Goal: Task Accomplishment & Management: Complete application form

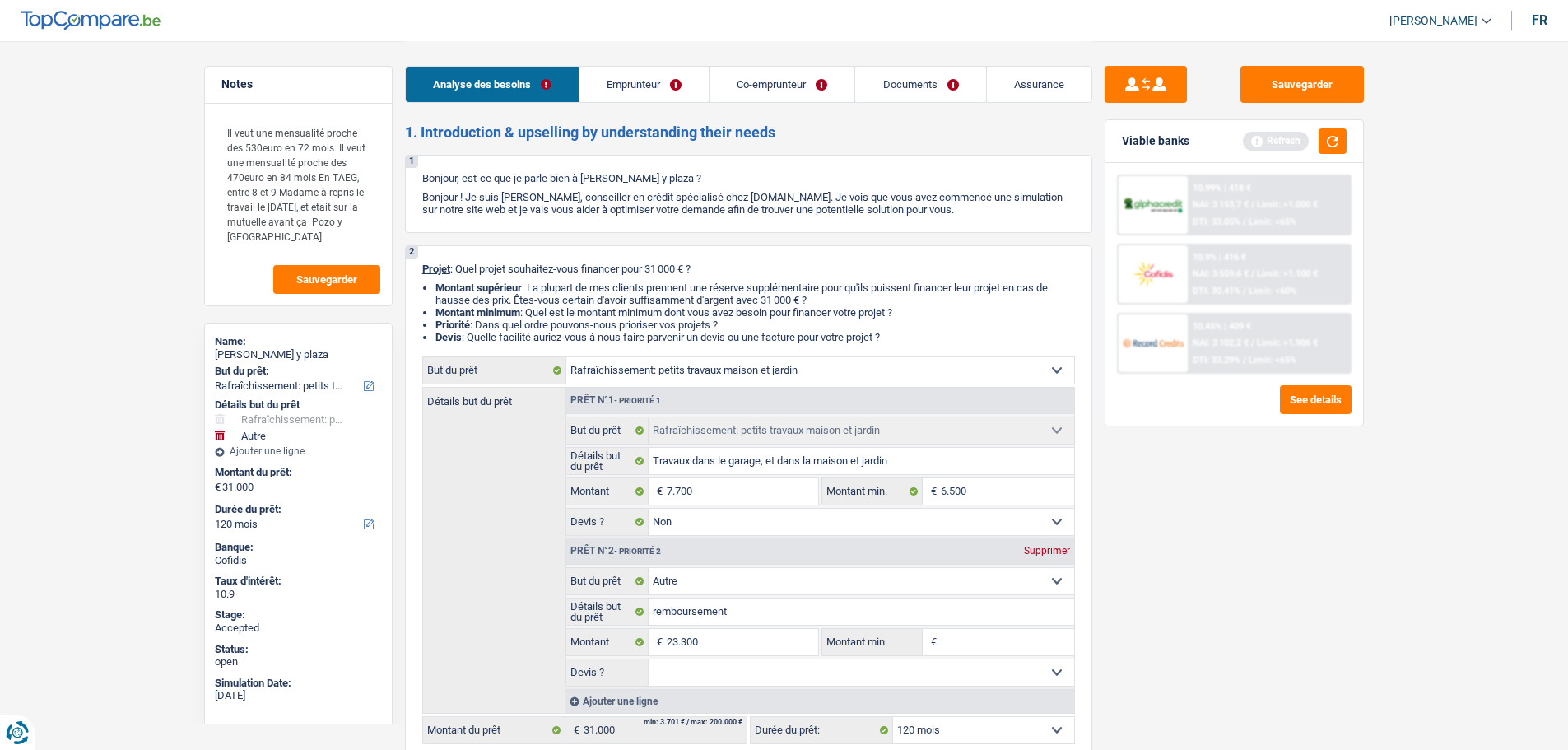
select select "houseOrGarden"
select select "other"
select select "120"
select select "houseOrGarden"
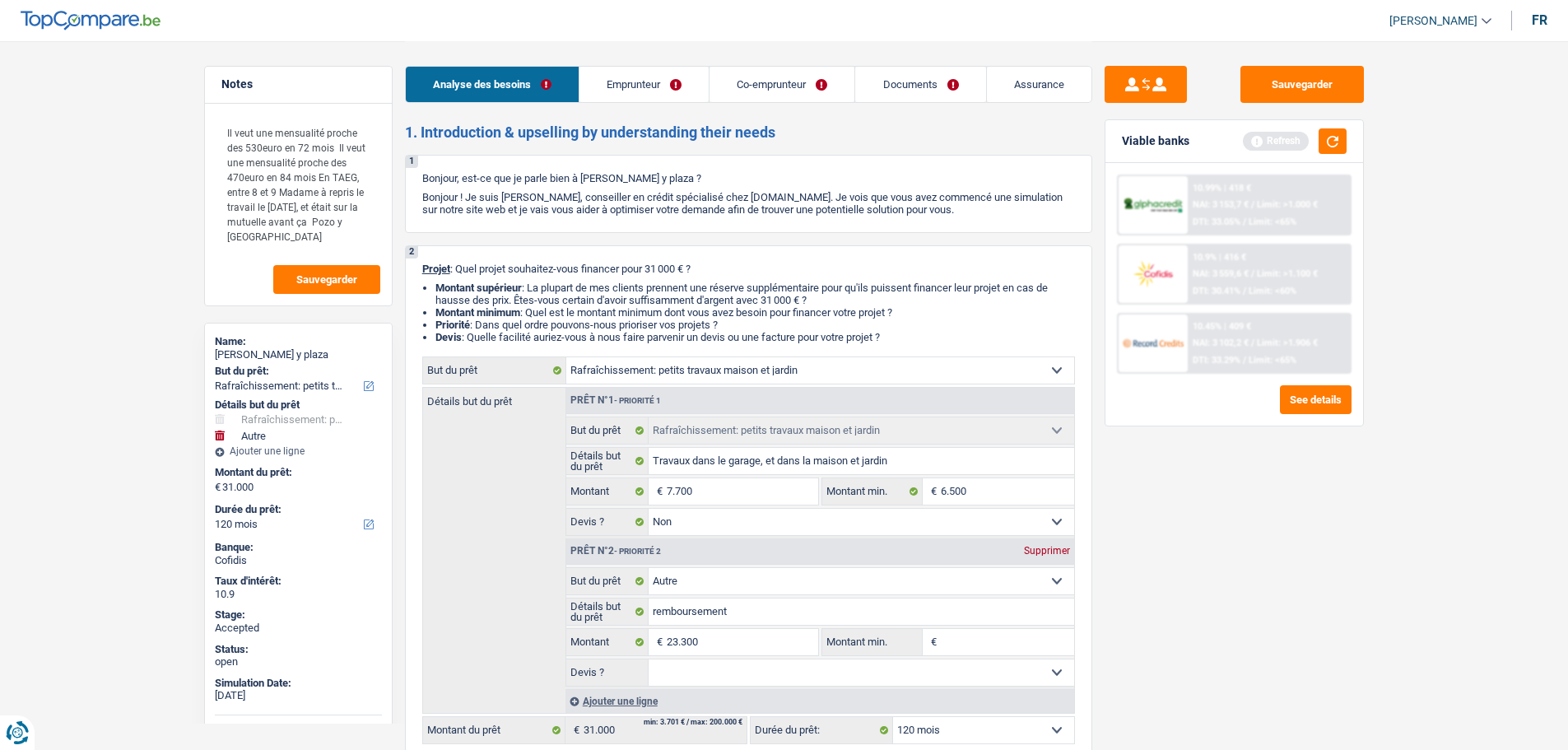
select select "houseOrGarden"
select select "false"
select select "other"
select select "120"
select select "publicEmployee"
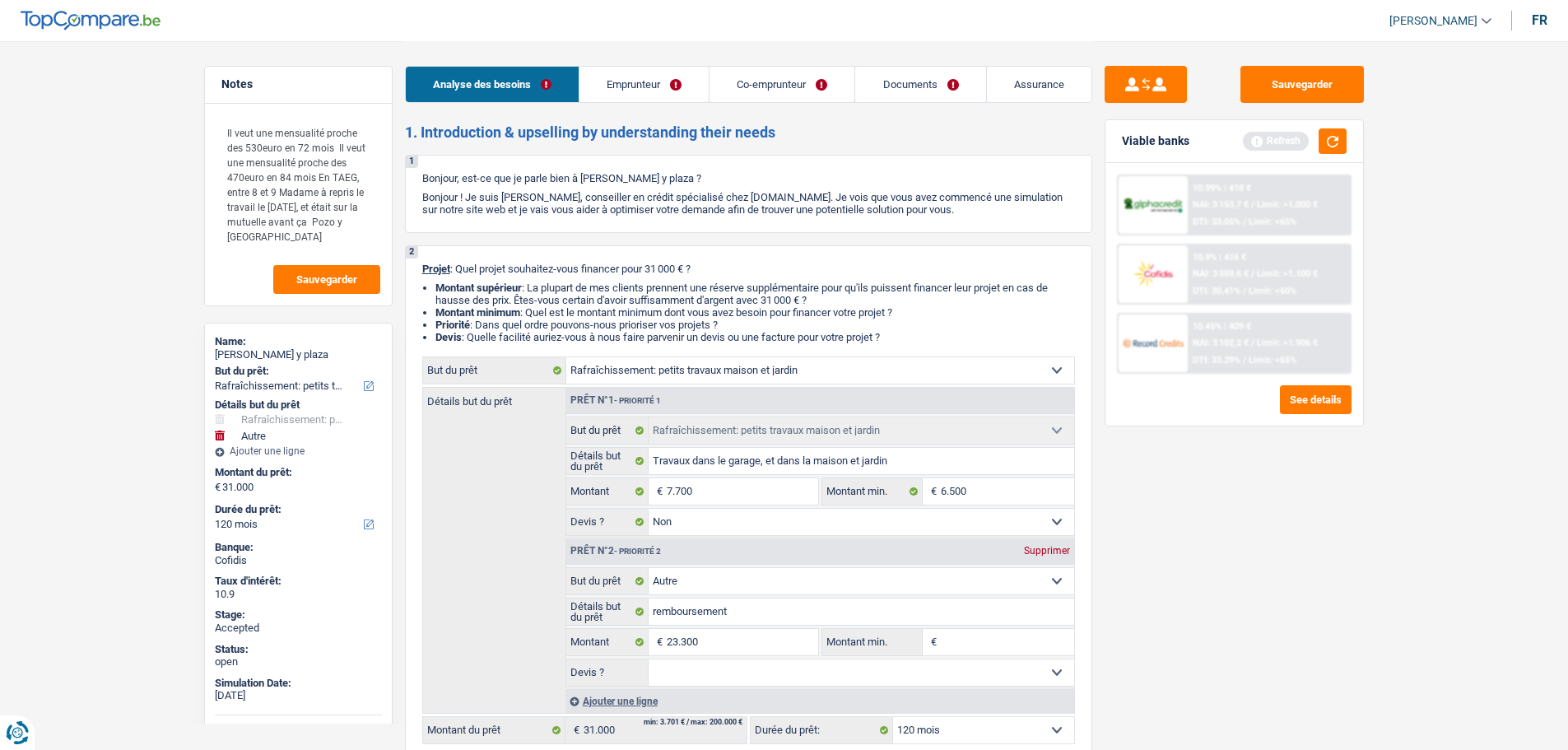
select select "worker"
select select "netSalary"
select select "familyAllowances"
select select "mealVouchers"
select select "netSalary"
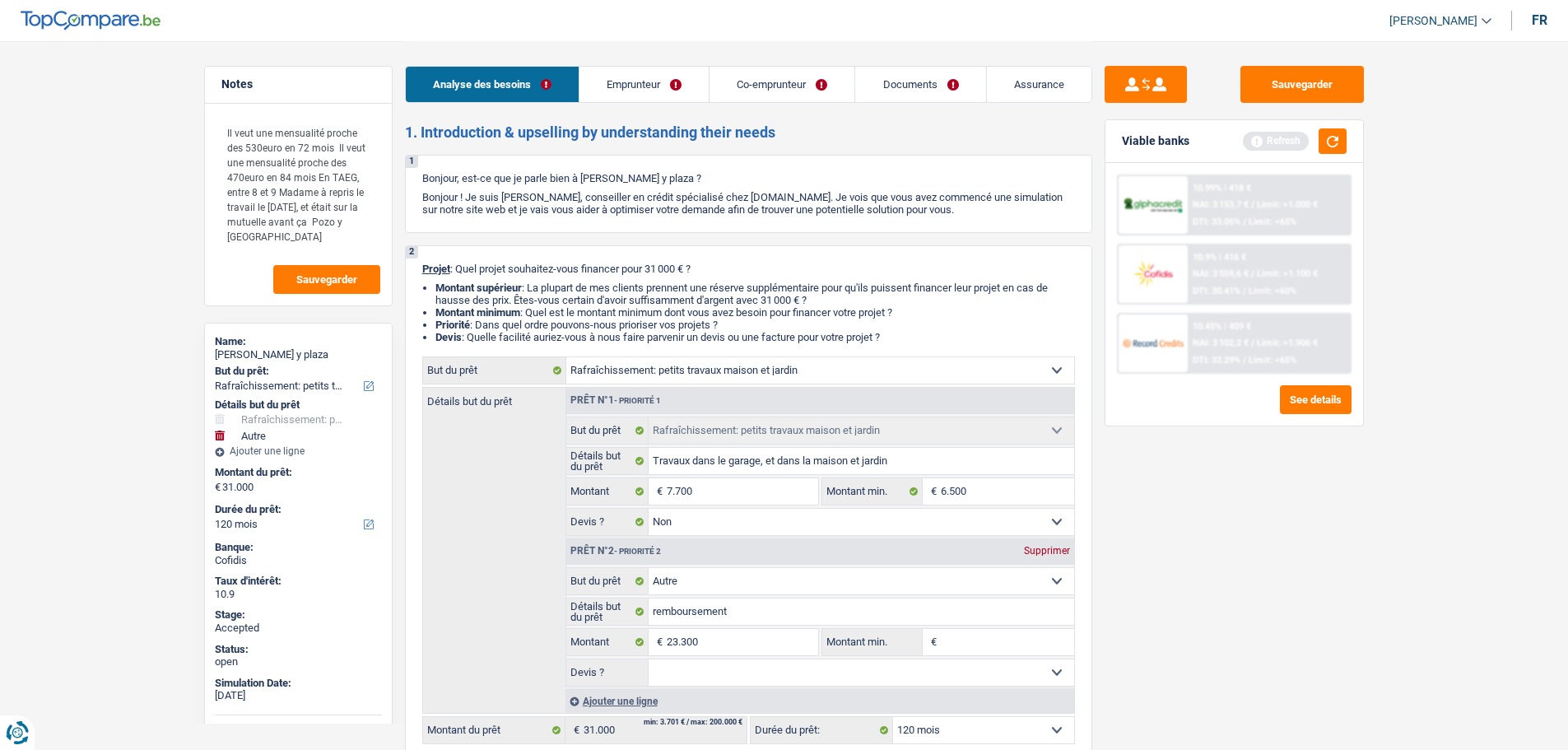
select select "familyAllowances"
select select "ownerWithMortgage"
select select "mortgage"
select select "360"
select select "houseOrGarden"
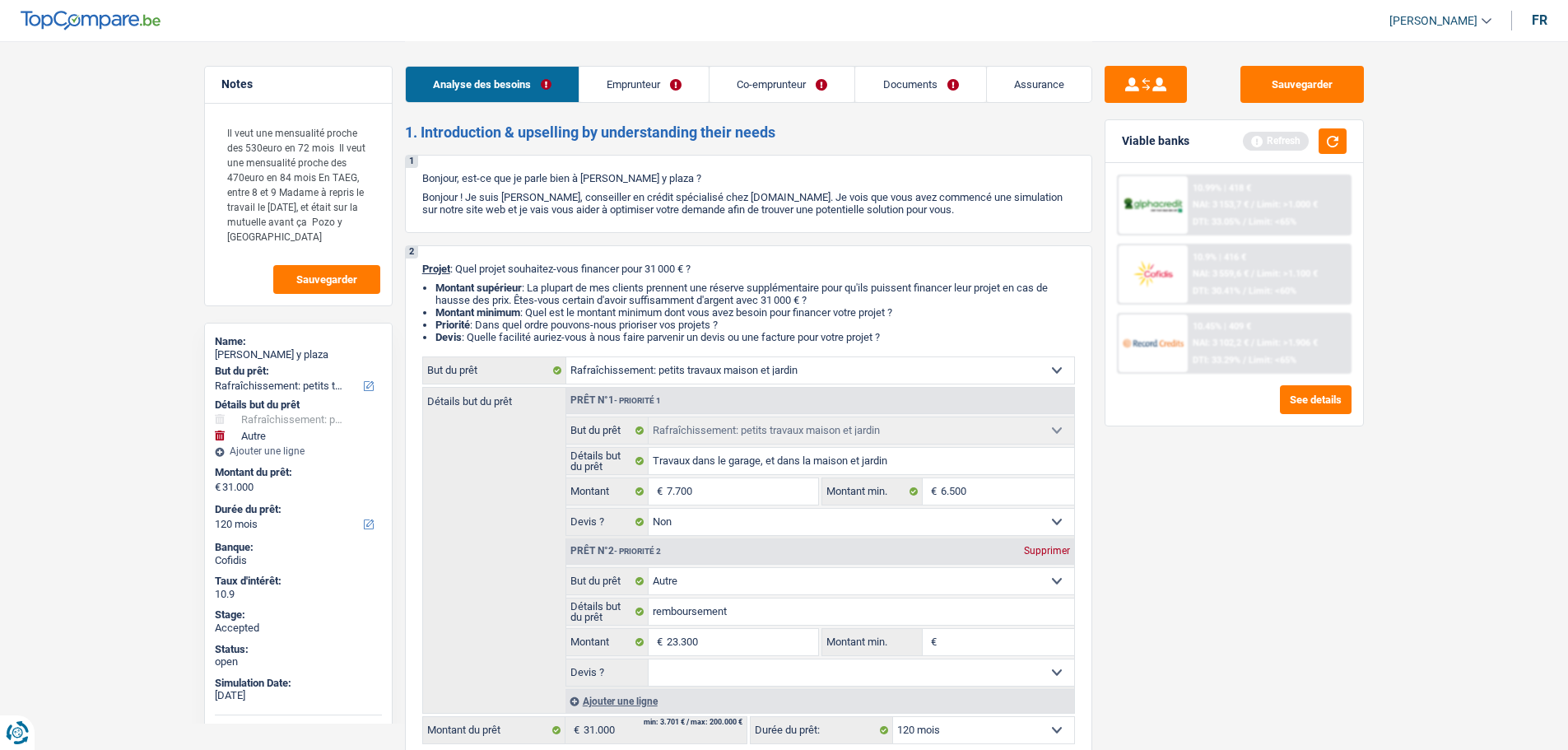
select select "houseOrGarden"
select select "false"
select select "other"
select select "120"
click at [1423, 18] on span "[PERSON_NAME]" at bounding box center [1433, 20] width 88 height 14
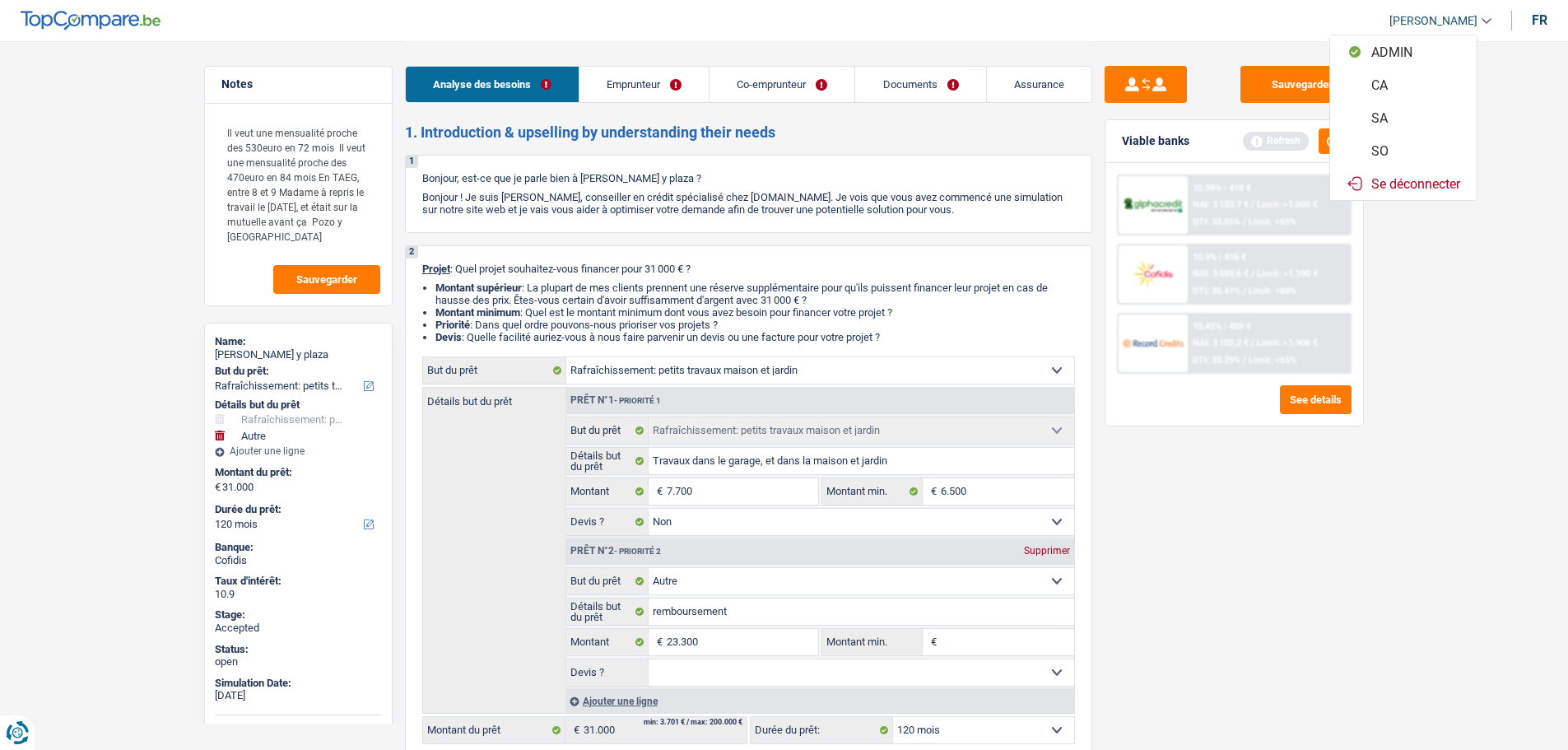
click at [1411, 147] on button "SO" at bounding box center [1403, 151] width 146 height 33
select select "coApplicant"
select select "applicant"
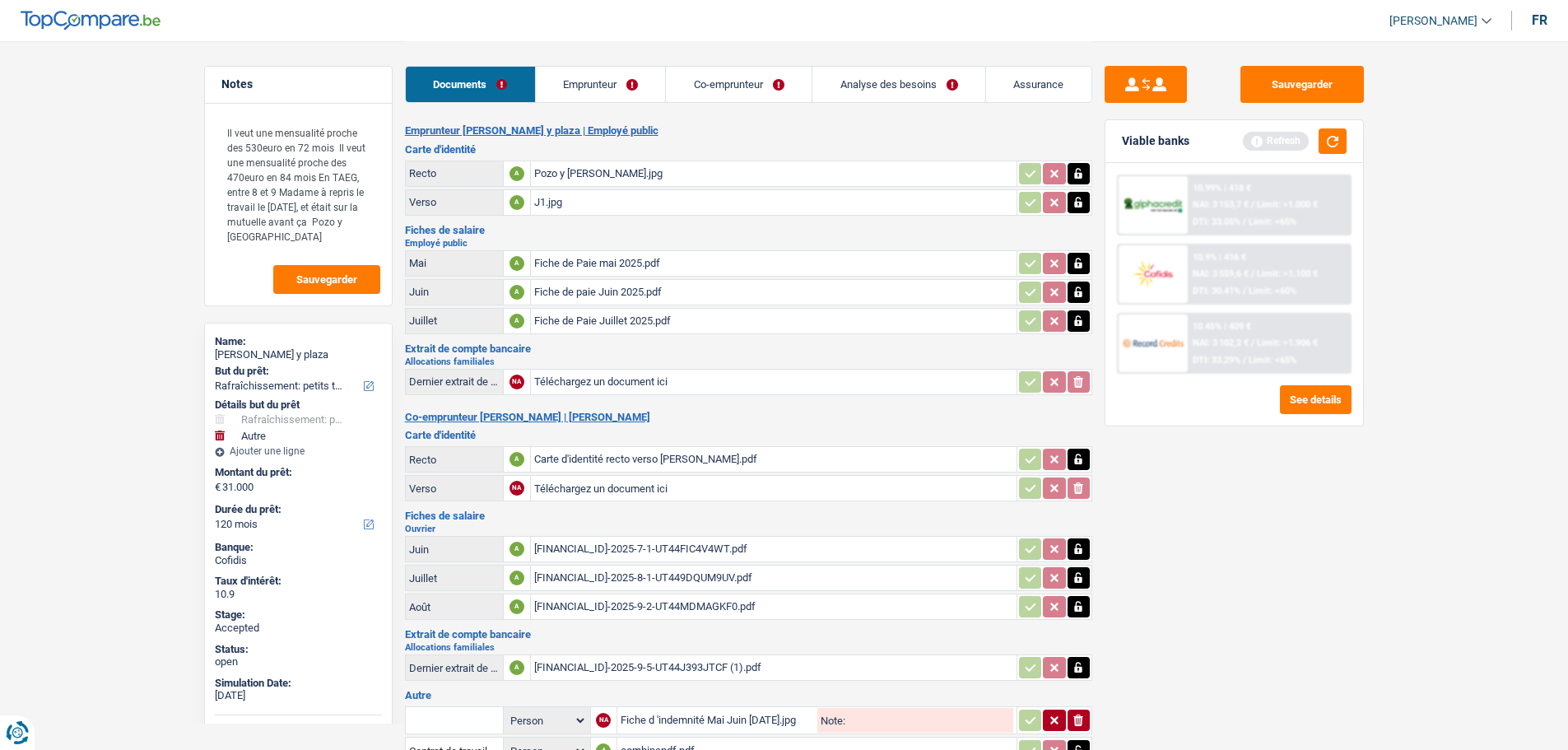
click at [578, 84] on link "Emprunteur" at bounding box center [601, 84] width 131 height 35
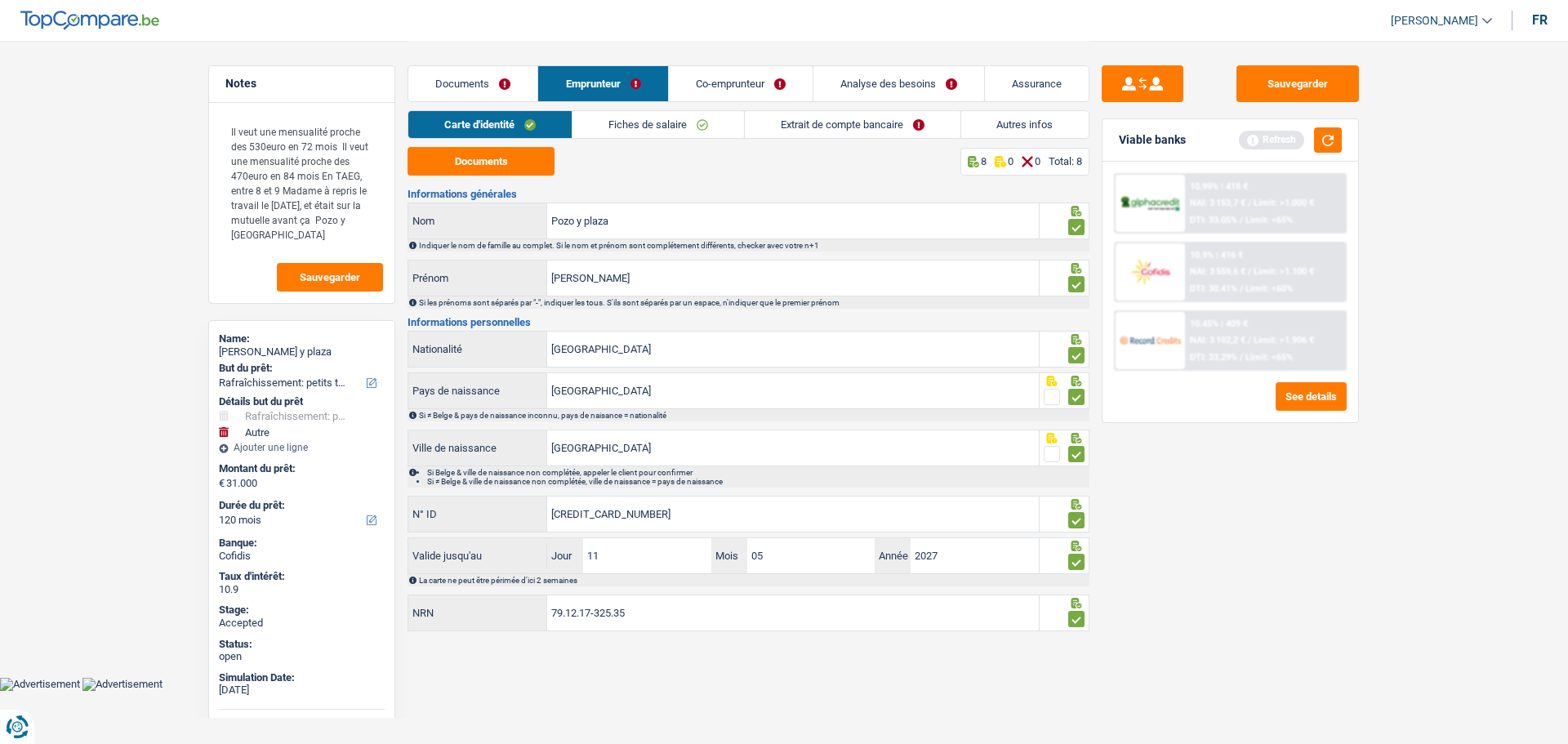
click at [725, 85] on link "Co-emprunteur" at bounding box center [740, 84] width 144 height 35
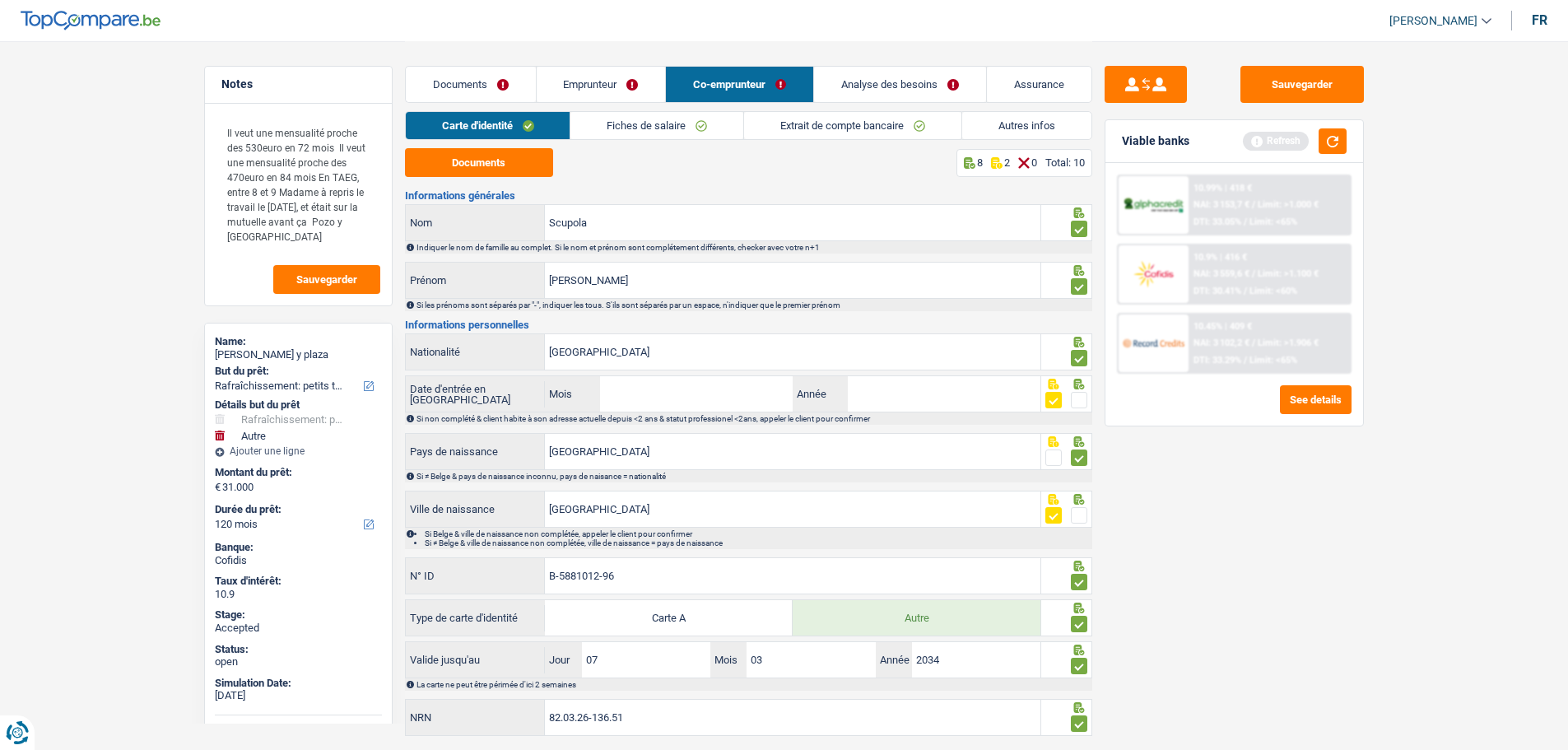
click at [621, 126] on link "Fiches de salaire" at bounding box center [656, 125] width 173 height 27
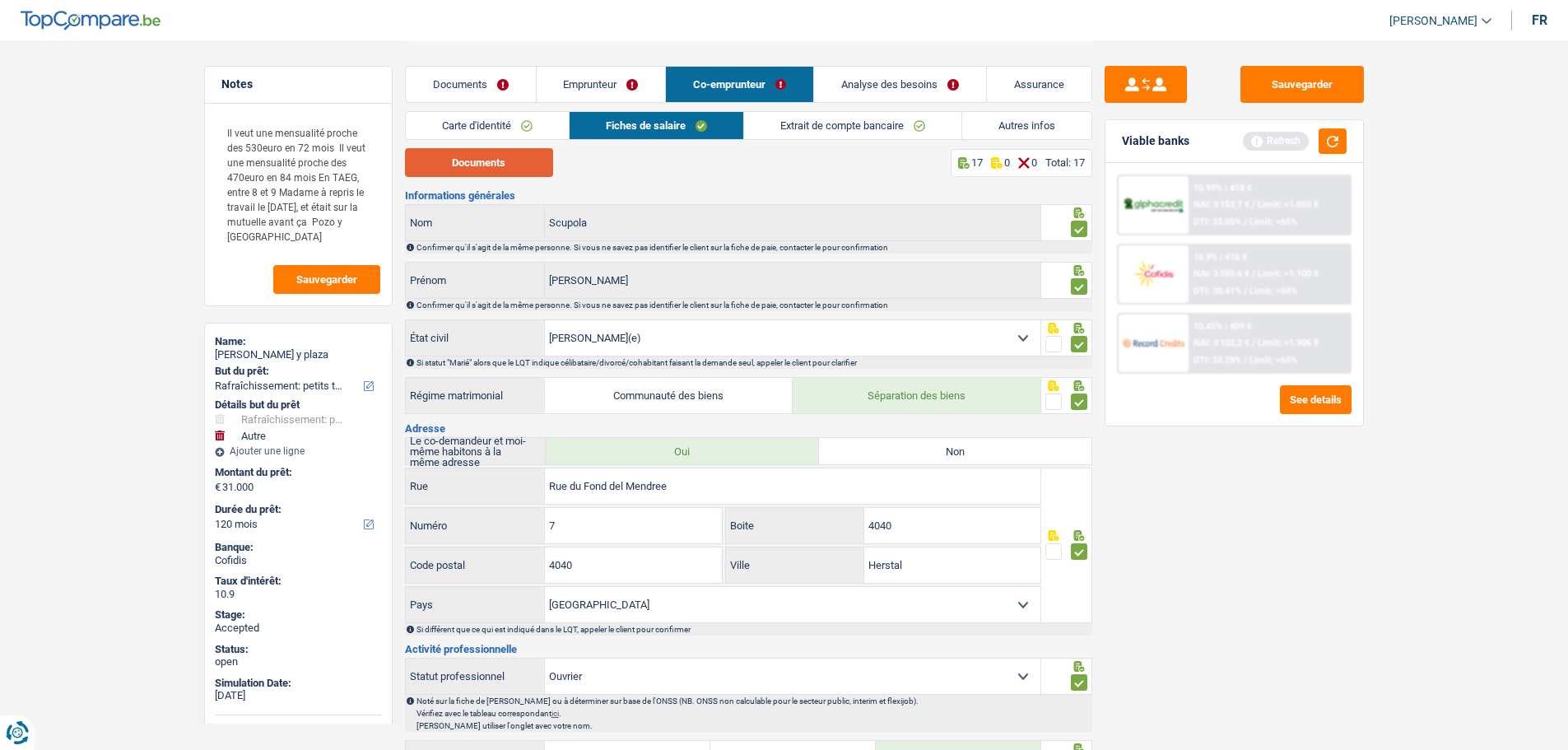
click at [453, 159] on button "Documents" at bounding box center [479, 162] width 148 height 29
click at [495, 151] on button "Documents" at bounding box center [479, 162] width 148 height 29
click at [612, 73] on link "Emprunteur" at bounding box center [602, 84] width 130 height 35
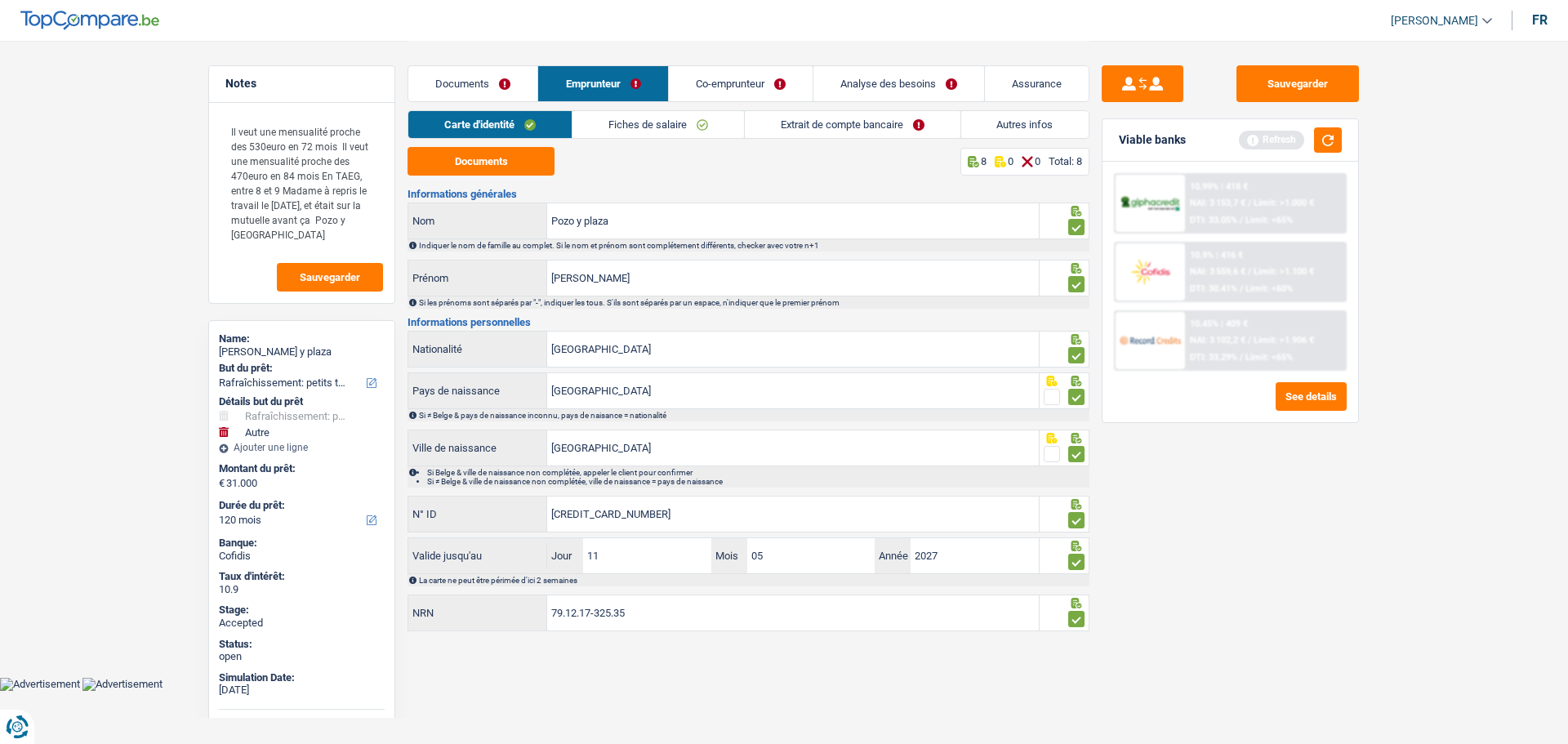
click at [648, 128] on link "Fiches de salaire" at bounding box center [658, 124] width 172 height 27
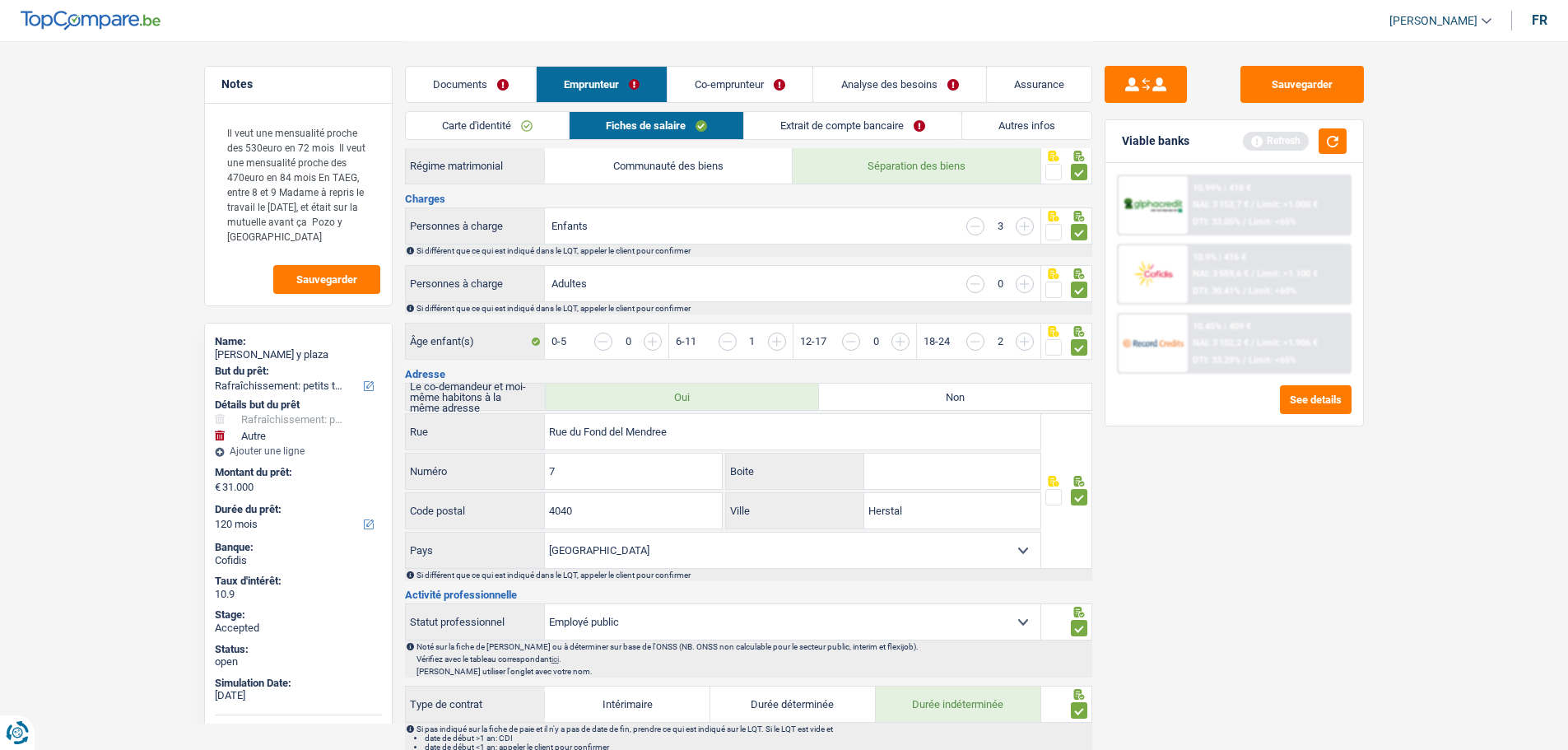
scroll to position [412, 0]
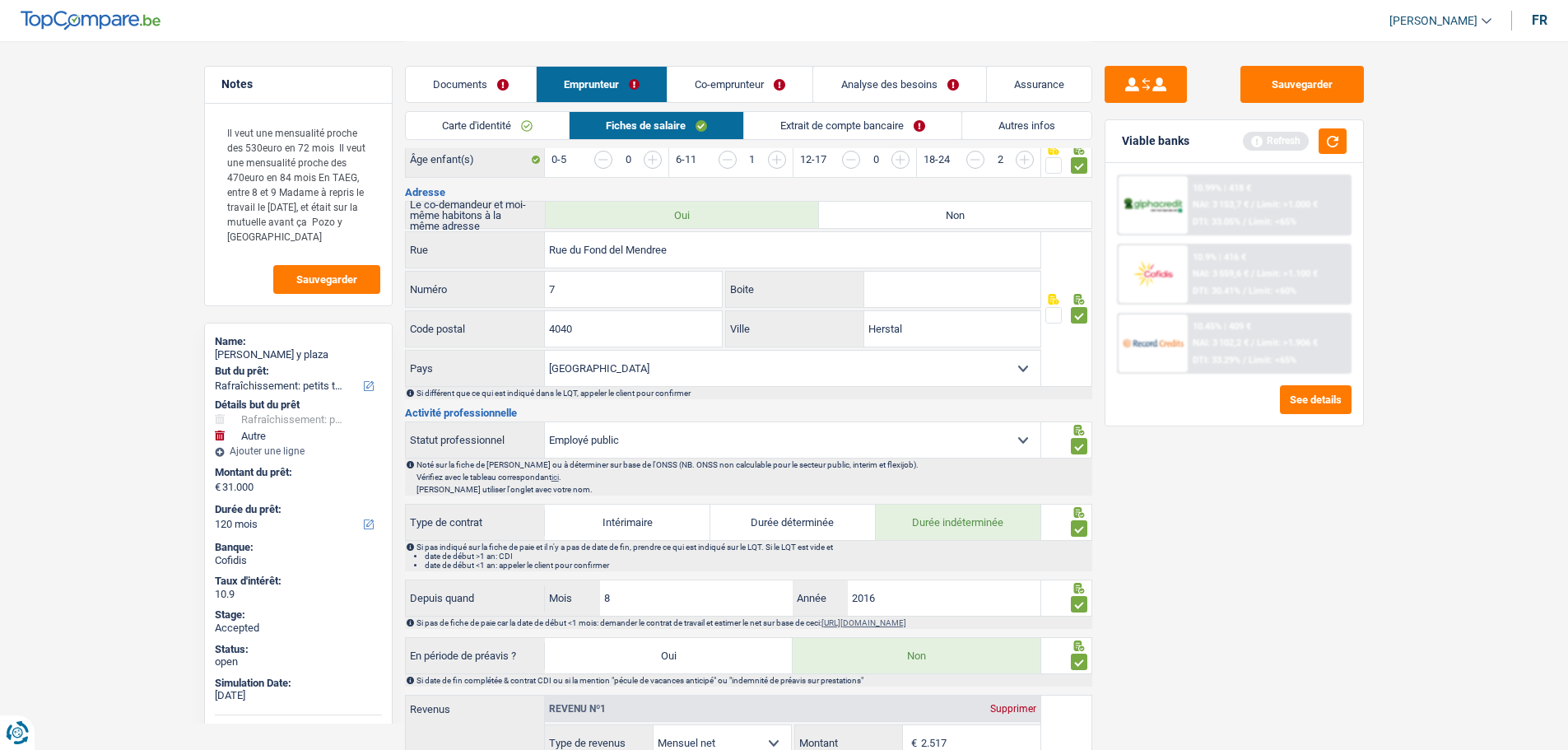
click at [1043, 96] on link "Assurance" at bounding box center [1039, 84] width 105 height 35
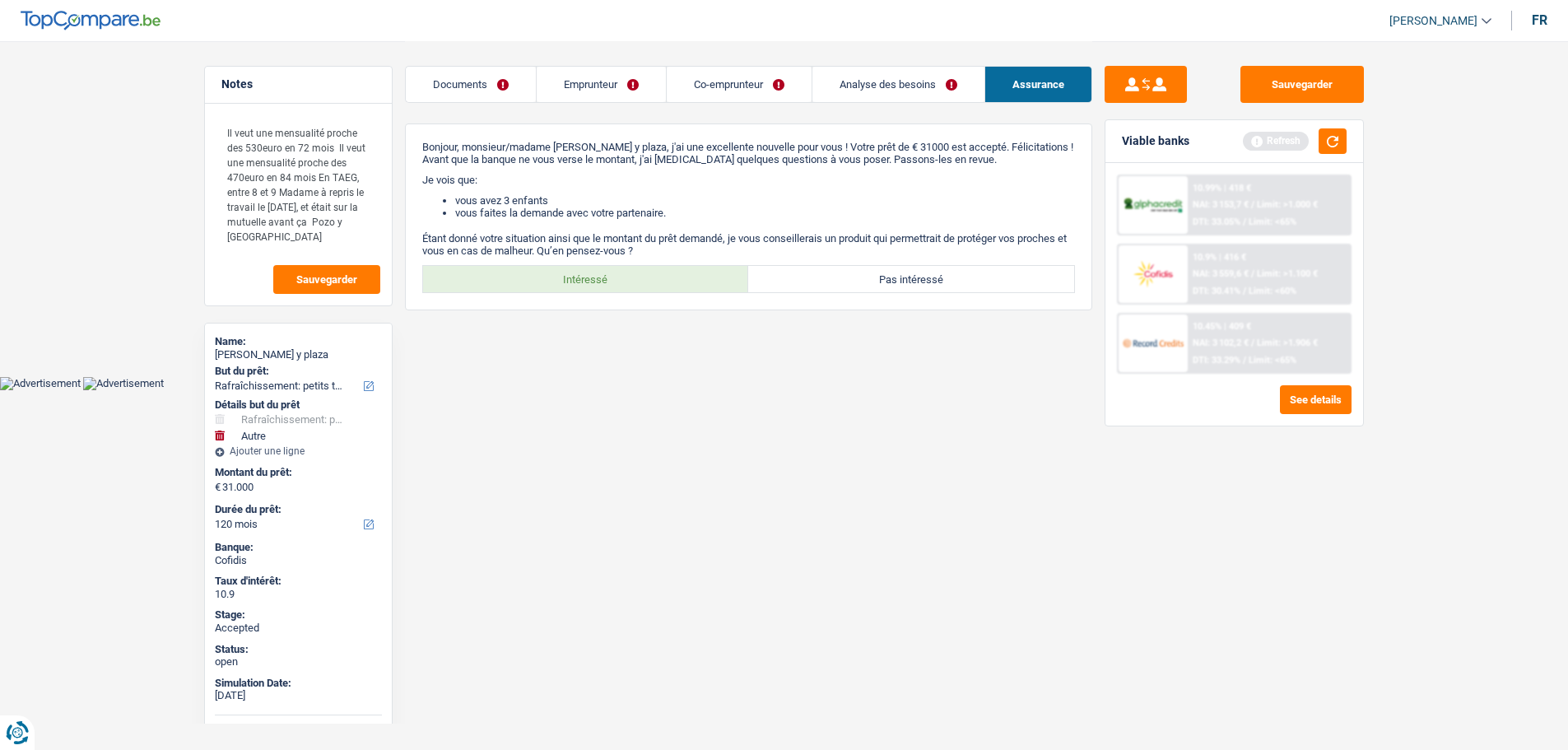
scroll to position [0, 0]
click at [467, 83] on link "Documents" at bounding box center [477, 84] width 131 height 35
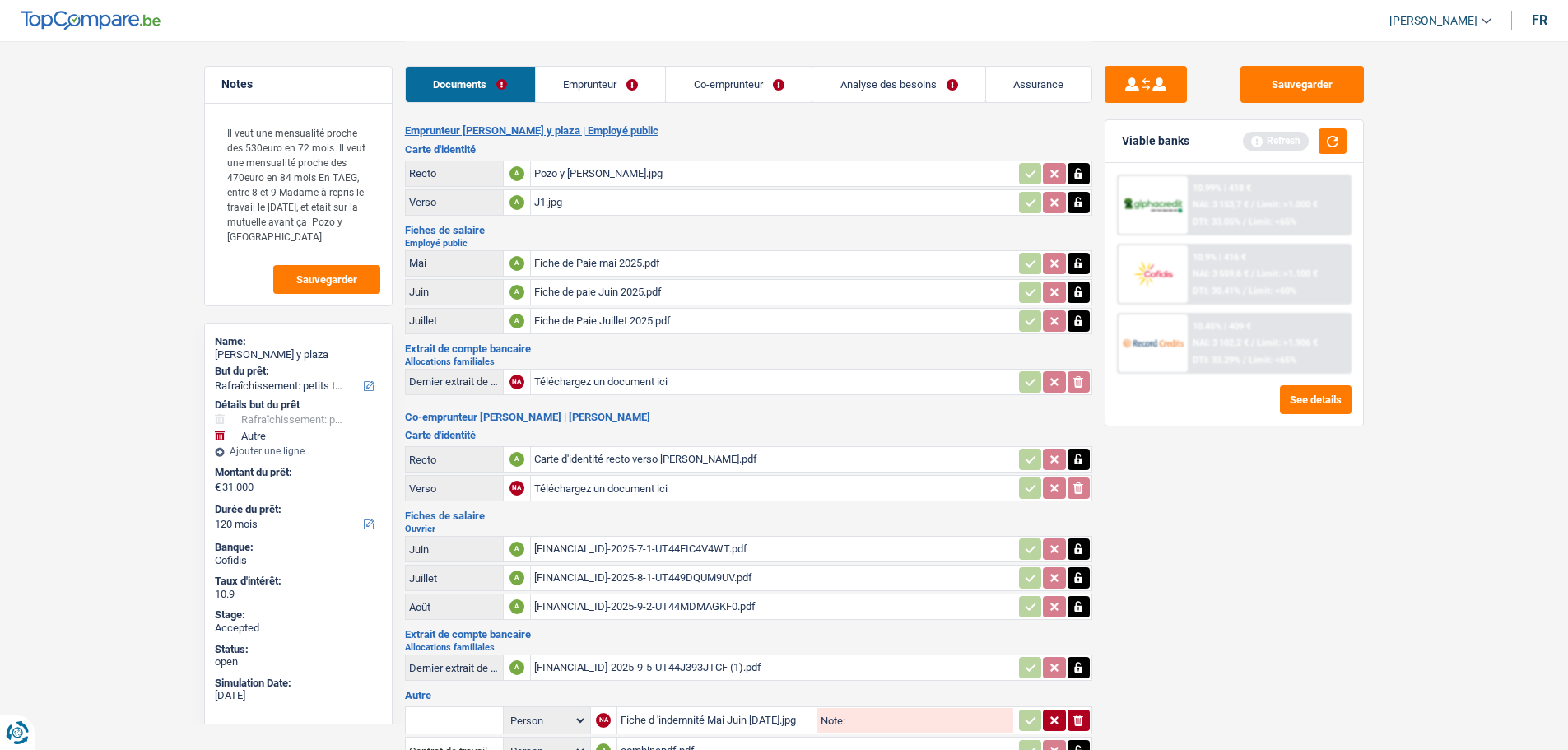
click at [900, 85] on link "Analyse des besoins" at bounding box center [899, 84] width 173 height 35
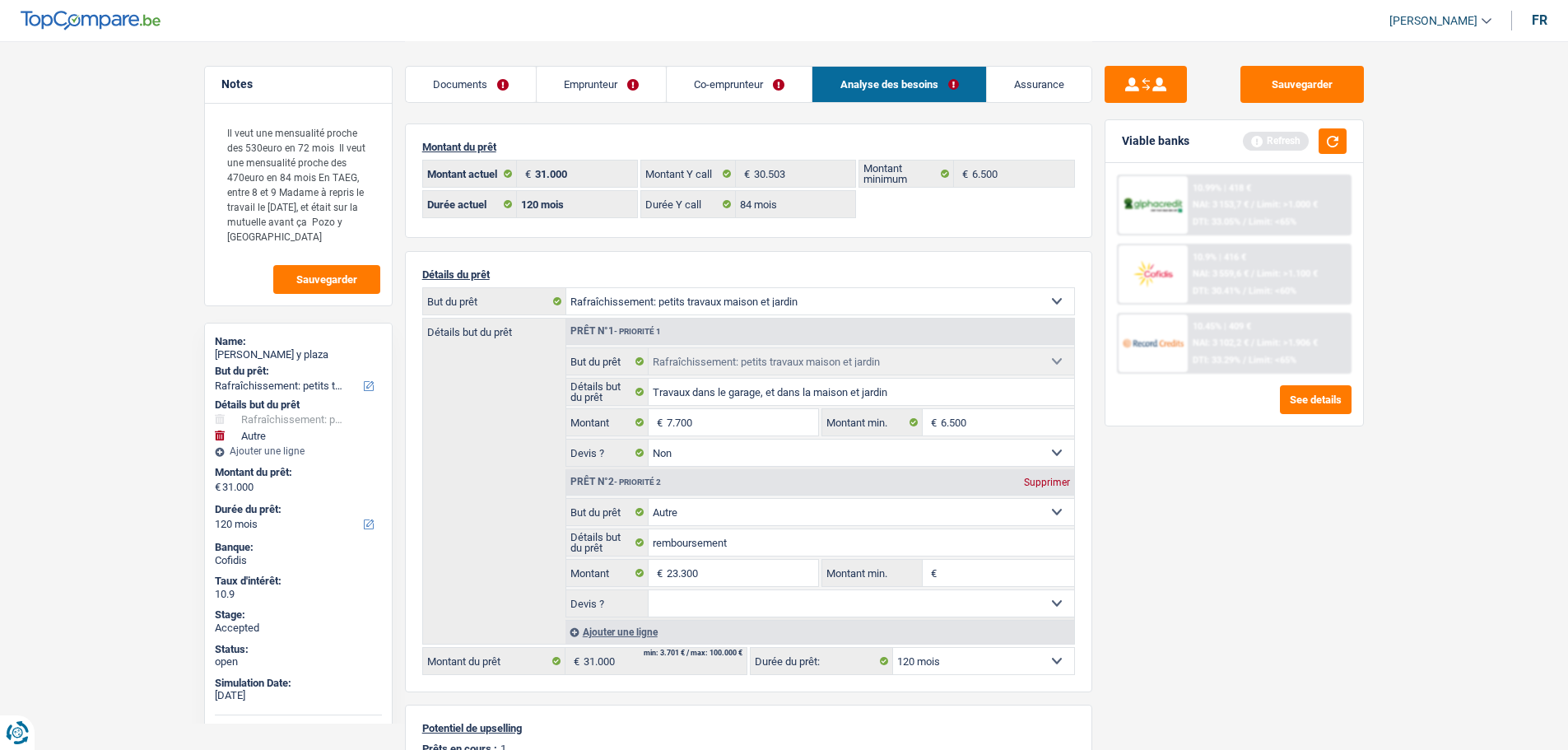
click at [457, 78] on link "Documents" at bounding box center [471, 84] width 131 height 35
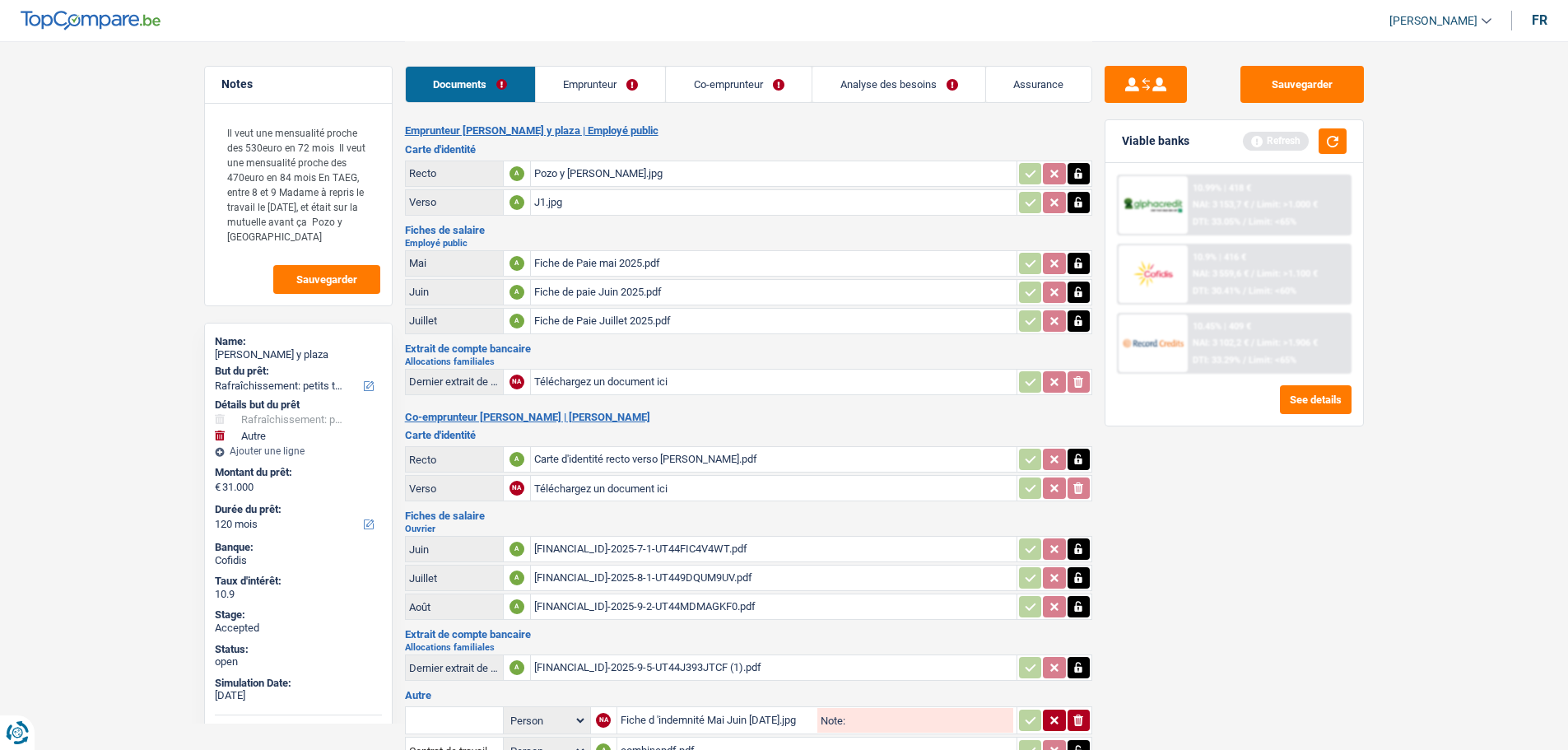
click at [634, 72] on link "Emprunteur" at bounding box center [601, 84] width 131 height 35
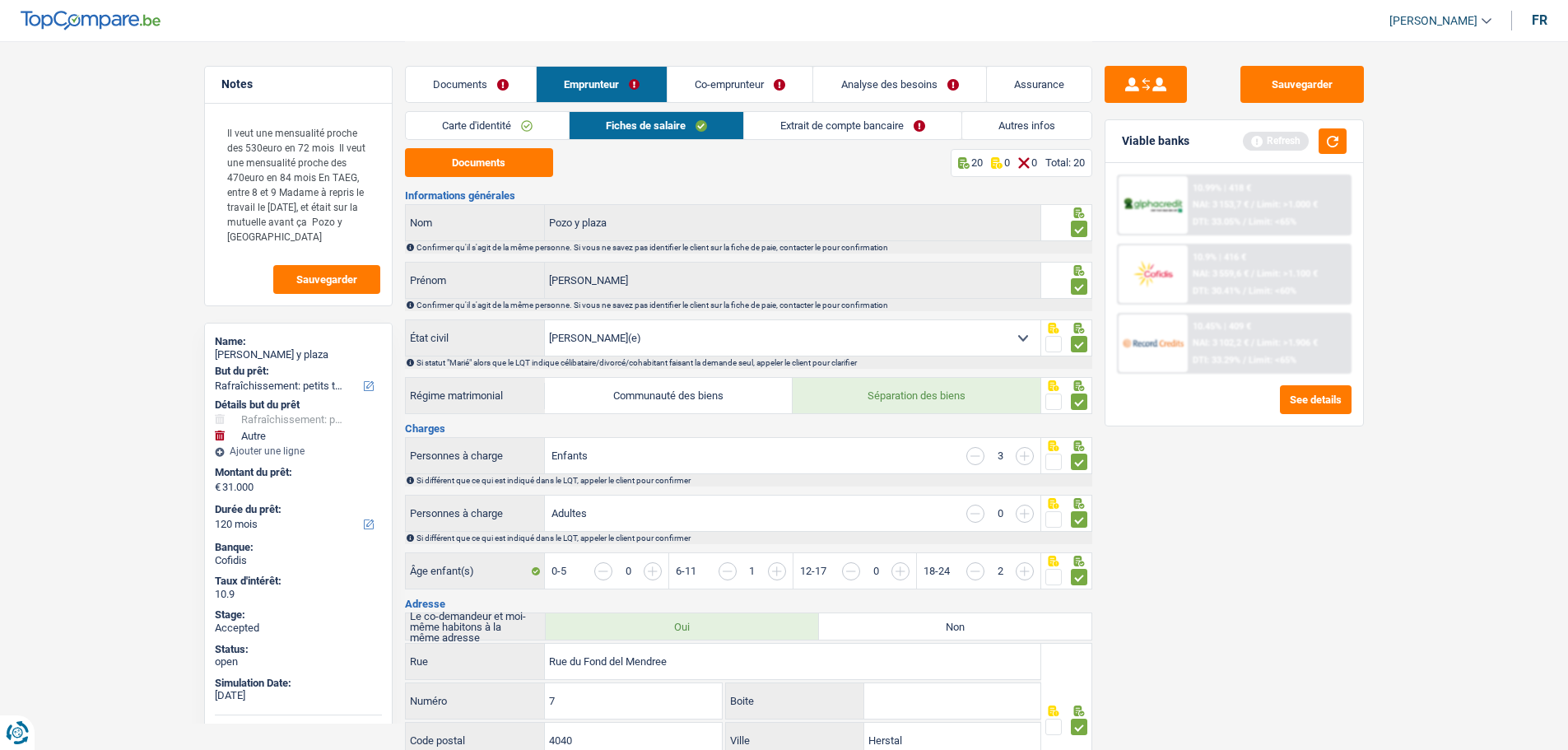
click at [1032, 133] on link "Autres infos" at bounding box center [1027, 125] width 130 height 27
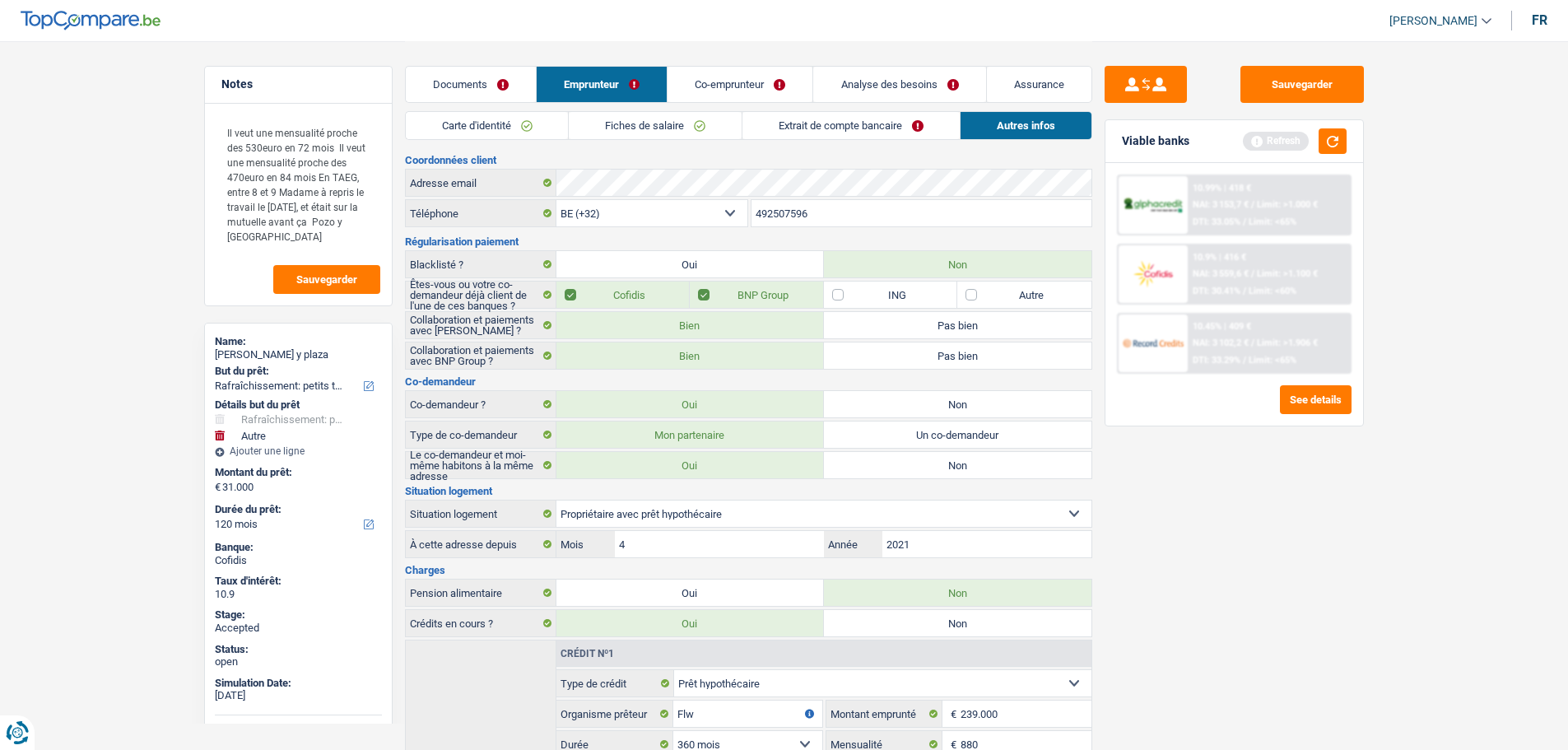
click at [902, 92] on link "Analyse des besoins" at bounding box center [900, 84] width 172 height 35
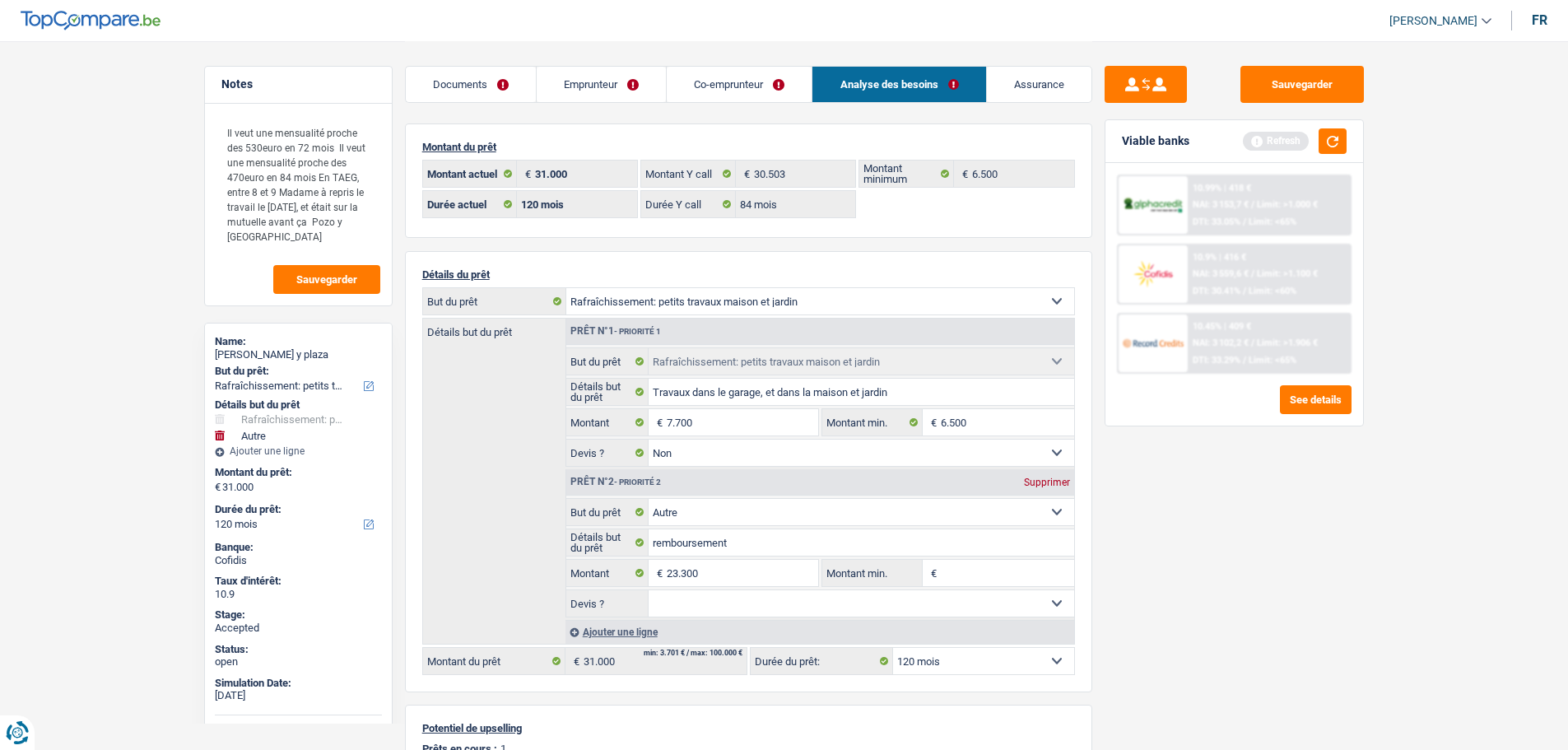
click at [1050, 91] on link "Assurance" at bounding box center [1039, 84] width 105 height 35
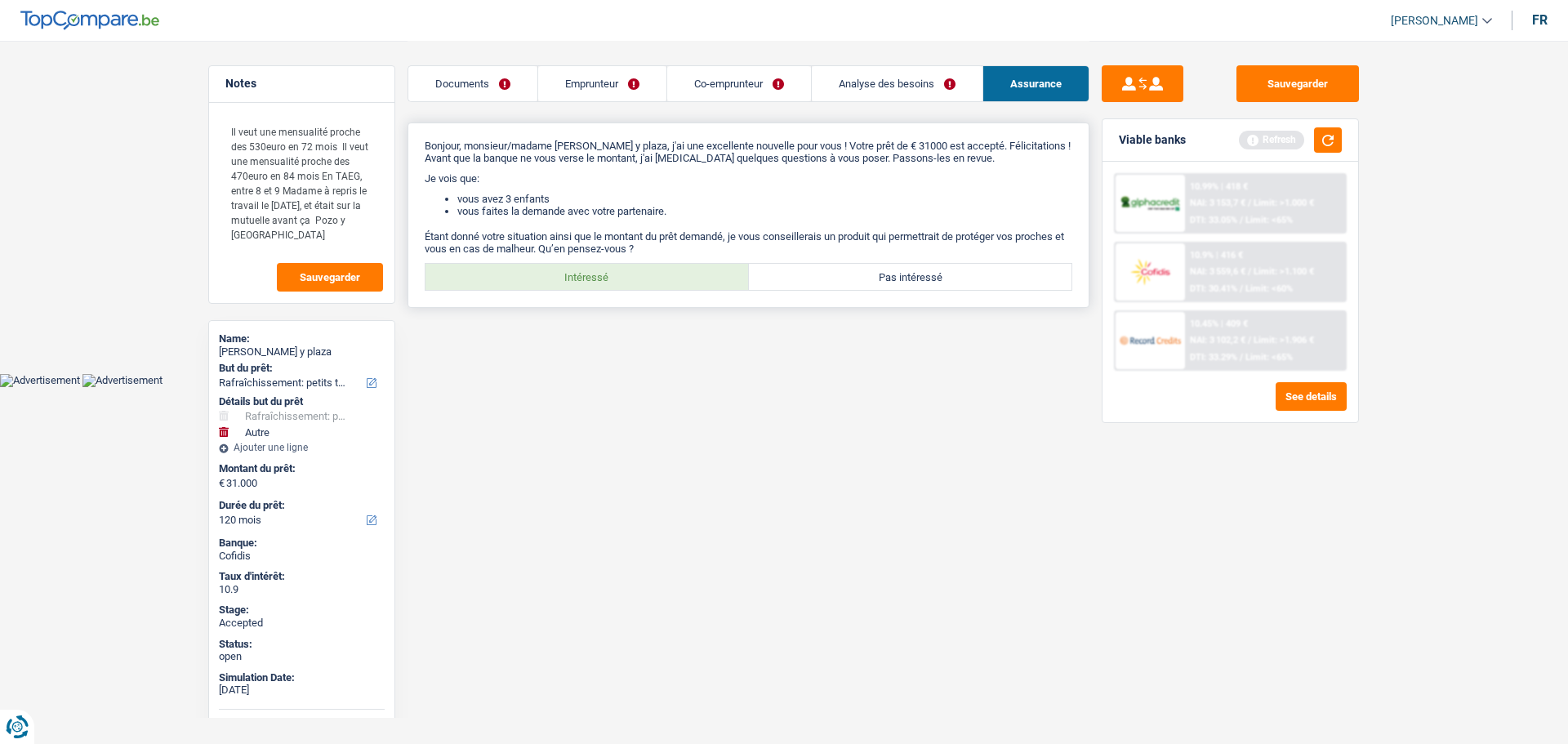
click at [613, 276] on label "Intéressé" at bounding box center [587, 276] width 323 height 26
click at [613, 276] on input "Intéressé" at bounding box center [587, 276] width 323 height 26
radio input "true"
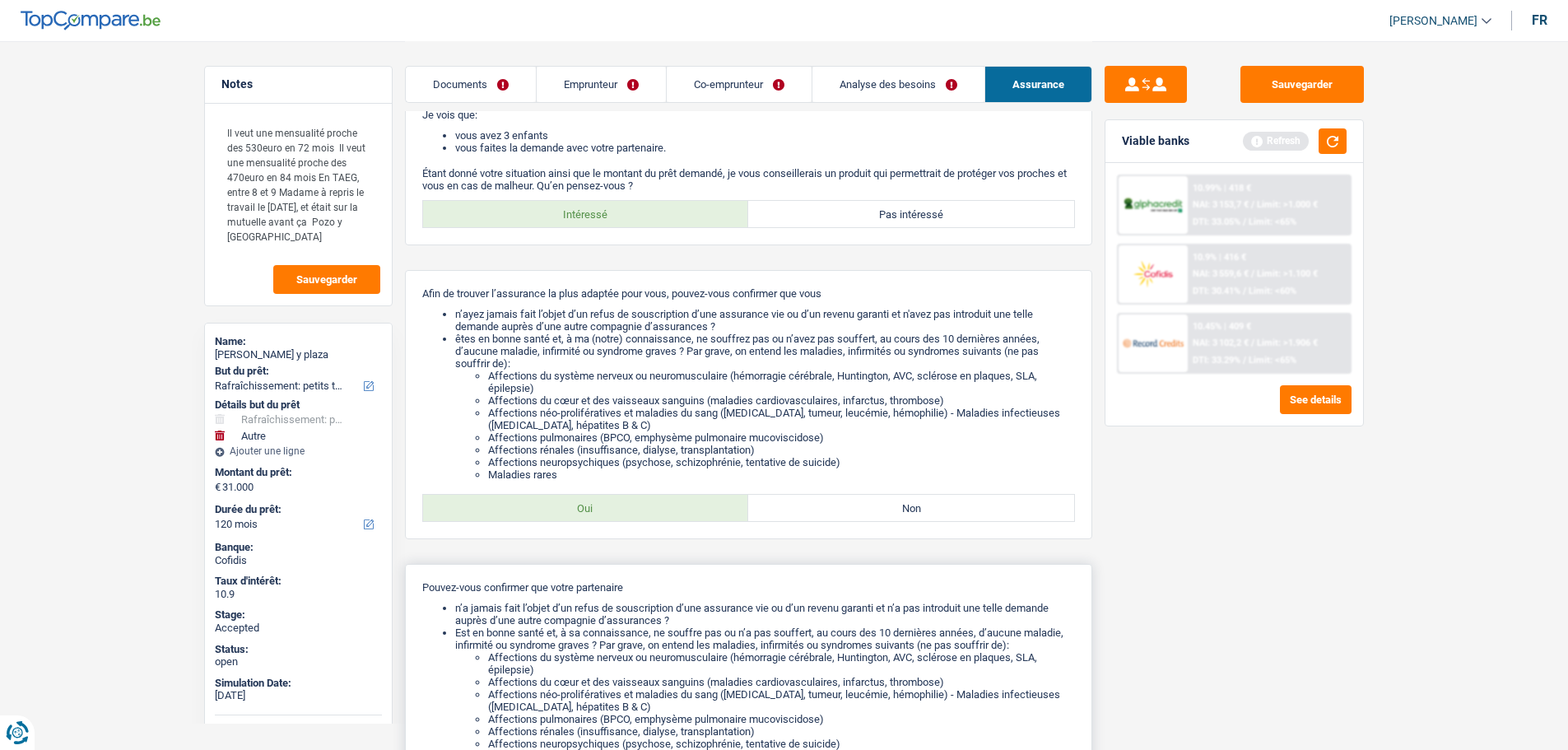
scroll to position [165, 0]
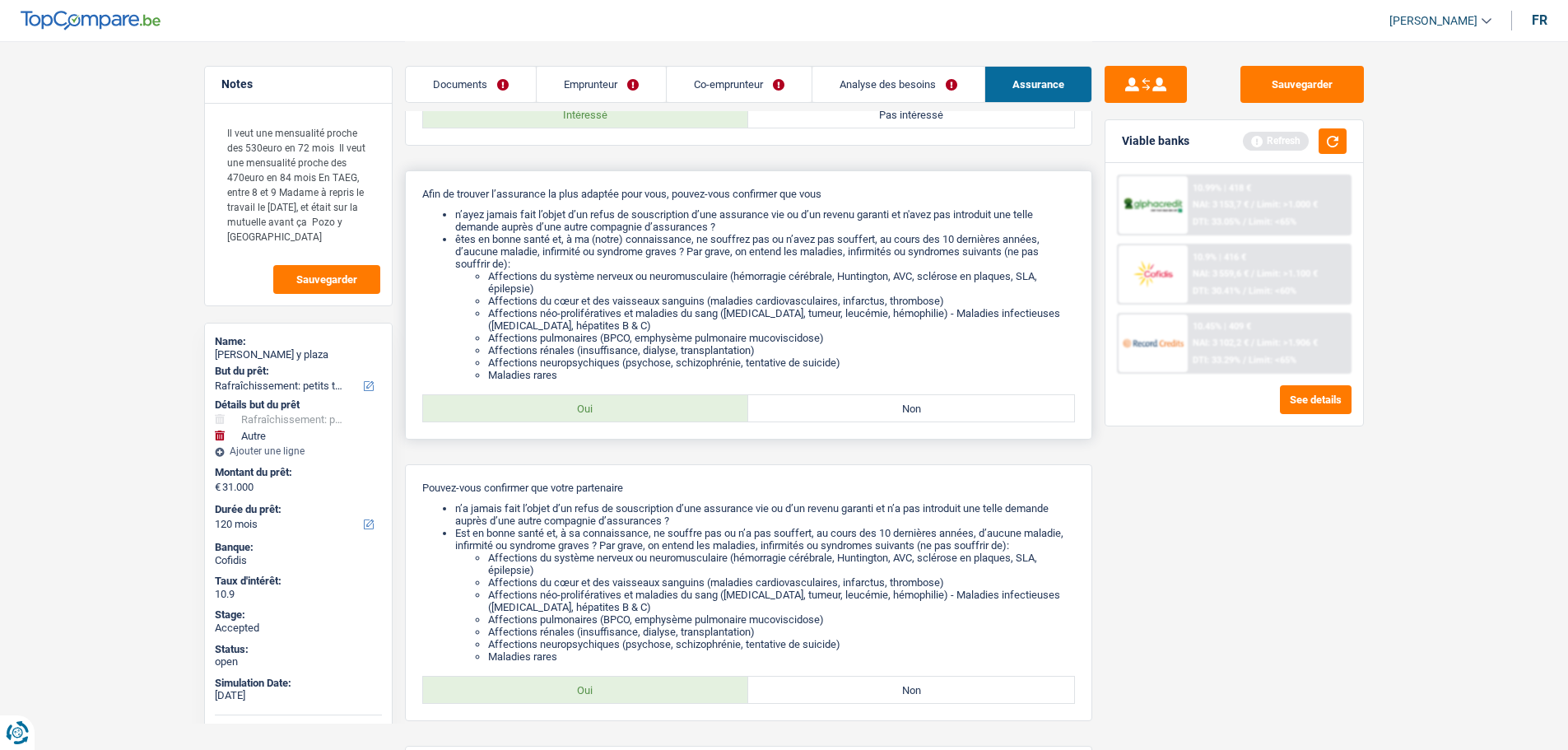
click at [577, 399] on label "Oui" at bounding box center [586, 408] width 326 height 26
click at [577, 399] on input "Oui" at bounding box center [586, 408] width 326 height 26
radio input "true"
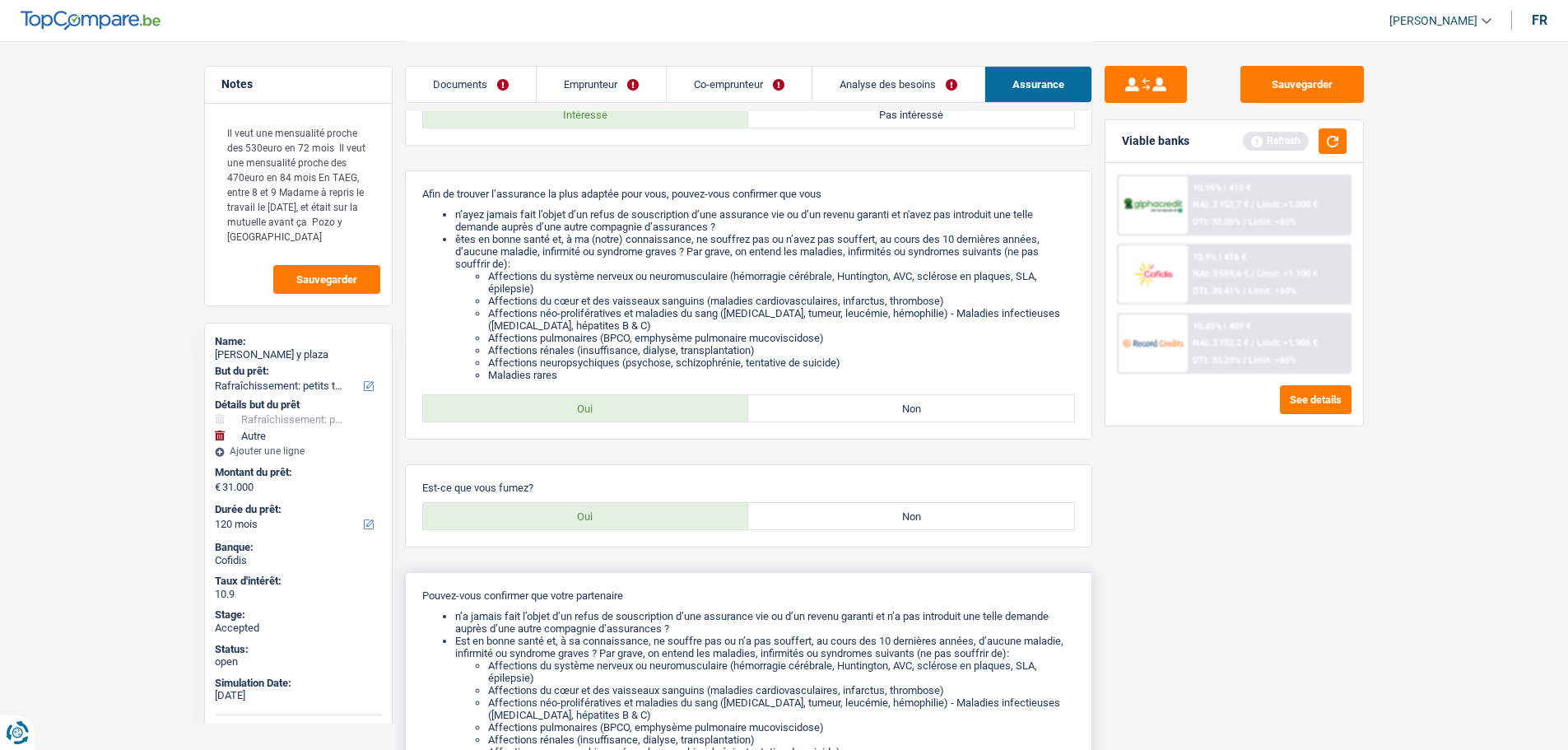
scroll to position [410, 0]
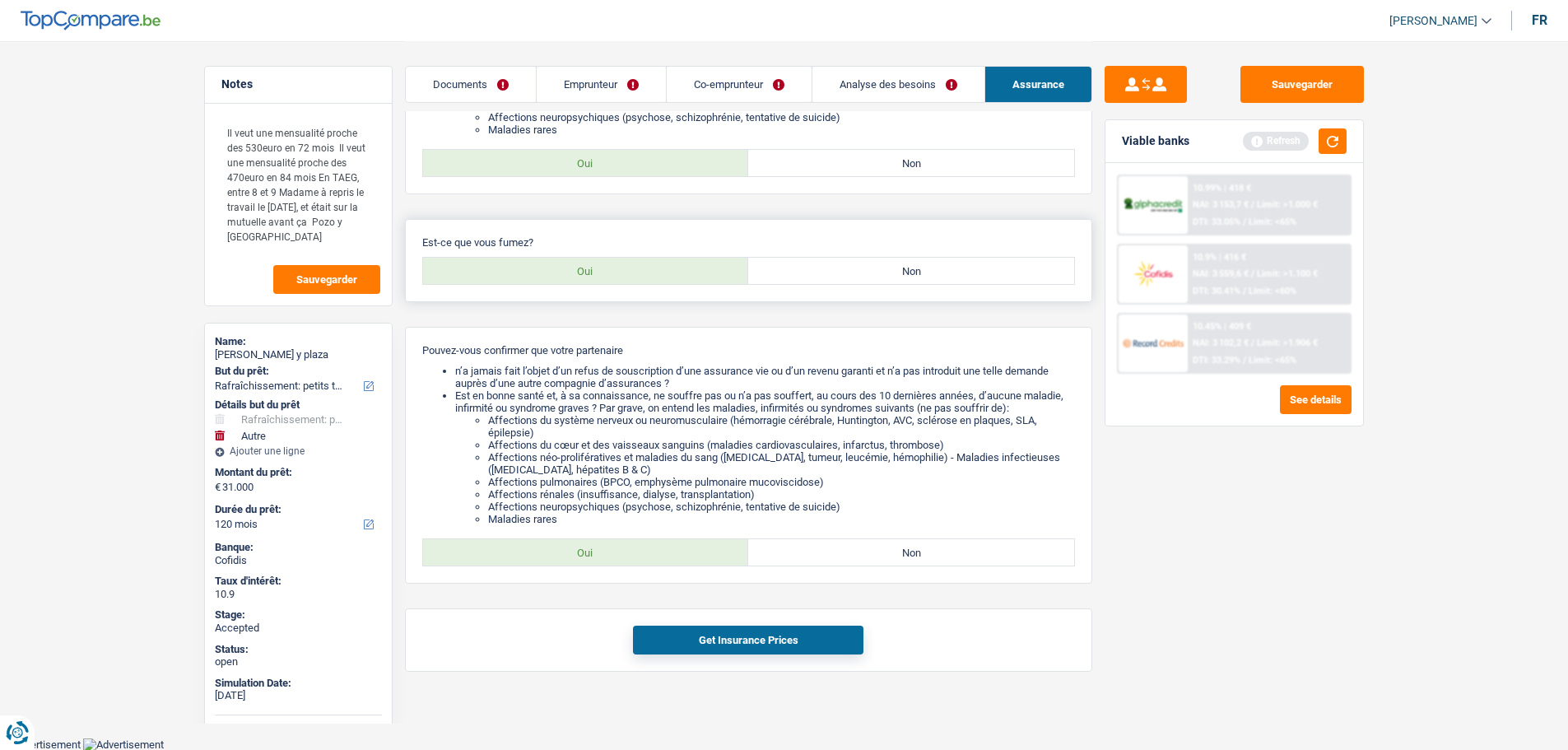
click at [592, 276] on label "Oui" at bounding box center [586, 270] width 326 height 26
click at [592, 276] on input "Oui" at bounding box center [586, 270] width 326 height 26
radio input "true"
click at [578, 540] on label "Oui" at bounding box center [586, 553] width 326 height 26
click at [578, 540] on input "Oui" at bounding box center [586, 553] width 326 height 26
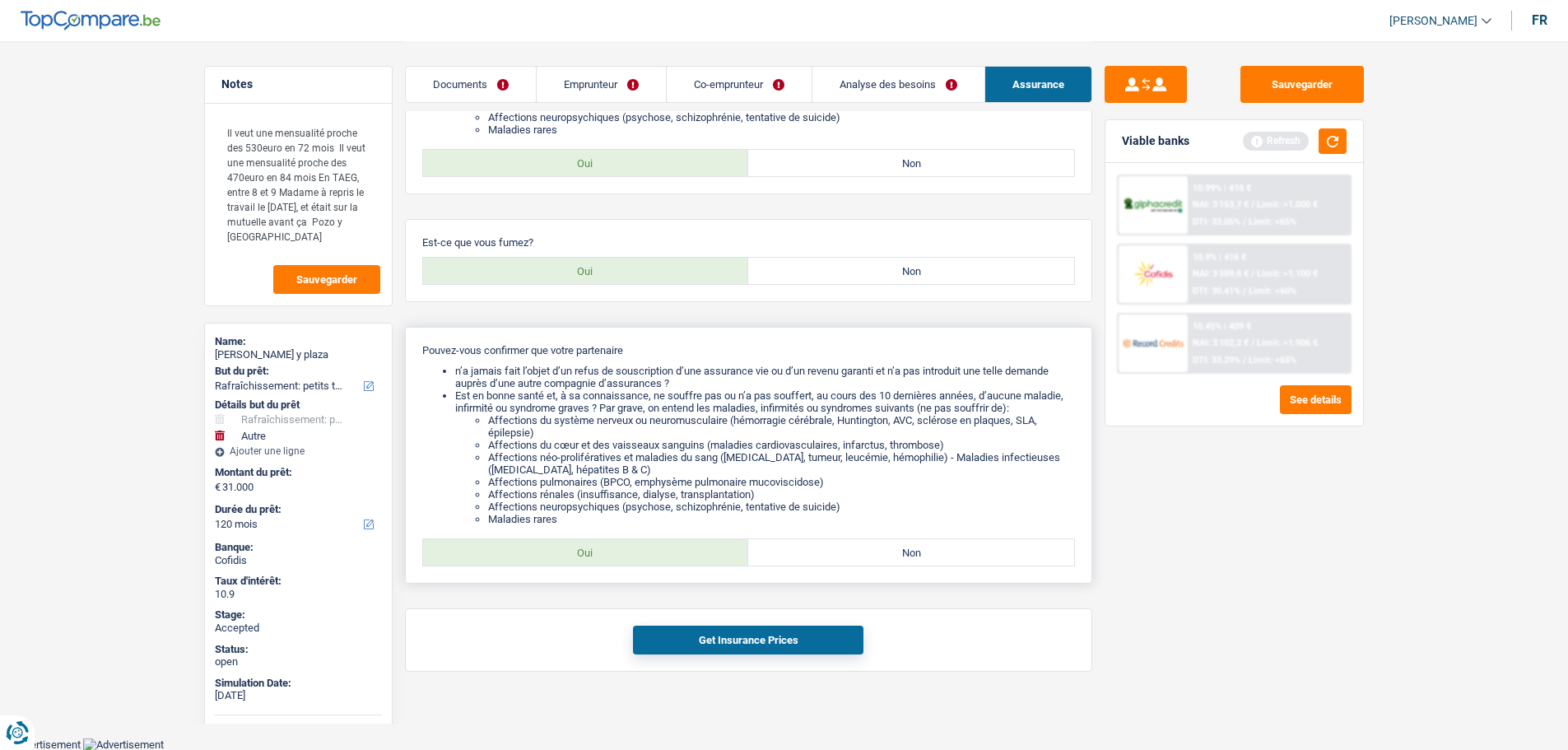
radio input "true"
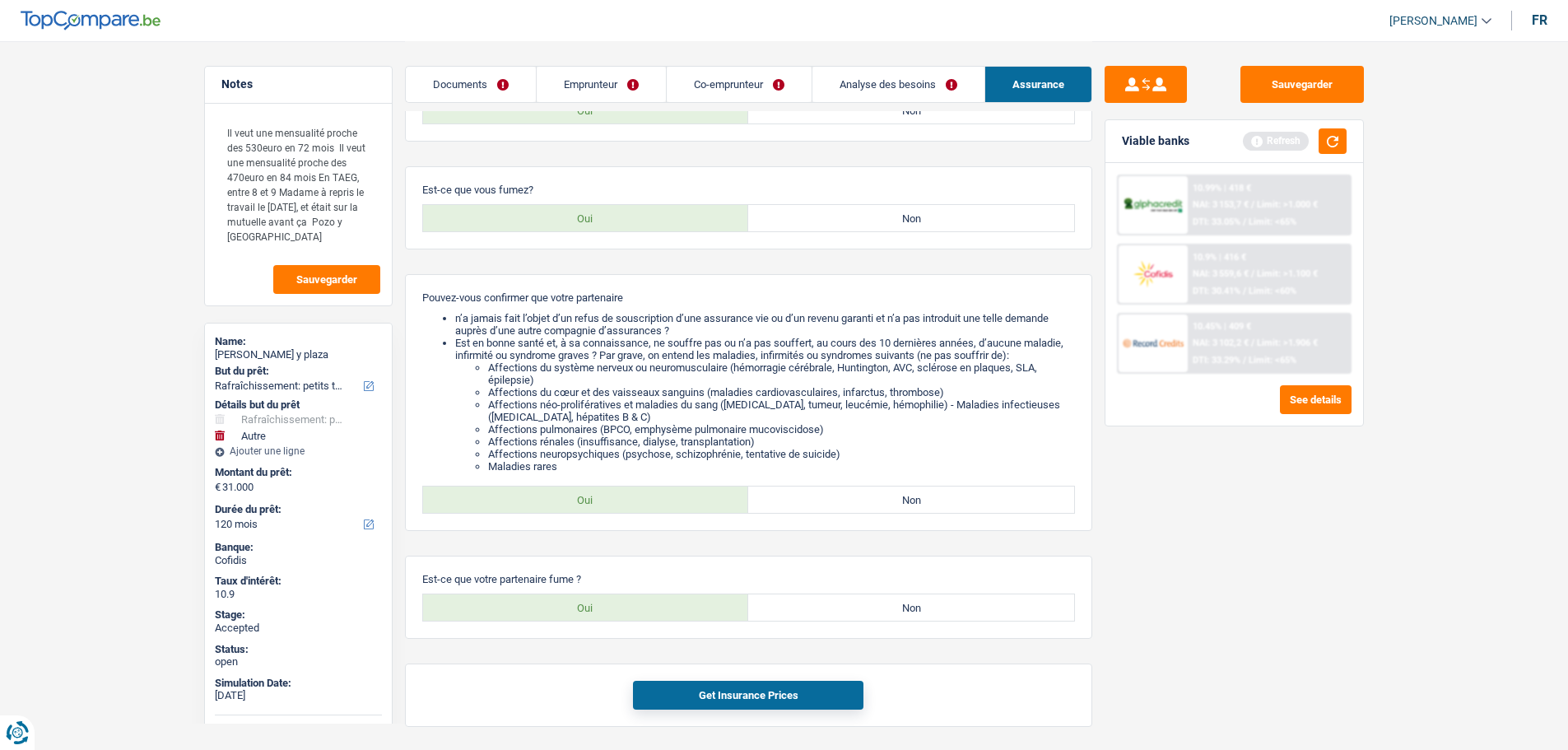
scroll to position [518, 0]
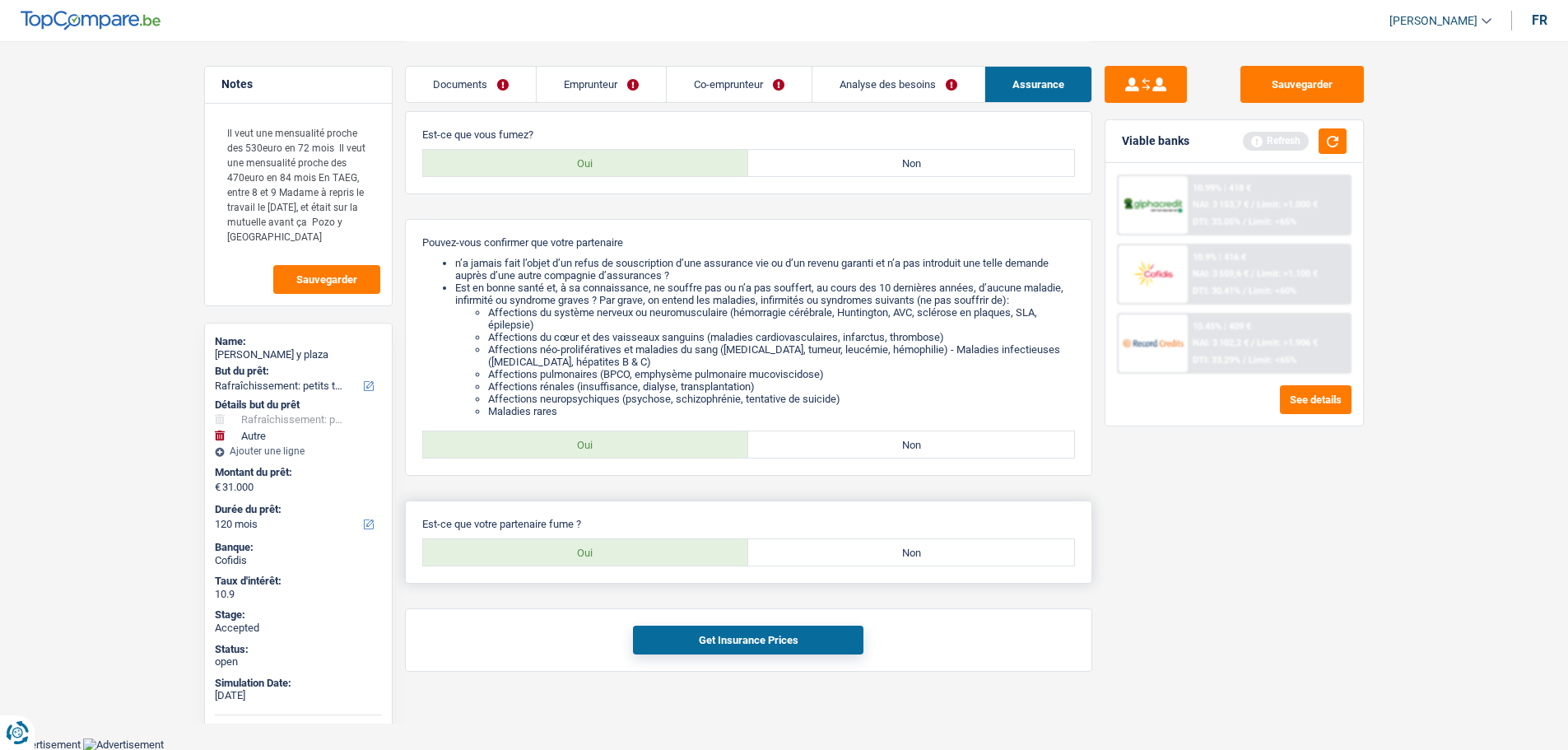
click at [585, 548] on label "Oui" at bounding box center [586, 553] width 326 height 26
click at [585, 548] on input "Oui" at bounding box center [586, 553] width 326 height 26
radio input "true"
click at [681, 642] on button "Get Insurance Prices" at bounding box center [748, 640] width 230 height 29
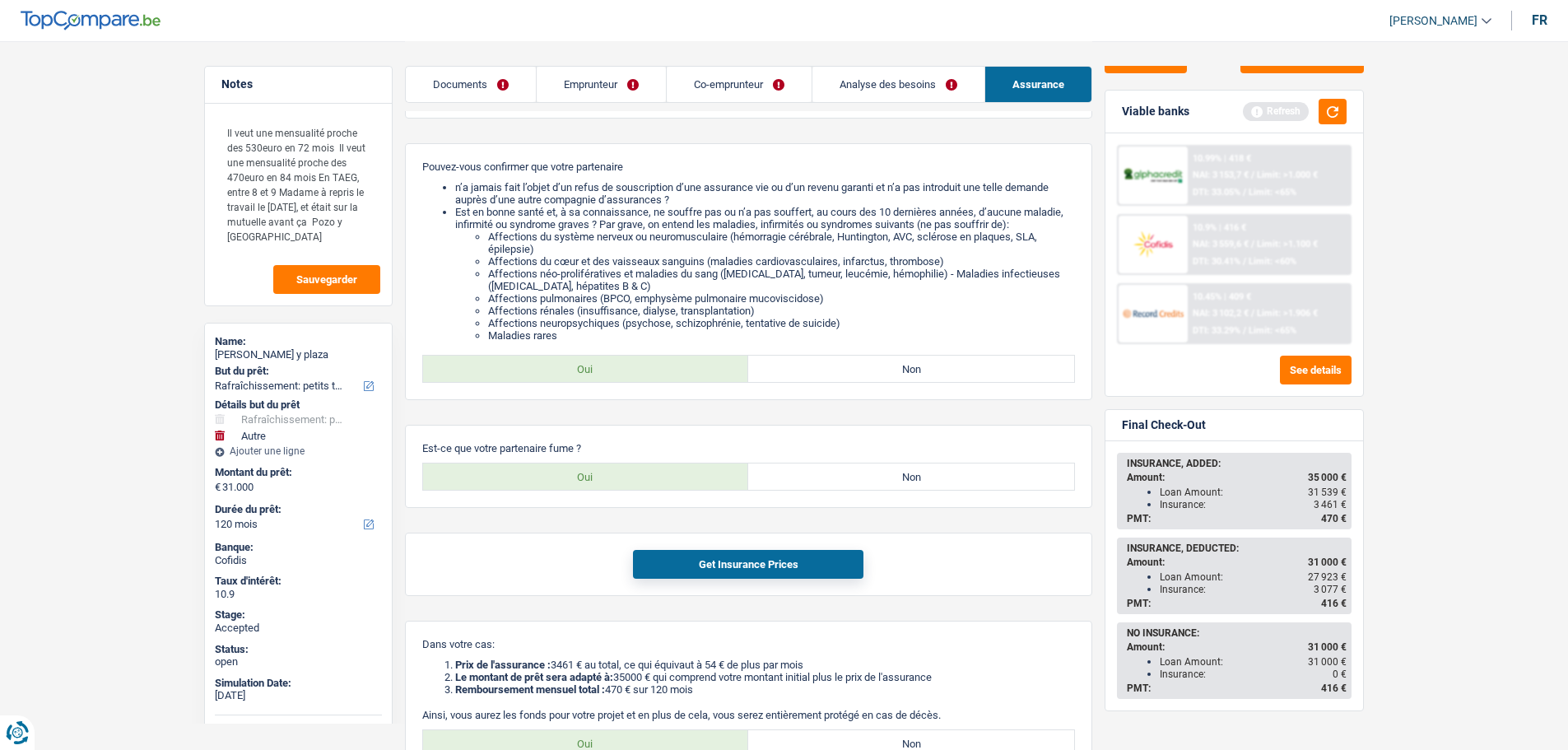
scroll to position [756, 0]
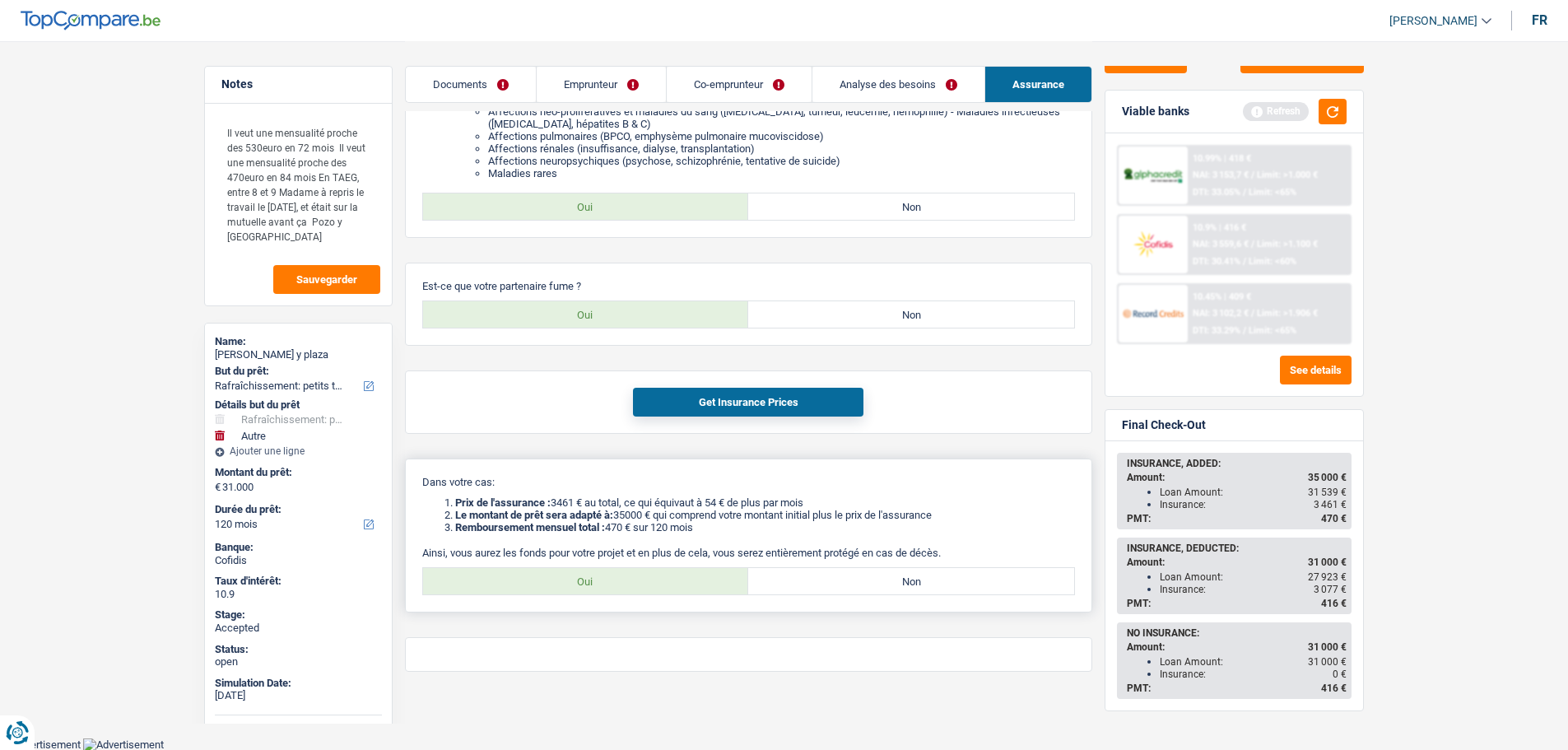
click at [563, 571] on label "Oui" at bounding box center [586, 581] width 326 height 26
click at [563, 571] on input "Oui" at bounding box center [586, 581] width 326 height 26
radio input "true"
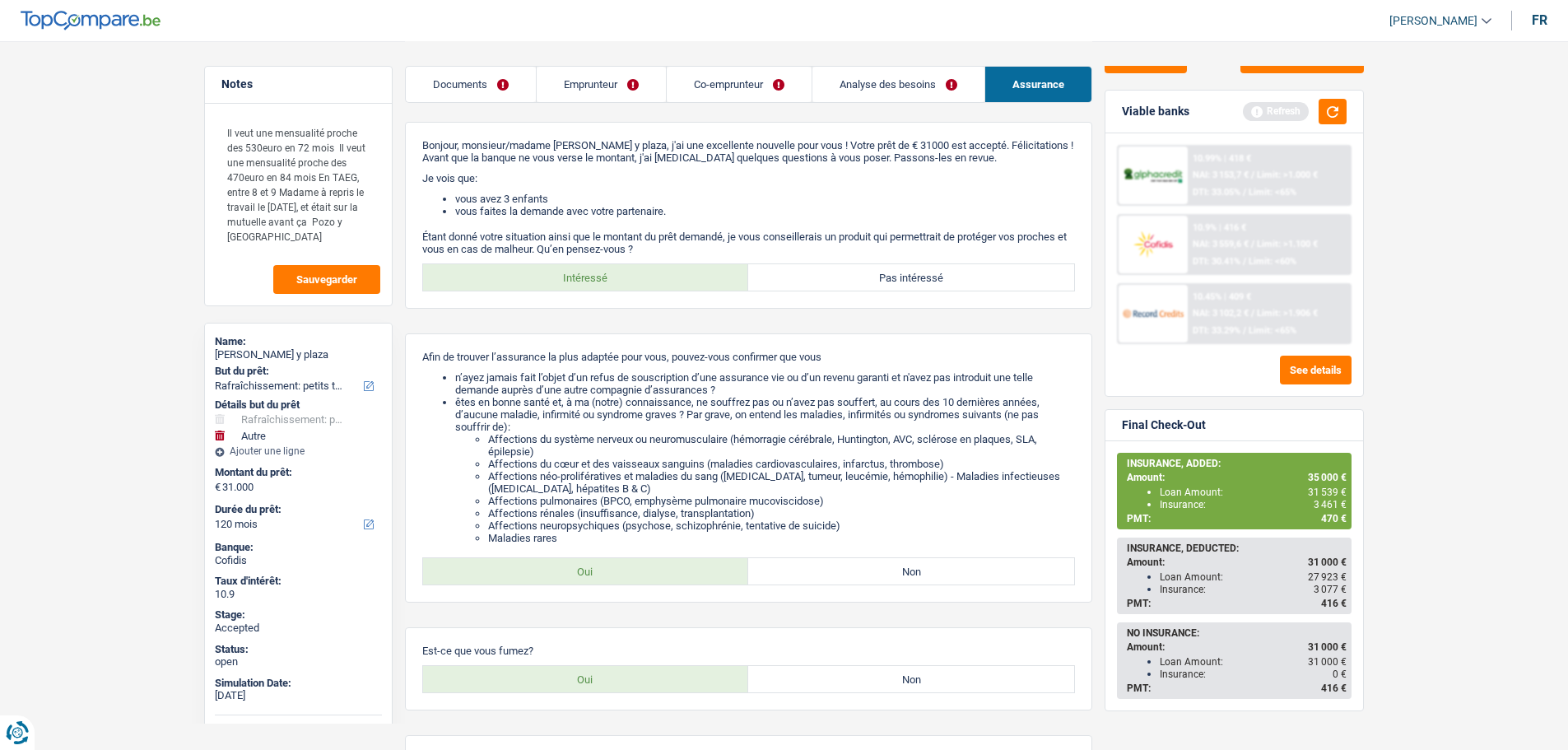
scroll to position [0, 0]
click at [613, 81] on link "Emprunteur" at bounding box center [602, 84] width 130 height 35
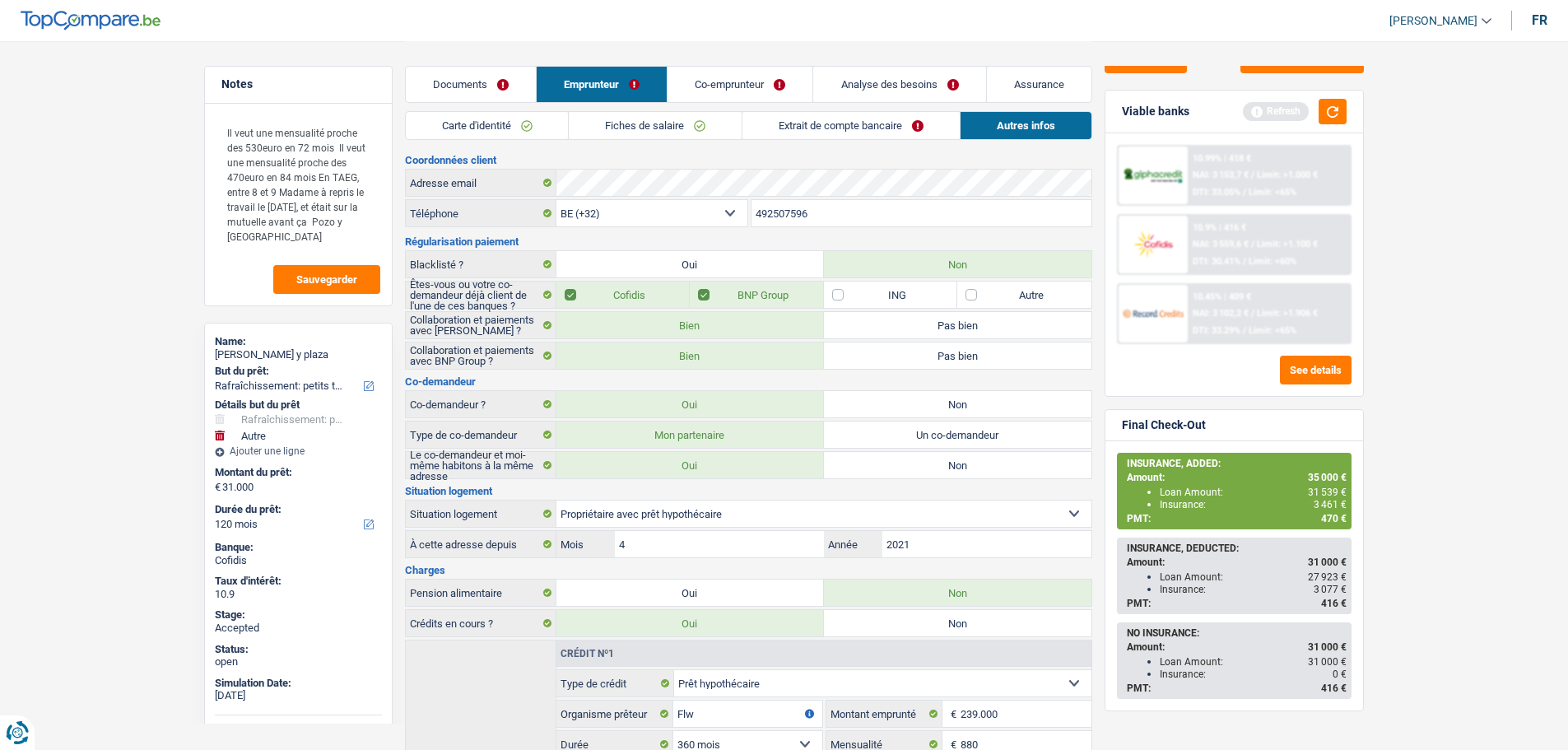
click at [950, 90] on link "Analyse des besoins" at bounding box center [900, 84] width 172 height 35
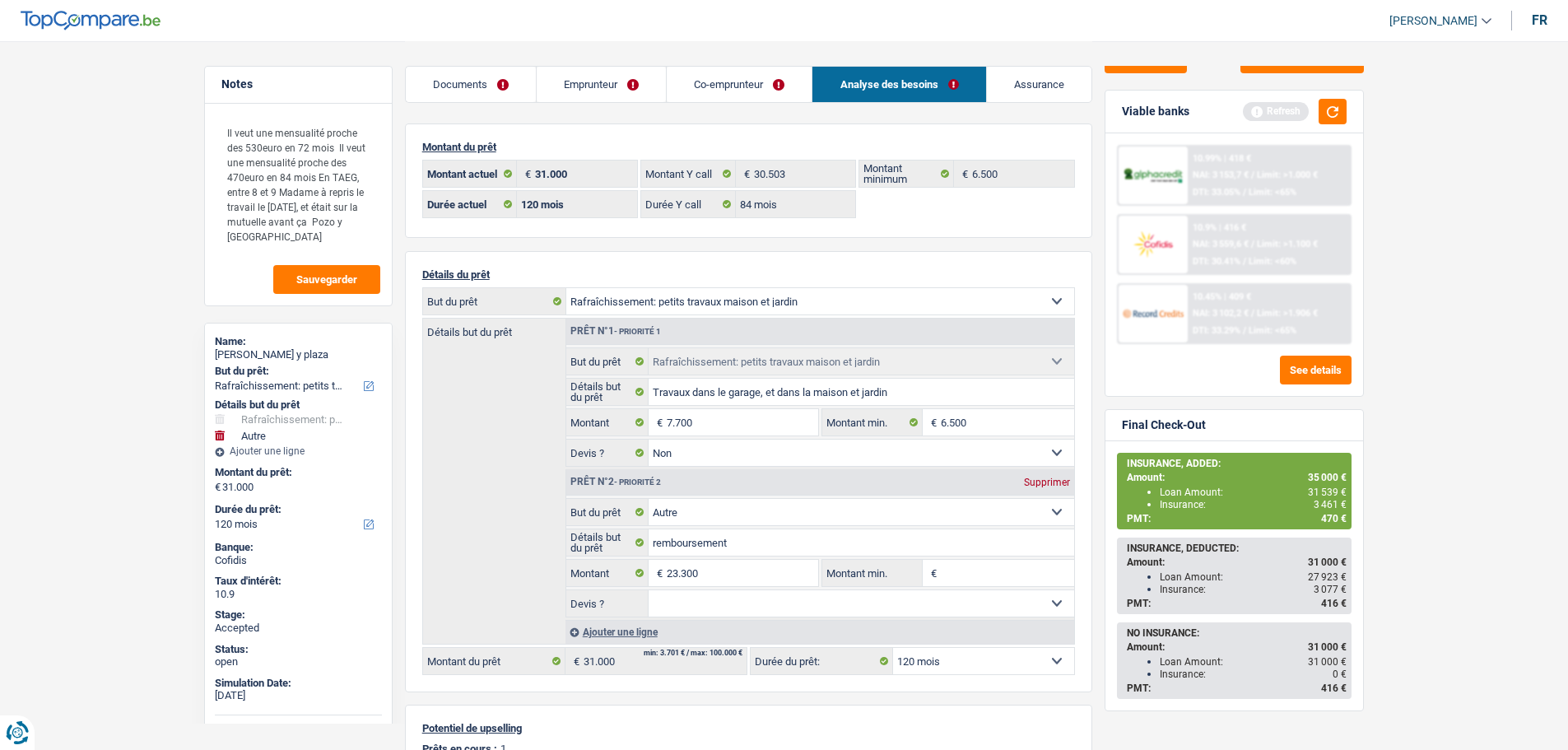
click at [527, 243] on div "Montant du prêt 31.000 € Montant actuel 30.503 € Montant Y call 6.500 € Montant…" at bounding box center [749, 536] width 688 height 826
click at [152, 210] on main "Notes Il veut une mensualité proche des 530euro en 72 mois Il veut une mensuali…" at bounding box center [784, 502] width 1568 height 1004
drag, startPoint x: 228, startPoint y: 195, endPoint x: 369, endPoint y: 233, distance: 146.0
click at [369, 233] on textarea "Il veut une mensualité proche des 530euro en 72 mois Il veut une mensualité pro…" at bounding box center [298, 184] width 164 height 138
click at [279, 235] on textarea "Il veut une mensualité proche des 530euro en 72 mois Il veut une mensualité pro…" at bounding box center [298, 184] width 164 height 138
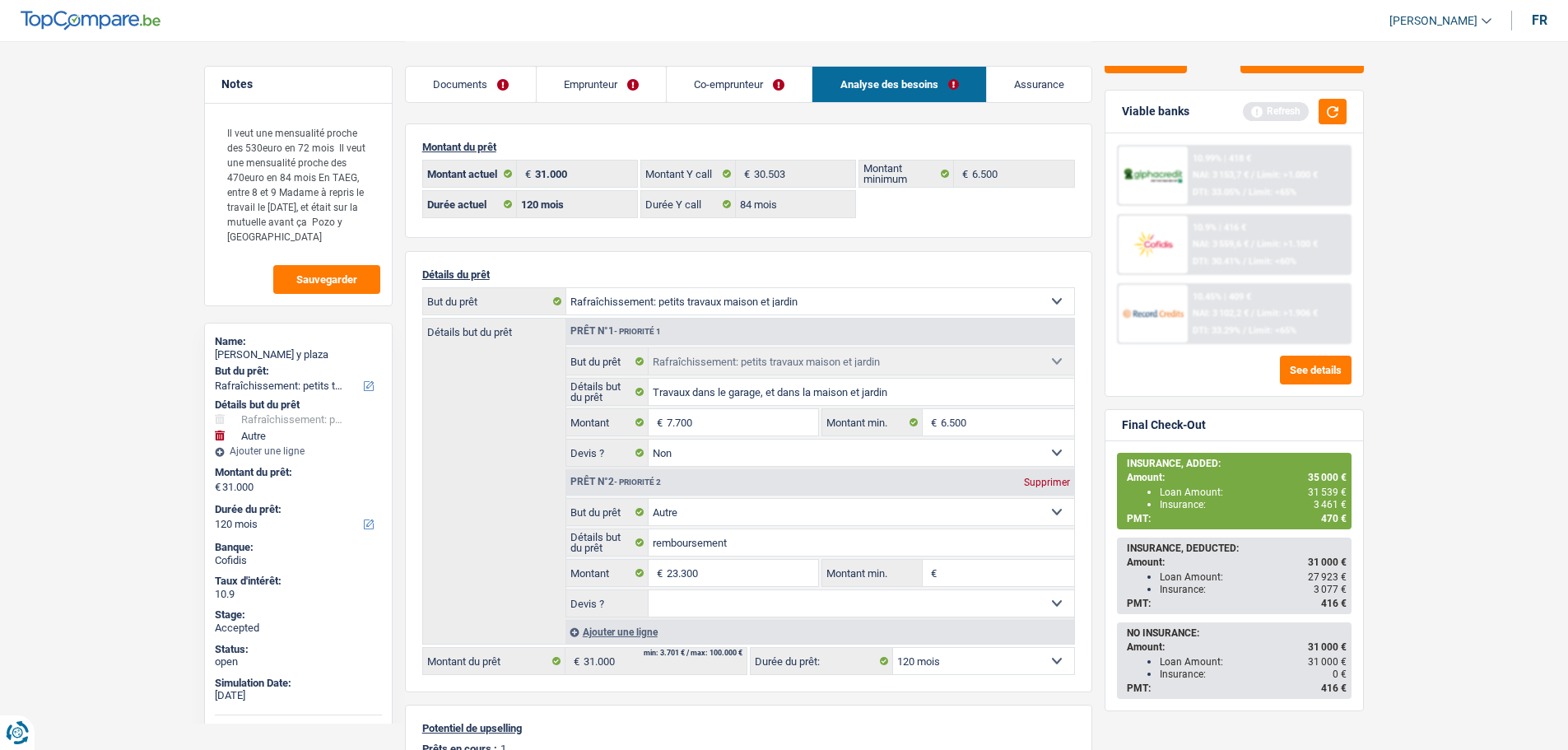
click at [151, 427] on main "Notes Il veut une mensualité proche des 530euro en 72 mois Il veut une mensuali…" at bounding box center [784, 502] width 1568 height 1004
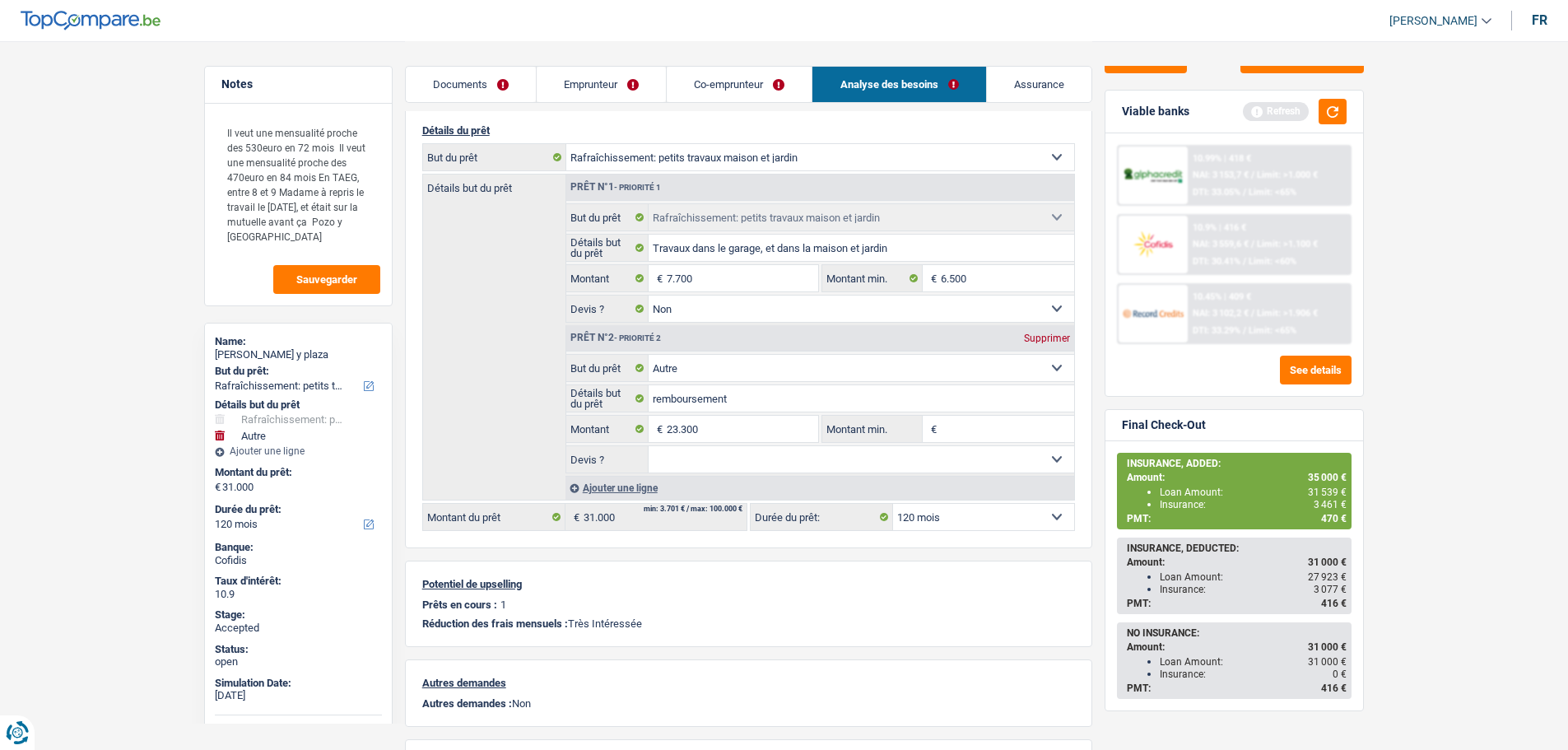
scroll to position [165, 0]
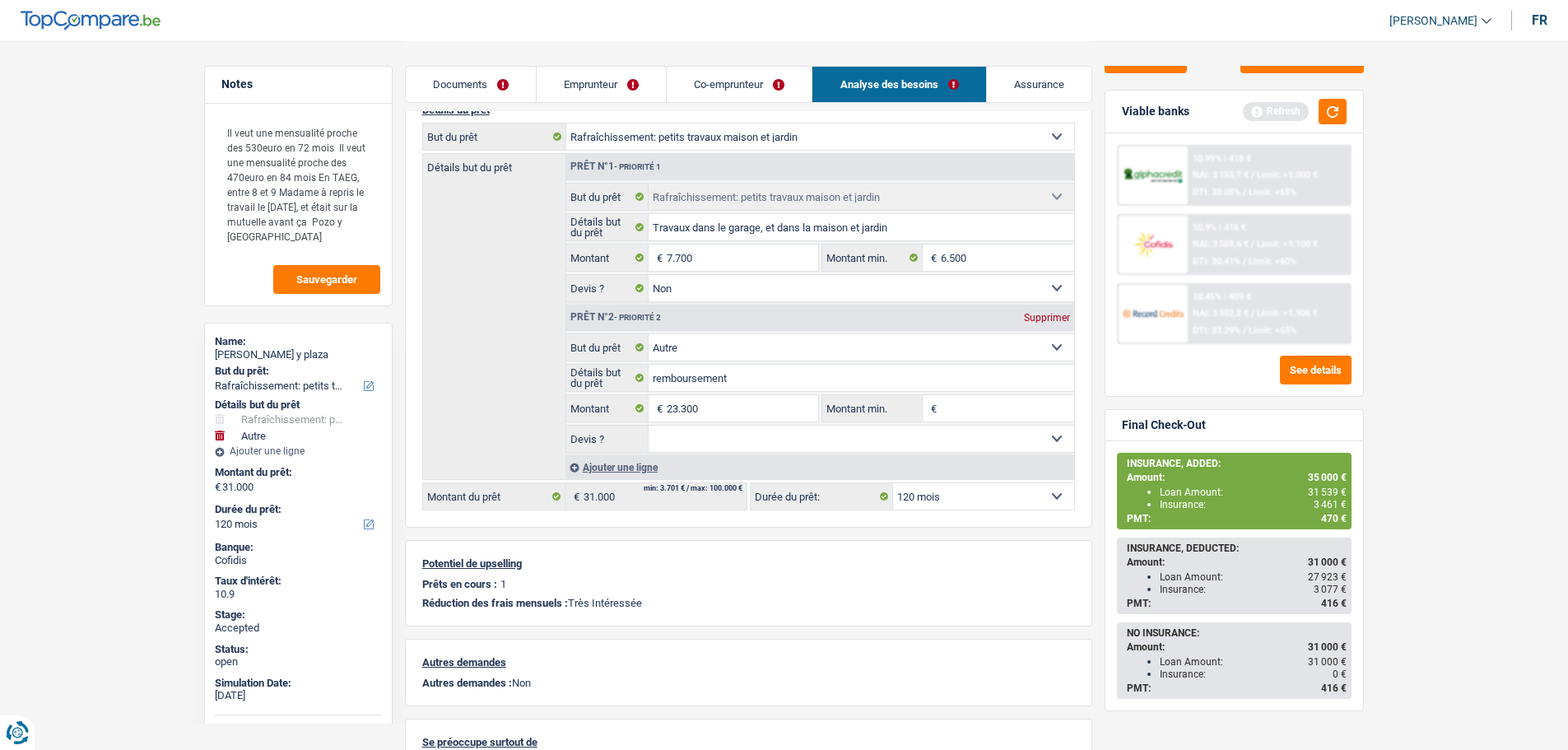
click at [399, 462] on div "Notes Il veut une mensualité proche des 530euro en 72 mois Il veut une mensuali…" at bounding box center [298, 394] width 213 height 658
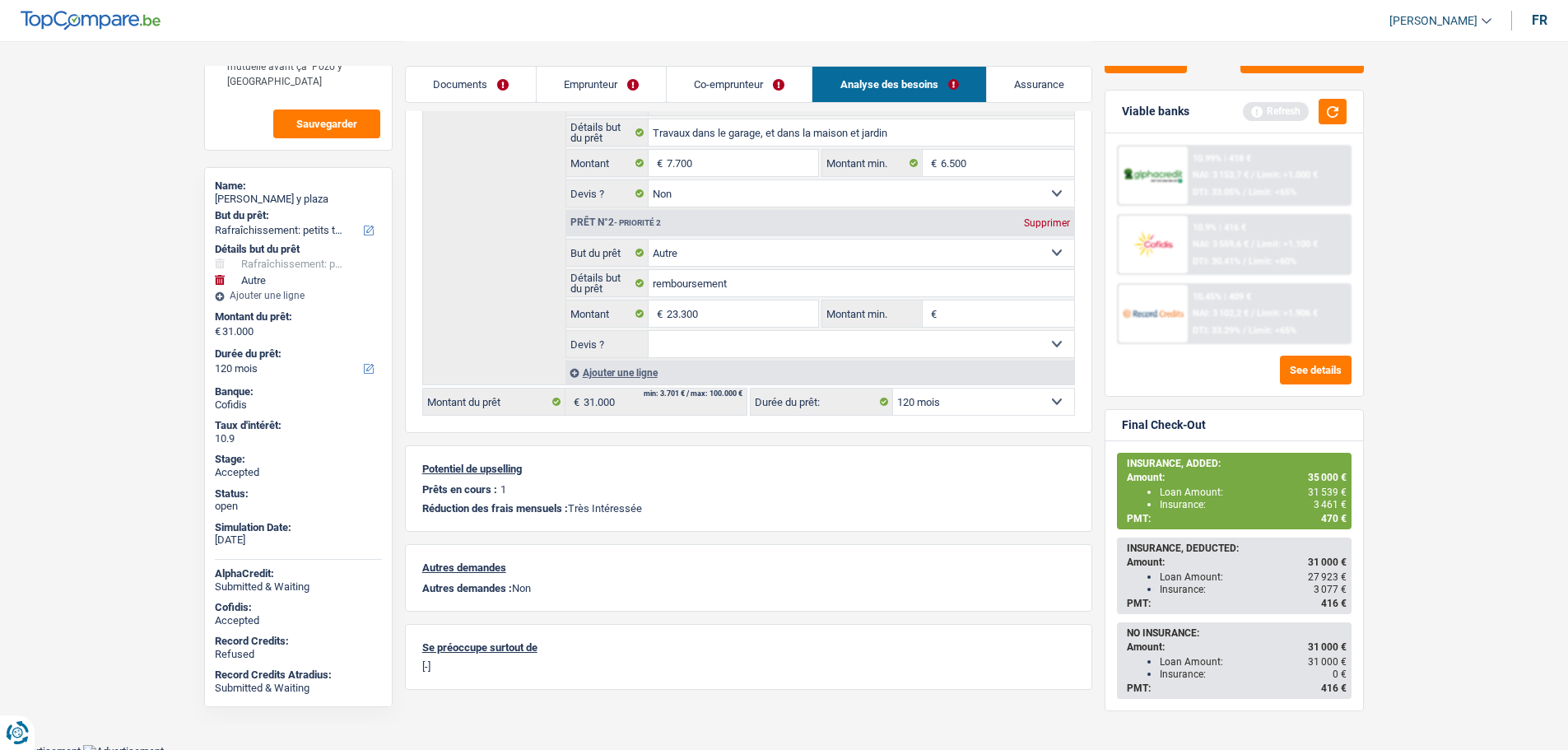
scroll to position [266, 0]
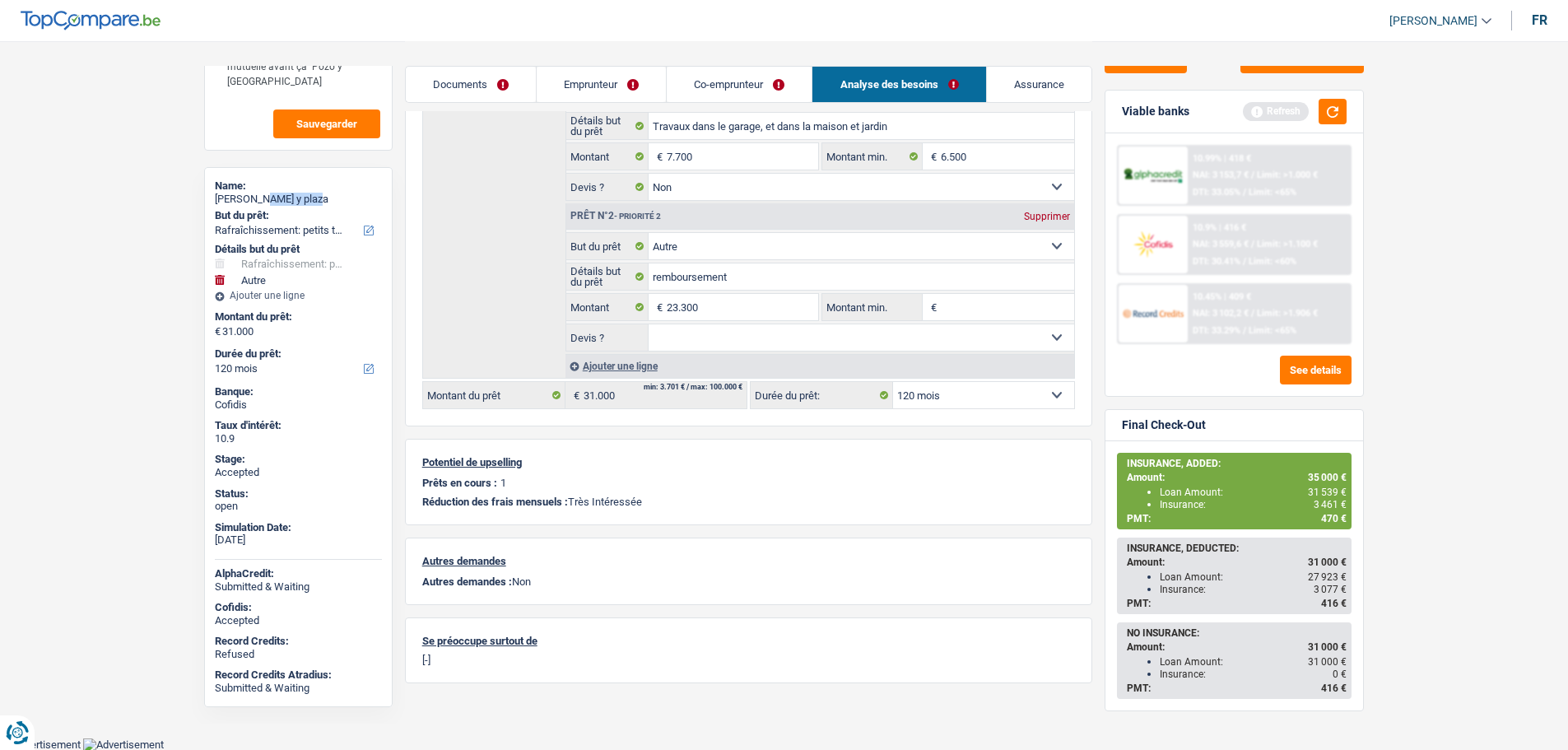
drag, startPoint x: 261, startPoint y: 196, endPoint x: 317, endPoint y: 197, distance: 56.0
click at [317, 197] on div "Jonathan Pozo y plaza" at bounding box center [298, 199] width 168 height 13
copy div "Pozo y plaz"
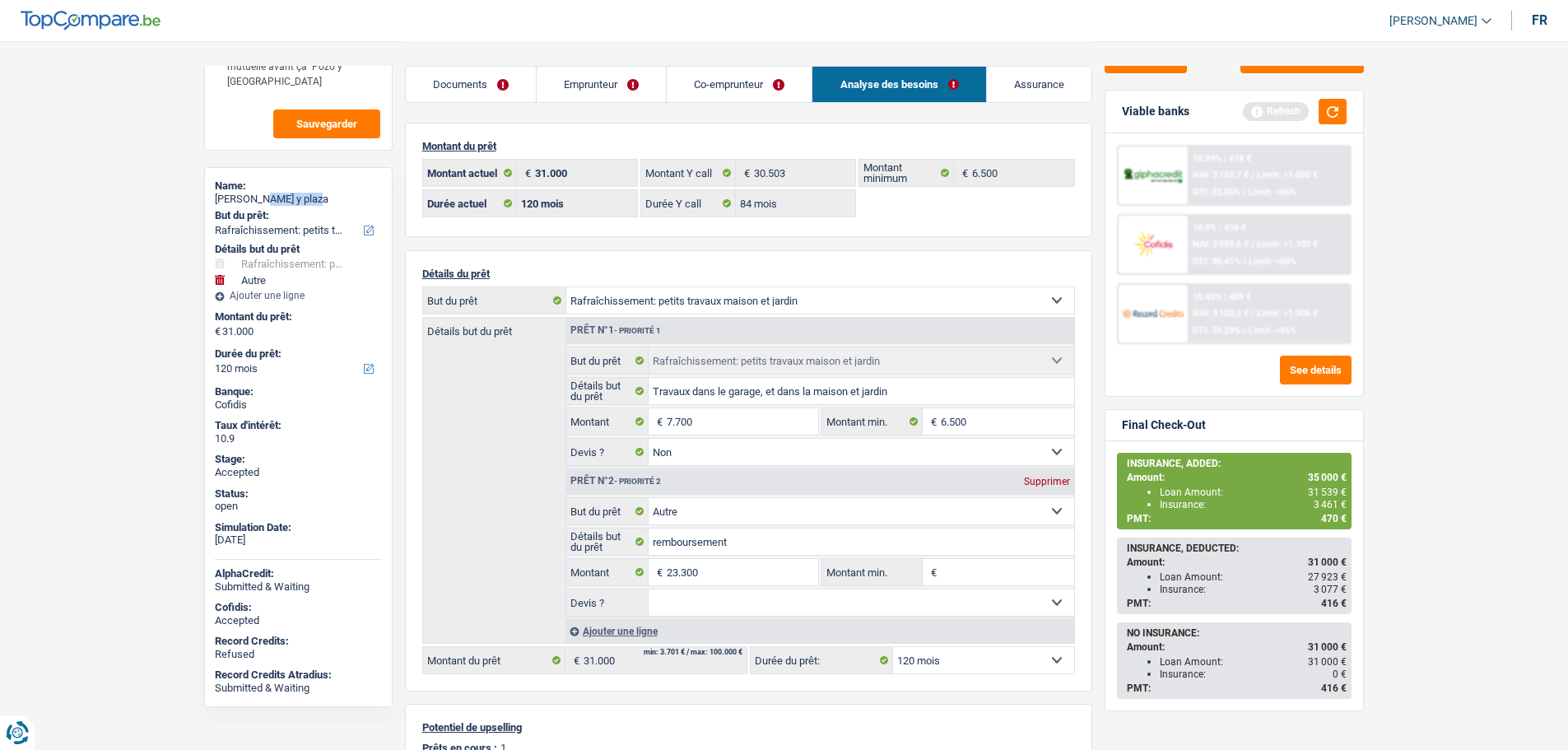
scroll to position [0, 0]
click at [576, 70] on link "Emprunteur" at bounding box center [602, 84] width 130 height 35
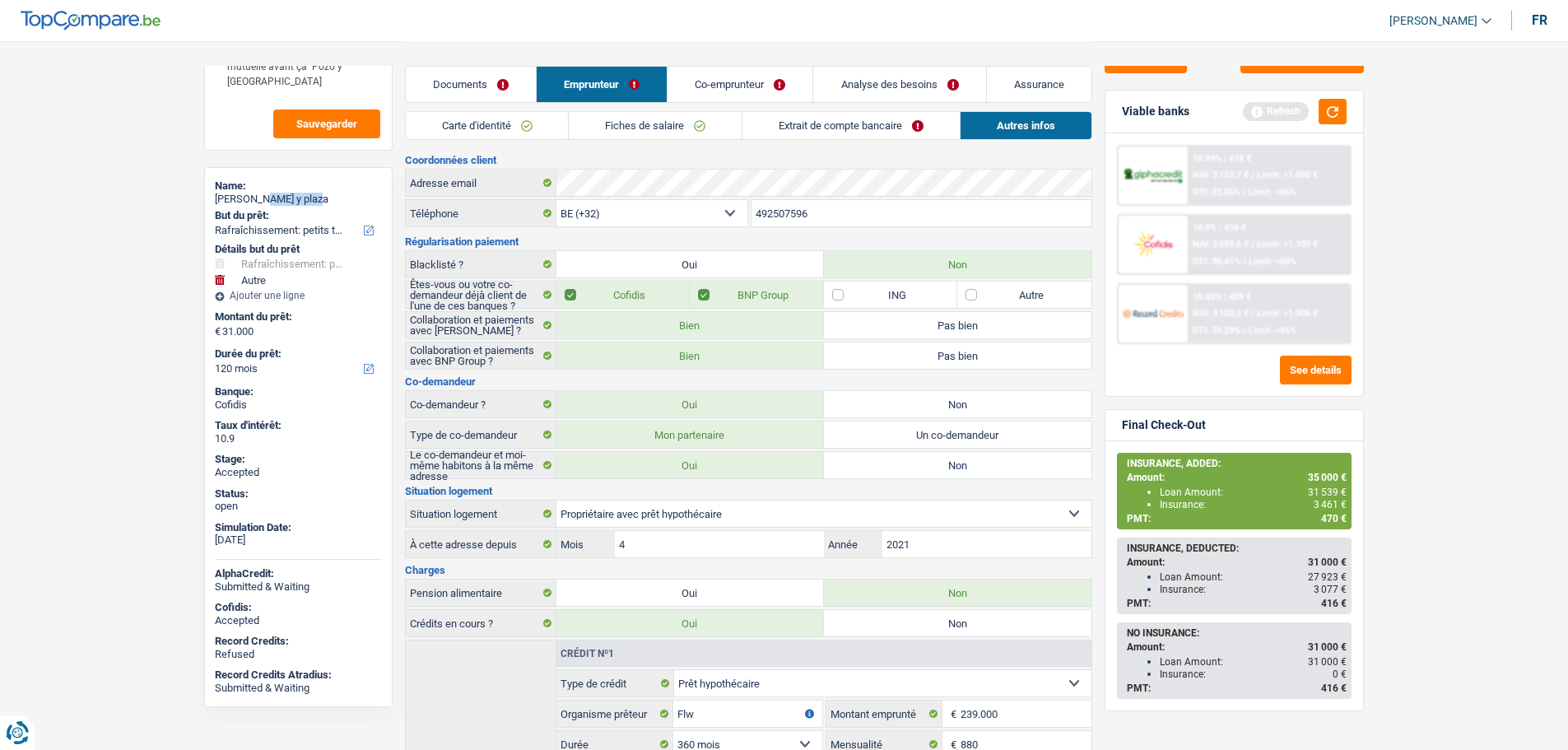
click at [626, 123] on link "Fiches de salaire" at bounding box center [655, 125] width 173 height 27
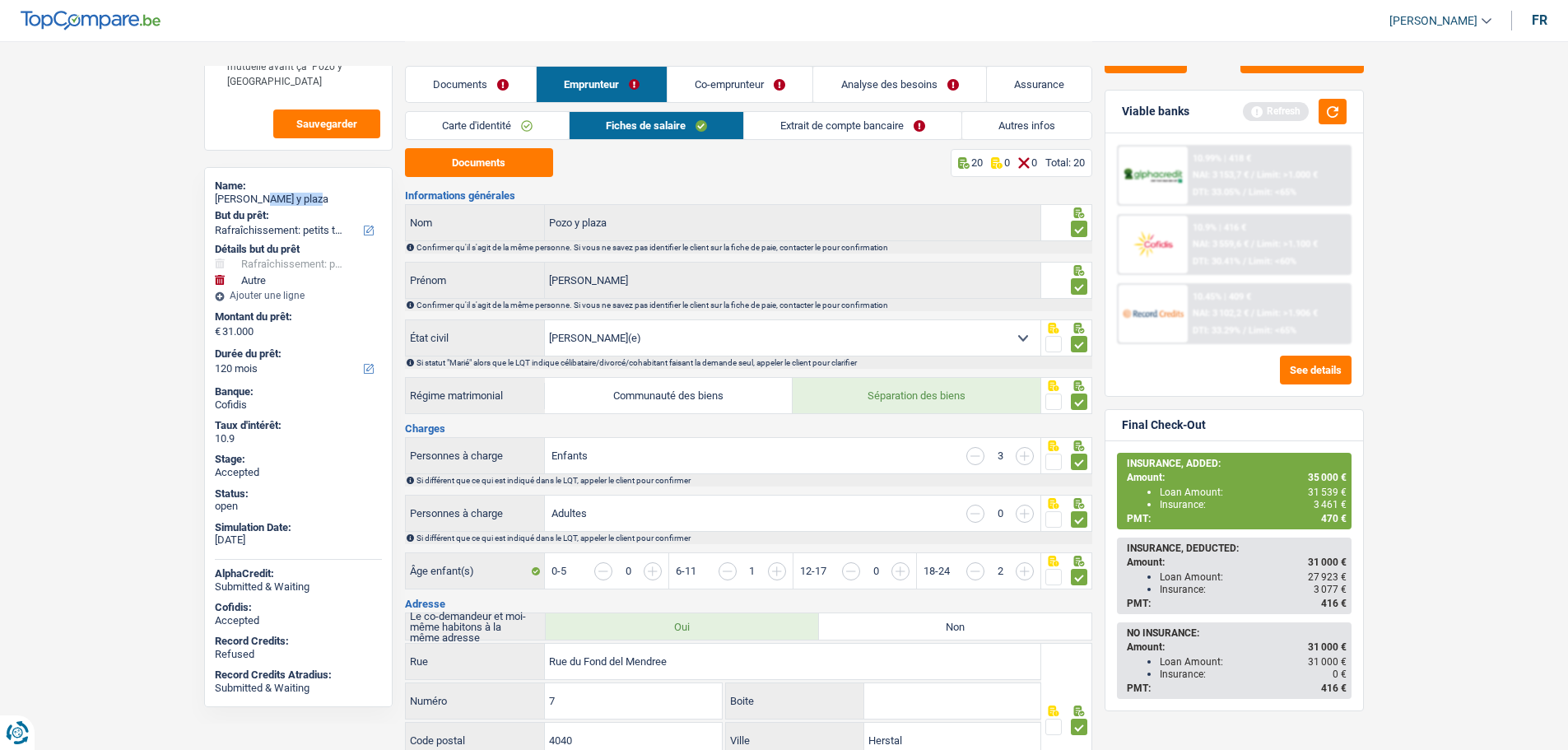
click at [480, 96] on link "Documents" at bounding box center [471, 84] width 131 height 35
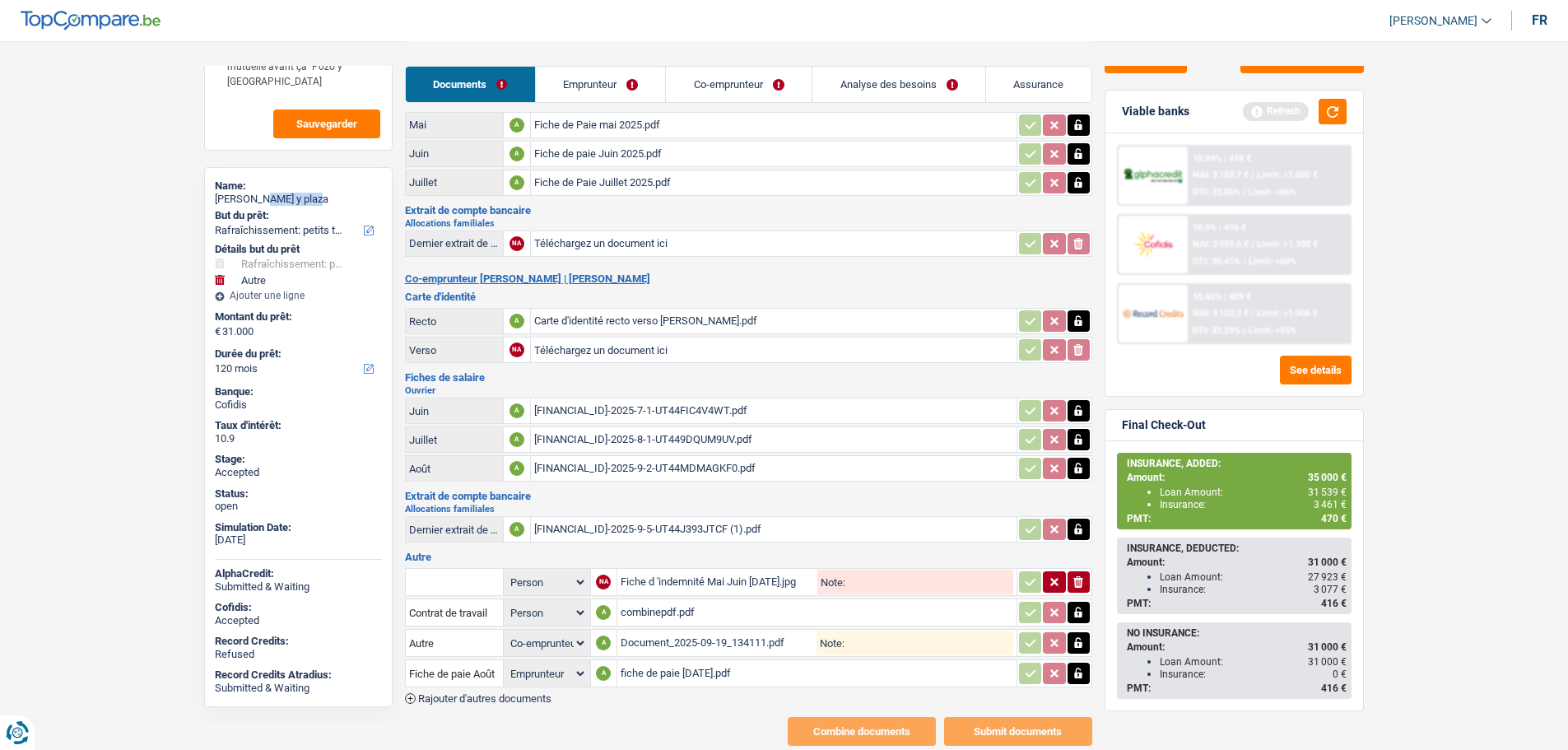
scroll to position [165, 0]
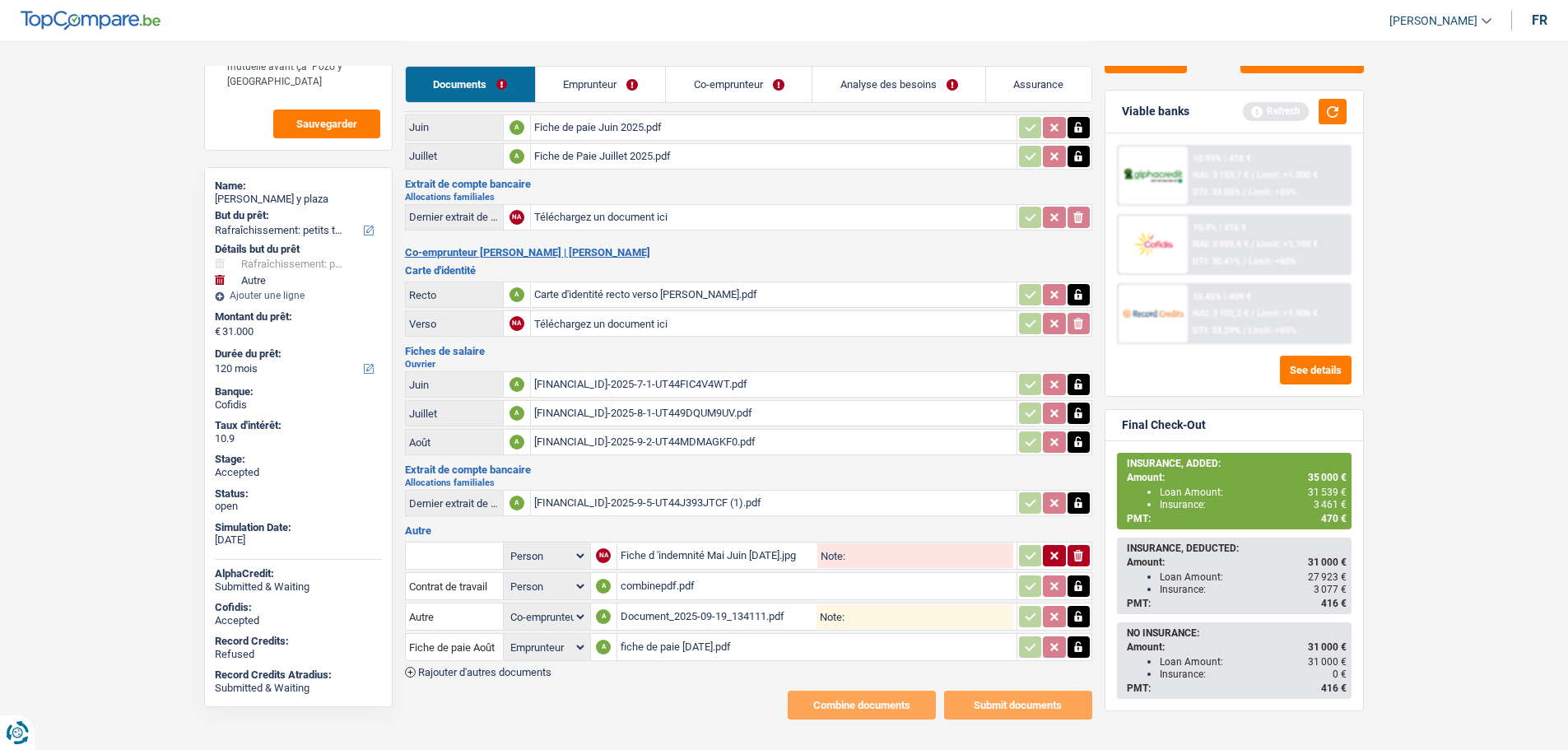
click at [640, 438] on div "BE31001604249755-2025-9-2-UT44MDMAGKF0.pdf" at bounding box center [774, 442] width 479 height 25
click at [689, 648] on div "fiche de paie août 2025.pdf" at bounding box center [817, 647] width 392 height 25
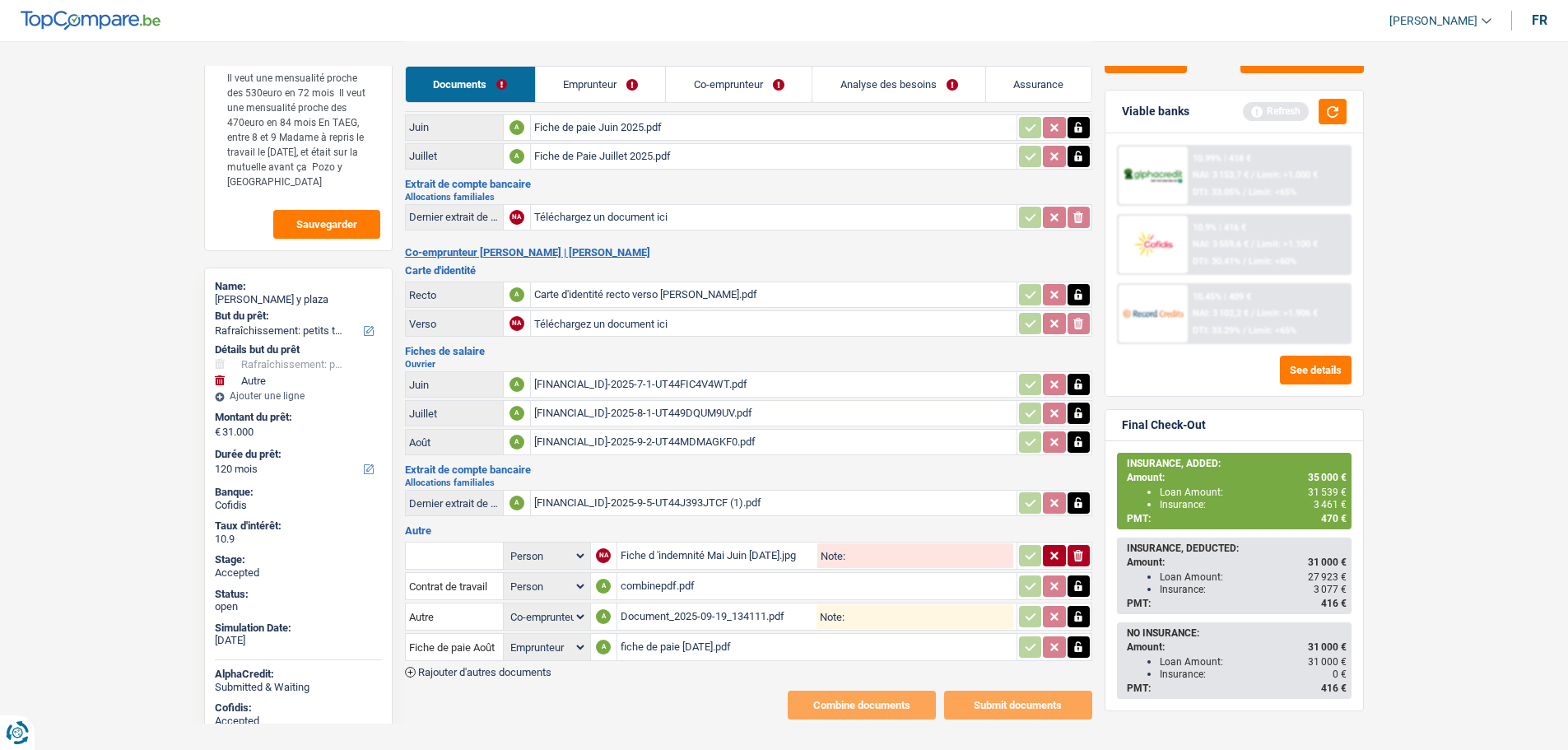
scroll to position [0, 0]
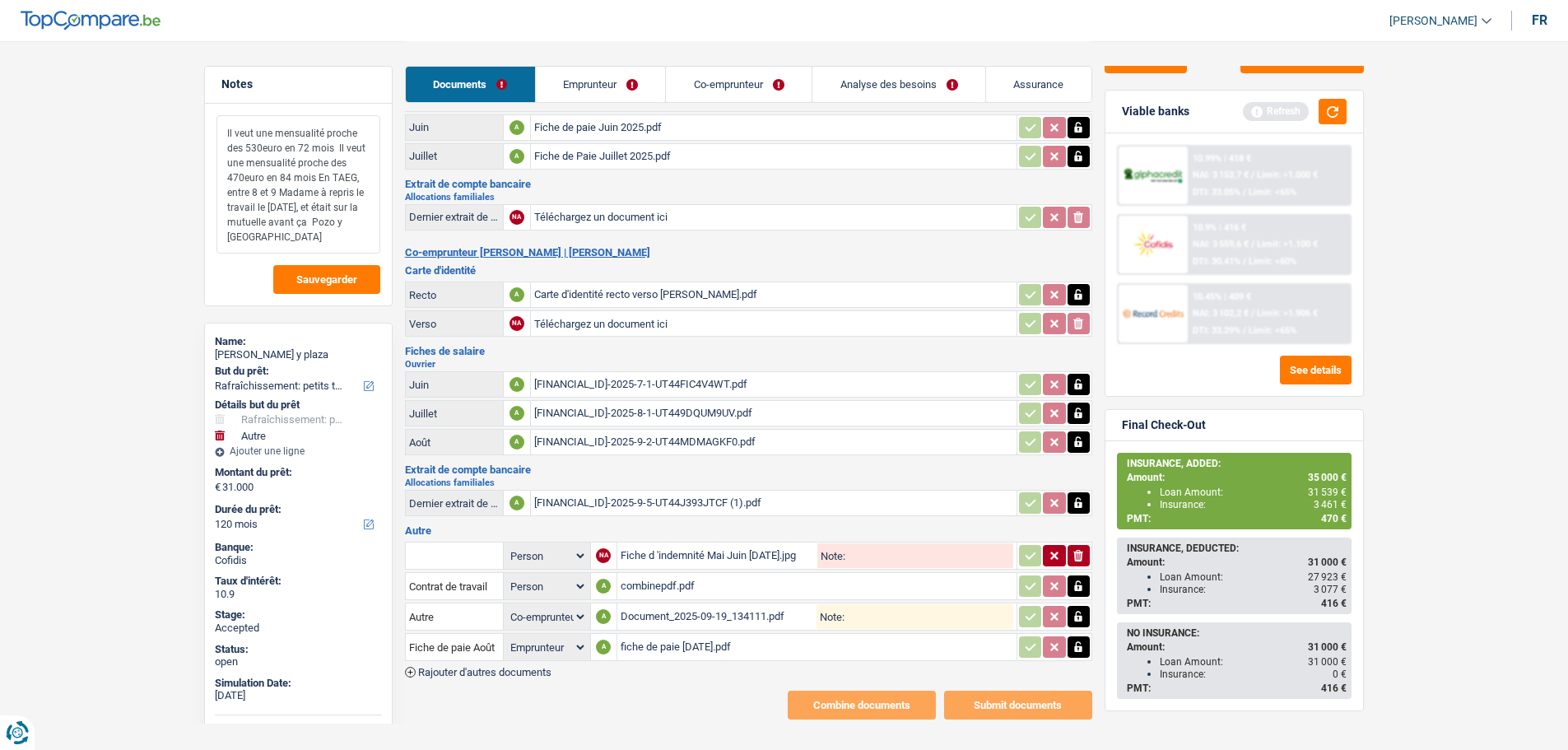
drag, startPoint x: 244, startPoint y: 177, endPoint x: 313, endPoint y: 192, distance: 70.6
click at [312, 192] on textarea "Il veut une mensualité proche des 530euro en 72 mois Il veut une mensualité pro…" at bounding box center [298, 184] width 164 height 138
click at [187, 199] on main "Notes Il veut une mensualité proche des 530euro en 72 mois Il veut une mensuali…" at bounding box center [784, 298] width 1568 height 926
click at [878, 77] on link "Analyse des besoins" at bounding box center [899, 84] width 173 height 35
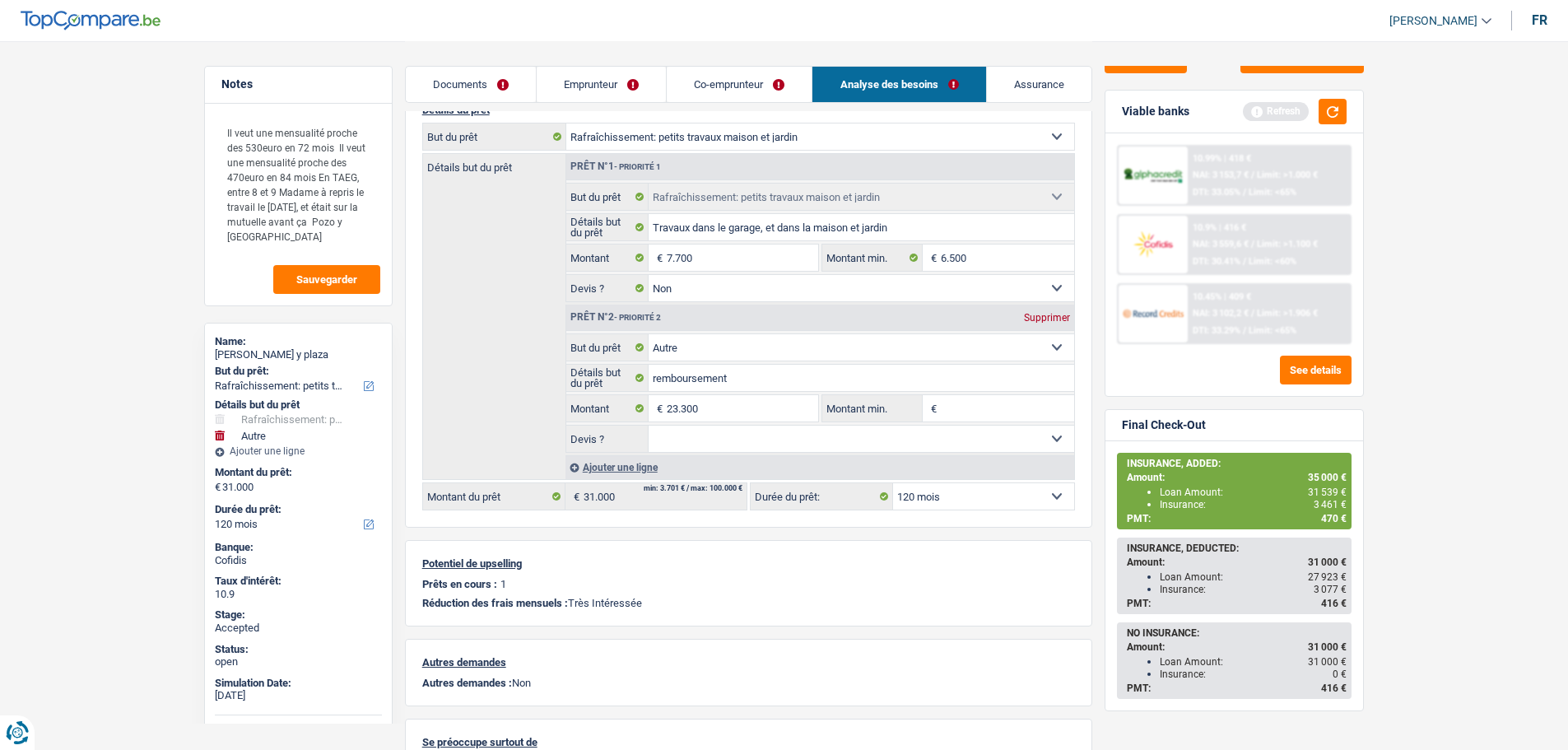
click at [612, 85] on link "Emprunteur" at bounding box center [602, 84] width 130 height 35
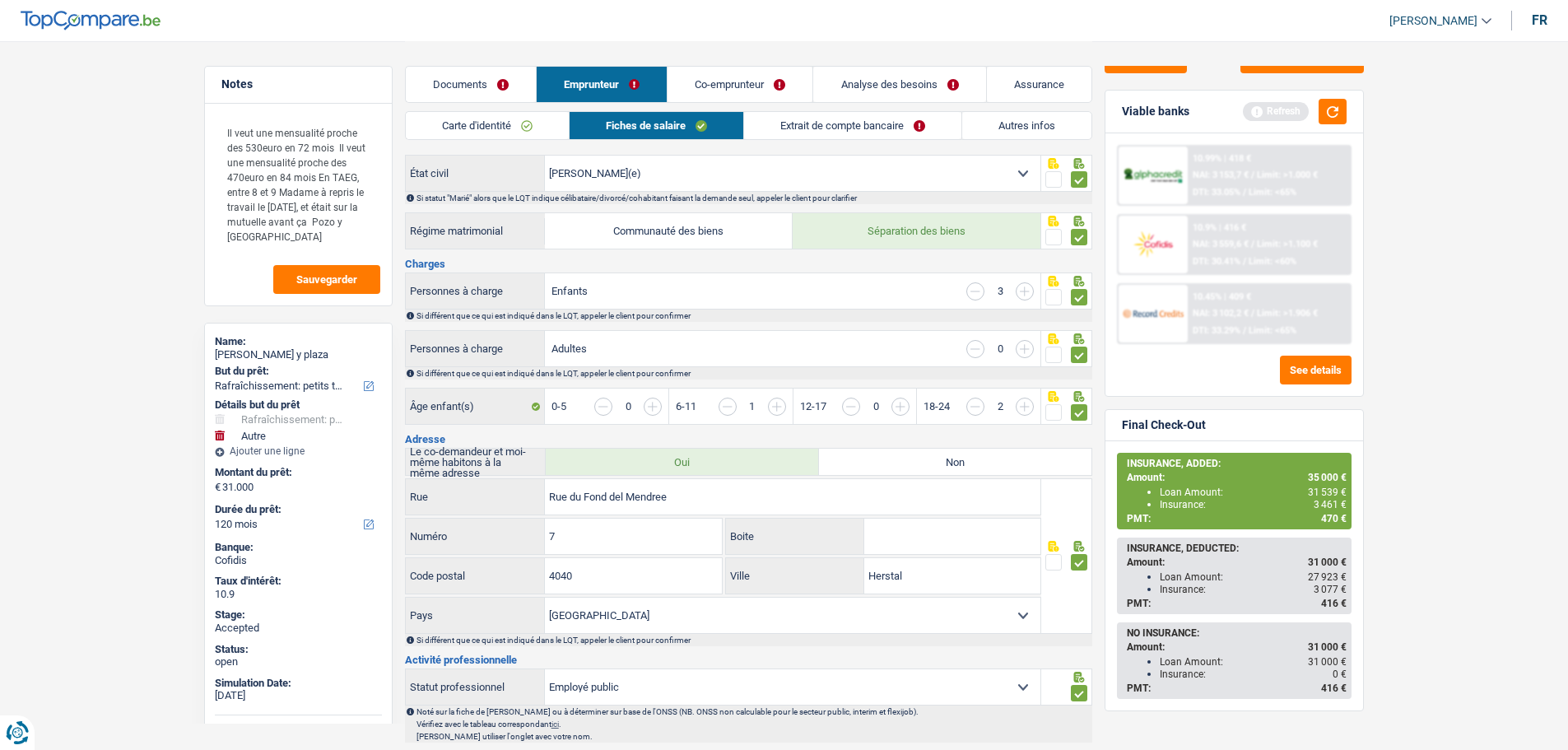
click at [720, 72] on link "Co-emprunteur" at bounding box center [740, 84] width 145 height 35
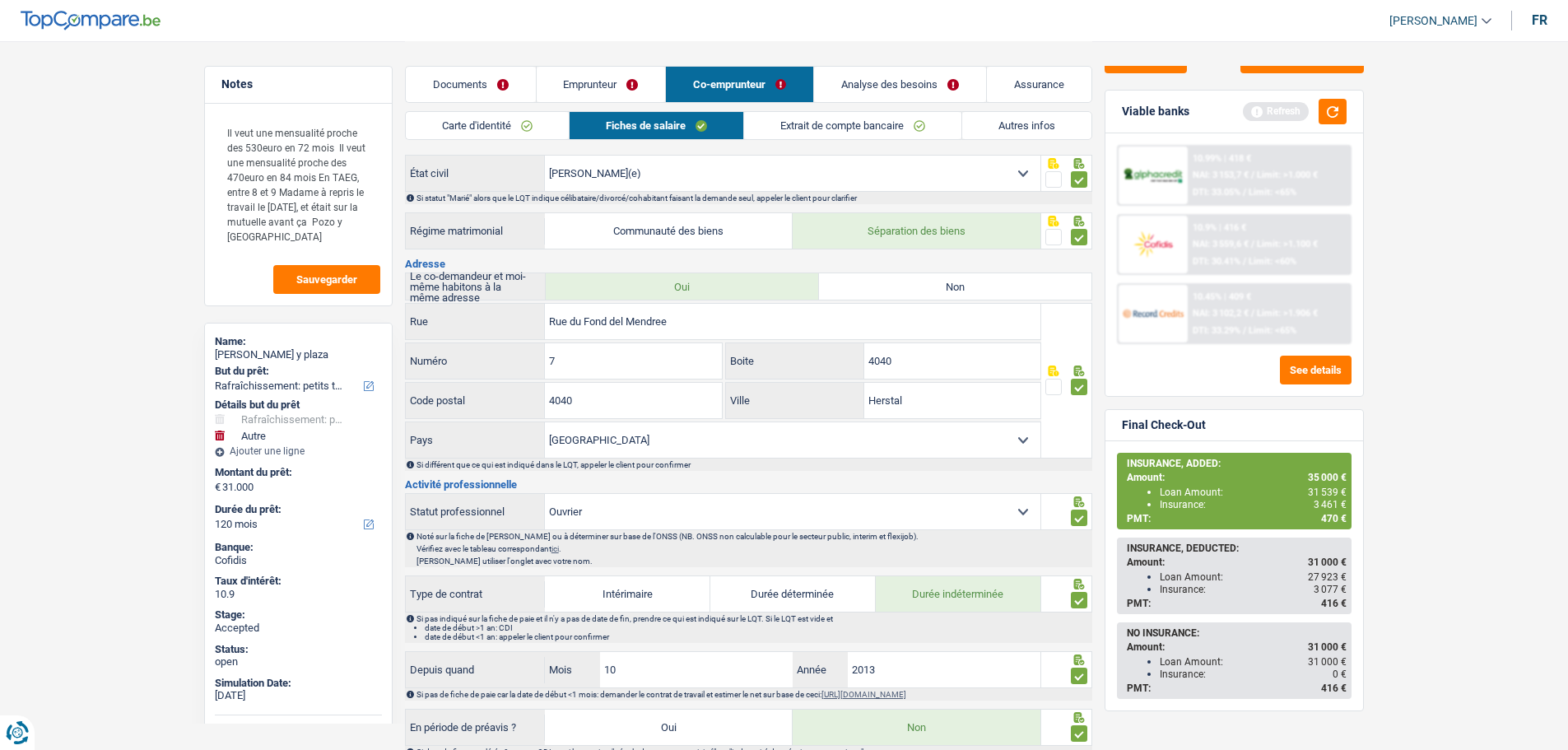
click at [465, 81] on link "Documents" at bounding box center [471, 84] width 131 height 35
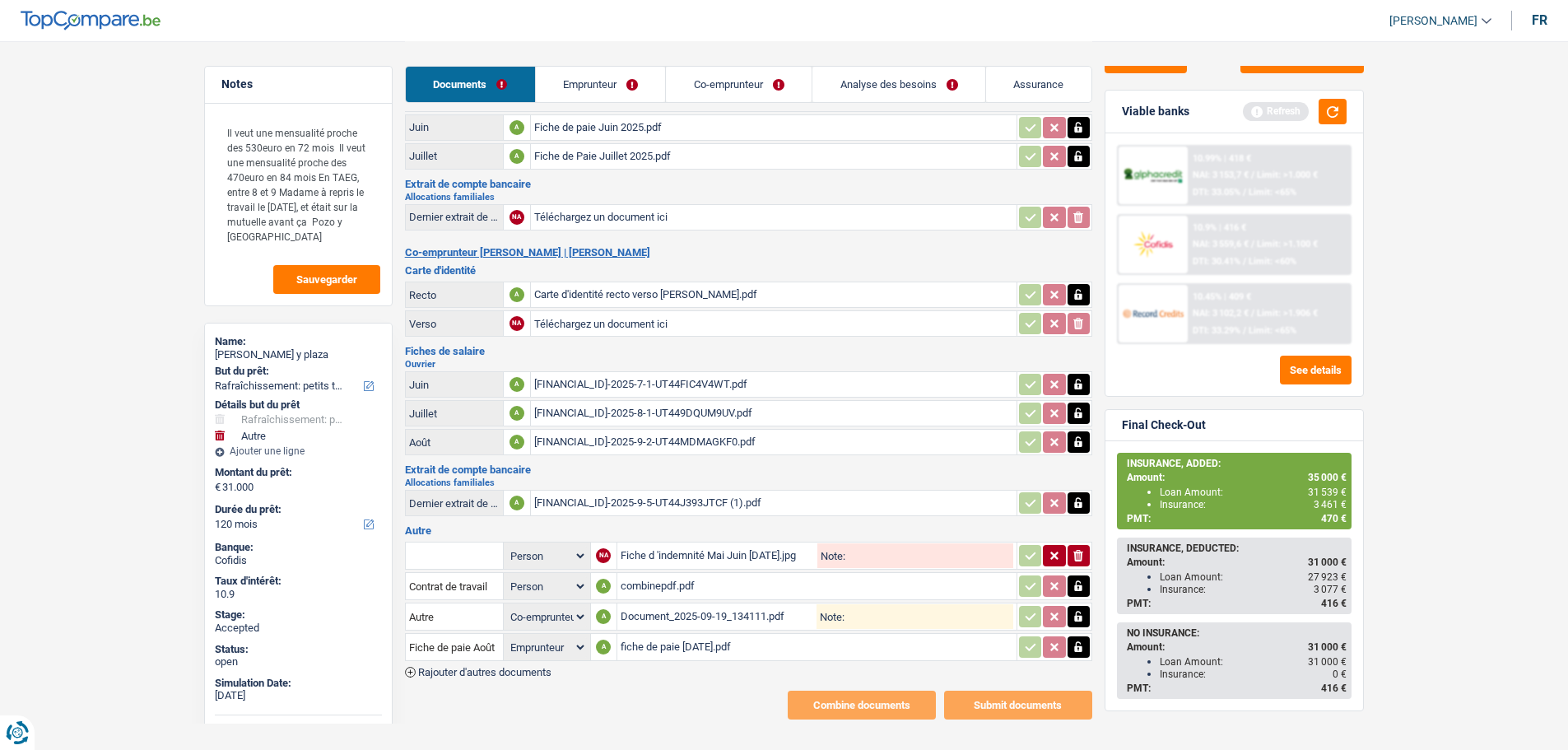
click at [144, 206] on main "Notes Il veut une mensualité proche des 530euro en 72 mois Il veut une mensuali…" at bounding box center [784, 298] width 1568 height 926
click at [143, 206] on main "Notes Il veut une mensualité proche des 530euro en 72 mois Il veut une mensuali…" at bounding box center [784, 298] width 1568 height 926
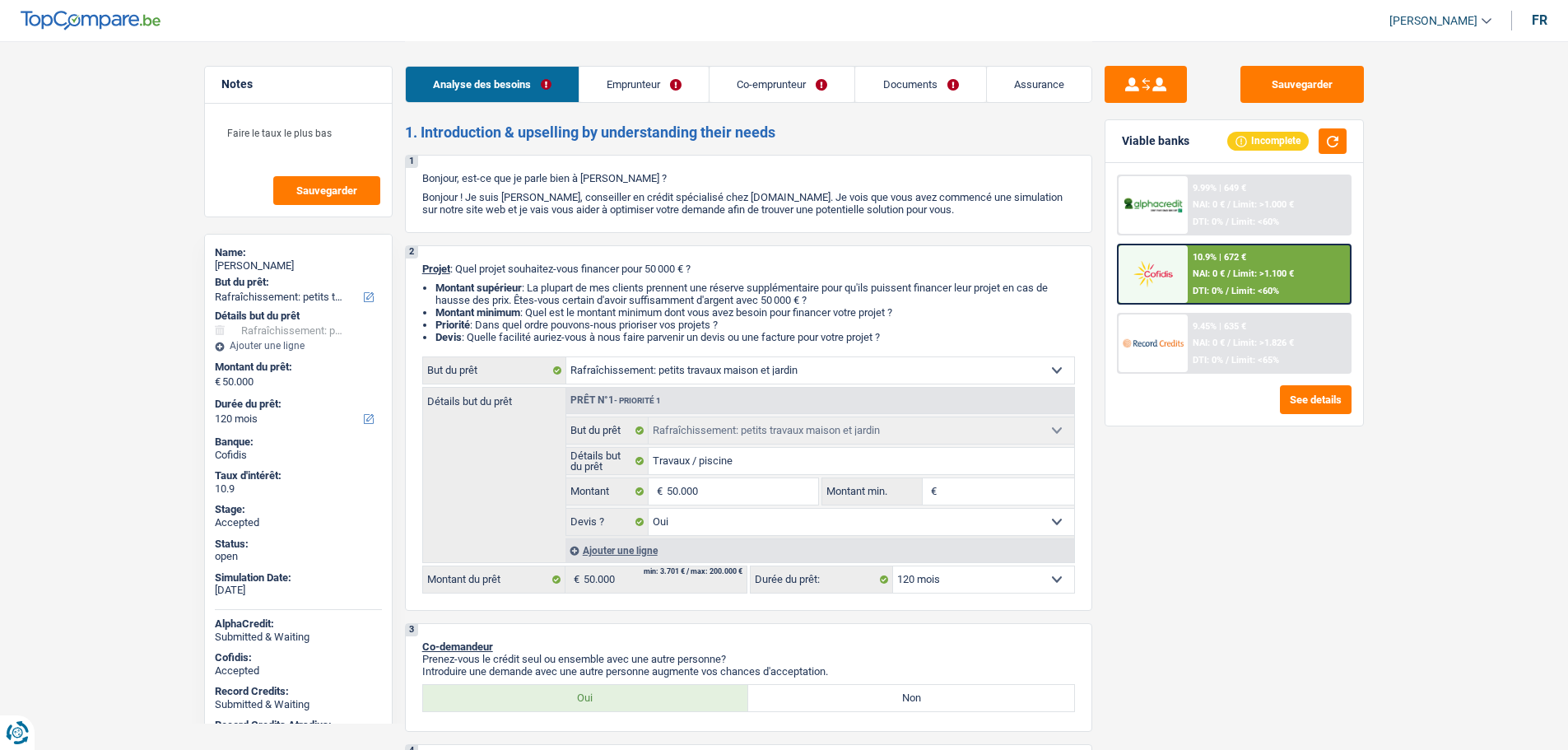
select select "houseOrGarden"
select select "120"
select select "houseOrGarden"
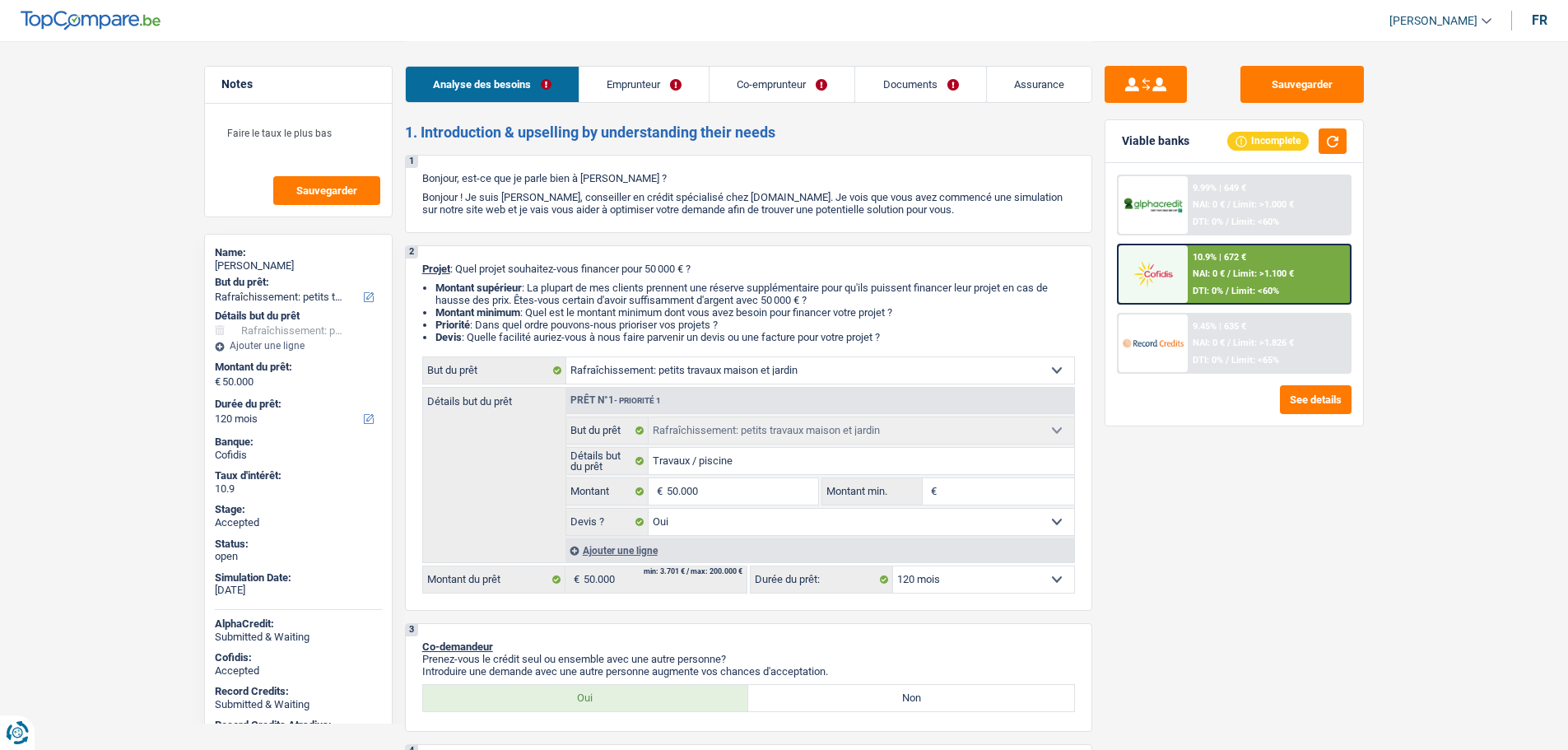
select select "yes"
select select "120"
select select "privateEmployee"
select select "publicEmployee"
select select "netSalary"
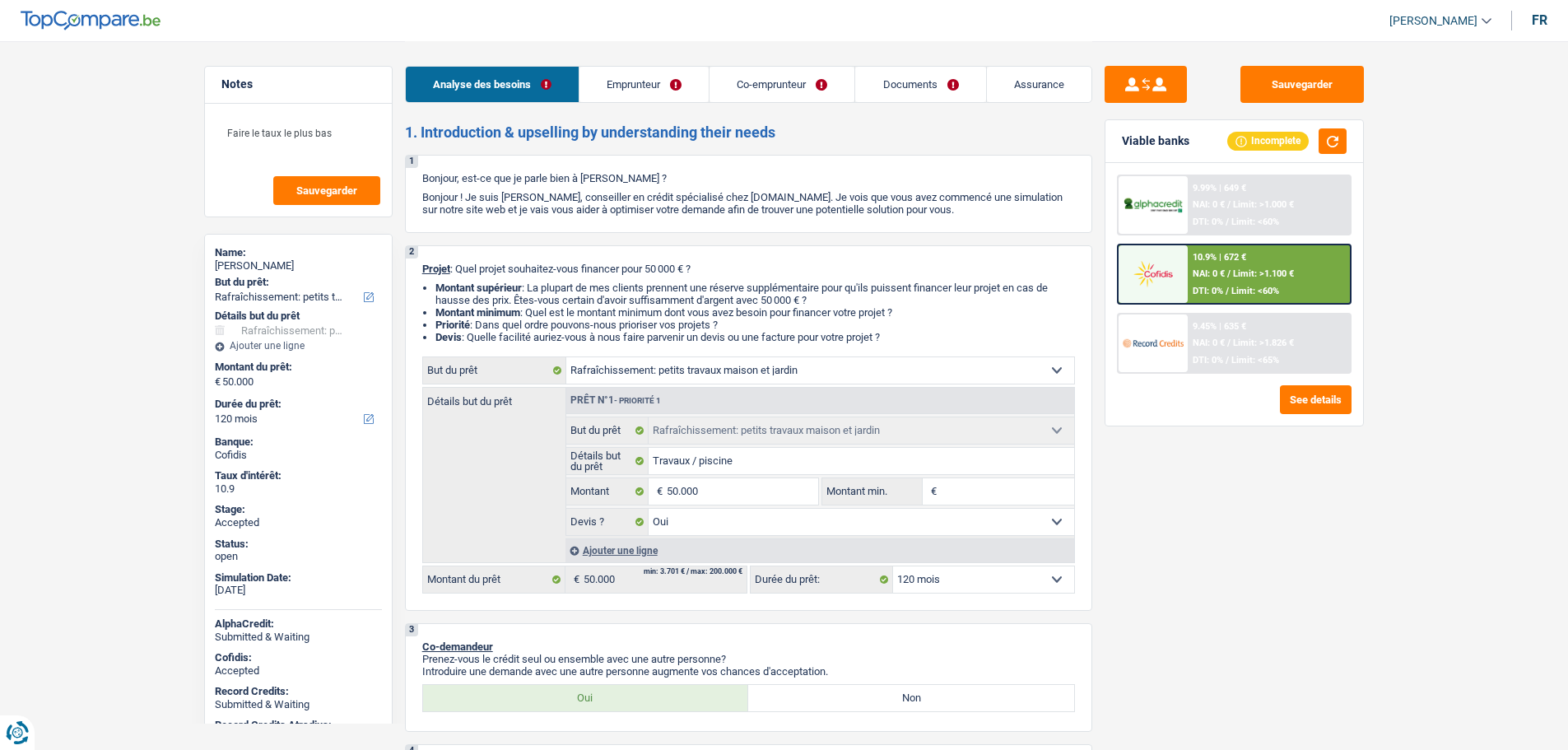
select select "mealVouchers"
select select "familyAllowances"
select select "netSalary"
select select "mealVouchers"
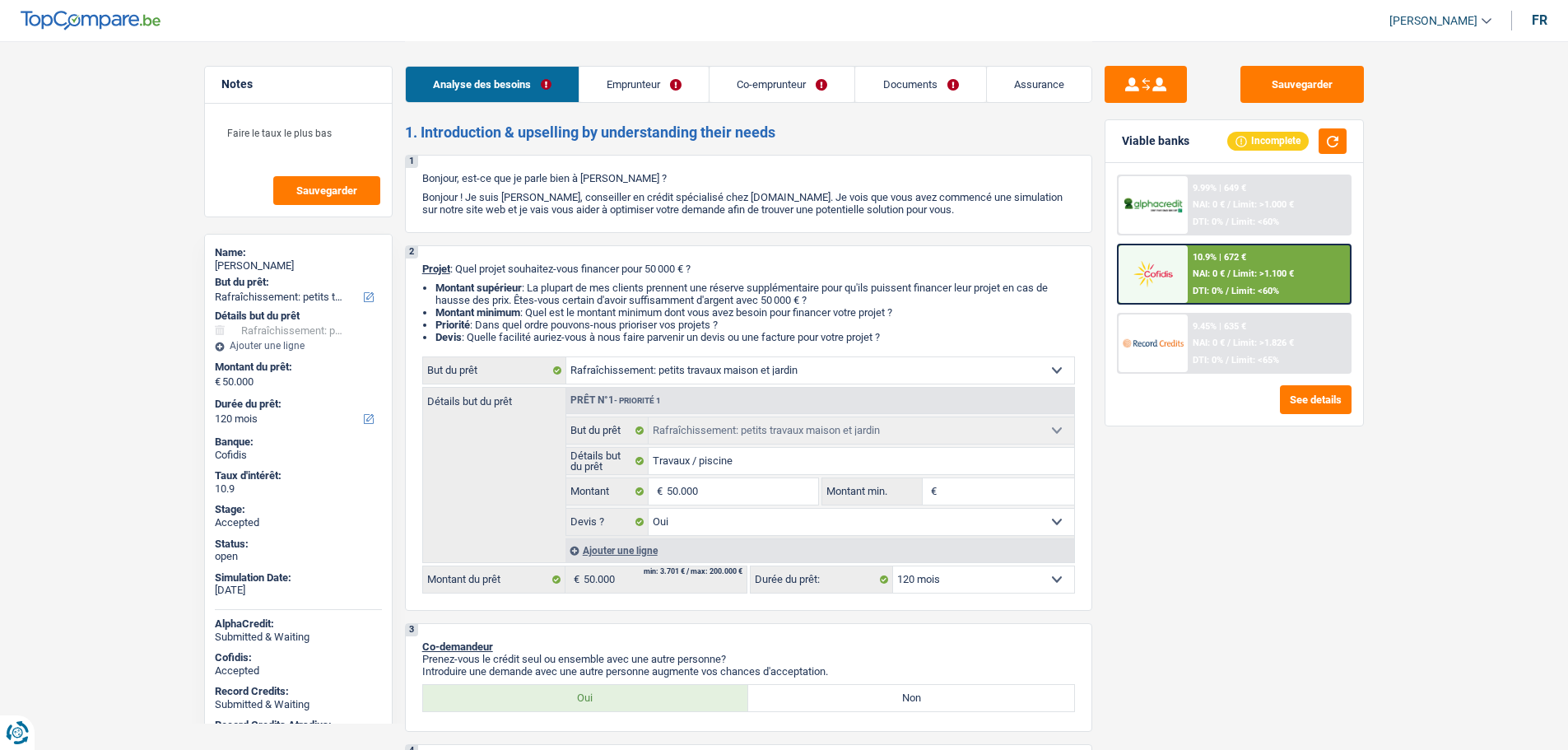
select select "ownerWithMortgage"
select select "mortgage"
select select "300"
select select "personalLoan"
select select "smallWorks"
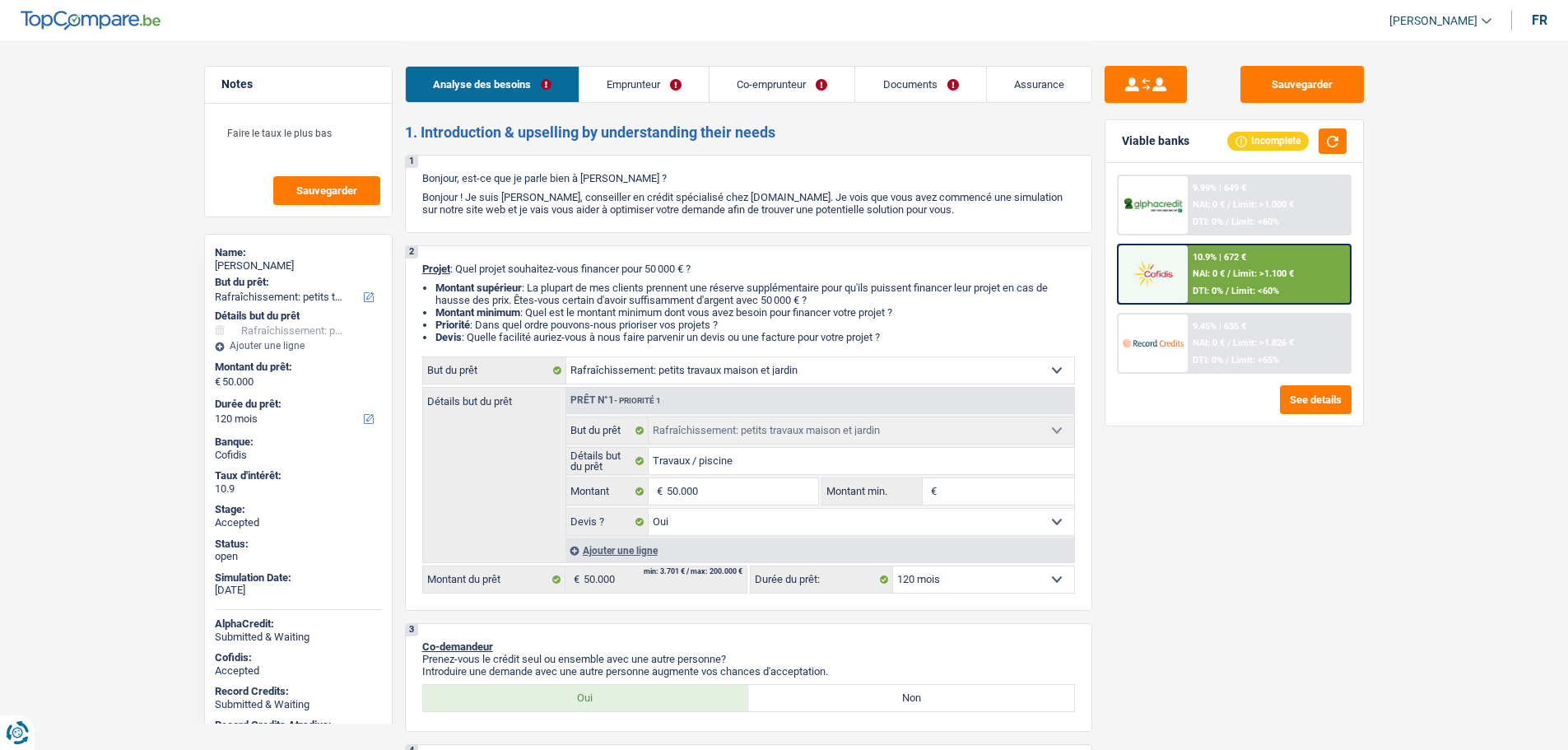
select select "120"
select select "houseOrGarden"
select select "yes"
select select "120"
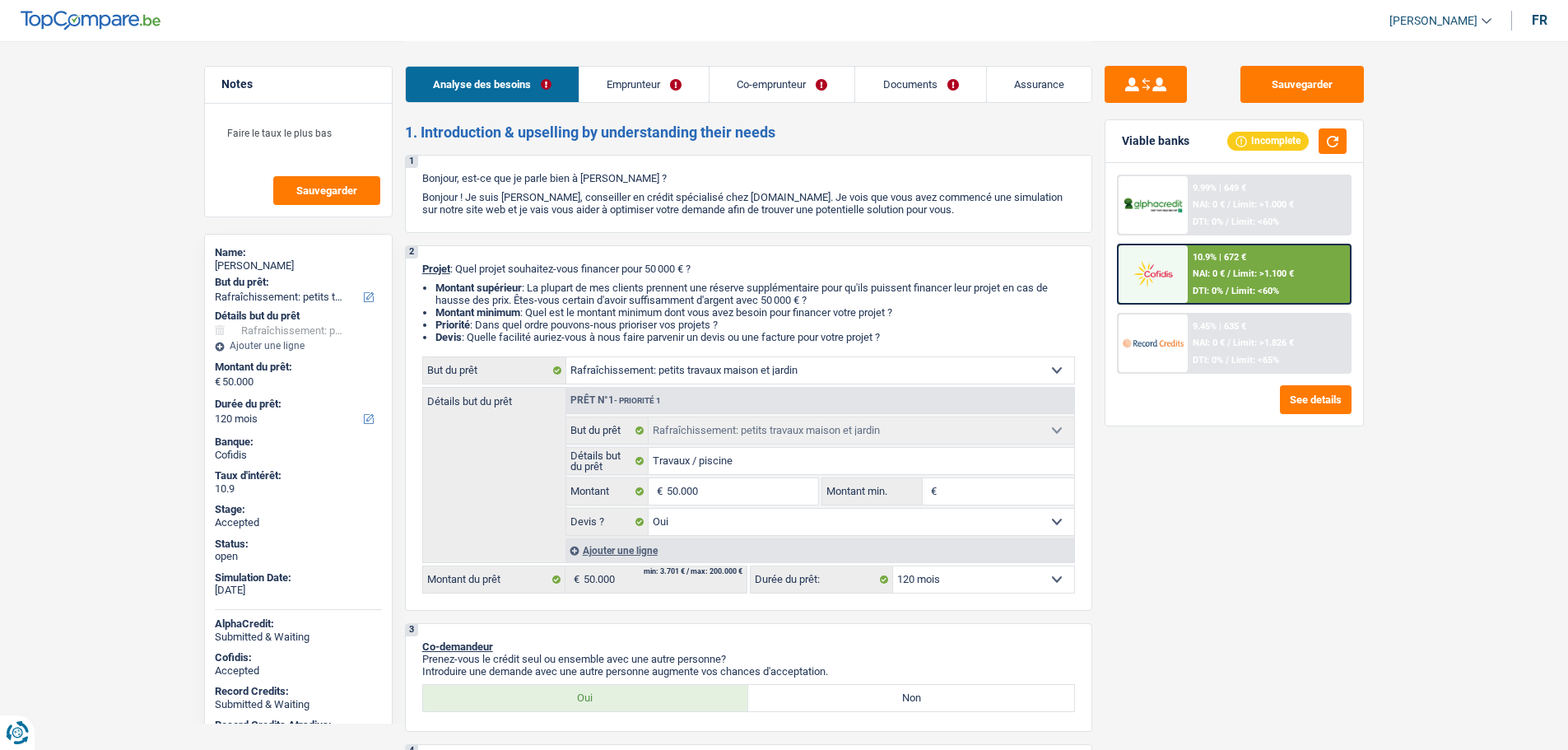
click at [1425, 29] on link "[PERSON_NAME]" at bounding box center [1434, 20] width 116 height 27
click at [1402, 158] on button "SO" at bounding box center [1403, 151] width 146 height 33
select select "120"
select select "houseOrGarden"
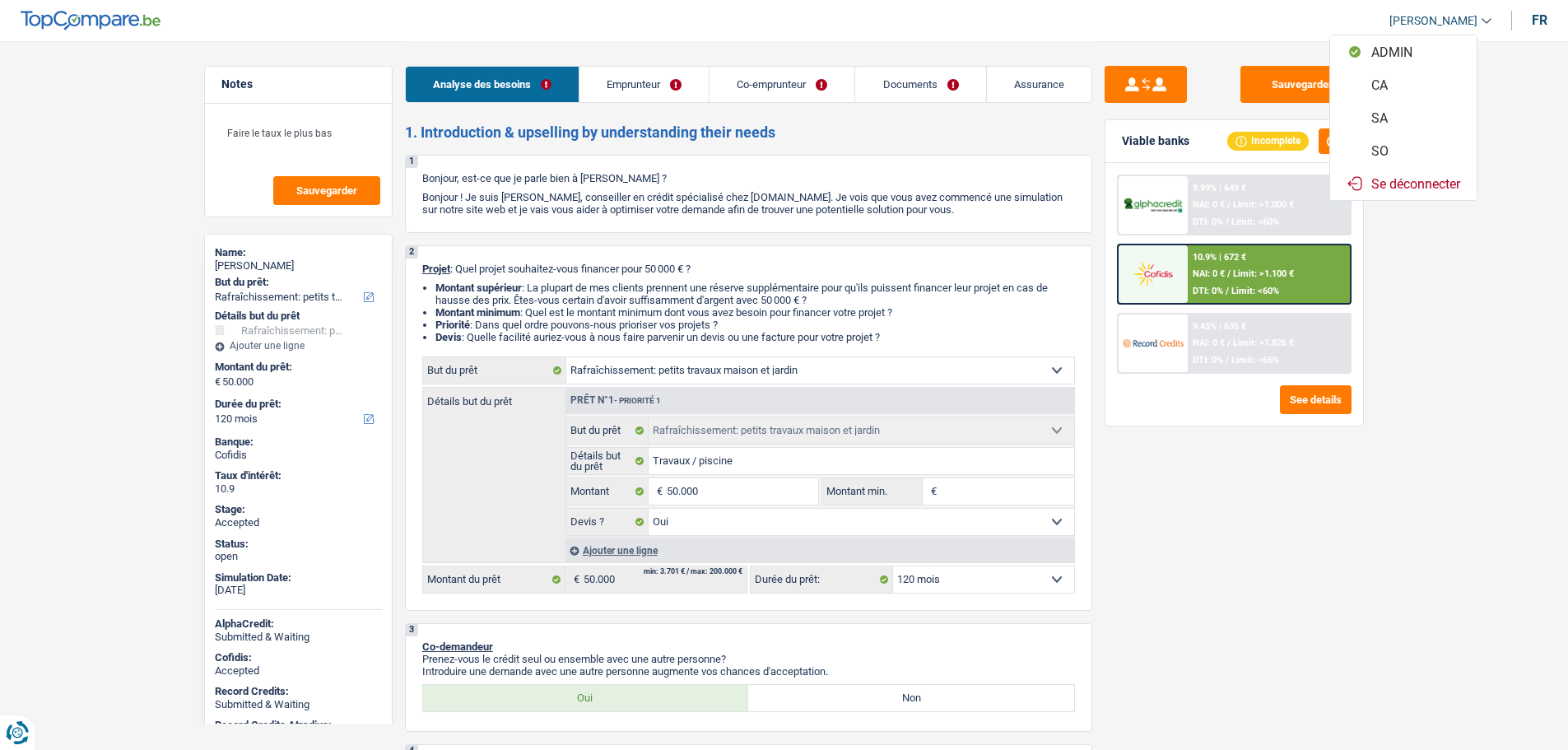
select select "houseOrGarden"
select select "yes"
select select "120"
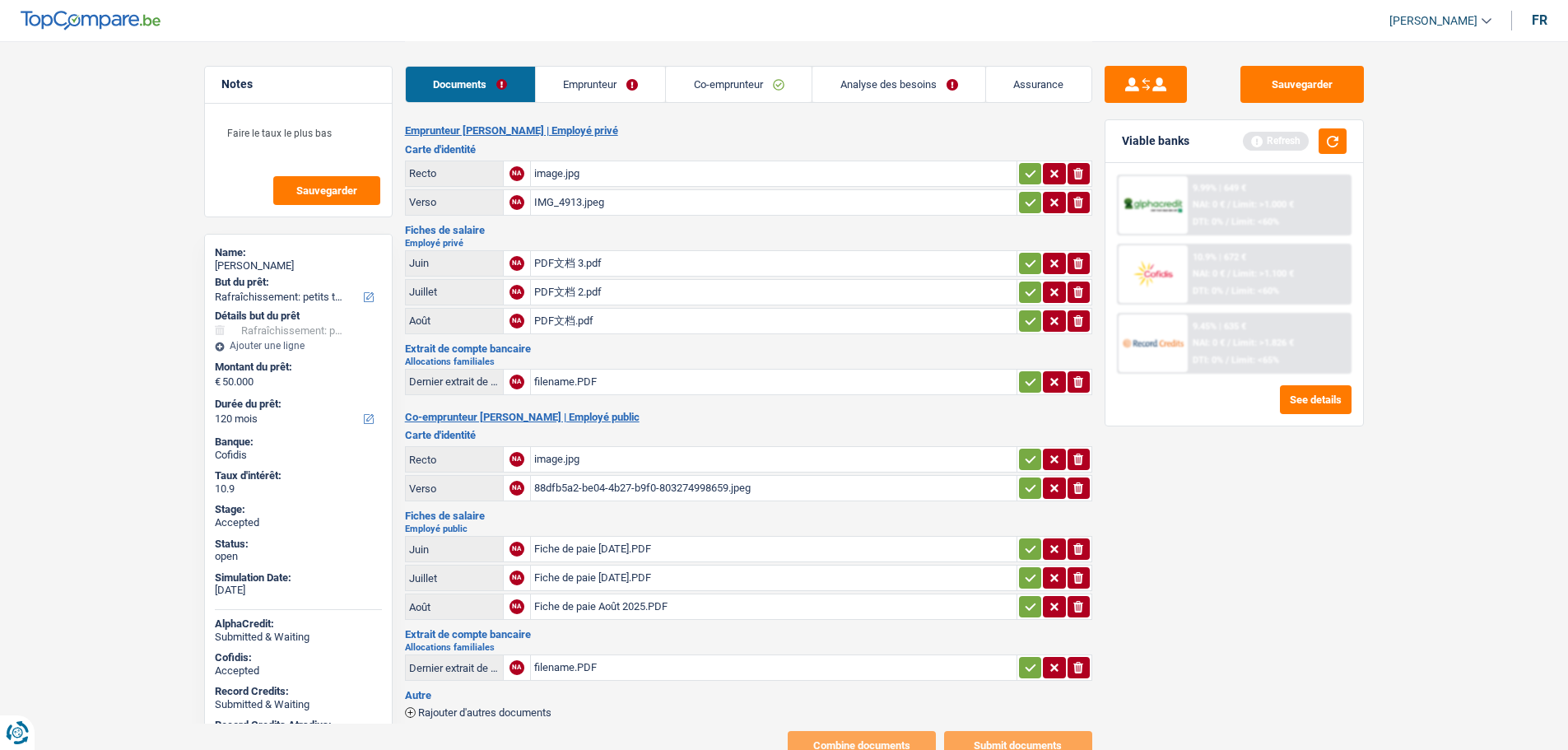
click at [577, 80] on link "Emprunteur" at bounding box center [601, 84] width 131 height 35
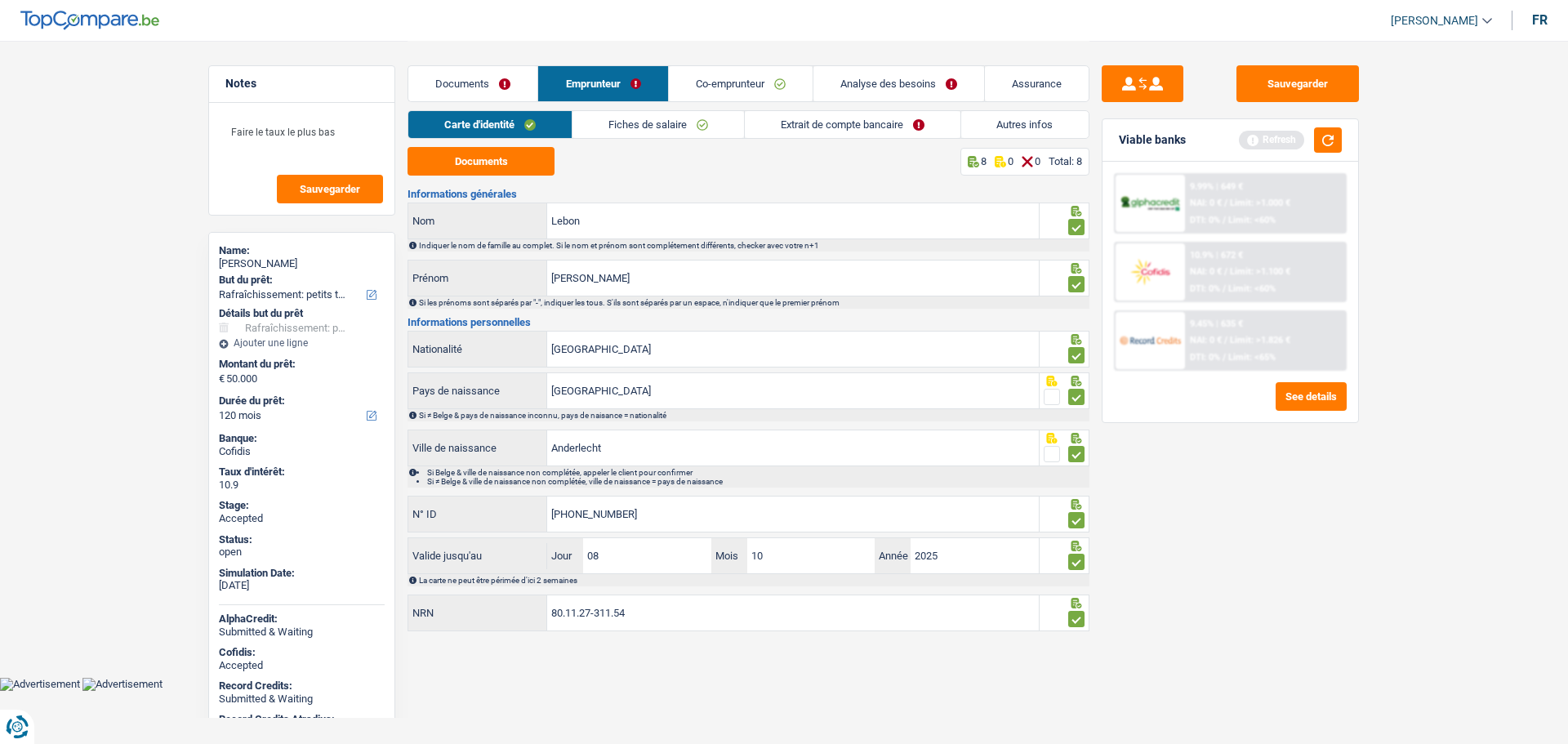
click at [871, 78] on link "Analyse des besoins" at bounding box center [899, 84] width 171 height 35
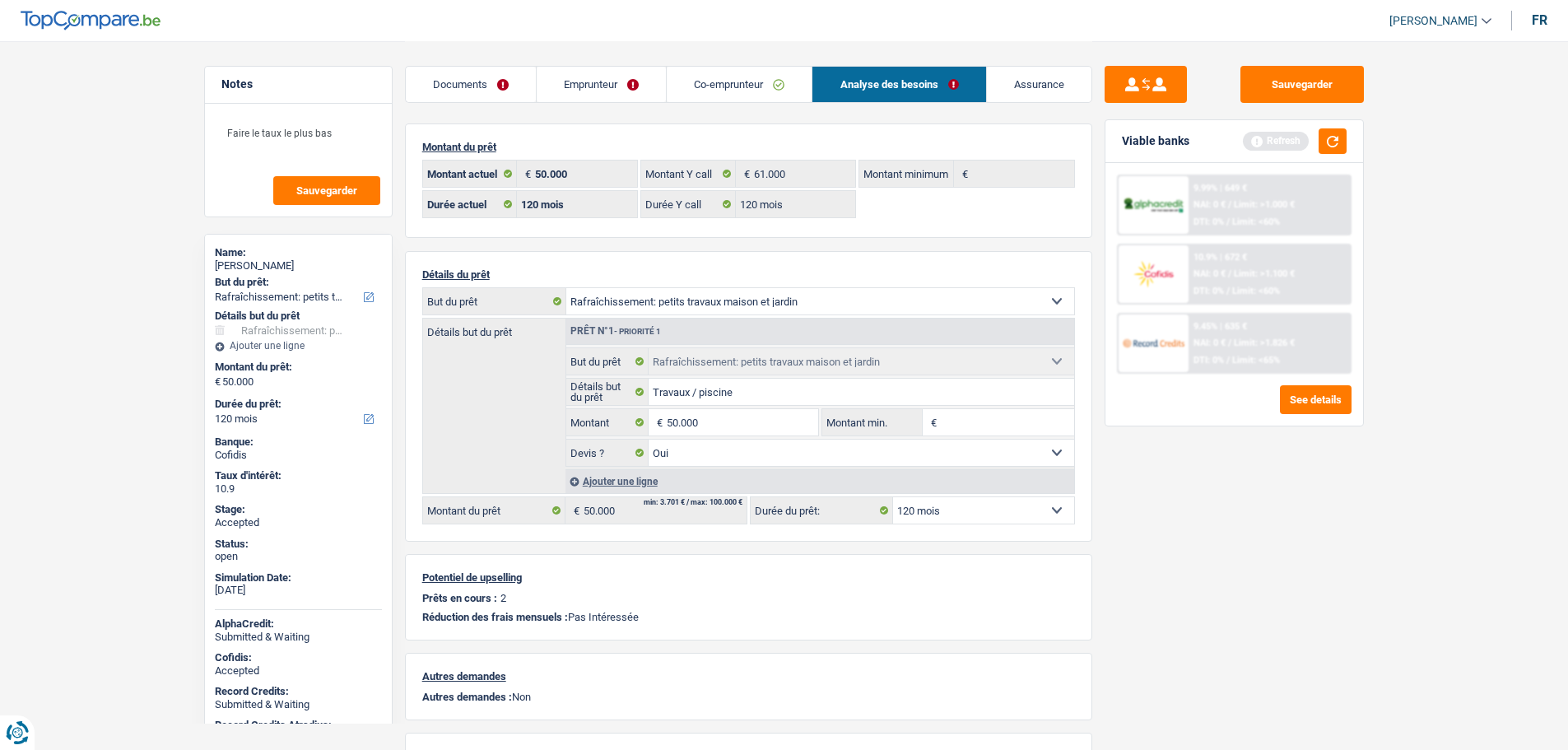
click at [558, 90] on link "Emprunteur" at bounding box center [602, 84] width 130 height 35
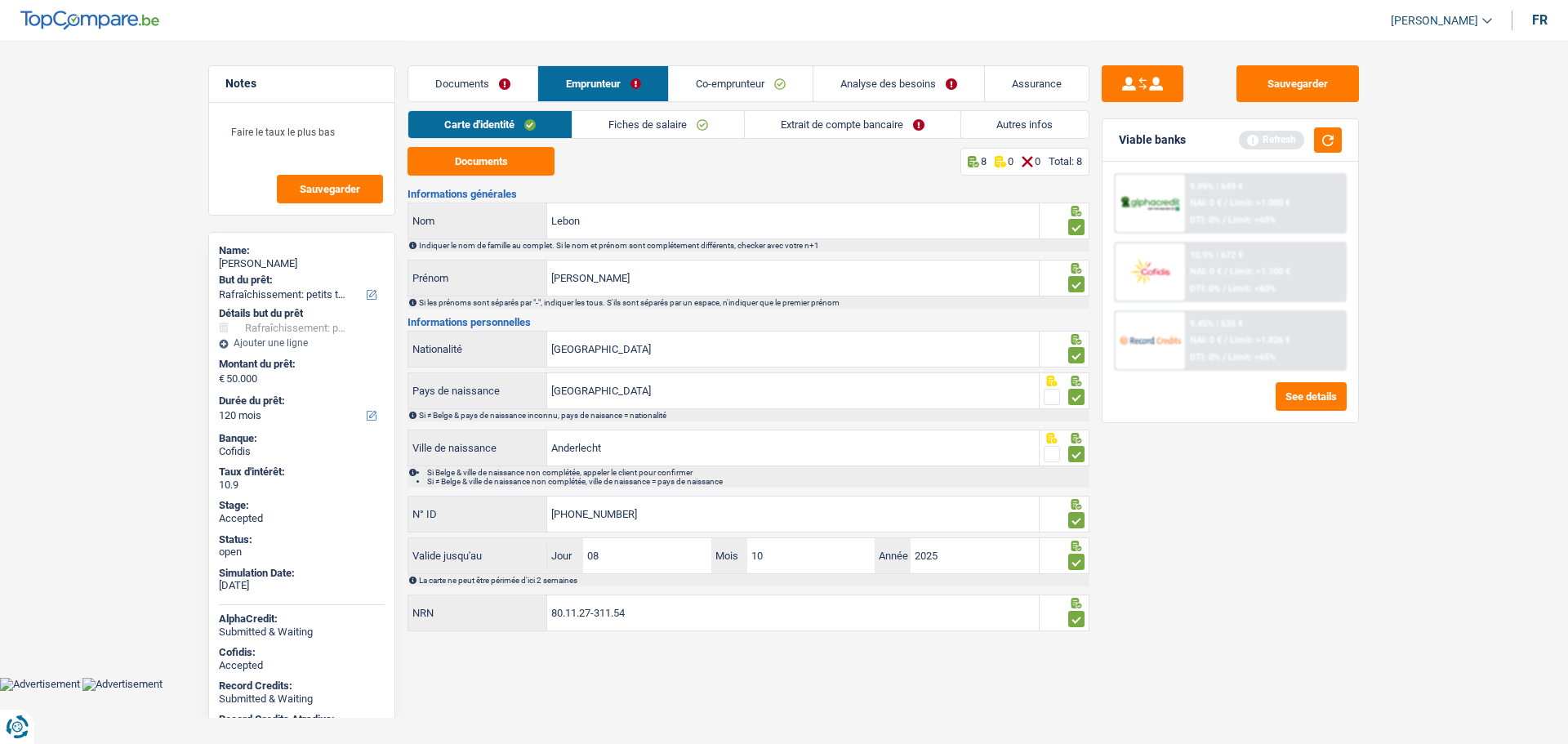
click at [702, 87] on link "Co-emprunteur" at bounding box center [740, 84] width 144 height 35
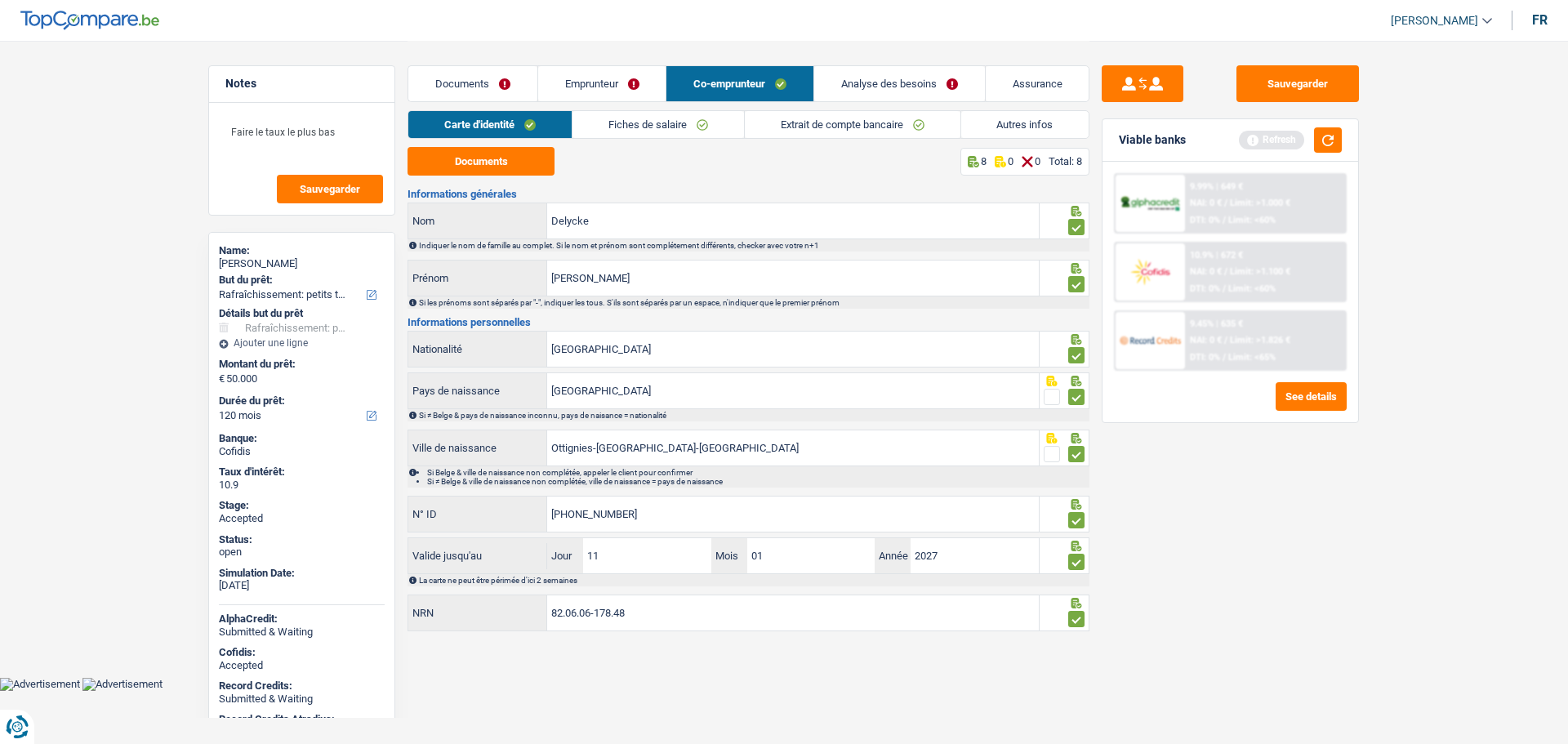
click at [894, 86] on link "Analyse des besoins" at bounding box center [900, 84] width 171 height 35
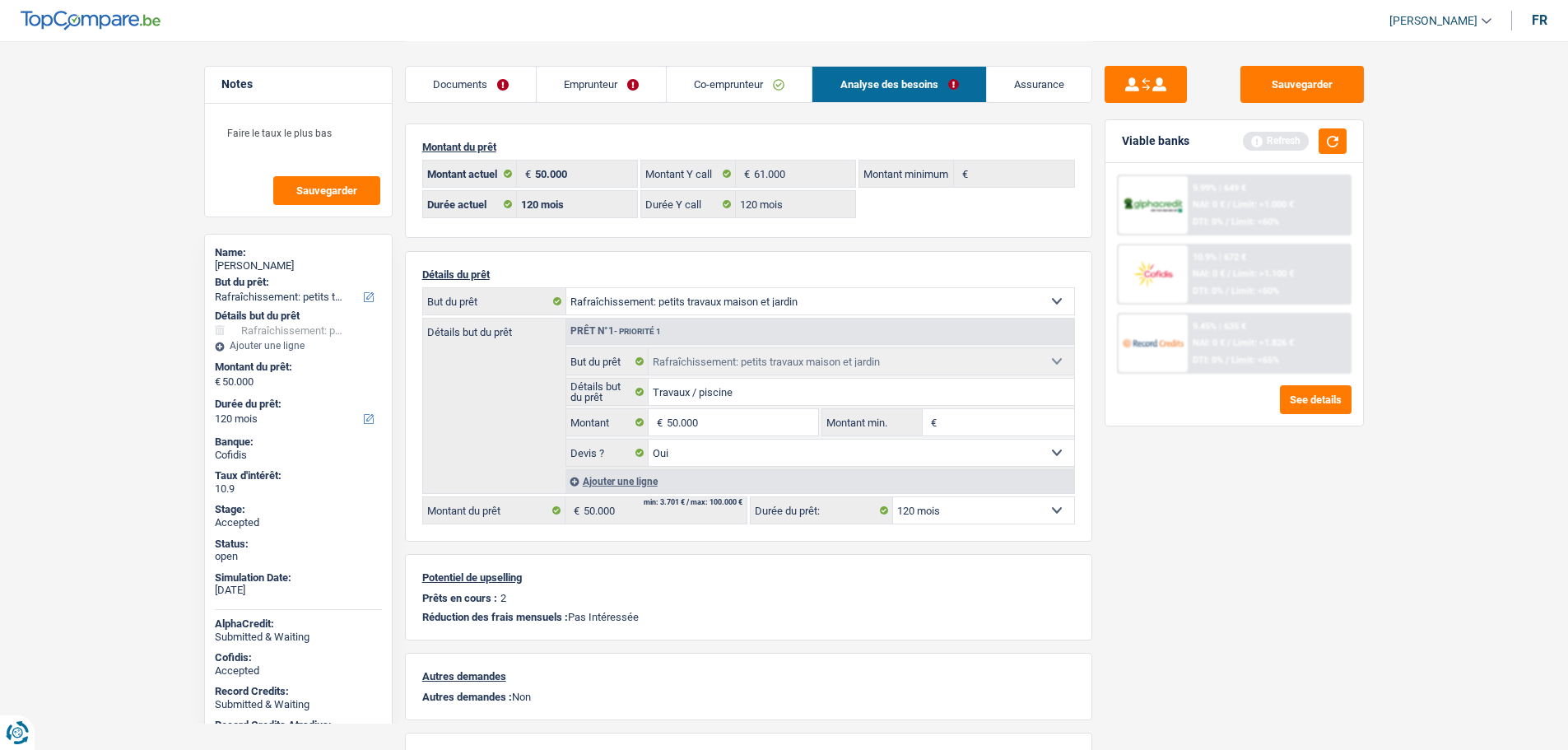
click at [1057, 75] on link "Assurance" at bounding box center [1039, 84] width 105 height 35
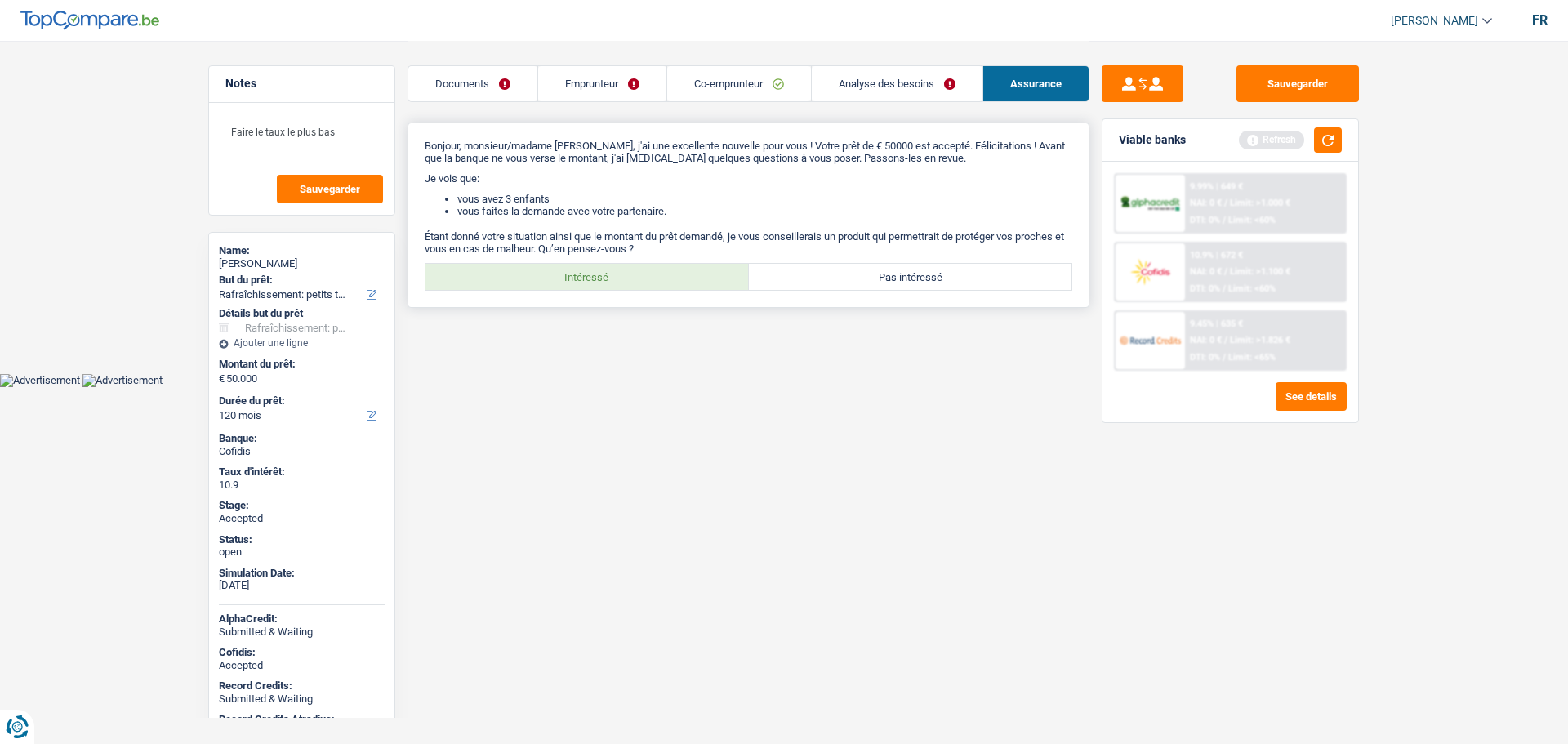
click at [588, 276] on label "Intéressé" at bounding box center [587, 276] width 323 height 26
click at [588, 276] on input "Intéressé" at bounding box center [587, 276] width 323 height 26
radio input "true"
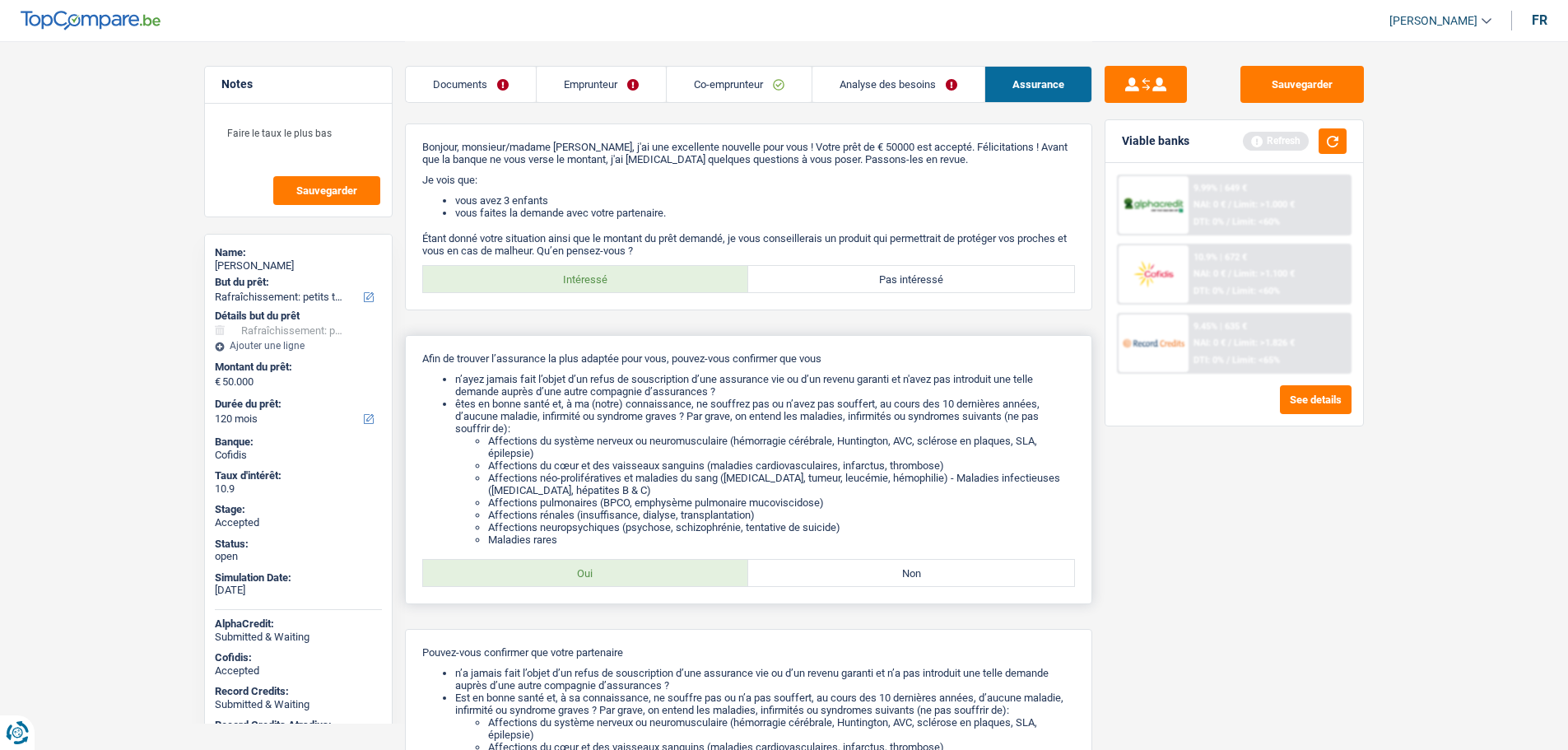
click at [601, 568] on label "Oui" at bounding box center [586, 573] width 326 height 26
click at [601, 568] on input "Oui" at bounding box center [586, 573] width 326 height 26
radio input "true"
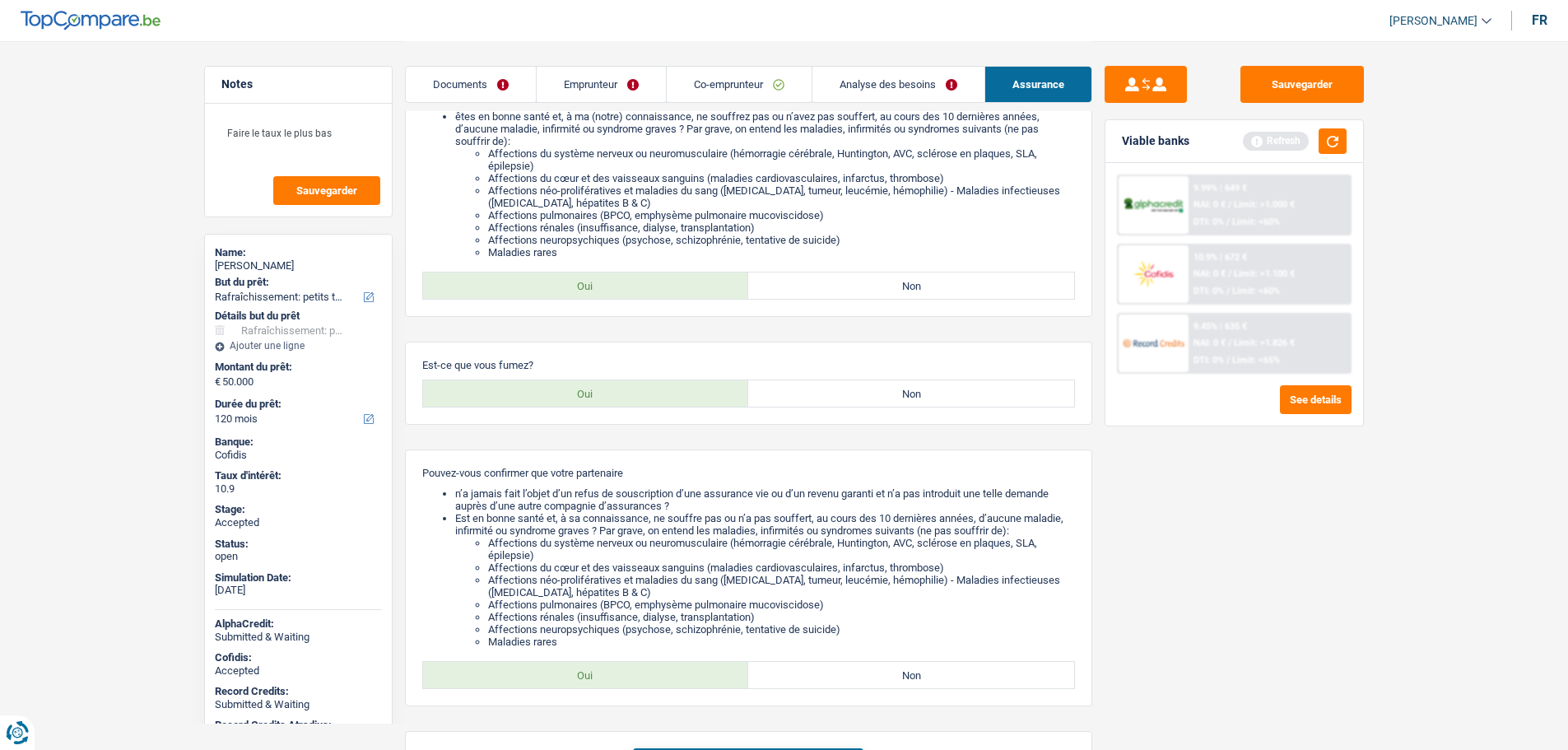
scroll to position [330, 0]
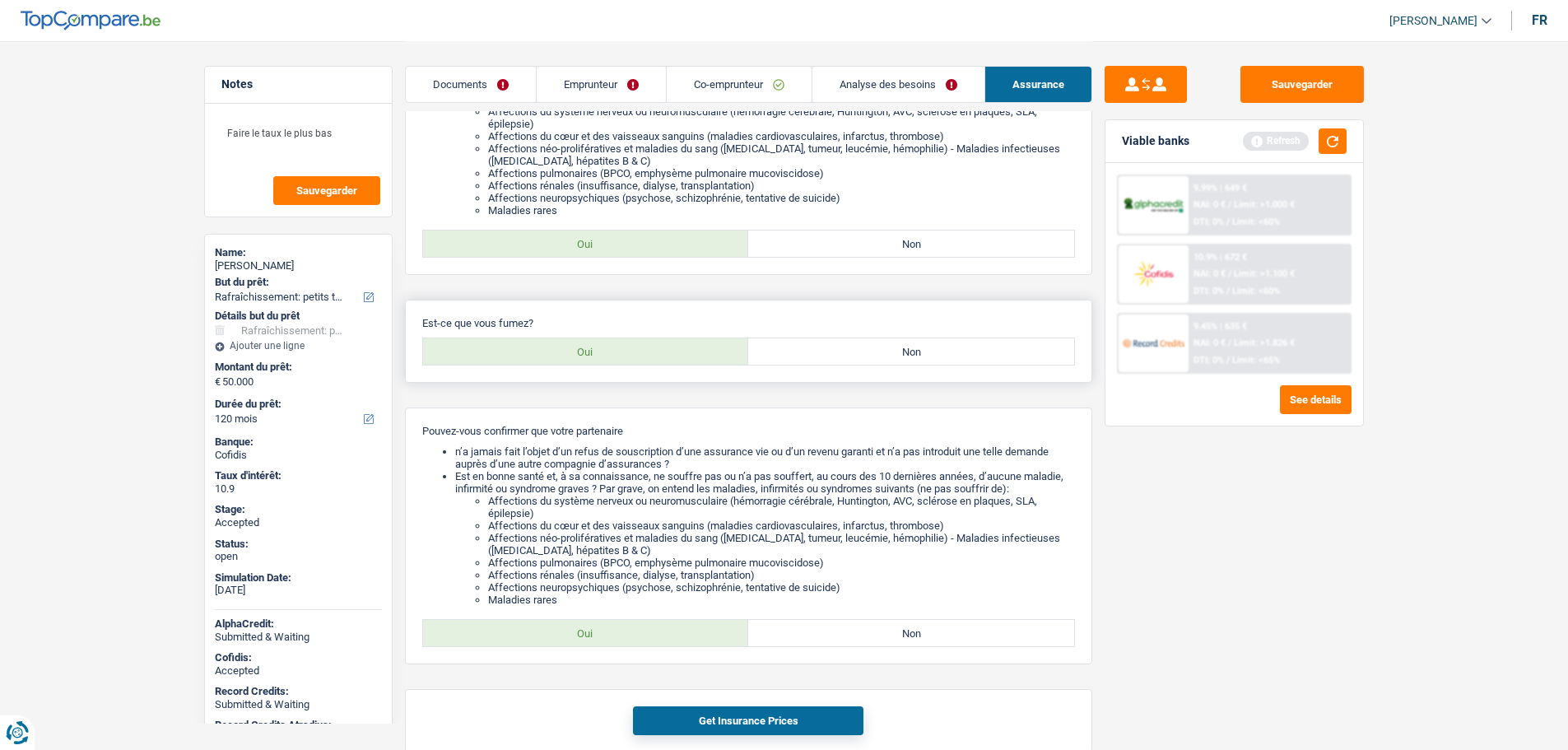
click at [572, 353] on label "Oui" at bounding box center [586, 352] width 326 height 26
click at [572, 353] on input "Oui" at bounding box center [586, 352] width 326 height 26
radio input "true"
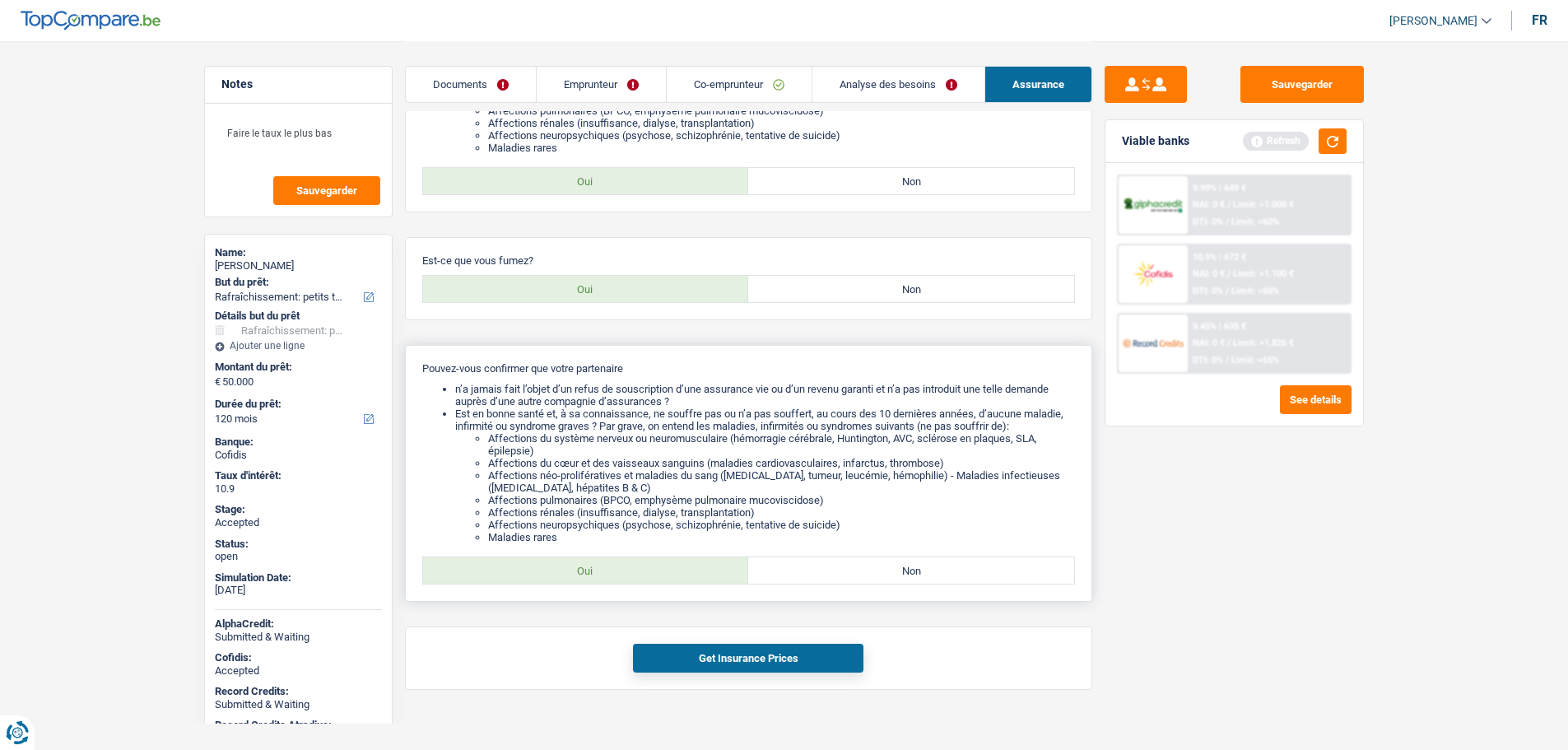
scroll to position [410, 0]
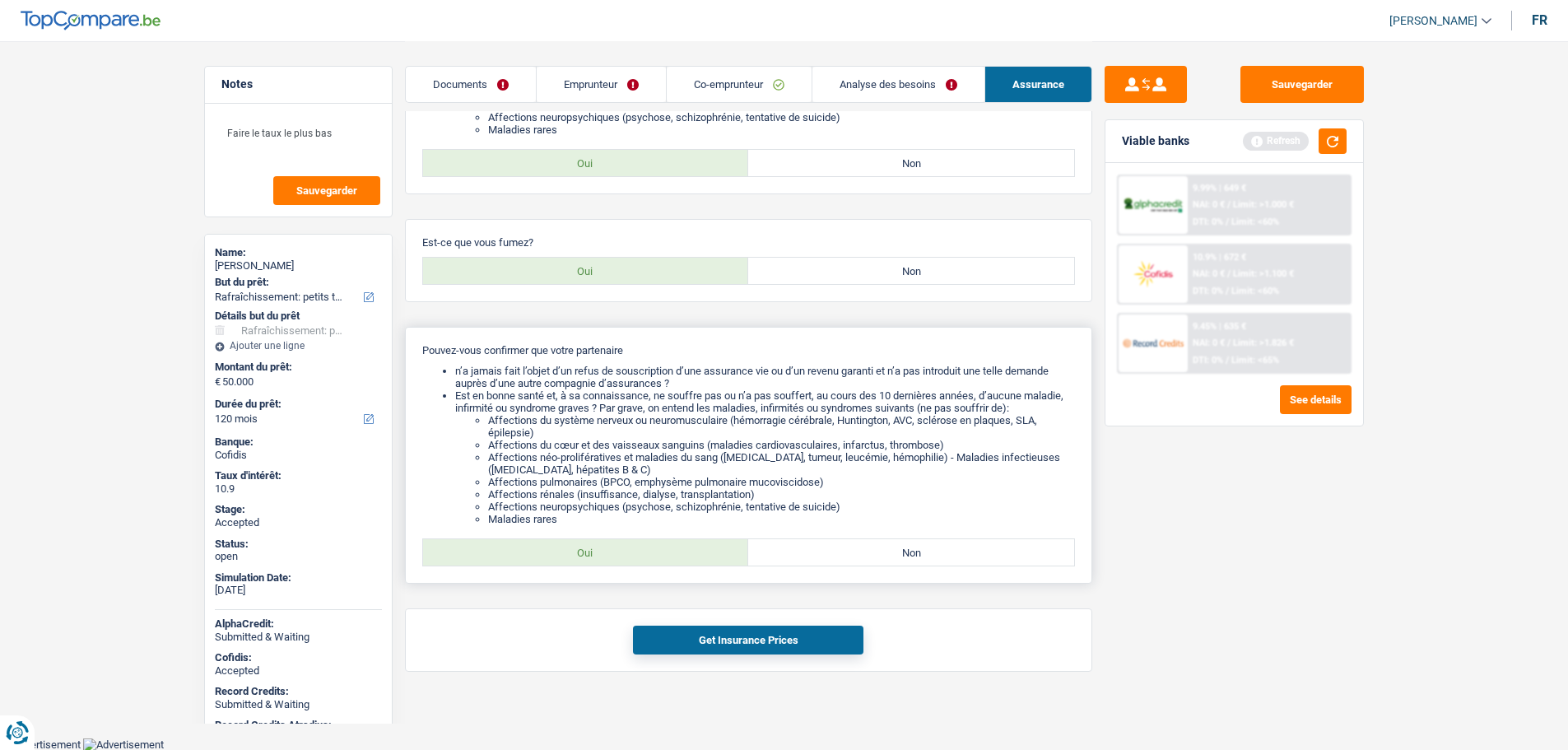
click at [570, 539] on div "Oui Non Tous les champs sont obligatoires. Veuillez sélectionner une option" at bounding box center [748, 553] width 653 height 28
click at [570, 553] on label "Oui" at bounding box center [586, 553] width 326 height 26
click at [570, 553] on input "Oui" at bounding box center [586, 553] width 326 height 26
radio input "true"
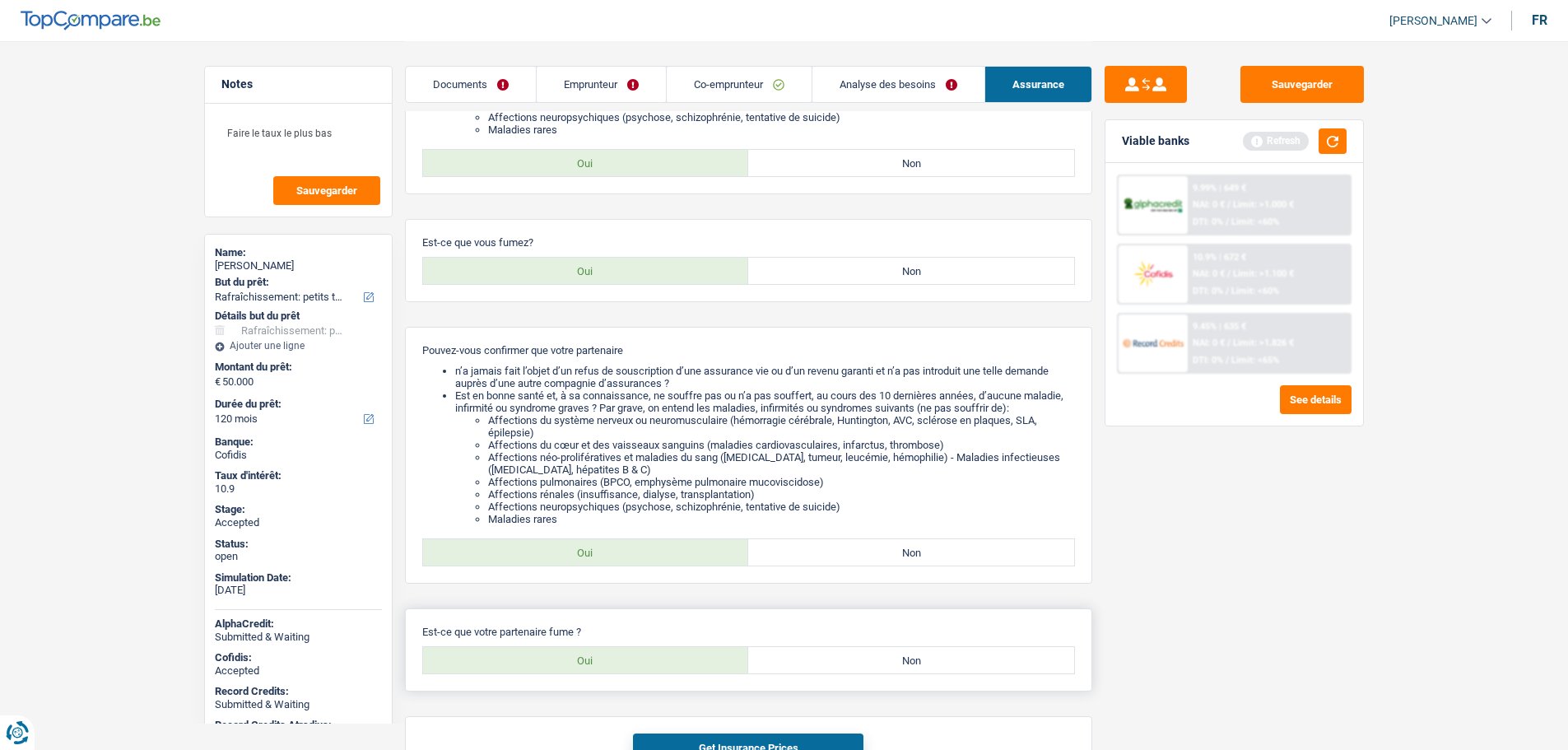
click at [655, 647] on label "Oui" at bounding box center [586, 660] width 326 height 26
click at [655, 647] on input "Oui" at bounding box center [586, 660] width 326 height 26
radio input "true"
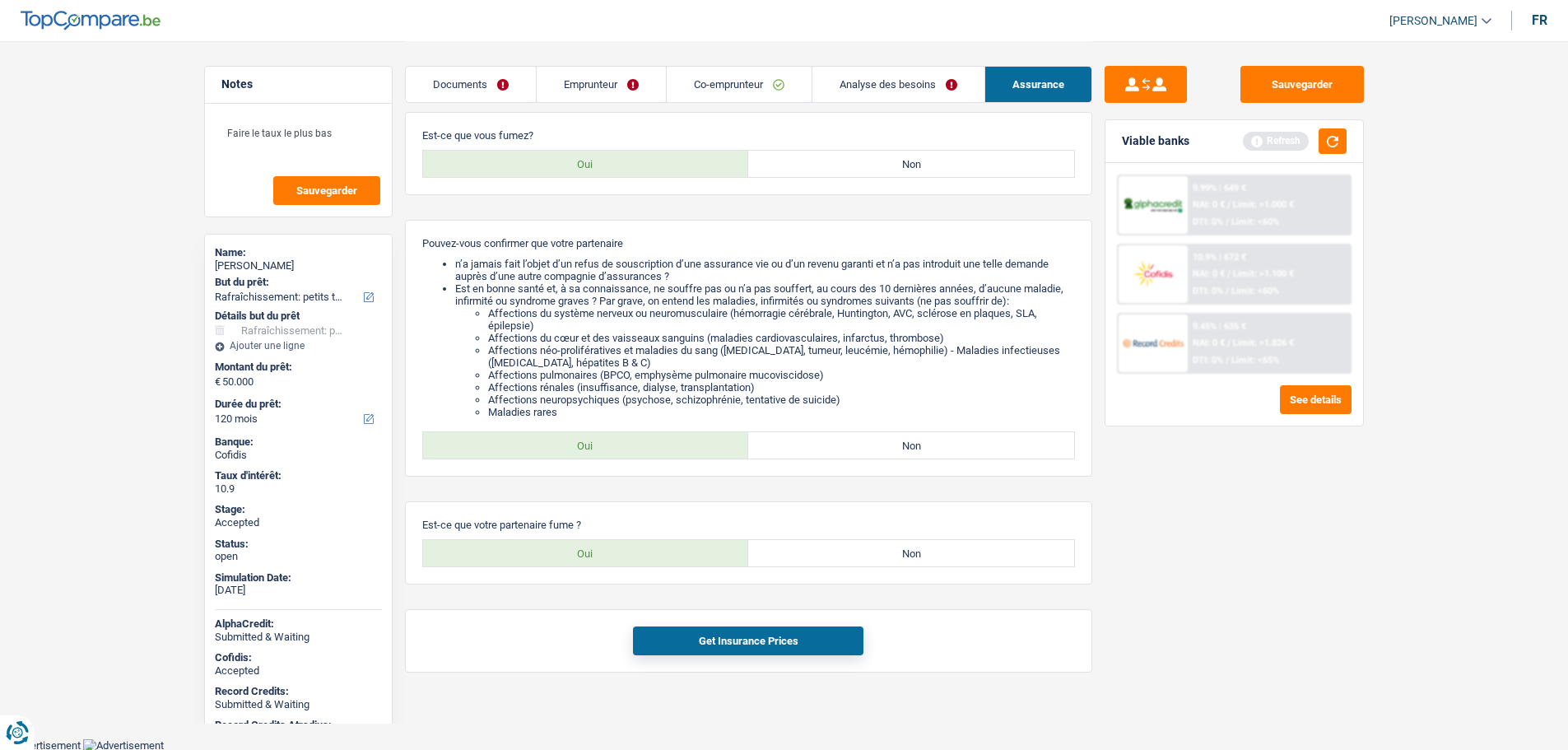
scroll to position [518, 0]
click at [697, 631] on button "Get Insurance Prices" at bounding box center [748, 640] width 230 height 29
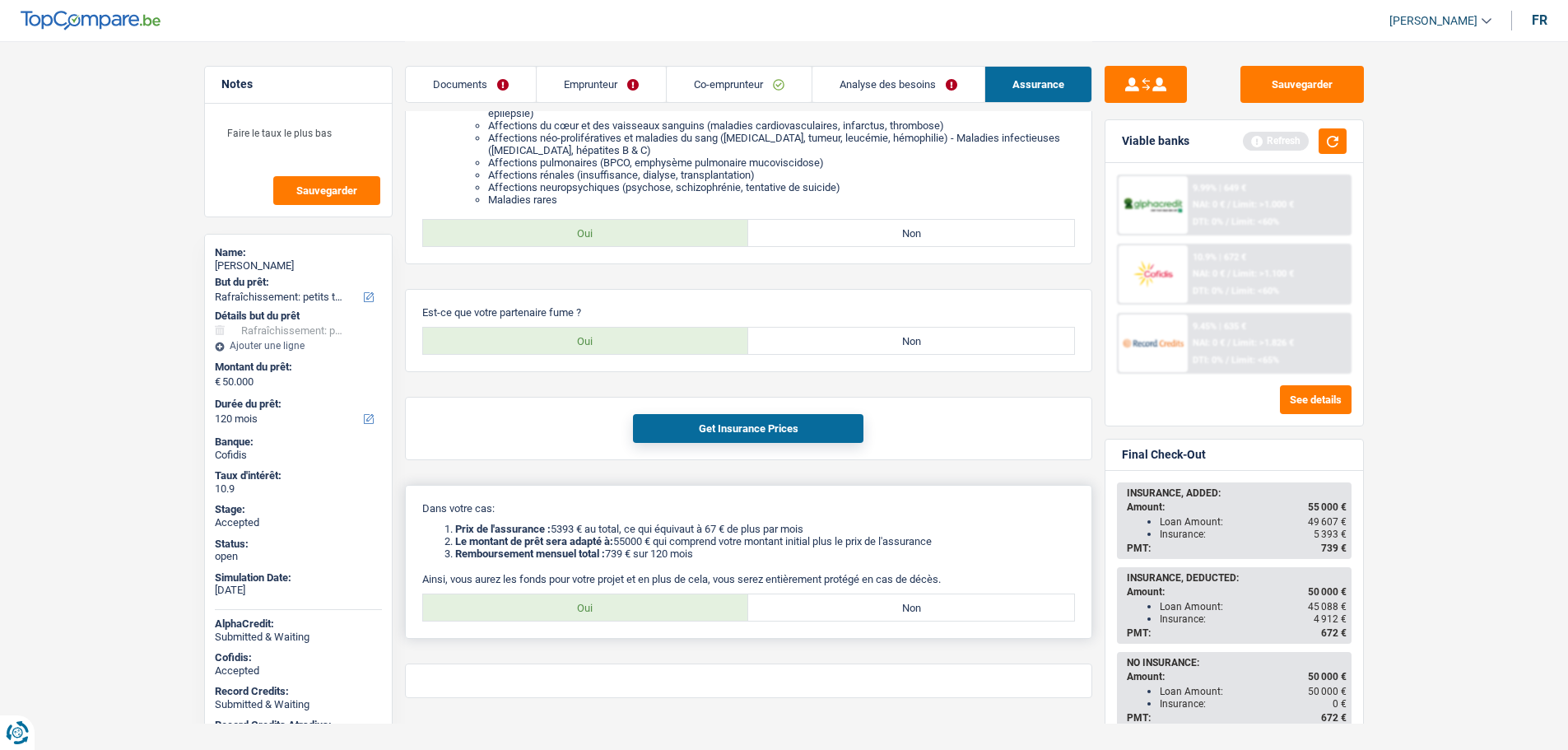
scroll to position [756, 0]
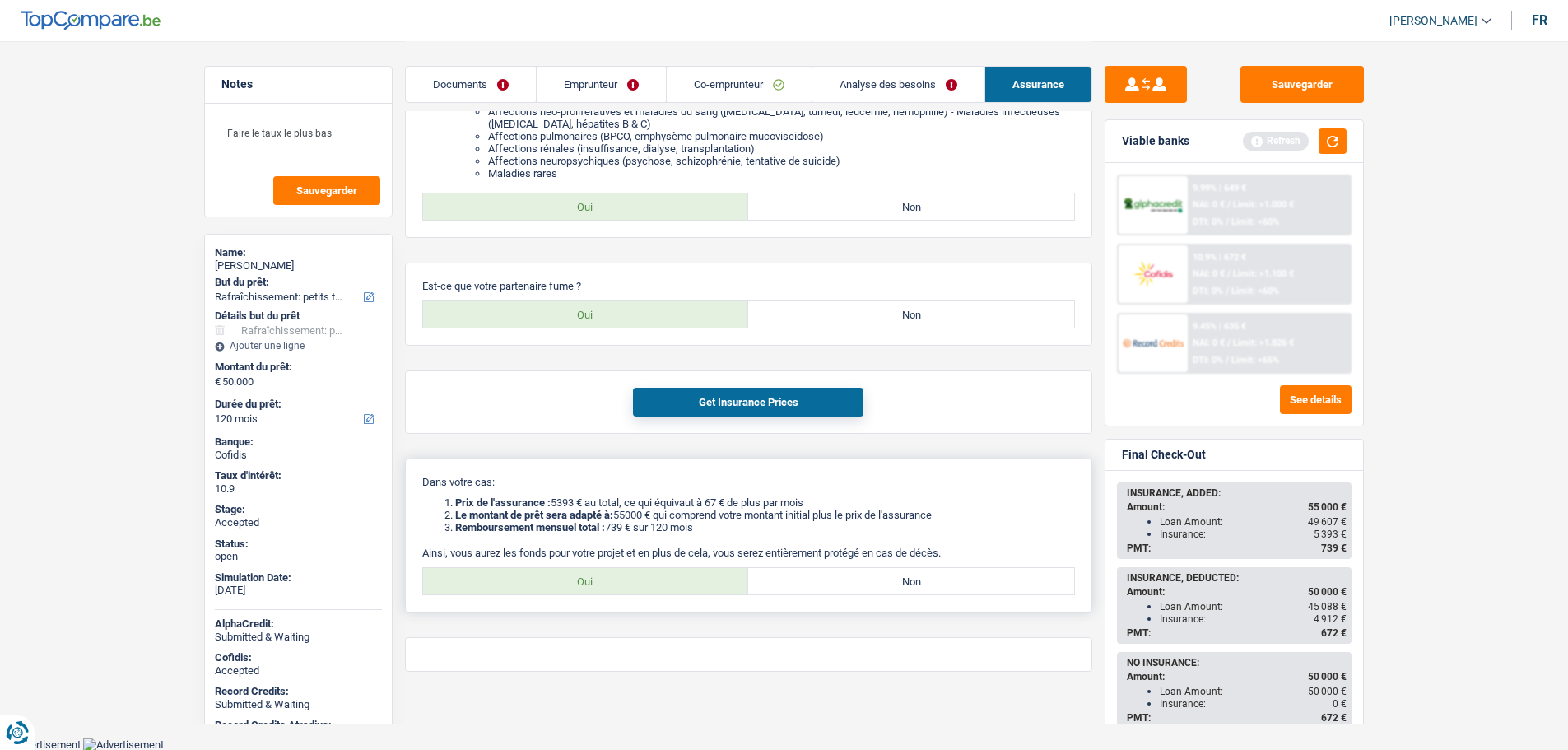
click at [629, 578] on label "Oui" at bounding box center [586, 581] width 326 height 26
click at [629, 578] on input "Oui" at bounding box center [586, 581] width 326 height 26
radio input "true"
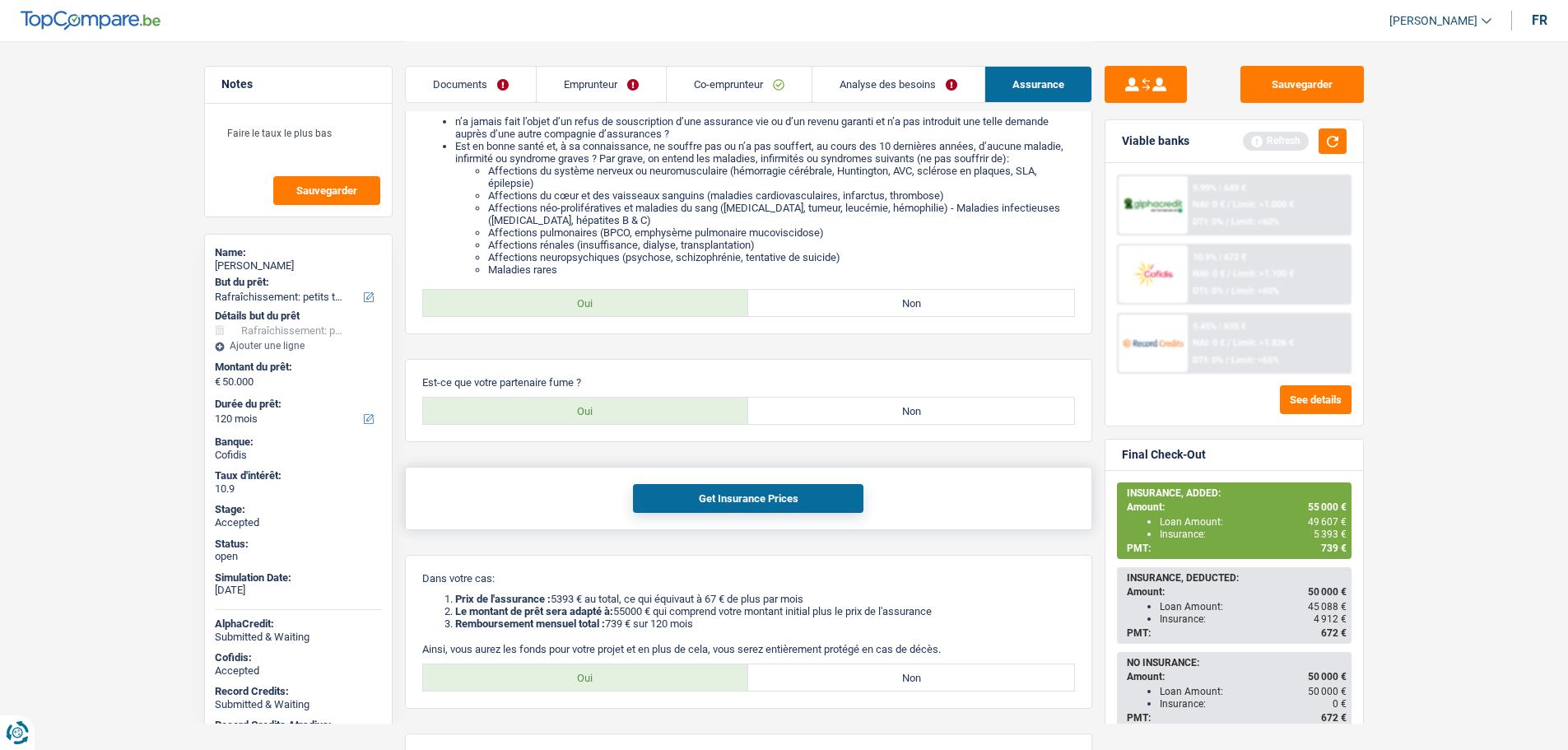
scroll to position [509, 0]
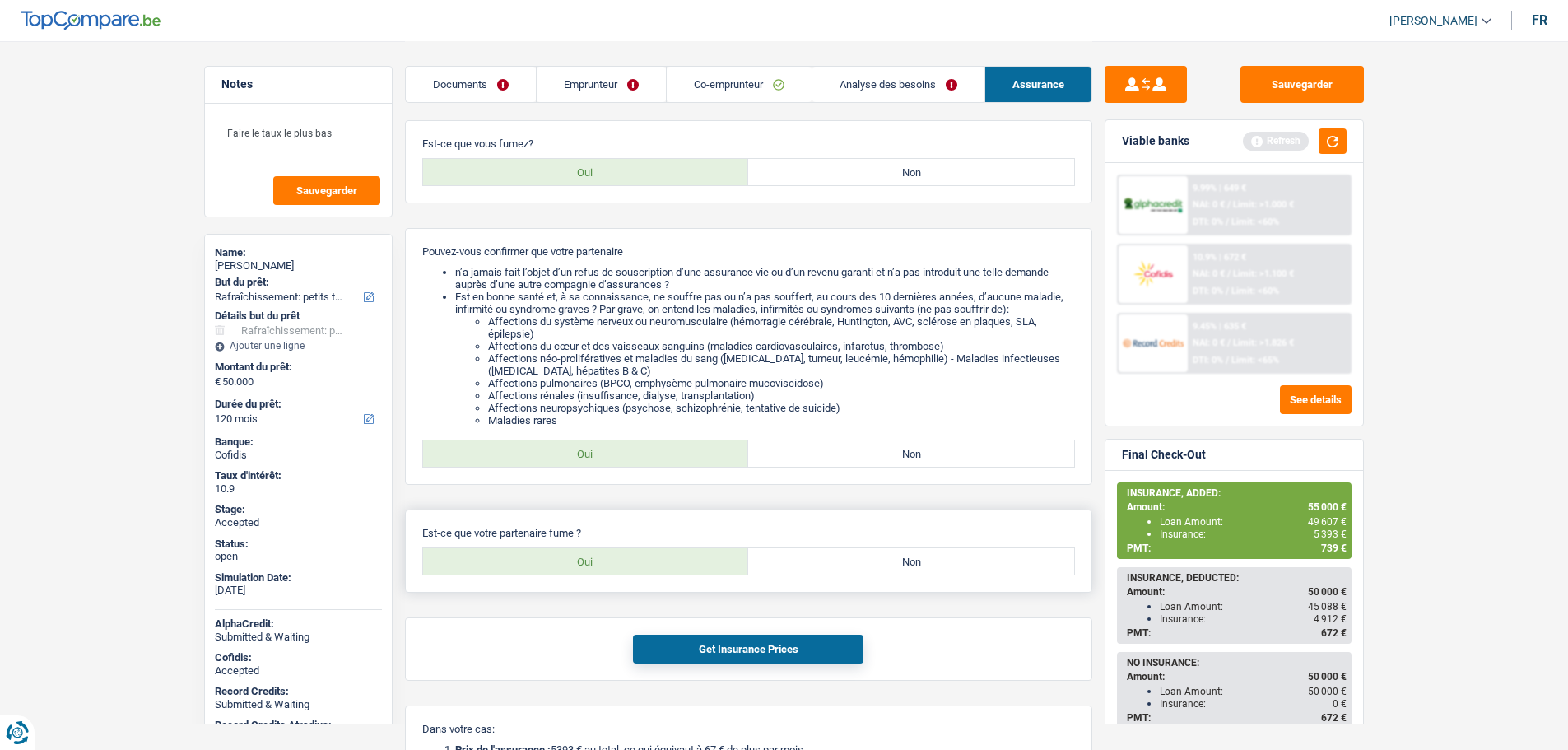
click at [883, 566] on label "Non" at bounding box center [912, 561] width 326 height 26
click at [883, 566] on input "Non" at bounding box center [912, 561] width 326 height 26
radio input "true"
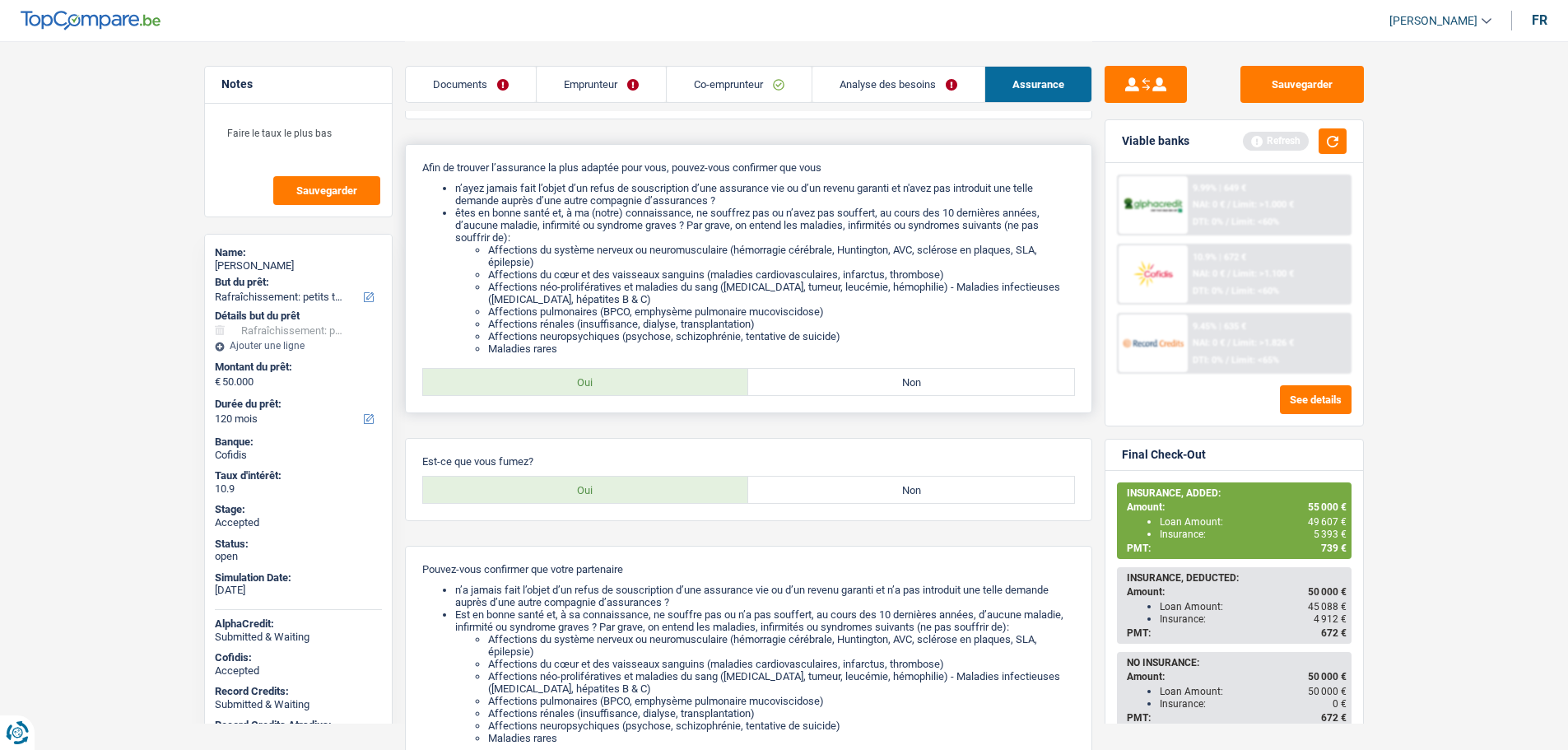
scroll to position [180, 0]
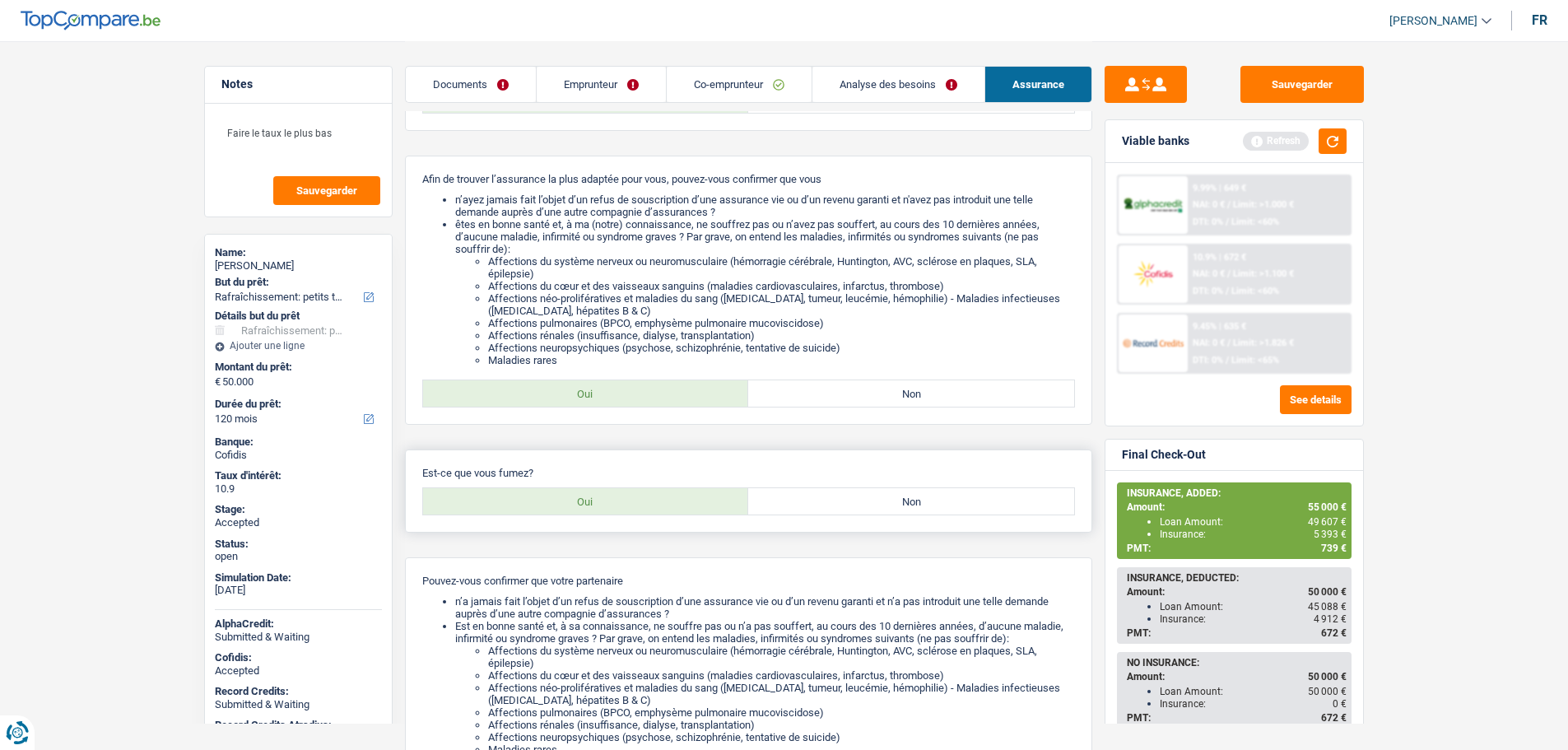
click at [881, 503] on label "Non" at bounding box center [912, 501] width 326 height 26
click at [881, 503] on input "Non" at bounding box center [912, 501] width 326 height 26
radio input "true"
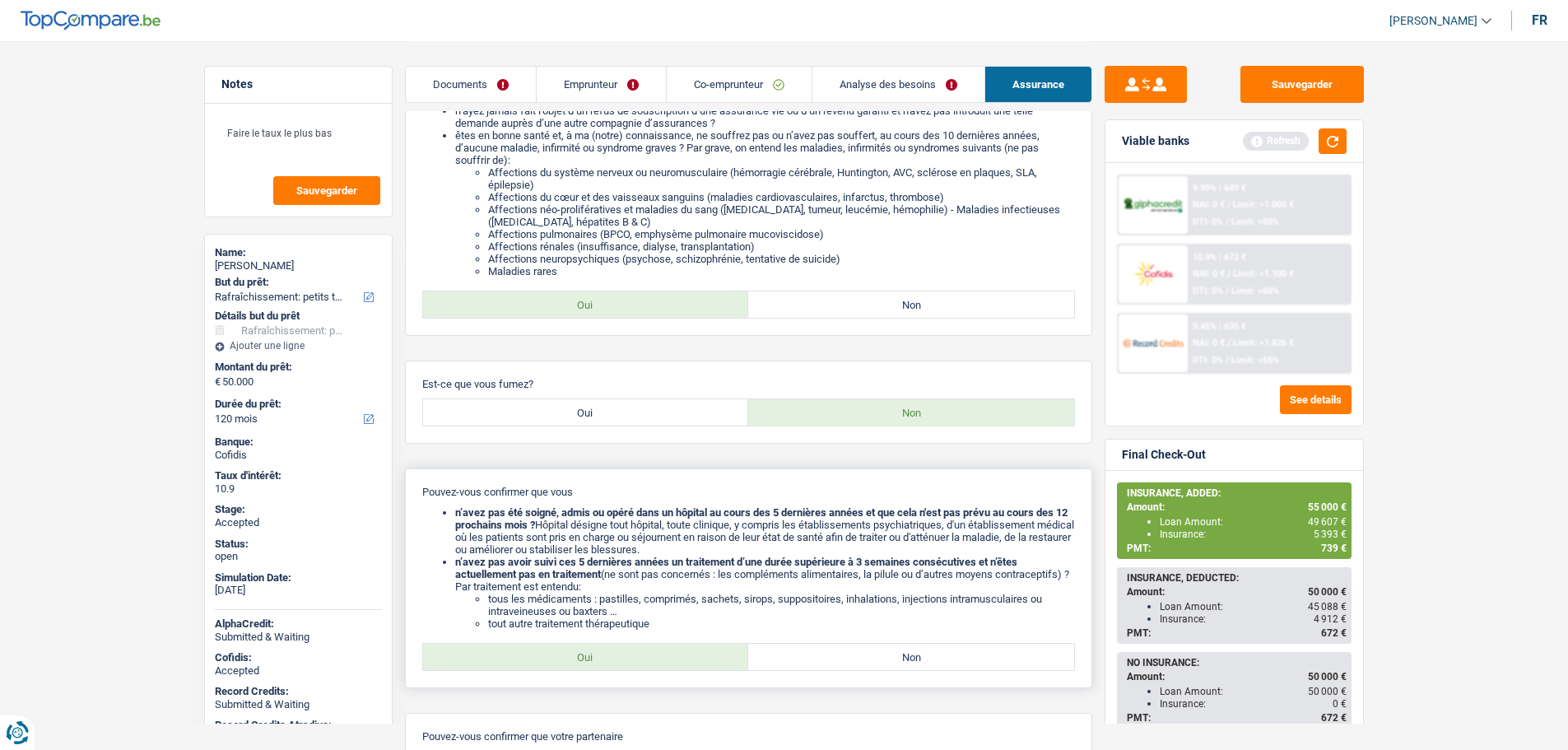
scroll to position [509, 0]
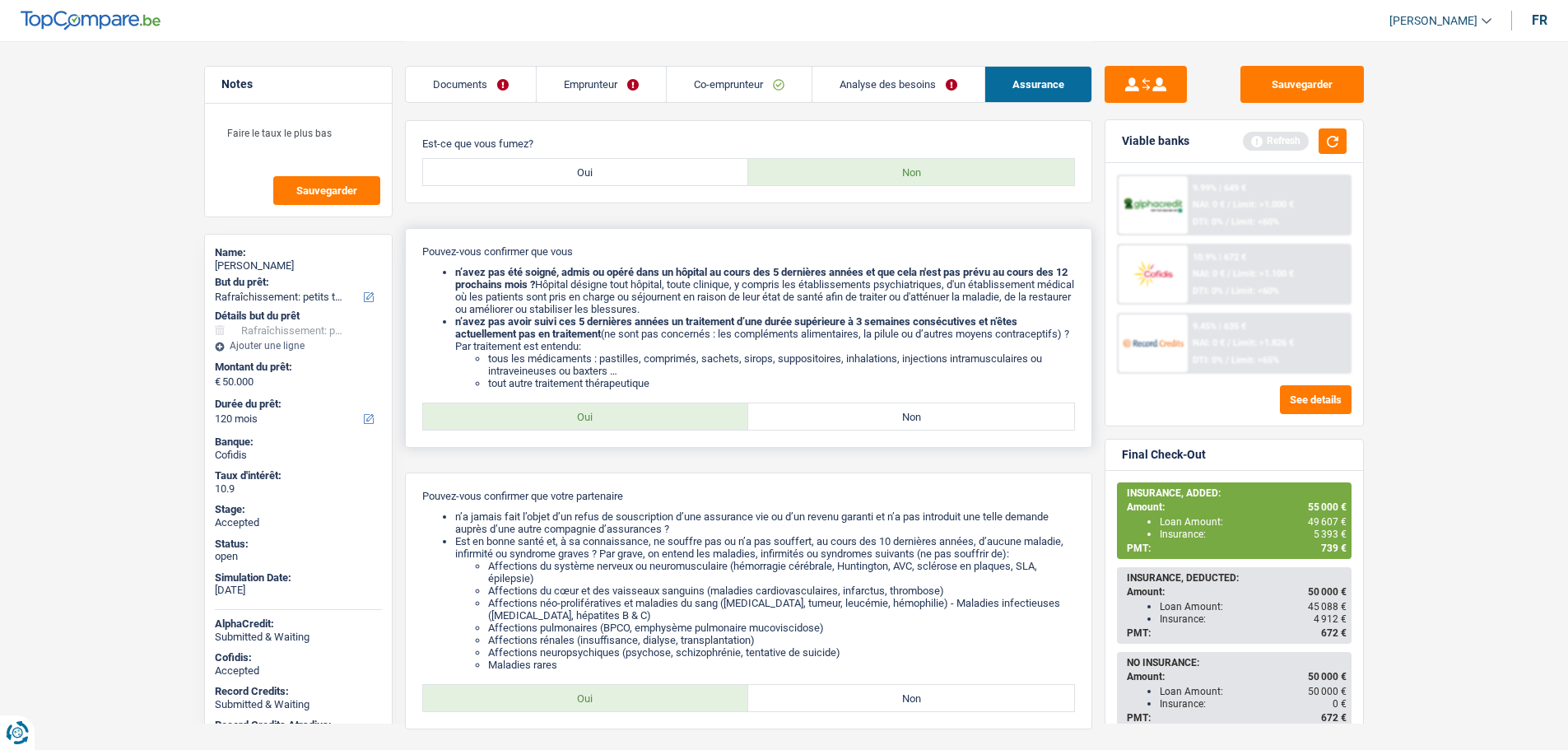
click at [617, 408] on label "Oui" at bounding box center [586, 417] width 326 height 26
click at [617, 408] on input "Oui" at bounding box center [586, 417] width 326 height 26
radio input "true"
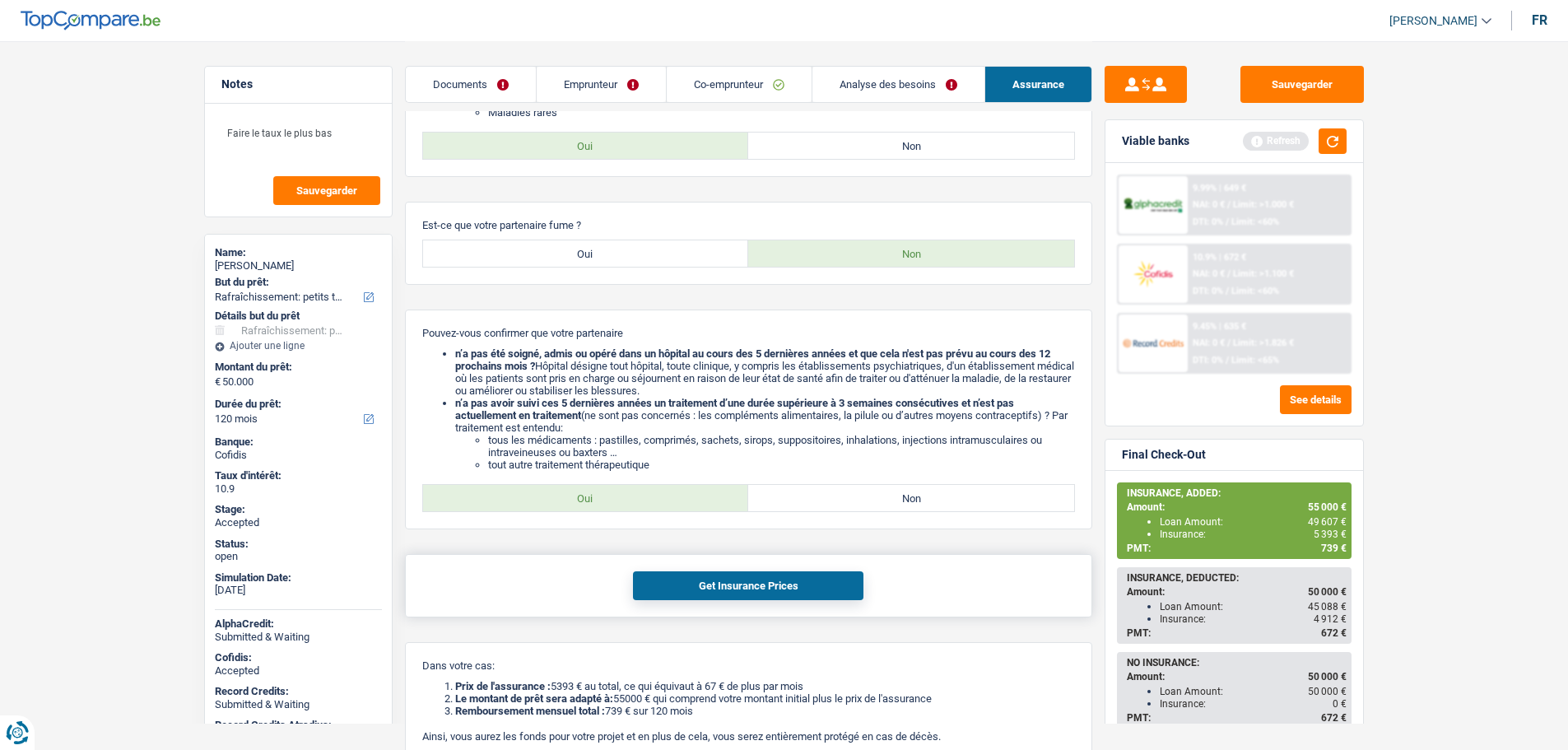
scroll to position [1085, 0]
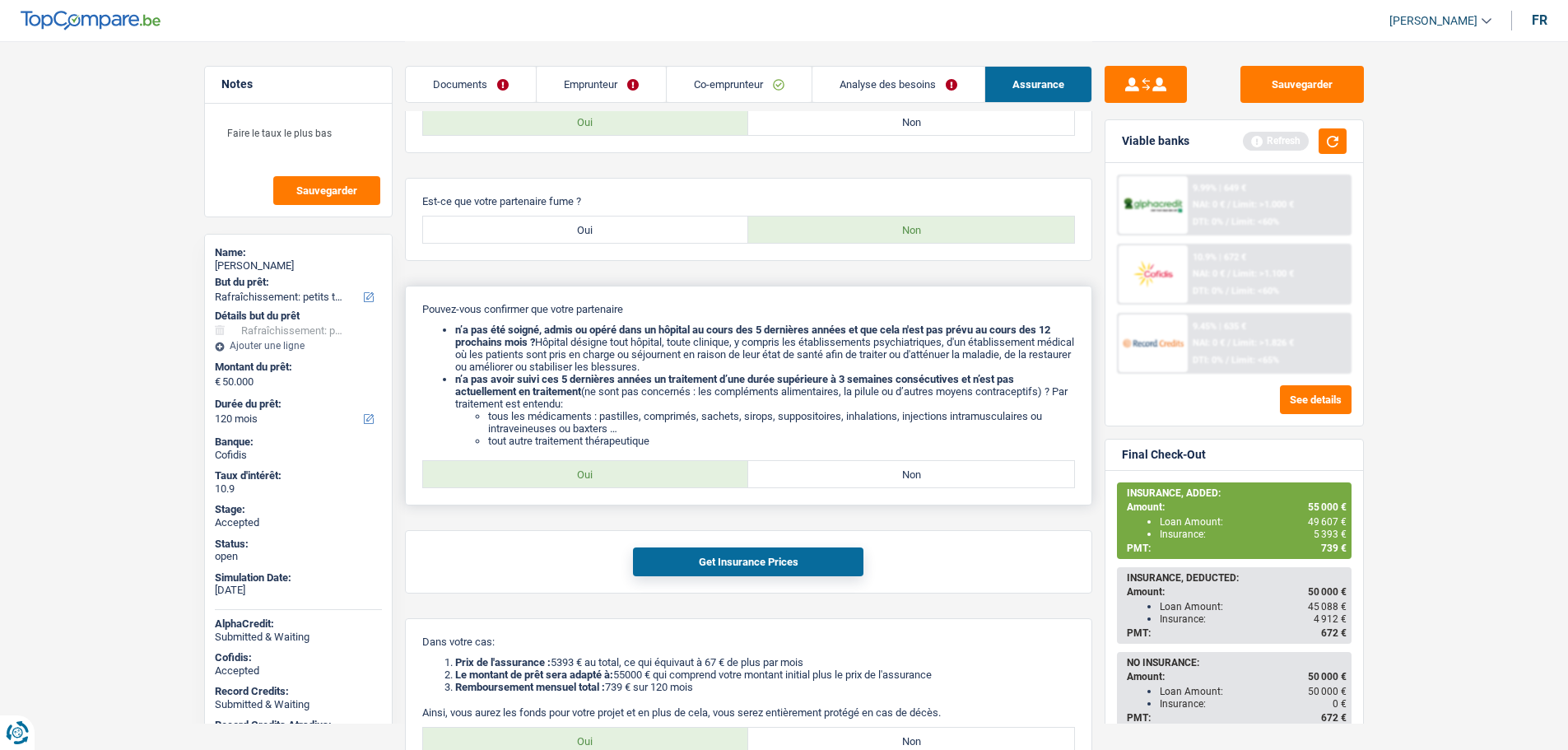
click at [633, 480] on label "Oui" at bounding box center [586, 474] width 326 height 26
click at [633, 480] on input "Oui" at bounding box center [586, 474] width 326 height 26
radio input "true"
click at [680, 551] on button "Get Insurance Prices" at bounding box center [748, 562] width 230 height 29
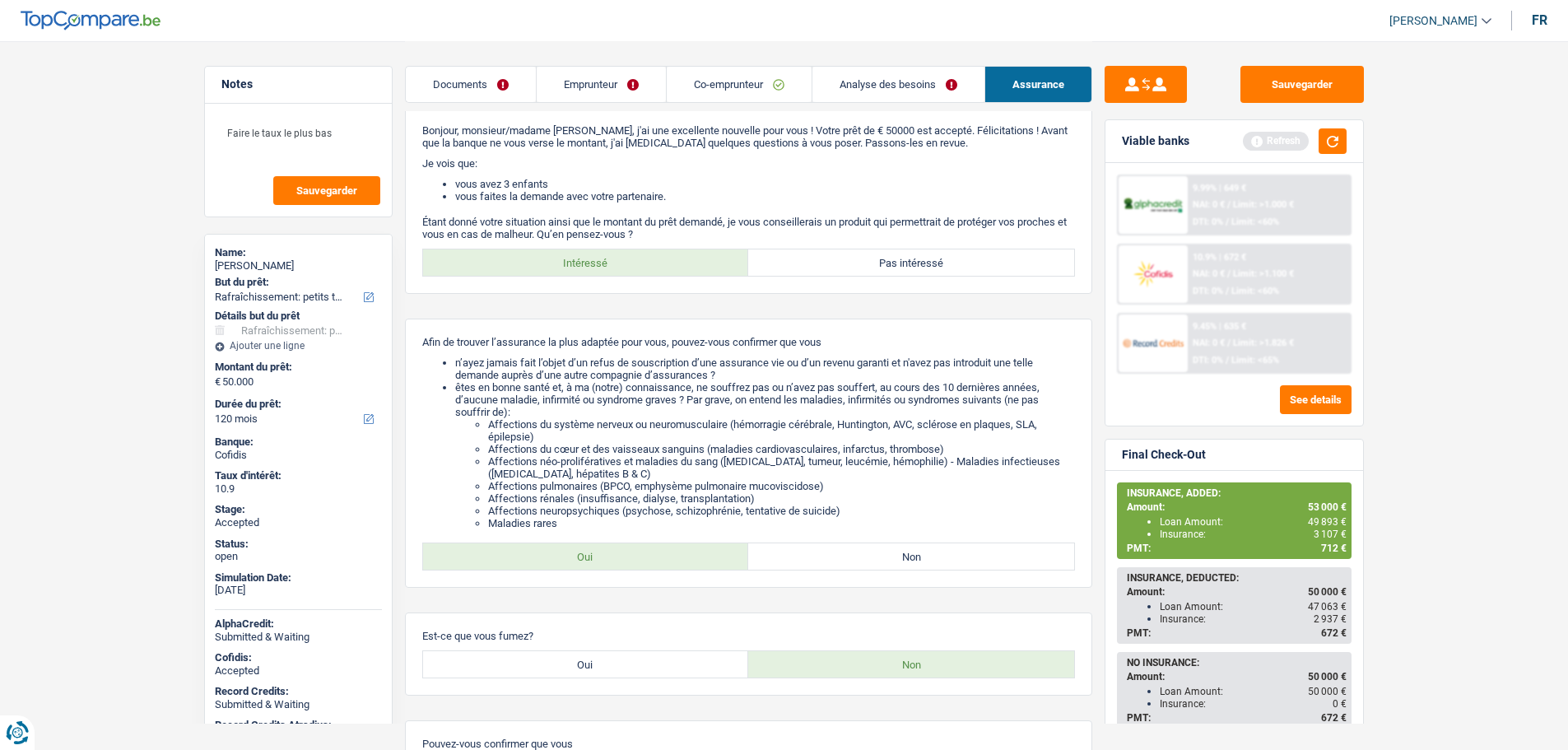
scroll to position [0, 0]
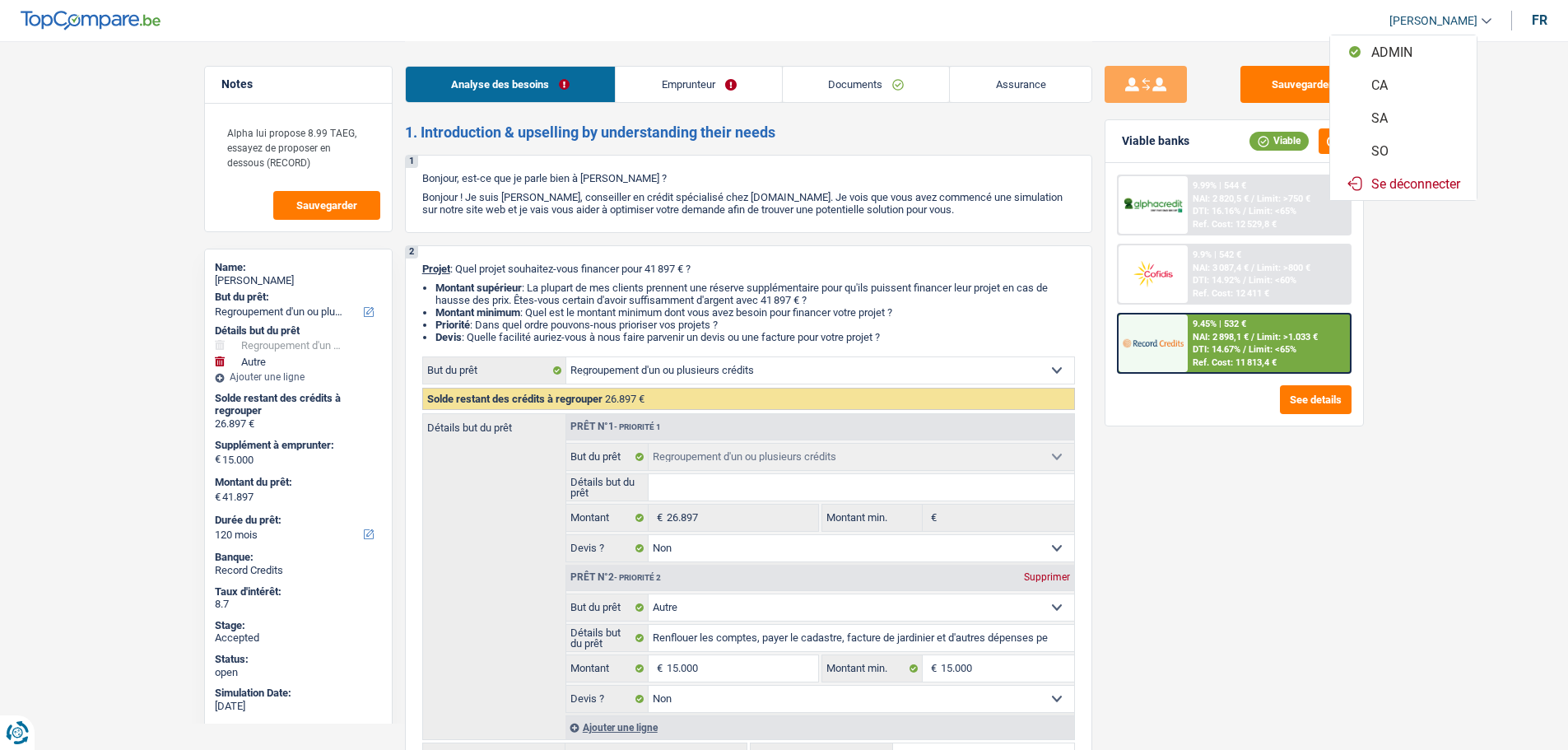
select select "refinancing"
select select "other"
select select "120"
select select "refinancing"
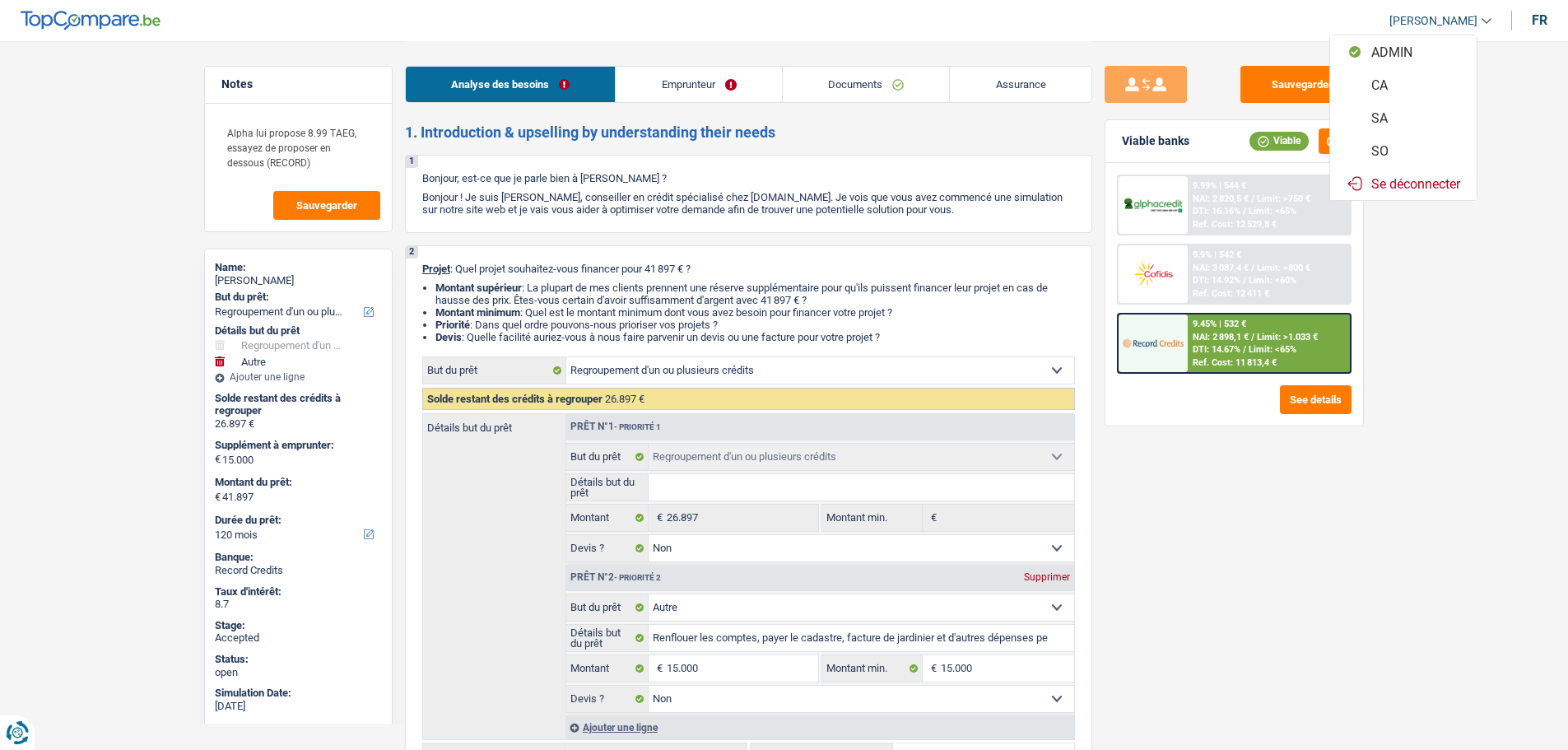
select select "refinancing"
select select "false"
select select "other"
select select "false"
select select "120"
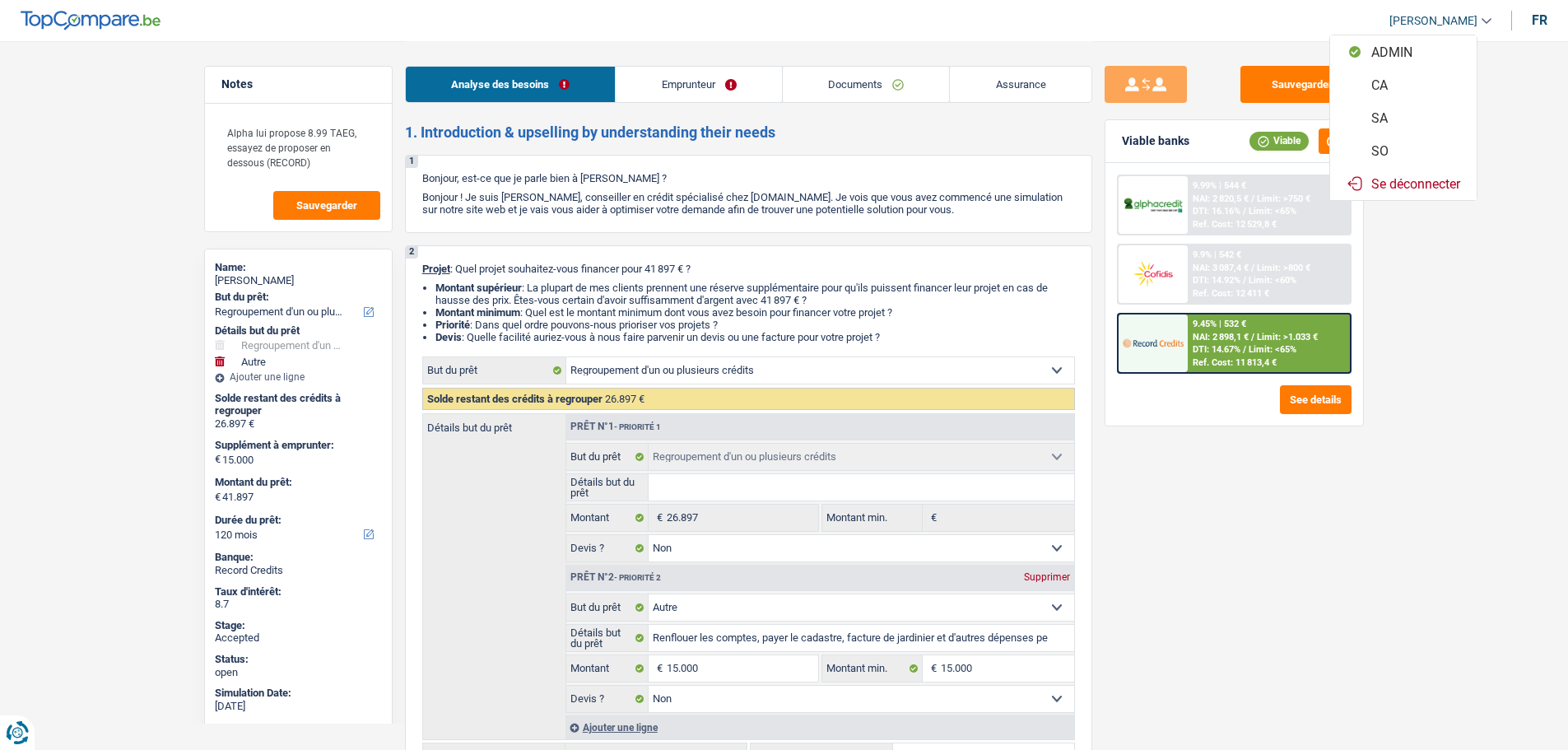
select select "retired"
select select "pension"
select select "rentalIncome"
select select "ownerWithoutMortgage"
select select "personalLoan"
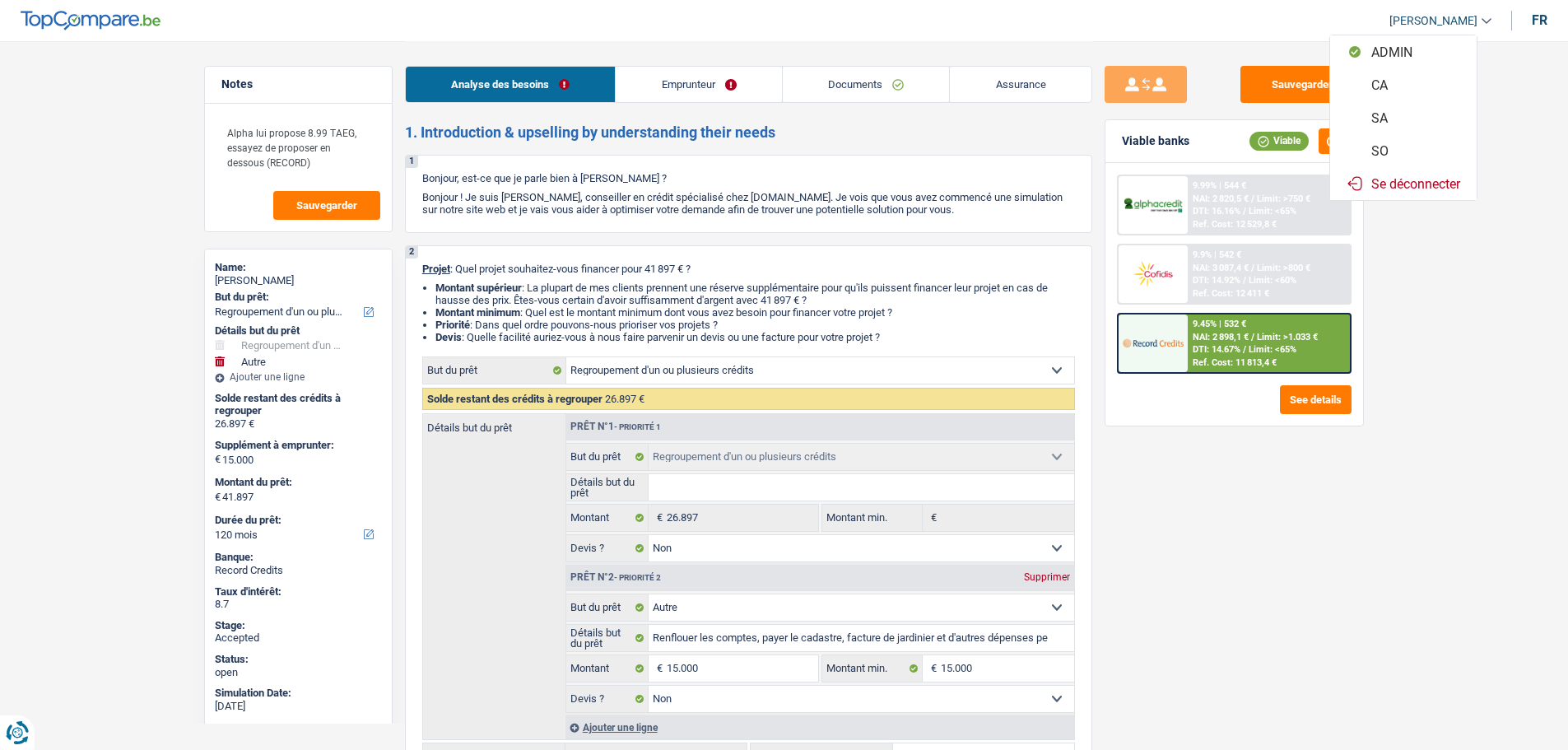
select select "loanRepayment"
select select "84"
select select "cardOrCredit"
select select "refinancing"
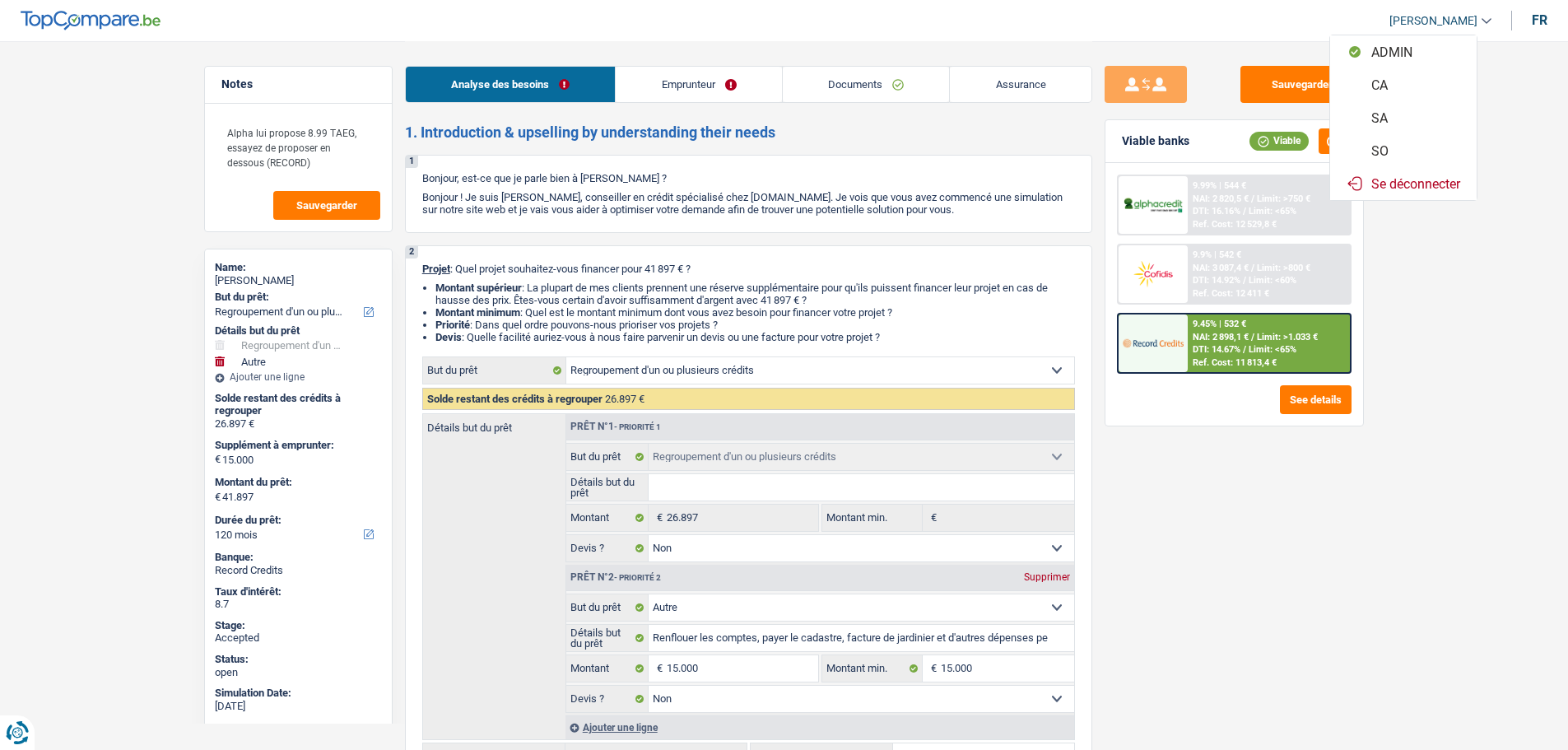
select select "refinancing"
select select "false"
select select "other"
select select "false"
select select "120"
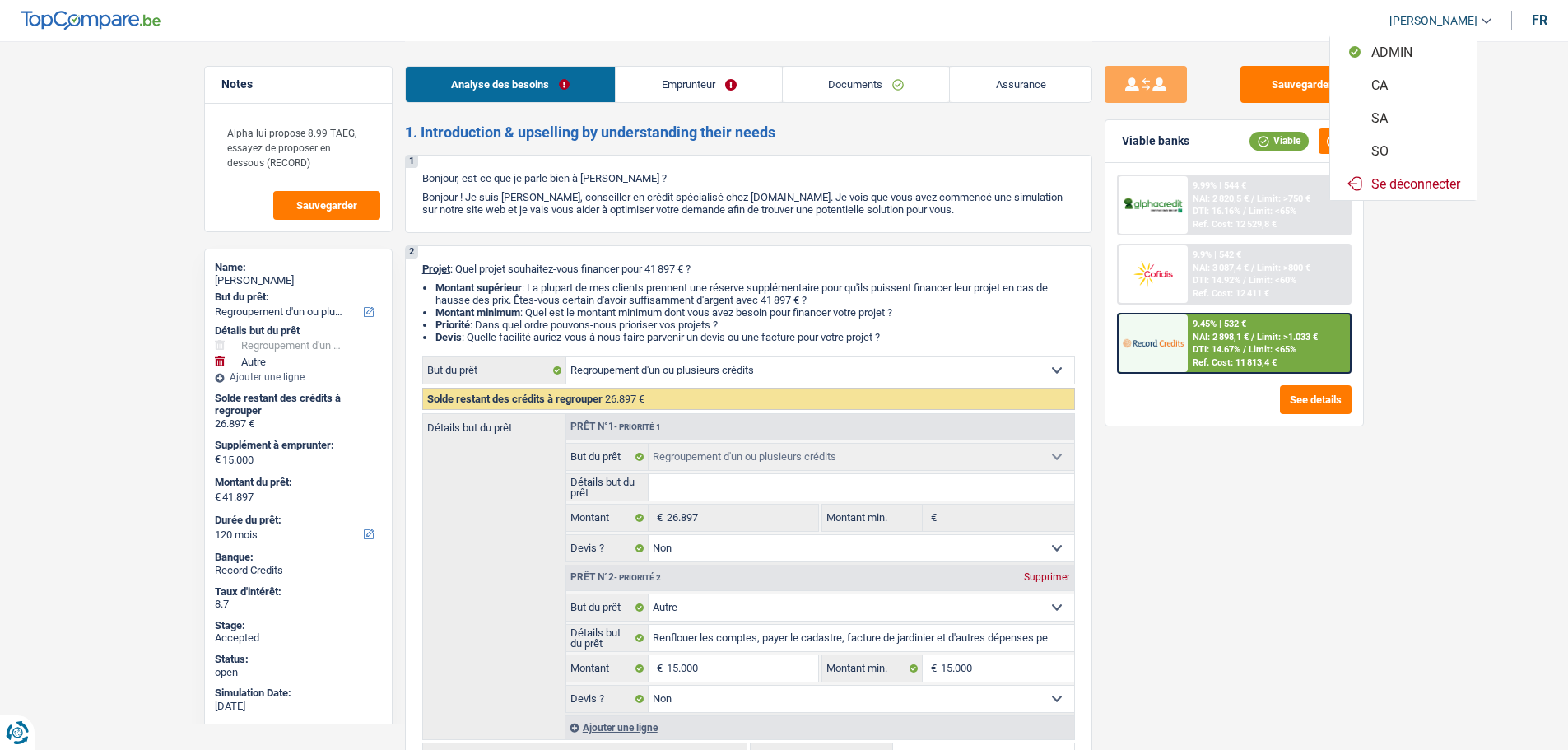
click at [1401, 145] on button "SO" at bounding box center [1403, 151] width 146 height 33
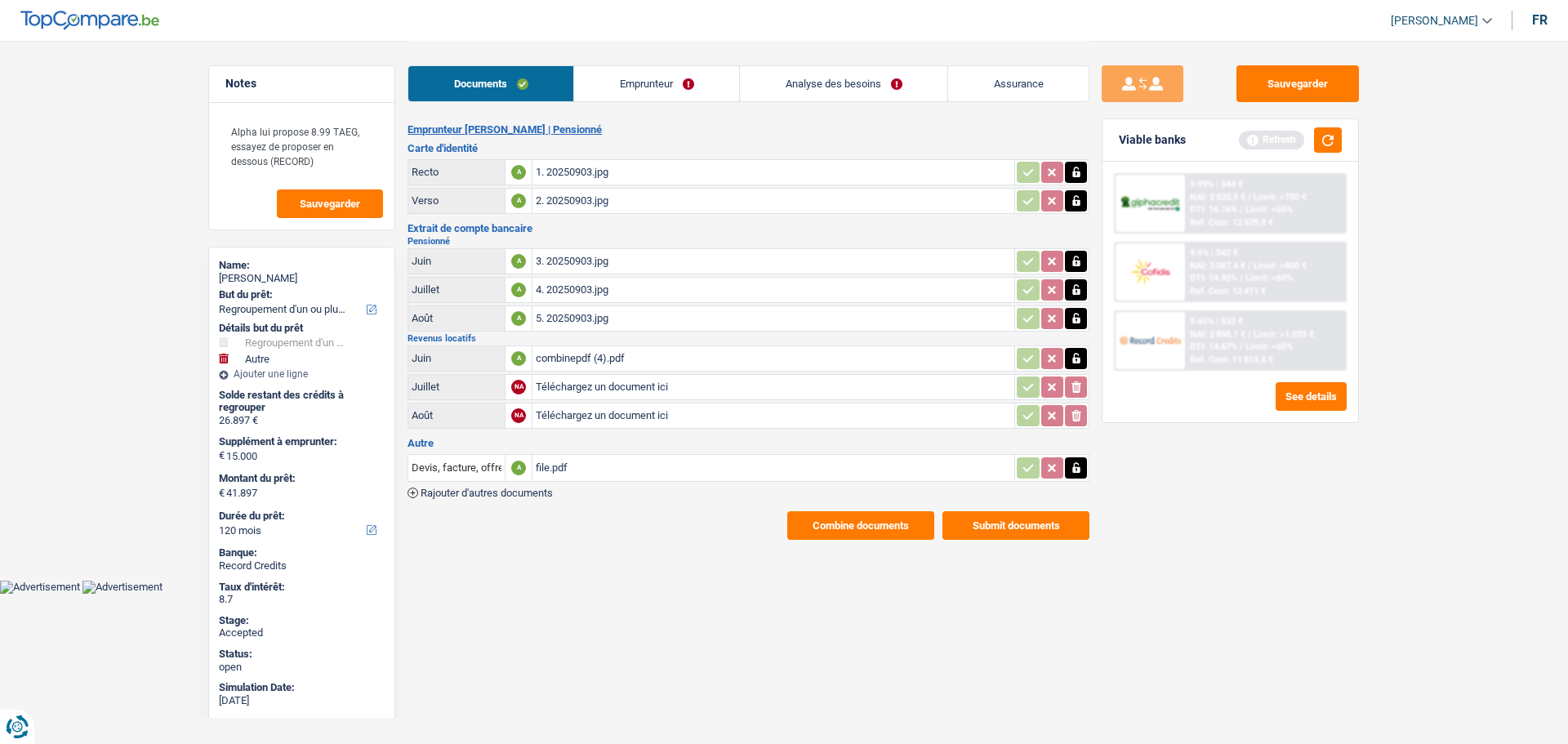
click at [641, 78] on link "Emprunteur" at bounding box center [656, 84] width 165 height 35
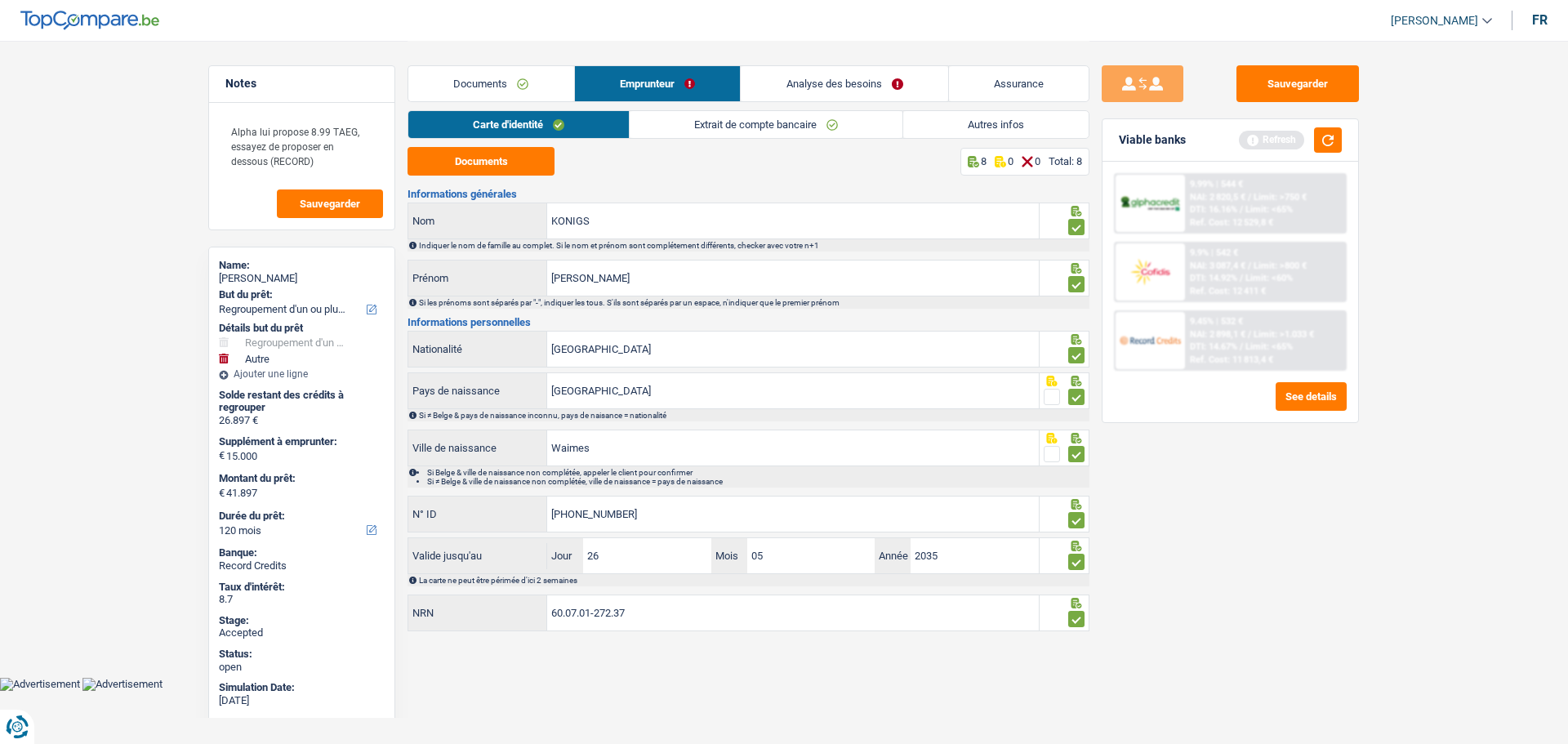
click at [517, 84] on link "Documents" at bounding box center [491, 84] width 166 height 35
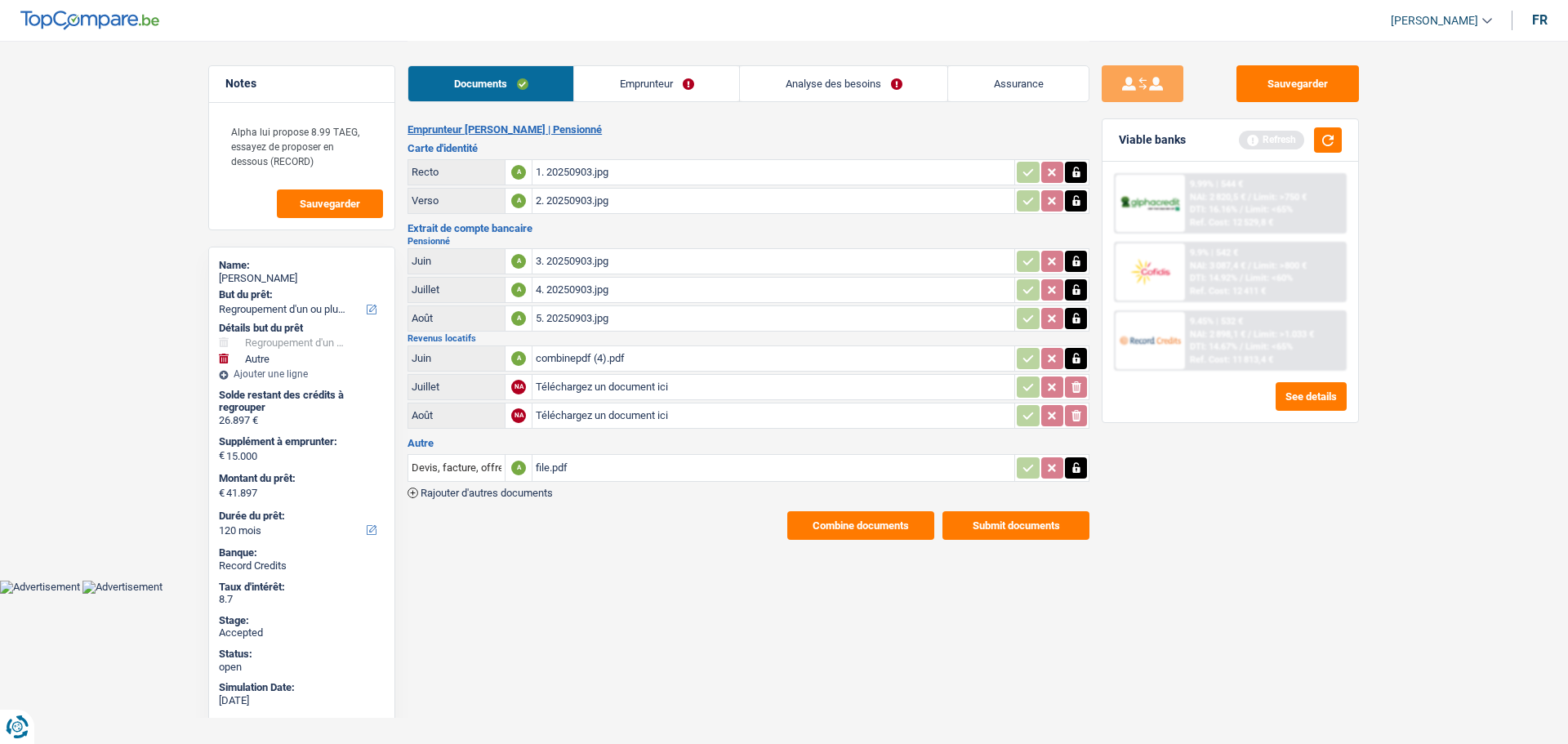
click at [873, 521] on button "Combine documents" at bounding box center [860, 525] width 147 height 28
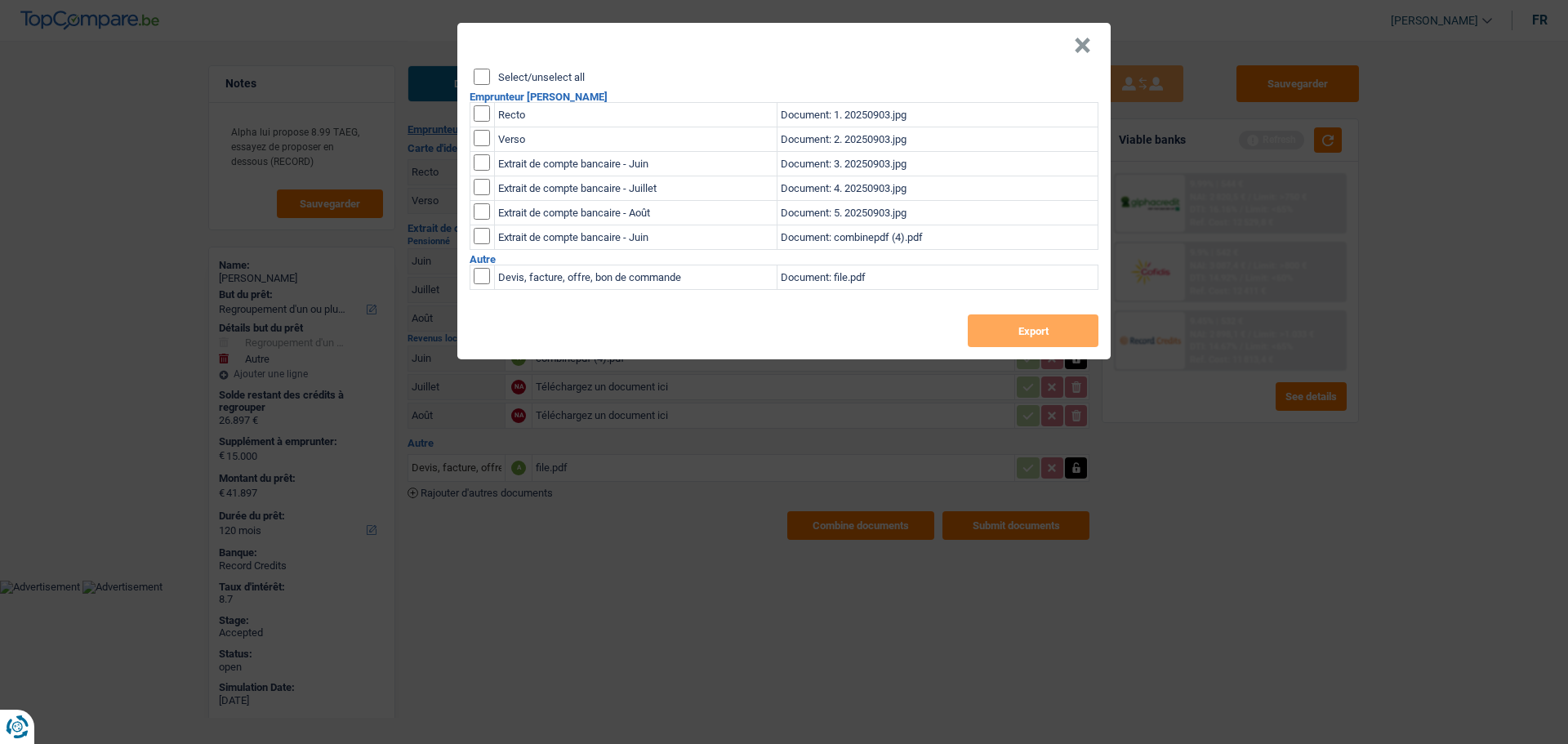
click at [529, 63] on header "×" at bounding box center [784, 46] width 654 height 46
click at [524, 70] on div "Select/unselect all" at bounding box center [786, 77] width 624 height 17
click at [487, 76] on input "Select/unselect all" at bounding box center [482, 77] width 17 height 17
checkbox input "true"
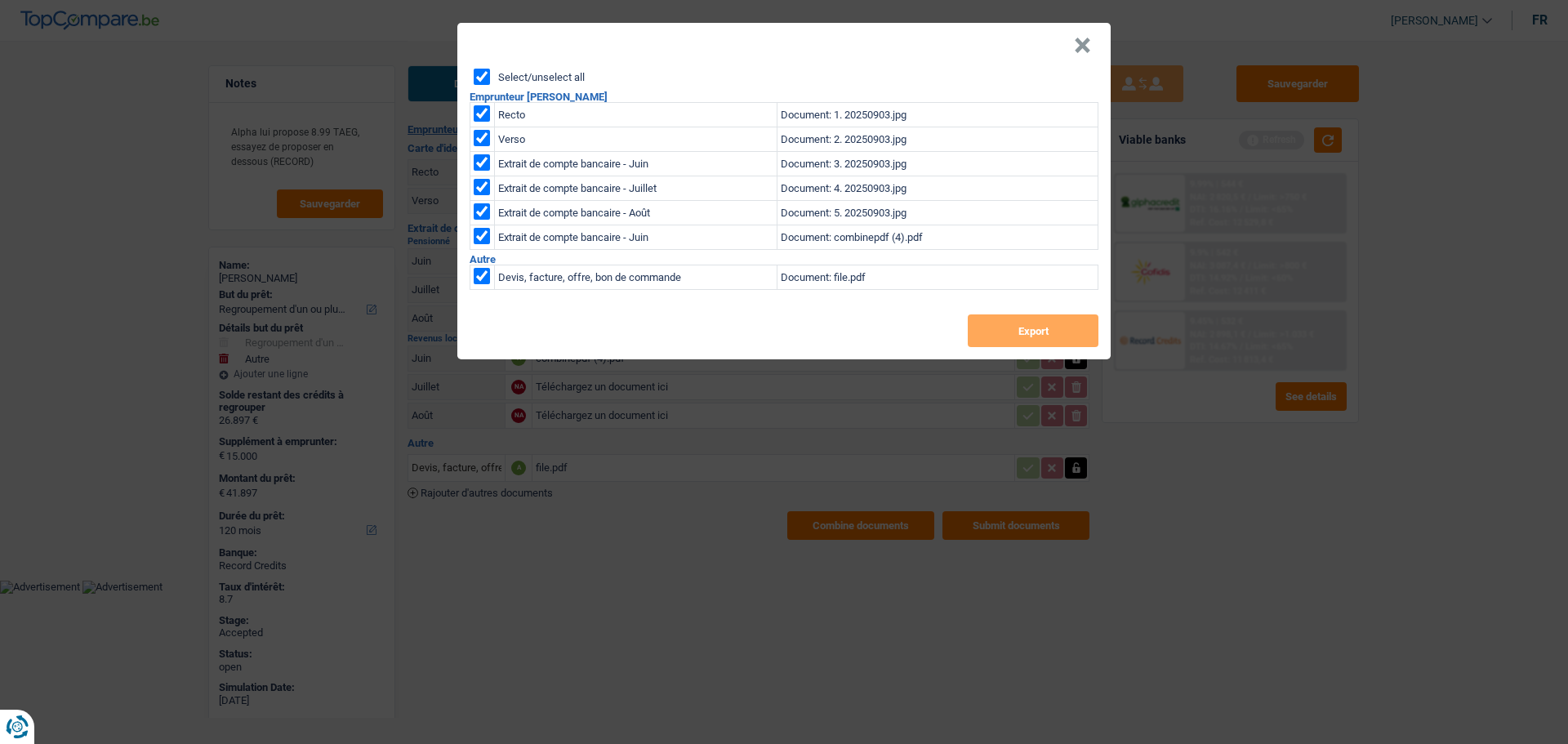
checkbox input "true"
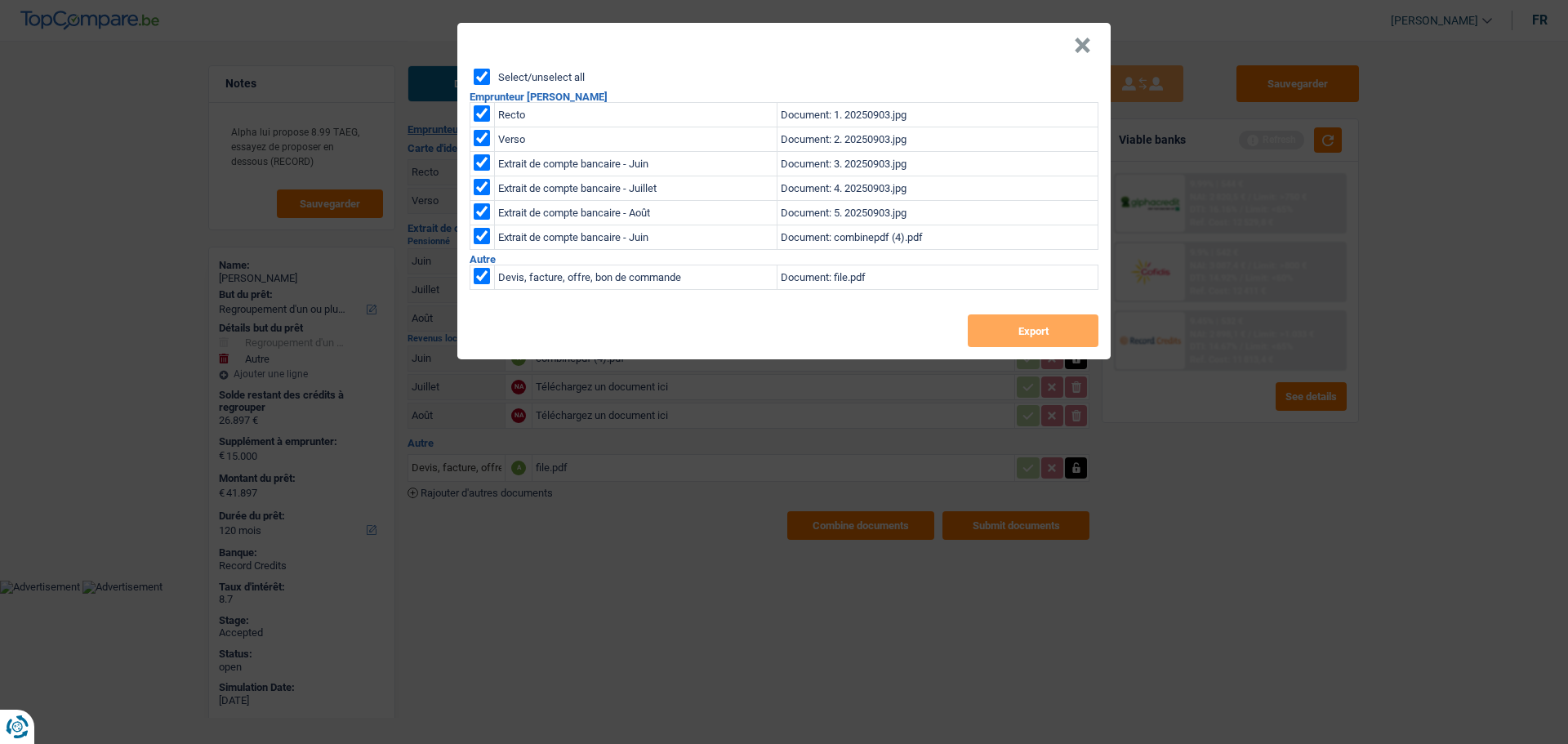
checkbox input "true"
click at [997, 330] on button "Export" at bounding box center [1033, 331] width 130 height 33
click at [993, 326] on button "Export" at bounding box center [1033, 331] width 130 height 33
click at [1078, 41] on button "×" at bounding box center [1082, 46] width 17 height 17
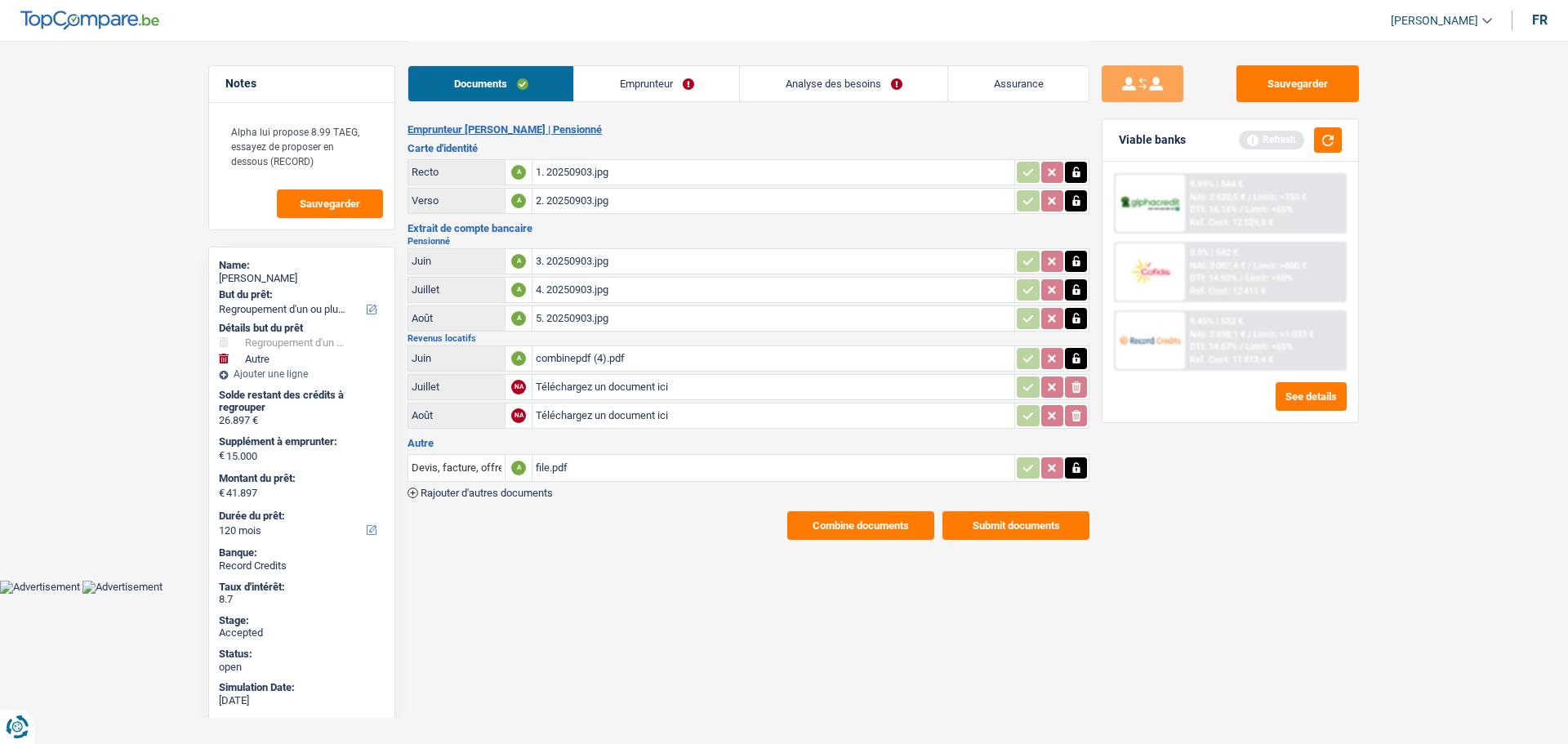
click at [646, 85] on link "Emprunteur" at bounding box center [656, 84] width 165 height 35
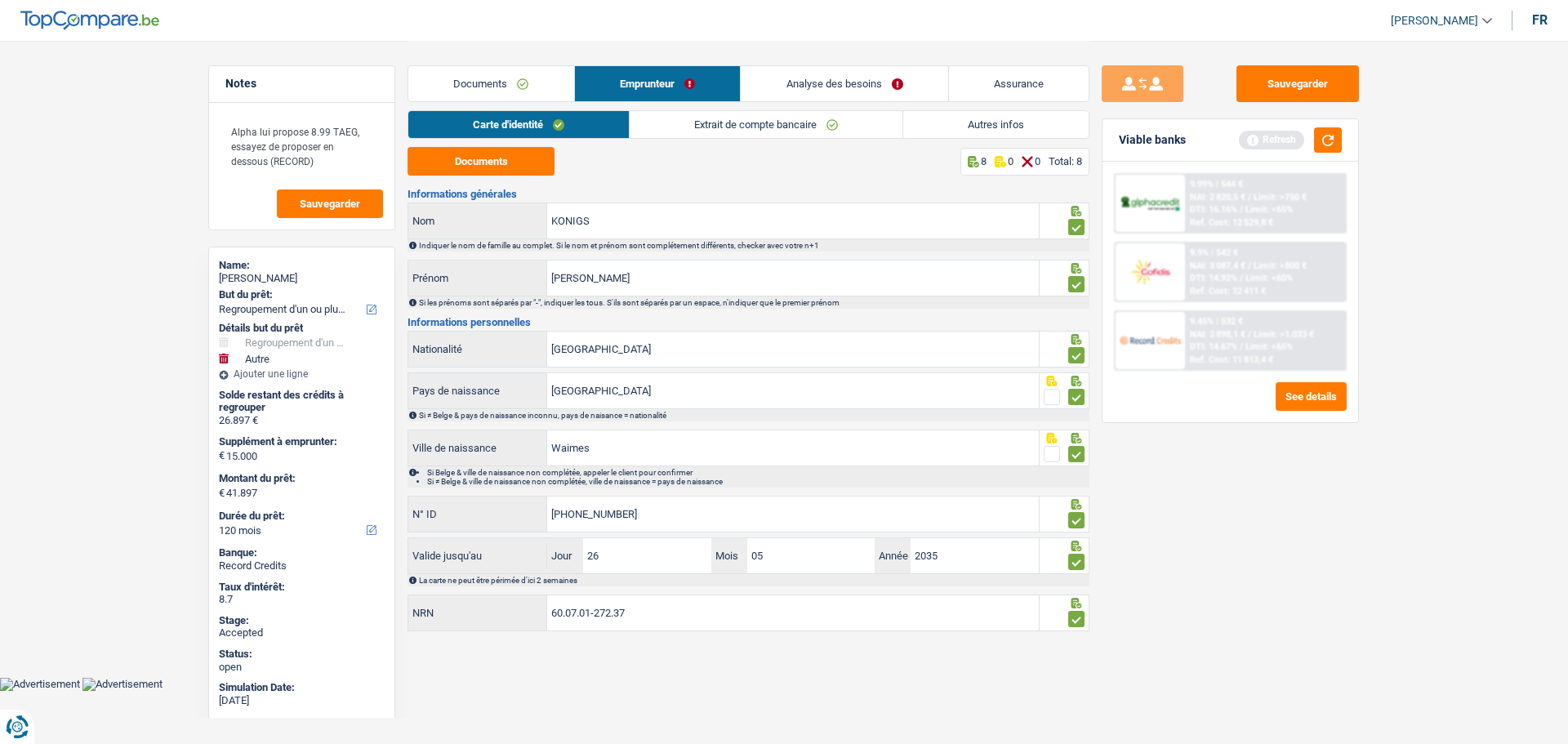
click at [971, 127] on link "Autres infos" at bounding box center [996, 124] width 185 height 27
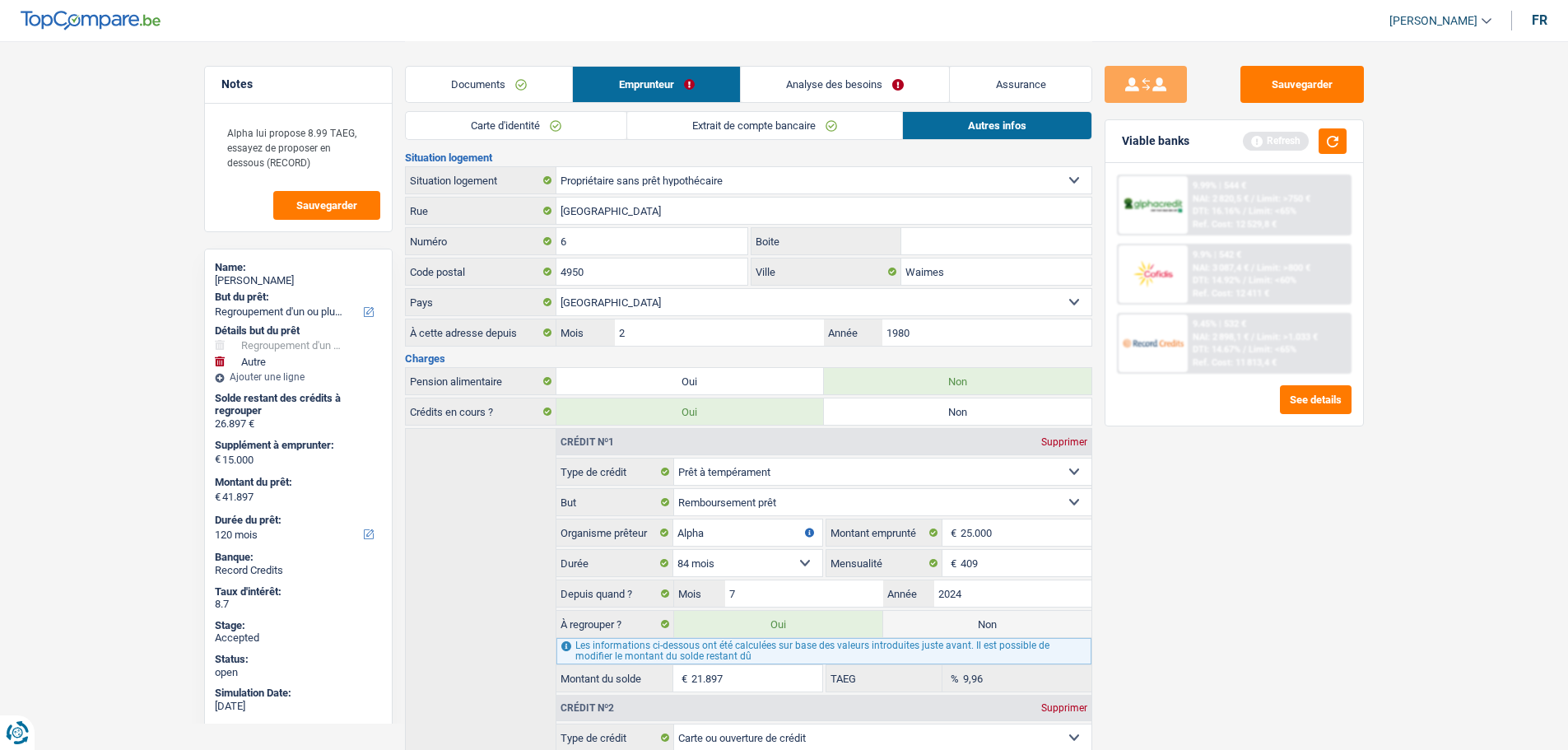
scroll to position [494, 0]
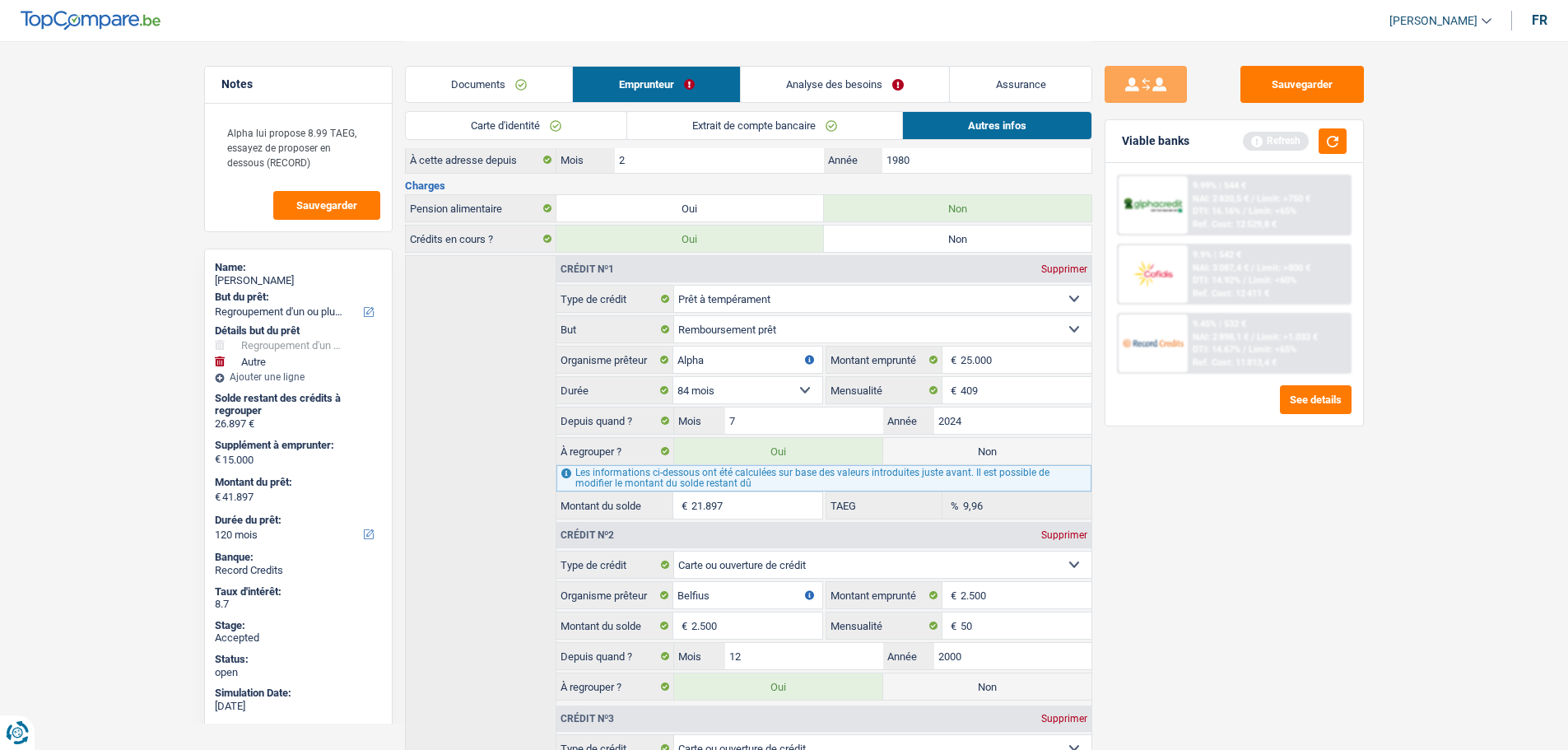
click at [738, 501] on input "21.897" at bounding box center [756, 506] width 131 height 26
type input "2"
type input "20.002"
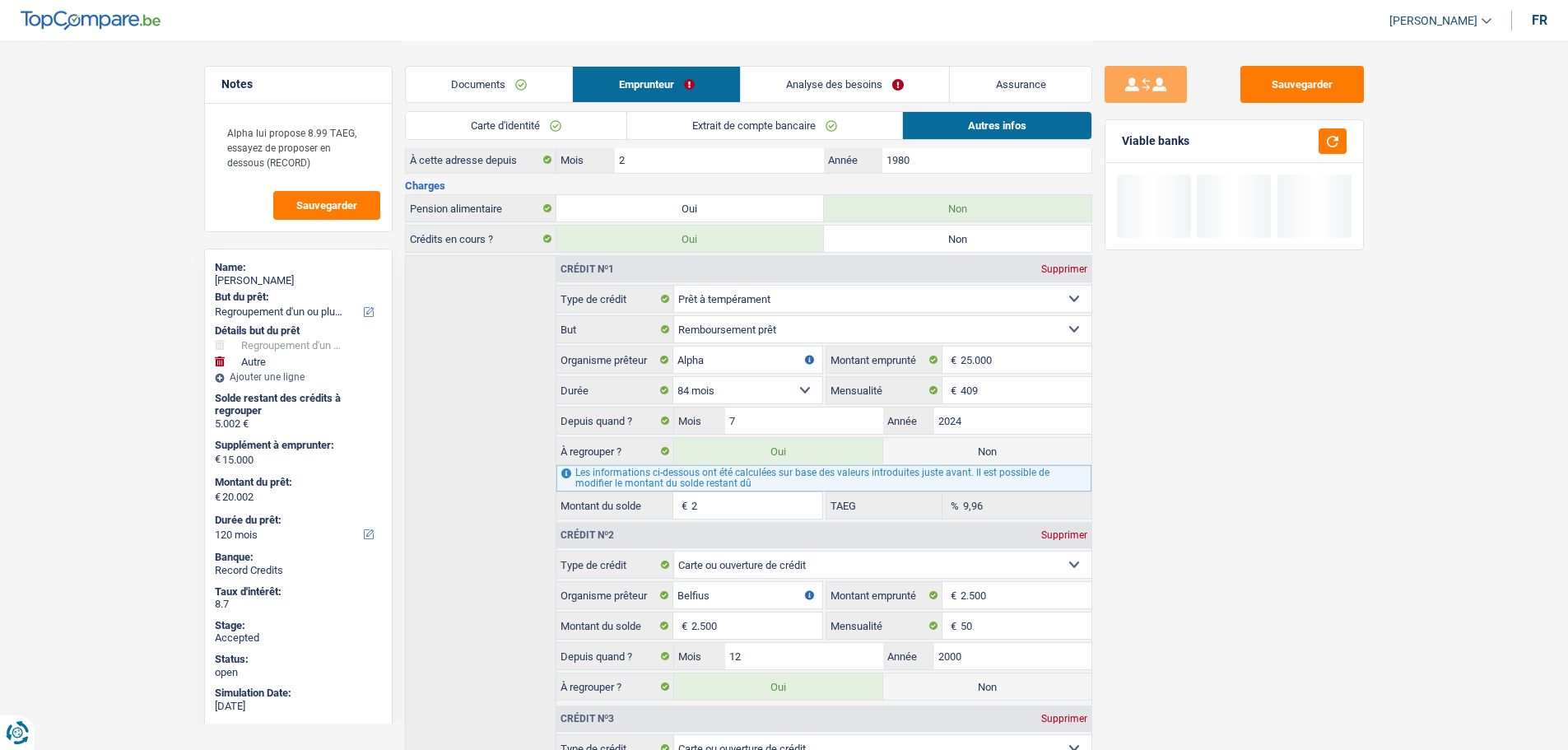
type input "22"
type input "20.022"
type input "225"
type input "20.225"
type input "2.257"
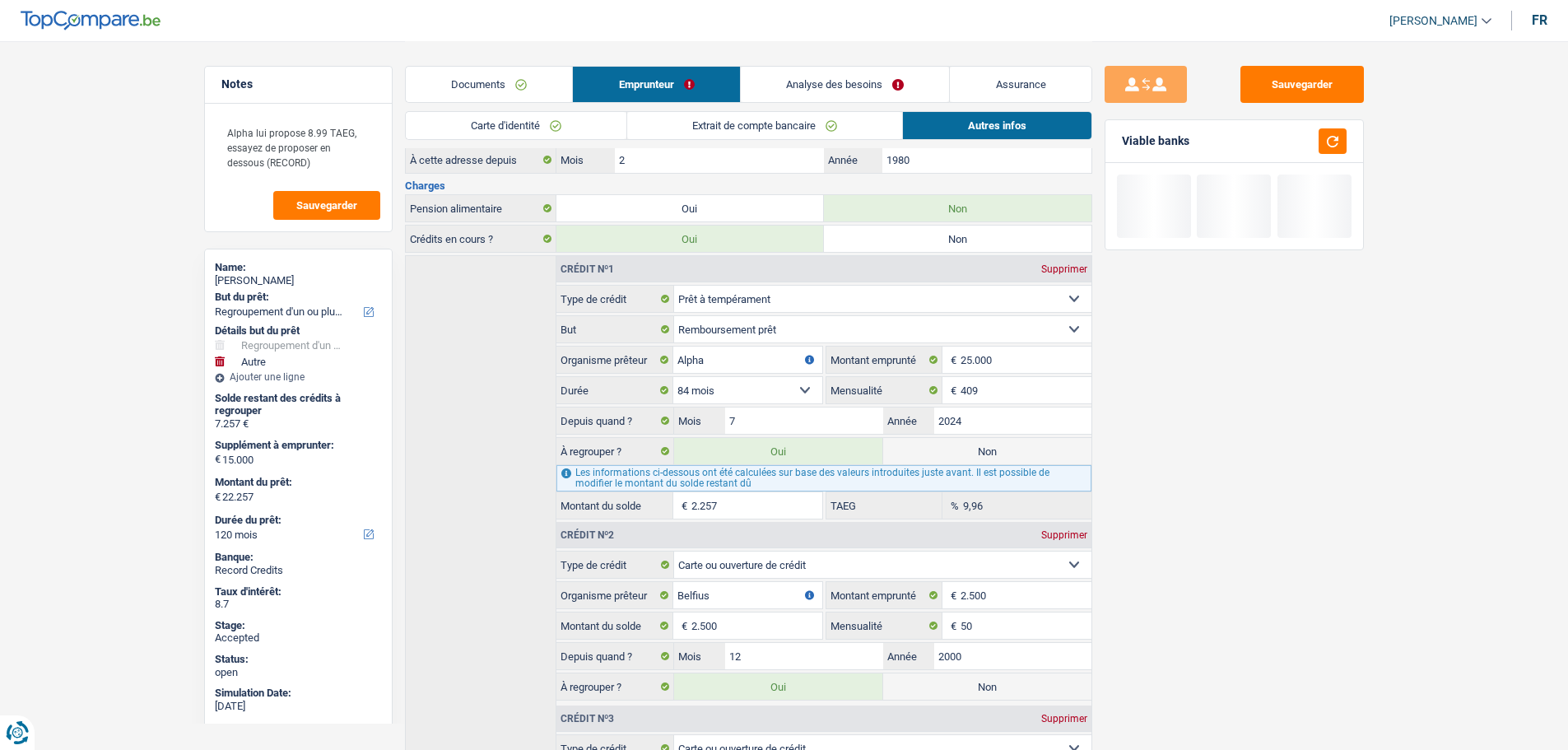
type input "42.579"
type input "22.579"
select select "144"
type input "22.579"
click at [1201, 513] on div "Sauvegarder Viable banks" at bounding box center [1234, 394] width 284 height 658
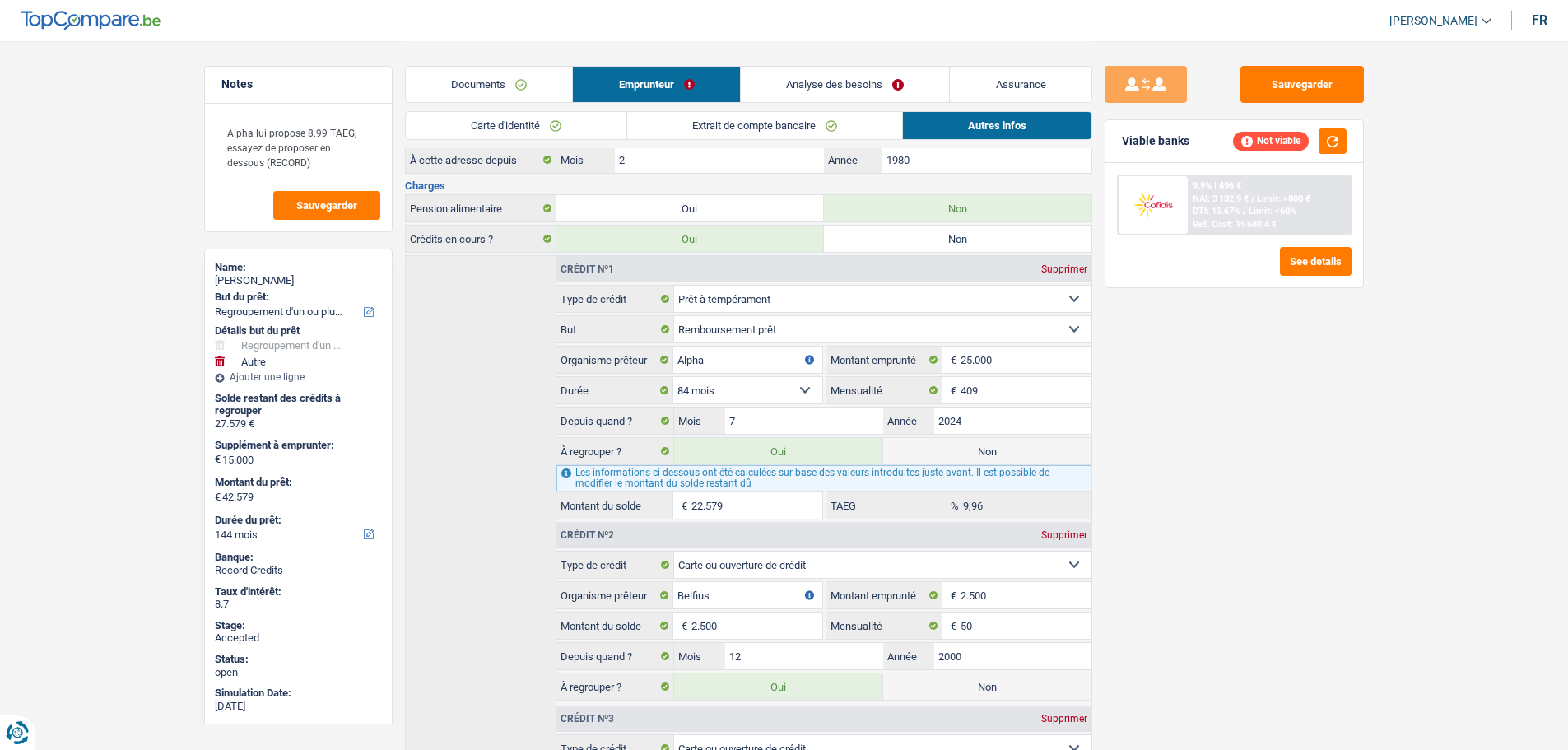
click at [809, 84] on link "Analyse des besoins" at bounding box center [846, 84] width 209 height 35
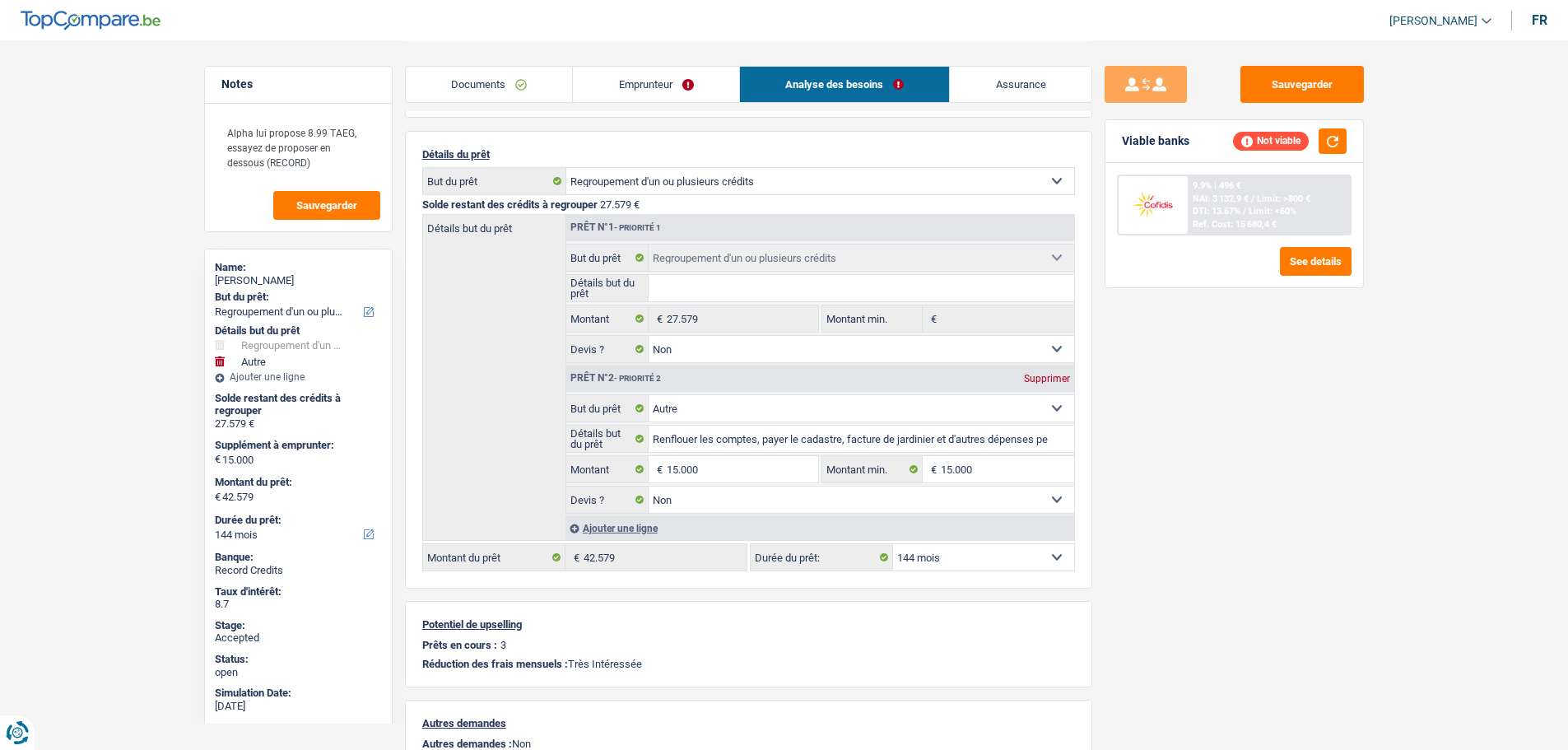
scroll to position [114, 0]
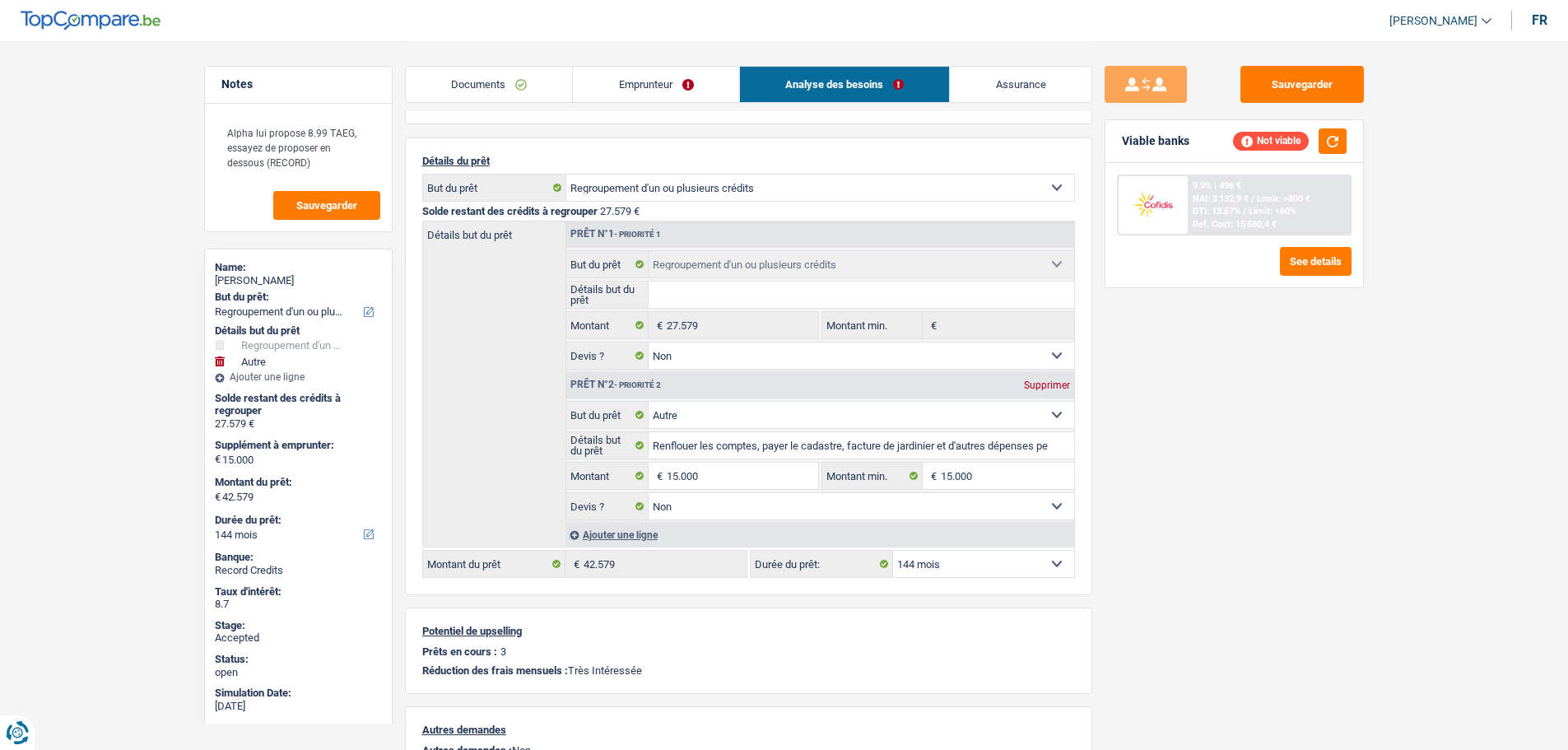
click at [617, 94] on link "Emprunteur" at bounding box center [656, 84] width 167 height 35
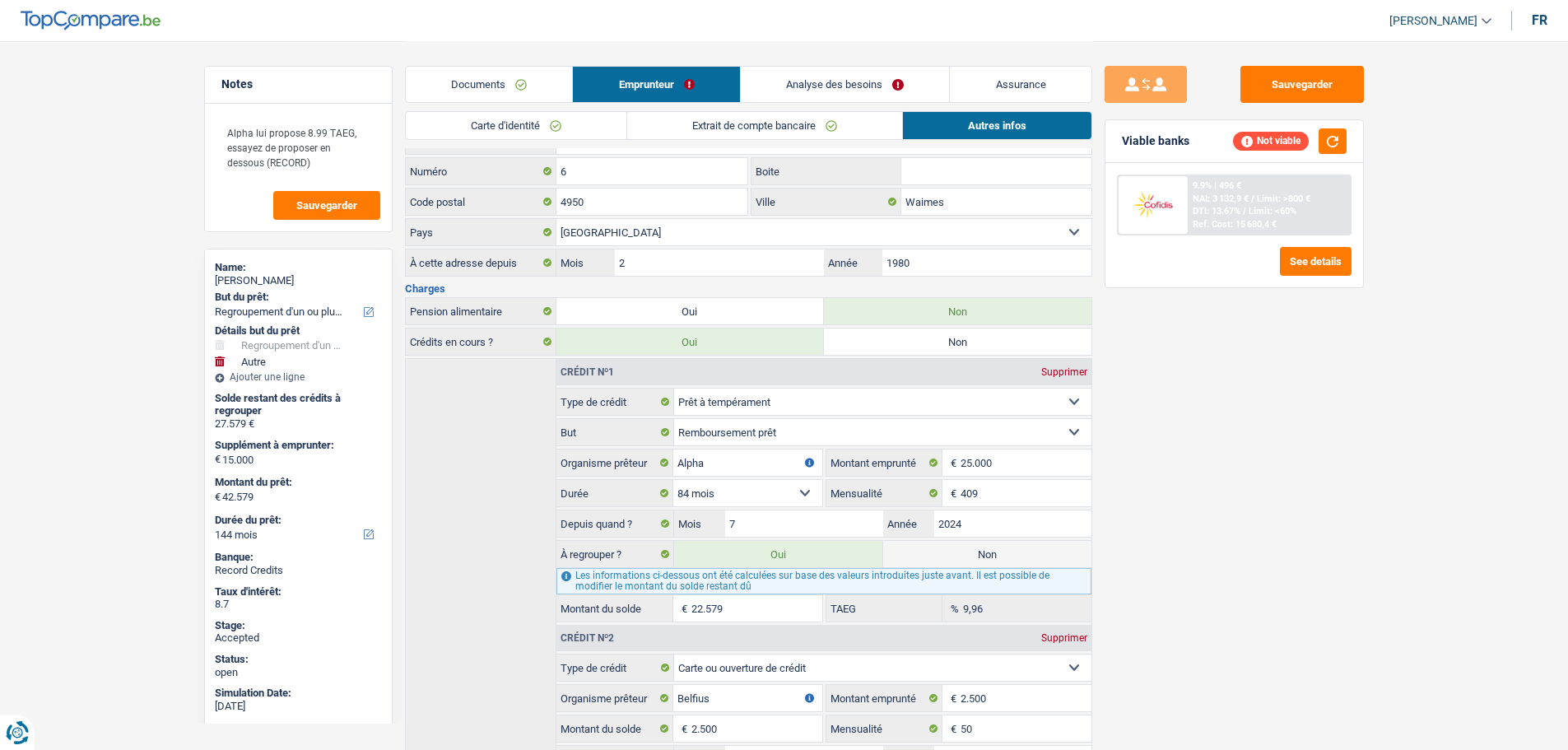
scroll to position [361, 0]
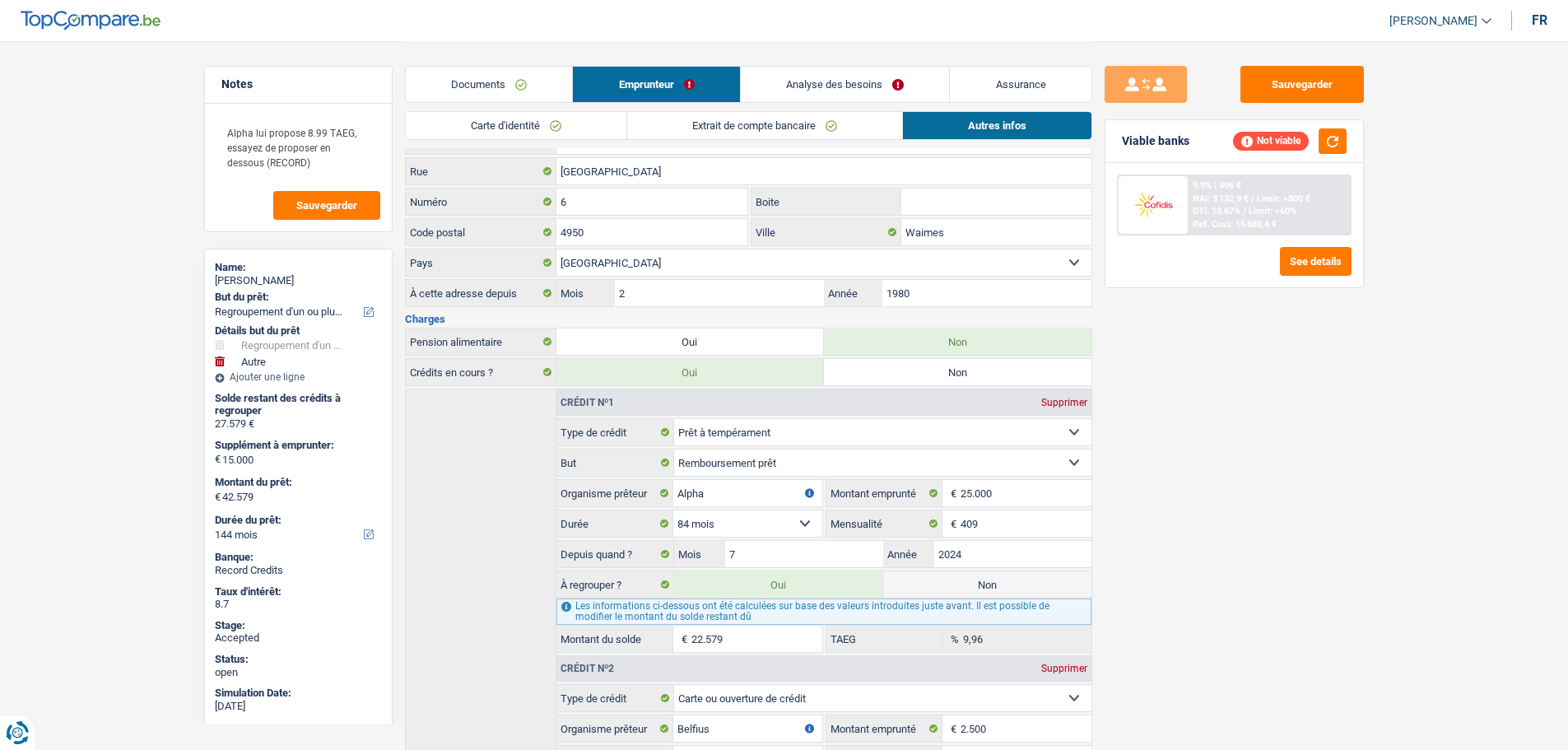
click at [814, 92] on link "Analyse des besoins" at bounding box center [846, 84] width 209 height 35
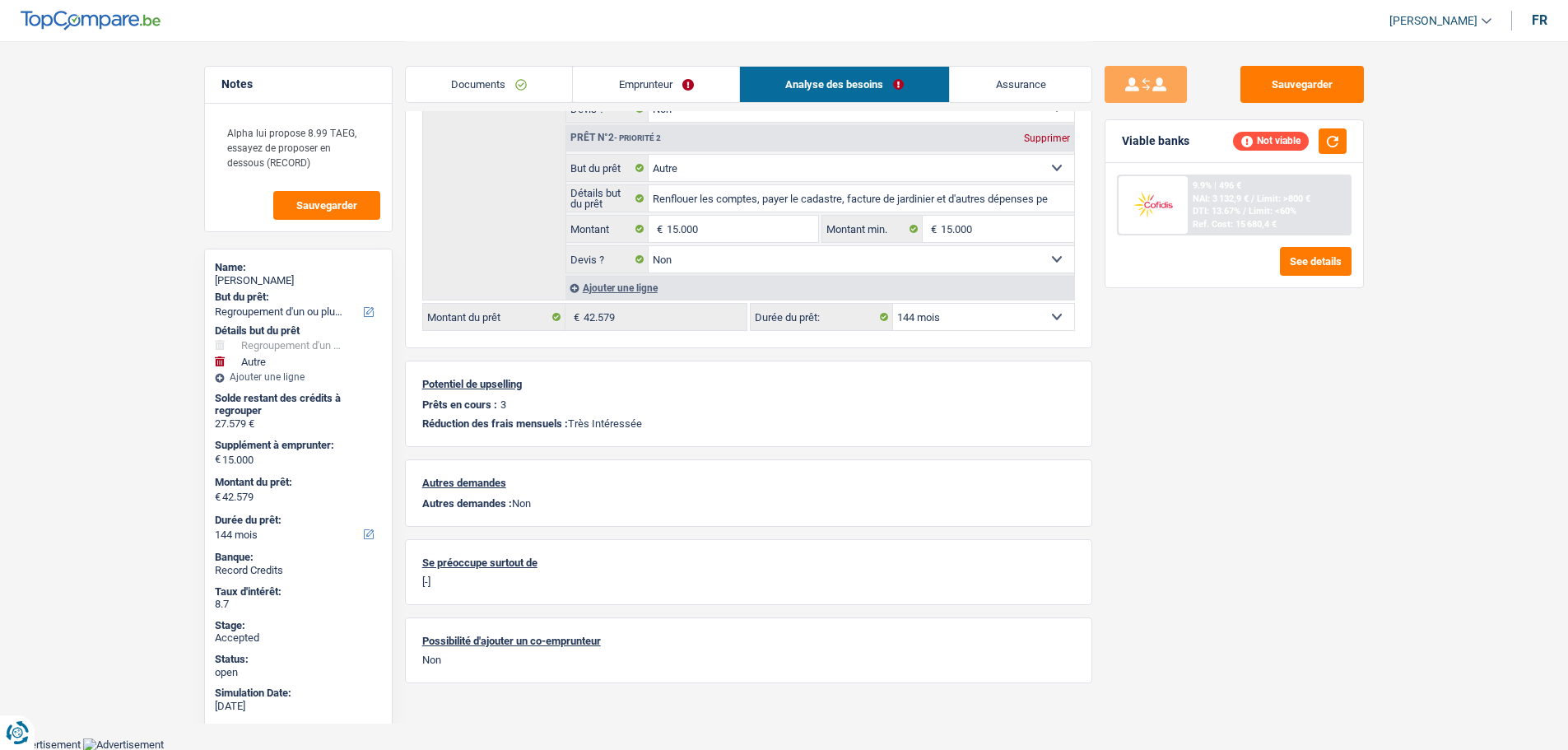
click at [695, 83] on link "Emprunteur" at bounding box center [656, 84] width 167 height 35
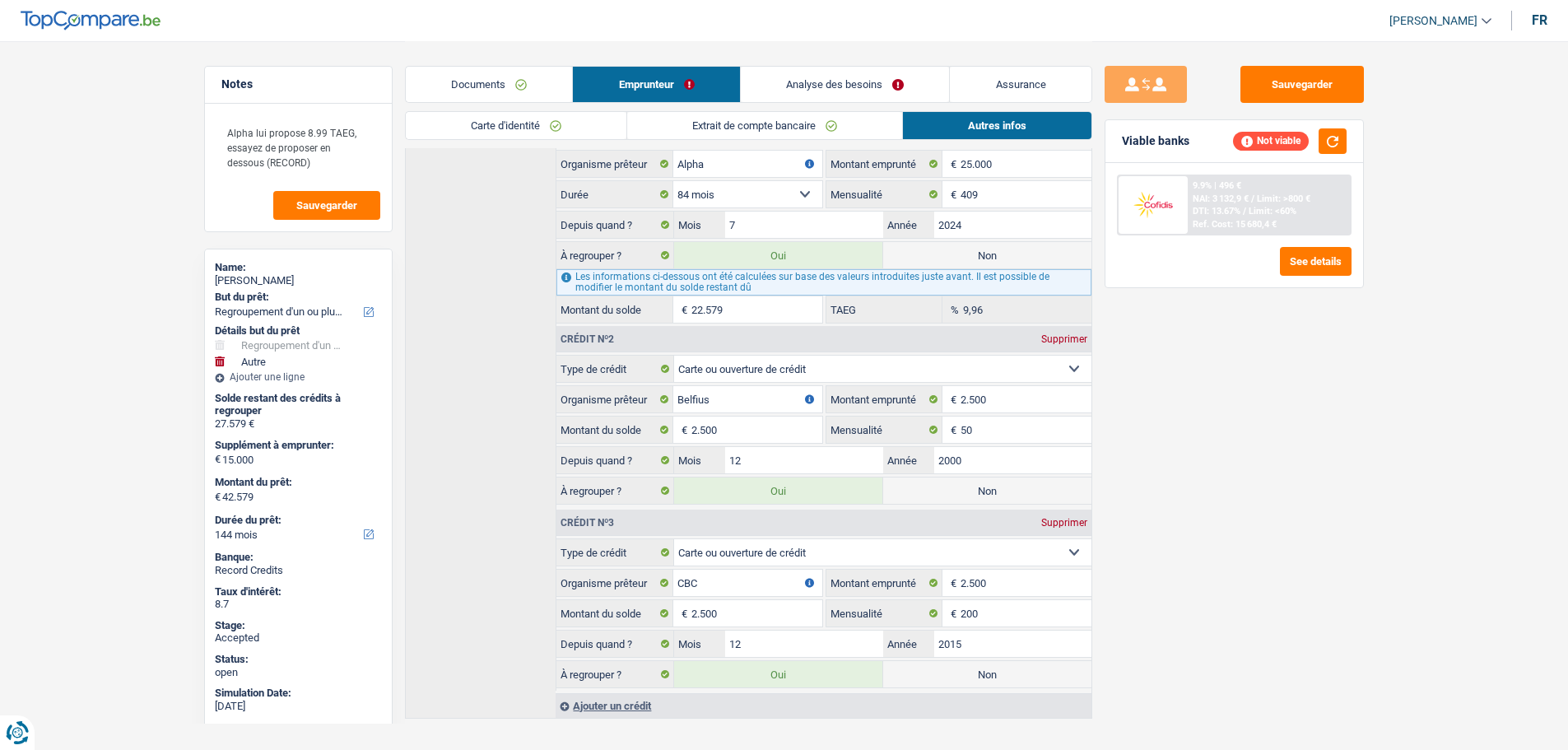
scroll to position [715, 0]
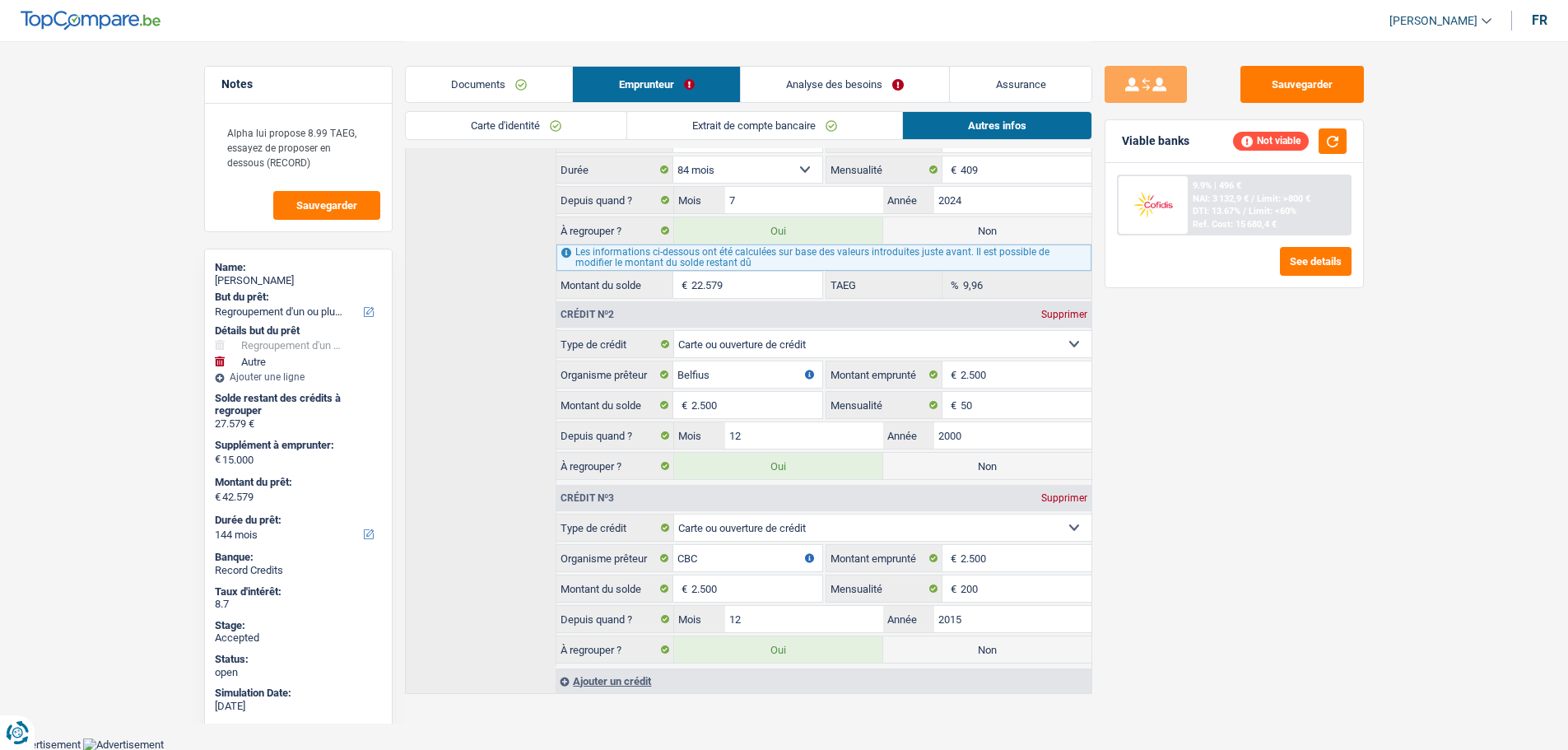
click at [795, 89] on link "Analyse des besoins" at bounding box center [846, 84] width 209 height 35
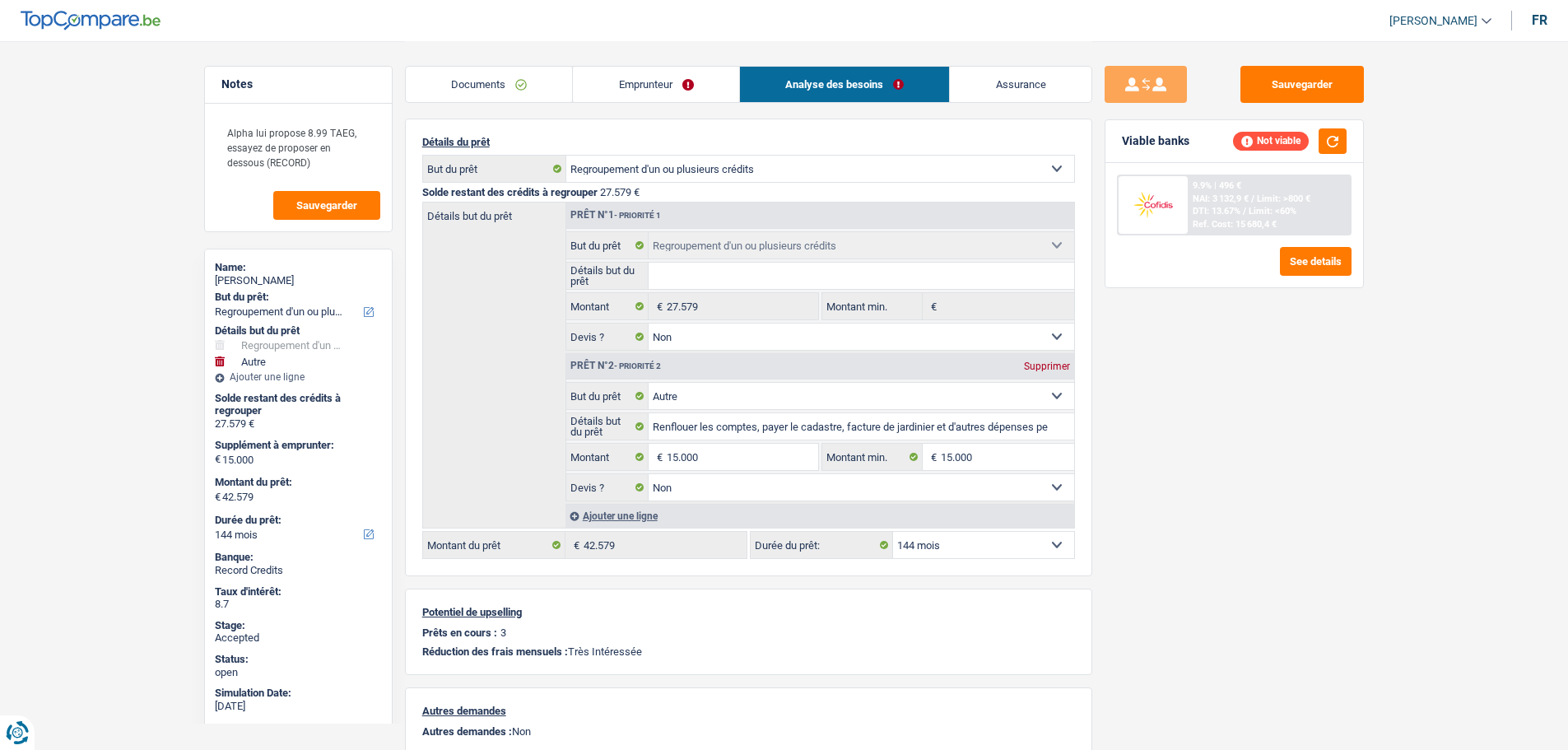
scroll to position [114, 0]
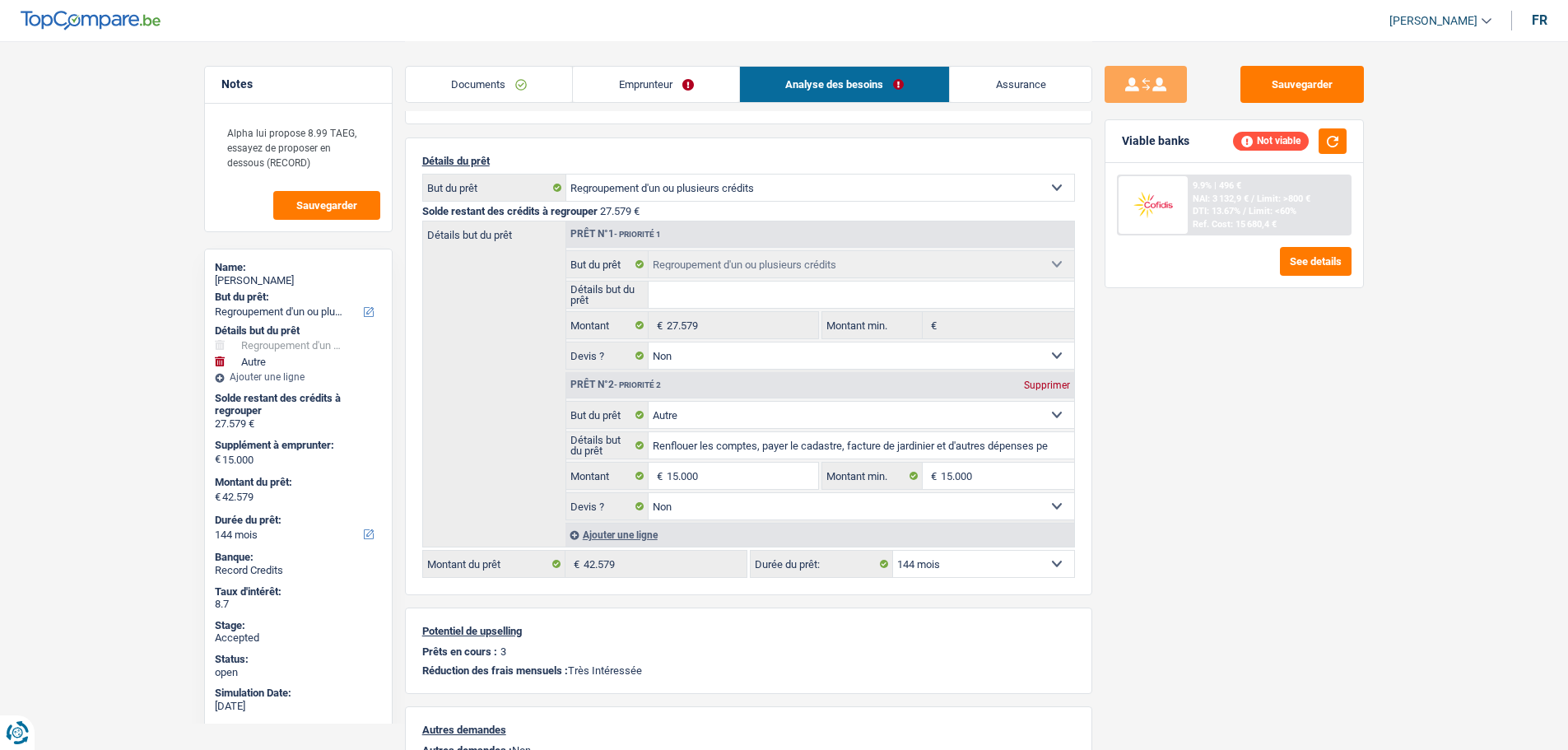
click at [589, 86] on link "Emprunteur" at bounding box center [656, 84] width 167 height 35
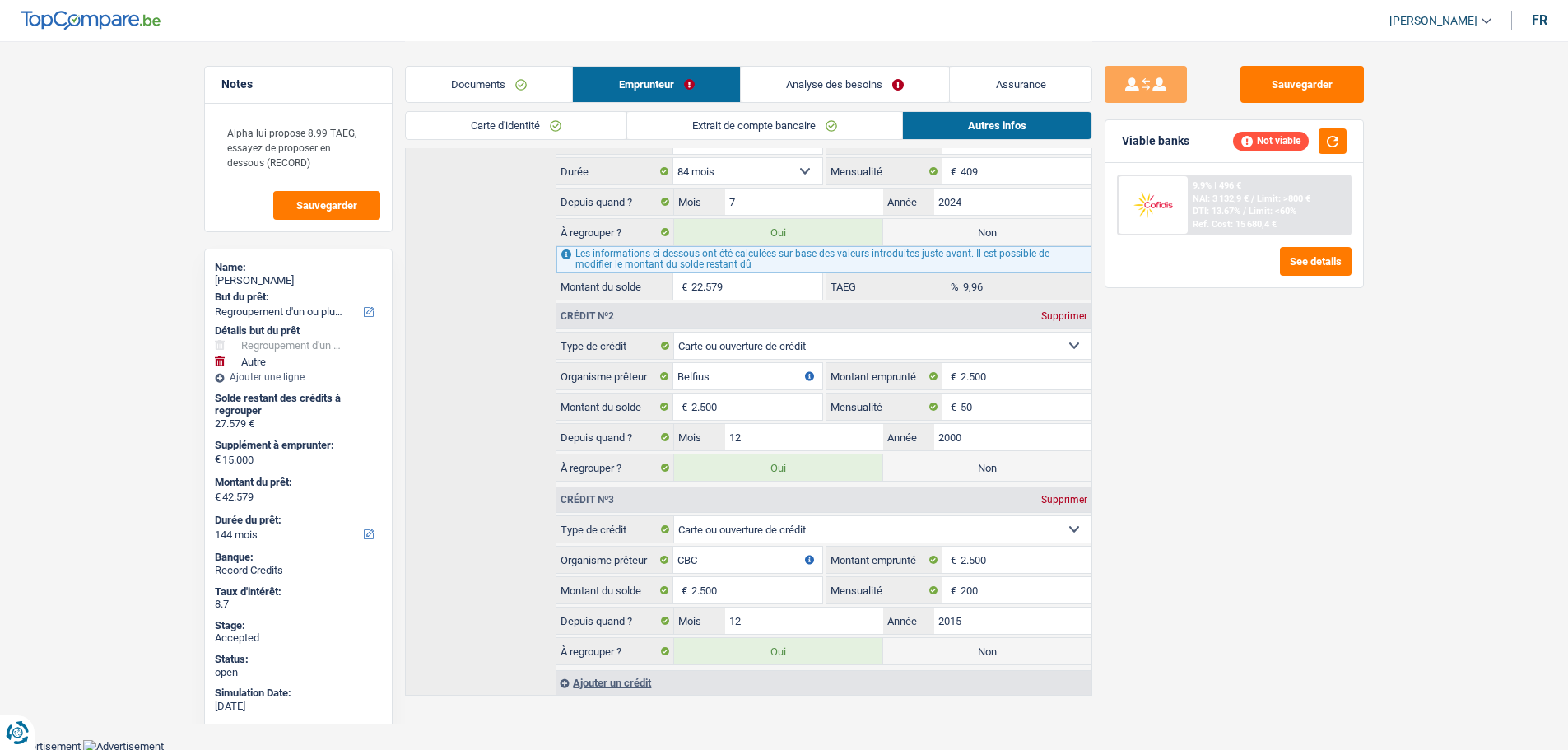
scroll to position [715, 0]
click at [868, 81] on link "Analyse des besoins" at bounding box center [846, 84] width 209 height 35
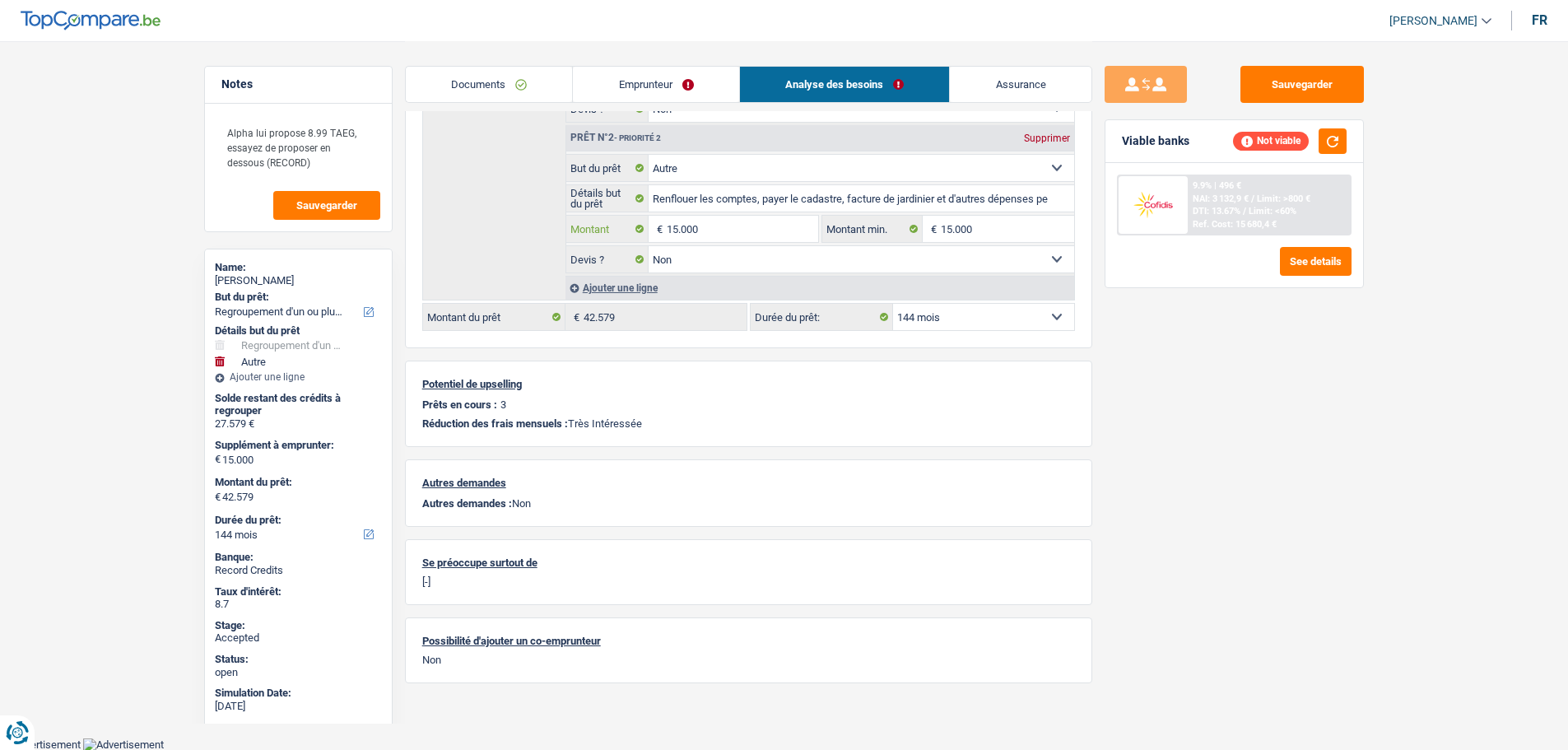
click at [740, 230] on input "15.000" at bounding box center [741, 229] width 151 height 26
type input "16.820"
type input "44.399"
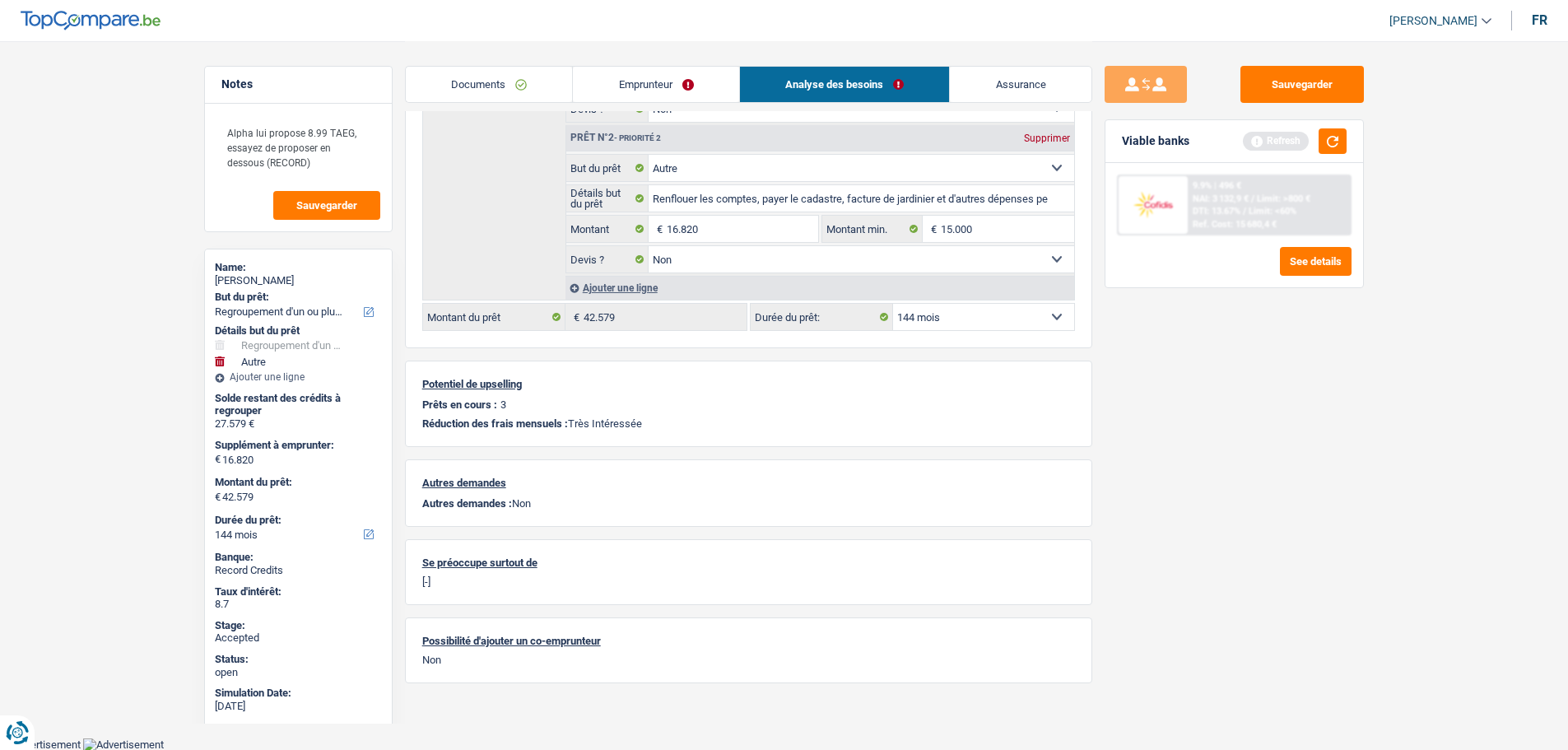
type input "44.399"
click at [1109, 387] on div "Sauvegarder Viable banks Refresh 9.9% | 496 € NAI: 3 132,9 € / Limit: >800 € DT…" at bounding box center [1234, 394] width 284 height 658
click at [973, 319] on select "12 mois 18 mois 24 mois 30 mois 36 mois 42 mois 48 mois 60 mois 72 mois 84 mois…" at bounding box center [984, 317] width 181 height 26
select select "120"
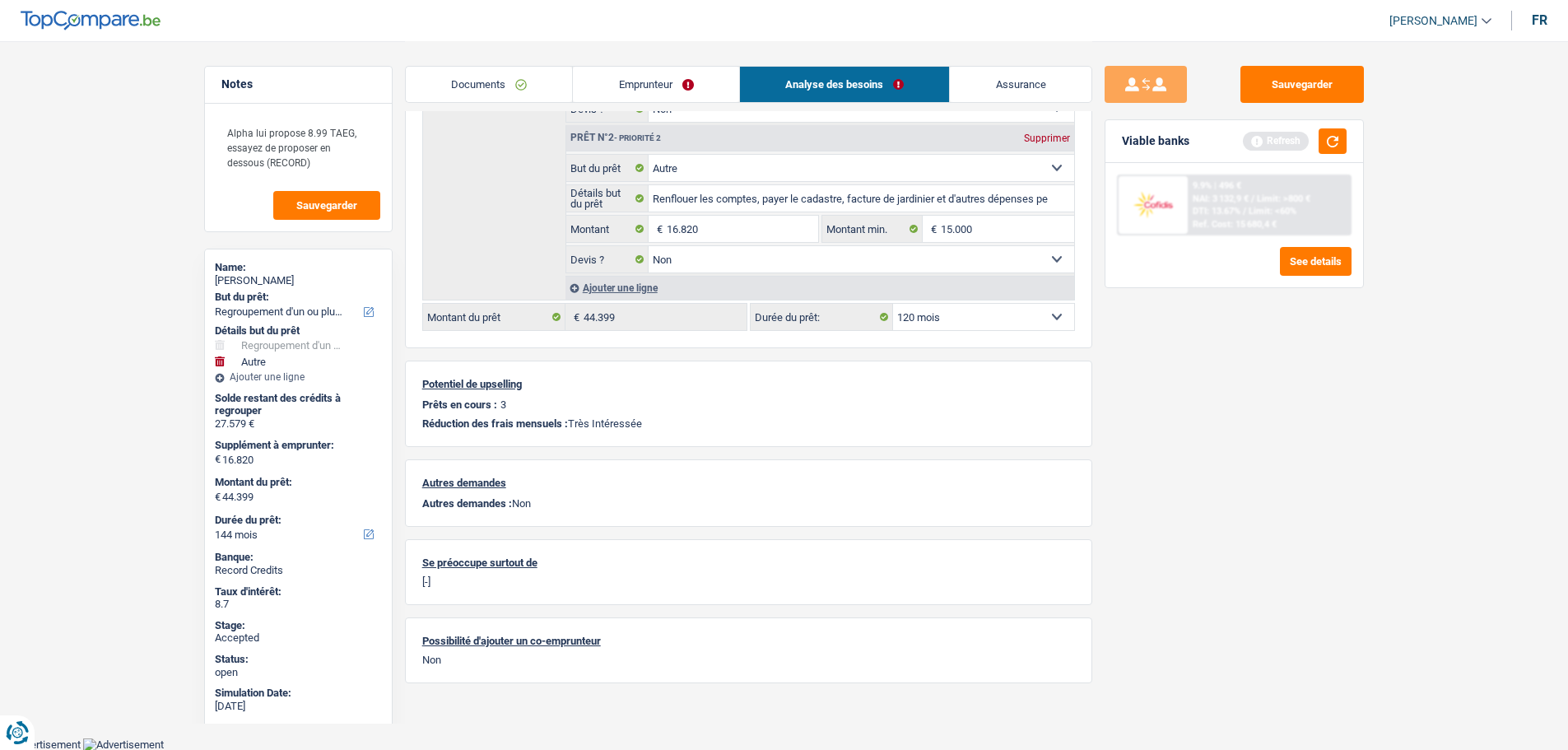
click at [893, 304] on select "12 mois 18 mois 24 mois 30 mois 36 mois 42 mois 48 mois 60 mois 72 mois 84 mois…" at bounding box center [984, 317] width 181 height 26
select select "120"
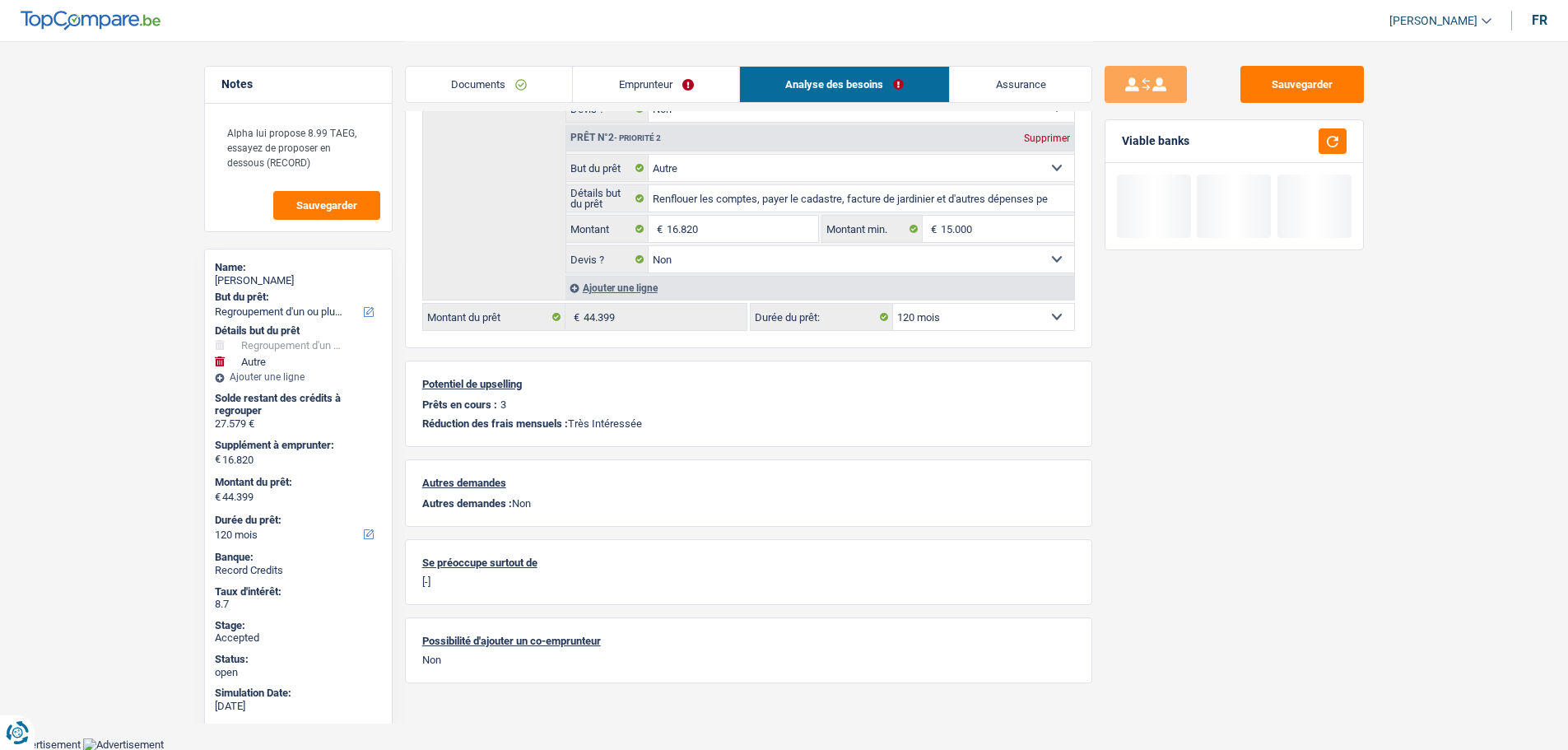
click at [1240, 494] on div "Sauvegarder Viable banks" at bounding box center [1234, 394] width 284 height 658
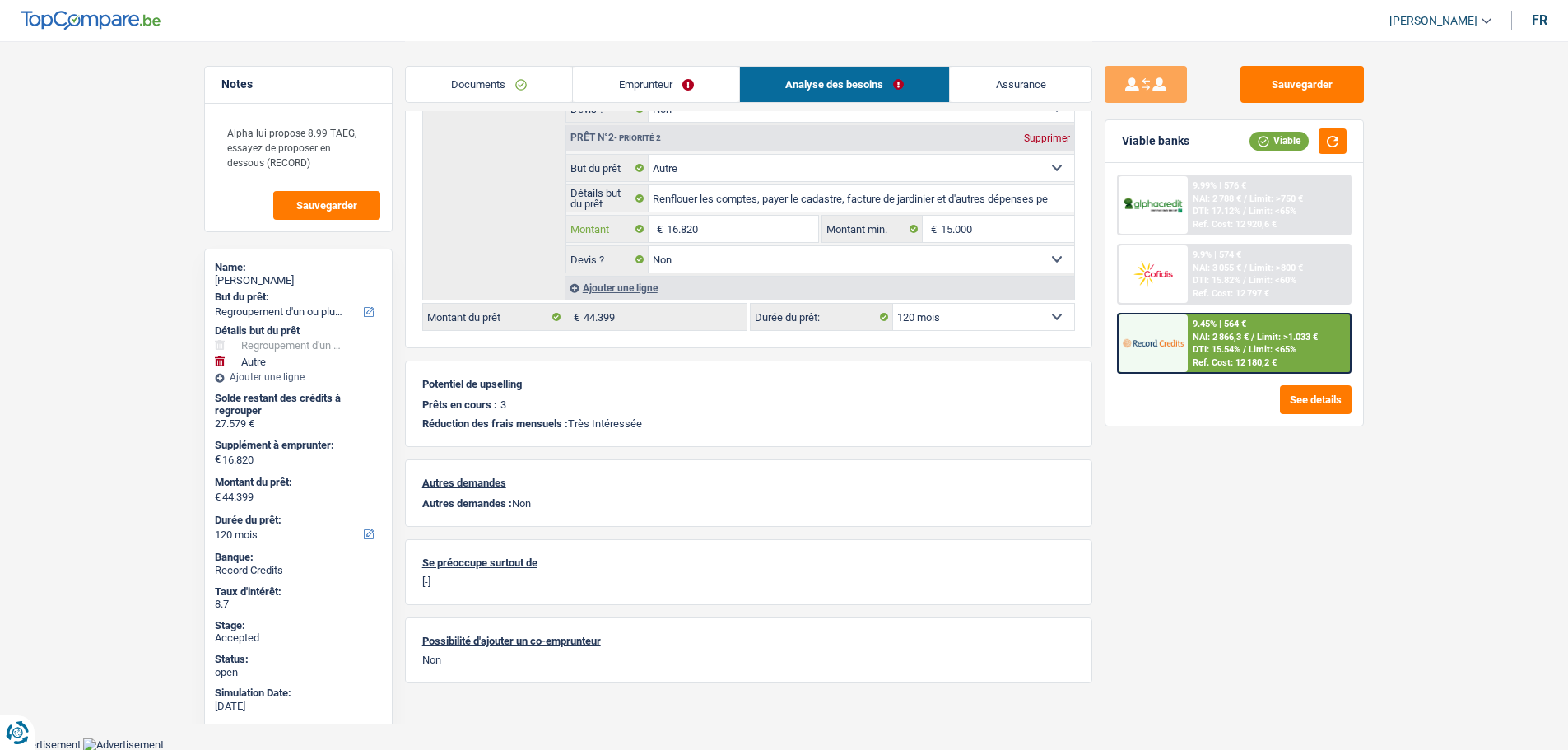
click at [710, 228] on input "16.820" at bounding box center [741, 229] width 151 height 26
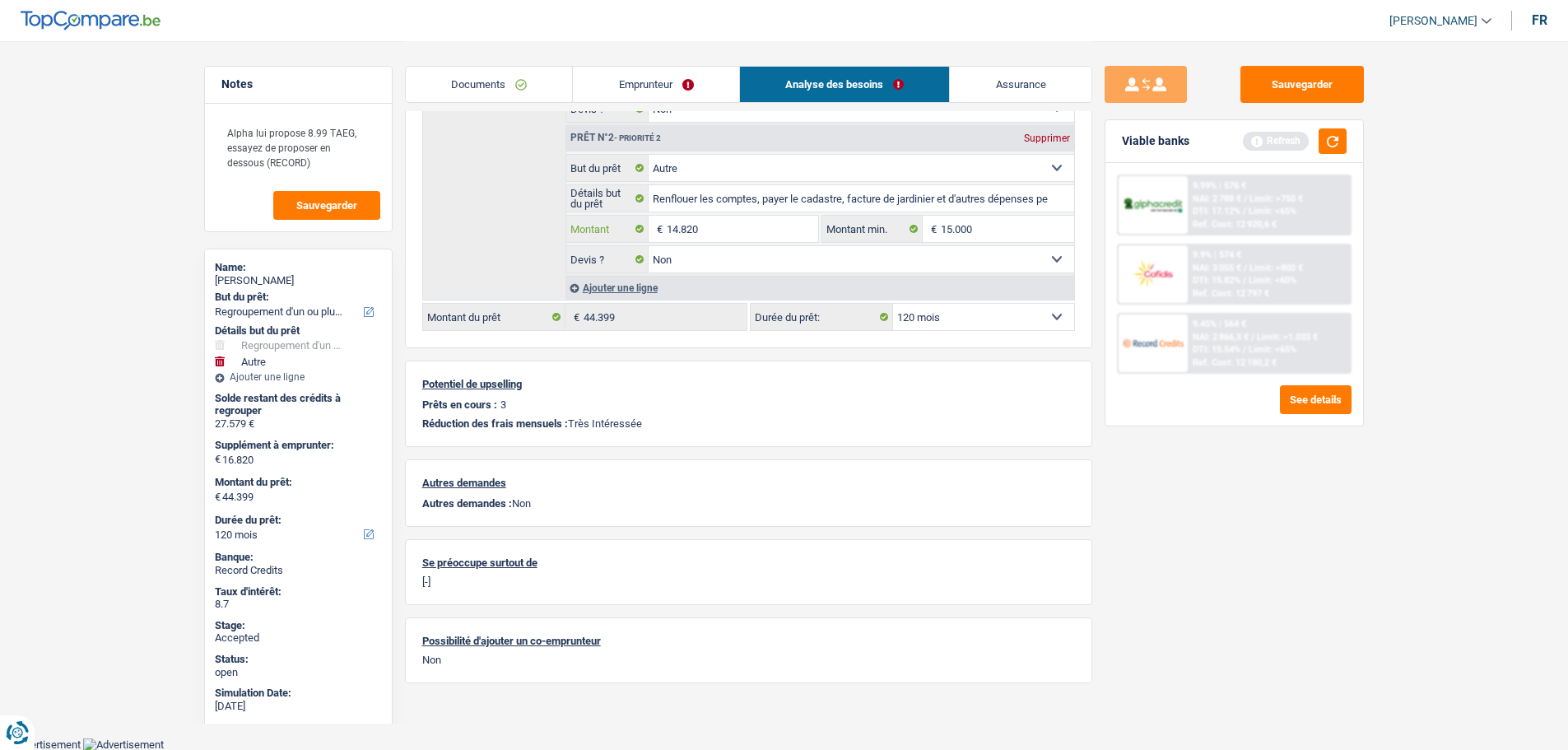
type input "14.820"
type input "42.399"
select select "144"
type input "42.399"
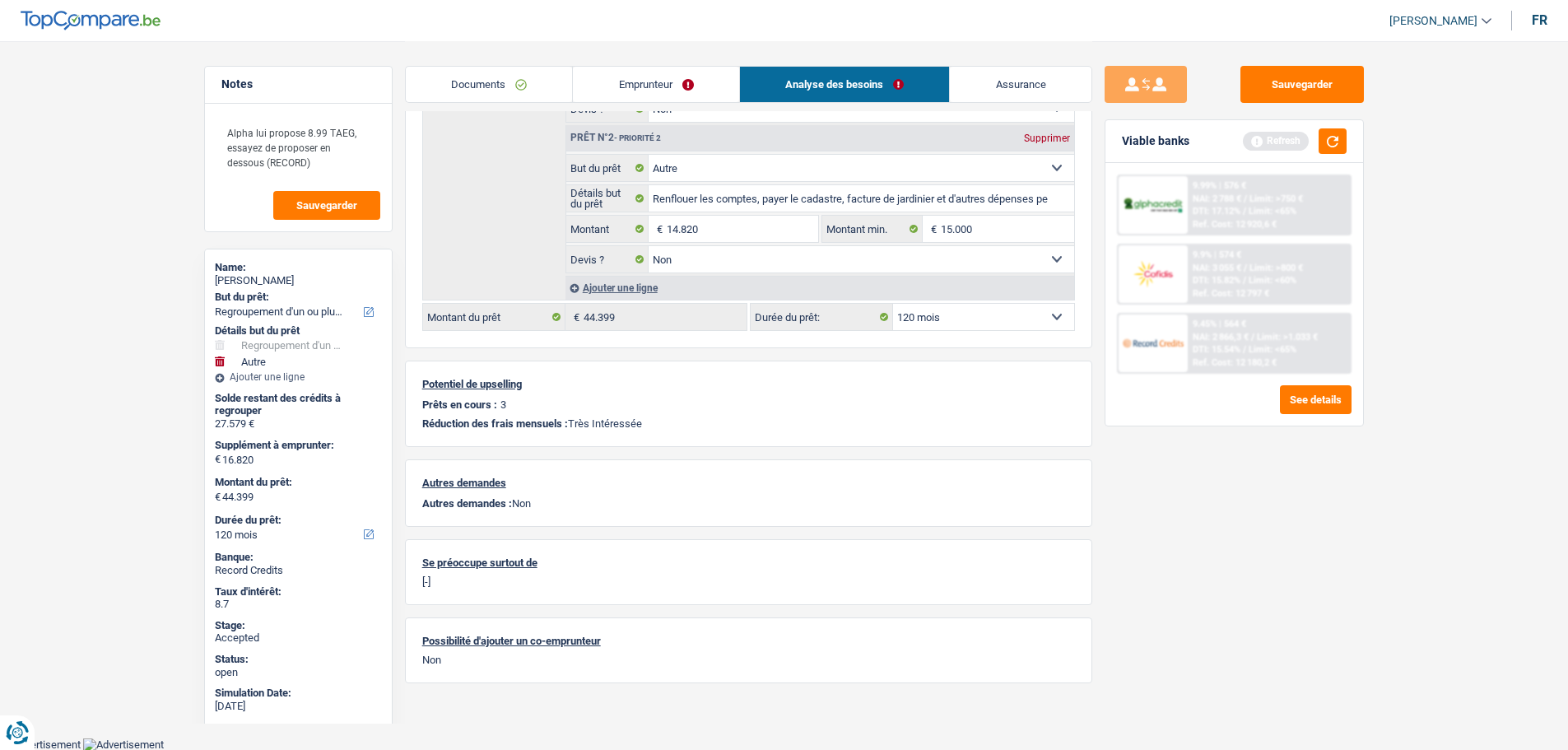
select select "144"
type input "42.399"
click at [914, 321] on select "12 mois 18 mois 24 mois 30 mois 36 mois 42 mois 48 mois 60 mois 72 mois 84 mois…" at bounding box center [984, 317] width 181 height 26
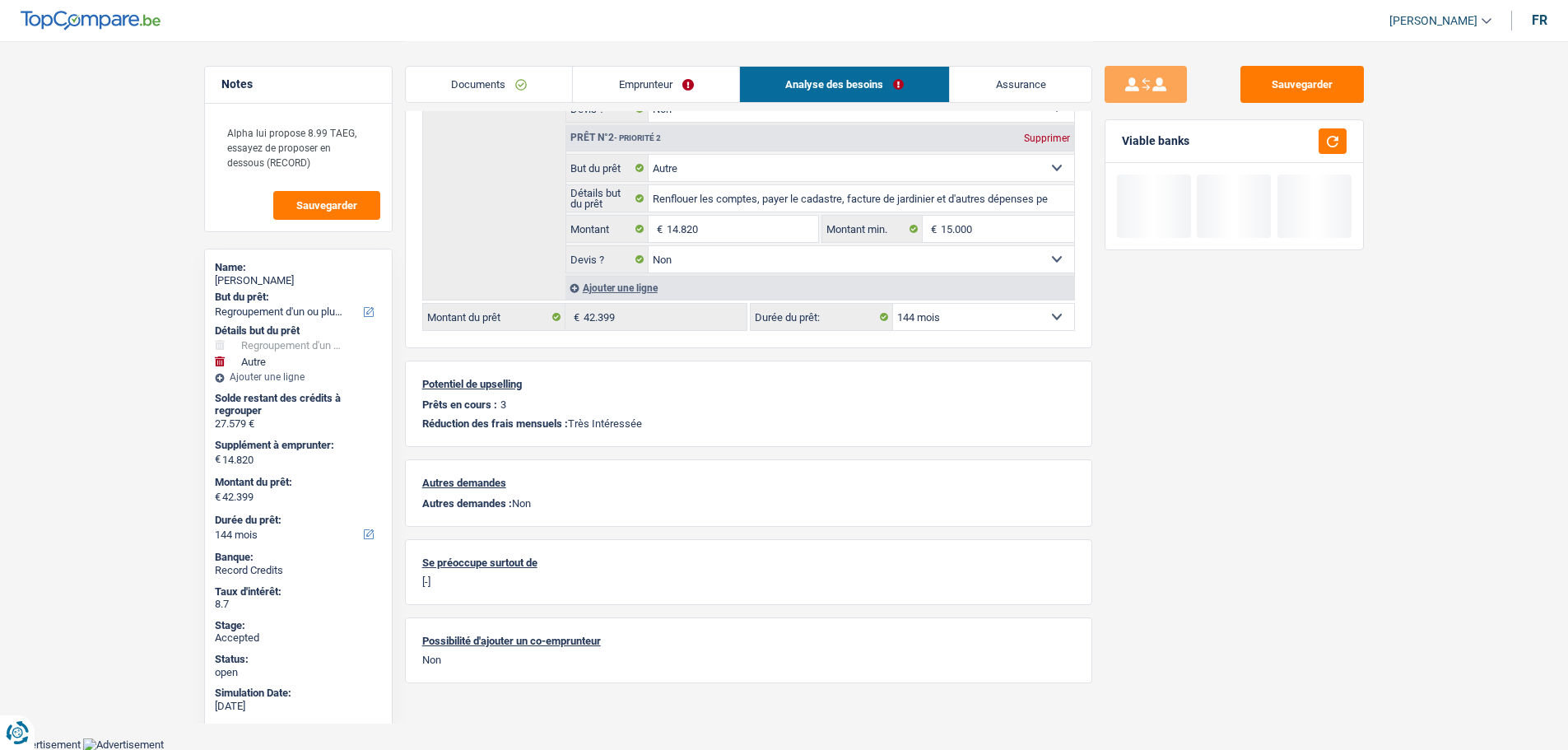
select select "120"
click at [893, 304] on select "12 mois 18 mois 24 mois 30 mois 36 mois 42 mois 48 mois 60 mois 72 mois 84 mois…" at bounding box center [984, 317] width 181 height 26
select select "120"
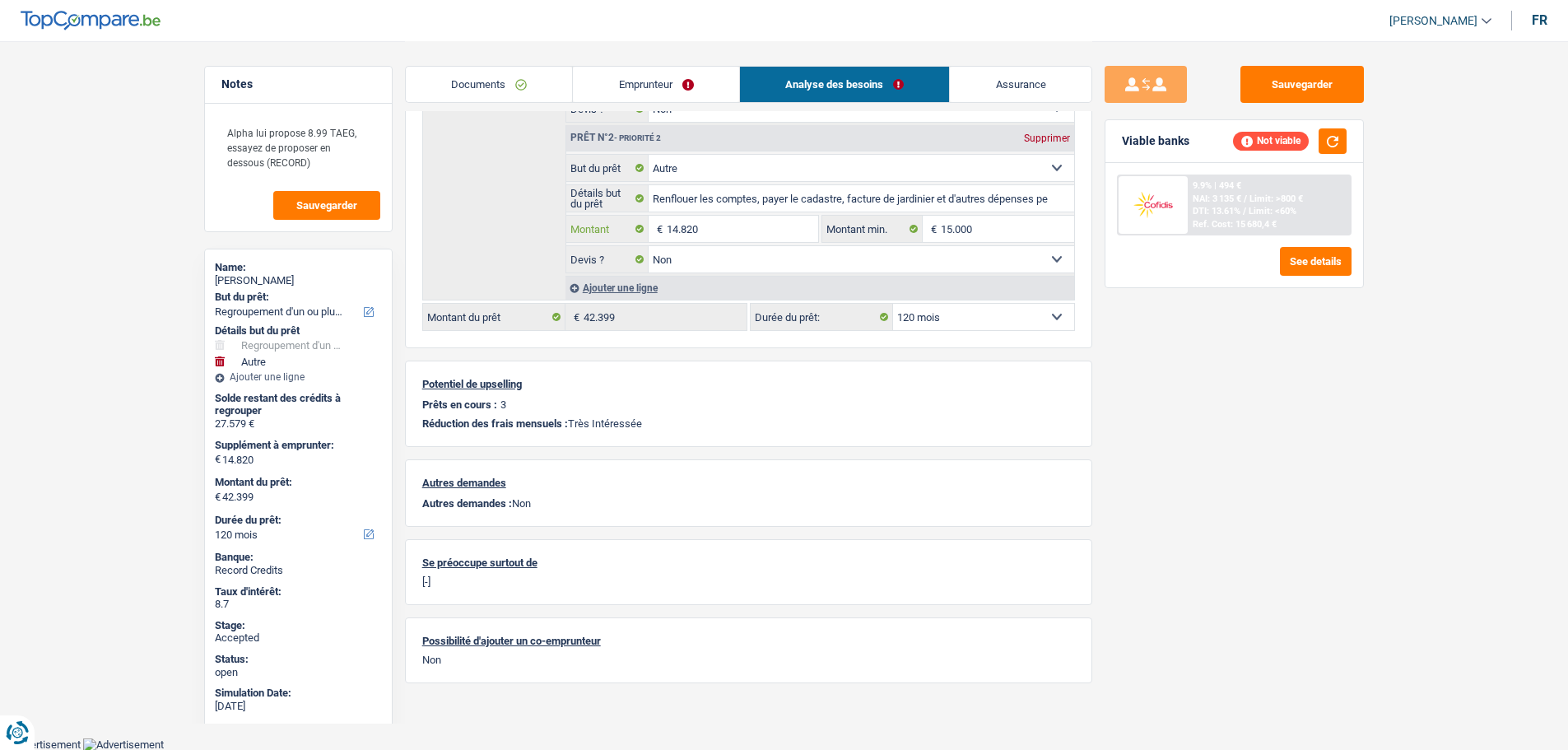
click at [713, 230] on input "14.820" at bounding box center [741, 229] width 151 height 26
type input "14.321"
type input "41.900"
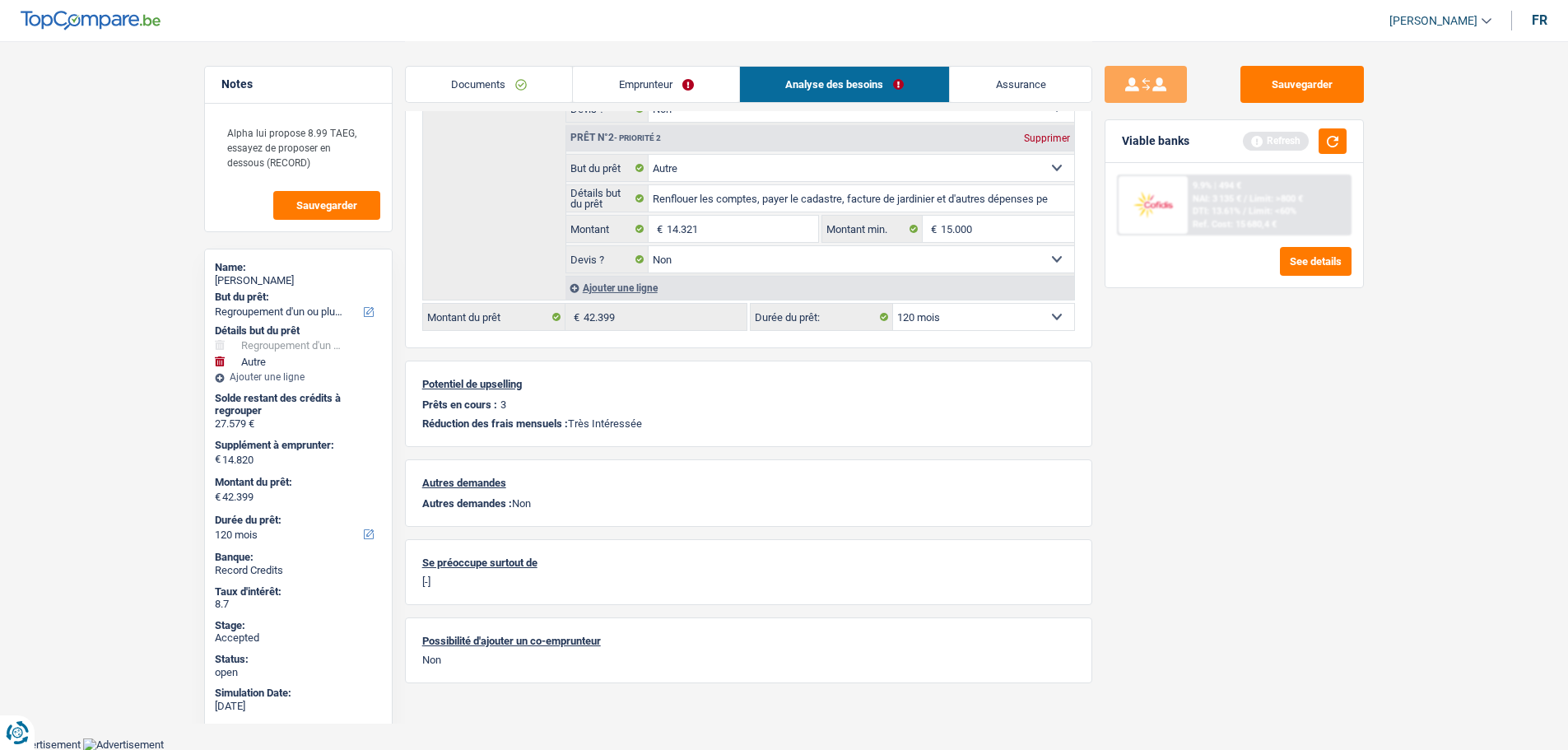
select select "144"
type input "41.900"
select select "144"
type input "41.900"
click at [1263, 466] on div "Sauvegarder Viable banks Refresh 9.9% | 494 € NAI: 3 135 € / Limit: >800 € DTI:…" at bounding box center [1234, 394] width 284 height 658
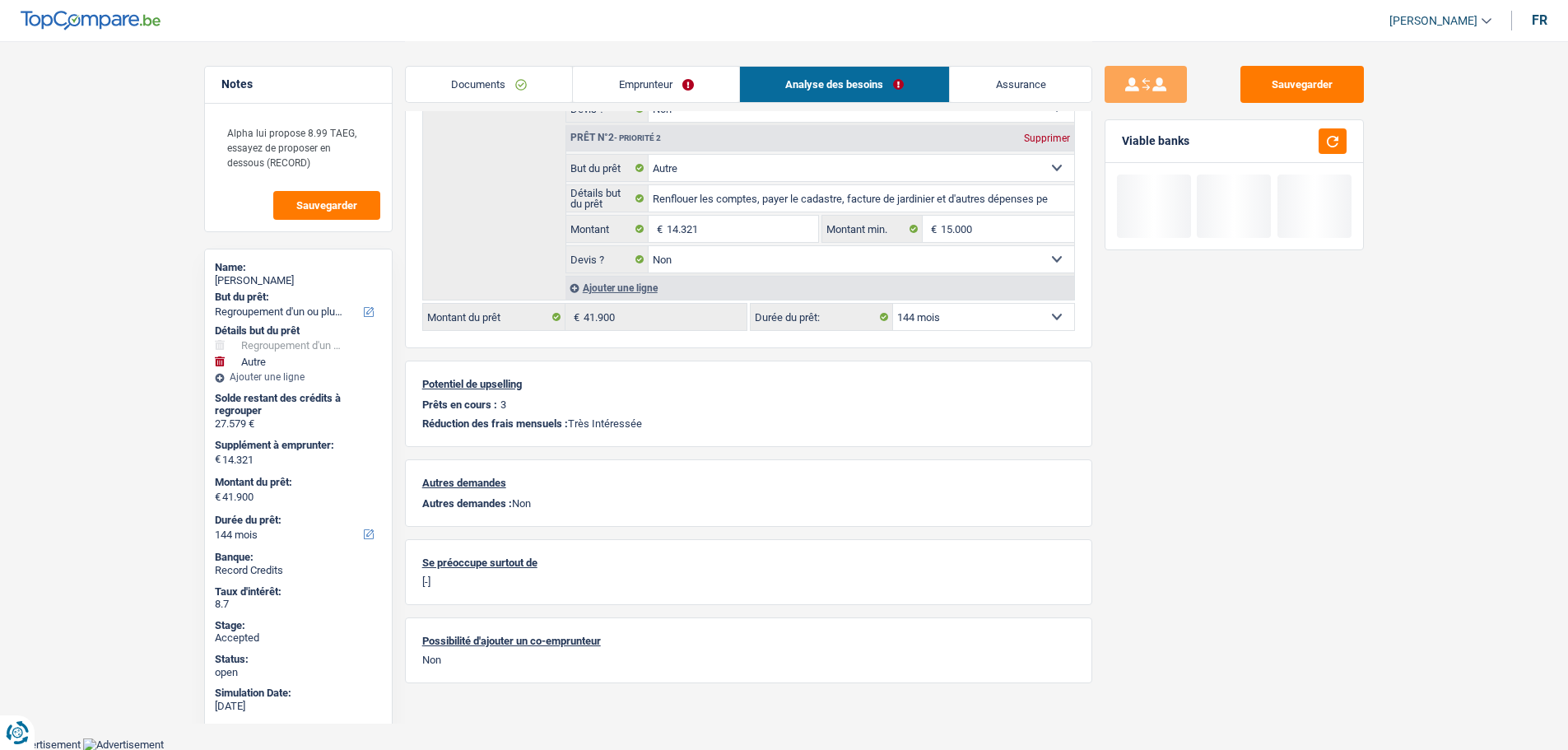
click at [953, 323] on select "12 mois 18 mois 24 mois 30 mois 36 mois 42 mois 48 mois 60 mois 72 mois 84 mois…" at bounding box center [984, 317] width 181 height 26
select select "120"
click at [893, 304] on select "12 mois 18 mois 24 mois 30 mois 36 mois 42 mois 48 mois 60 mois 72 mois 84 mois…" at bounding box center [984, 317] width 181 height 26
select select "120"
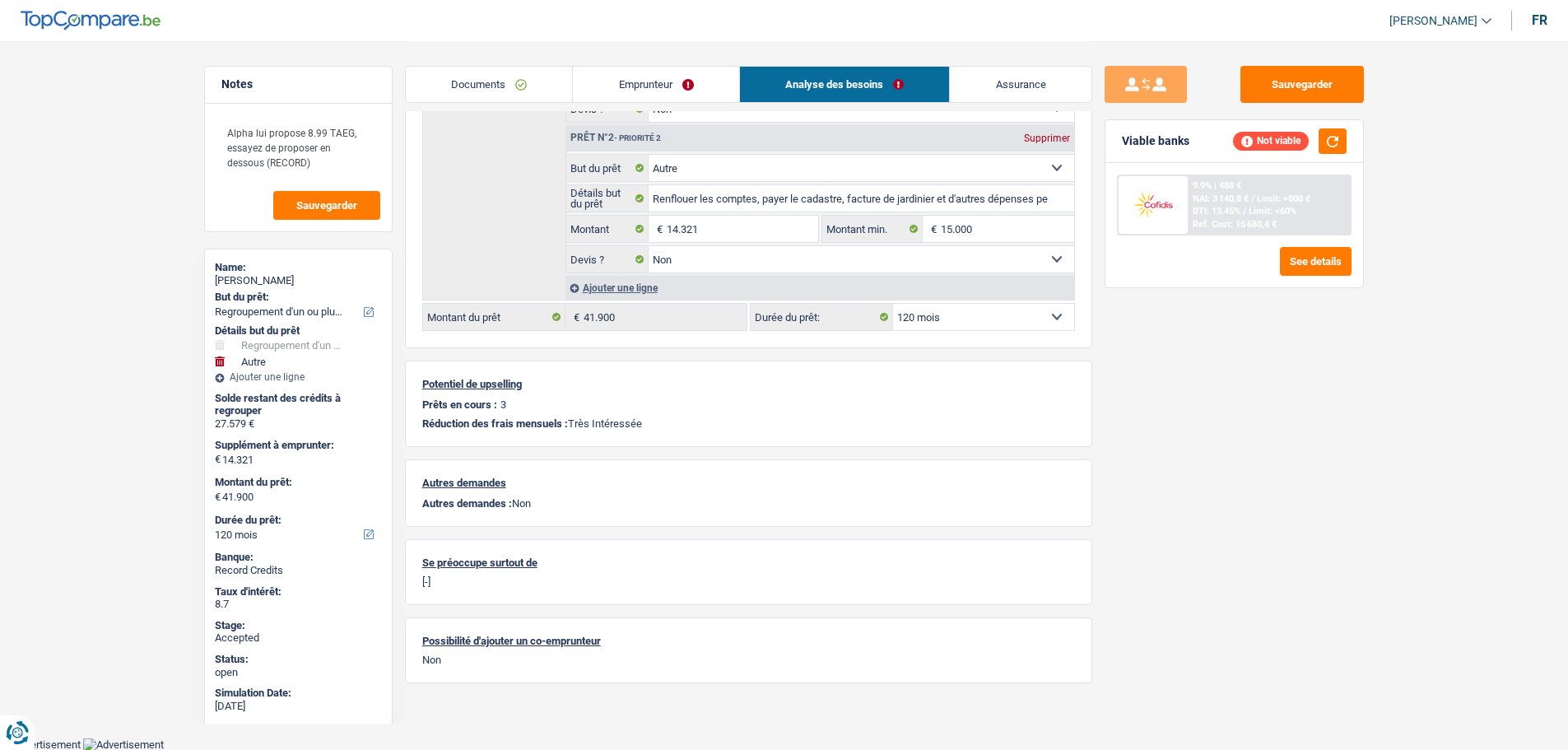
click at [182, 457] on main "Notes Alpha lui propose 8.99 TAEG, essayez de proposer en dessous (RECORD) Sauv…" at bounding box center [784, 188] width 1568 height 1099
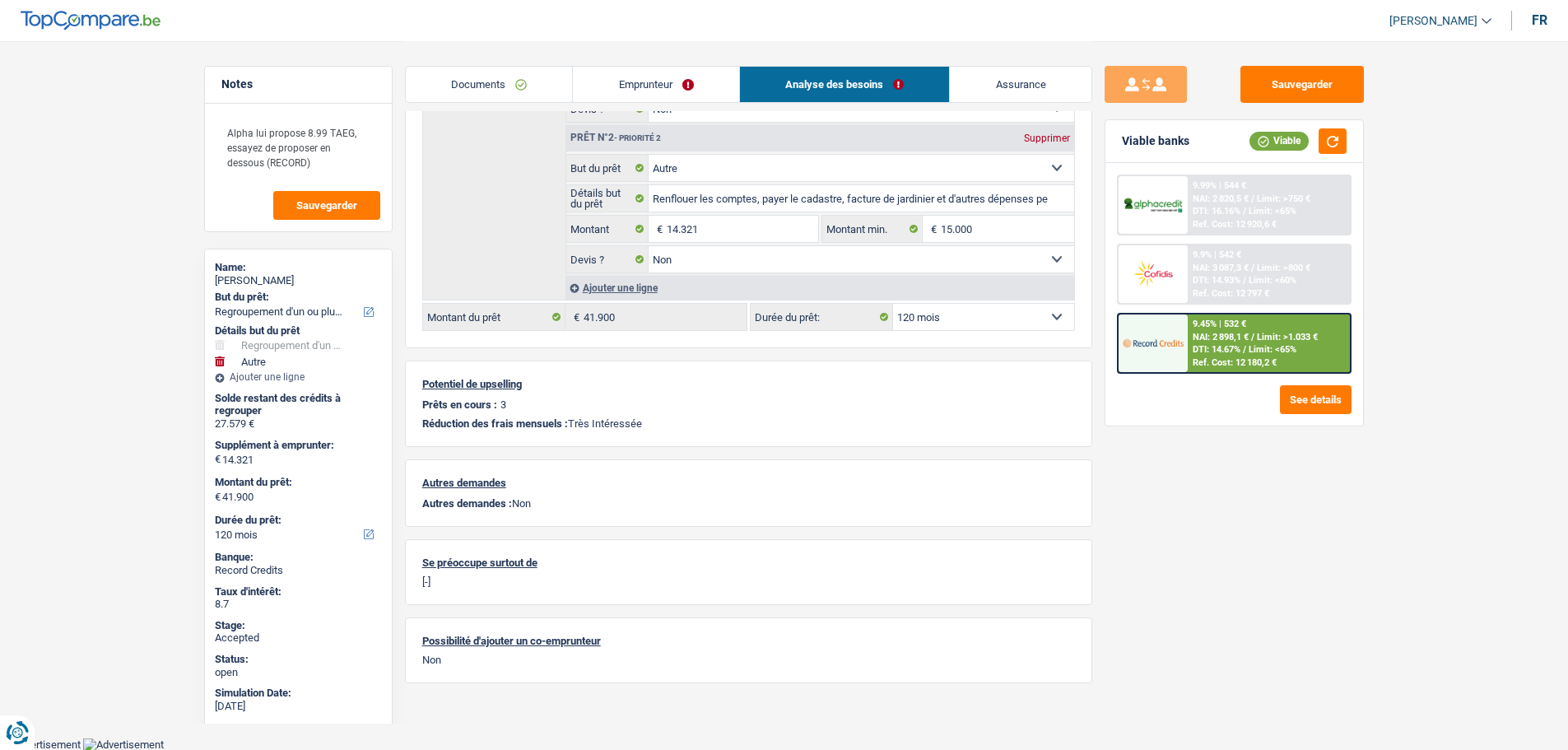
click at [1022, 77] on link "Assurance" at bounding box center [1020, 84] width 142 height 35
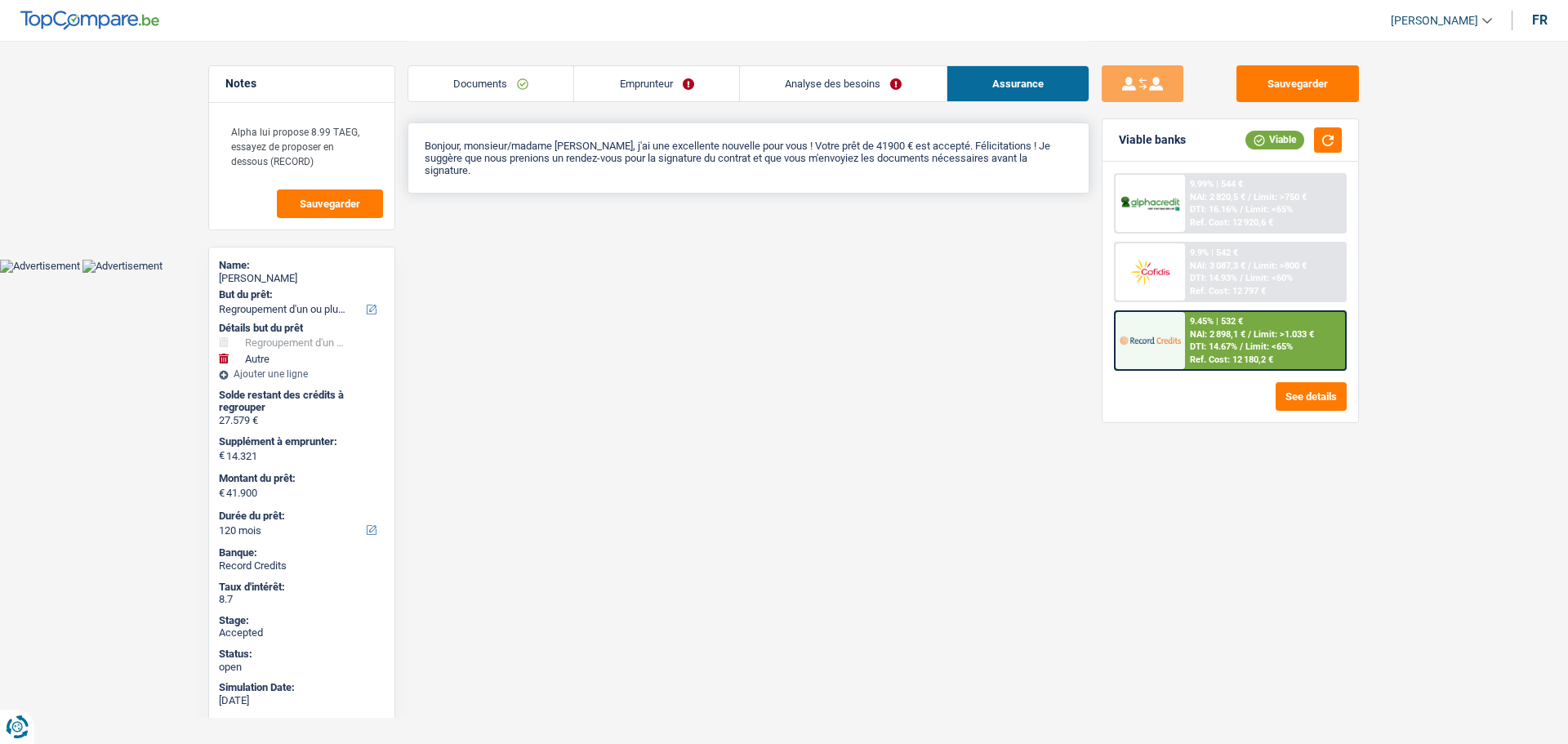
drag, startPoint x: 644, startPoint y: 158, endPoint x: 925, endPoint y: 173, distance: 281.4
click at [925, 173] on p "Bonjour, monsieur/madame Viviane KONIGS, j'ai une excellente nouvelle pour vous…" at bounding box center [748, 158] width 647 height 37
click at [868, 221] on main "Notes Alpha lui propose 8.99 TAEG, essayez de proposer en dessous (RECORD) Sauv…" at bounding box center [784, 130] width 1568 height 259
click at [638, 84] on link "Emprunteur" at bounding box center [655, 84] width 164 height 35
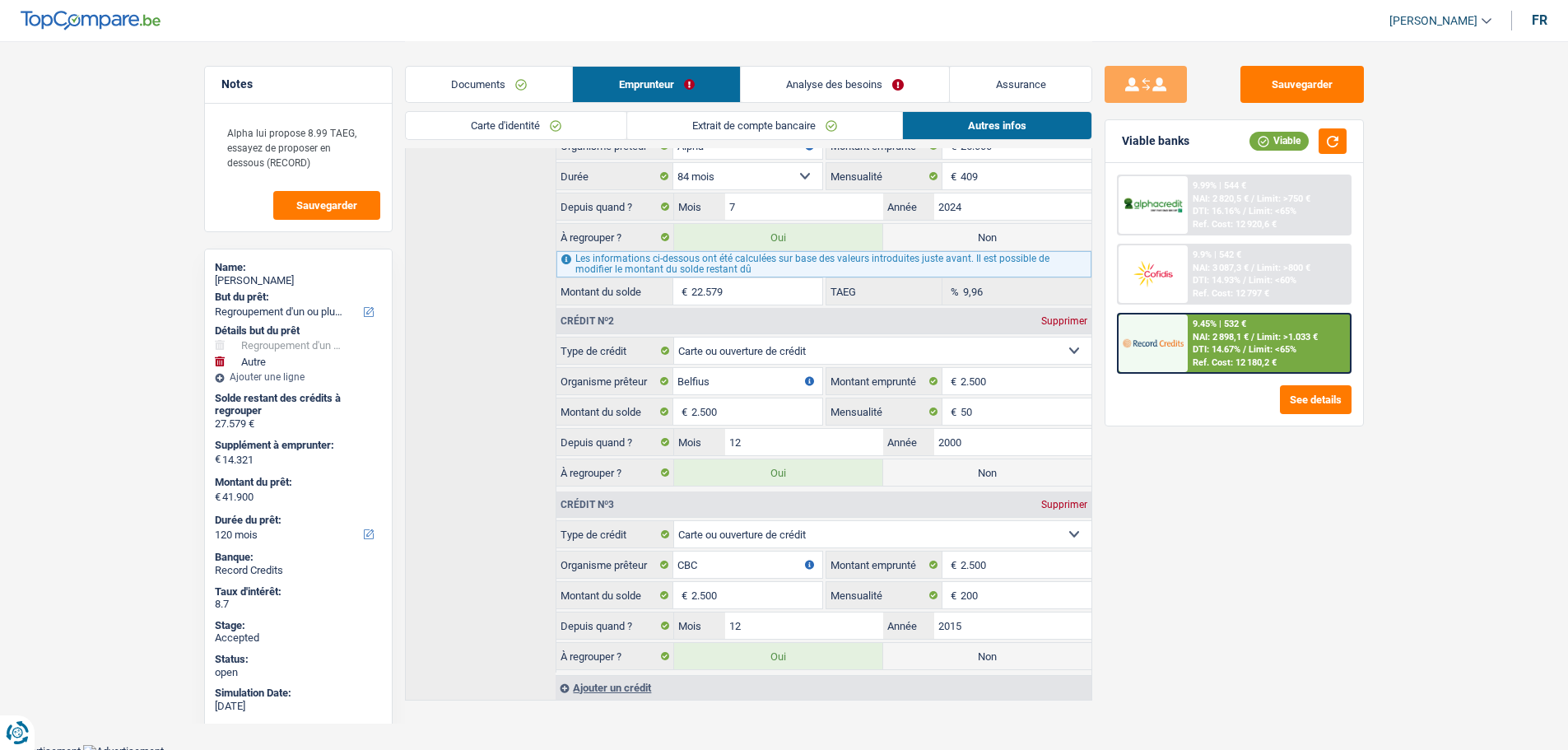
scroll to position [715, 0]
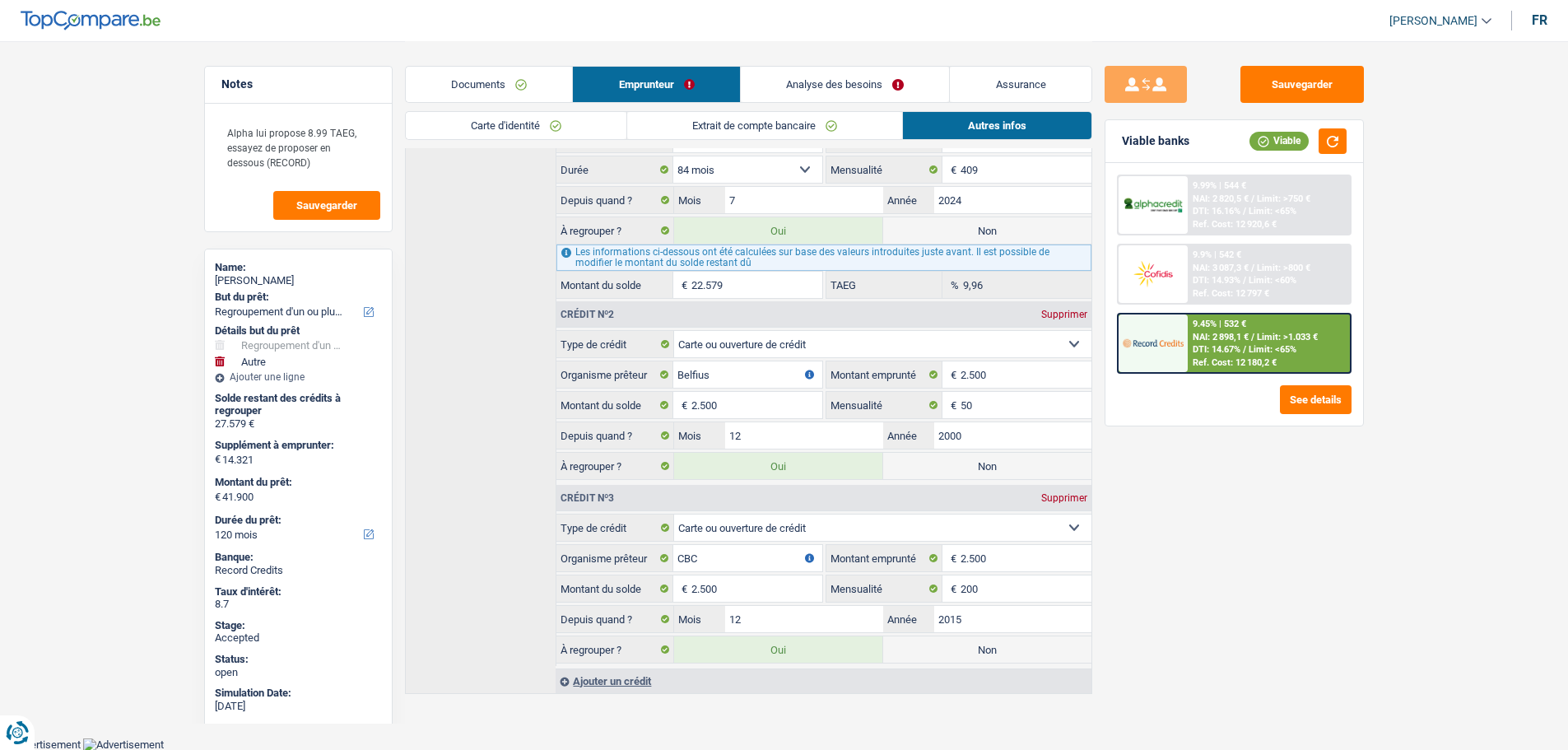
click at [844, 79] on link "Analyse des besoins" at bounding box center [846, 84] width 209 height 35
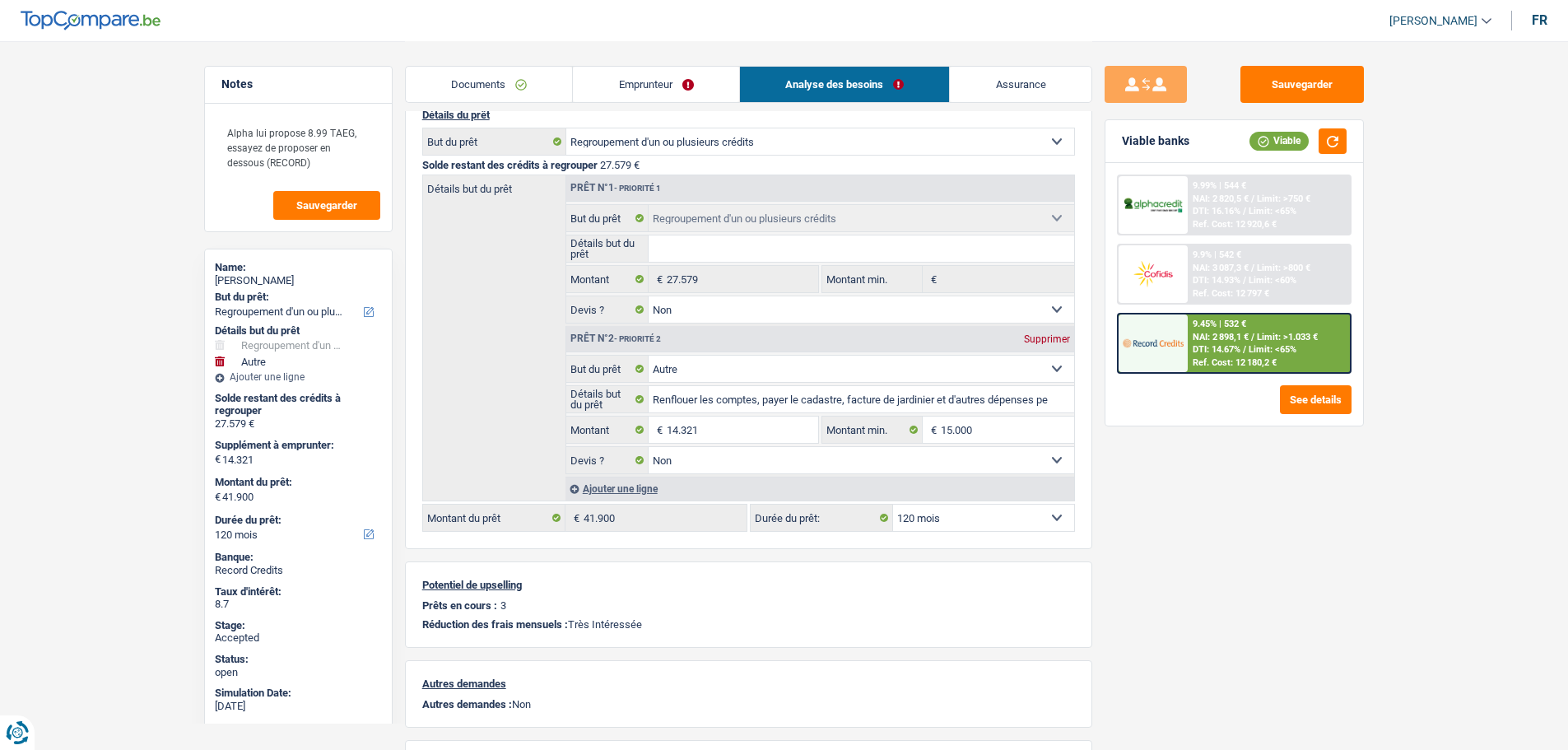
scroll to position [114, 0]
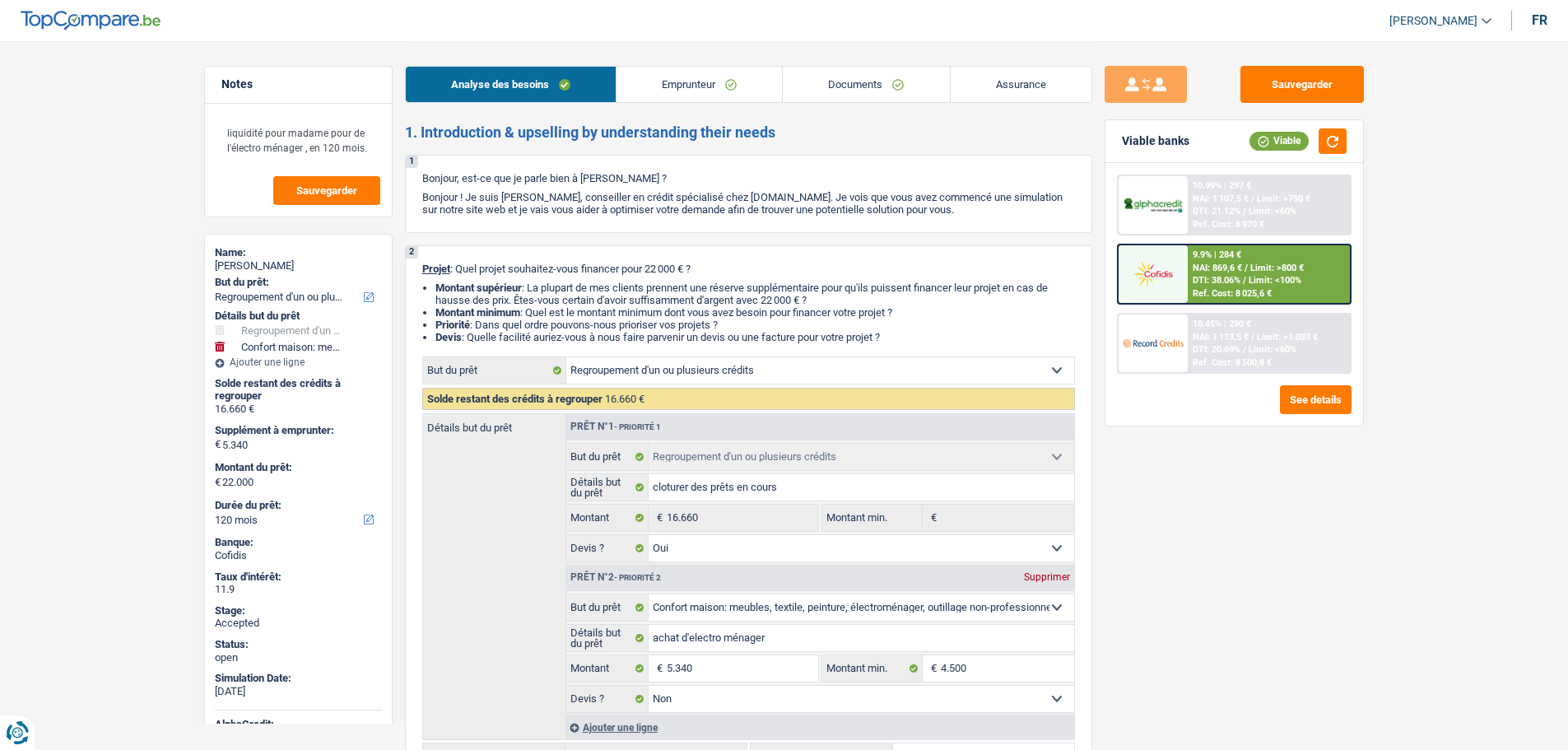
select select "refinancing"
select select "household"
select select "120"
select select "refinancing"
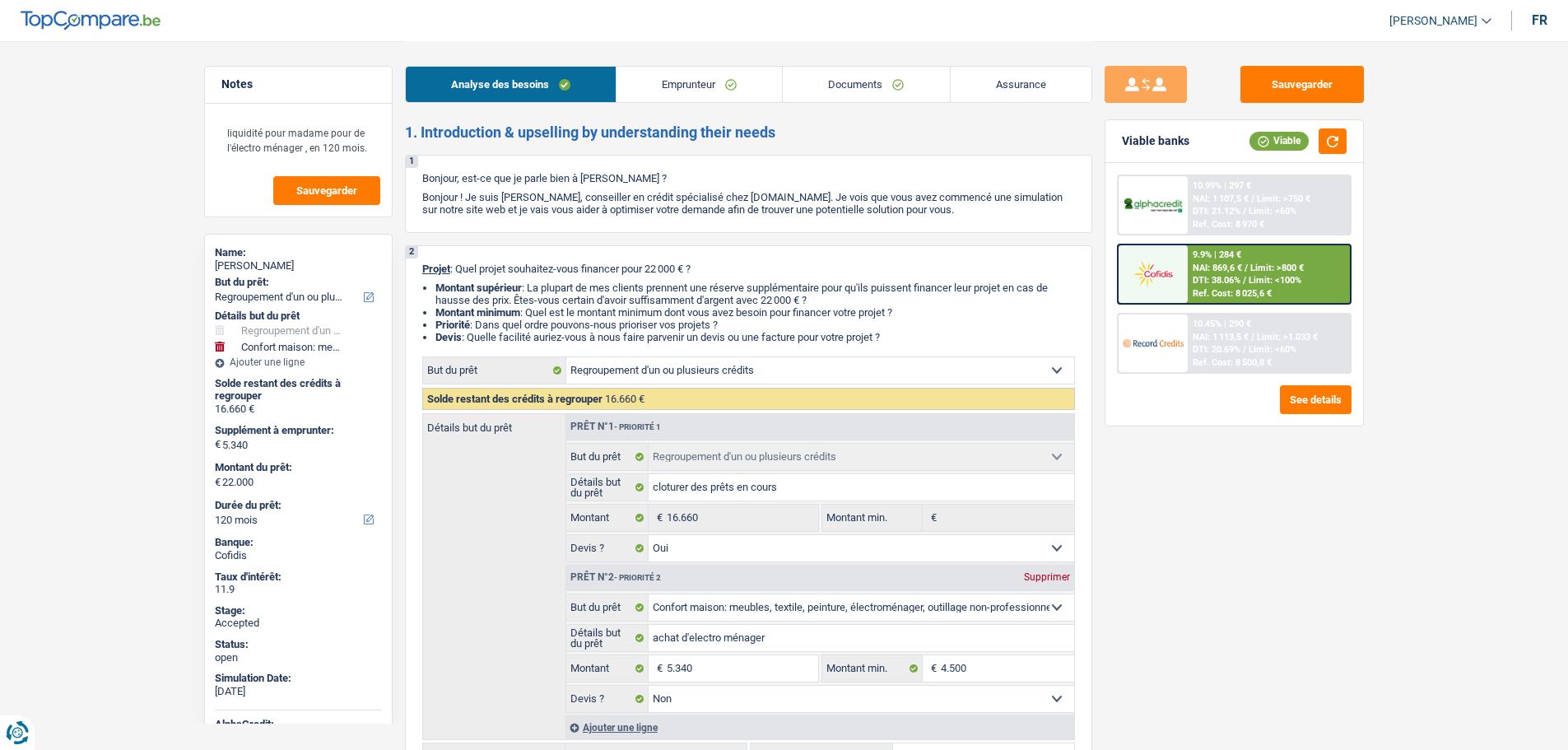
select select "refinancing"
select select "yes"
select select "household"
select select "false"
select select "120"
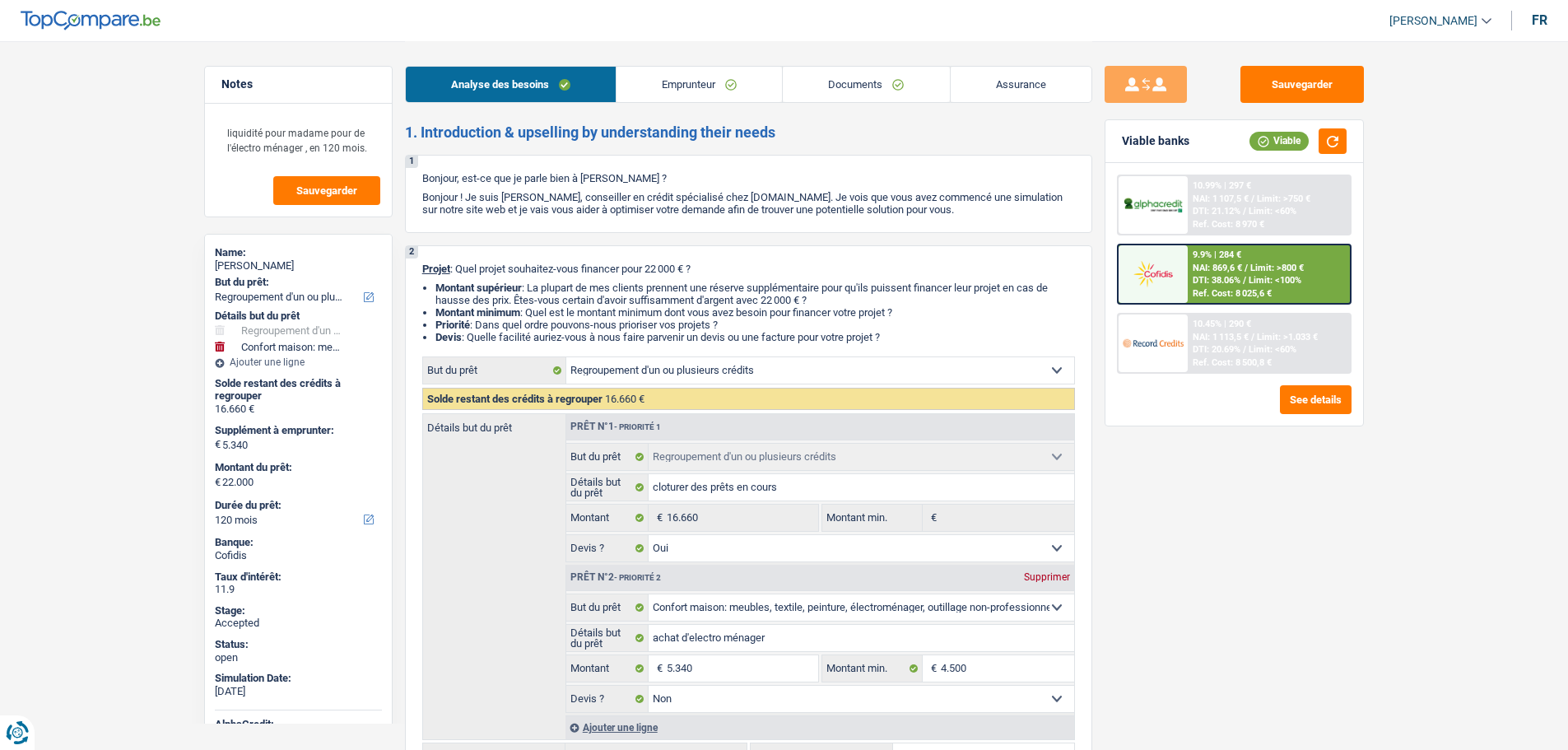
select select "mutuality"
select select "mutualityIndemnity"
select select "liveWithParents"
select select "cardOrCredit"
select select "carLoan"
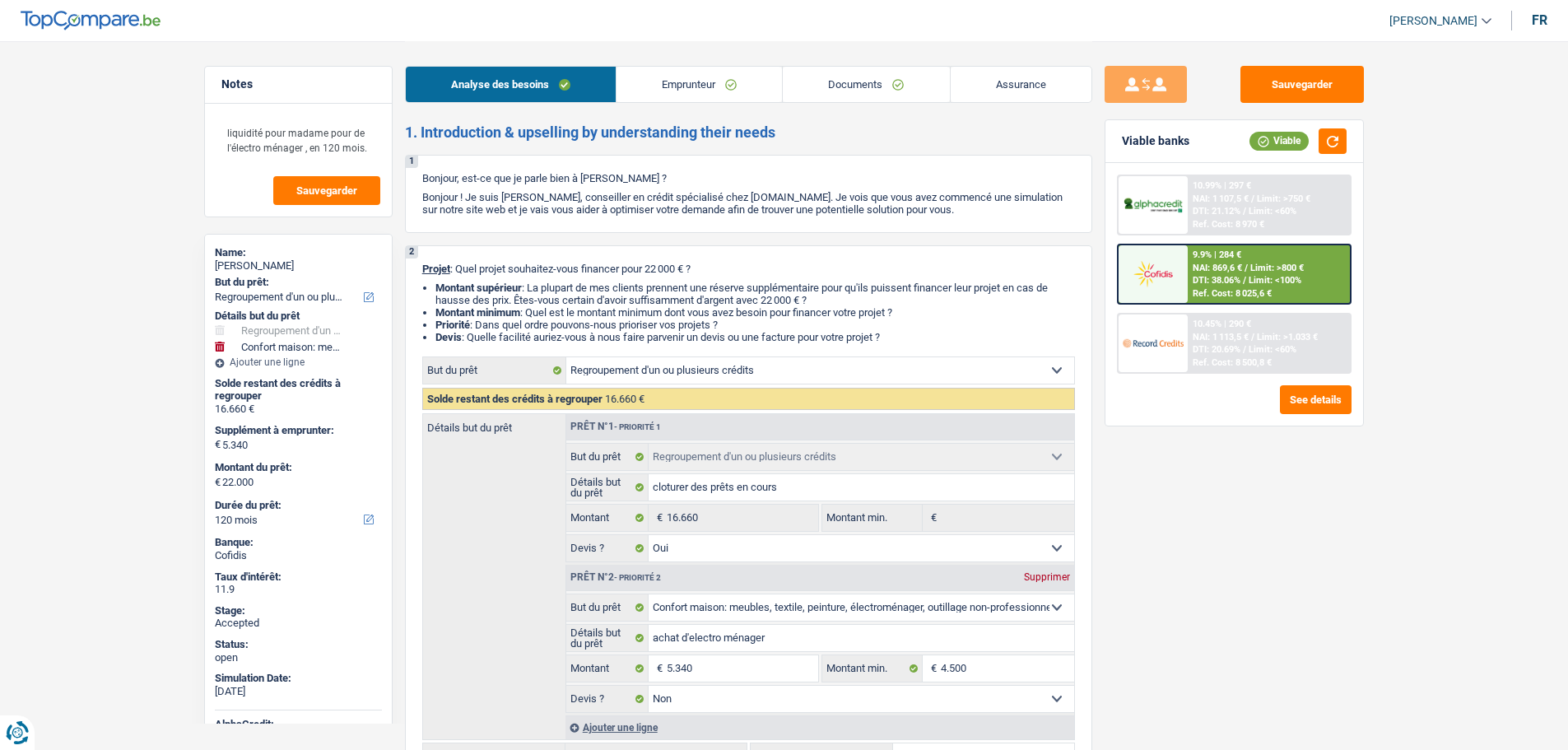
select select "60"
select select "personalLoan"
select select "smallWorks"
select select "30"
select select "personalLoan"
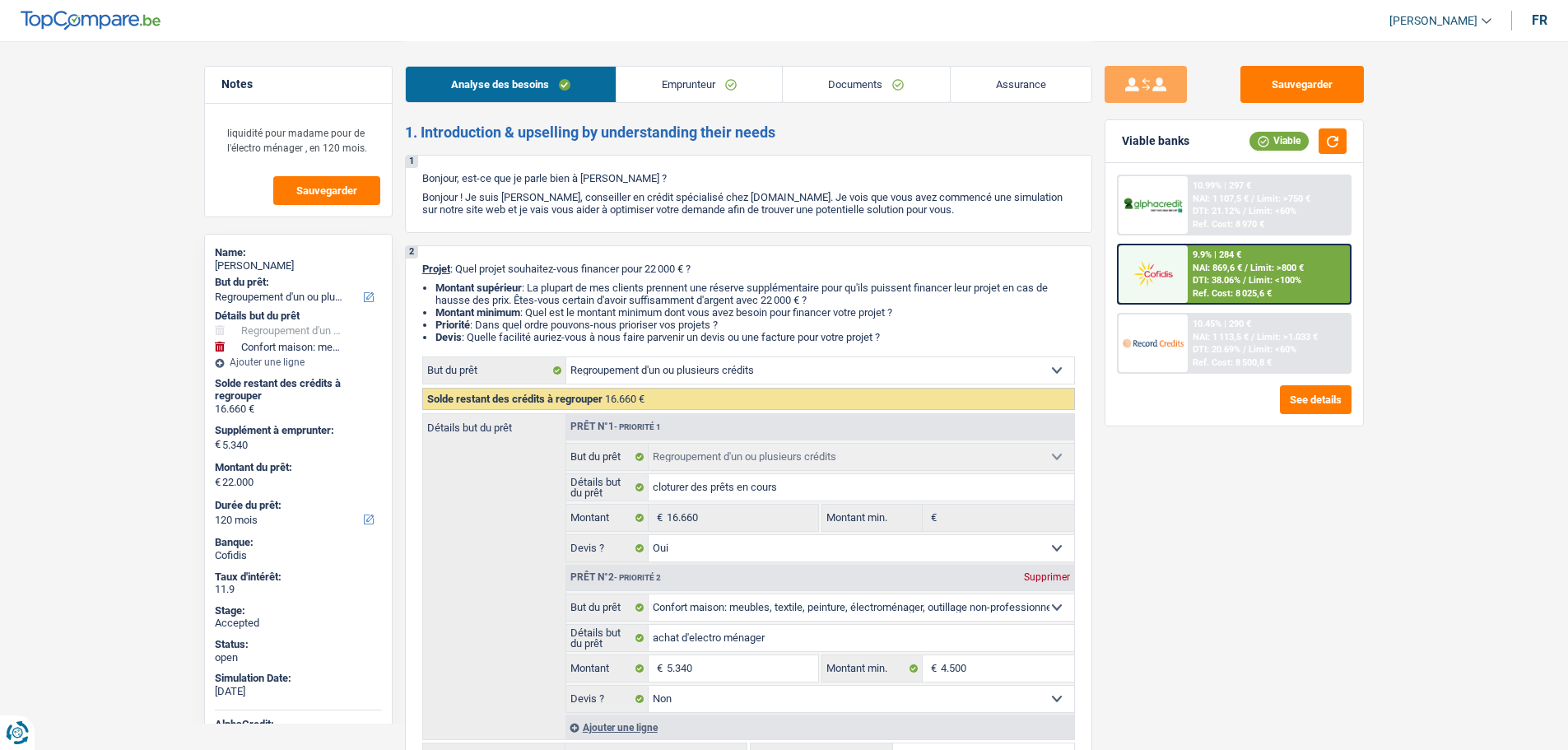
select select "carRestore"
select select "60"
select select "refinancing"
select select "yes"
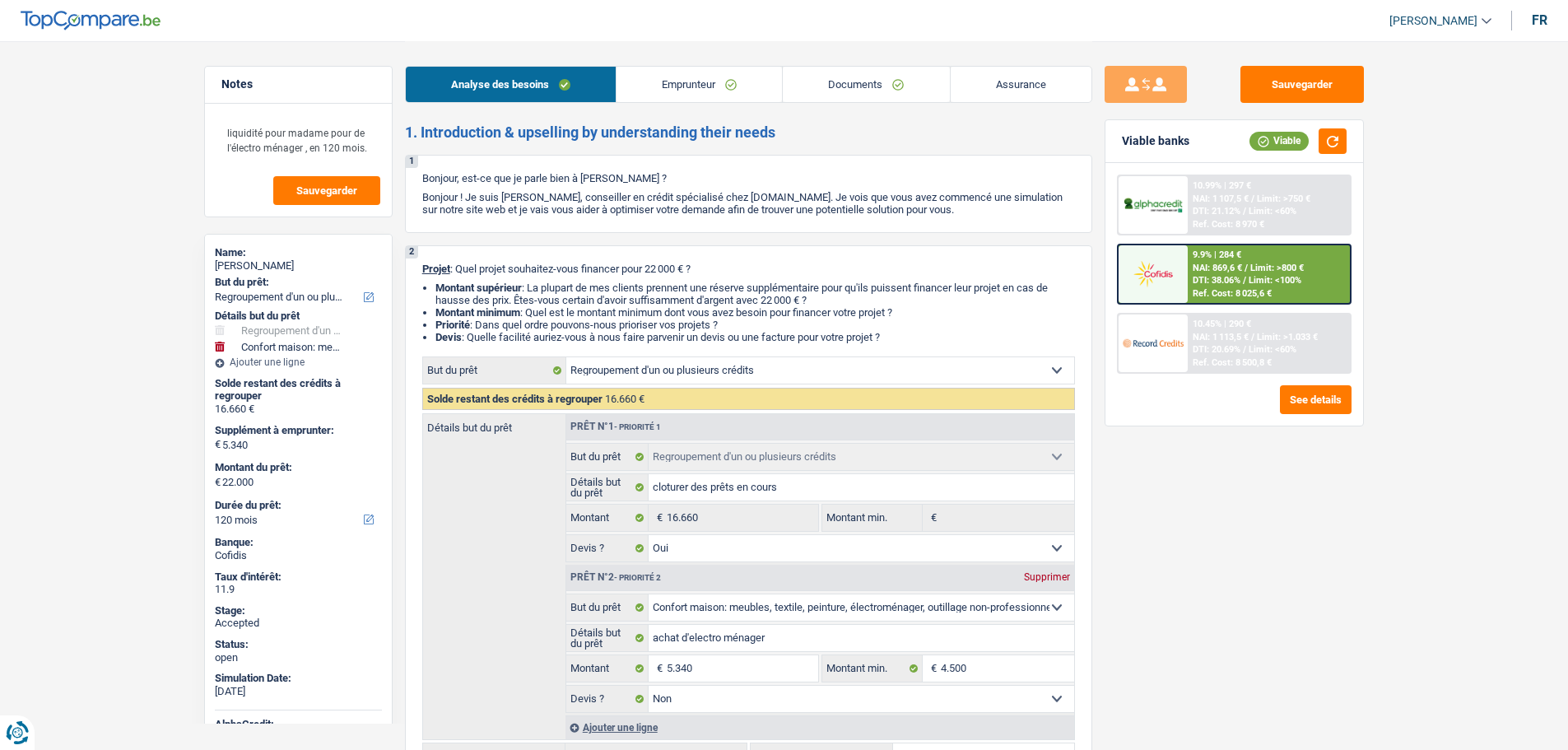
select select "household"
select select "false"
select select "120"
click at [1143, 200] on img at bounding box center [1153, 206] width 61 height 19
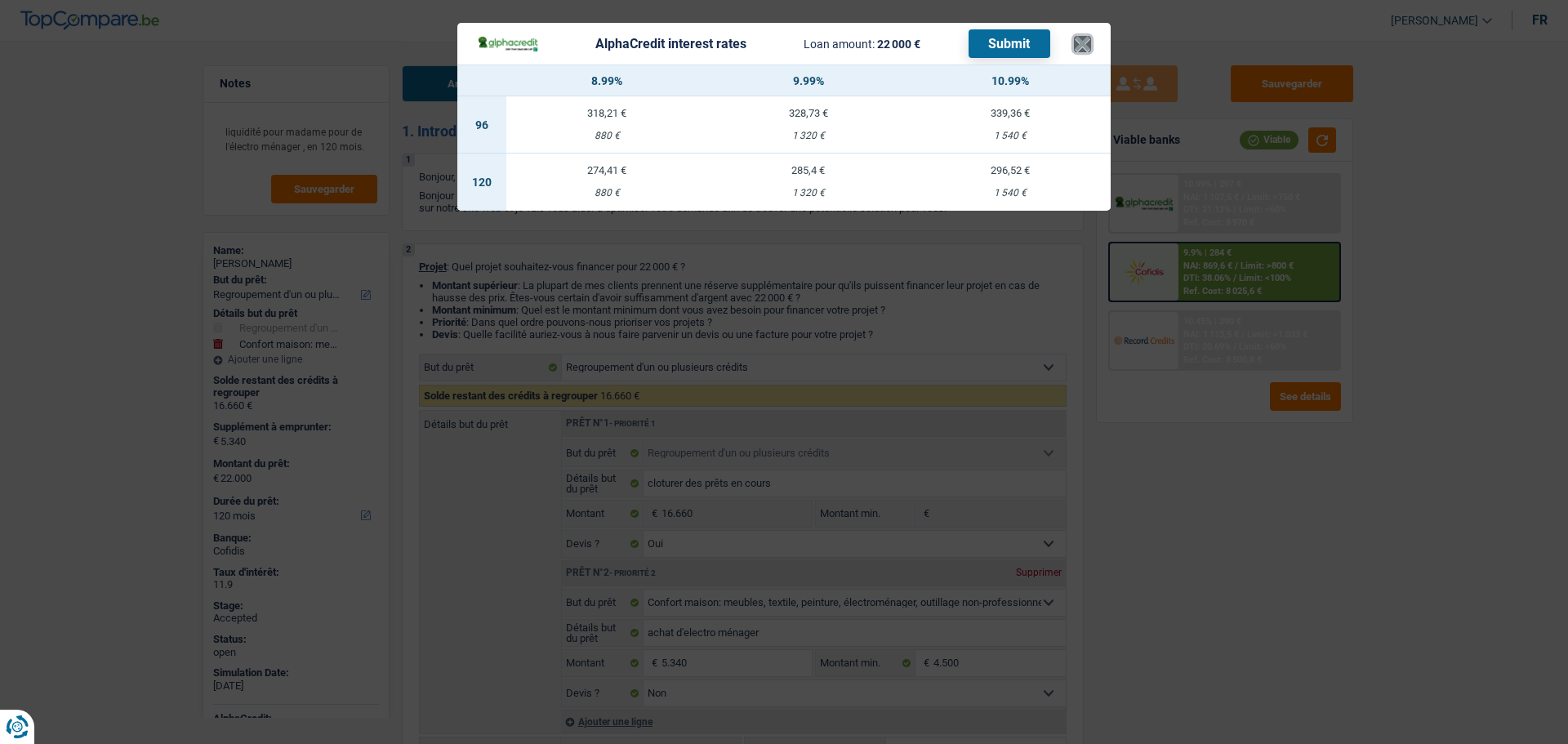
click at [1076, 36] on button "×" at bounding box center [1082, 44] width 17 height 17
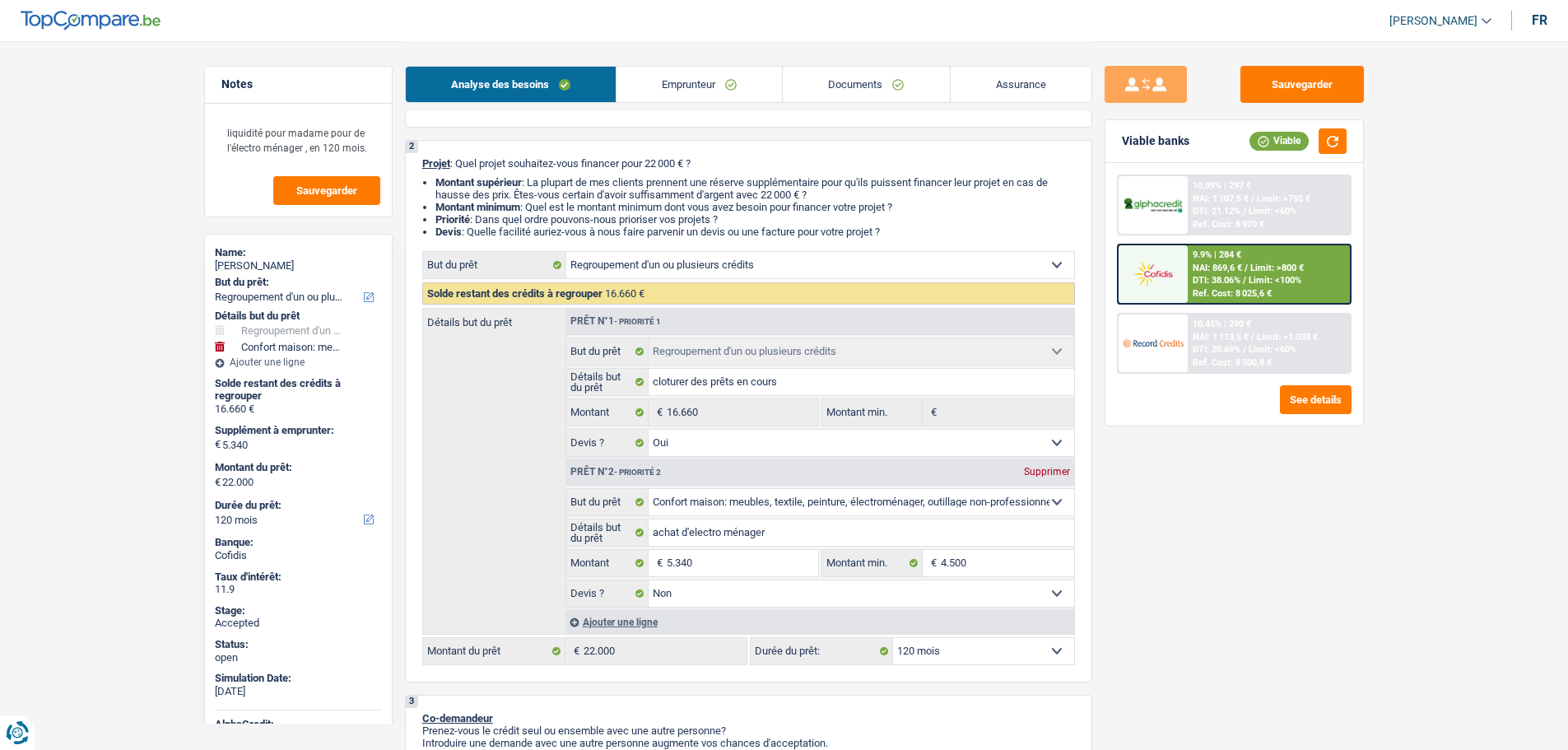
scroll to position [247, 0]
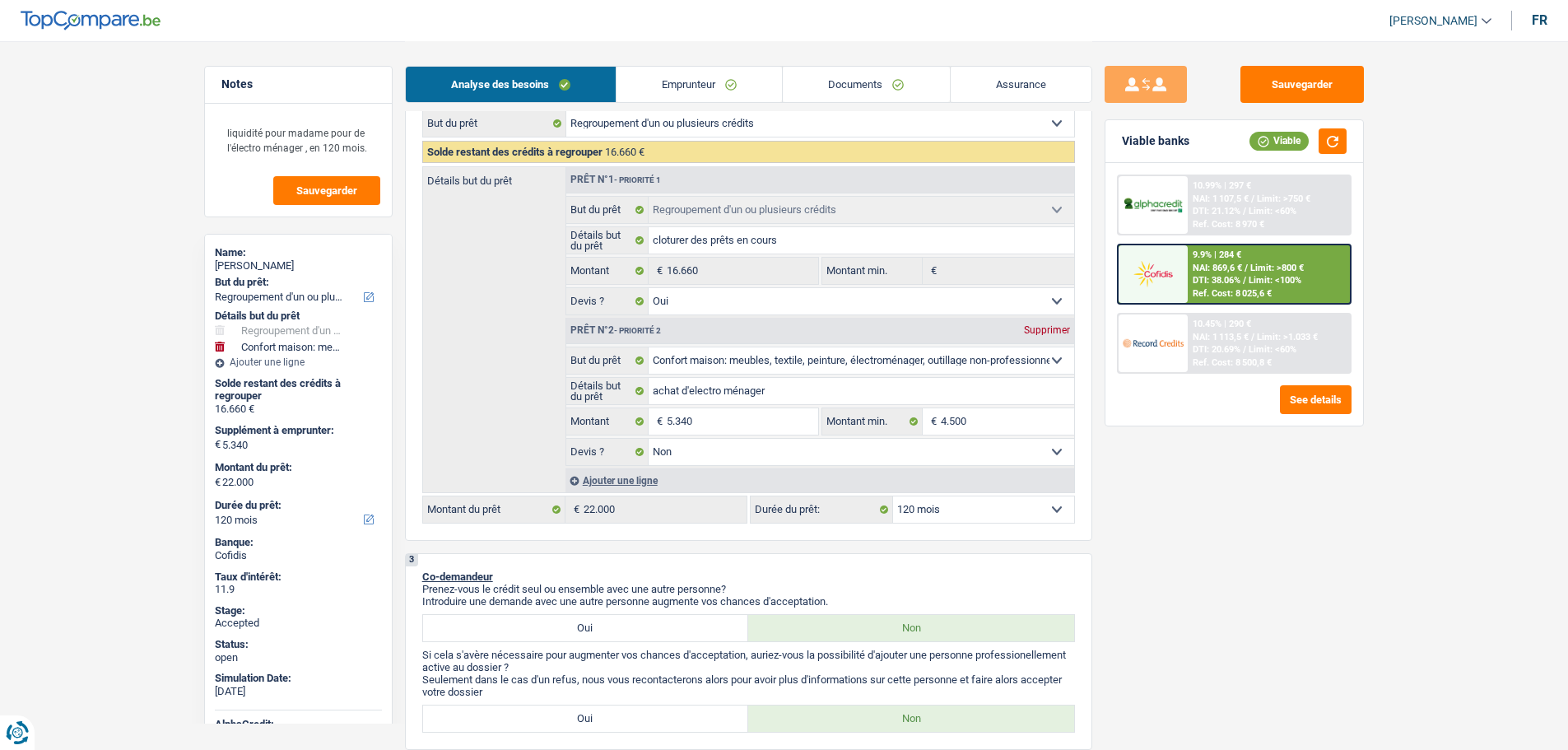
click at [940, 508] on select "12 mois 18 mois 24 mois 30 mois 36 mois 42 mois 48 mois 60 mois 72 mois 84 mois…" at bounding box center [984, 509] width 181 height 26
select select "84"
click at [893, 496] on select "12 mois 18 mois 24 mois 30 mois 36 mois 42 mois 48 mois 60 mois 72 mois 84 mois…" at bounding box center [984, 509] width 181 height 26
select select "84"
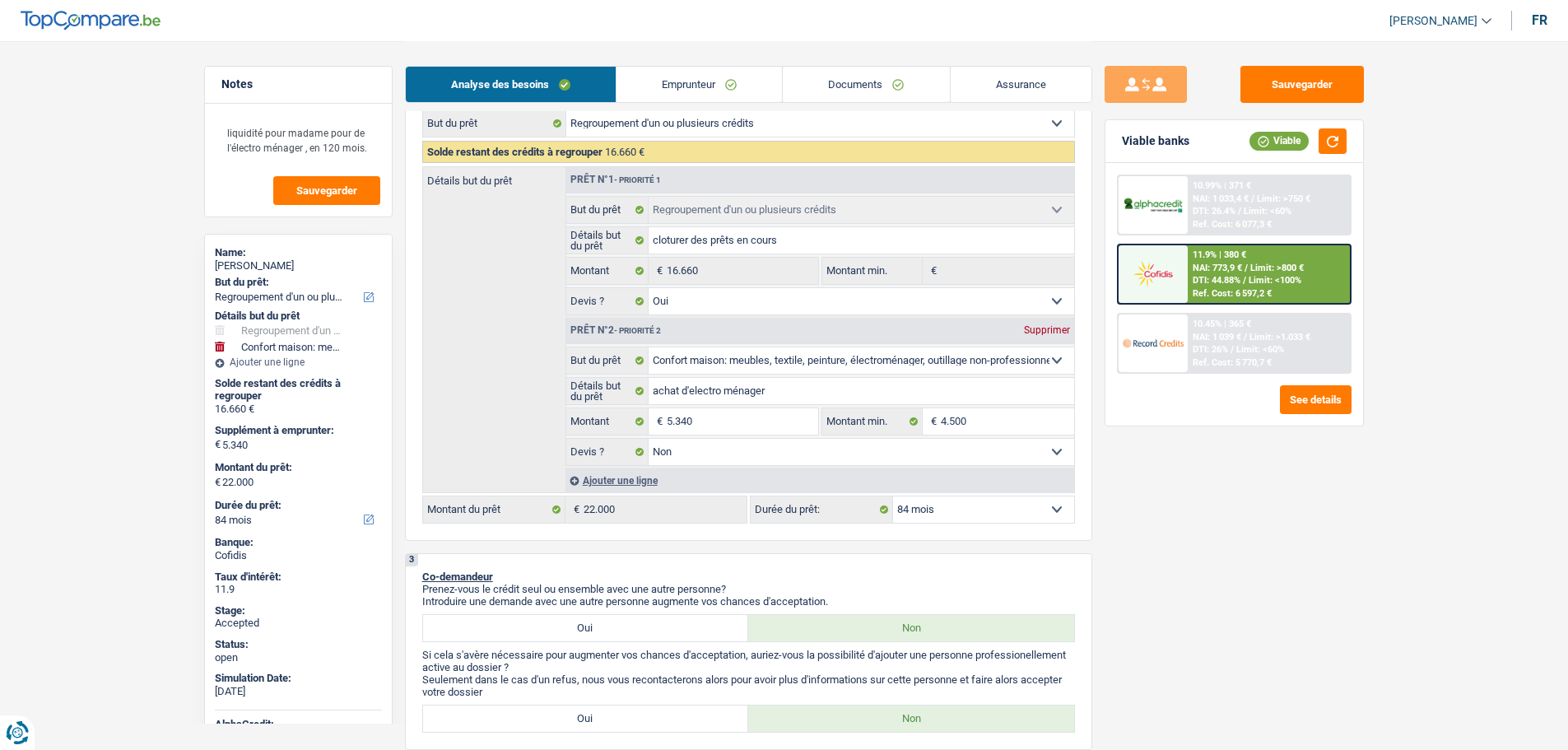
click at [1226, 205] on div "10.99% | 371 € NAI: 1 033,4 € / Limit: >750 € DTI: 26.4% / Limit: <60% Ref. Cos…" at bounding box center [1269, 205] width 162 height 57
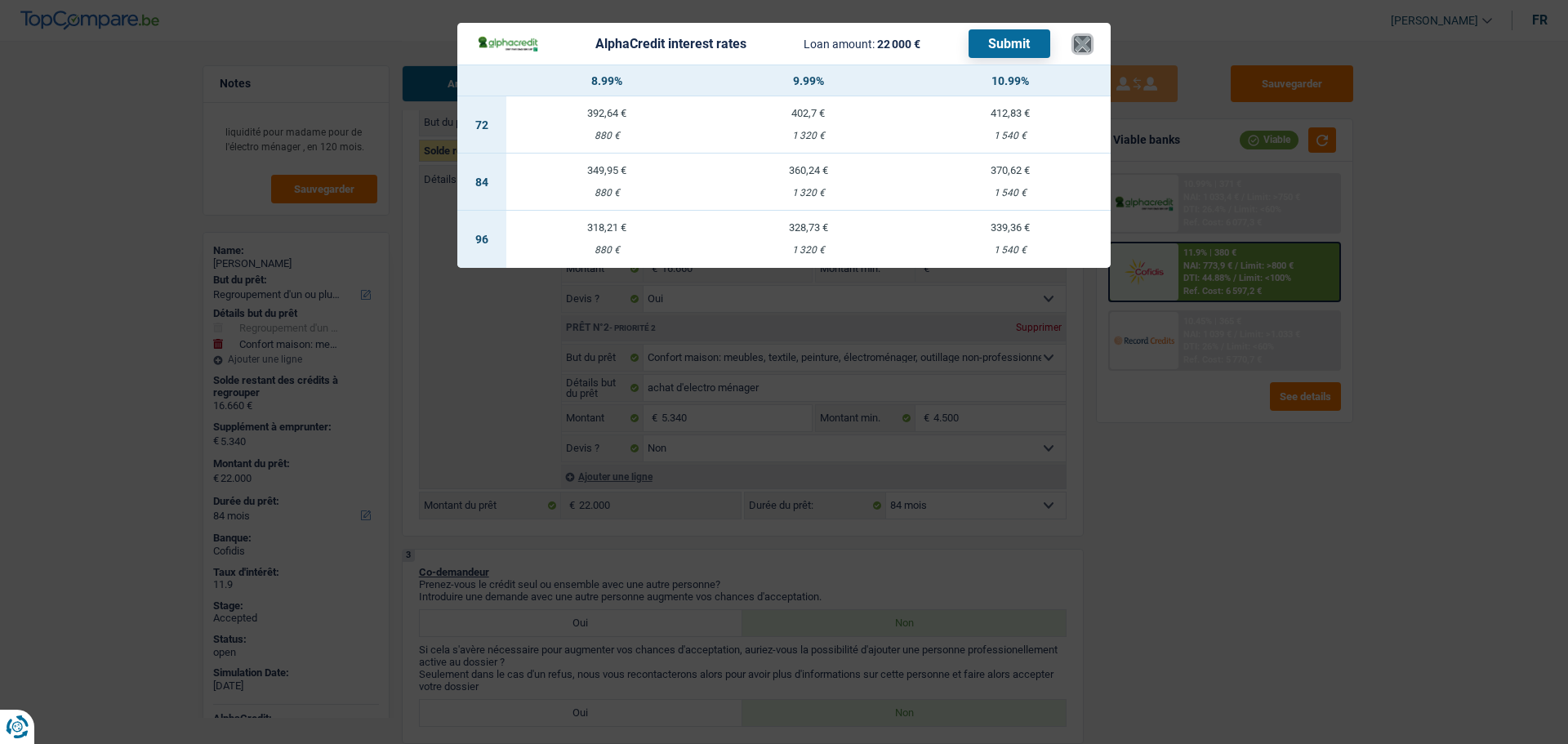
click at [1085, 44] on button "×" at bounding box center [1082, 44] width 17 height 17
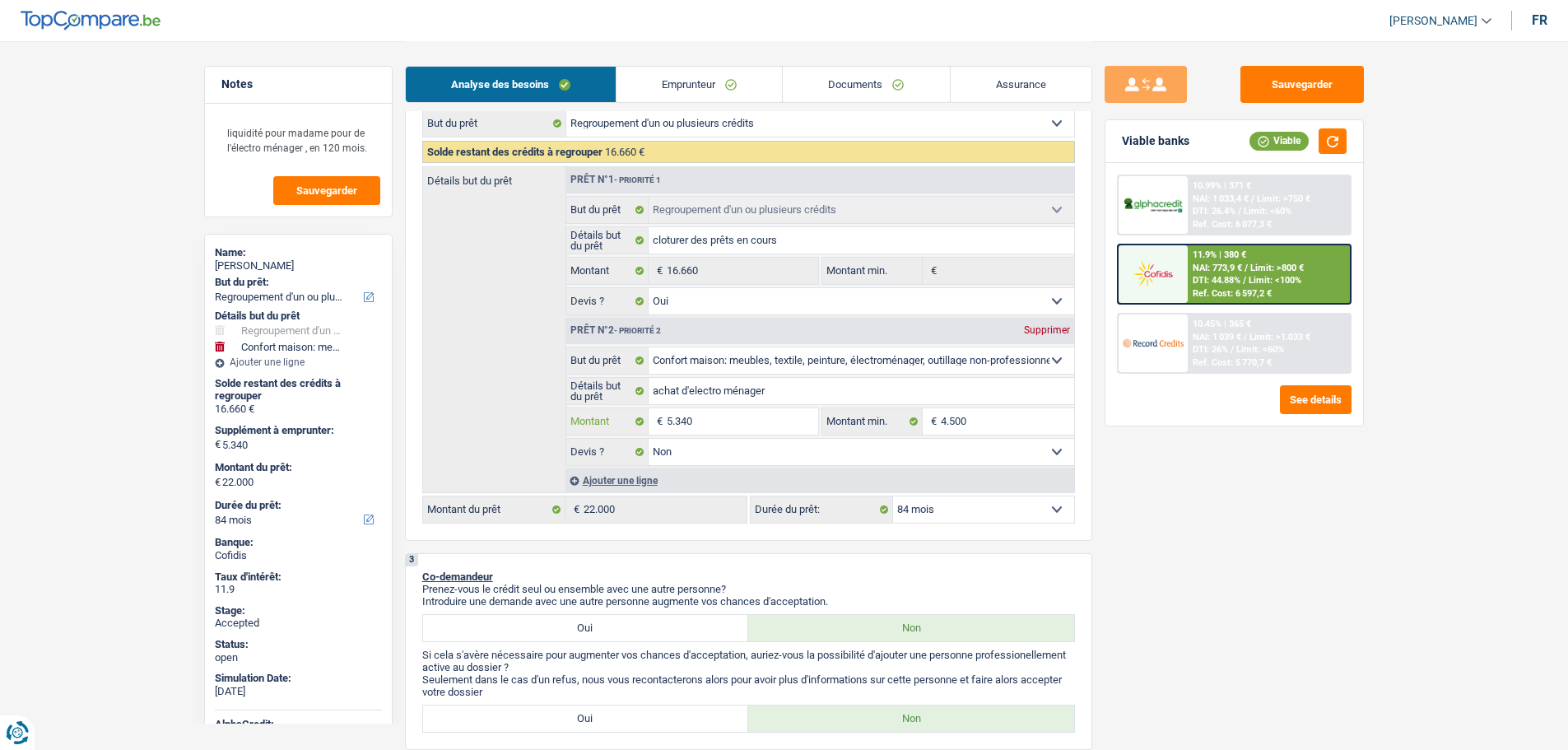
click at [714, 420] on input "5.340" at bounding box center [741, 421] width 151 height 26
click at [715, 420] on input "5.340" at bounding box center [741, 421] width 151 height 26
type input "4"
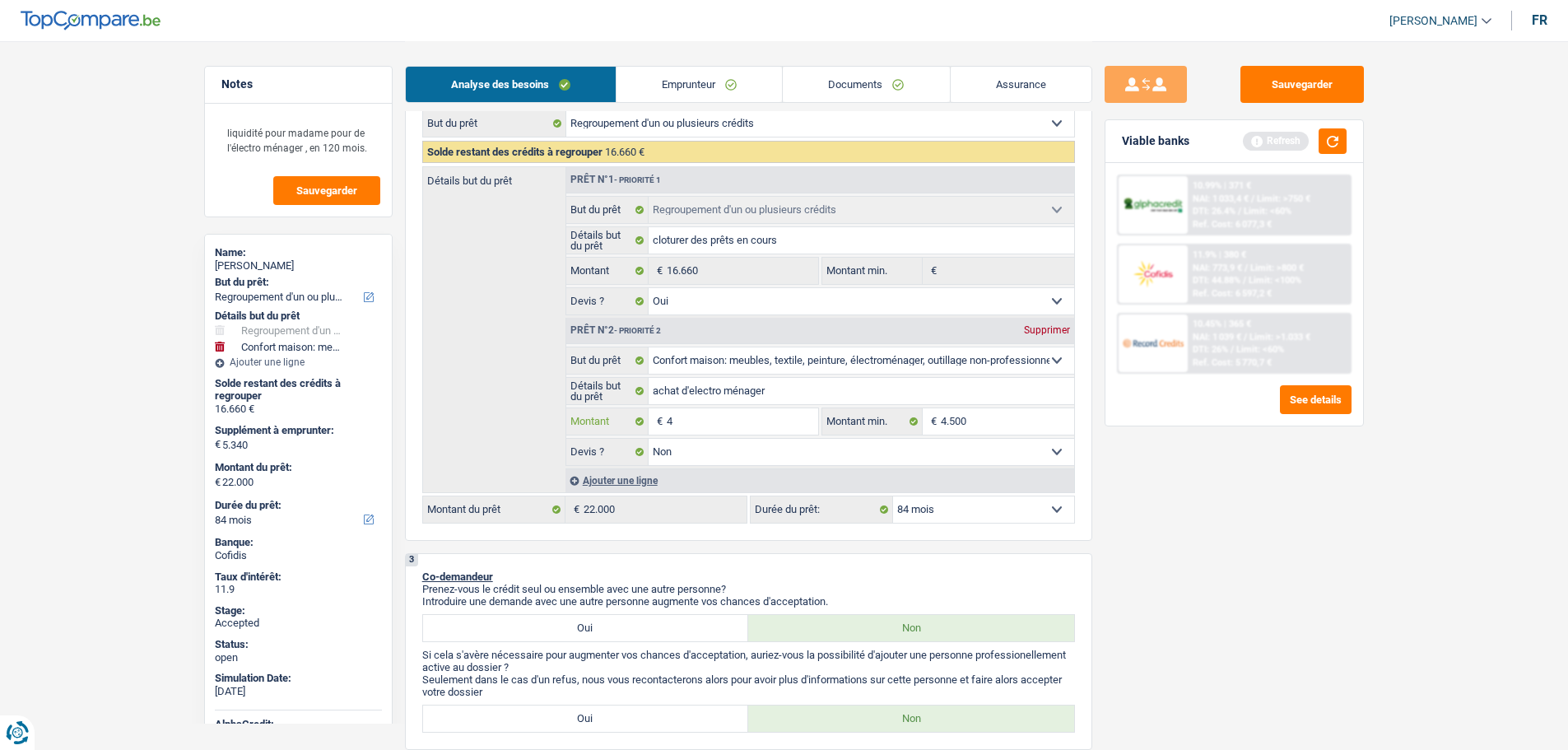
type input "45"
type input "454"
type input "4.540"
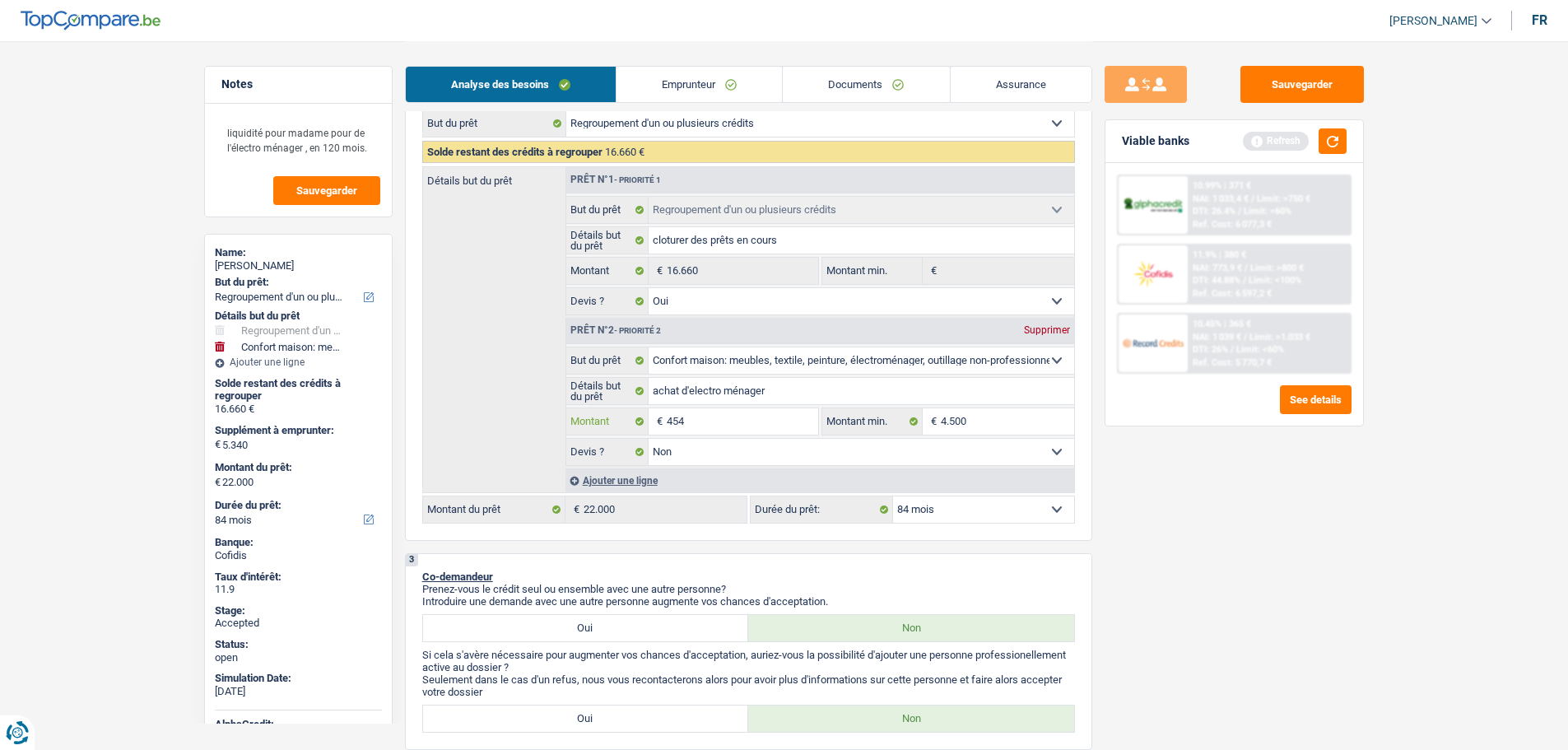
type input "4.540"
type input "21.200"
select select "120"
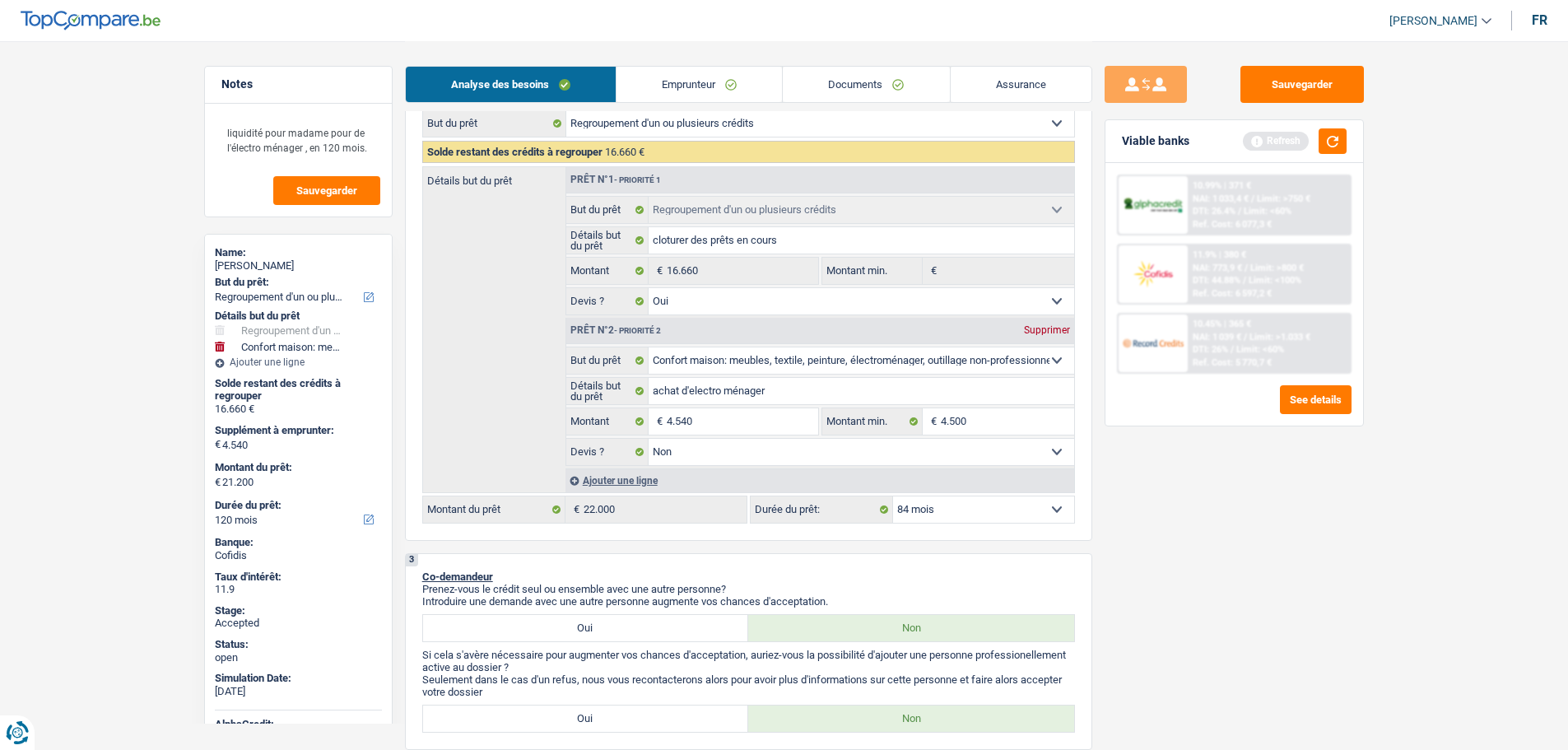
type input "21.200"
select select "120"
type input "21.200"
select select "120"
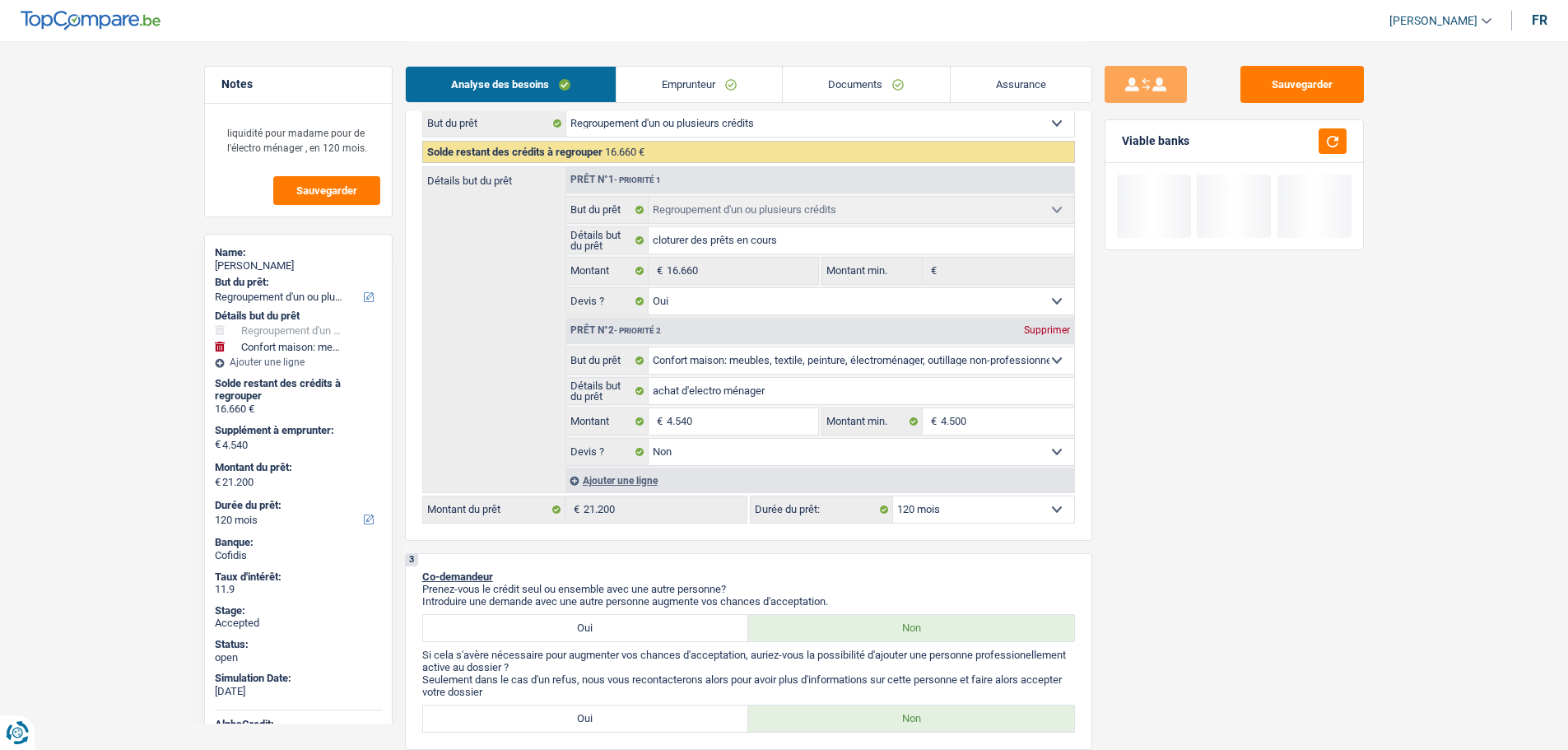
click at [1175, 526] on div "Sauvegarder Viable banks" at bounding box center [1234, 394] width 284 height 658
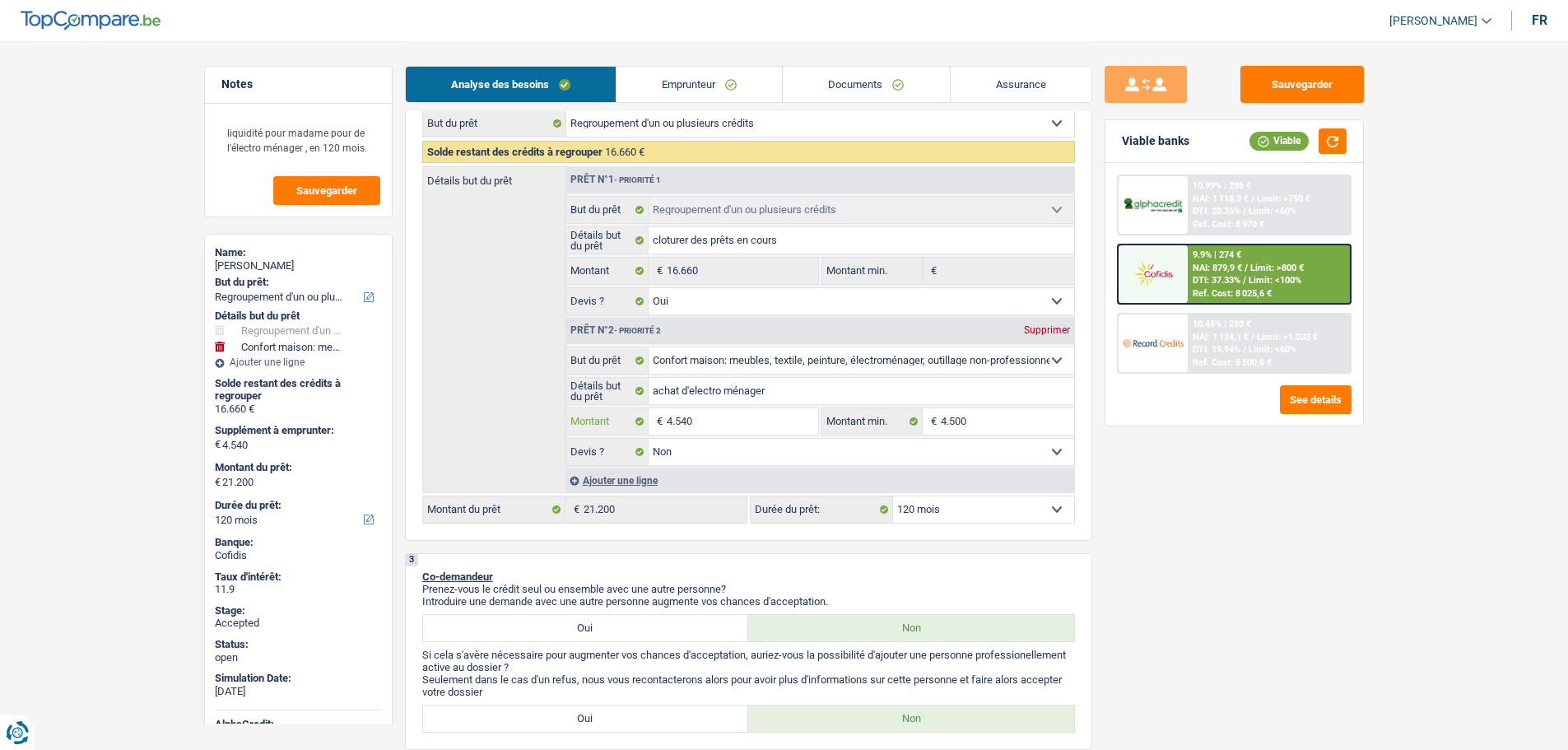
click at [692, 417] on input "4.540" at bounding box center [741, 421] width 151 height 26
click at [703, 419] on input "4.540" at bounding box center [741, 421] width 151 height 26
drag, startPoint x: 701, startPoint y: 420, endPoint x: 686, endPoint y: 421, distance: 15.0
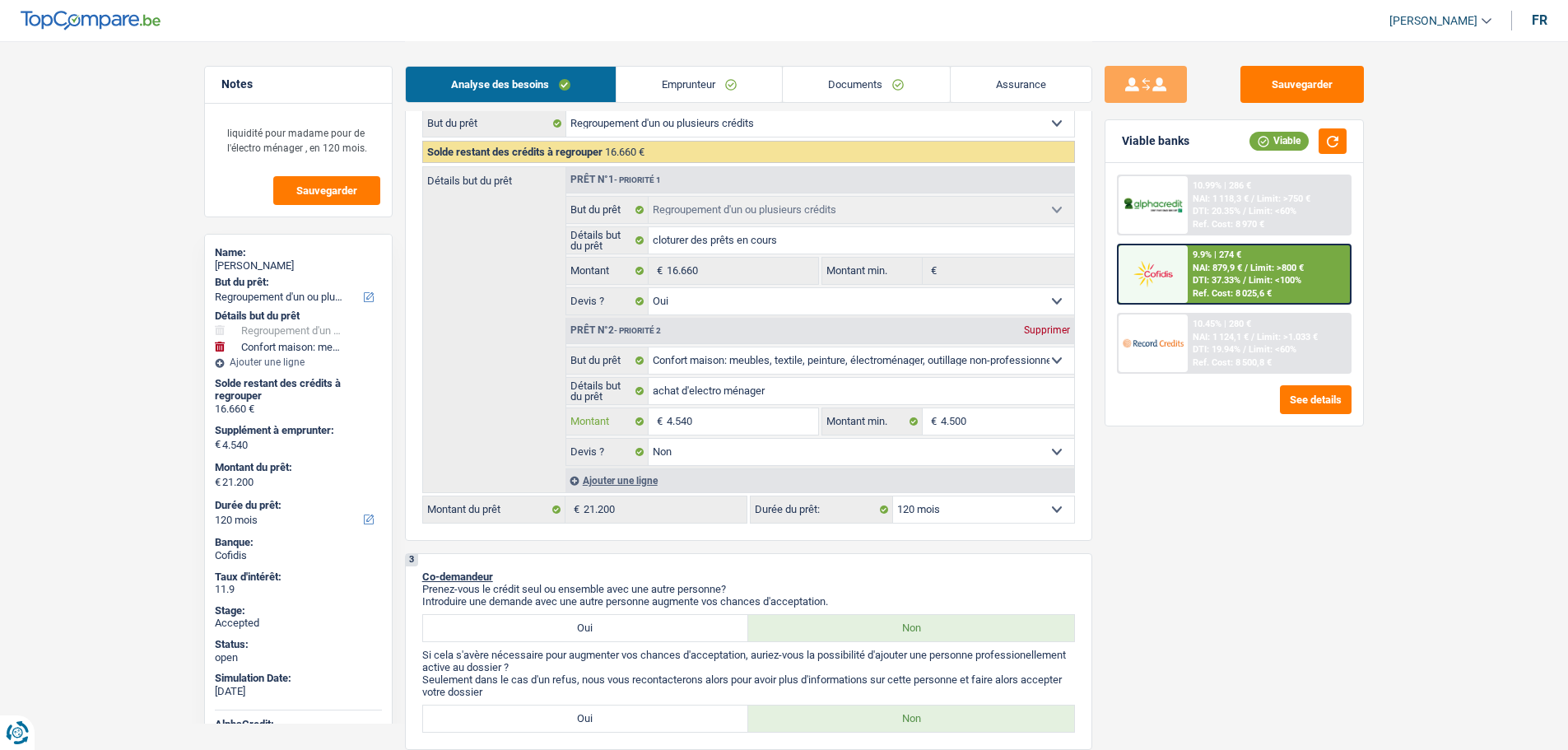
click at [690, 421] on input "4.540" at bounding box center [741, 421] width 151 height 26
click at [686, 421] on input "4.540" at bounding box center [741, 421] width 151 height 26
type input "450"
type input "40"
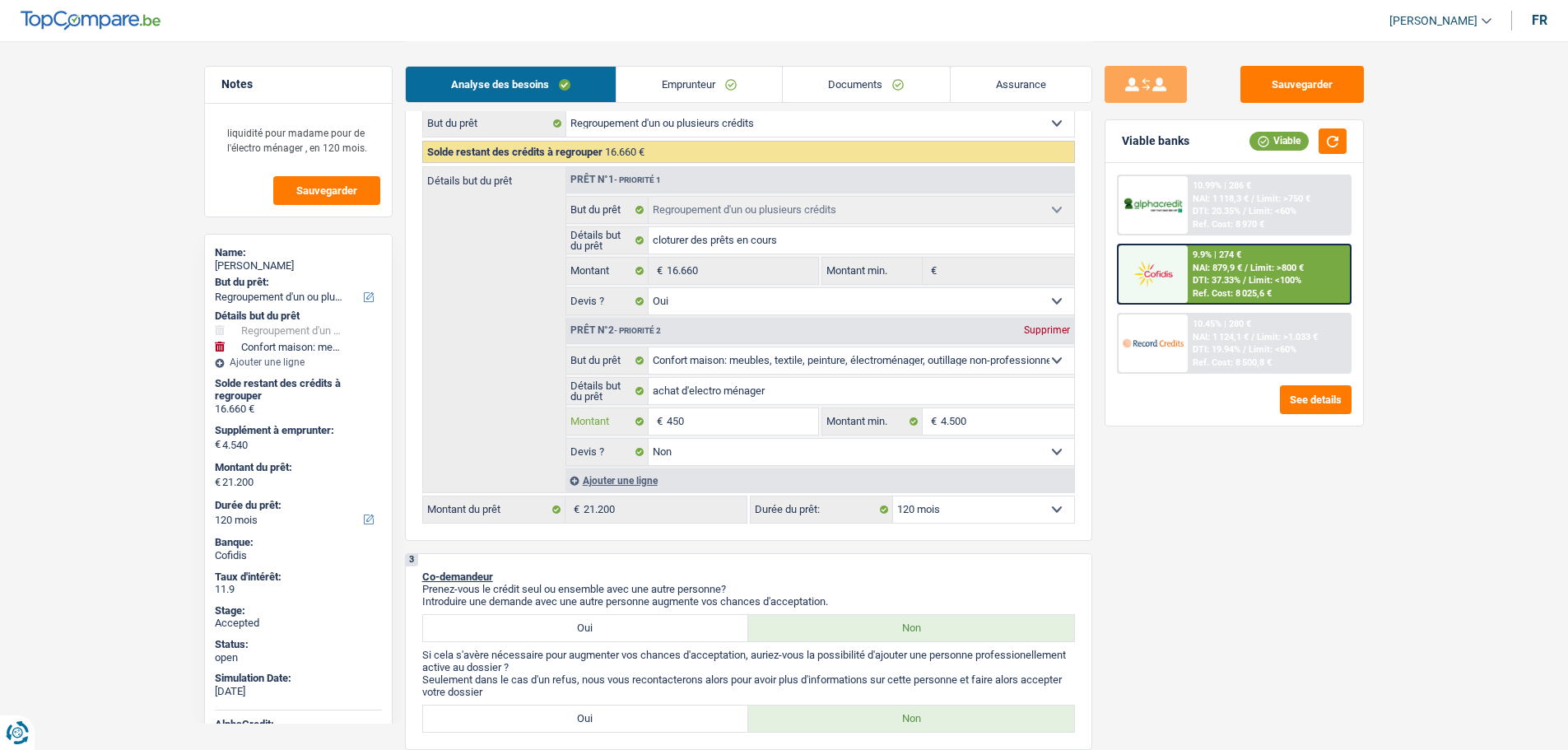
type input "40"
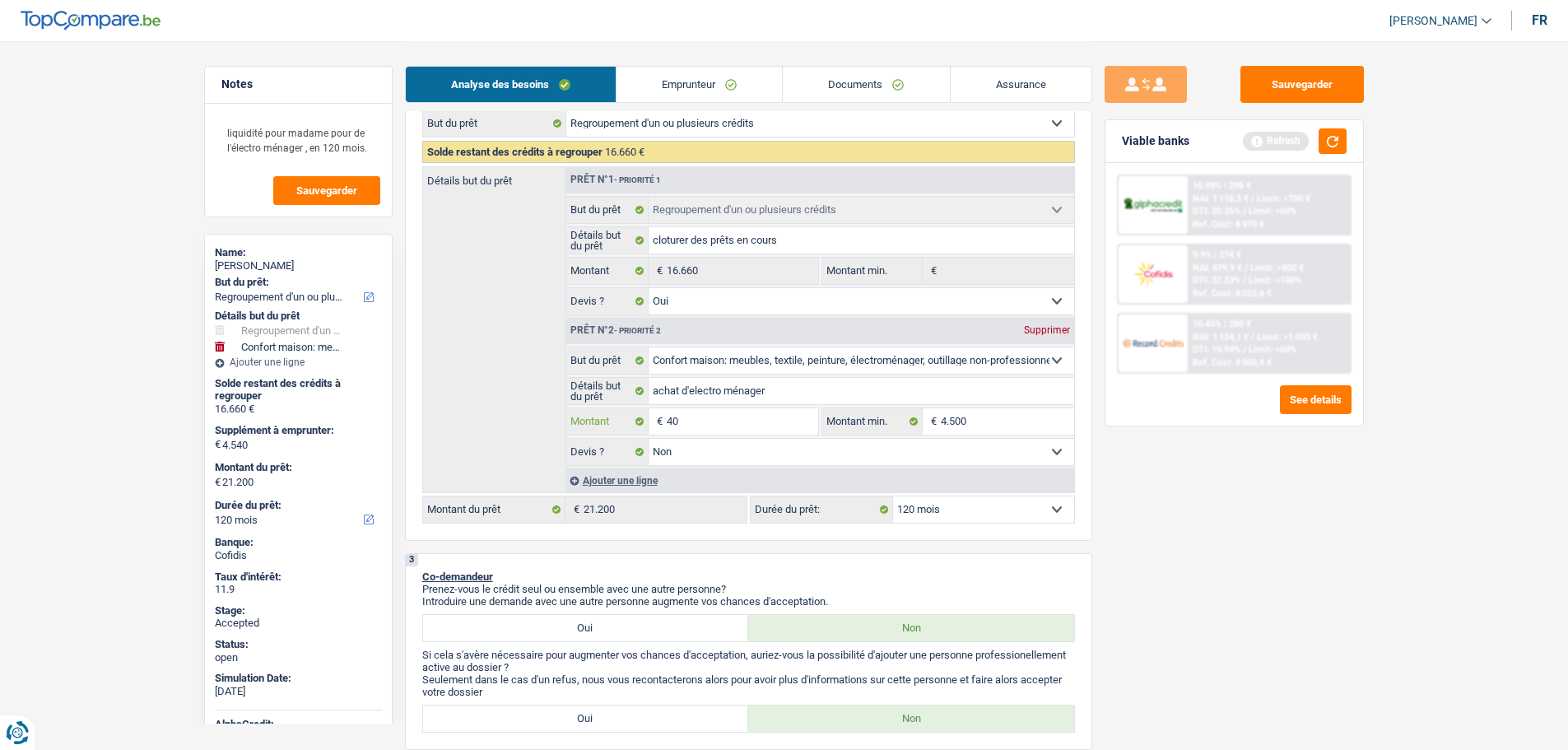
type input "0"
type input "4"
type input "46"
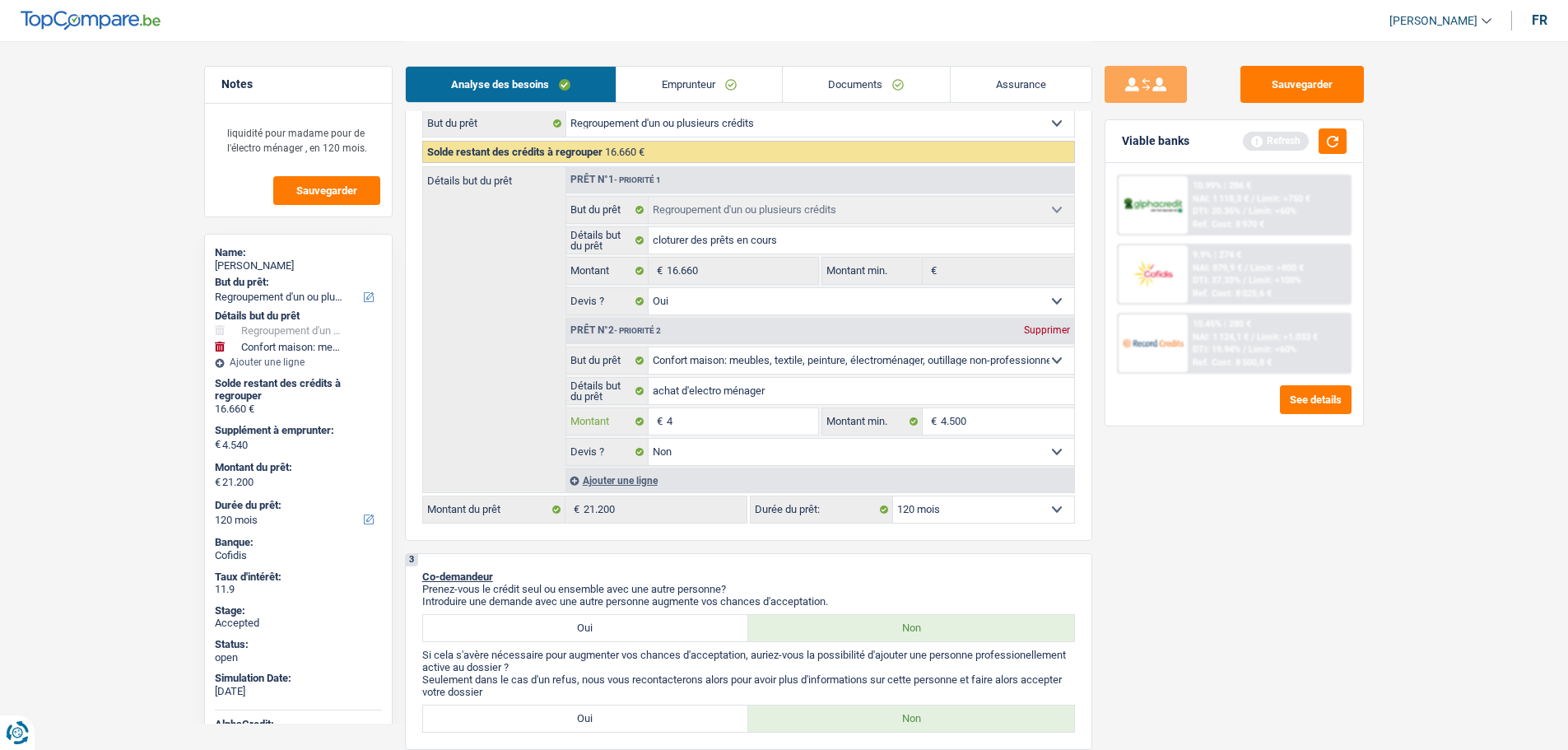
type input "46"
type input "466"
type input "4.660"
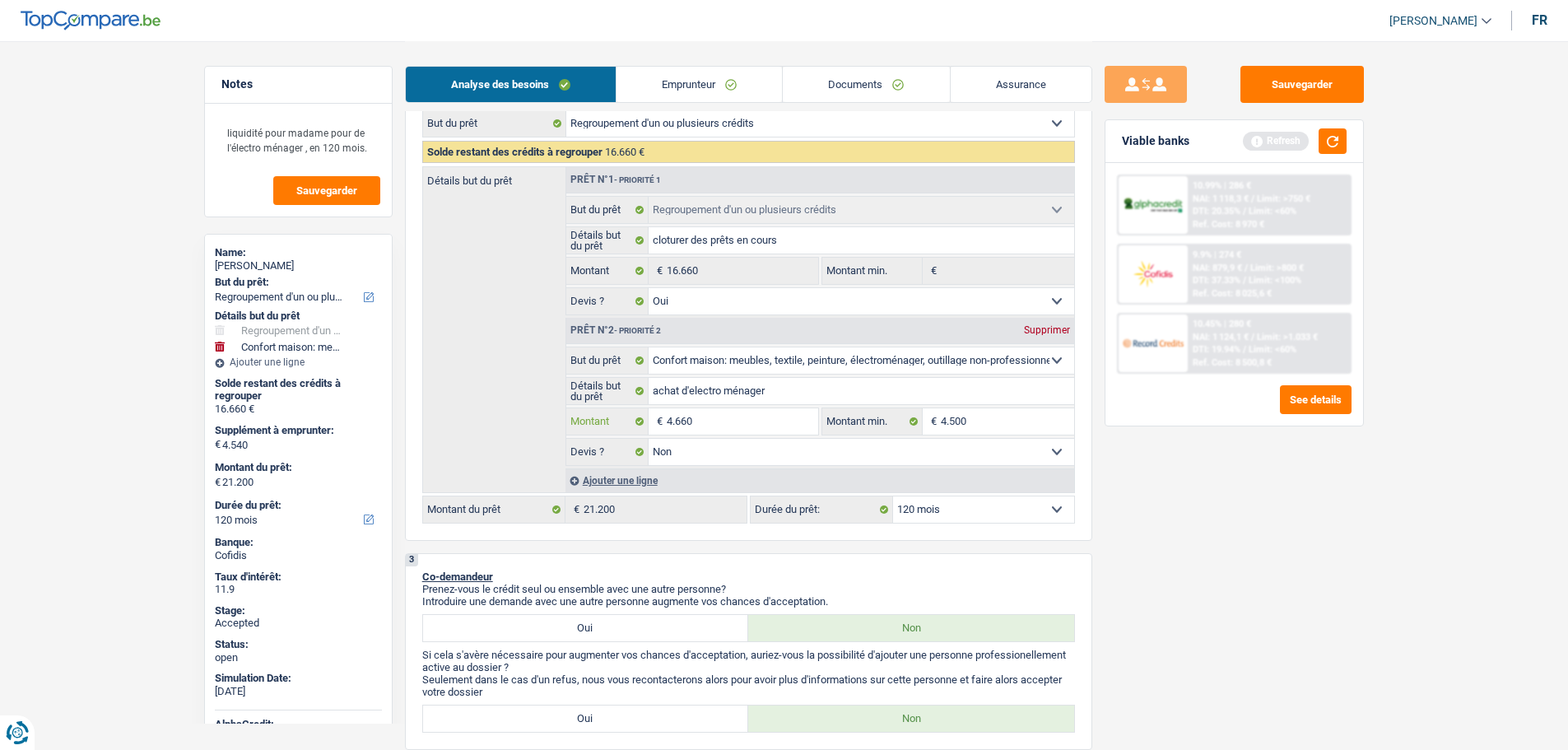
type input "4.660"
type input "21.320"
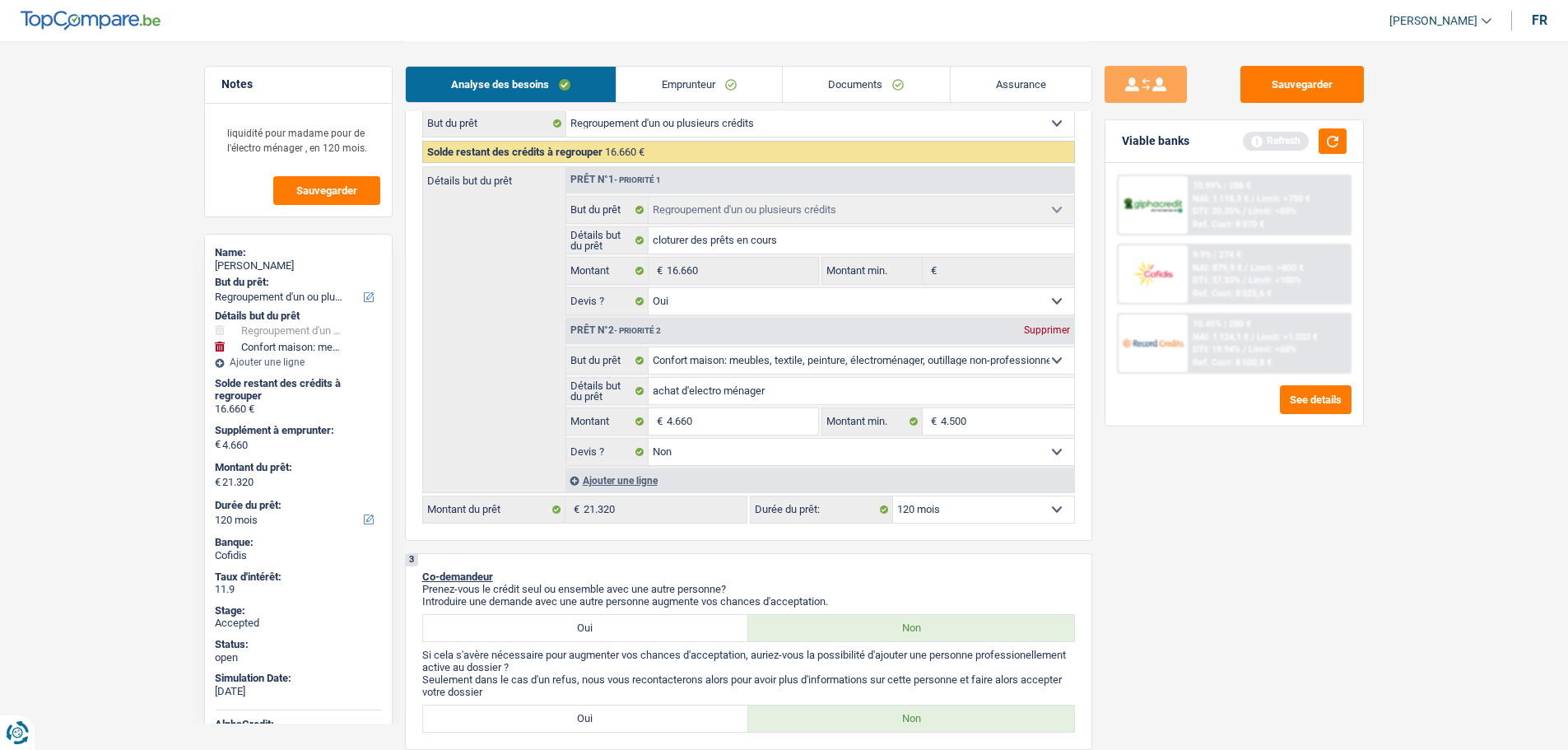
click at [1174, 554] on div "Sauvegarder Viable banks Refresh 10.99% | 286 € NAI: 1 118,3 € / Limit: >750 € …" at bounding box center [1234, 394] width 284 height 658
click at [681, 422] on input "4.660" at bounding box center [741, 421] width 151 height 26
click at [681, 419] on input "4.660" at bounding box center [741, 421] width 151 height 26
type input "4"
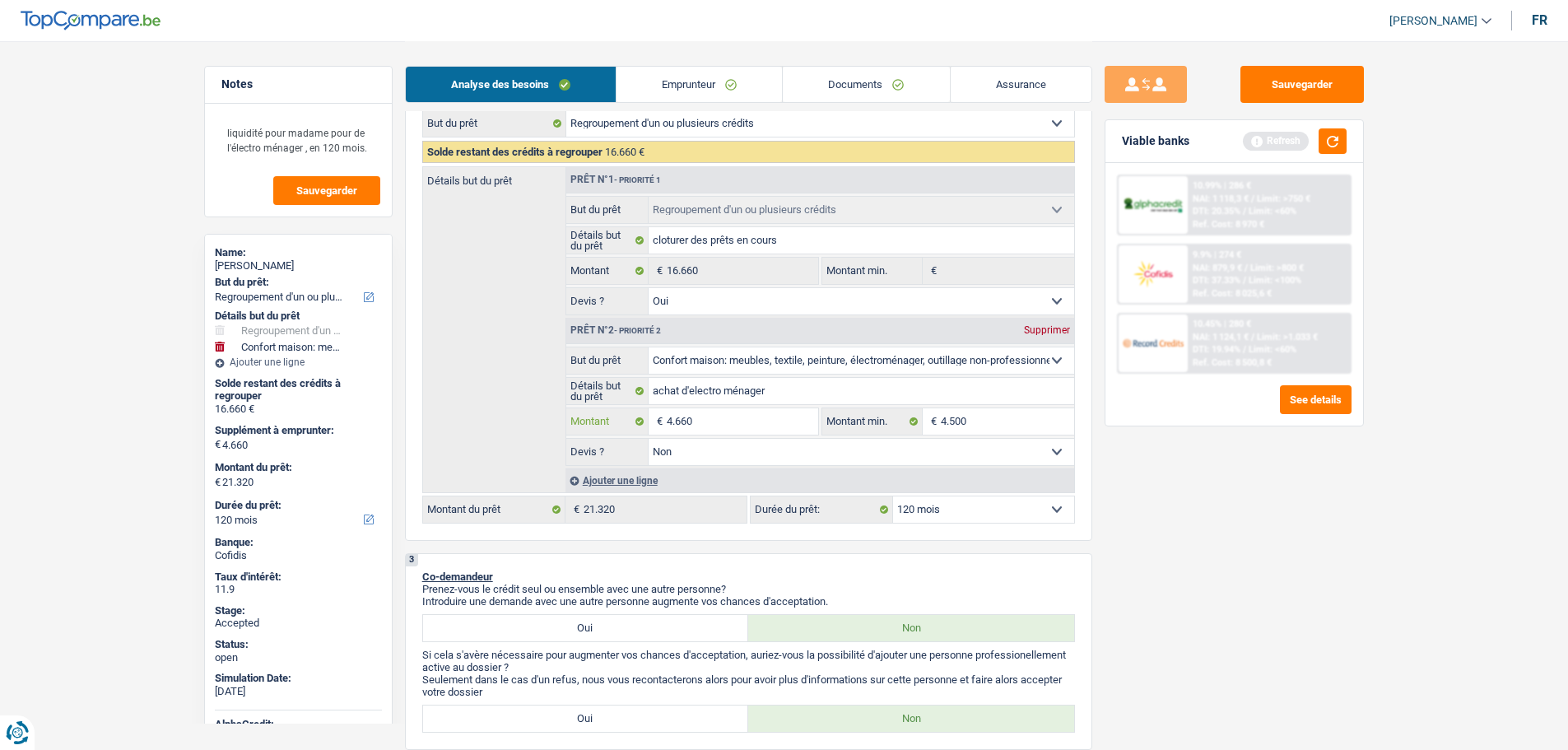
type input "4"
type input "47"
type input "477"
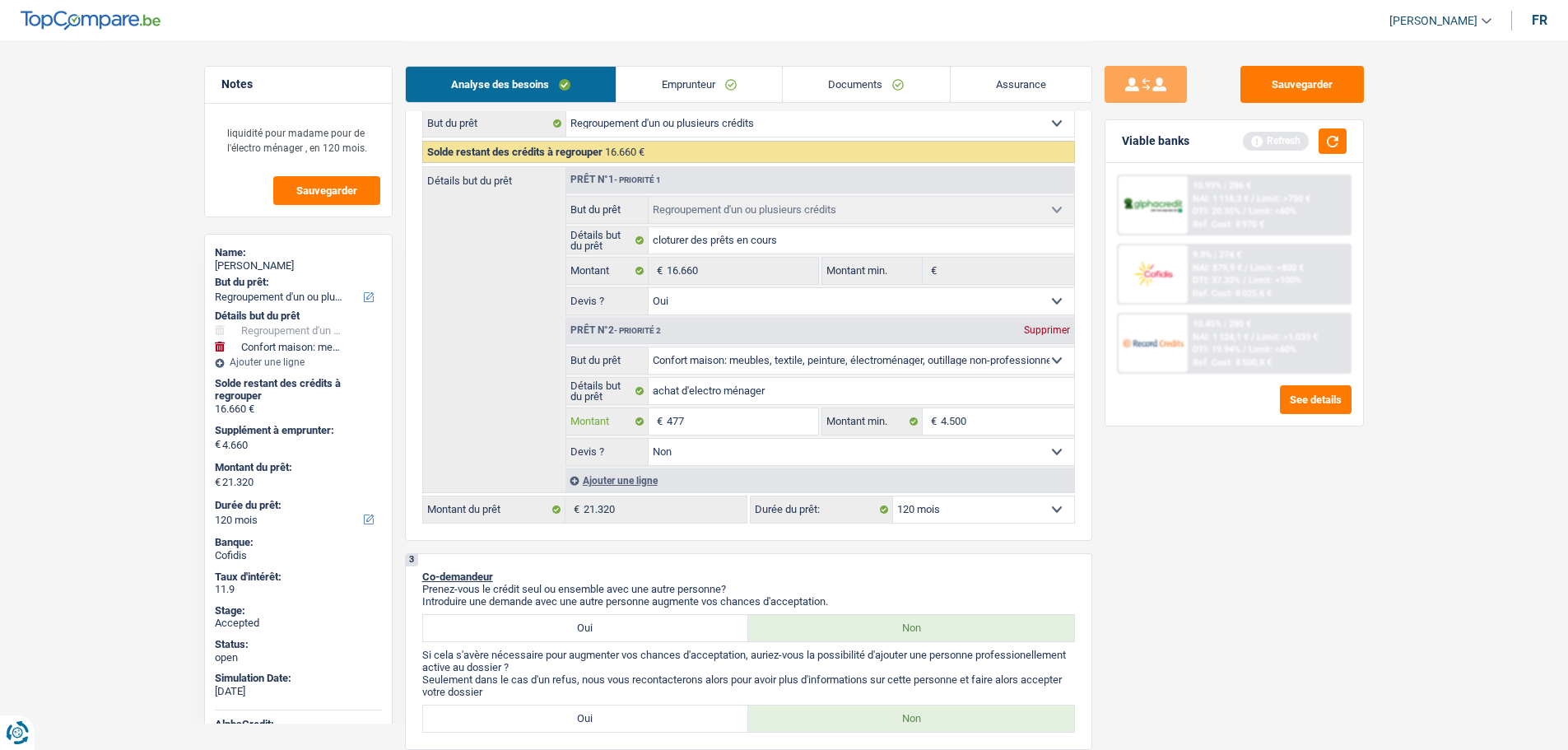
type input "4.770"
type input "21.430"
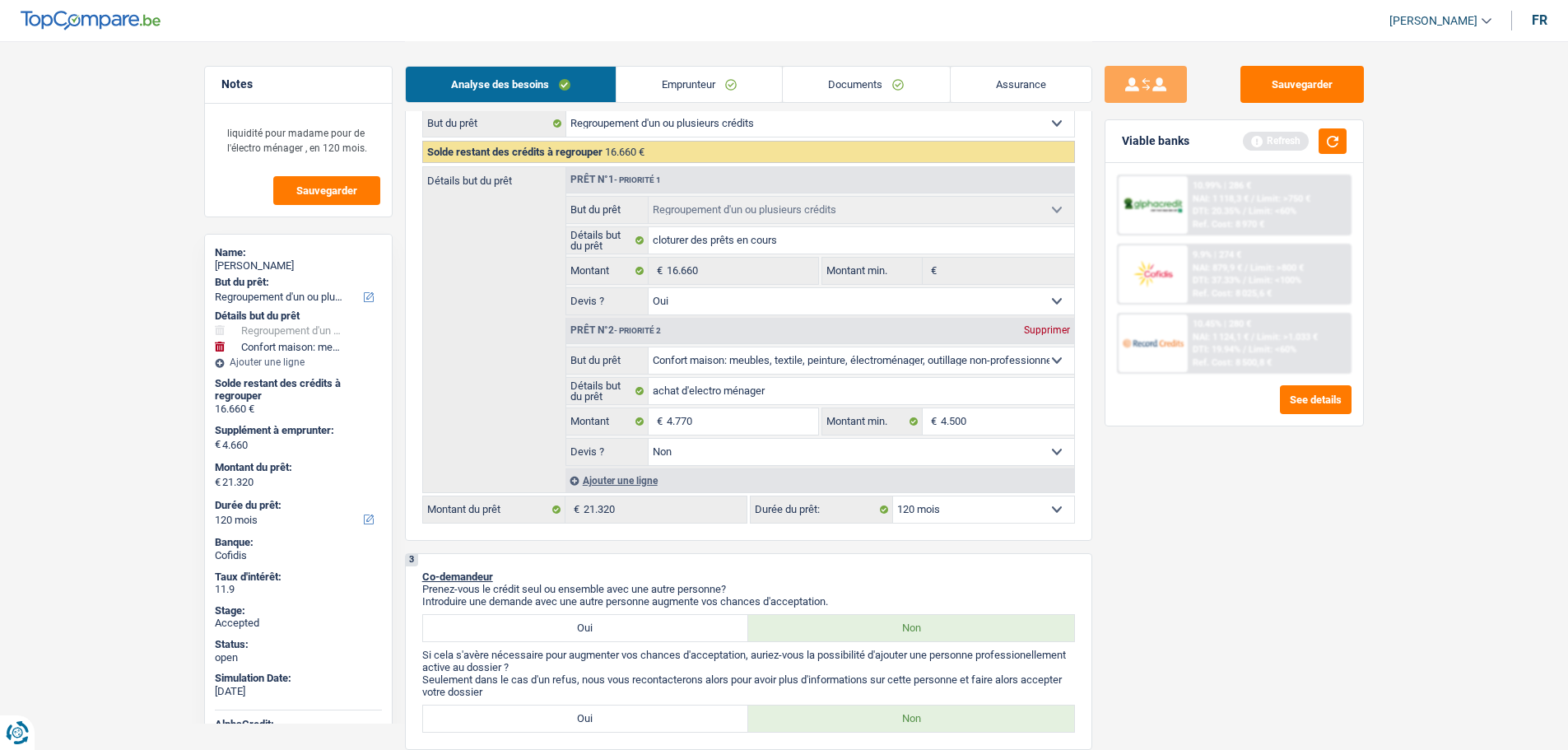
type input "21.430"
click at [1139, 540] on div "Sauvegarder Viable banks Refresh 10.99% | 286 € NAI: 1 118,3 € / Limit: >750 € …" at bounding box center [1234, 394] width 284 height 658
click at [929, 505] on select "12 mois 18 mois 24 mois 30 mois 36 mois 42 mois 48 mois 60 mois 72 mois 84 mois…" at bounding box center [984, 509] width 181 height 26
select select "84"
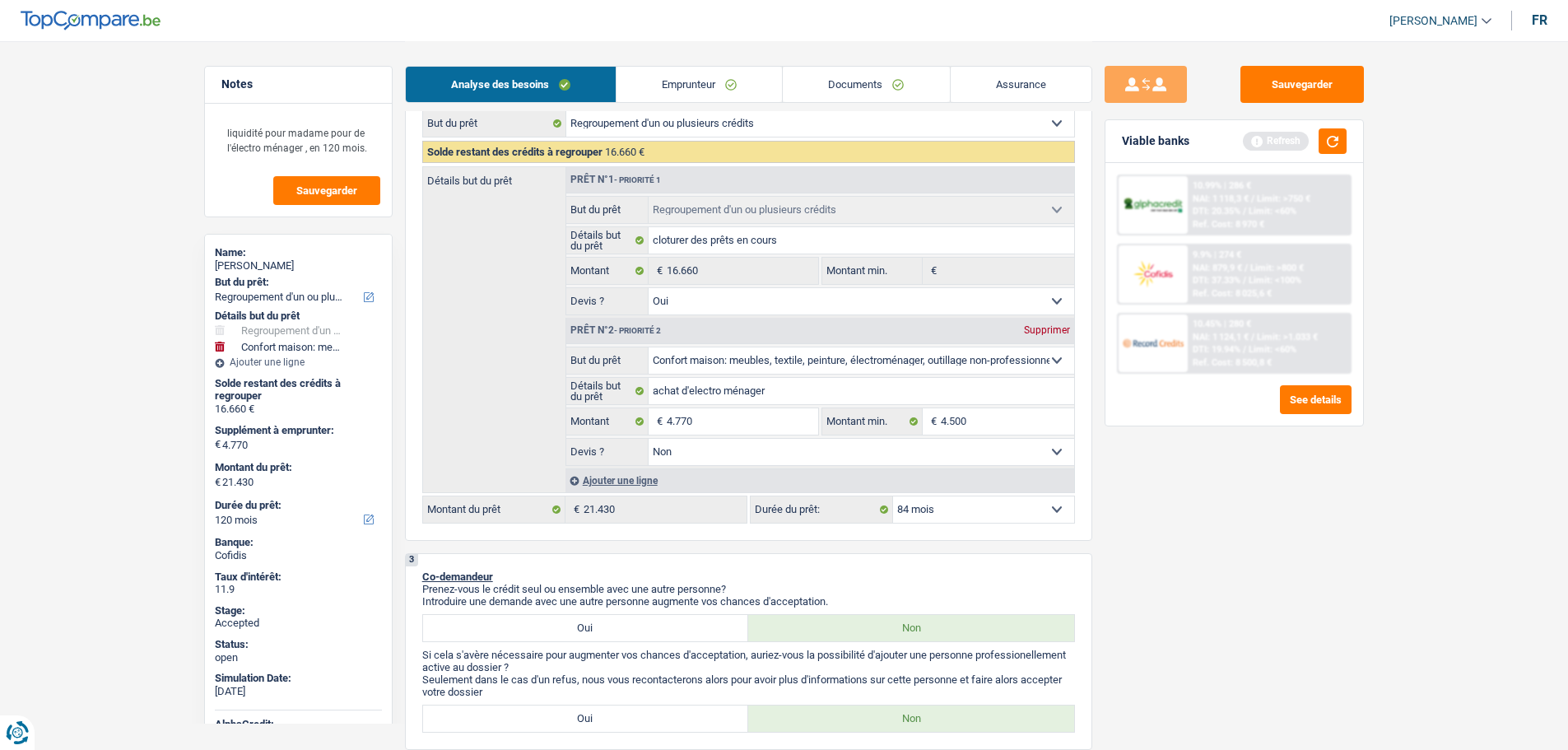
click at [893, 496] on select "12 mois 18 mois 24 mois 30 mois 36 mois 42 mois 48 mois 60 mois 72 mois 84 mois…" at bounding box center [984, 509] width 181 height 26
select select "84"
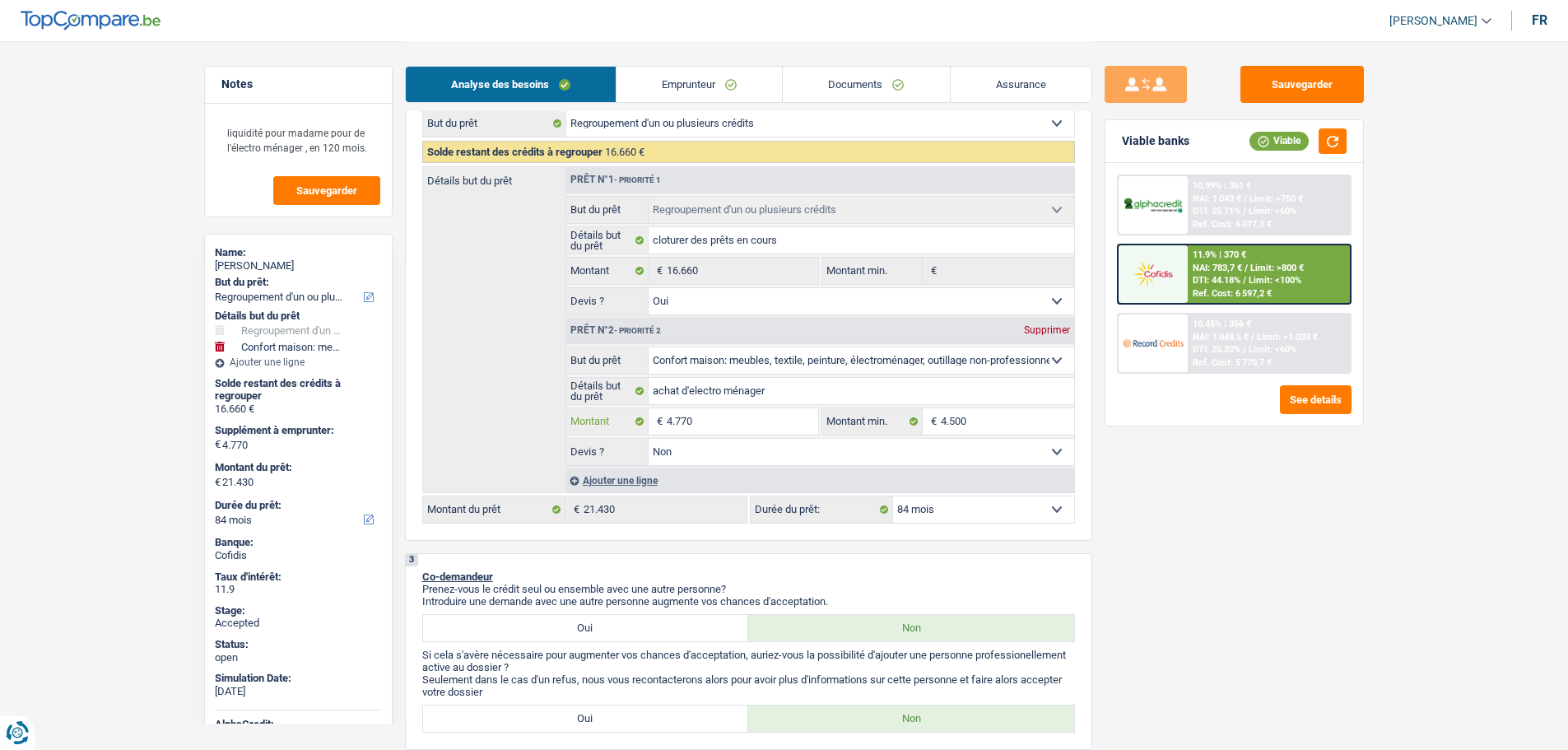
click at [674, 421] on input "4.770" at bounding box center [741, 421] width 151 height 26
click at [682, 421] on input "4.770" at bounding box center [741, 421] width 151 height 26
type input "4"
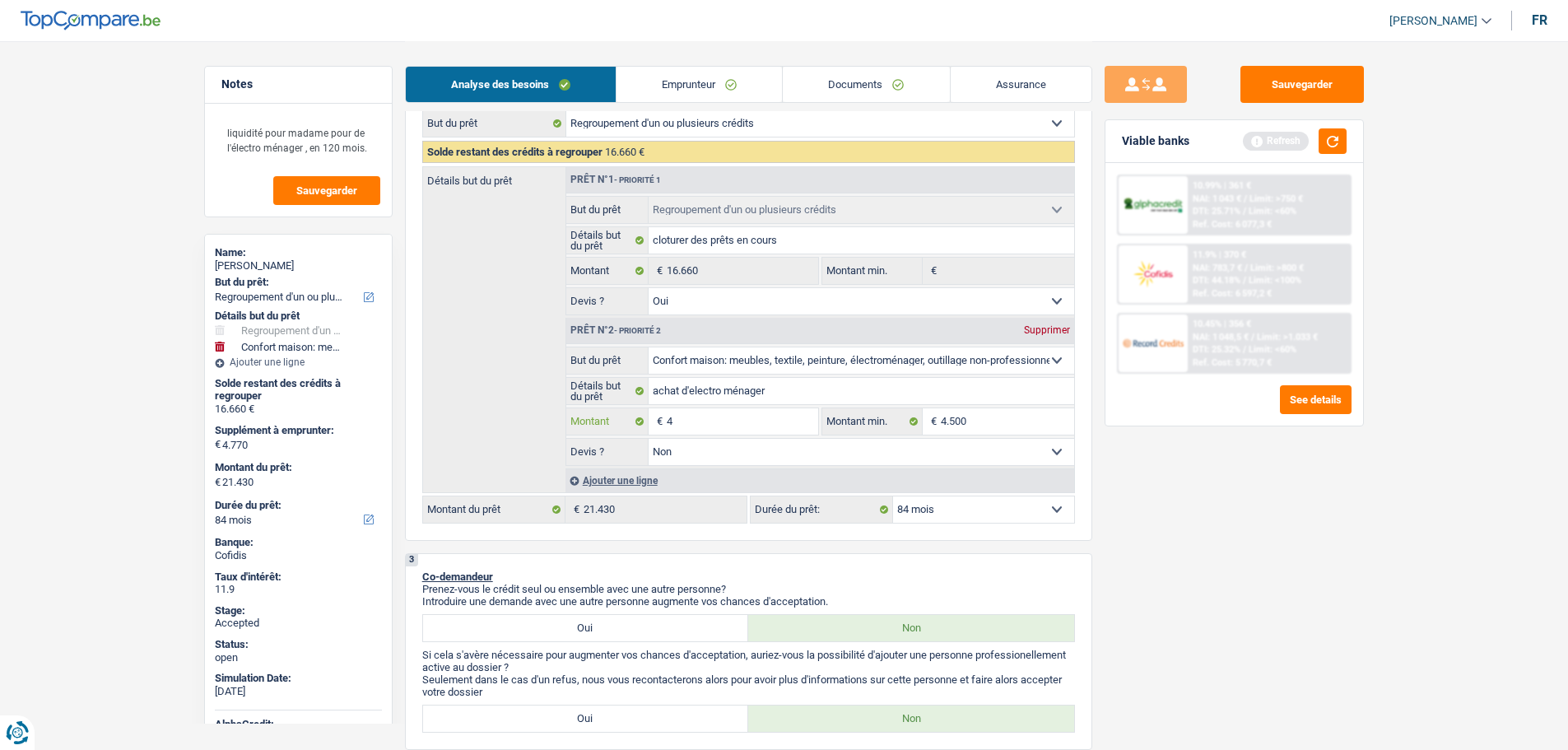
type input "49"
type input "490"
type input "4.900"
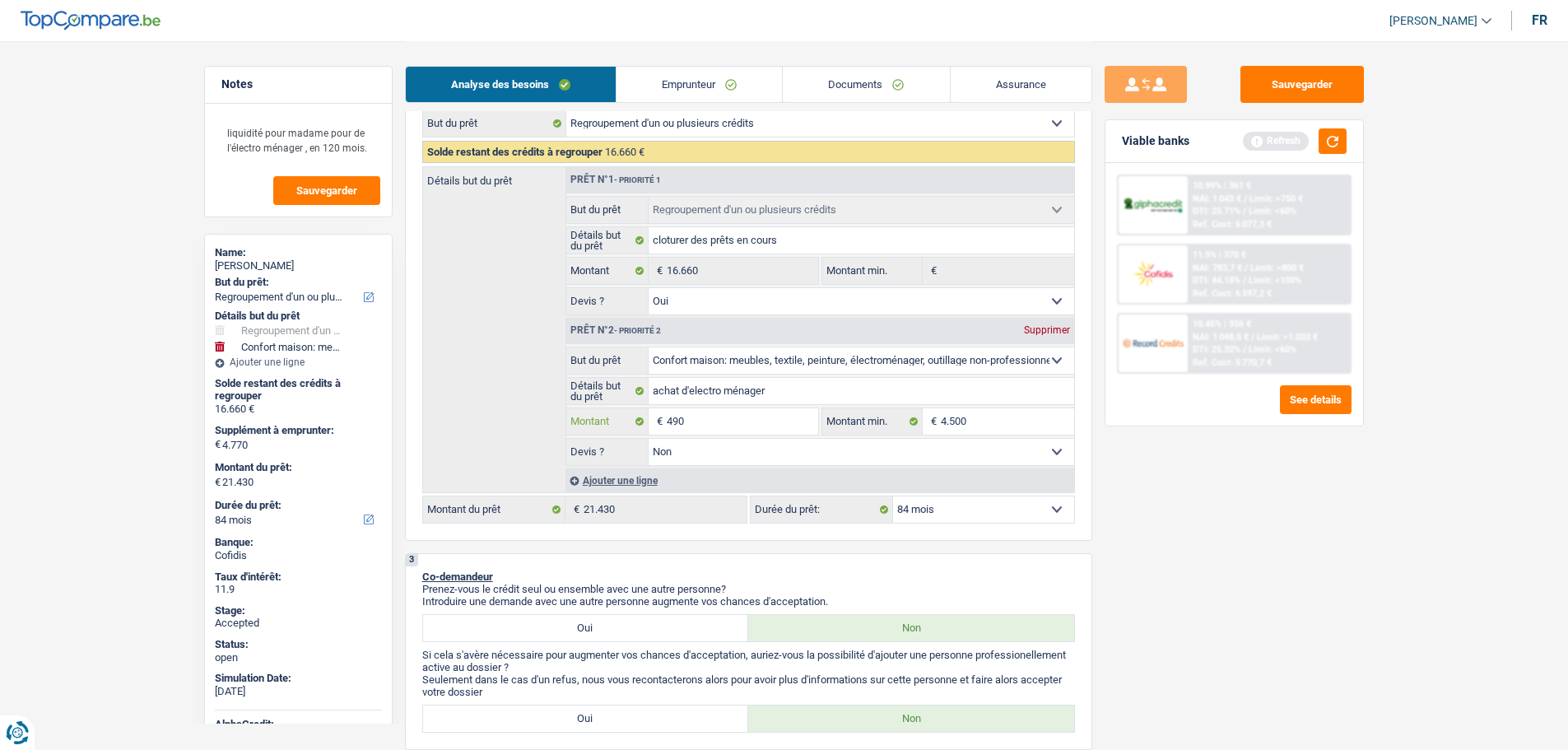
type input "4.900"
type input "21.560"
select select "120"
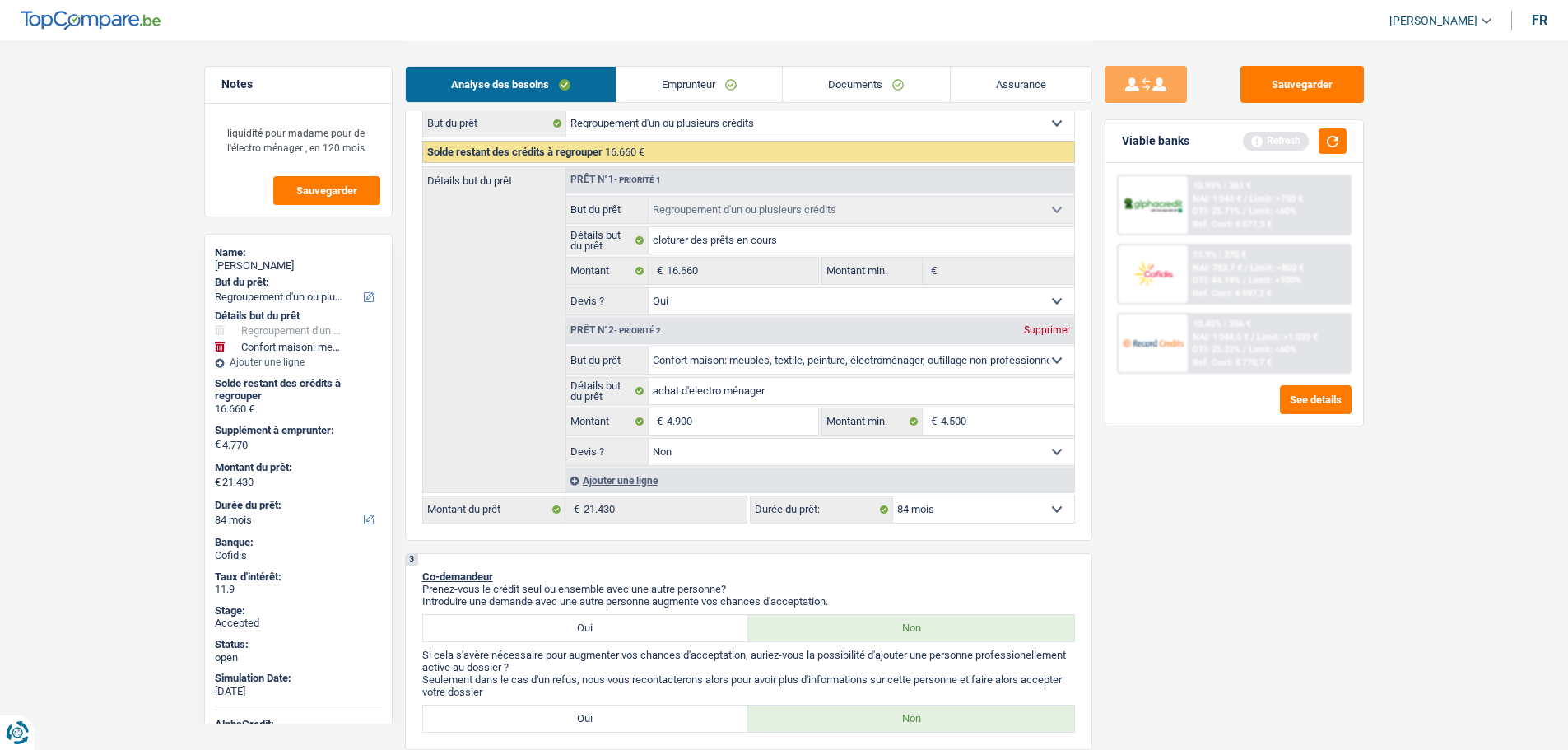
type input "21.560"
select select "120"
type input "21.560"
select select "120"
click at [1188, 557] on div "Sauvegarder Viable banks Refresh 10.99% | 361 € NAI: 1 043 € / Limit: >750 € DT…" at bounding box center [1234, 394] width 284 height 658
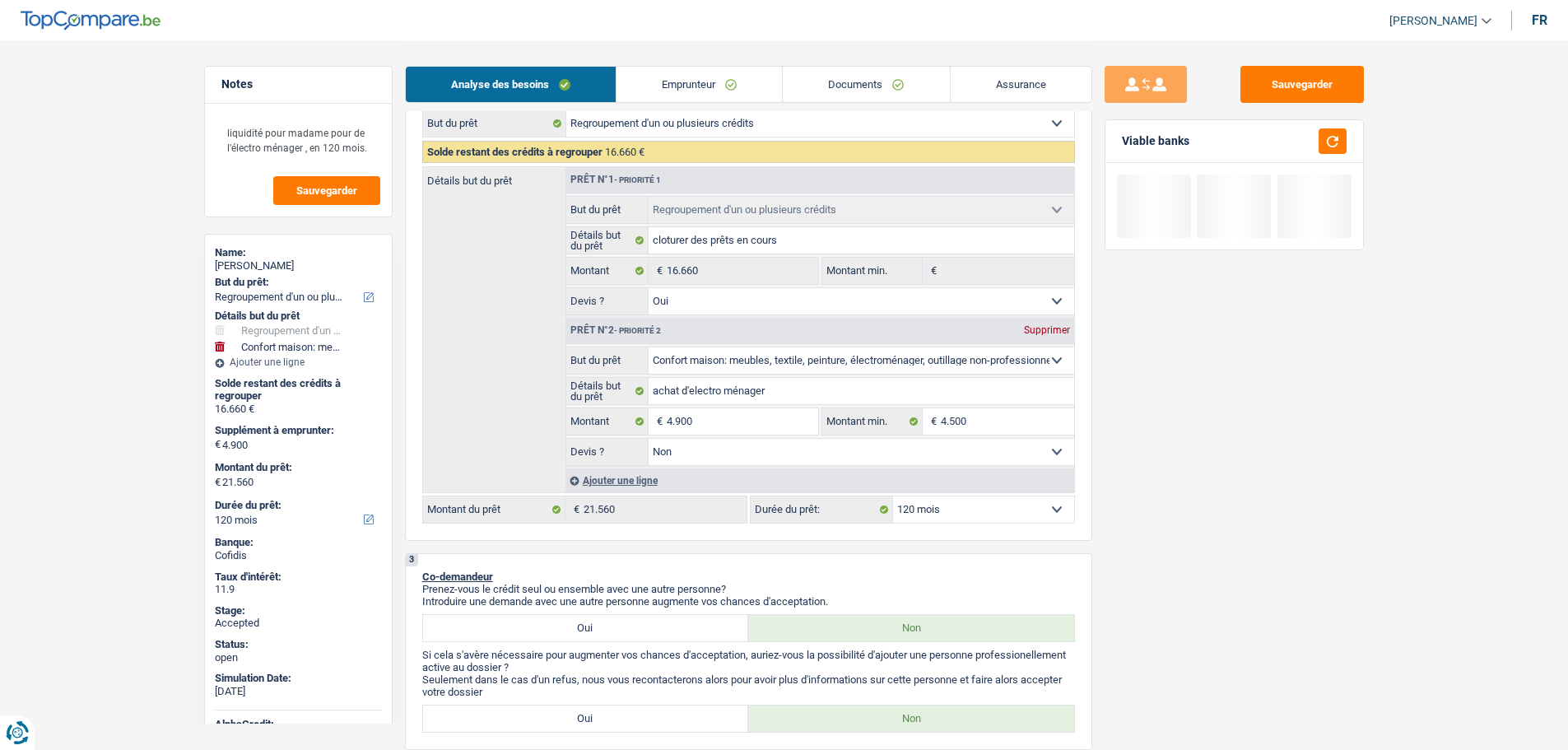
click at [982, 505] on select "12 mois 18 mois 24 mois 30 mois 36 mois 42 mois 48 mois 60 mois 72 mois 84 mois…" at bounding box center [984, 509] width 181 height 26
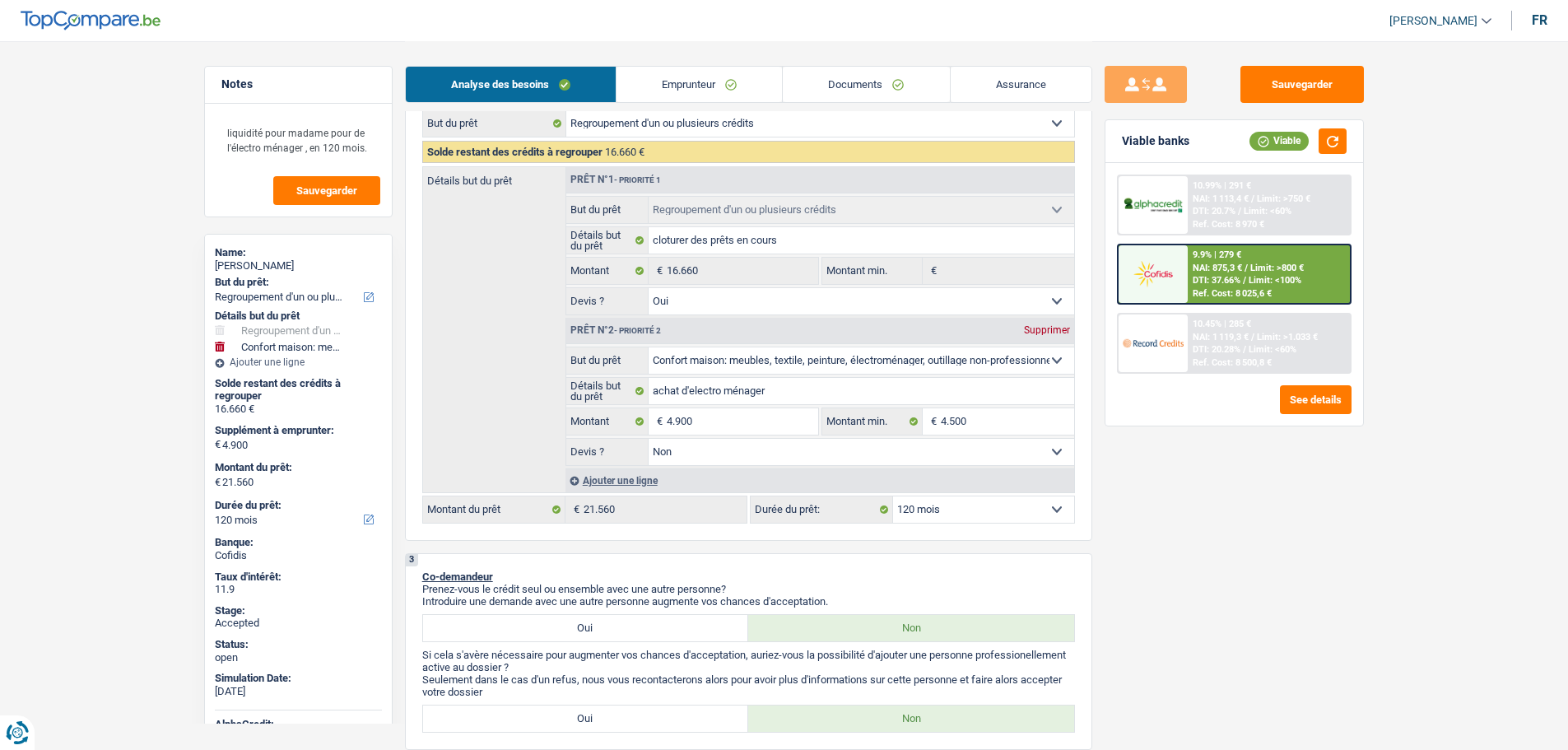
select select "84"
click at [893, 496] on select "12 mois 18 mois 24 mois 30 mois 36 mois 42 mois 48 mois 60 mois 72 mois 84 mois…" at bounding box center [984, 509] width 181 height 26
select select "84"
click at [674, 421] on input "4.900" at bounding box center [741, 421] width 151 height 26
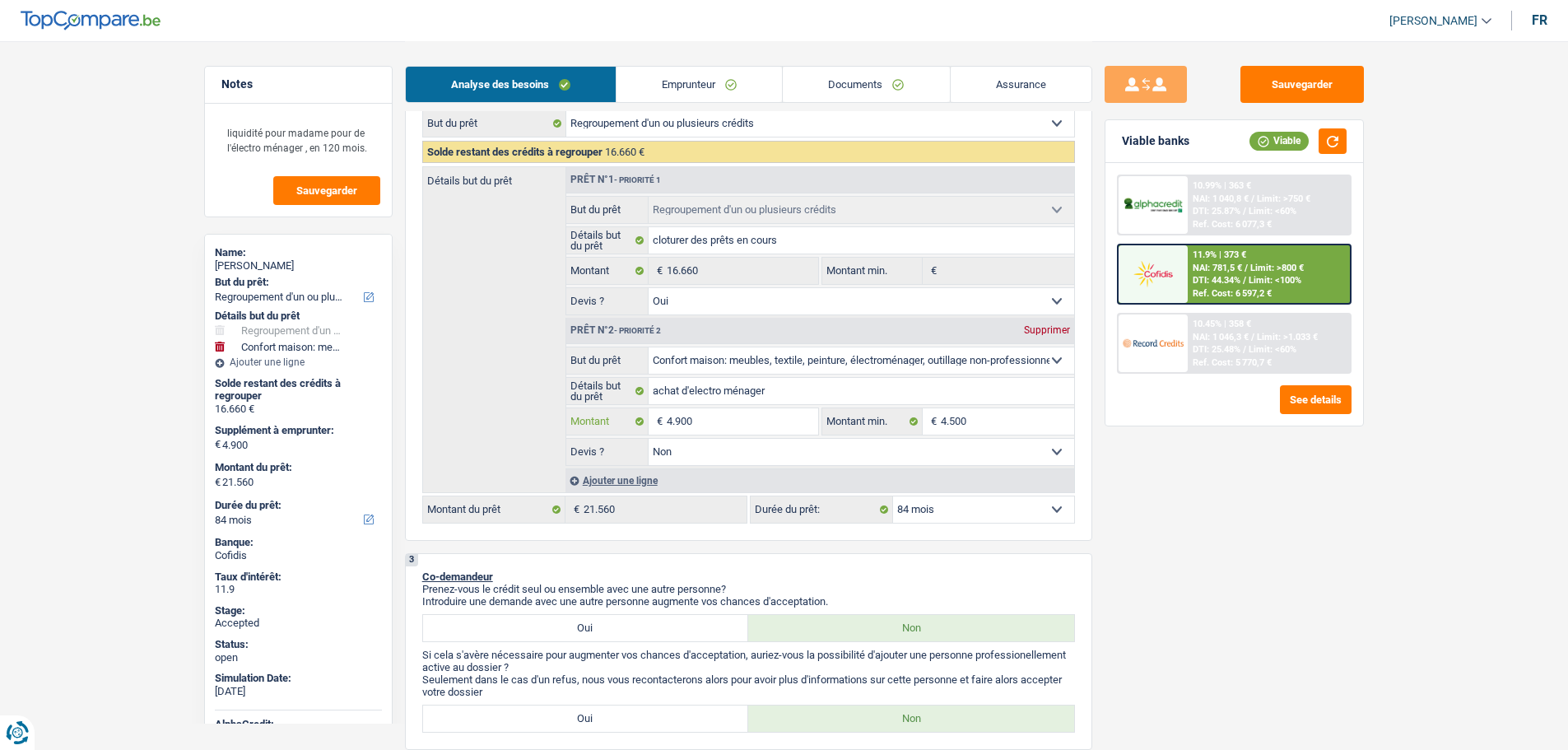
click at [680, 424] on input "4.900" at bounding box center [741, 421] width 151 height 26
type input "5"
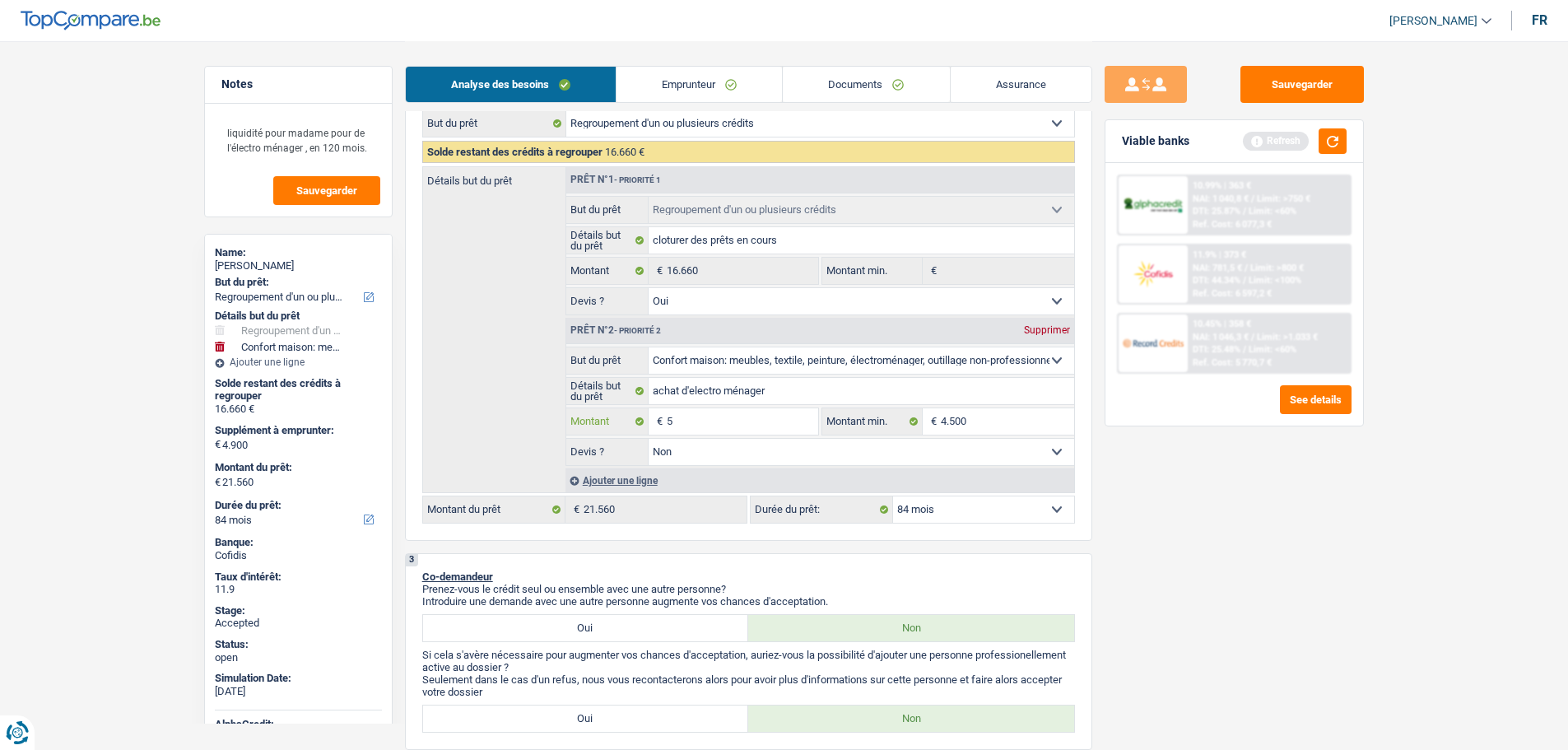
type input "50"
type input "500"
type input "5.000"
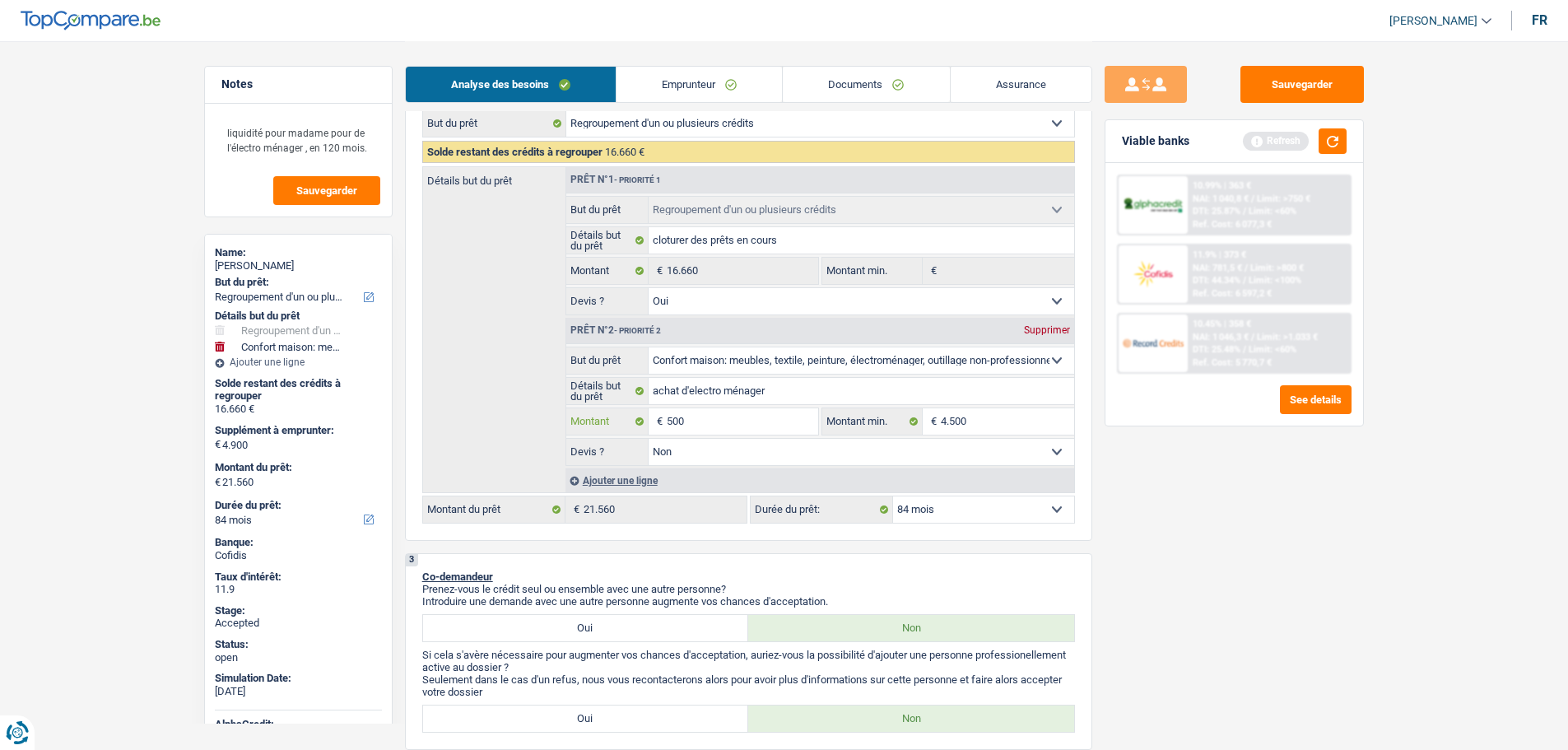
type input "5.000"
type input "21.660"
select select "120"
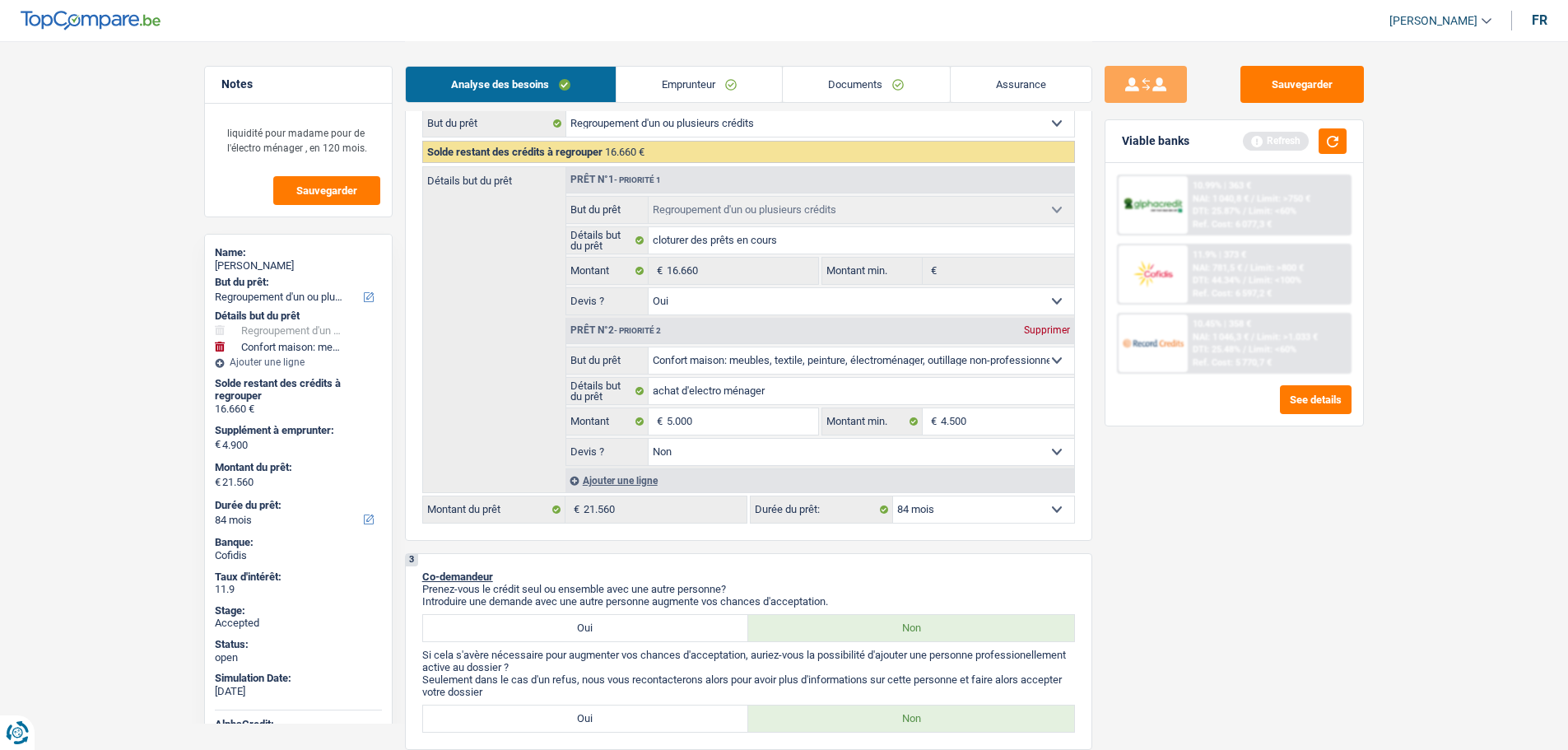
type input "21.660"
select select "120"
type input "21.660"
select select "120"
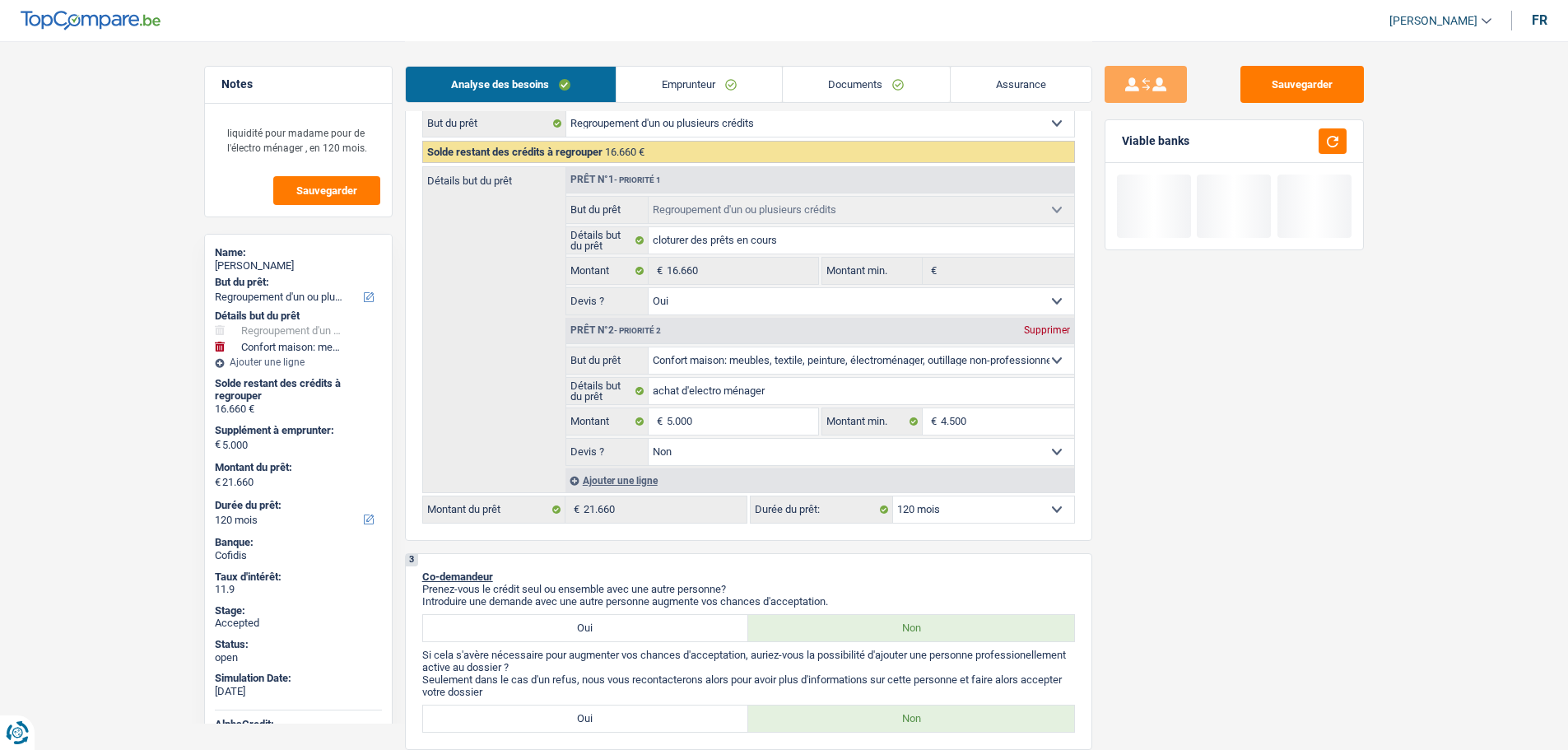
click at [921, 506] on select "12 mois 18 mois 24 mois 30 mois 36 mois 42 mois 48 mois 60 mois 72 mois 84 mois…" at bounding box center [984, 509] width 181 height 26
select select "84"
click at [893, 496] on select "12 mois 18 mois 24 mois 30 mois 36 mois 42 mois 48 mois 60 mois 72 mois 84 mois…" at bounding box center [984, 509] width 181 height 26
select select "84"
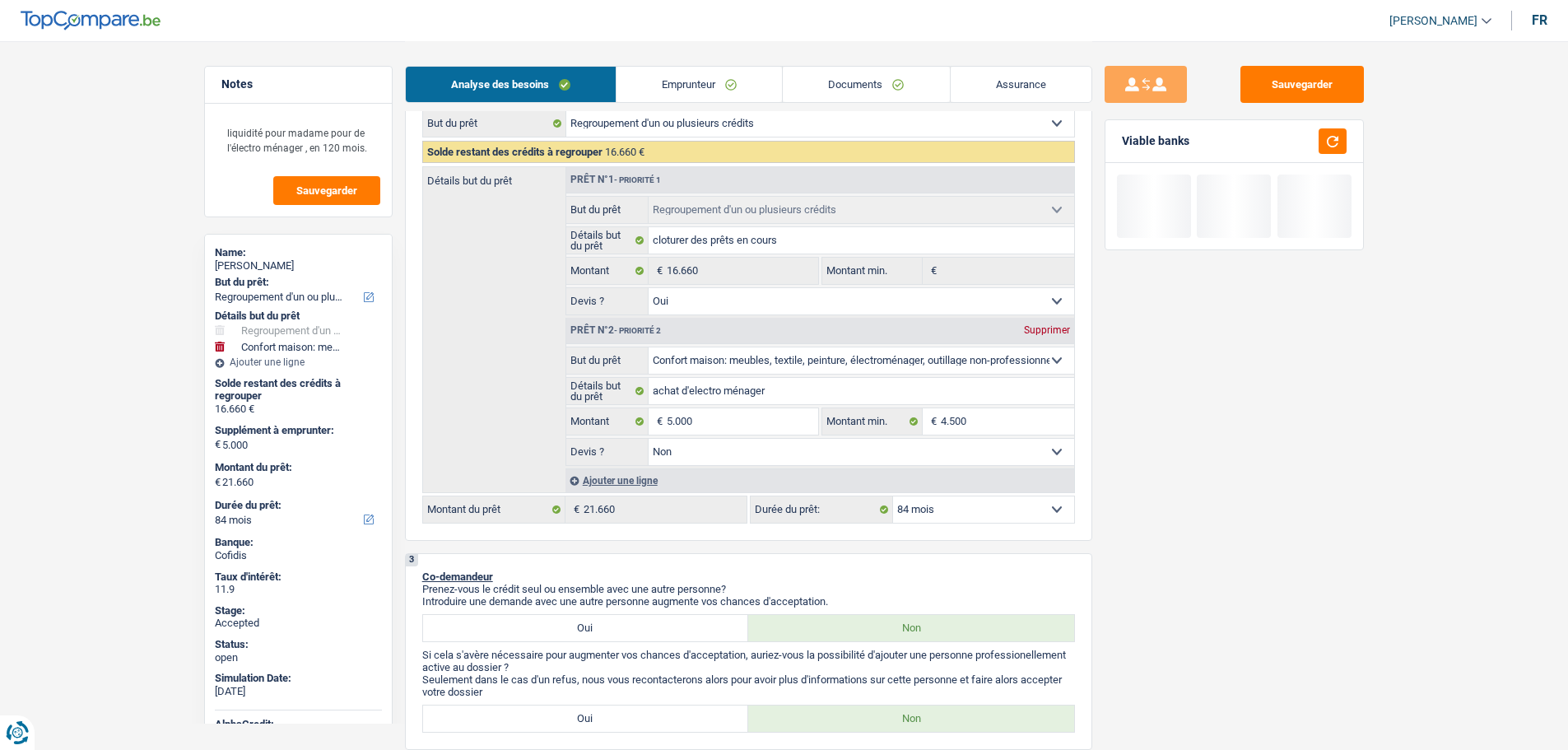
click at [1204, 506] on div "Sauvegarder Viable banks" at bounding box center [1234, 394] width 284 height 658
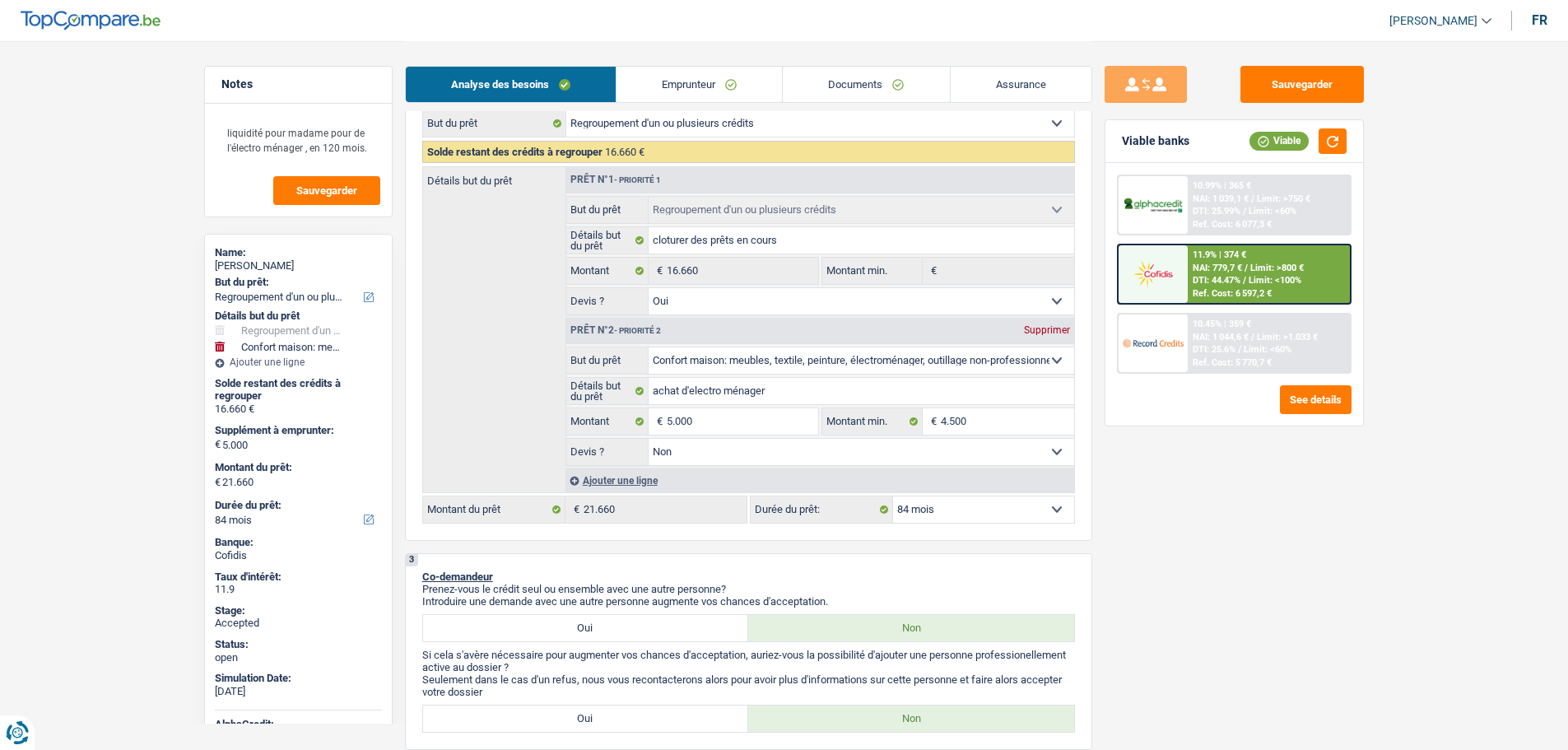
click at [1137, 221] on div at bounding box center [1153, 205] width 69 height 57
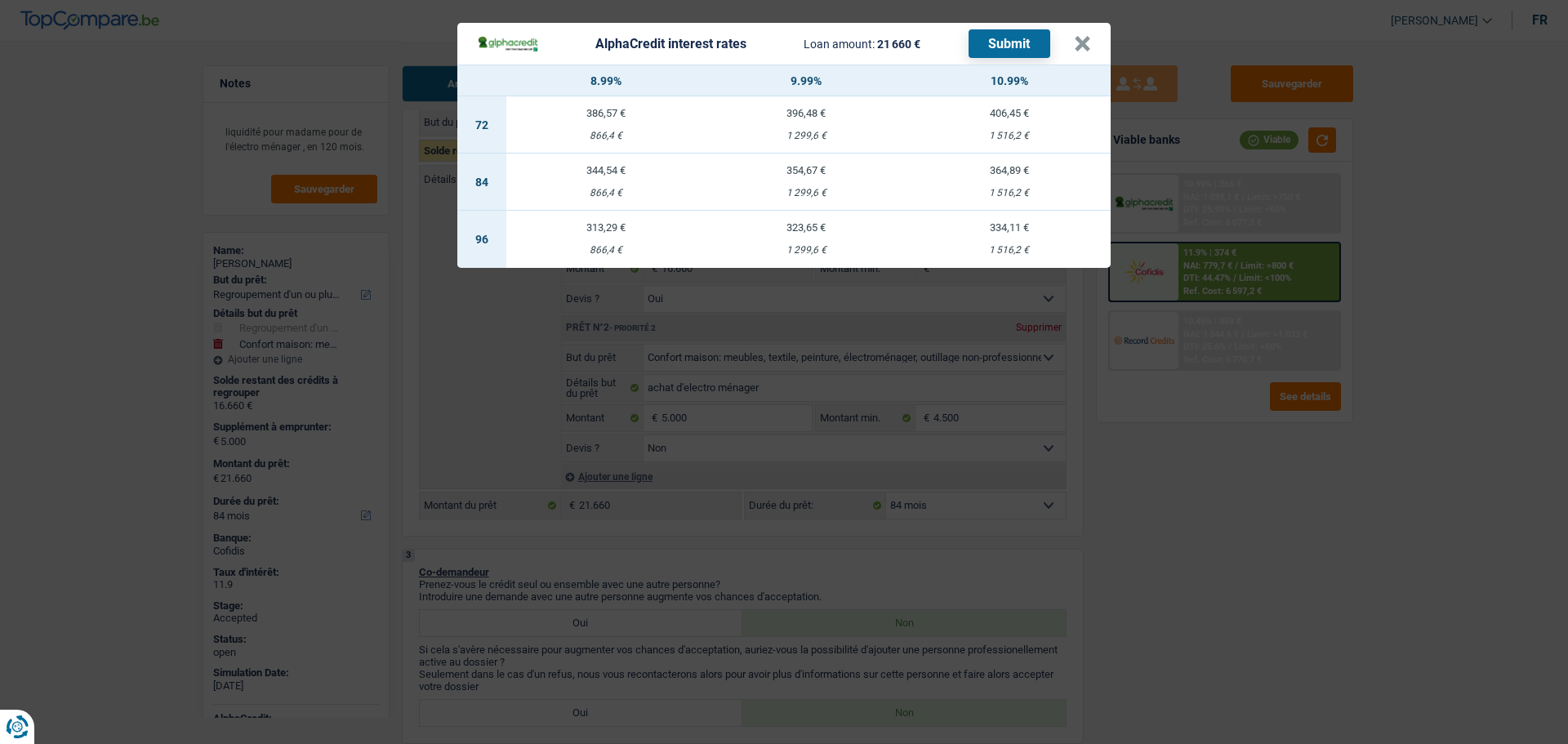
click at [809, 172] on div "354,67 €" at bounding box center [806, 171] width 203 height 11
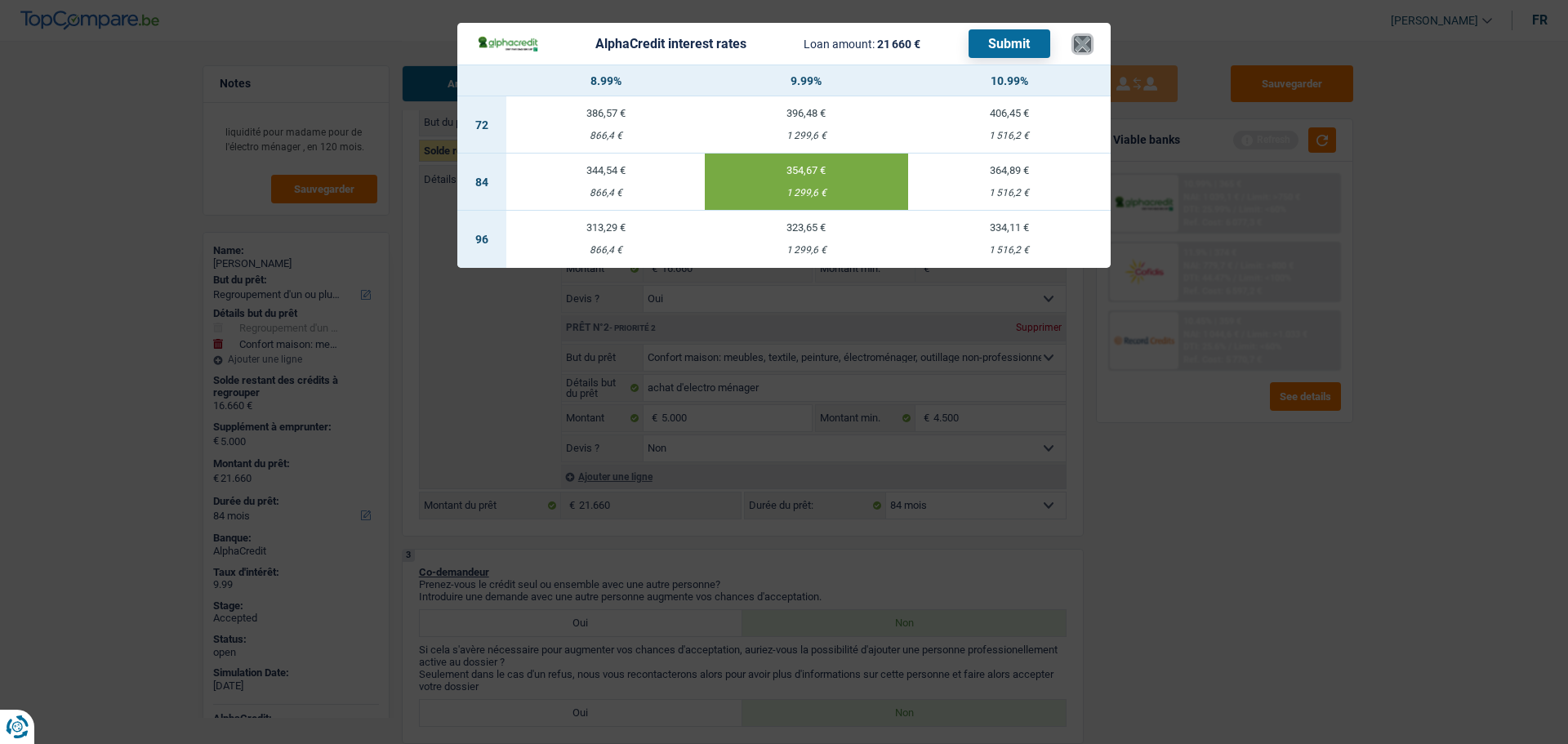
click at [1084, 50] on button "×" at bounding box center [1082, 44] width 17 height 17
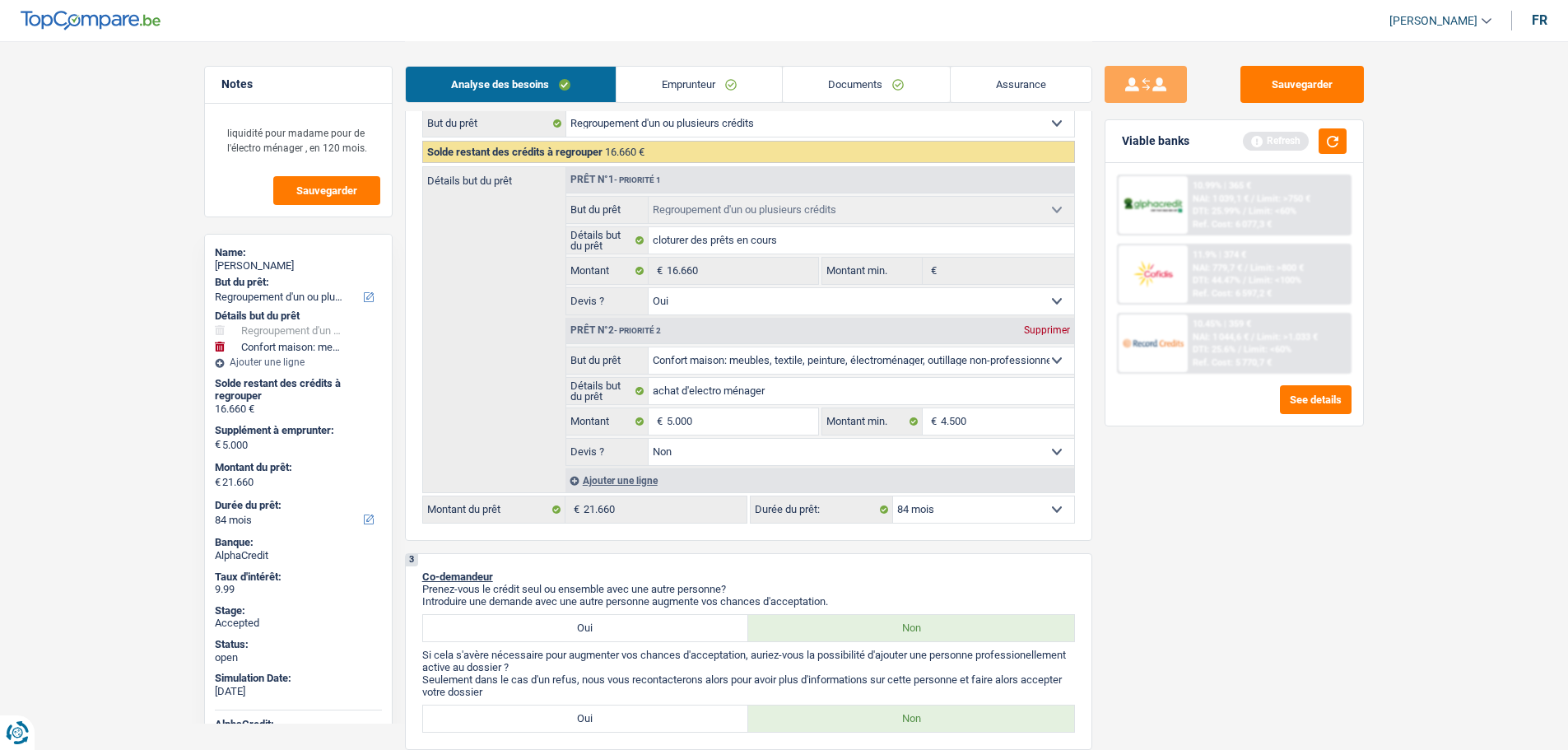
click at [1024, 87] on link "Assurance" at bounding box center [1021, 84] width 141 height 35
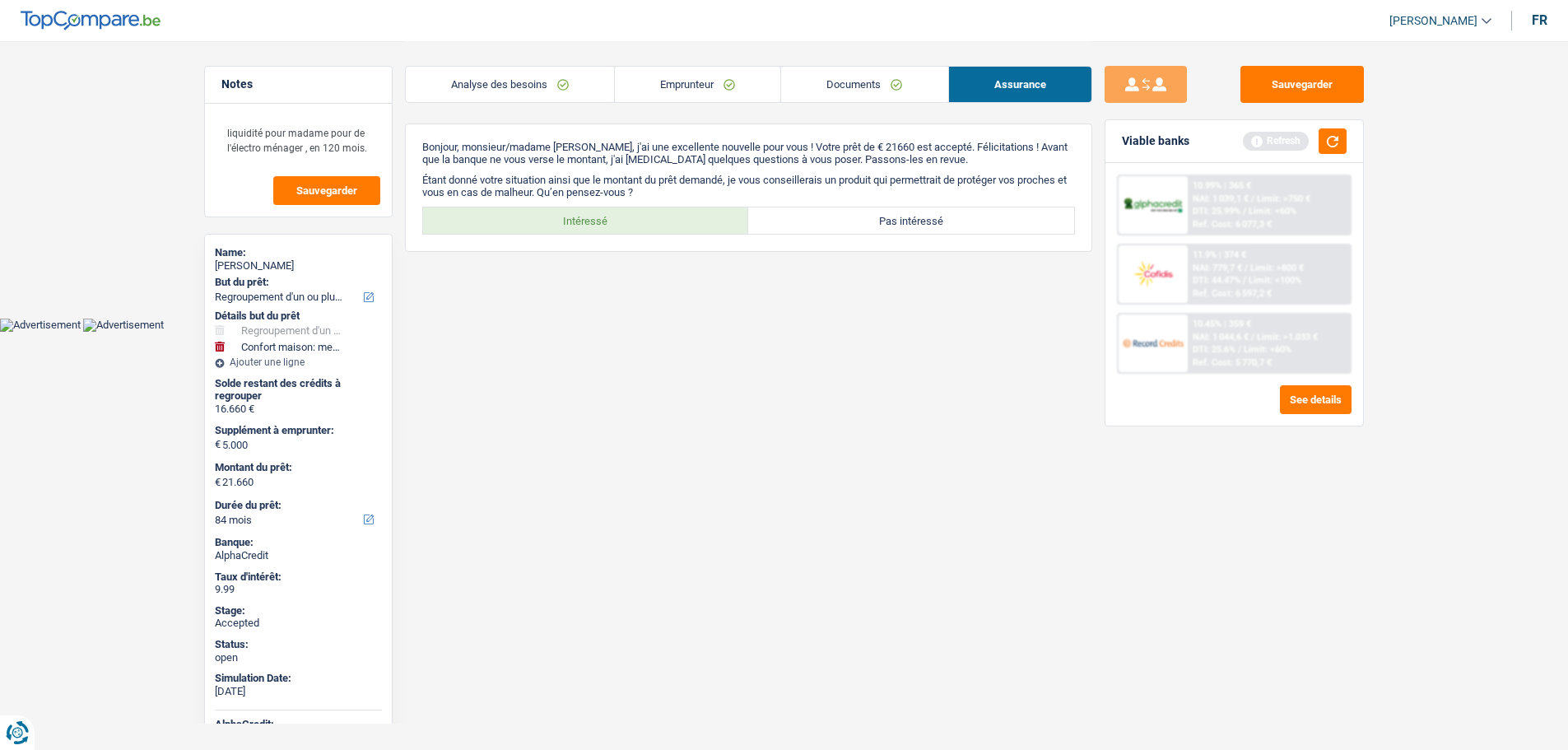
scroll to position [0, 0]
click at [587, 223] on label "Intéressé" at bounding box center [591, 220] width 326 height 26
click at [587, 223] on input "Intéressé" at bounding box center [591, 220] width 326 height 26
radio input "true"
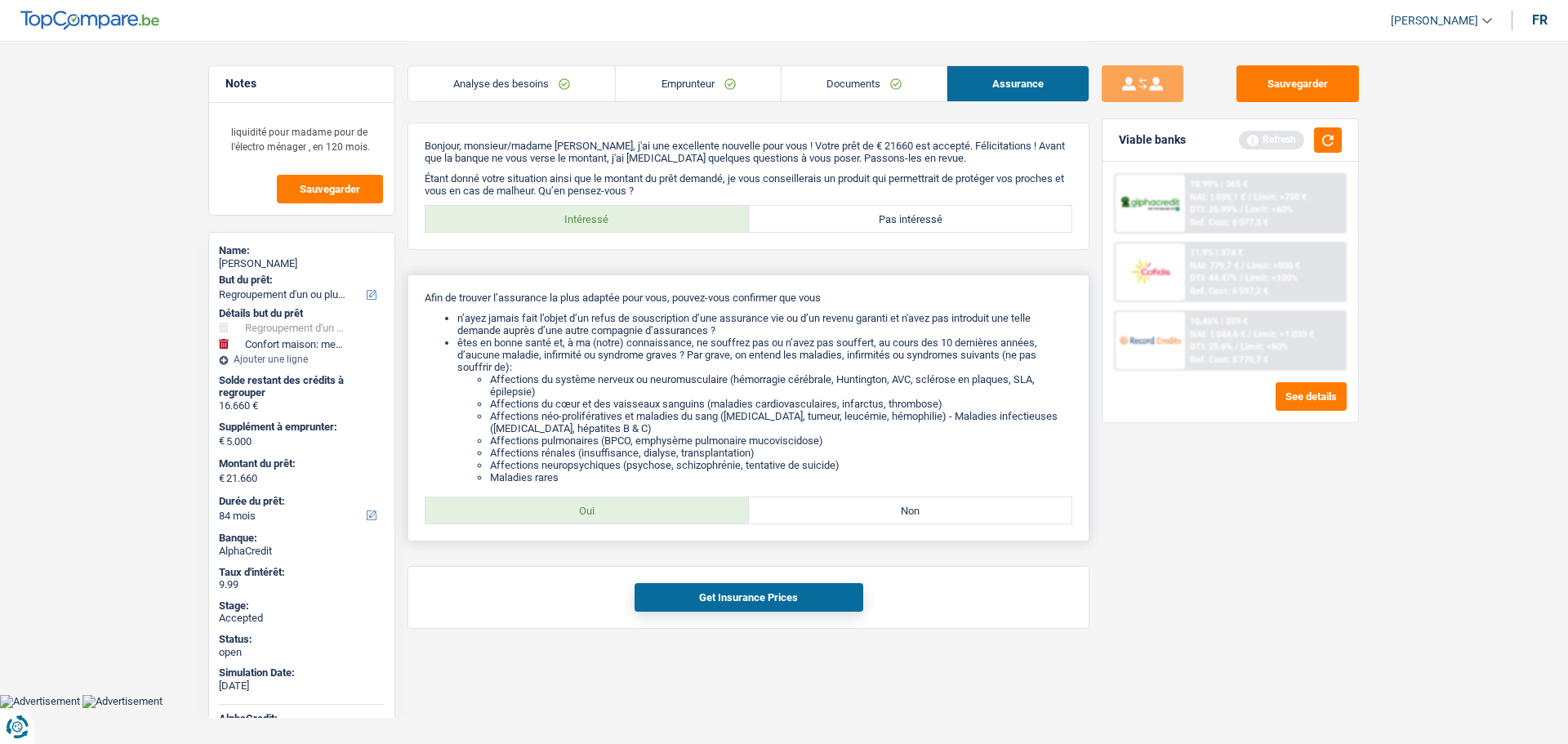
click at [646, 504] on label "Oui" at bounding box center [587, 511] width 323 height 26
click at [646, 504] on input "Oui" at bounding box center [587, 511] width 323 height 26
radio input "true"
click at [689, 581] on div "Get Insurance Prices" at bounding box center [748, 597] width 682 height 62
click at [694, 597] on button "Get Insurance Prices" at bounding box center [748, 597] width 229 height 28
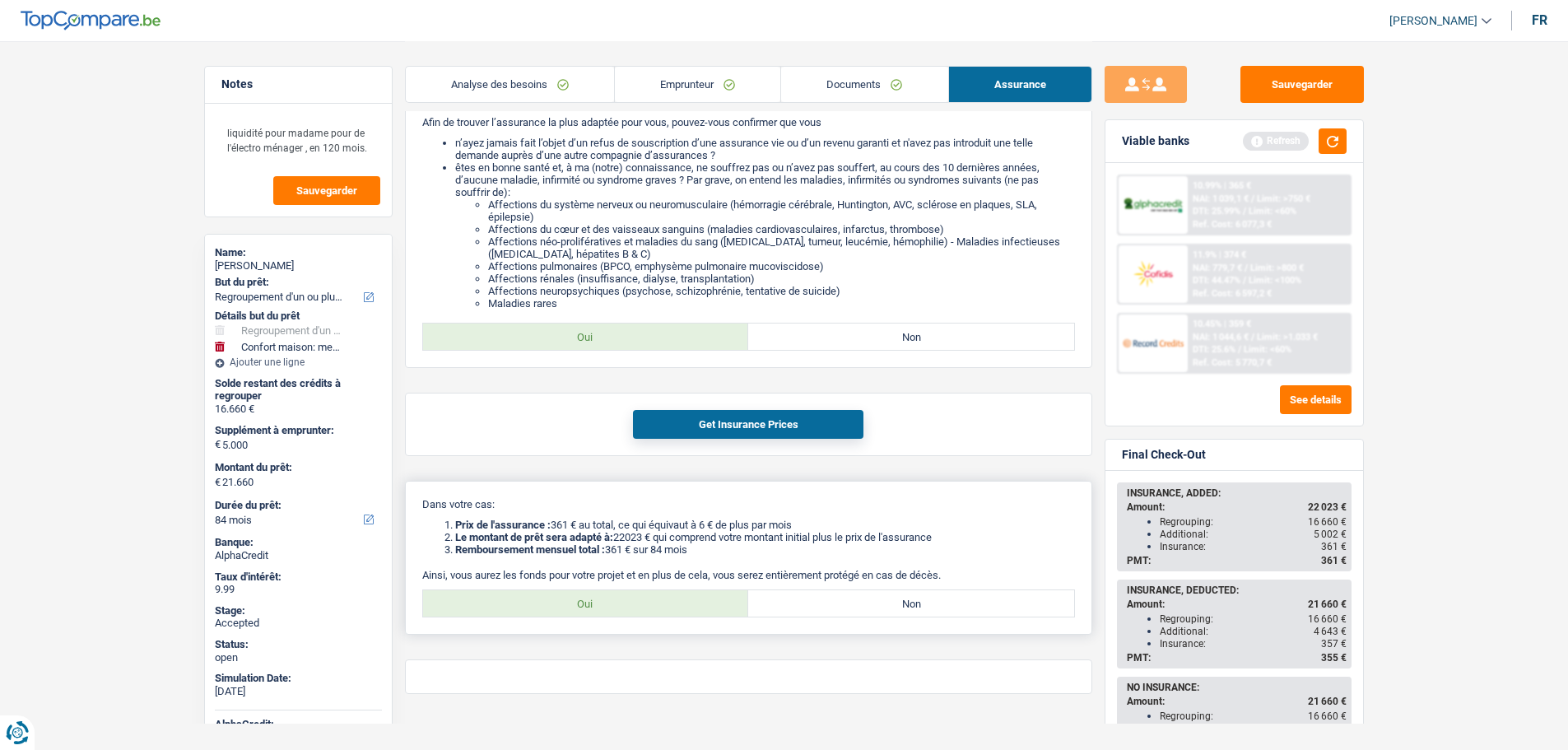
scroll to position [200, 0]
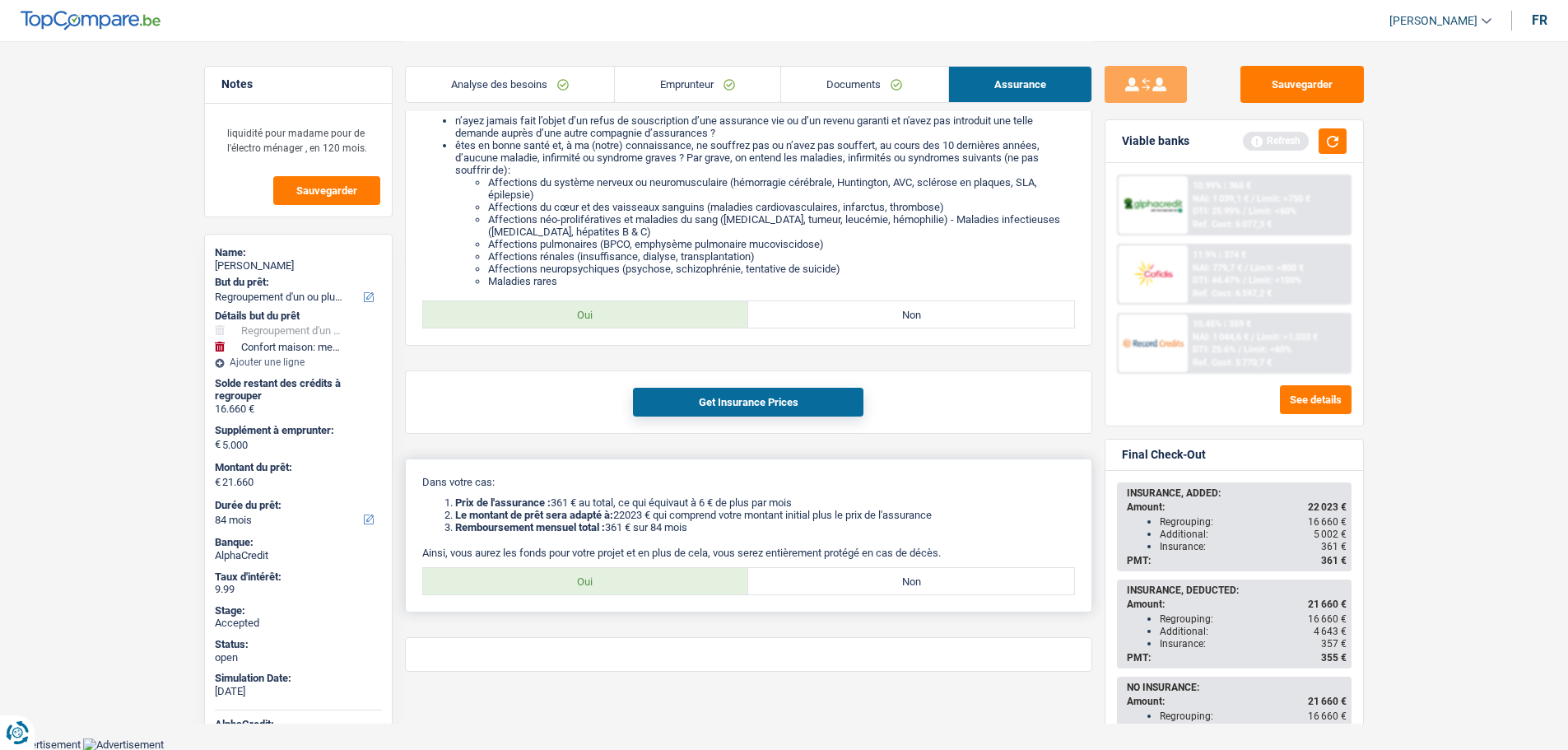
click at [535, 584] on label "Oui" at bounding box center [586, 581] width 326 height 26
click at [535, 584] on input "Oui" at bounding box center [586, 581] width 326 height 26
radio input "true"
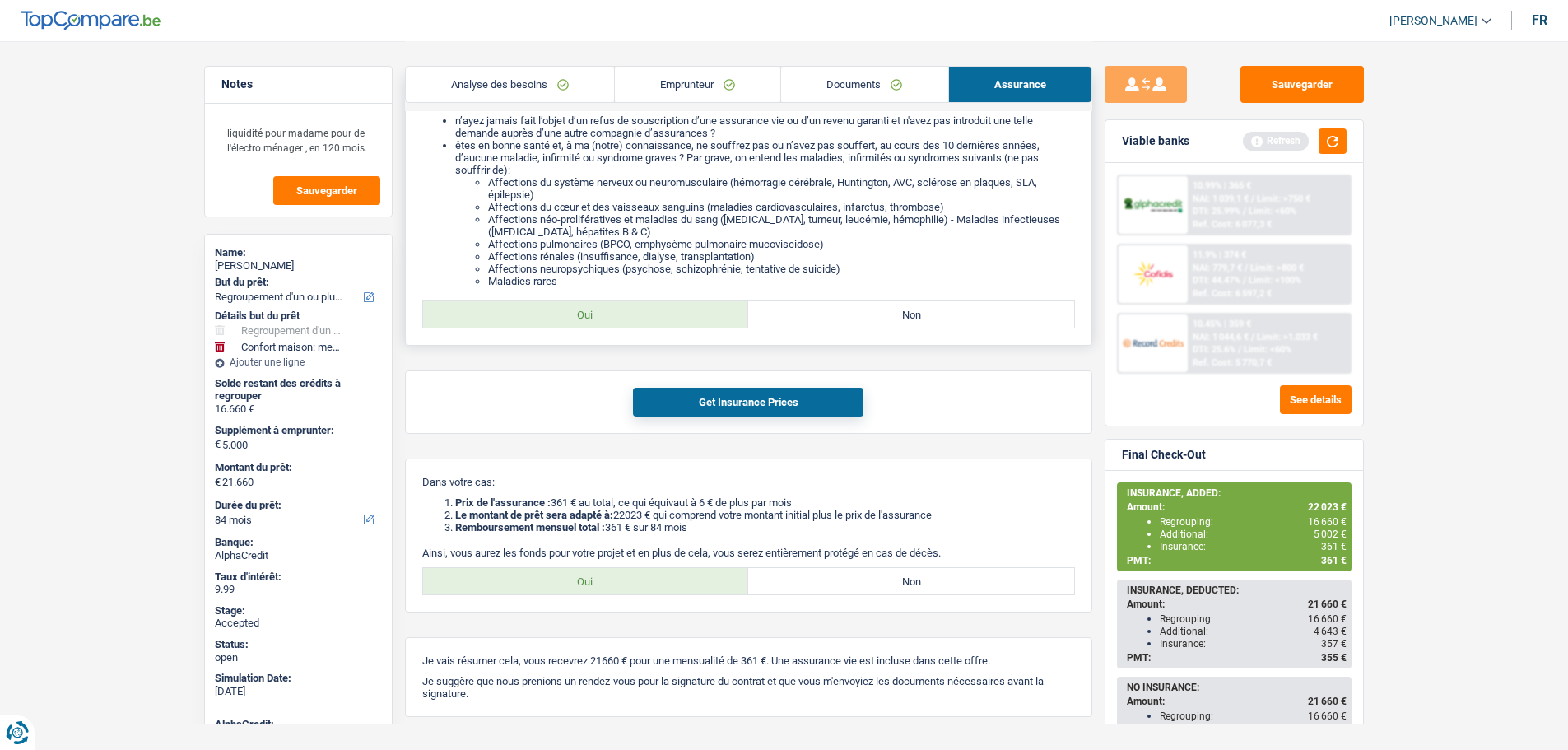
scroll to position [0, 0]
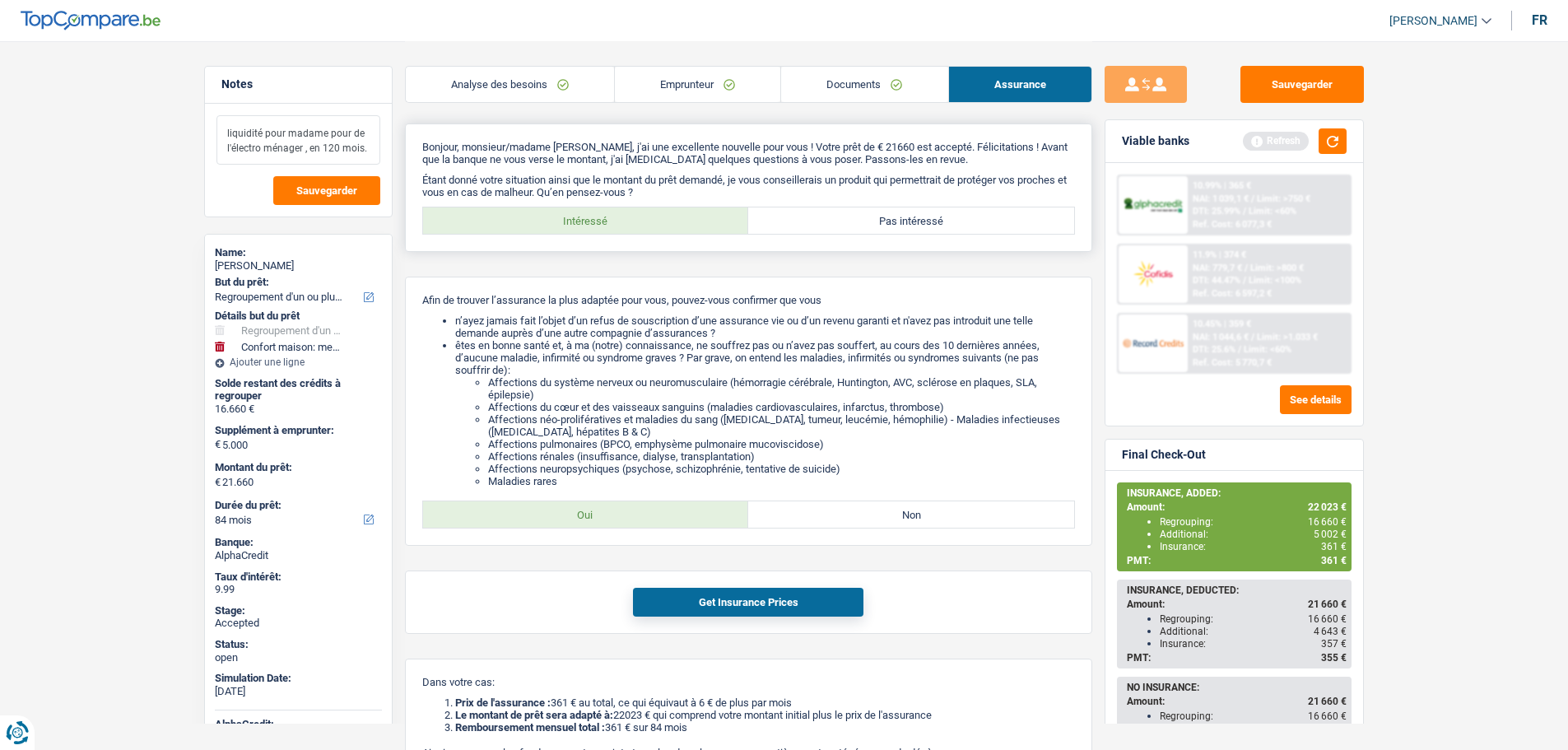
drag, startPoint x: 236, startPoint y: 129, endPoint x: 434, endPoint y: 144, distance: 198.6
click at [358, 150] on textarea "liquidité pour madame pour de l'électro ménager , en 120 mois." at bounding box center [298, 140] width 164 height 49
click at [518, 81] on link "Analyse des besoins" at bounding box center [510, 84] width 208 height 35
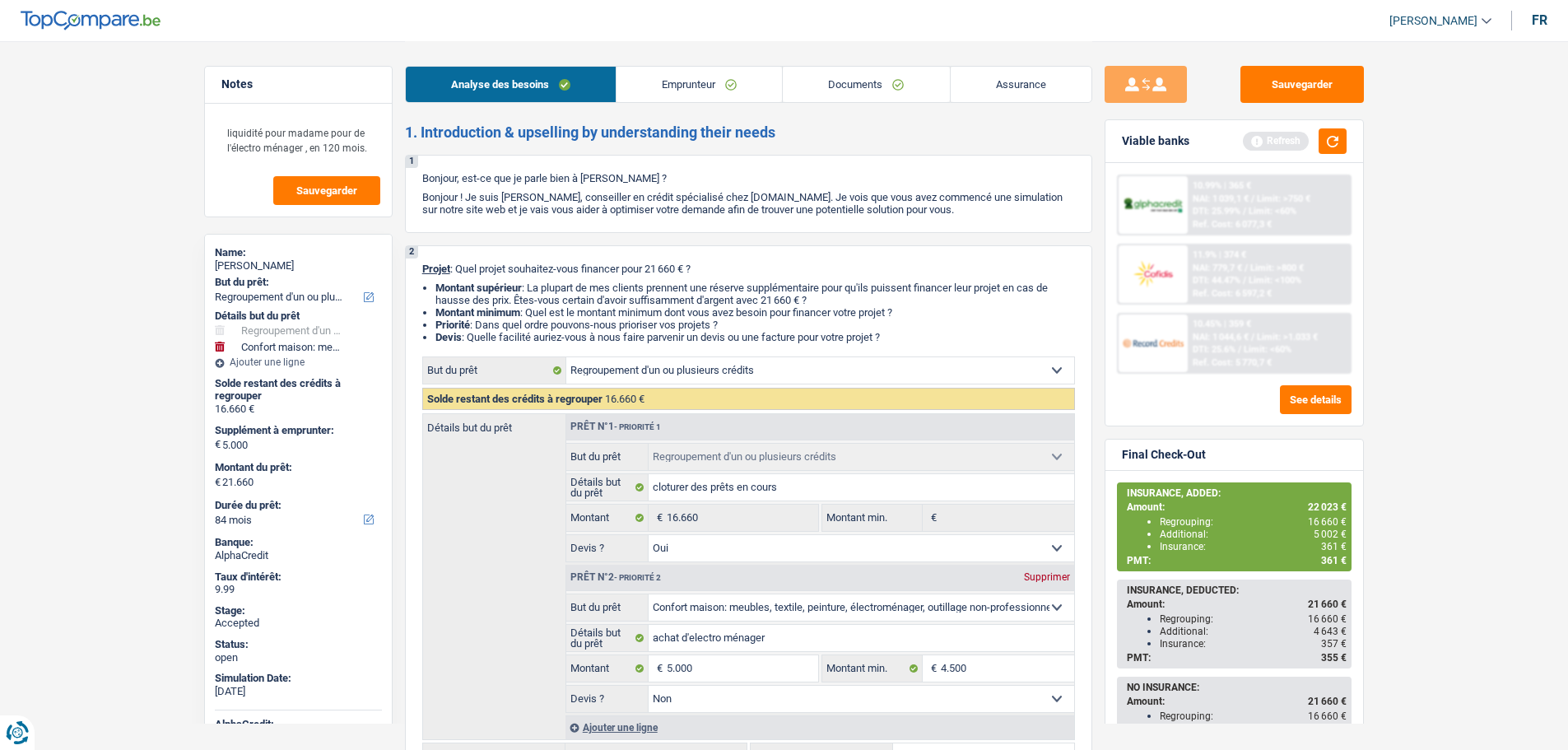
click at [681, 81] on link "Emprunteur" at bounding box center [699, 84] width 166 height 35
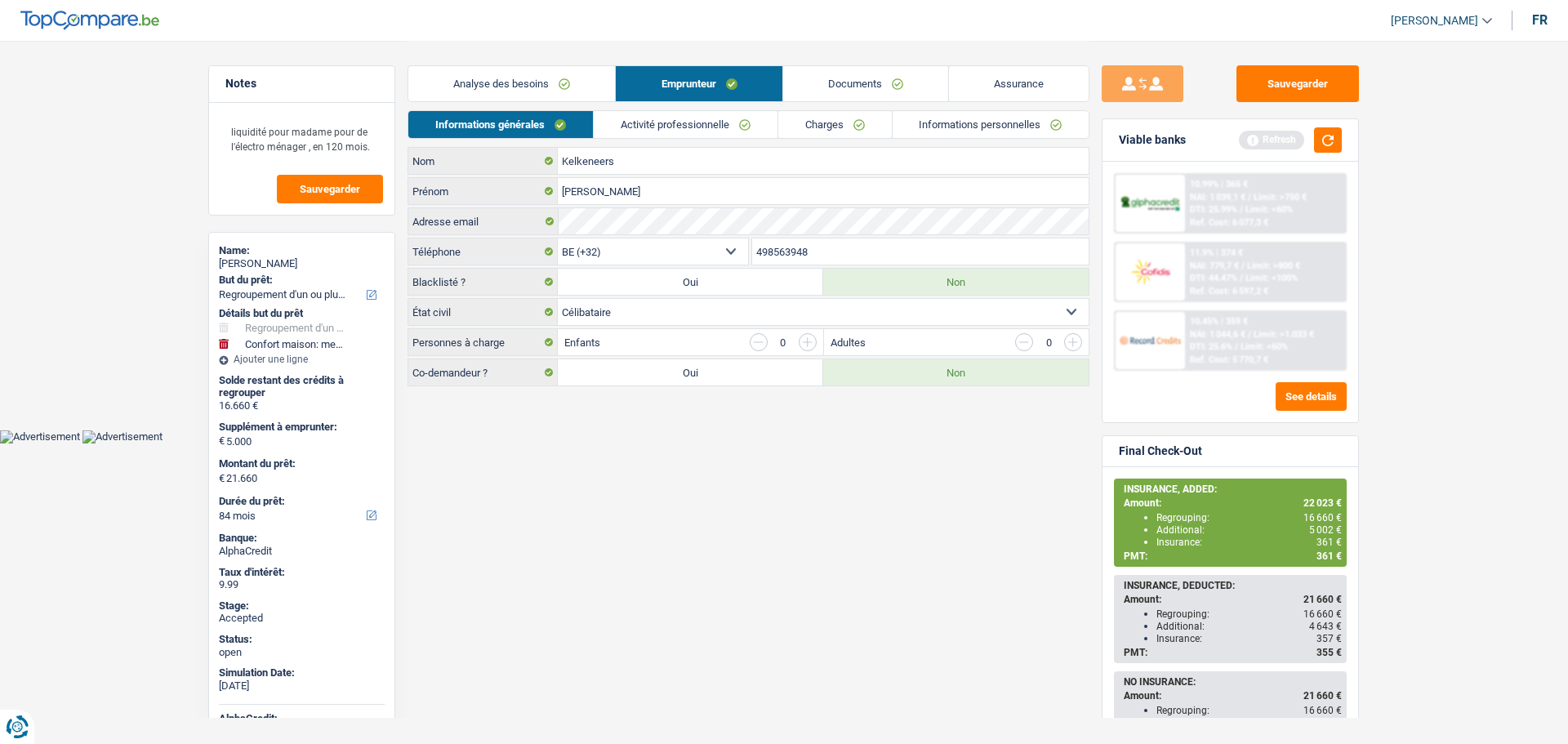
click at [1431, 25] on span "[PERSON_NAME]" at bounding box center [1434, 20] width 87 height 14
click at [1407, 146] on button "SO" at bounding box center [1405, 150] width 145 height 33
select select "84"
select select "120"
select select "refinancing"
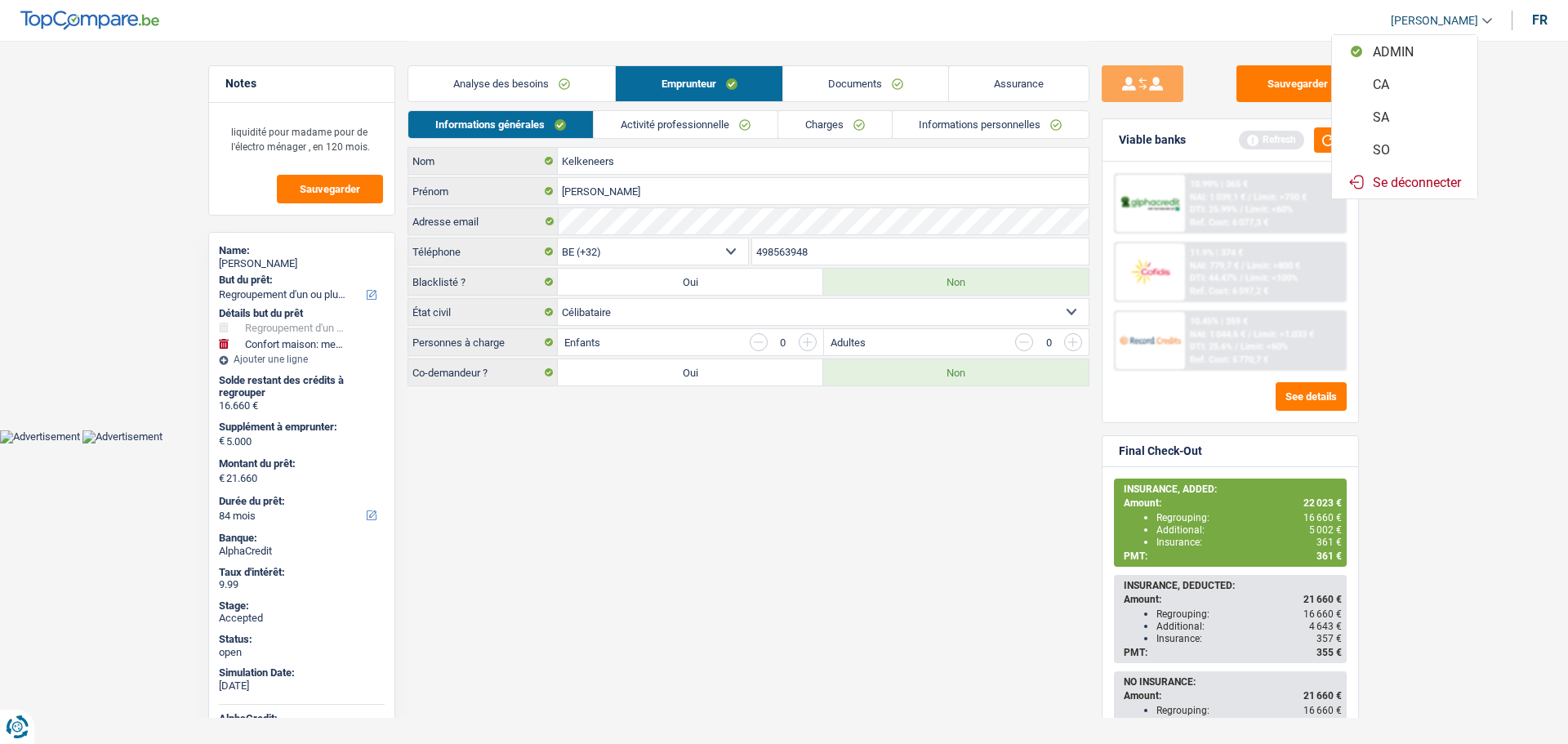
select select "refinancing"
select select "yes"
select select "household"
select select "false"
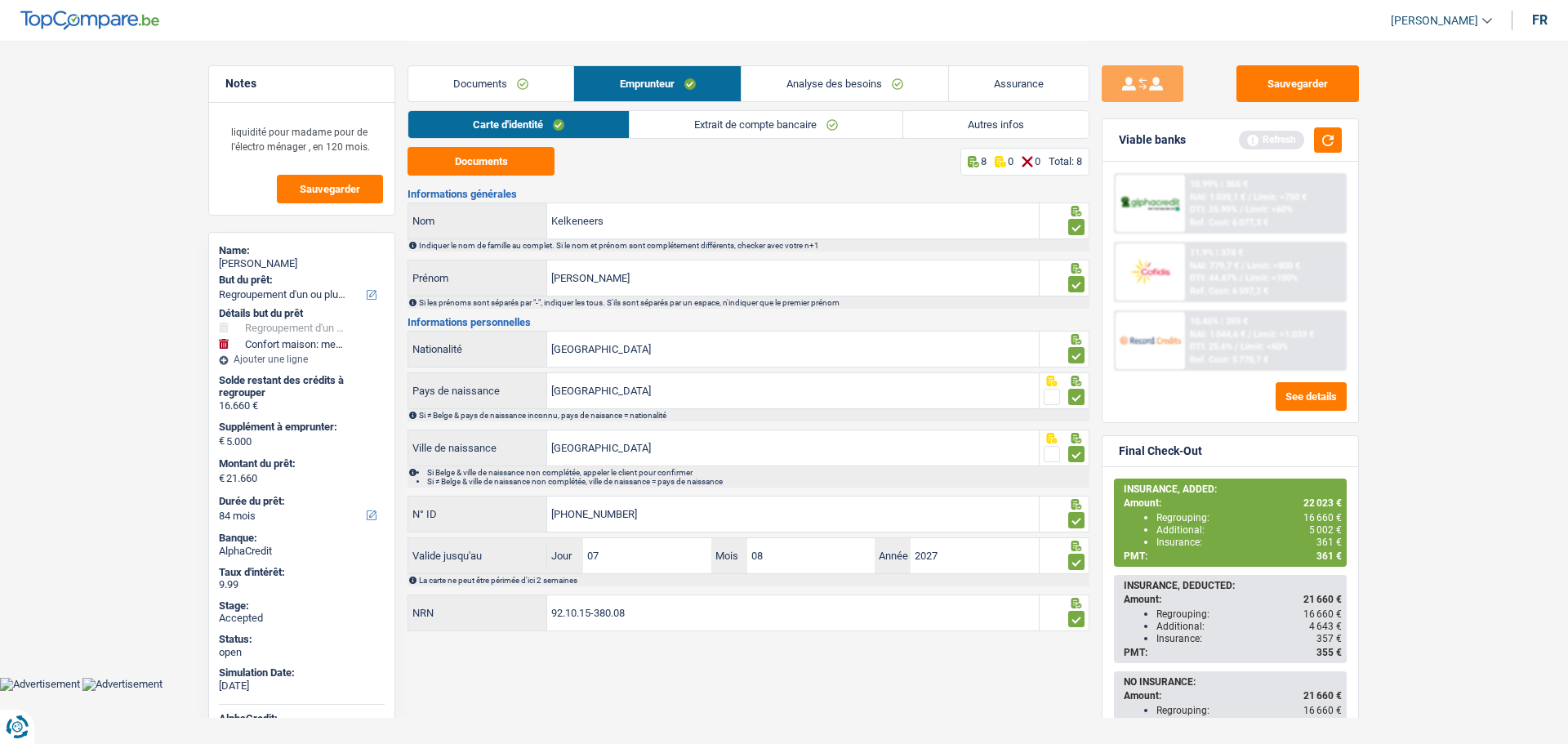
click at [857, 75] on link "Analyse des besoins" at bounding box center [845, 84] width 207 height 35
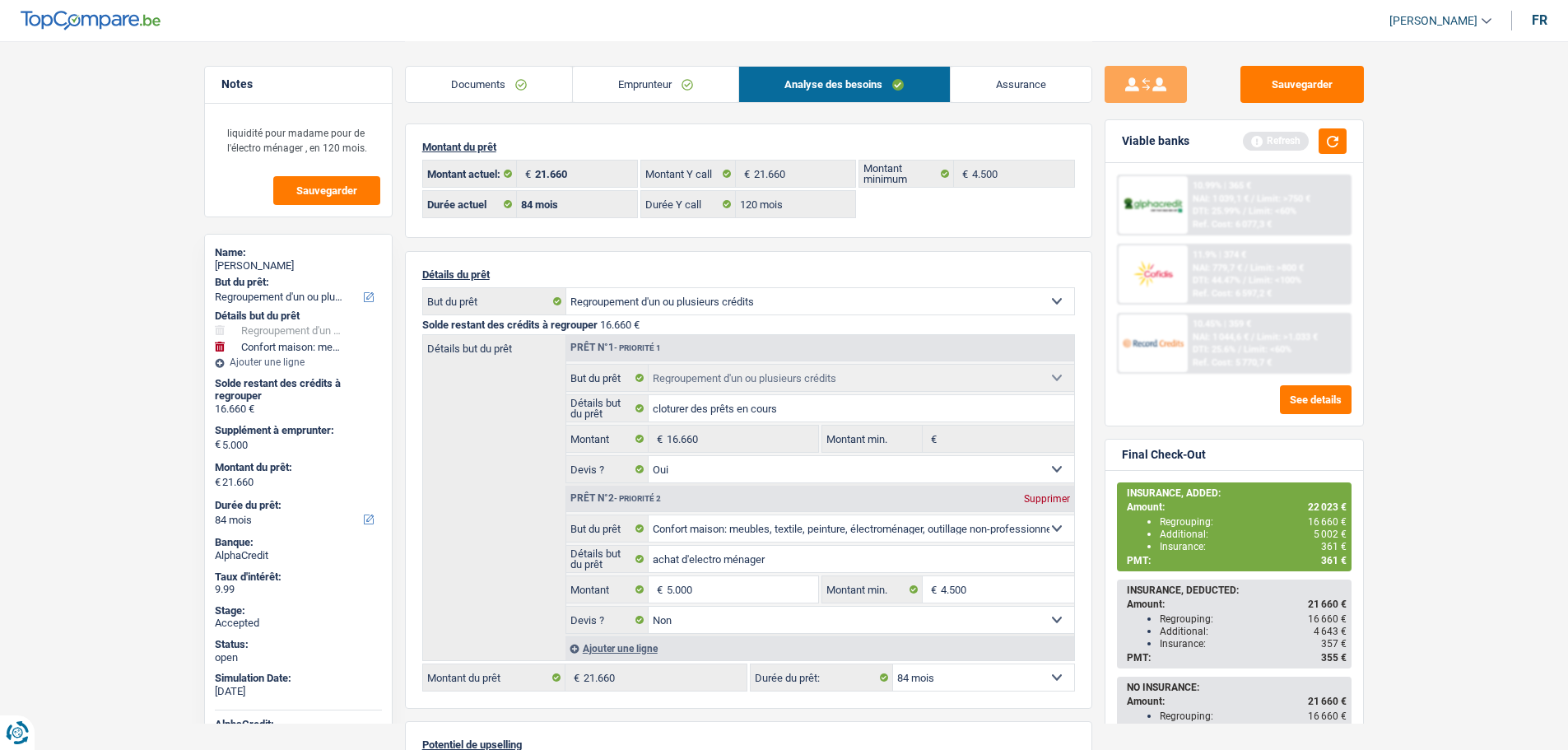
click at [599, 94] on link "Emprunteur" at bounding box center [655, 84] width 166 height 35
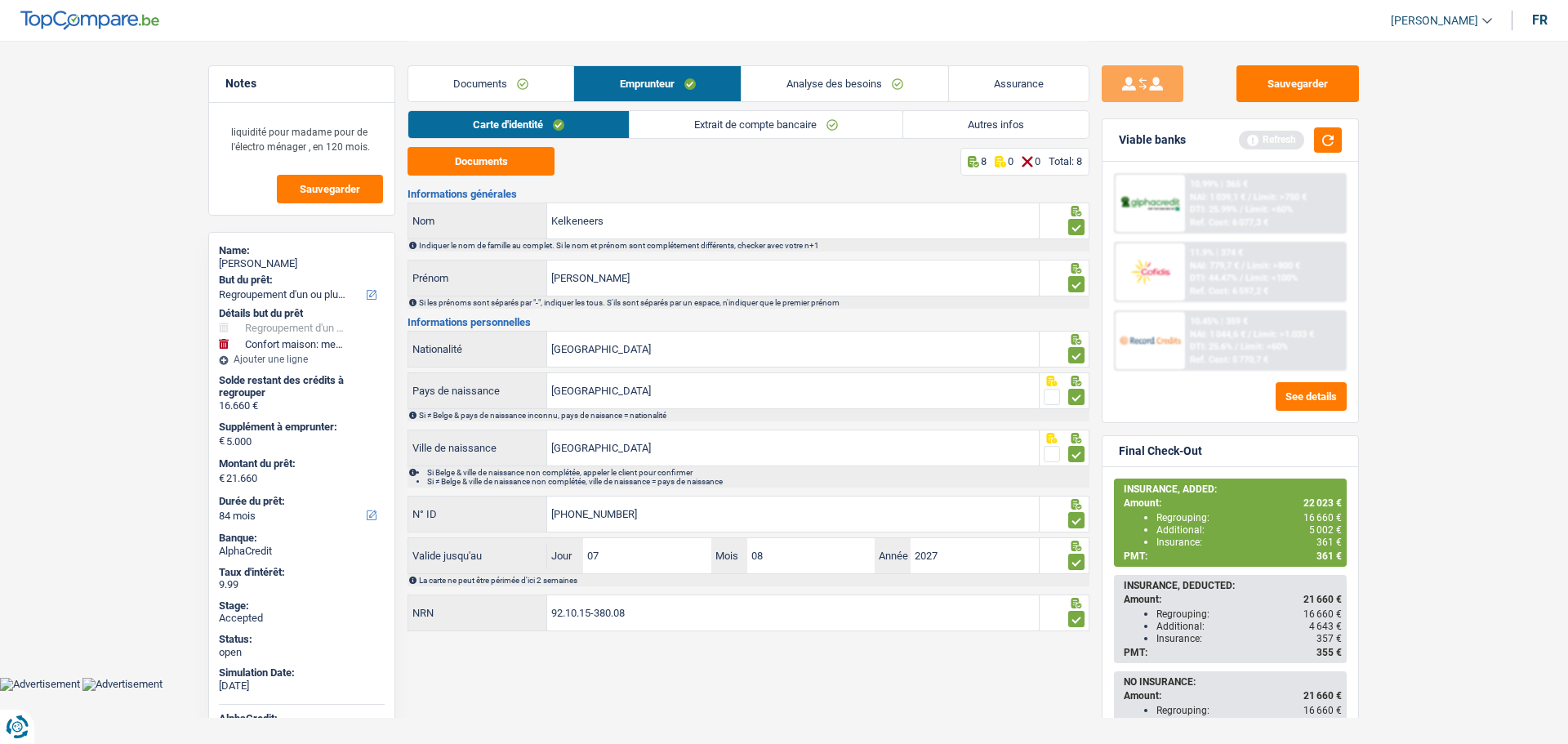
click at [989, 122] on link "Autres infos" at bounding box center [996, 124] width 185 height 27
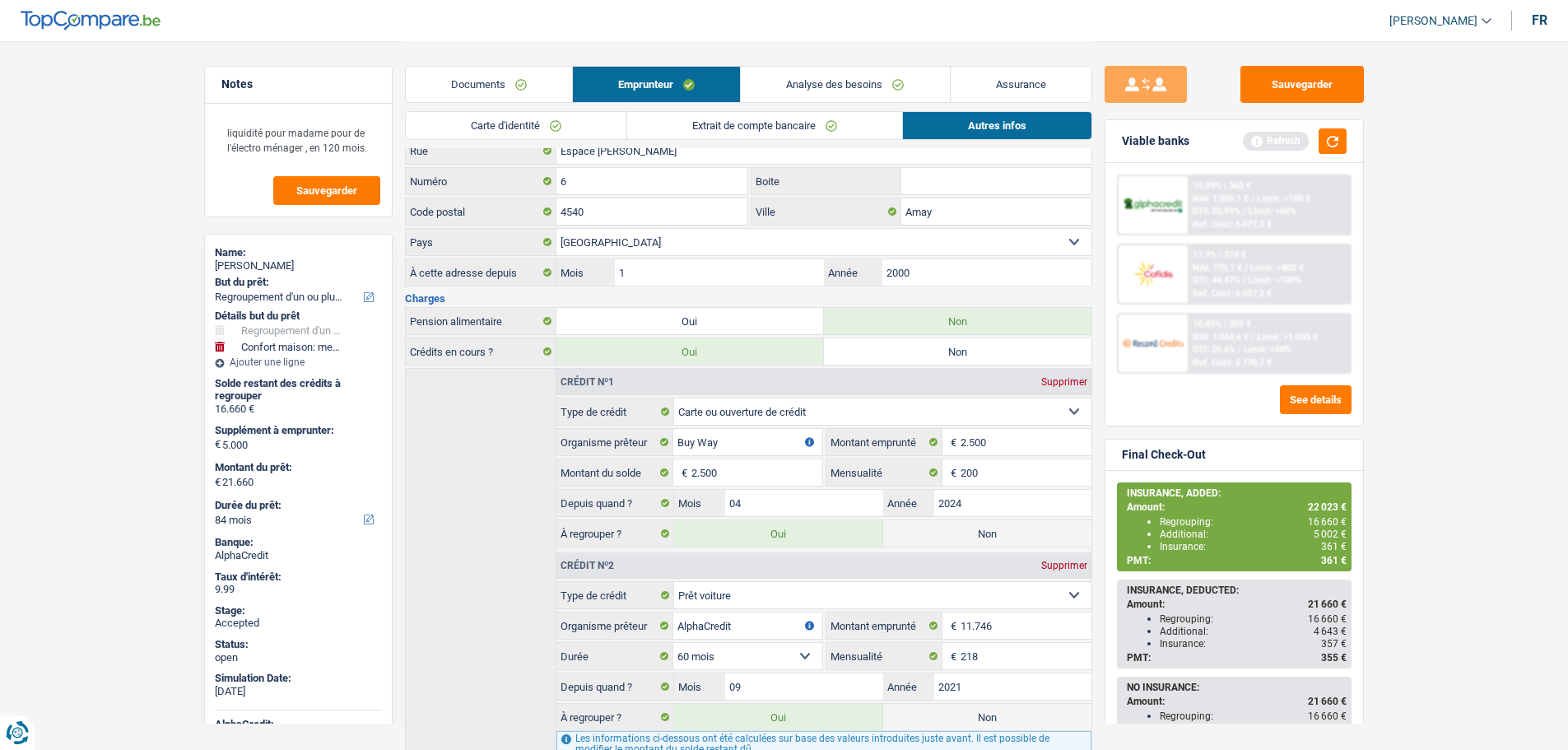
scroll to position [158, 0]
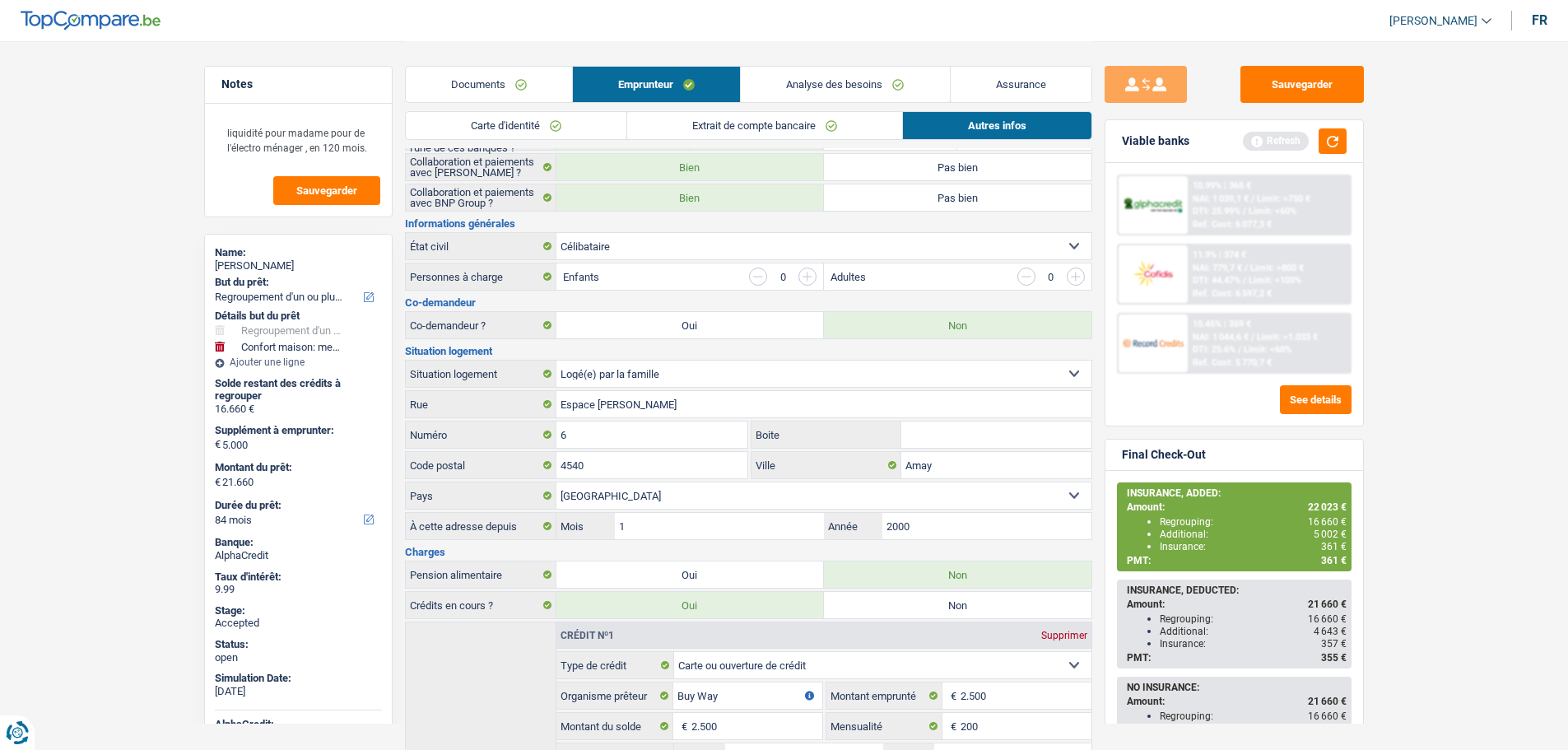
click at [989, 86] on link "Assurance" at bounding box center [1021, 84] width 141 height 35
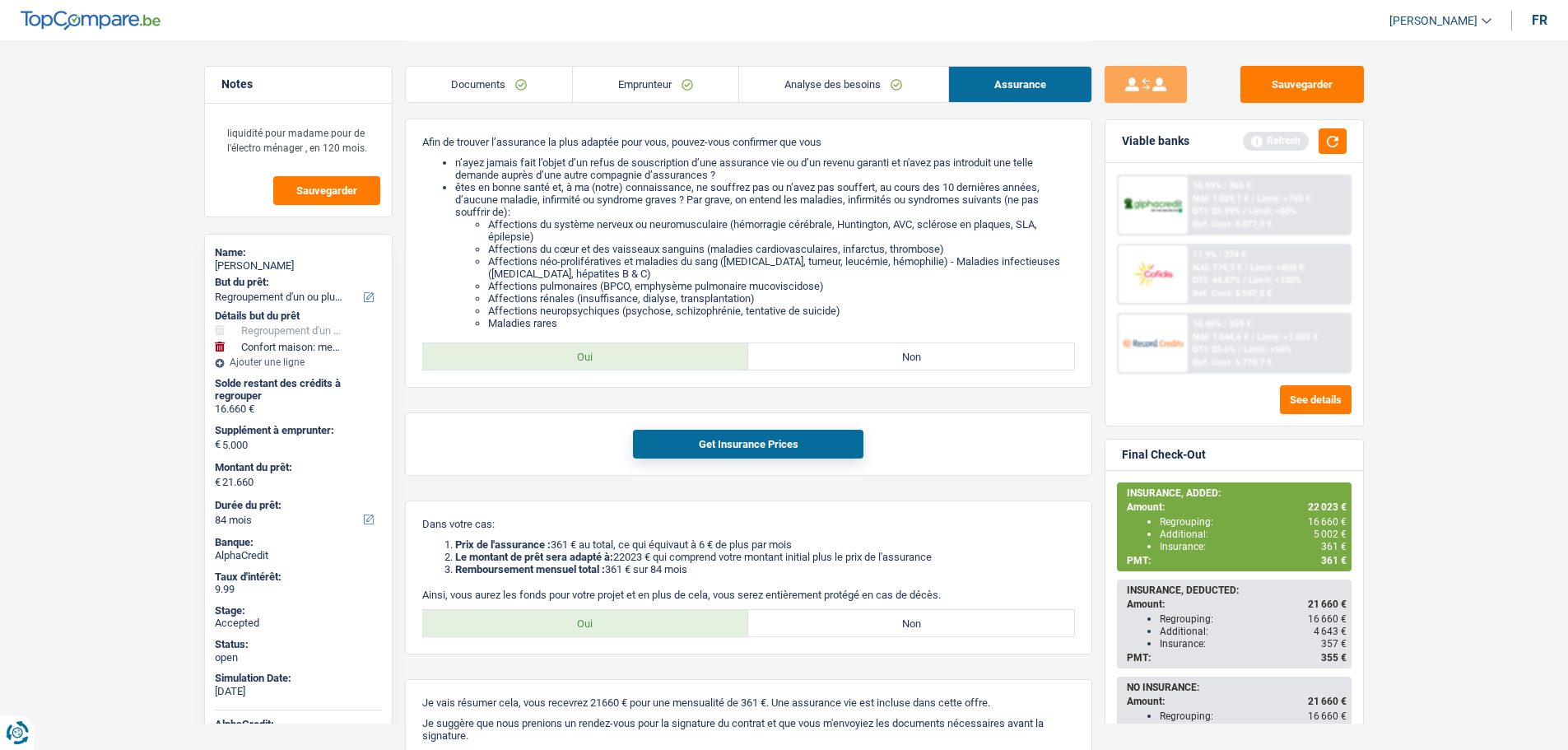
click at [1152, 278] on img at bounding box center [1153, 273] width 61 height 31
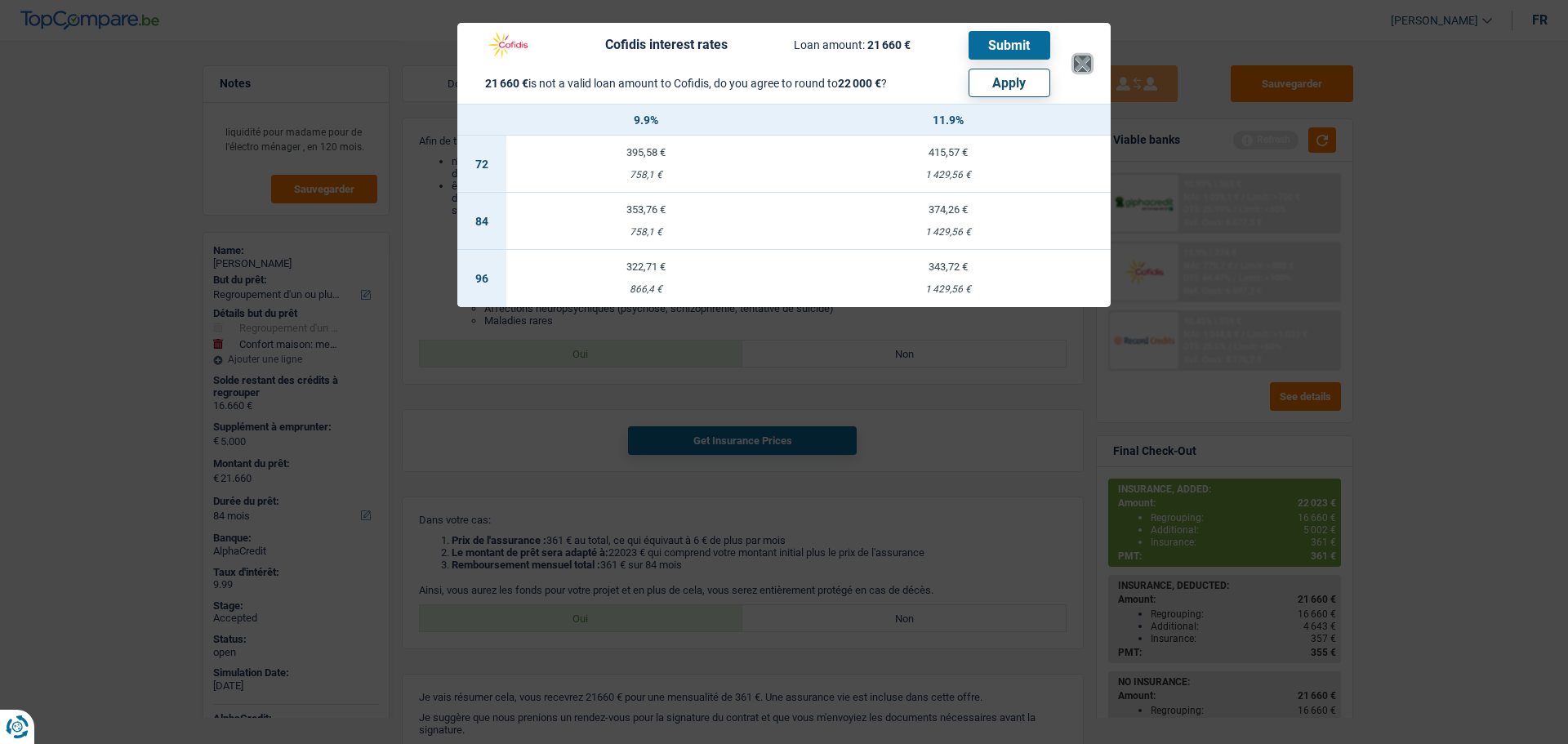
click at [1078, 70] on button "×" at bounding box center [1082, 63] width 17 height 17
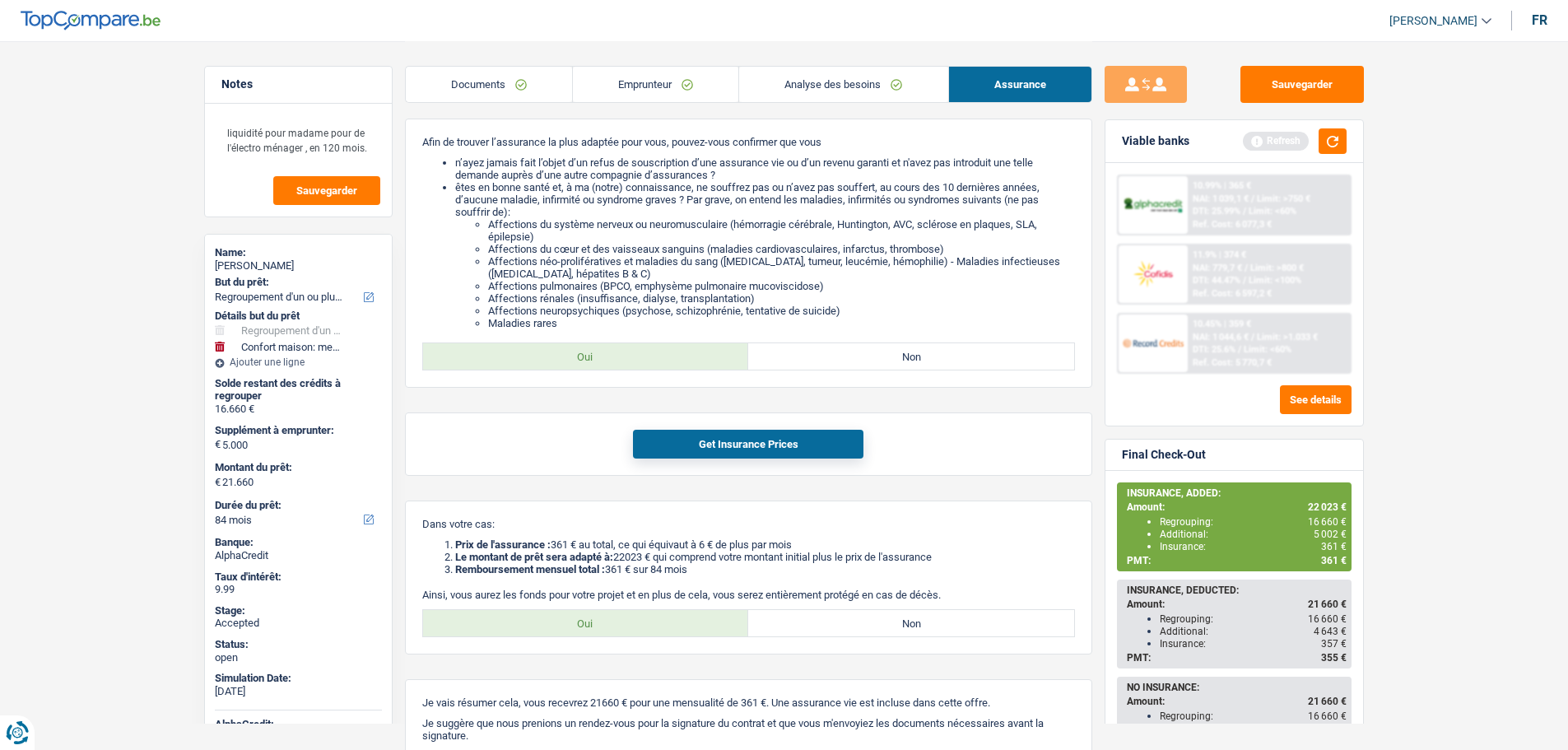
click at [843, 83] on link "Analyse des besoins" at bounding box center [843, 84] width 208 height 35
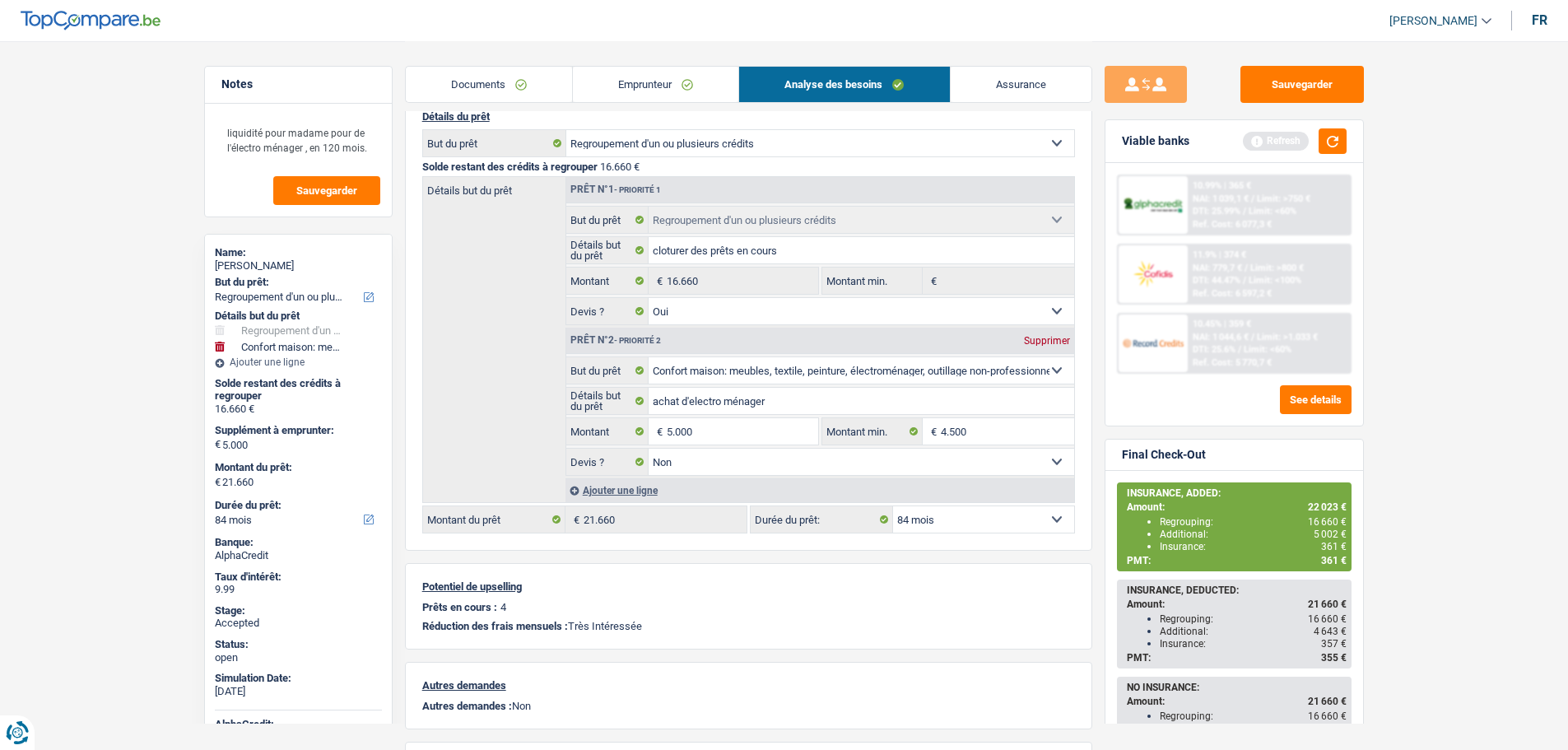
click at [927, 522] on select "12 mois 18 mois 24 mois 30 mois 36 mois 42 mois 48 mois 60 mois 72 mois 84 mois…" at bounding box center [984, 519] width 181 height 26
select select "120"
click at [893, 506] on select "12 mois 18 mois 24 mois 30 mois 36 mois 42 mois 48 mois 60 mois 72 mois 84 mois…" at bounding box center [984, 519] width 181 height 26
select select "120"
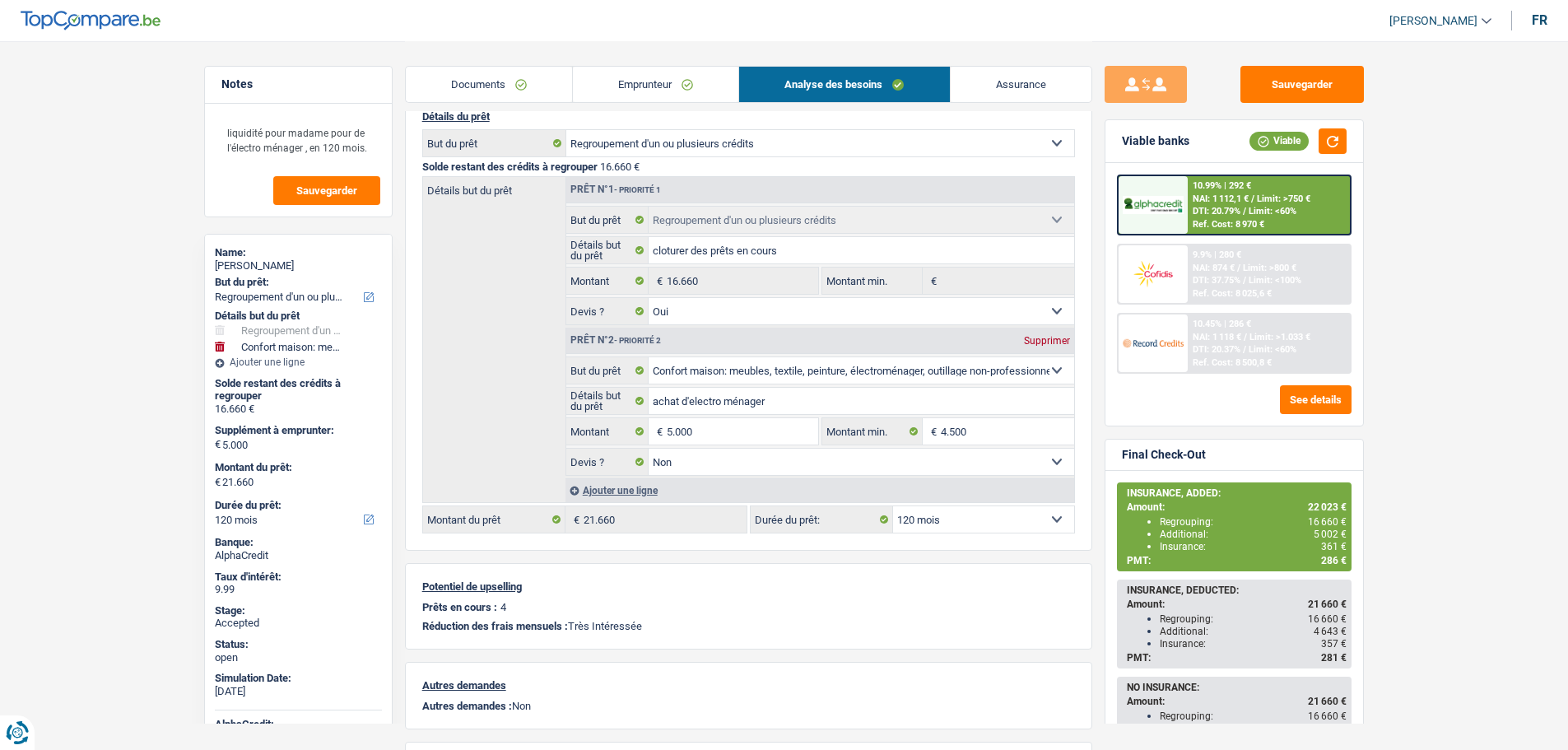
click at [1158, 292] on div at bounding box center [1153, 274] width 69 height 57
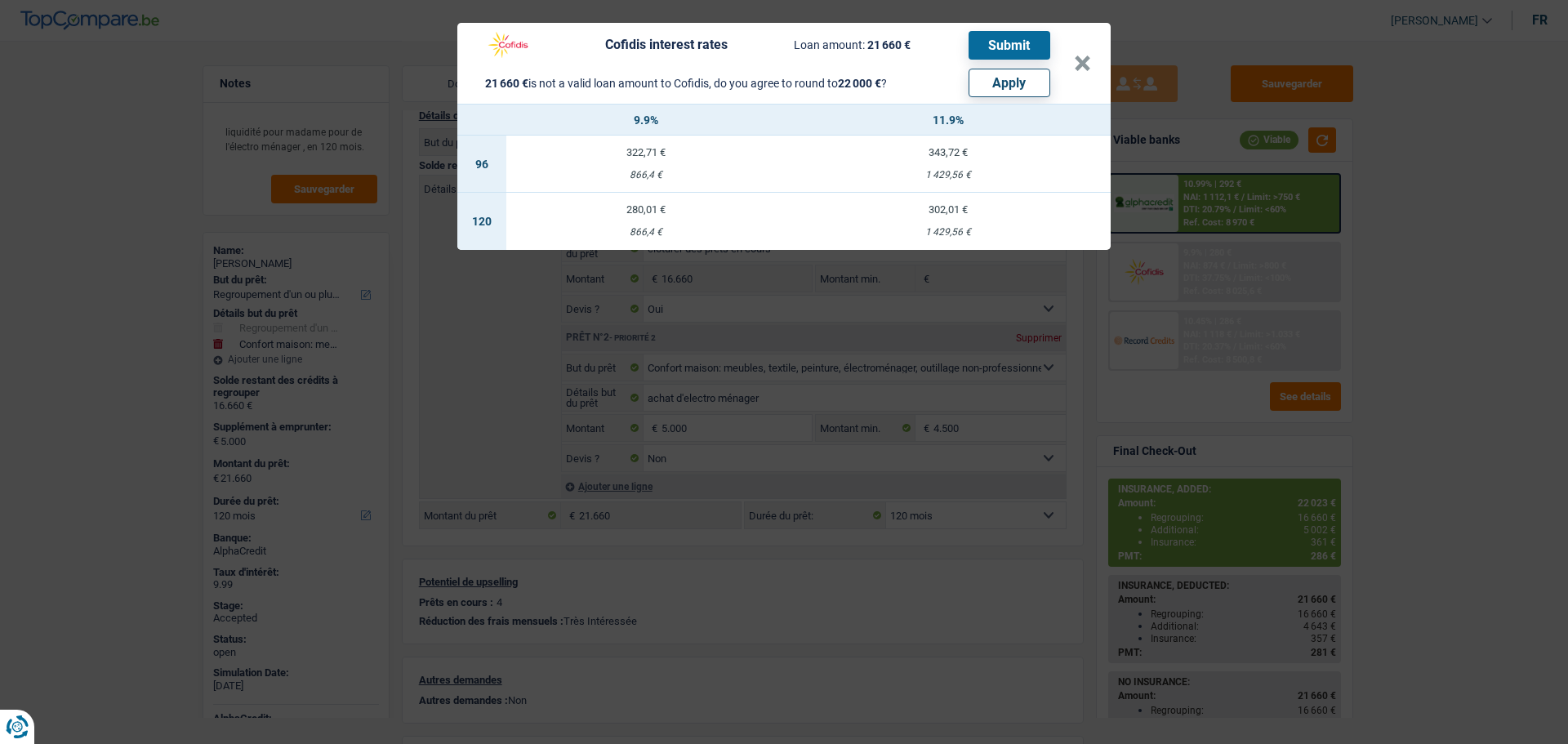
click at [959, 219] on td "302,01 € 1 429,56 €" at bounding box center [948, 221] width 325 height 57
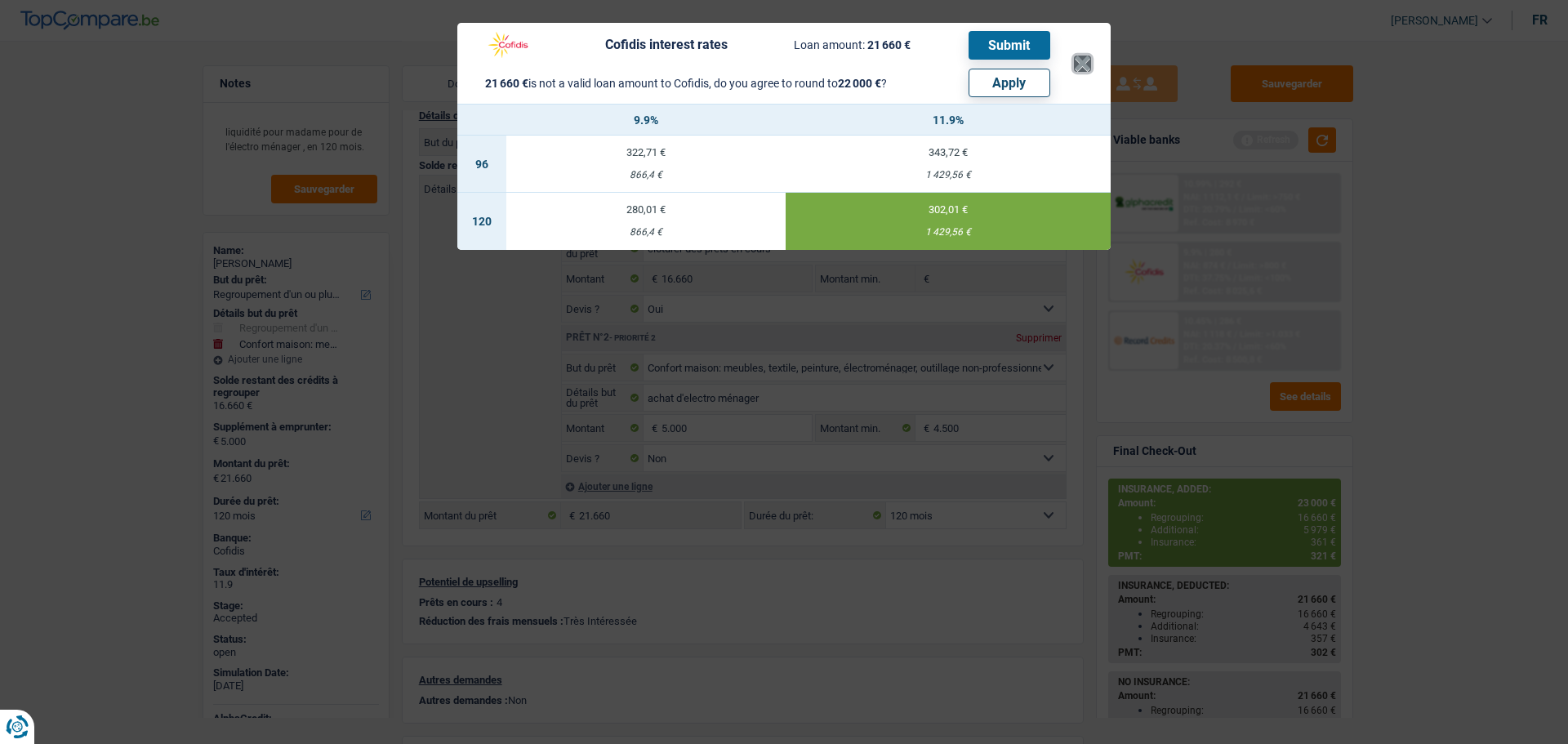
click at [1076, 70] on button "×" at bounding box center [1082, 63] width 17 height 17
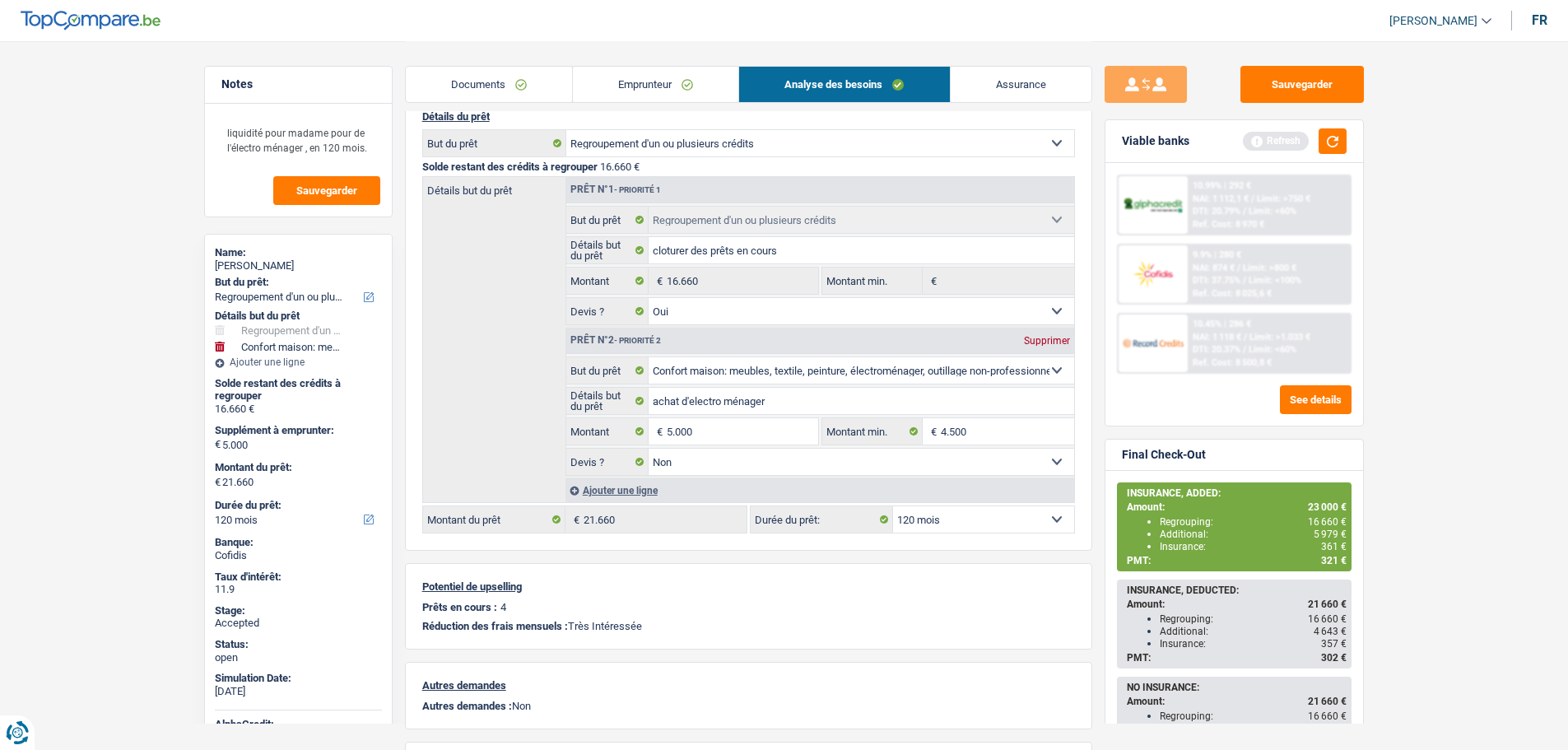
click at [987, 90] on link "Assurance" at bounding box center [1021, 84] width 141 height 35
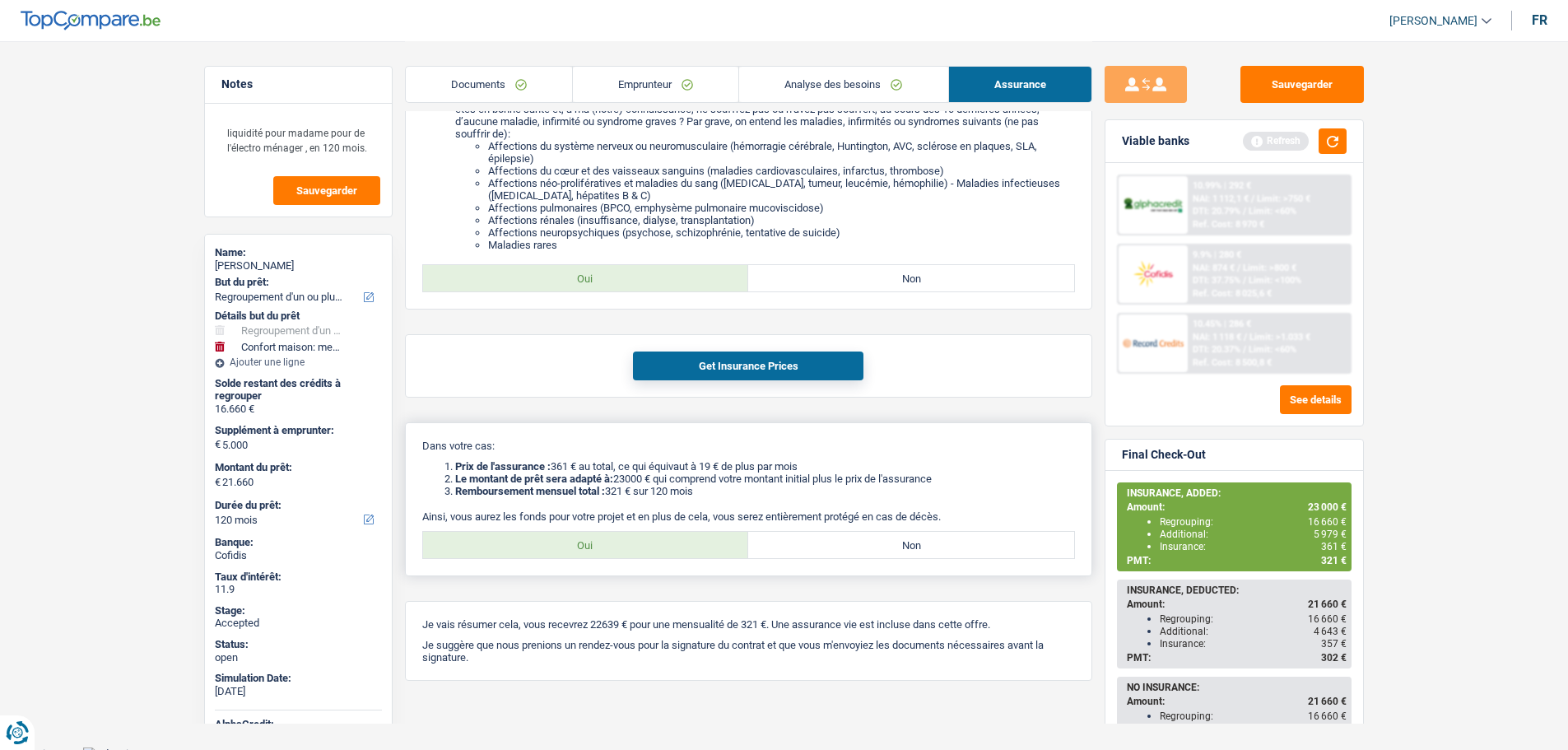
scroll to position [245, 0]
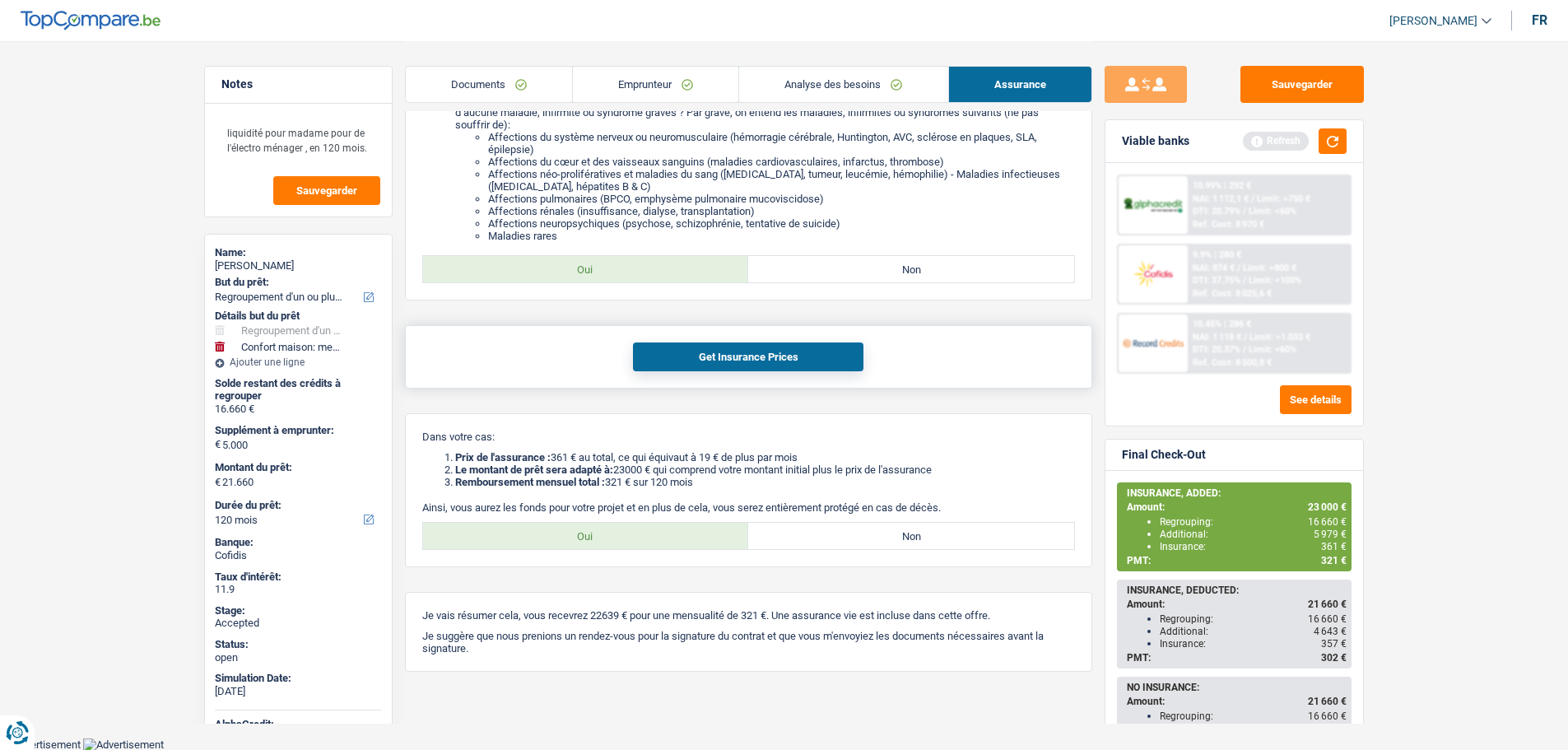
click at [742, 356] on button "Get Insurance Prices" at bounding box center [748, 356] width 230 height 29
click at [507, 85] on link "Documents" at bounding box center [490, 84] width 167 height 35
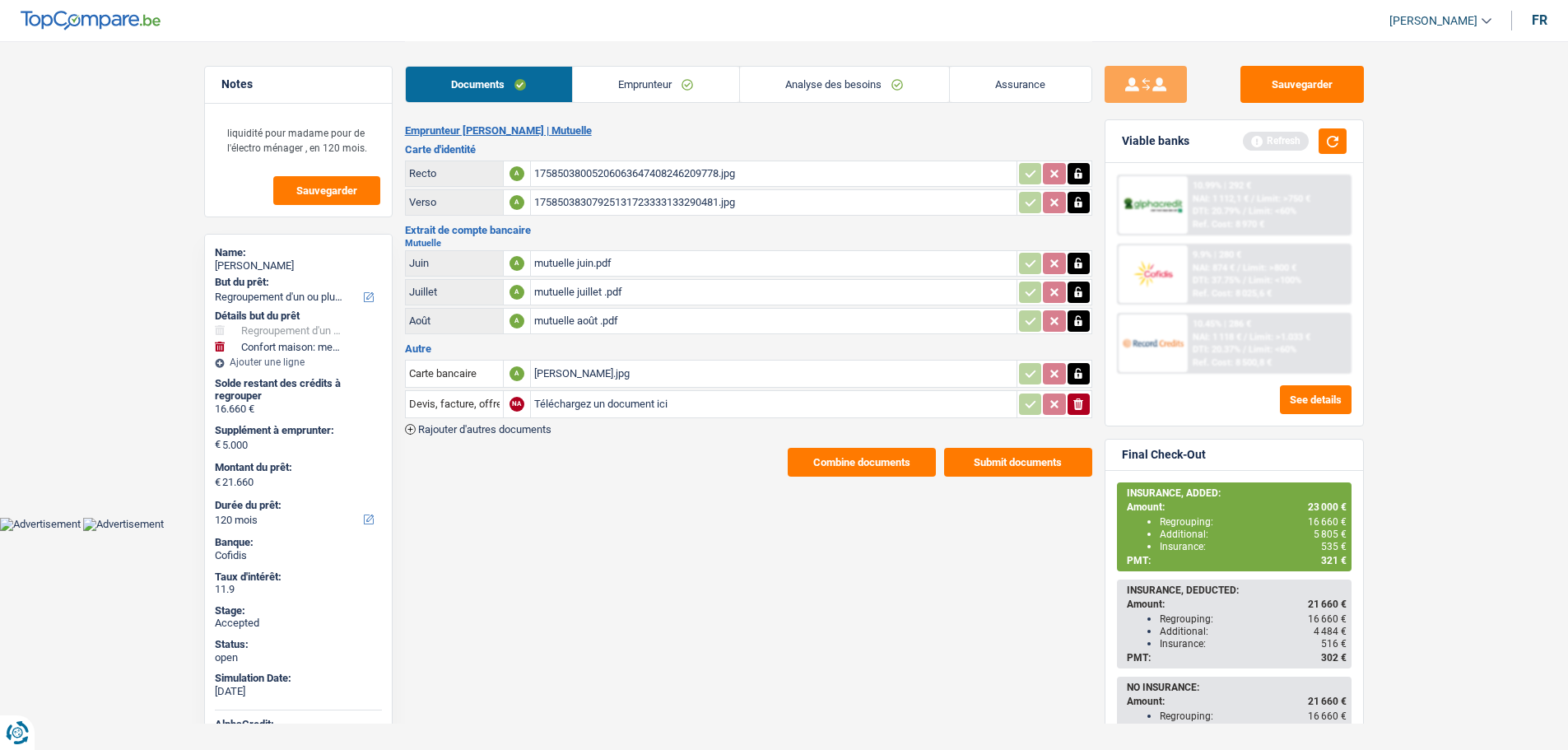
scroll to position [0, 0]
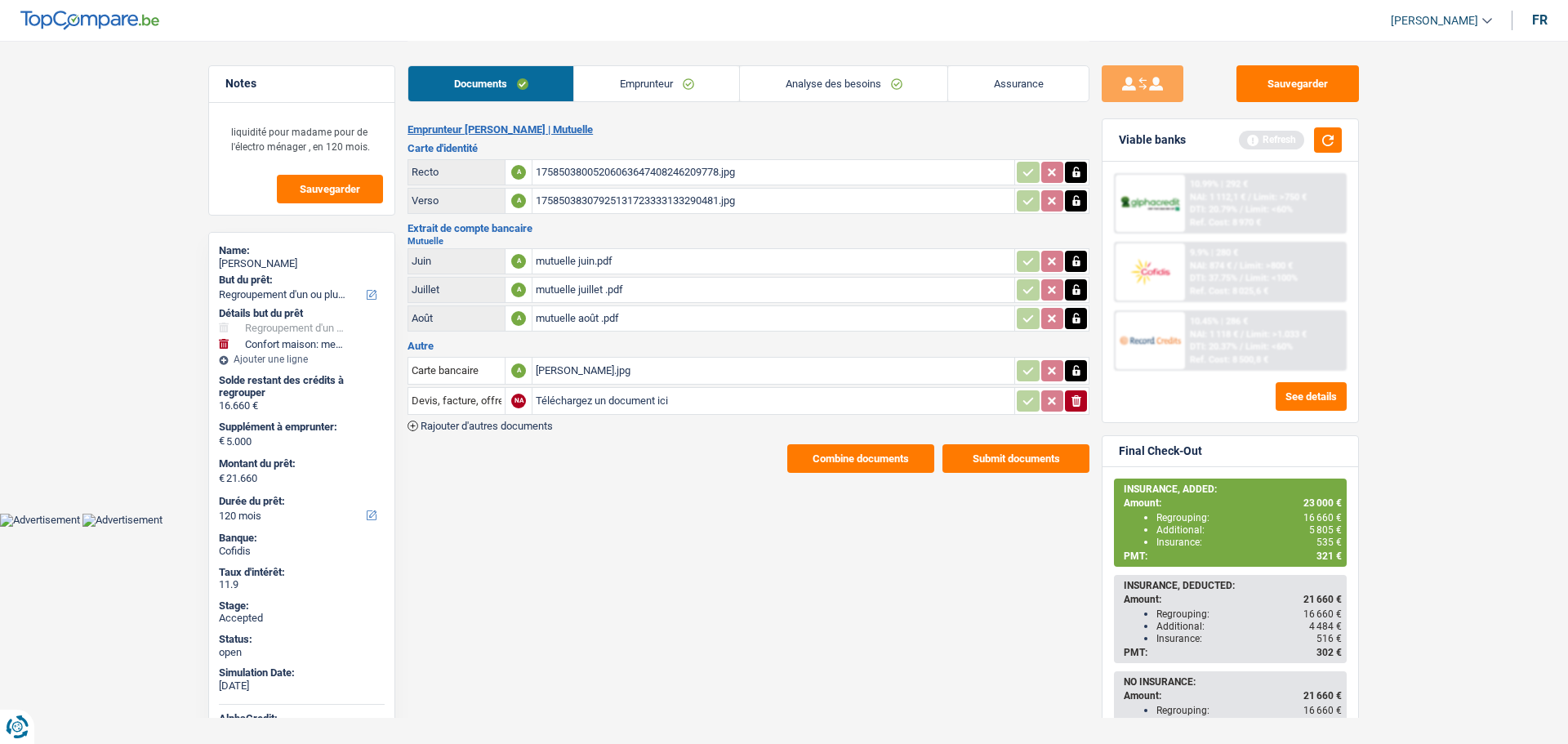
click at [669, 73] on link "Emprunteur" at bounding box center [656, 84] width 165 height 35
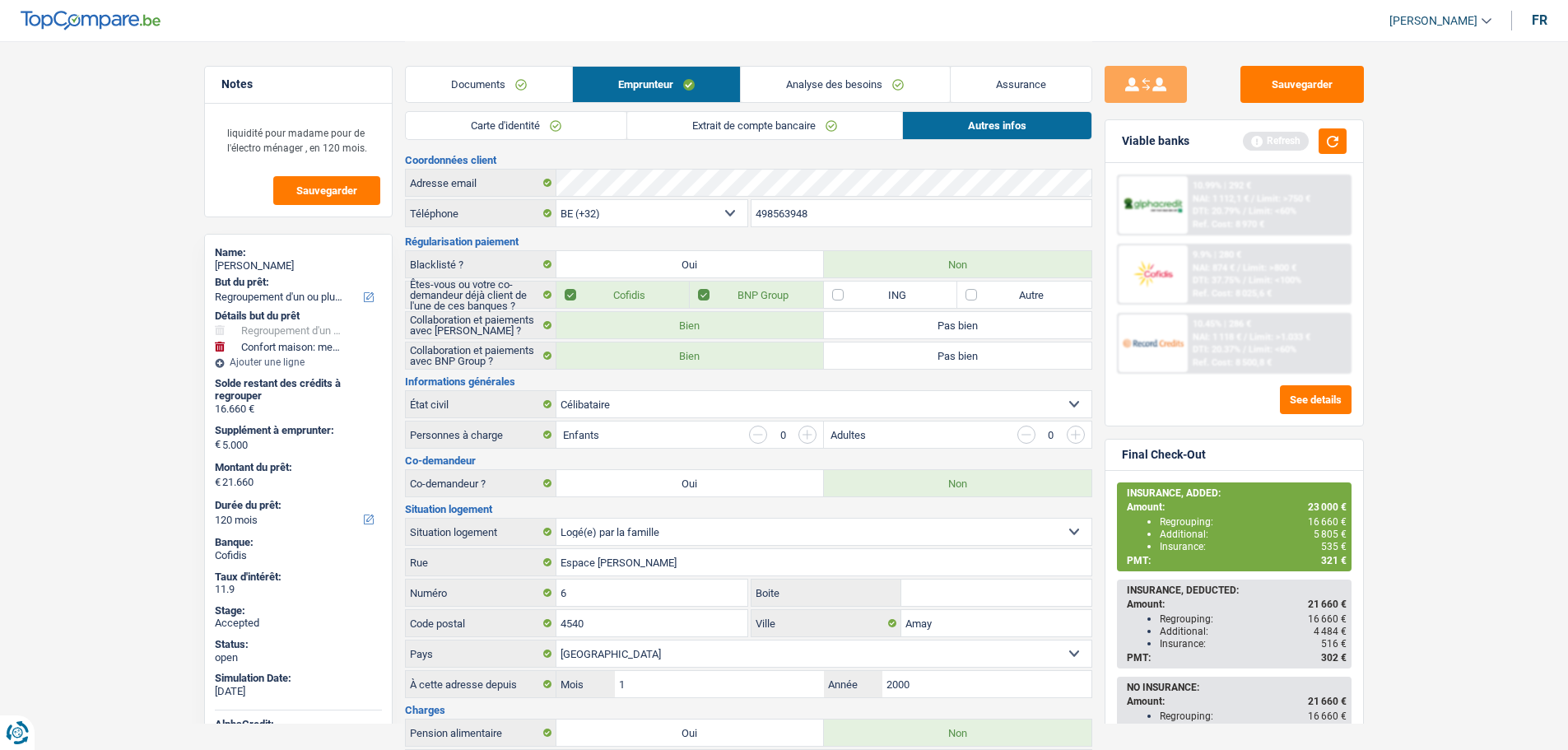
click at [1437, 17] on span "[PERSON_NAME]" at bounding box center [1433, 20] width 88 height 14
click at [1383, 147] on button "SO" at bounding box center [1403, 151] width 146 height 33
click at [507, 96] on link "Documents" at bounding box center [490, 84] width 167 height 35
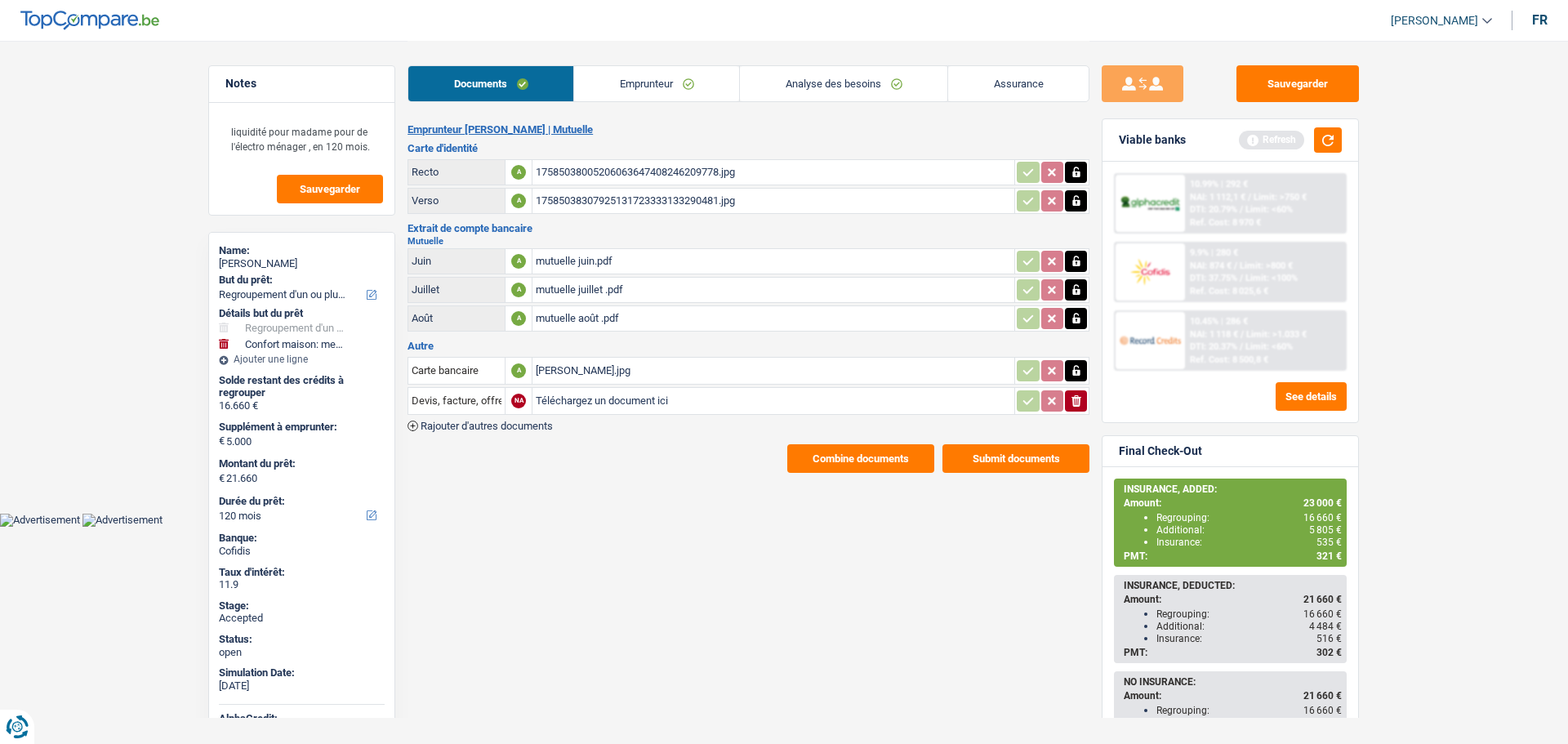
click at [657, 78] on link "Emprunteur" at bounding box center [656, 84] width 165 height 35
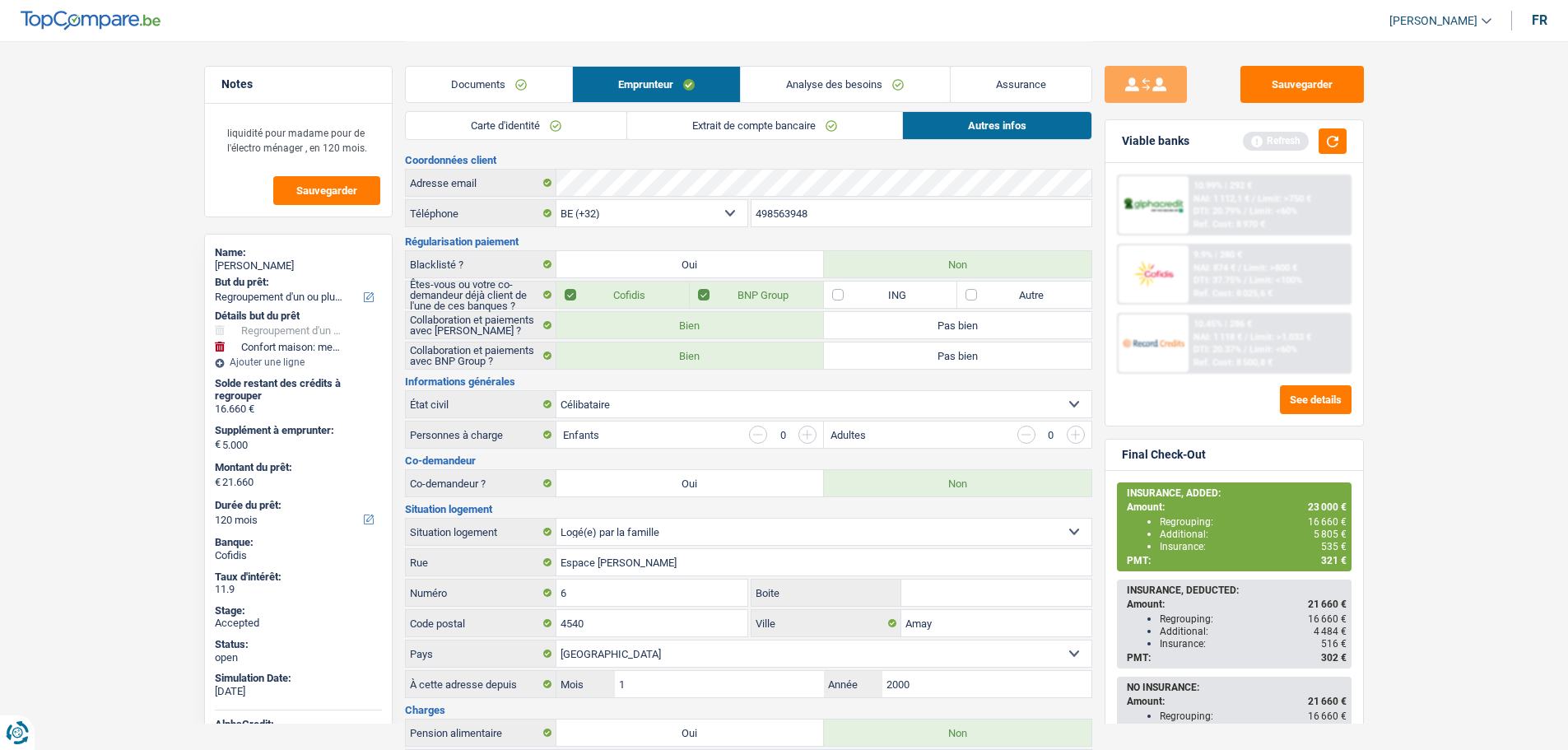
click at [504, 125] on link "Carte d'identité" at bounding box center [516, 125] width 220 height 27
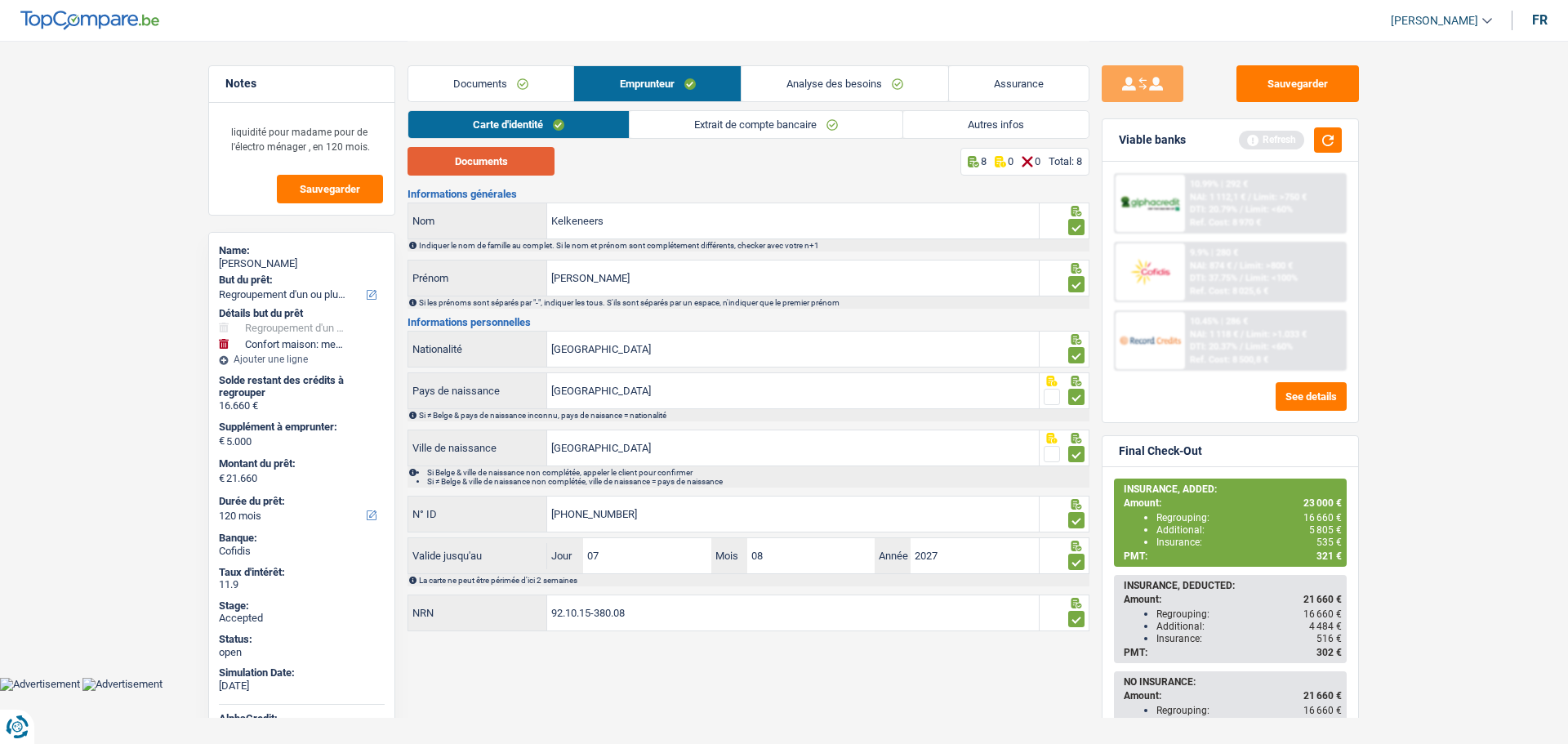
click at [503, 159] on button "Documents" at bounding box center [481, 161] width 147 height 28
click at [817, 91] on link "Analyse des besoins" at bounding box center [845, 84] width 207 height 35
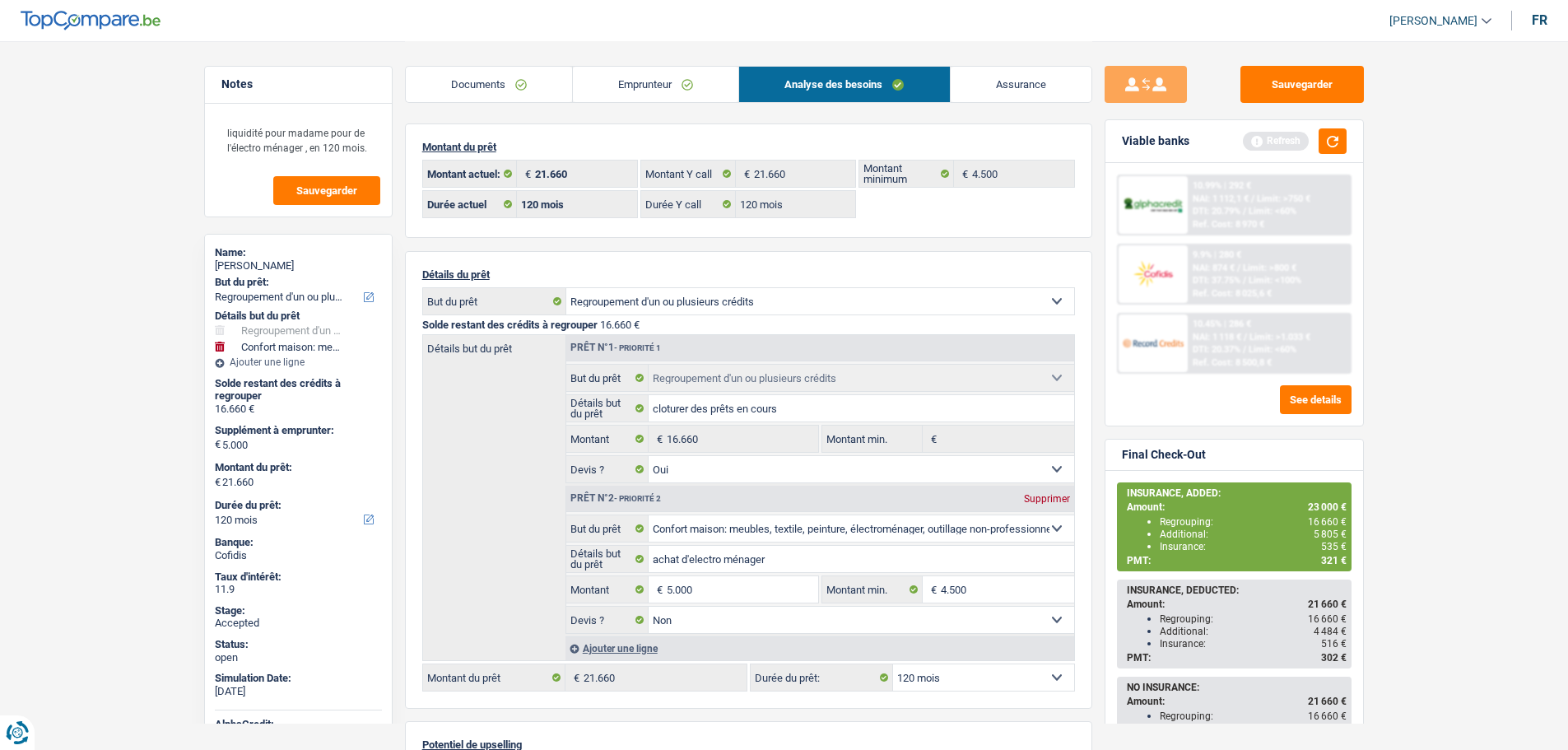
click at [632, 80] on link "Emprunteur" at bounding box center [655, 84] width 166 height 35
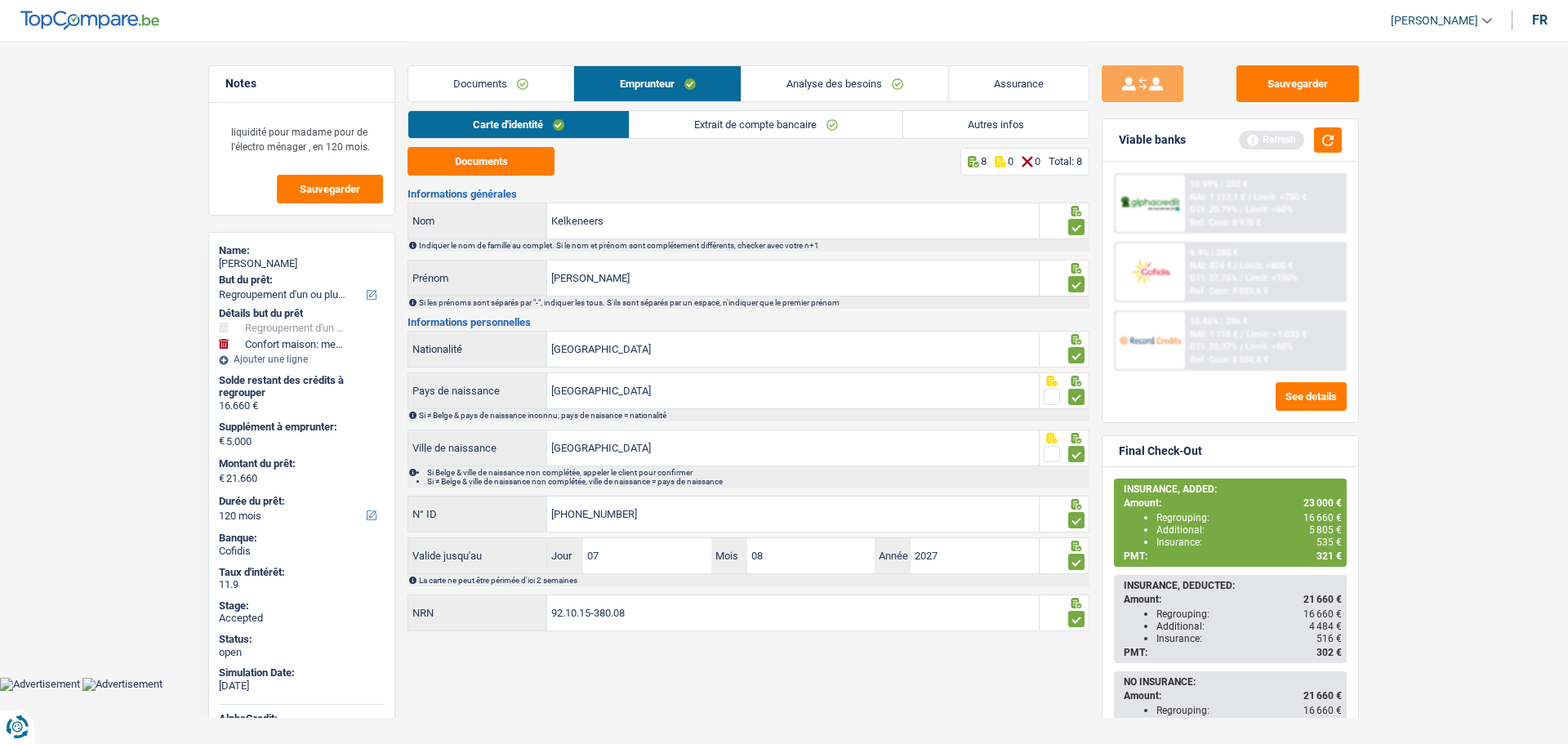
click at [963, 126] on link "Autres infos" at bounding box center [996, 124] width 185 height 27
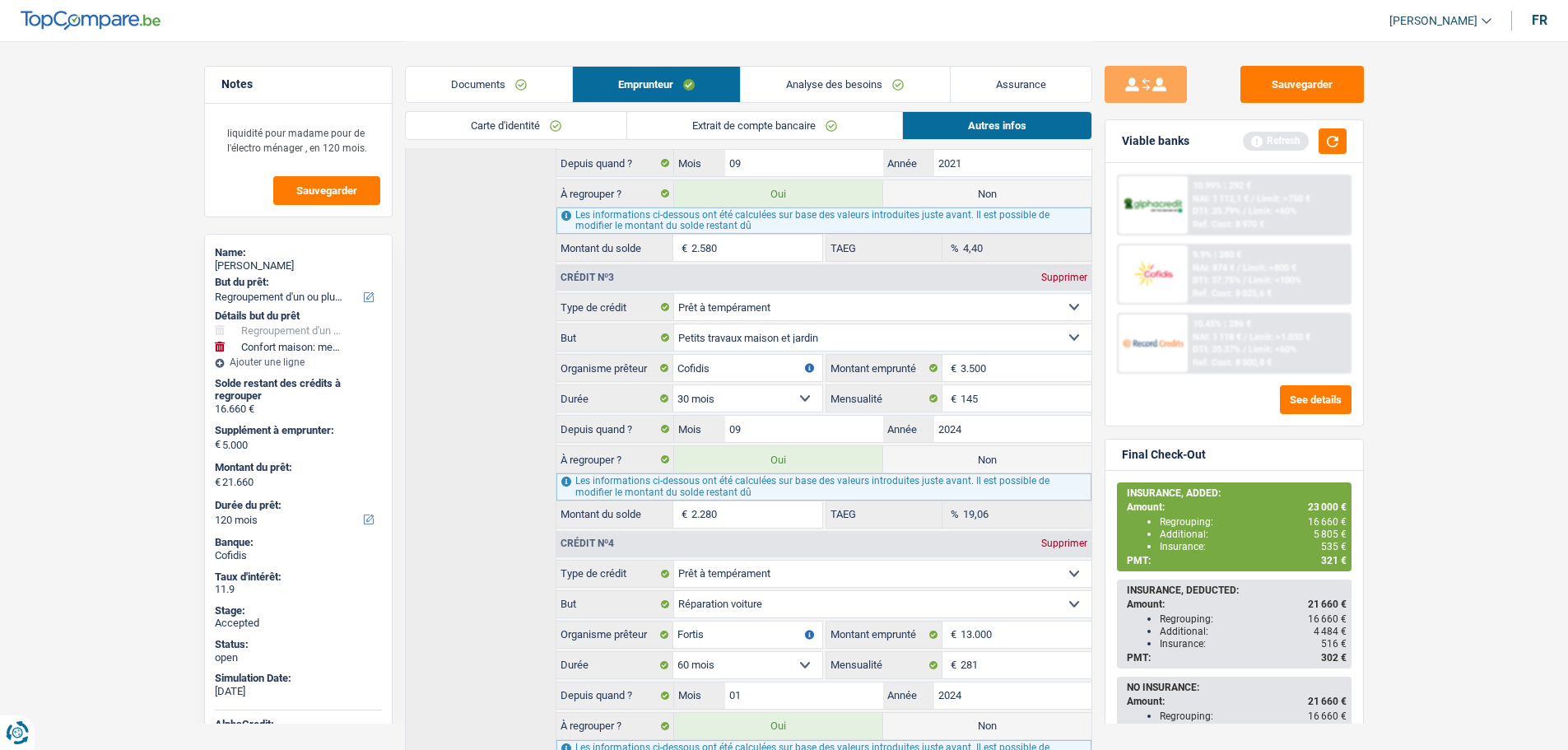
scroll to position [734, 0]
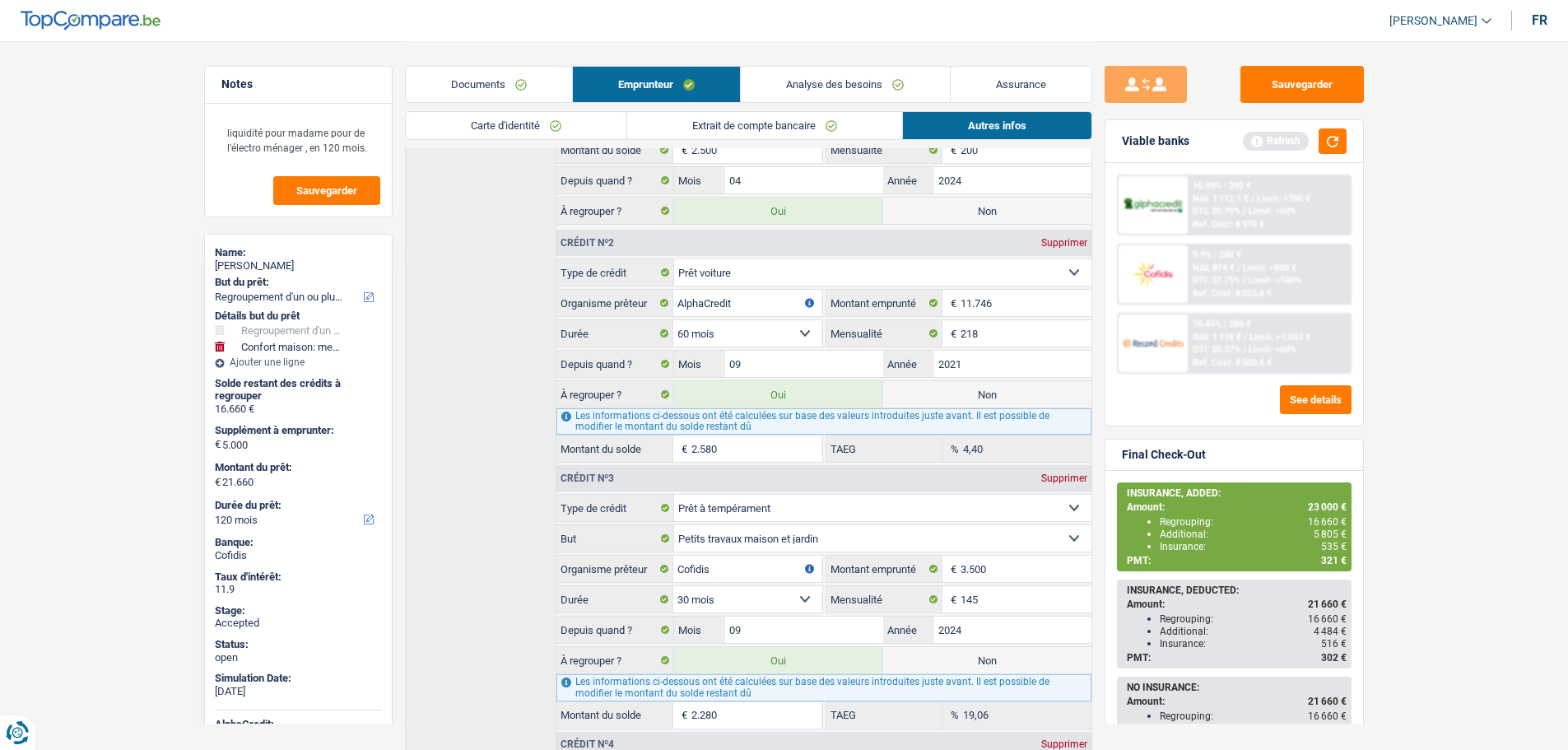
click at [805, 92] on link "Analyse des besoins" at bounding box center [845, 84] width 208 height 35
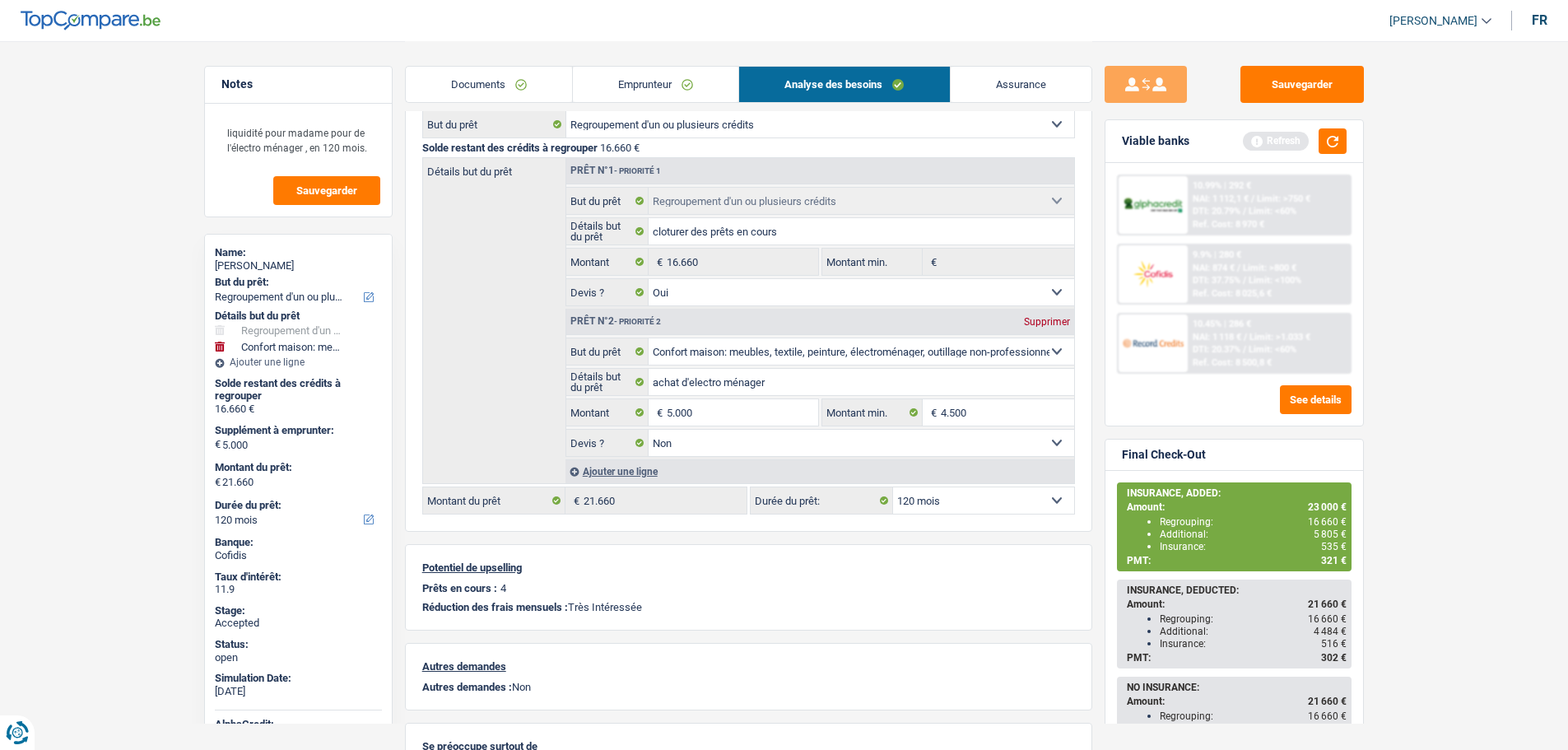
scroll to position [196, 0]
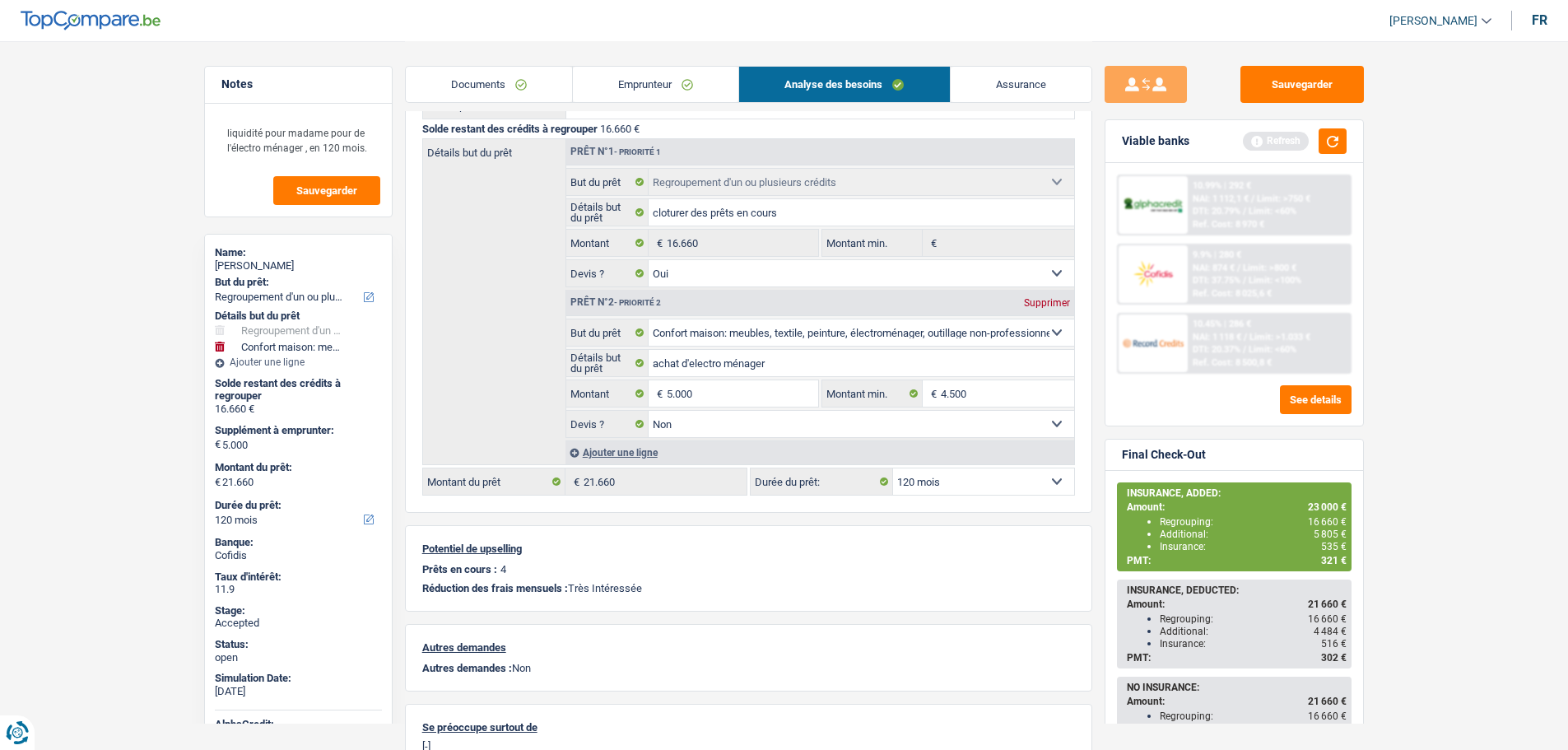
click at [1333, 562] on span "321 €" at bounding box center [1335, 561] width 26 height 11
click at [944, 485] on select "12 mois 18 mois 24 mois 30 mois 36 mois 42 mois 48 mois 60 mois 72 mois 84 mois…" at bounding box center [984, 481] width 181 height 26
select select "84"
click at [893, 469] on select "12 mois 18 mois 24 mois 30 mois 36 mois 42 mois 48 mois 60 mois 72 mois 84 mois…" at bounding box center [984, 481] width 181 height 26
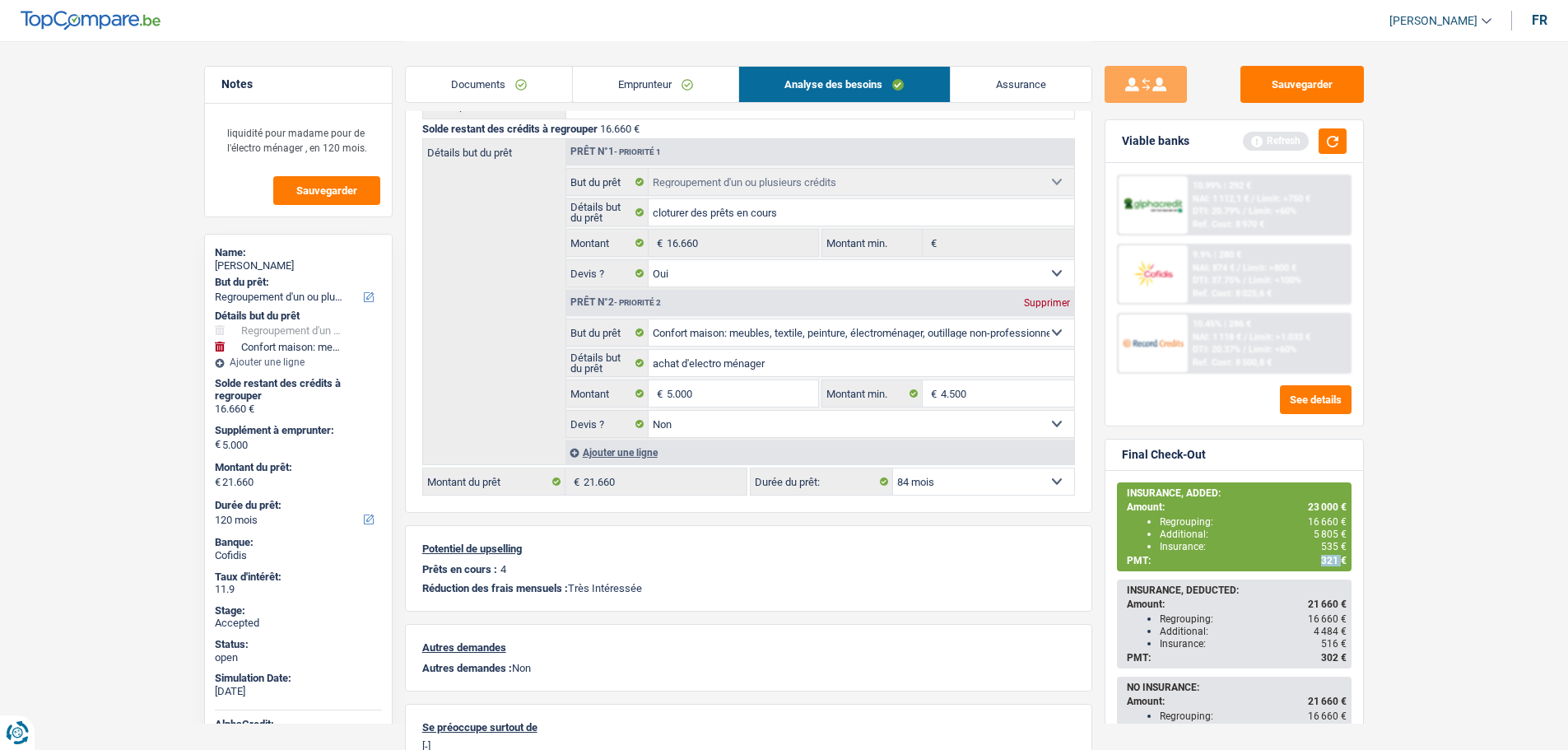
select select "84"
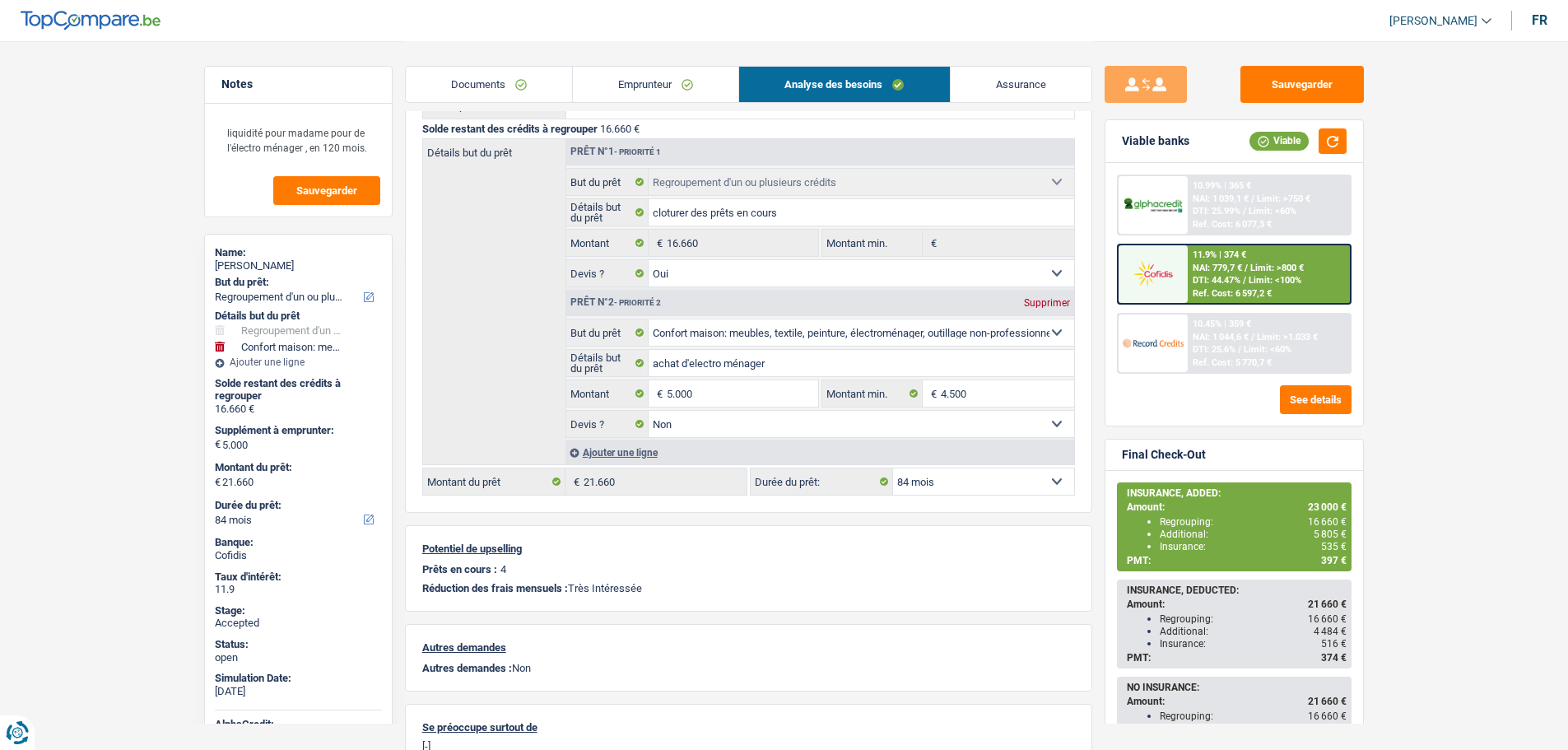
click at [1151, 194] on div at bounding box center [1153, 205] width 69 height 57
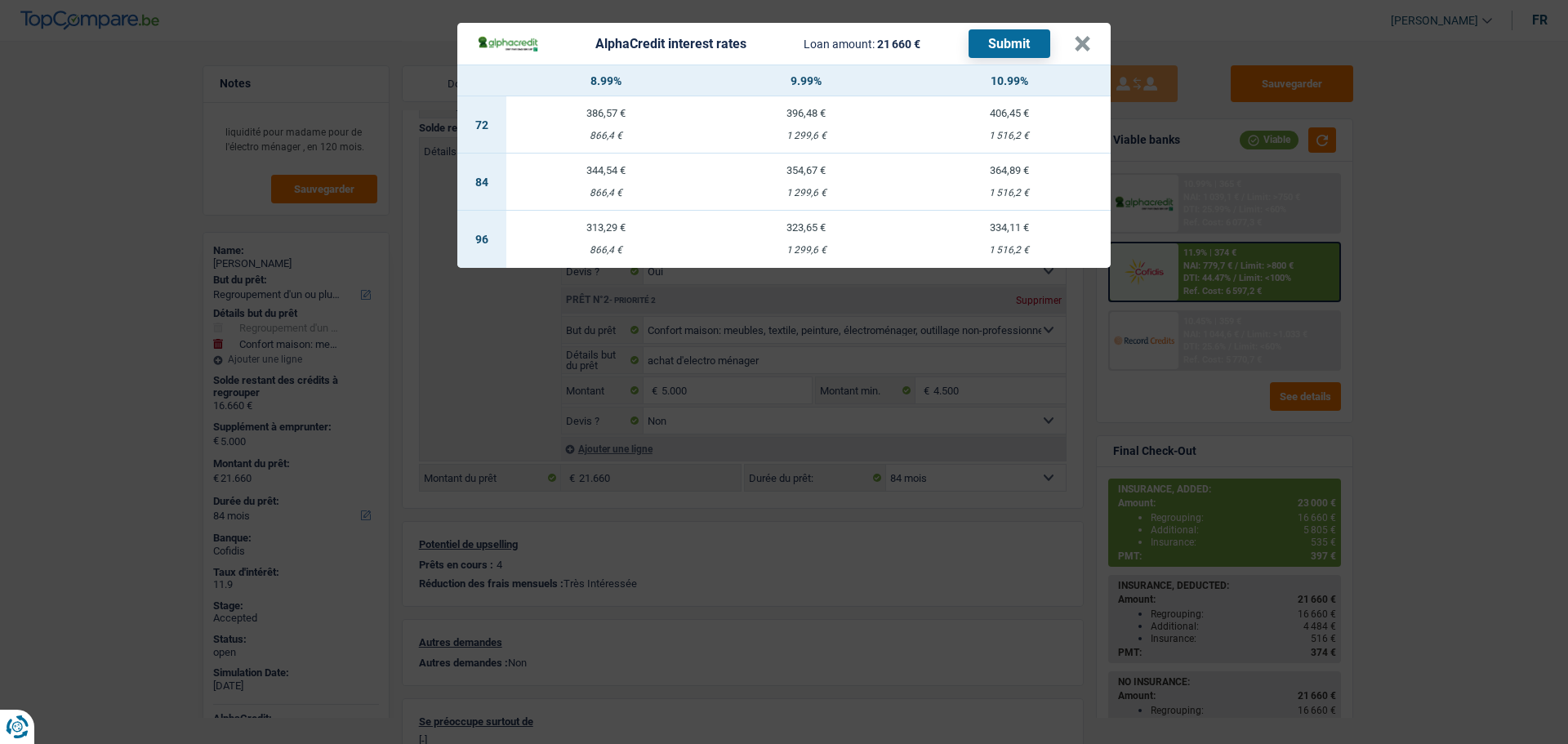
click at [800, 176] on td "354,67 € 1 299,6 €" at bounding box center [806, 182] width 203 height 57
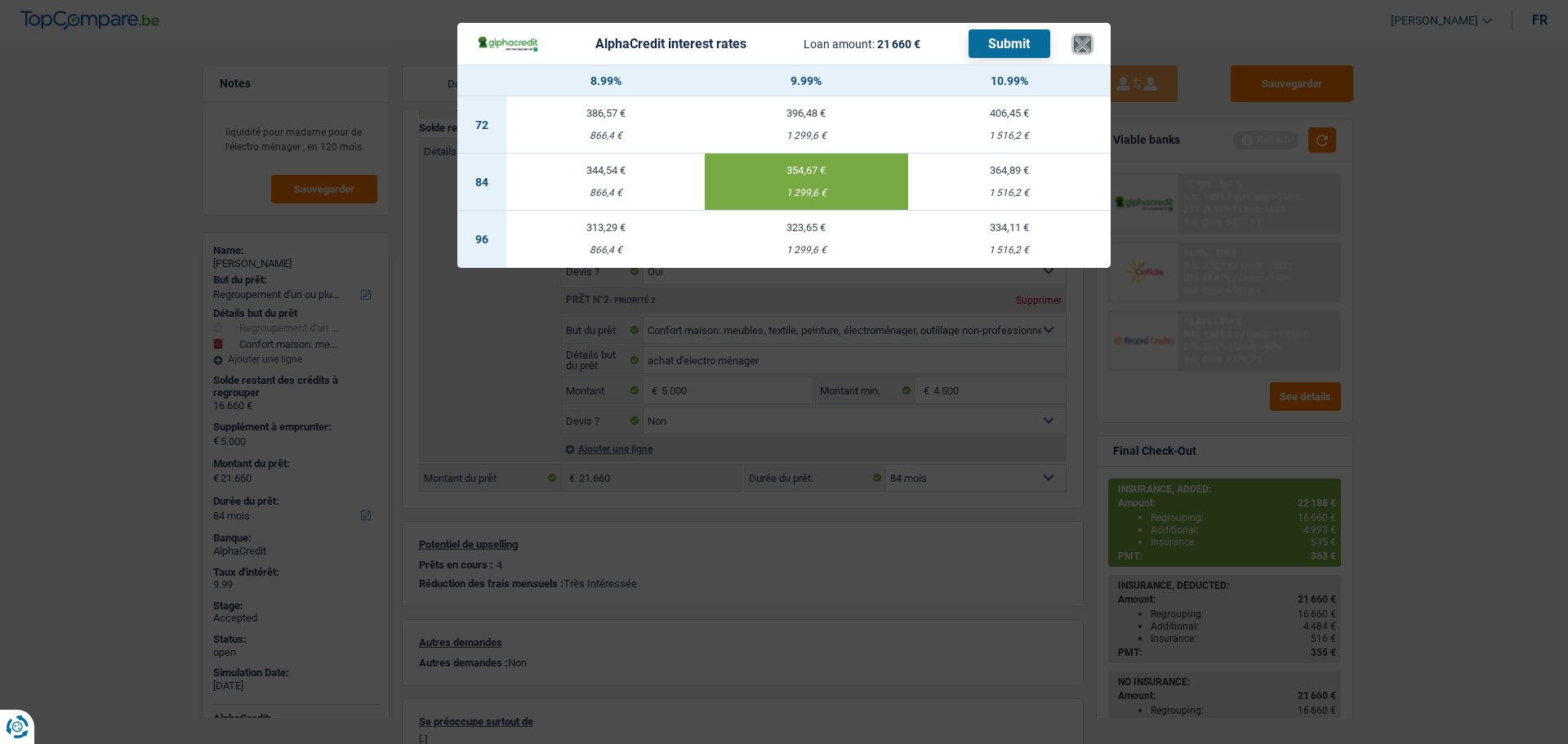
click at [1082, 52] on button "×" at bounding box center [1082, 44] width 17 height 17
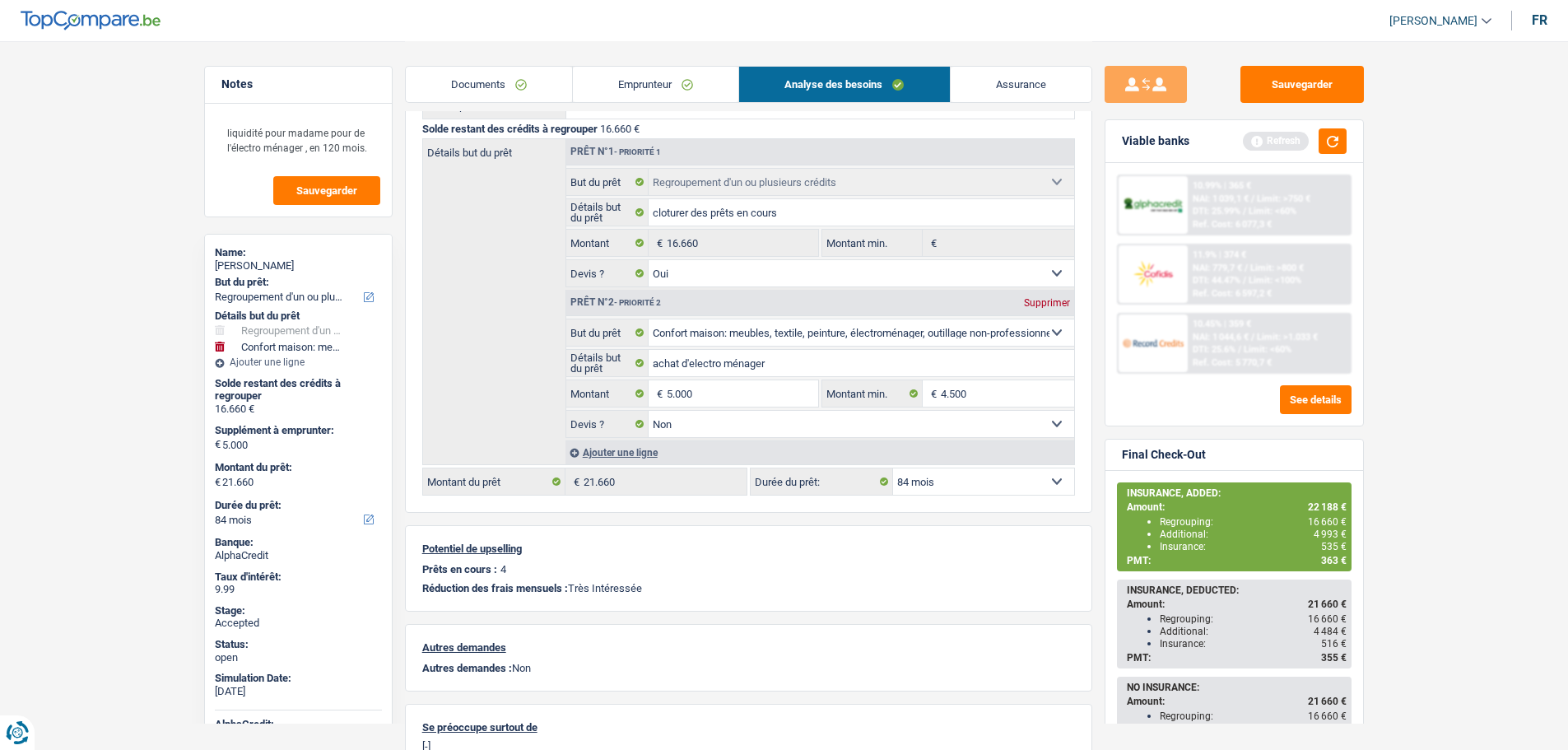
click at [989, 88] on link "Assurance" at bounding box center [1021, 84] width 141 height 35
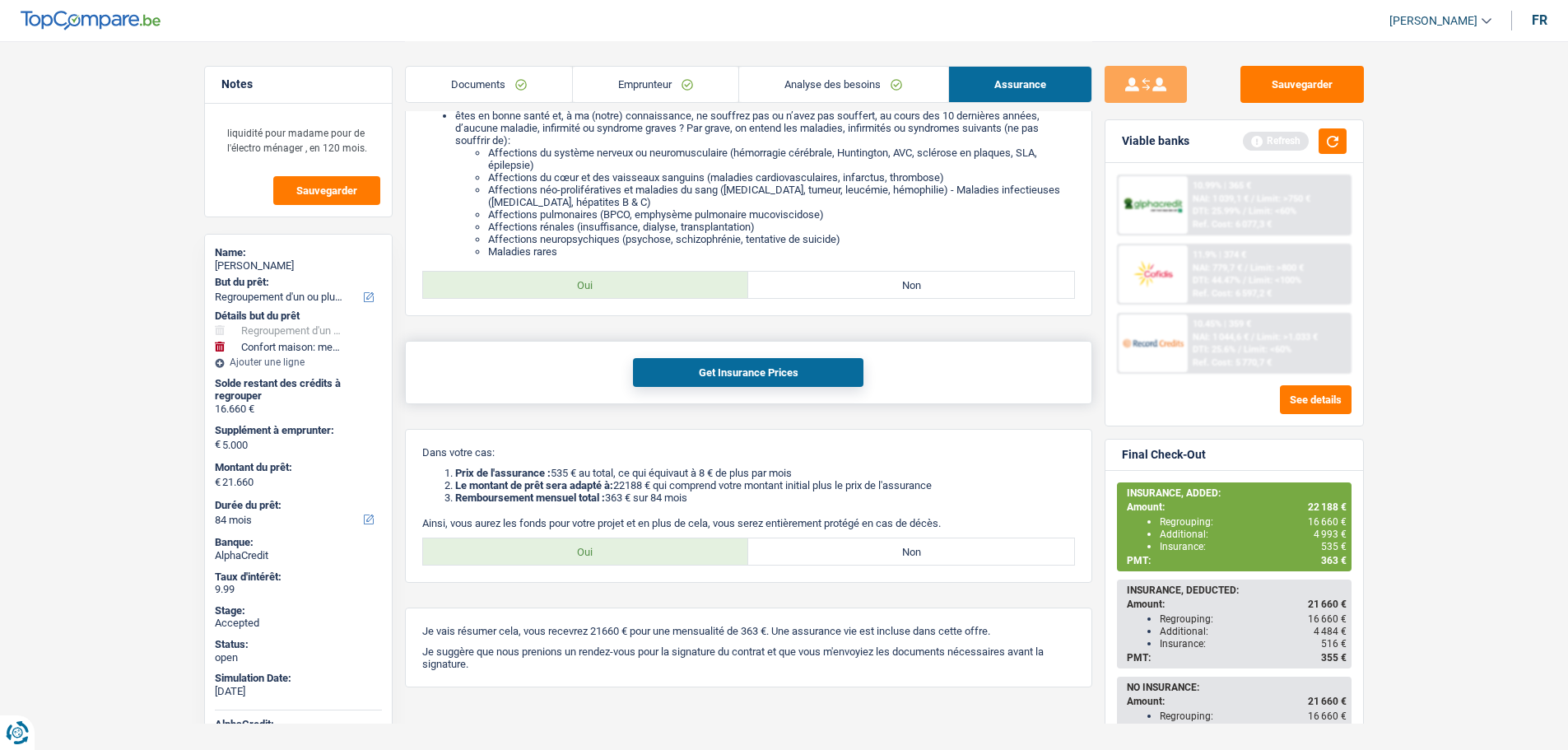
scroll to position [245, 0]
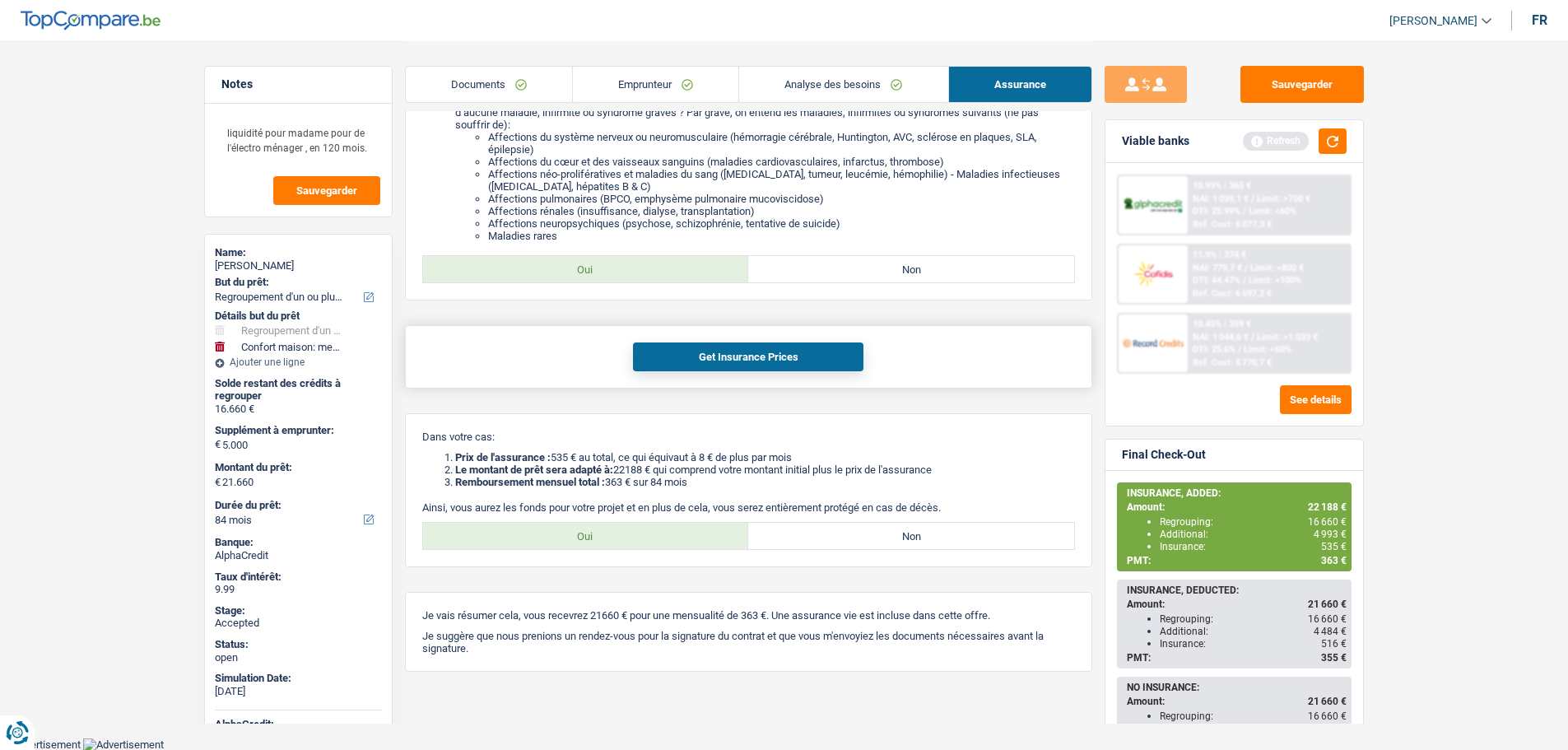
click at [713, 356] on button "Get Insurance Prices" at bounding box center [748, 356] width 230 height 29
click at [1322, 562] on span "361 €" at bounding box center [1335, 561] width 26 height 11
click at [1405, 569] on main "Notes liquidité pour madame pour de l'électro ménager , en 120 mois. Sauvegarde…" at bounding box center [784, 246] width 1568 height 983
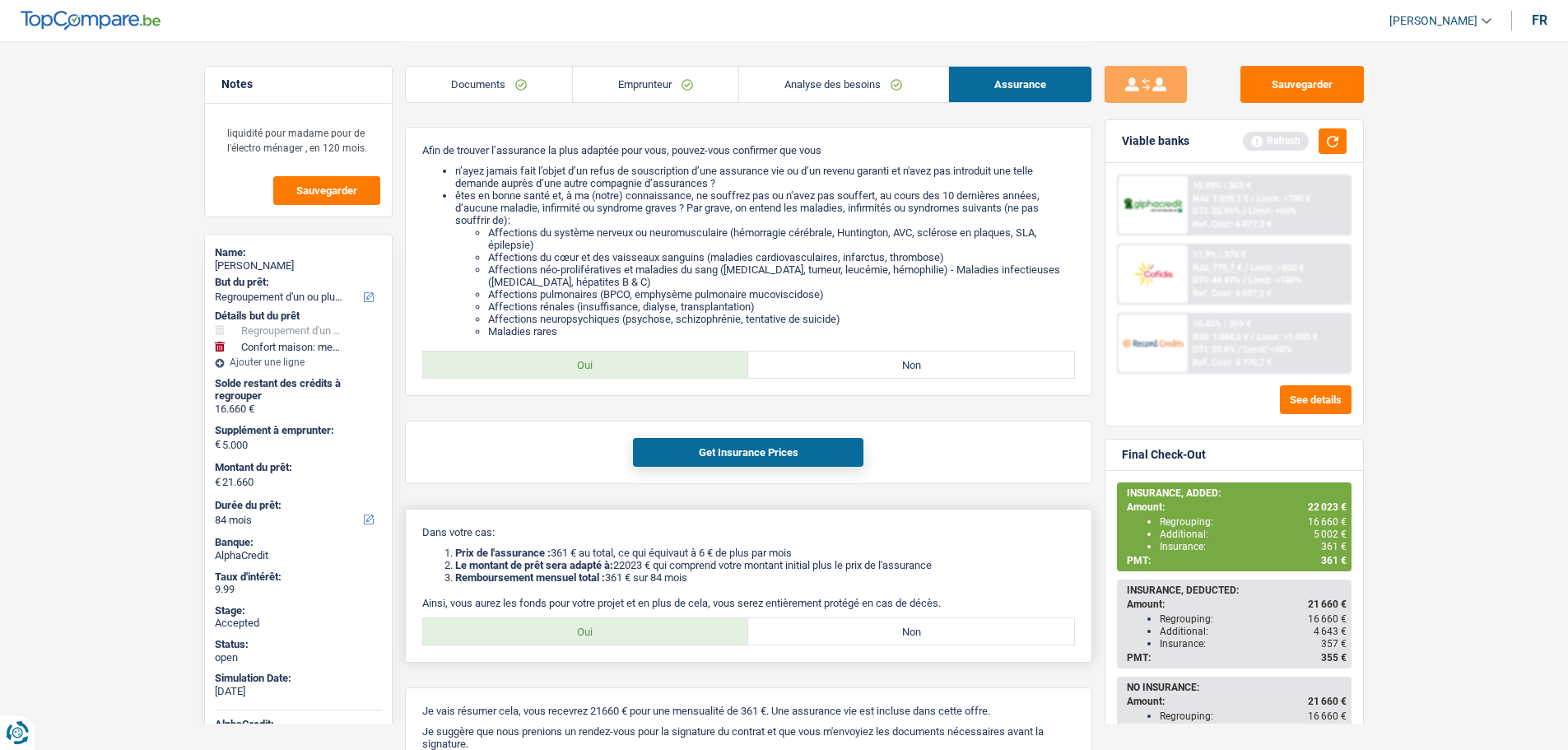
scroll to position [0, 0]
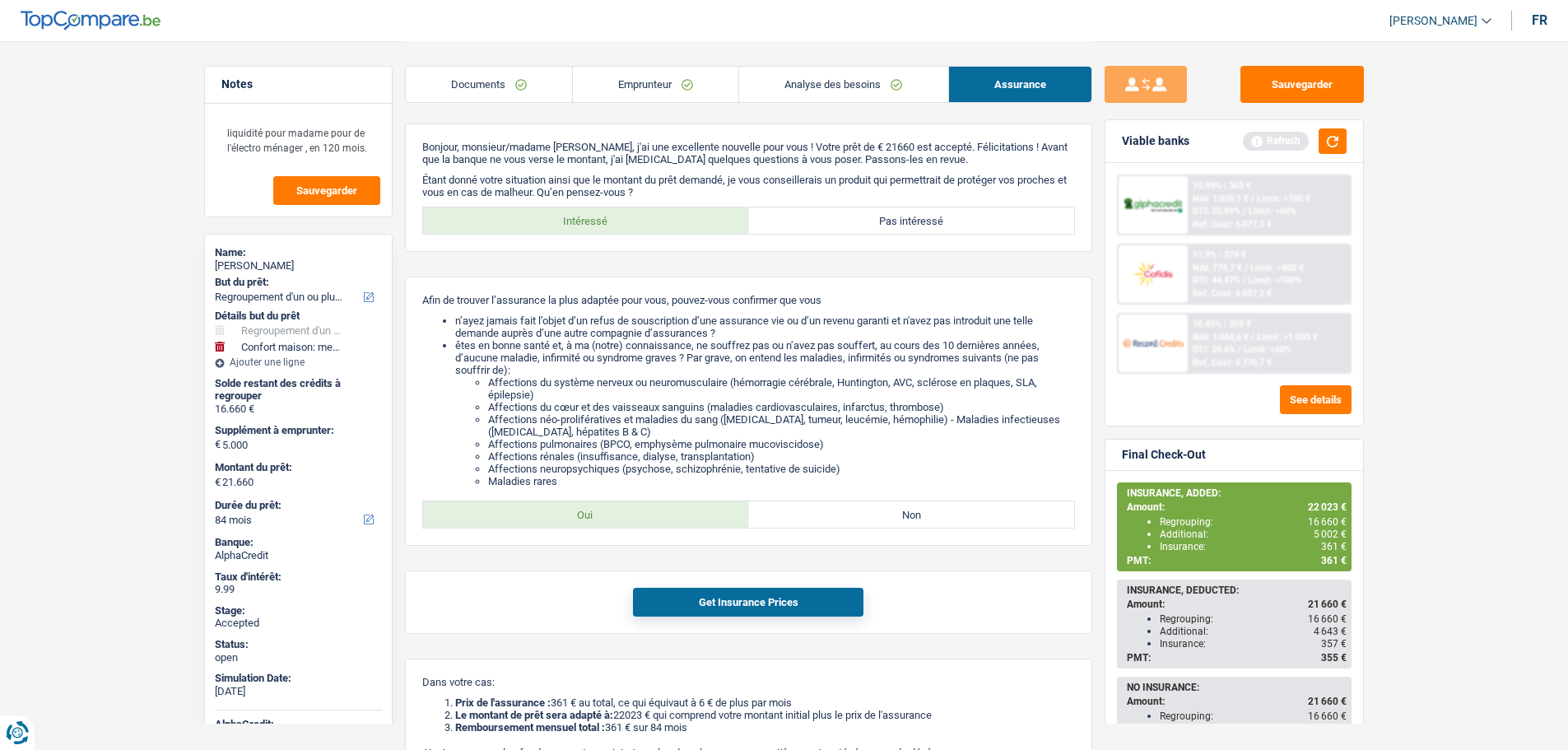
click at [696, 80] on link "Emprunteur" at bounding box center [655, 84] width 166 height 35
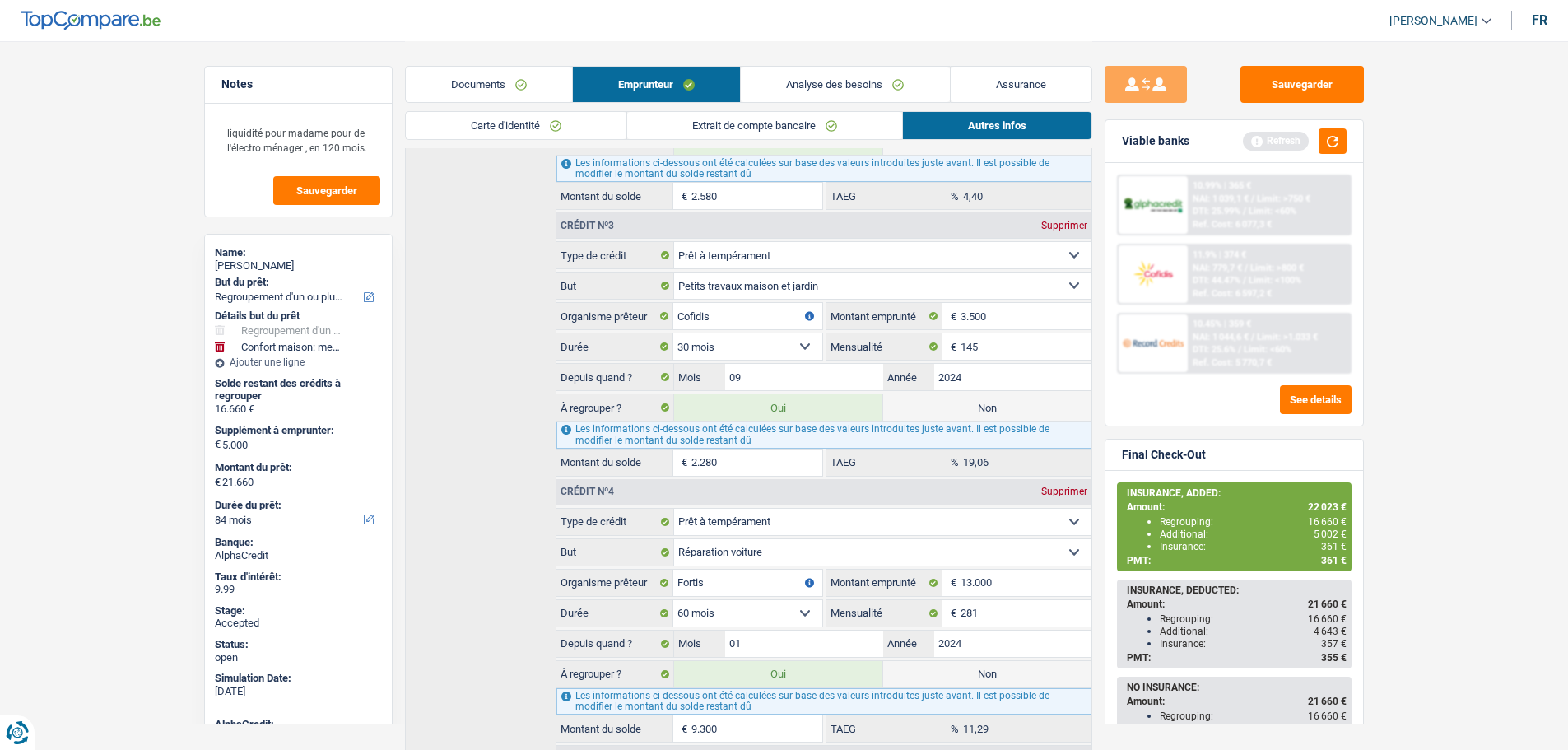
scroll to position [1064, 0]
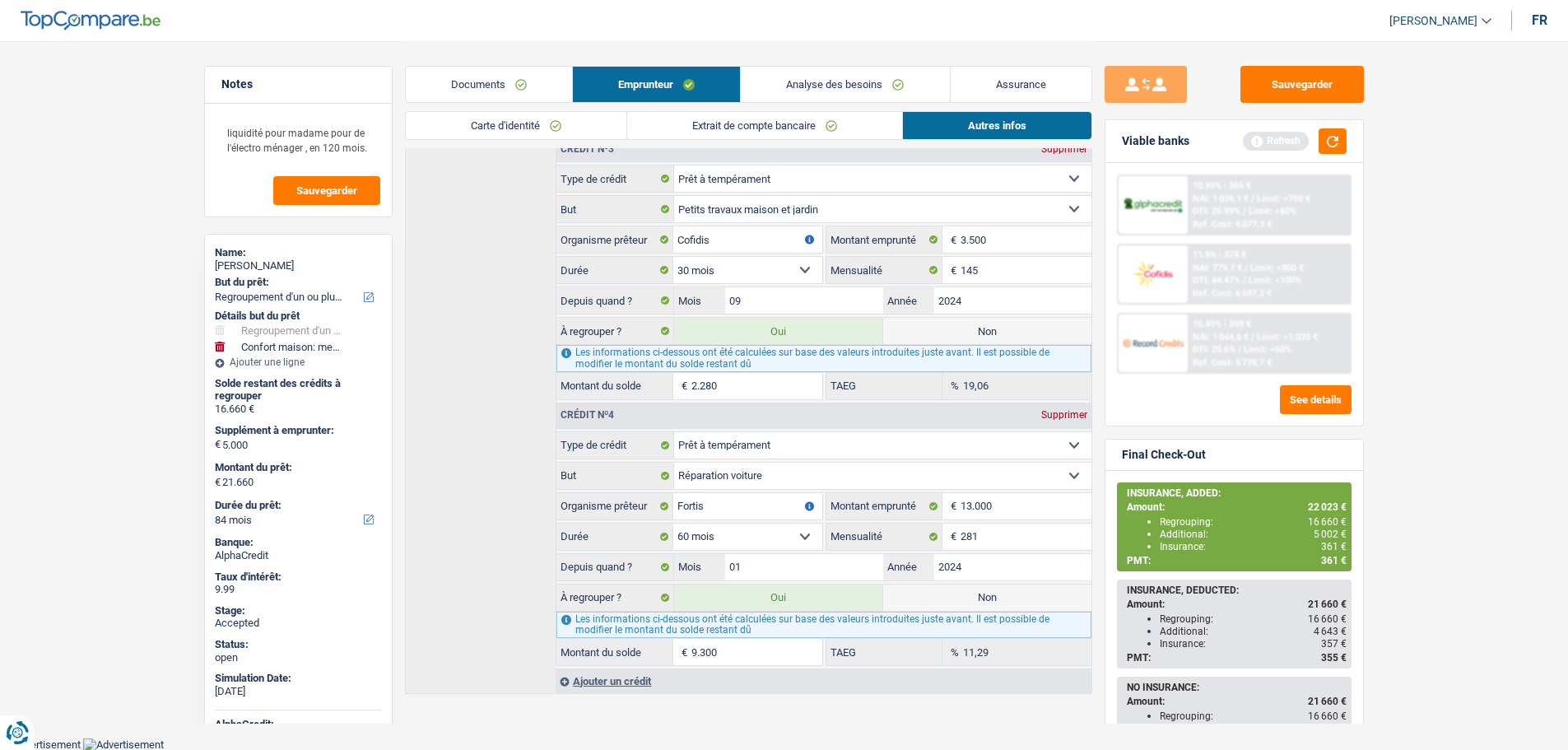
click at [283, 266] on div "Pauline Kelkeneers" at bounding box center [298, 266] width 168 height 13
click at [283, 265] on div "Pauline Kelkeneers" at bounding box center [298, 266] width 168 height 13
copy div "Pauline Kelkeneers"
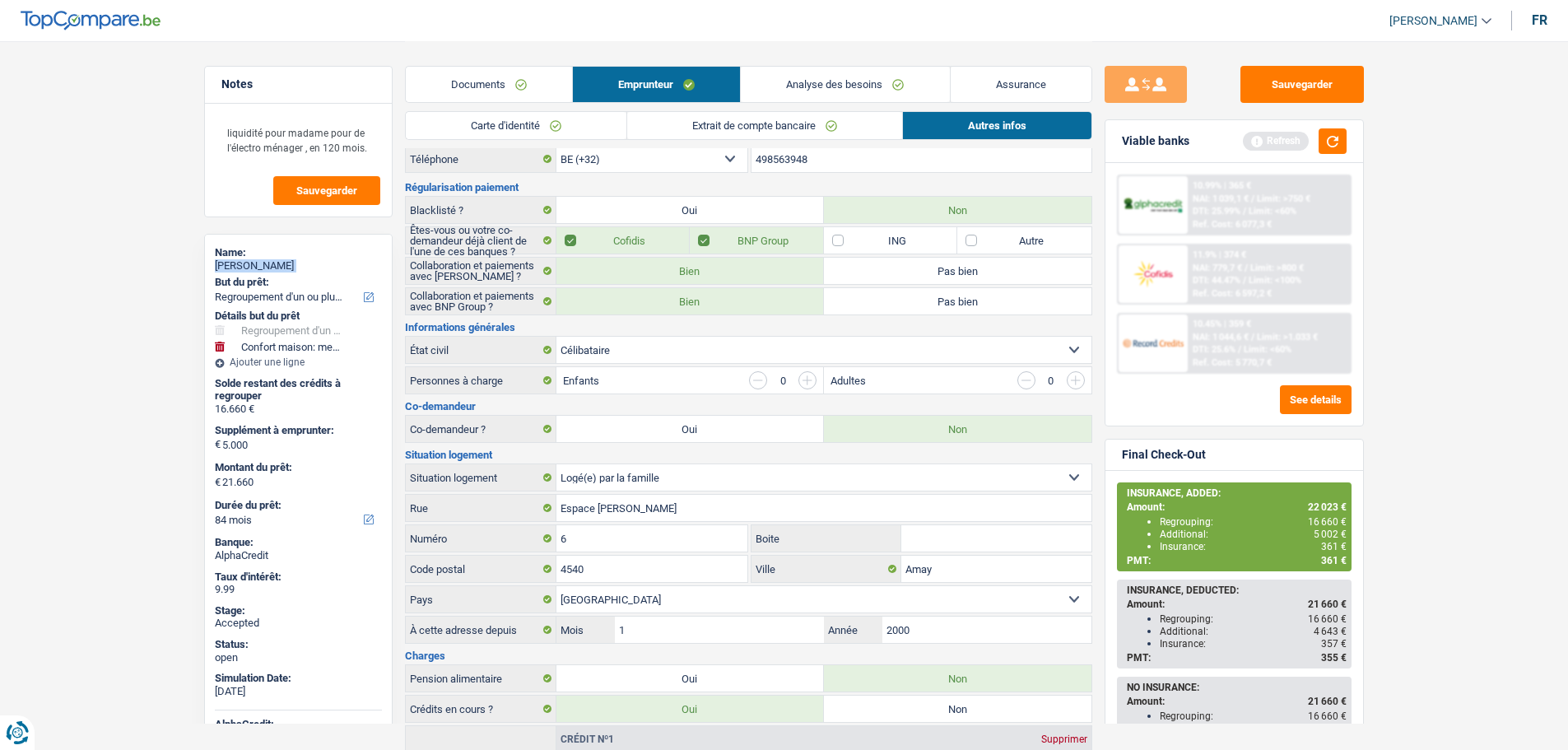
scroll to position [0, 0]
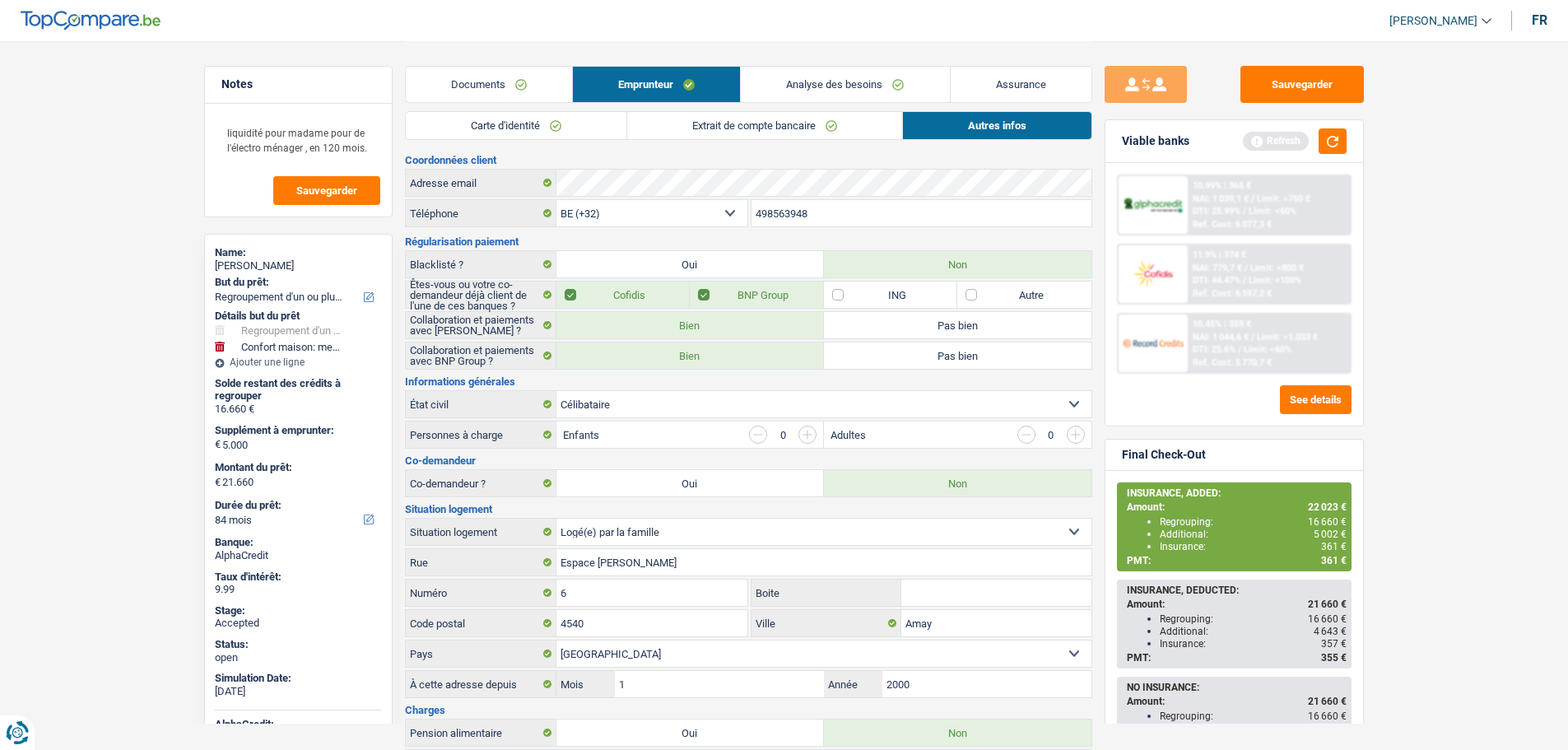
click at [782, 213] on input "498563948" at bounding box center [921, 213] width 340 height 26
click at [520, 86] on link "Documents" at bounding box center [490, 84] width 167 height 35
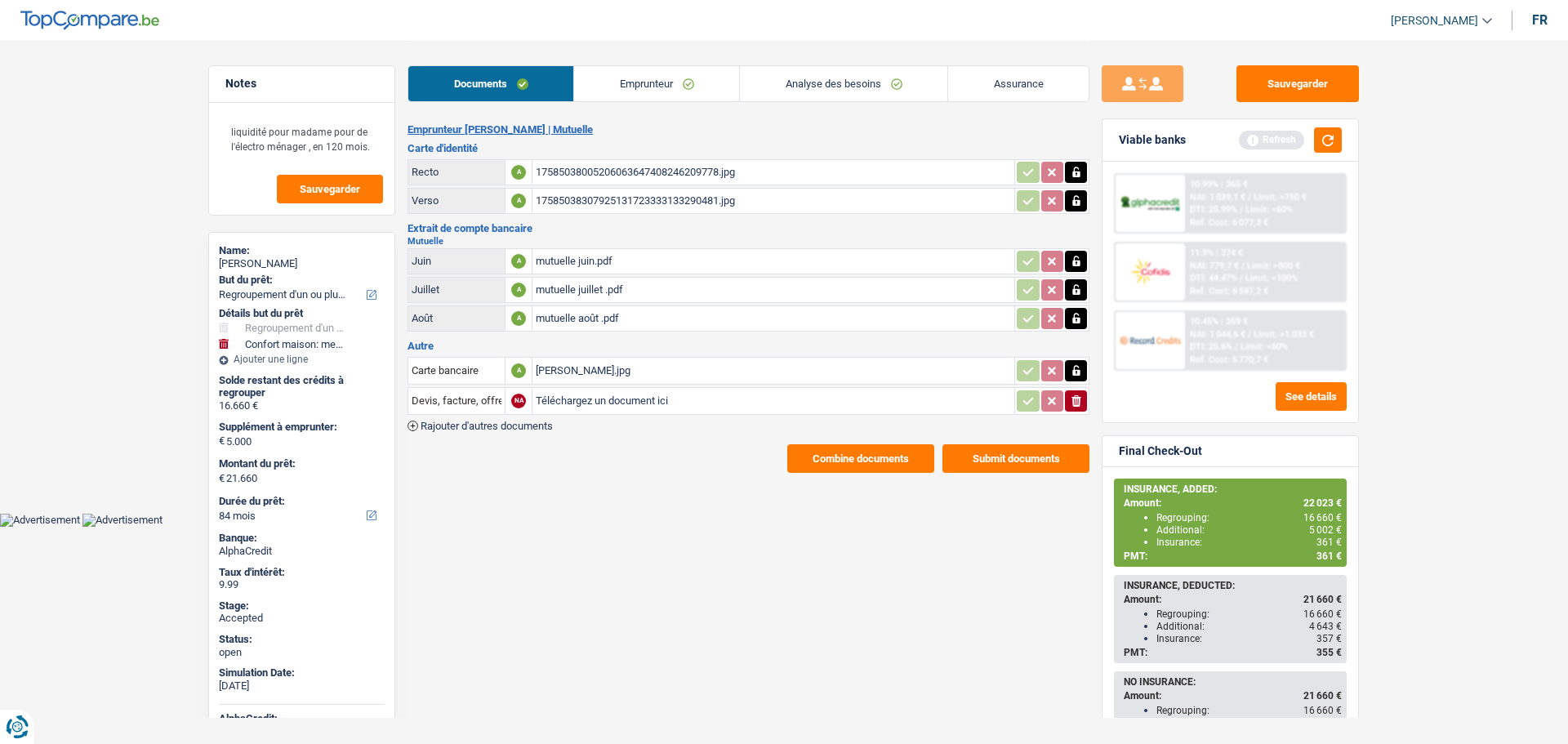
click at [699, 73] on link "Emprunteur" at bounding box center [656, 84] width 165 height 35
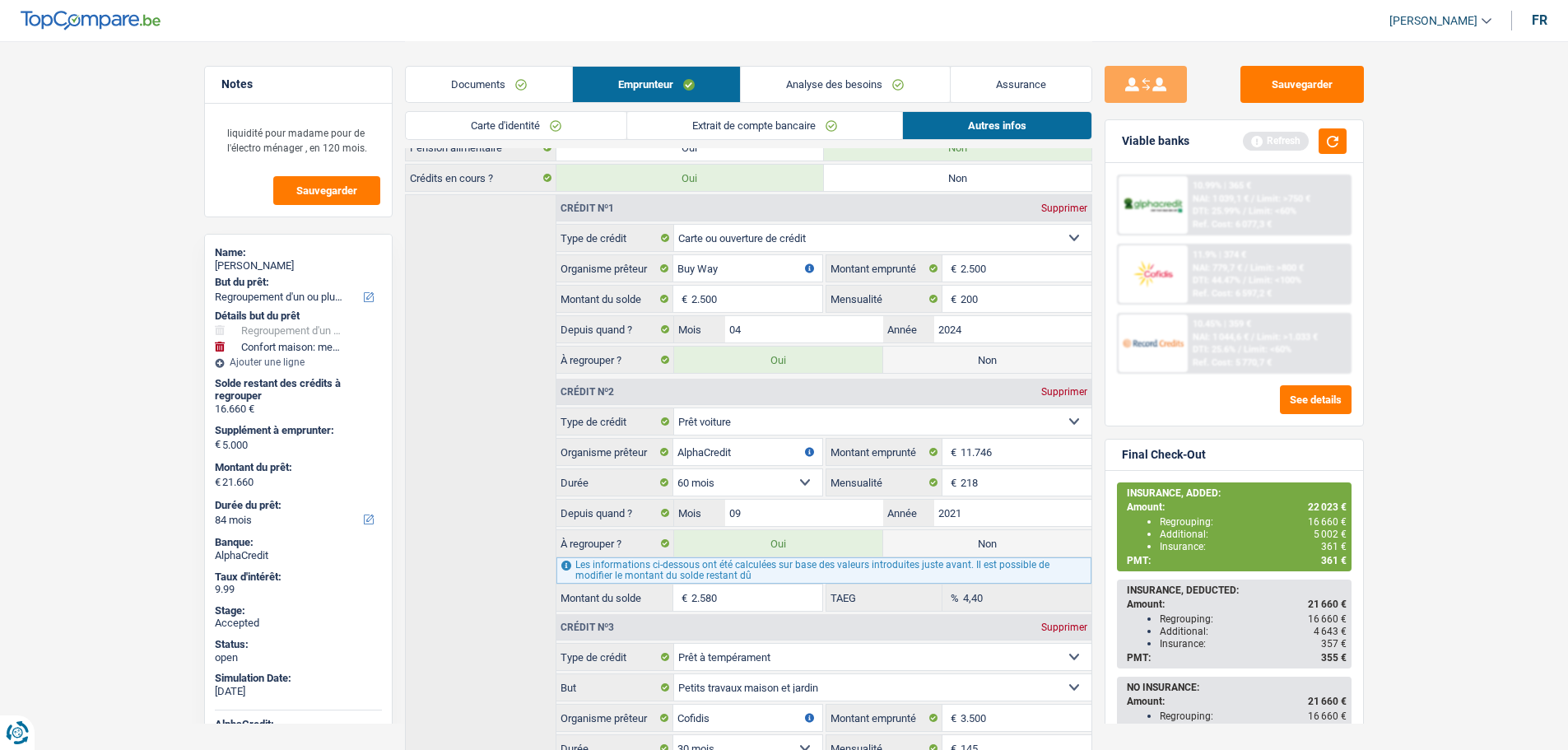
scroll to position [494, 0]
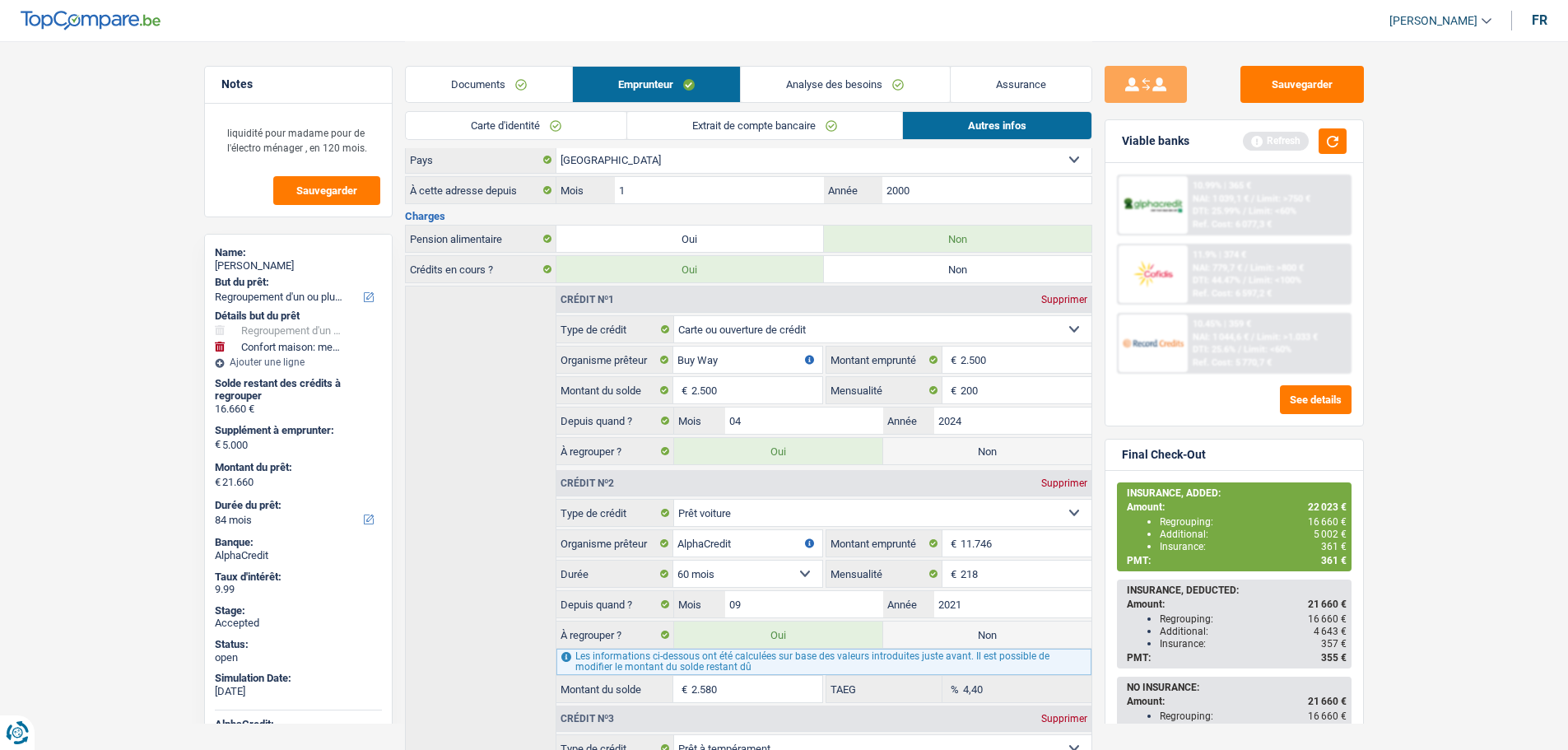
click at [1009, 76] on link "Assurance" at bounding box center [1021, 84] width 141 height 35
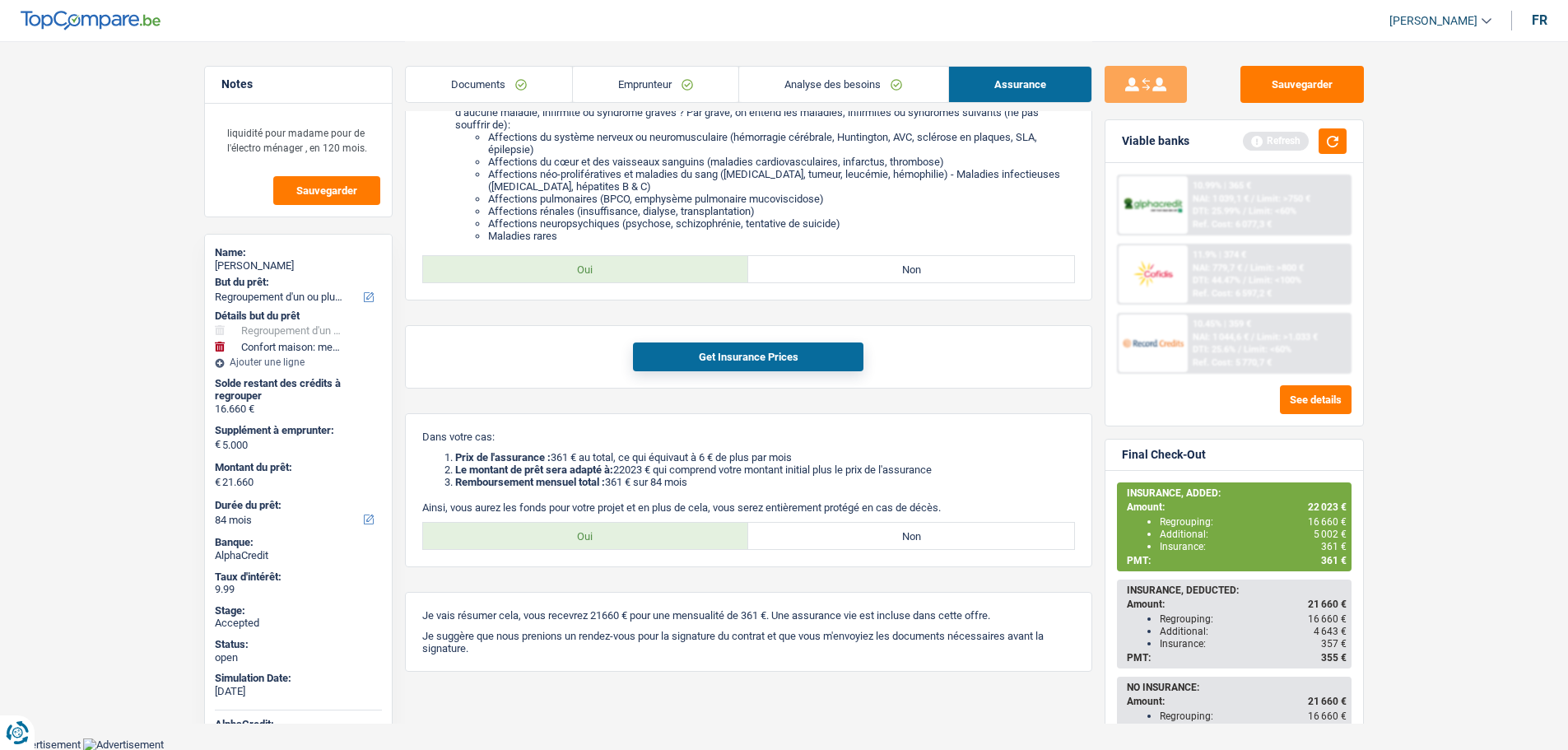
click at [1311, 507] on span "22 023 €" at bounding box center [1327, 507] width 39 height 11
copy span "22 023"
click at [273, 269] on div "Pauline Kelkeneers" at bounding box center [298, 266] width 168 height 13
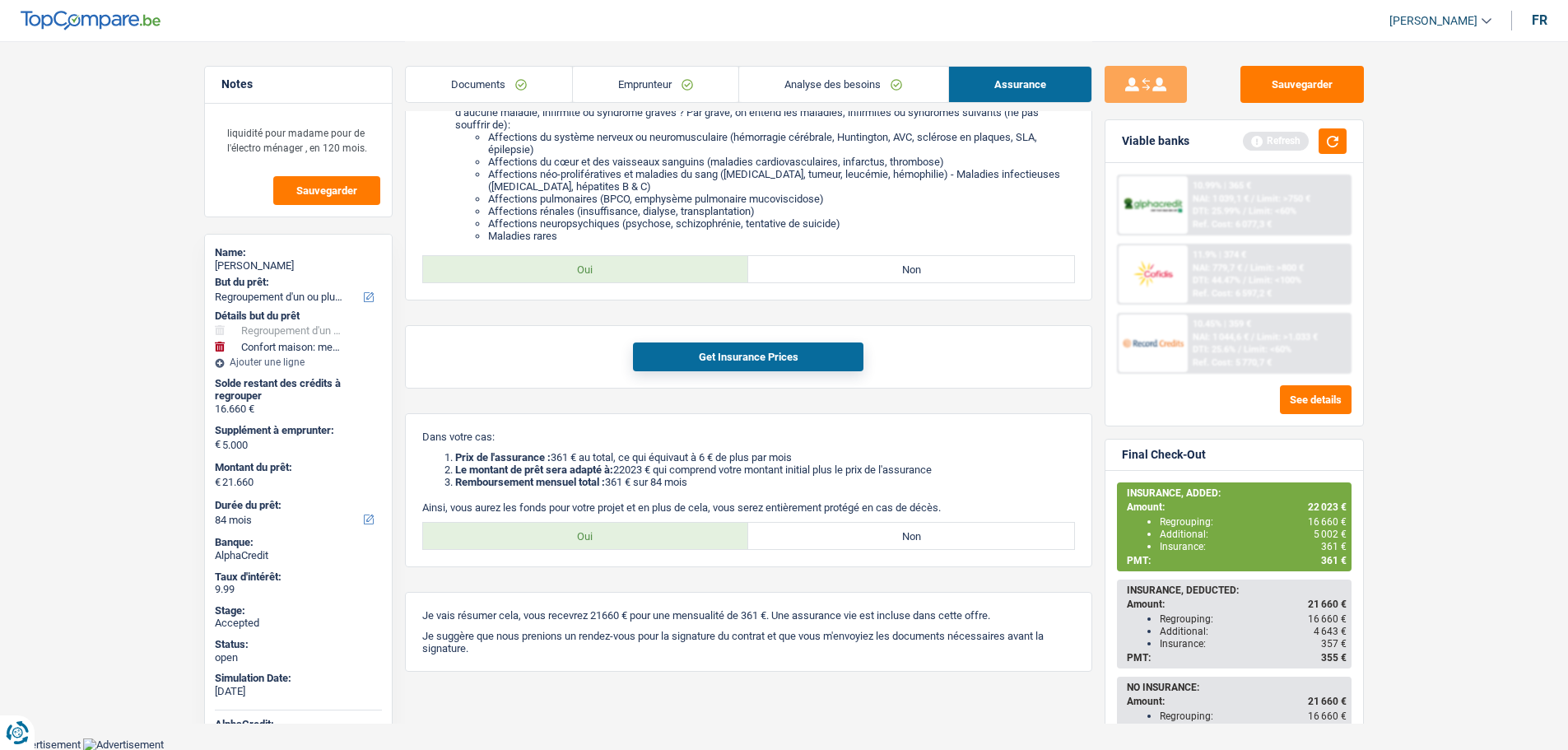
copy div "Kelkeneers"
click at [1285, 74] on button "Sauvegarder" at bounding box center [1301, 84] width 123 height 37
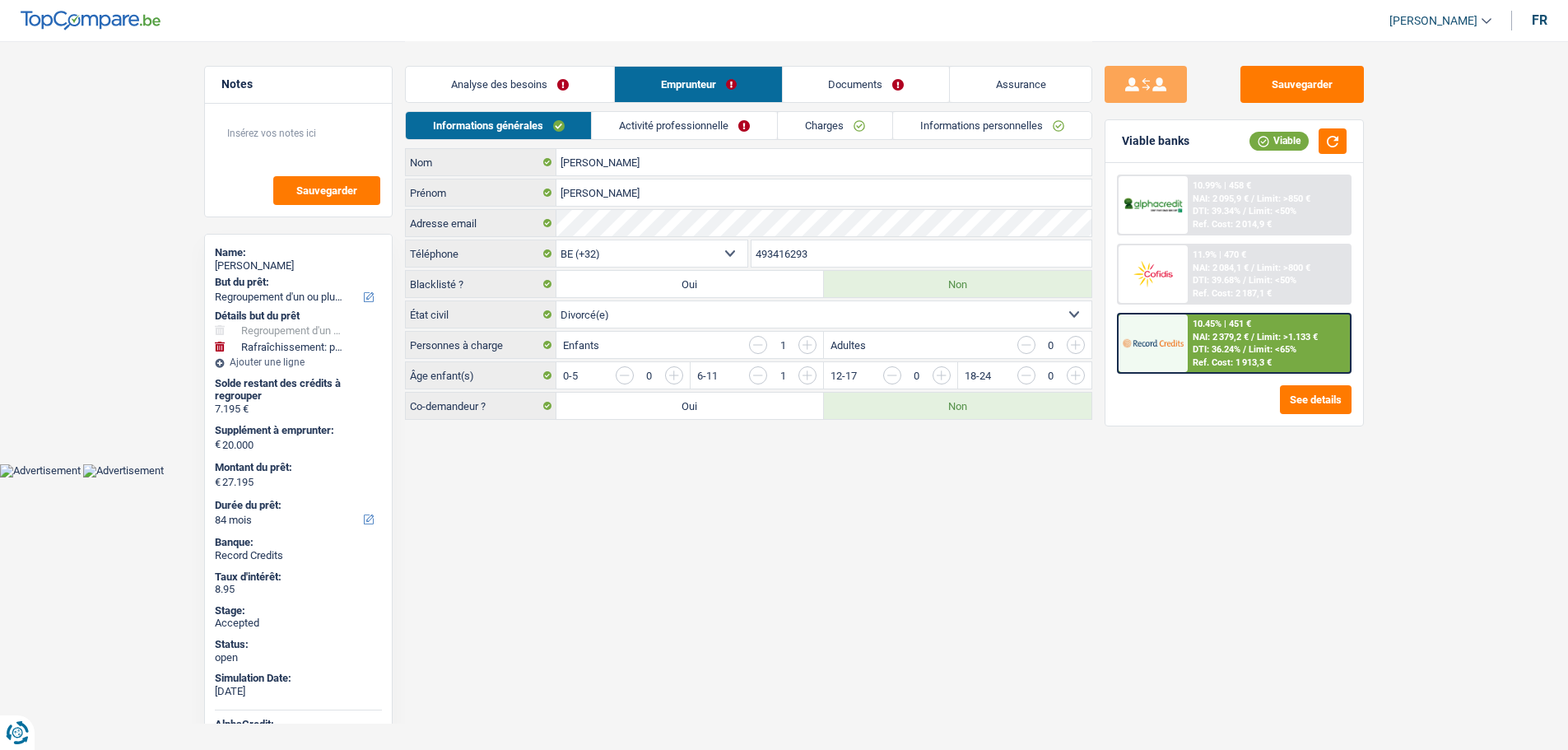
select select "refinancing"
select select "houseOrGarden"
select select "84"
select select "32"
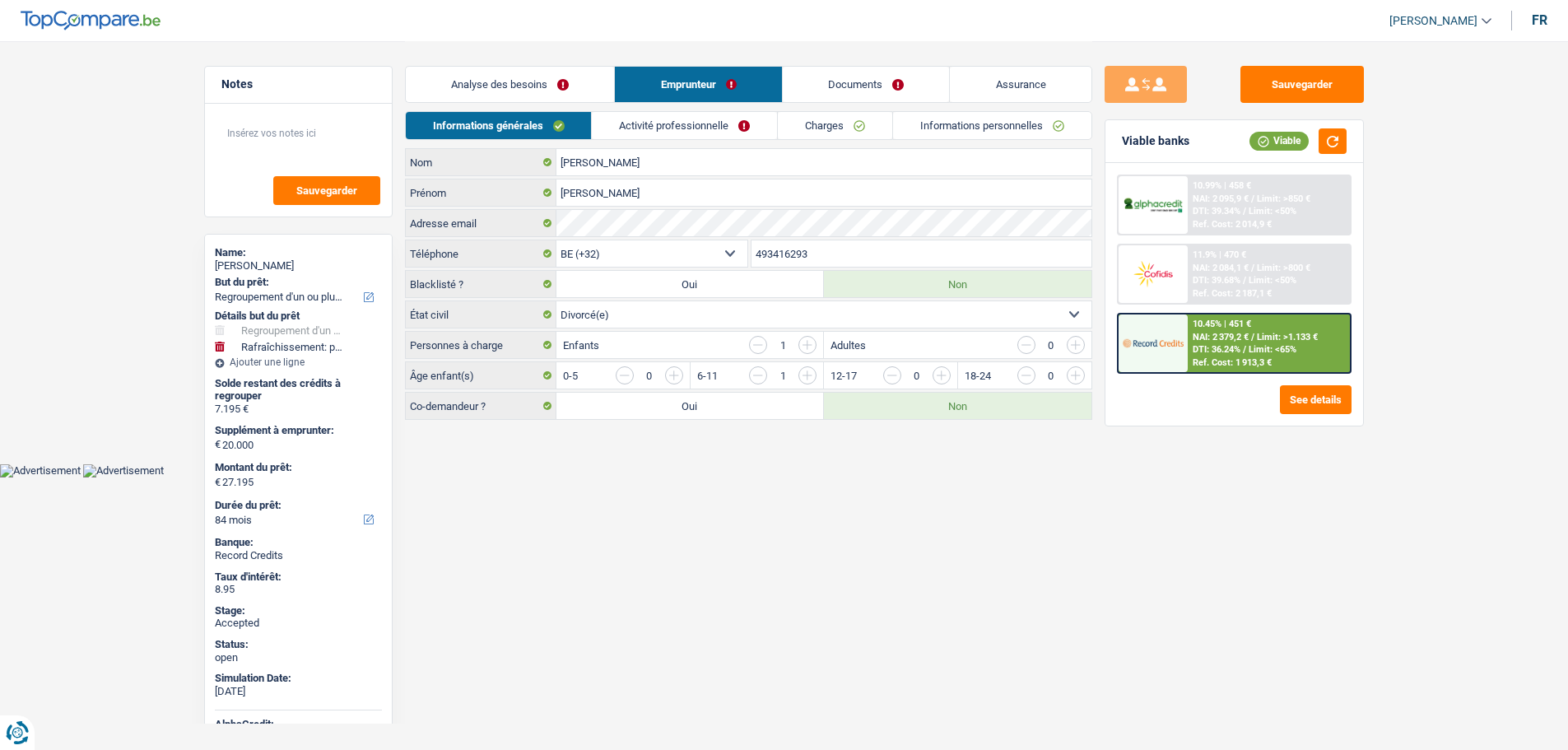
select select "divorced"
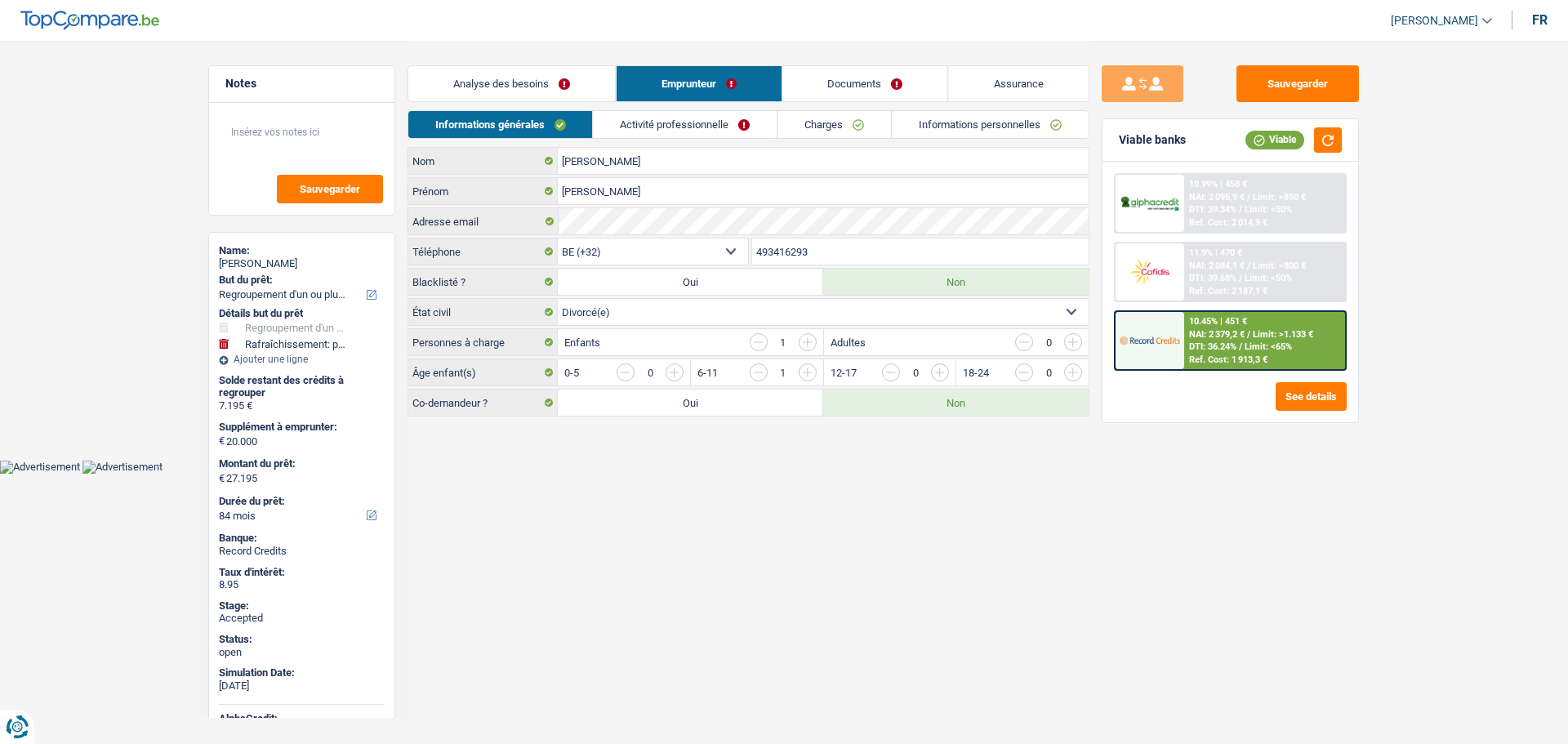
click at [1009, 81] on link "Assurance" at bounding box center [1019, 84] width 140 height 35
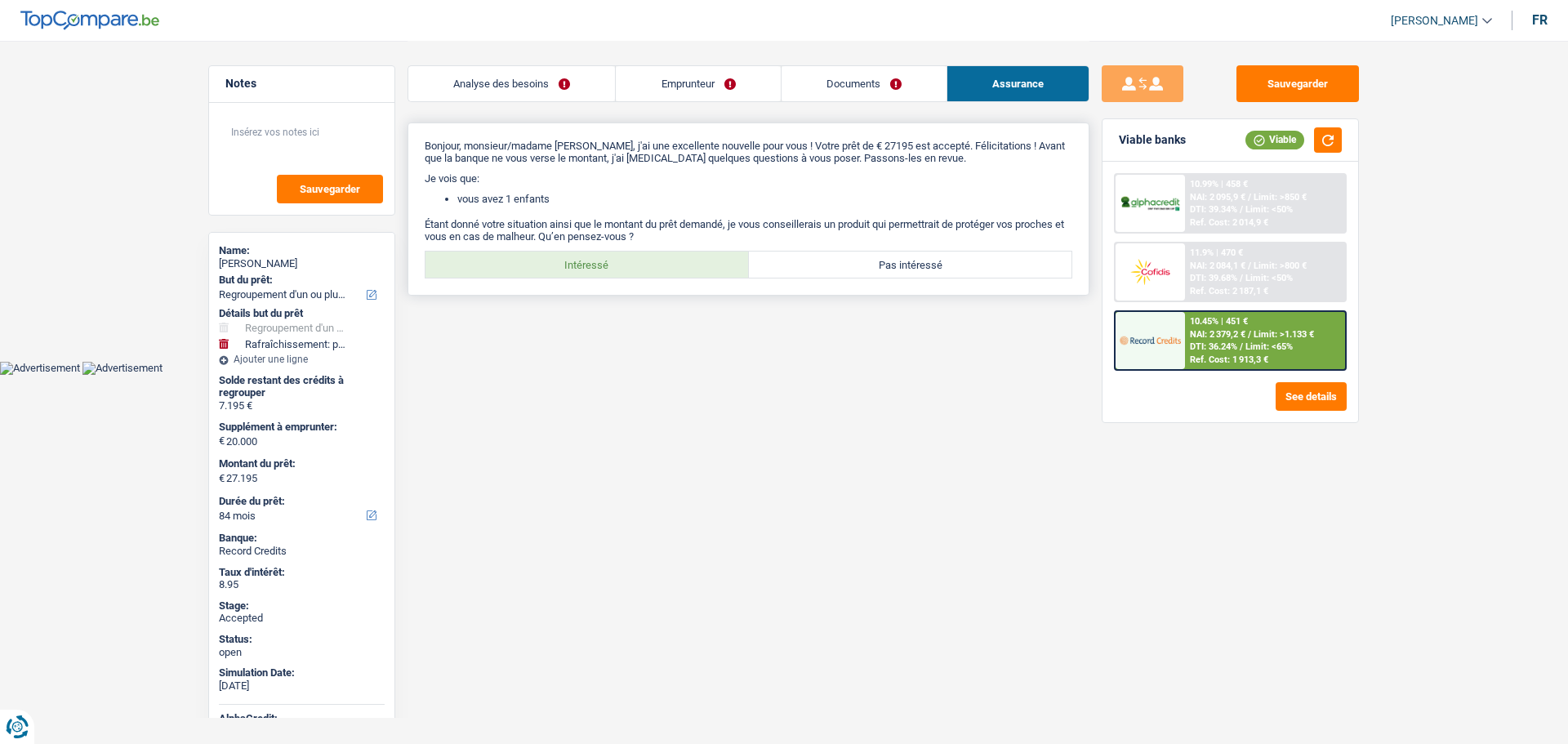
click at [566, 263] on label "Intéressé" at bounding box center [587, 265] width 323 height 26
click at [566, 263] on input "Intéressé" at bounding box center [587, 265] width 323 height 26
radio input "true"
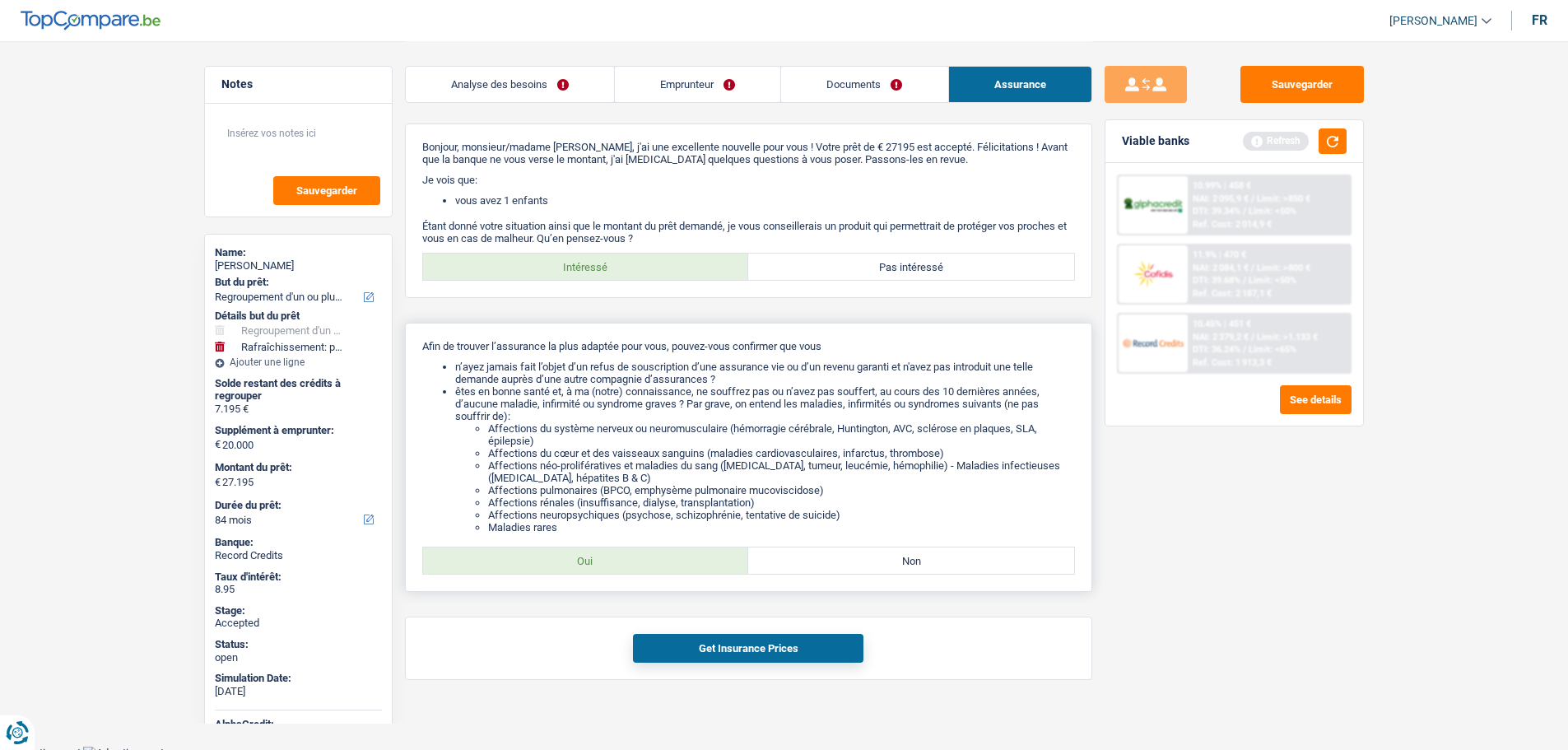
click at [593, 556] on label "Oui" at bounding box center [586, 561] width 326 height 26
click at [593, 556] on input "Oui" at bounding box center [586, 561] width 326 height 26
radio input "true"
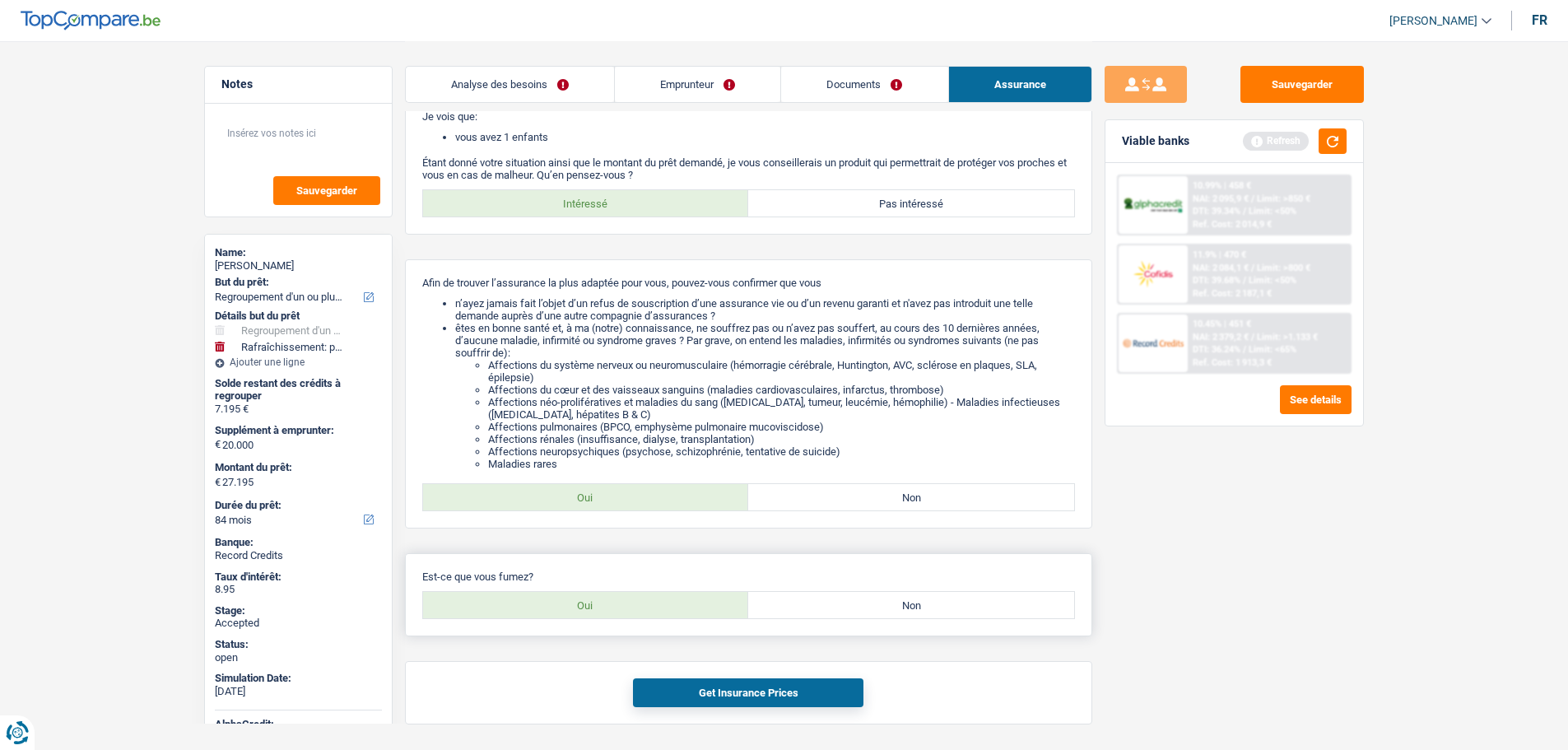
scroll to position [116, 0]
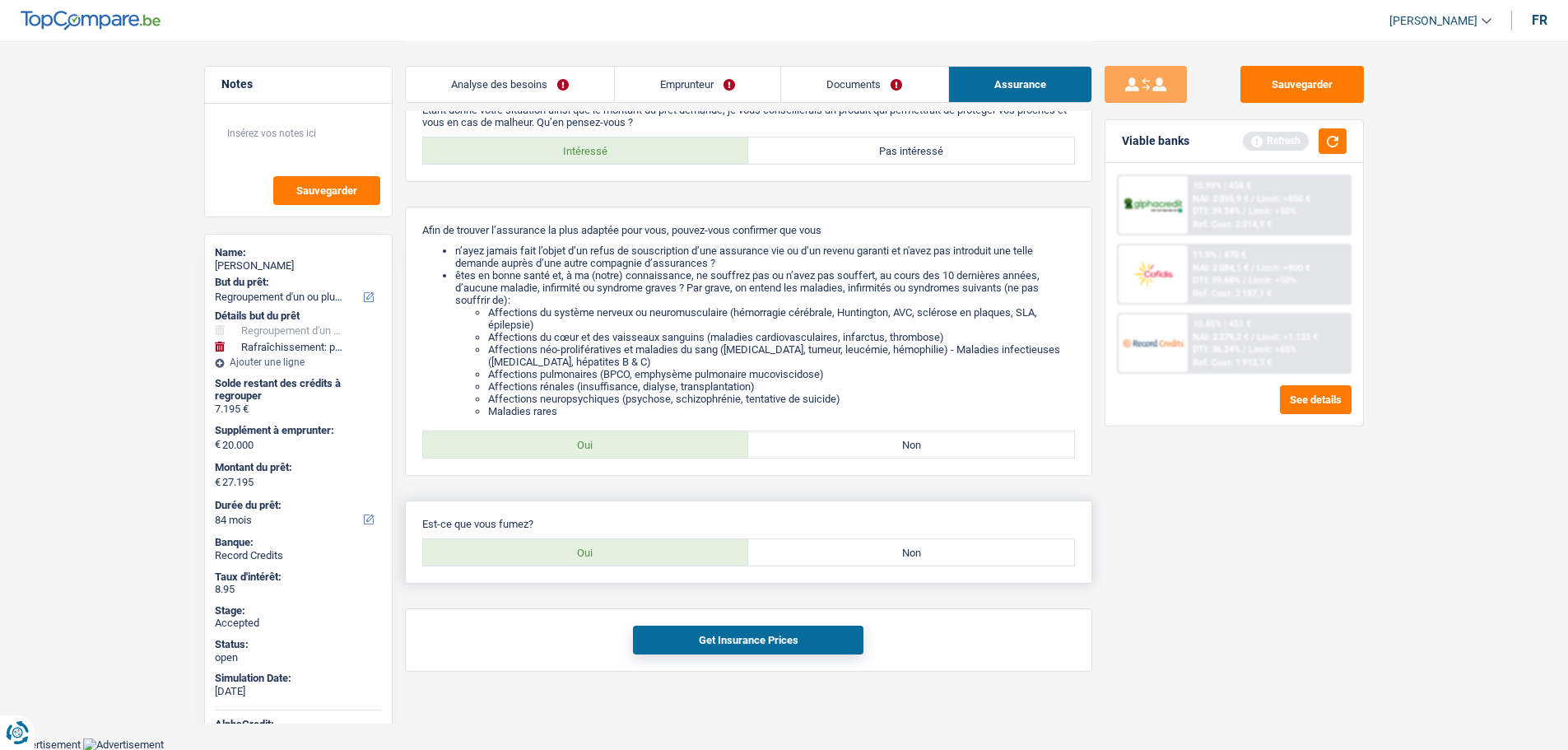
click at [630, 559] on label "Oui" at bounding box center [586, 553] width 326 height 26
click at [630, 559] on input "Oui" at bounding box center [586, 553] width 326 height 26
radio input "true"
click at [701, 646] on button "Get Insurance Prices" at bounding box center [748, 640] width 230 height 29
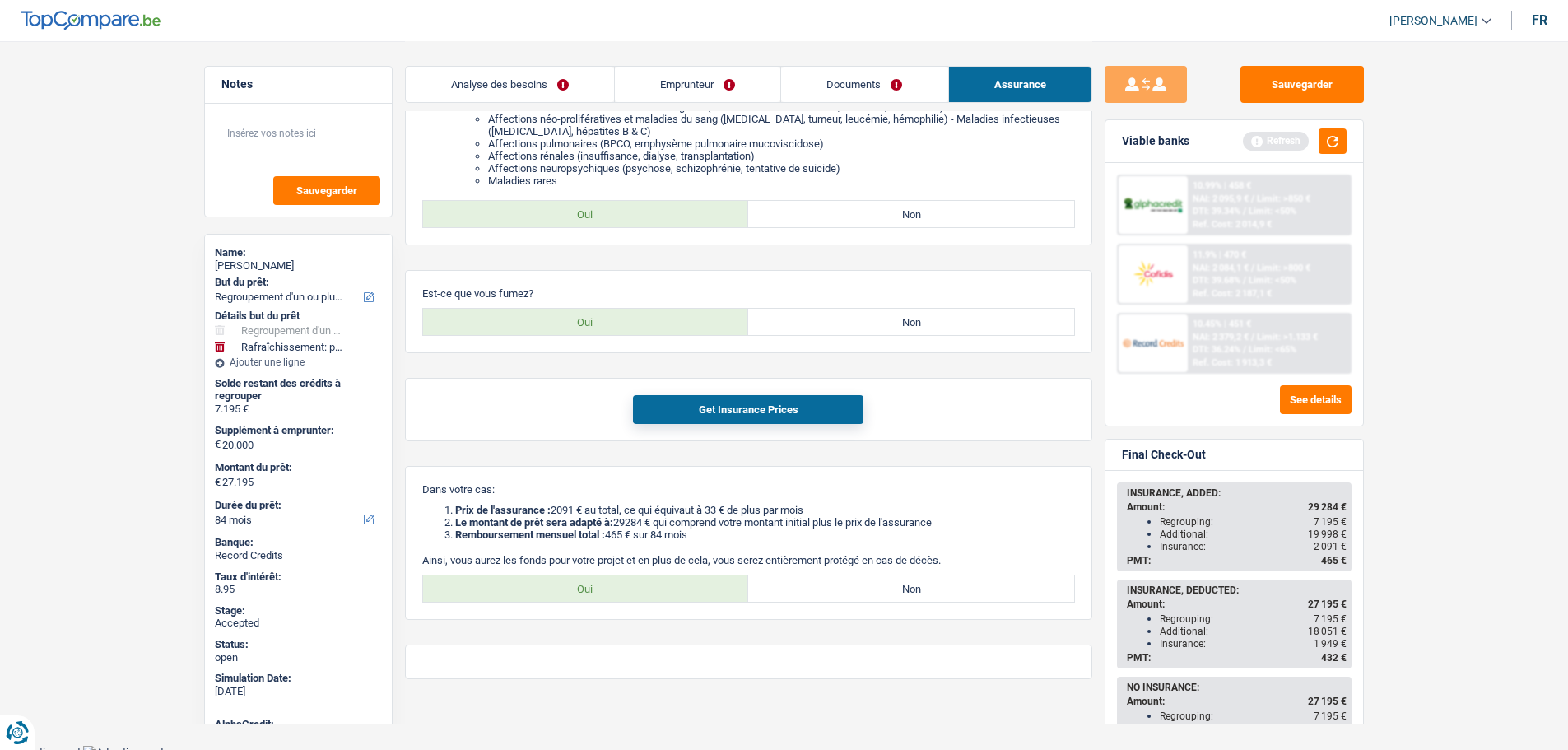
scroll to position [354, 0]
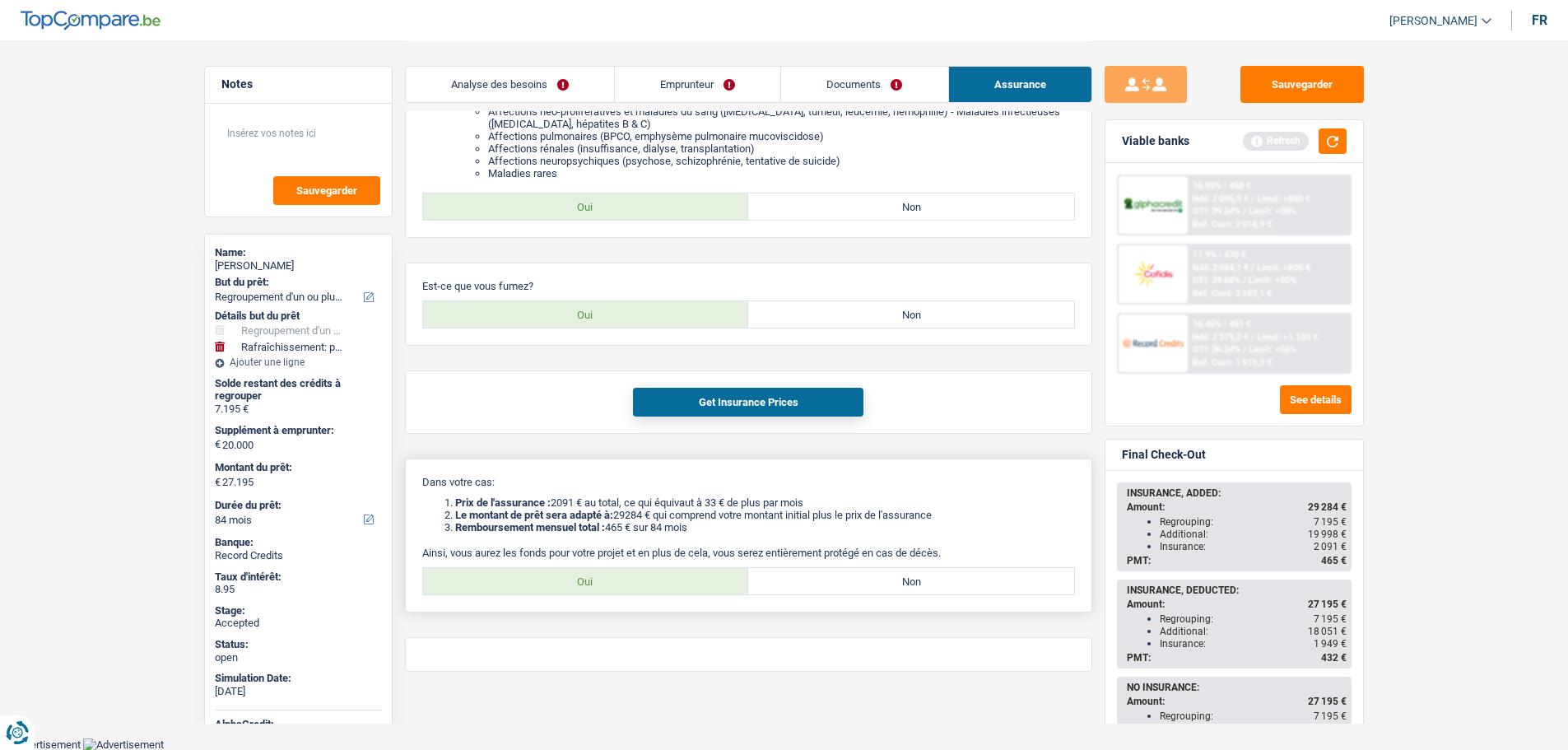
click at [577, 583] on label "Oui" at bounding box center [586, 581] width 326 height 26
click at [577, 583] on input "Oui" at bounding box center [586, 581] width 326 height 26
radio input "true"
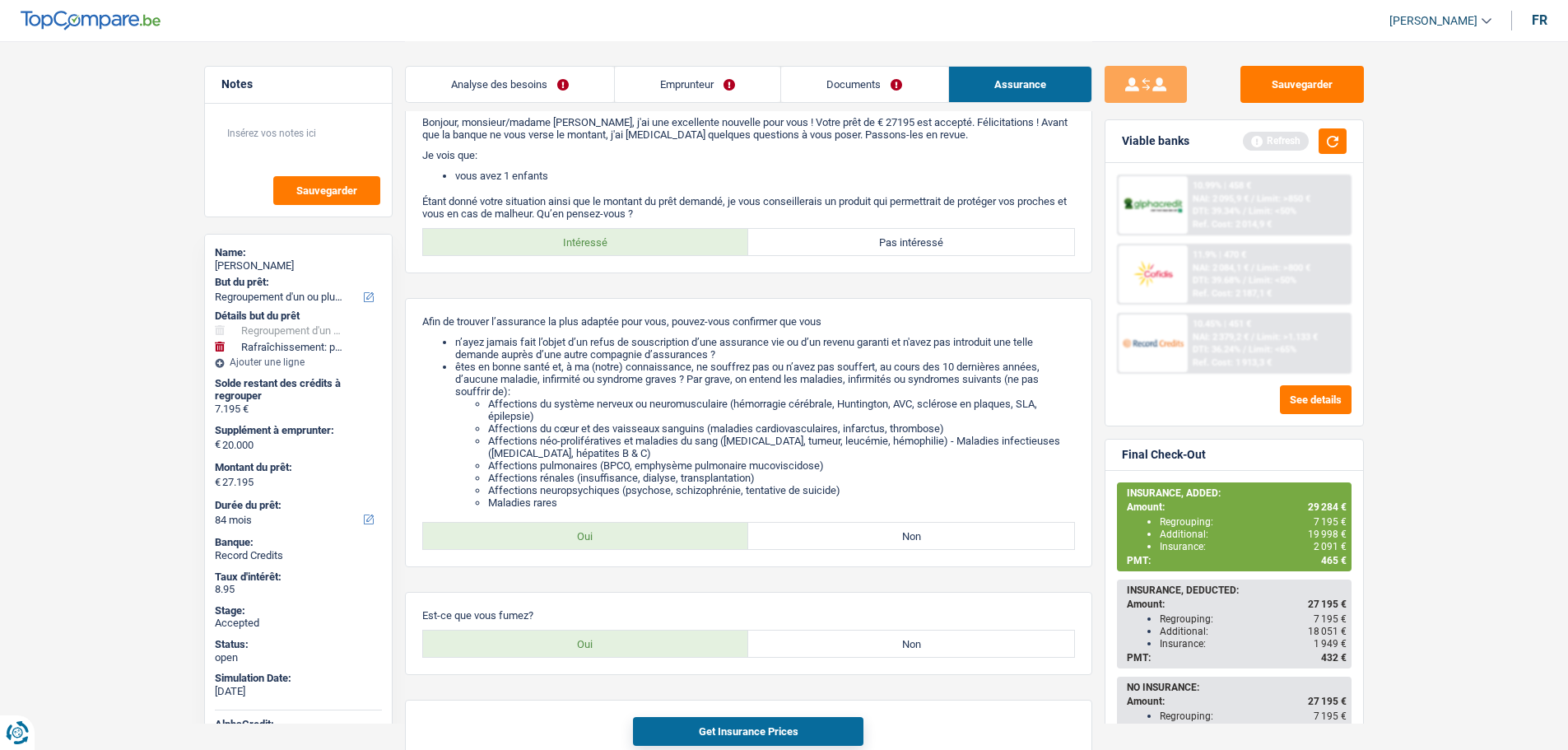
scroll to position [0, 0]
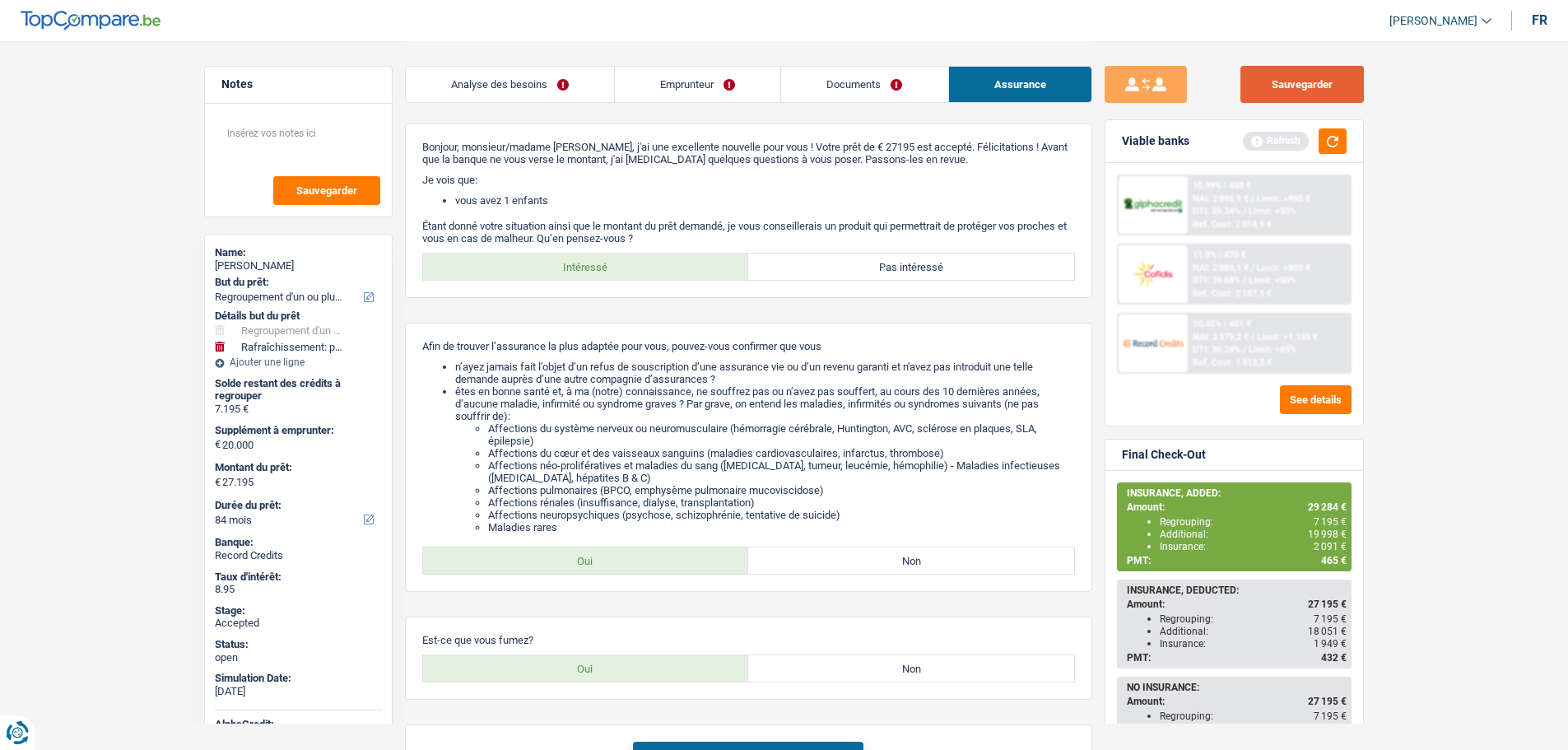
click at [1300, 96] on button "Sauvegarder" at bounding box center [1301, 84] width 123 height 37
click at [1424, 16] on span "[PERSON_NAME]" at bounding box center [1433, 20] width 88 height 14
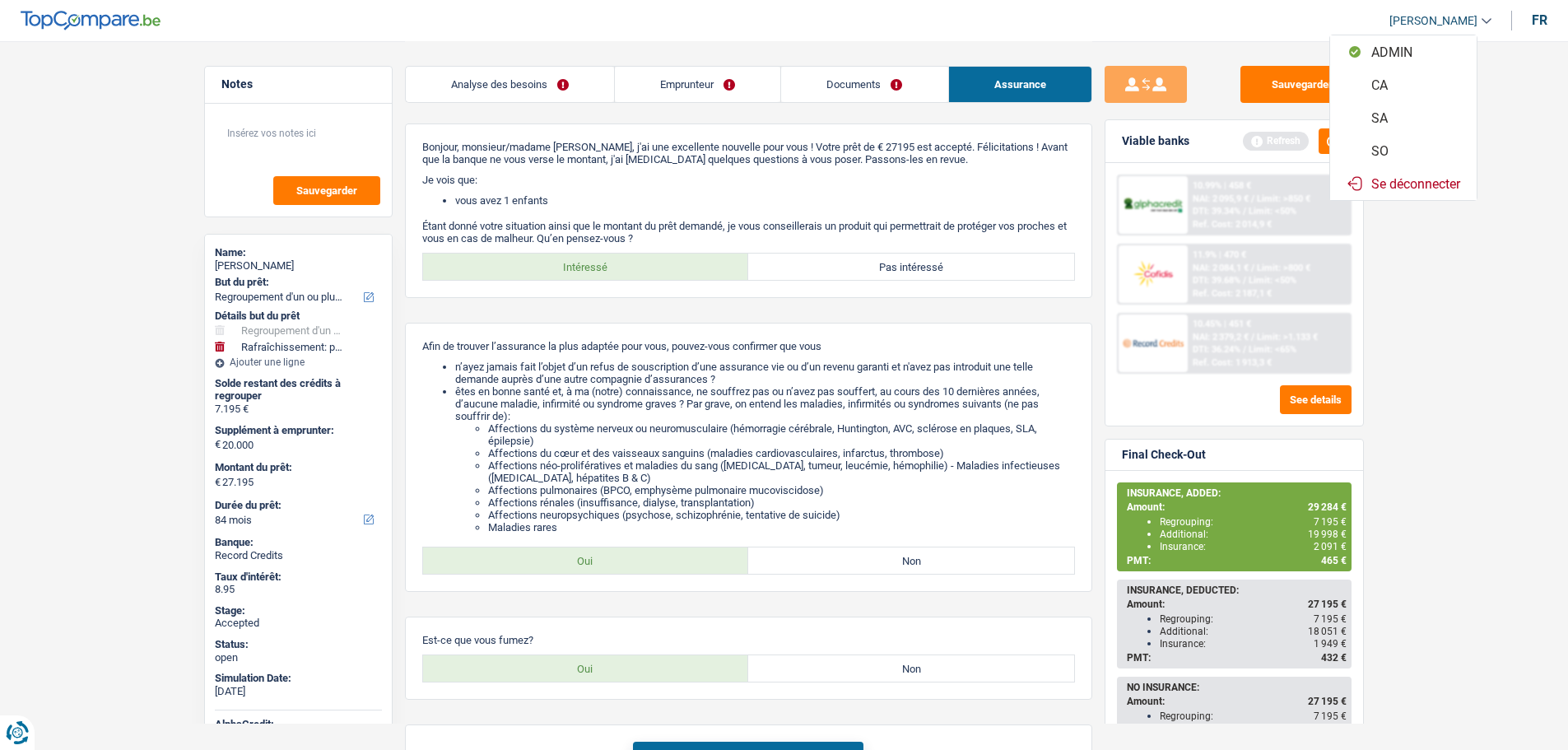
click at [1411, 154] on button "SO" at bounding box center [1403, 151] width 146 height 33
select select "84"
select select "120"
select select "refinancing"
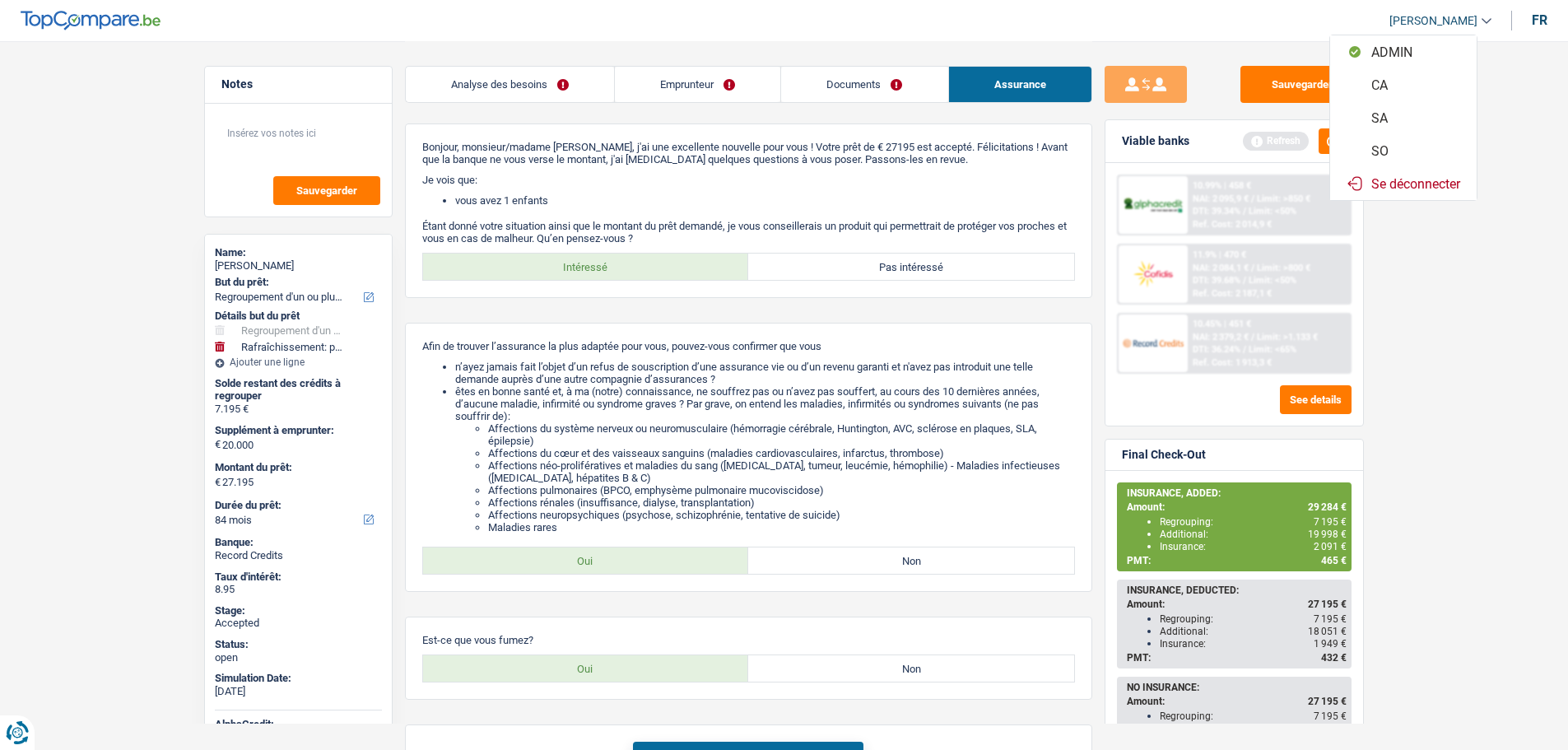
select select "houseOrGarden"
select select "false"
select select "84"
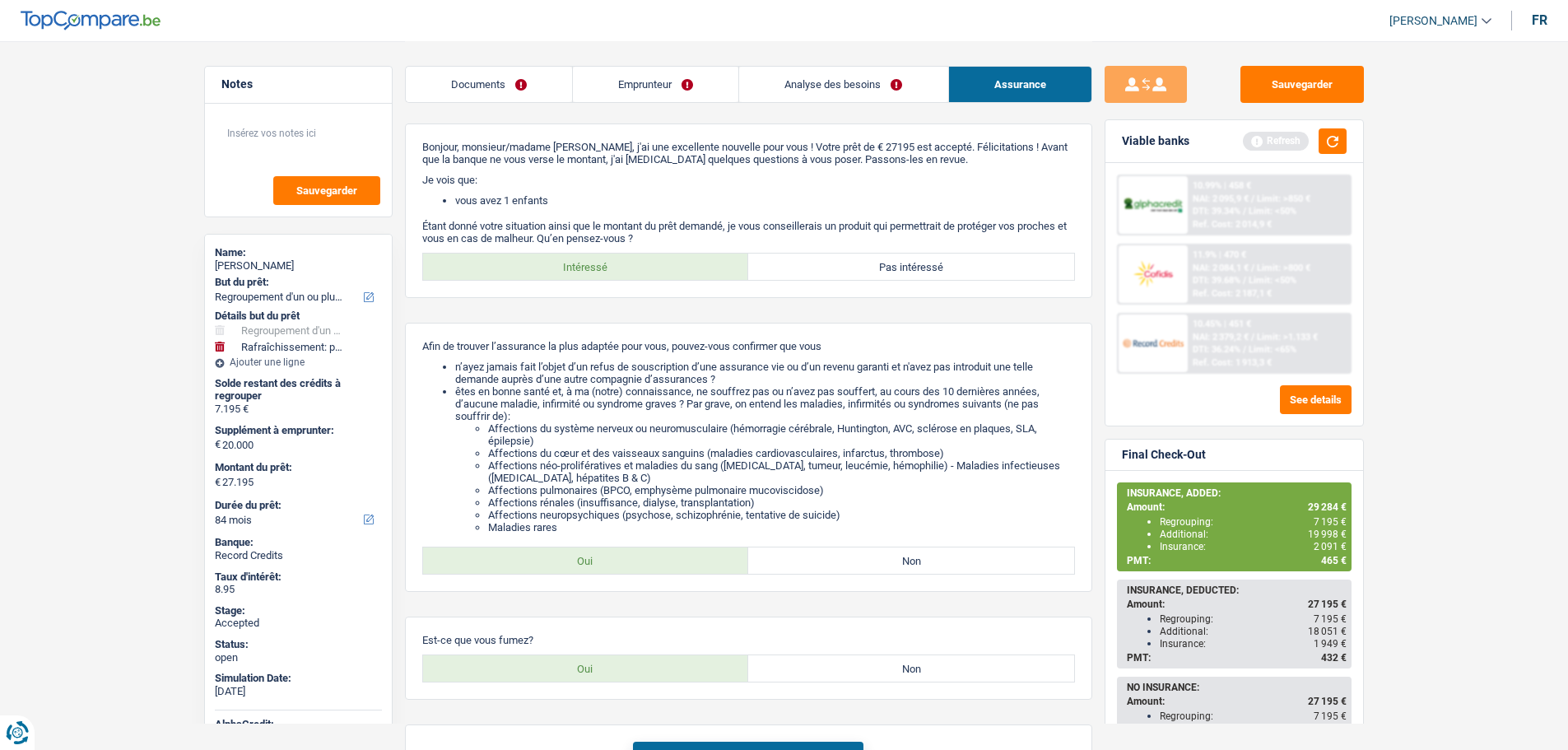
click at [652, 87] on link "Emprunteur" at bounding box center [655, 84] width 166 height 35
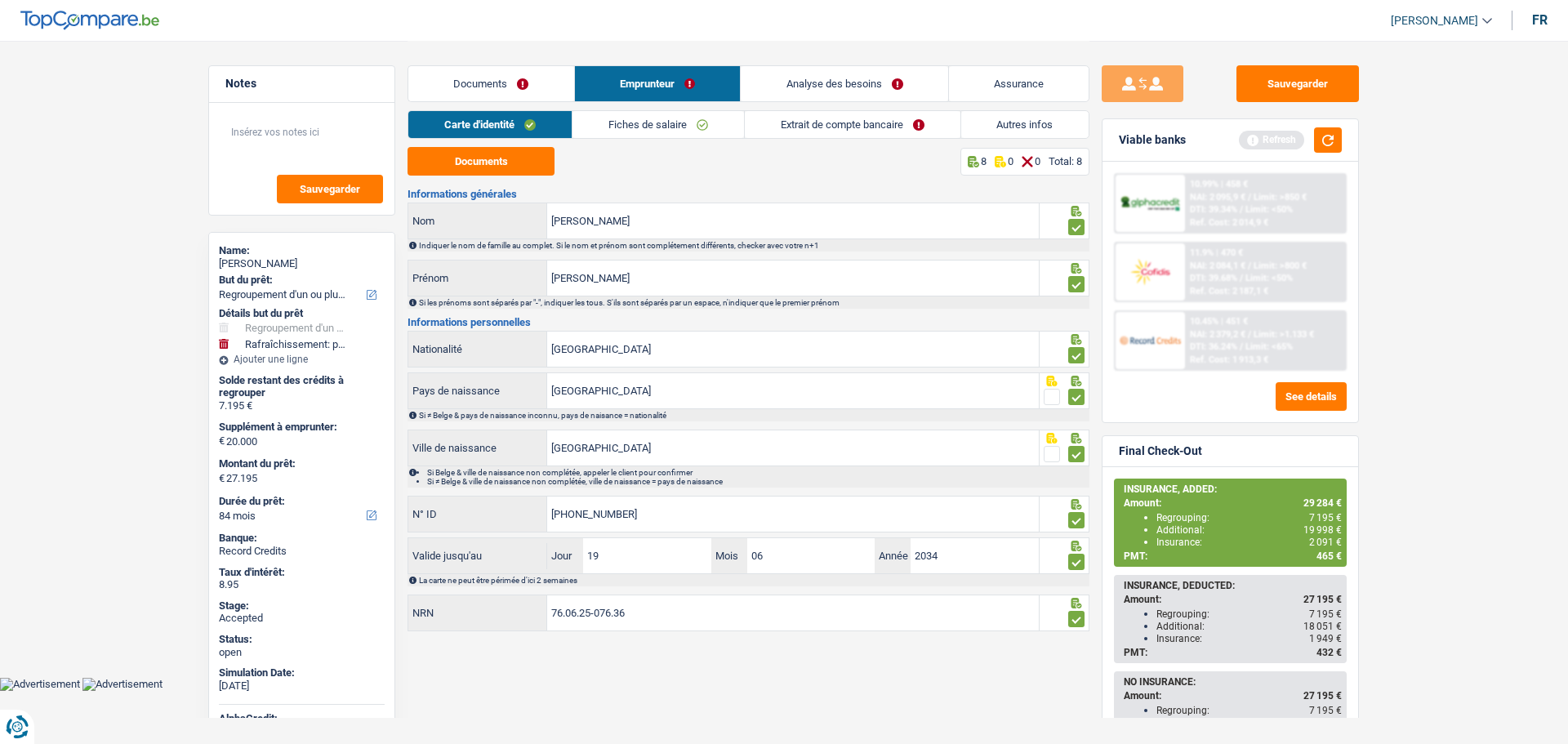
click at [1000, 126] on link "Autres infos" at bounding box center [1025, 124] width 129 height 27
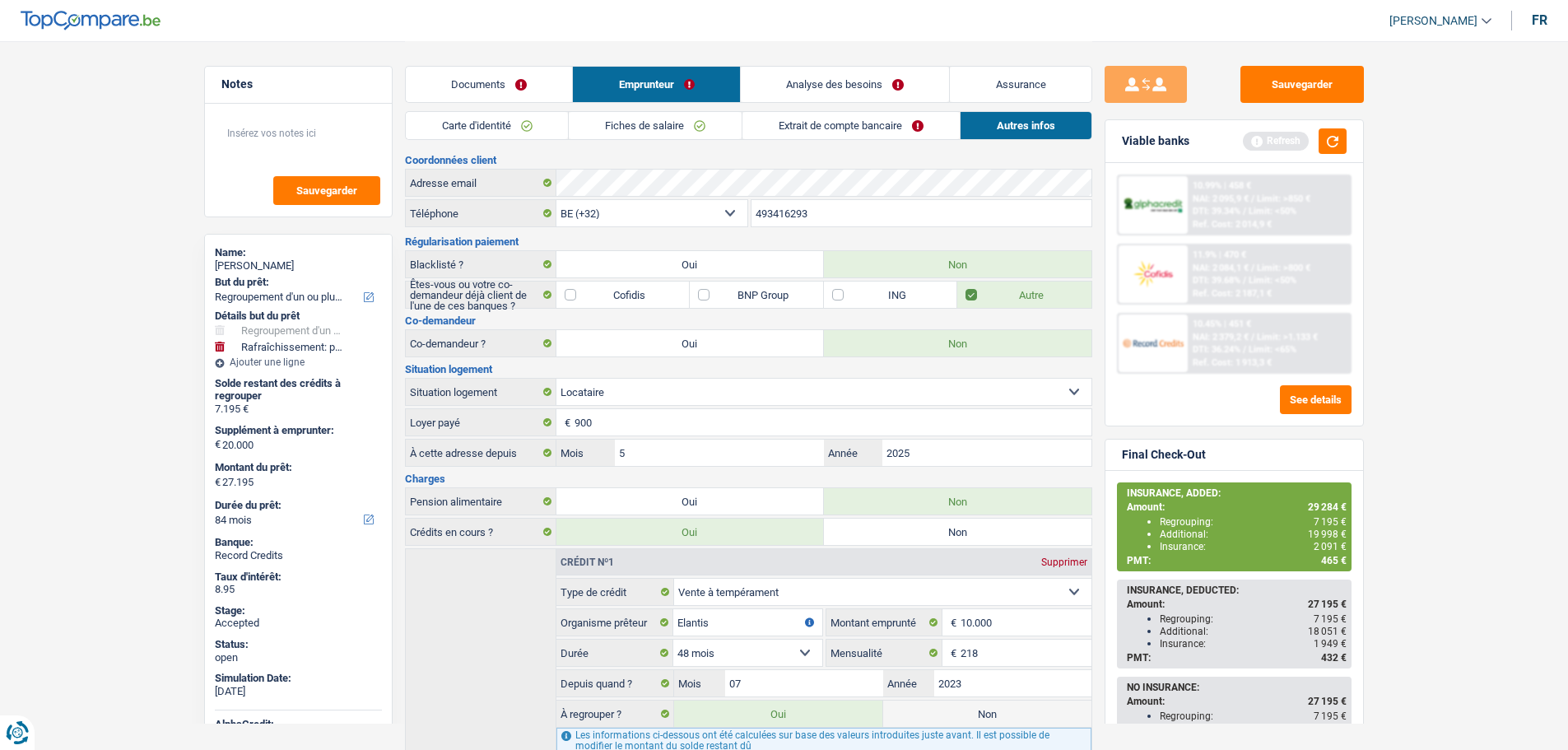
click at [801, 83] on link "Analyse des besoins" at bounding box center [846, 84] width 209 height 35
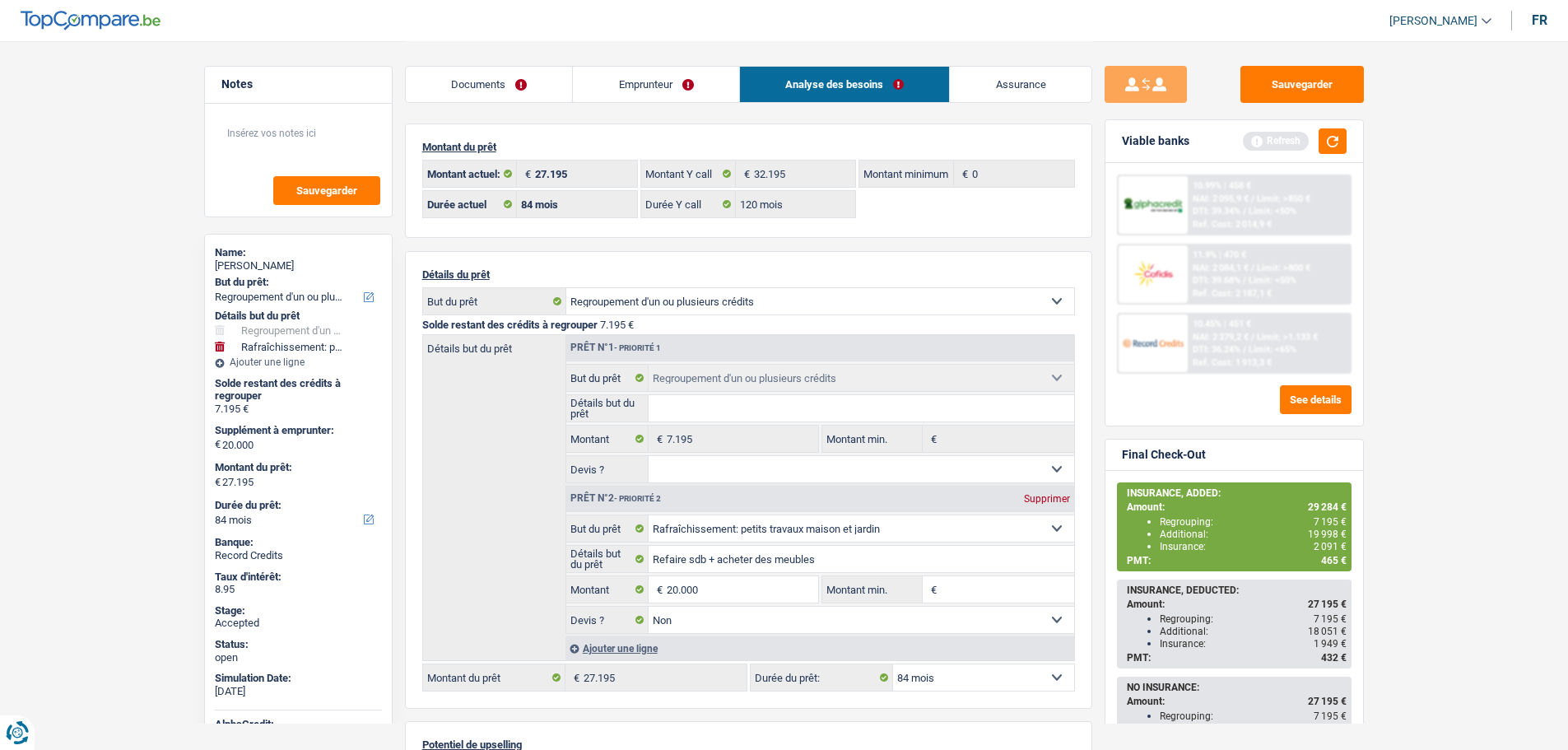
click at [499, 91] on link "Documents" at bounding box center [490, 84] width 168 height 35
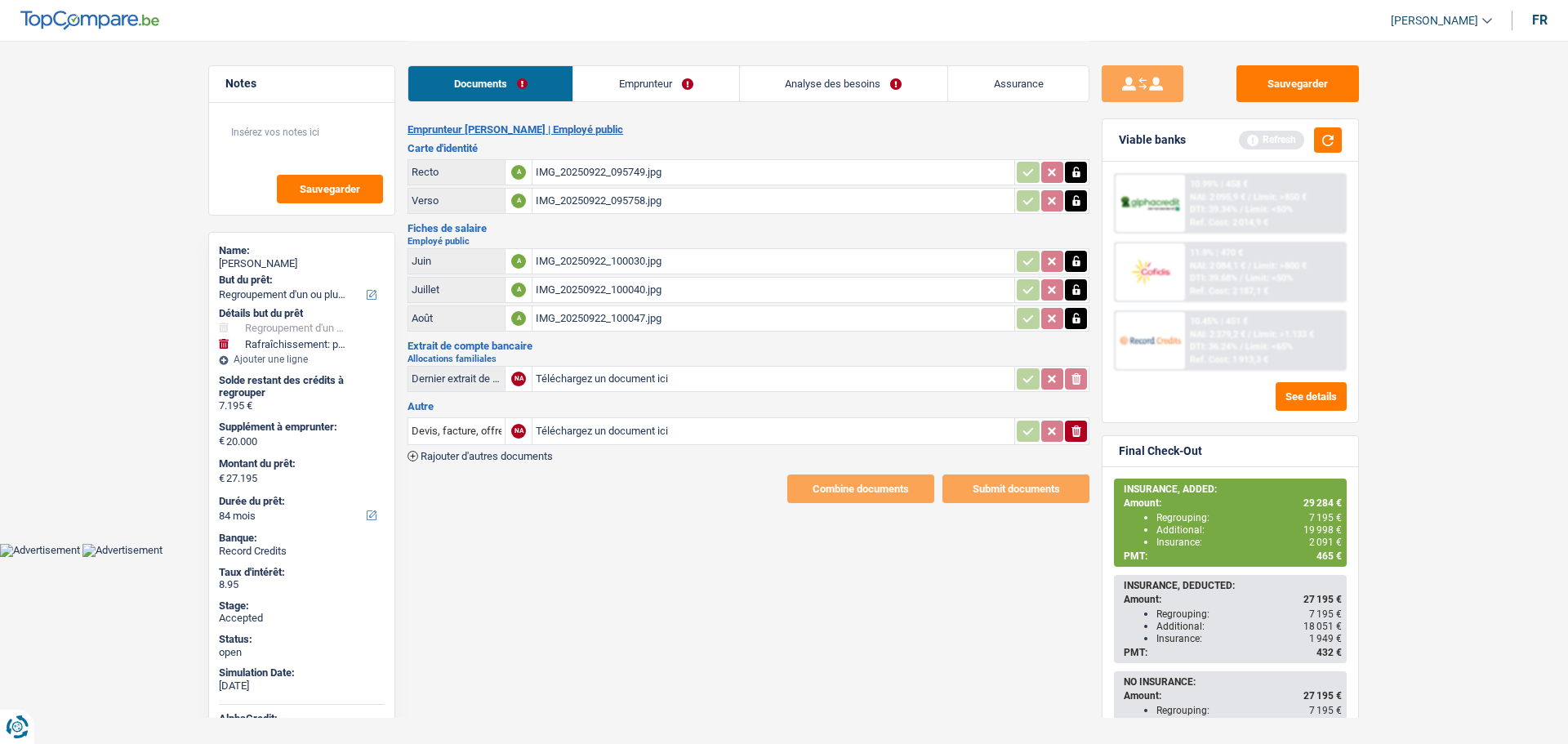
click at [609, 85] on link "Emprunteur" at bounding box center [655, 84] width 165 height 35
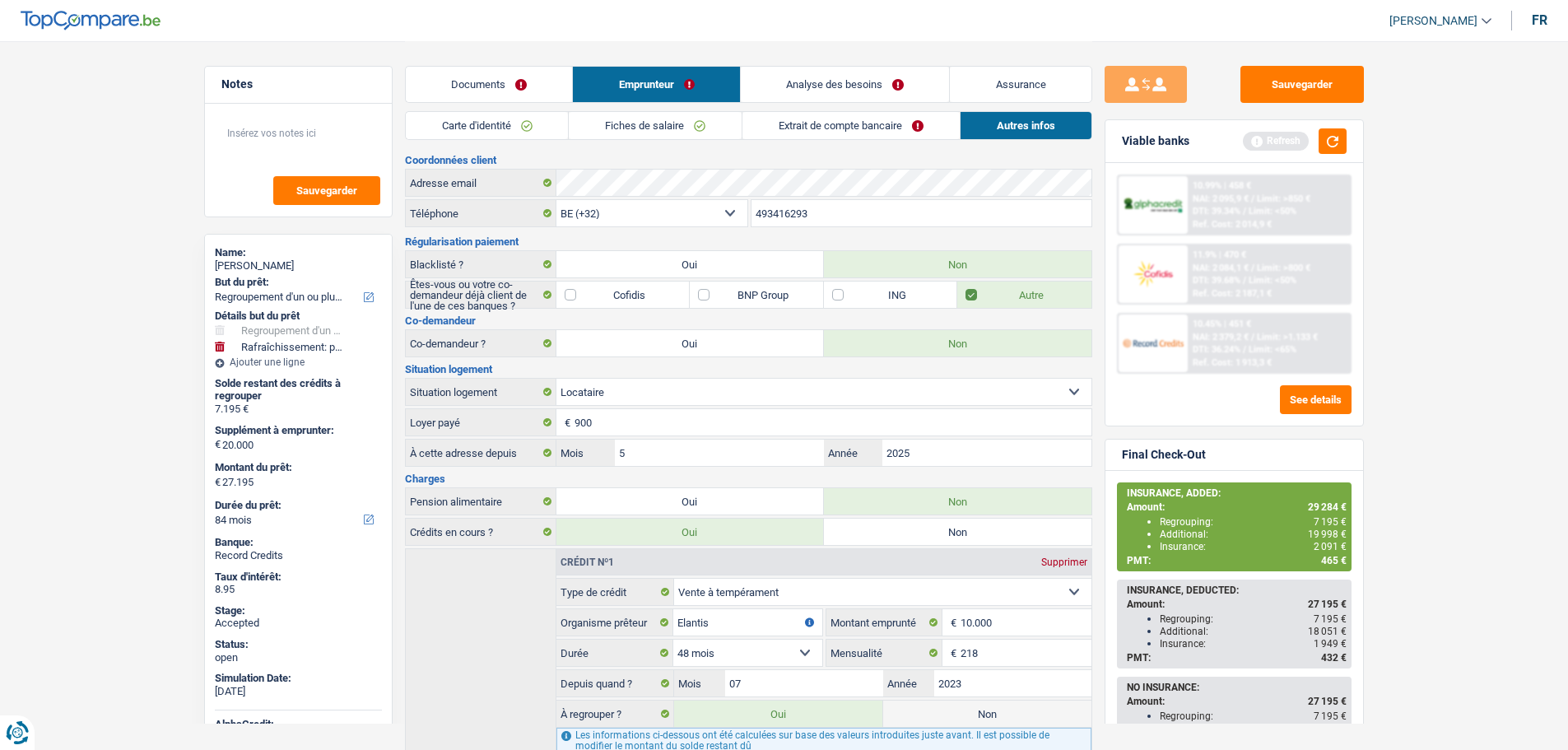
click at [796, 122] on link "Extrait de compte bancaire" at bounding box center [851, 125] width 218 height 27
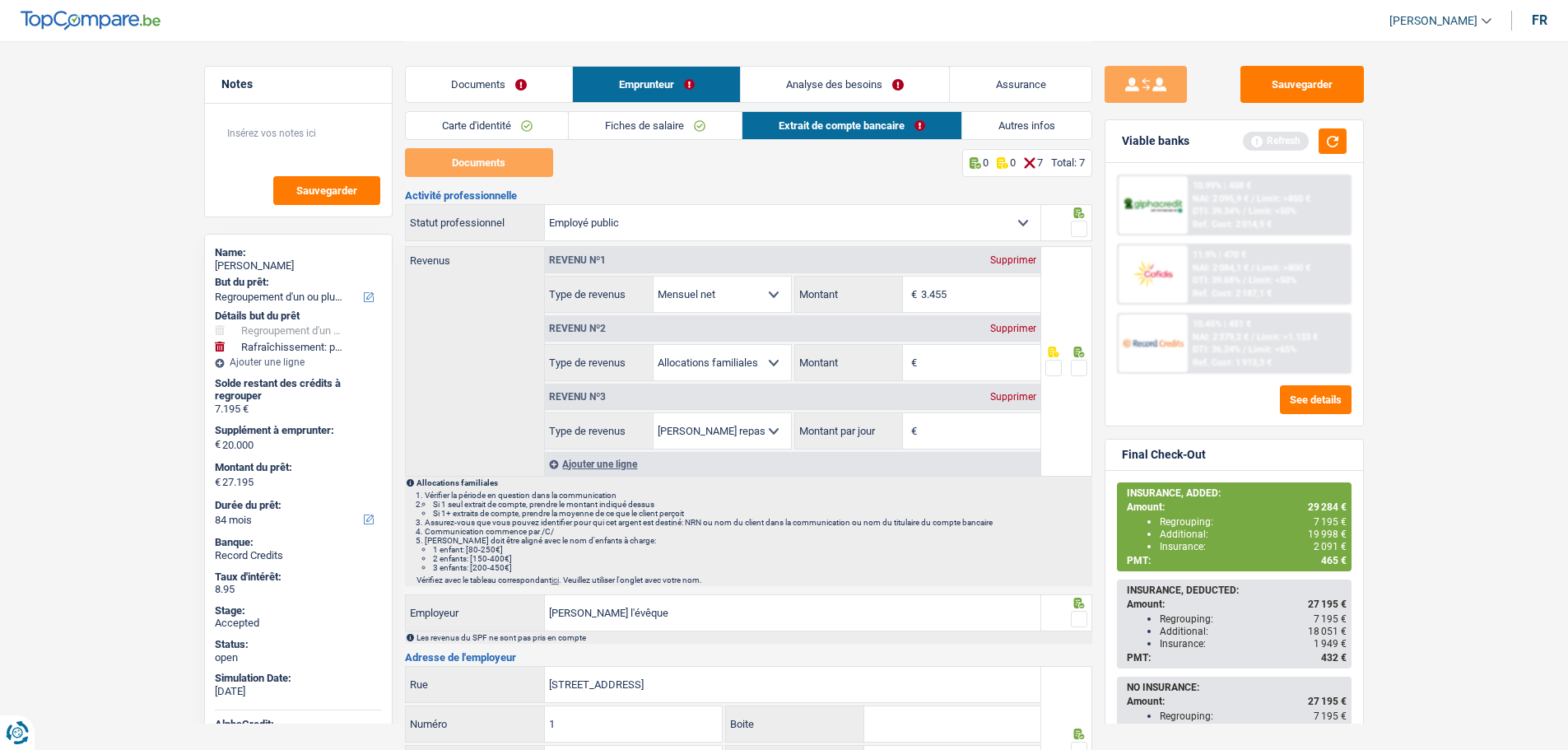
click at [1077, 231] on span at bounding box center [1079, 229] width 17 height 17
click at [0, 0] on input "radio" at bounding box center [0, 0] width 0 height 0
click at [1077, 361] on span at bounding box center [1079, 369] width 17 height 17
click at [0, 0] on input "radio" at bounding box center [0, 0] width 0 height 0
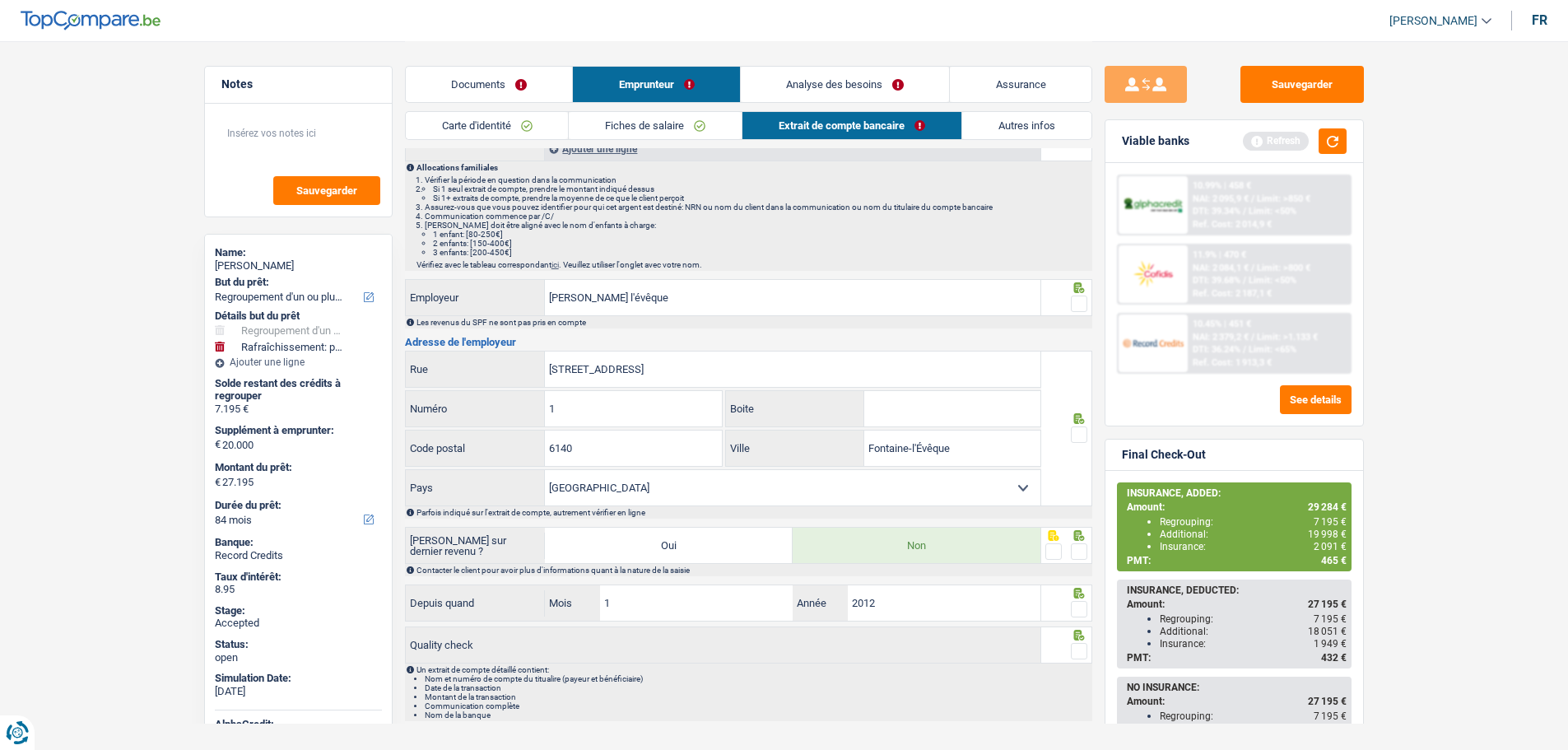
scroll to position [330, 0]
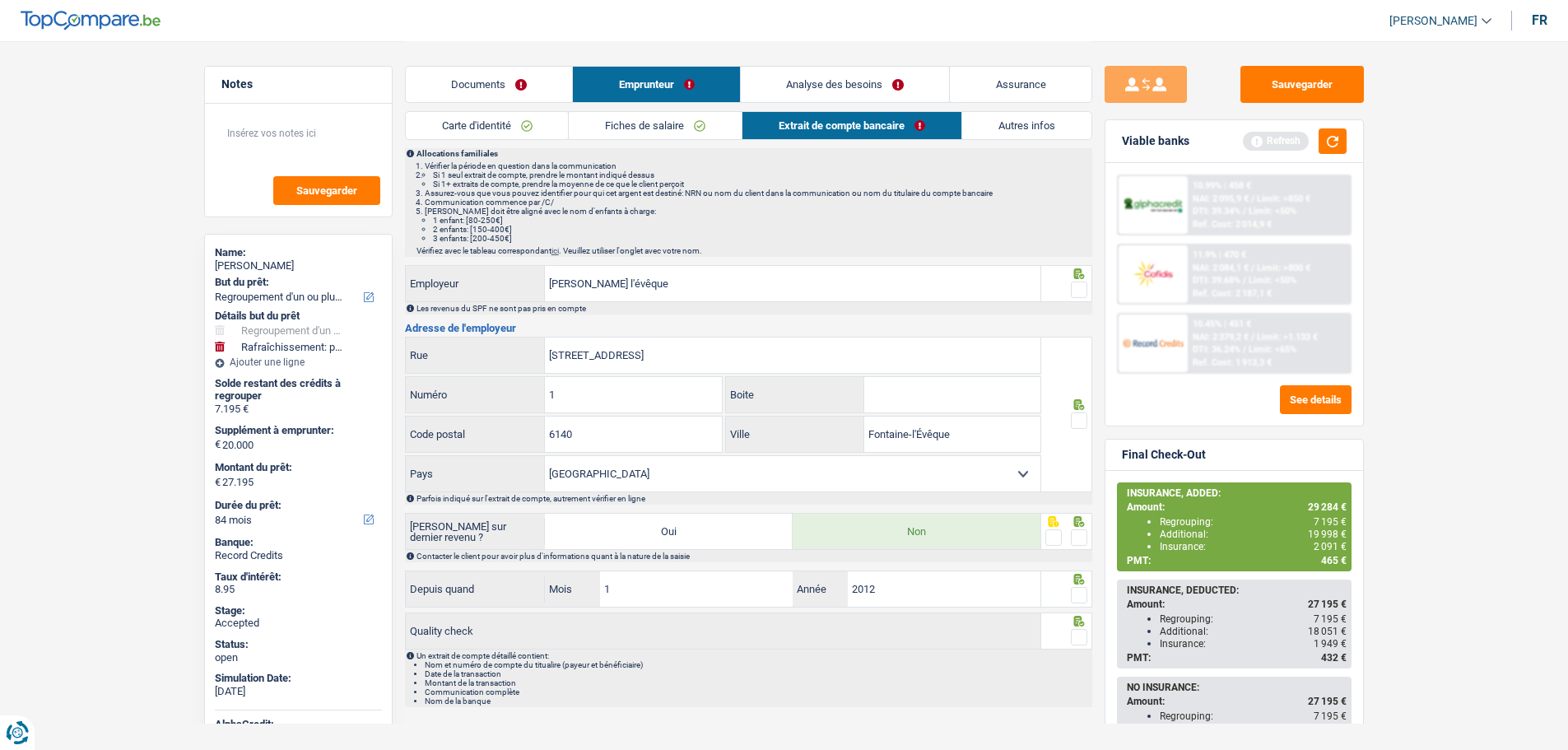
click at [1082, 296] on span at bounding box center [1079, 290] width 17 height 17
click at [0, 0] on input "radio" at bounding box center [0, 0] width 0 height 0
click at [1083, 419] on span at bounding box center [1079, 421] width 17 height 17
click at [0, 0] on input "radio" at bounding box center [0, 0] width 0 height 0
click at [1076, 545] on span at bounding box center [1079, 538] width 17 height 17
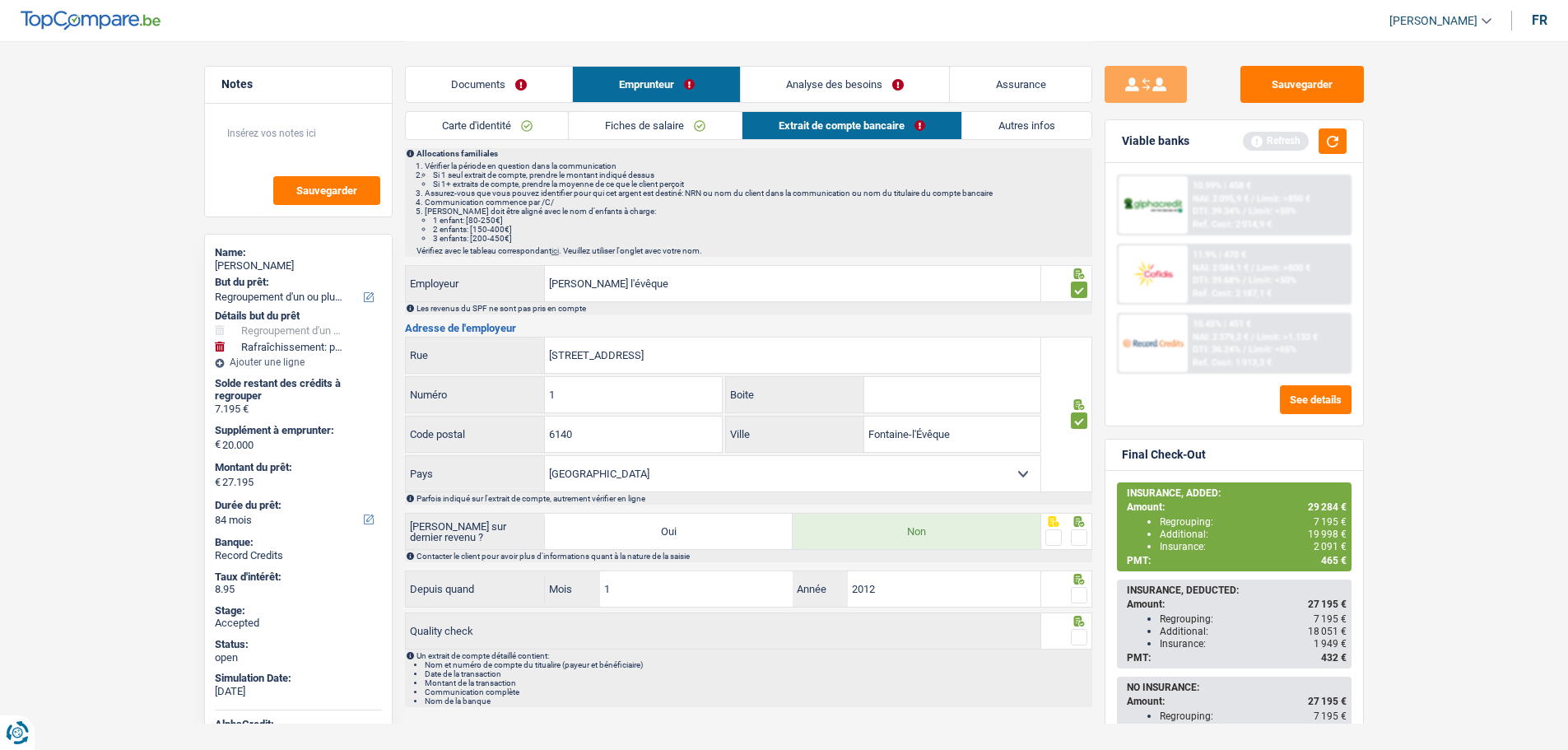
click at [0, 0] on input "radio" at bounding box center [0, 0] width 0 height 0
click at [1081, 596] on span at bounding box center [1079, 595] width 17 height 17
click at [0, 0] on input "radio" at bounding box center [0, 0] width 0 height 0
click at [1083, 633] on span at bounding box center [1079, 638] width 17 height 17
click at [0, 0] on input "radio" at bounding box center [0, 0] width 0 height 0
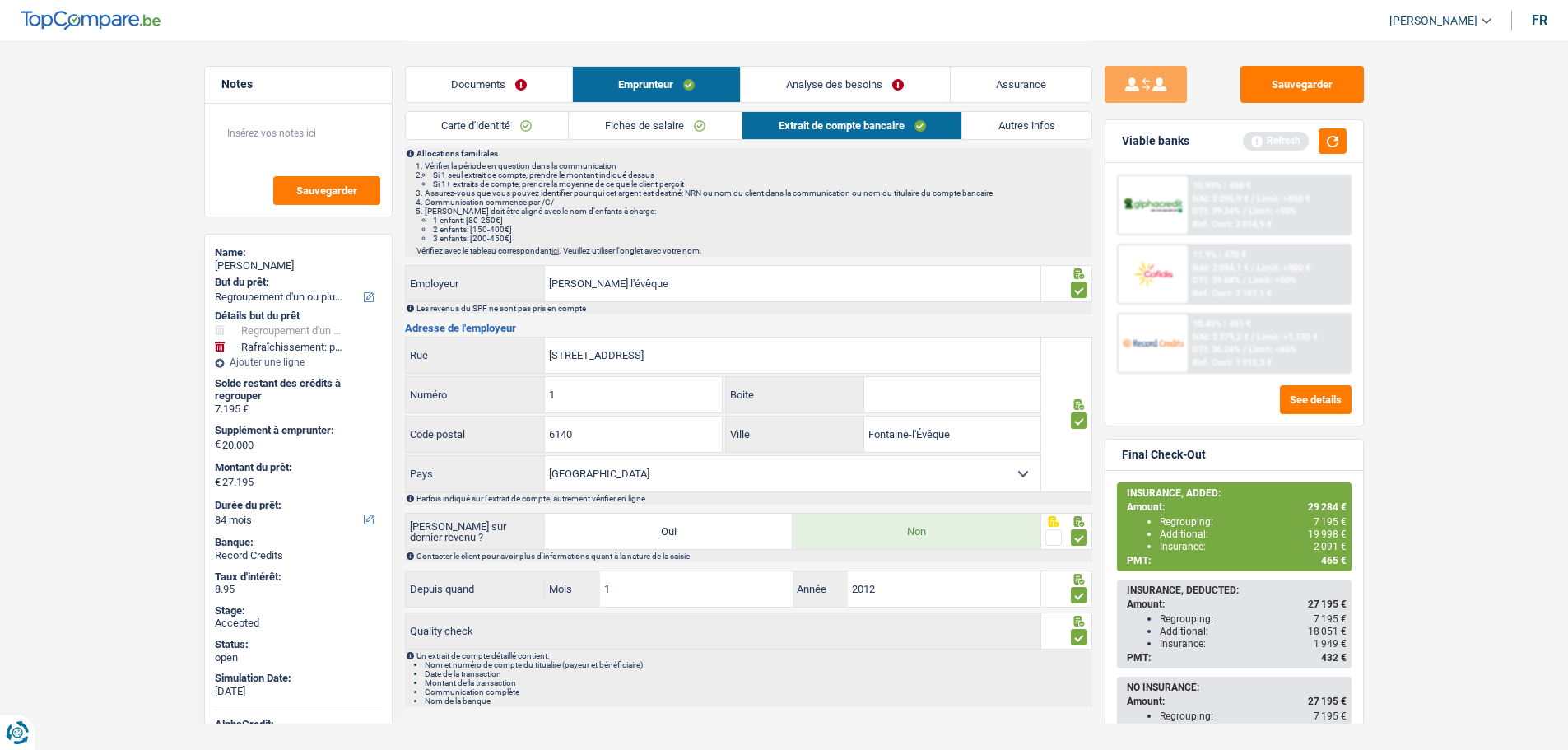
click at [792, 94] on link "Analyse des besoins" at bounding box center [845, 84] width 208 height 35
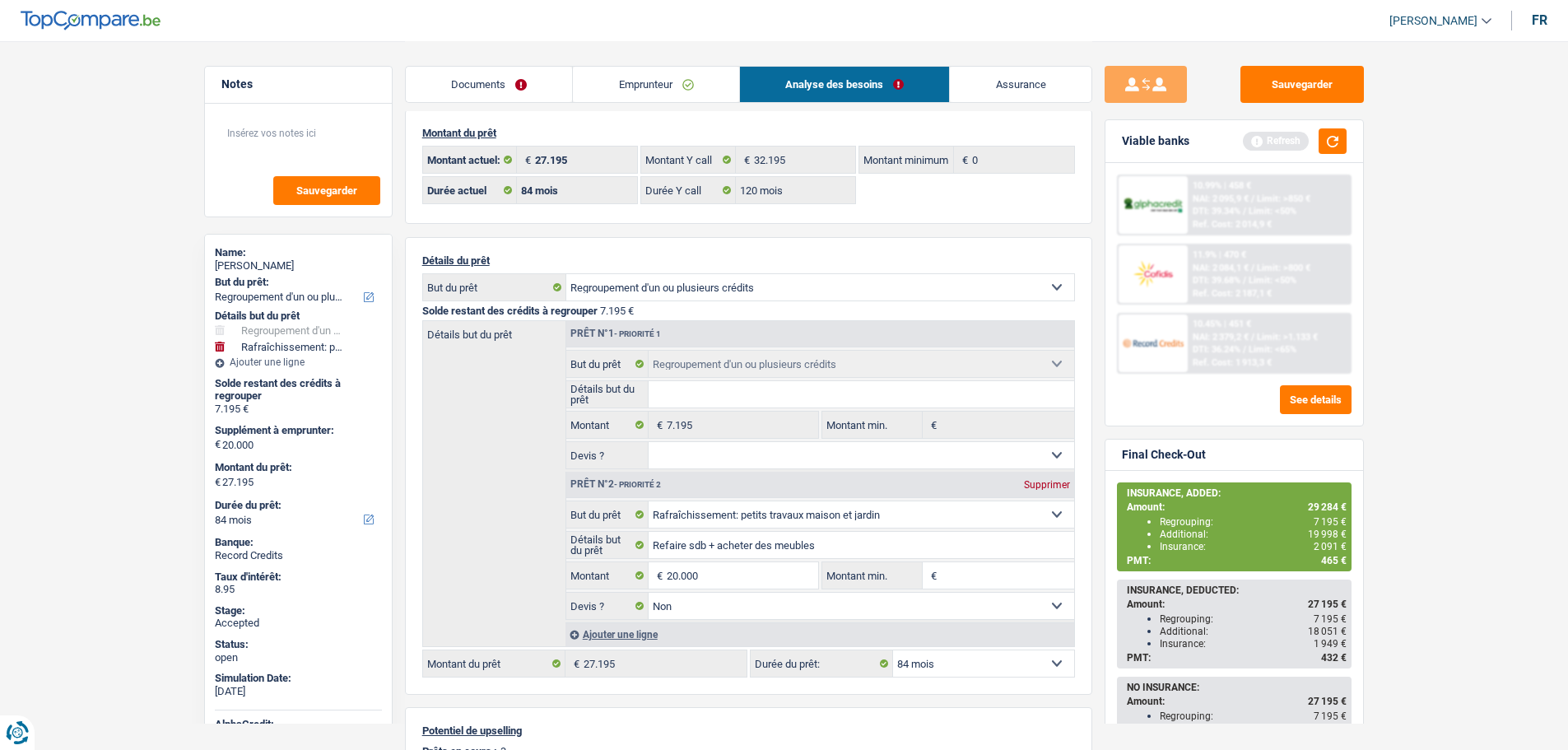
scroll to position [0, 0]
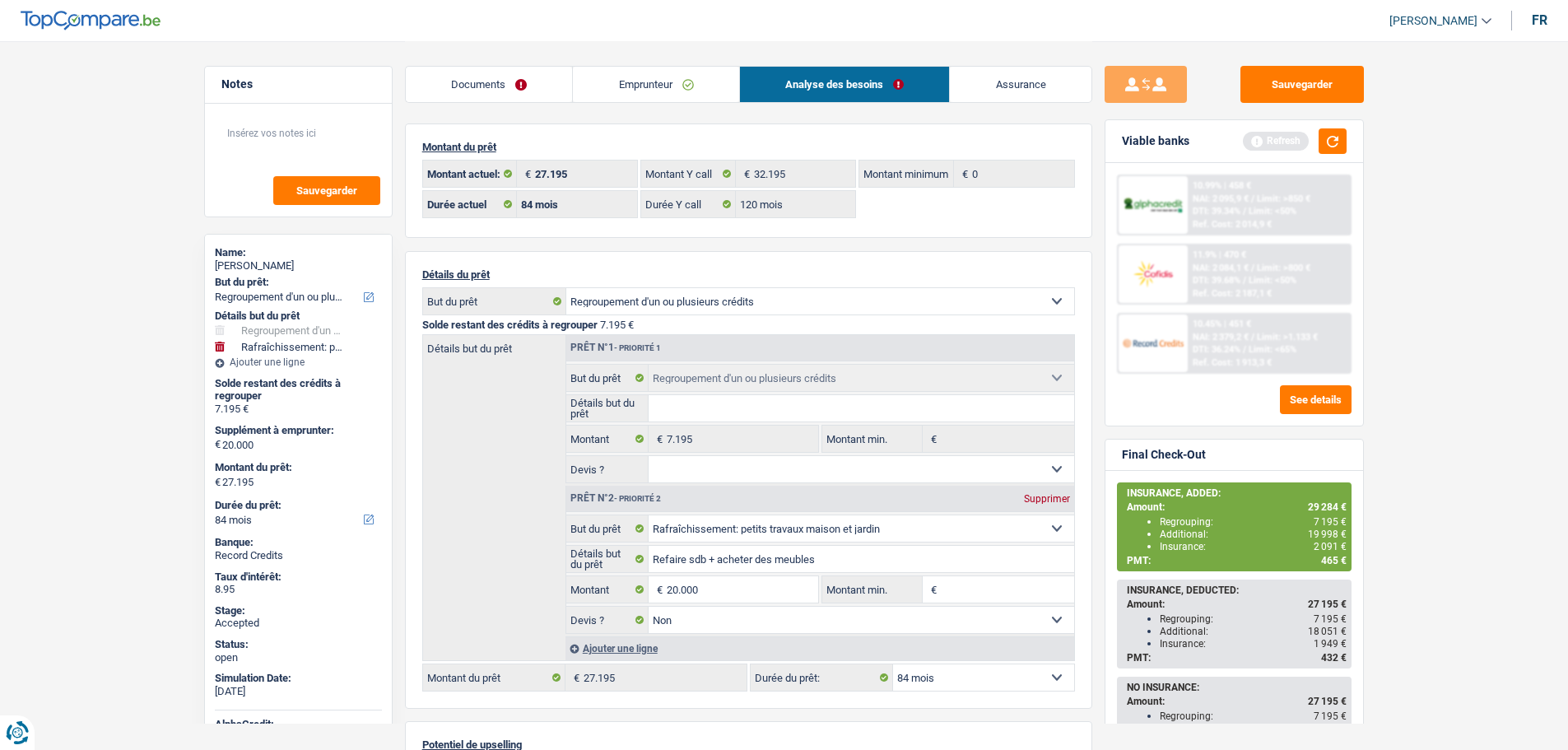
click at [485, 85] on link "Documents" at bounding box center [490, 84] width 168 height 35
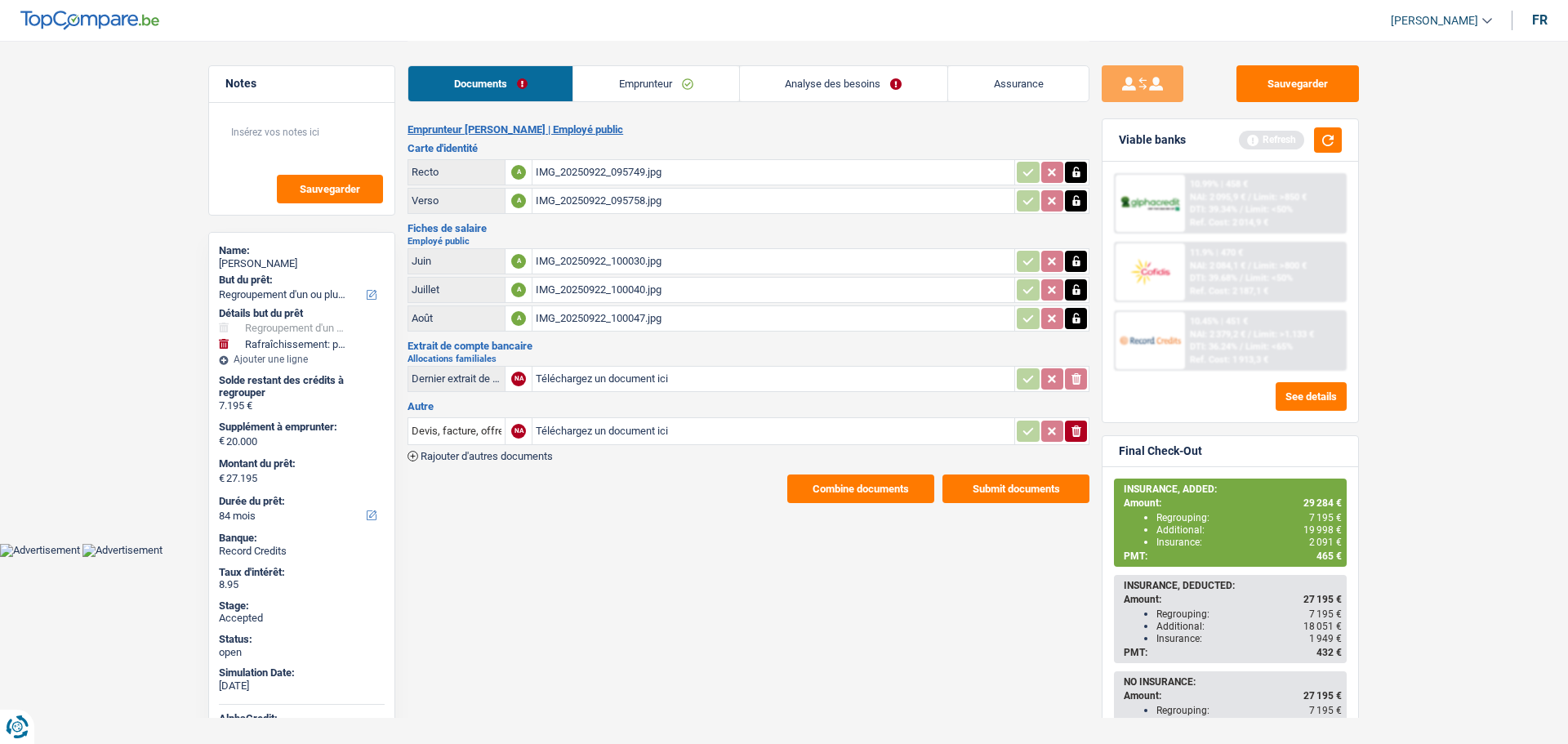
click at [820, 491] on button "Combine documents" at bounding box center [860, 489] width 147 height 28
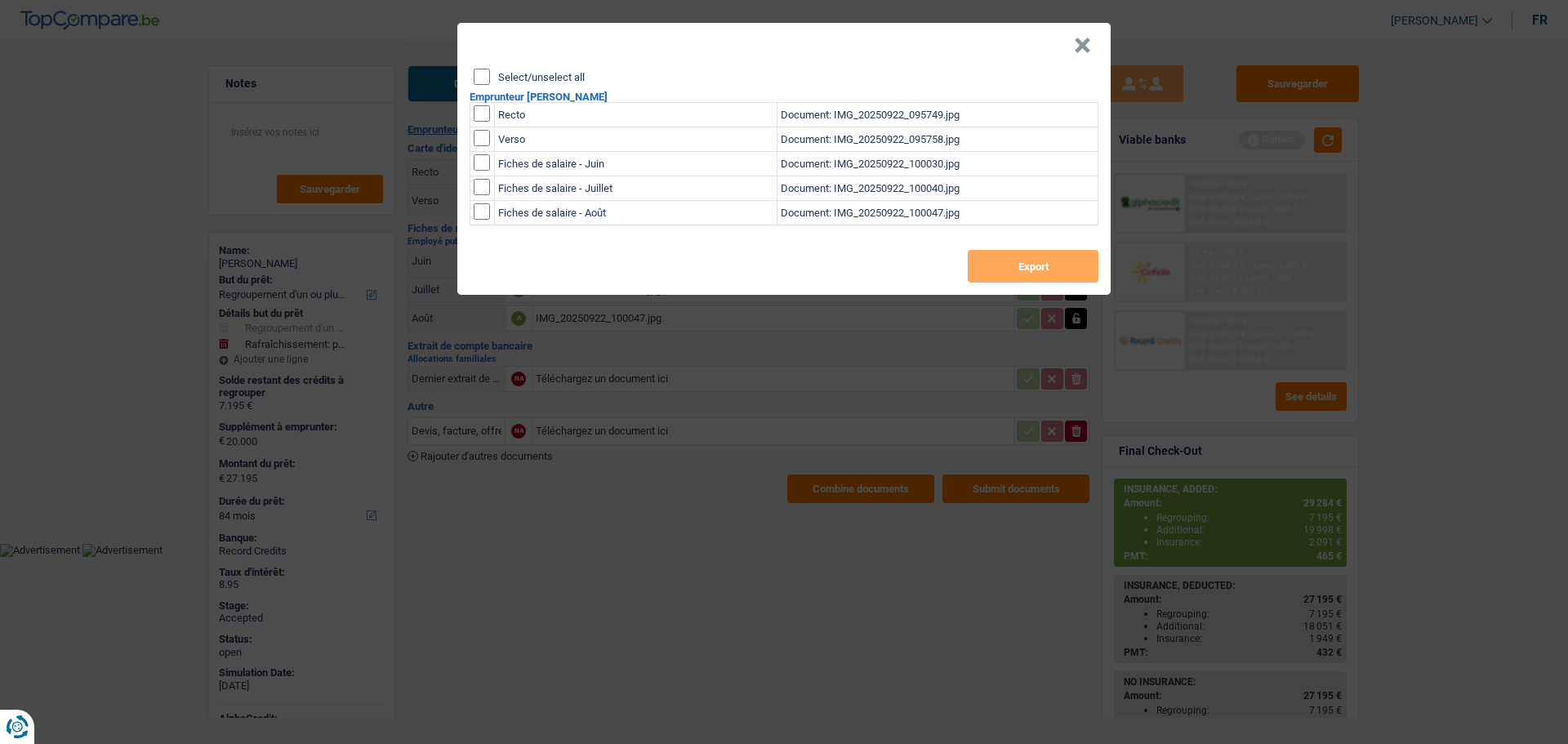
click at [506, 80] on label "Select/unselect all" at bounding box center [542, 77] width 86 height 11
click at [490, 80] on input "Select/unselect all" at bounding box center [482, 77] width 17 height 17
checkbox input "true"
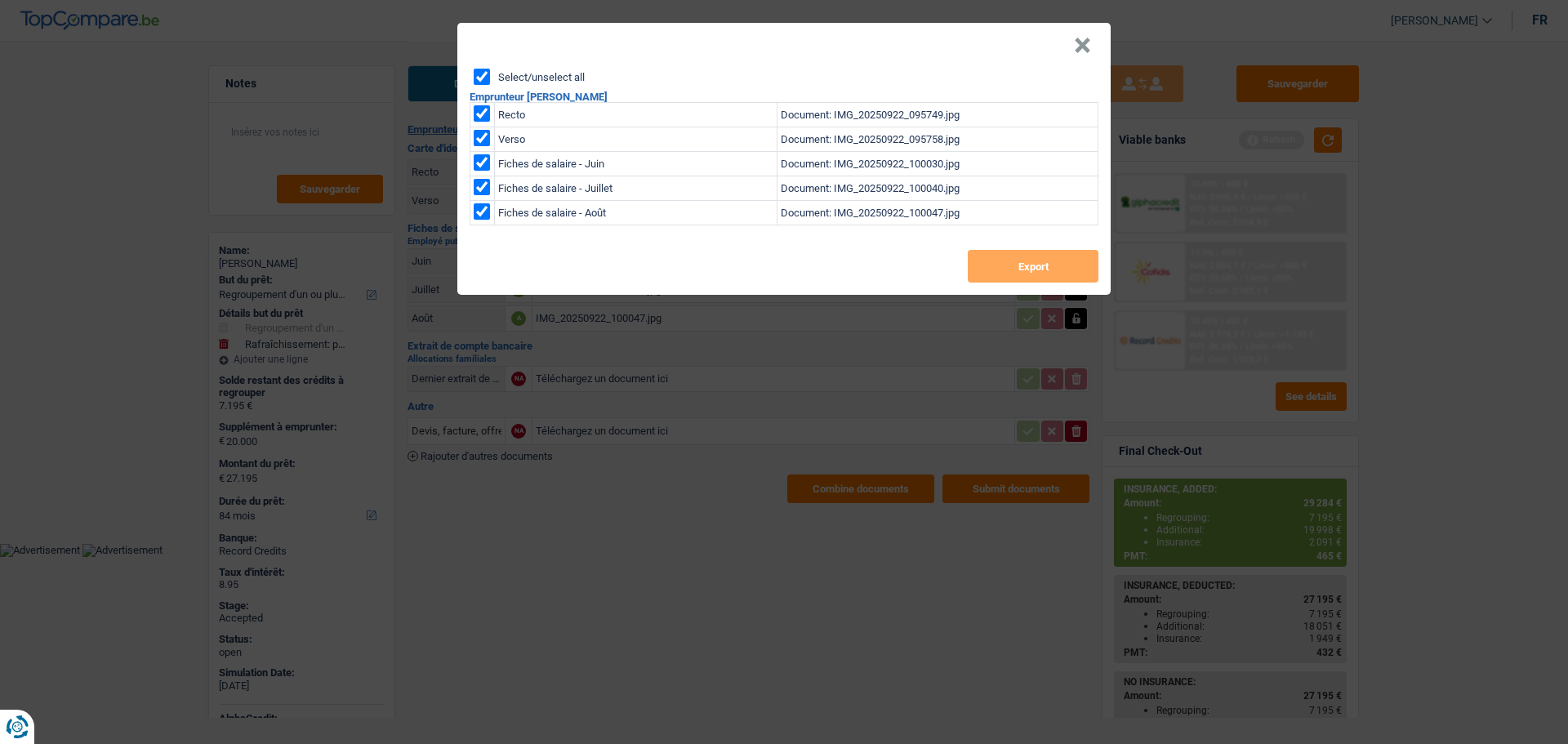
checkbox input "true"
click at [1055, 270] on button "Export" at bounding box center [1033, 266] width 130 height 33
click at [1089, 48] on button "×" at bounding box center [1082, 46] width 17 height 17
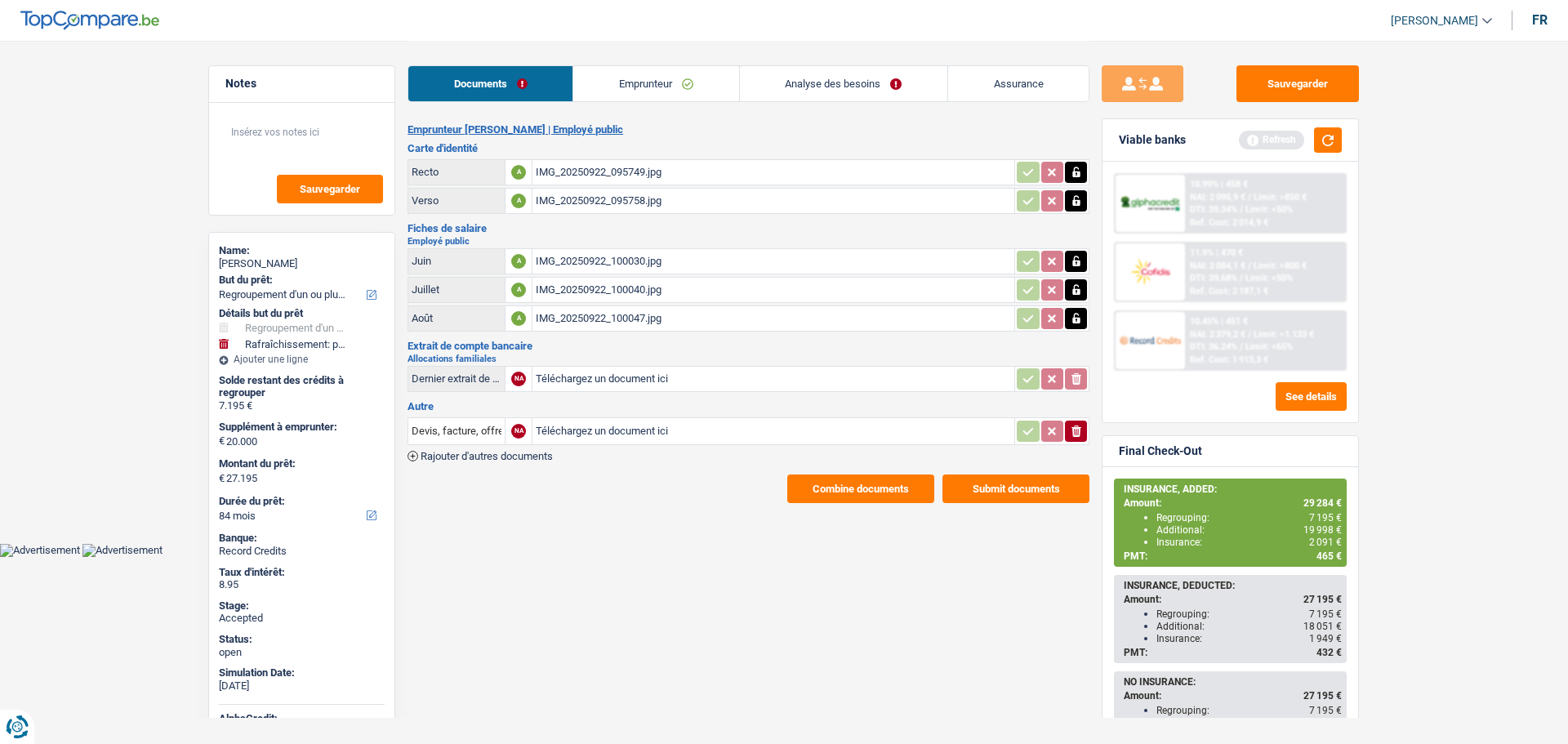
click at [823, 96] on link "Analyse des besoins" at bounding box center [844, 84] width 207 height 35
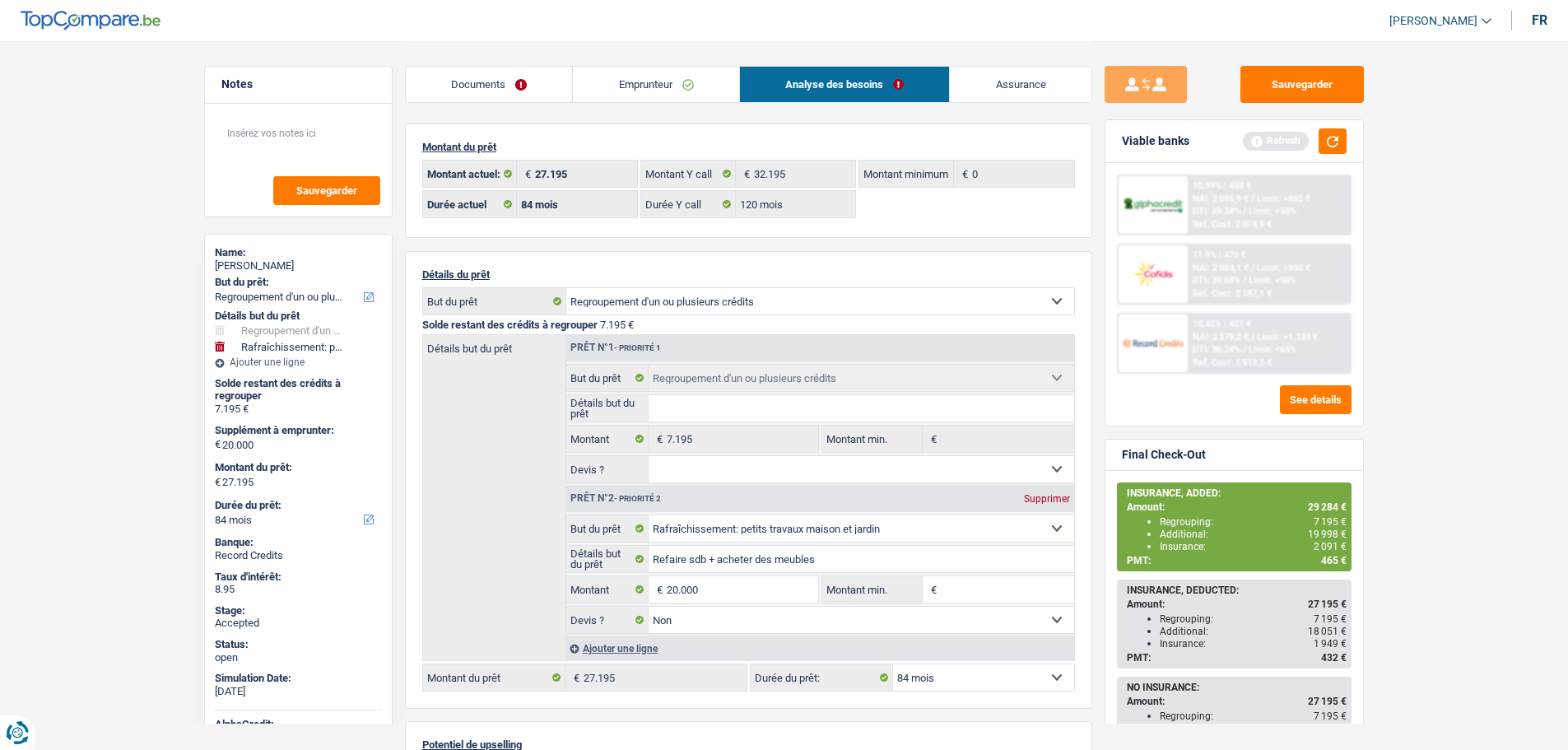
click at [495, 88] on link "Documents" at bounding box center [490, 84] width 168 height 35
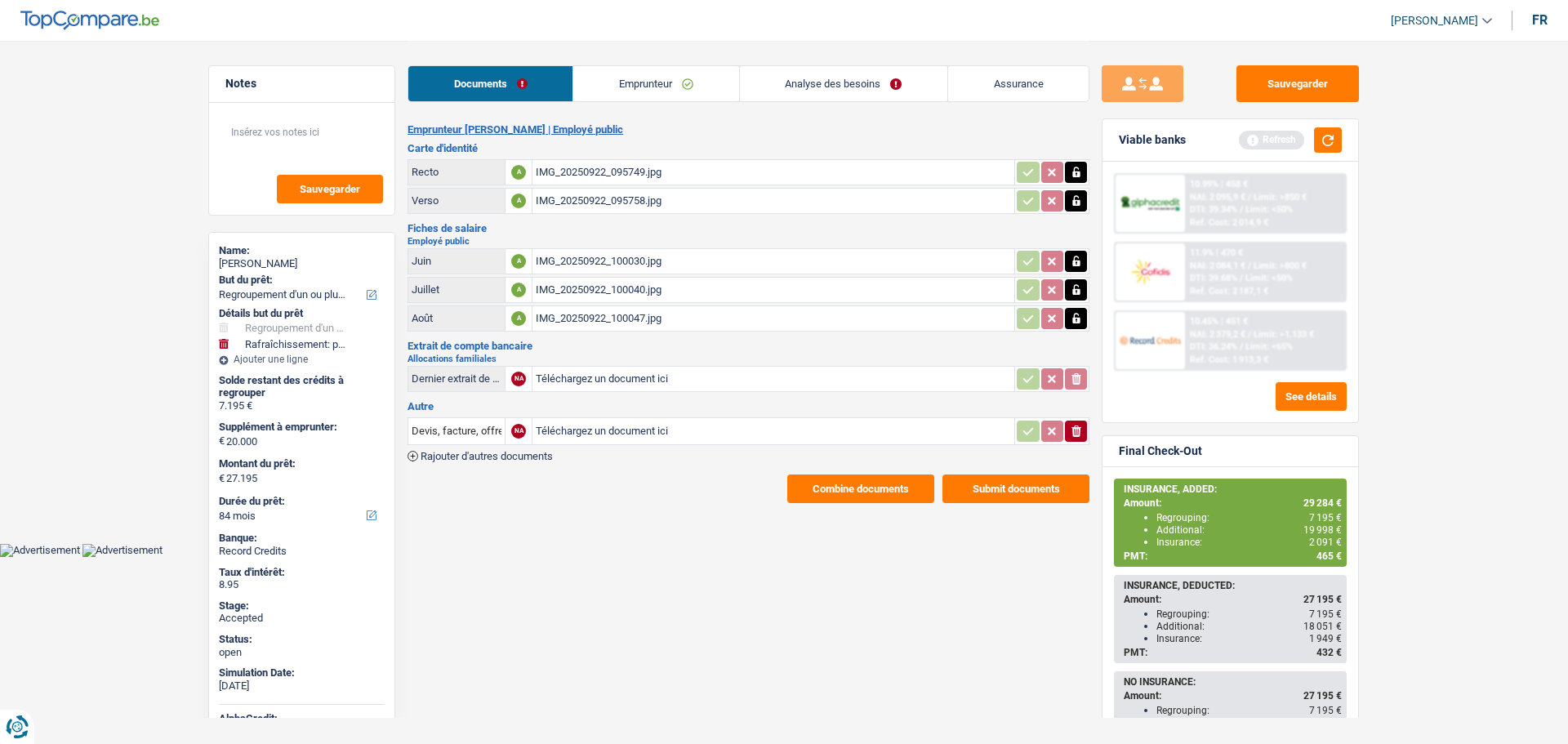
click at [1001, 487] on button "Submit documents" at bounding box center [1015, 489] width 147 height 28
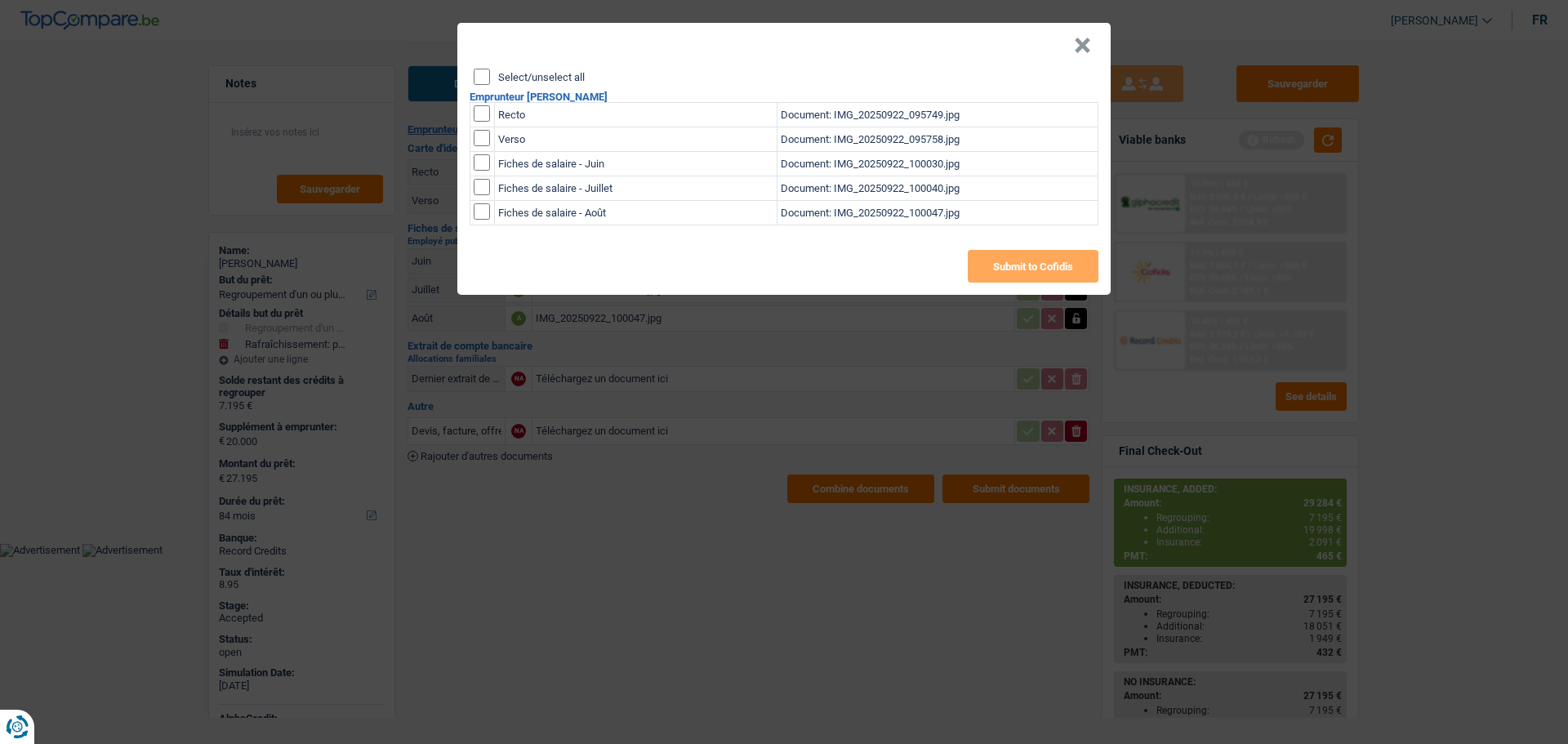
click at [482, 73] on input "Select/unselect all" at bounding box center [482, 77] width 17 height 17
checkbox input "true"
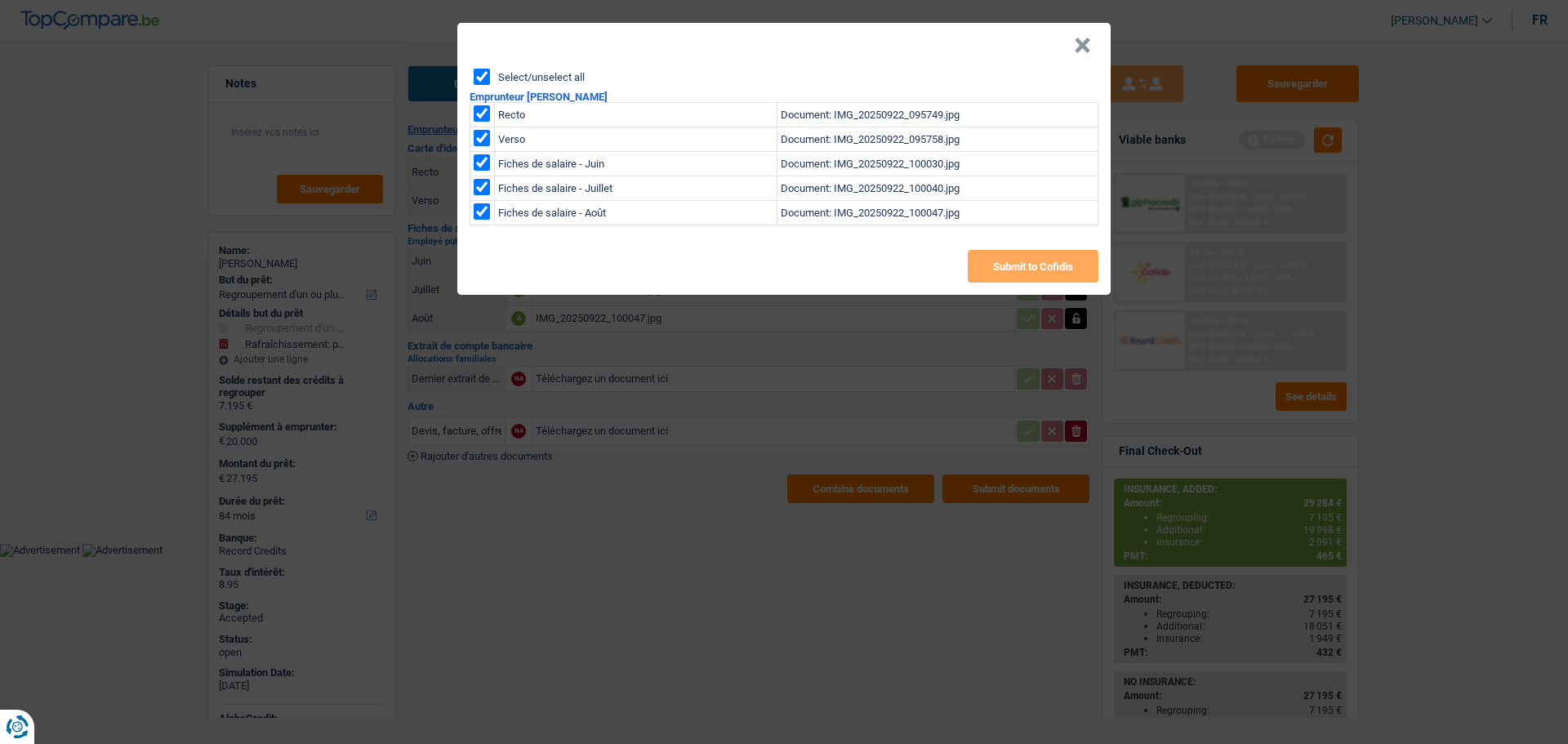
checkbox input "true"
click at [997, 270] on button "Submit to Cofidis" at bounding box center [1033, 266] width 130 height 33
click at [1087, 40] on button "×" at bounding box center [1082, 46] width 17 height 17
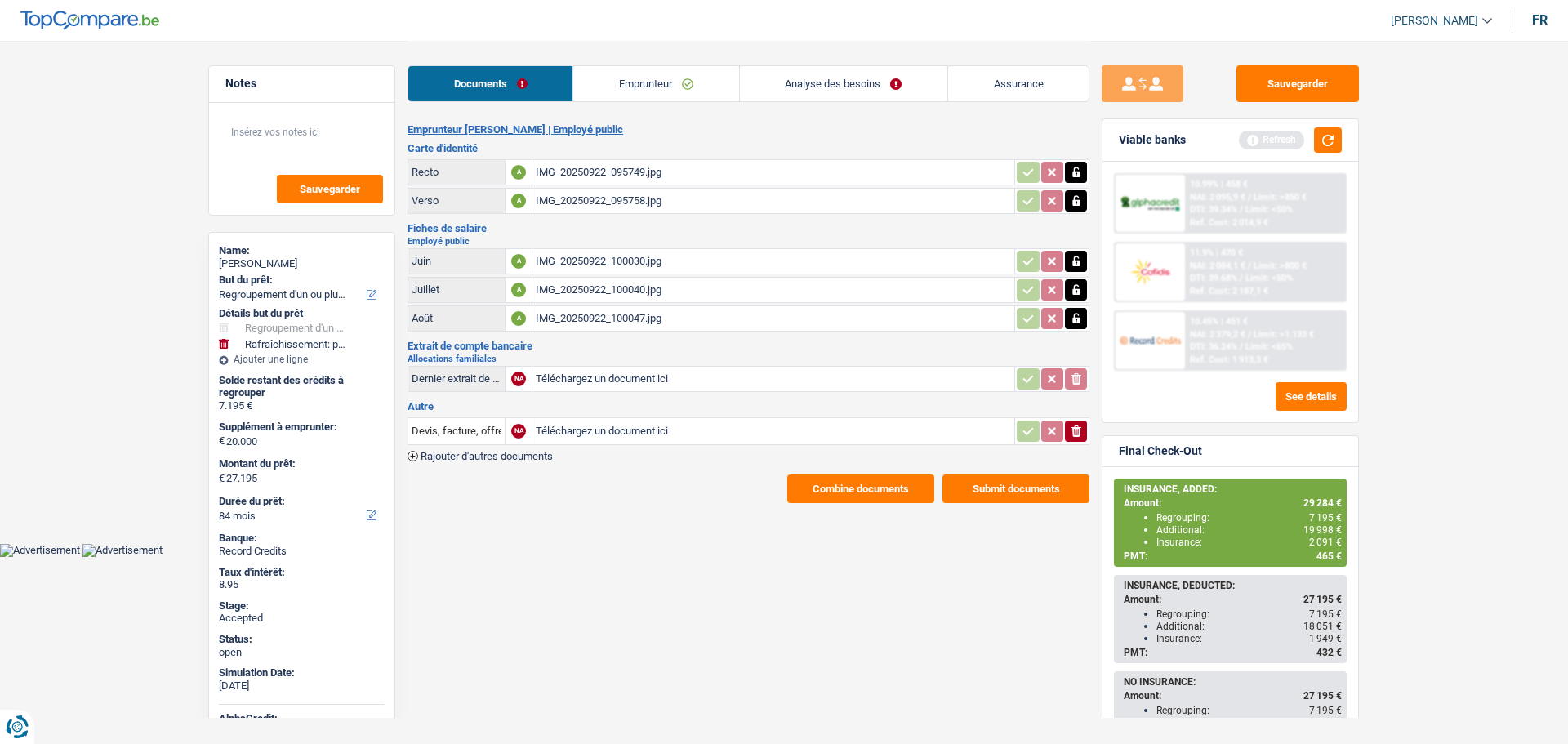
drag, startPoint x: 649, startPoint y: 85, endPoint x: 677, endPoint y: 82, distance: 28.2
click at [649, 85] on link "Emprunteur" at bounding box center [655, 84] width 165 height 35
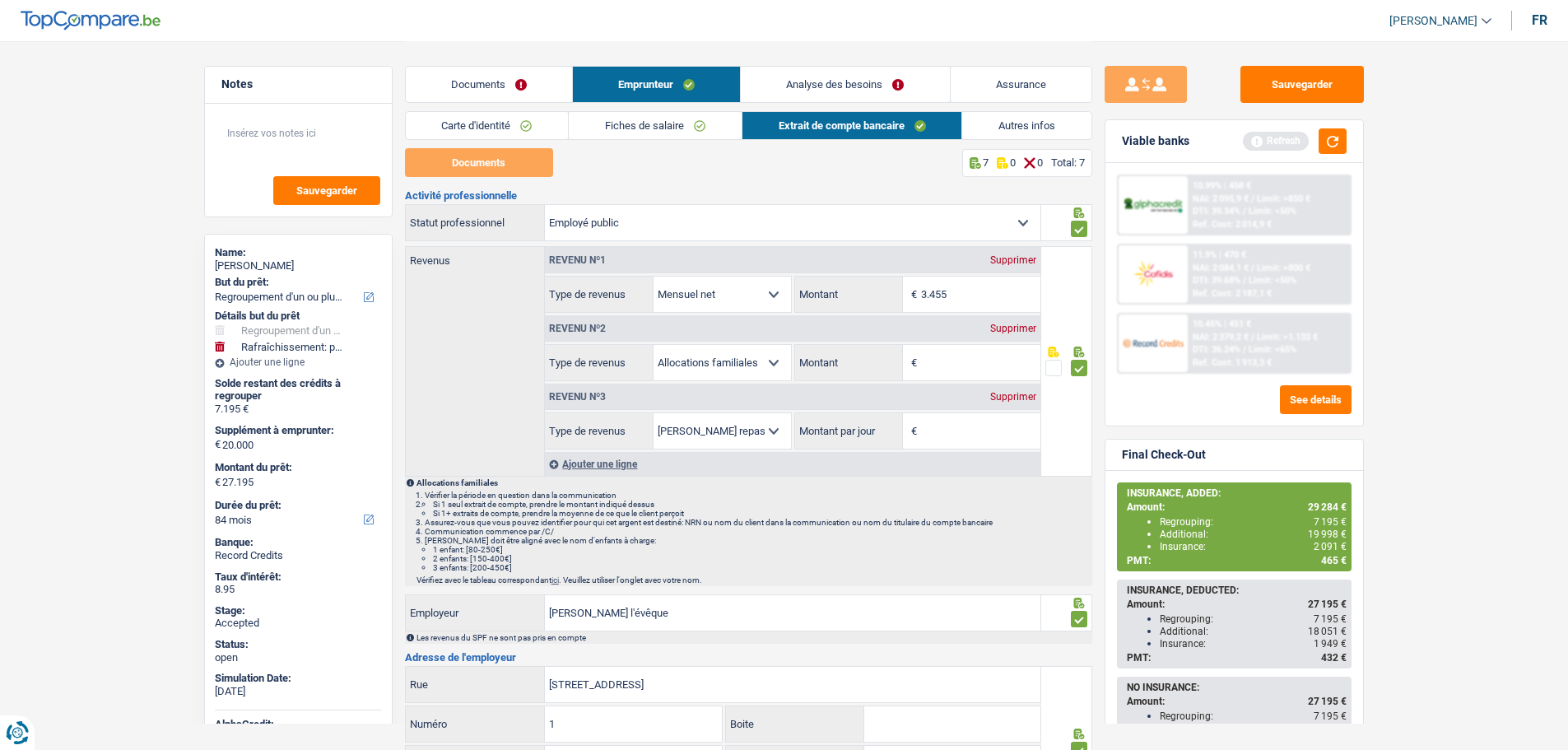
click at [612, 125] on link "Fiches de salaire" at bounding box center [655, 125] width 173 height 27
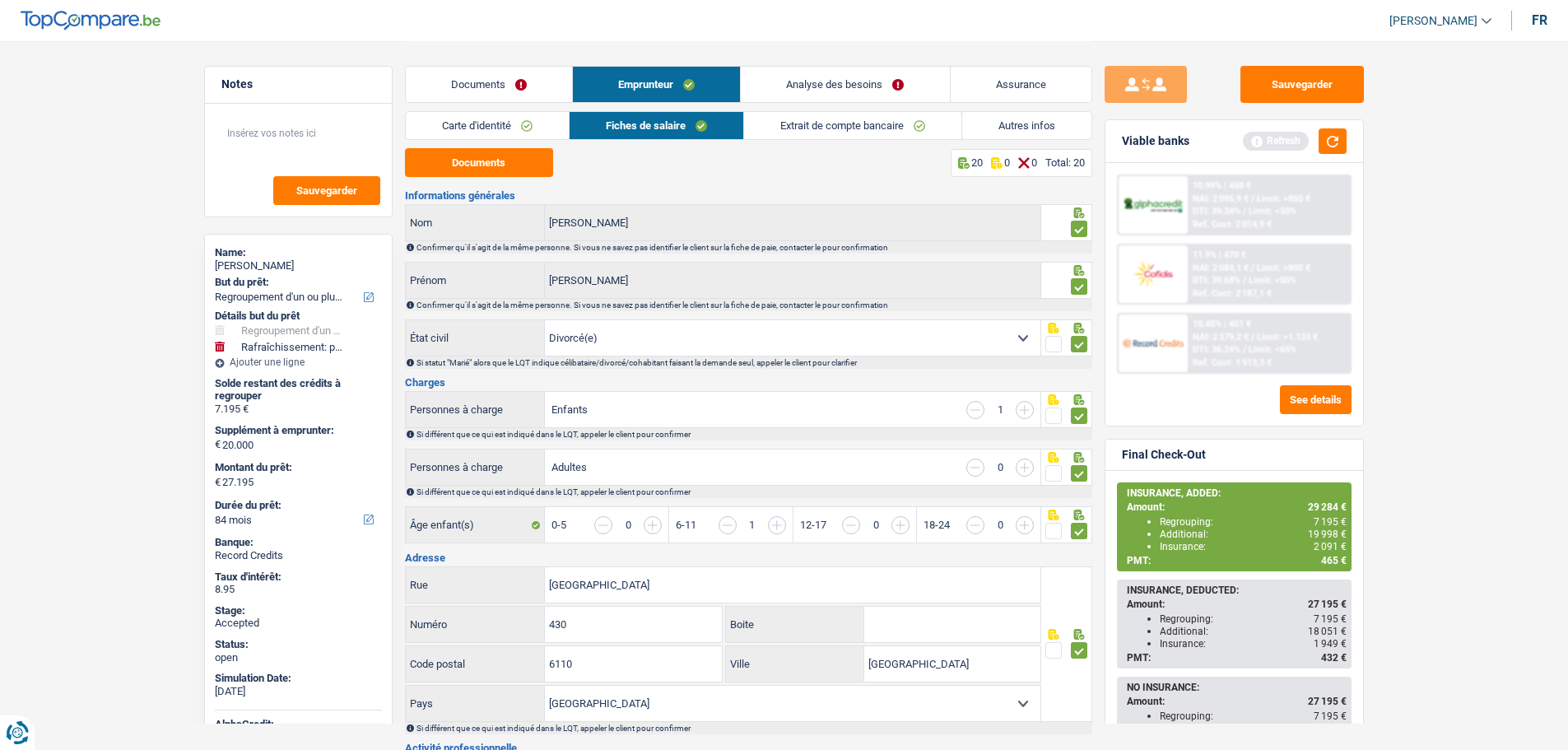
click at [479, 125] on link "Carte d'identité" at bounding box center [488, 125] width 163 height 27
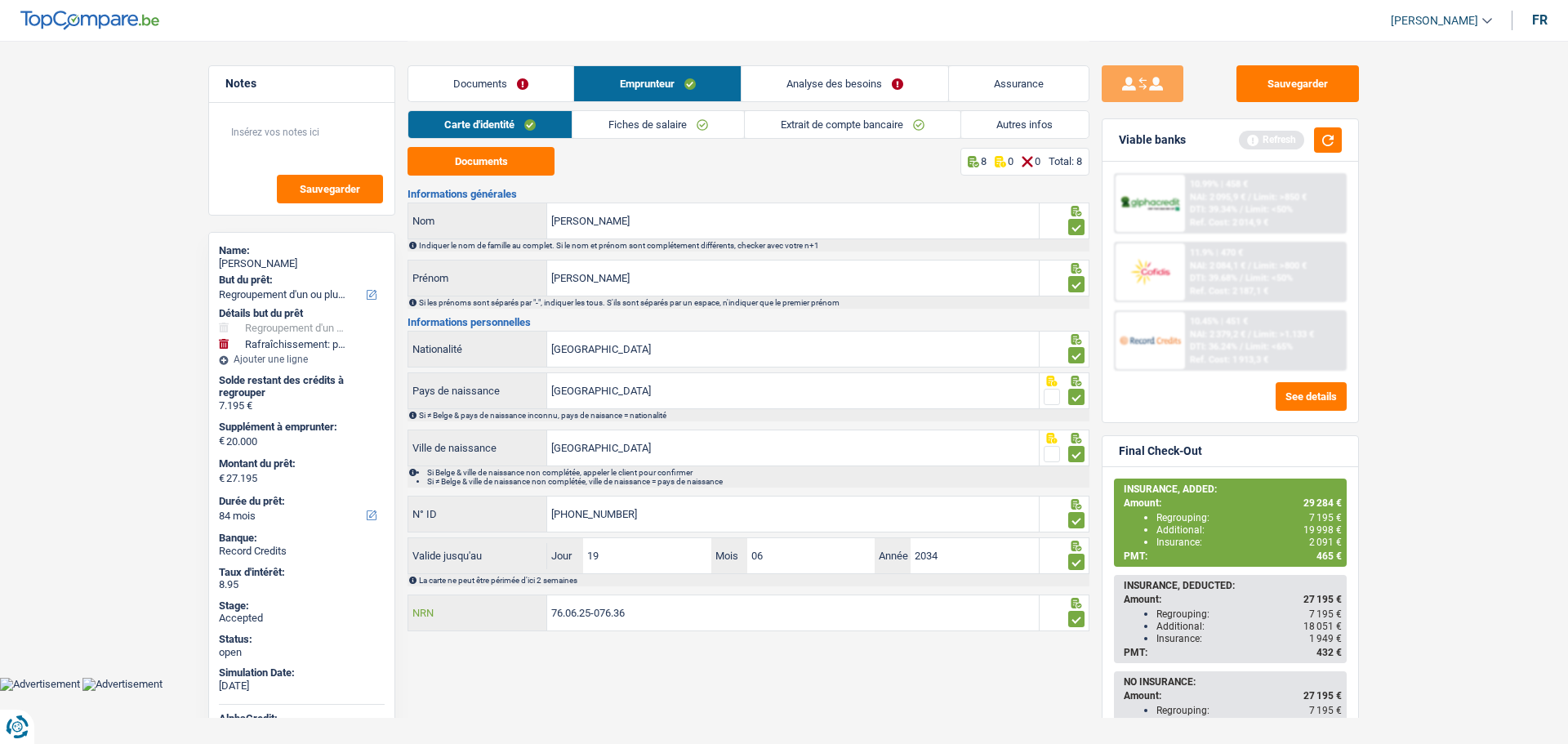
click at [663, 616] on input "76.06.25-076.36" at bounding box center [792, 613] width 491 height 35
click at [814, 95] on link "Analyse des besoins" at bounding box center [845, 84] width 207 height 35
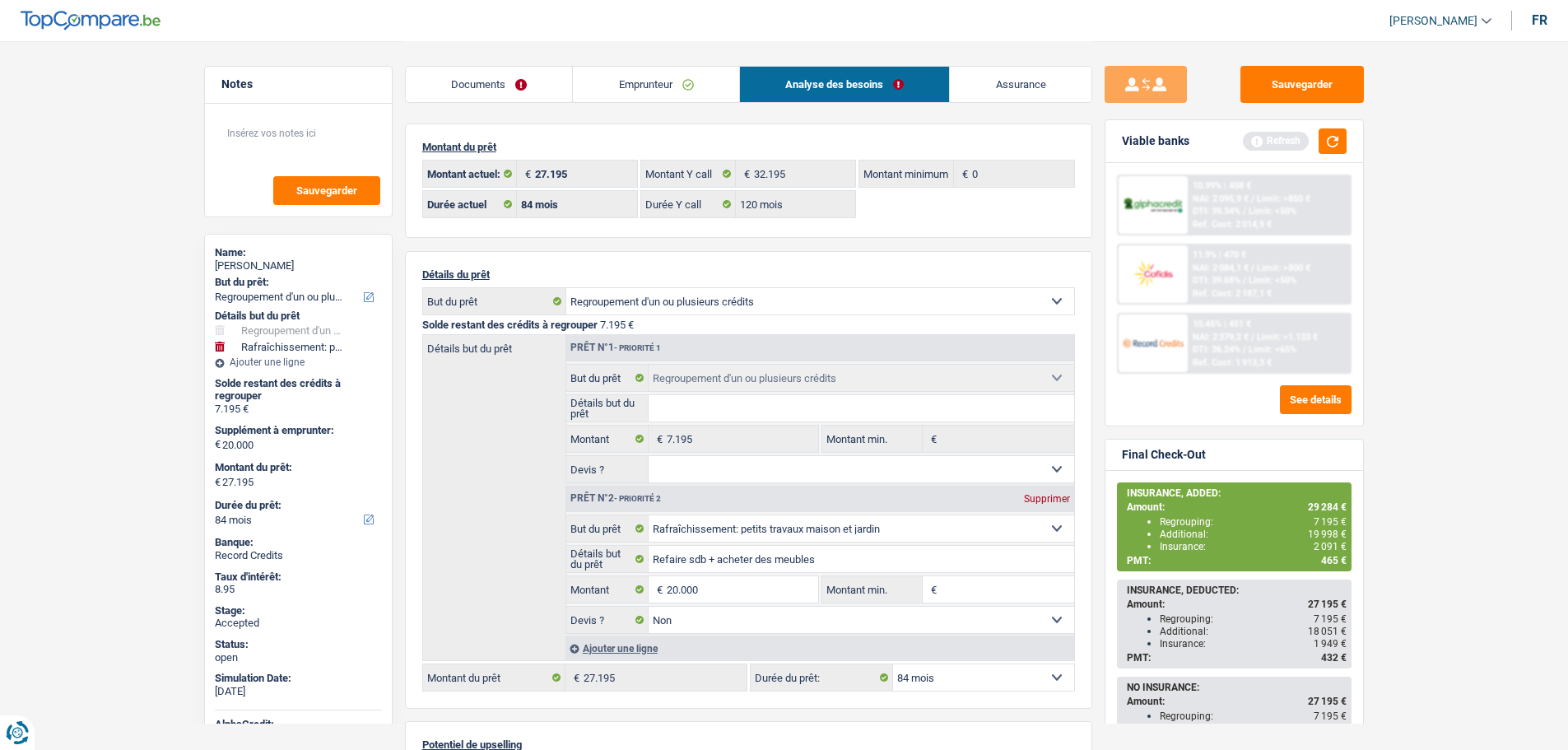
click at [1324, 559] on span "465 €" at bounding box center [1335, 561] width 26 height 11
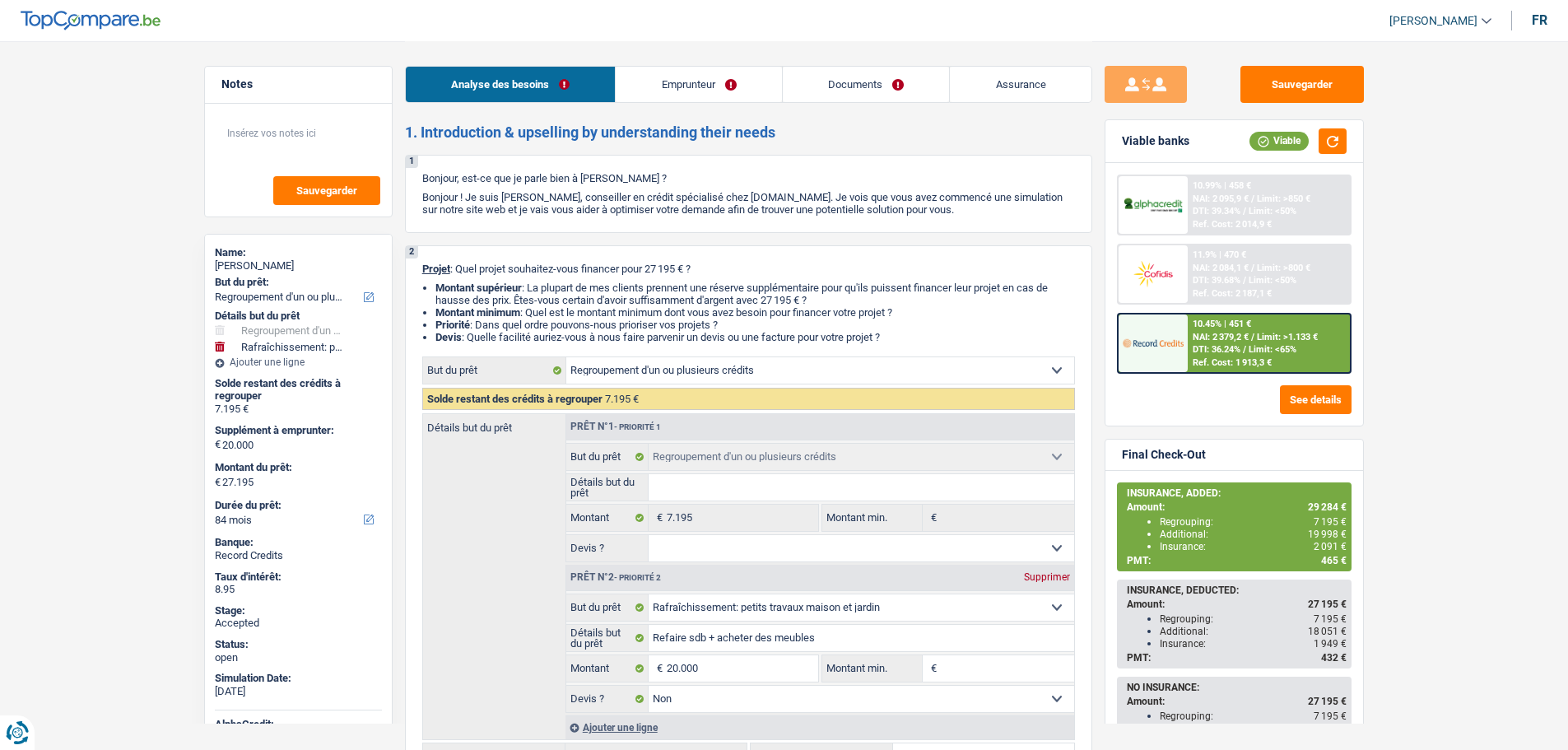
select select "refinancing"
select select "houseOrGarden"
select select "84"
select select "refinancing"
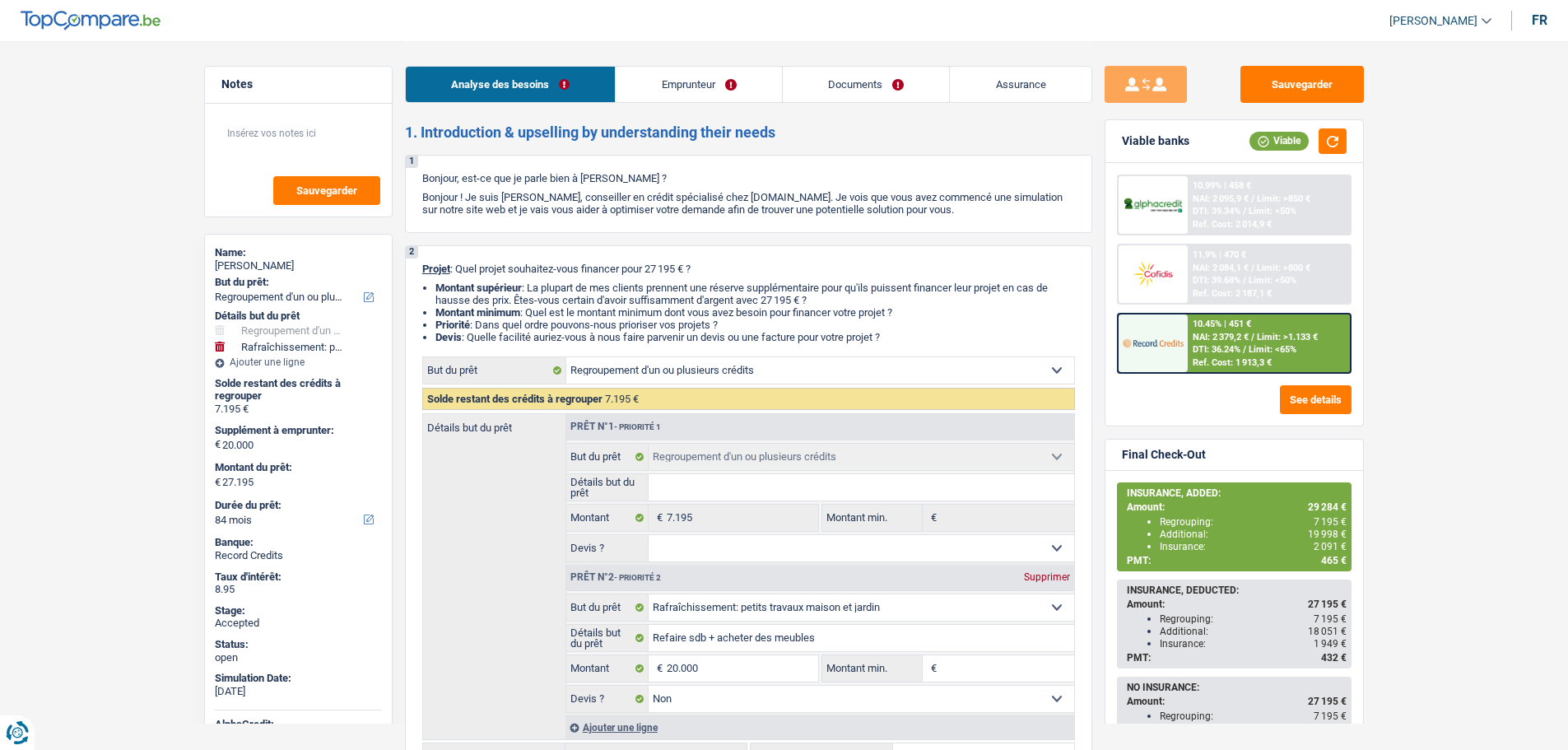
select select "refinancing"
select select "houseOrGarden"
select select "false"
select select "84"
select select "publicEmployee"
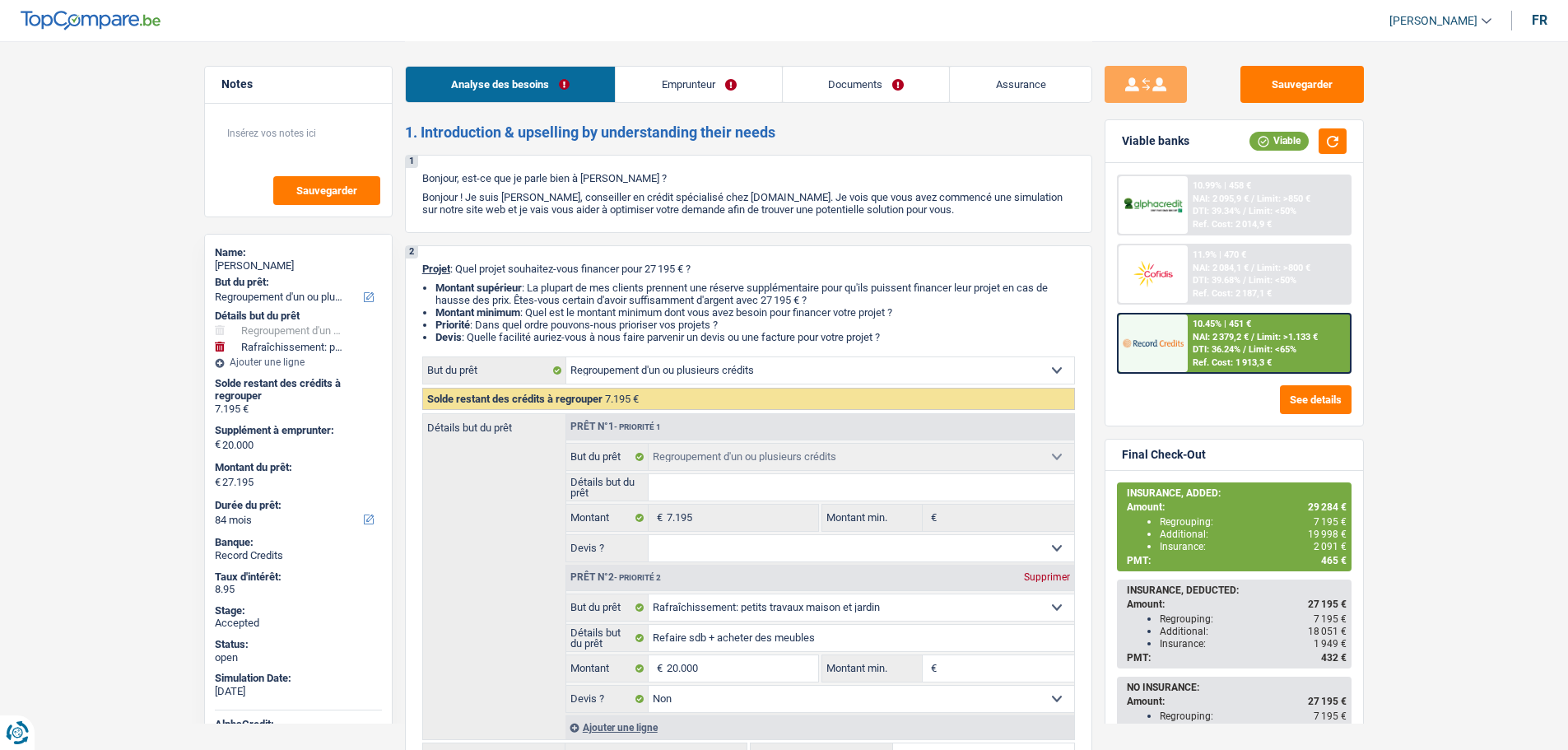
select select "netSalary"
select select "familyAllowances"
select select "mealVouchers"
select select "rents"
select select "personalSale"
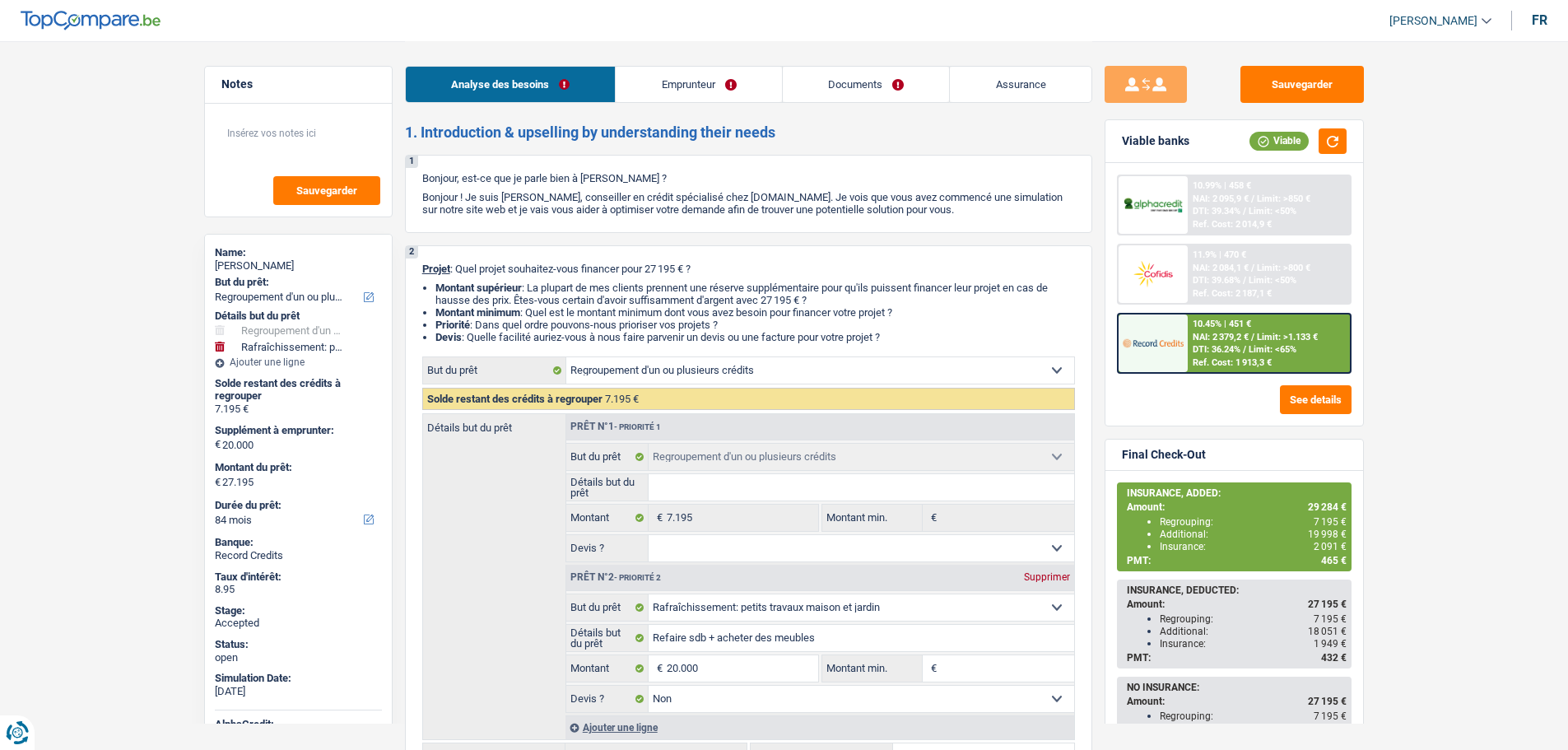
select select "48"
select select "cardOrCredit"
select select "refinancing"
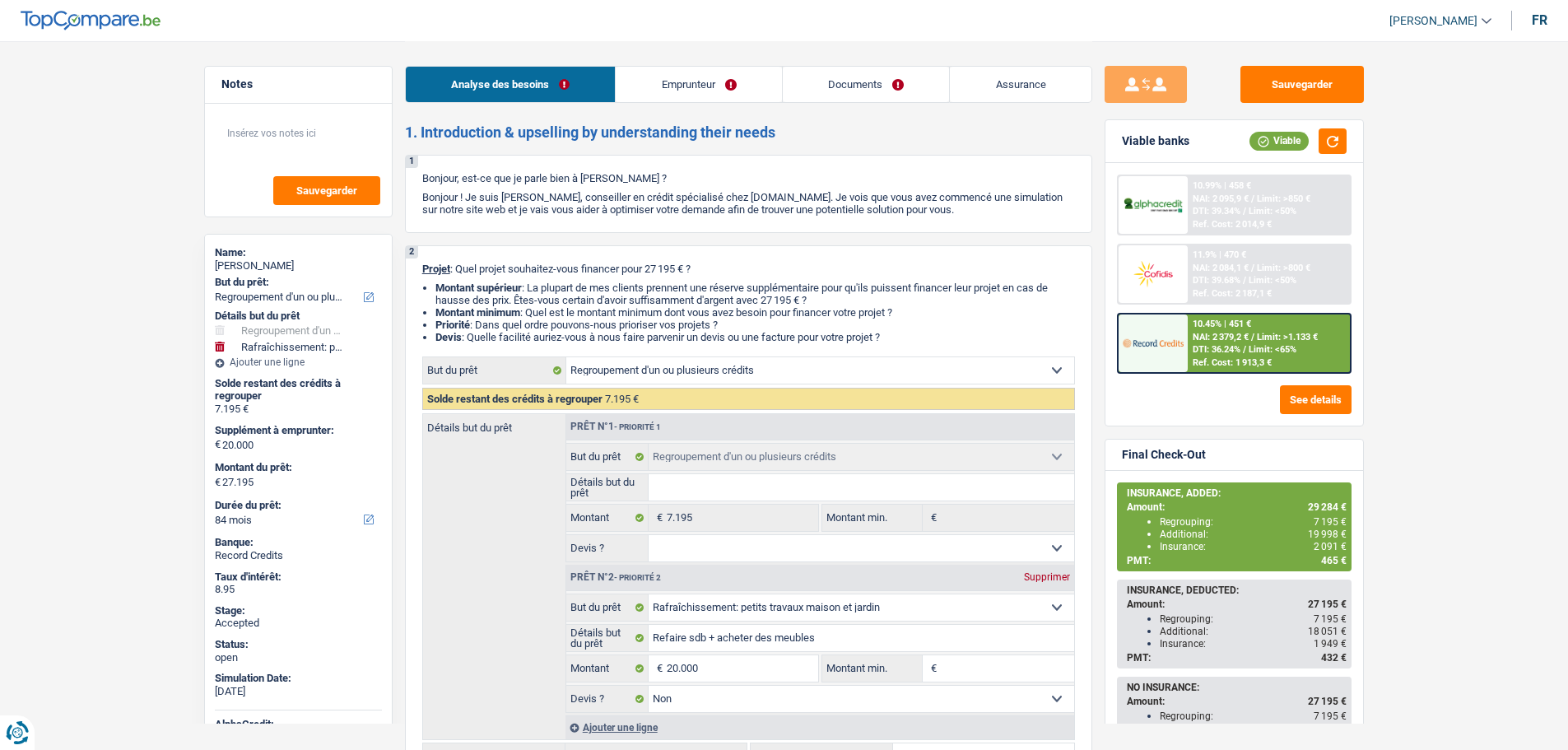
select select "houseOrGarden"
select select "false"
select select "84"
click at [843, 79] on link "Documents" at bounding box center [866, 84] width 168 height 35
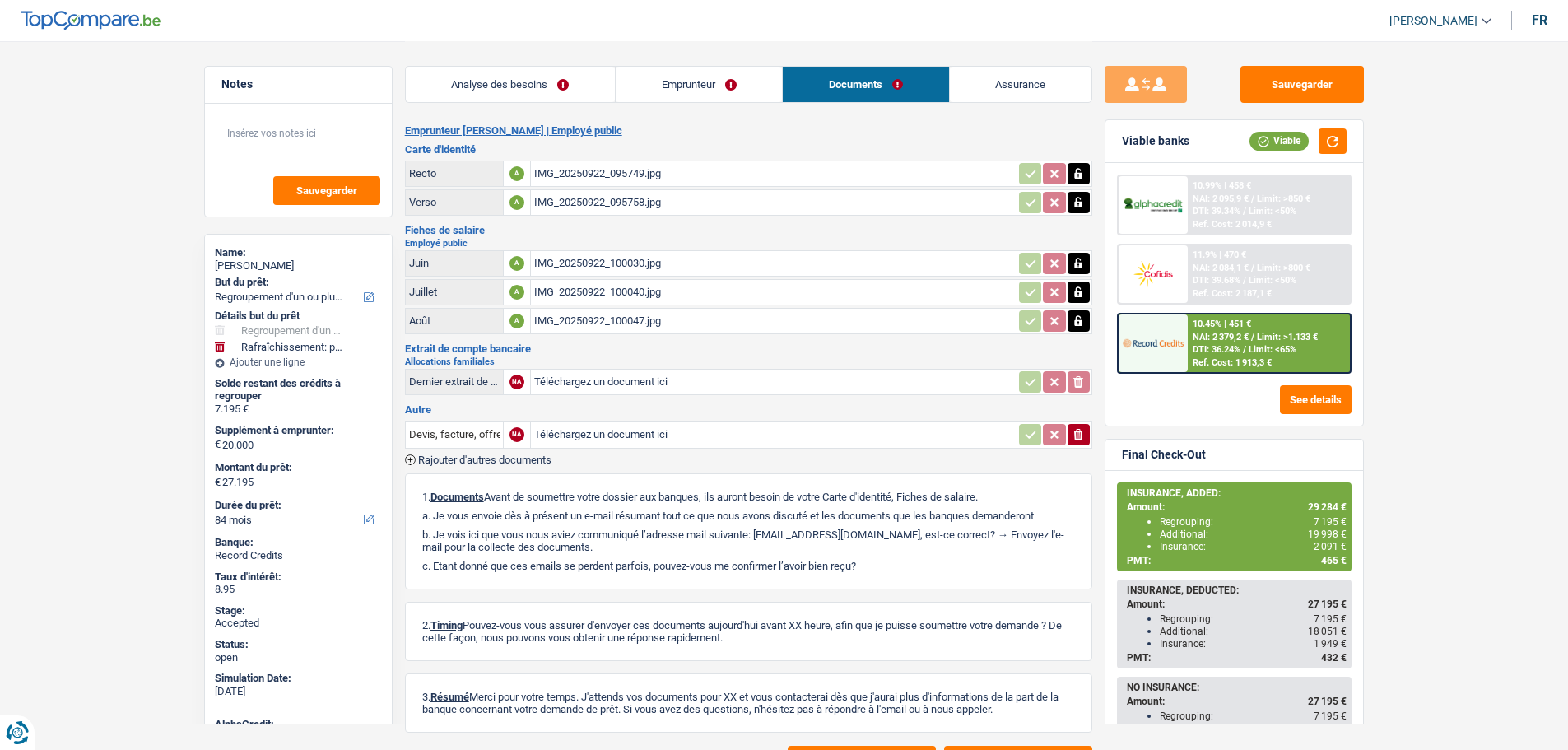
click at [1408, 16] on span "[PERSON_NAME]" at bounding box center [1433, 20] width 88 height 14
click at [1405, 154] on button "SO" at bounding box center [1403, 151] width 146 height 33
select select "32"
select select "rents"
select select "personalSale"
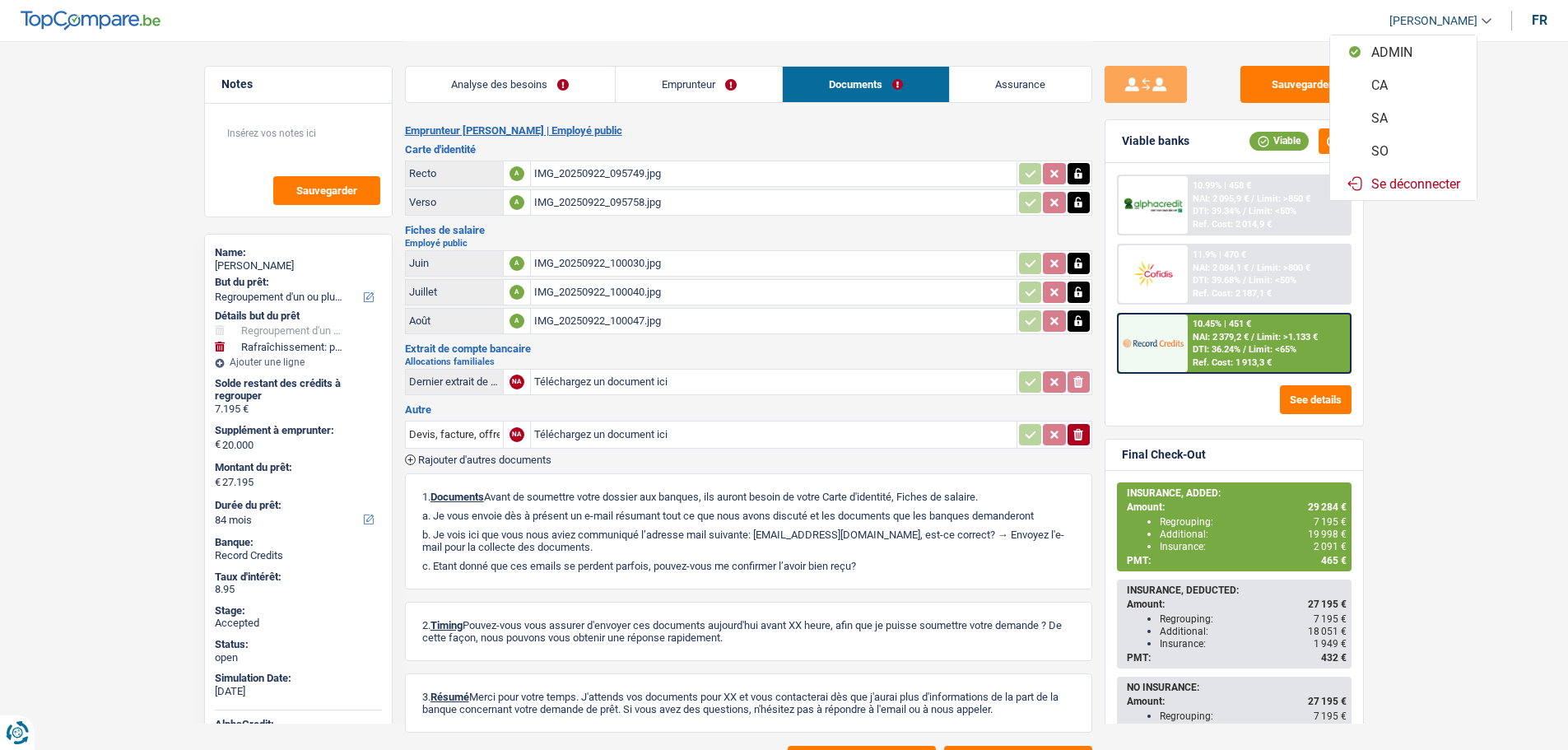
select select "48"
select select "cardOrCredit"
select select "84"
select select "120"
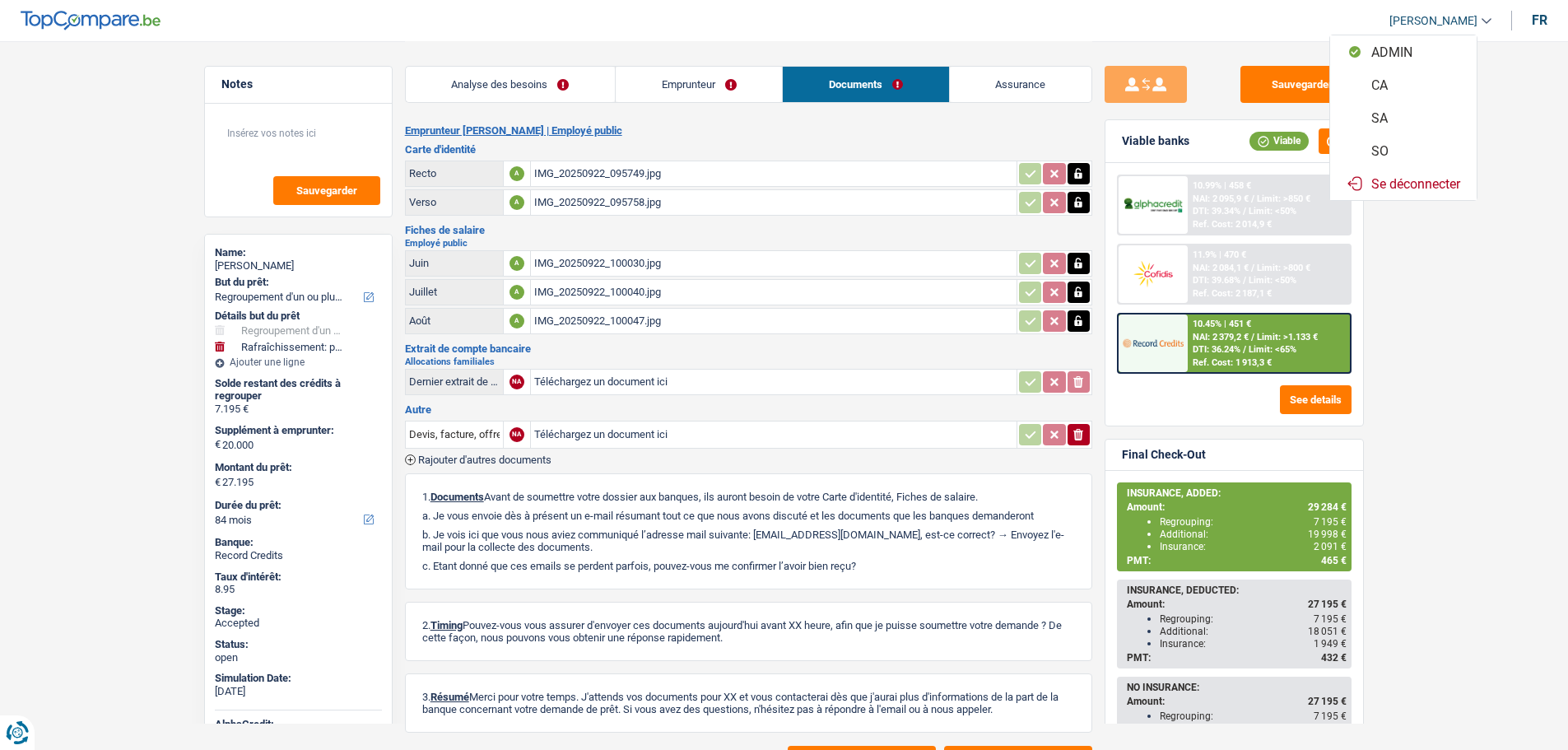
select select "refinancing"
select select "houseOrGarden"
select select "false"
select select "84"
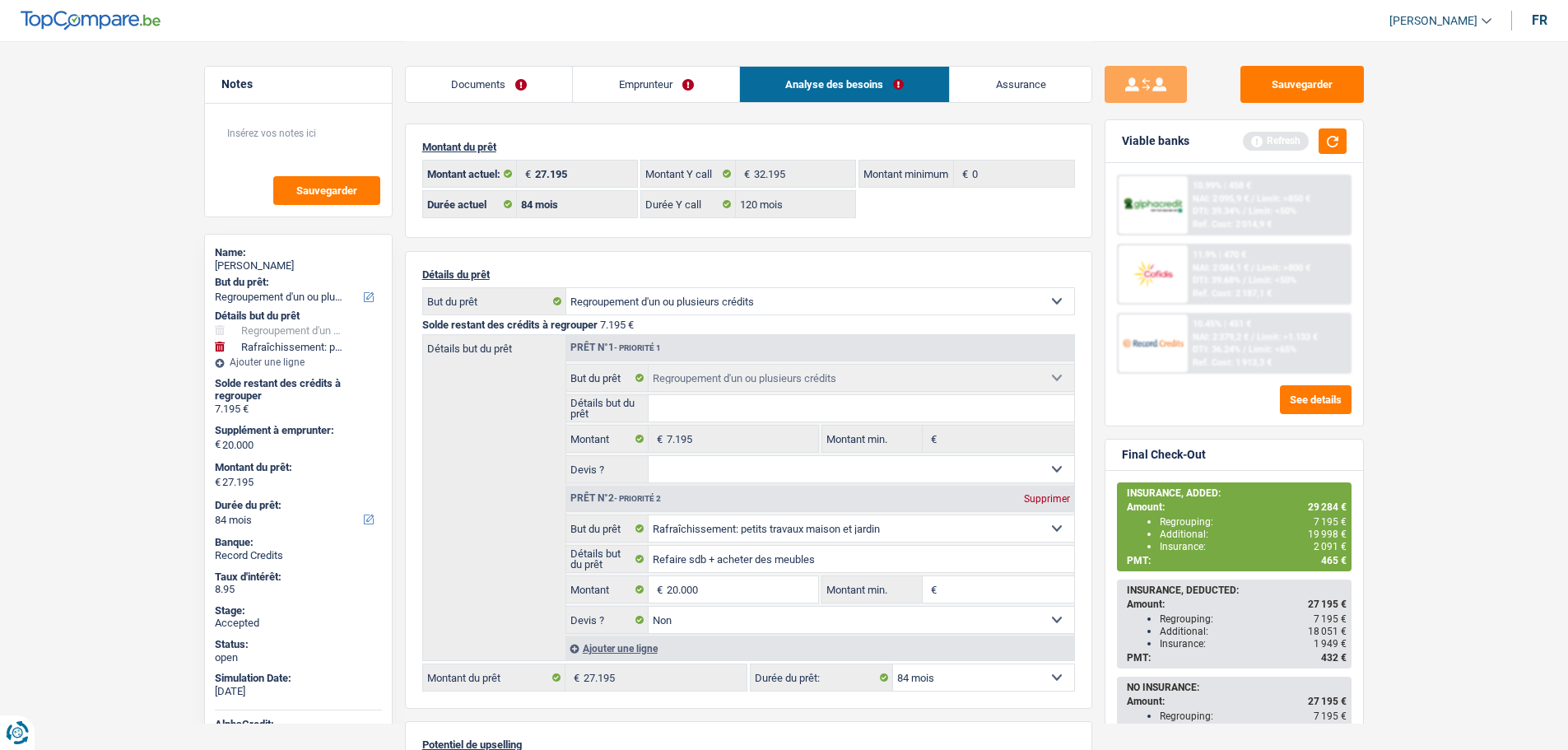
click at [498, 85] on link "Documents" at bounding box center [490, 84] width 168 height 35
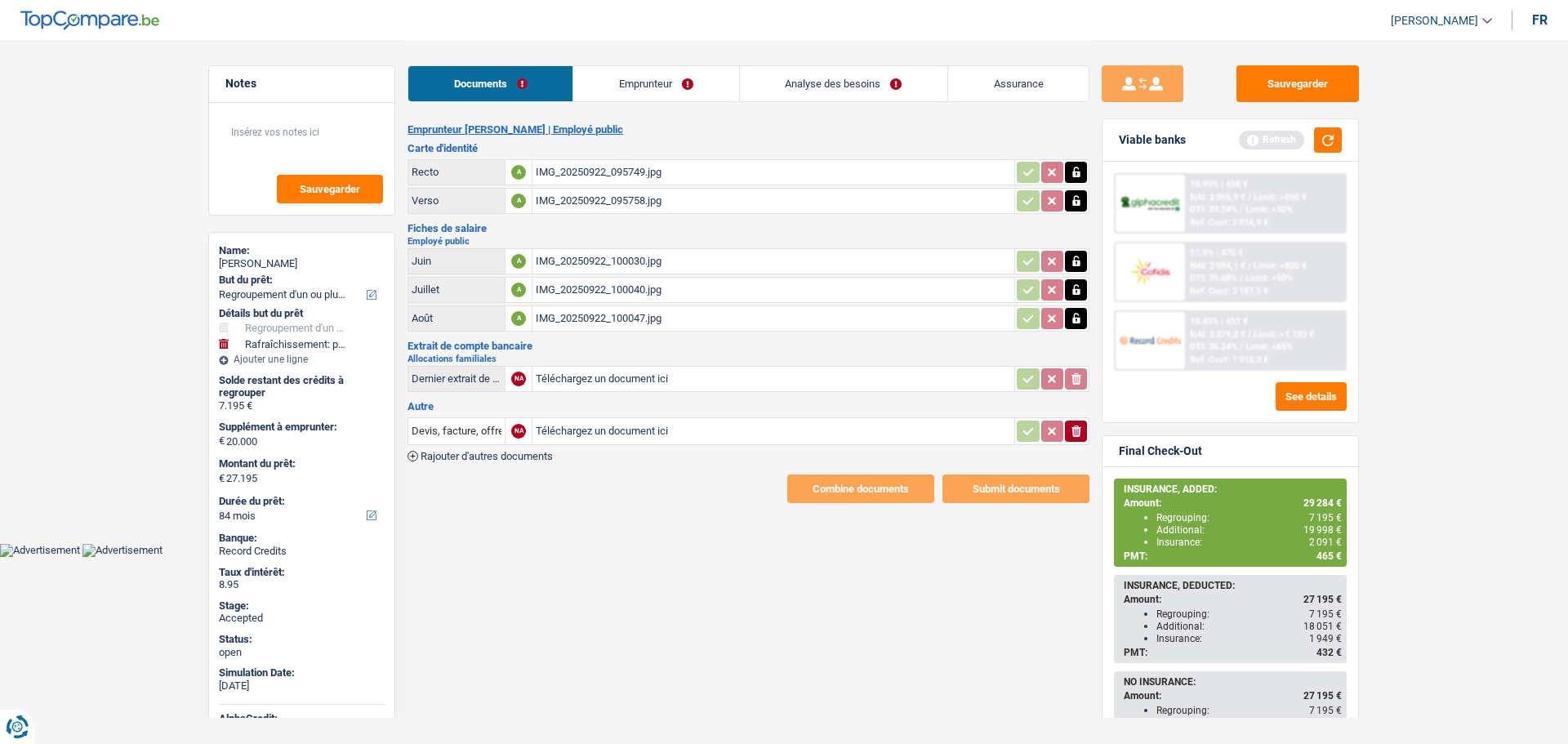
click at [790, 89] on link "Analyse des besoins" at bounding box center [844, 84] width 207 height 35
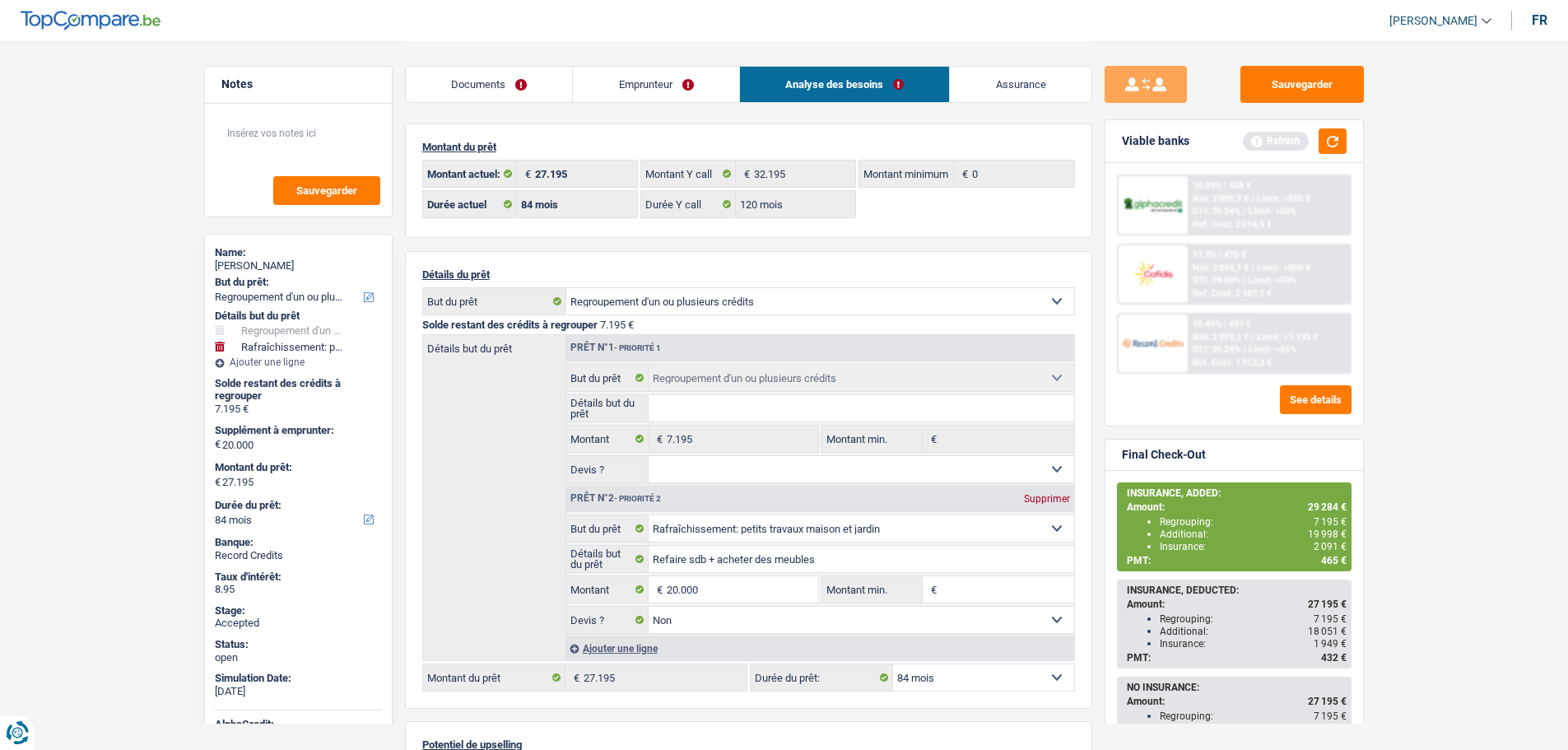
click at [1460, 4] on header "[PERSON_NAME] ADMIN CA SA SO Se déconnecter fr" at bounding box center [784, 20] width 1568 height 42
click at [1453, 10] on link "[PERSON_NAME]" at bounding box center [1434, 20] width 116 height 27
click at [1401, 145] on button "SO" at bounding box center [1403, 151] width 146 height 33
click at [640, 82] on link "Emprunteur" at bounding box center [656, 84] width 167 height 35
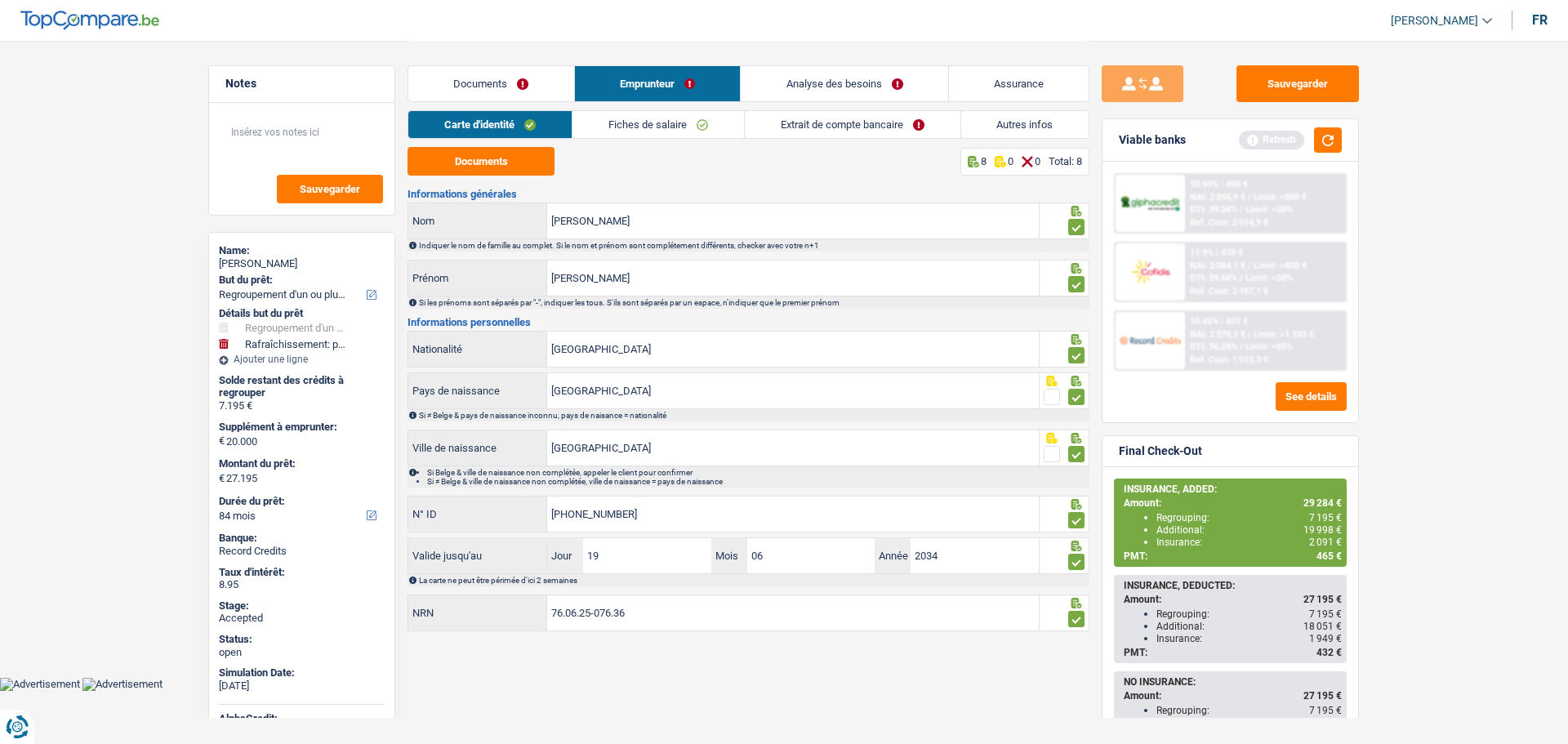
click at [999, 118] on link "Autres infos" at bounding box center [1025, 124] width 129 height 27
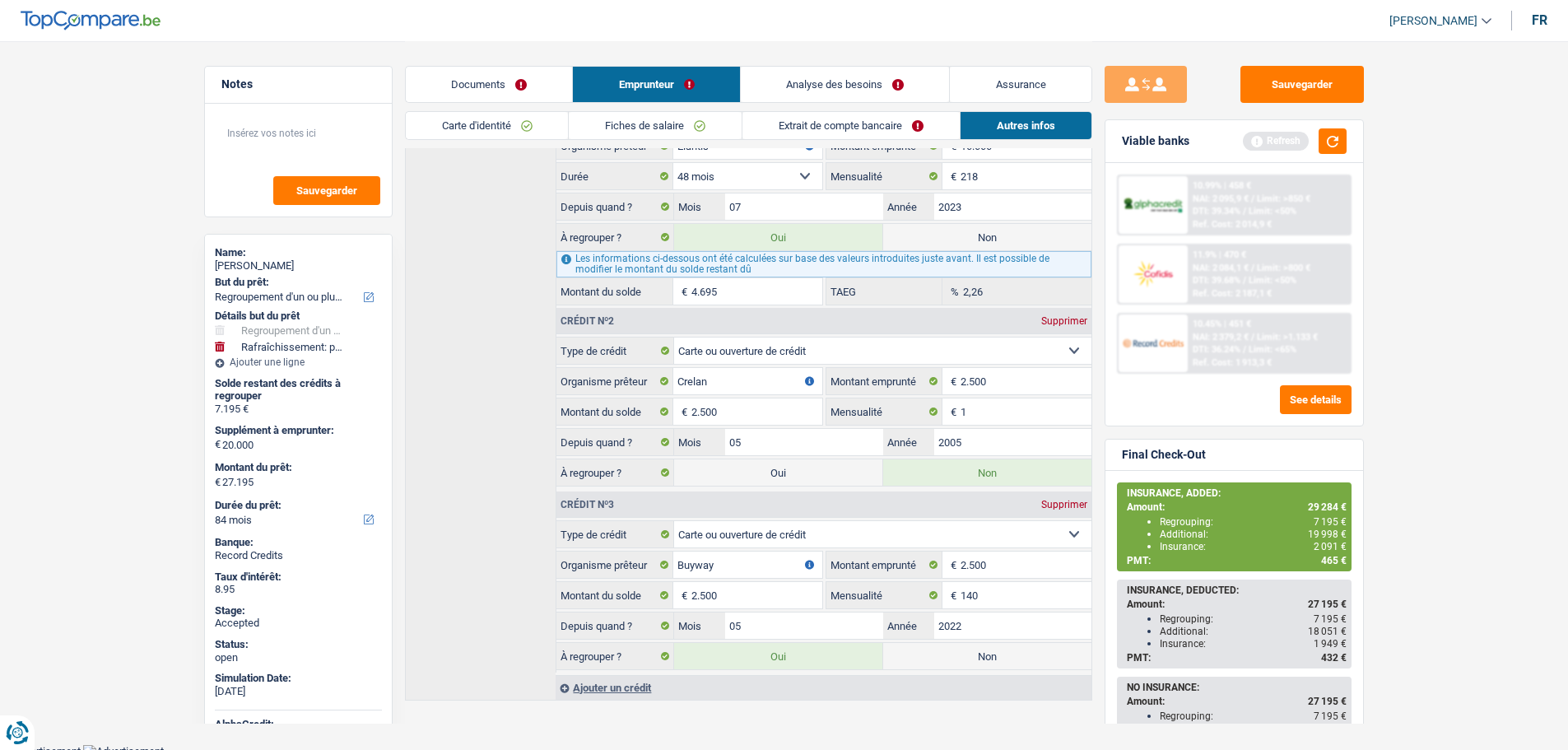
scroll to position [483, 0]
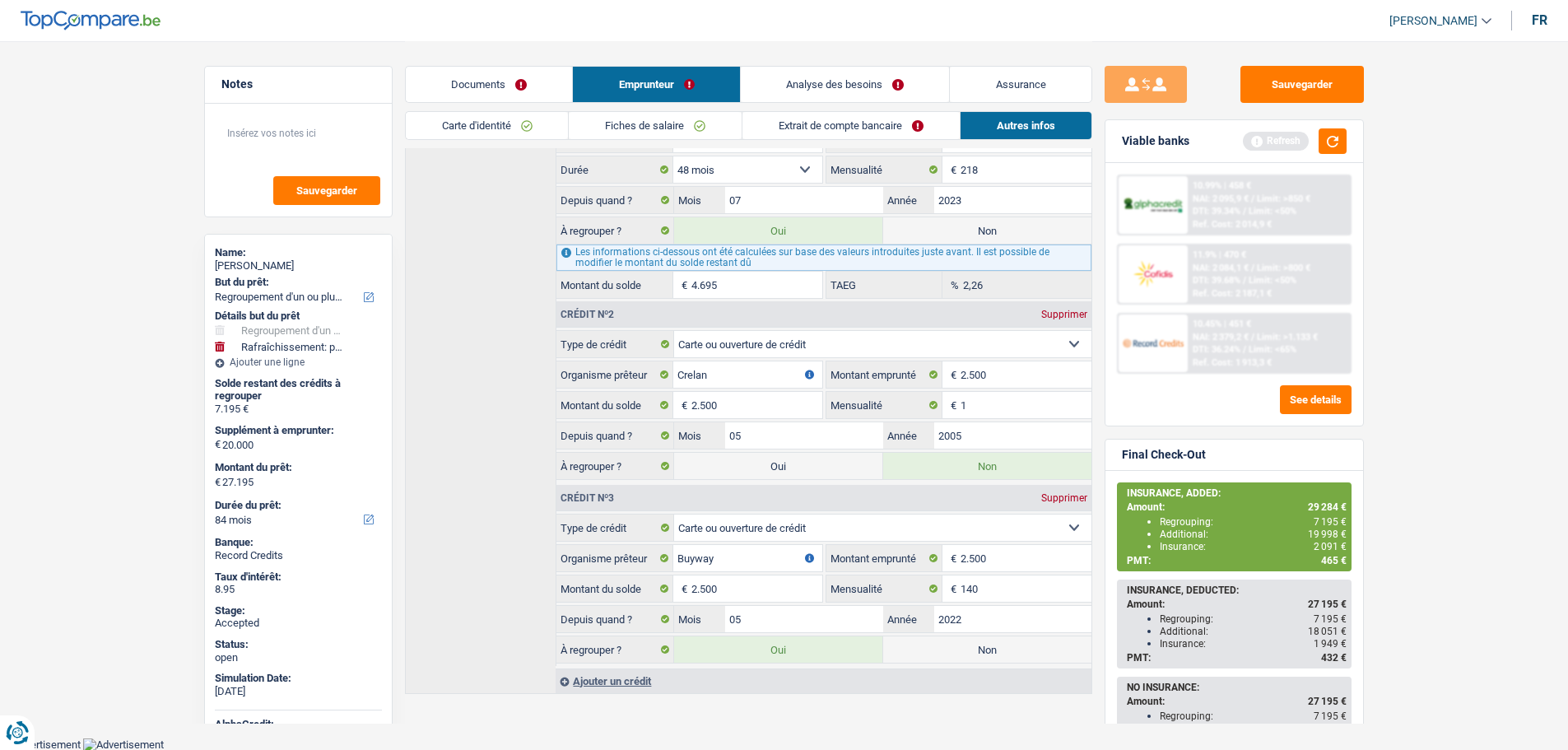
click at [863, 74] on link "Analyse des besoins" at bounding box center [846, 84] width 209 height 35
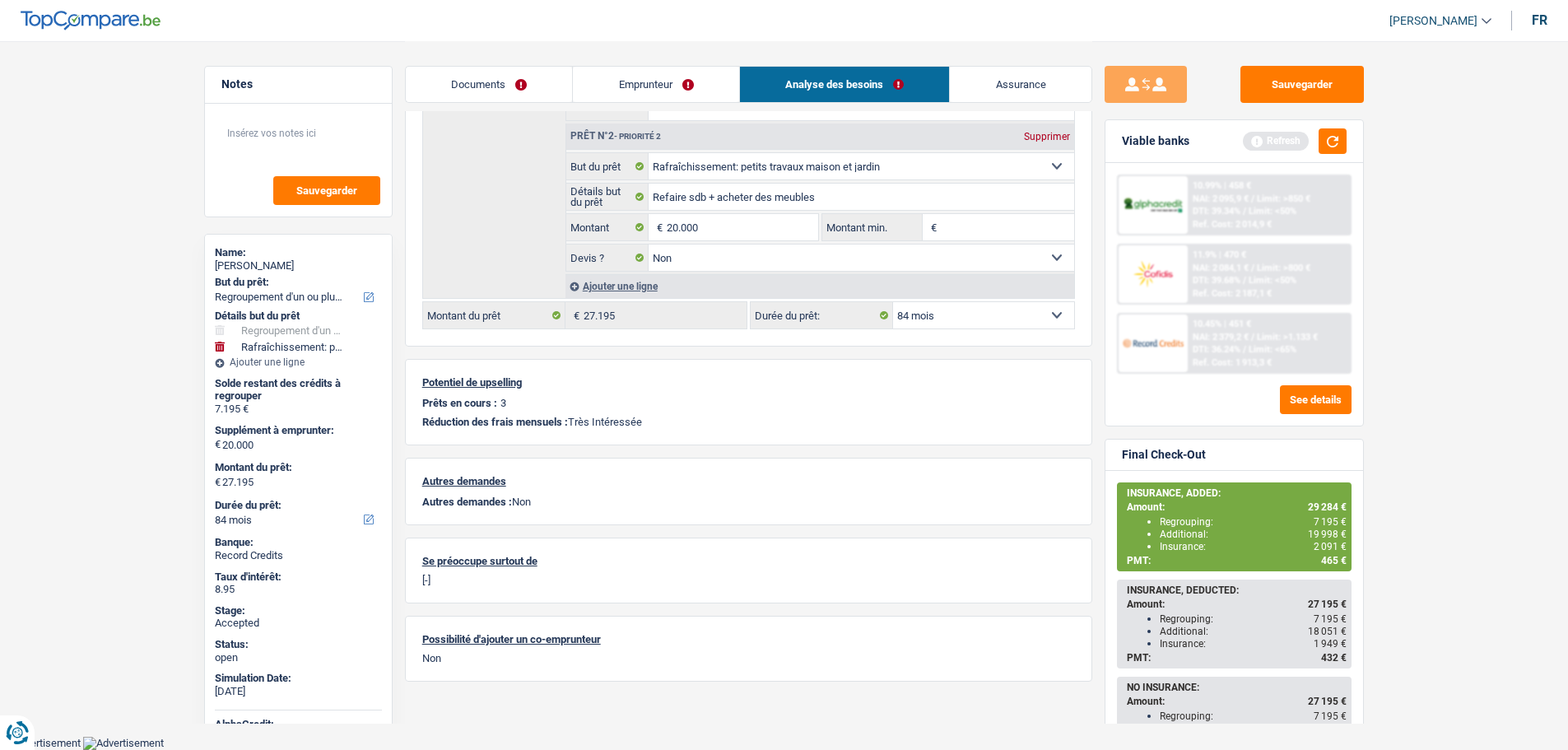
scroll to position [361, 0]
click at [1025, 84] on link "Assurance" at bounding box center [1020, 84] width 142 height 35
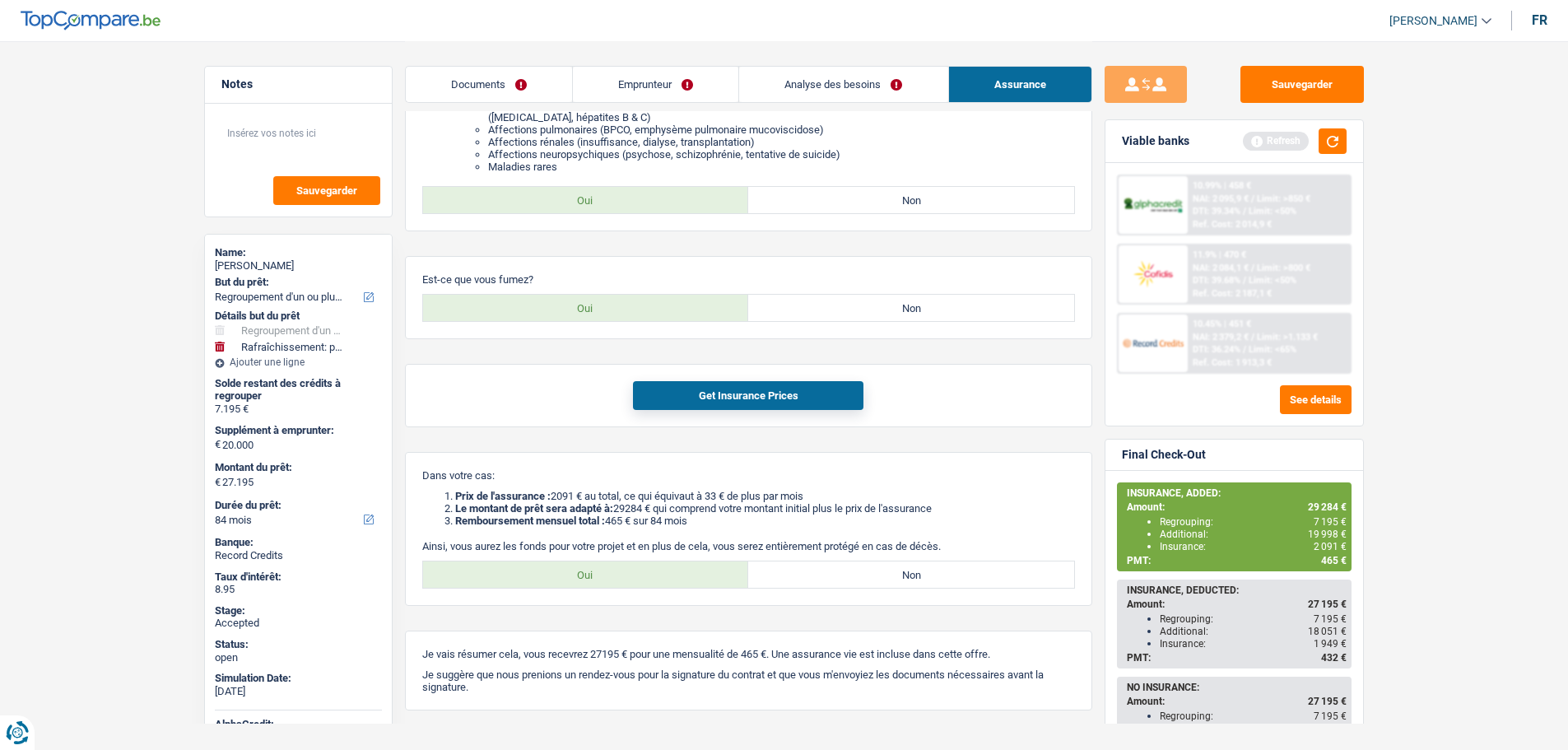
click at [843, 76] on link "Analyse des besoins" at bounding box center [843, 84] width 208 height 35
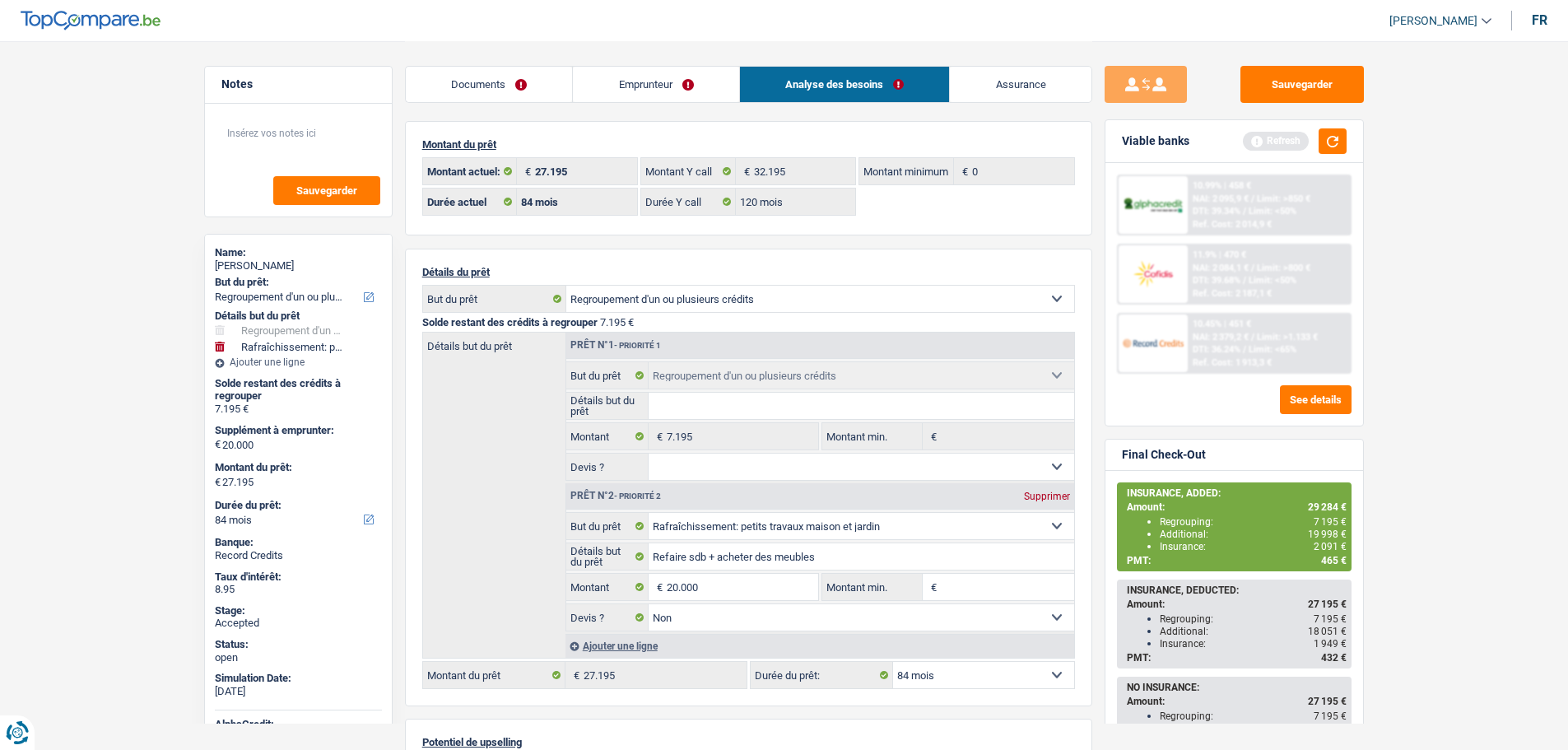
scroll to position [0, 0]
click at [188, 484] on main "Notes Sauvegarder Name: [PERSON_NAME] But du prêt: Confort maison: meubles, tex…" at bounding box center [784, 549] width 1568 height 1099
click at [188, 494] on main "Notes Sauvegarder Name: [PERSON_NAME] But du prêt: Confort maison: meubles, tex…" at bounding box center [784, 549] width 1568 height 1099
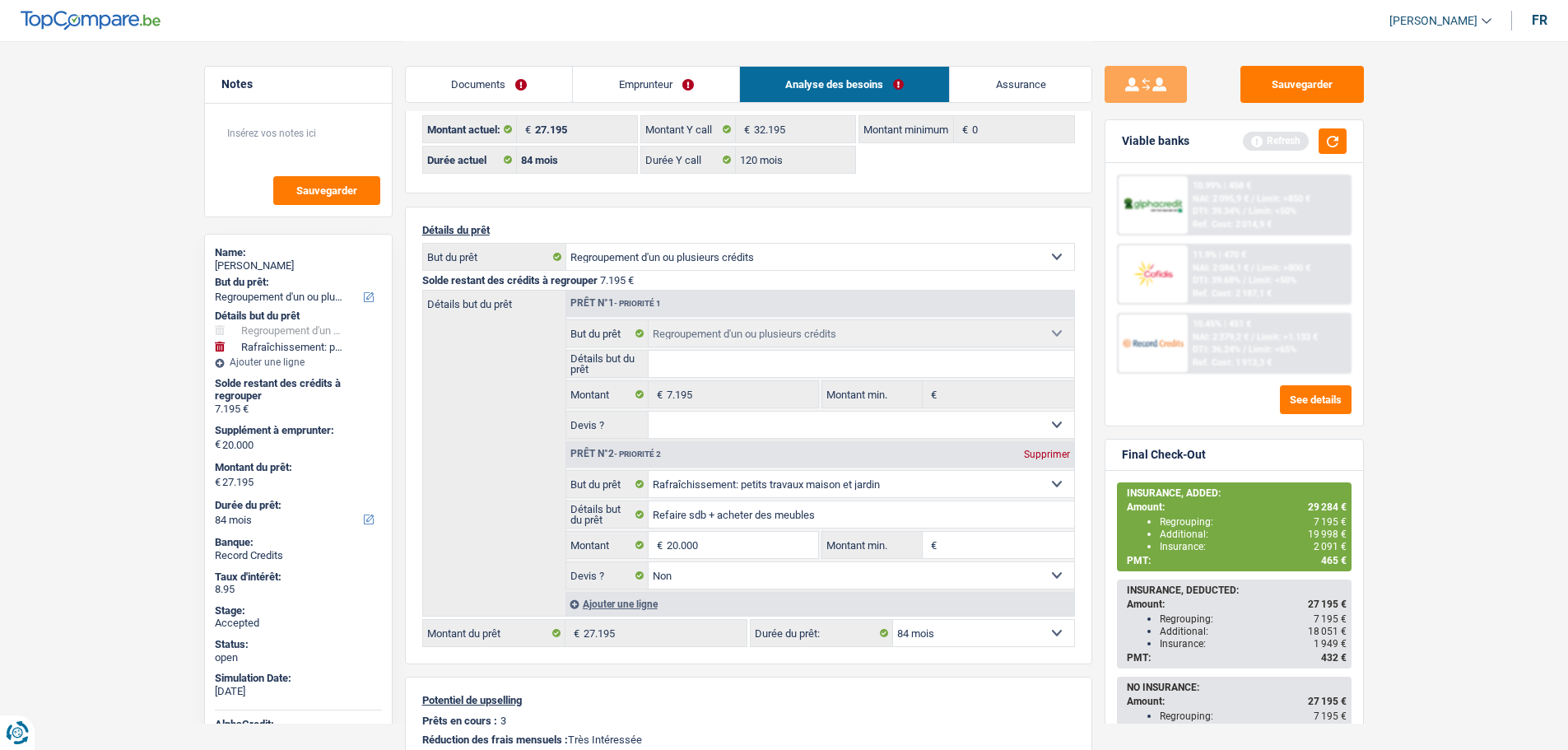
scroll to position [82, 0]
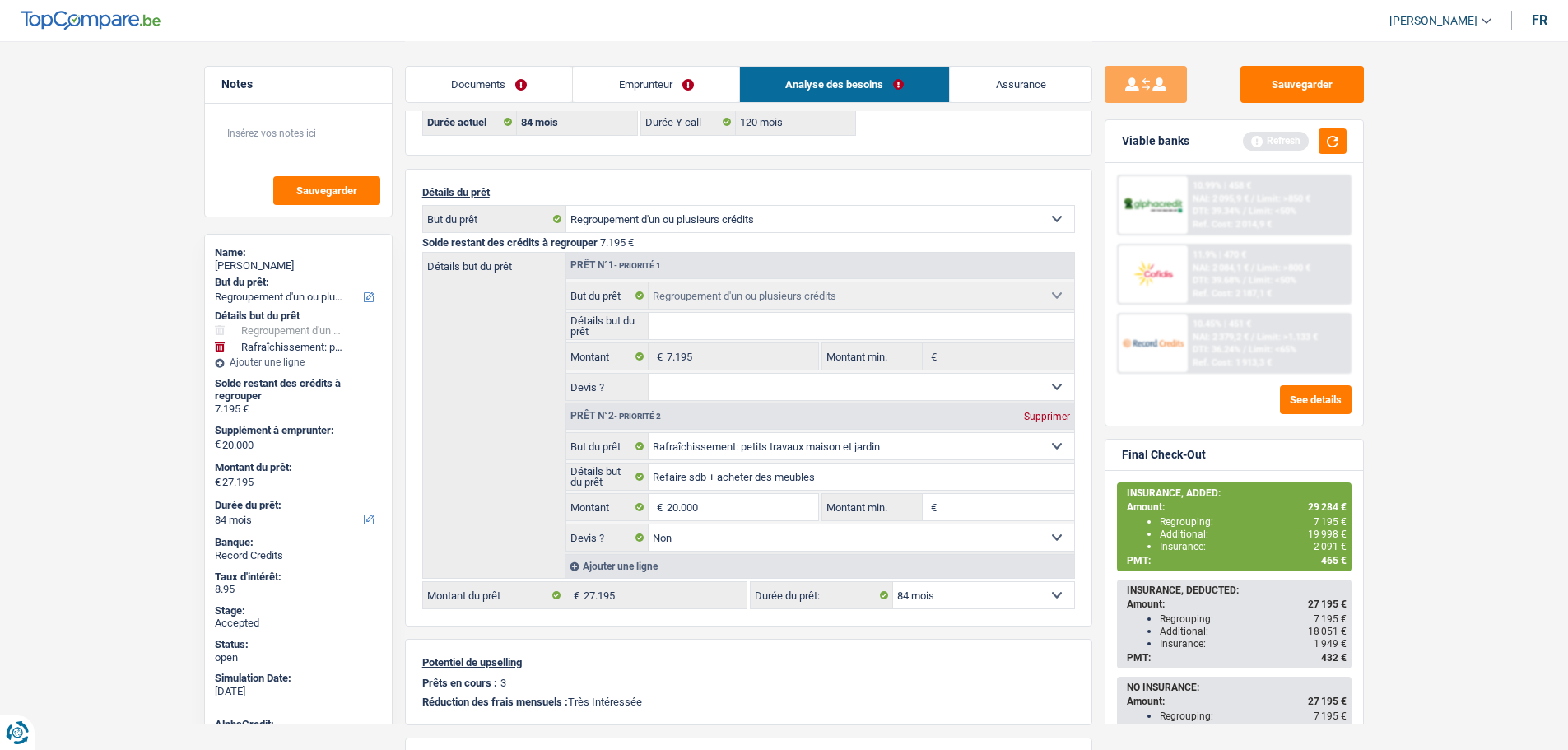
click at [190, 451] on main "Notes Sauvegarder Name: [PERSON_NAME] But du prêt: Confort maison: meubles, tex…" at bounding box center [784, 467] width 1568 height 1099
click at [1327, 563] on span "465 €" at bounding box center [1335, 561] width 26 height 11
click at [1084, 518] on div "Détails du prêt Confort maison: meubles, textile, peinture, électroménager, out…" at bounding box center [749, 397] width 688 height 458
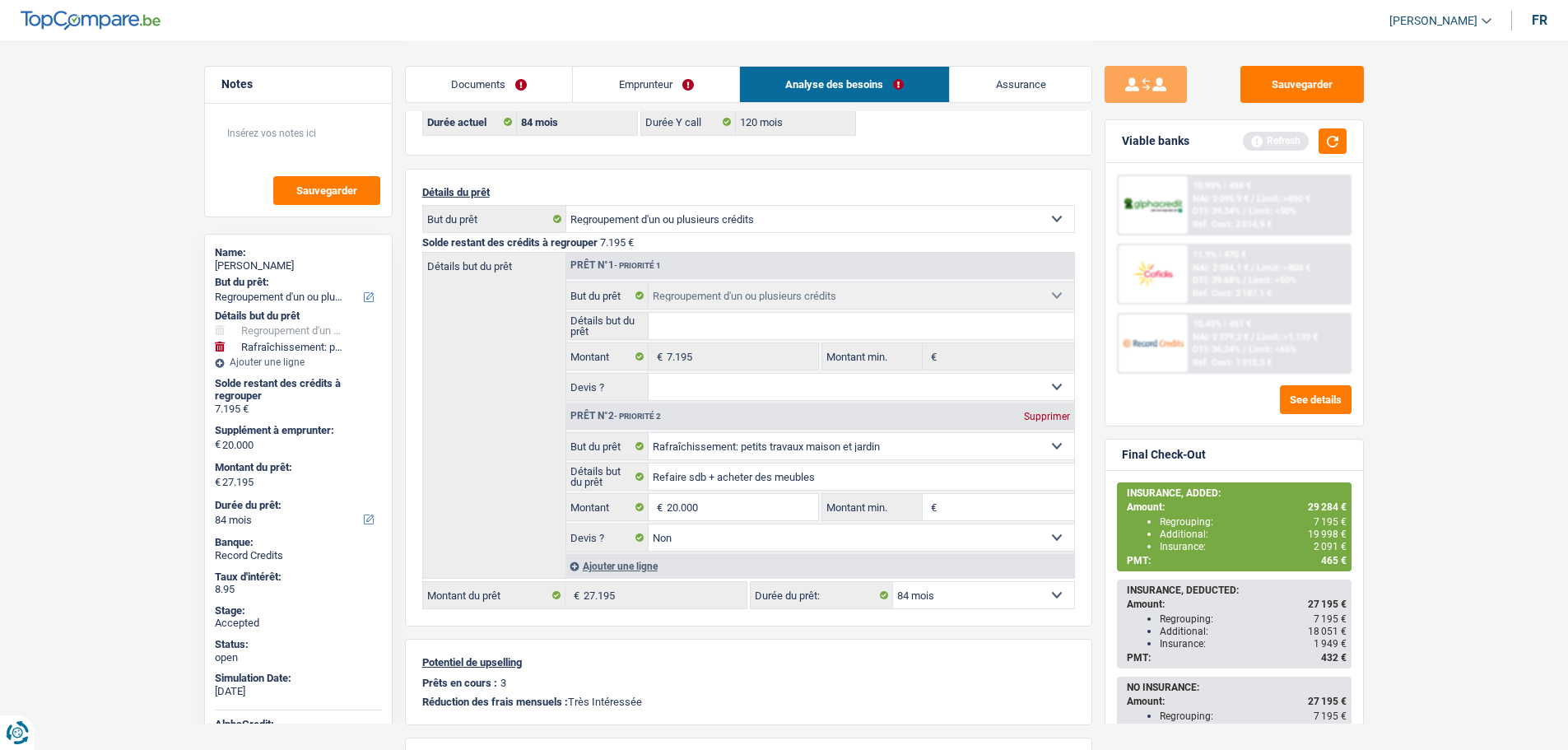
click at [1001, 86] on link "Assurance" at bounding box center [1020, 84] width 142 height 35
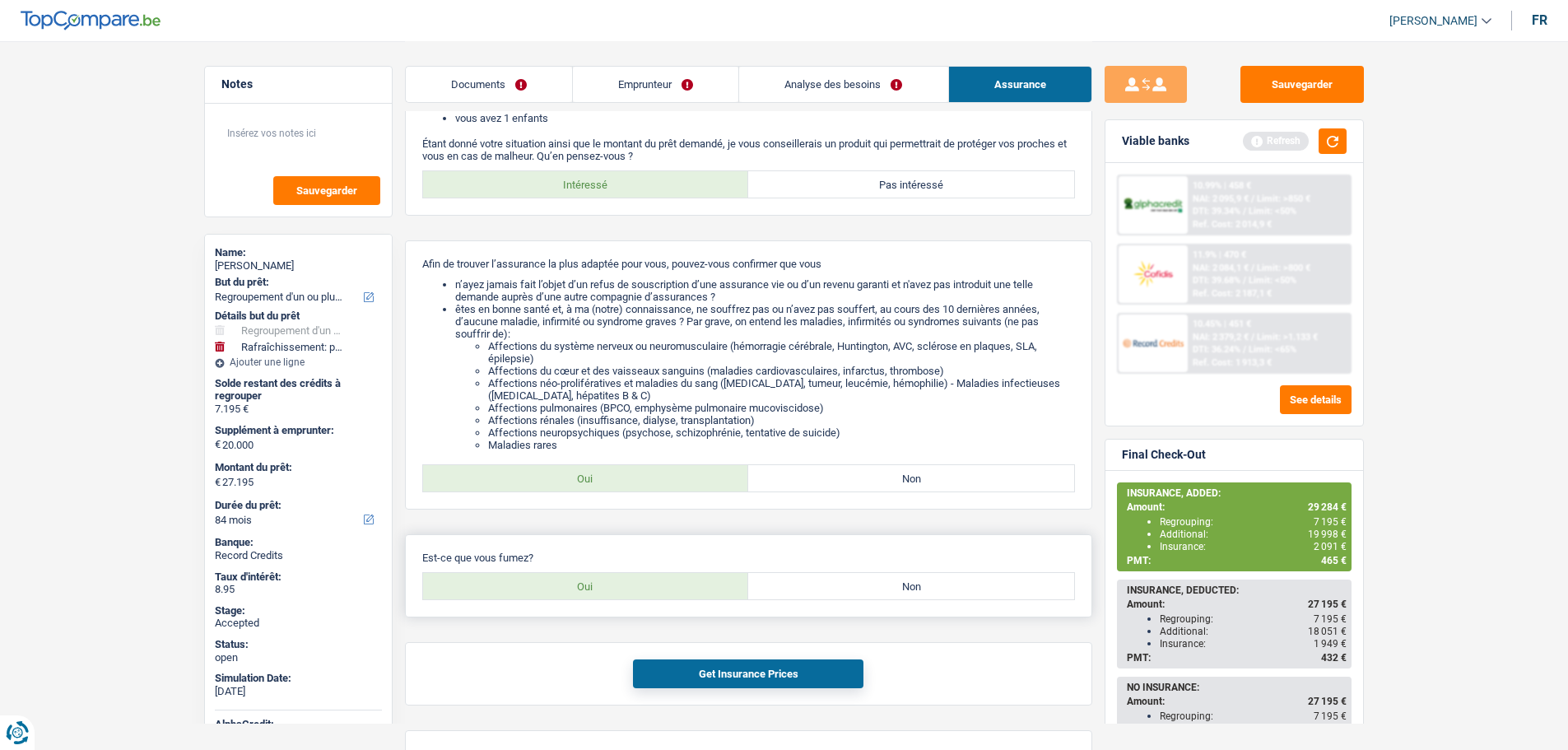
click at [824, 582] on label "Non" at bounding box center [912, 586] width 326 height 26
click at [824, 582] on input "Non" at bounding box center [912, 586] width 326 height 26
radio input "true"
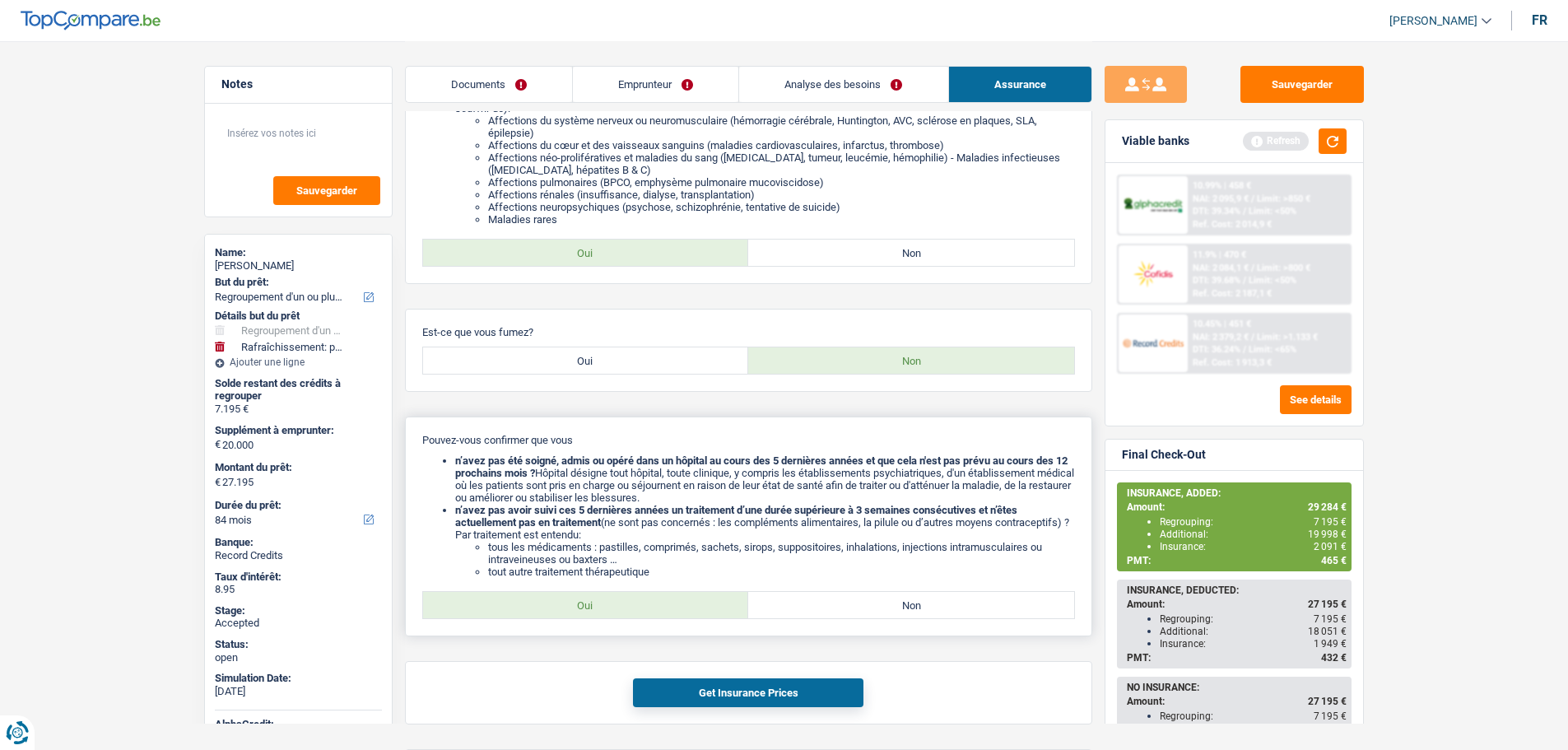
scroll to position [330, 0]
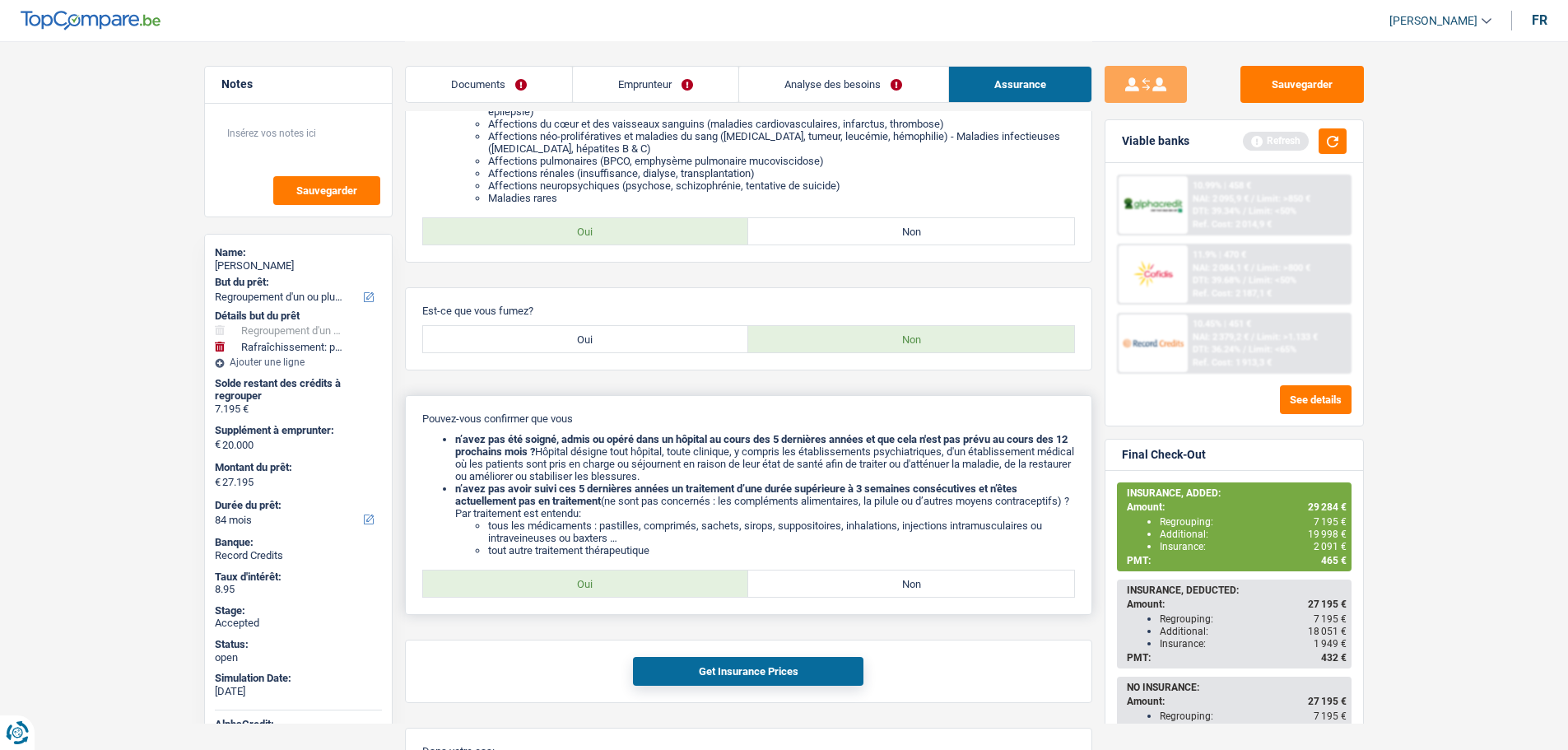
click at [601, 581] on label "Oui" at bounding box center [586, 583] width 326 height 26
click at [601, 581] on input "Oui" at bounding box center [586, 583] width 326 height 26
radio input "true"
click at [672, 665] on button "Get Insurance Prices" at bounding box center [748, 671] width 230 height 29
click at [1442, 555] on main "Notes Sauvegarder Name: [PERSON_NAME] But du prêt: Confort maison: meubles, tex…" at bounding box center [784, 361] width 1568 height 1382
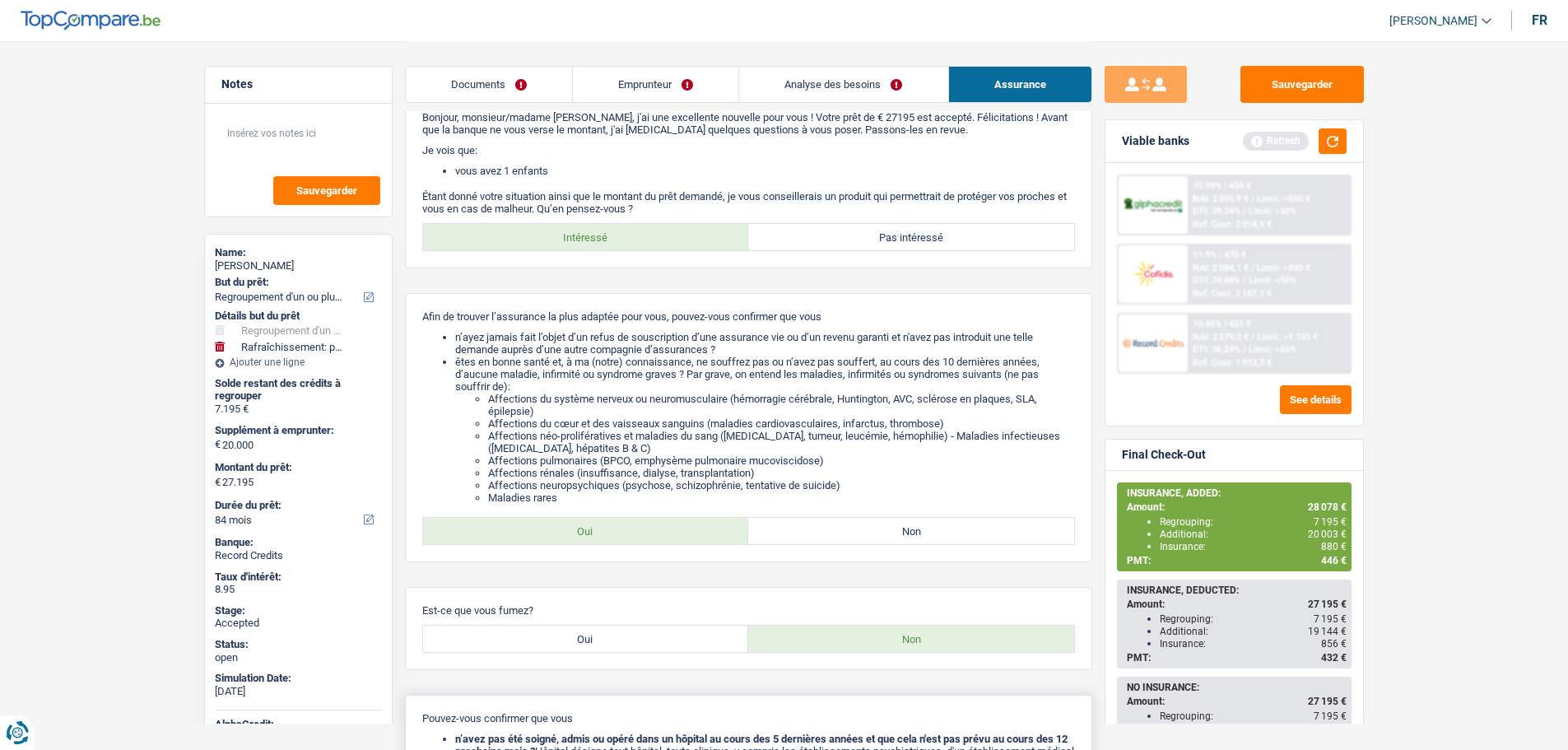
scroll to position [0, 0]
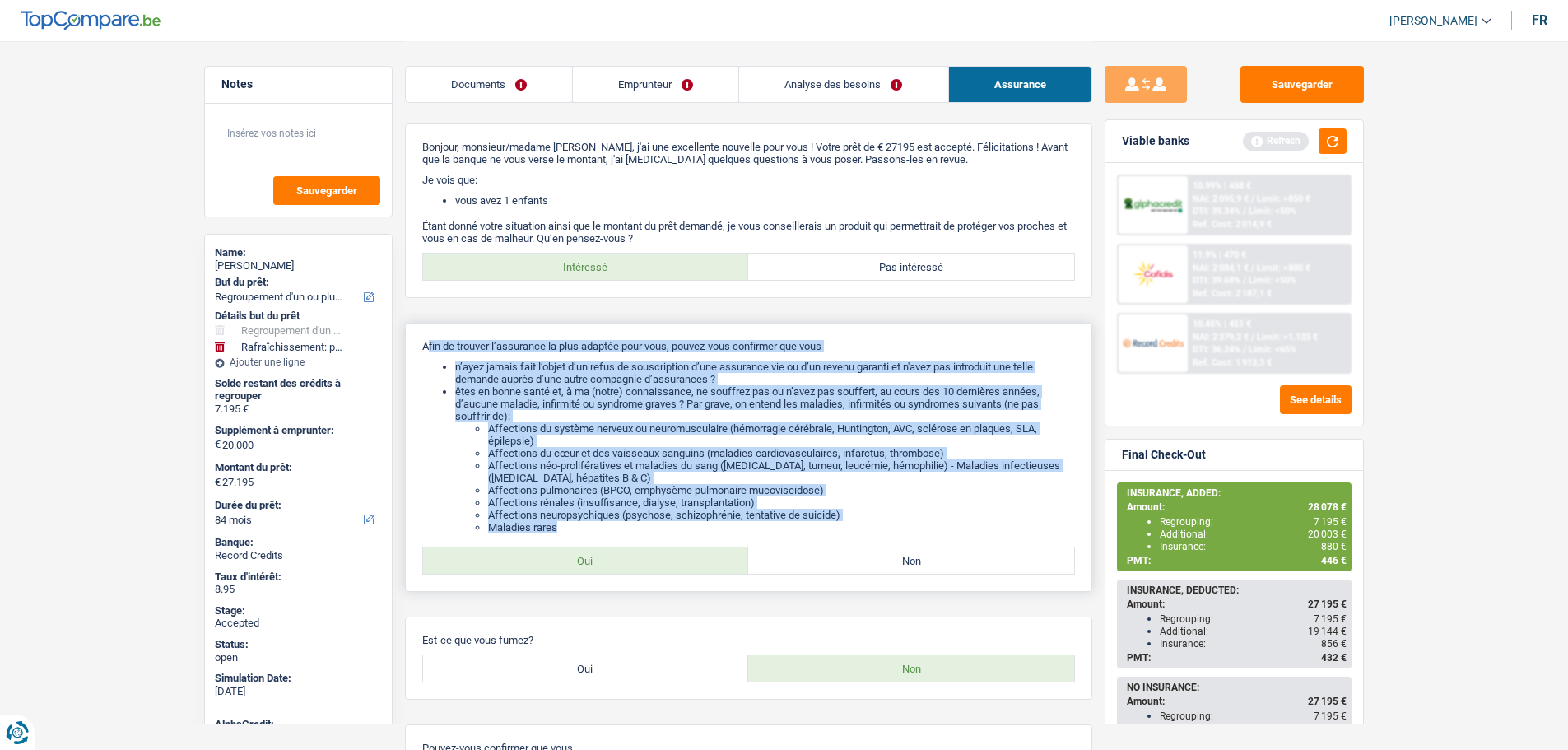
drag, startPoint x: 852, startPoint y: 521, endPoint x: 429, endPoint y: 339, distance: 460.5
click at [429, 339] on div "Afin de trouver l’assurance la plus adaptée pour vous, pouvez-vous confirmer qu…" at bounding box center [749, 457] width 688 height 269
click at [462, 362] on li "n’ayez jamais fait l’objet d’un refus de souscription d’une assurance vie ou d’…" at bounding box center [765, 373] width 620 height 25
drag, startPoint x: 420, startPoint y: 344, endPoint x: 864, endPoint y: 519, distance: 477.2
click at [864, 519] on div "Afin de trouver l’assurance la plus adaptée pour vous, pouvez-vous confirmer qu…" at bounding box center [749, 457] width 688 height 269
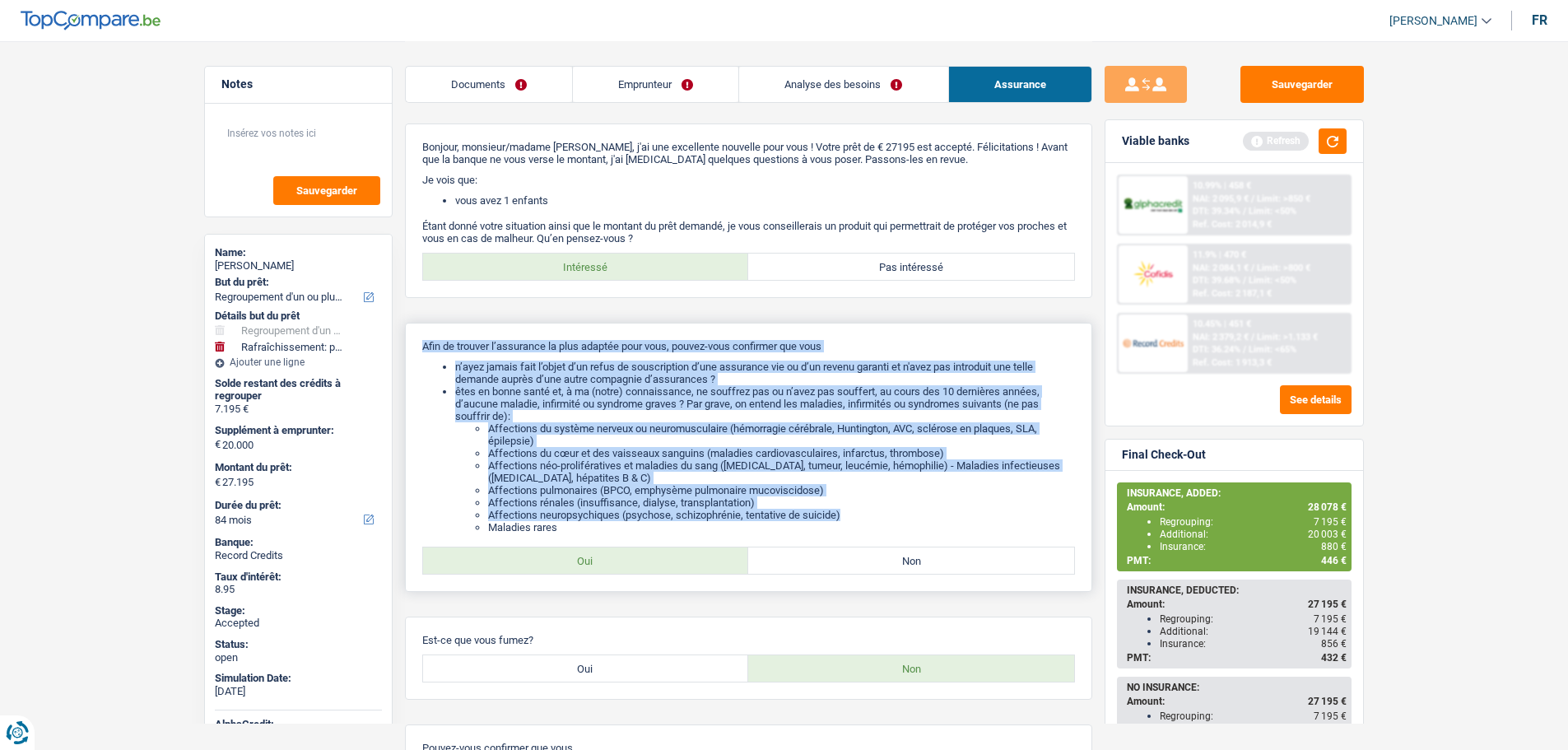
click at [864, 519] on li "Affections neuropsychiques (psychose, schizophrénie, tentative de suicide)" at bounding box center [781, 515] width 587 height 12
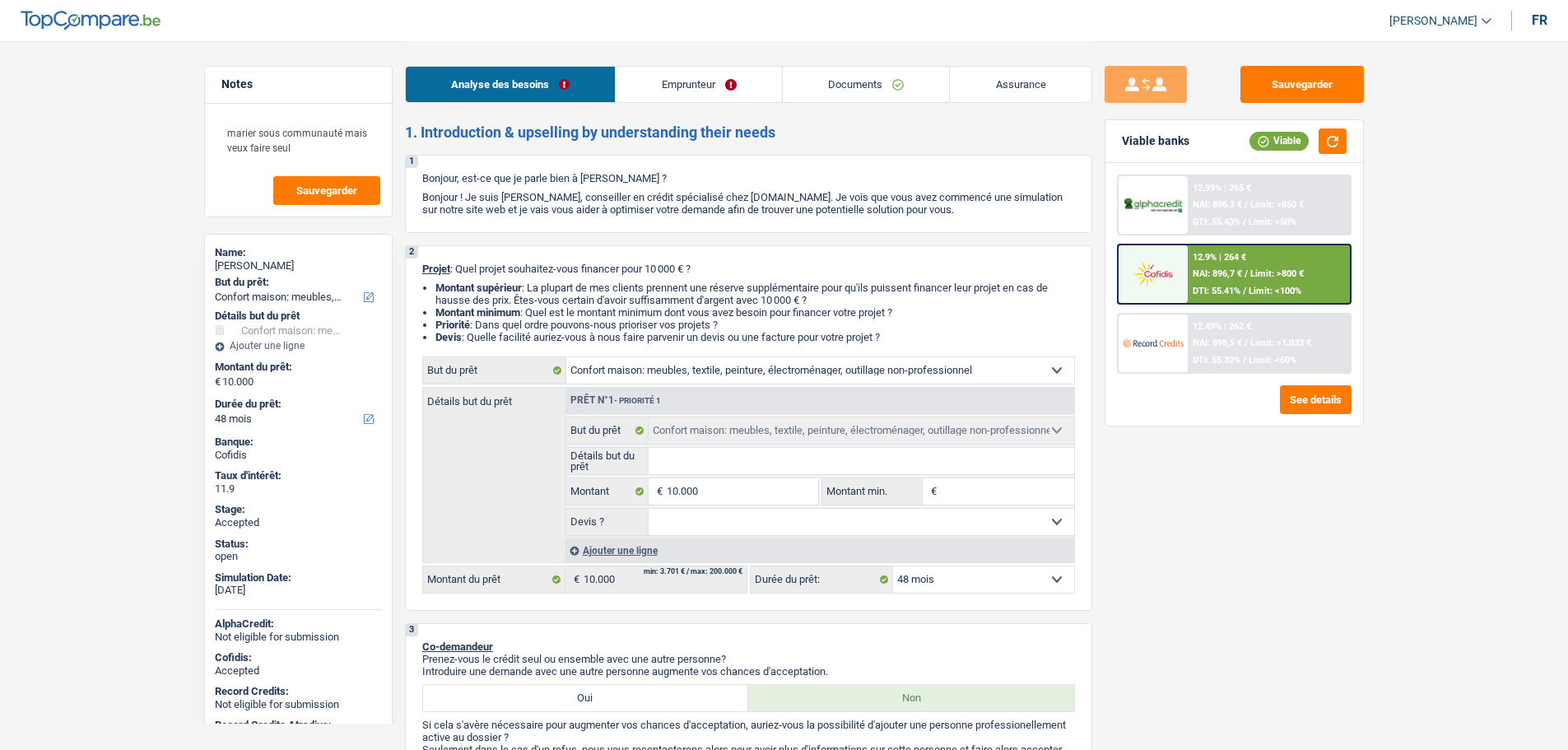
select select "household"
select select "48"
select select "household"
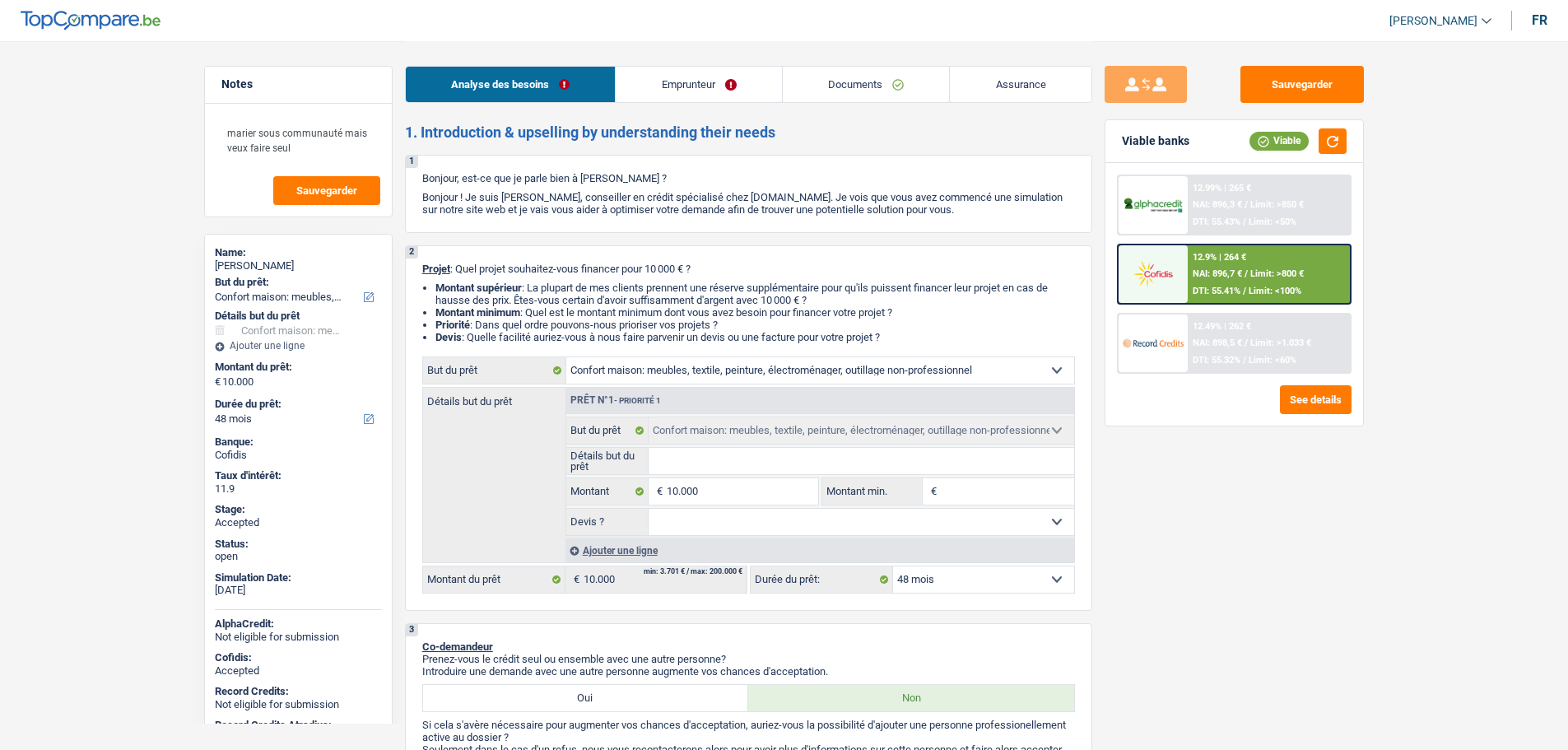
select select "48"
select select "retired"
select select "pension"
select select "rents"
select select "household"
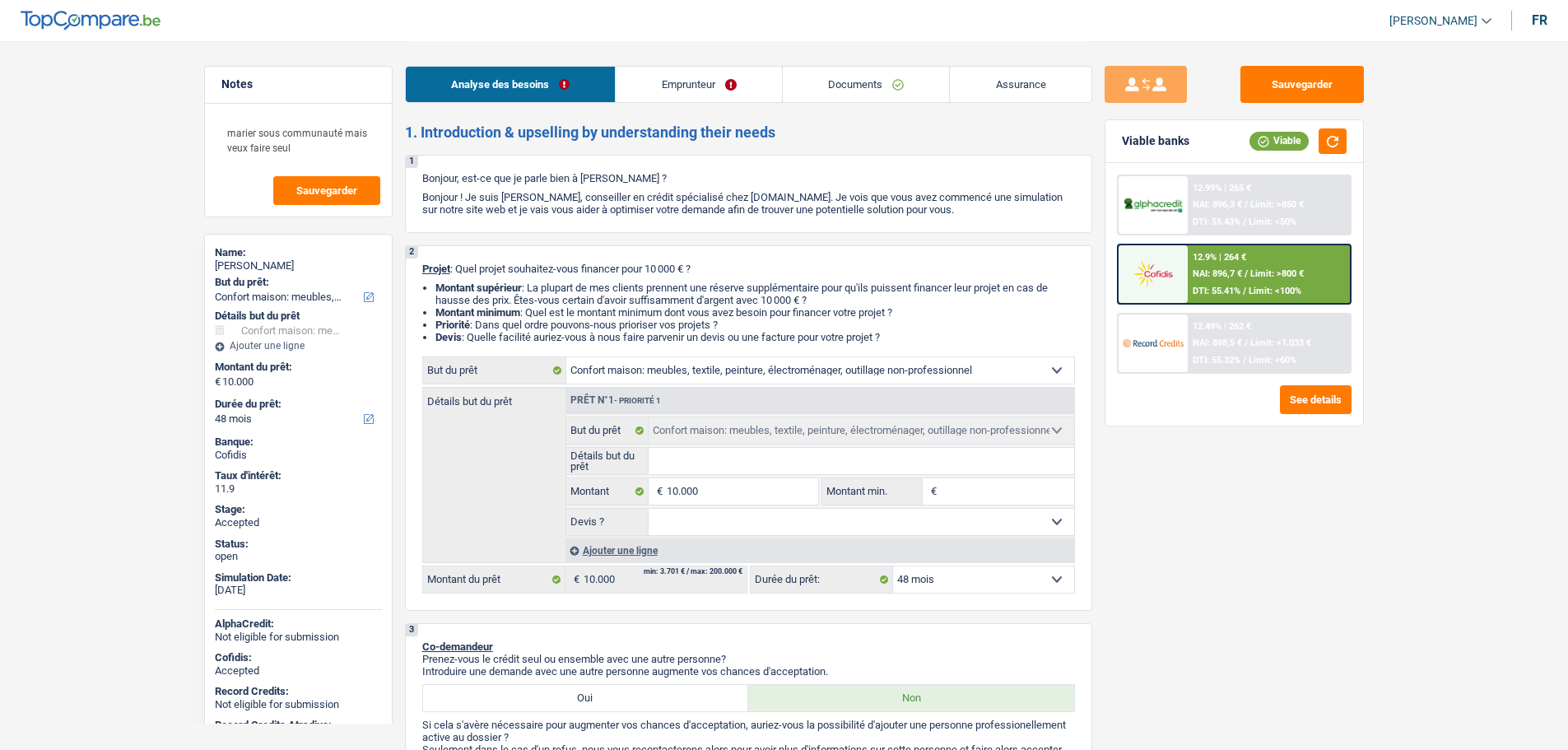
select select "household"
select select "48"
click at [1424, 26] on span "[PERSON_NAME]" at bounding box center [1433, 20] width 88 height 14
click at [1388, 151] on button "SO" at bounding box center [1403, 151] width 146 height 33
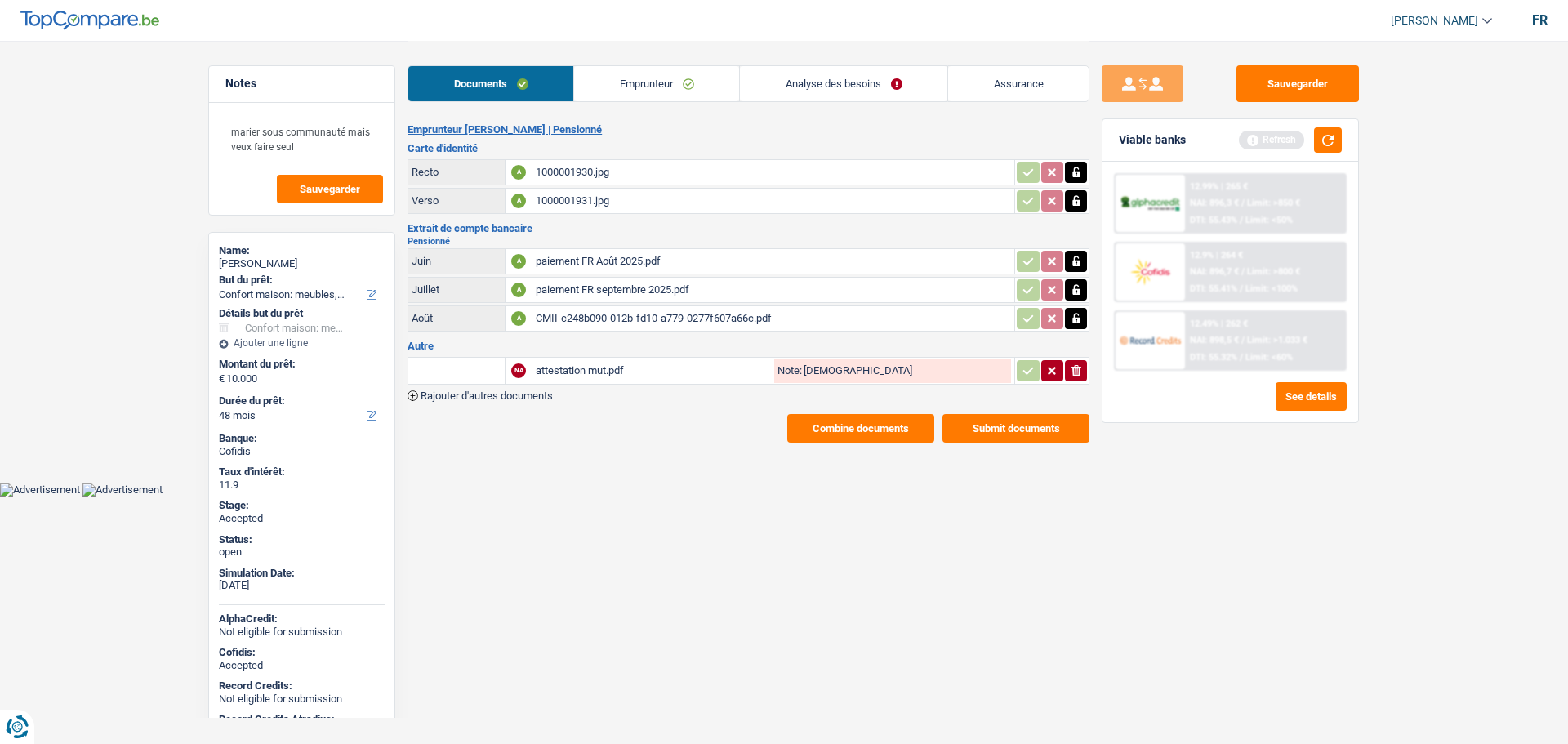
click at [1013, 83] on link "Assurance" at bounding box center [1018, 84] width 140 height 35
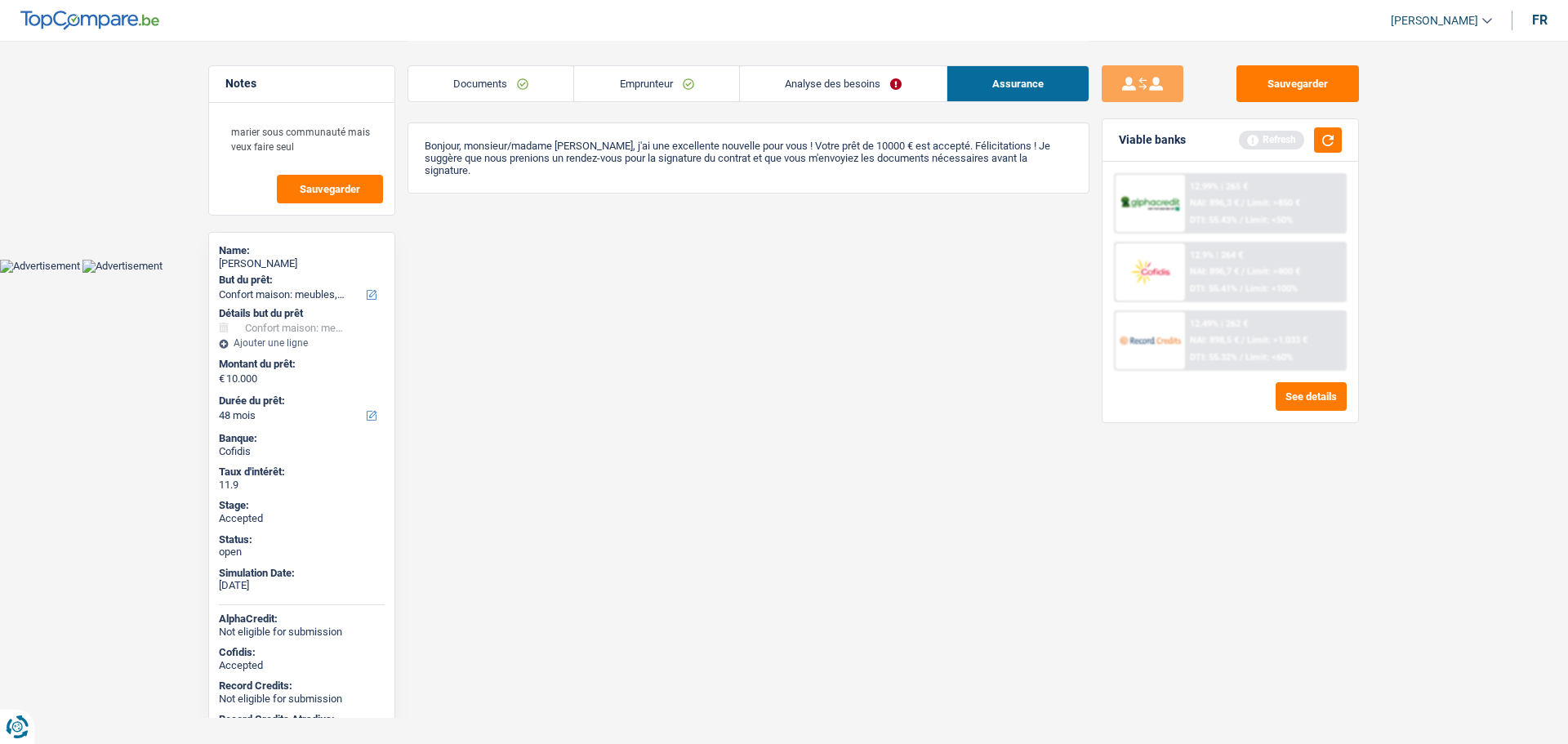
click at [459, 89] on link "Documents" at bounding box center [491, 84] width 165 height 35
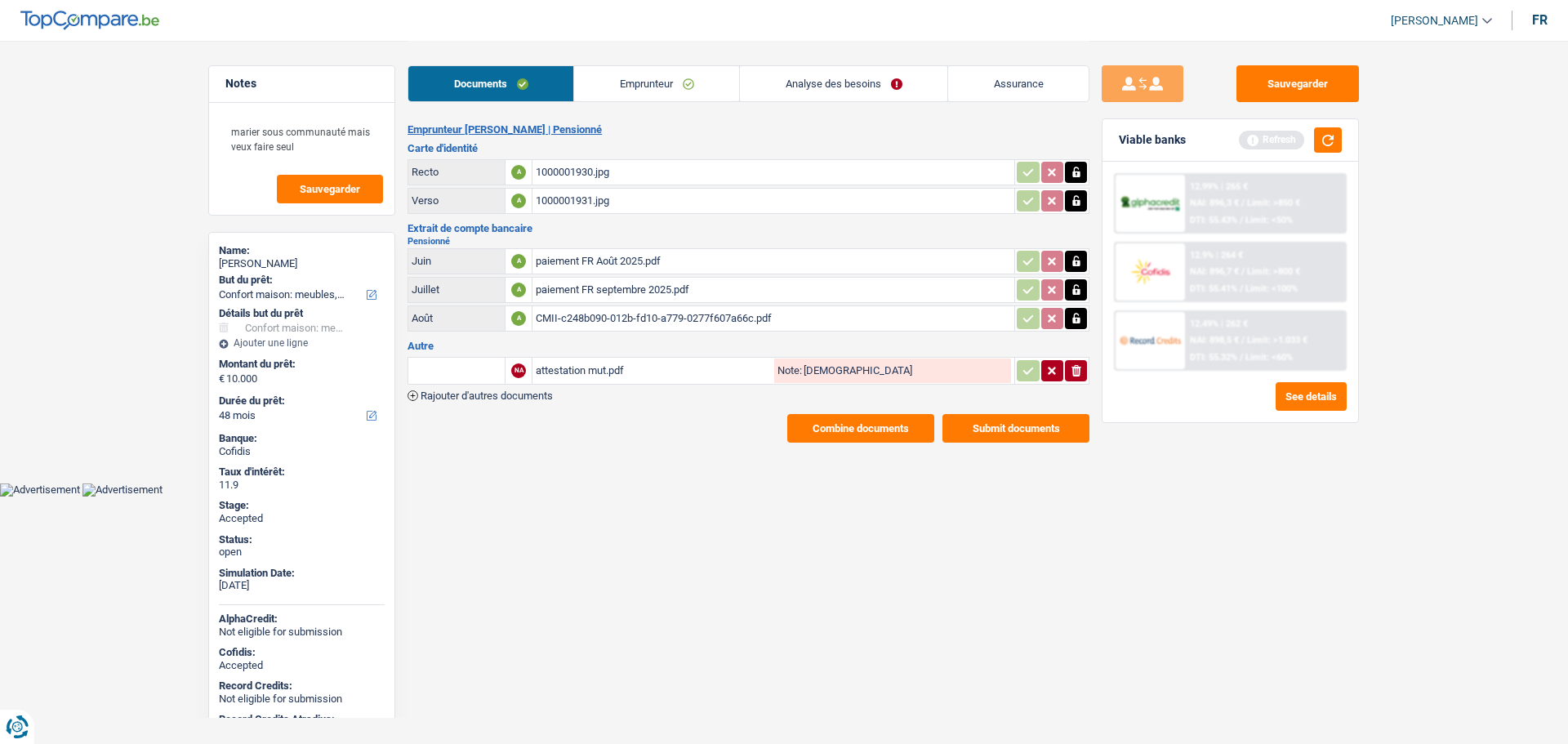
click at [627, 98] on link "Emprunteur" at bounding box center [656, 84] width 165 height 35
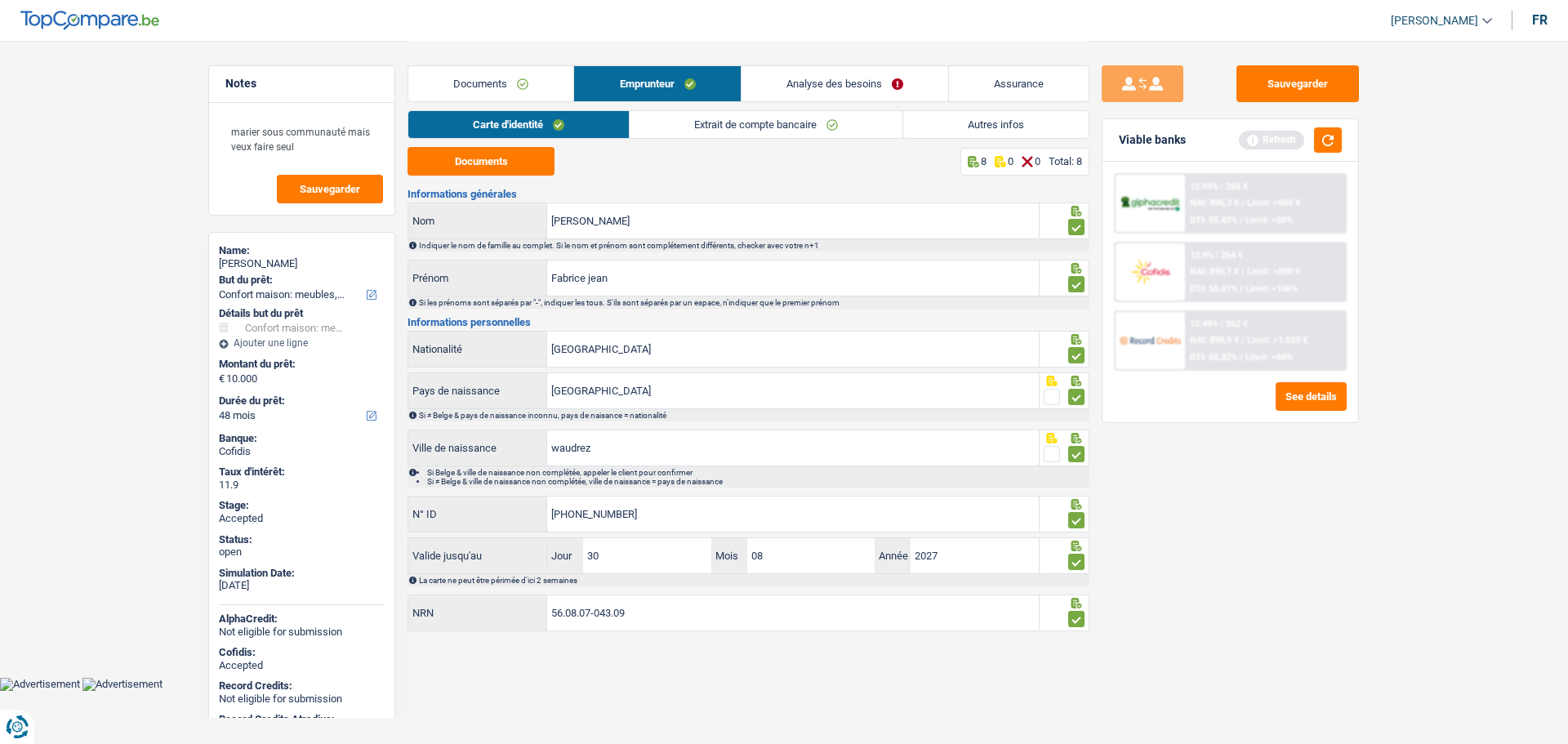
click at [707, 131] on link "Extrait de compte bancaire" at bounding box center [766, 124] width 273 height 27
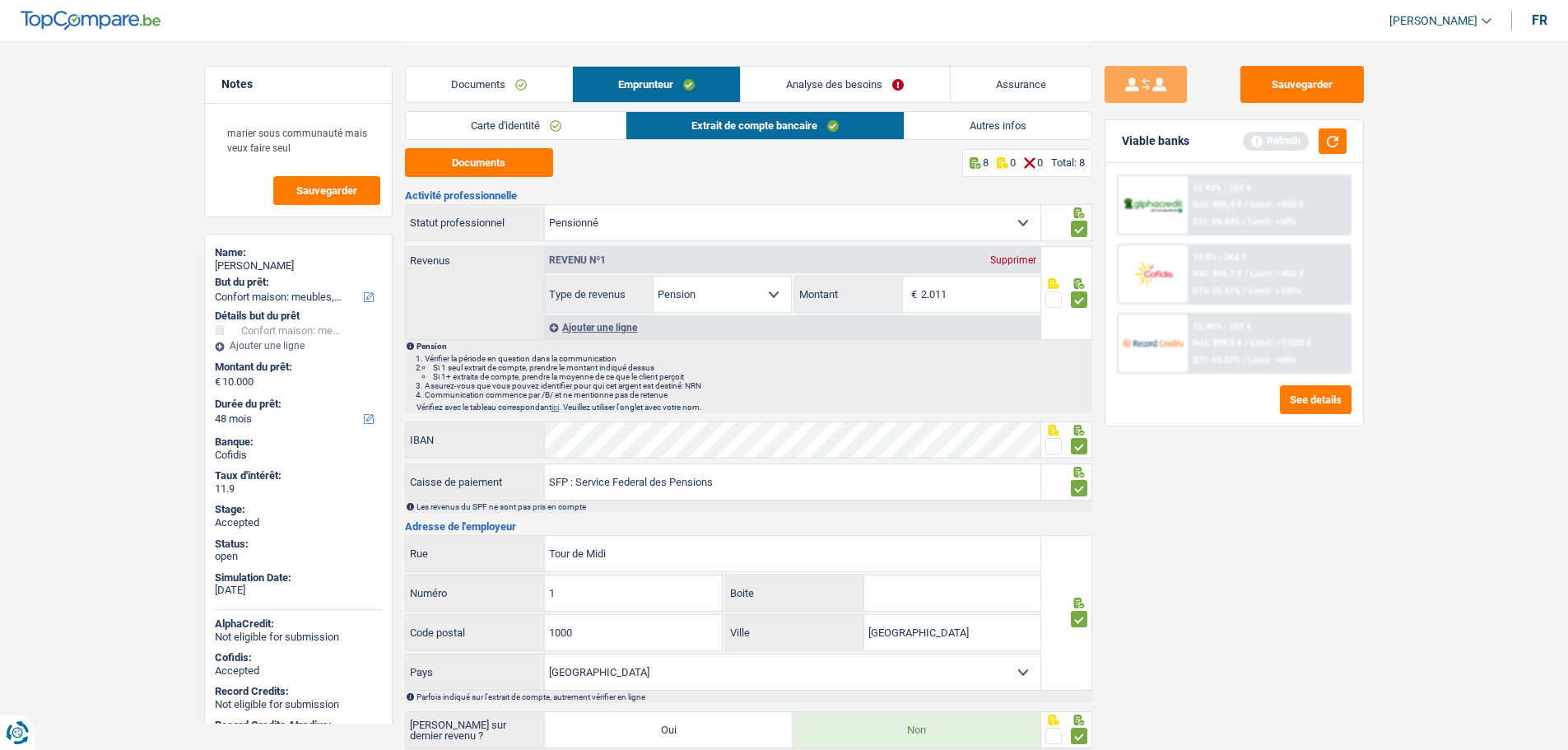
click at [487, 86] on link "Documents" at bounding box center [490, 84] width 167 height 35
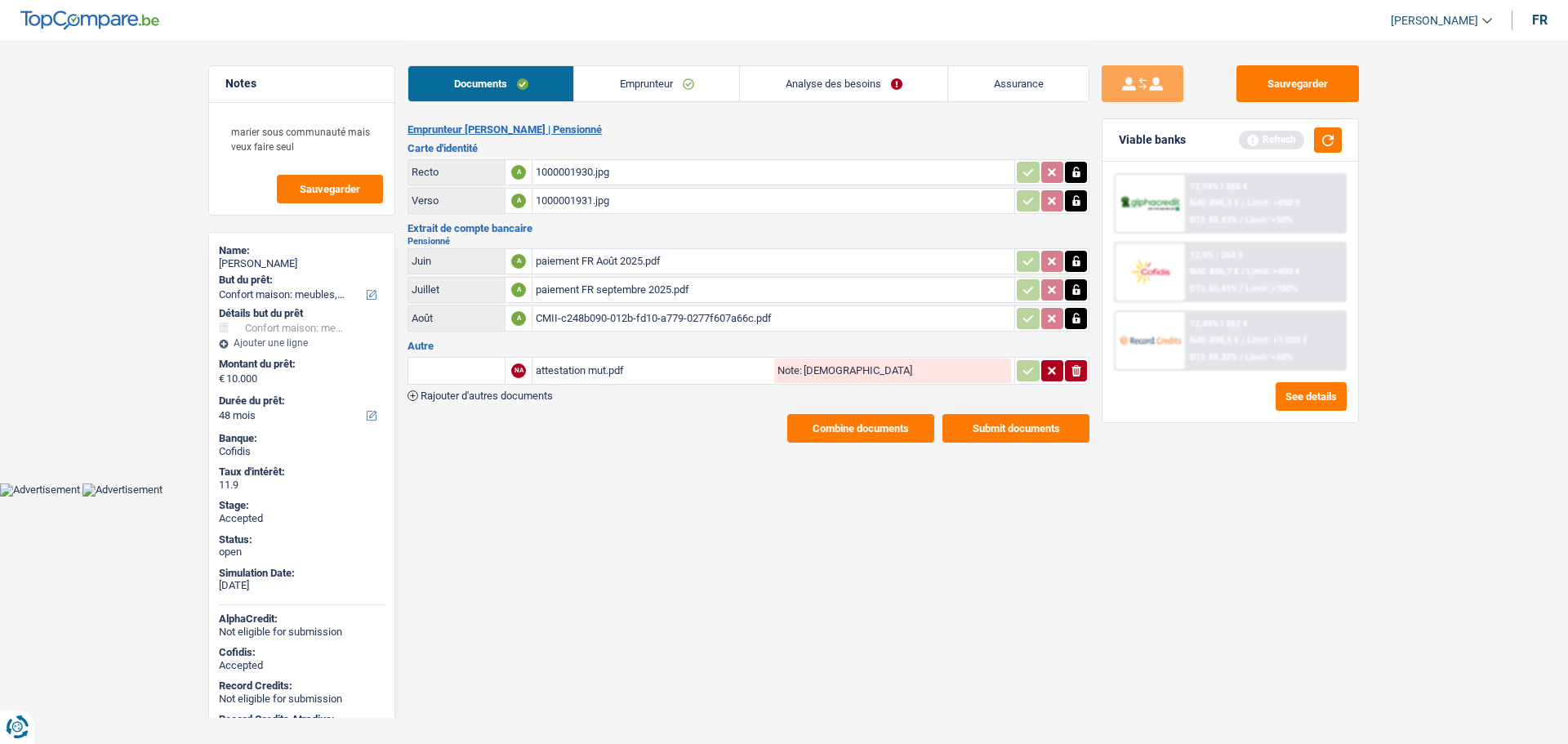
click at [275, 265] on div "[PERSON_NAME]" at bounding box center [301, 264] width 166 height 13
click at [659, 85] on link "Emprunteur" at bounding box center [656, 84] width 165 height 35
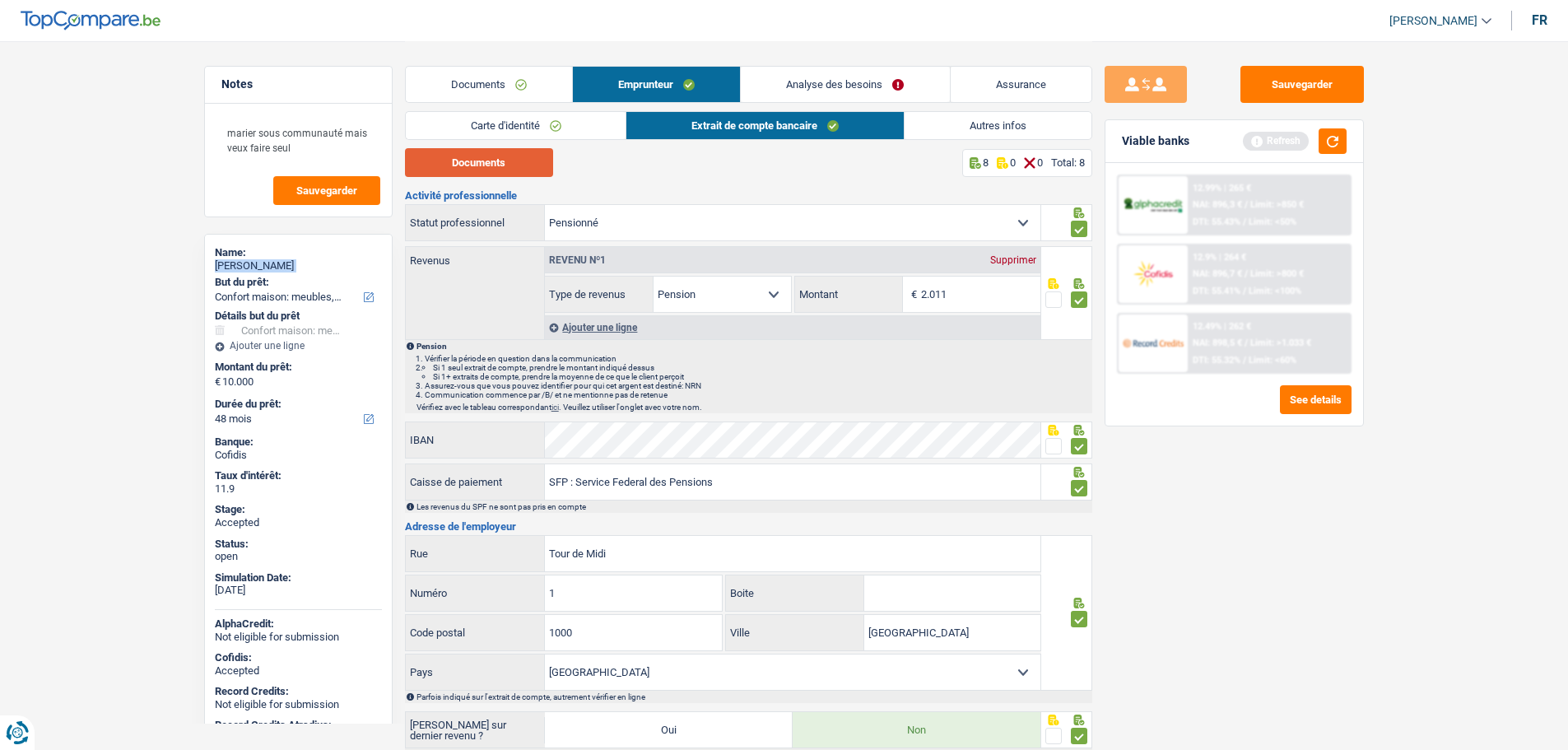
click at [491, 165] on button "Documents" at bounding box center [479, 162] width 148 height 29
click at [492, 113] on link "Carte d'identité" at bounding box center [516, 125] width 220 height 27
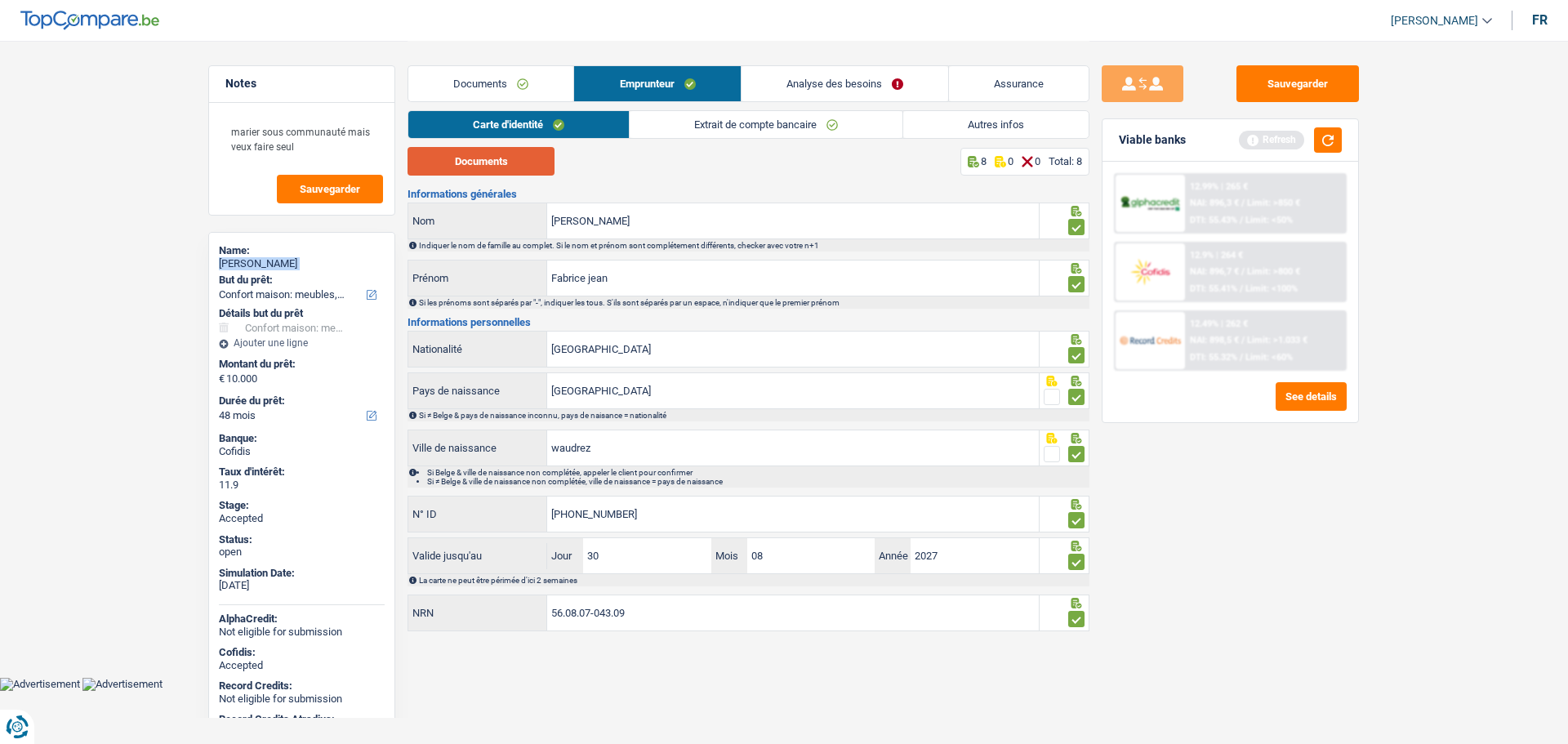
click at [504, 152] on button "Documents" at bounding box center [481, 161] width 147 height 28
drag, startPoint x: 997, startPoint y: 92, endPoint x: 812, endPoint y: 93, distance: 185.0
click at [997, 92] on link "Assurance" at bounding box center [1019, 84] width 140 height 35
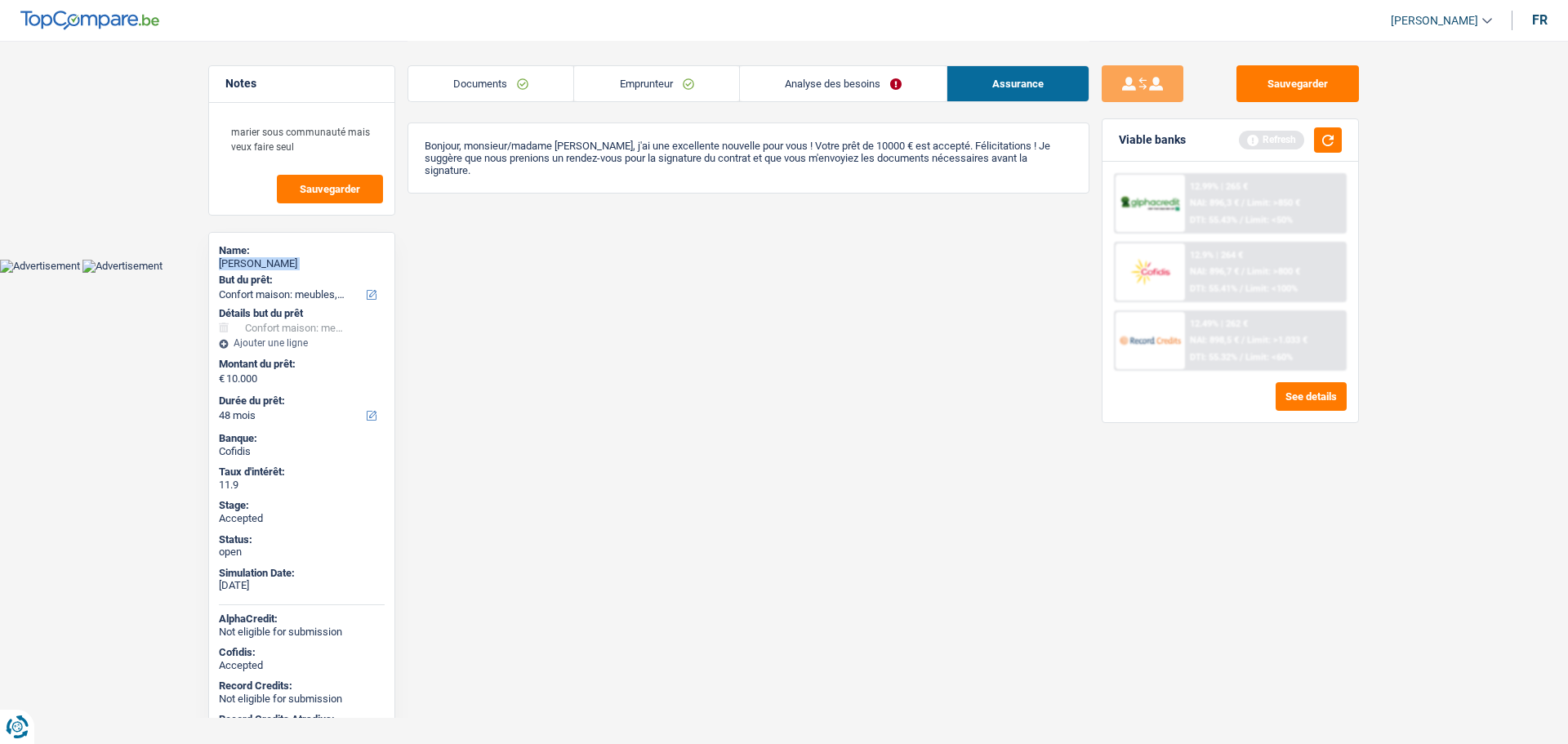
click at [815, 85] on link "Analyse des besoins" at bounding box center [843, 84] width 207 height 35
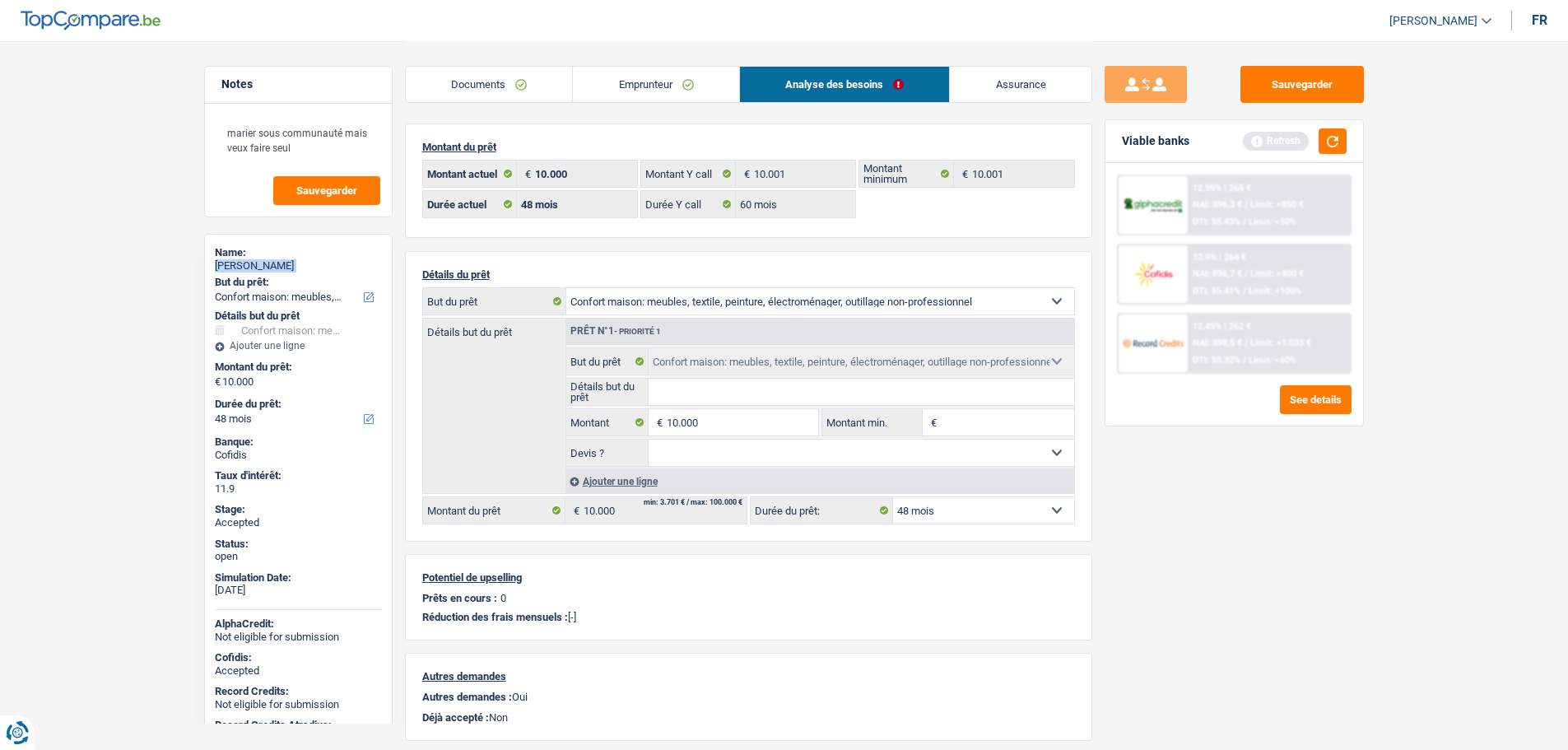
click at [1061, 70] on link "Assurance" at bounding box center [1020, 84] width 142 height 35
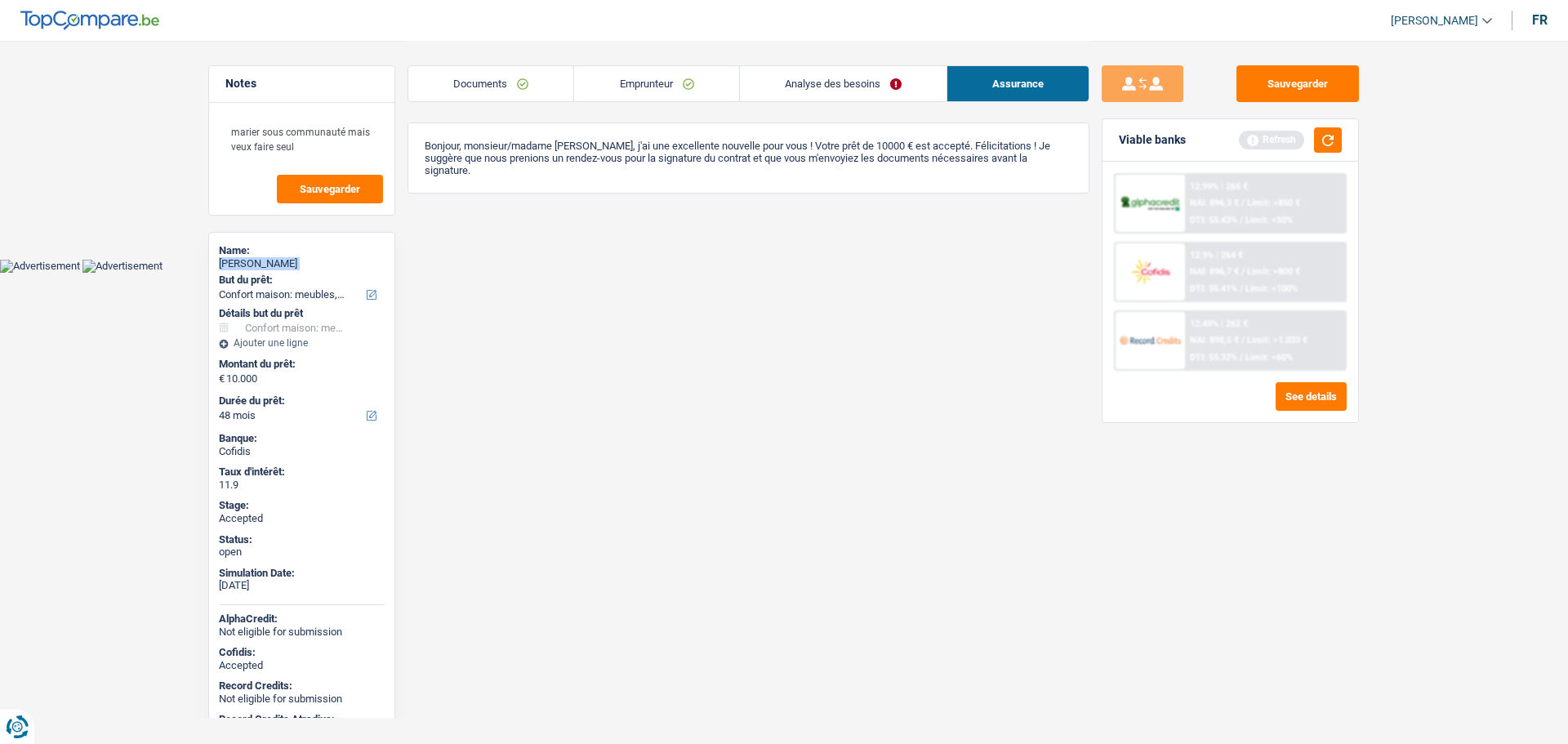
click at [631, 79] on link "Emprunteur" at bounding box center [655, 84] width 164 height 35
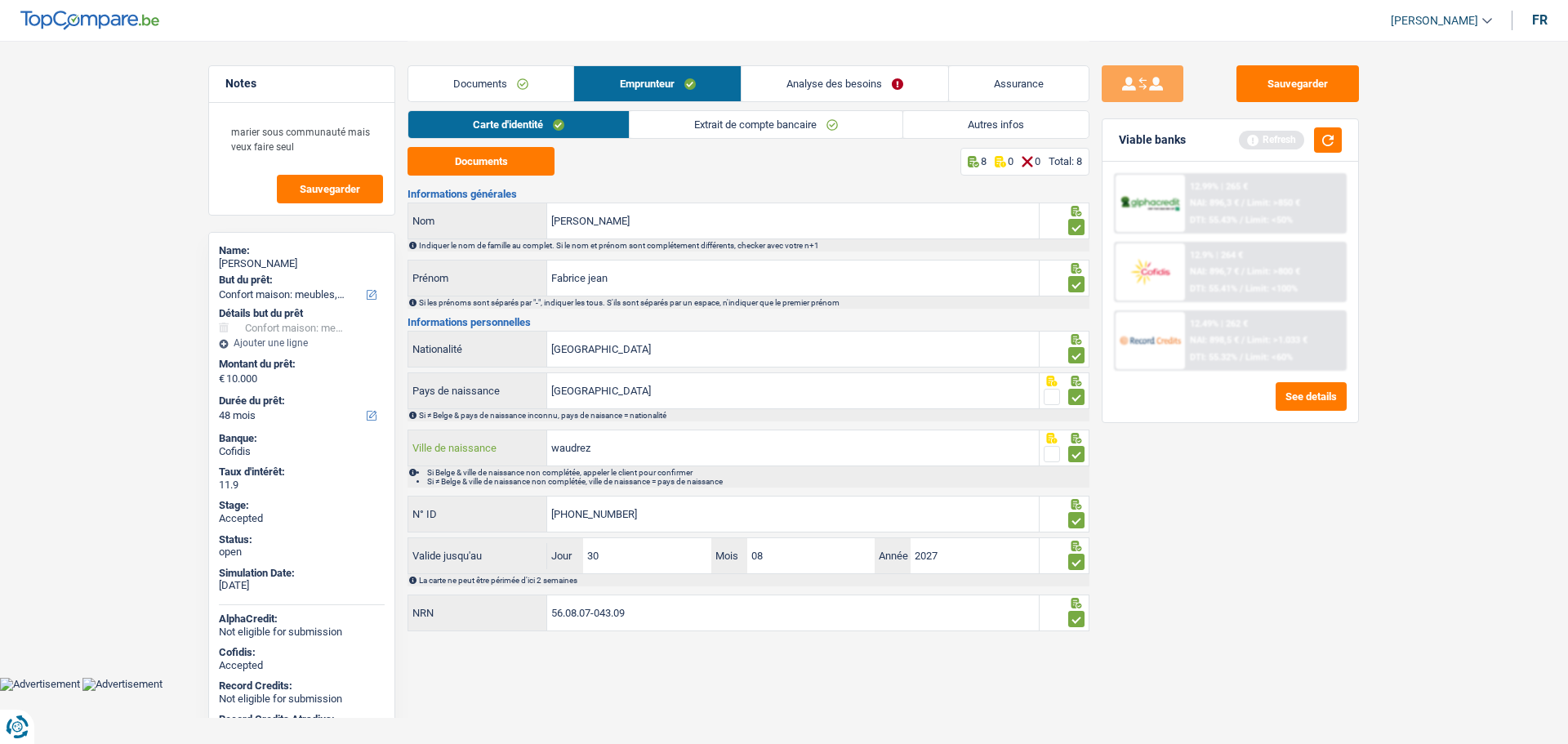
click at [571, 451] on input "waudrez" at bounding box center [792, 448] width 491 height 35
click at [230, 261] on div "[PERSON_NAME]" at bounding box center [301, 264] width 166 height 13
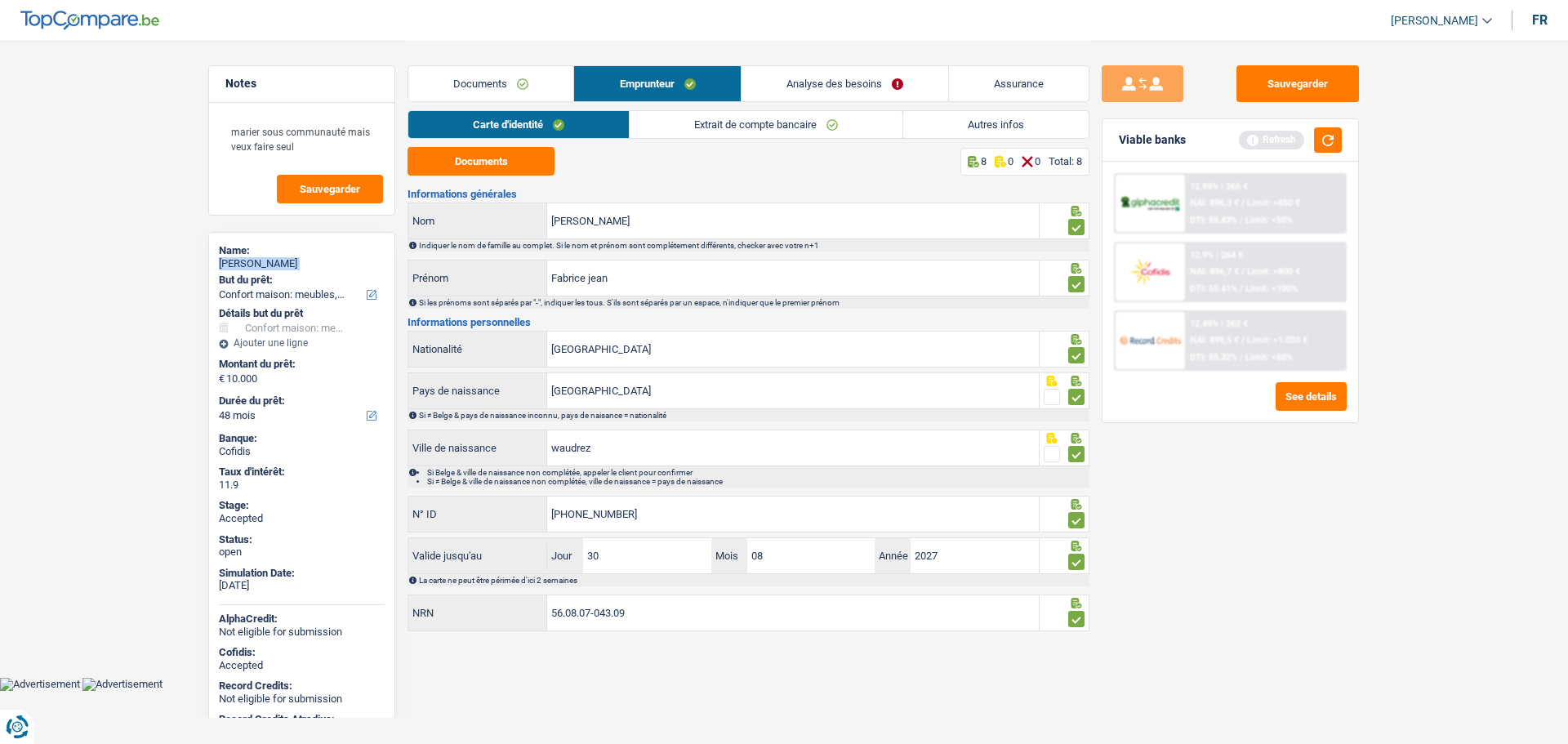
copy div "[PERSON_NAME]"
click at [975, 121] on link "Autres infos" at bounding box center [996, 124] width 185 height 27
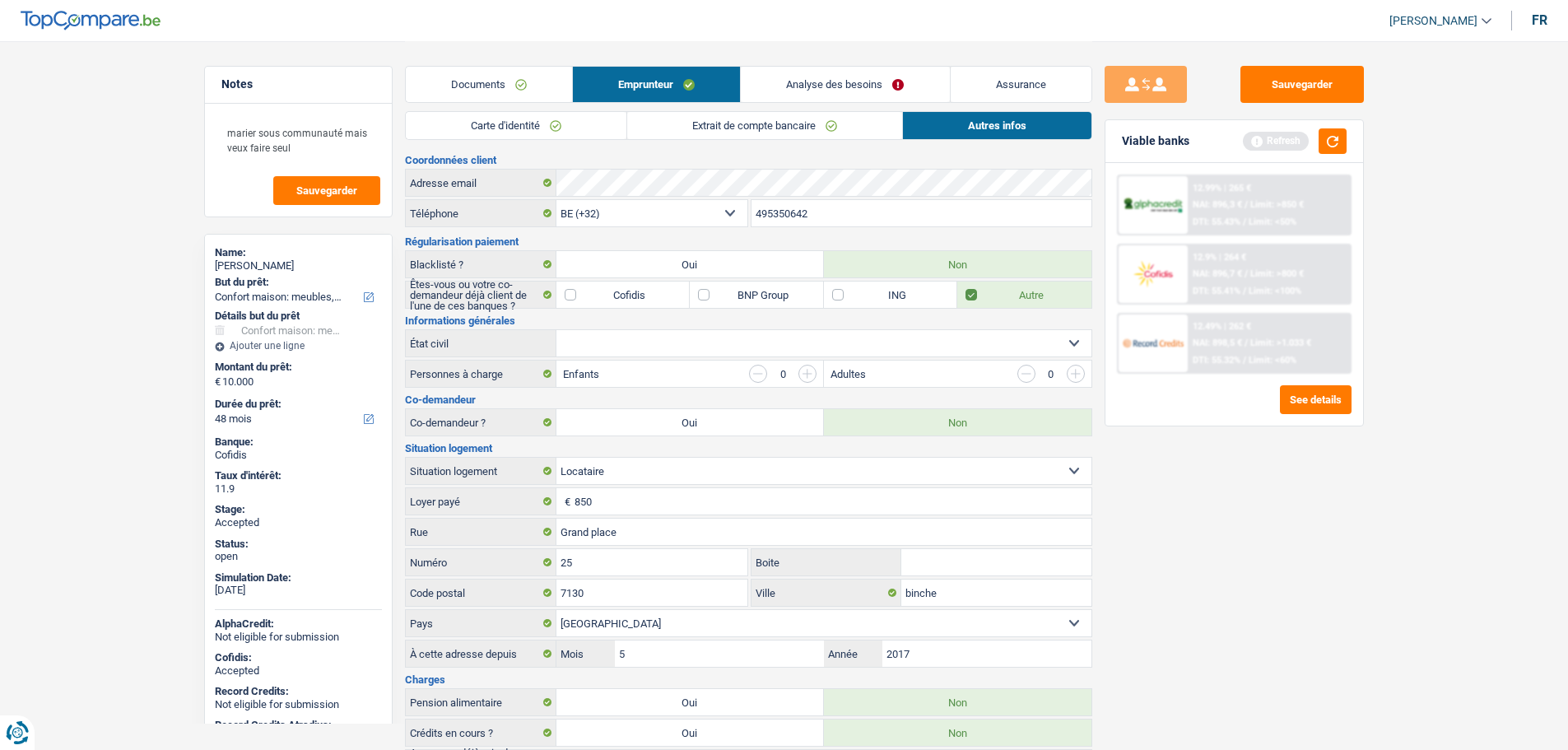
click at [808, 218] on input "495350642" at bounding box center [921, 213] width 340 height 26
click at [461, 93] on link "Documents" at bounding box center [490, 84] width 167 height 35
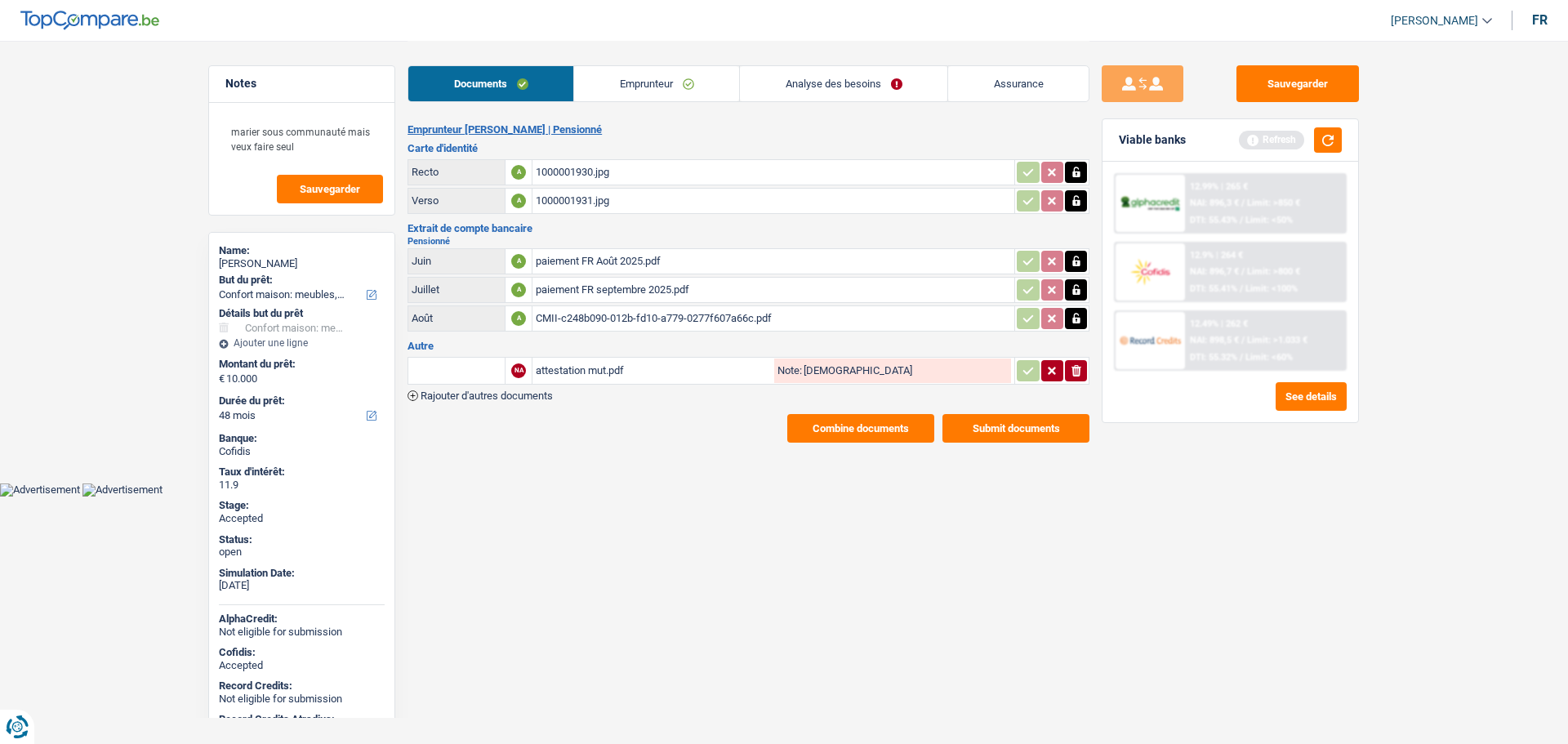
click at [639, 81] on link "Emprunteur" at bounding box center [656, 84] width 165 height 35
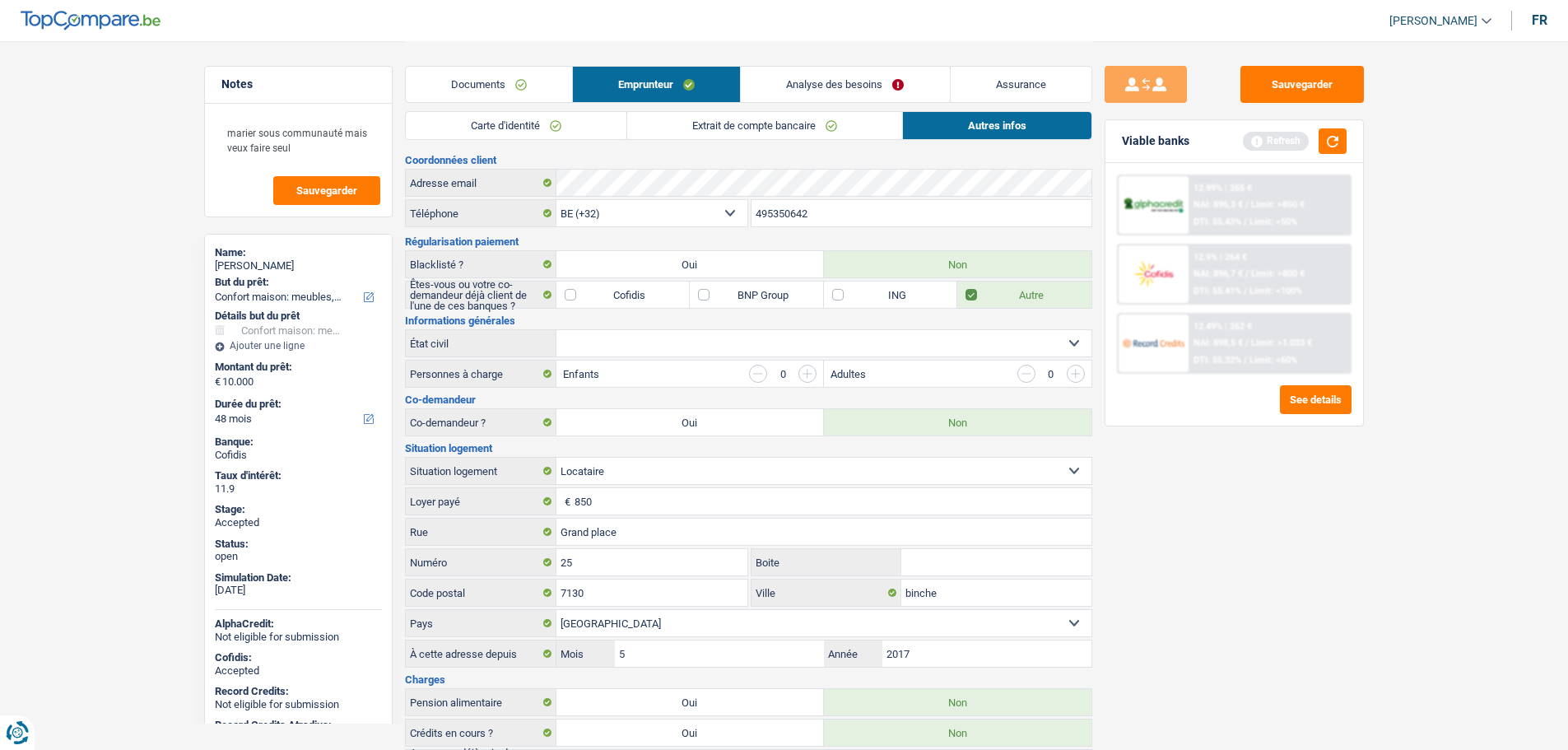
click at [688, 120] on link "Extrait de compte bancaire" at bounding box center [765, 125] width 275 height 27
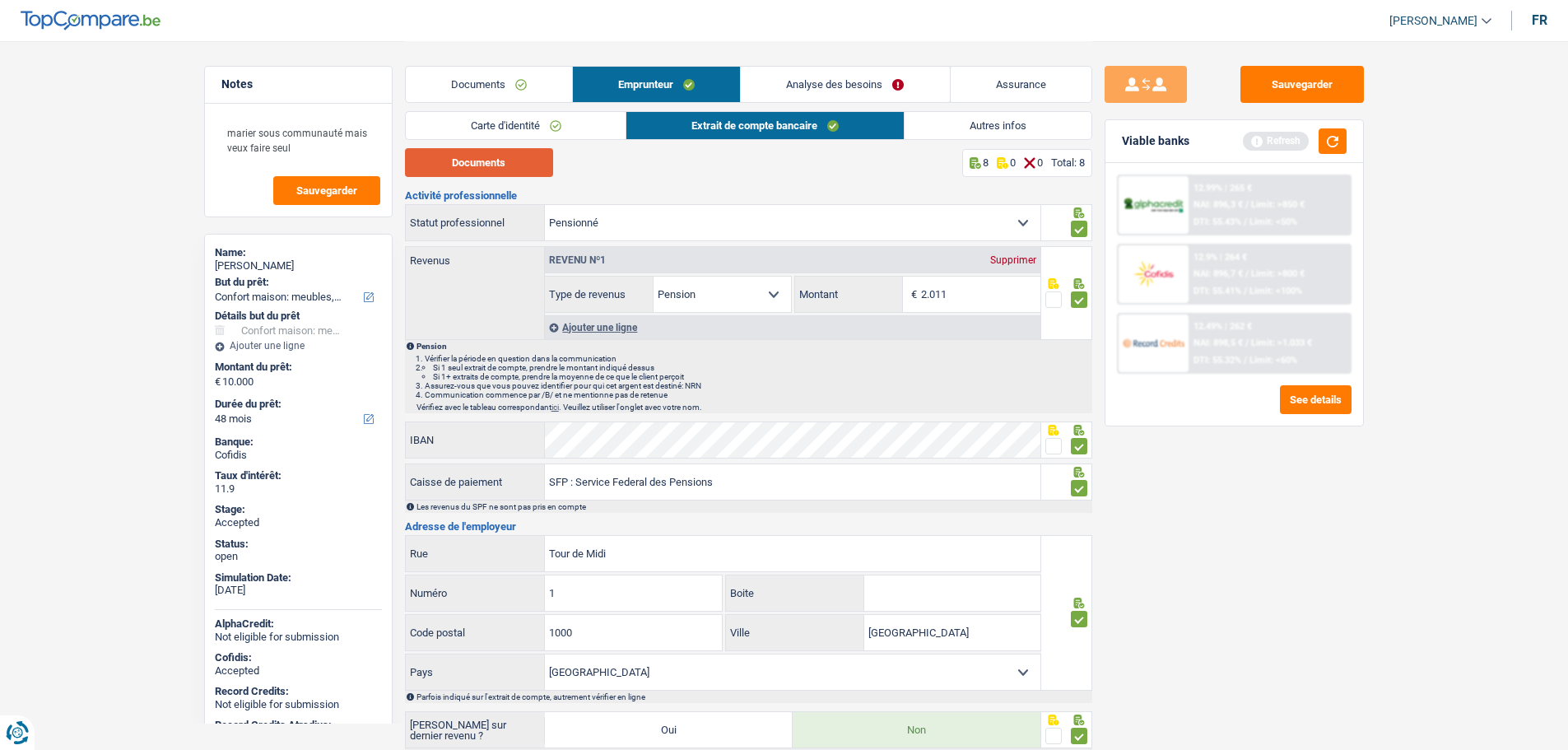
click at [495, 164] on button "Documents" at bounding box center [479, 162] width 148 height 29
click at [479, 83] on link "Documents" at bounding box center [490, 84] width 167 height 35
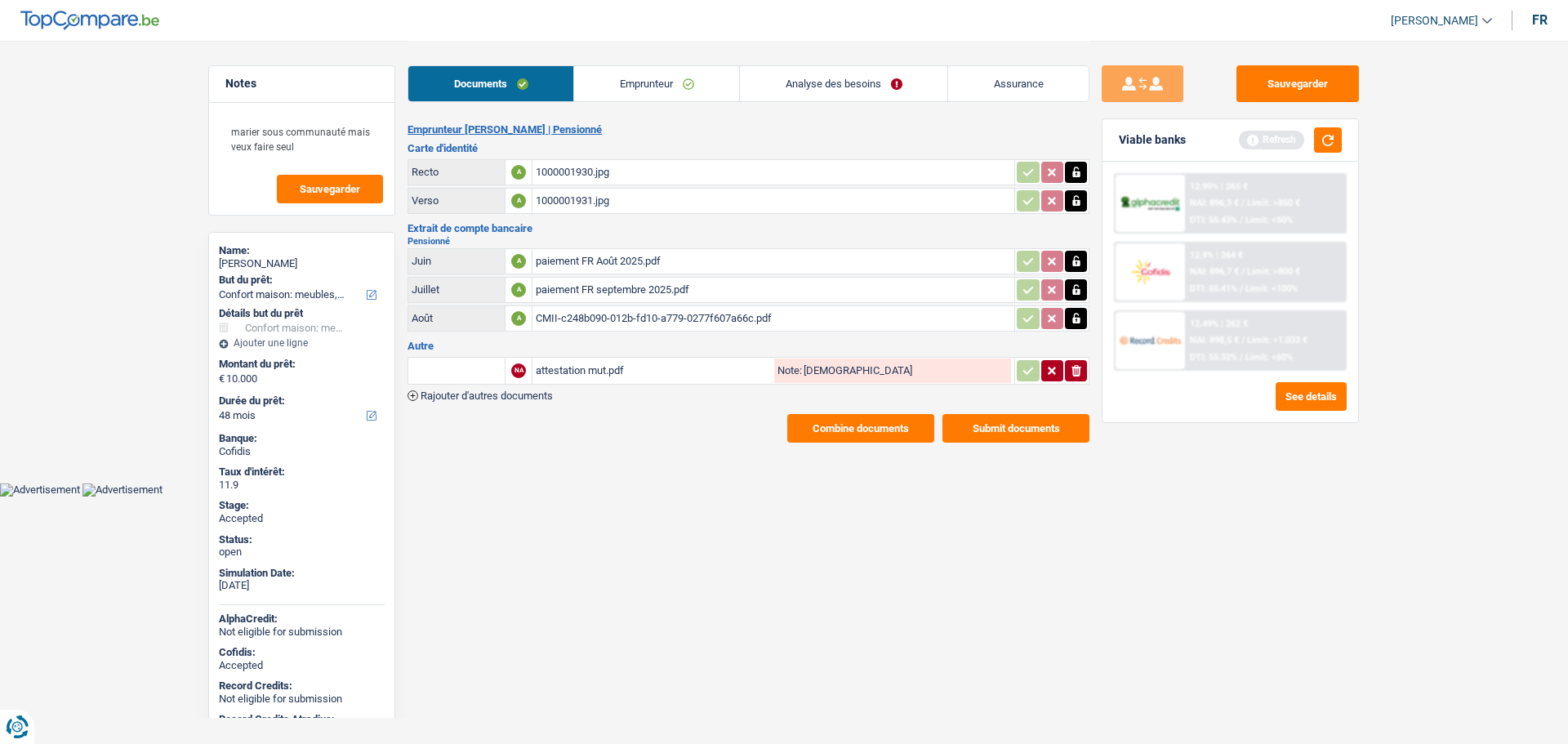
click at [628, 88] on link "Emprunteur" at bounding box center [656, 84] width 165 height 35
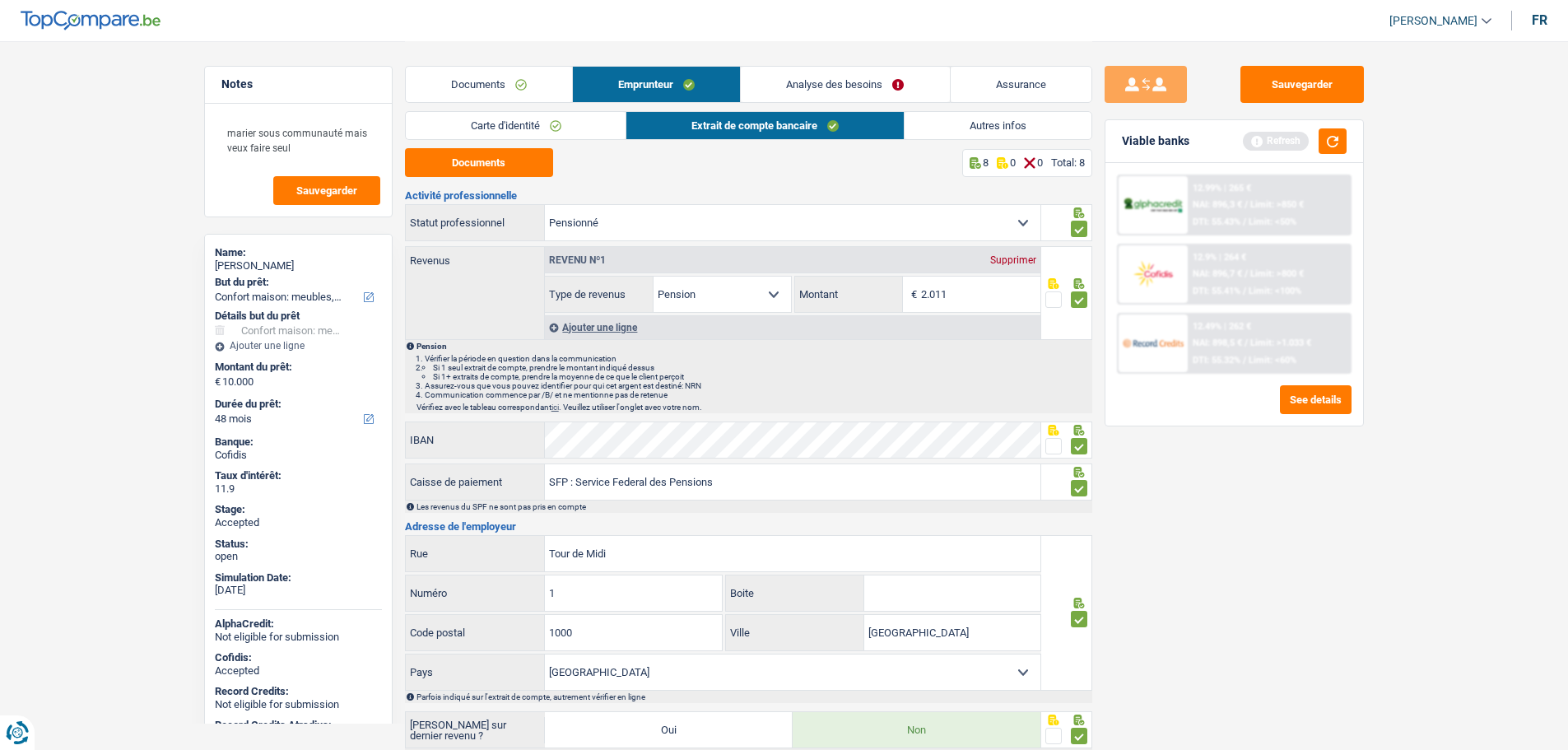
click at [1036, 90] on link "Assurance" at bounding box center [1021, 84] width 141 height 35
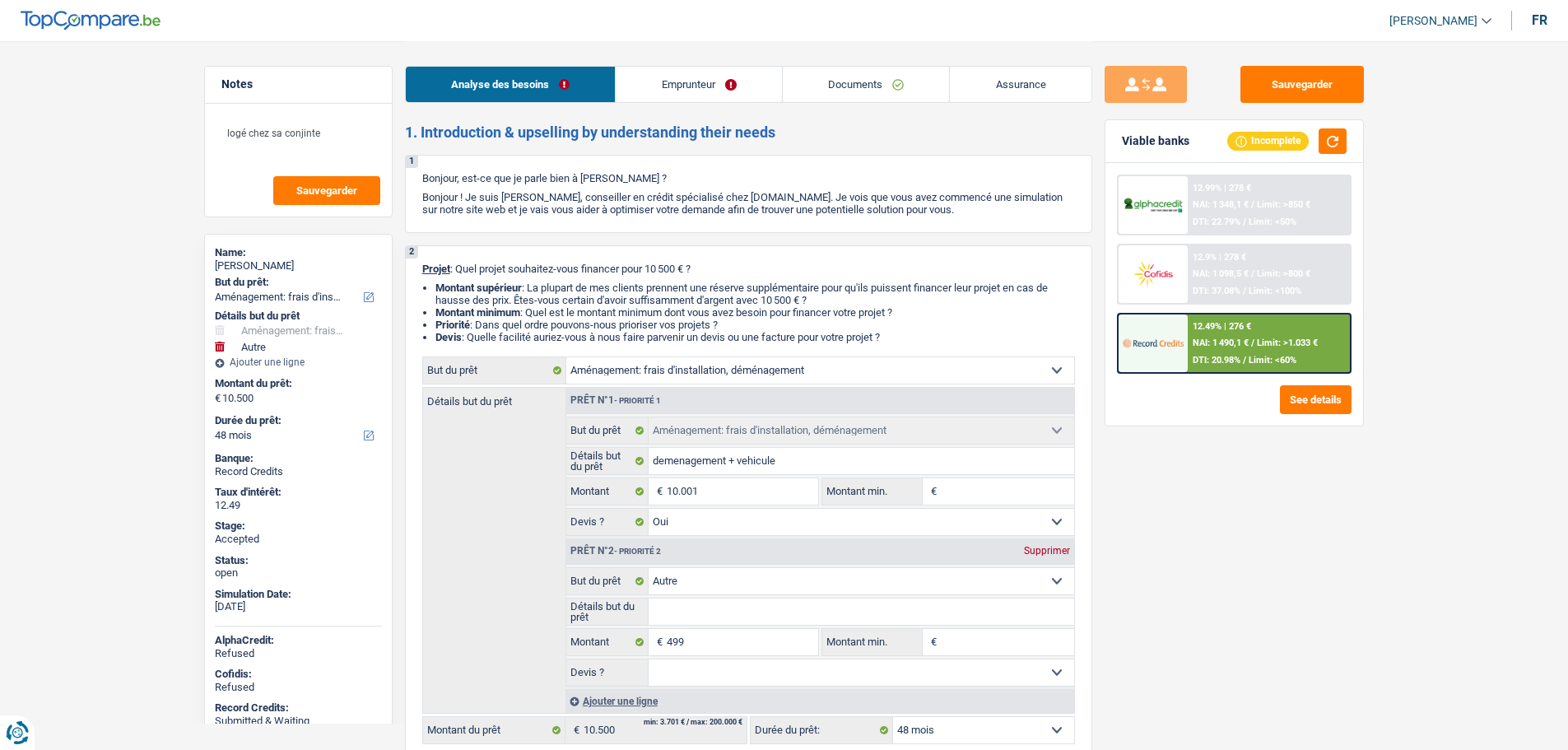
select select "movingOrInstallation"
select select "other"
select select "48"
select select "movingOrInstallation"
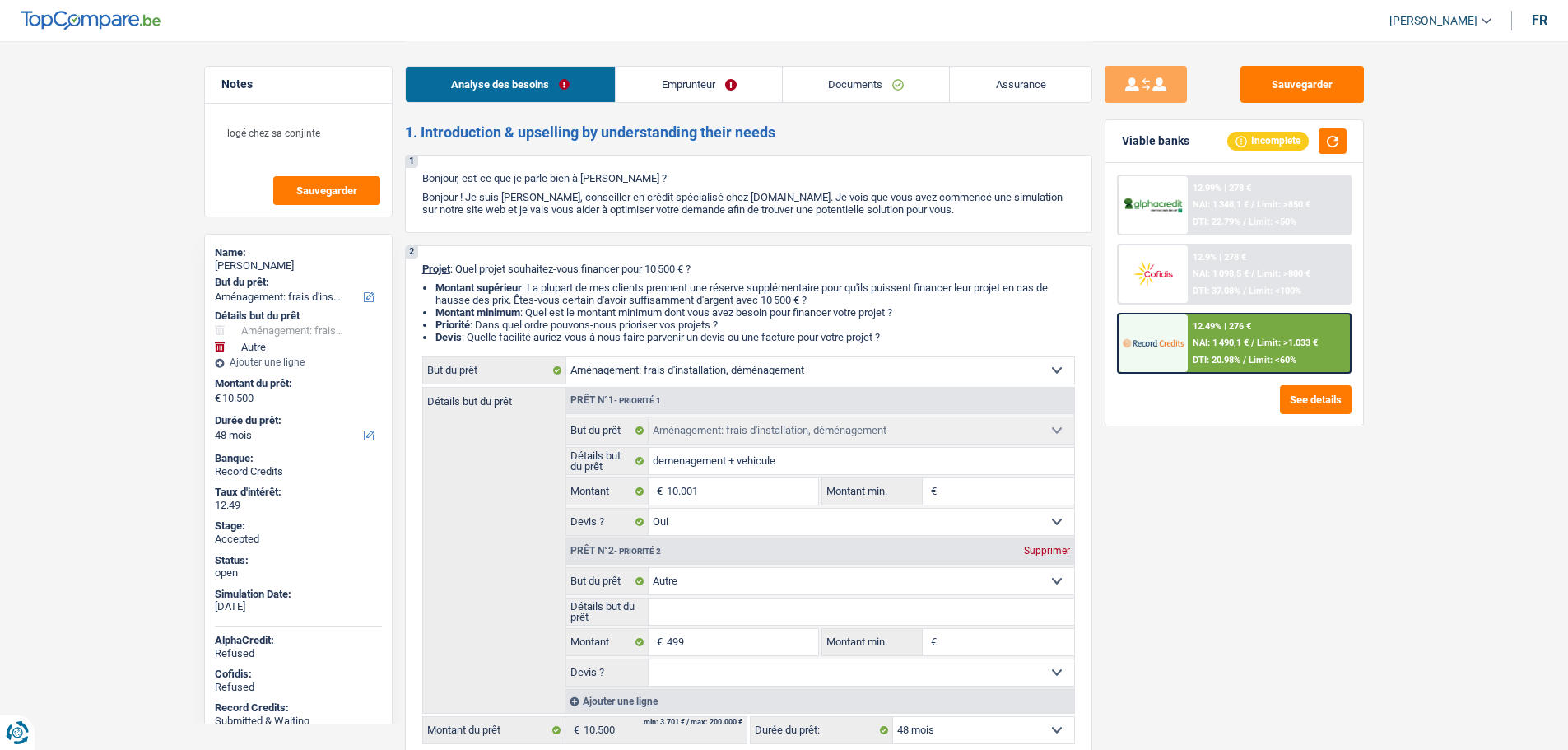
select select "movingOrInstallation"
select select "yes"
select select "other"
select select "48"
select select "worker"
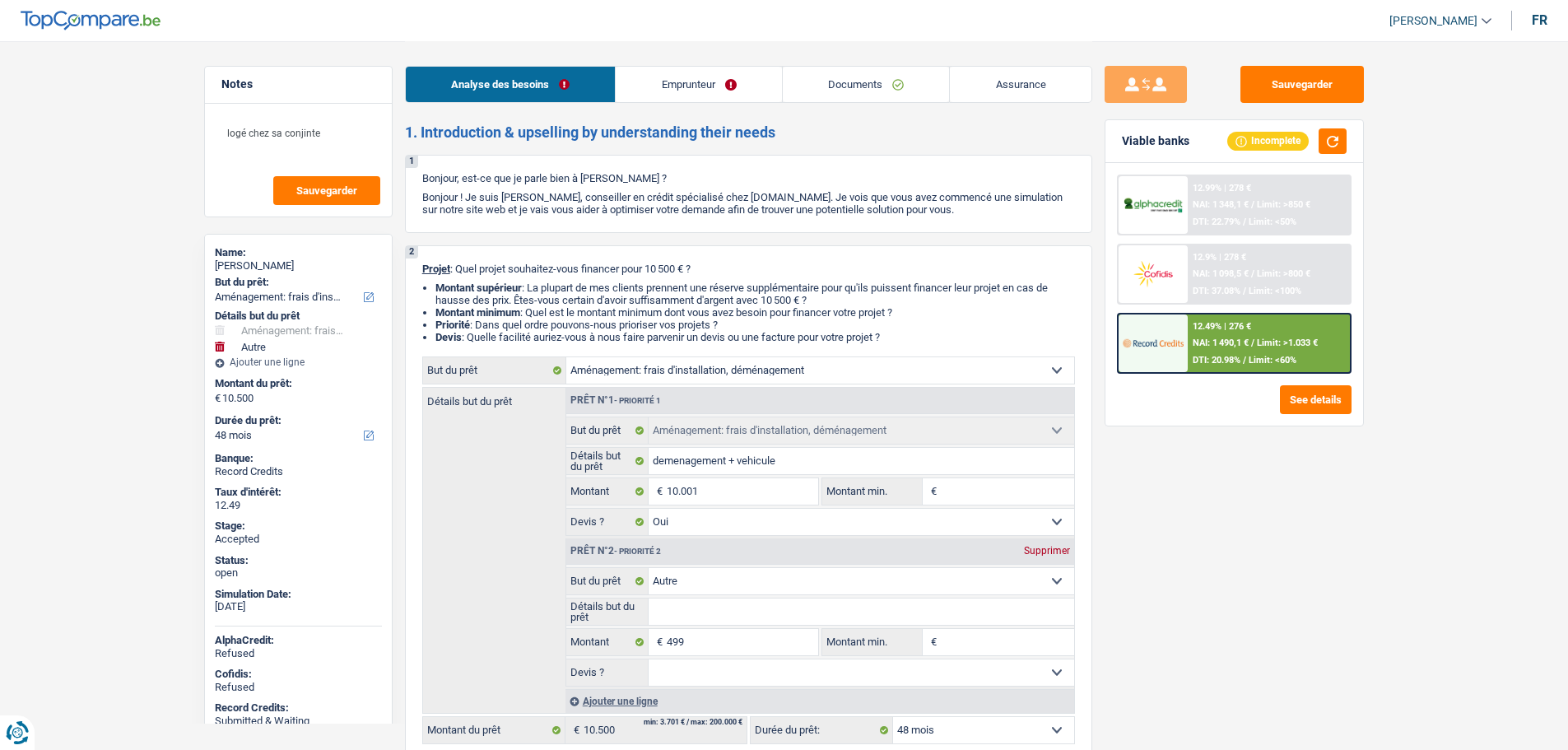
select select "netSalary"
select select "liveWithParents"
select select "movingOrInstallation"
select select "yes"
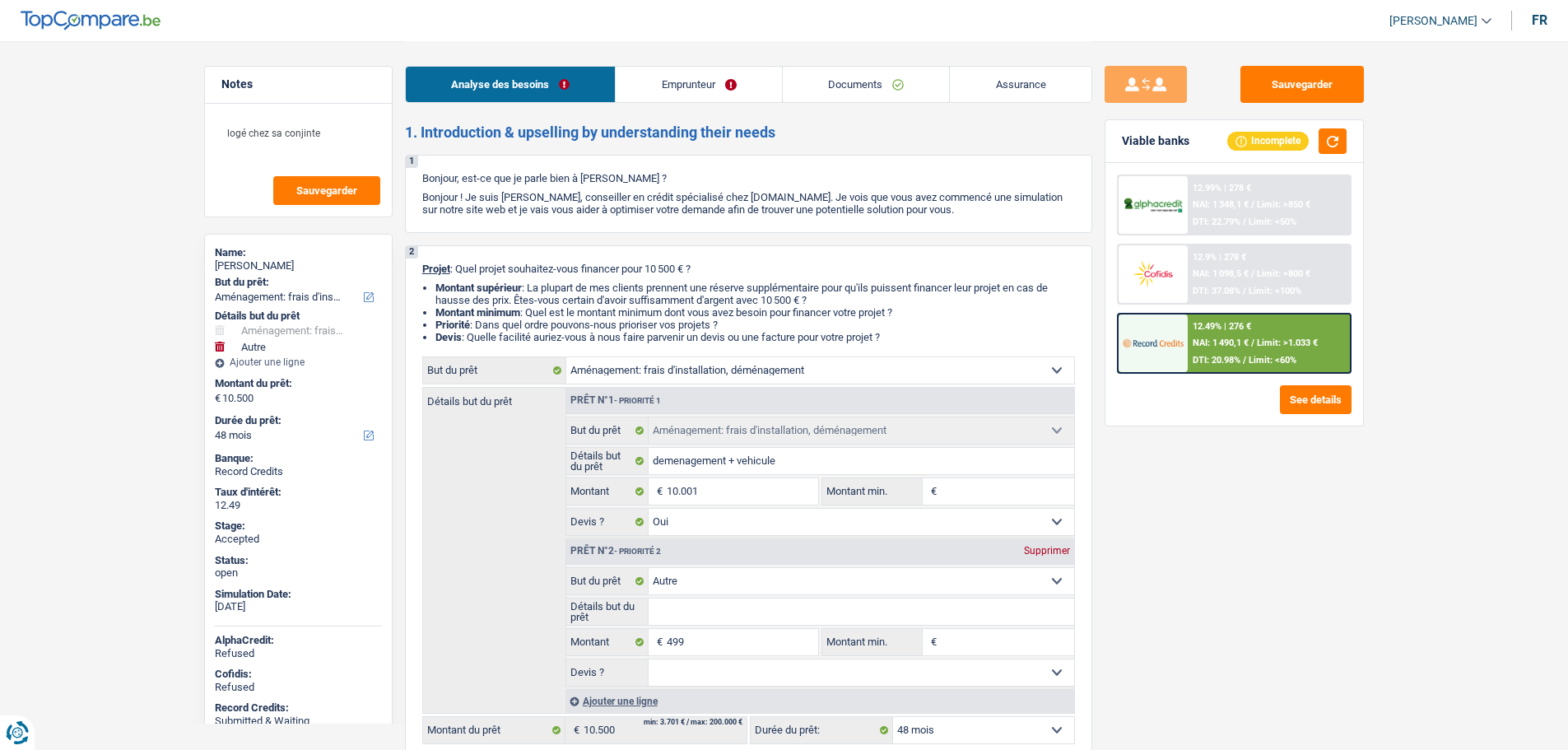
select select "other"
select select "48"
drag, startPoint x: 0, startPoint y: 0, endPoint x: 678, endPoint y: 94, distance: 684.5
click at [678, 94] on link "Emprunteur" at bounding box center [699, 84] width 167 height 35
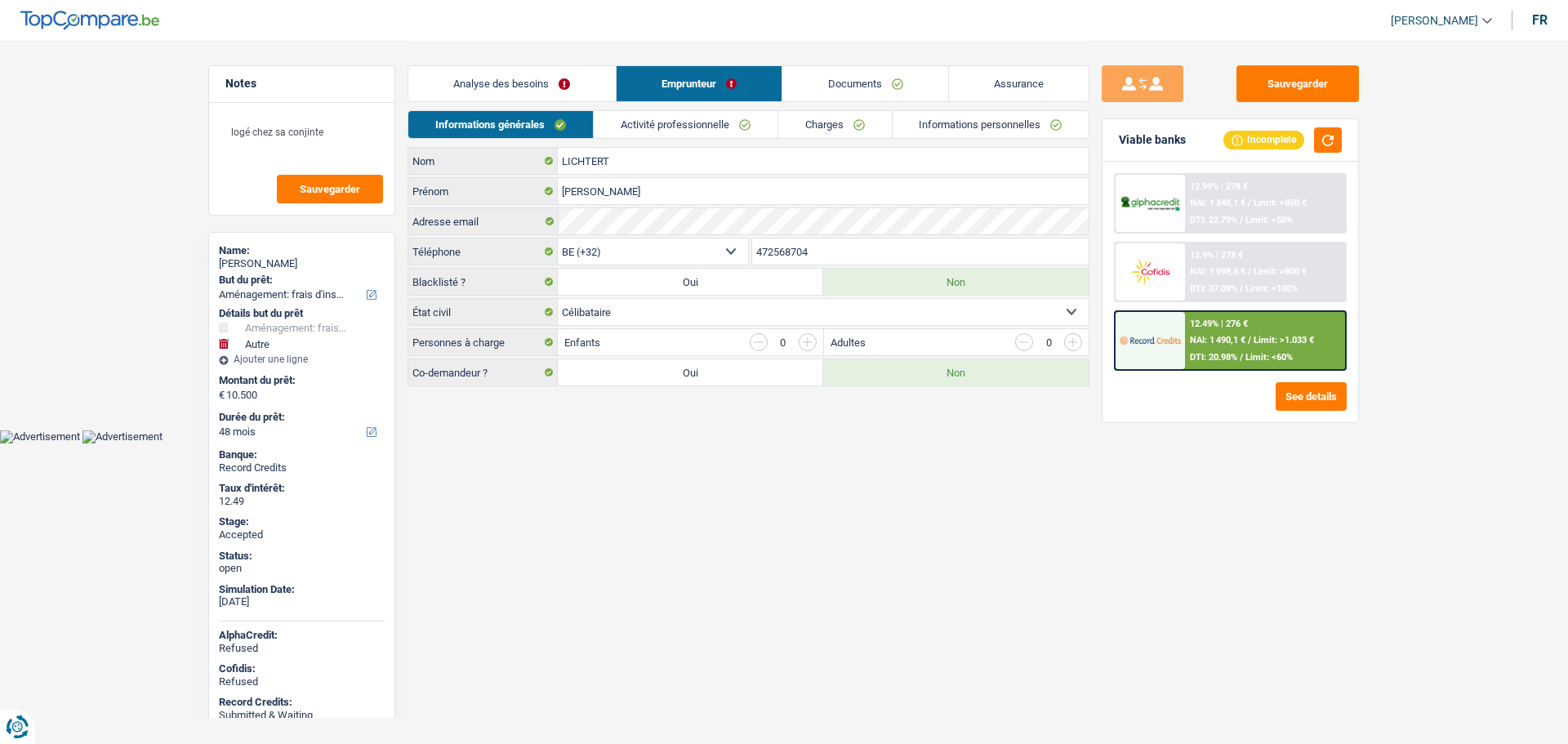
click at [842, 90] on link "Documents" at bounding box center [865, 84] width 166 height 35
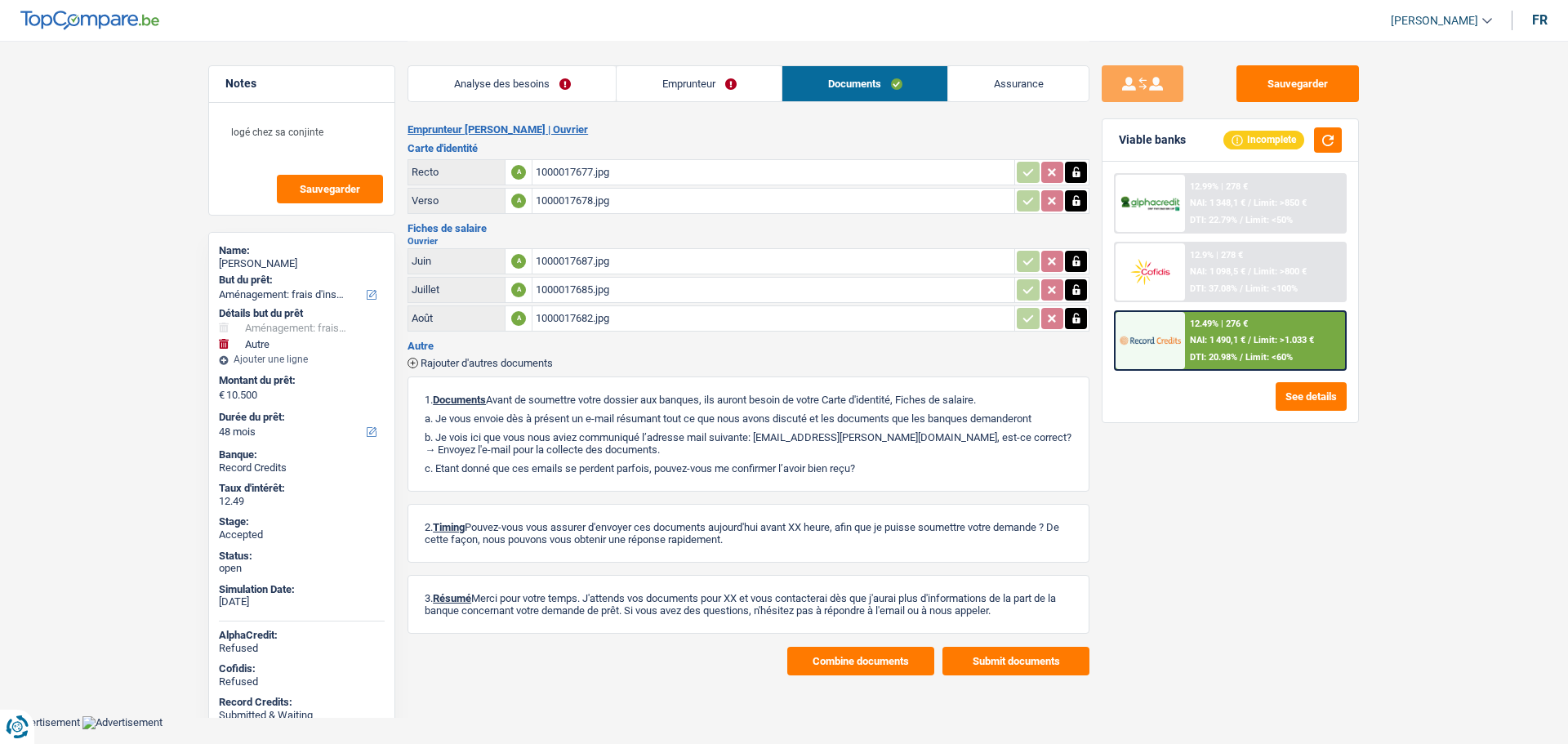
click at [1422, 19] on span "[PERSON_NAME]" at bounding box center [1434, 20] width 87 height 14
click at [1388, 147] on button "SO" at bounding box center [1405, 150] width 145 height 33
select select "48"
select select "60"
select select "movingOrInstallation"
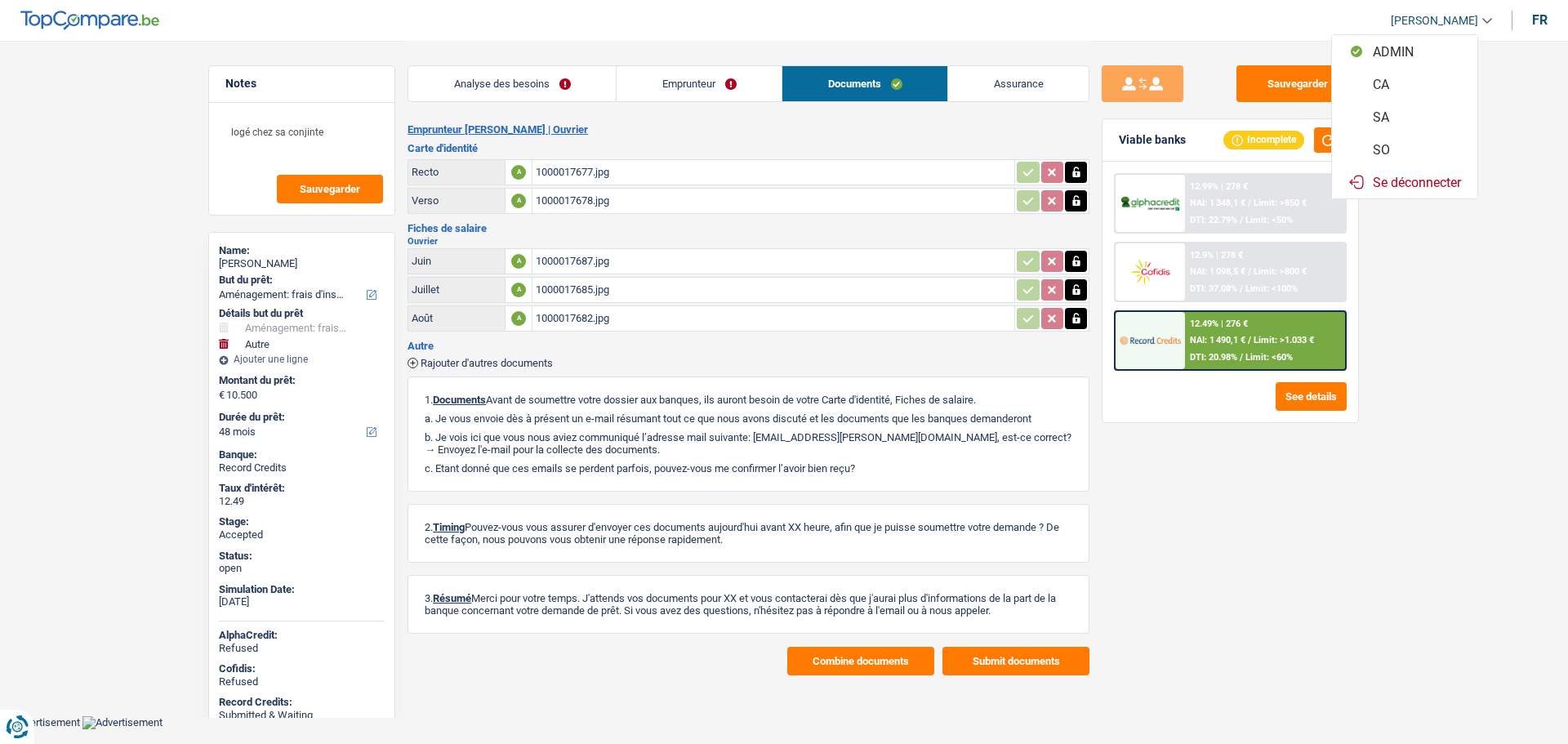
select select "movingOrInstallation"
select select "yes"
select select "other"
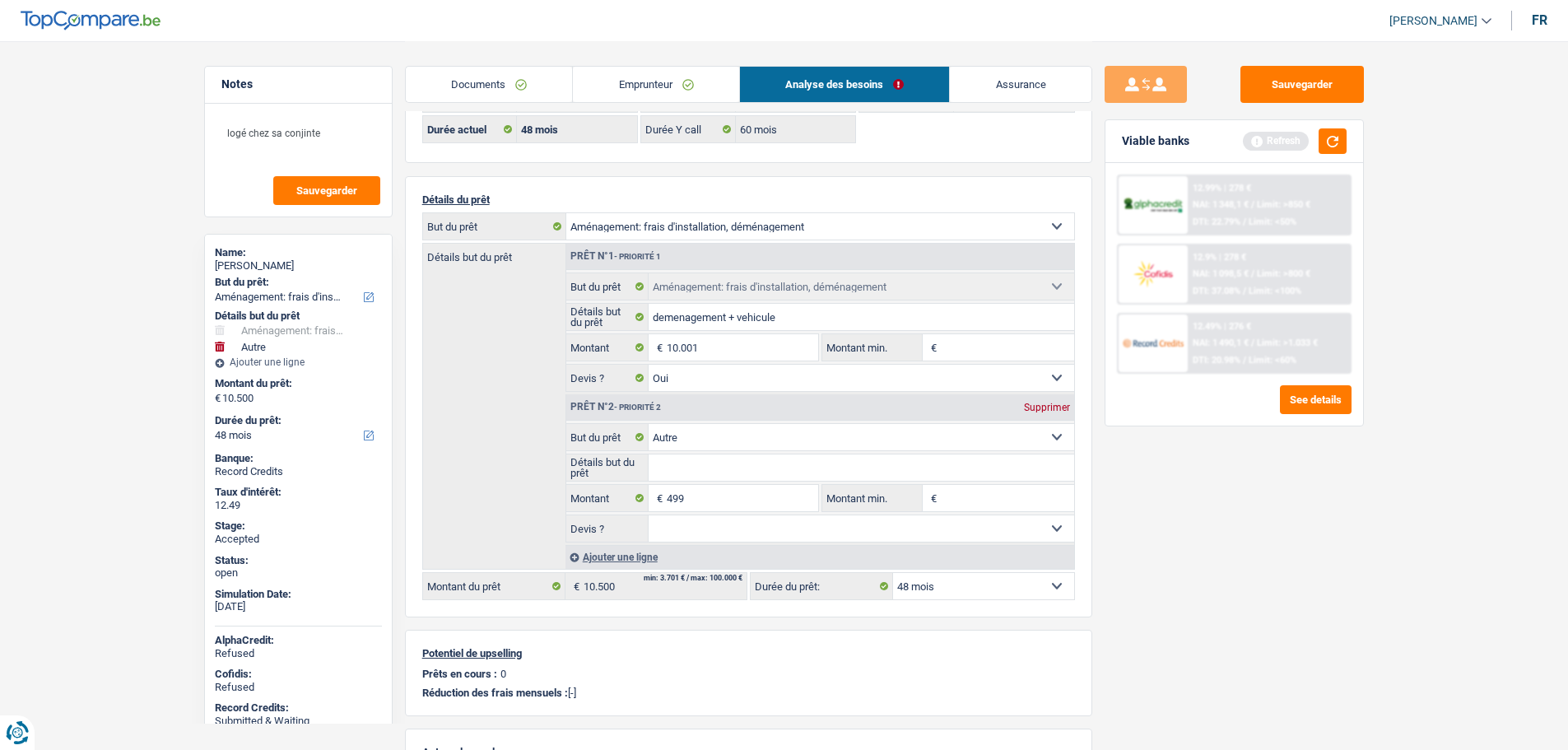
scroll to position [165, 0]
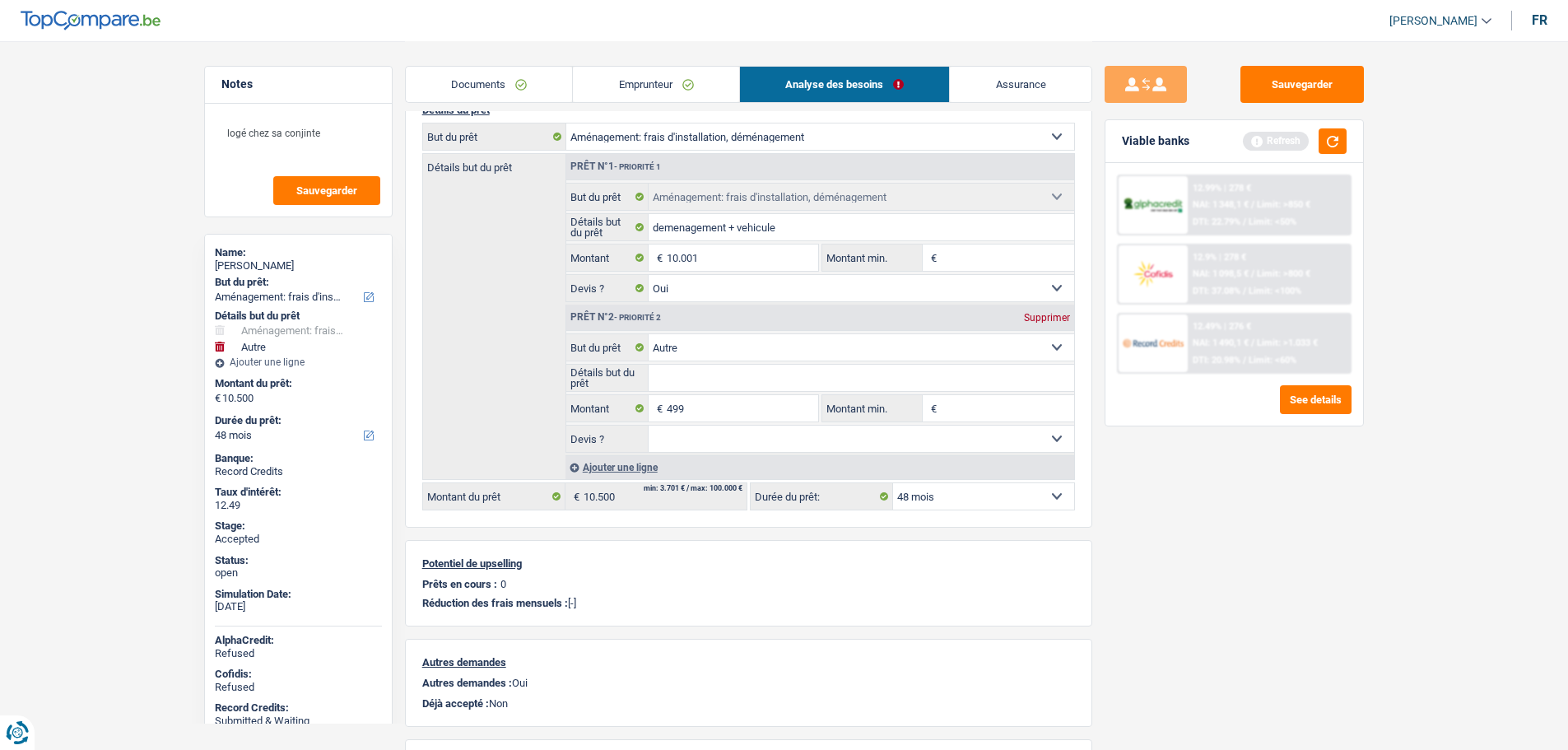
click at [916, 484] on select "12 mois 18 mois 24 mois 30 mois 36 mois 42 mois 48 mois 60 mois Sélectionner un…" at bounding box center [984, 496] width 181 height 26
click at [921, 492] on select "12 mois 18 mois 24 mois 30 mois 36 mois 42 mois 48 mois 60 mois Sélectionner un…" at bounding box center [984, 496] width 181 height 26
click at [918, 500] on select "12 mois 18 mois 24 mois 30 mois 36 mois 42 mois 48 mois 60 mois Sélectionner un…" at bounding box center [984, 496] width 181 height 26
select select "60"
click at [893, 483] on select "12 mois 18 mois 24 mois 30 mois 36 mois 42 mois 48 mois 60 mois Sélectionner un…" at bounding box center [984, 496] width 181 height 26
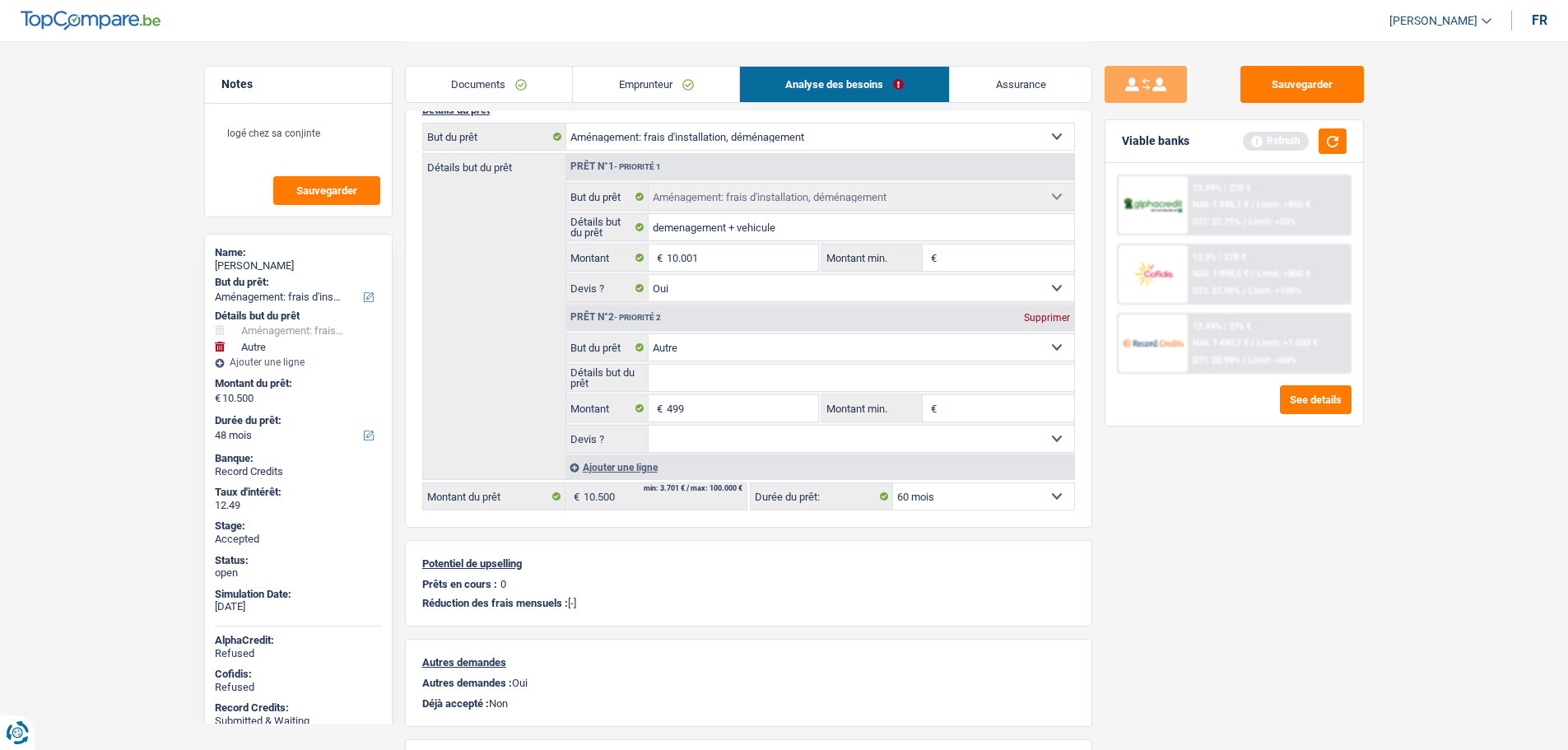
select select "60"
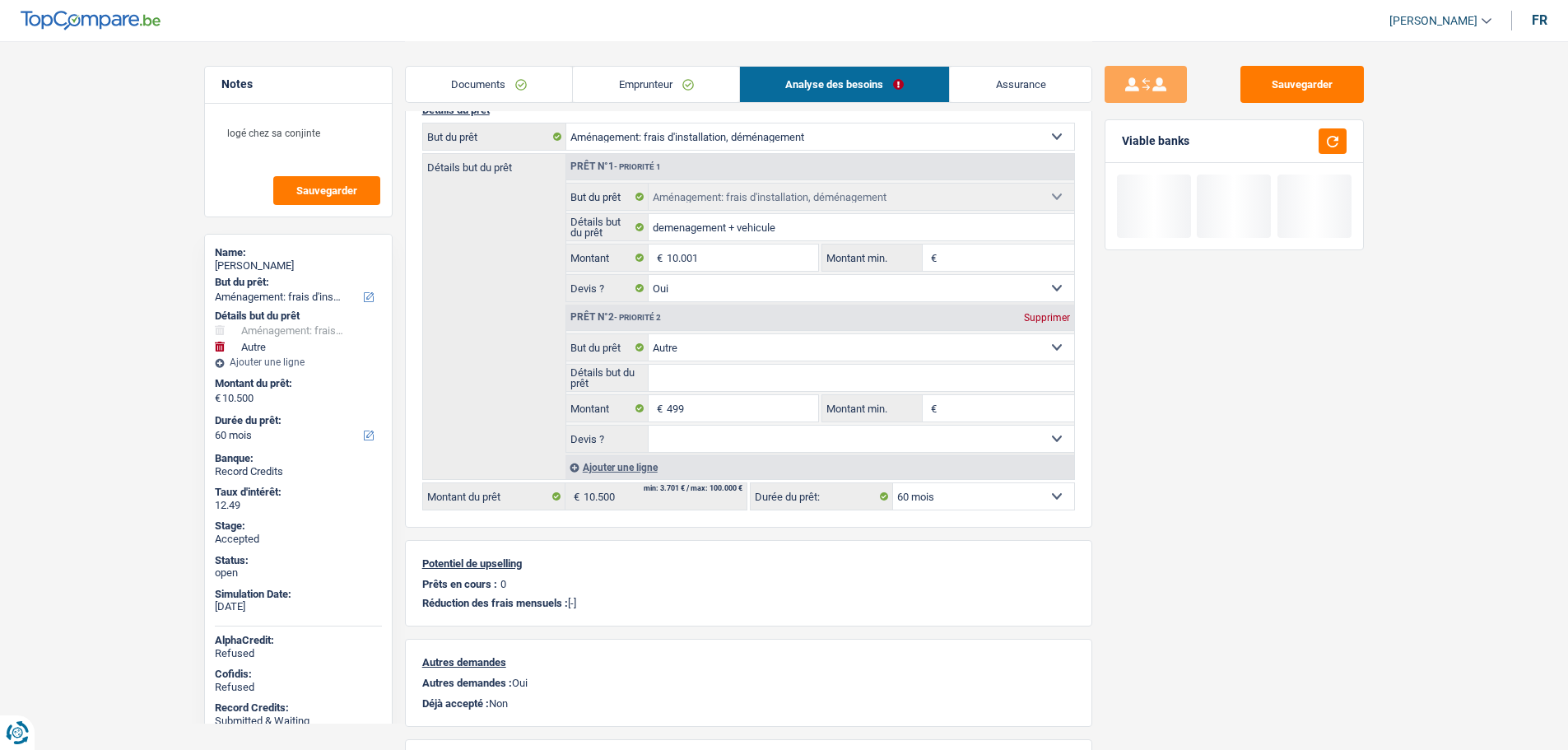
click at [1000, 89] on link "Assurance" at bounding box center [1020, 84] width 142 height 35
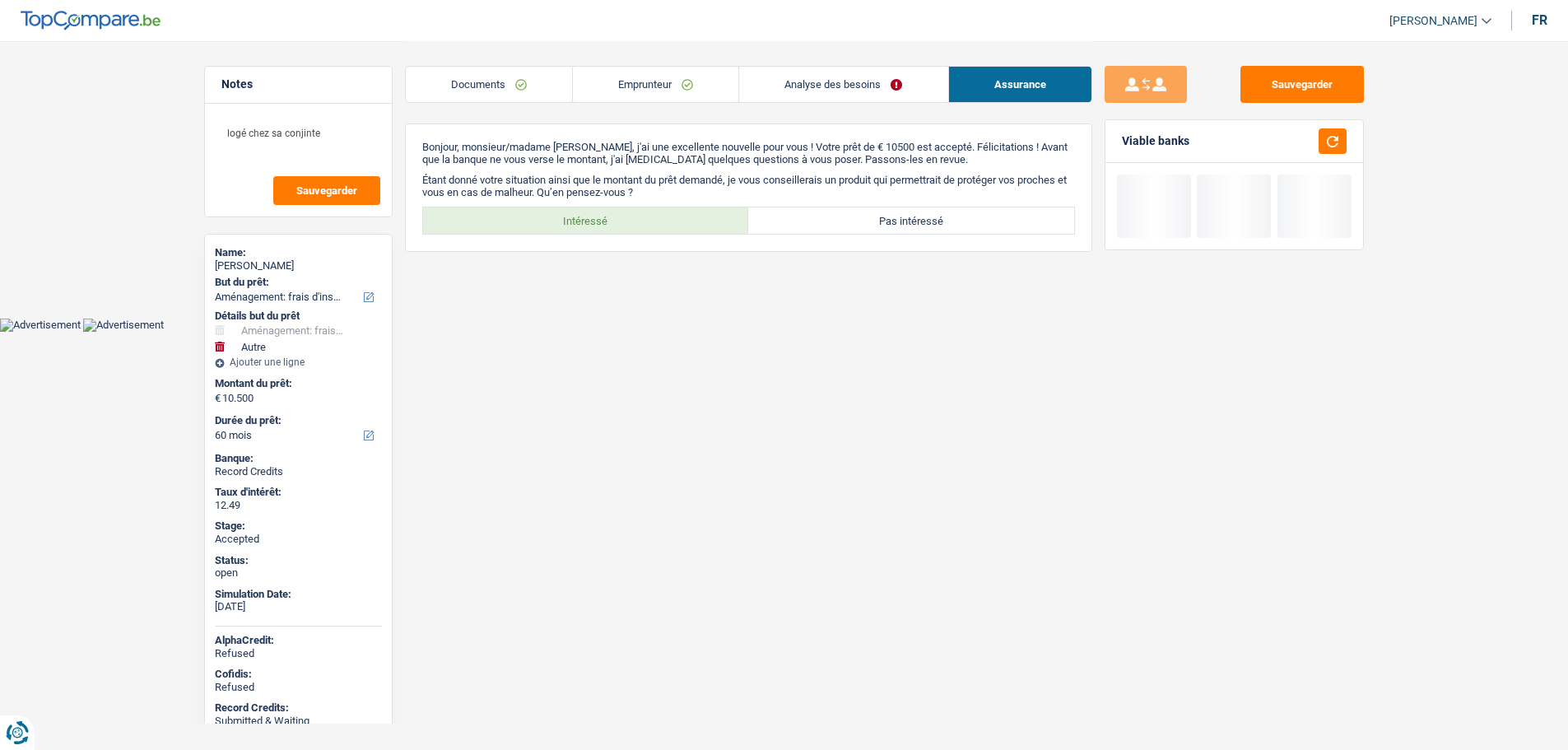
scroll to position [0, 0]
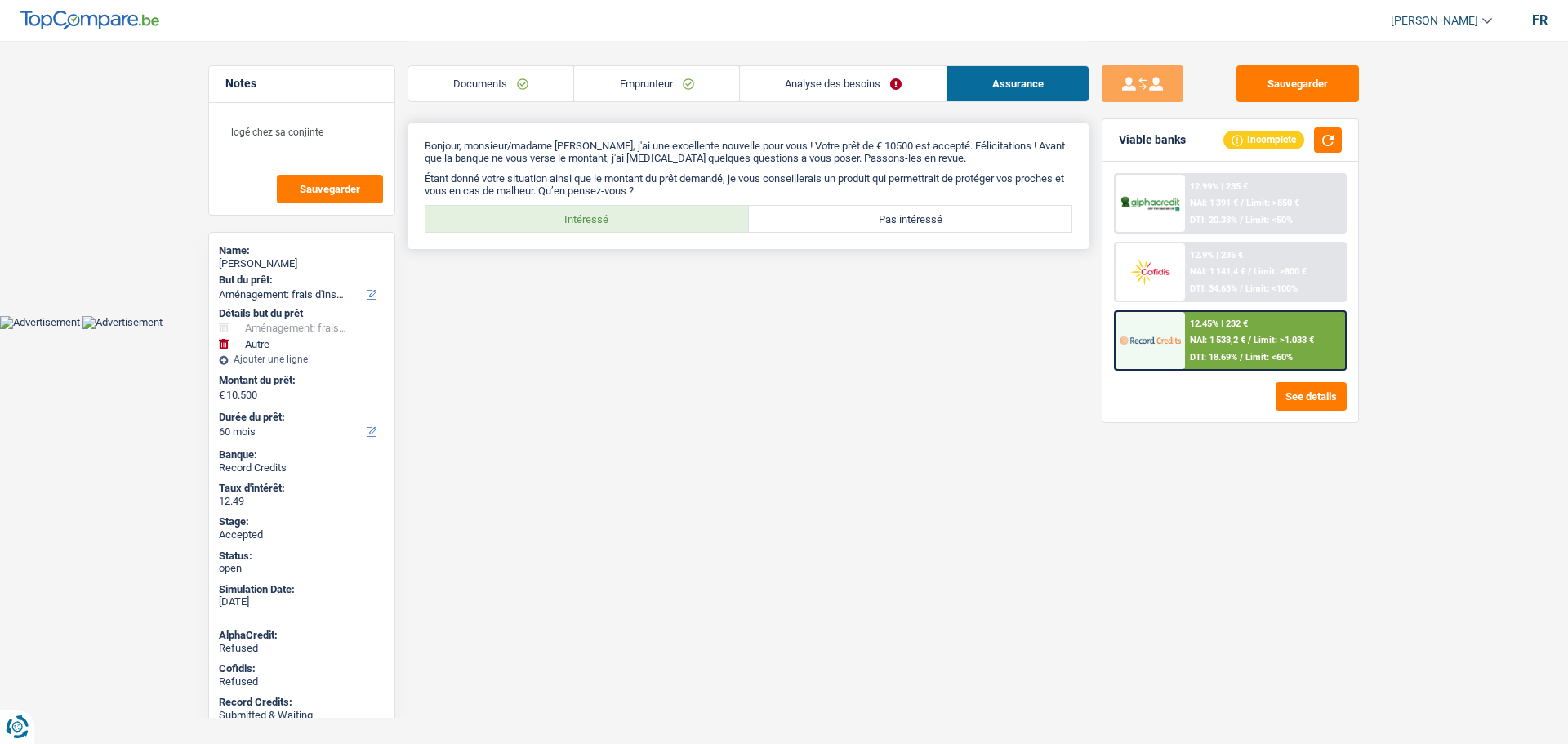
click at [631, 214] on label "Intéressé" at bounding box center [587, 219] width 323 height 26
click at [631, 214] on input "Intéressé" at bounding box center [587, 219] width 323 height 26
radio input "true"
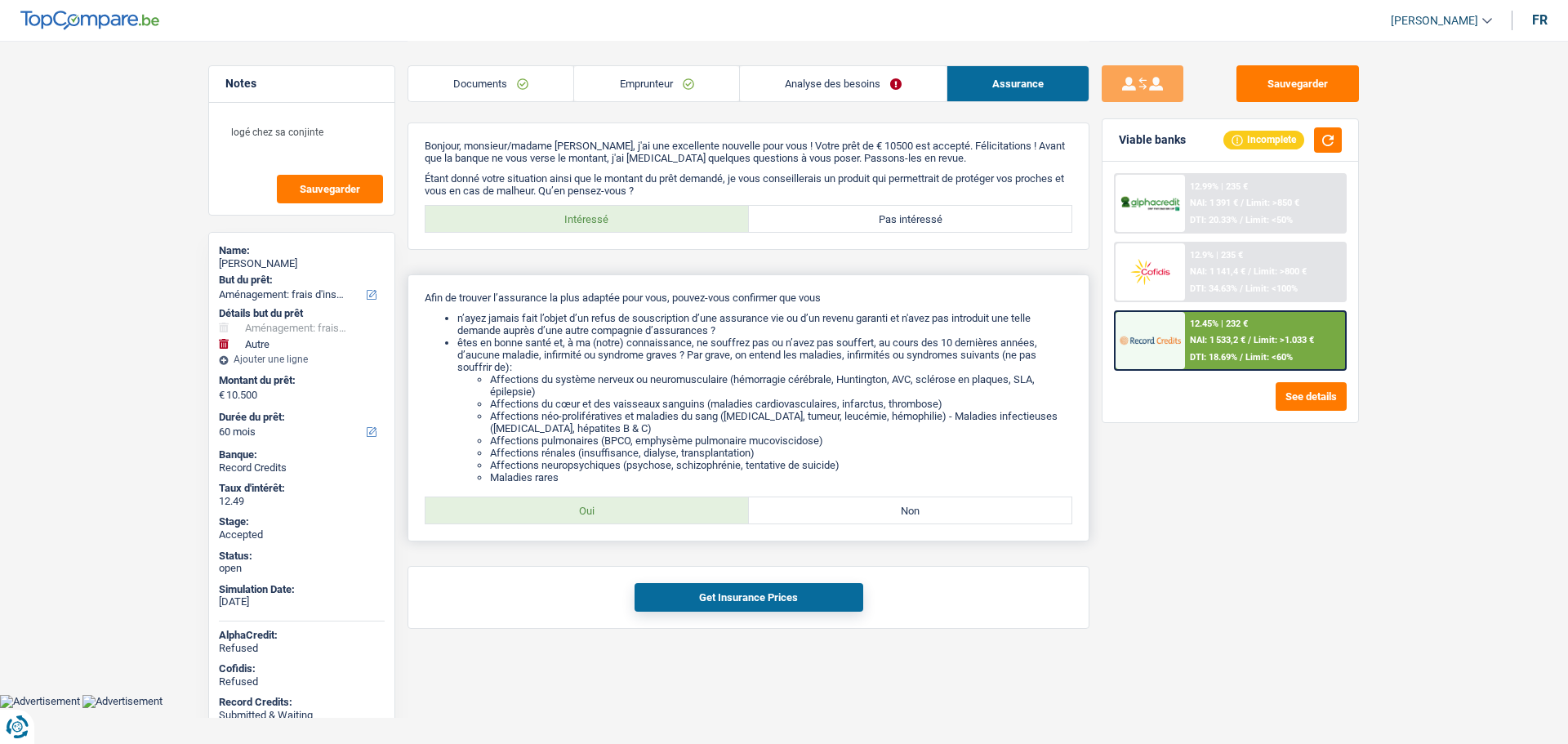
click at [610, 510] on label "Oui" at bounding box center [587, 511] width 323 height 26
click at [610, 510] on input "Oui" at bounding box center [587, 511] width 323 height 26
radio input "true"
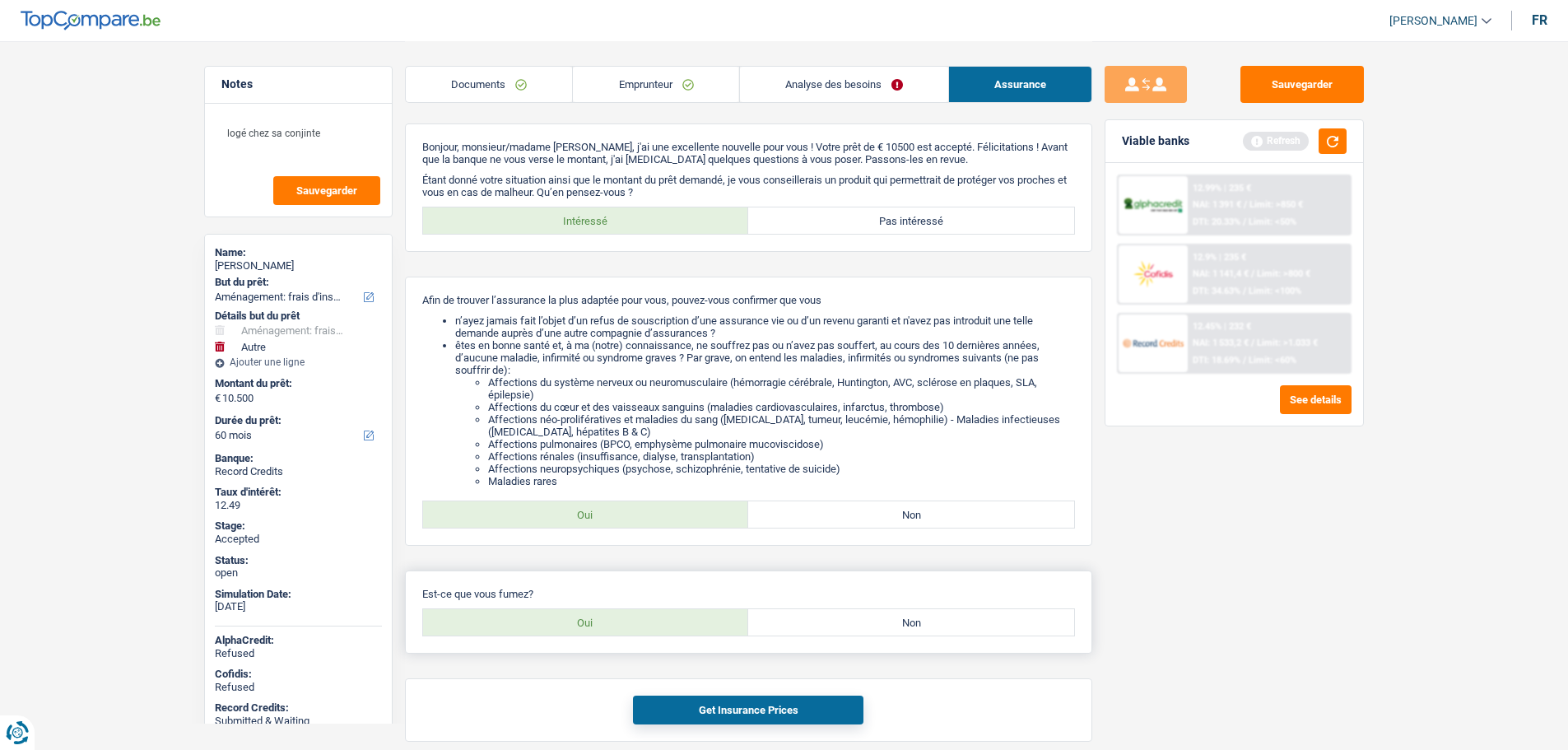
click at [608, 612] on label "Oui" at bounding box center [586, 622] width 326 height 26
click at [608, 612] on input "Oui" at bounding box center [586, 622] width 326 height 26
radio input "true"
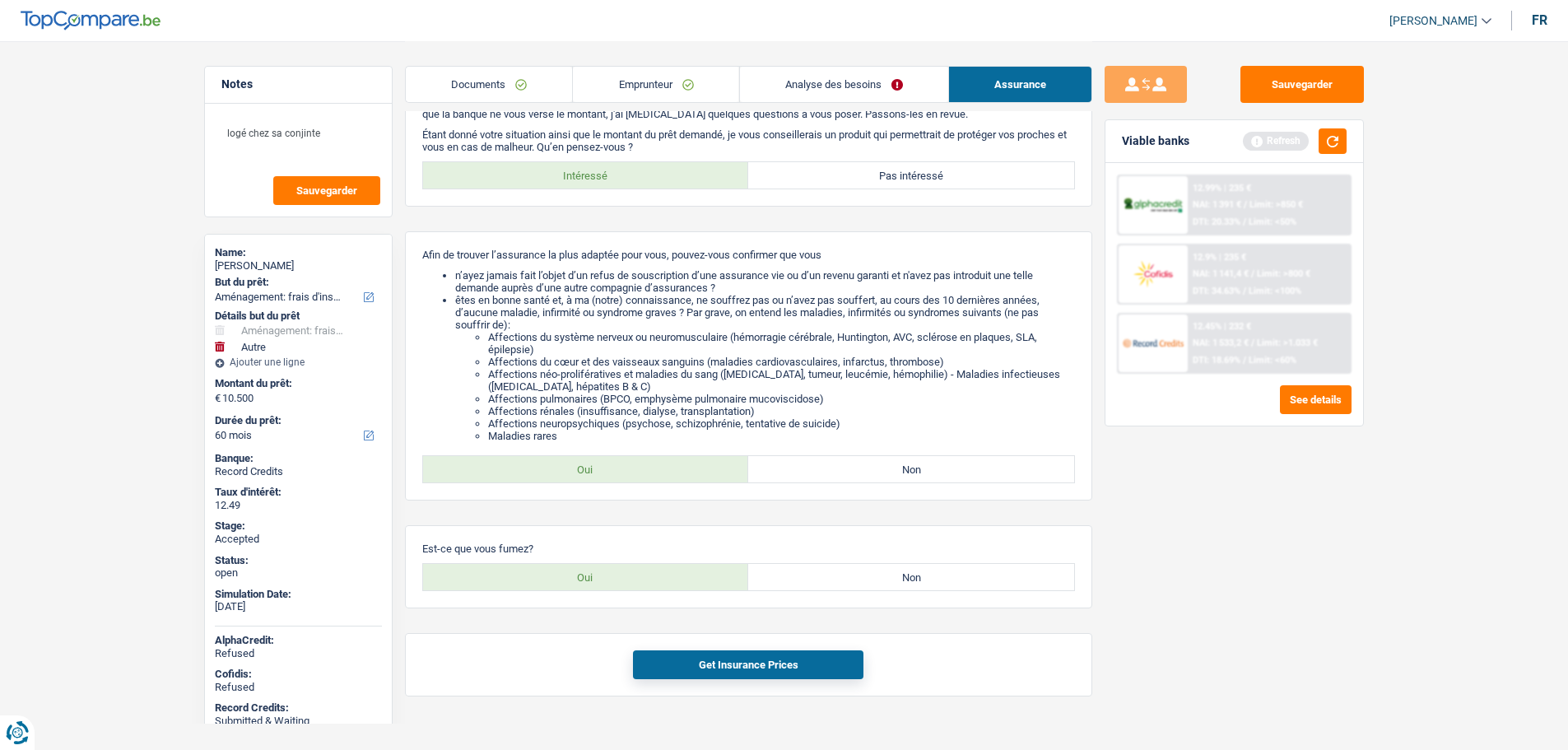
scroll to position [70, 0]
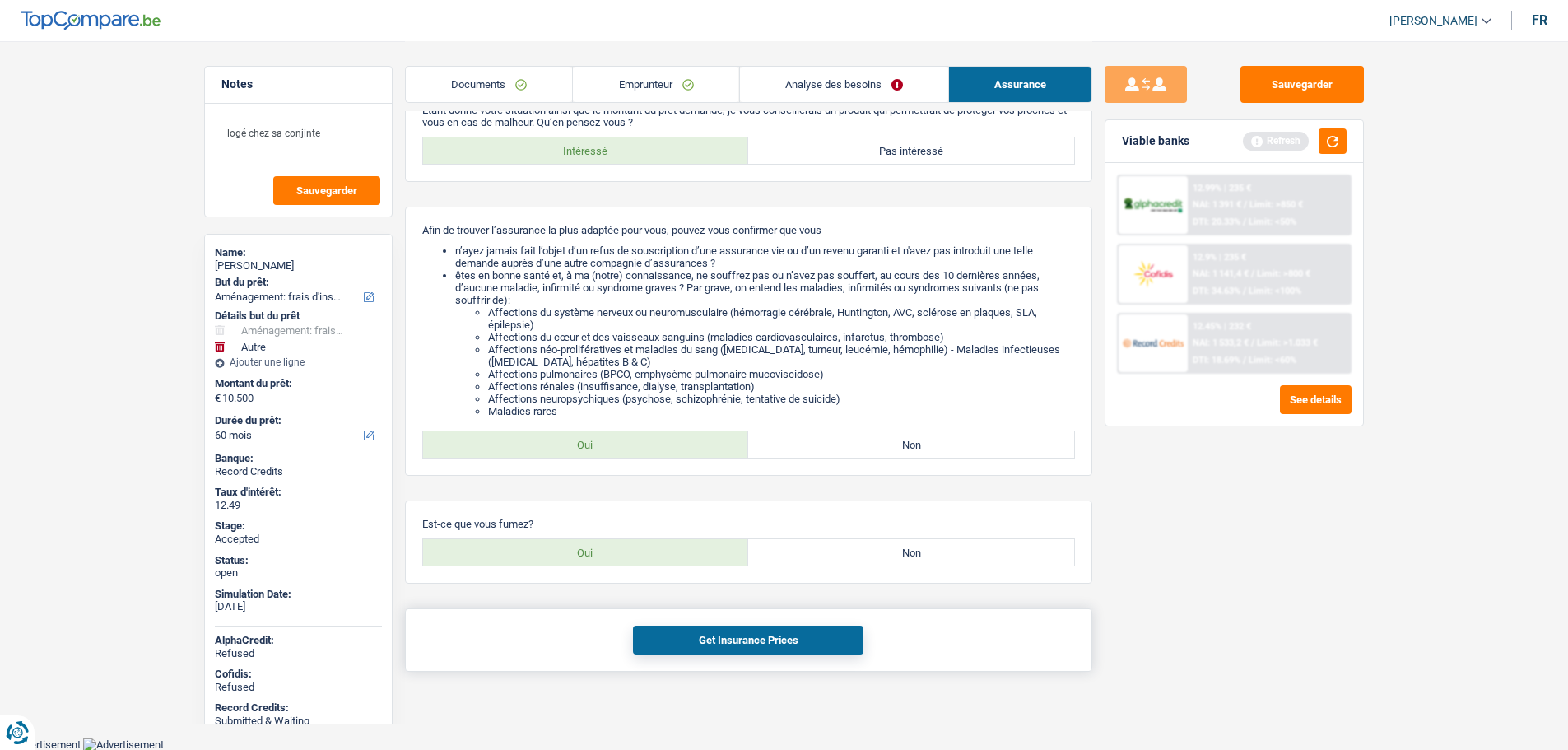
click at [681, 629] on button "Get Insurance Prices" at bounding box center [748, 640] width 230 height 29
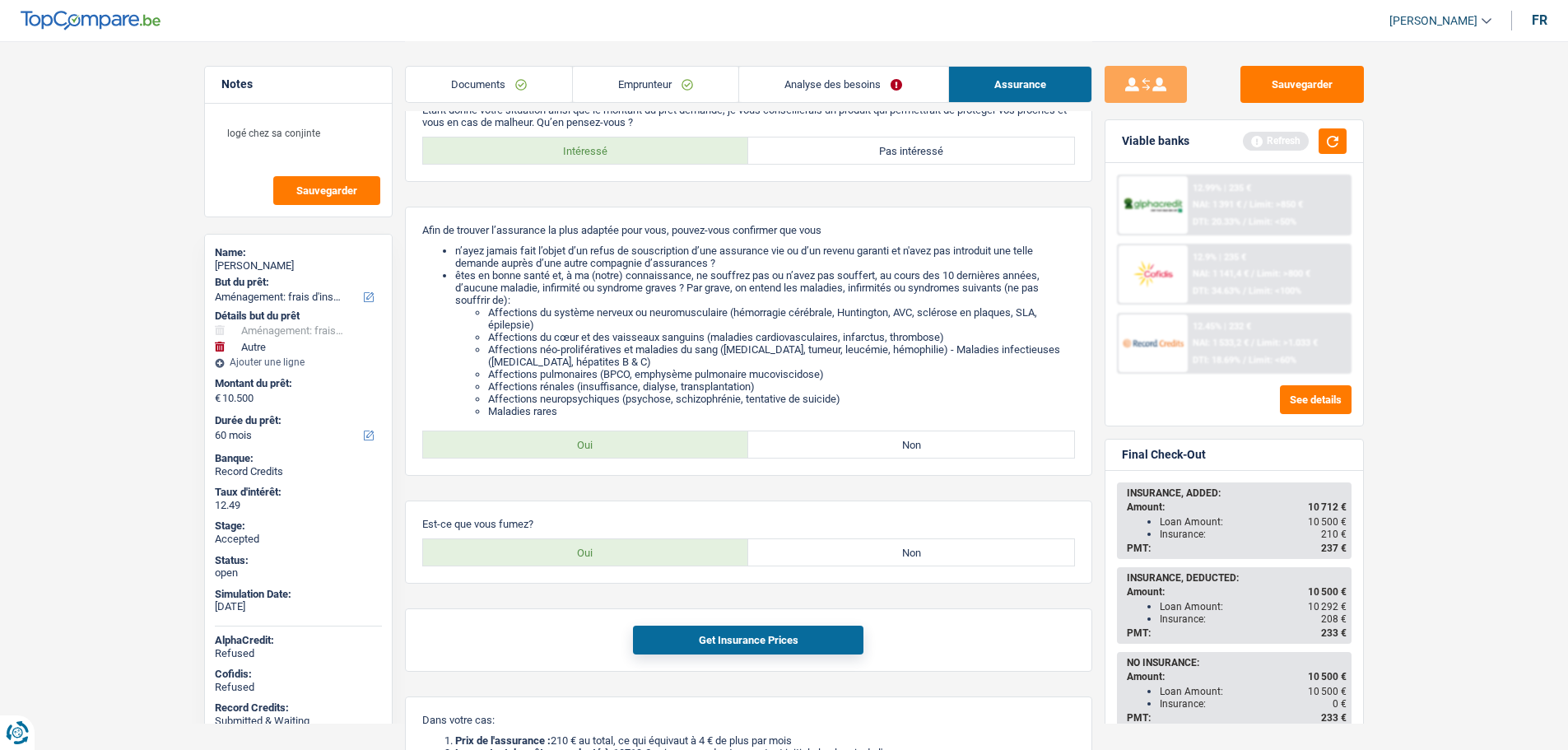
scroll to position [235, 0]
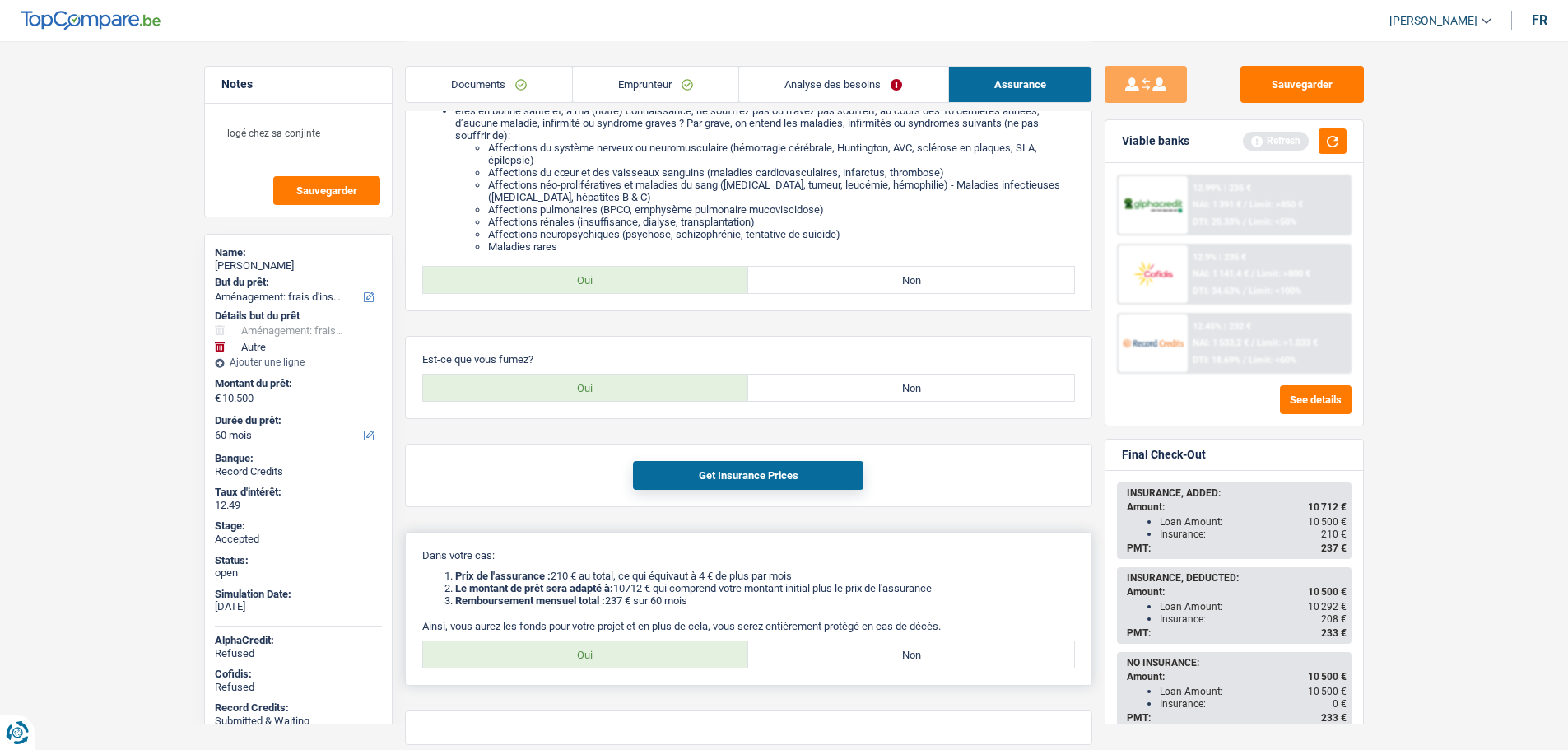
click at [623, 657] on label "Oui" at bounding box center [586, 655] width 326 height 26
click at [623, 657] on input "Oui" at bounding box center [586, 655] width 326 height 26
radio input "true"
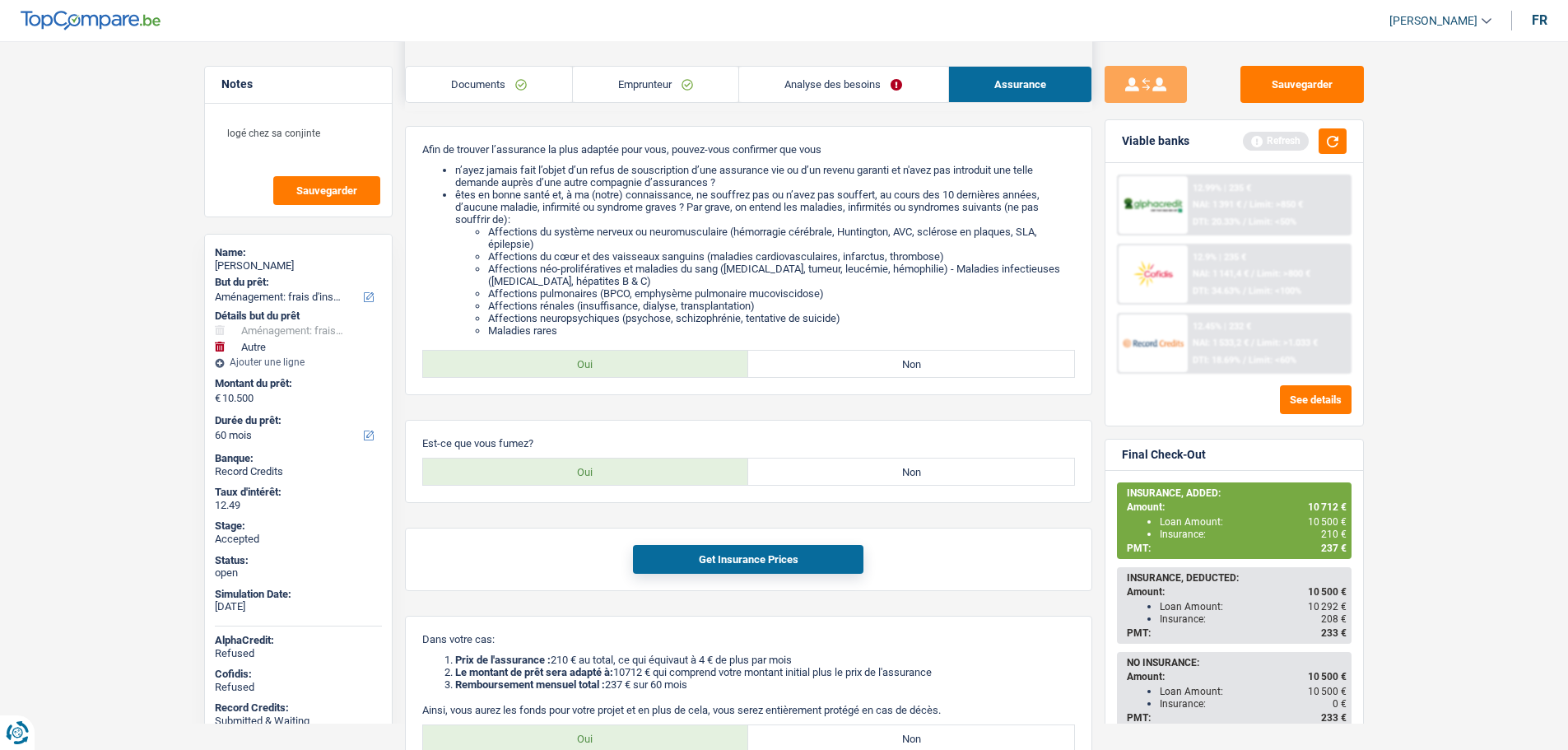
scroll to position [0, 0]
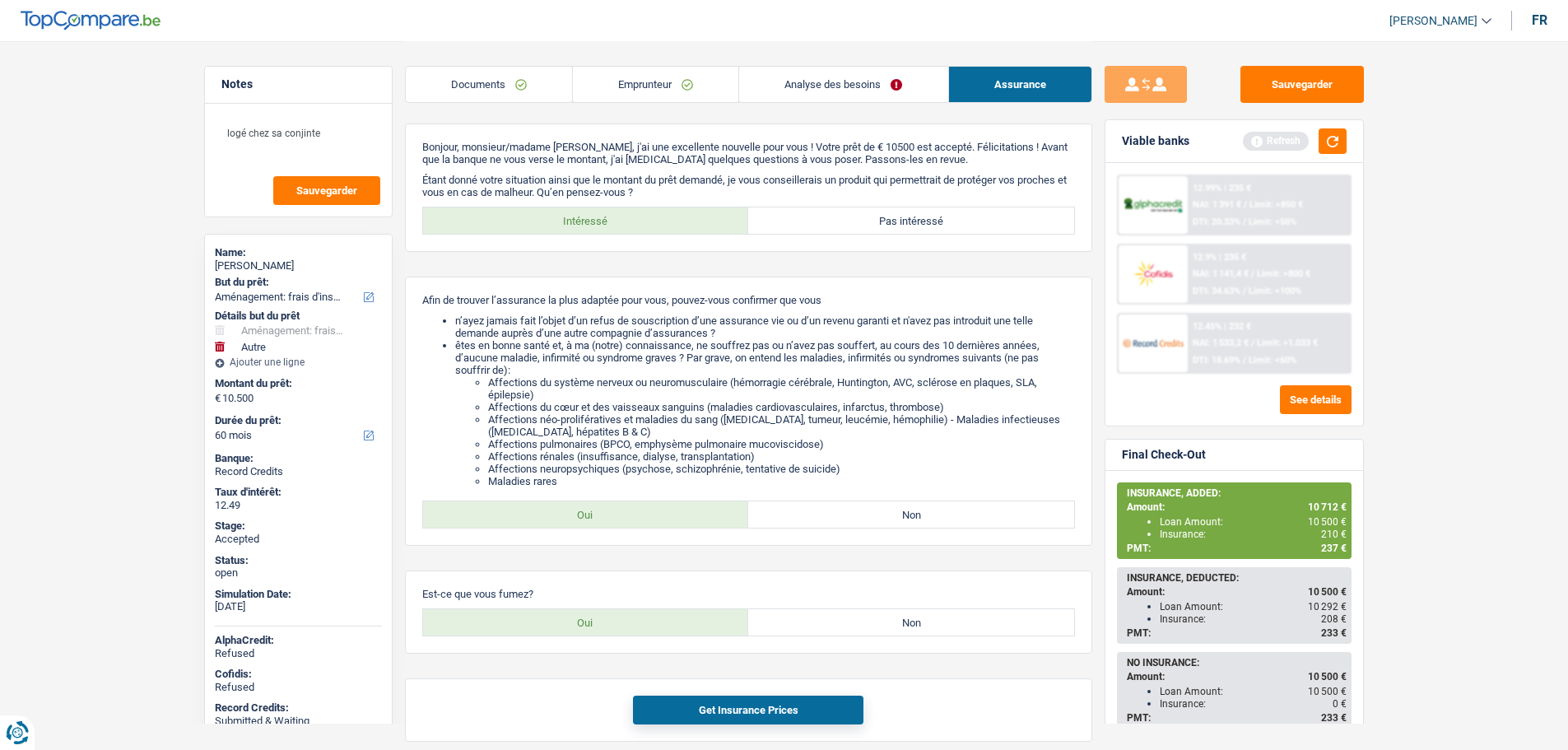
click at [534, 86] on link "Documents" at bounding box center [490, 84] width 167 height 35
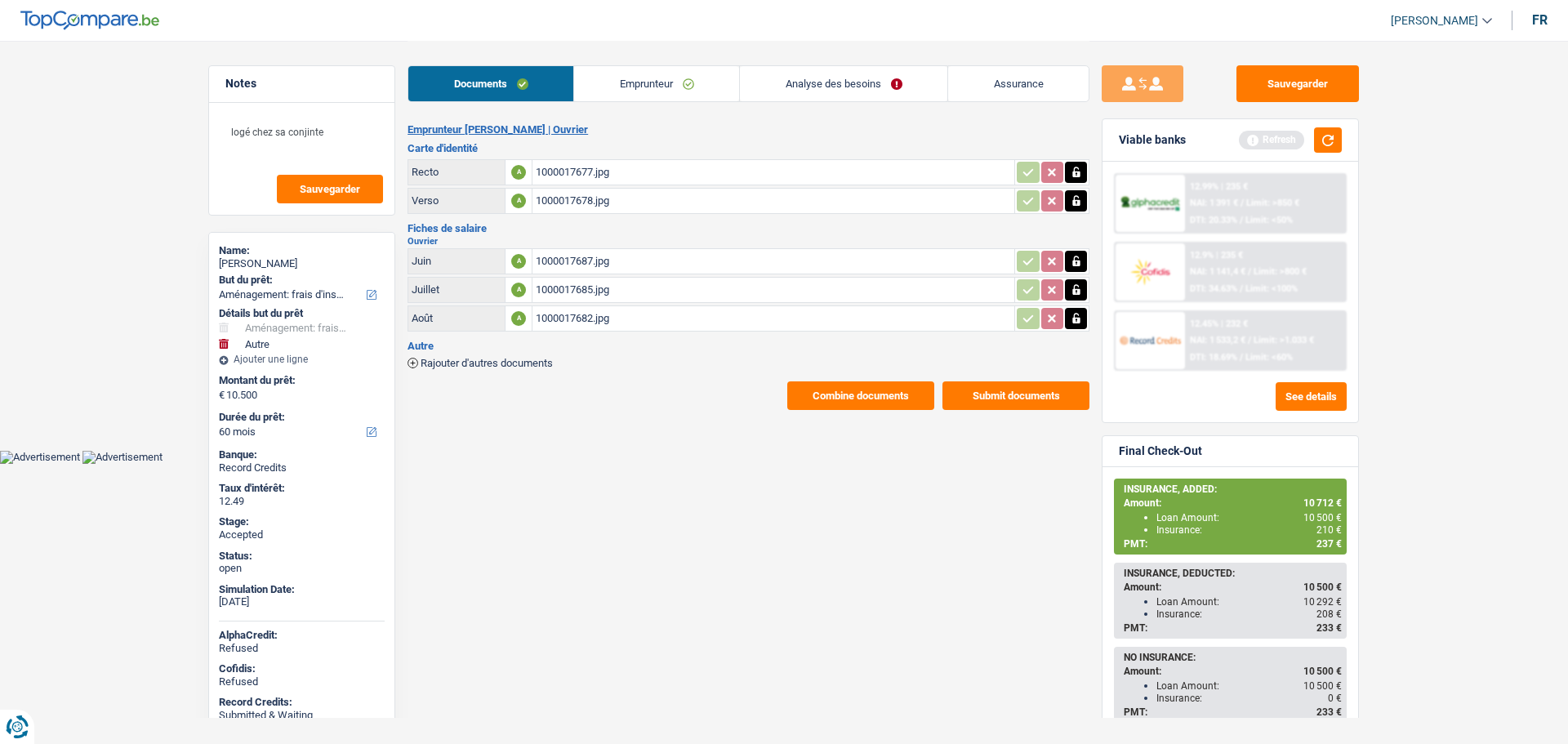
click at [847, 400] on button "Combine documents" at bounding box center [860, 395] width 147 height 28
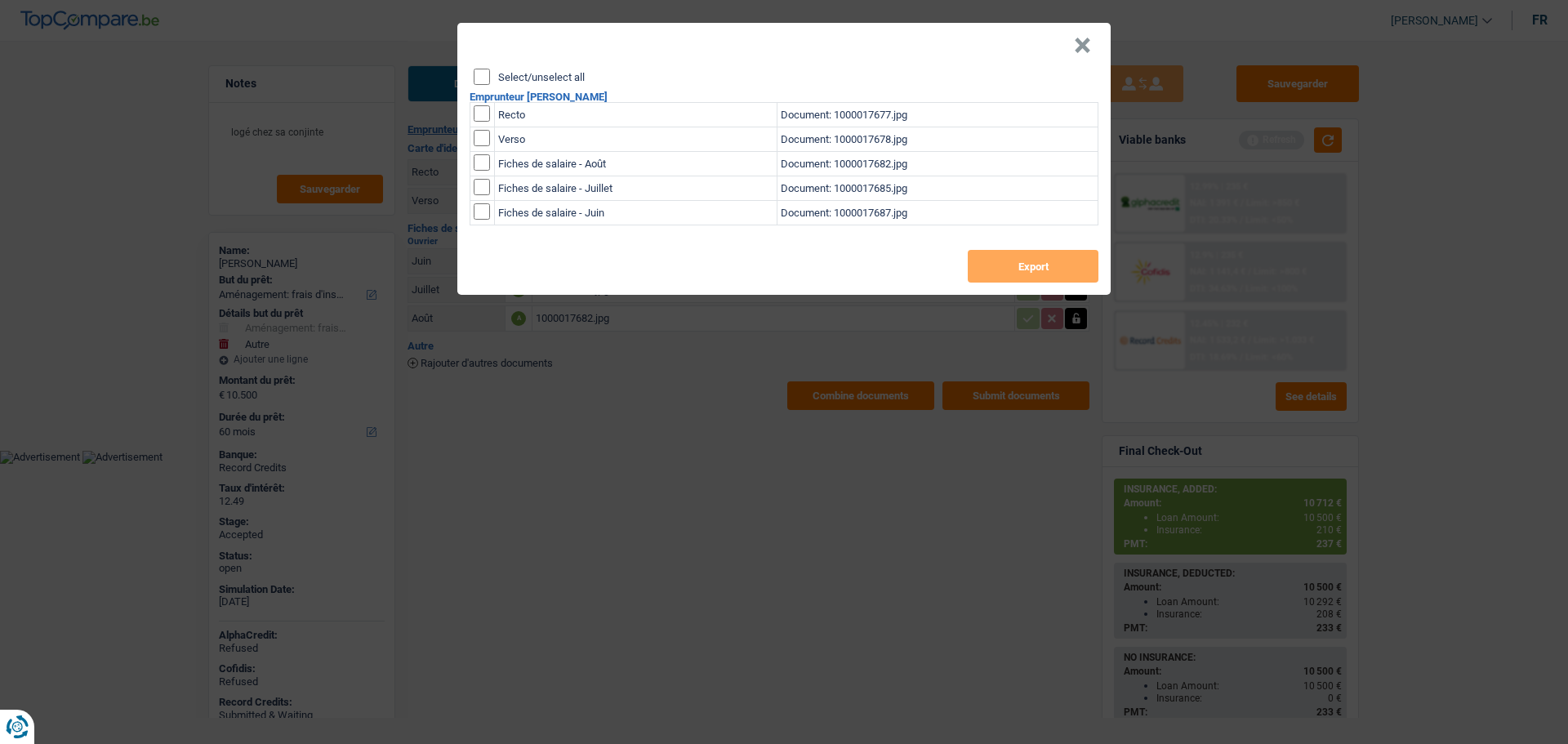
click at [502, 85] on div "Select/unselect all Emprunteur [PERSON_NAME] Recto Document: 1000017677.jpg Ver…" at bounding box center [784, 182] width 654 height 226
click at [489, 75] on input "Select/unselect all" at bounding box center [482, 77] width 17 height 17
checkbox input "true"
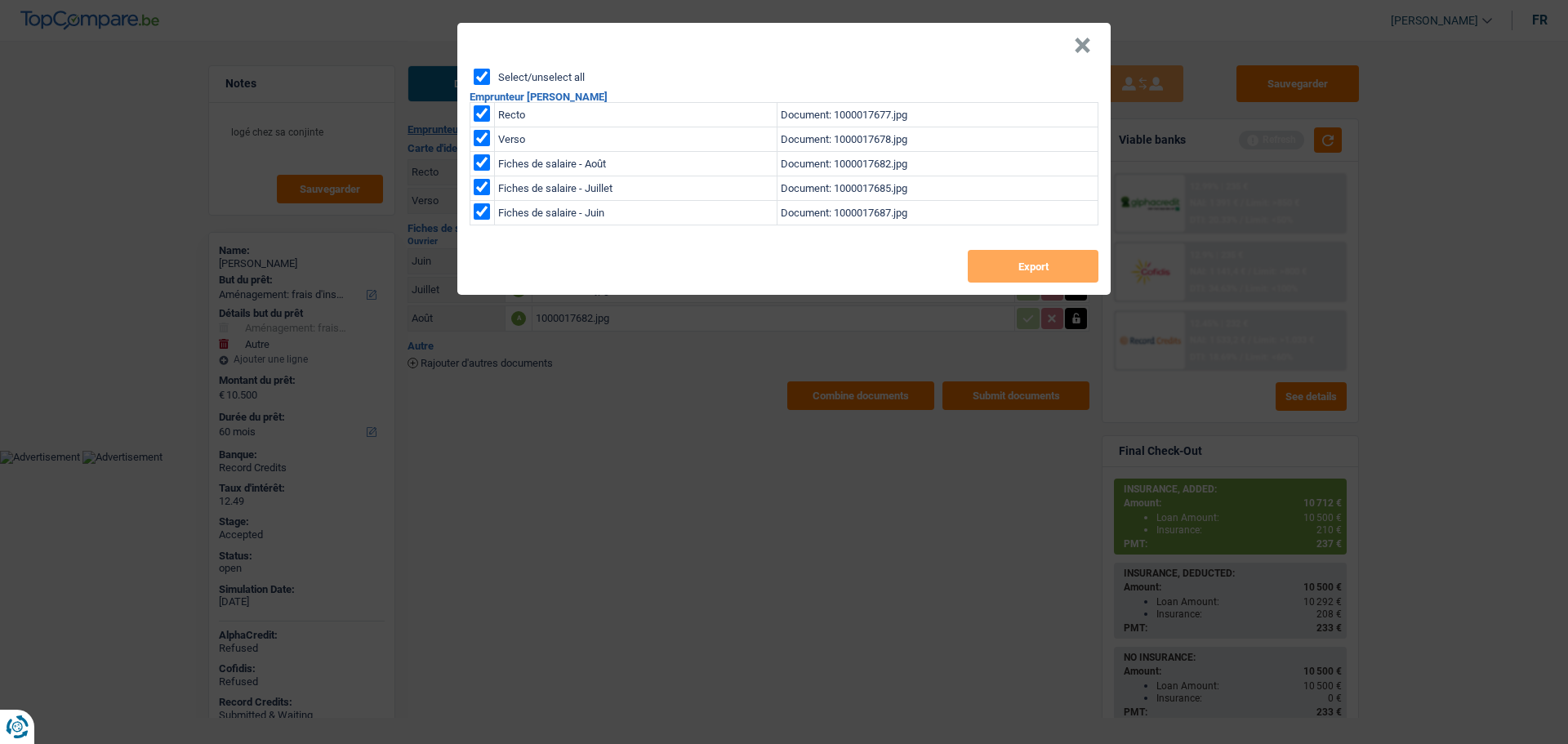
checkbox input "true"
click at [1004, 275] on button "Export" at bounding box center [1033, 266] width 130 height 33
click at [1072, 51] on header "×" at bounding box center [784, 46] width 654 height 46
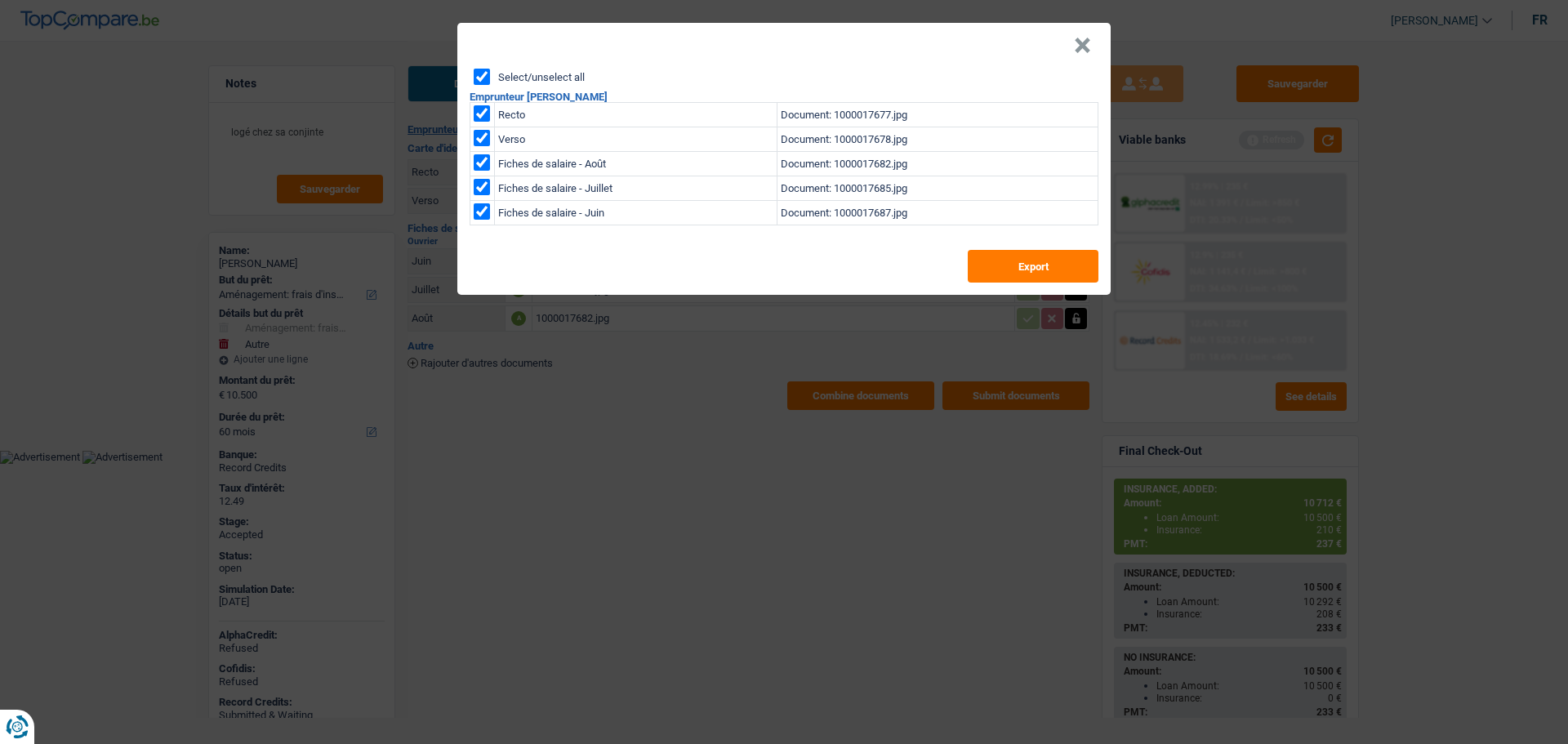
drag, startPoint x: 1089, startPoint y: 46, endPoint x: 1014, endPoint y: 46, distance: 75.0
click at [1089, 46] on button "×" at bounding box center [1082, 46] width 17 height 17
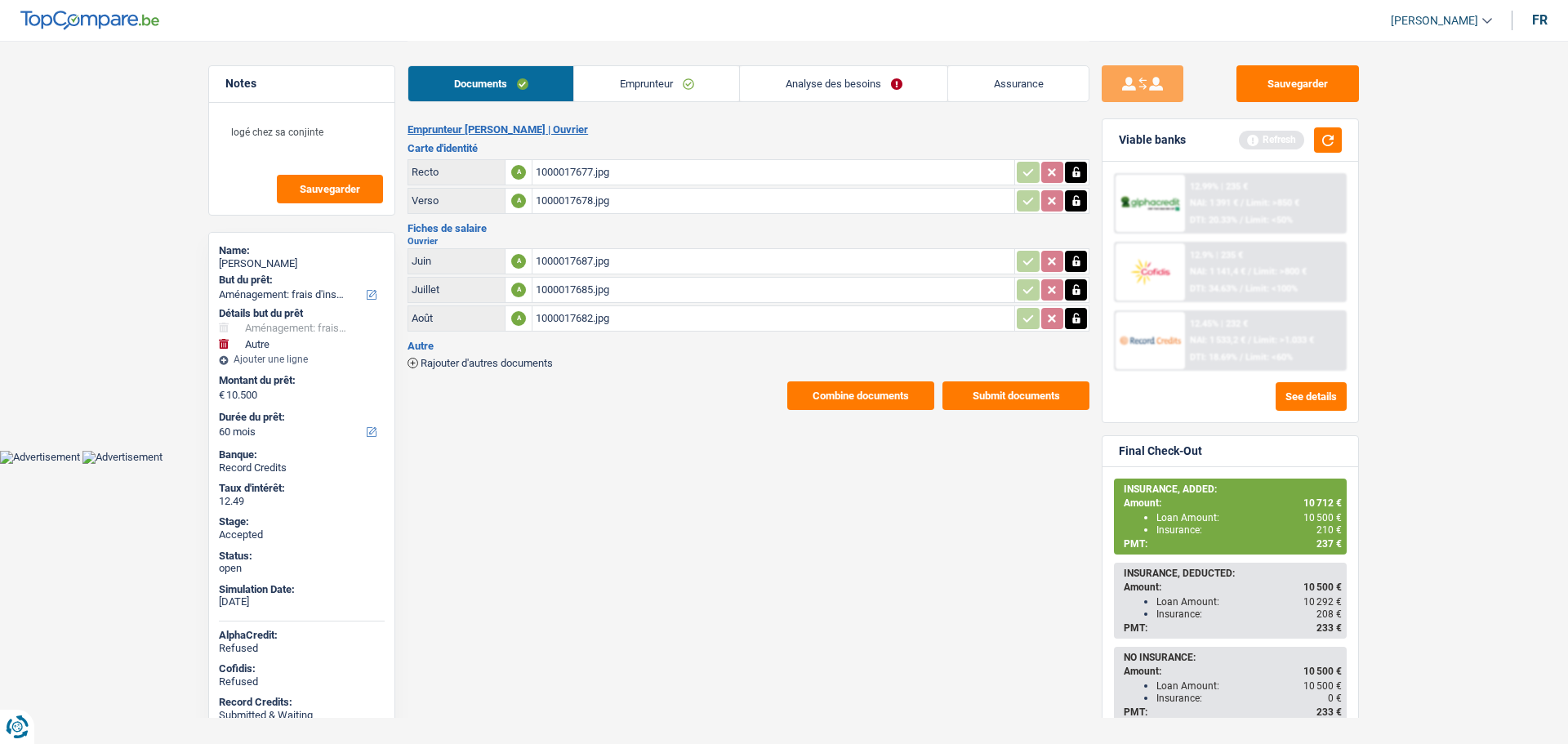
click at [849, 93] on link "Analyse des besoins" at bounding box center [844, 84] width 207 height 35
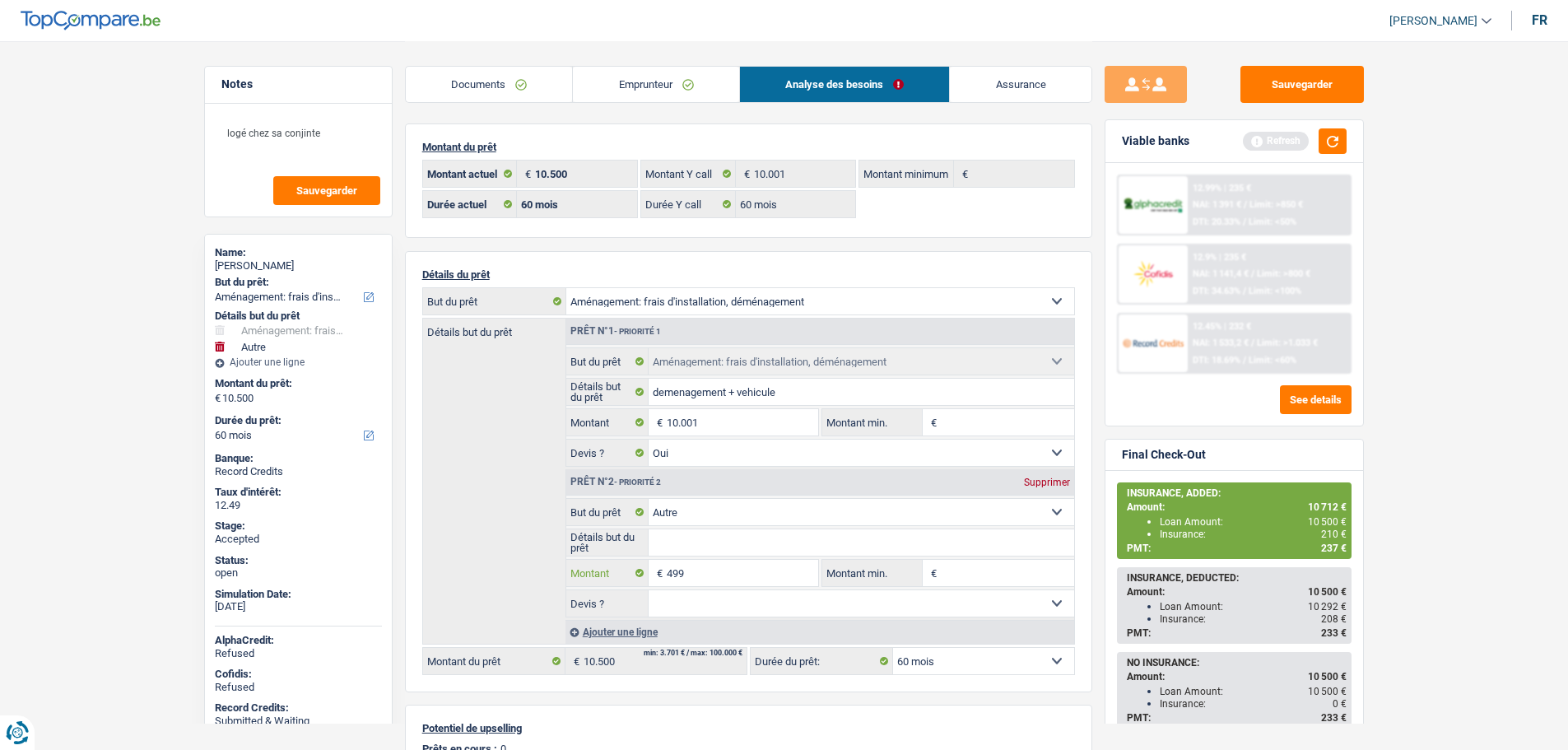
click at [711, 581] on input "499" at bounding box center [741, 573] width 151 height 26
click at [1037, 485] on div "Supprimer" at bounding box center [1047, 482] width 55 height 10
type input "10.001"
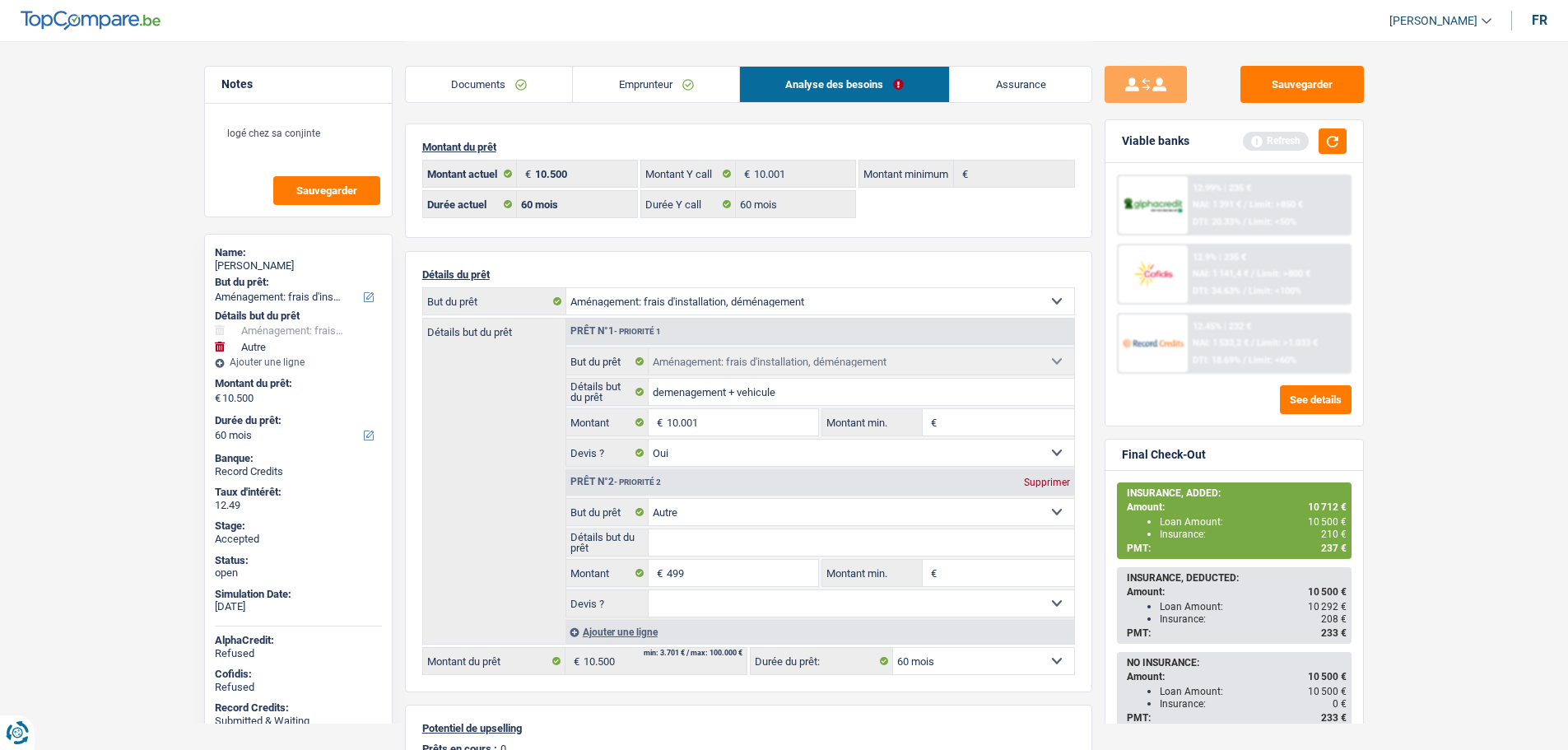
type input "10.001"
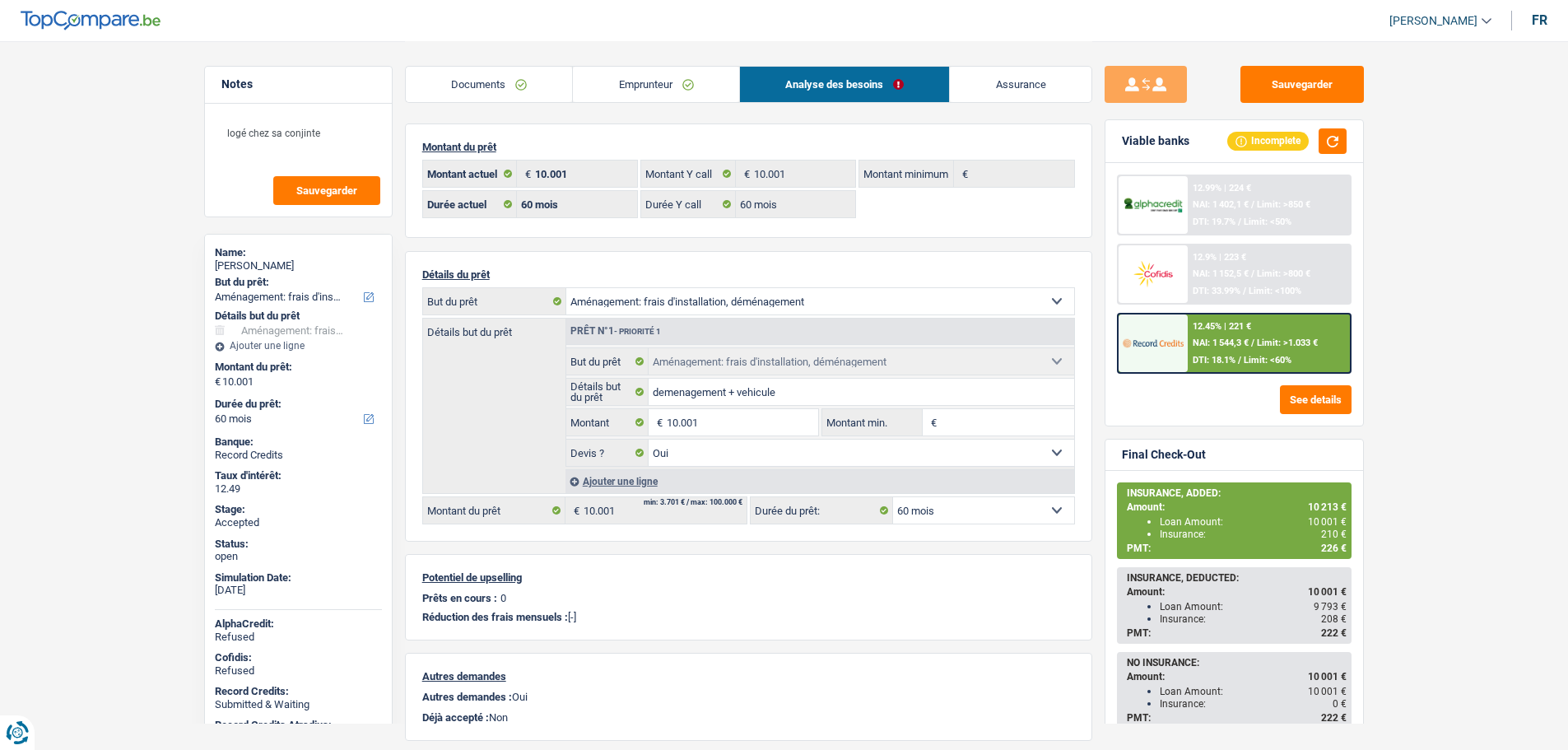
click at [942, 444] on select "Oui Non Non répondu Sélectionner une option" at bounding box center [862, 453] width 426 height 26
click at [920, 450] on select "Oui Non Non répondu Sélectionner une option" at bounding box center [862, 453] width 426 height 26
click at [1176, 348] on img at bounding box center [1153, 343] width 61 height 31
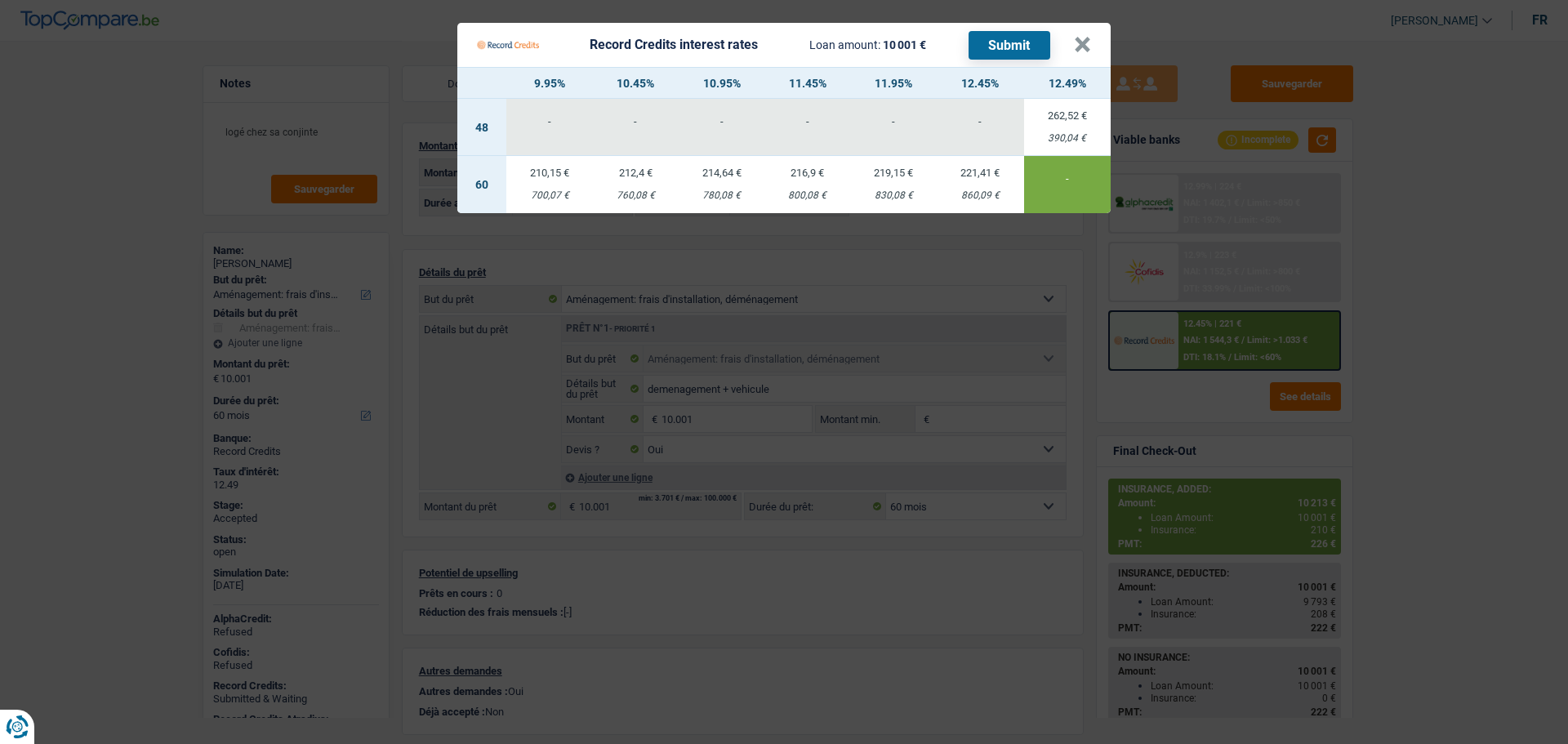
click at [974, 188] on td "221,41 € 860,09 €" at bounding box center [980, 185] width 86 height 57
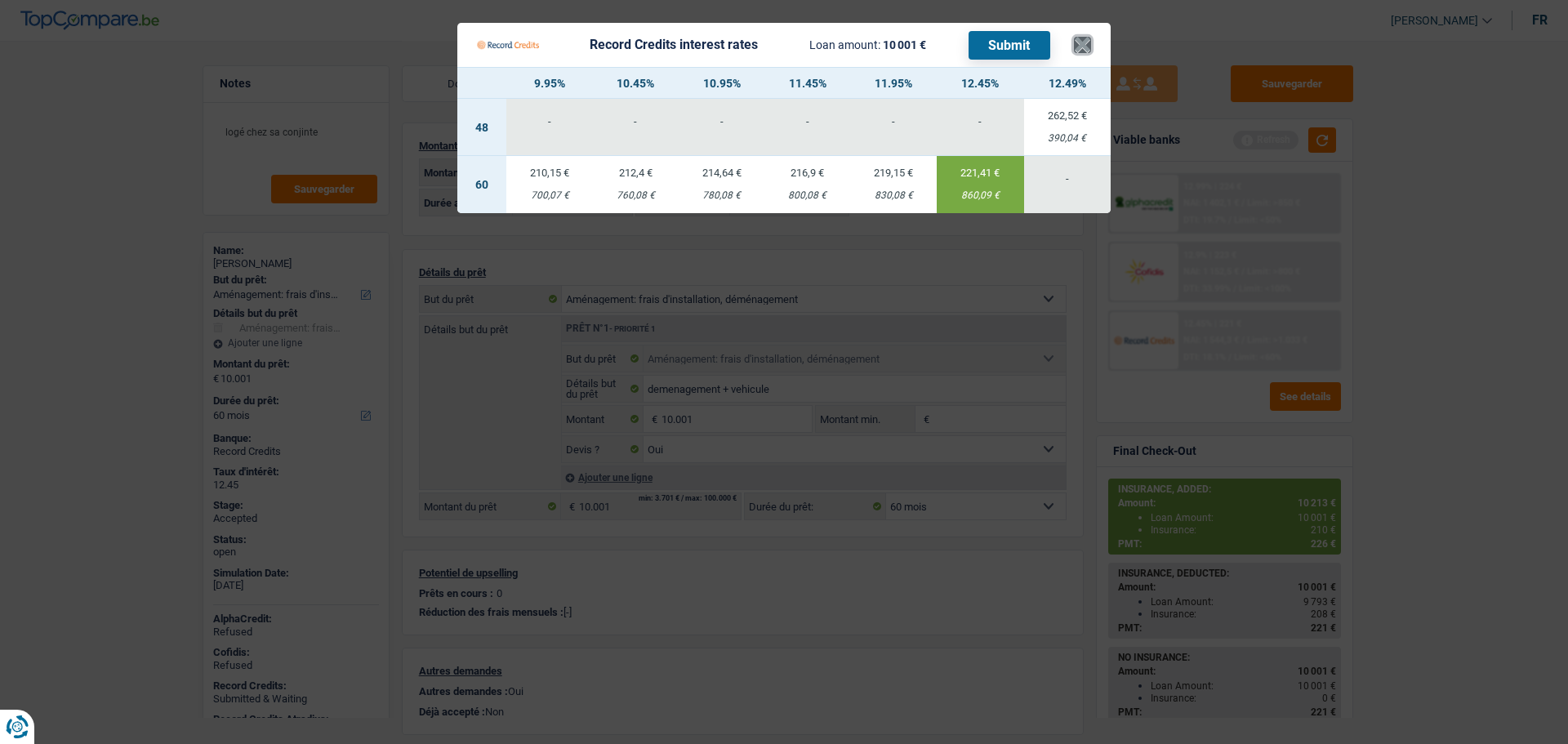
click at [1082, 39] on button "×" at bounding box center [1082, 45] width 17 height 17
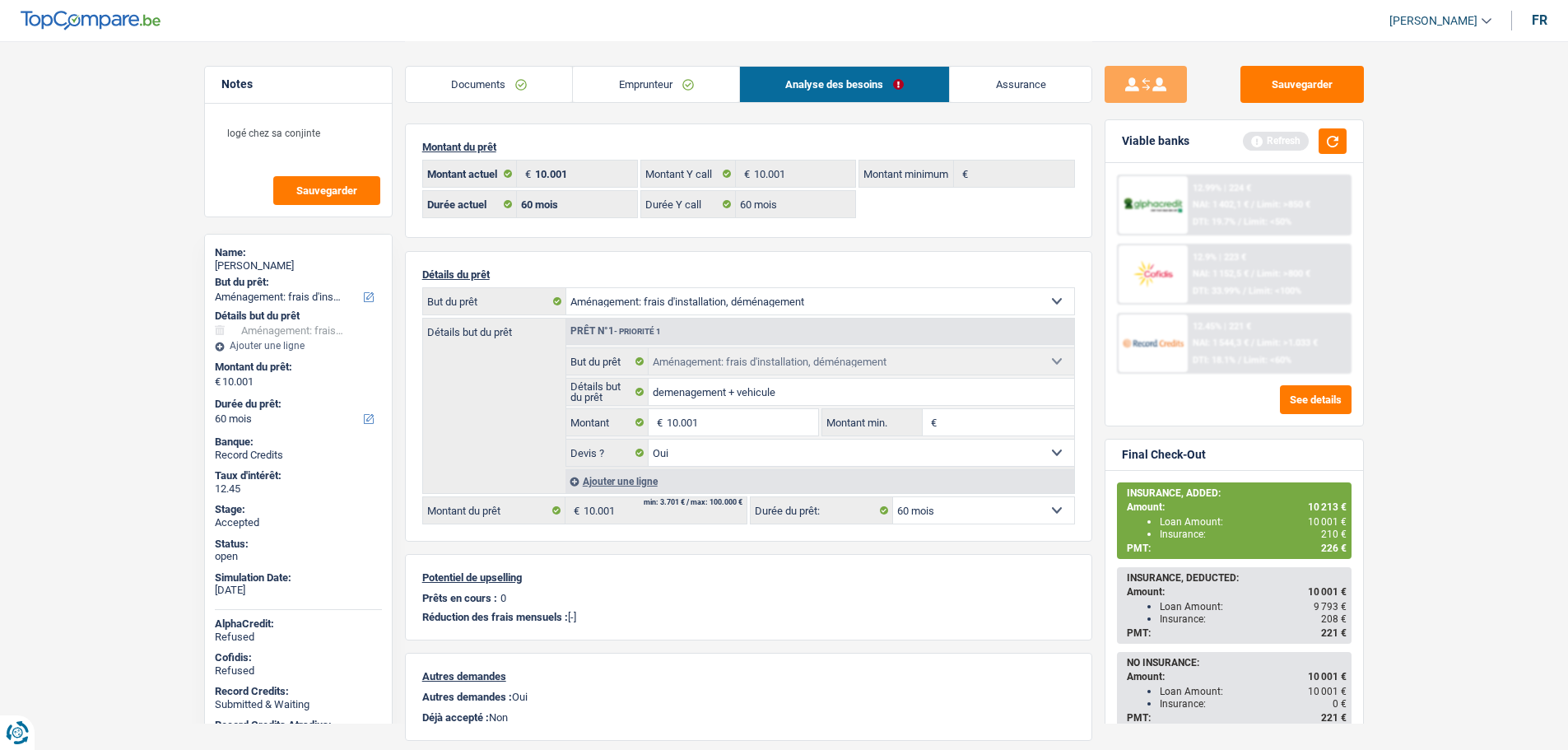
click at [1013, 85] on link "Assurance" at bounding box center [1020, 84] width 142 height 35
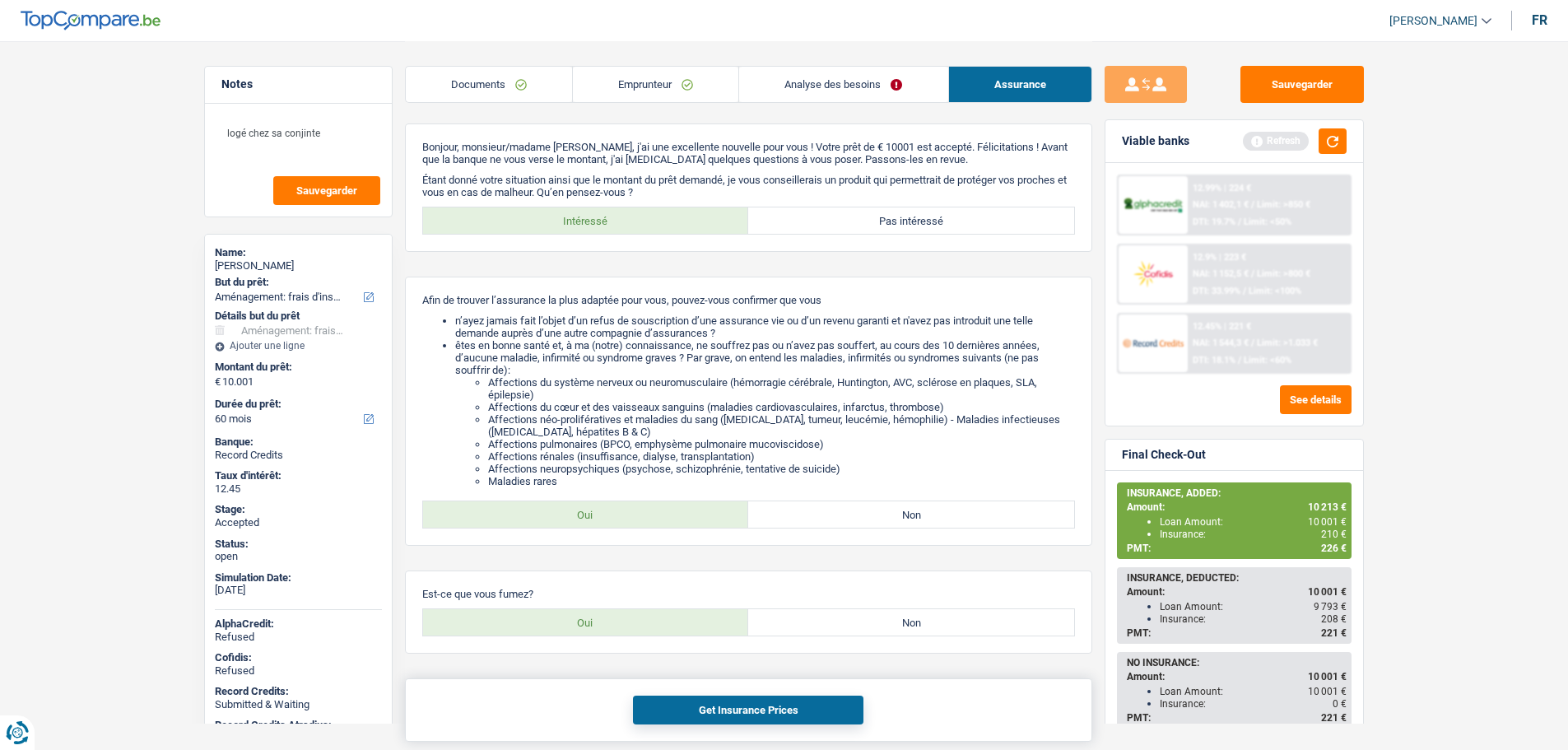
click at [711, 703] on button "Get Insurance Prices" at bounding box center [748, 710] width 230 height 29
click at [711, 360] on li "êtes en bonne santé et, à ma (notre) connaissance, ne souffrez pas ou n’avez pa…" at bounding box center [765, 413] width 620 height 148
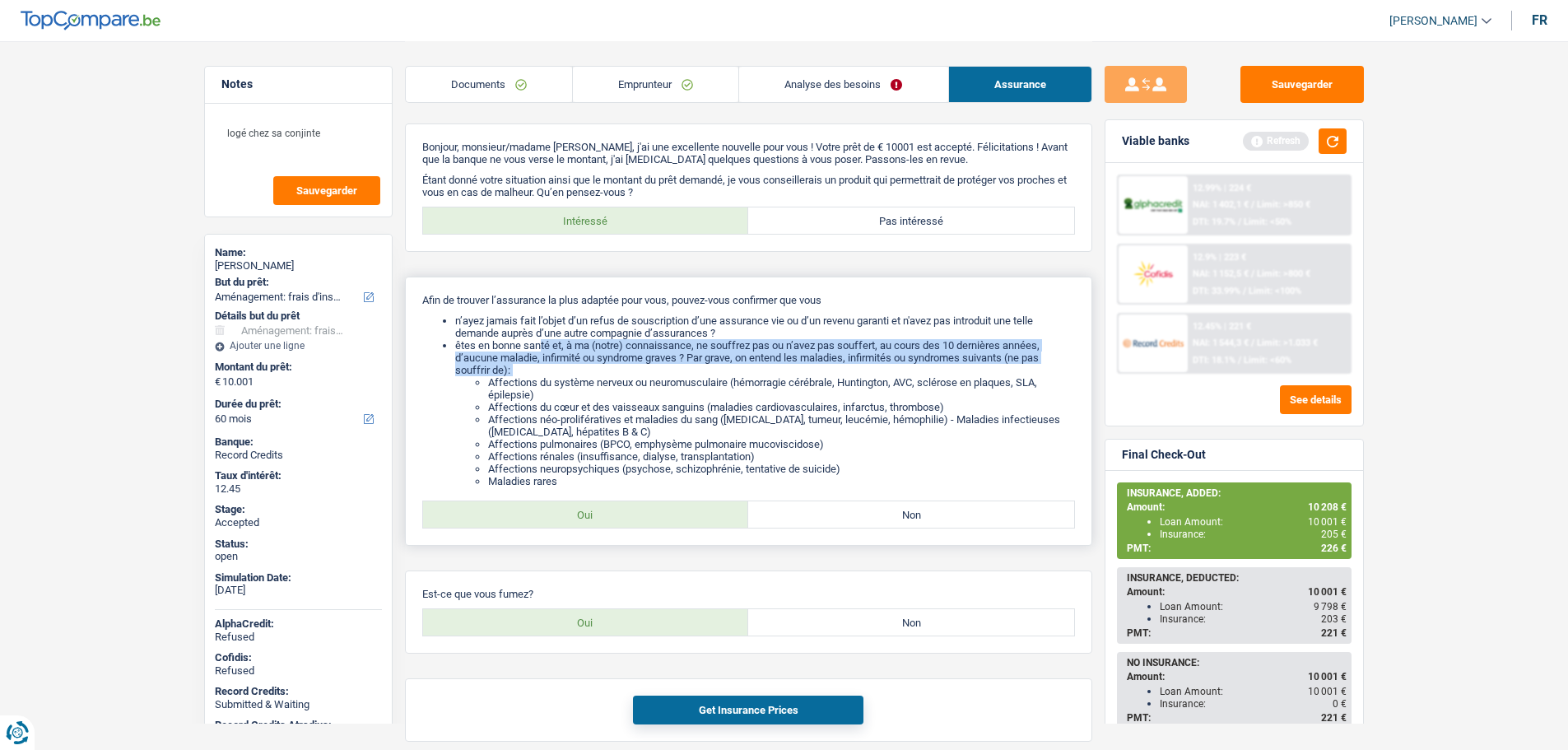
click at [711, 360] on li "êtes en bonne santé et, à ma (notre) connaissance, ne souffrez pas ou n’avez pa…" at bounding box center [765, 413] width 620 height 148
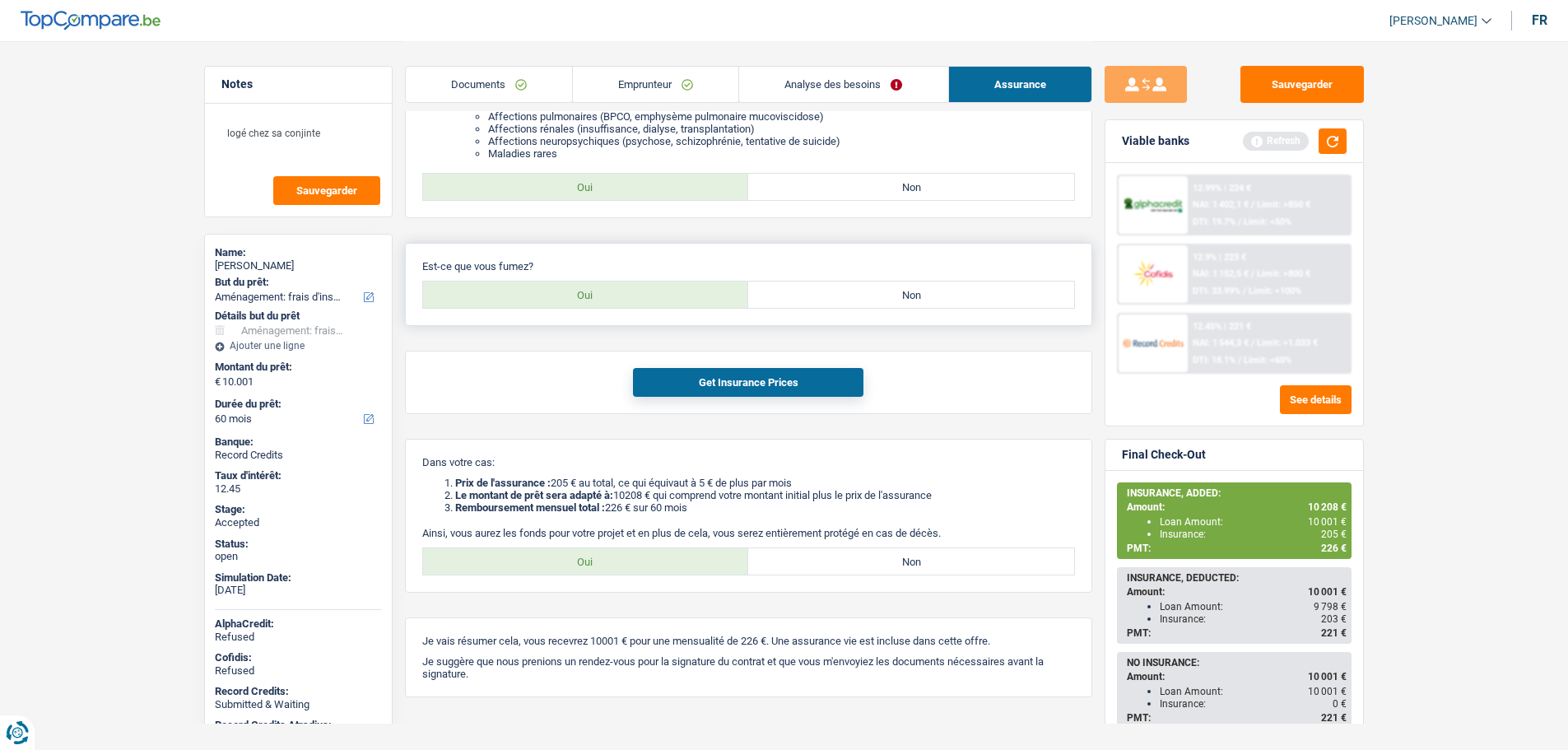
scroll to position [330, 0]
click at [1003, 406] on div "Get Insurance Prices" at bounding box center [749, 381] width 688 height 63
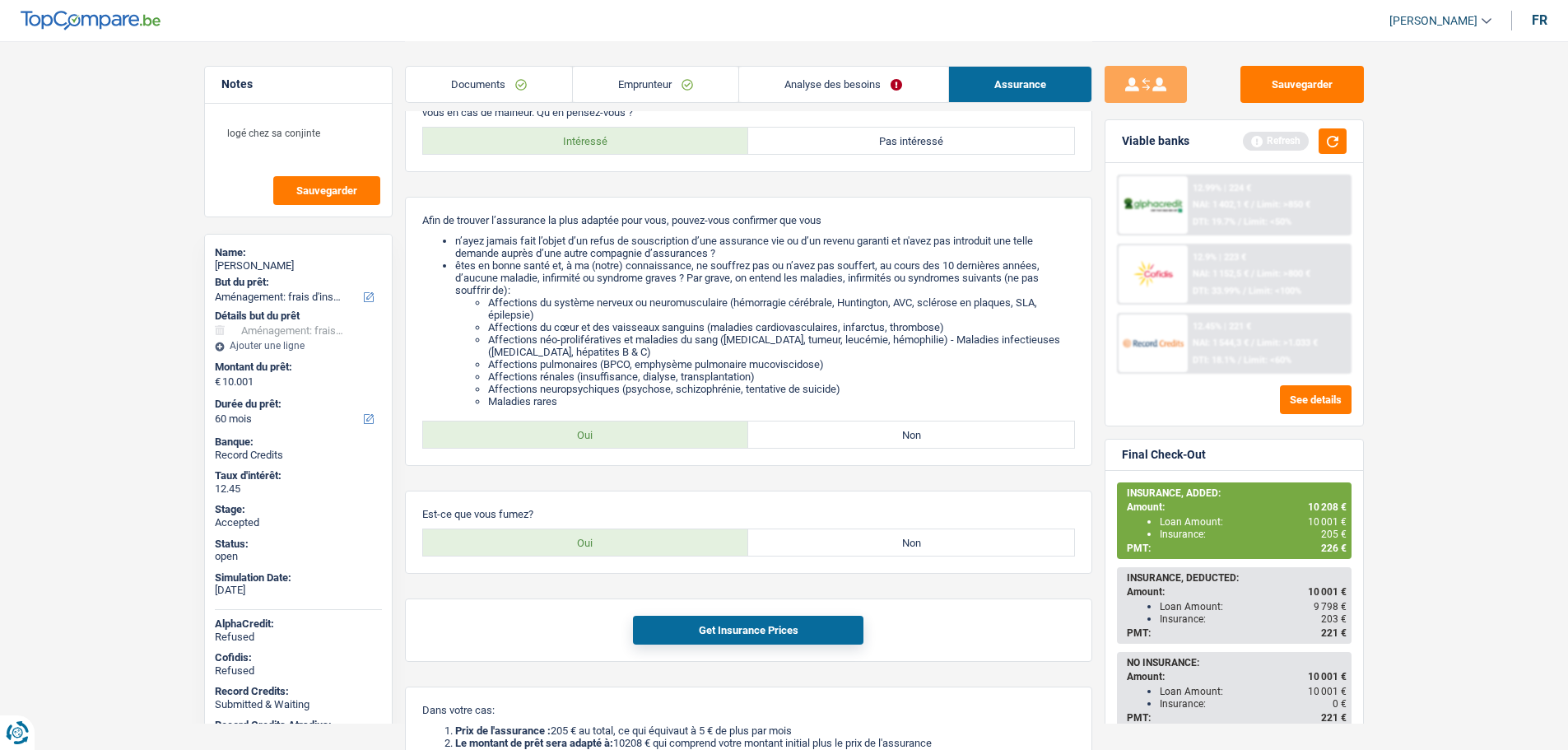
scroll to position [0, 0]
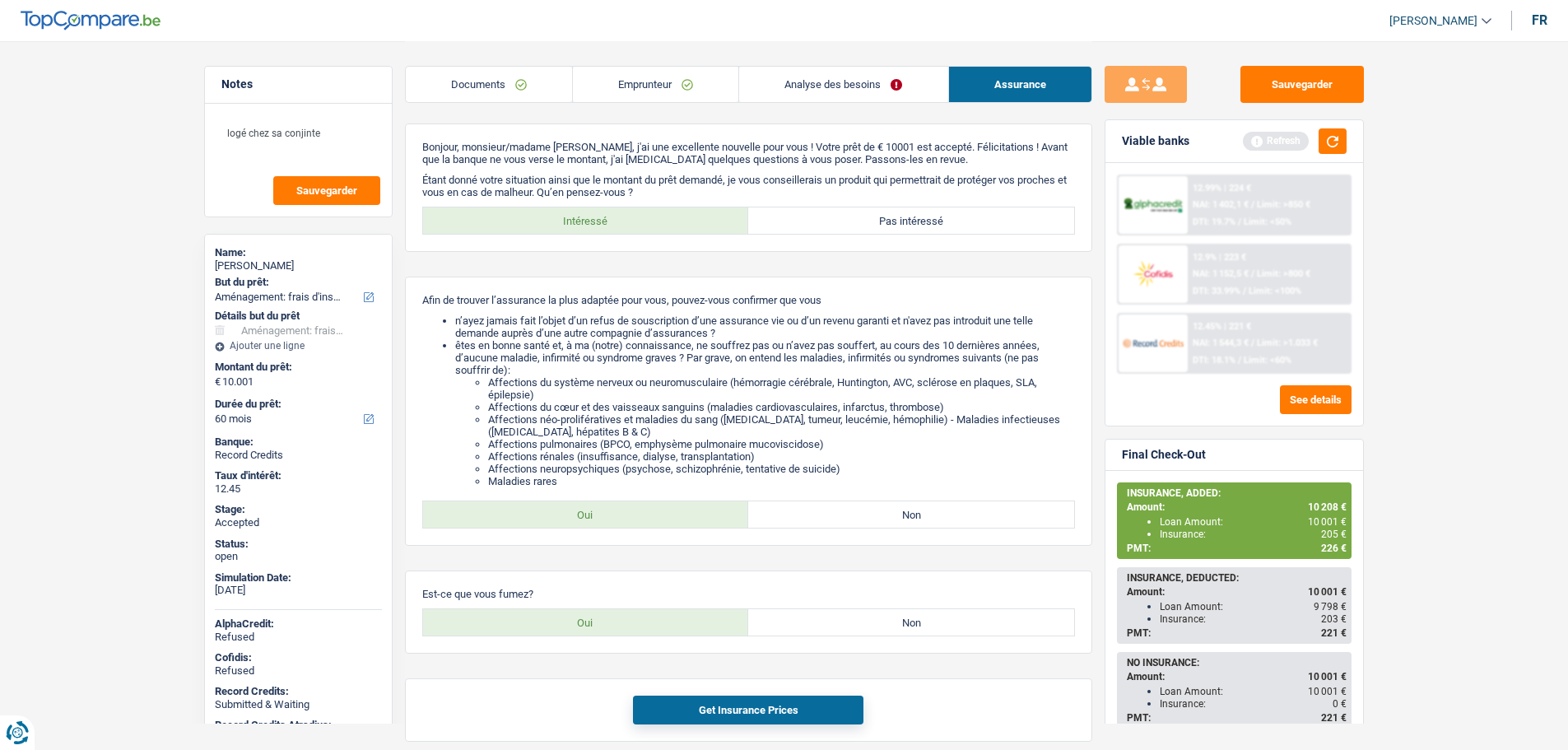
click at [246, 263] on div "[PERSON_NAME]" at bounding box center [298, 266] width 168 height 13
click at [246, 262] on div "[PERSON_NAME]" at bounding box center [298, 266] width 168 height 13
copy div "[PERSON_NAME]"
click at [638, 80] on link "Emprunteur" at bounding box center [655, 84] width 166 height 35
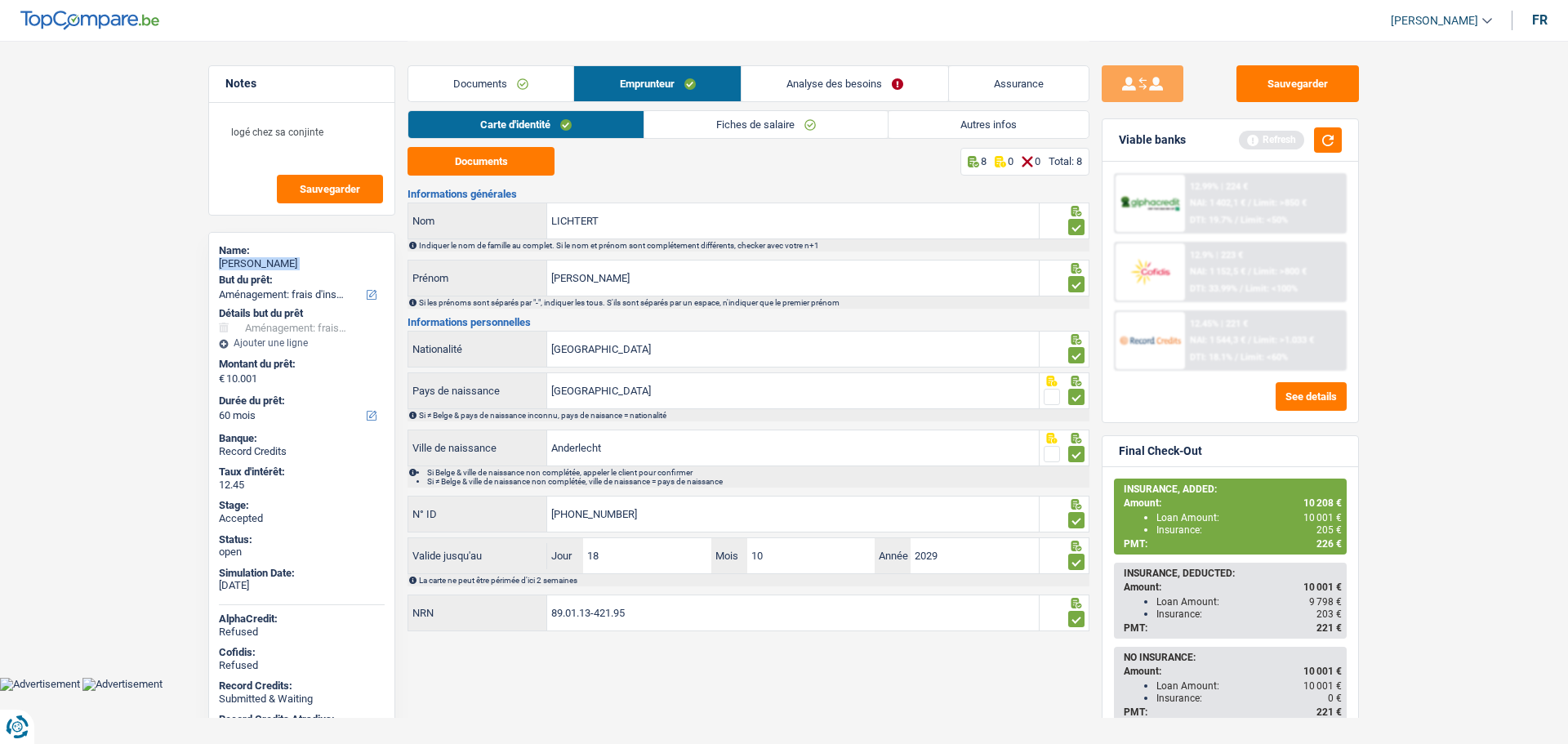
click at [986, 128] on link "Autres infos" at bounding box center [989, 124] width 200 height 27
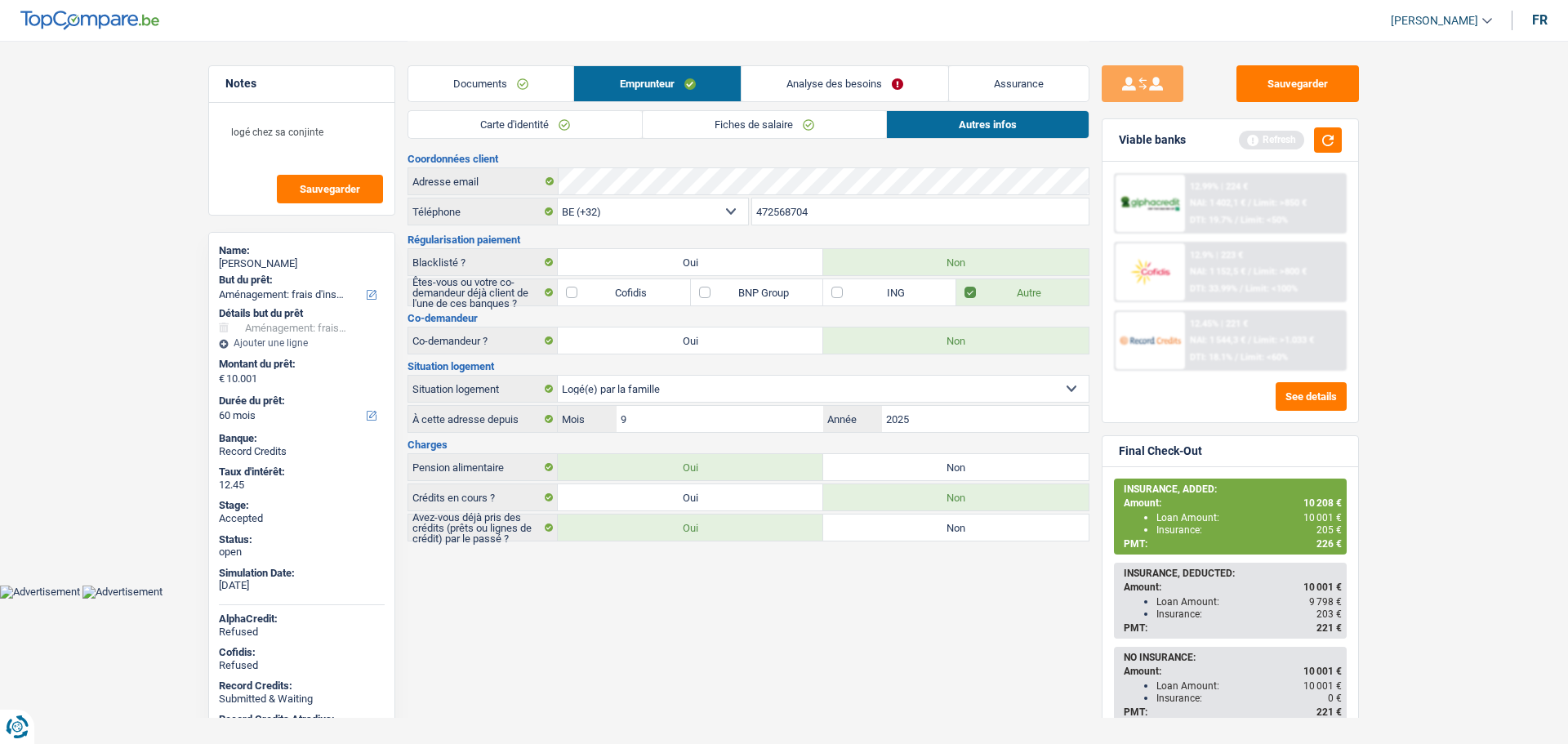
click at [798, 211] on input "472568704" at bounding box center [920, 211] width 337 height 26
click at [794, 74] on link "Analyse des besoins" at bounding box center [845, 84] width 207 height 35
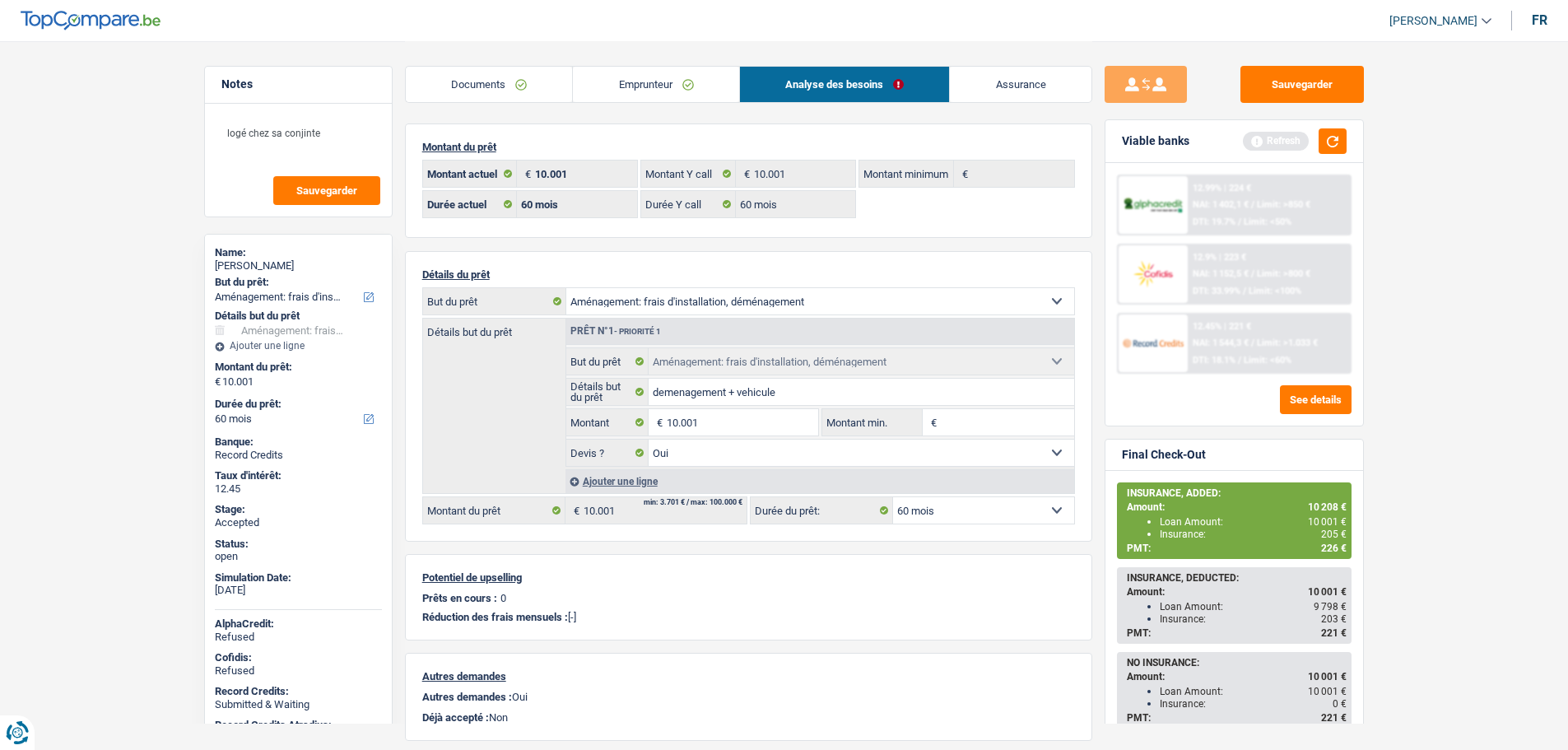
click at [1328, 507] on span "10 208 €" at bounding box center [1327, 507] width 39 height 11
copy span "10 208"
click at [1292, 88] on button "Sauvegarder" at bounding box center [1301, 84] width 123 height 37
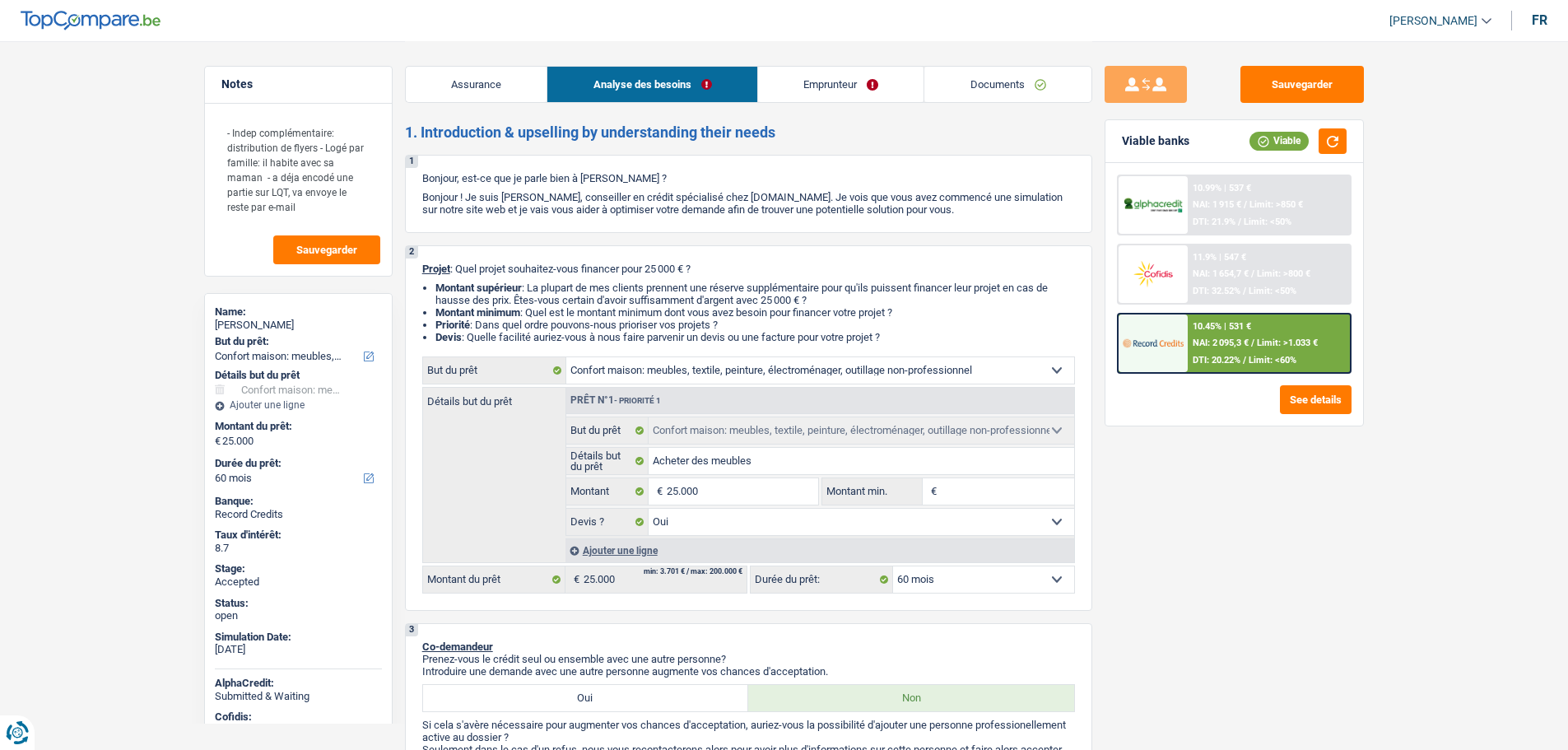
select select "household"
select select "60"
select select "household"
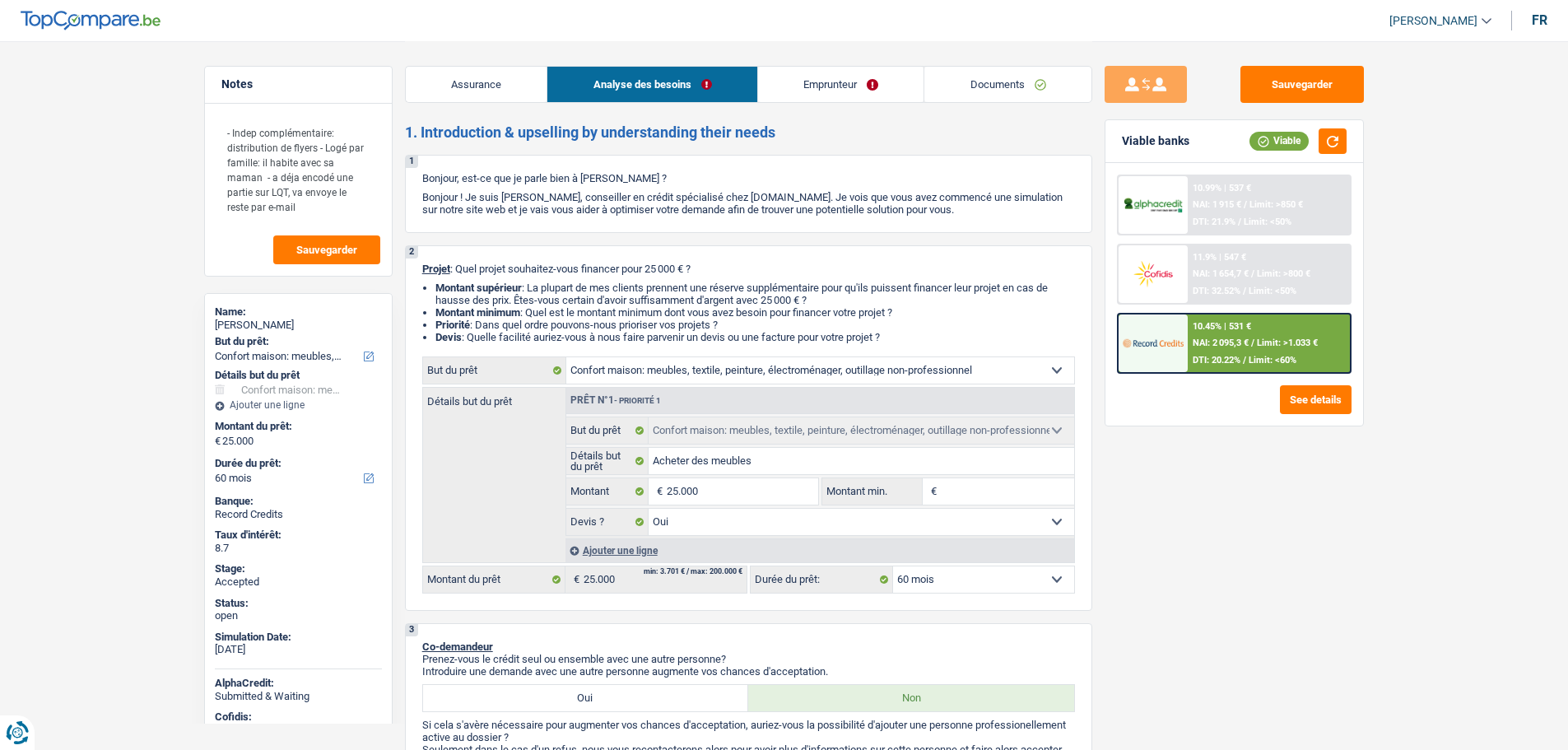
select select "yes"
select select "60"
select select "privateEmployee"
select select "netSalary"
select select "parttimeSelfemployed"
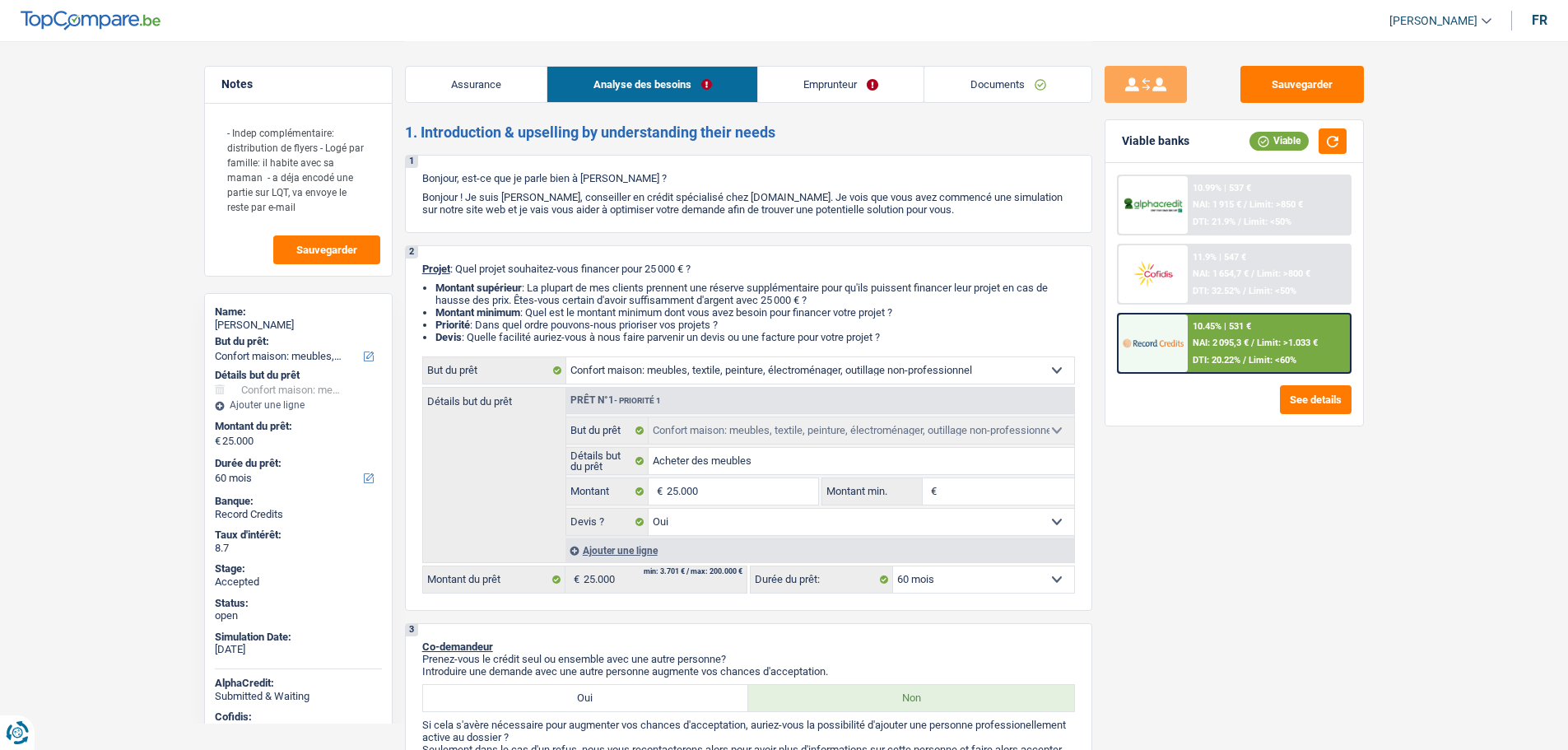
select select "mealVouchers"
select select "liveWithParents"
select select "household"
select select "yes"
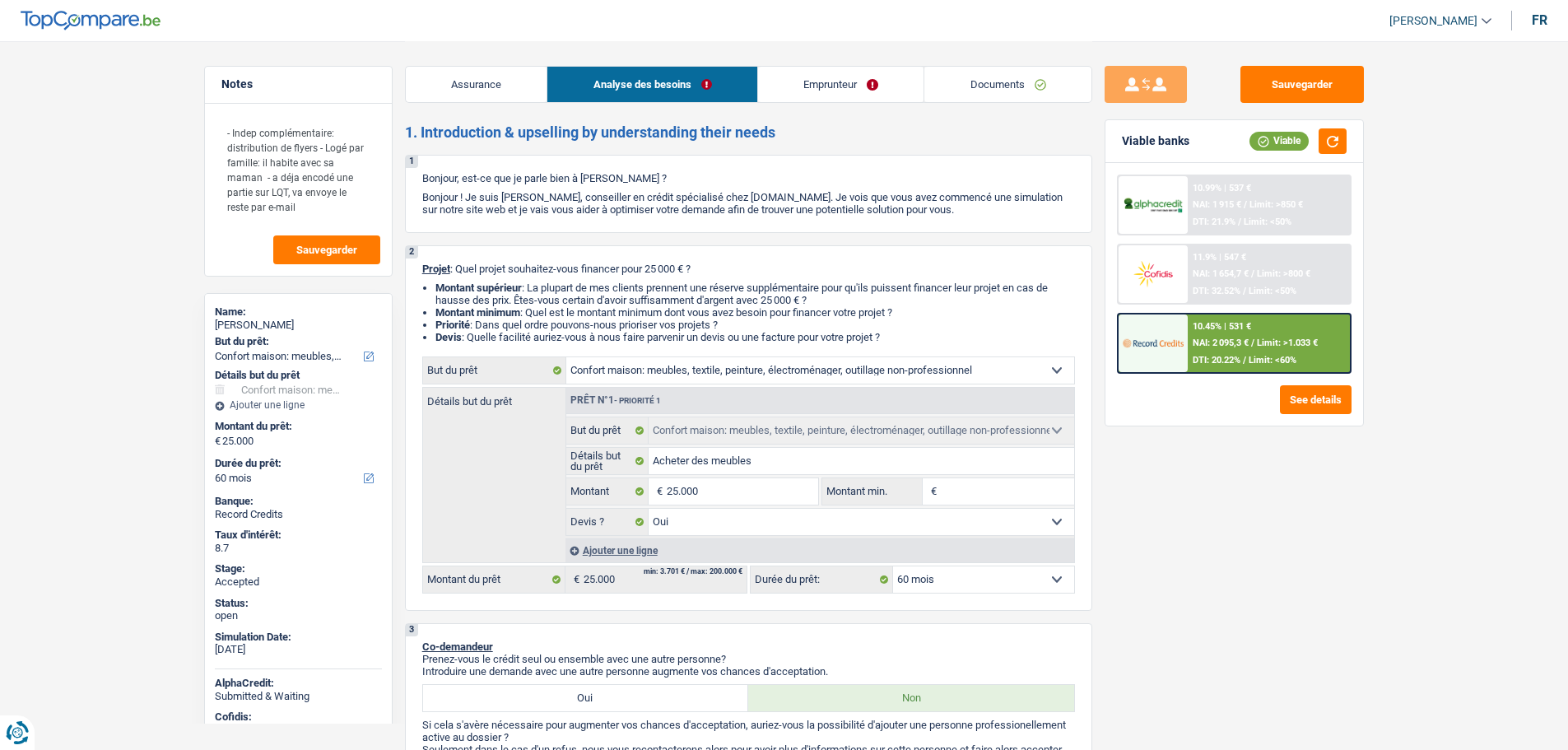
select select "60"
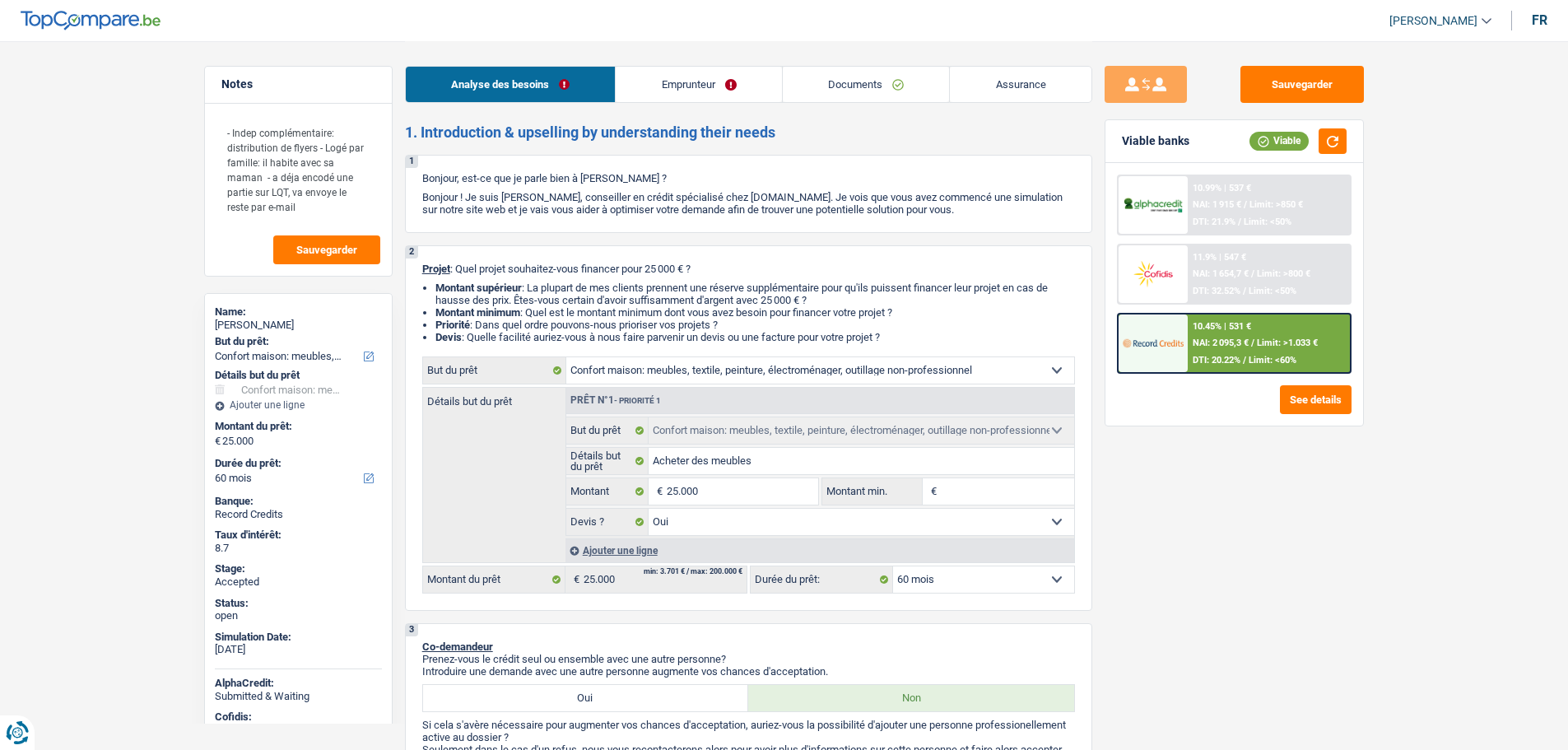
click at [1445, 15] on span "[PERSON_NAME]" at bounding box center [1433, 20] width 88 height 14
click at [1394, 147] on button "SO" at bounding box center [1403, 151] width 146 height 33
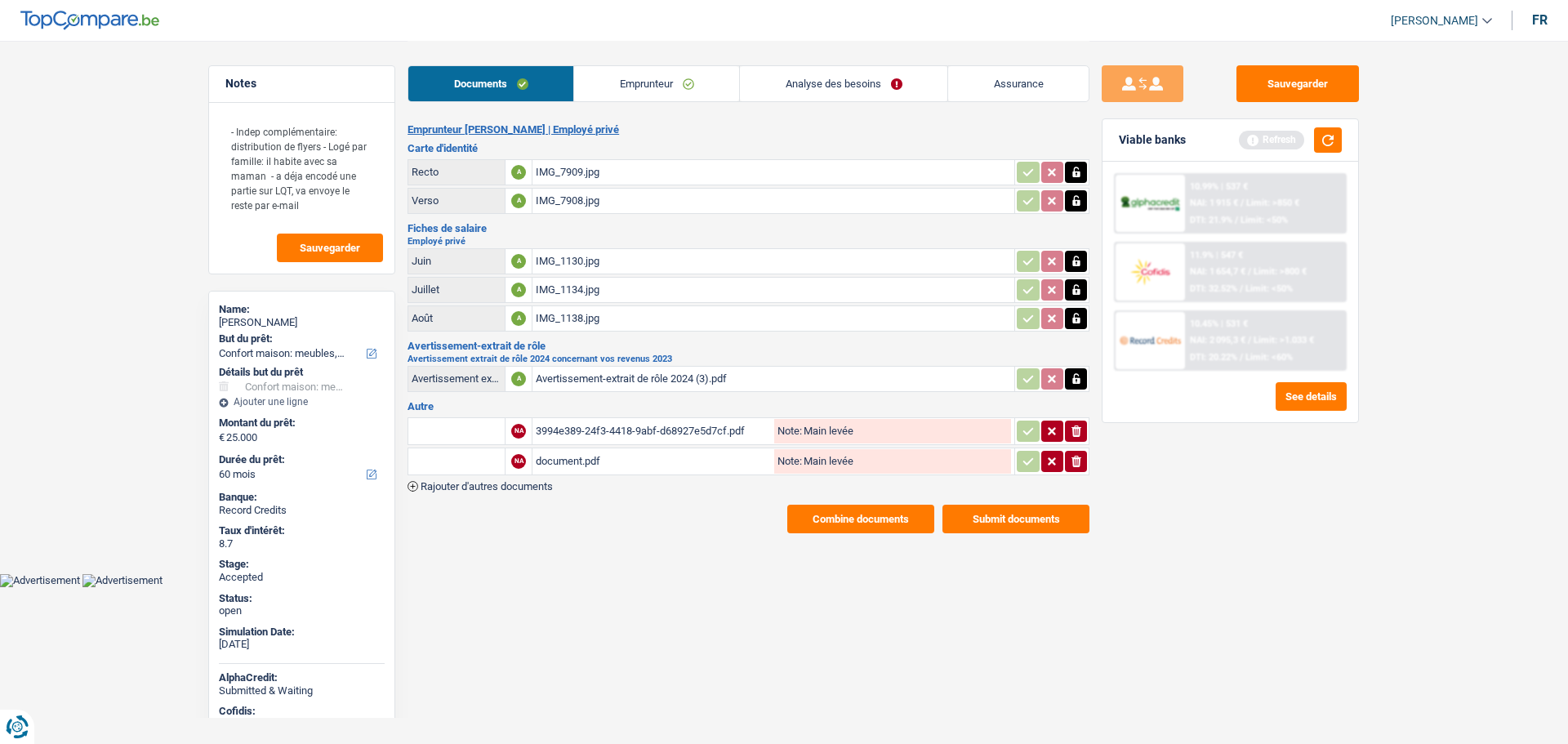
click at [834, 82] on link "Analyse des besoins" at bounding box center [844, 84] width 207 height 35
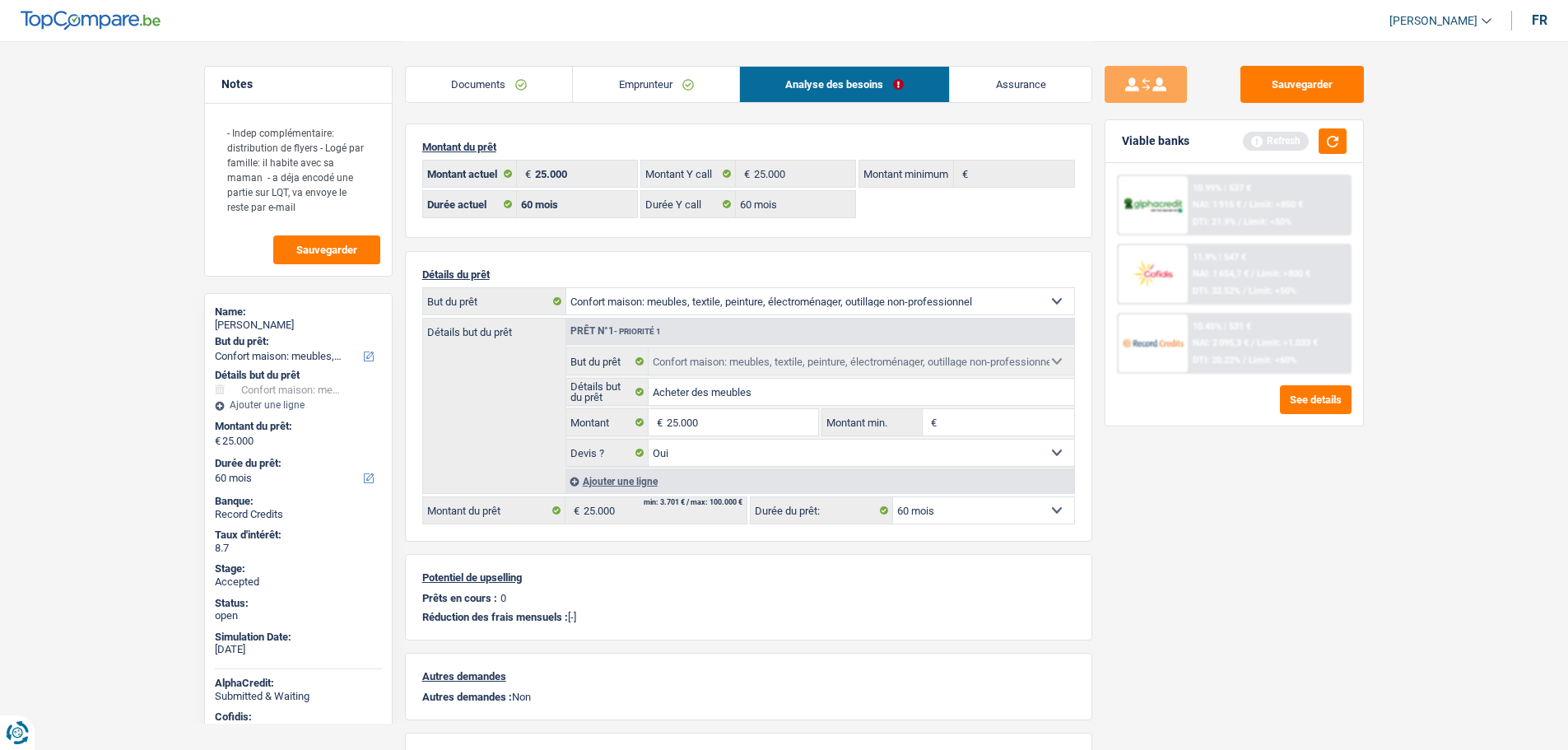
click at [468, 94] on link "Documents" at bounding box center [490, 84] width 168 height 35
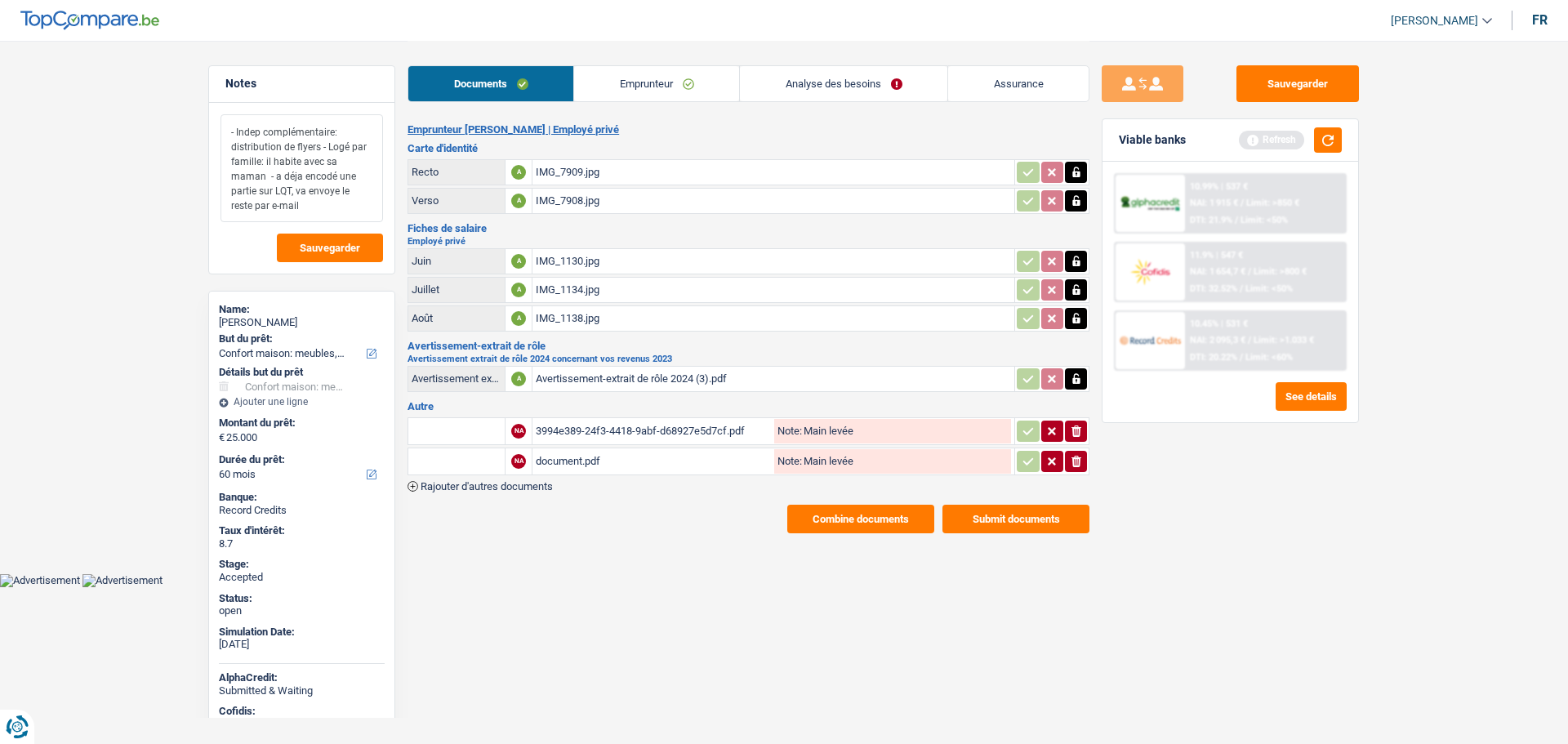
drag, startPoint x: 237, startPoint y: 131, endPoint x: 328, endPoint y: 196, distance: 111.8
click at [328, 196] on textarea "- Indep complémentaire: distribution de flyers - Logé par famille: il habite av…" at bounding box center [301, 168] width 162 height 107
click at [646, 380] on div "Avertissement-extrait de rôle 2024 (3).pdf" at bounding box center [773, 378] width 476 height 25
click at [844, 514] on button "Combine documents" at bounding box center [860, 519] width 147 height 28
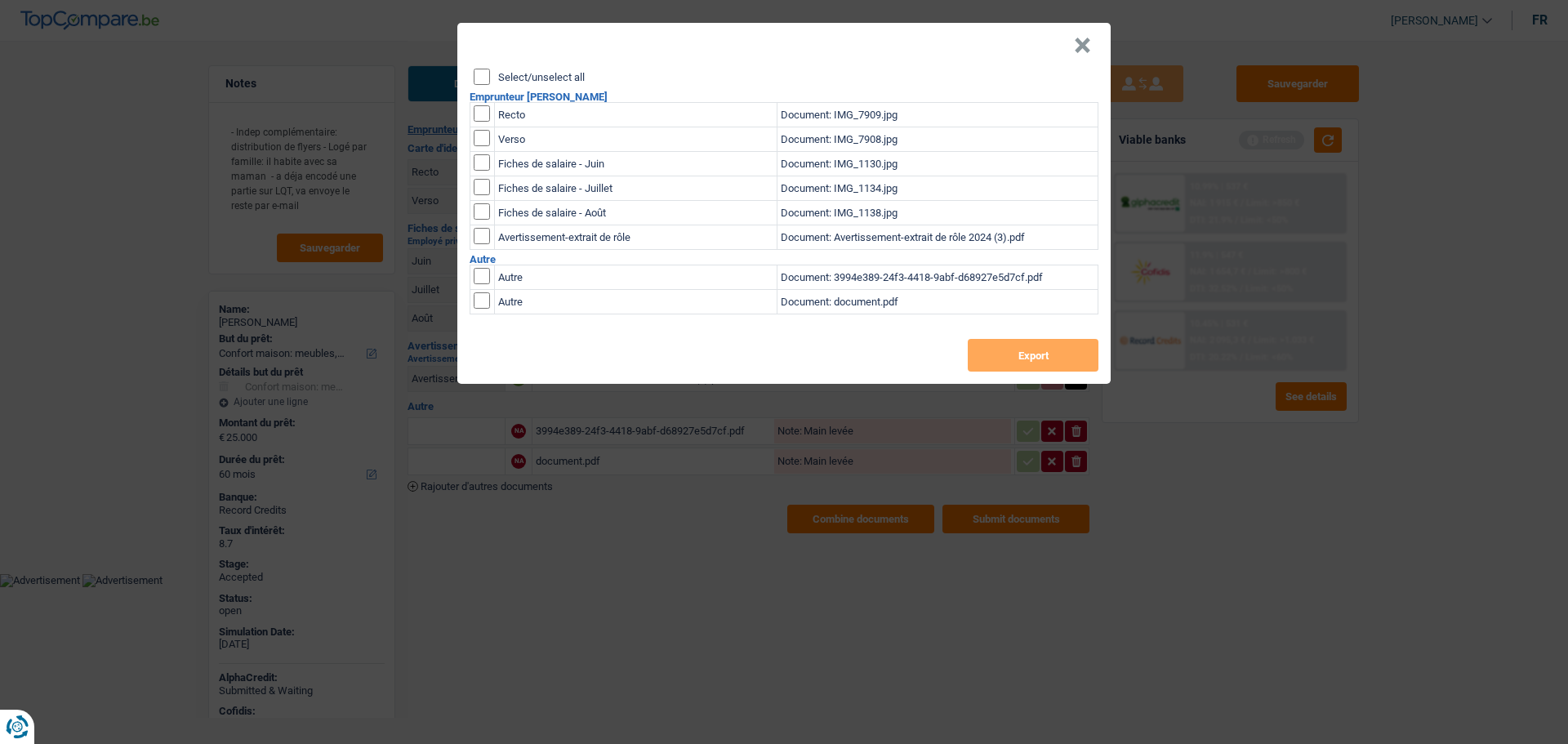
click at [535, 75] on label "Select/unselect all" at bounding box center [542, 77] width 86 height 11
click at [490, 75] on input "Select/unselect all" at bounding box center [482, 77] width 17 height 17
checkbox input "true"
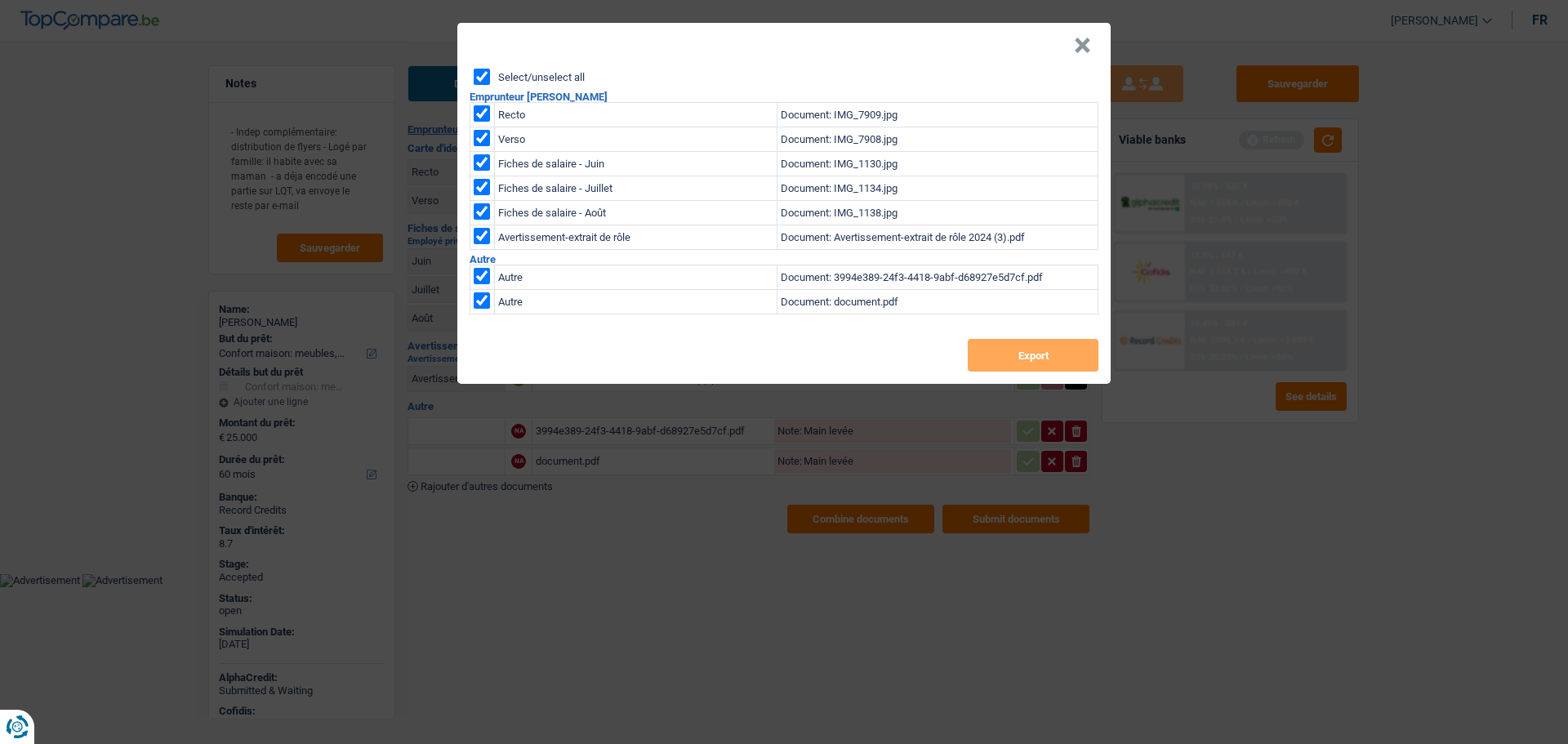
checkbox input "true"
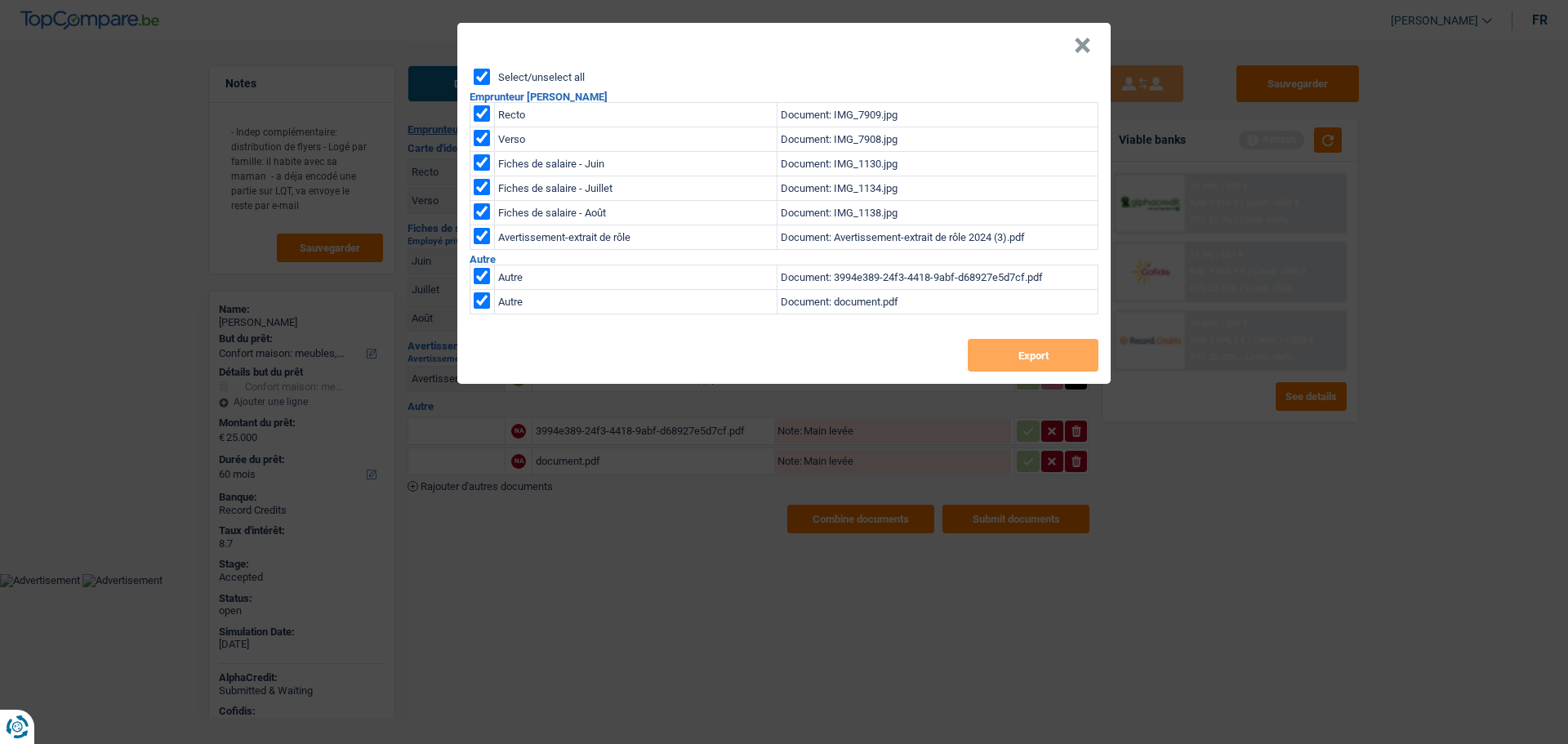
checkbox input "true"
click at [1027, 363] on button "Export" at bounding box center [1033, 355] width 130 height 33
click at [1078, 40] on button "×" at bounding box center [1082, 46] width 17 height 17
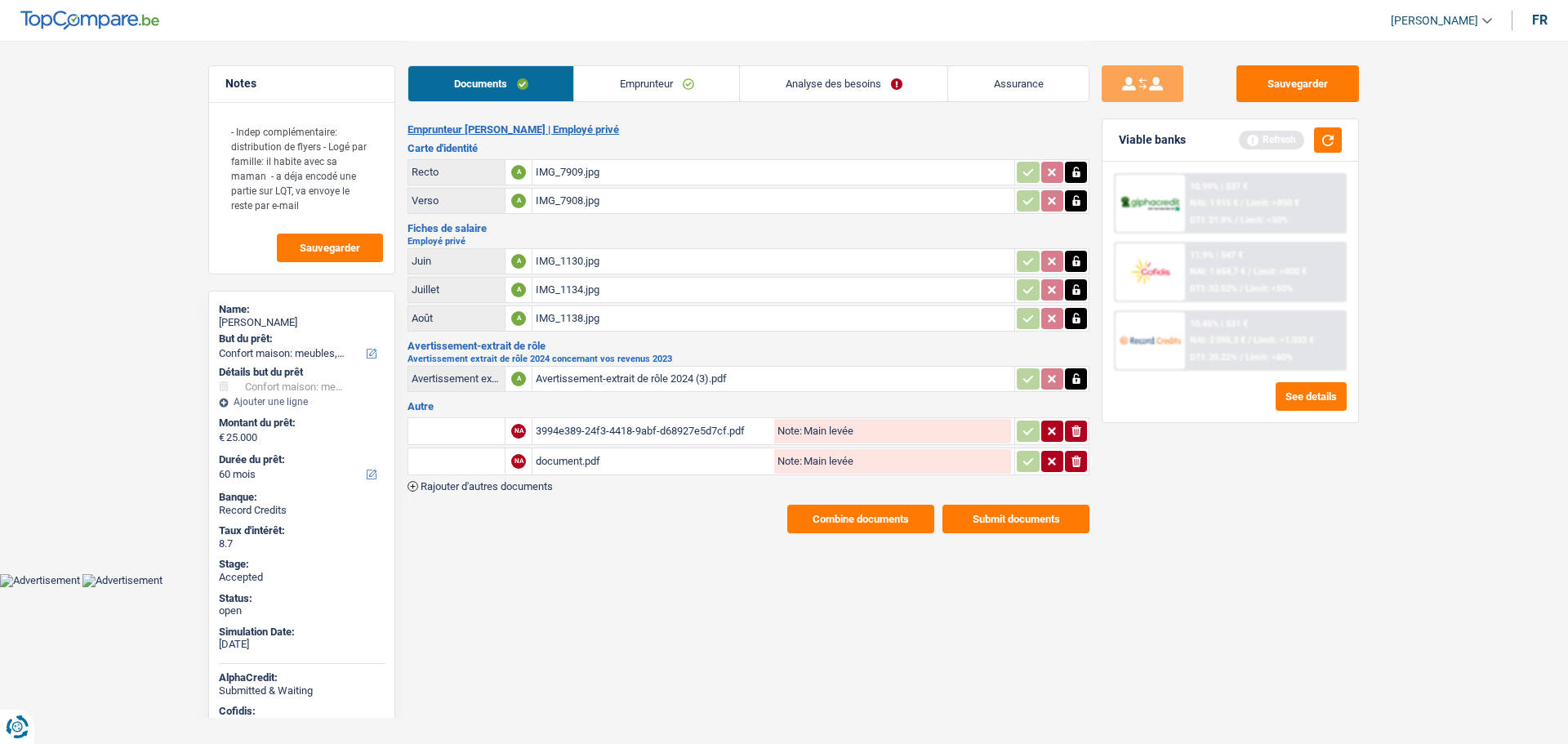
click at [824, 528] on button "Combine documents" at bounding box center [860, 519] width 147 height 28
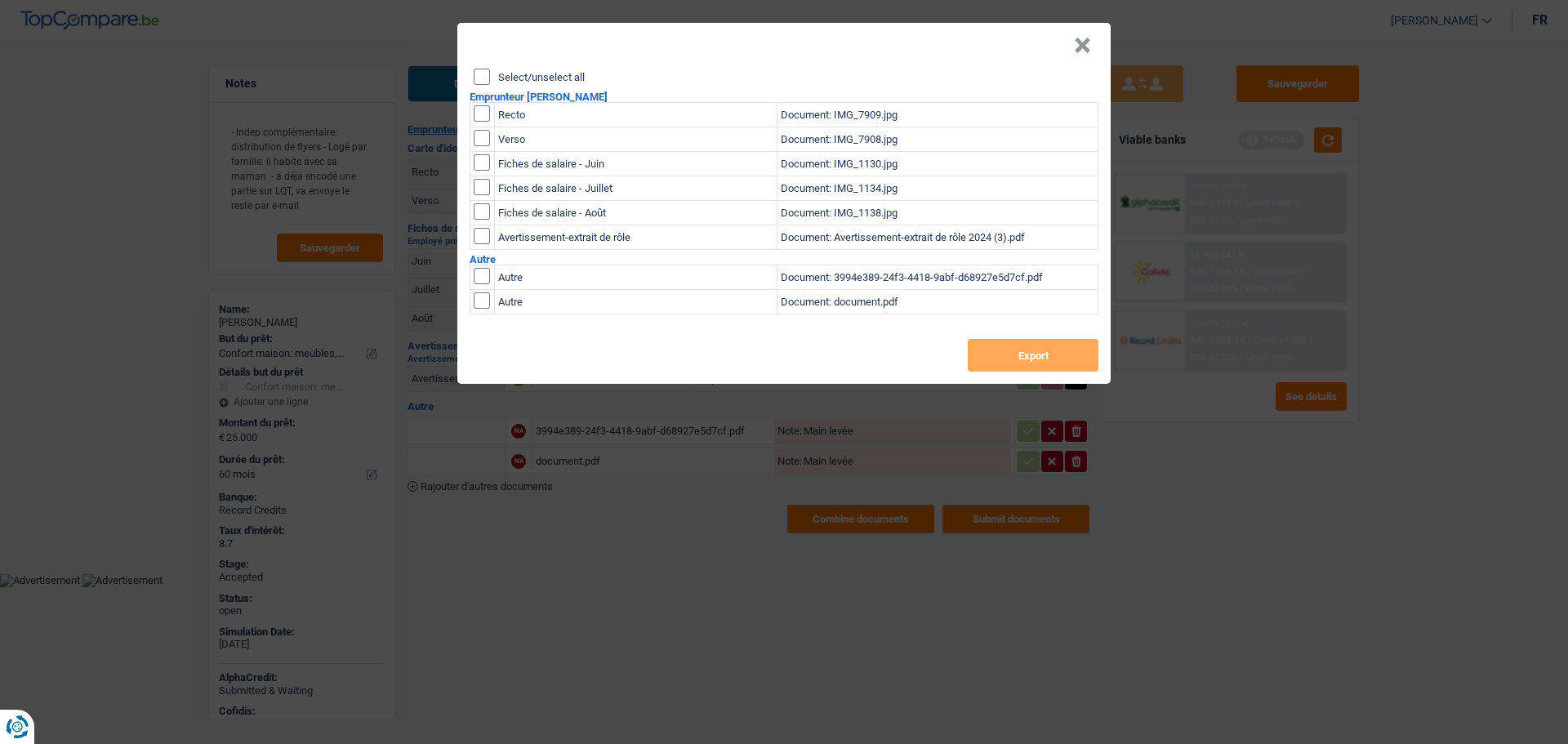
click at [521, 79] on label "Select/unselect all" at bounding box center [542, 77] width 86 height 11
click at [490, 79] on input "Select/unselect all" at bounding box center [482, 77] width 17 height 17
checkbox input "true"
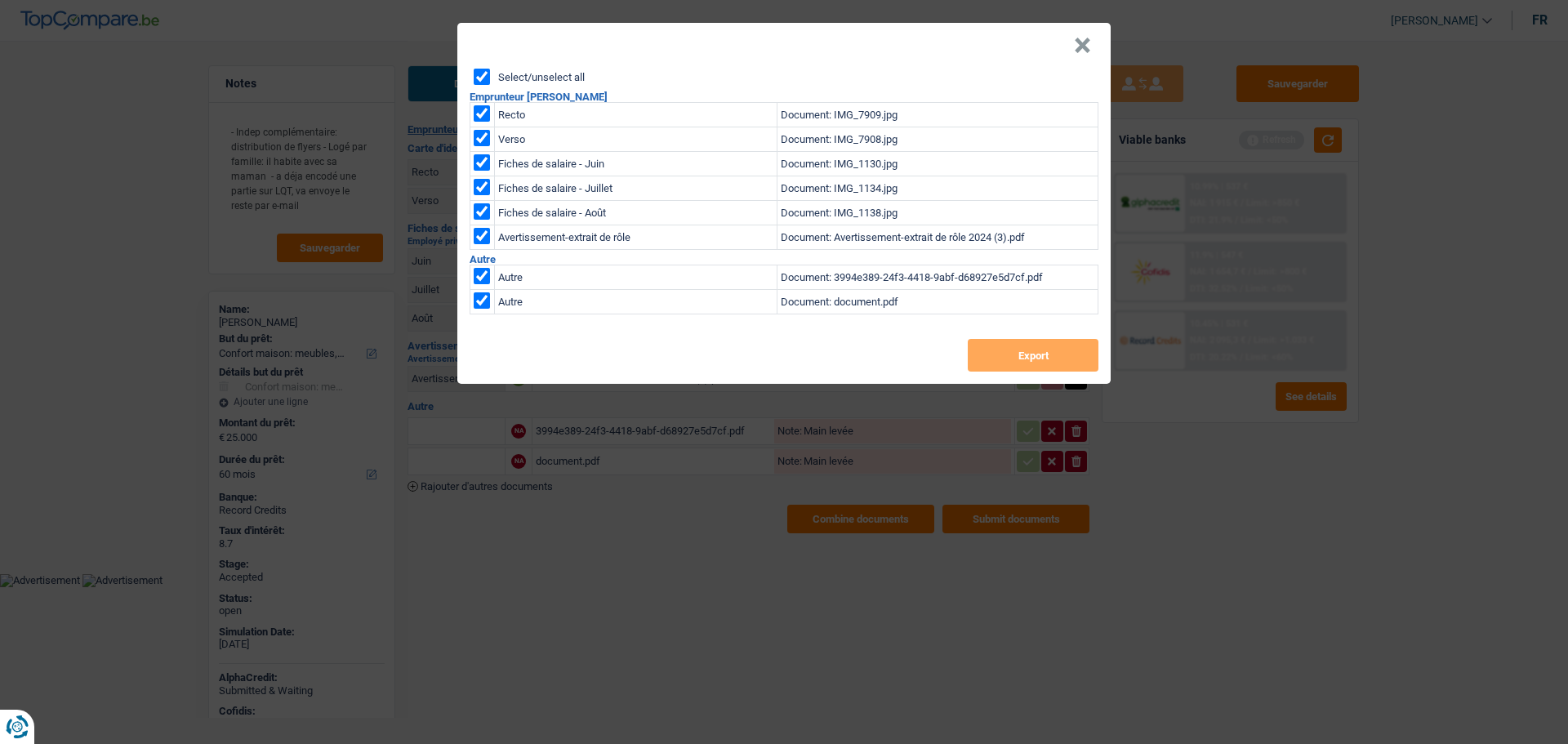
checkbox input "true"
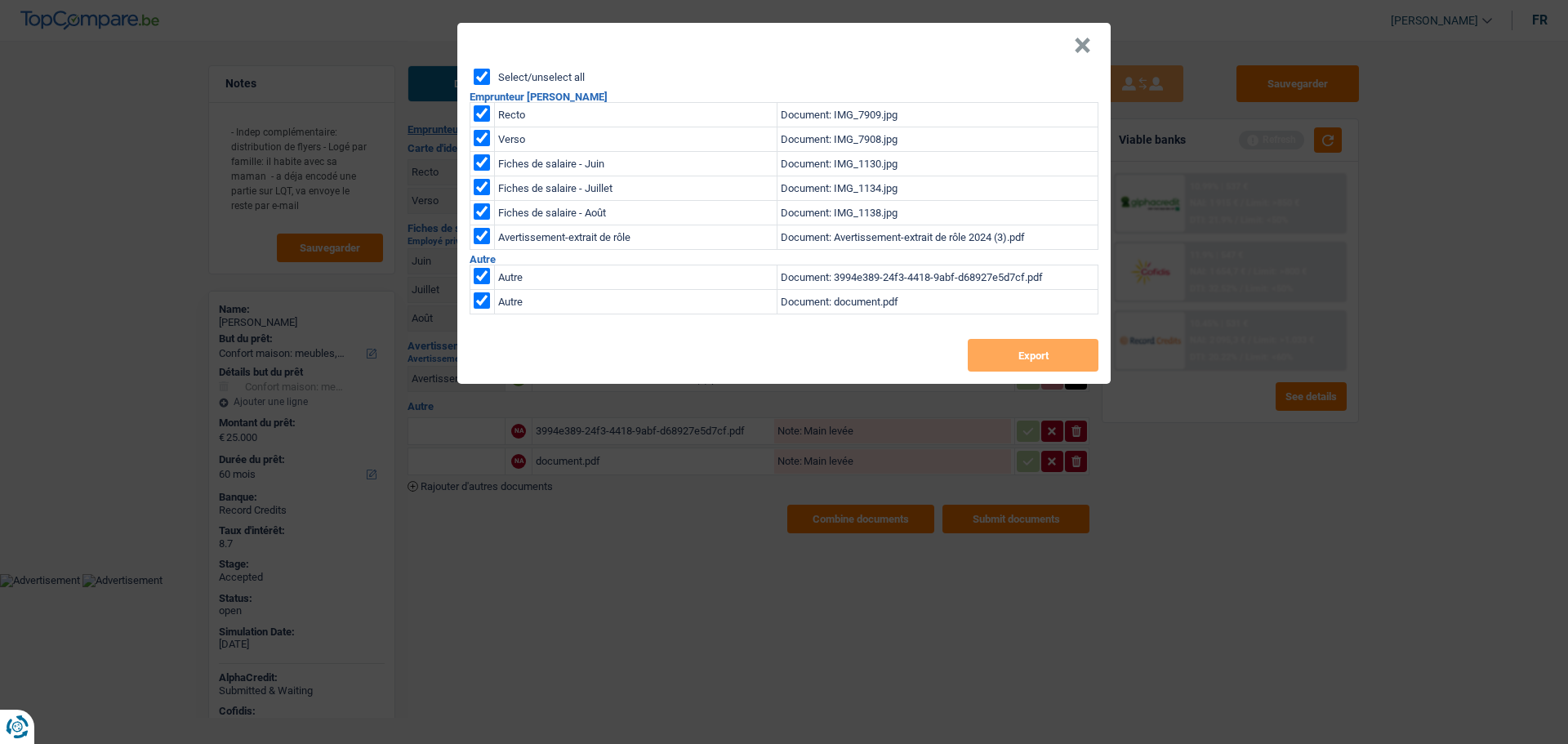
checkbox input "true"
click at [989, 353] on button "Export" at bounding box center [1033, 355] width 130 height 33
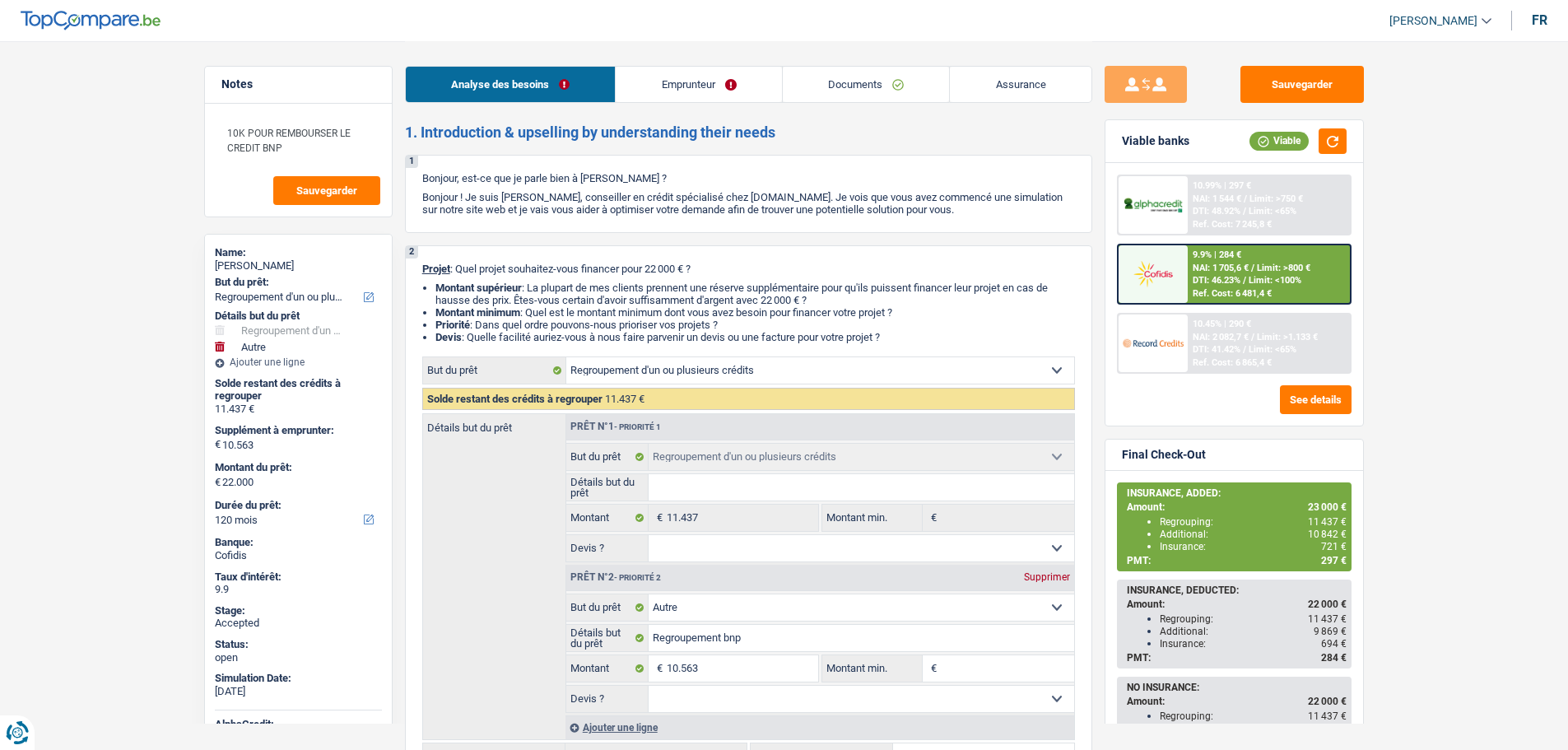
select select "refinancing"
select select "other"
select select "120"
select select "refinancing"
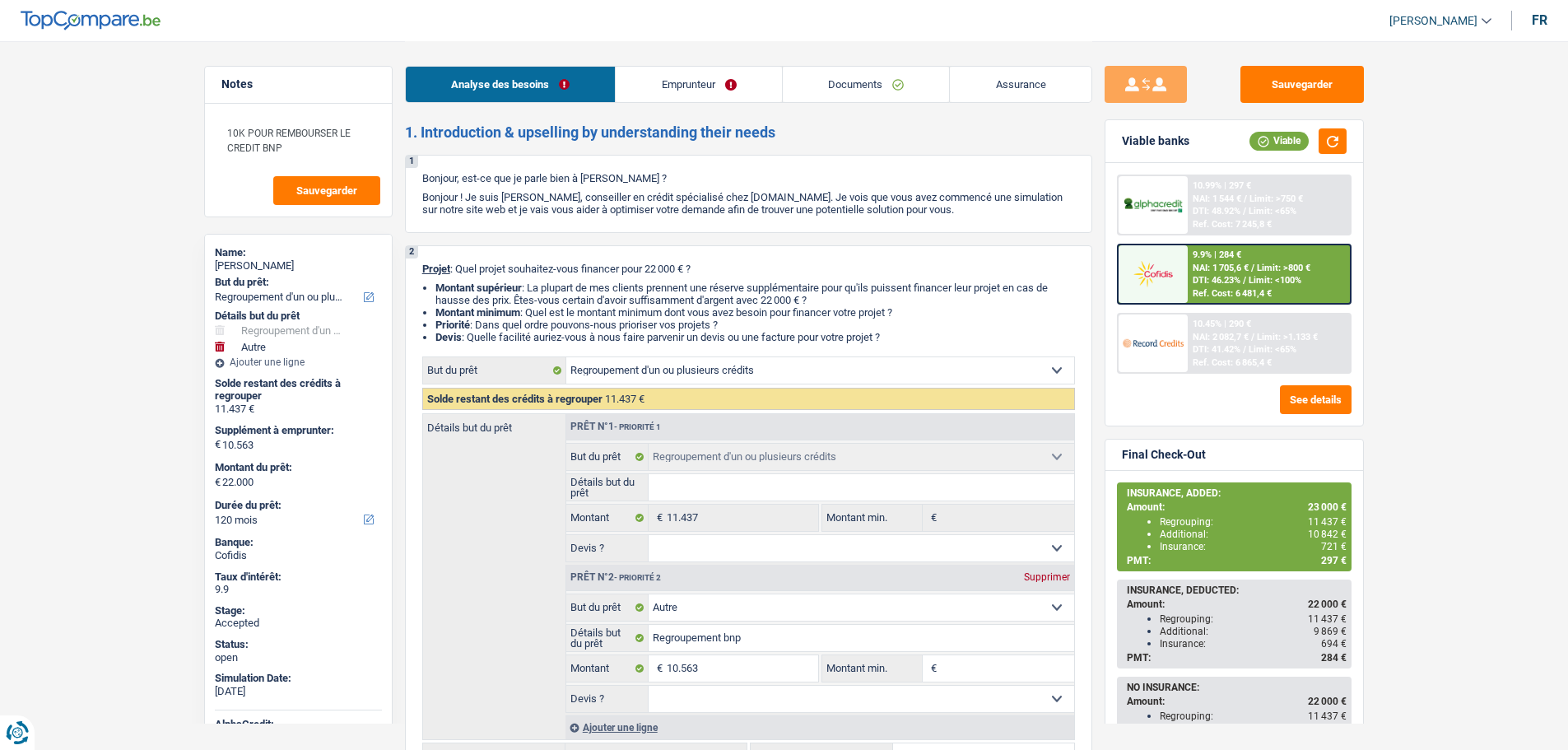
select select "refinancing"
select select "other"
select select "120"
select select "privateEmployee"
select select "familyAllowances"
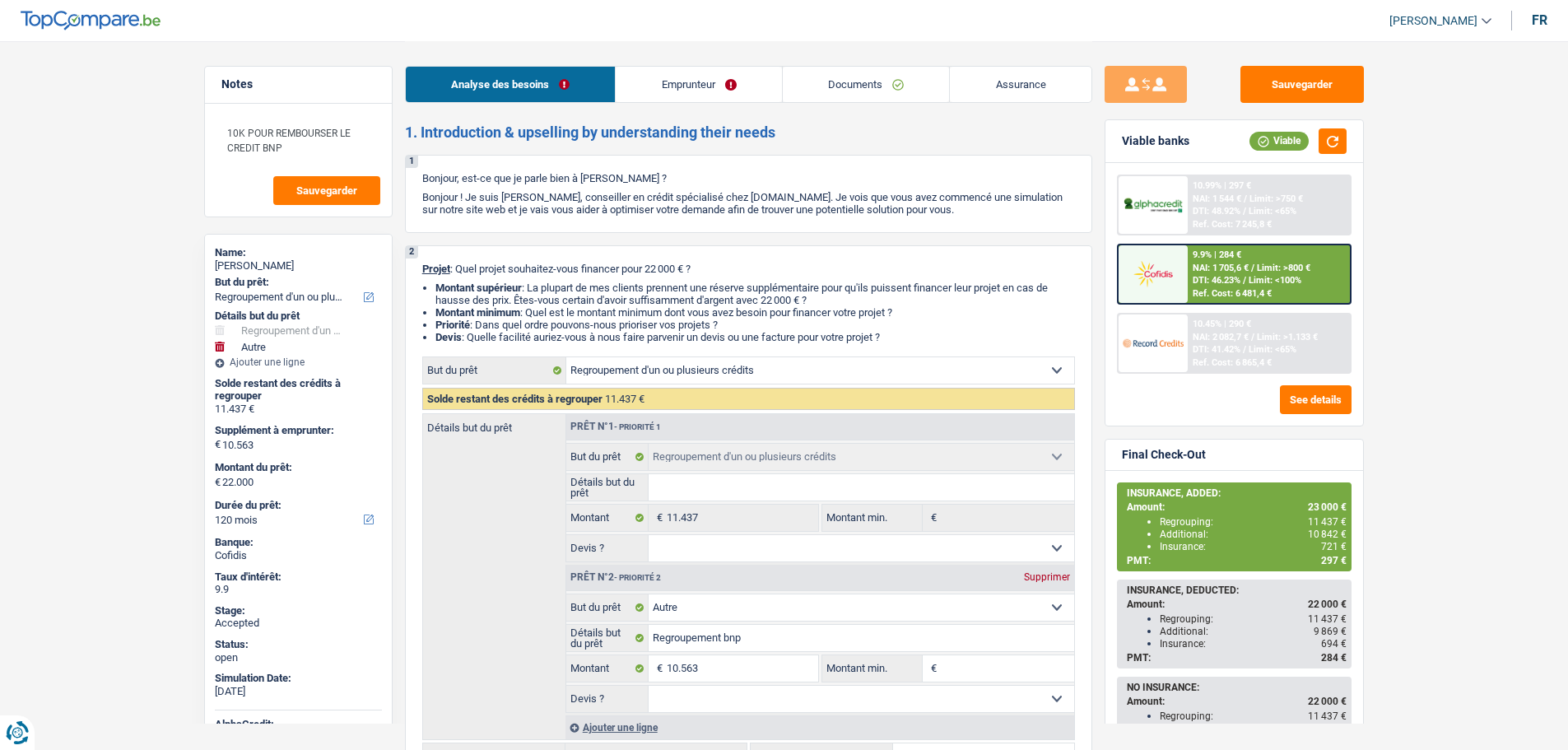
select select "netSalary"
select select "mealVouchers"
select select "ownerWithMortgage"
select select "mortgage"
select select "420"
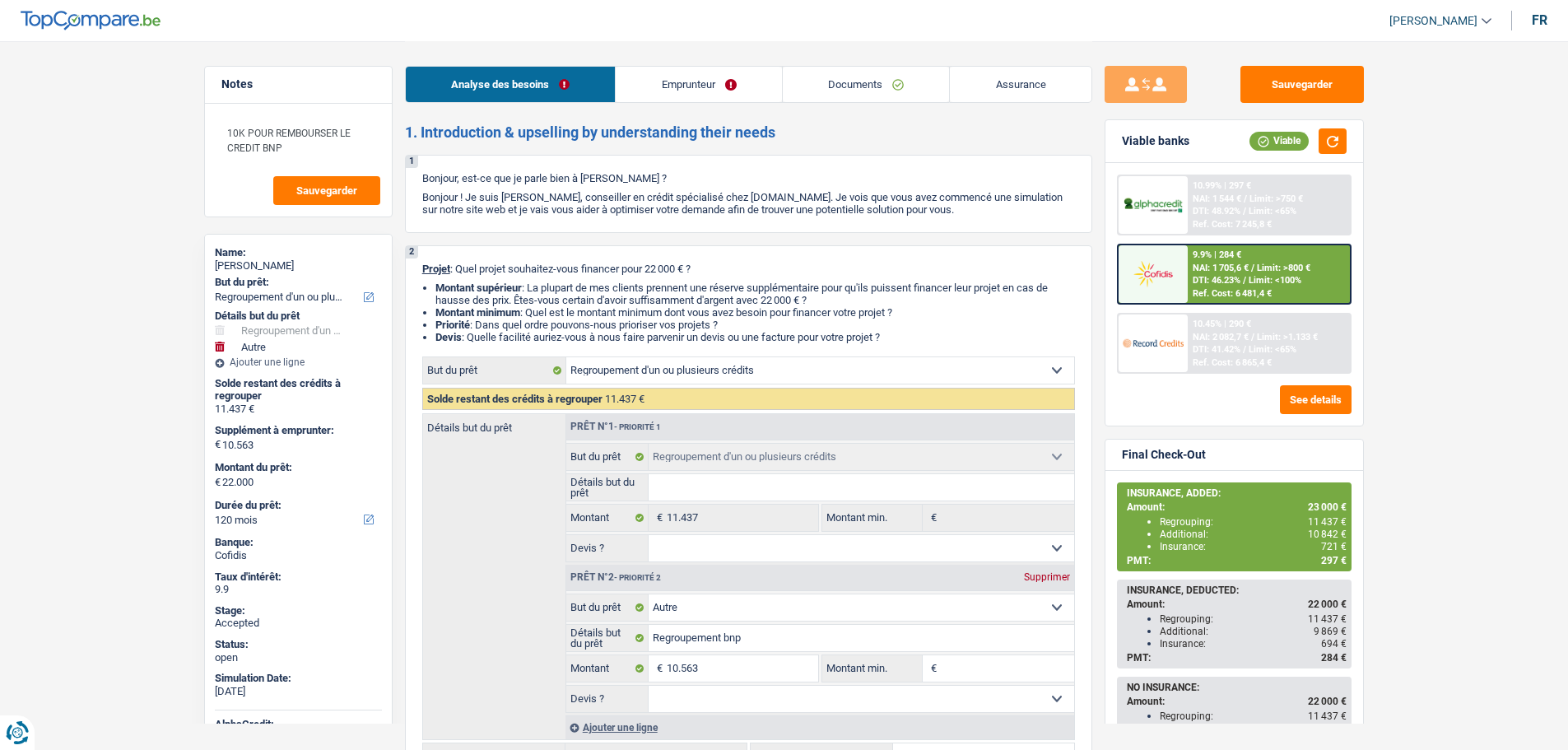
select select "personalLoan"
select select "other"
select select "36"
select select "personalLoan"
select select "other"
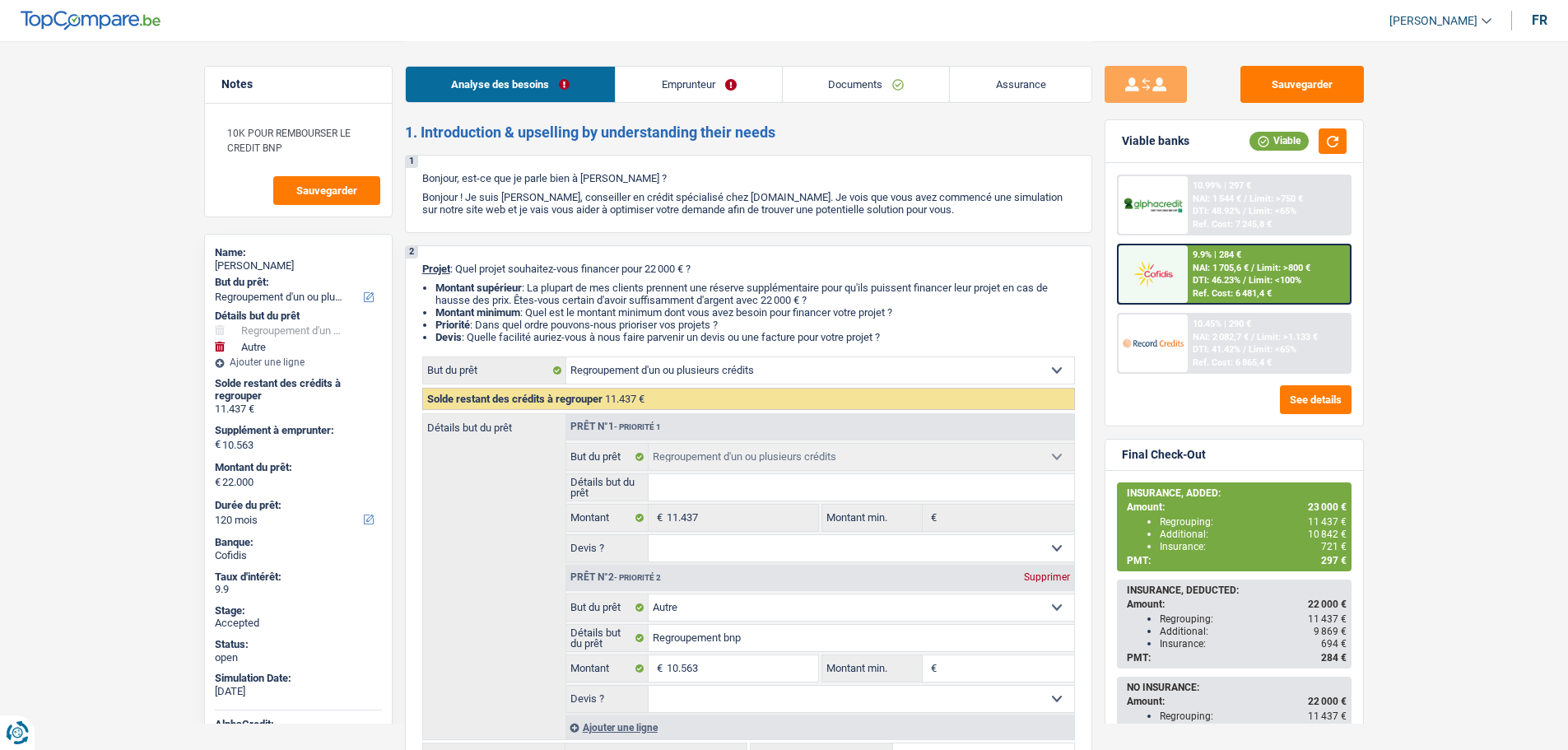
select select "36"
select select "personalLoan"
select select "other"
select select "36"
select select "refinancing"
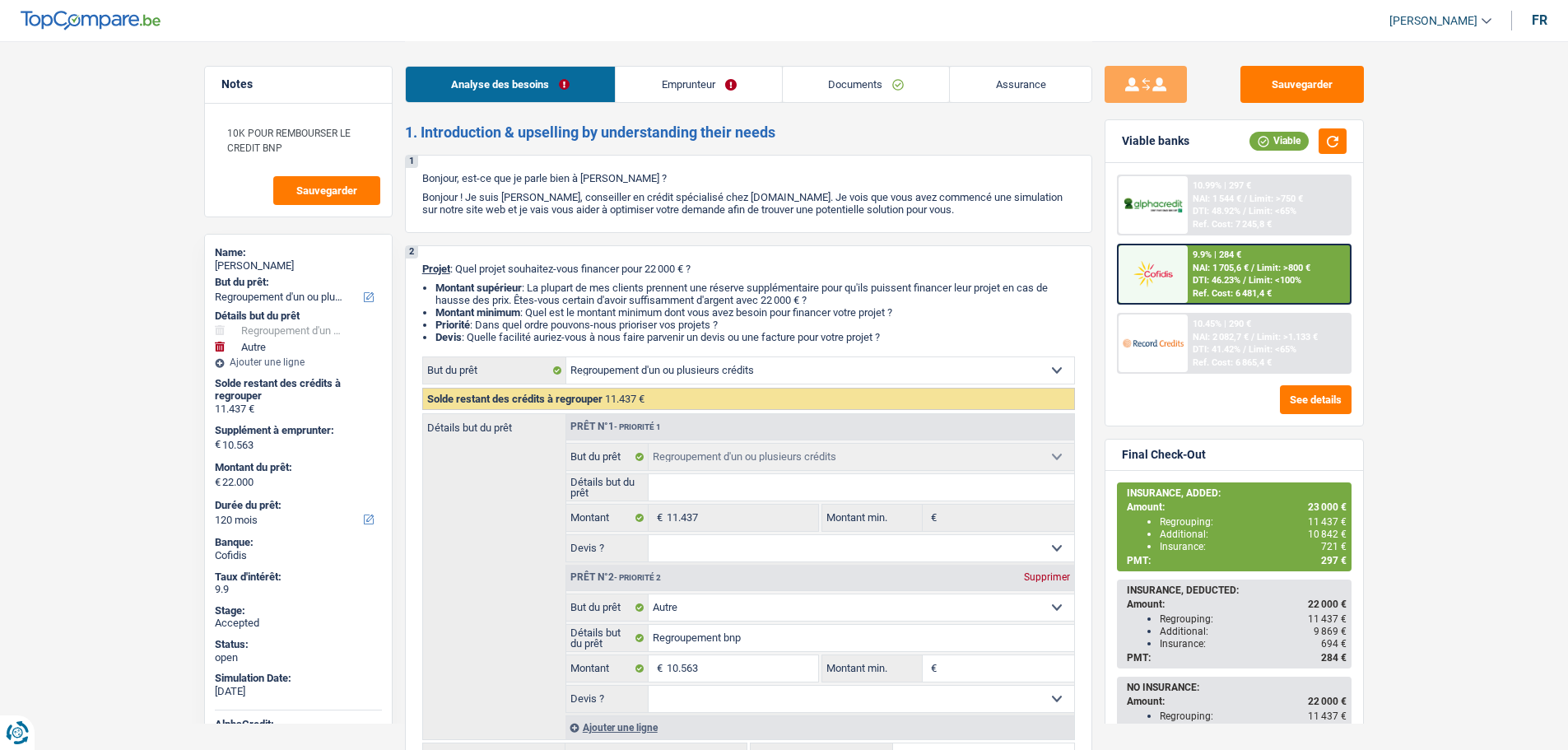
select select "refinancing"
select select "other"
select select "120"
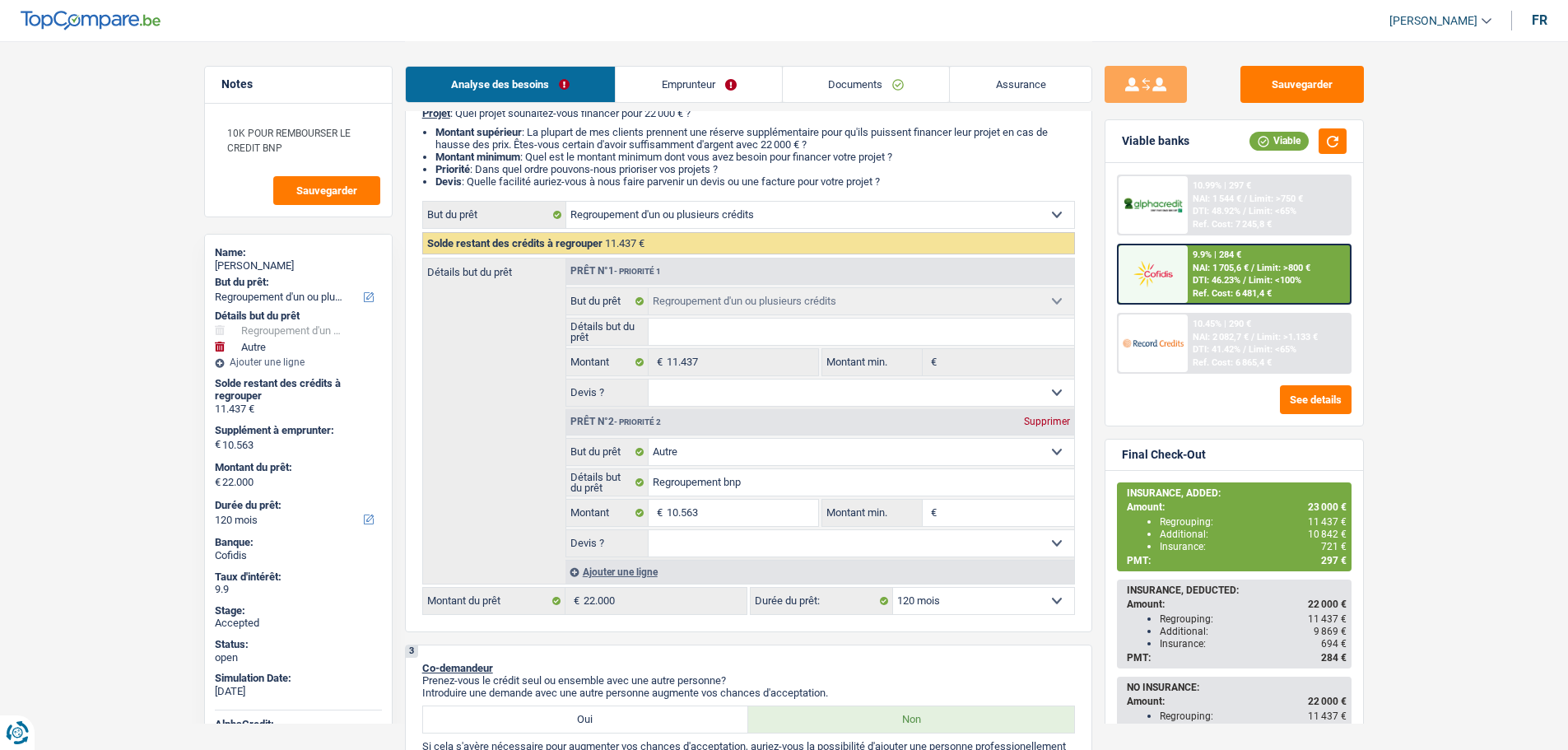
scroll to position [165, 0]
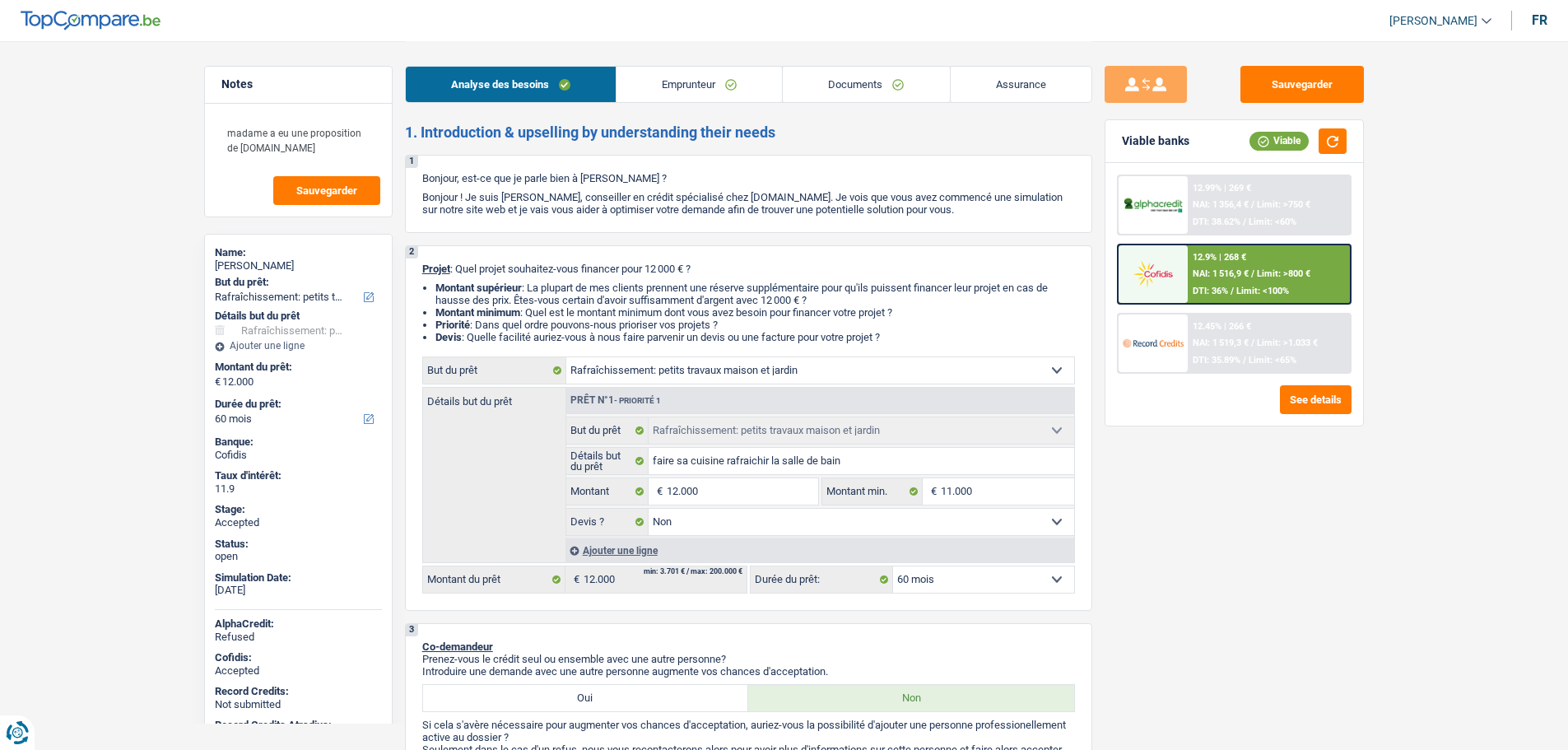
select select "houseOrGarden"
select select "60"
select select "houseOrGarden"
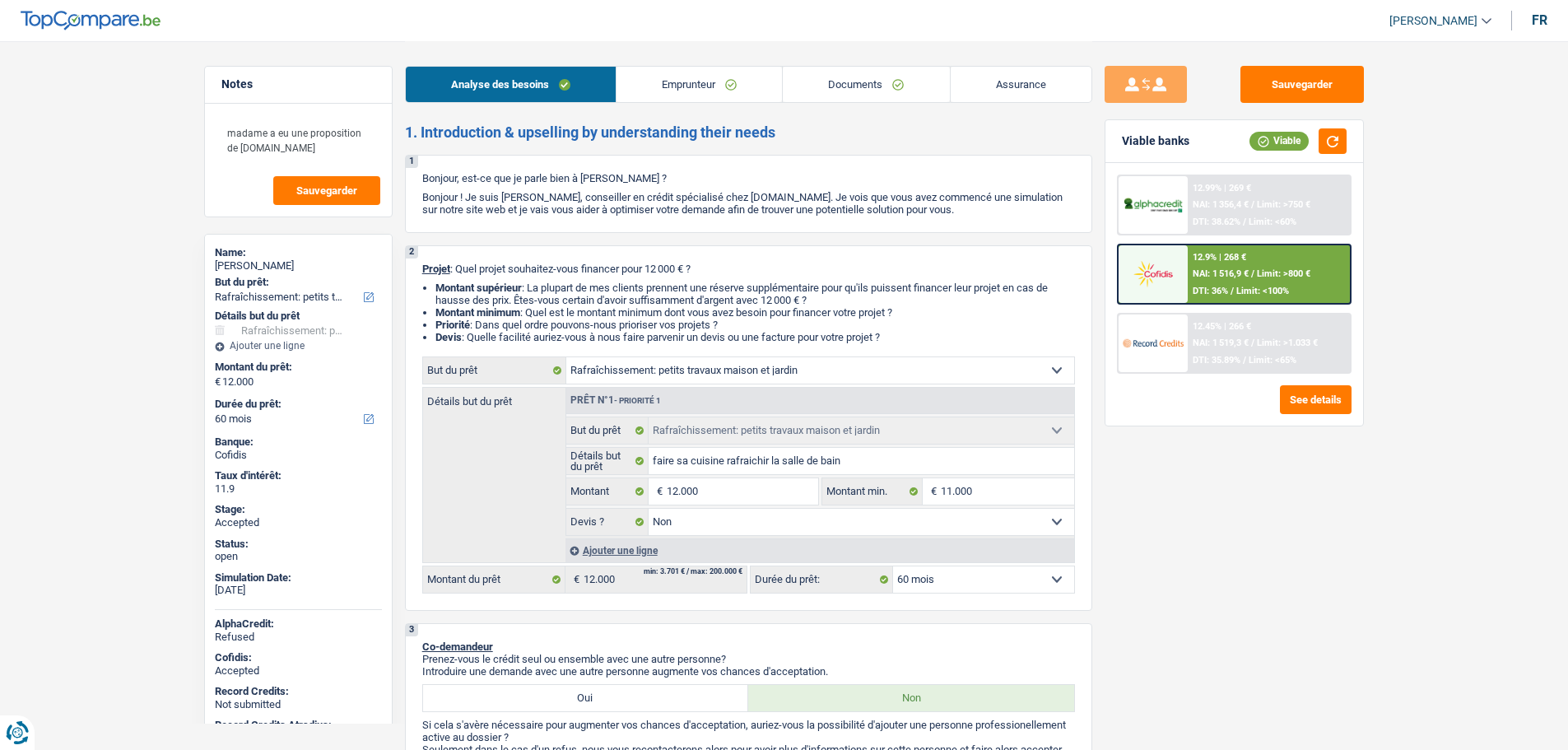
select select "false"
select select "60"
select select "privateEmployee"
select select "netSalary"
select select "mealVouchers"
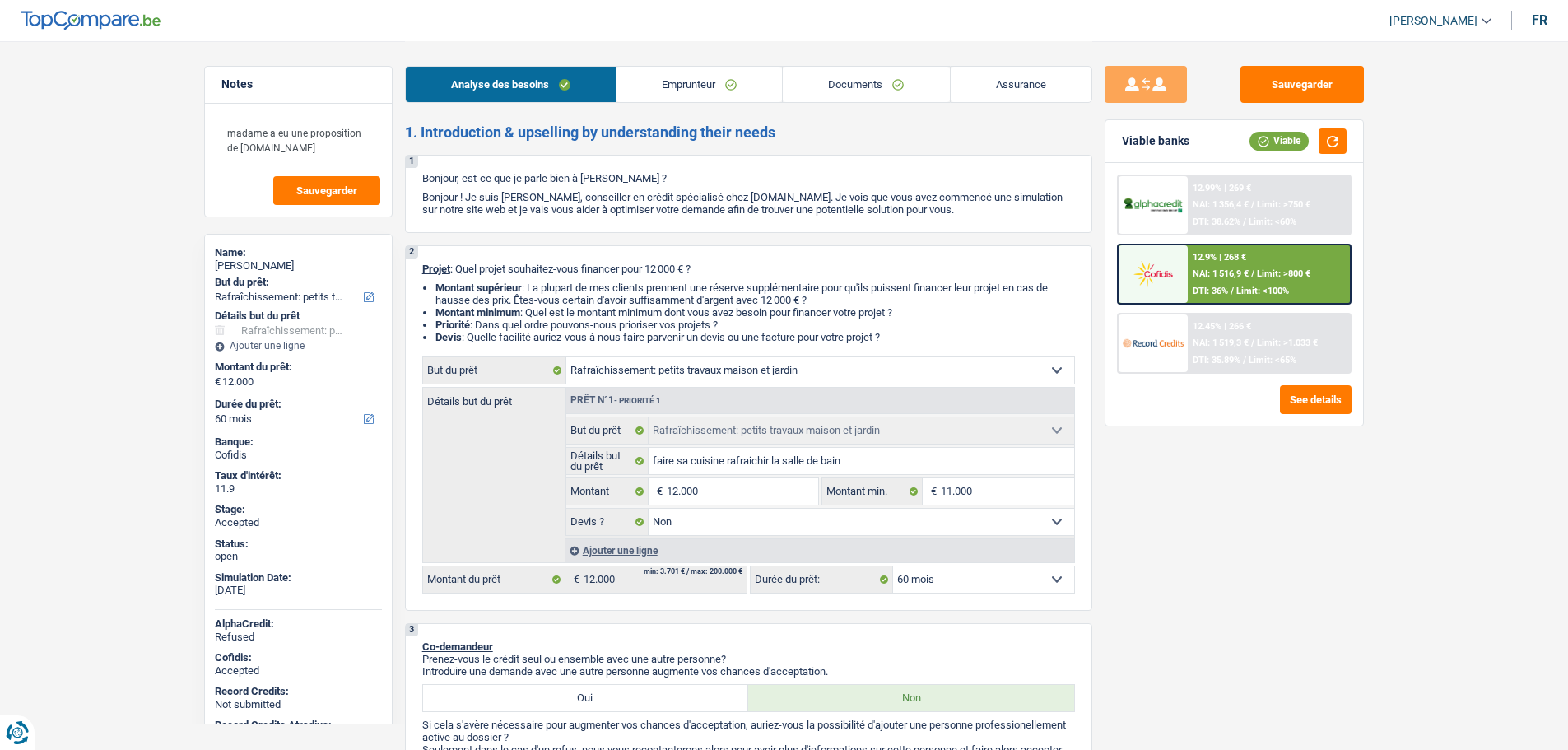
select select "ownerWithMortgage"
select select "mortgage"
select select "360"
select select "houseOrGarden"
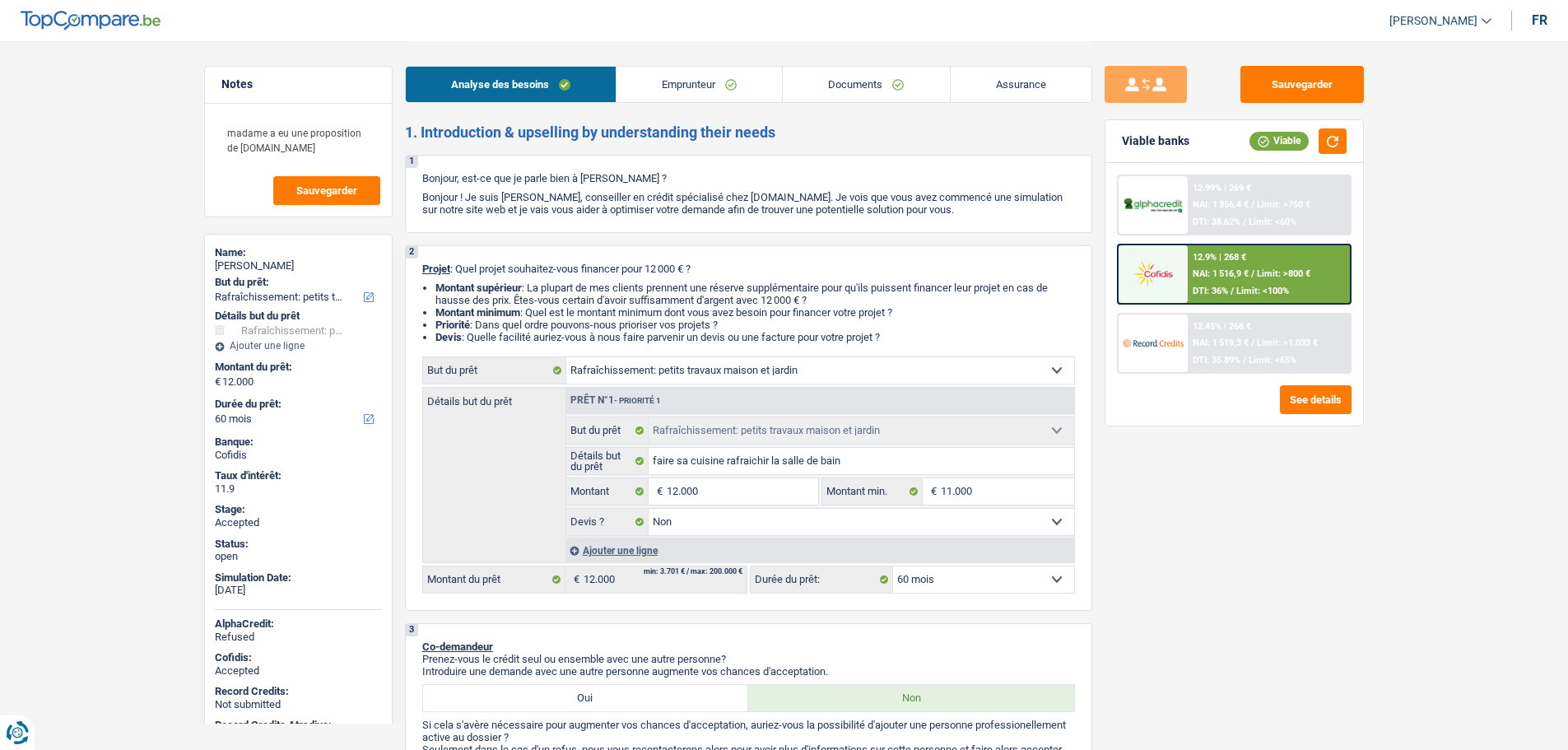
select select "false"
select select "60"
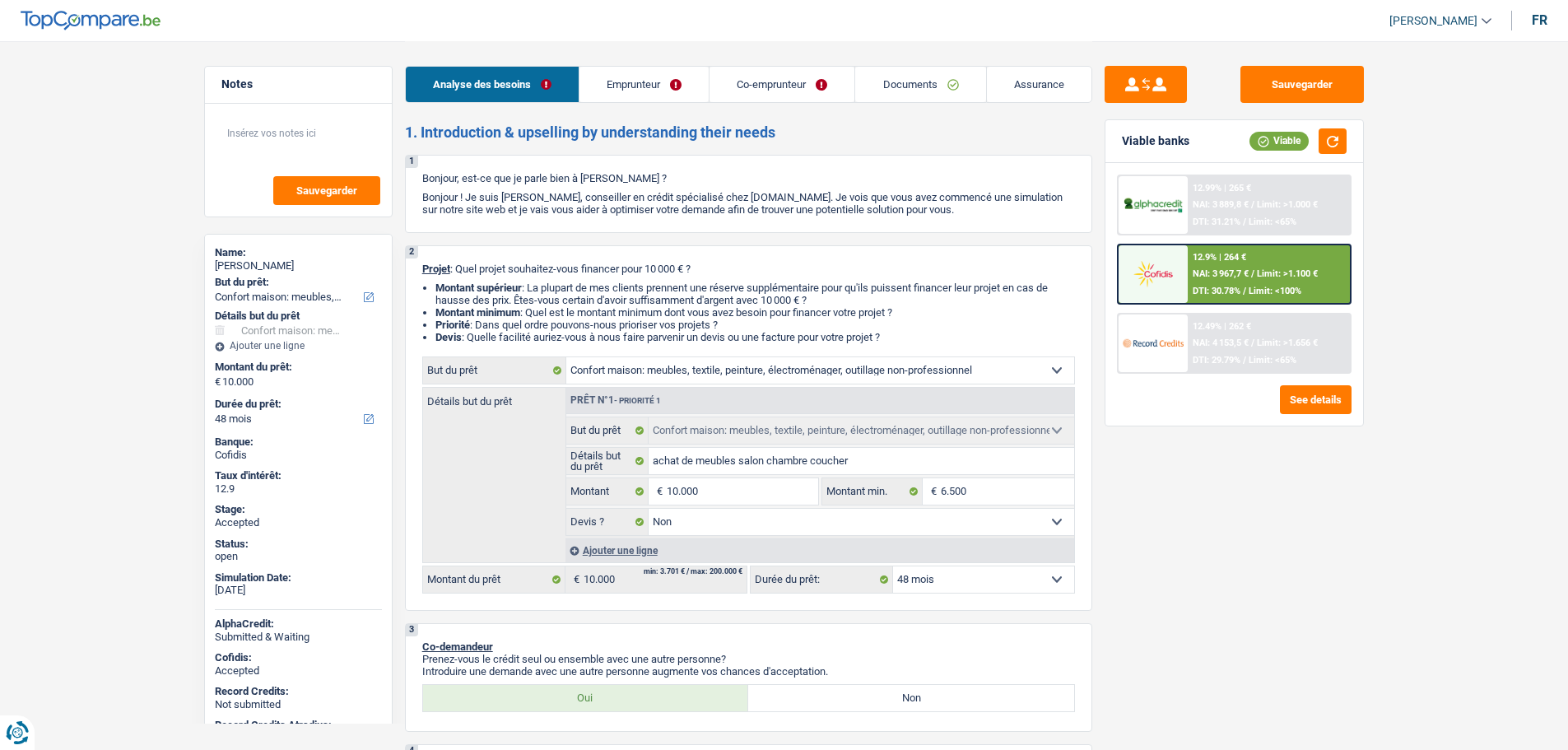
select select "household"
select select "48"
select select "household"
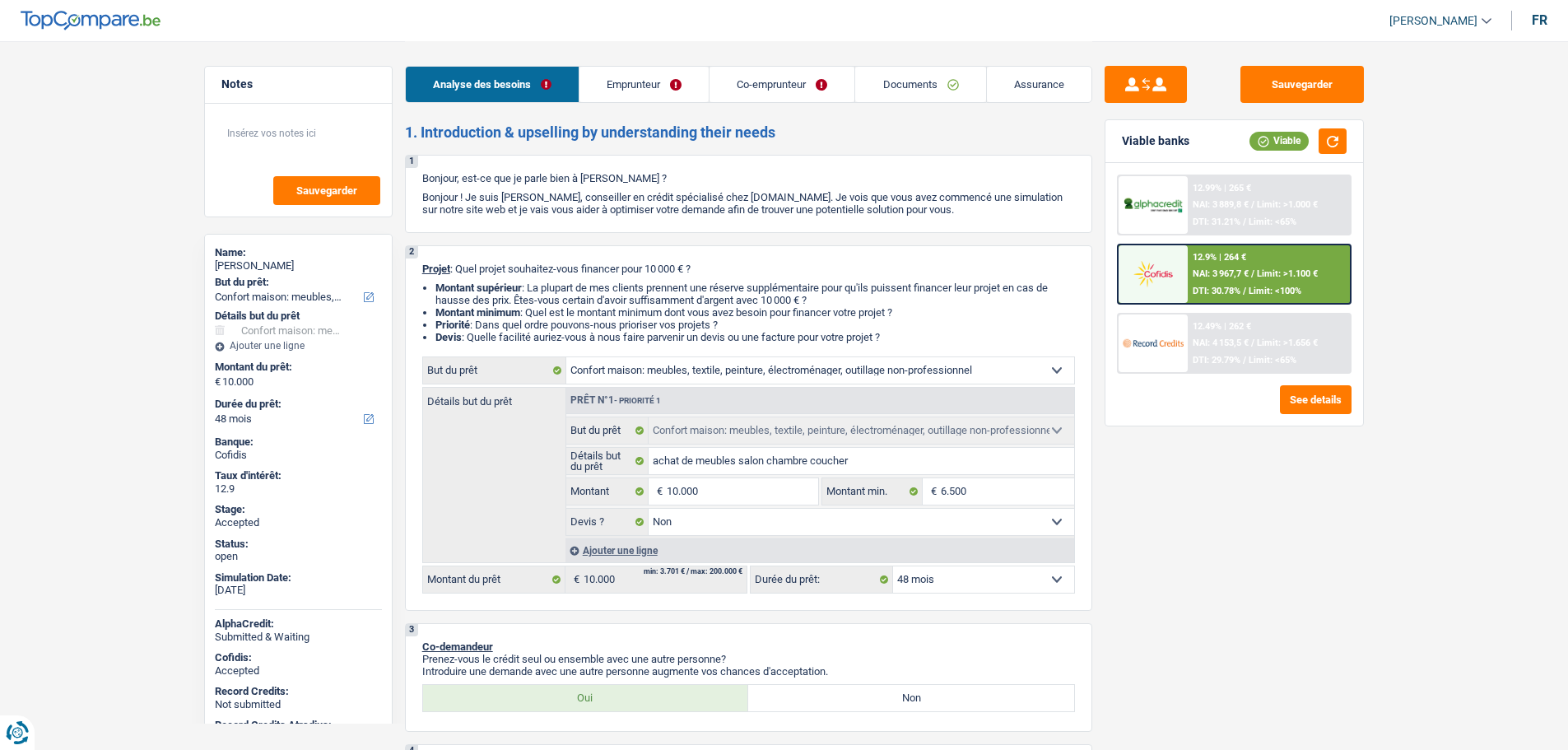
select select "false"
select select "48"
select select "publicEmployee"
select select "invalid"
select select "familyAllowances"
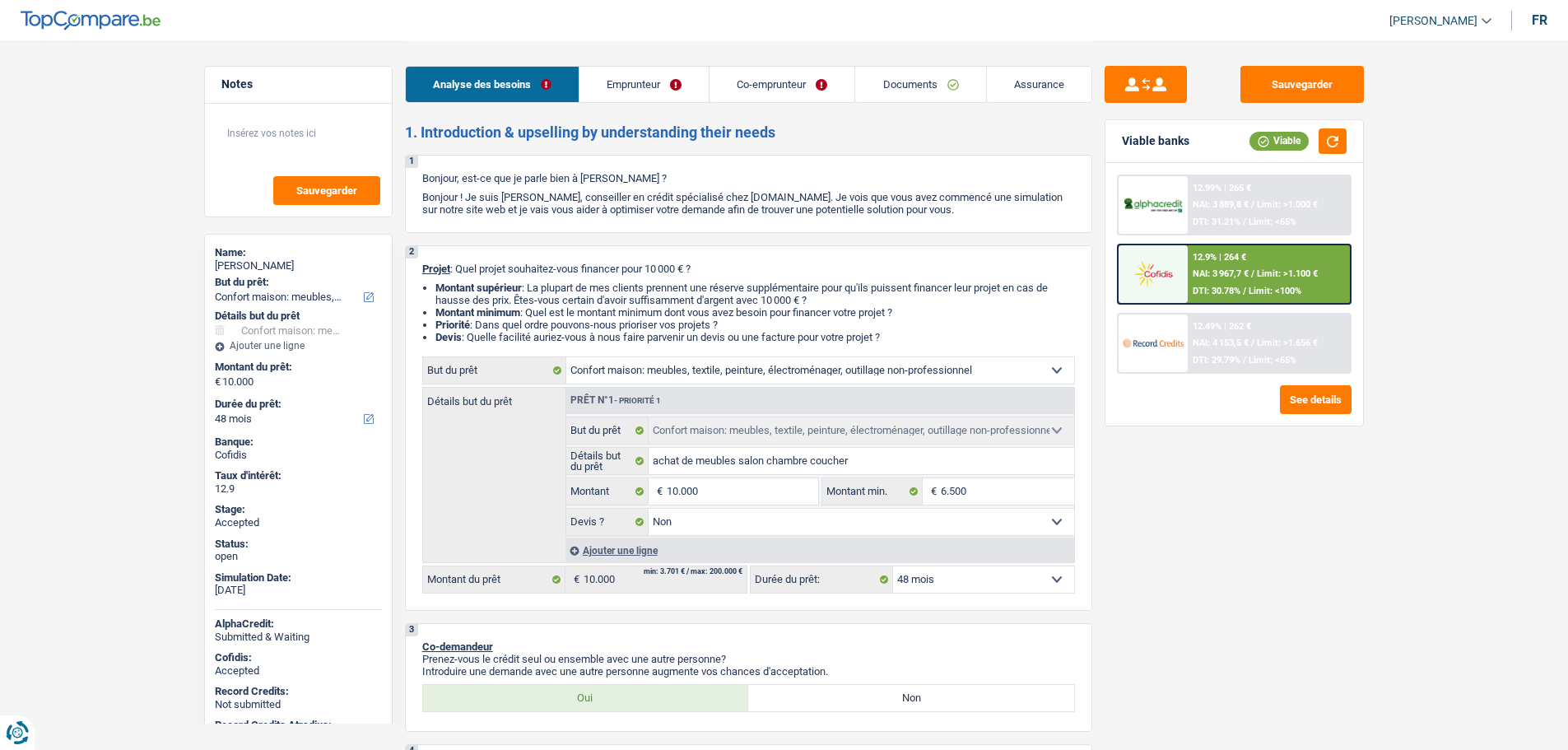
select select "netSalary"
select select "mealVouchers"
select select "disabilityPension"
select select "ownerWithMortgage"
select select "mortgage"
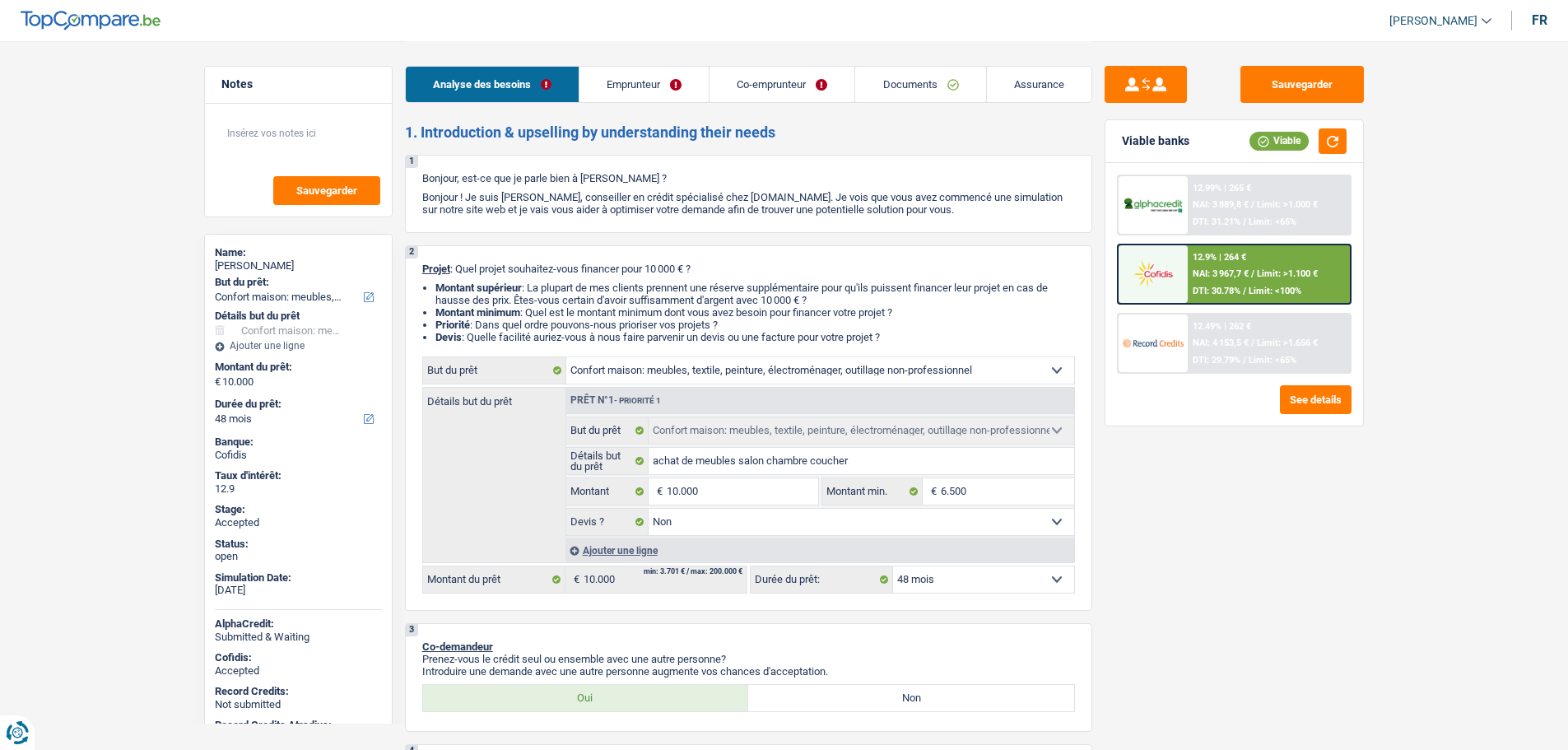
select select "420"
select select "household"
select select "false"
select select "48"
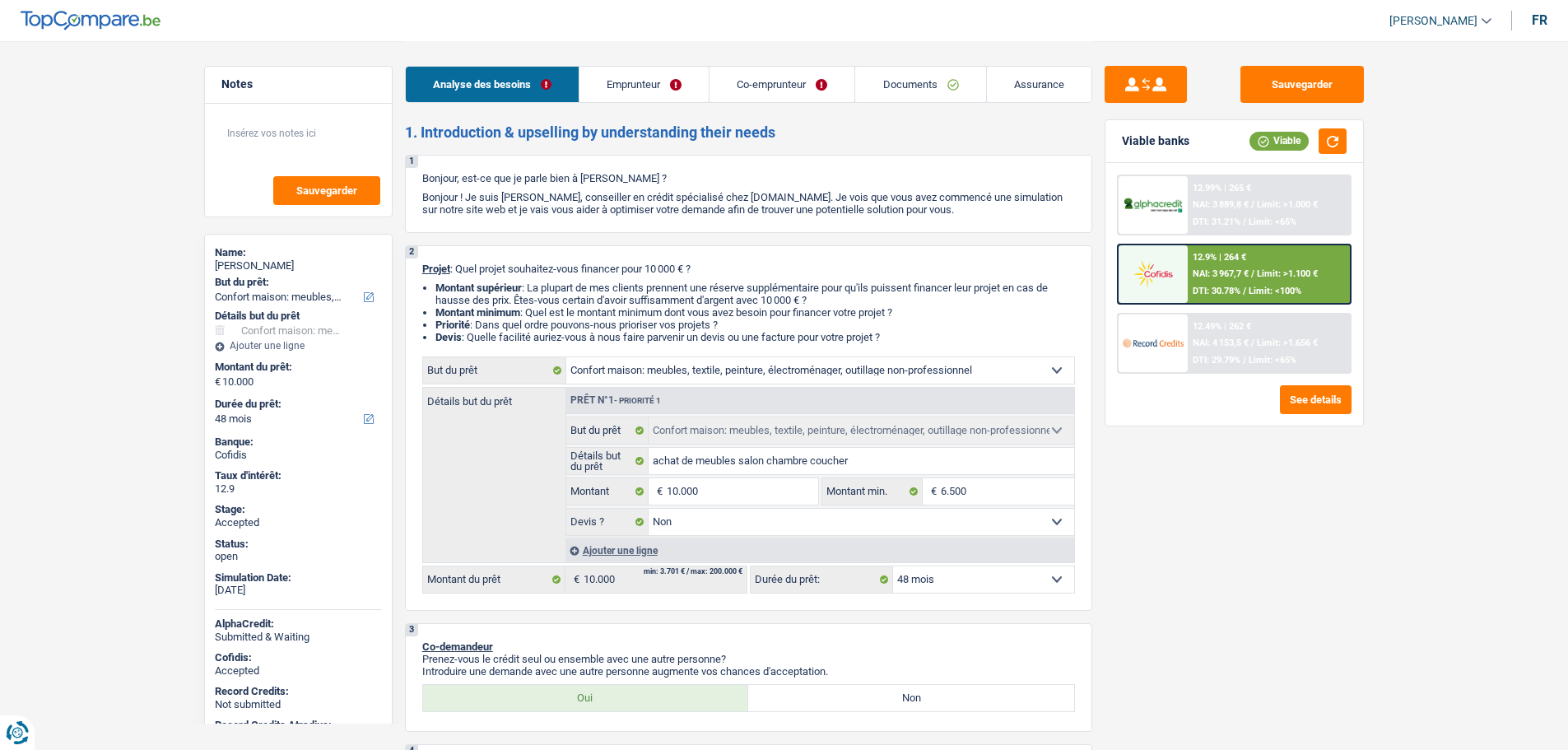
click at [1433, 19] on span "[PERSON_NAME]" at bounding box center [1433, 20] width 88 height 14
click at [1384, 153] on button "SO" at bounding box center [1403, 151] width 146 height 33
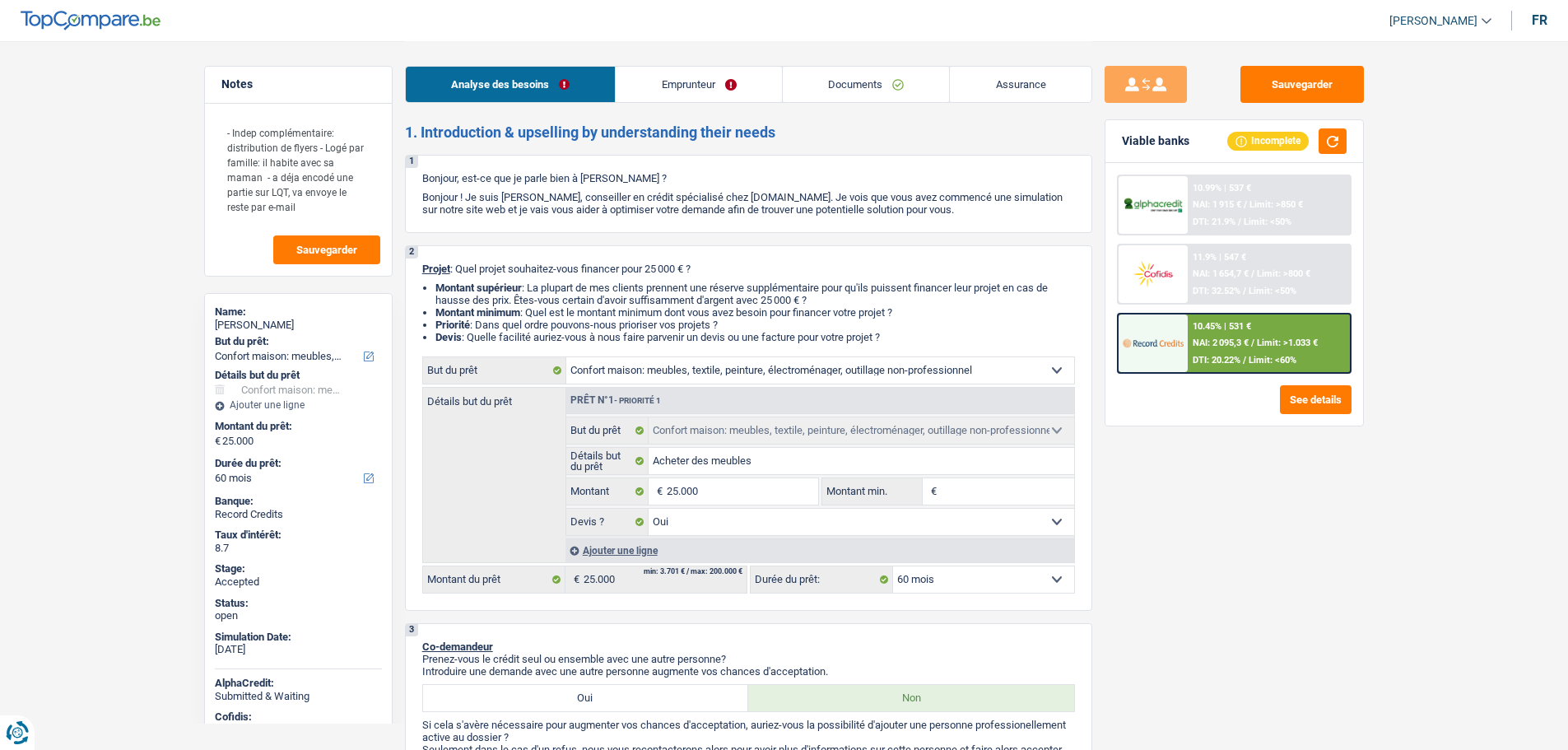
select select "household"
select select "60"
select select "household"
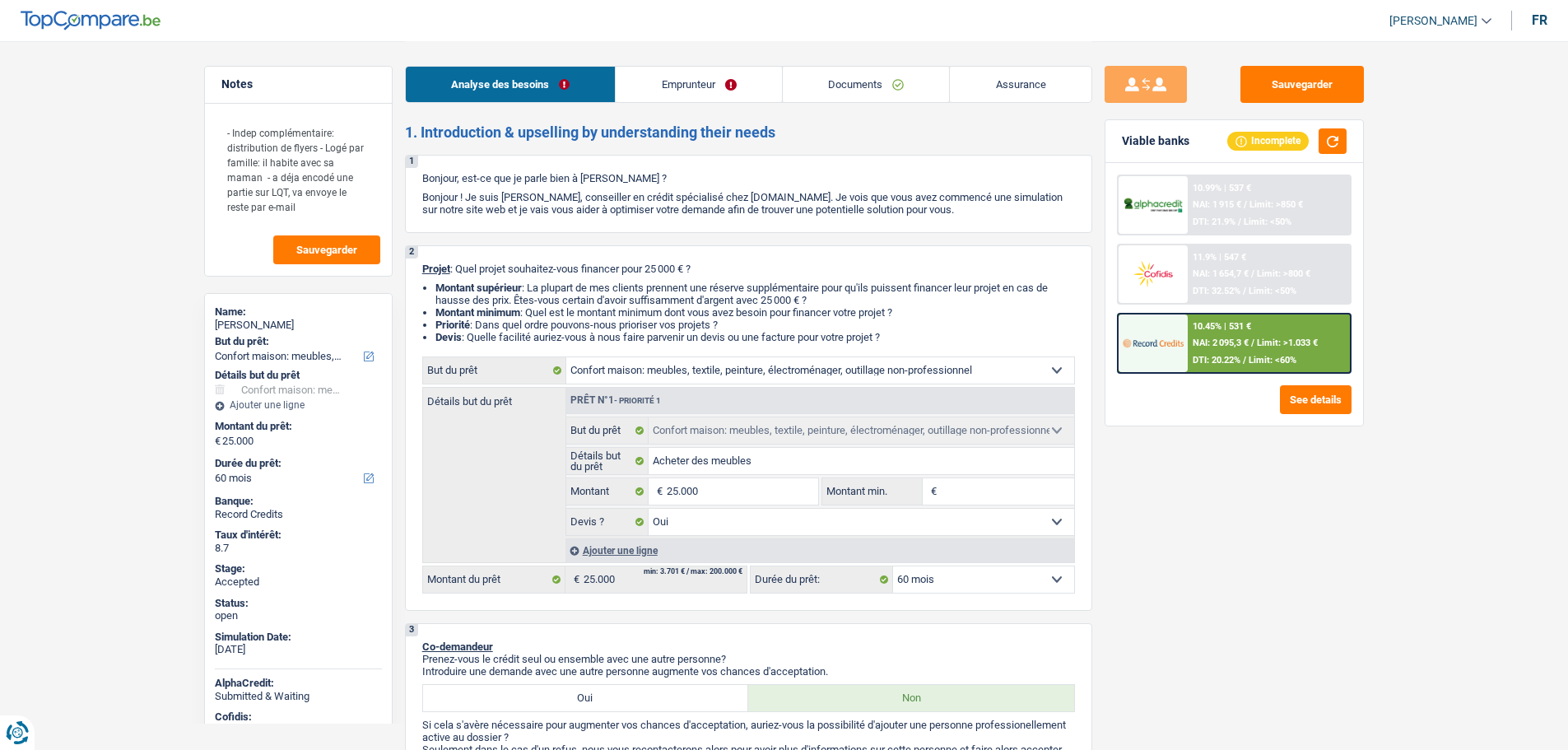
select select "yes"
select select "60"
select select "privateEmployee"
select select "netSalary"
select select "parttimeSelfemployed"
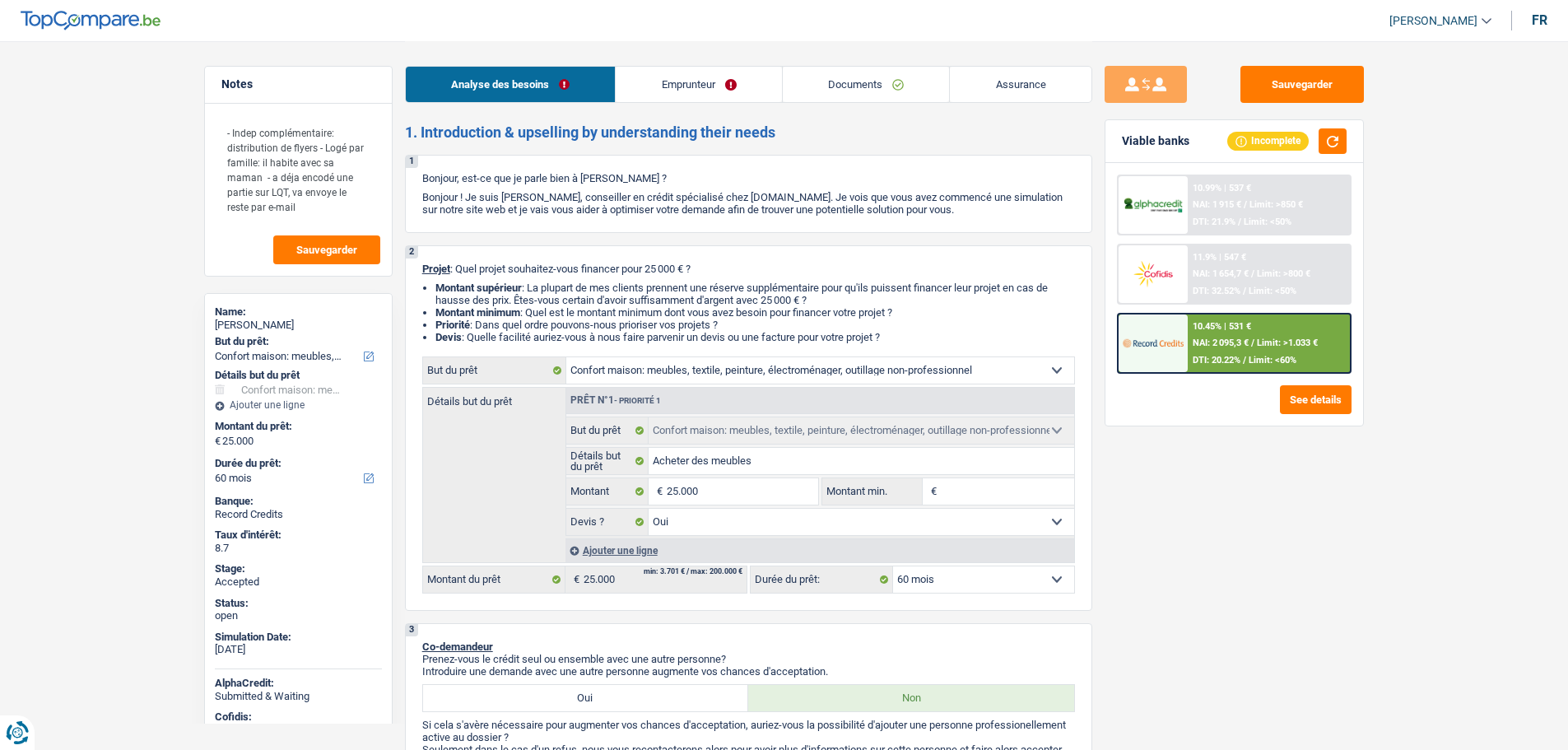
select select "mealVouchers"
select select "liveWithParents"
select select "household"
select select "yes"
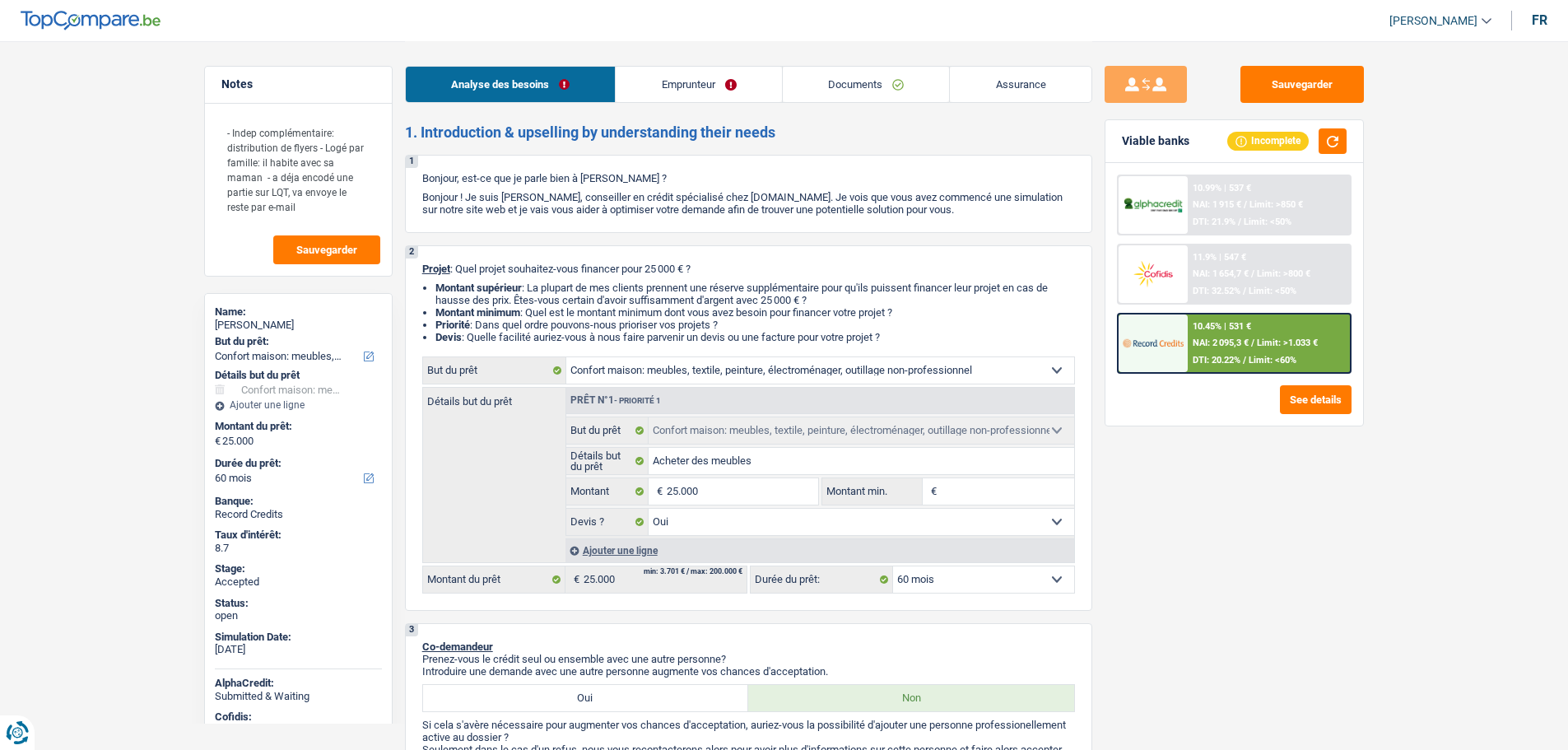
select select "60"
click link "Emprunteur"
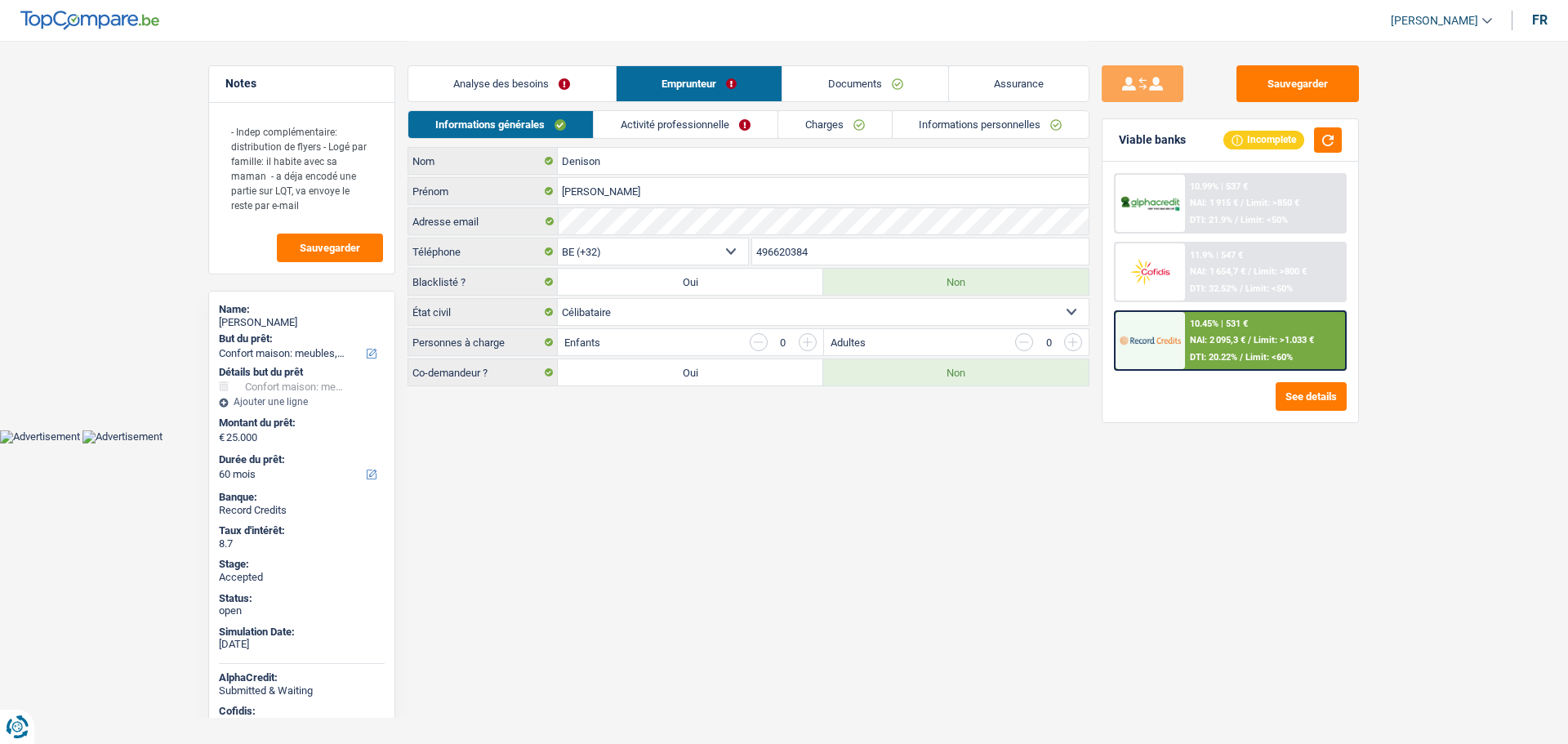
click link "Analyse des besoins"
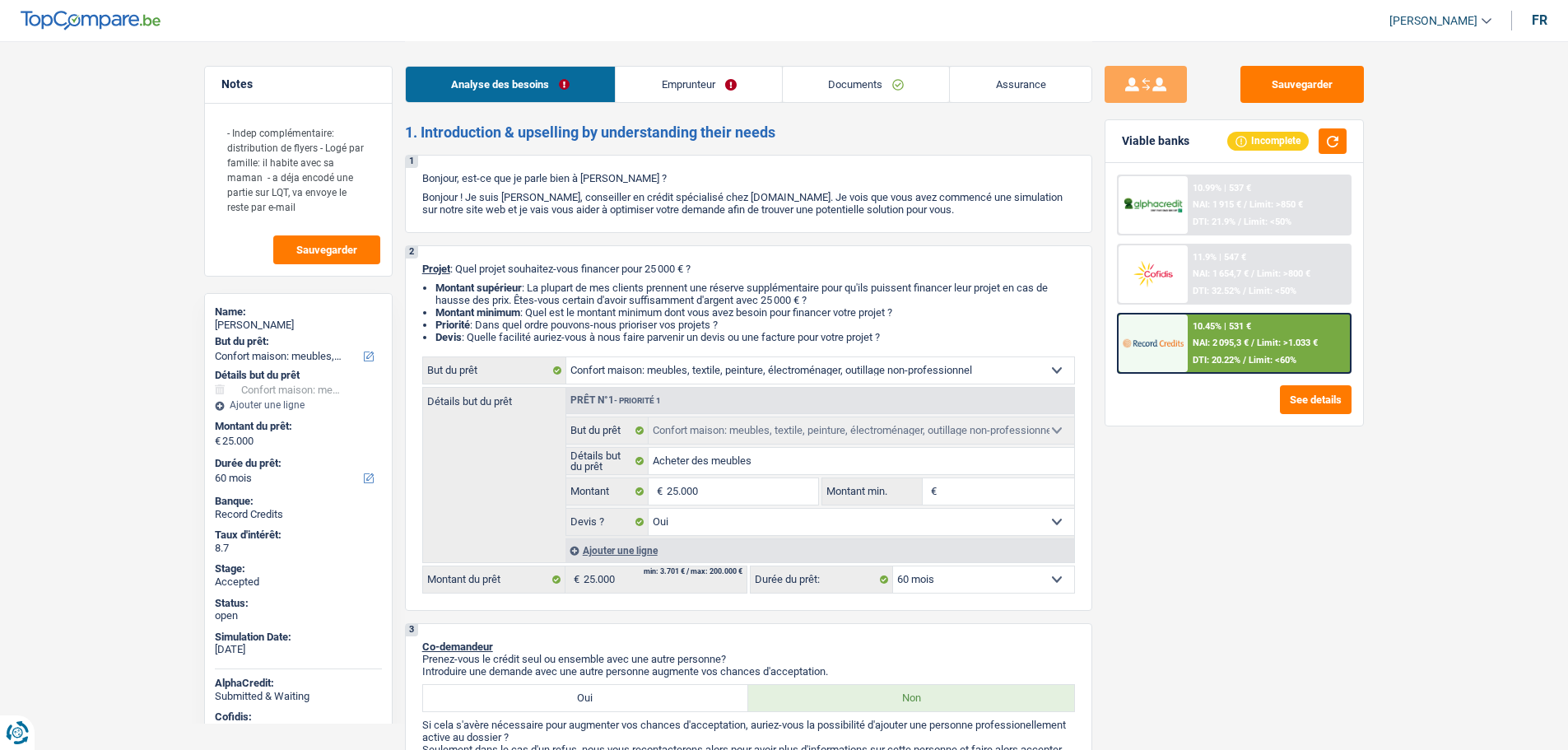
click span "[PERSON_NAME]"
click button "SO"
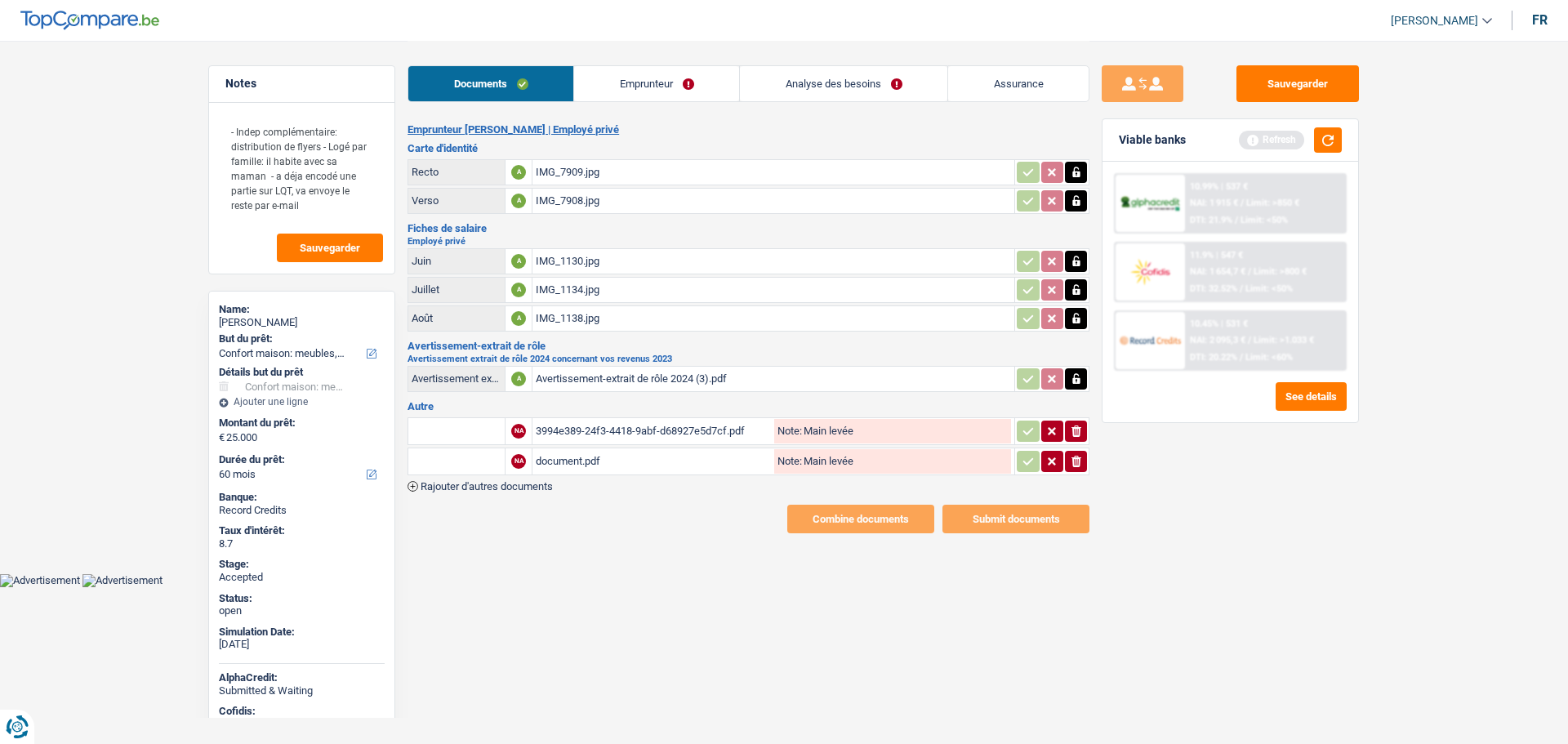
click div "3994e389-24f3-4418-9abf-d68927e5d7cf.pdf"
click div "document.pdf"
click div "IMG_1138.jpg"
click div "IMG_1134.jpg"
click link "Emprunteur"
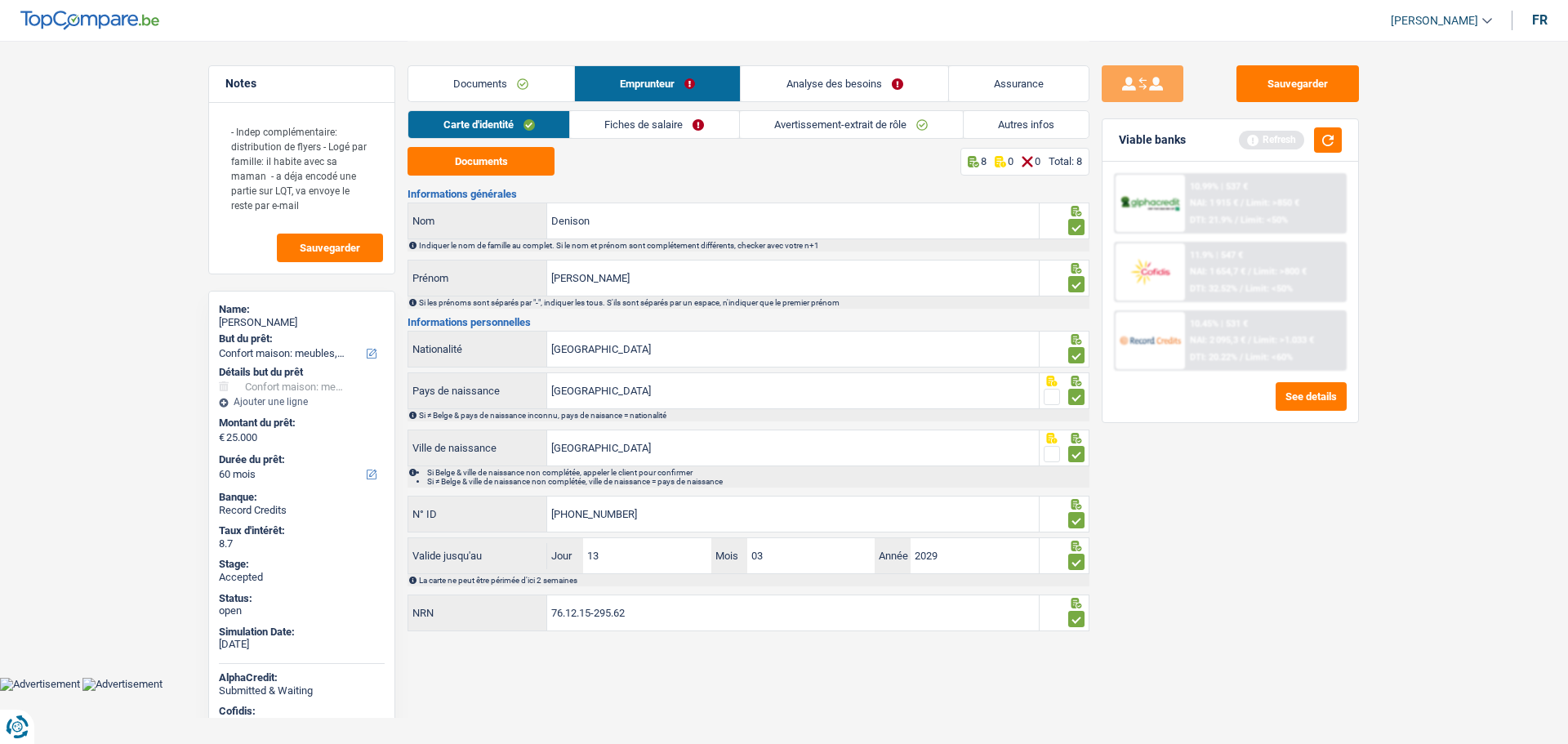
click link "Autres infos"
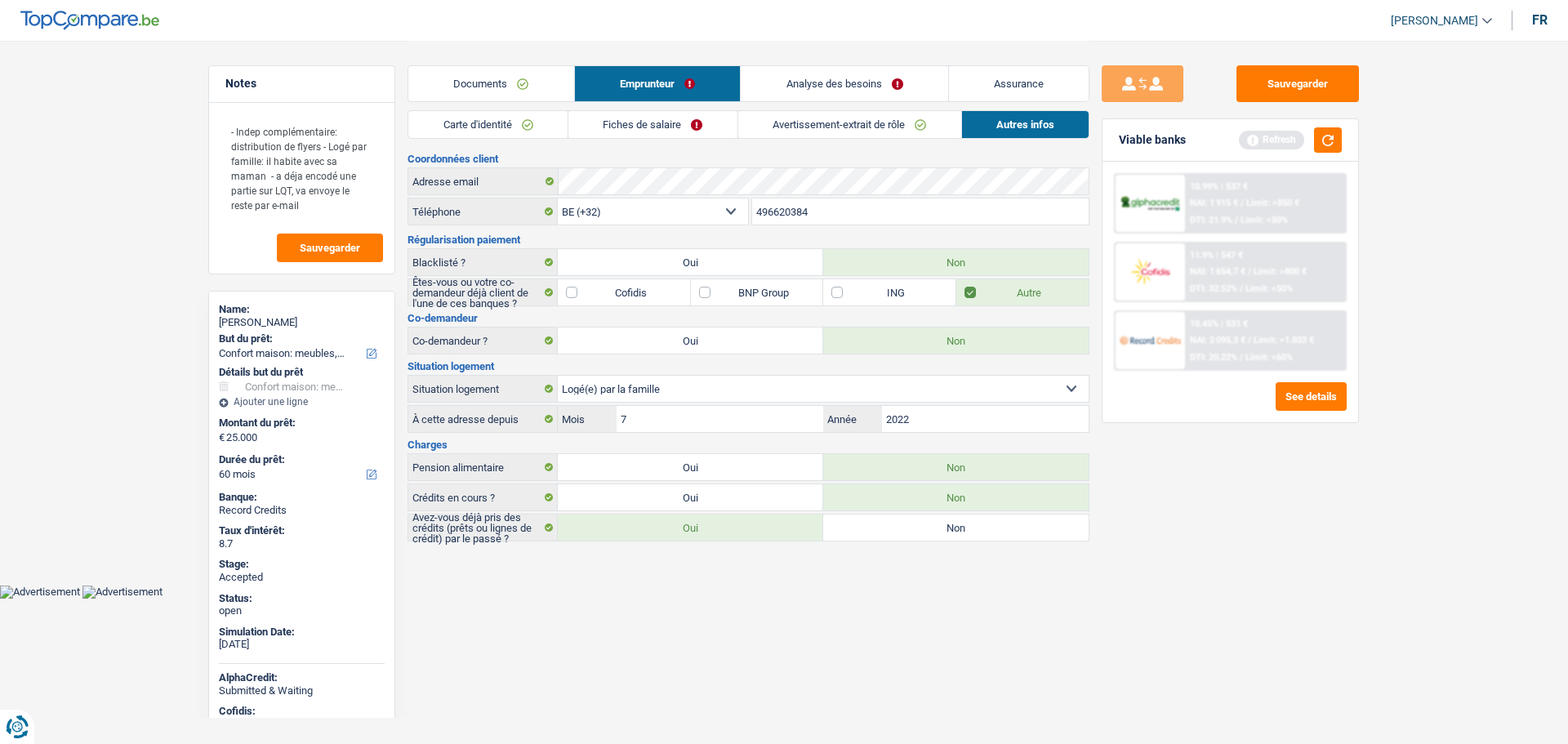
click input "496620384"
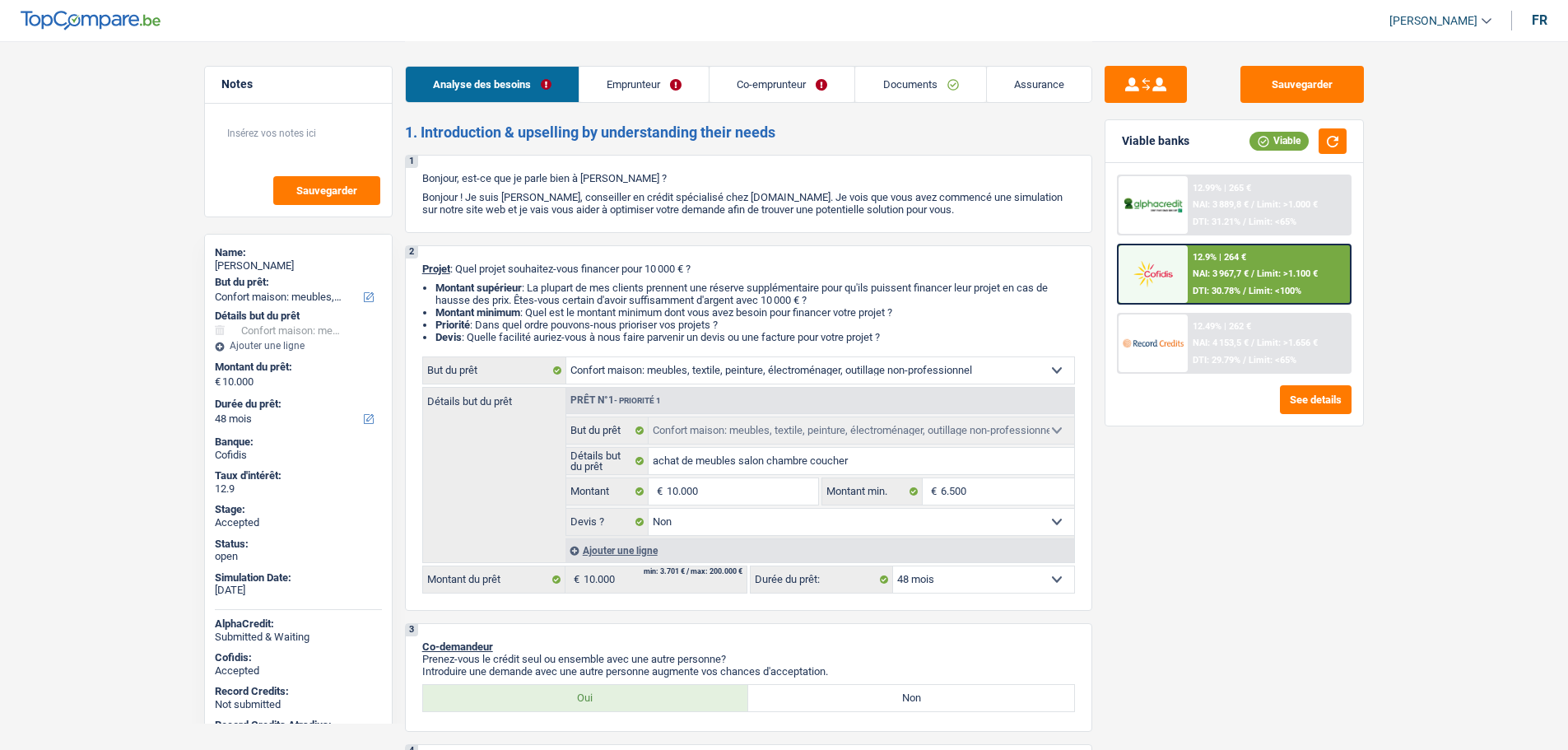
select select "household"
select select "48"
select select "household"
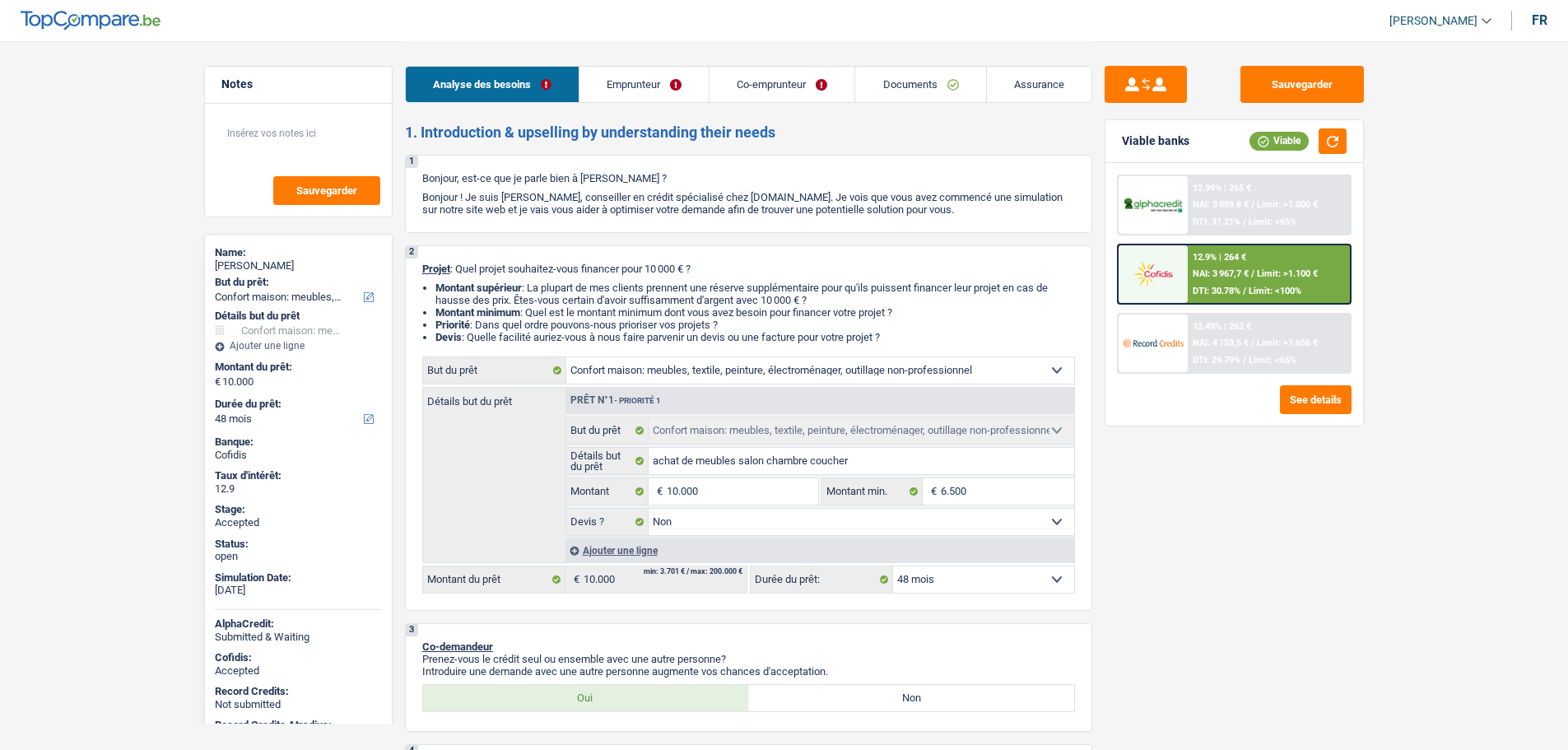
select select "false"
select select "48"
select select "publicEmployee"
select select "invalid"
select select "familyAllowances"
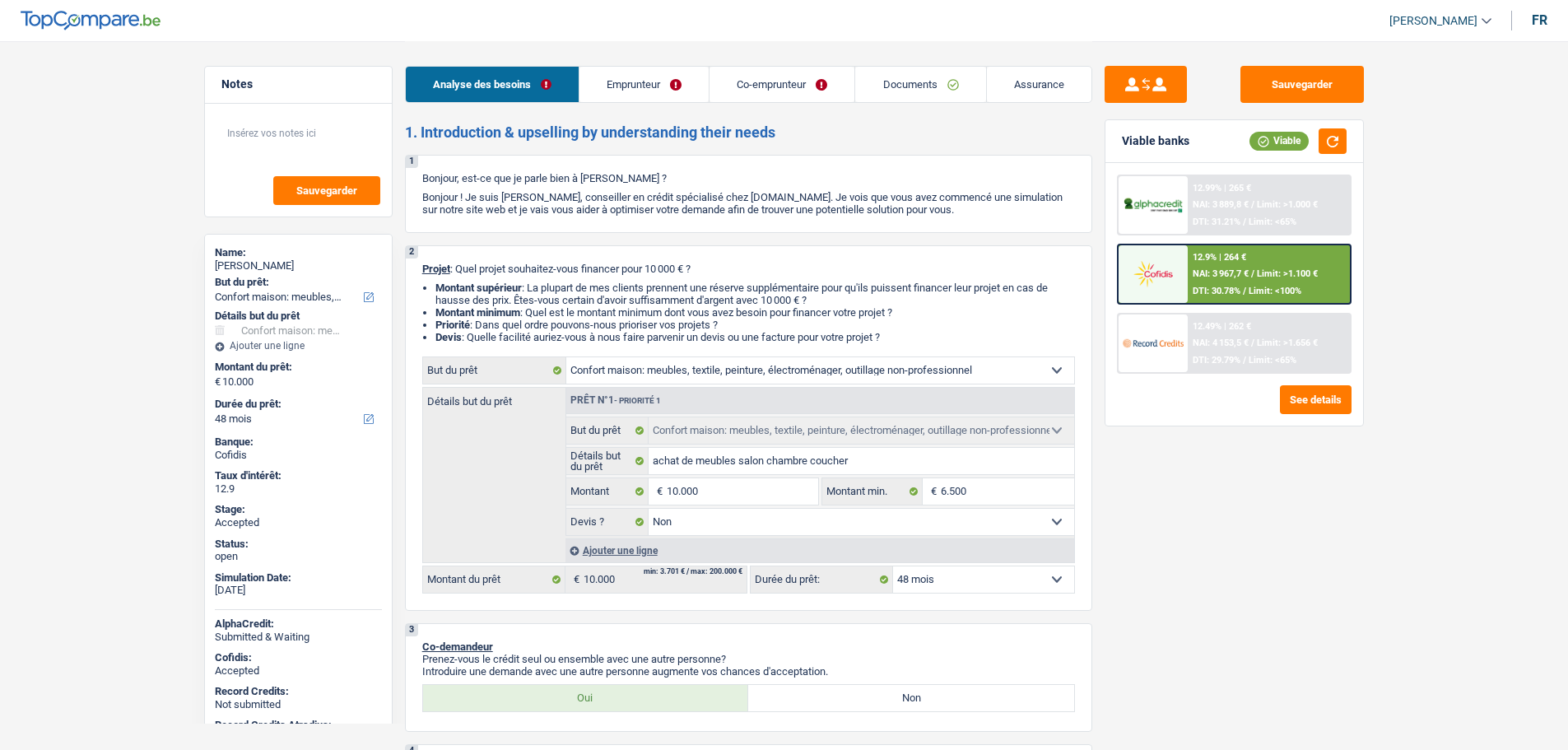
select select "netSalary"
select select "mealVouchers"
select select "disabilityPension"
select select "ownerWithMortgage"
select select "mortgage"
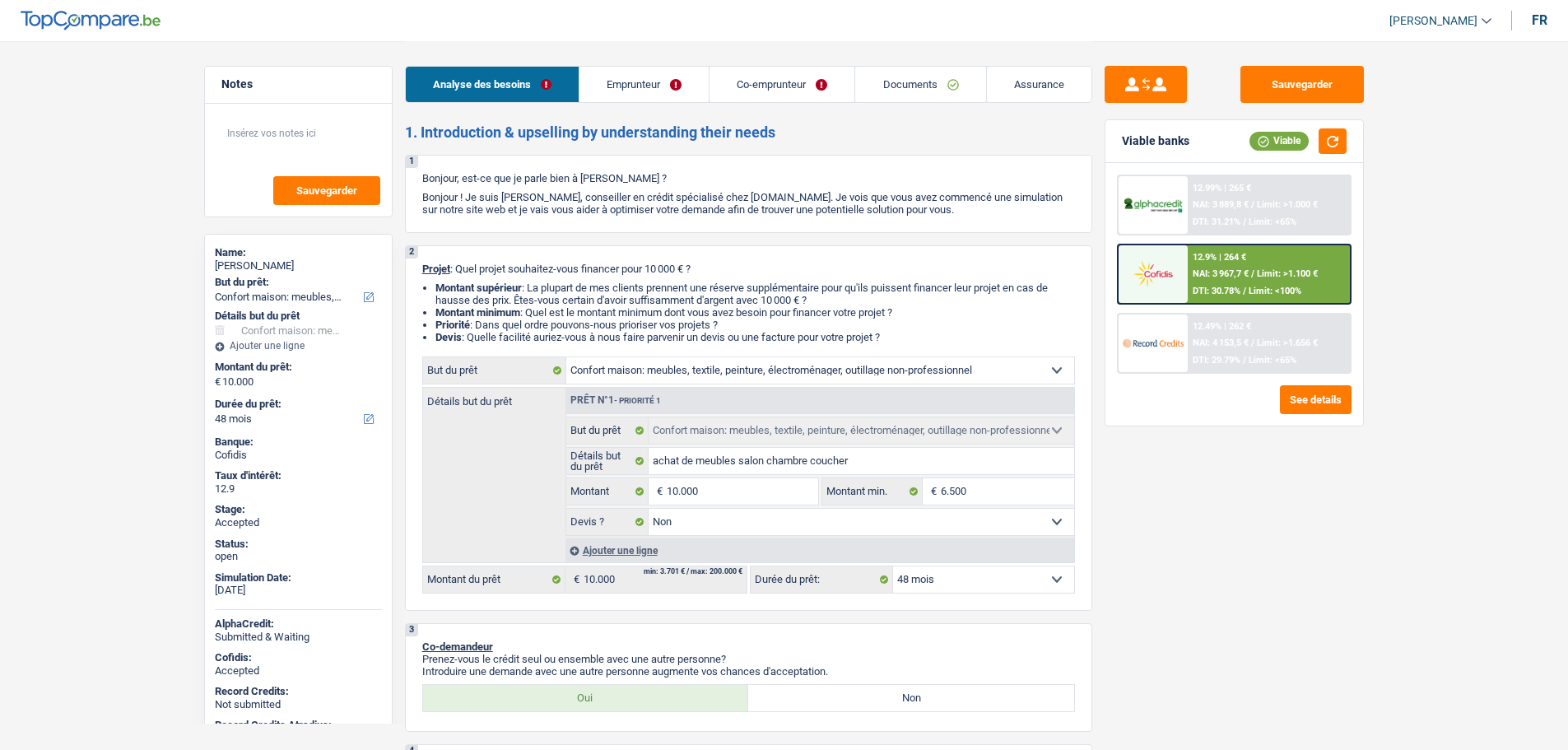
select select "420"
select select "household"
select select "false"
select select "48"
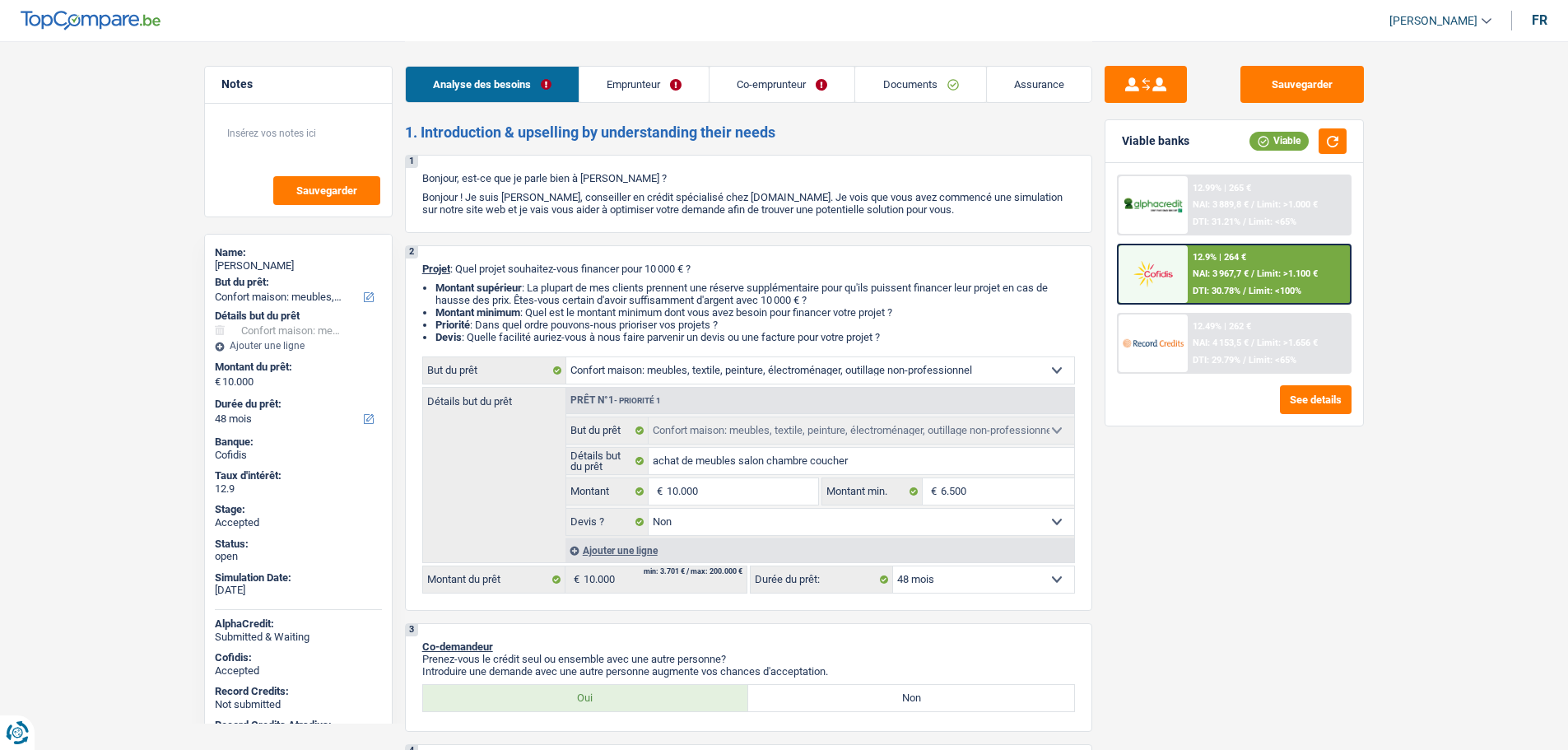
click at [1032, 81] on link "Assurance" at bounding box center [1039, 84] width 105 height 35
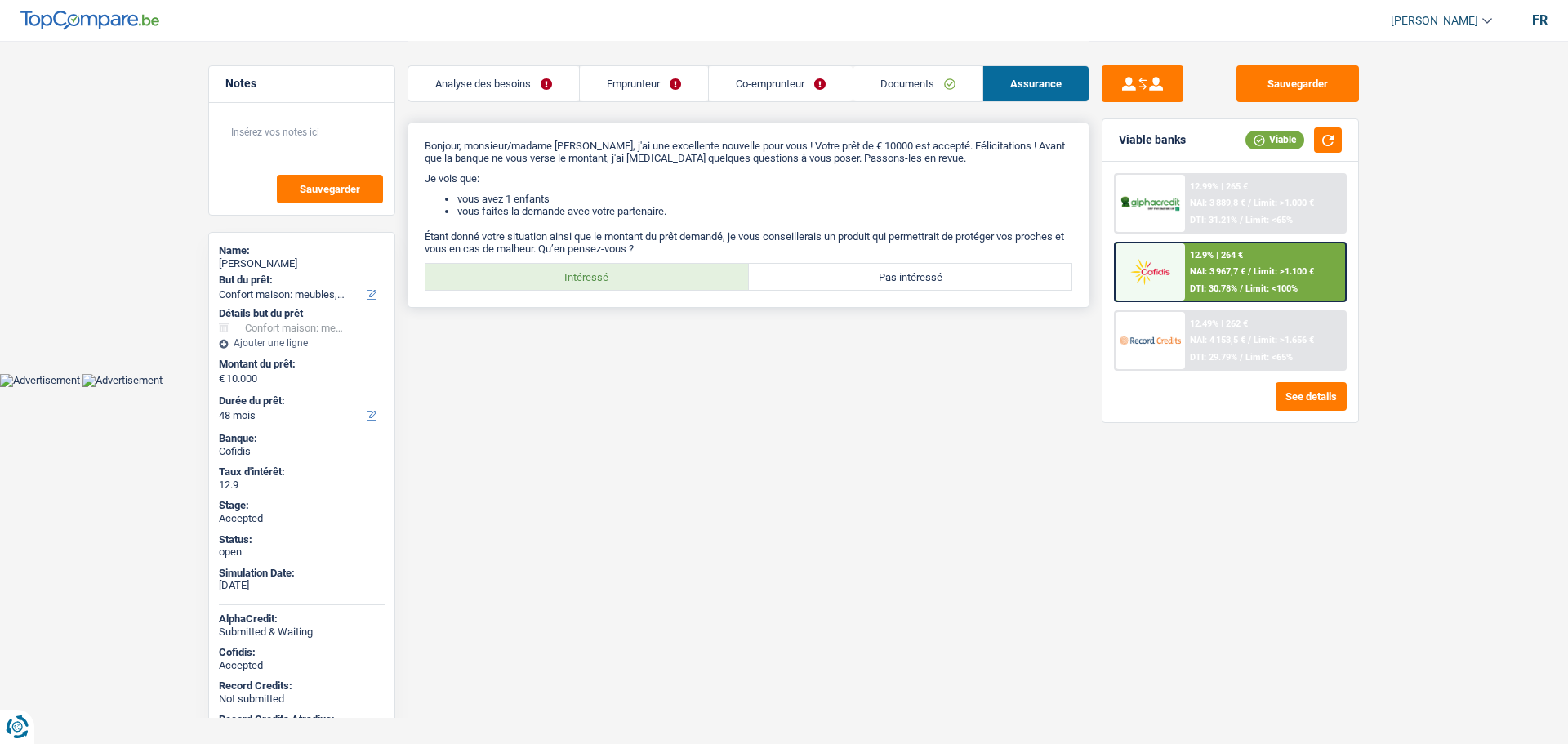
click at [565, 267] on label "Intéressé" at bounding box center [587, 276] width 323 height 26
click at [565, 267] on input "Intéressé" at bounding box center [587, 276] width 323 height 26
radio input "true"
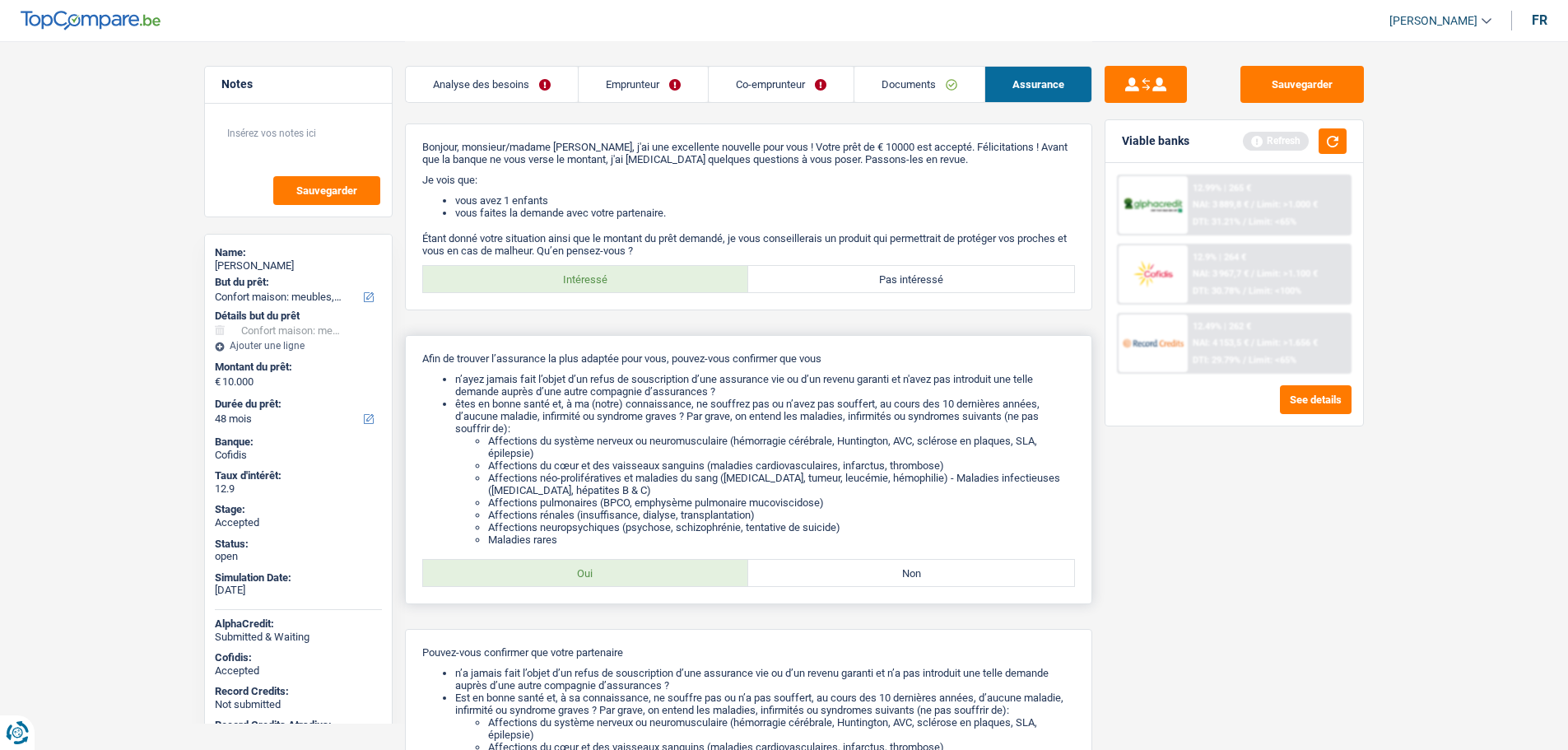
click at [540, 592] on div "Afin de trouver l’assurance la plus adaptée pour vous, pouvez-vous confirmer qu…" at bounding box center [749, 469] width 688 height 269
click at [541, 580] on label "Oui" at bounding box center [586, 573] width 326 height 26
click at [541, 580] on input "Oui" at bounding box center [586, 573] width 326 height 26
radio input "true"
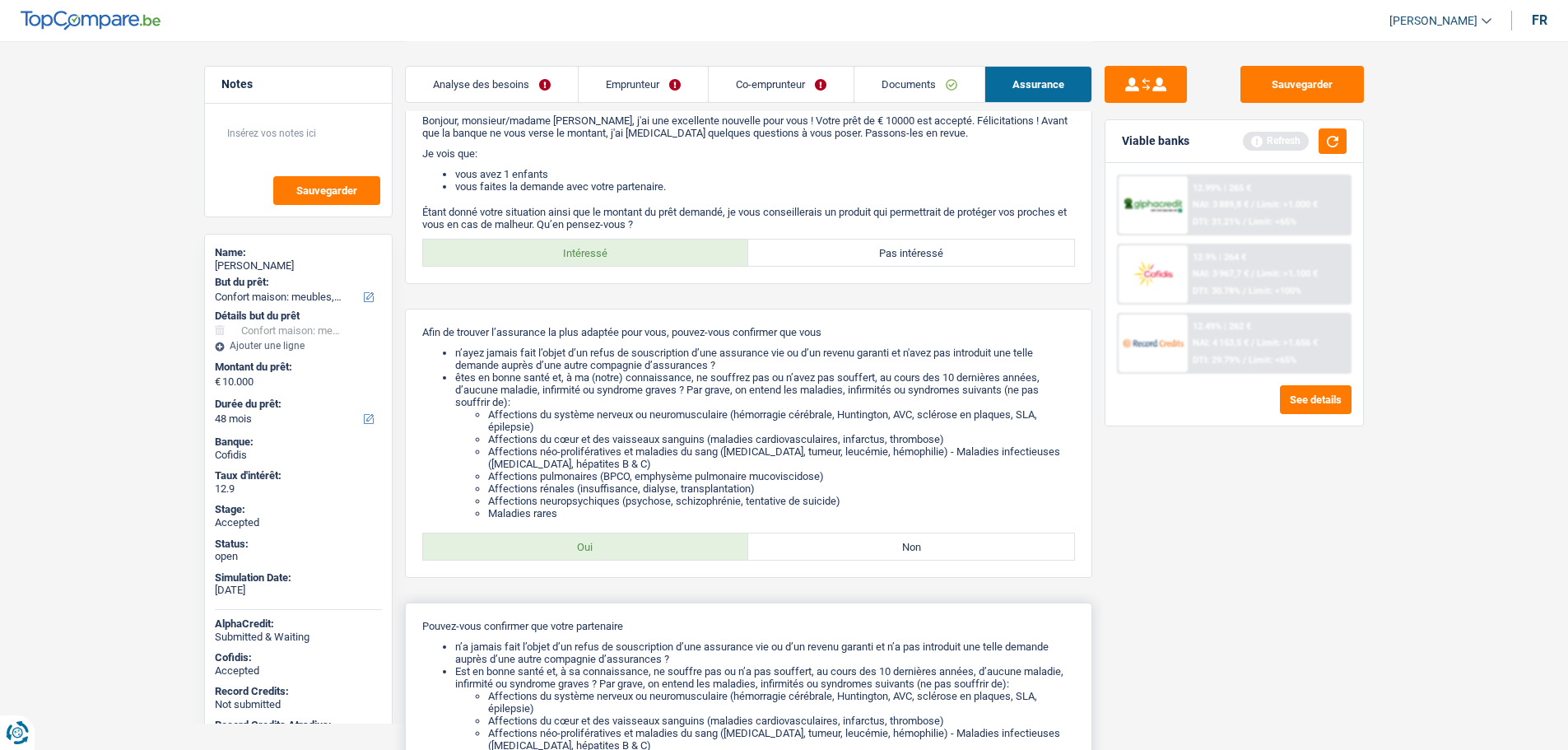
scroll to position [302, 0]
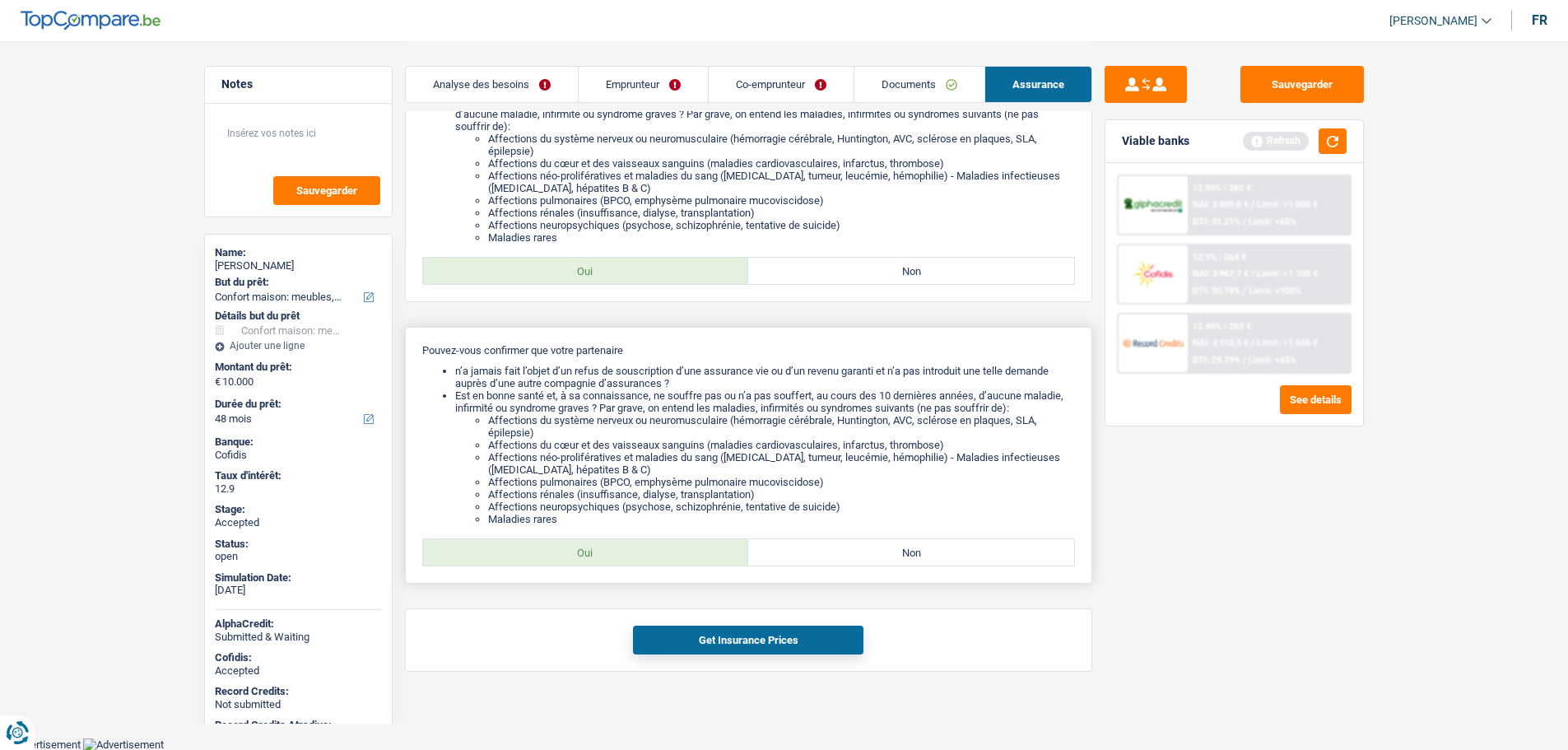
click at [607, 541] on label "Oui" at bounding box center [586, 553] width 326 height 26
click at [607, 541] on input "Oui" at bounding box center [586, 553] width 326 height 26
radio input "true"
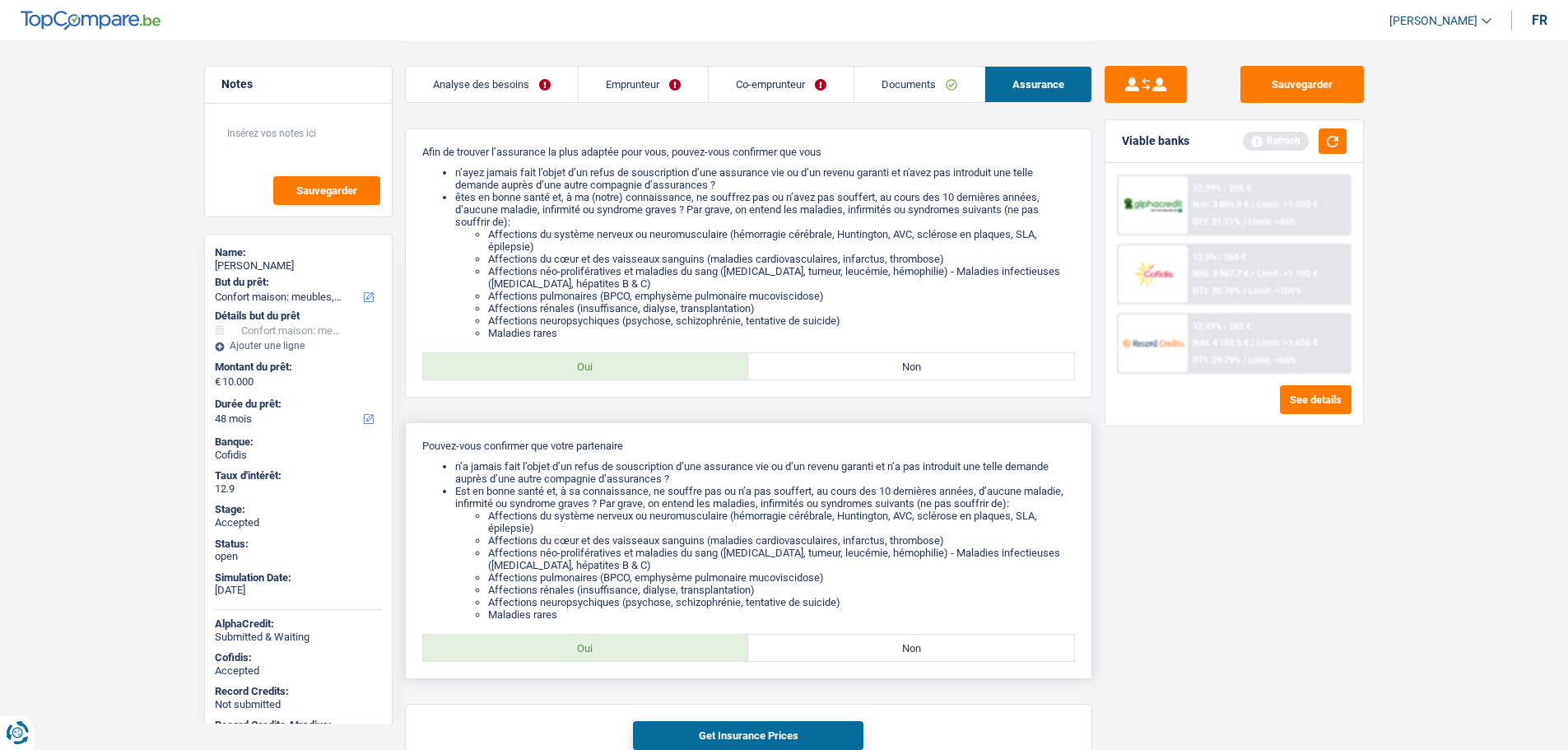
scroll to position [0, 0]
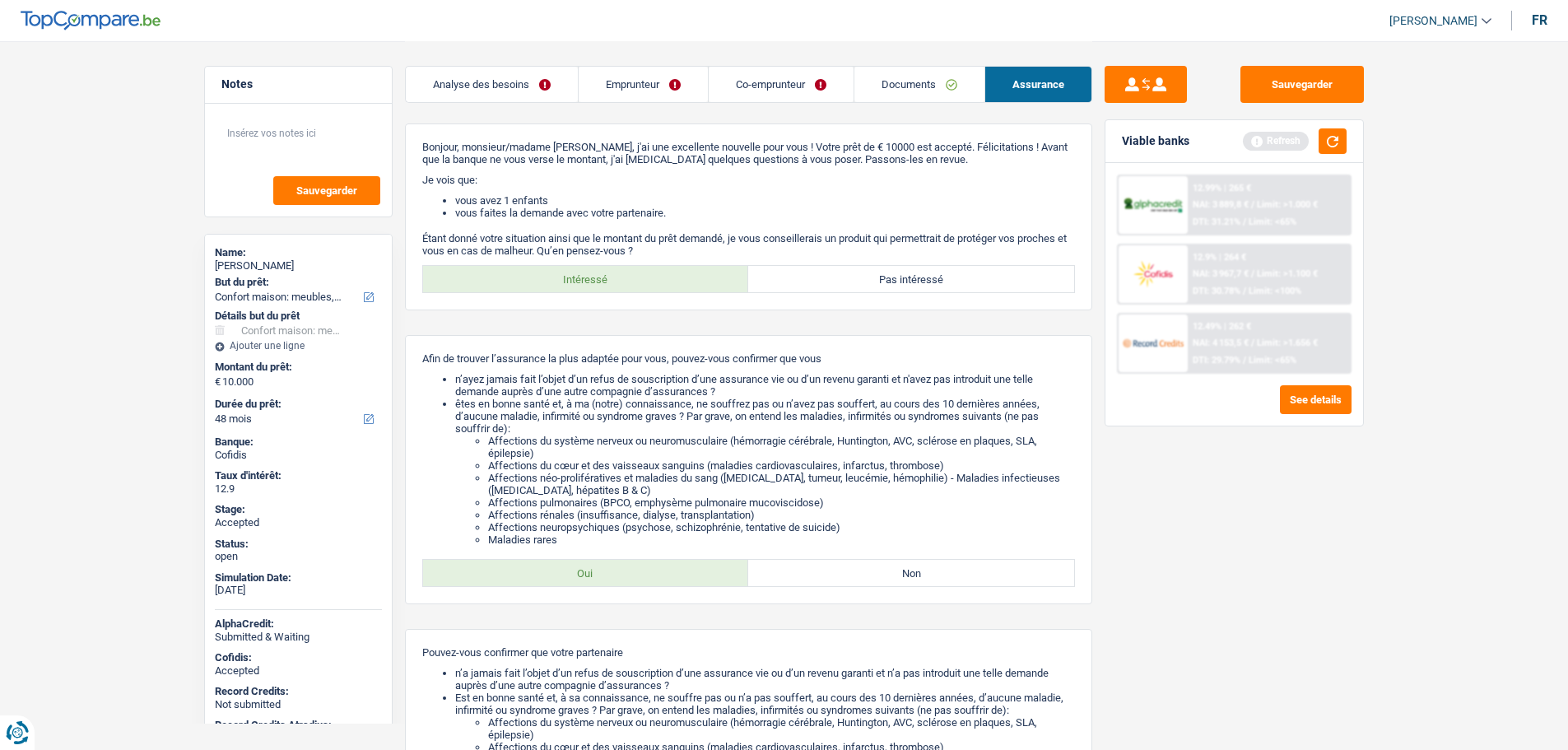
click at [1446, 20] on span "[PERSON_NAME]" at bounding box center [1433, 20] width 88 height 14
click at [1403, 144] on button "SO" at bounding box center [1403, 151] width 146 height 33
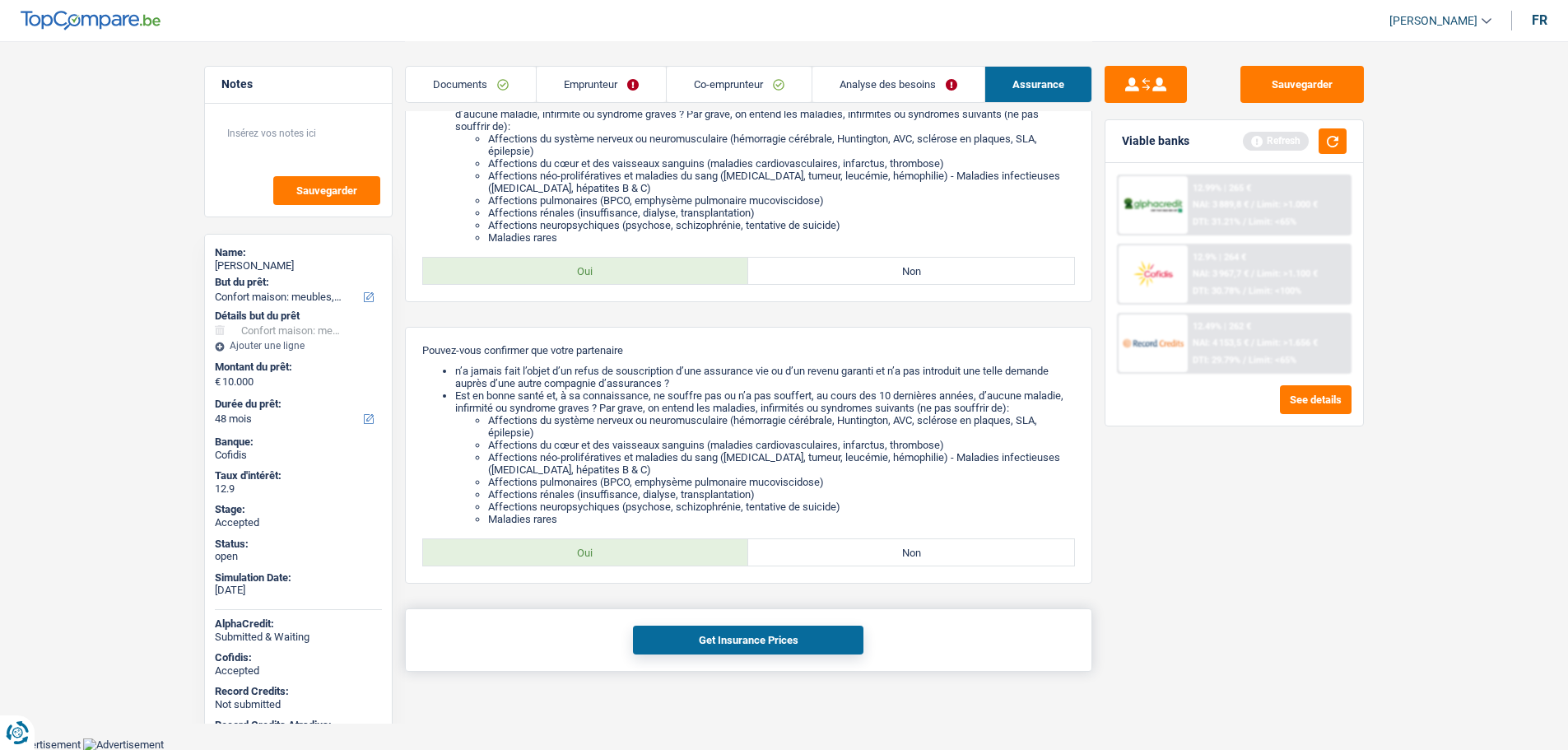
click at [680, 631] on button "Get Insurance Prices" at bounding box center [748, 640] width 230 height 29
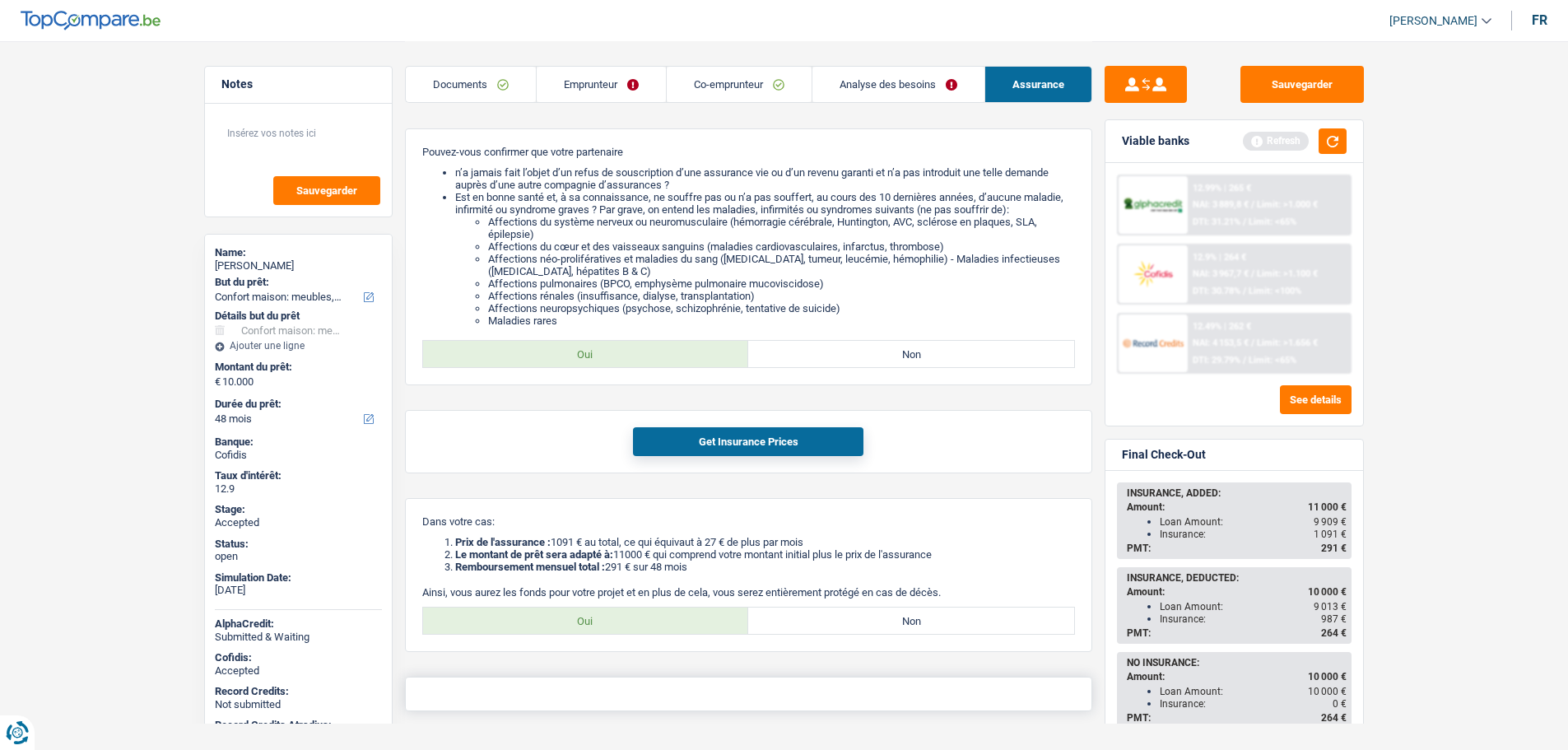
scroll to position [540, 0]
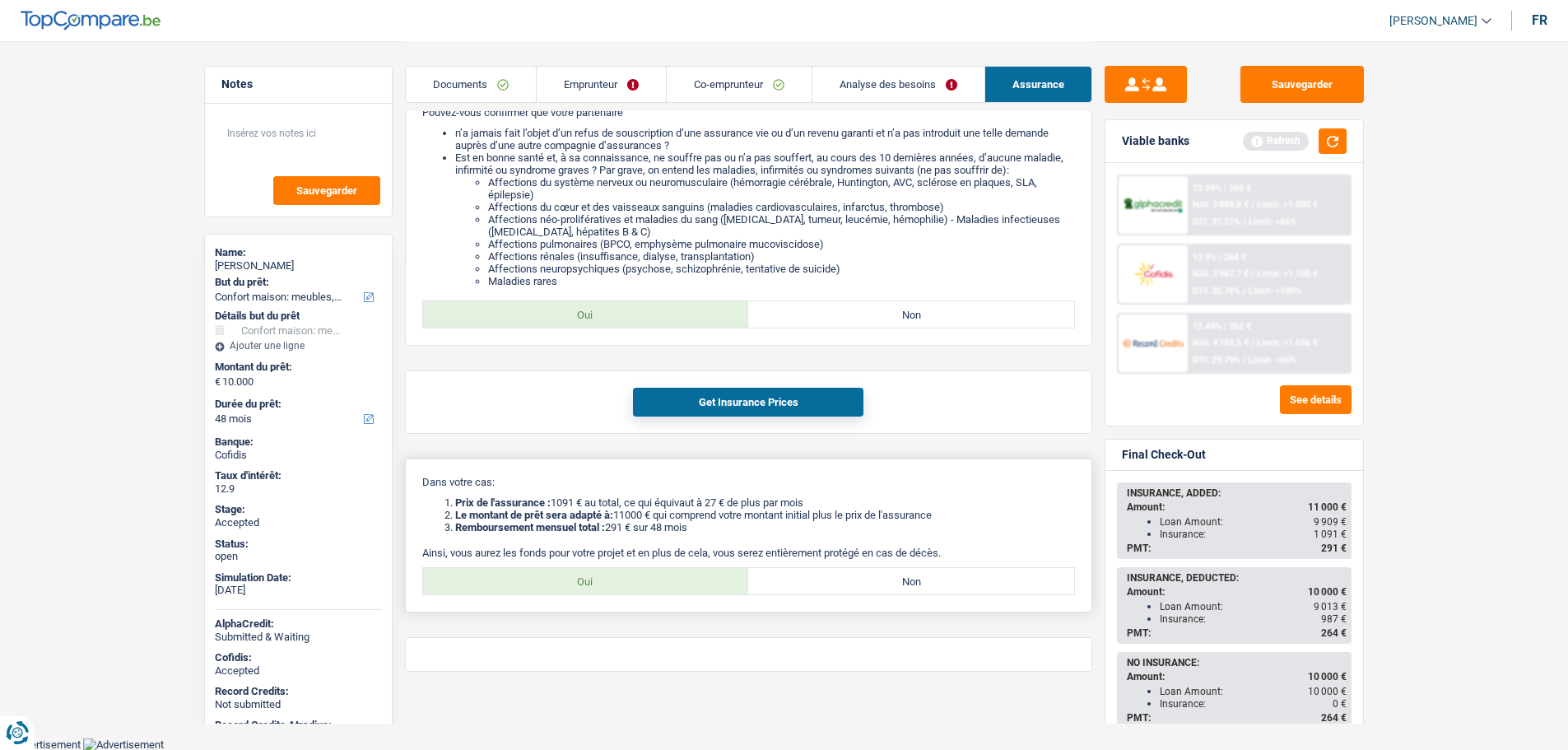
click at [580, 587] on label "Oui" at bounding box center [586, 581] width 326 height 26
click at [580, 587] on input "Oui" at bounding box center [586, 581] width 326 height 26
radio input "true"
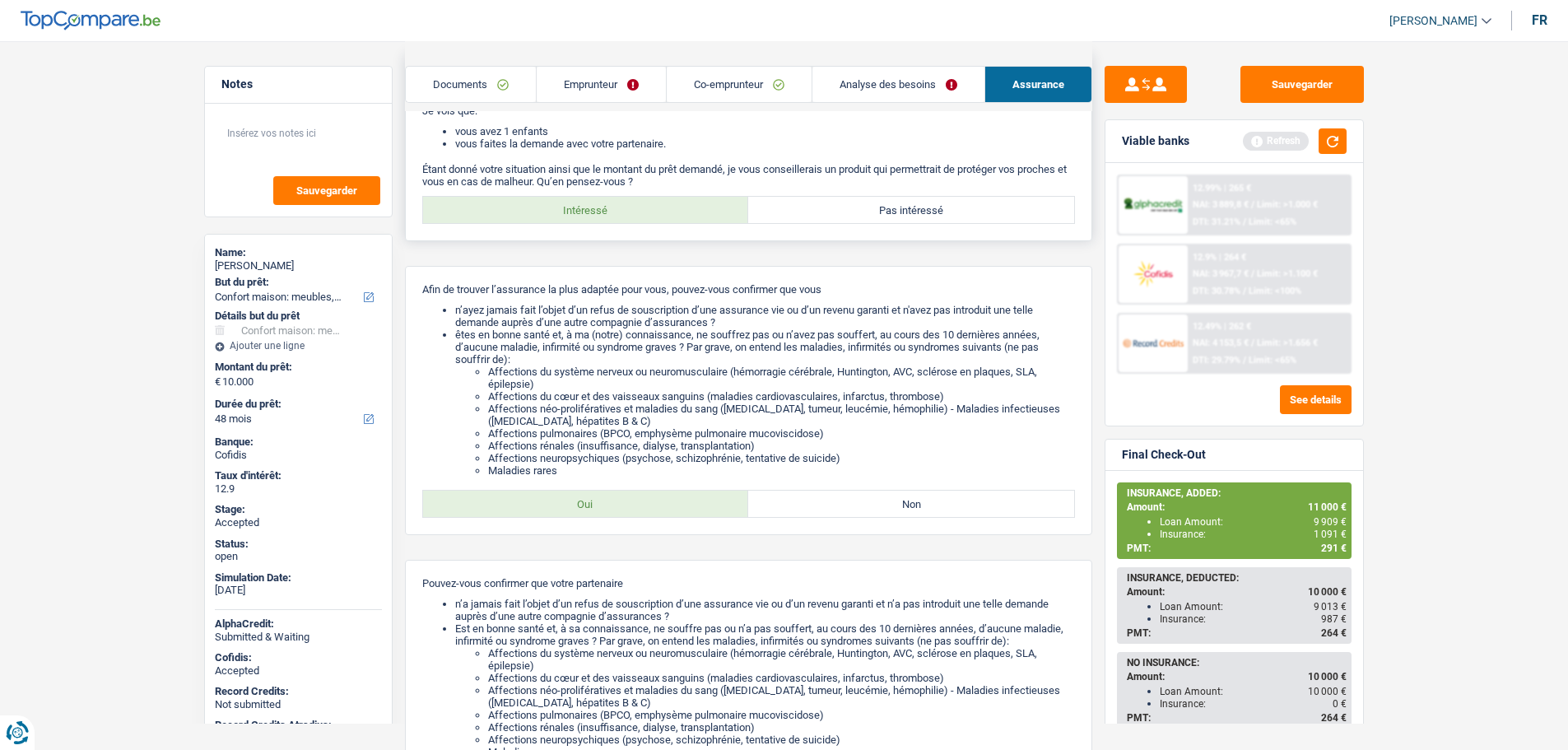
scroll to position [0, 0]
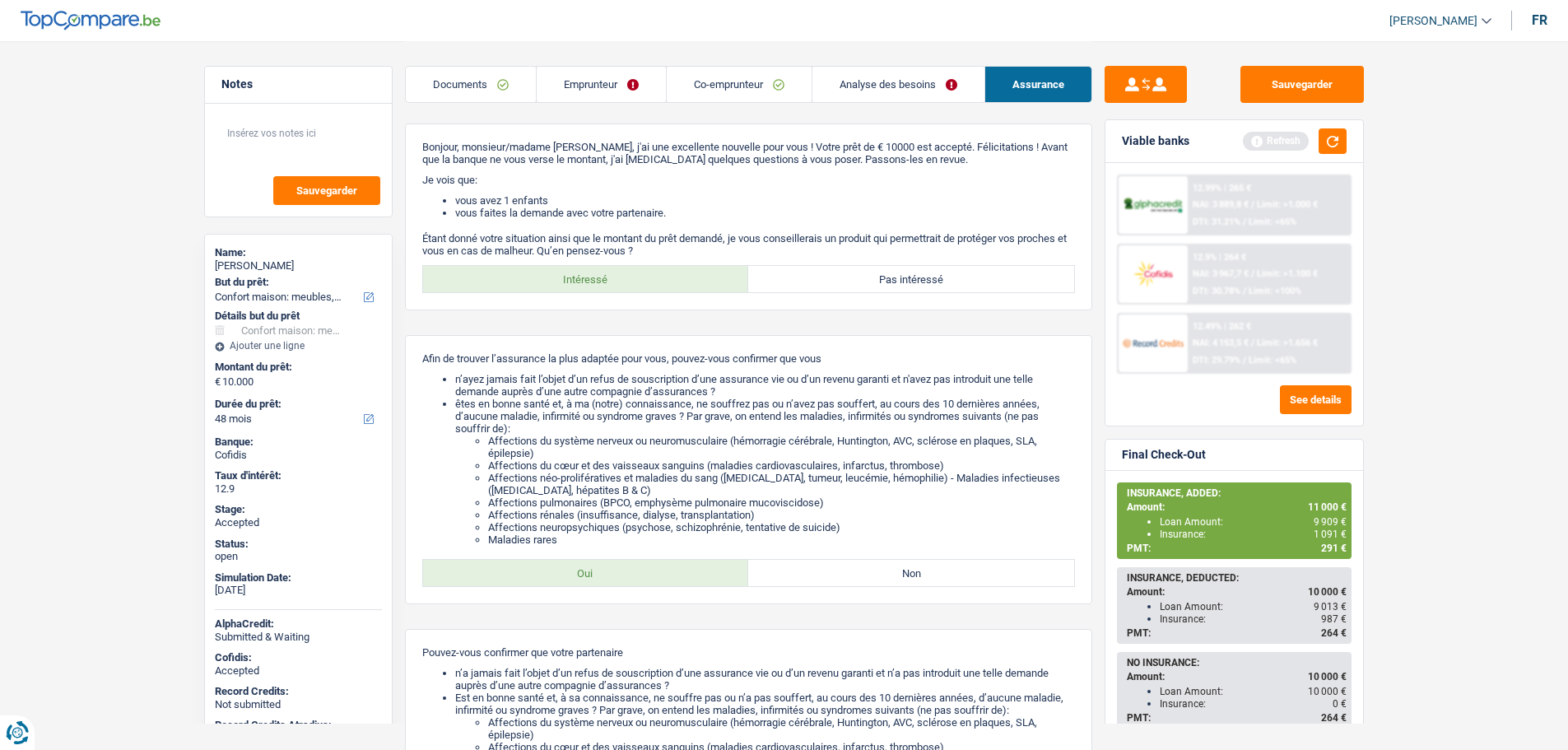
click at [930, 75] on link "Analyse des besoins" at bounding box center [899, 84] width 172 height 35
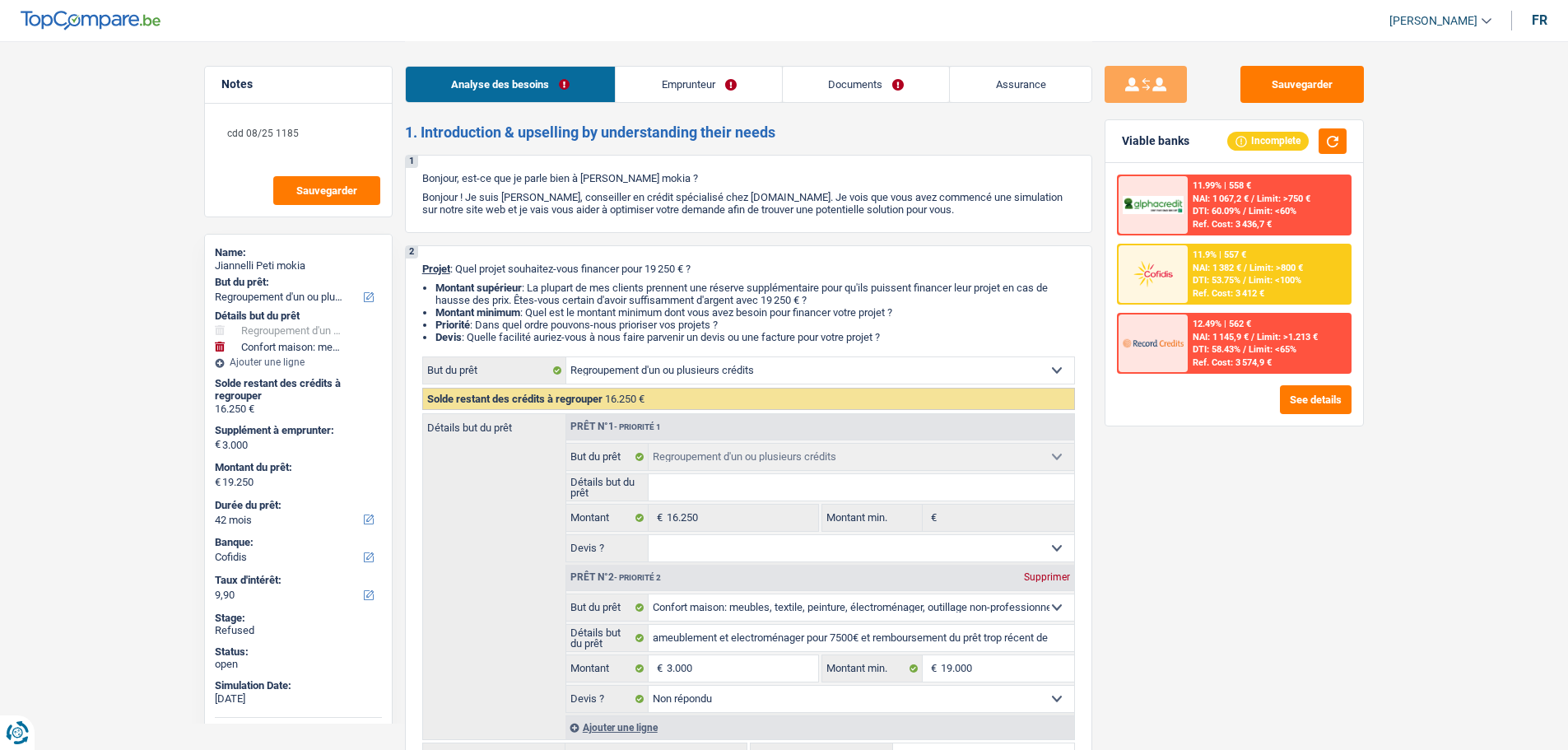
select select "refinancing"
select select "household"
select select "42"
select select "cofidis"
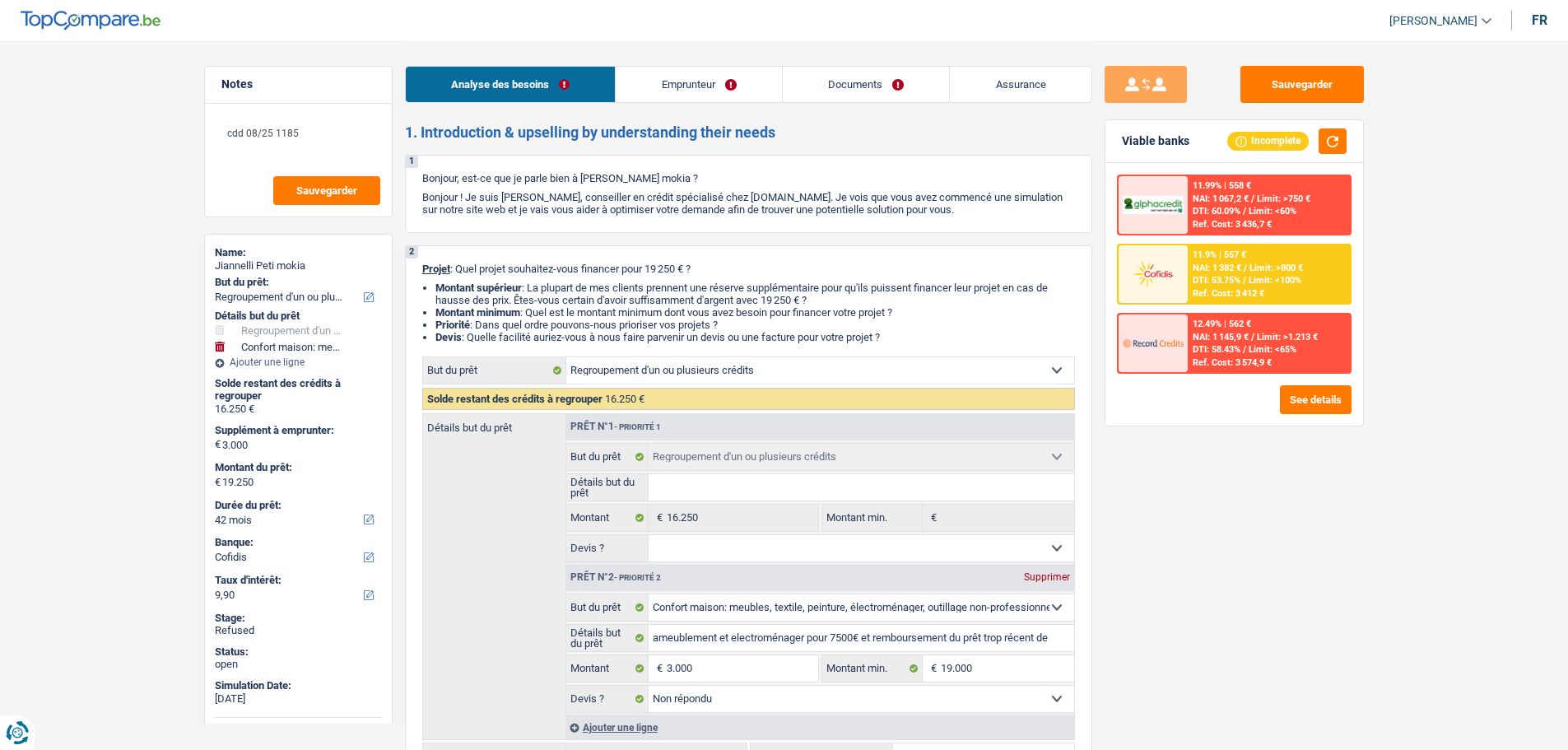
select select "refinancing"
select select "household"
select select "not_answered"
select select "42"
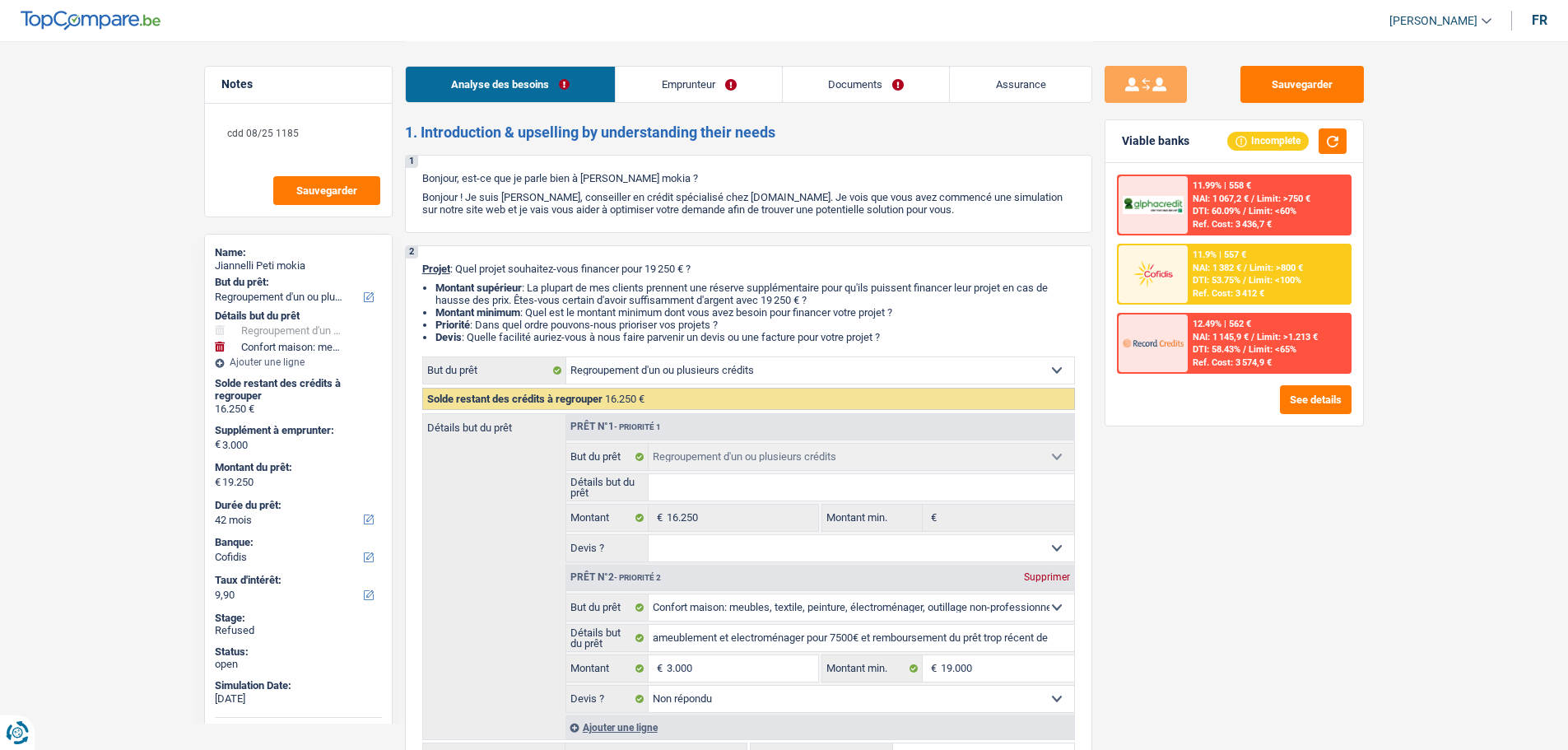
select select "privateEmployee"
select select "familyAllowances"
select select "netSalary"
select select "mealVouchers"
select select "rents"
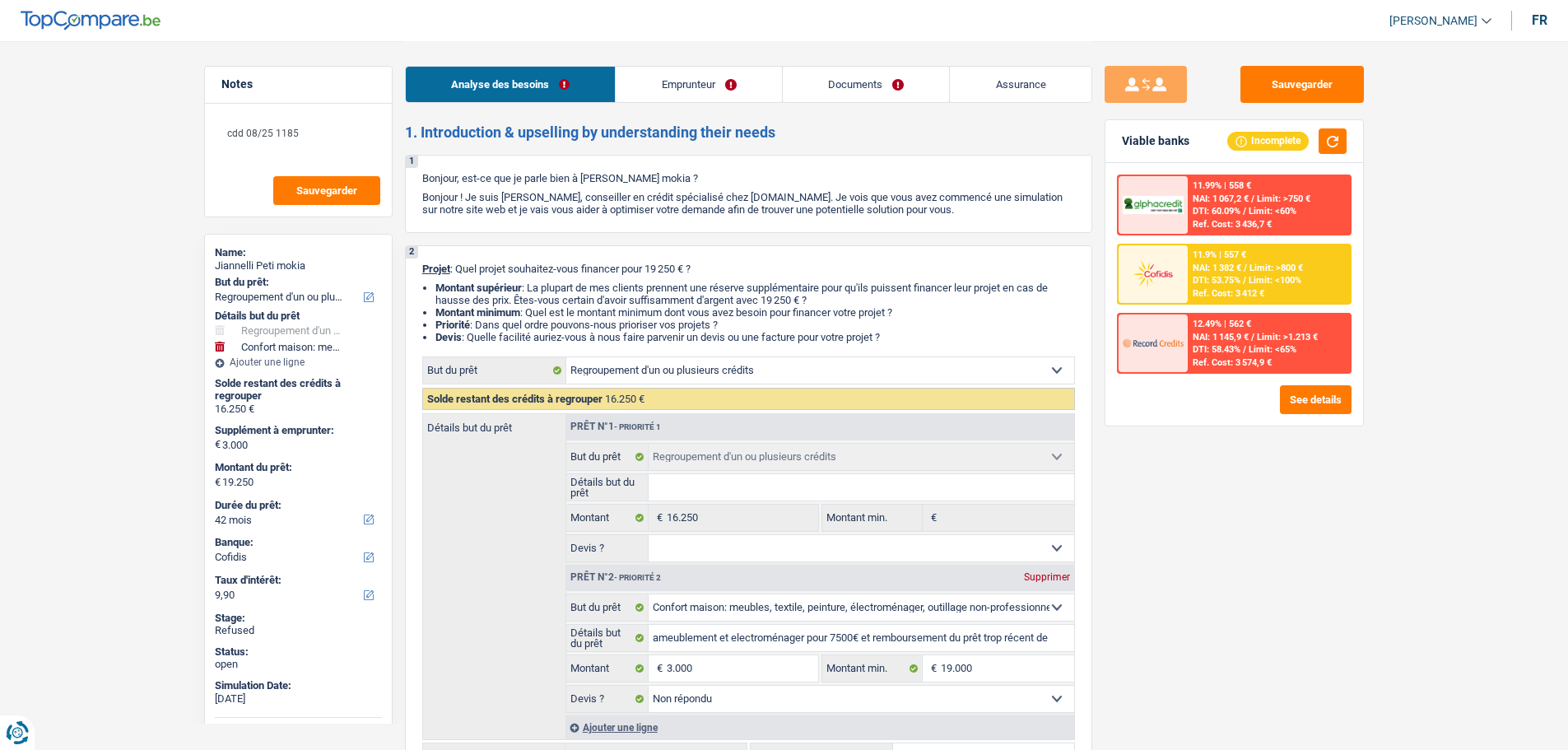
select select "personalLoan"
select select "other"
select select "60"
select select "personalLoan"
select select "other"
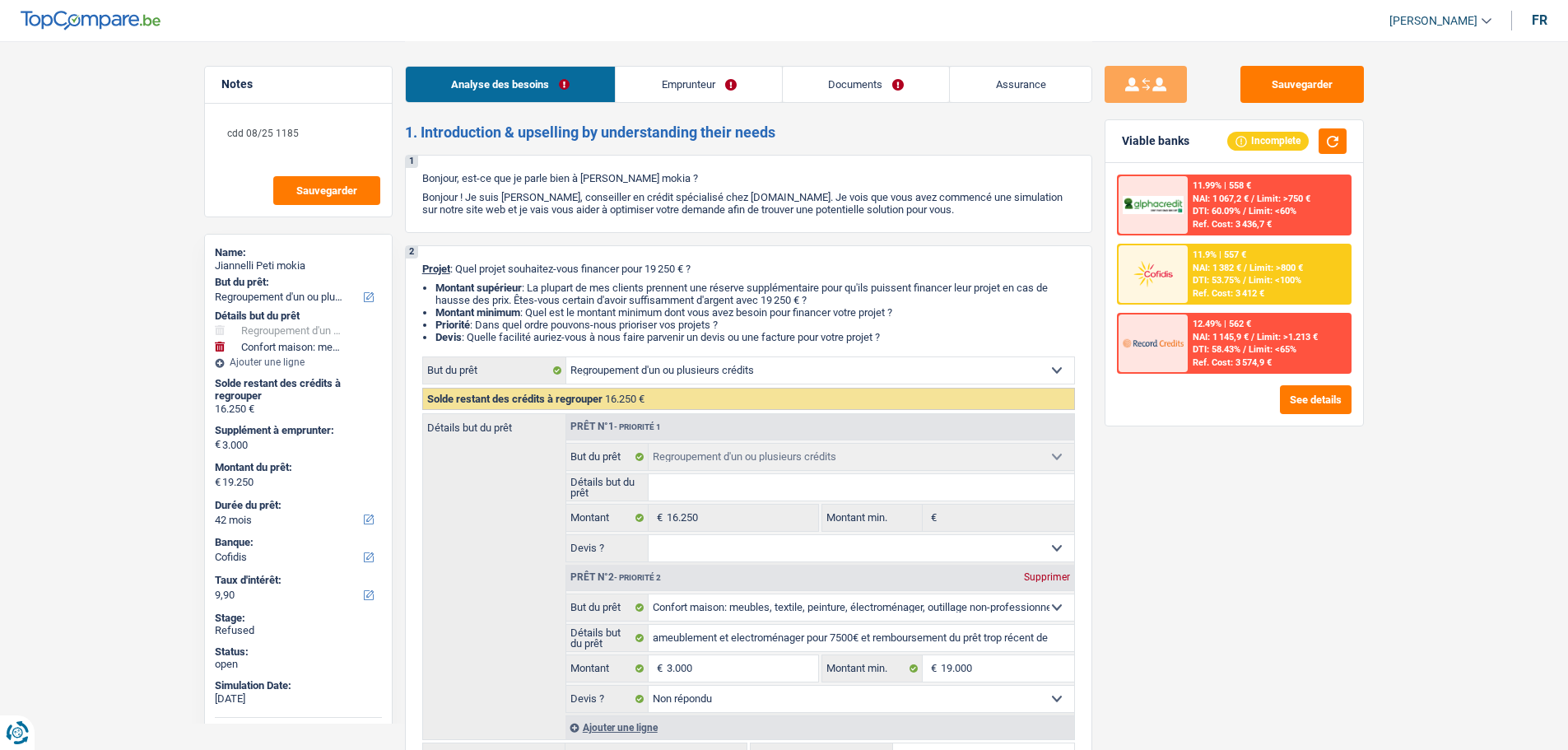
select select "36"
select select "personalLoan"
select select "homeFurnishingOrRelocation"
select select "30"
select select "personalLoan"
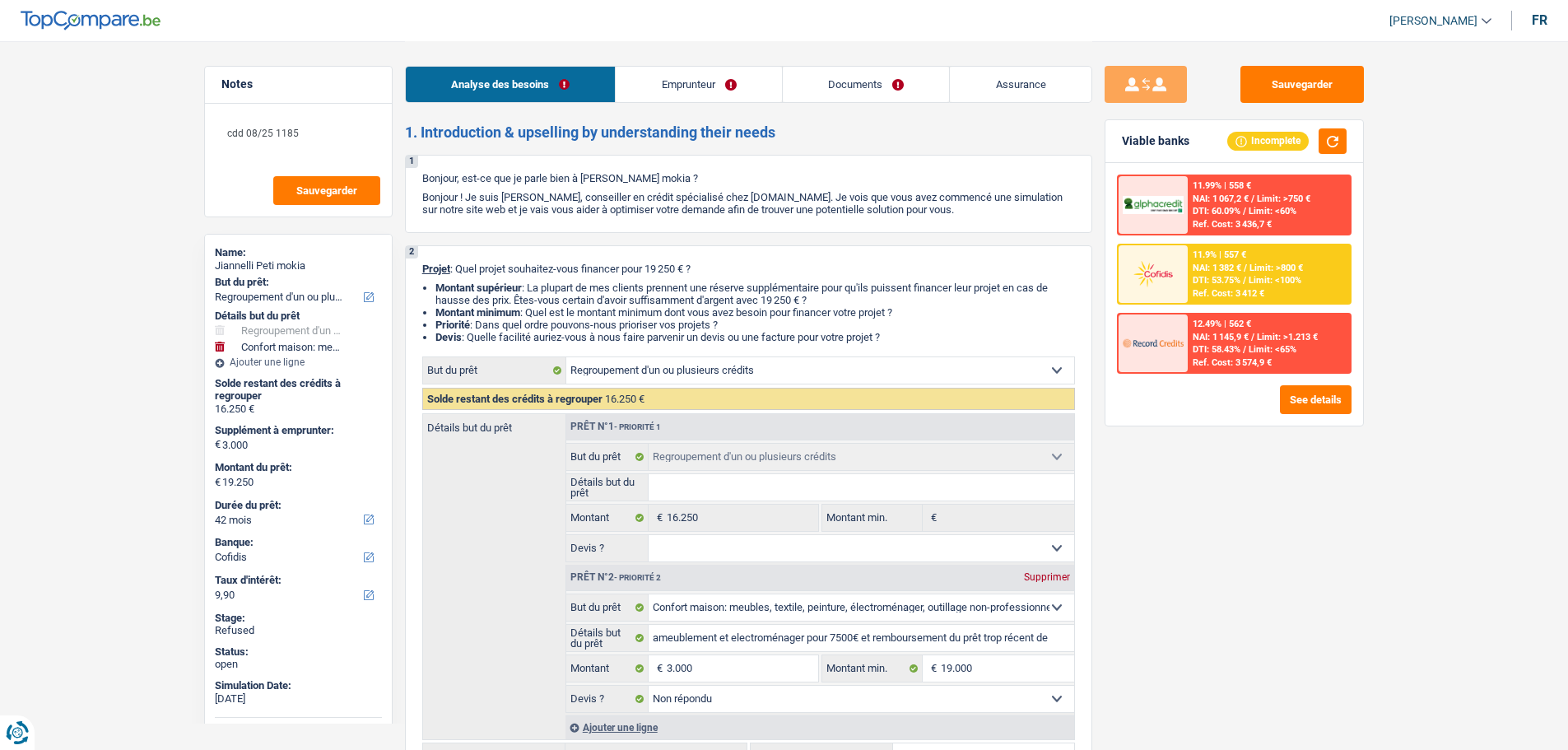
select select "carRestore"
select select "60"
select select "cardOrCredit"
select select "refinancing"
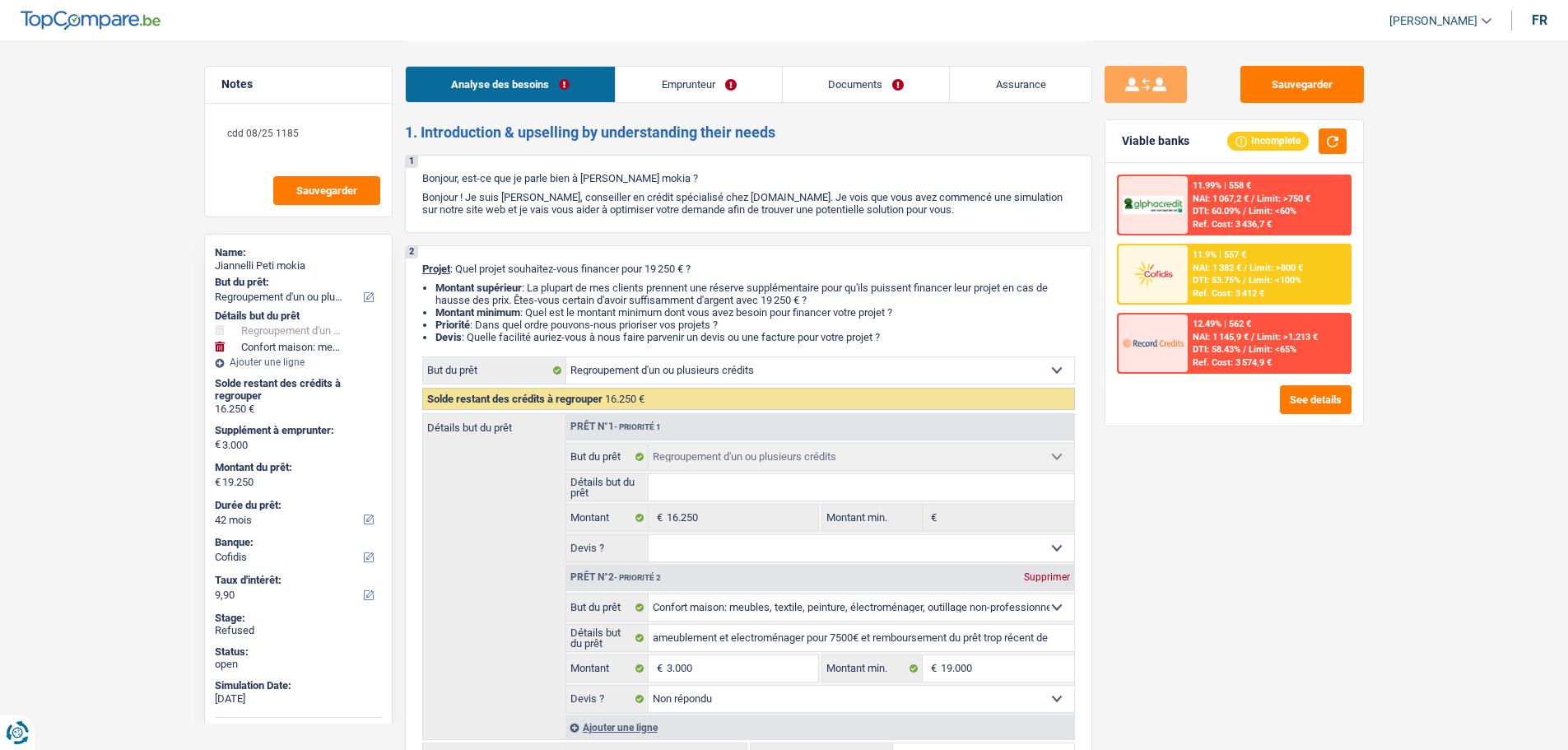
select select "household"
select select "not_answered"
select select "42"
click at [1409, 18] on span "[PERSON_NAME]" at bounding box center [1433, 20] width 88 height 14
click at [1389, 145] on button "SO" at bounding box center [1403, 151] width 146 height 33
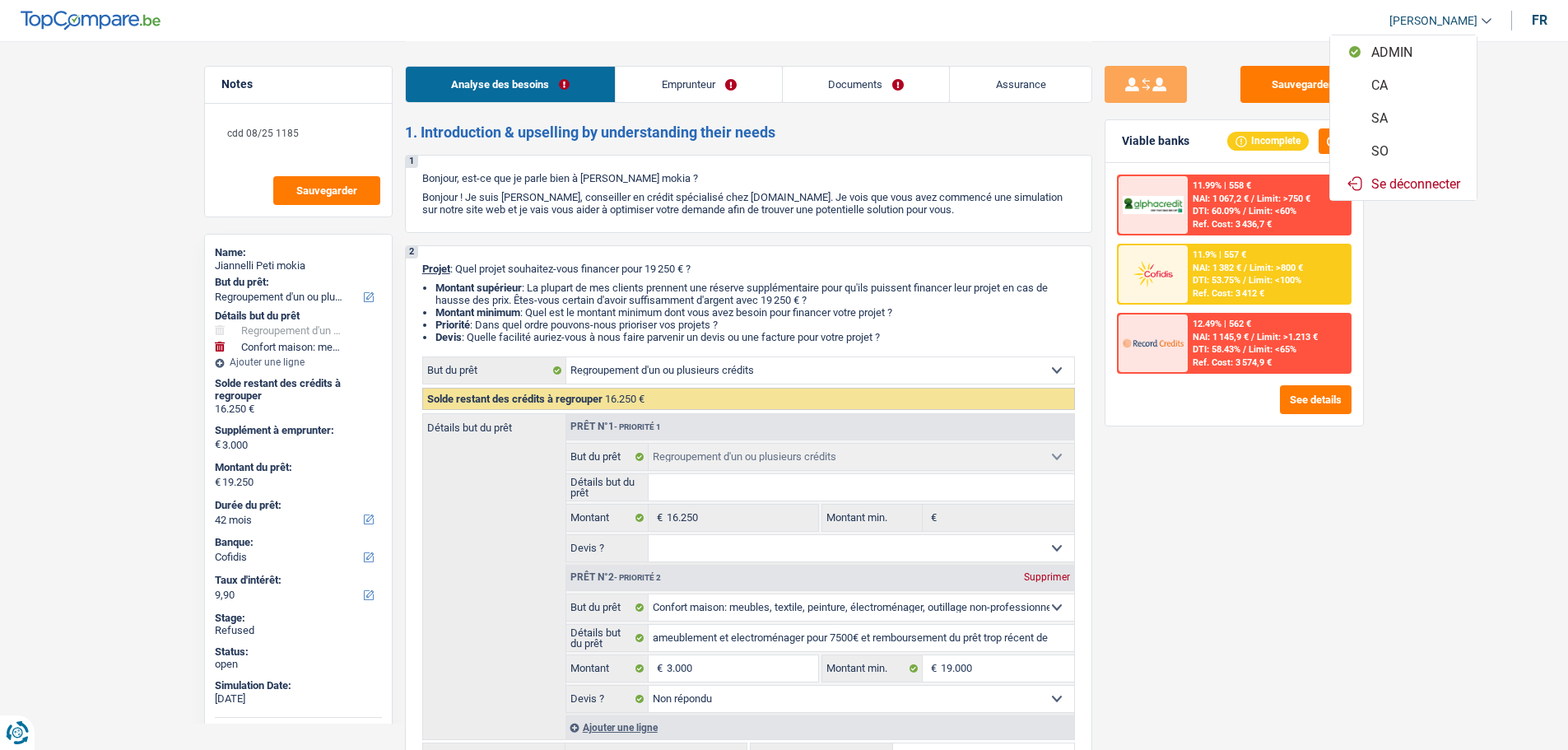
select select "42"
select select "120"
select select "refinancing"
select select "household"
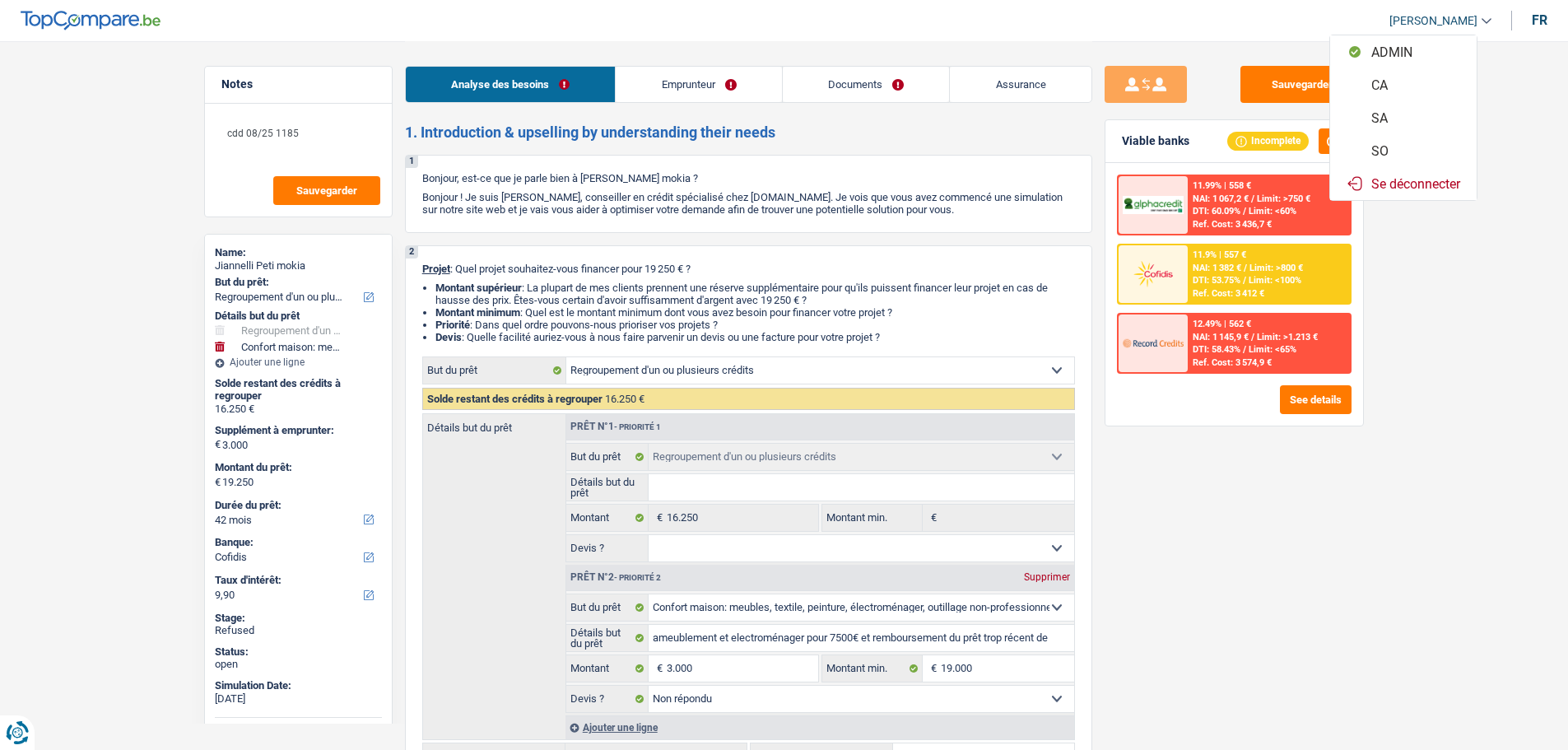
select select "not_answered"
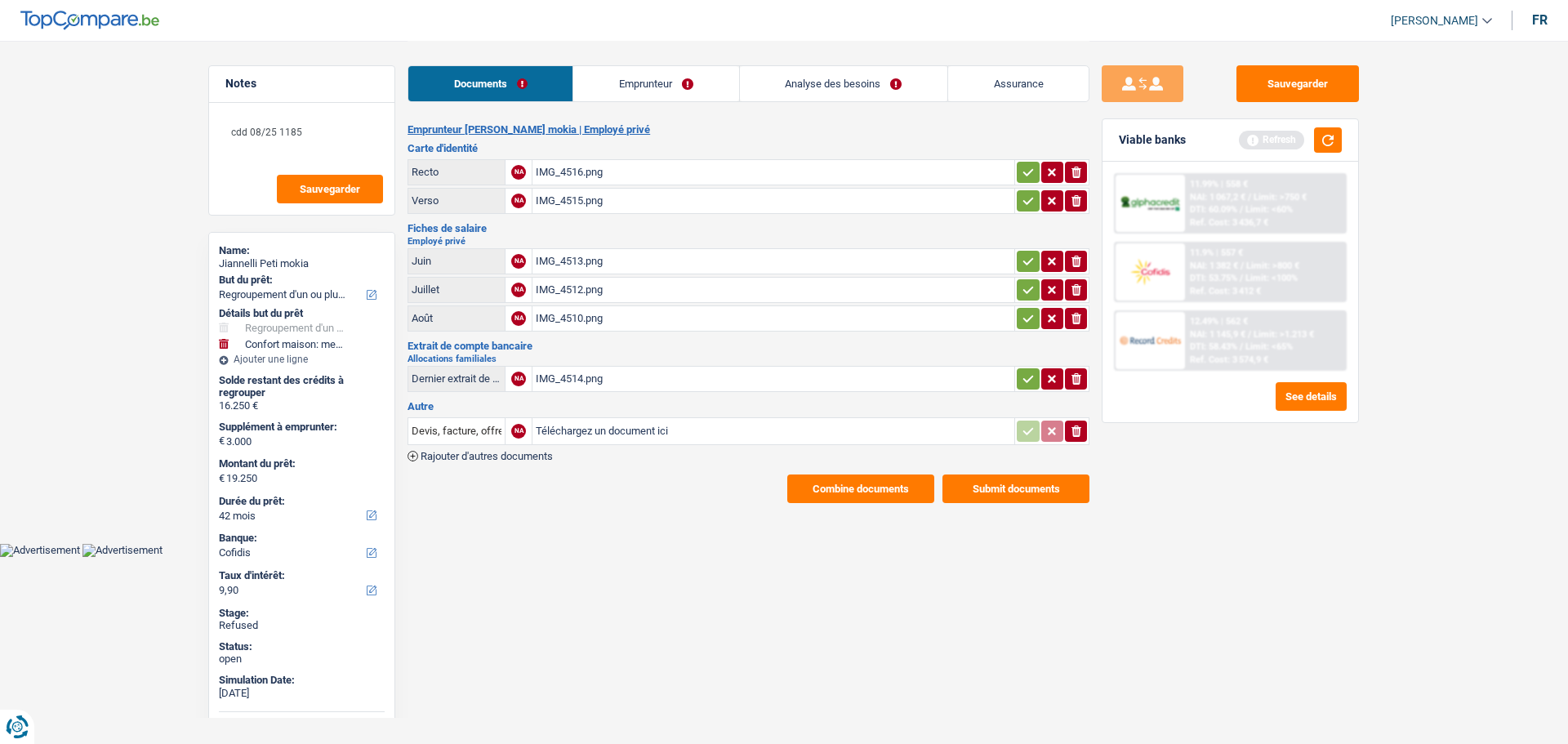
click at [674, 83] on link "Emprunteur" at bounding box center [655, 84] width 165 height 35
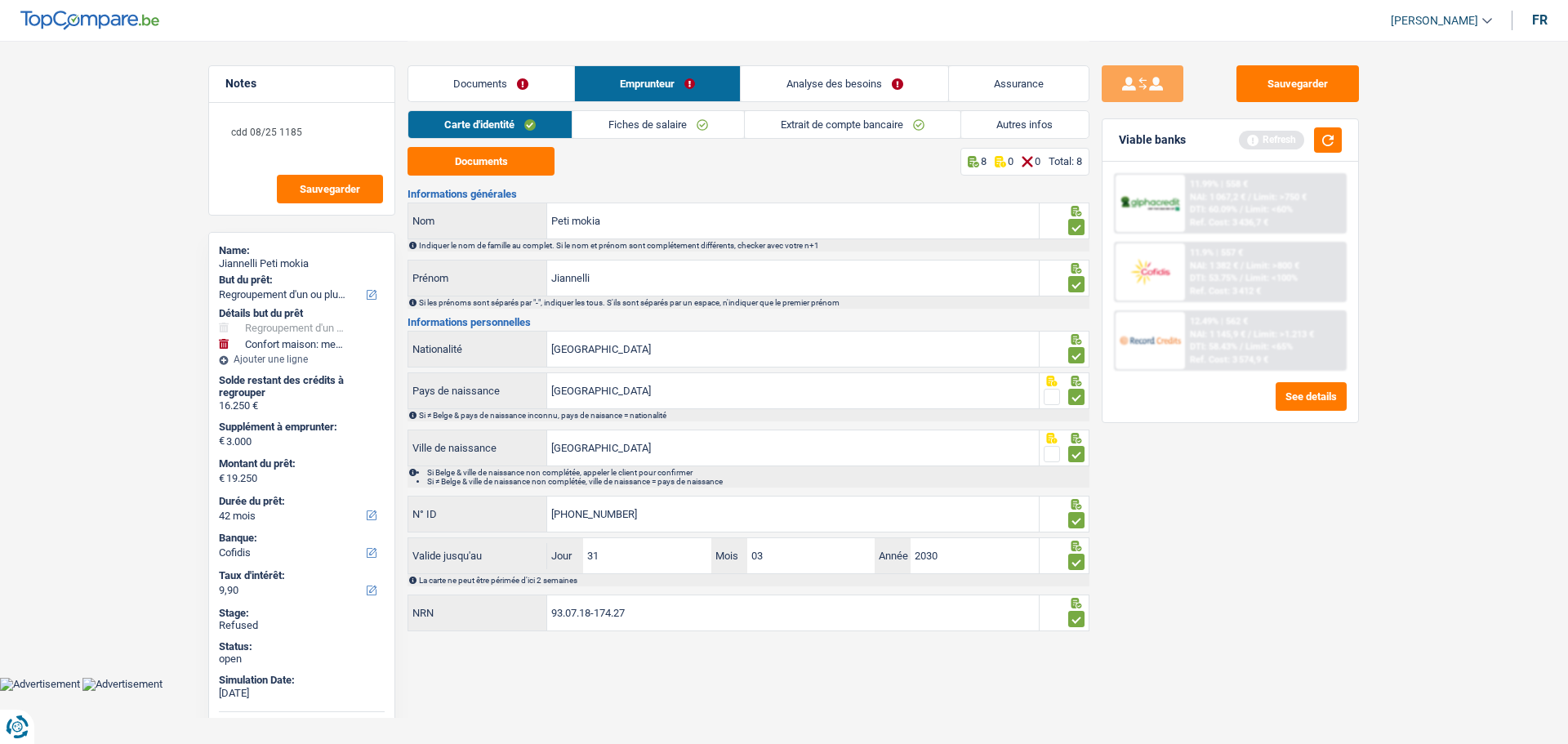
click at [809, 85] on link "Analyse des besoins" at bounding box center [845, 84] width 207 height 35
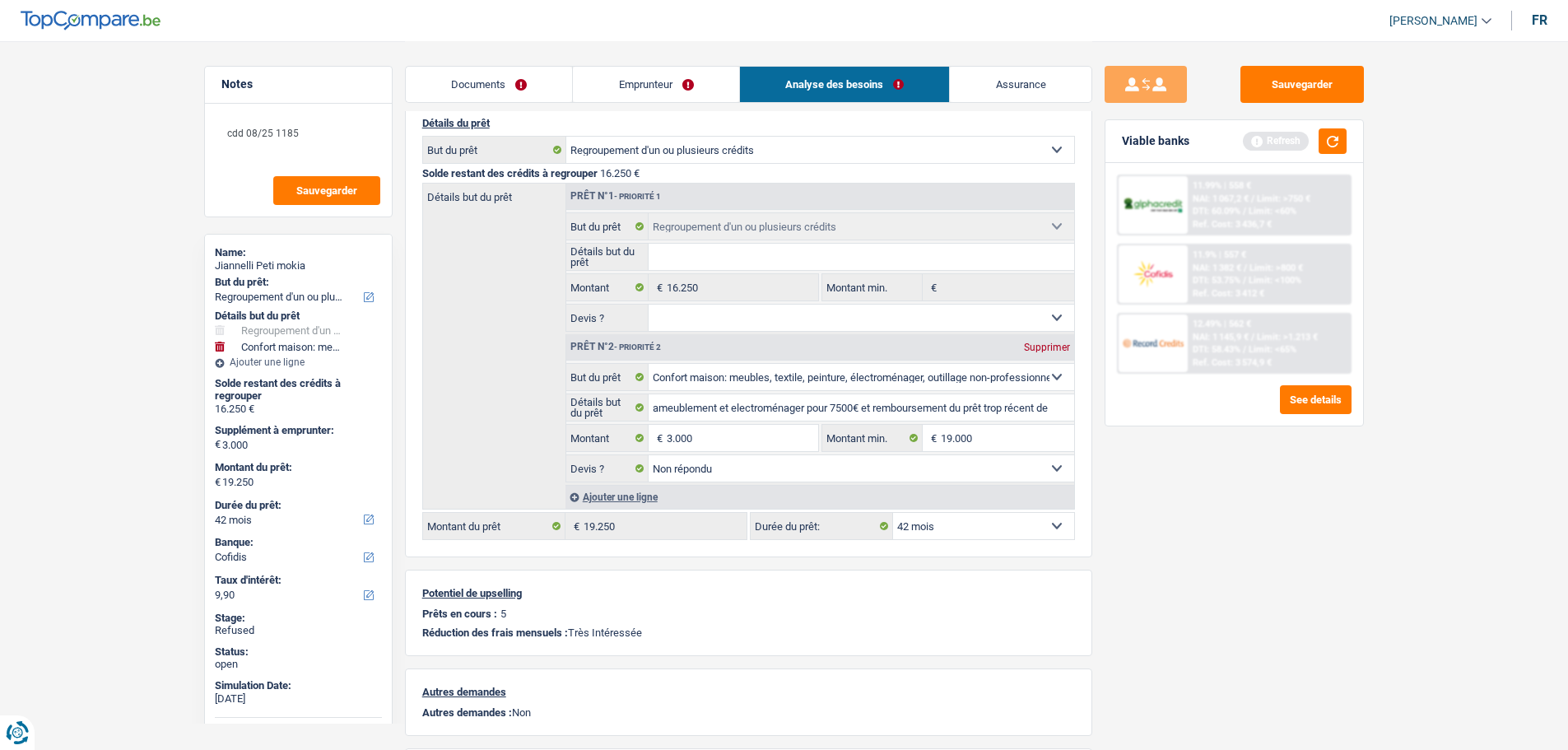
scroll to position [165, 0]
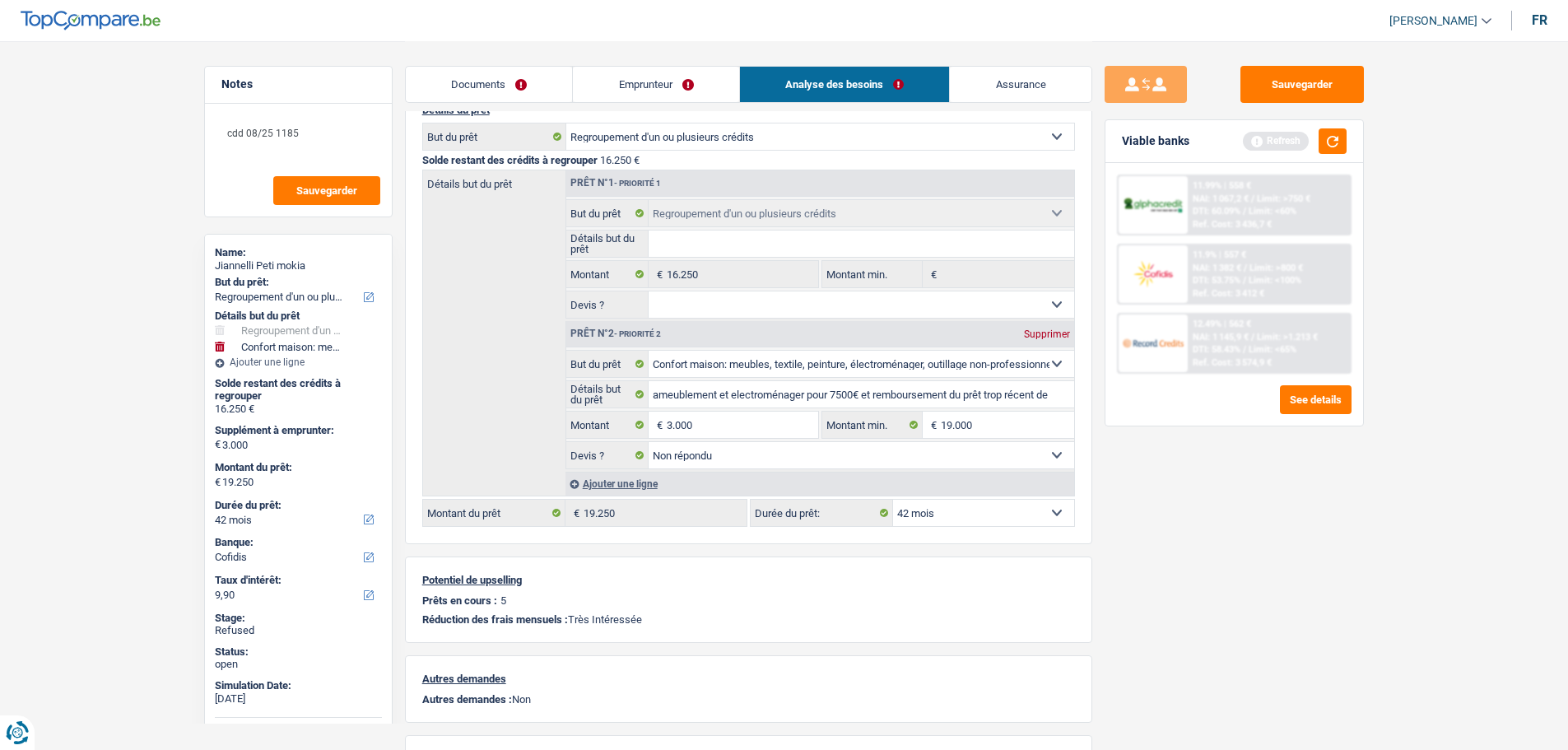
click at [975, 510] on select "12 mois 18 mois 24 mois 30 mois 36 mois 42 mois 48 mois 60 mois 72 mois 84 mois…" at bounding box center [984, 513] width 181 height 26
click at [975, 509] on select "12 mois 18 mois 24 mois 30 mois 36 mois 42 mois 48 mois 60 mois 72 mois 84 mois…" at bounding box center [984, 513] width 181 height 26
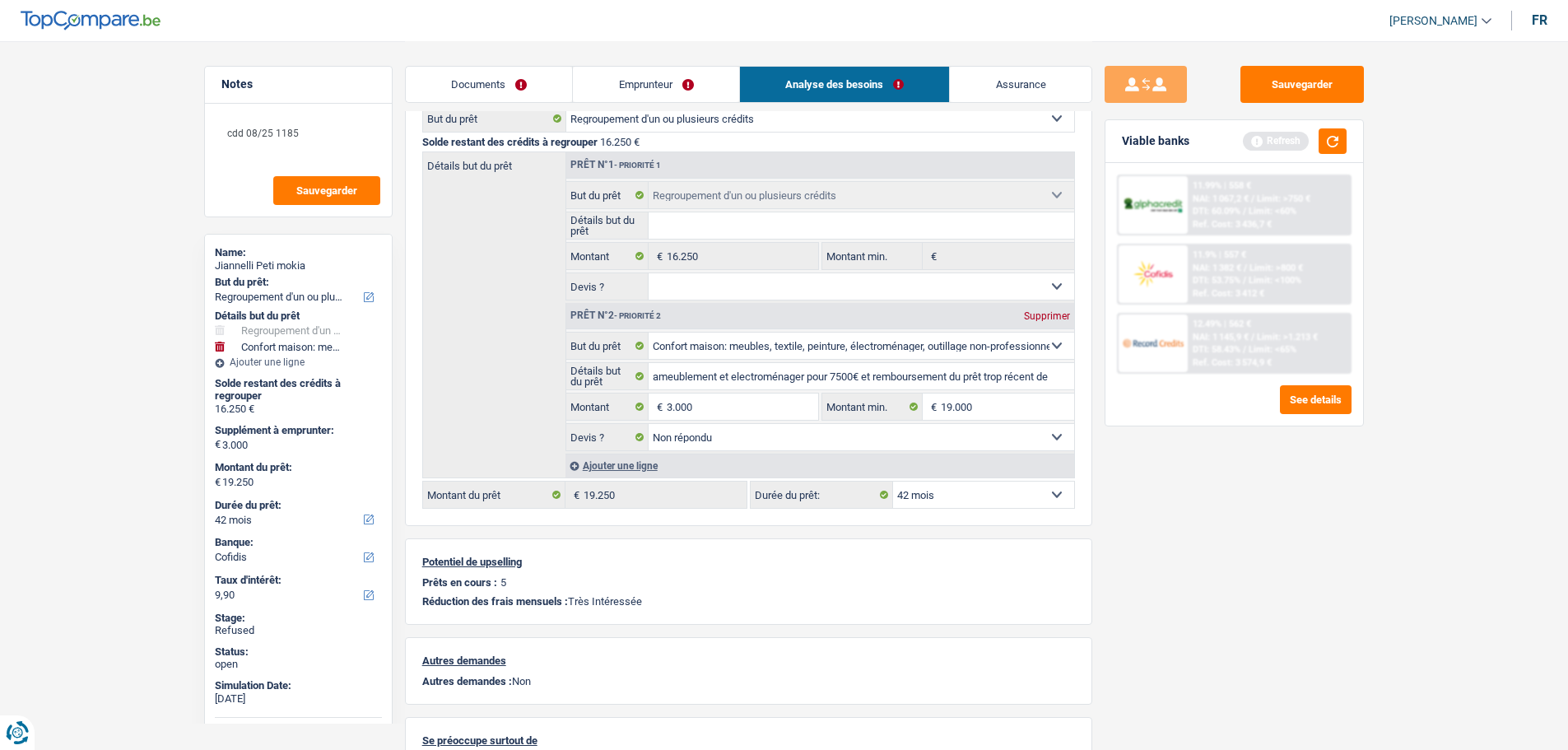
scroll to position [330, 0]
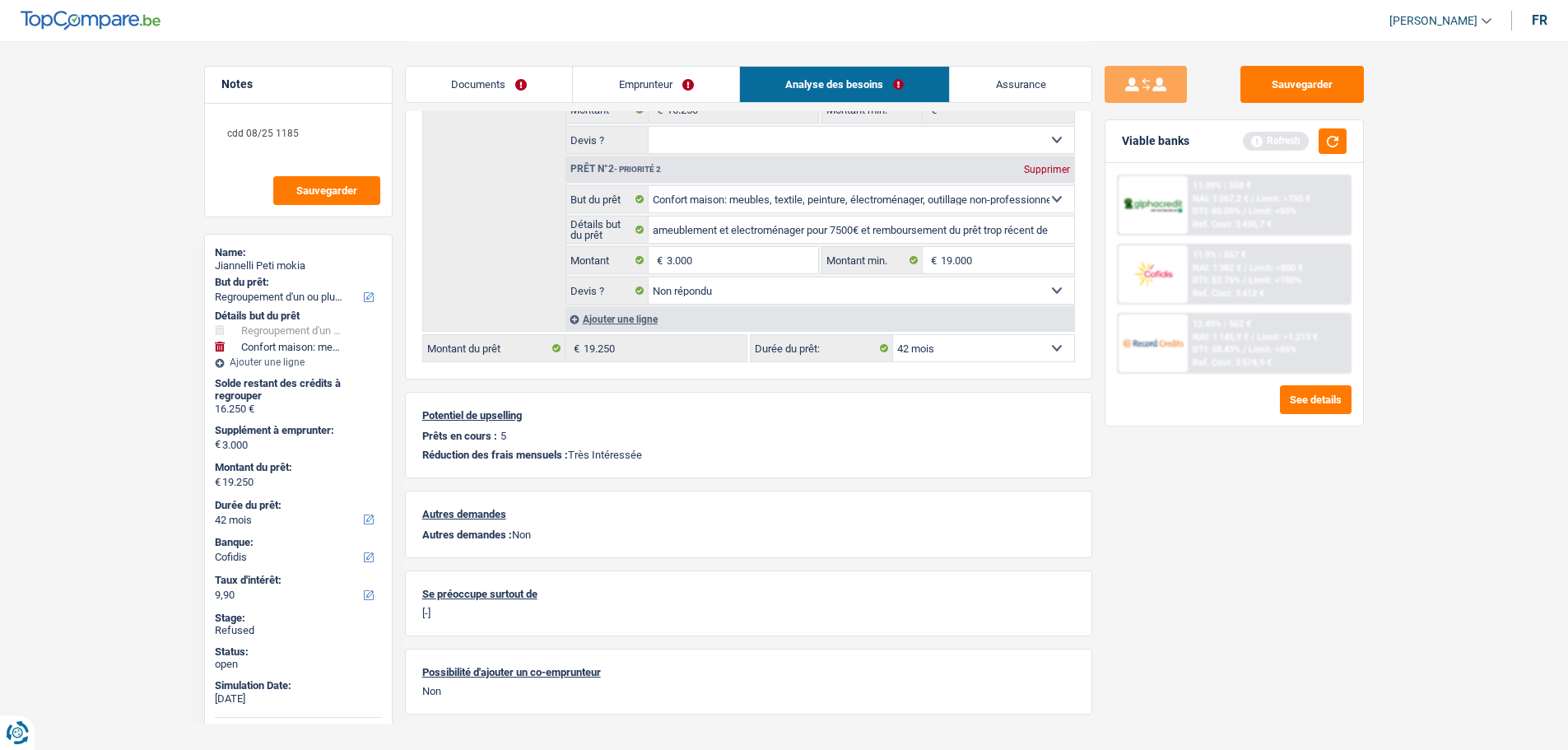
click at [943, 360] on select "12 mois 18 mois 24 mois 30 mois 36 mois 42 mois 48 mois 60 mois 72 mois 84 mois…" at bounding box center [984, 348] width 181 height 26
select select "84"
click at [893, 335] on select "12 mois 18 mois 24 mois 30 mois 36 mois 42 mois 48 mois 60 mois 72 mois 84 mois…" at bounding box center [984, 348] width 181 height 26
select select "84"
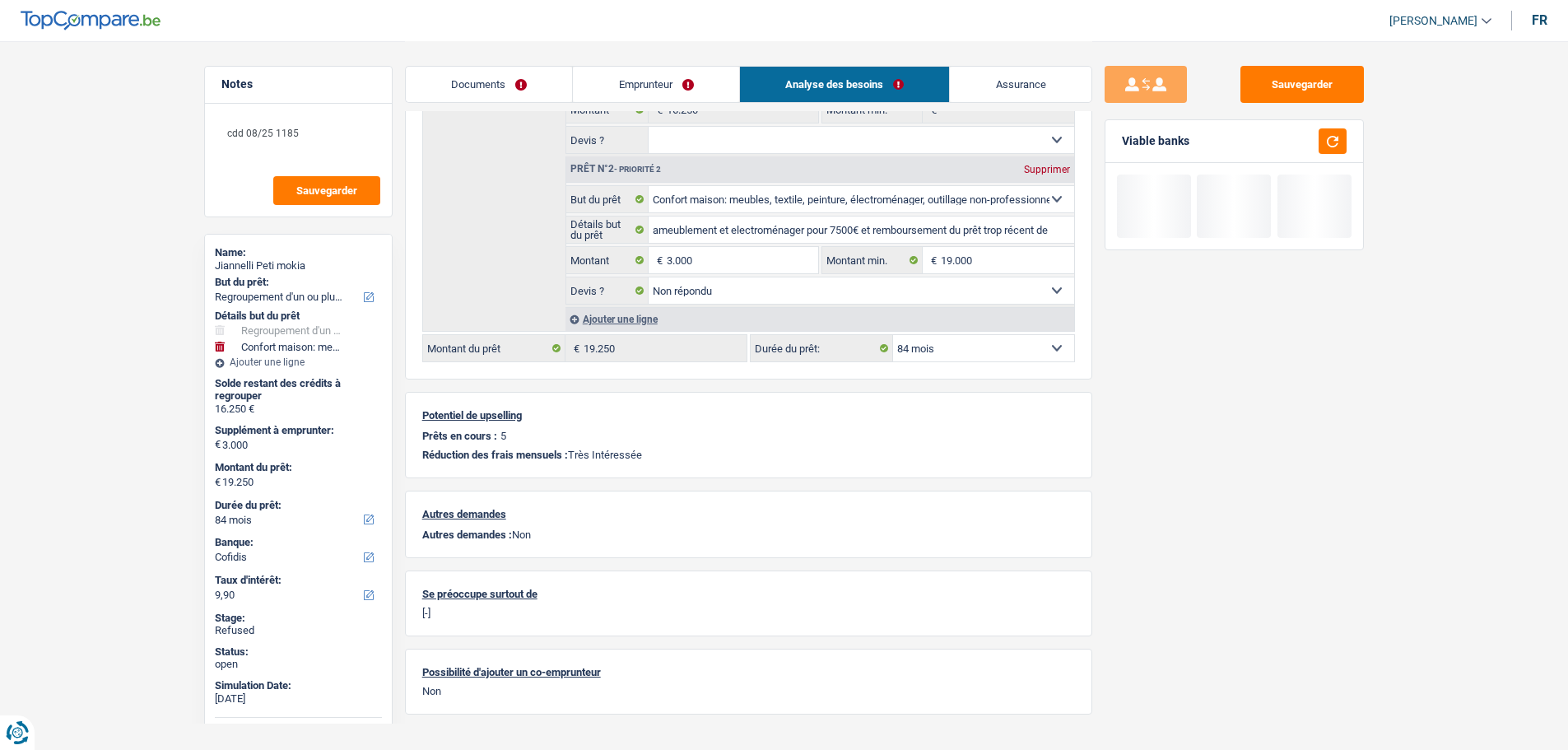
click at [1132, 529] on div "Sauvegarder Viable banks" at bounding box center [1234, 394] width 284 height 658
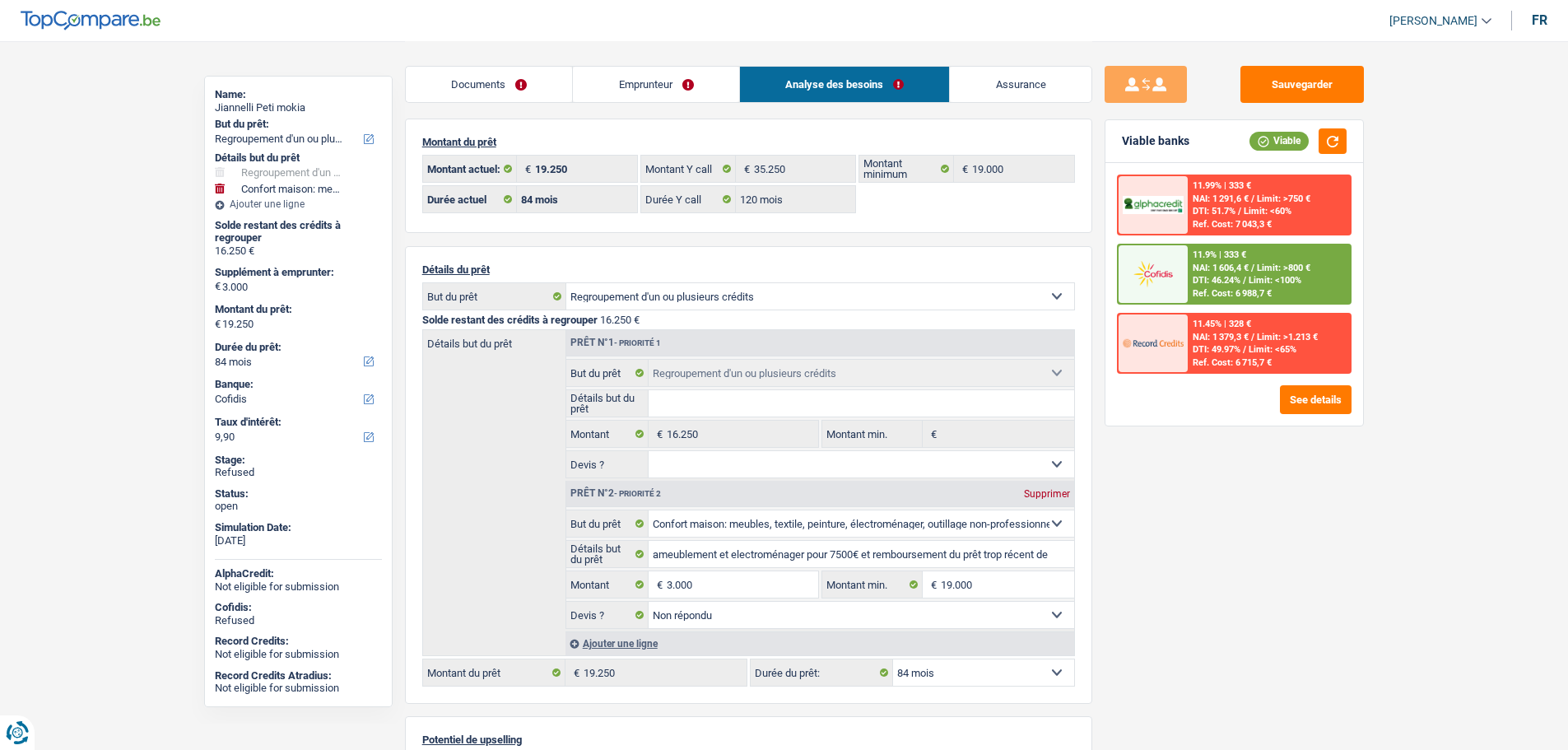
scroll to position [0, 0]
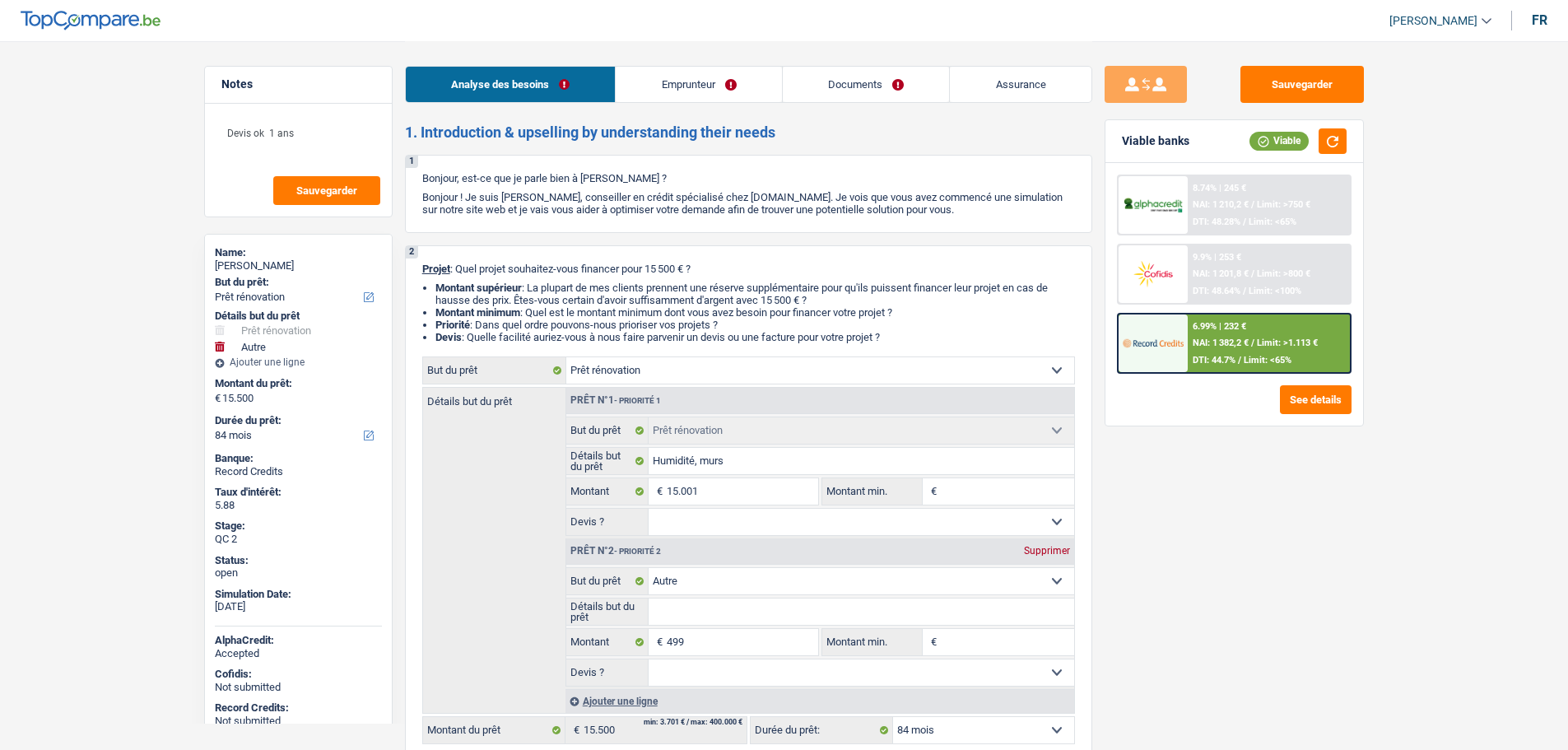
select select "renovation"
select select "other"
select select "84"
select select "renovation"
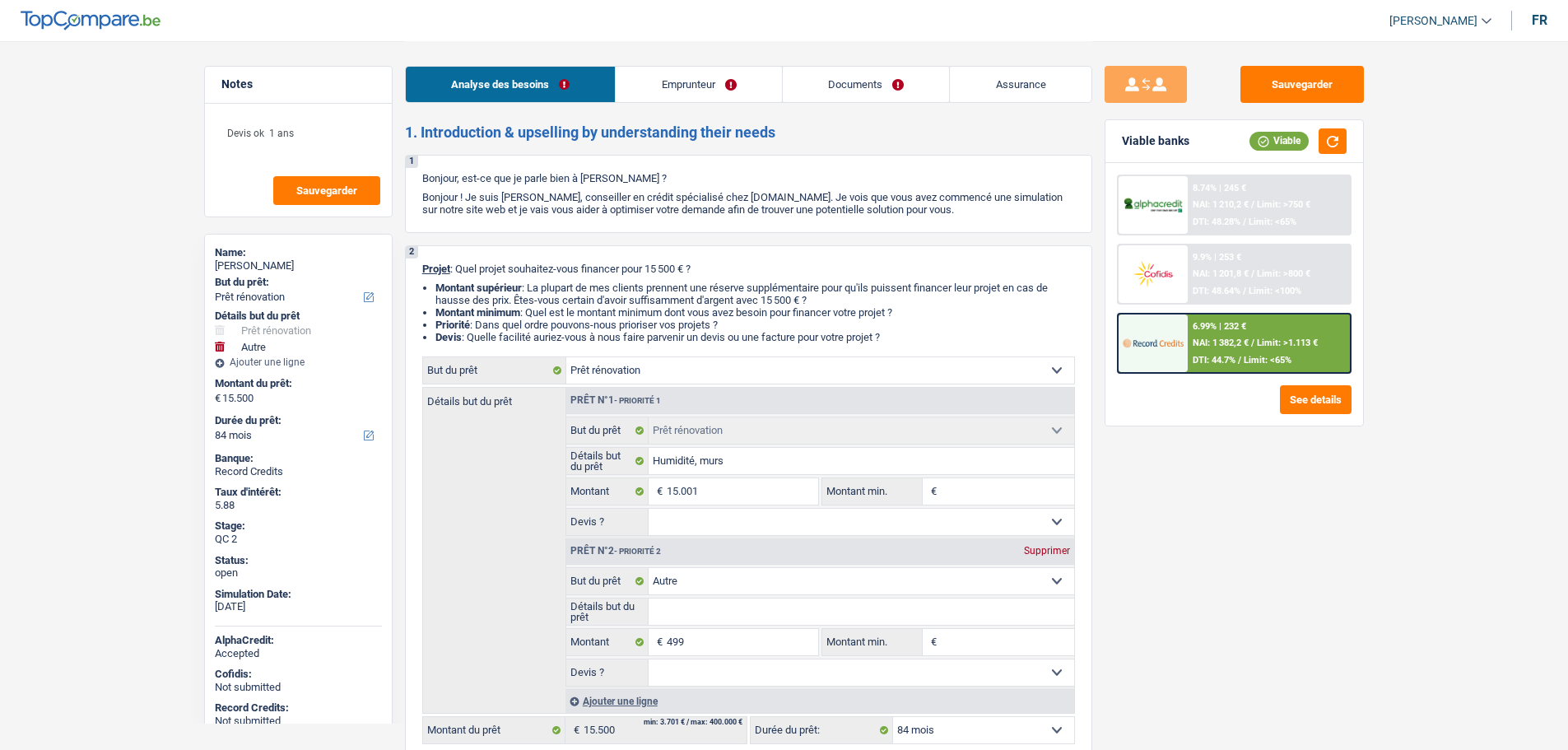
select select "renovation"
select select "other"
select select "84"
select select "independent"
select select "netSalary"
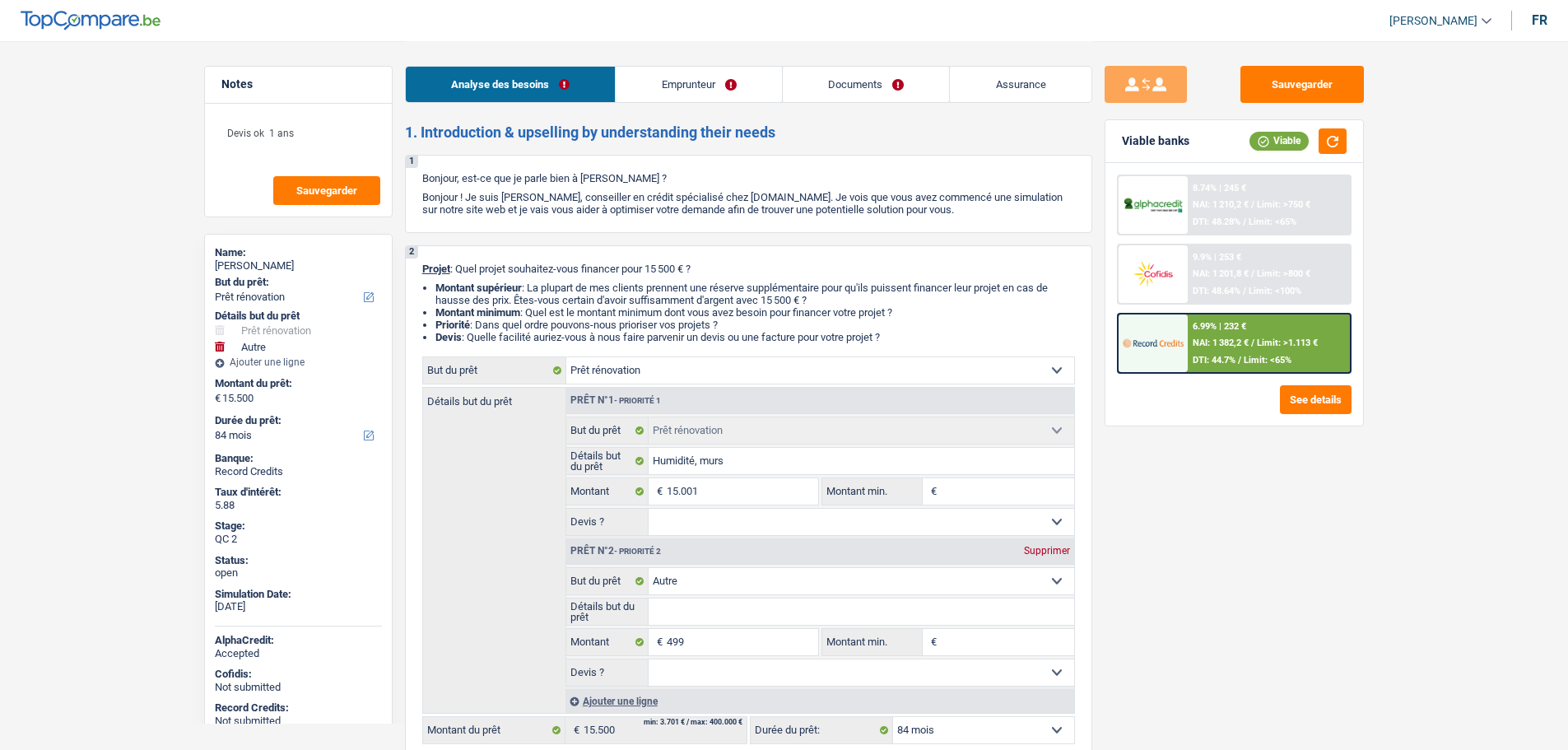
select select "familyAllowances"
select select "ownerWithMortgage"
select select "mortgage"
select select "240"
select select "cardOrCredit"
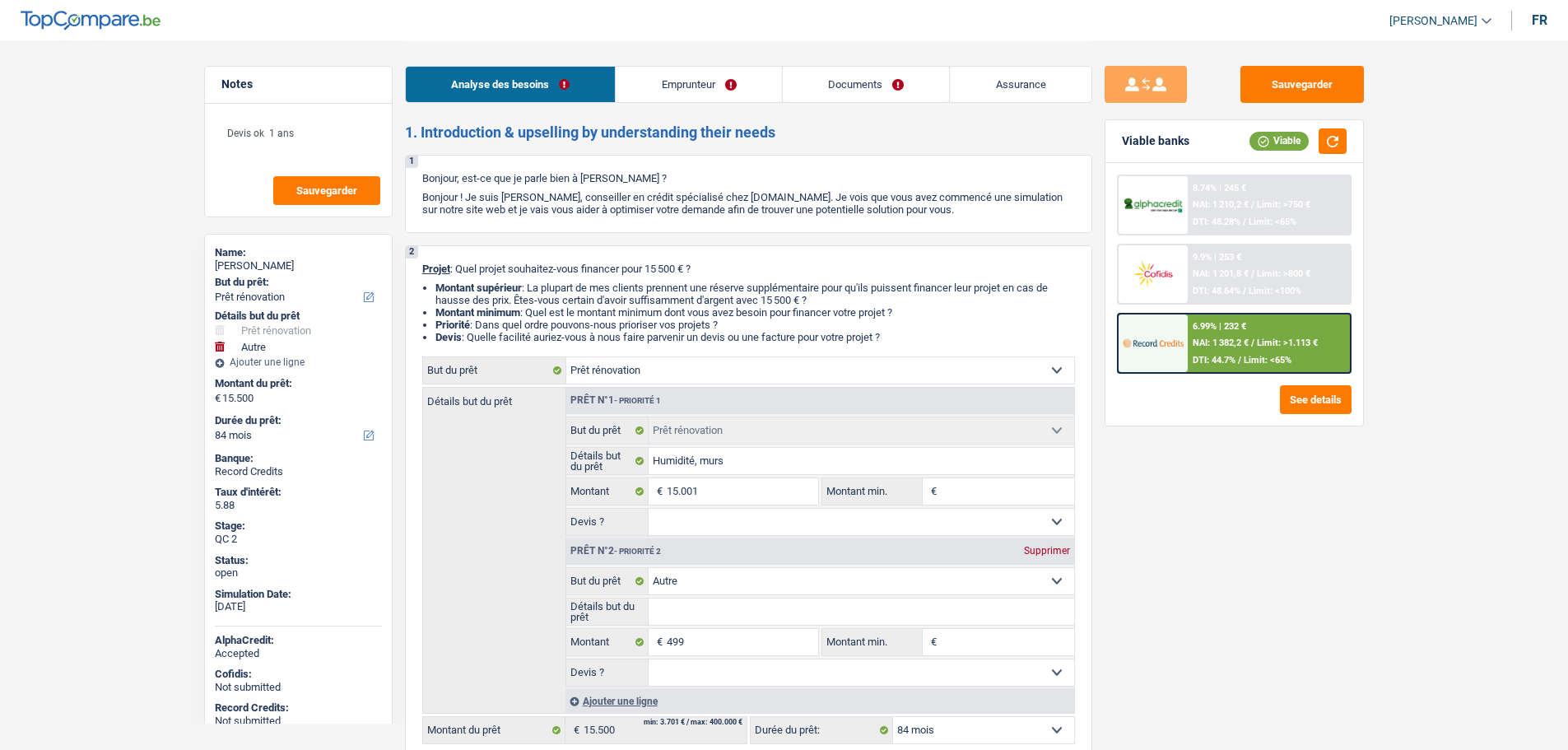
select select "renovation"
select select "other"
select select "84"
click at [1419, 19] on span "[PERSON_NAME]" at bounding box center [1433, 20] width 88 height 14
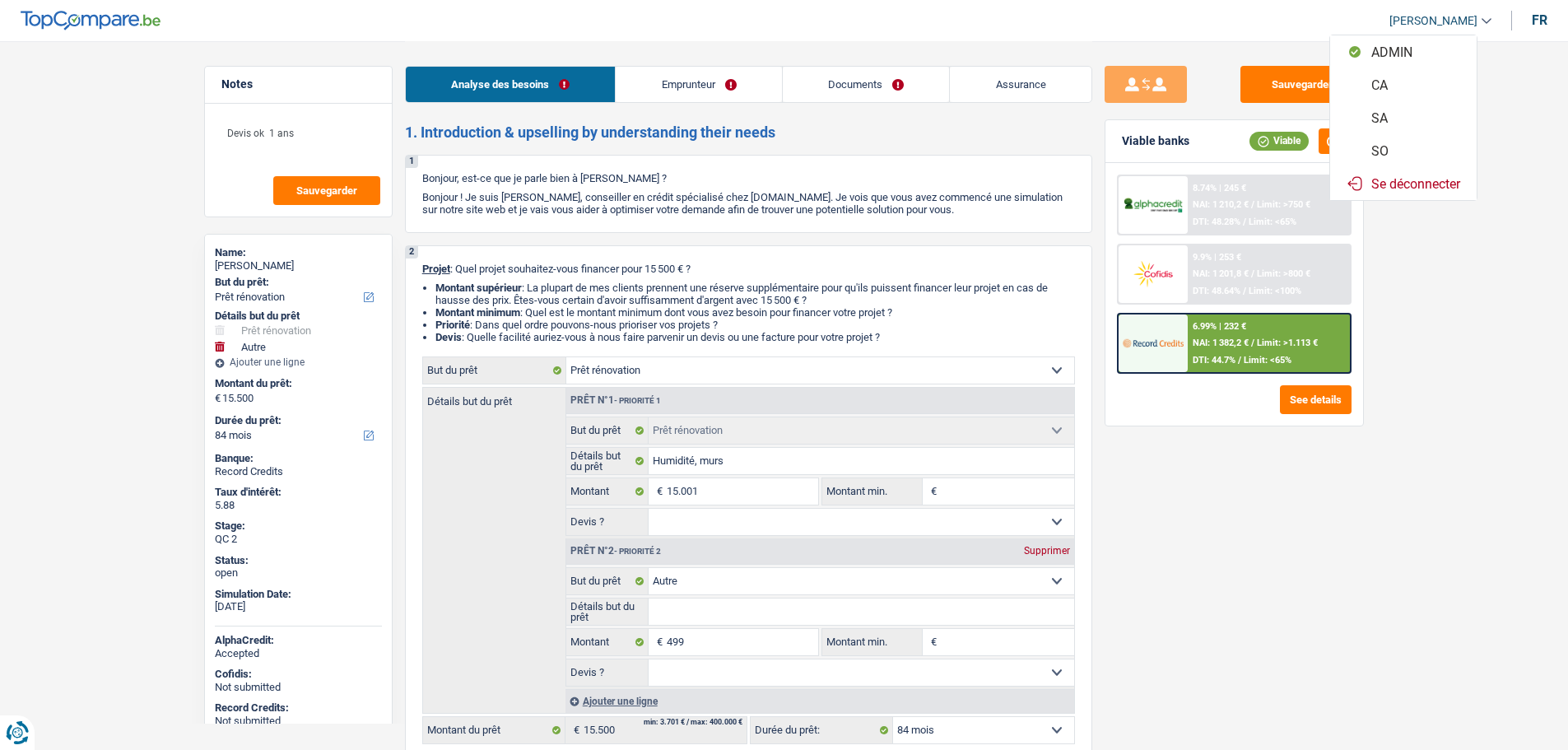
click at [1393, 153] on button "SO" at bounding box center [1403, 151] width 146 height 33
select select "84"
select select "renovation"
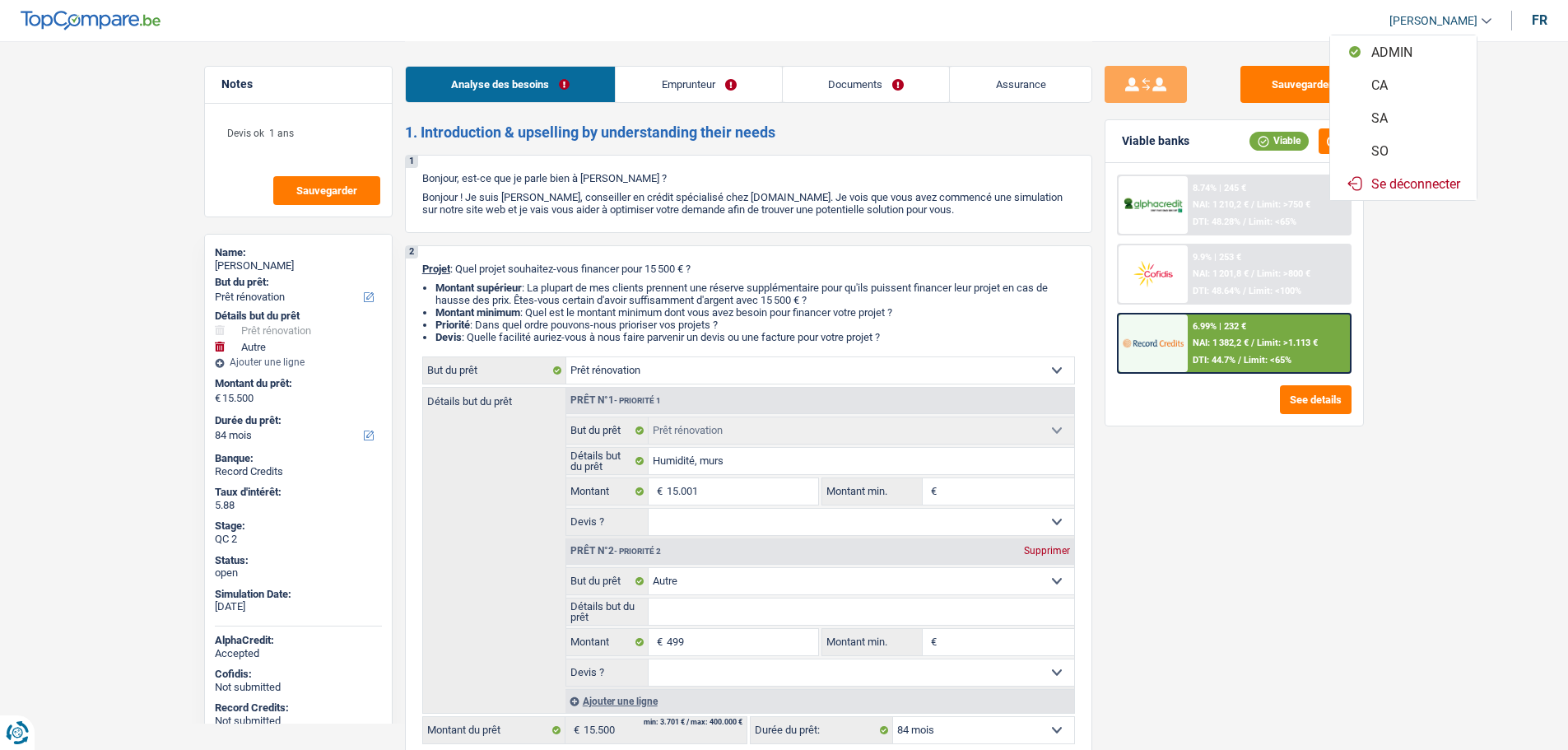
select select "other"
select select "84"
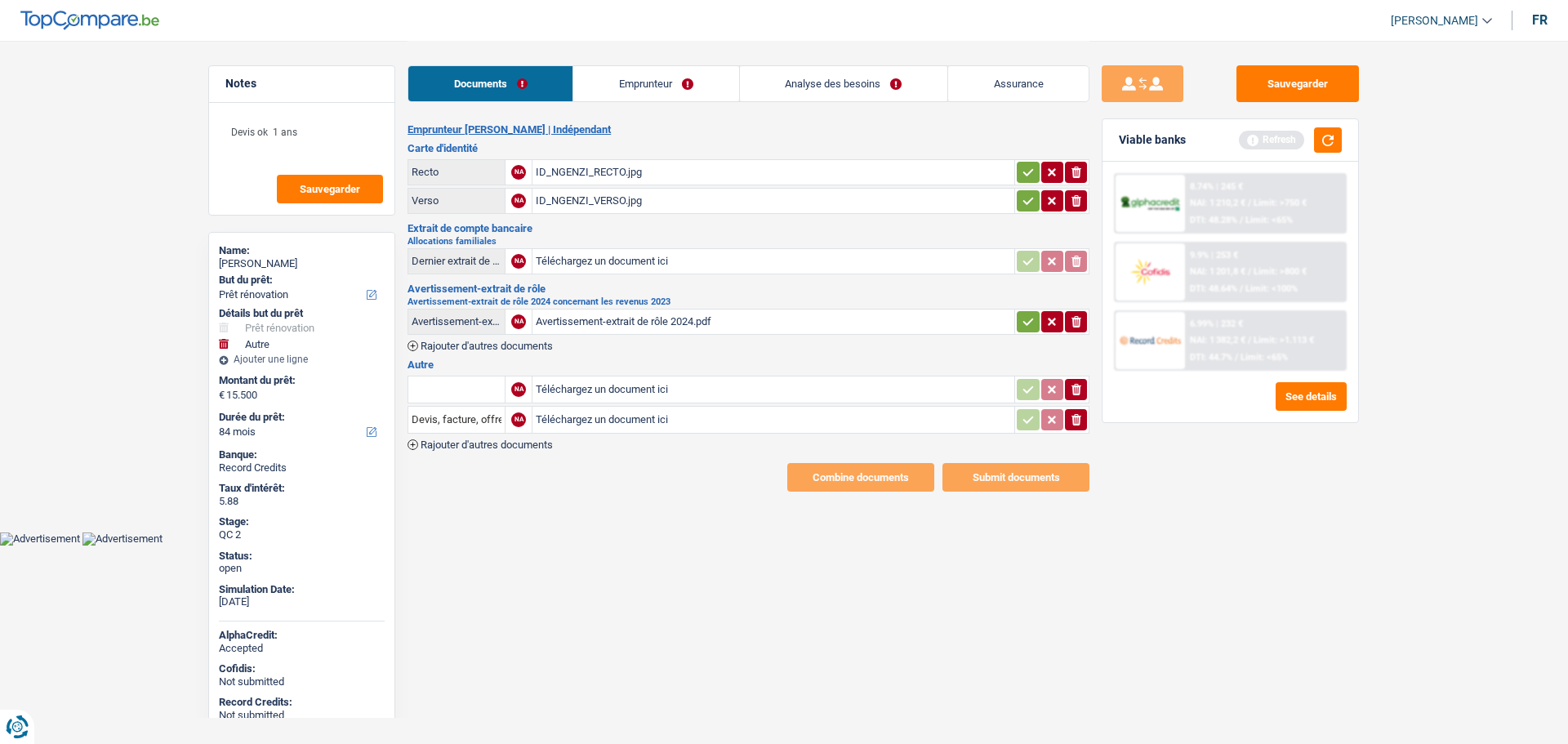
click at [825, 73] on link "Analyse des besoins" at bounding box center [844, 84] width 207 height 35
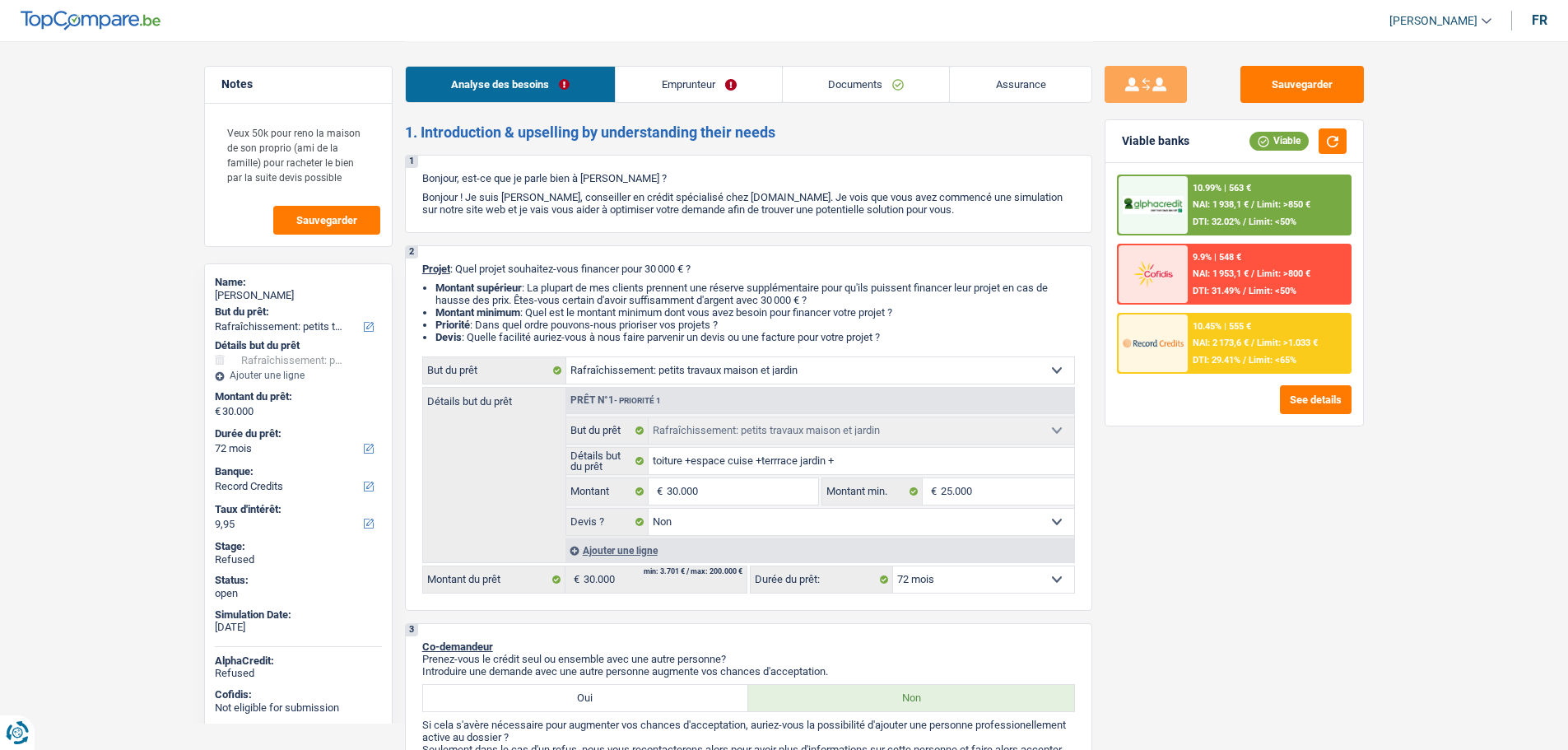
select select "houseOrGarden"
select select "72"
select select "record credits"
select select "houseOrGarden"
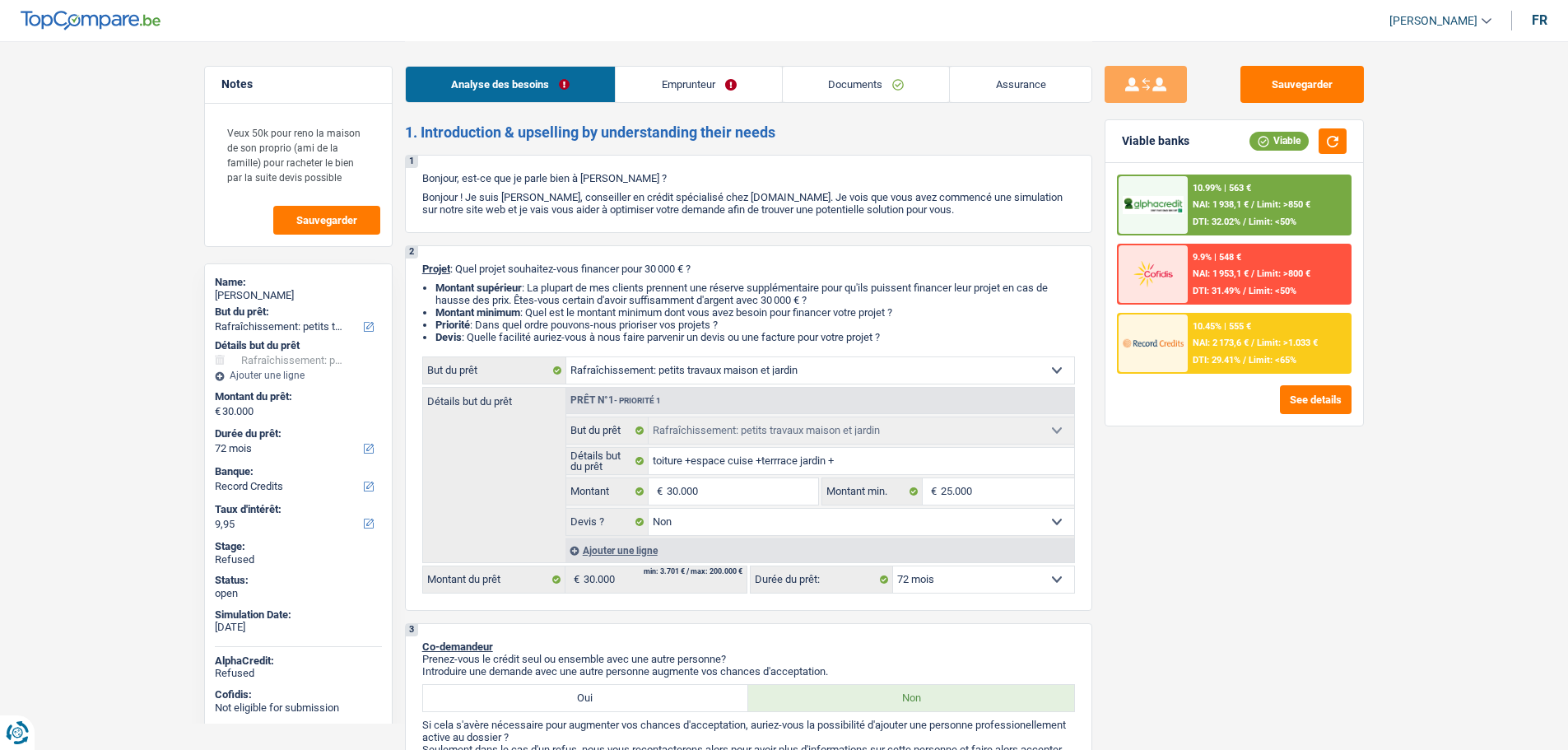
select select "houseOrGarden"
select select "false"
select select "72"
select select "publicEmployee"
select select "netSalary"
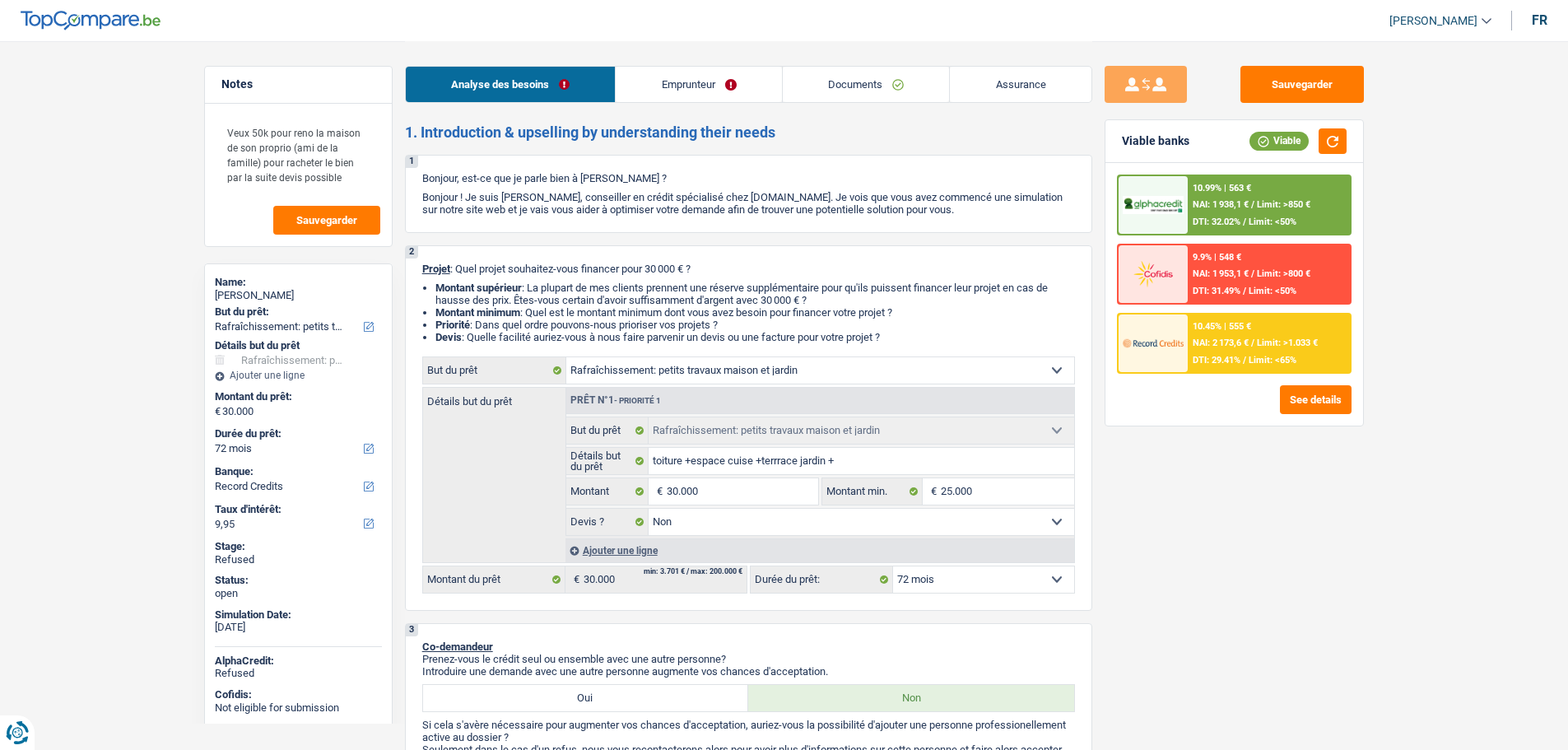
select select "mealVouchers"
select select "rents"
select select "houseOrGarden"
select select "false"
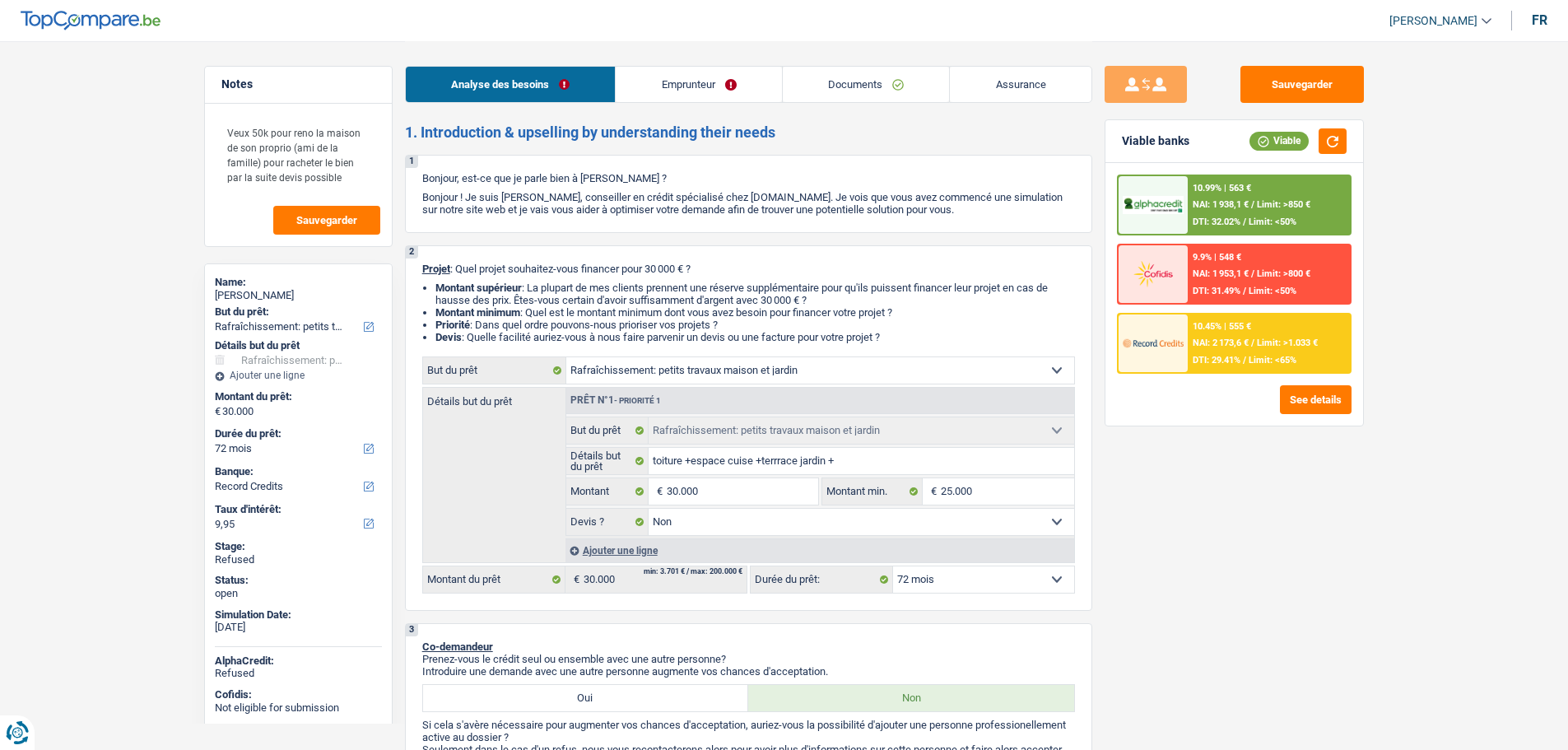
select select "72"
select select "32"
select select "single"
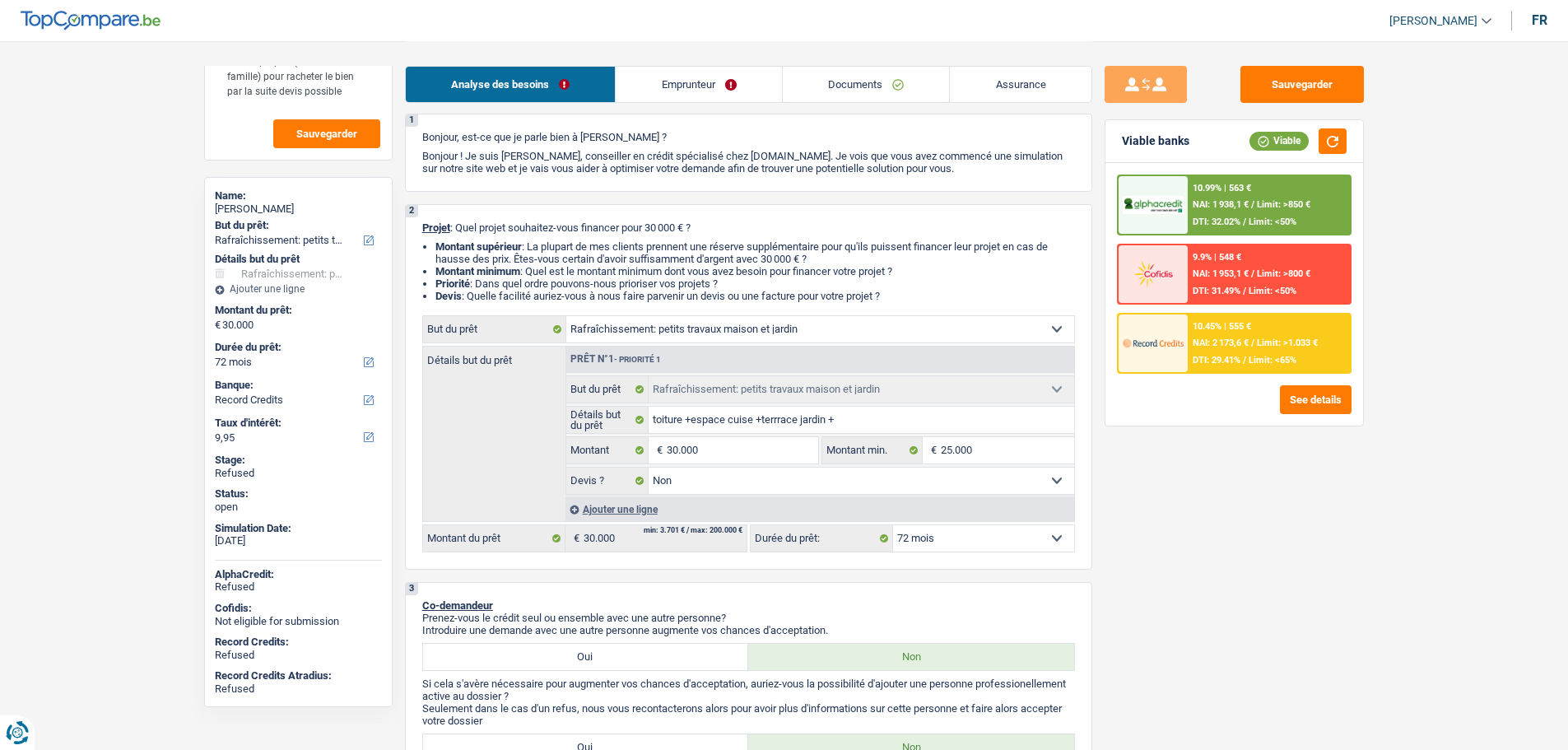
scroll to position [82, 0]
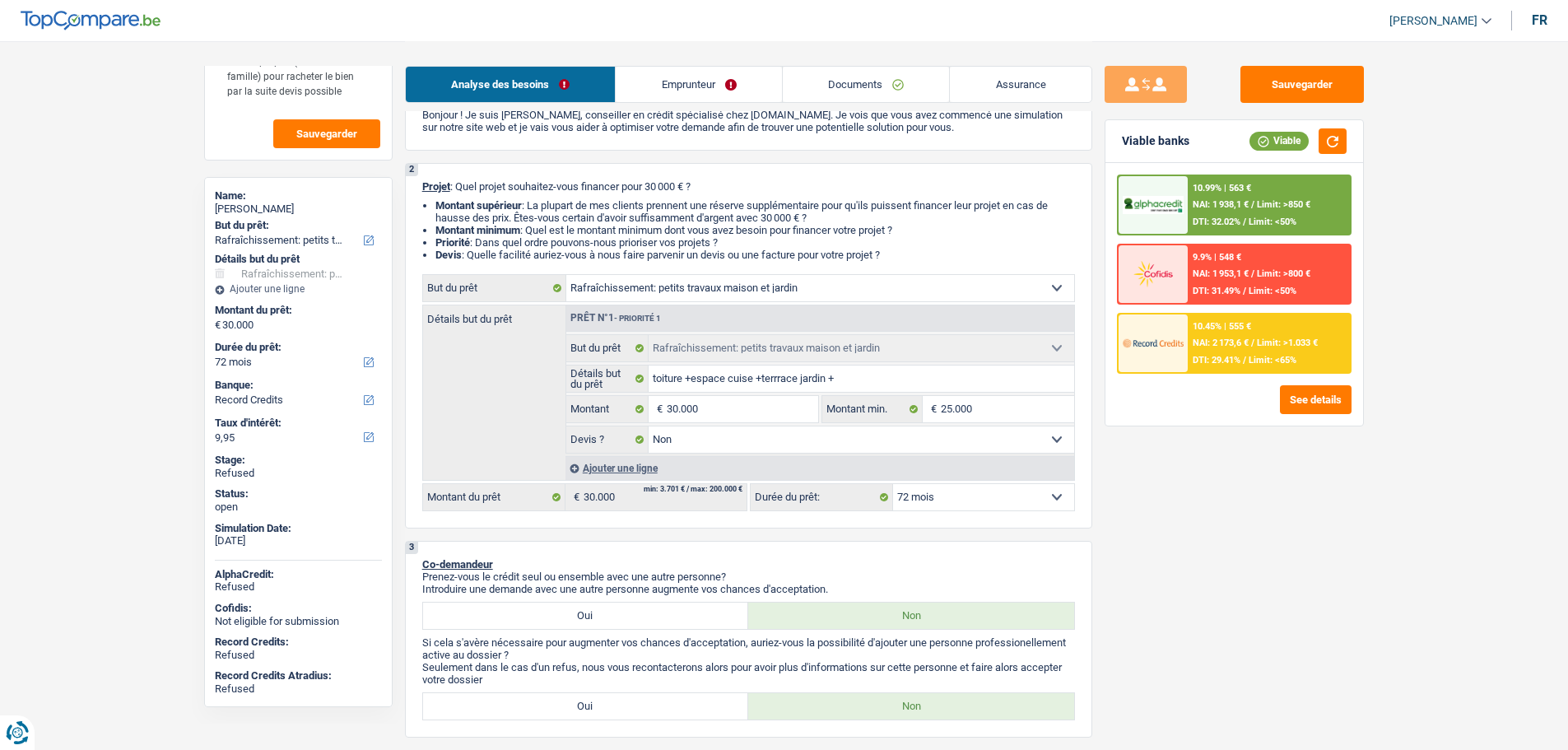
click at [723, 83] on link "Emprunteur" at bounding box center [699, 84] width 167 height 35
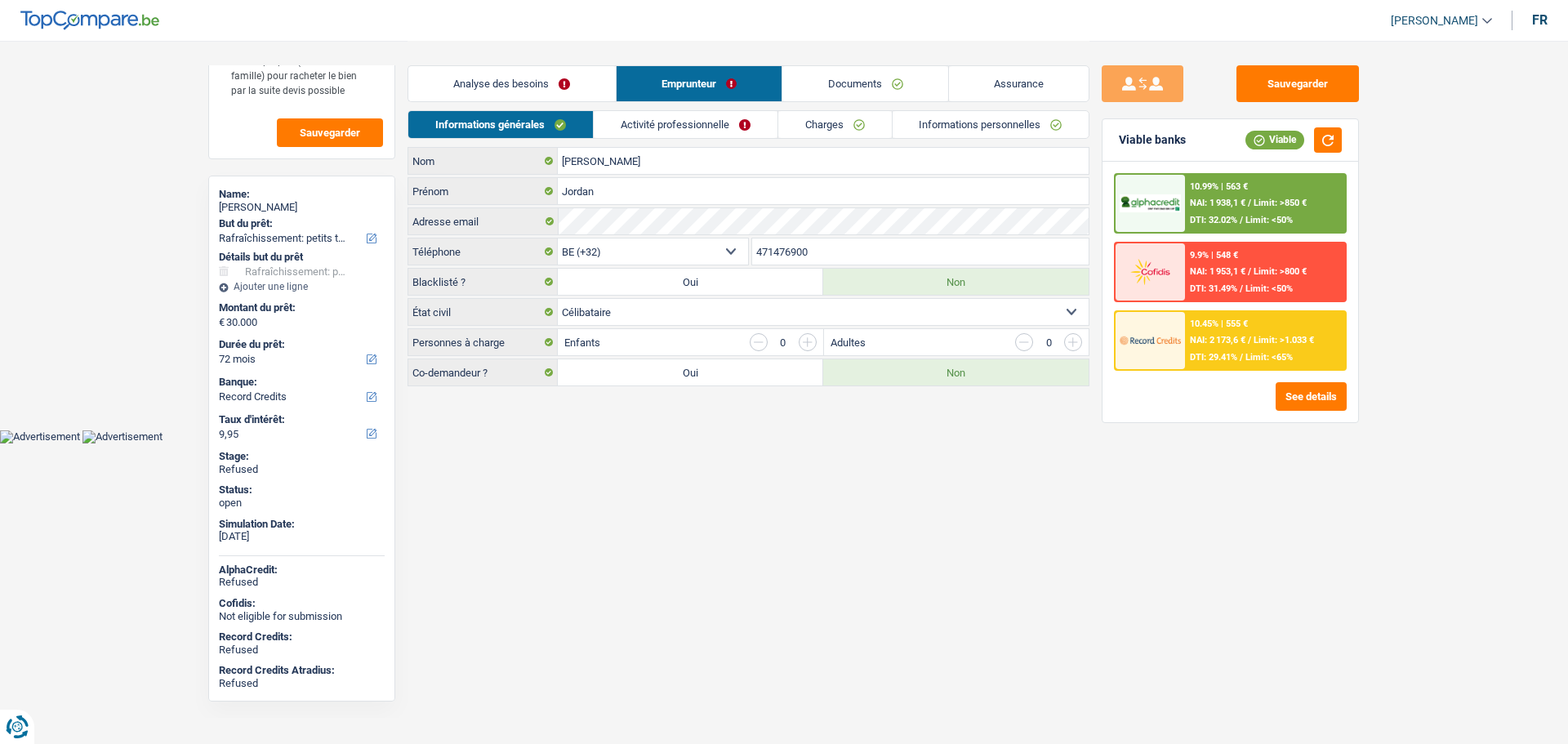
click at [1428, 31] on link "[PERSON_NAME]" at bounding box center [1435, 20] width 115 height 27
click at [1397, 143] on button "SO" at bounding box center [1405, 150] width 145 height 33
select select "72"
select select "houseOrGarden"
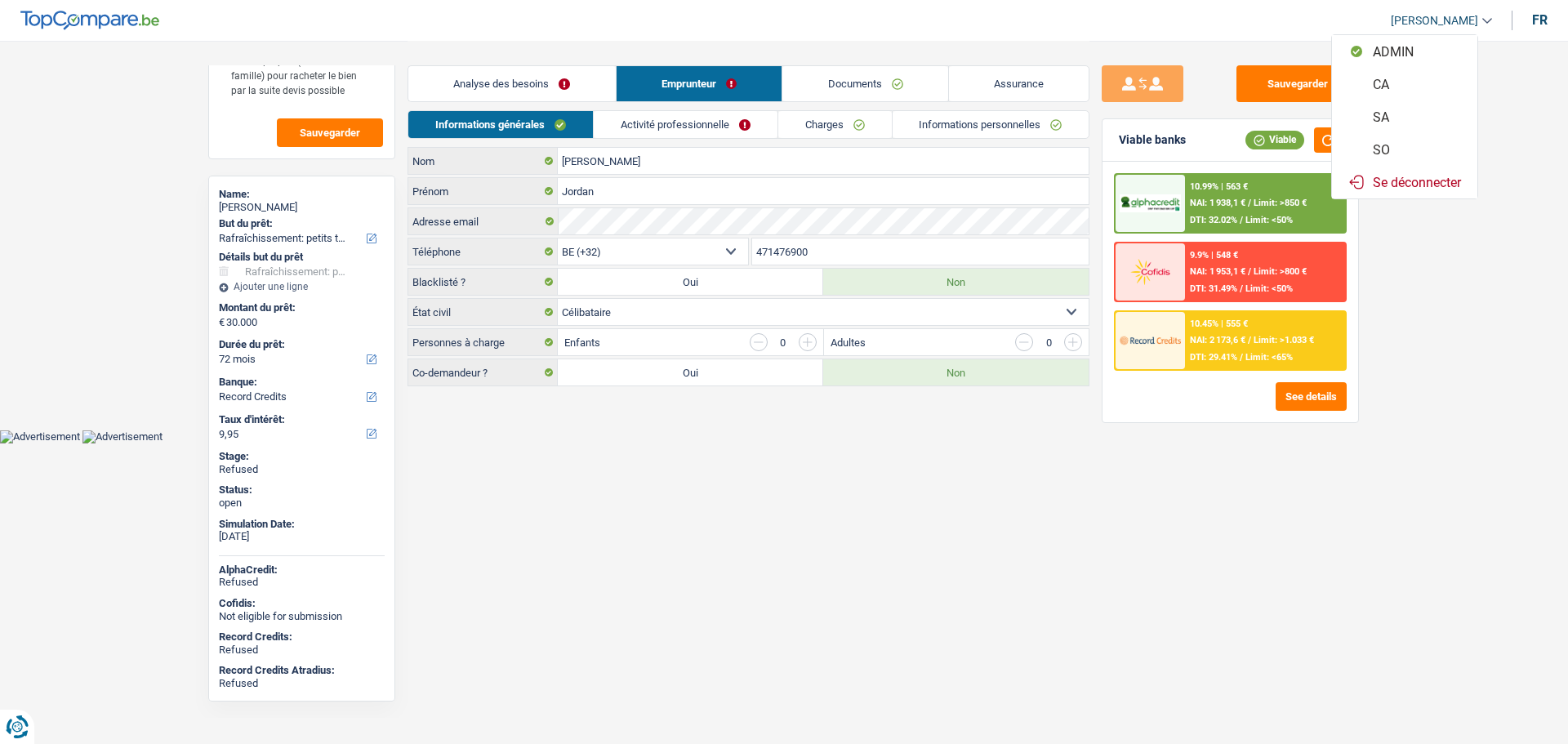
select select "houseOrGarden"
select select "false"
select select "72"
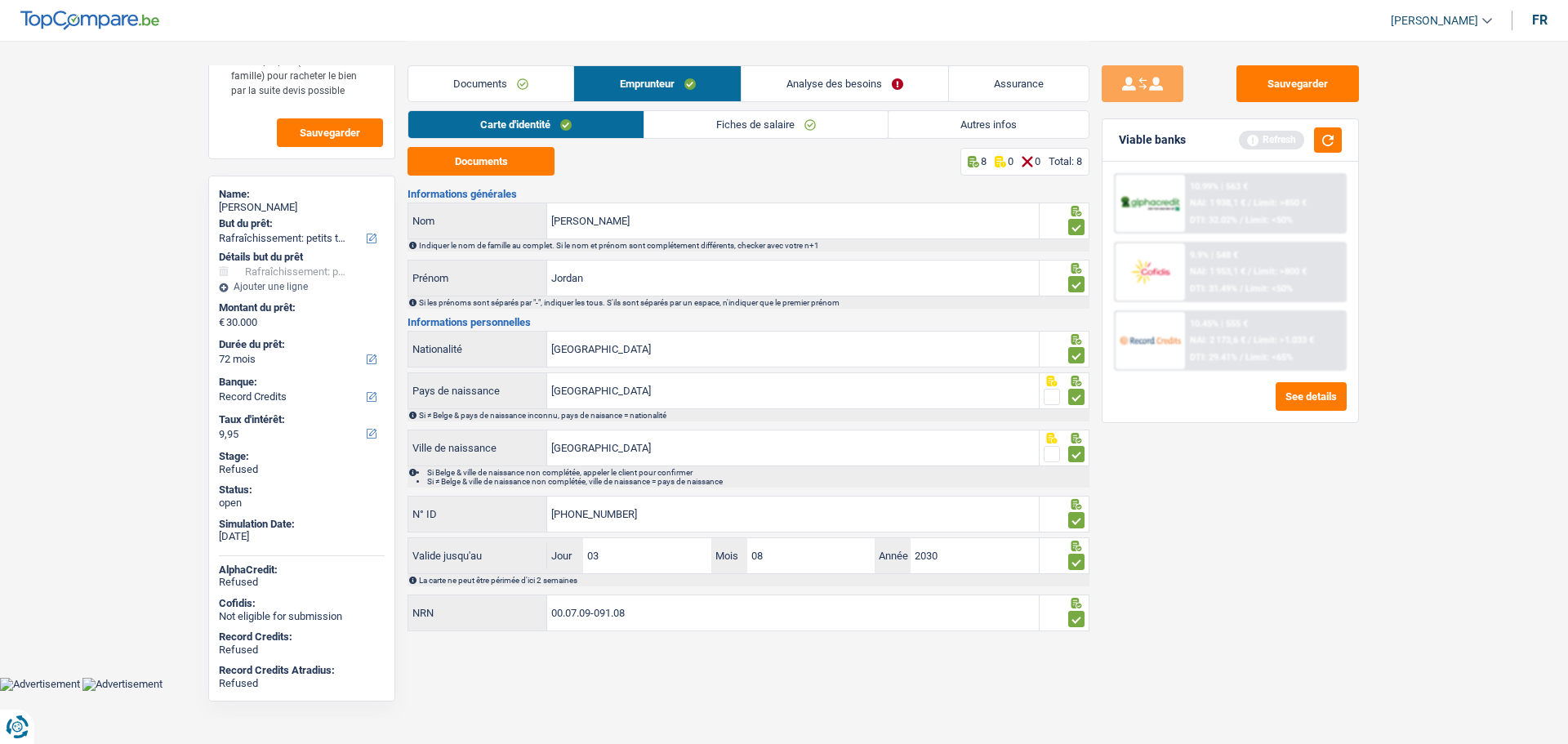
click at [846, 80] on link "Analyse des besoins" at bounding box center [845, 84] width 207 height 35
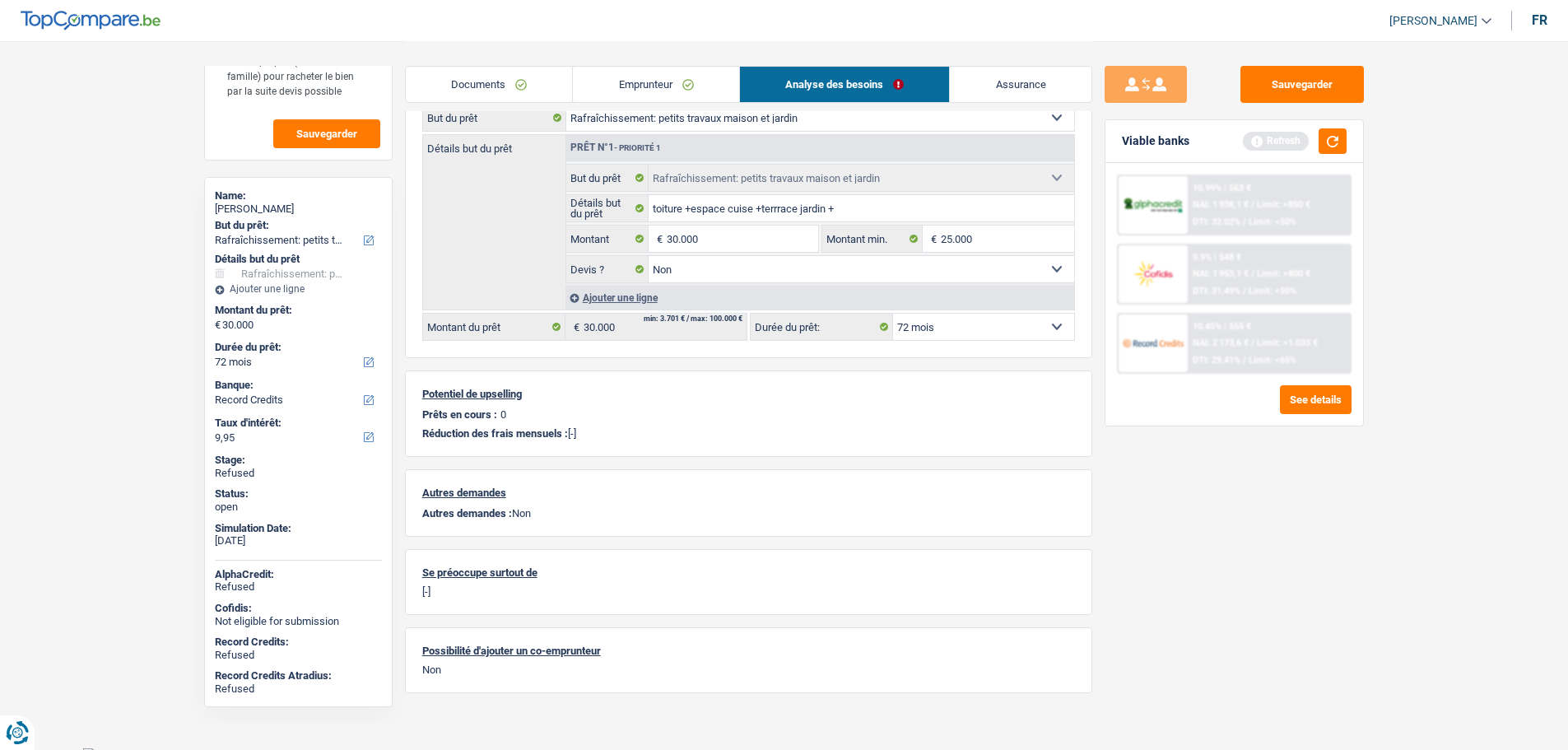
scroll to position [194, 0]
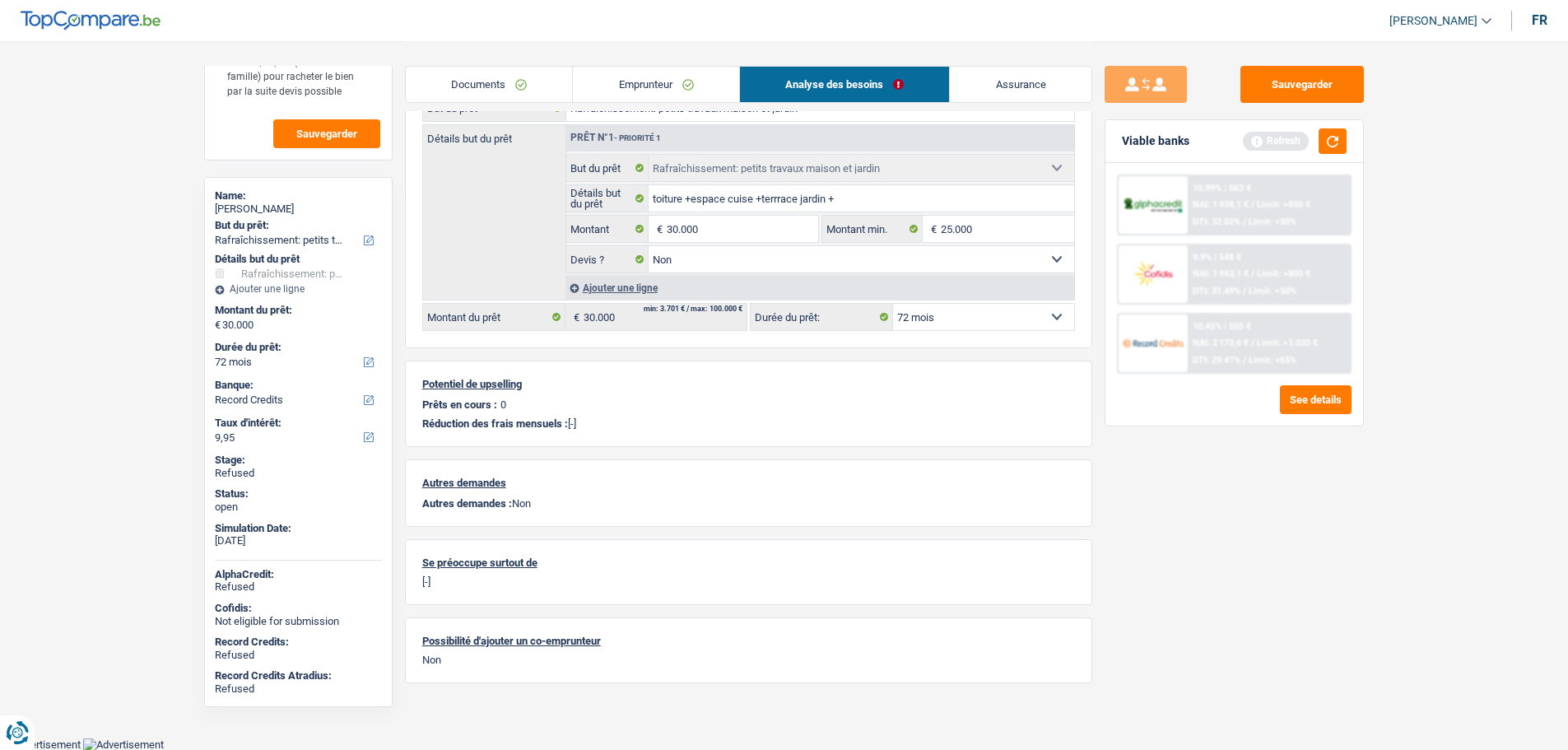
click at [284, 207] on div "Jordan Kruszynski" at bounding box center [298, 209] width 168 height 13
copy div "Kruszynski"
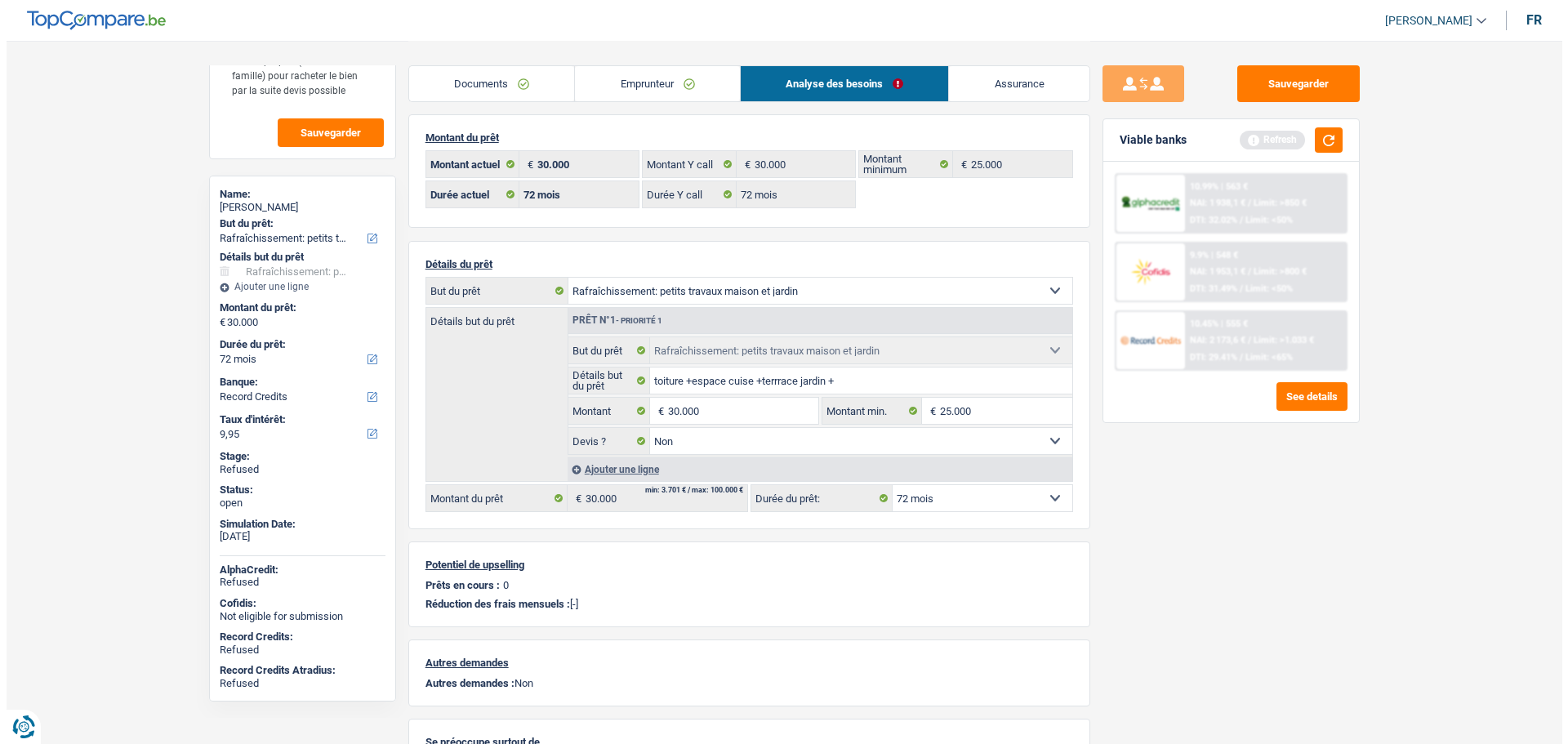
scroll to position [0, 0]
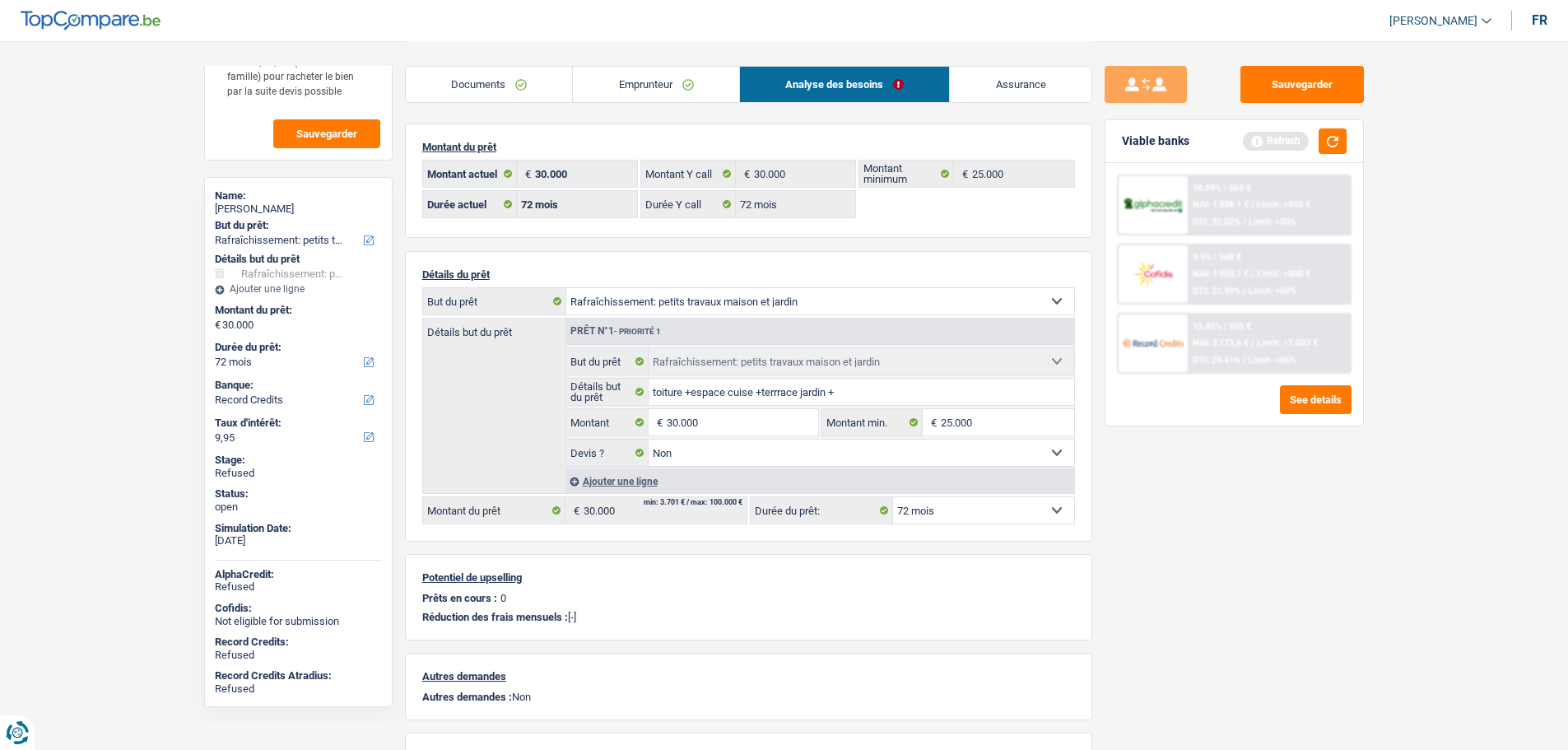
click at [957, 506] on select "12 mois 18 mois 24 mois 30 mois 36 mois 42 mois 48 mois 60 mois 72 mois 84 mois…" at bounding box center [984, 510] width 181 height 26
click at [764, 425] on input "30.000" at bounding box center [741, 422] width 151 height 26
type input "20.000"
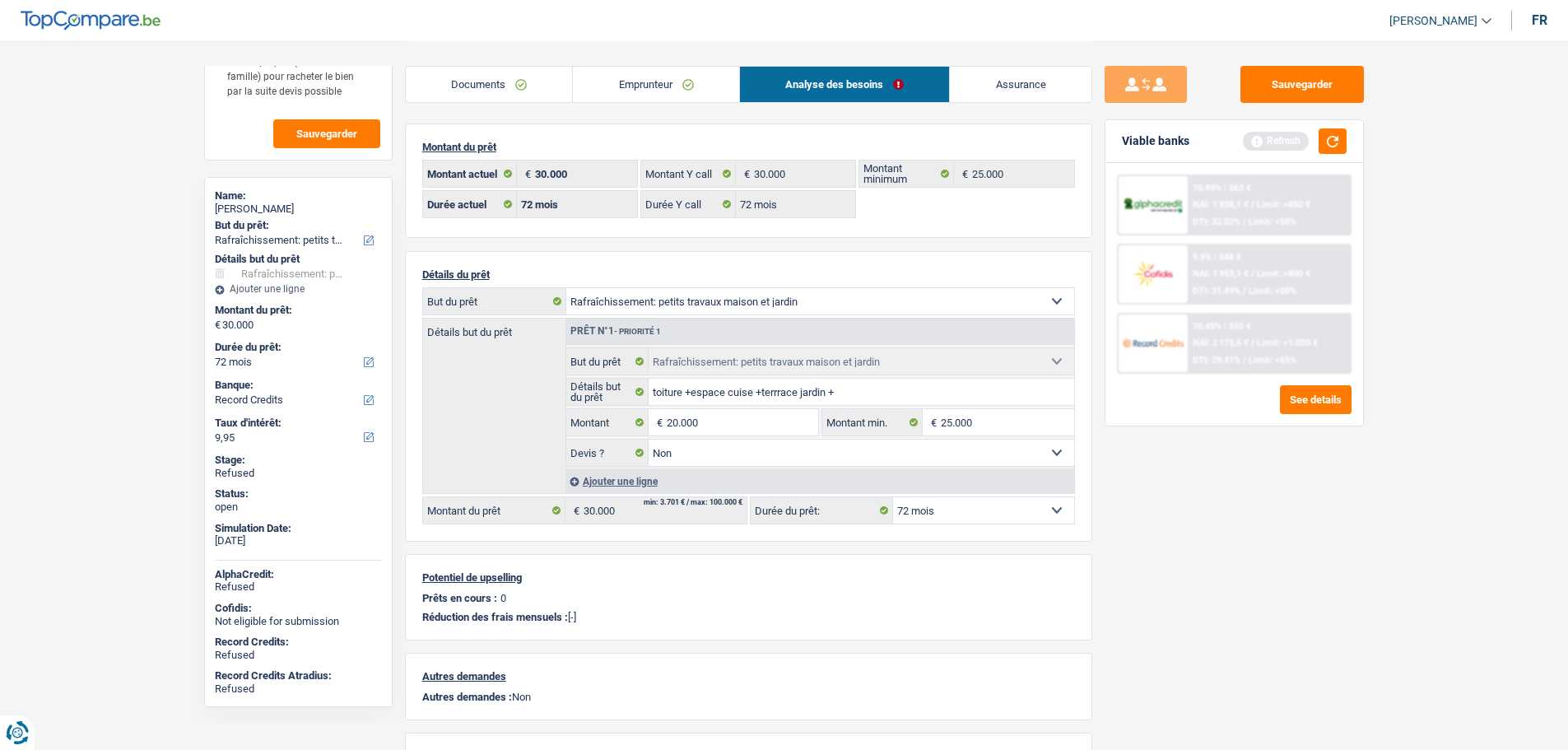
select select "84"
type input "20.000"
select select "84"
type input "20.000"
select select "84"
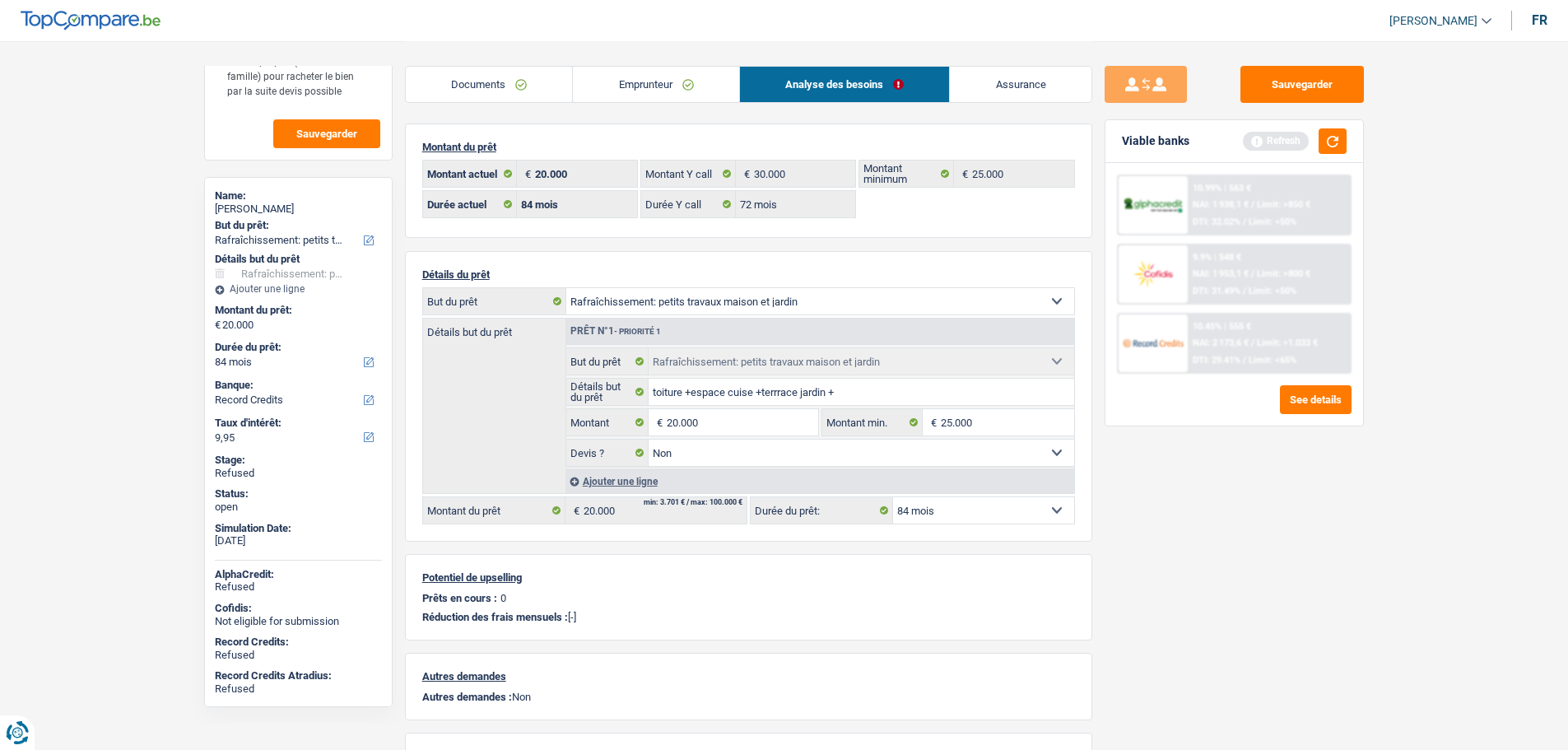
click at [1201, 570] on div "Sauvegarder Viable banks Refresh 10.99% | 563 € NAI: 1 938,1 € / Limit: >850 € …" at bounding box center [1234, 394] width 284 height 658
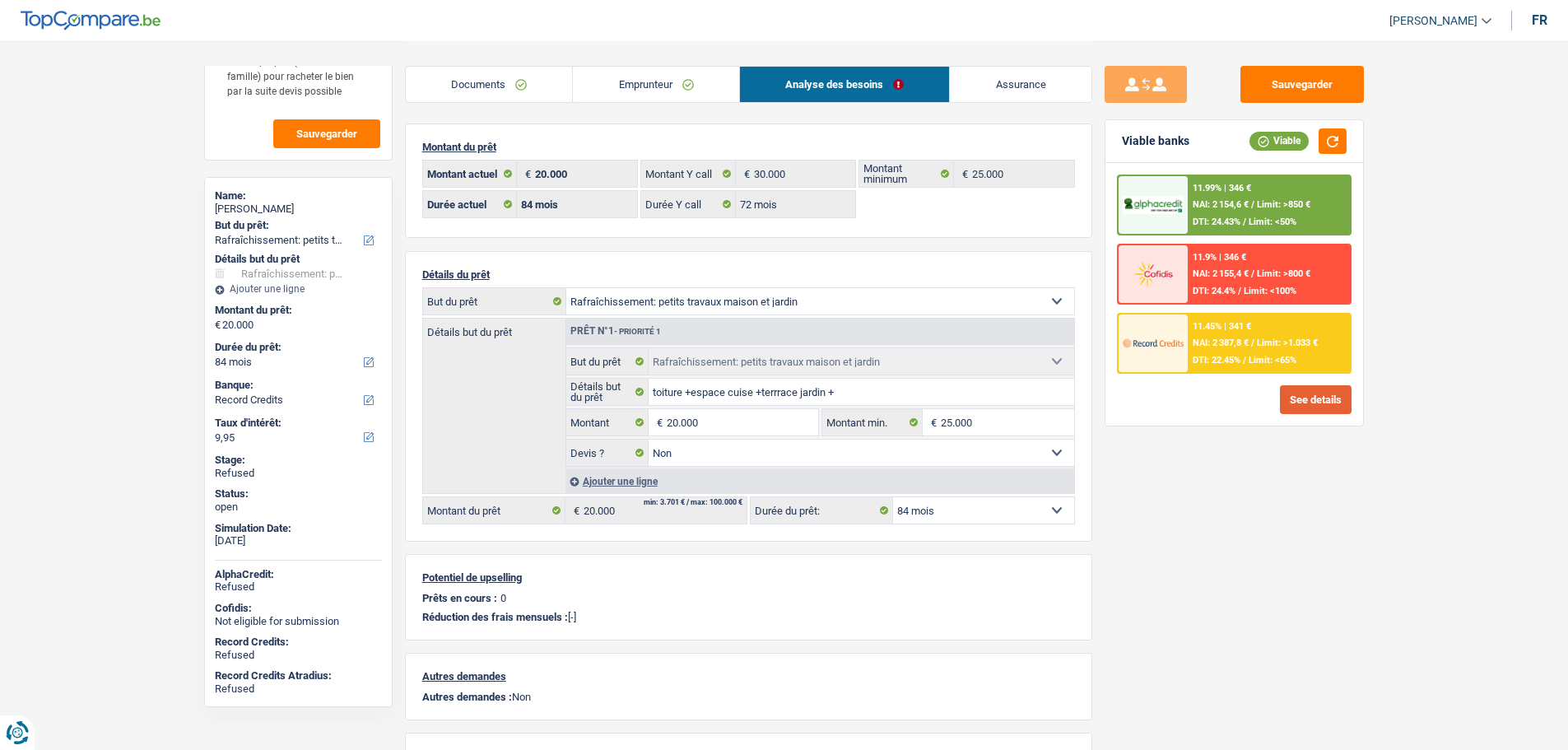
click at [1320, 403] on button "See details" at bounding box center [1315, 399] width 71 height 29
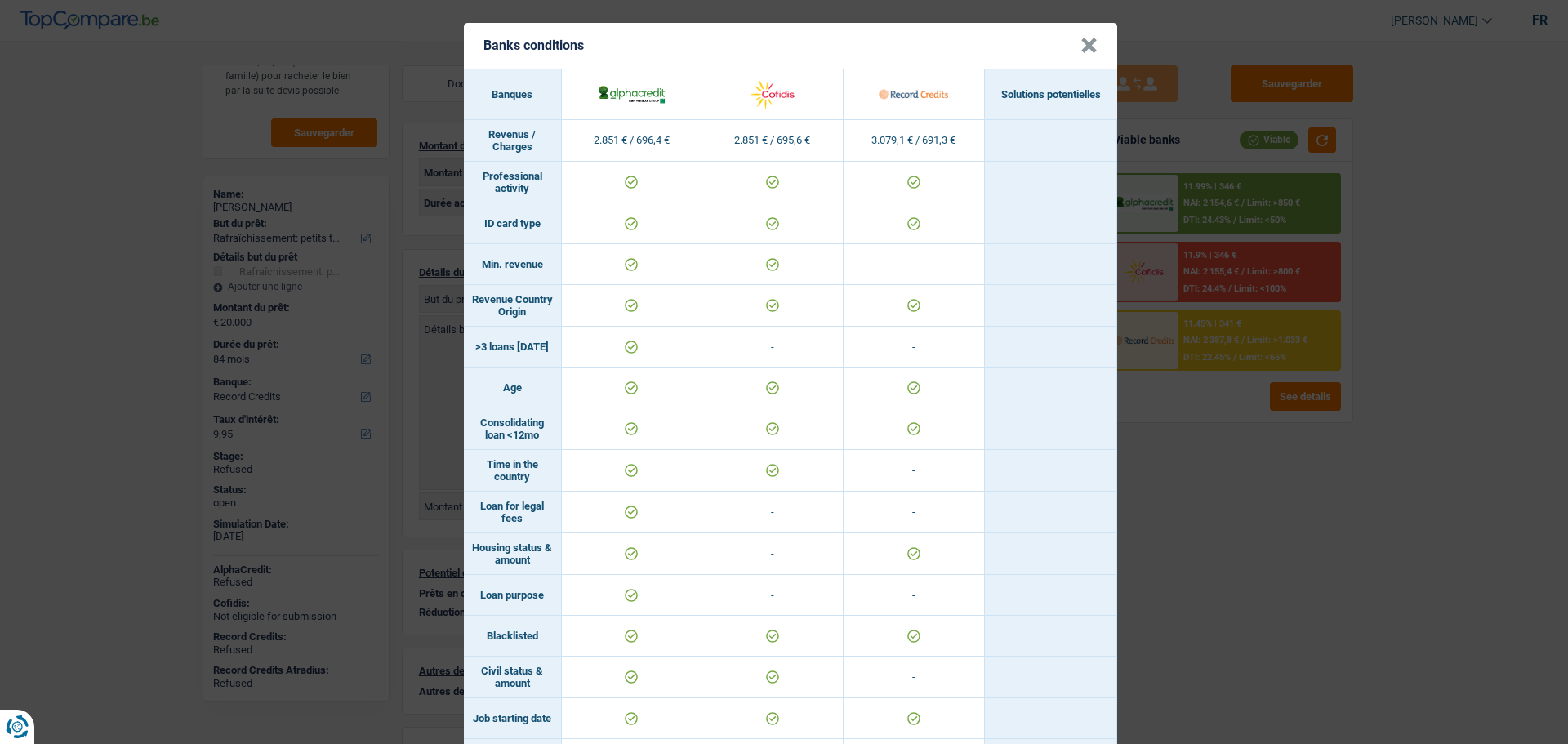
click at [1083, 46] on button "×" at bounding box center [1089, 46] width 17 height 17
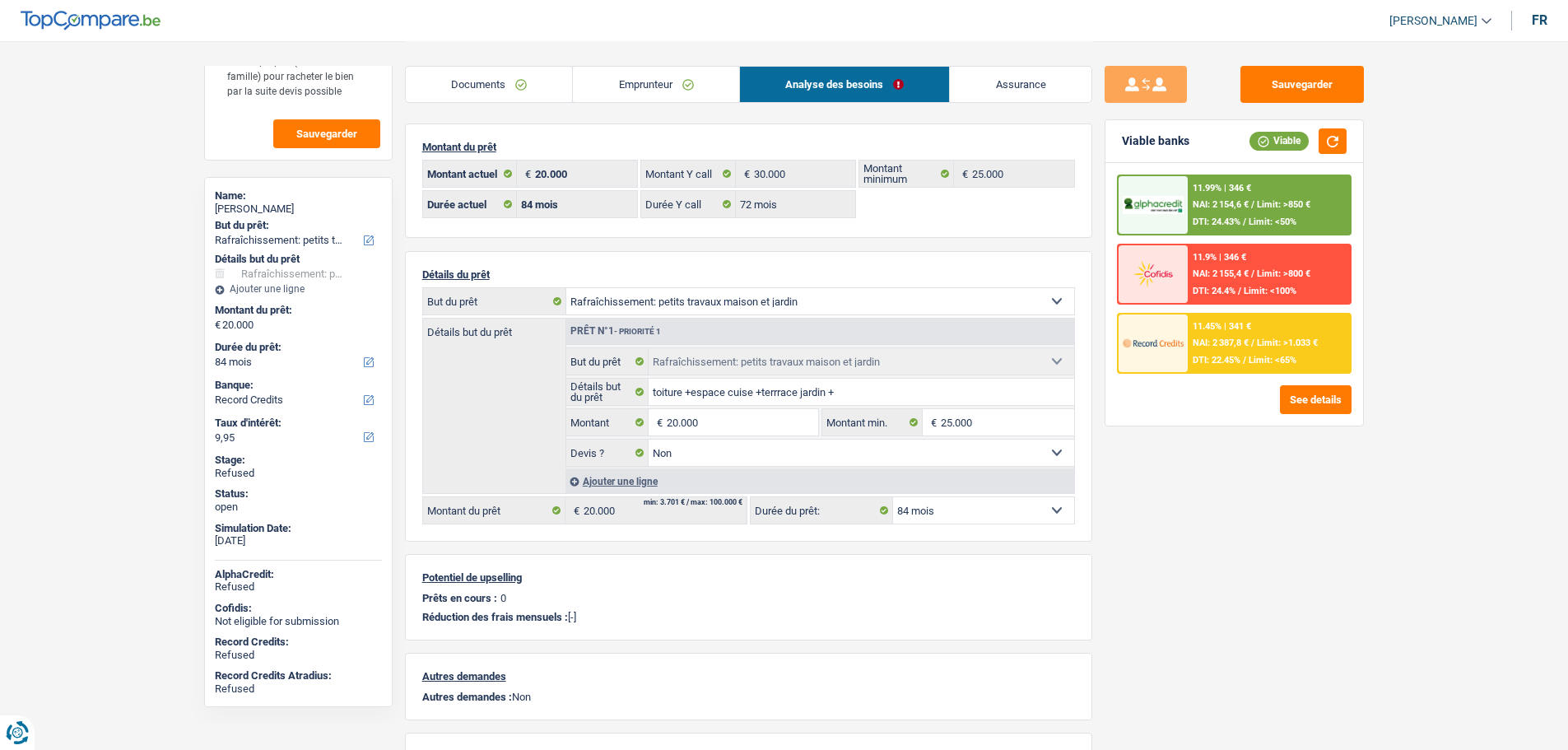
click at [629, 67] on link "Emprunteur" at bounding box center [656, 84] width 167 height 35
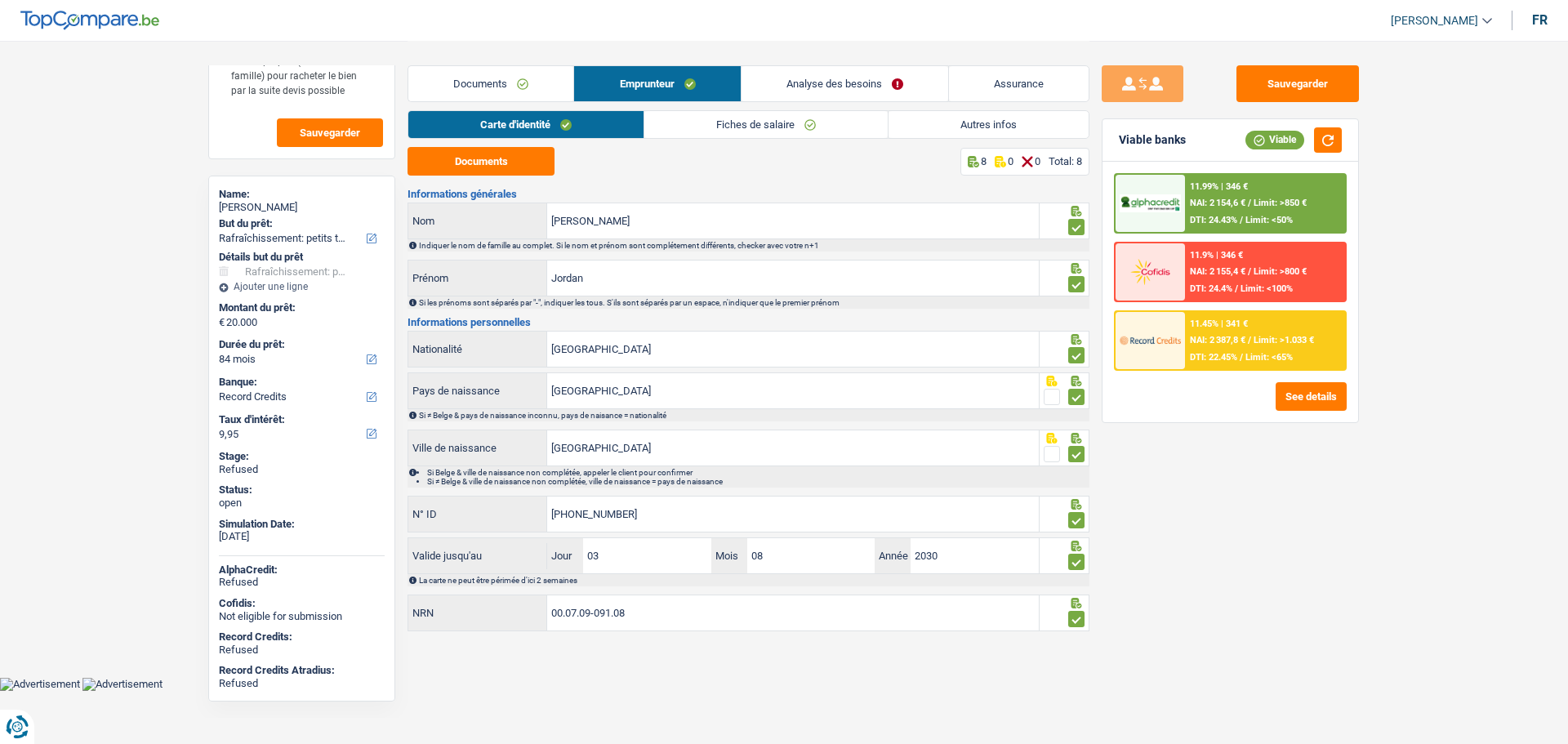
click at [690, 120] on link "Fiches de salaire" at bounding box center [766, 124] width 243 height 27
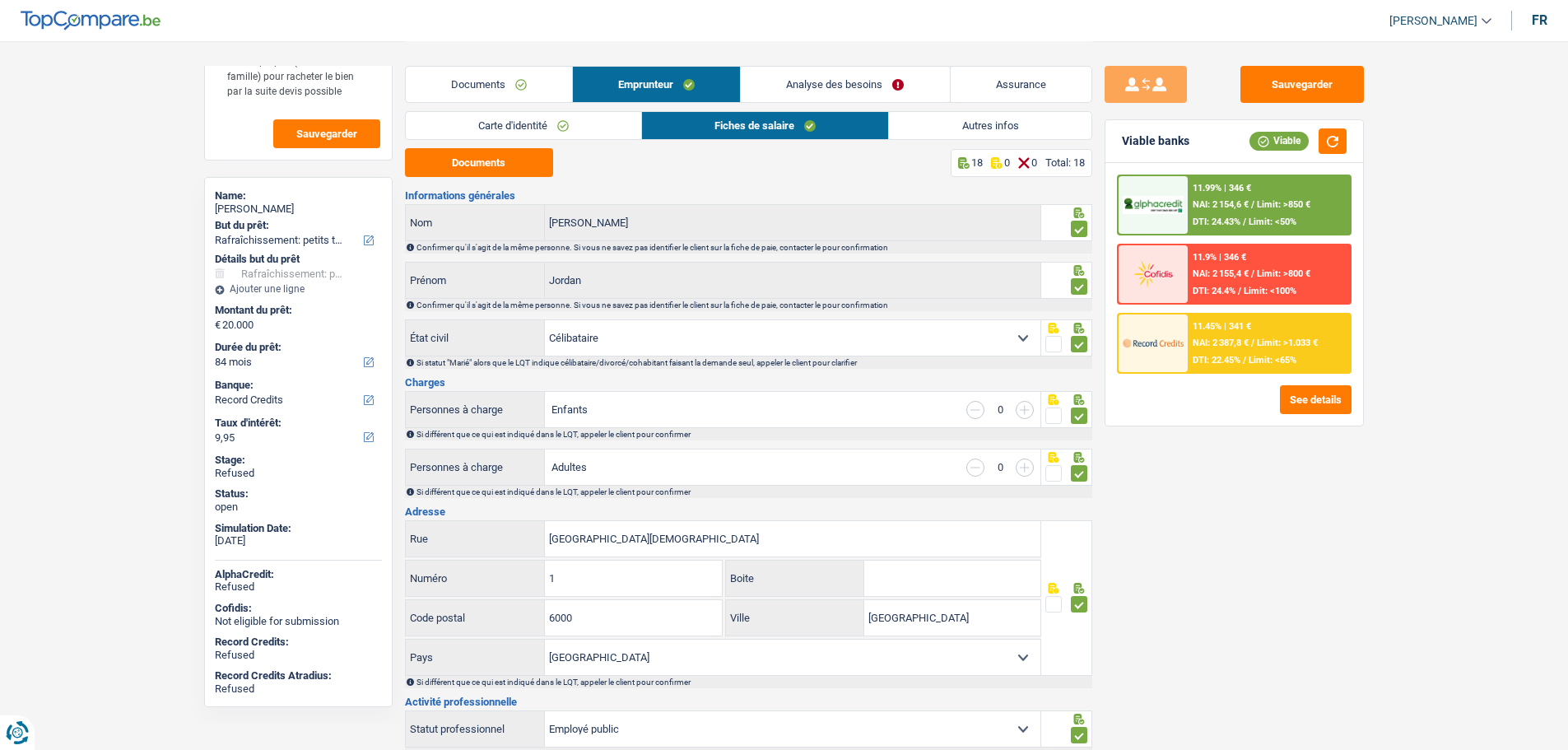
click at [1008, 76] on link "Assurance" at bounding box center [1021, 84] width 141 height 35
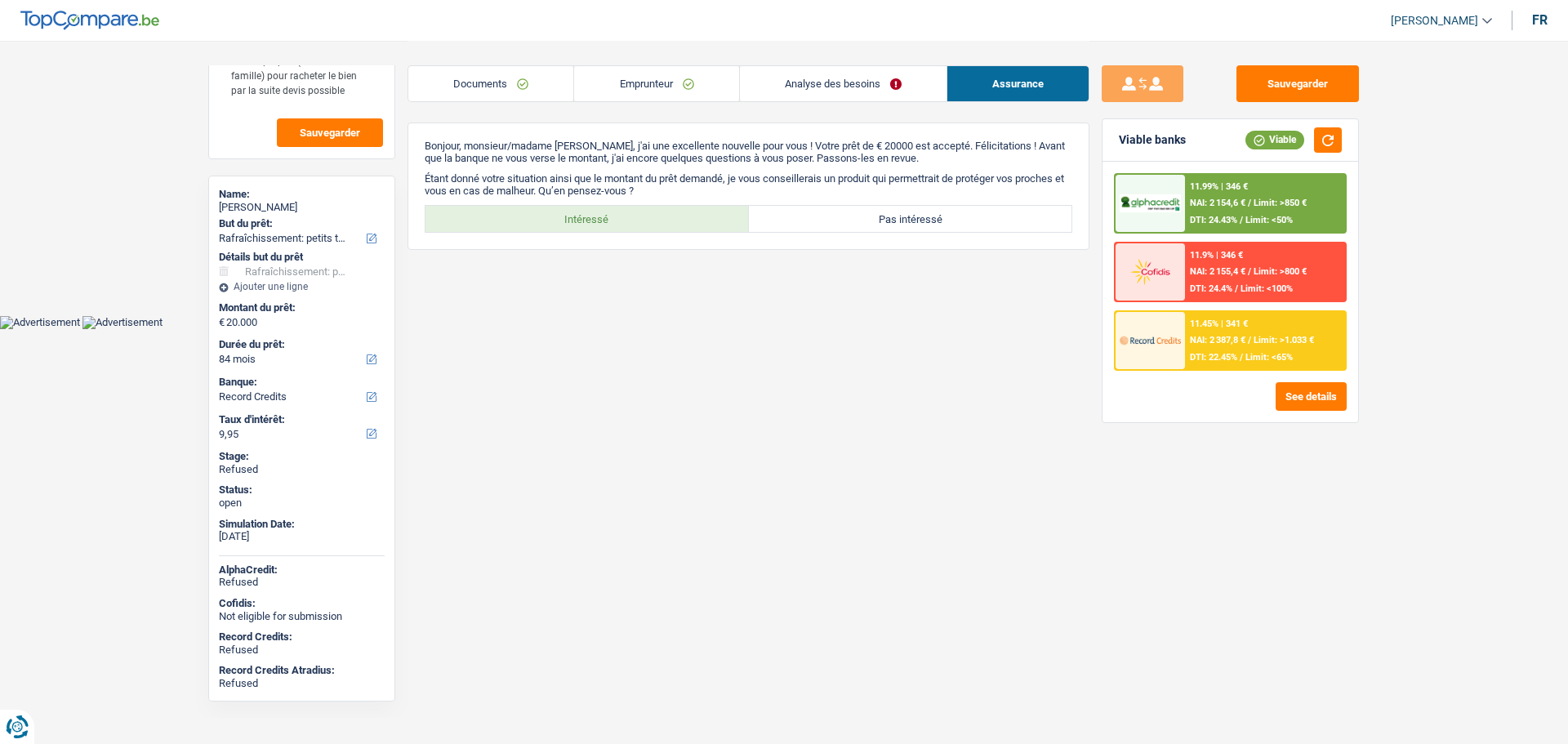
drag, startPoint x: 680, startPoint y: 90, endPoint x: 802, endPoint y: 84, distance: 122.1
click at [680, 89] on link "Emprunteur" at bounding box center [655, 84] width 164 height 35
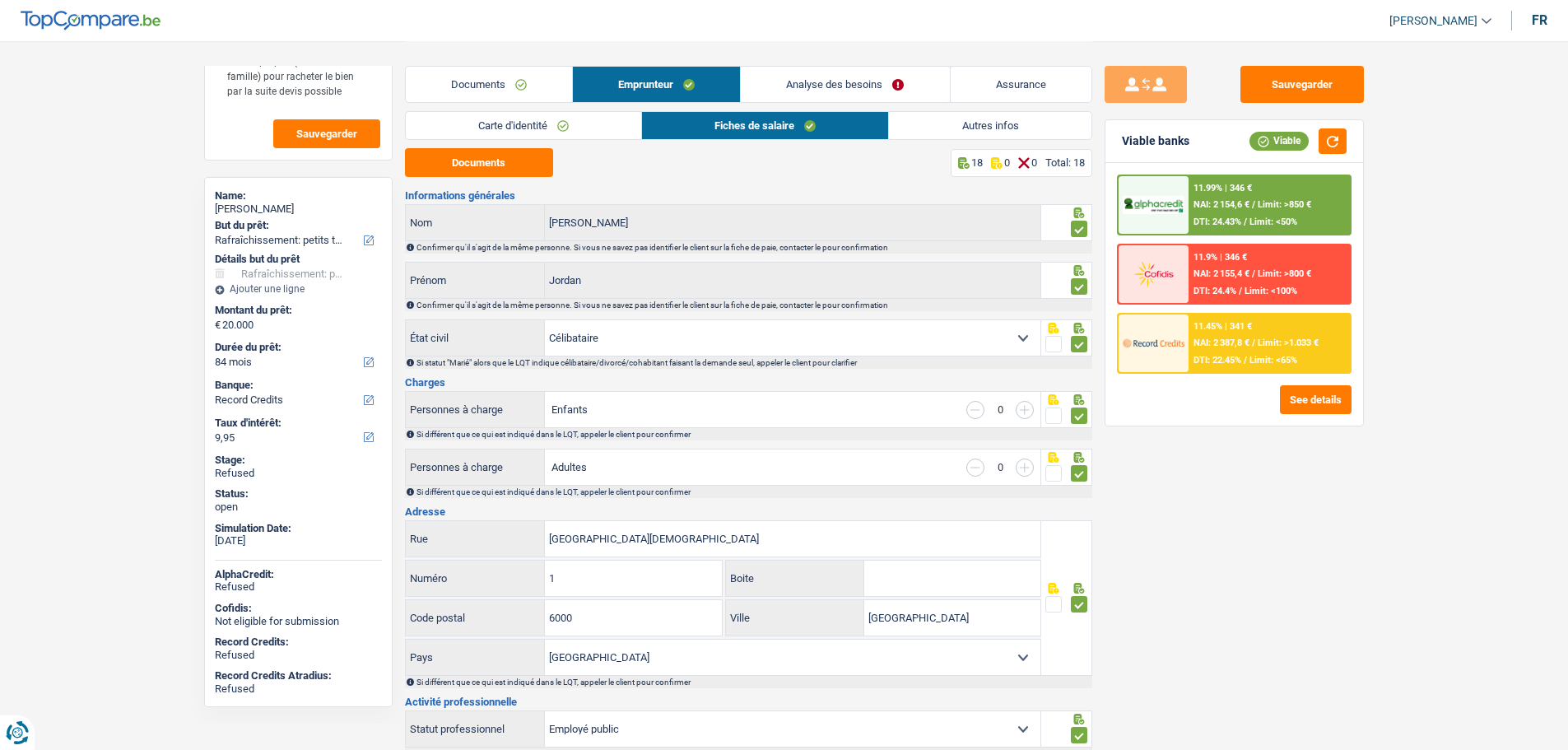
click at [826, 81] on link "Analyse des besoins" at bounding box center [845, 84] width 208 height 35
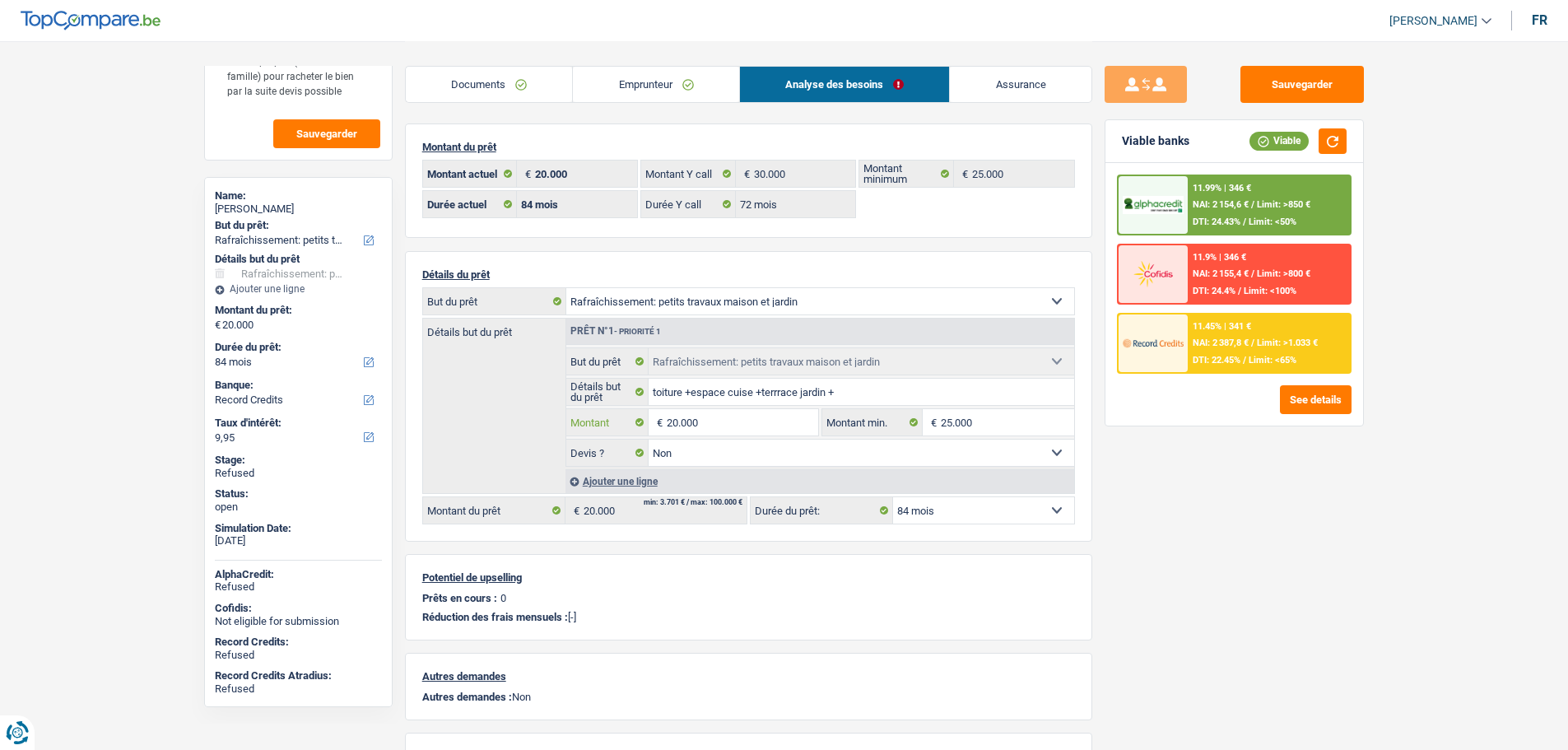
click at [716, 419] on input "20.000" at bounding box center [741, 422] width 151 height 26
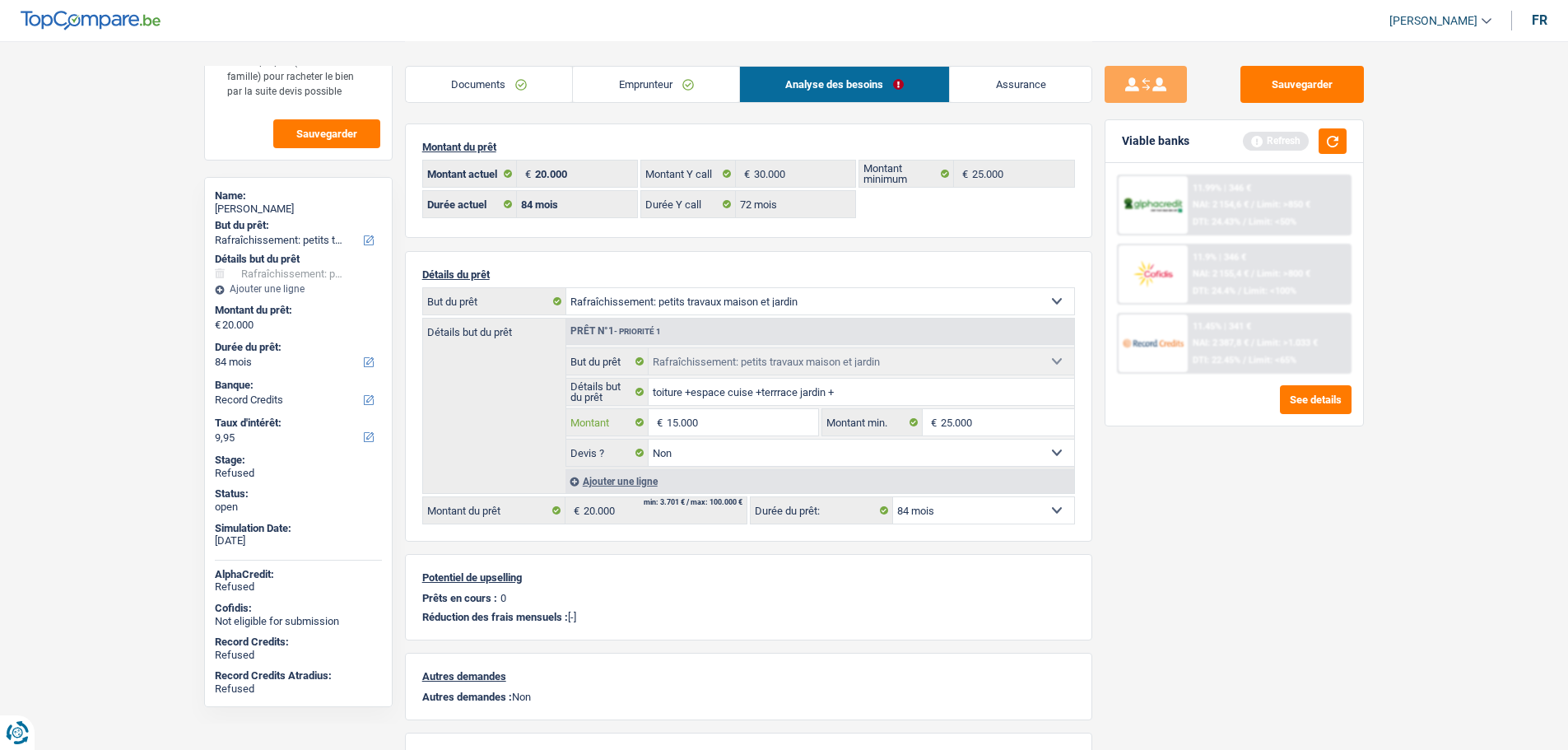
type input "15.000"
select select "60"
type input "15.000"
select select "60"
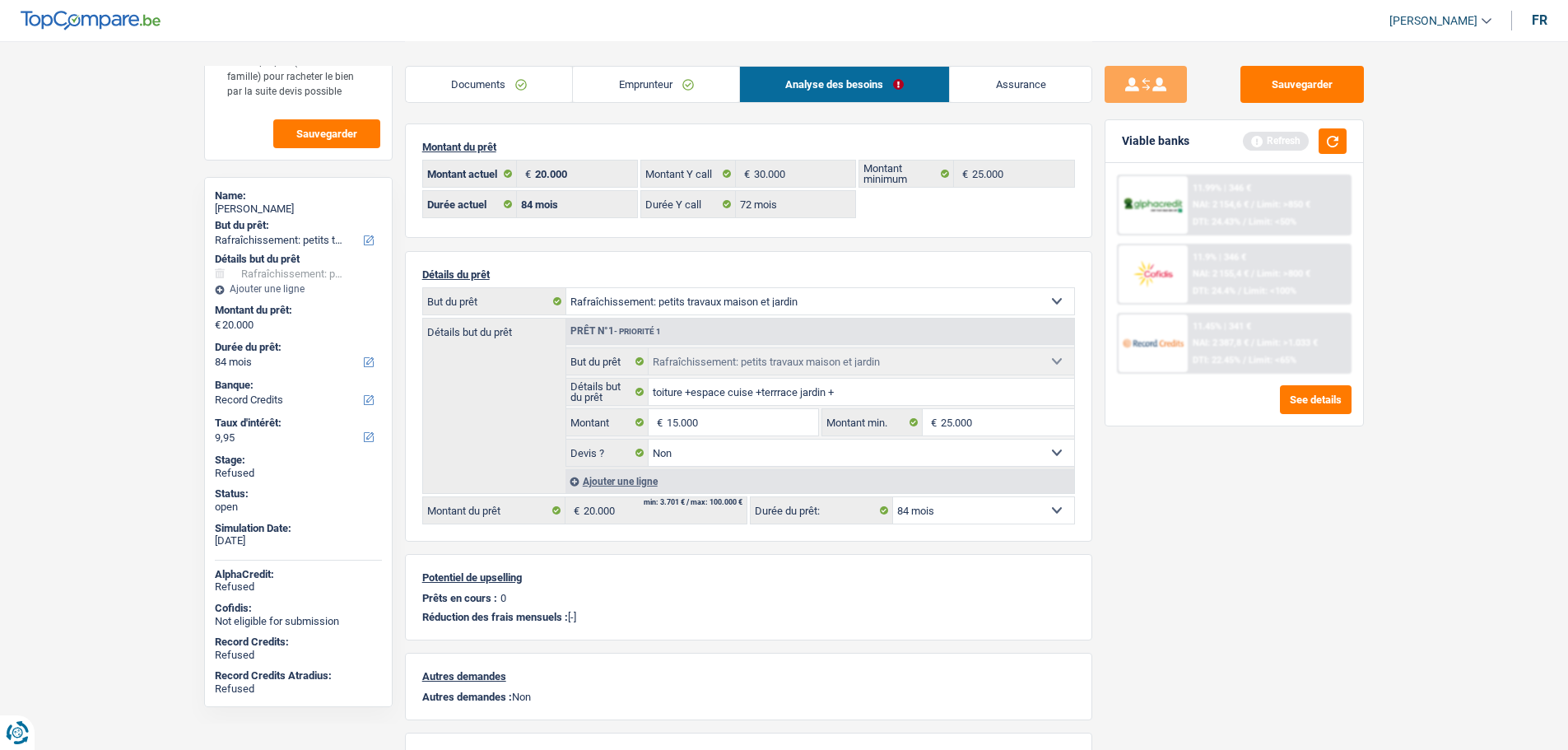
type input "15.000"
select select "60"
click at [1135, 484] on div "Sauvegarder Viable banks Refresh 11.99% | 346 € NAI: 2 154,6 € / Limit: >850 € …" at bounding box center [1234, 394] width 284 height 658
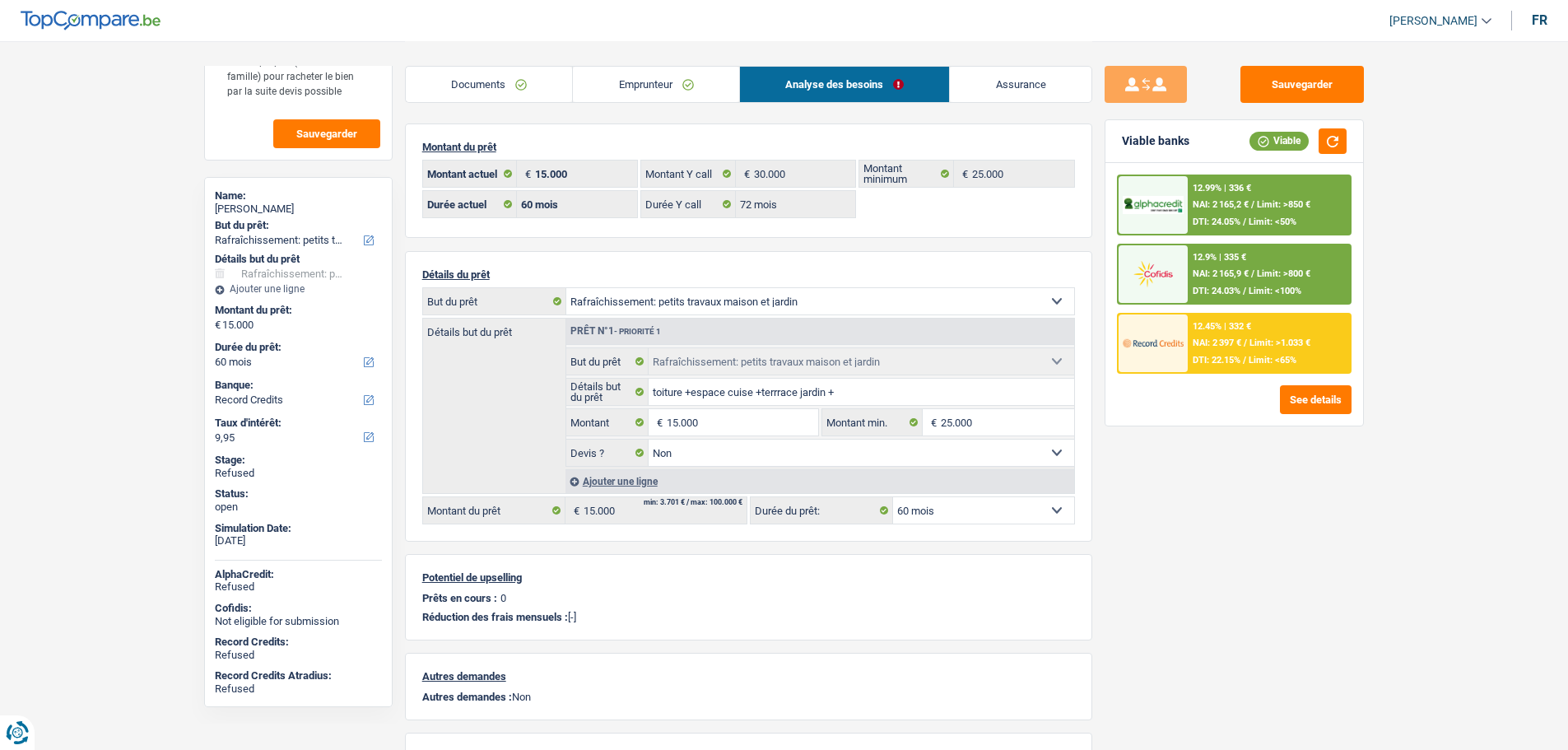
click at [1164, 271] on img at bounding box center [1153, 273] width 61 height 31
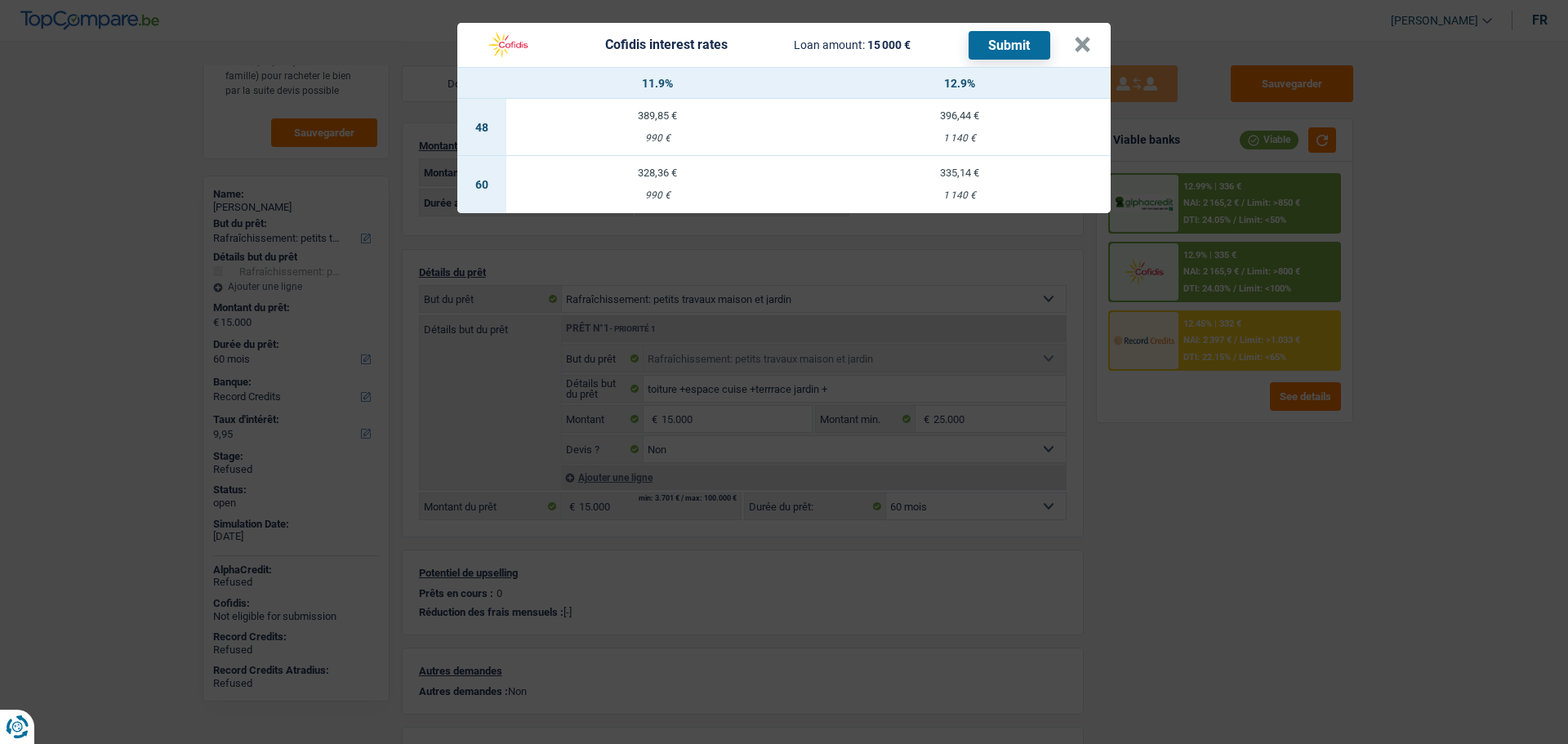
click at [656, 179] on td "328,36 € 990 €" at bounding box center [656, 185] width 302 height 57
select select "cofidis"
type input "11,90"
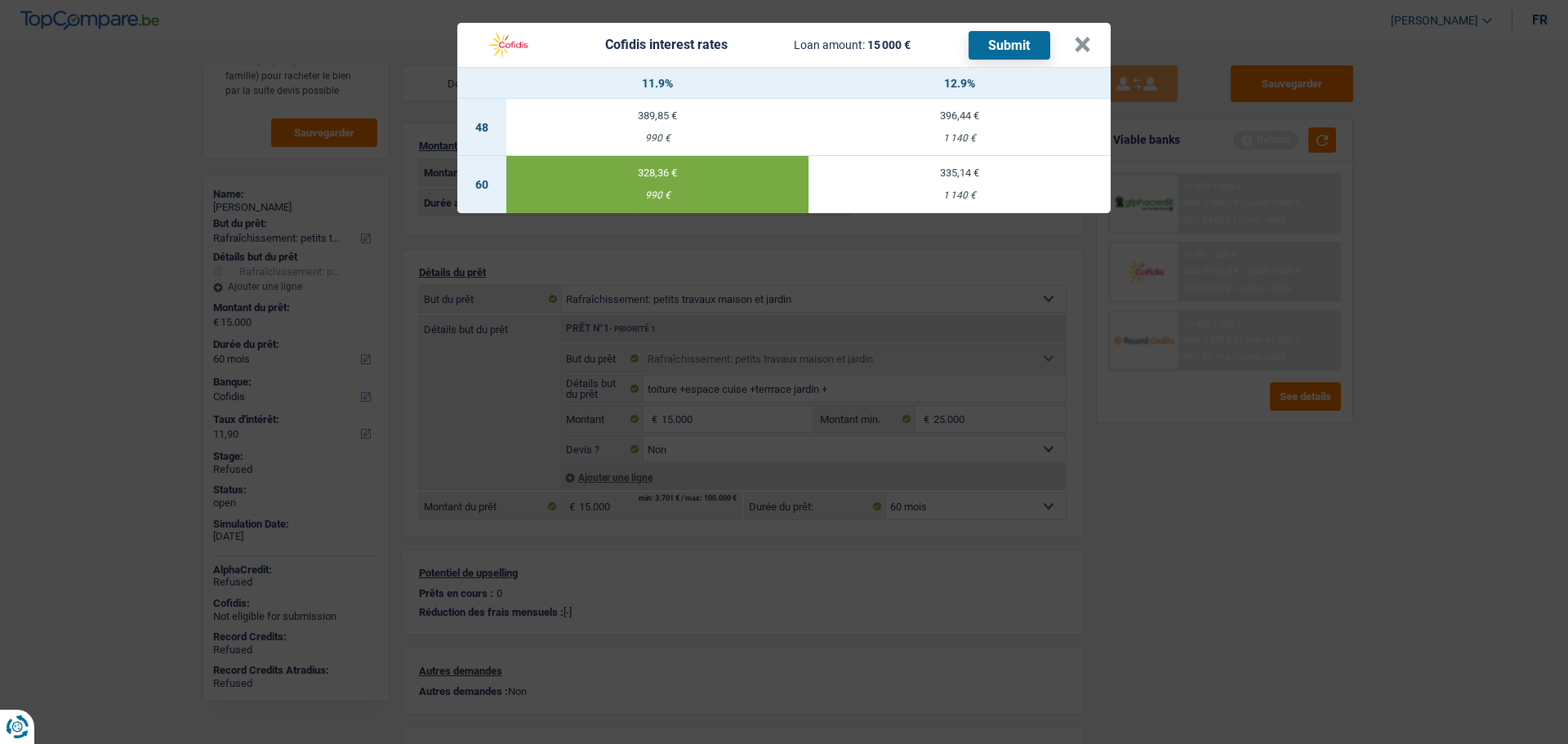
click at [1016, 40] on button "Submit" at bounding box center [1009, 45] width 82 height 28
click at [1087, 44] on button "×" at bounding box center [1082, 45] width 17 height 17
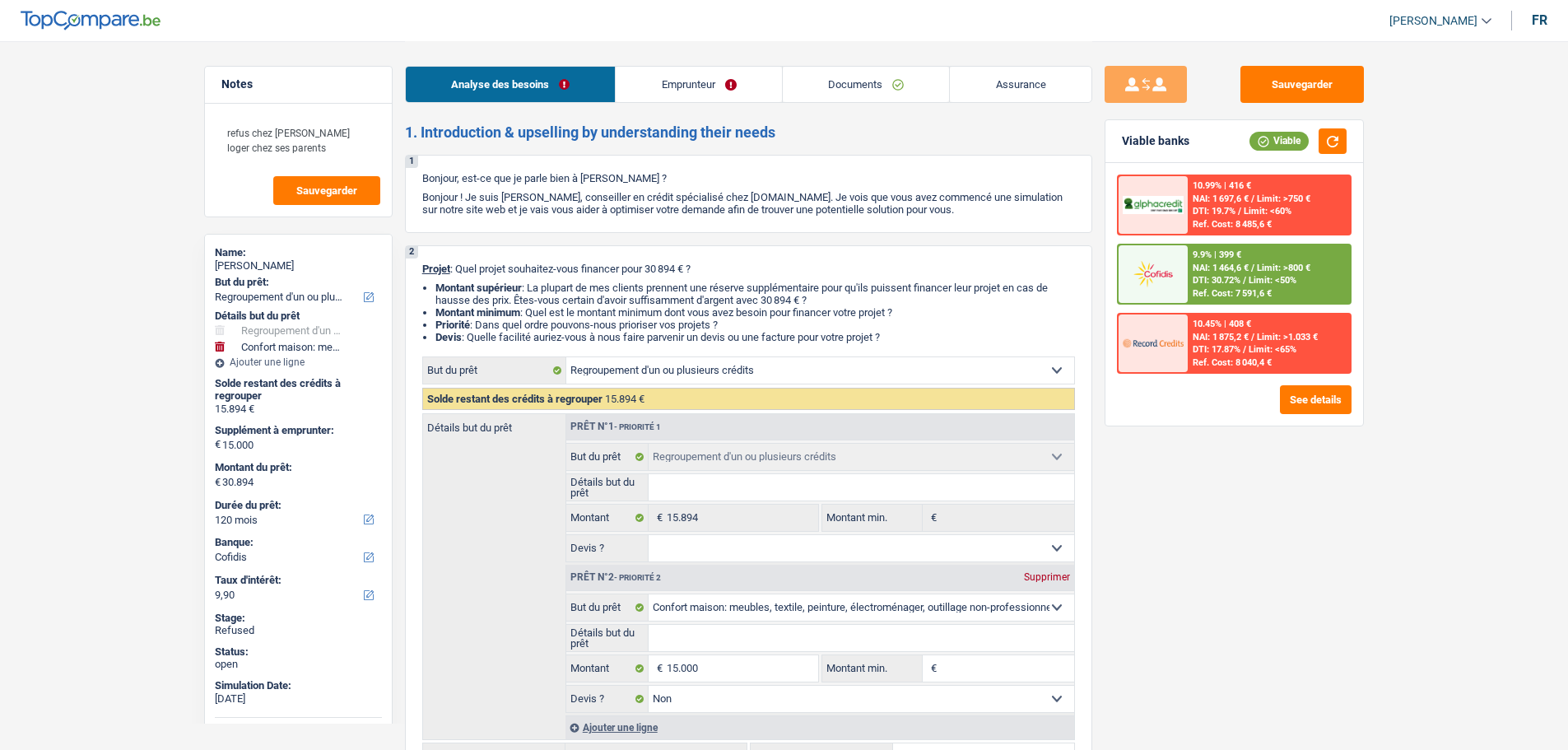
select select "refinancing"
select select "household"
select select "120"
select select "cofidis"
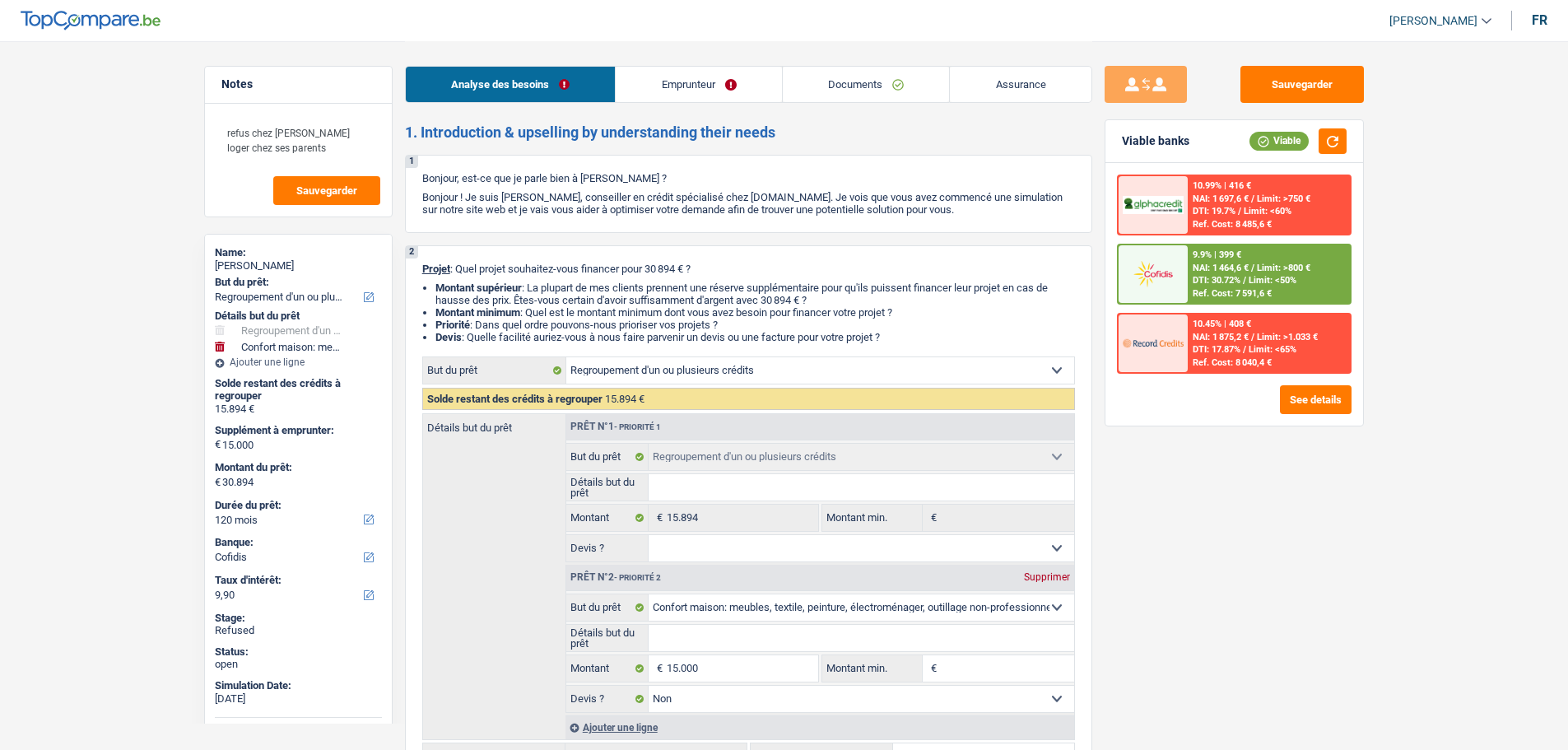
select select "refinancing"
select select "household"
select select "false"
select select "120"
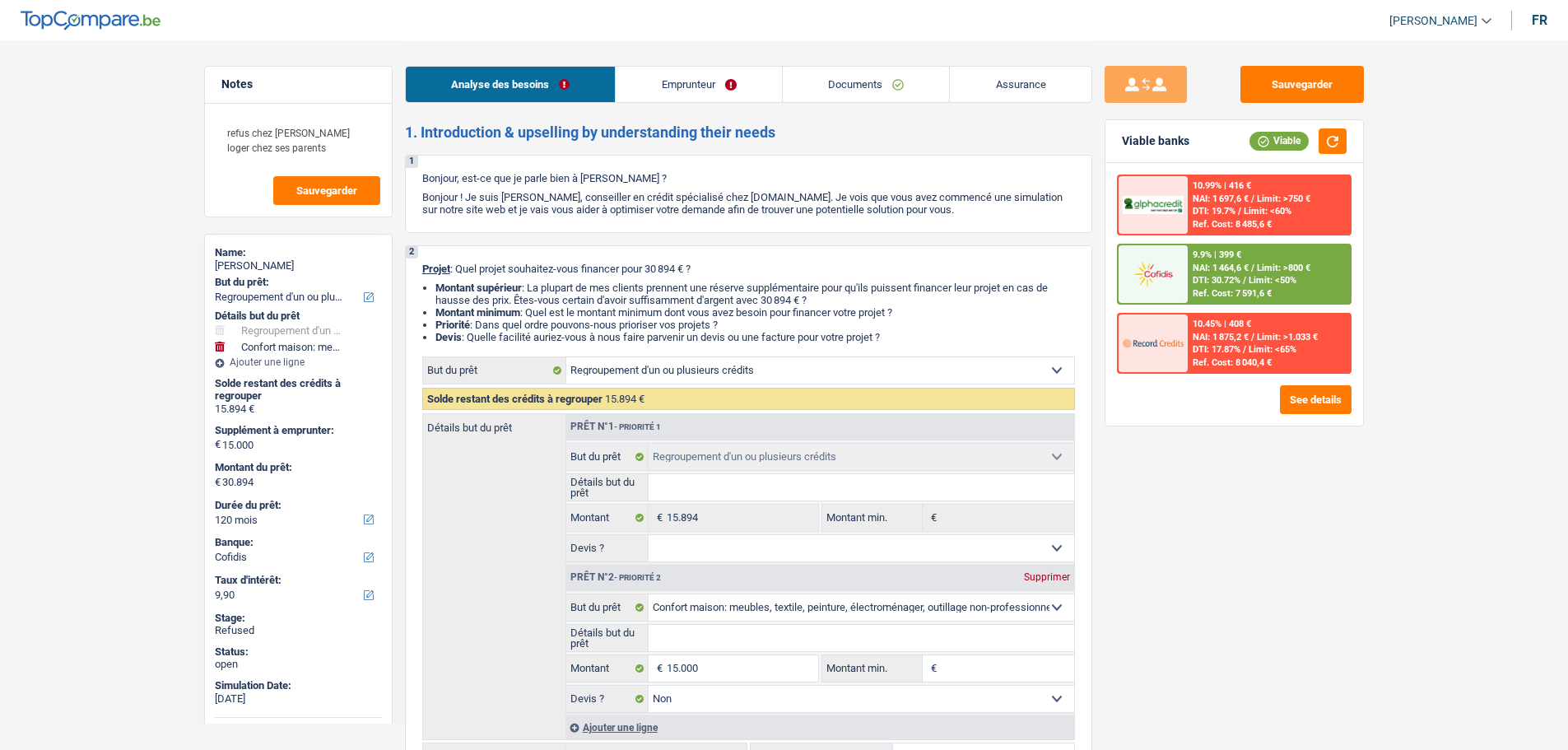
select select "worker"
select select "netSalary"
select select "liveWithParents"
select select "personalLoan"
select select "60"
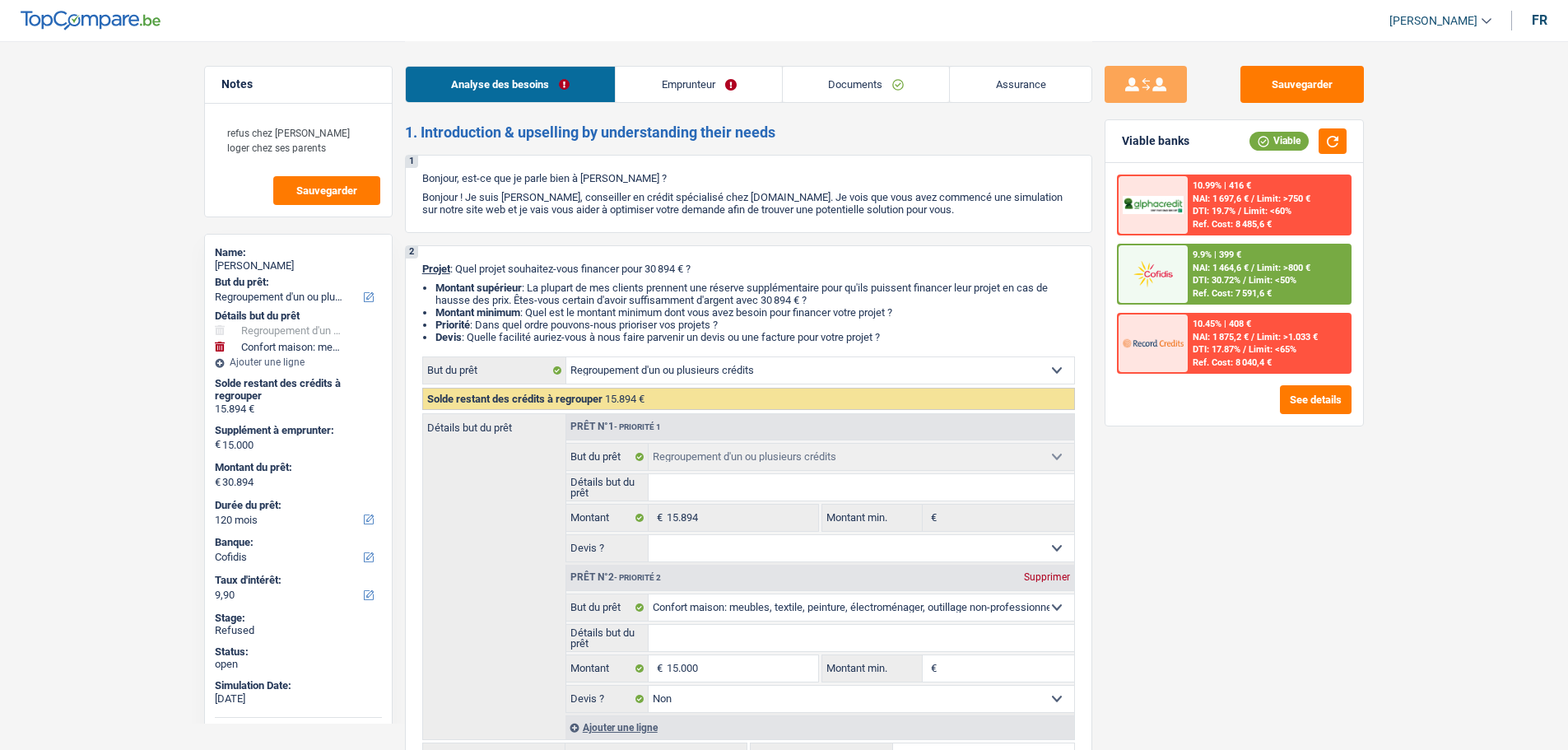
select select "cardOrCredit"
select select "refinancing"
select select "household"
select select "false"
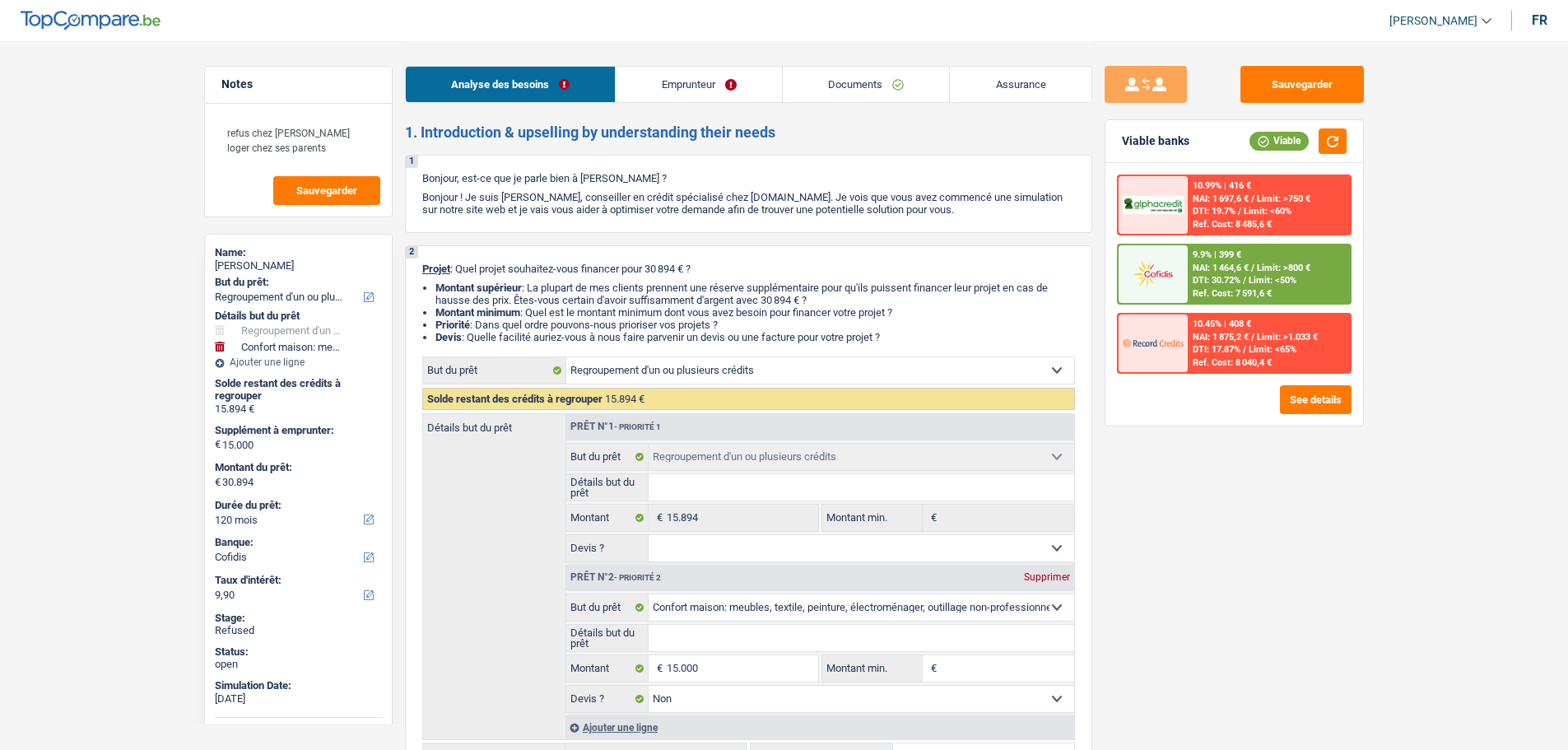
select select "120"
select select "liveWithParents"
select select "BE"
select select "personalLoan"
select select "60"
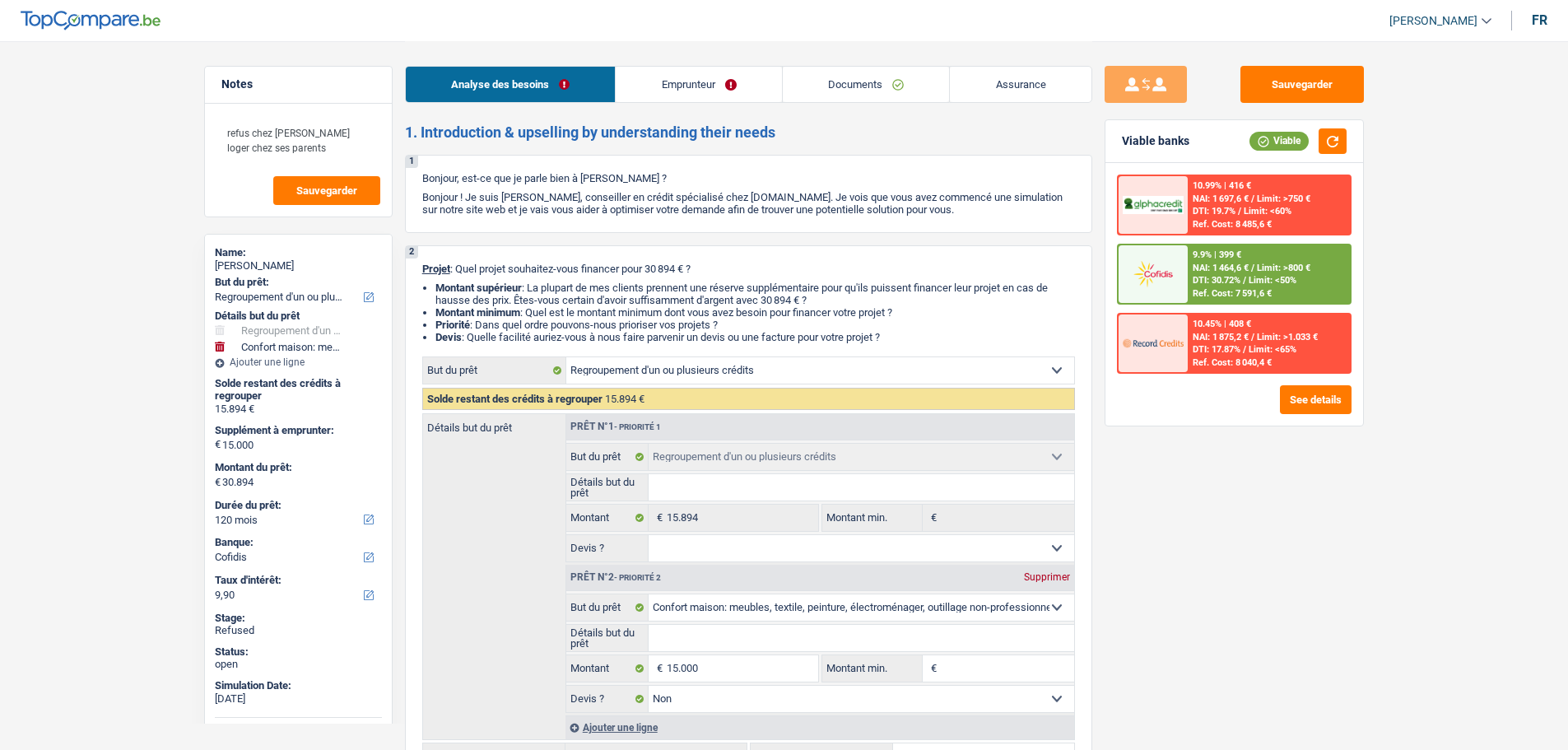
select select "cardOrCredit"
click at [718, 83] on link "Emprunteur" at bounding box center [699, 84] width 167 height 35
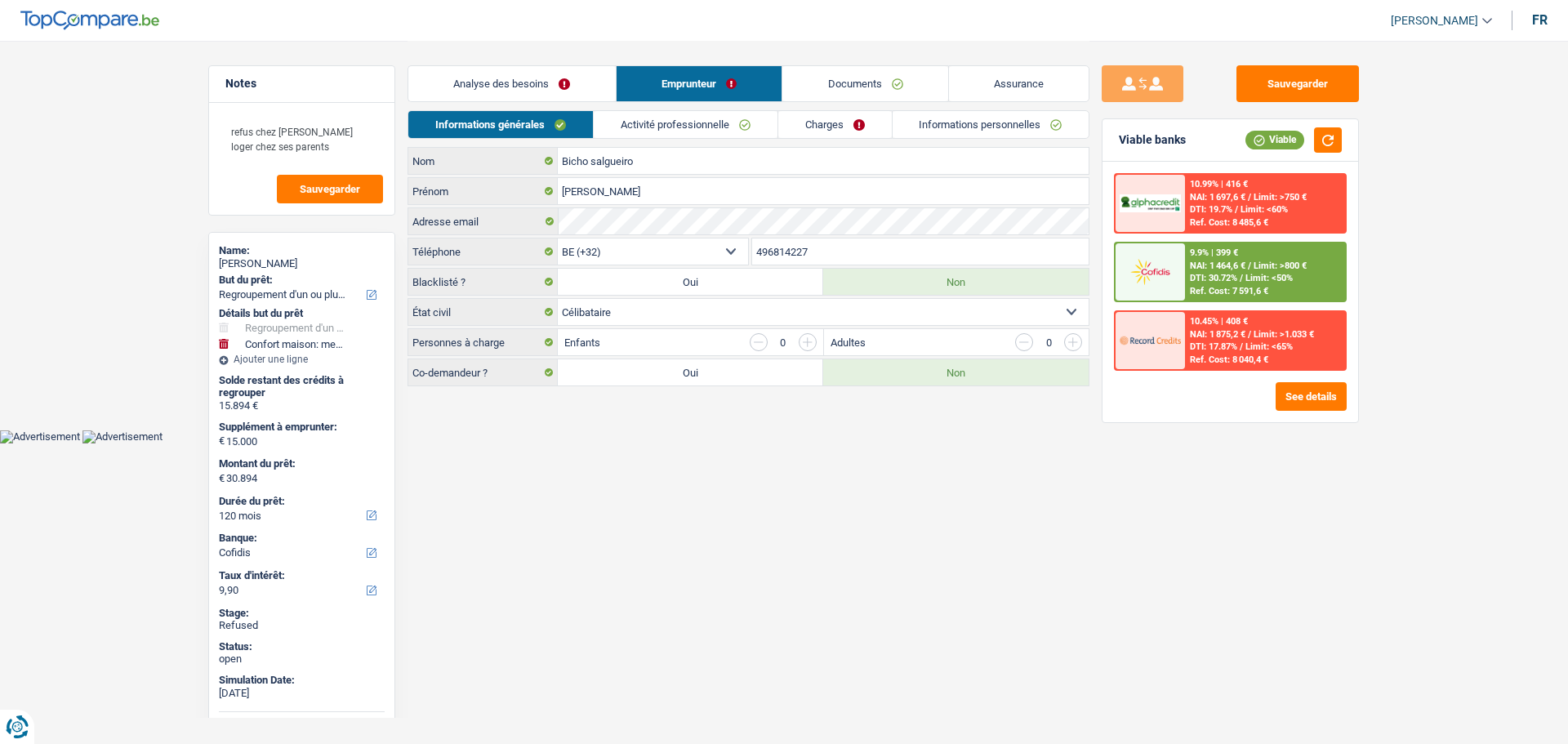
click at [662, 118] on link "Activité professionnelle" at bounding box center [686, 124] width 184 height 27
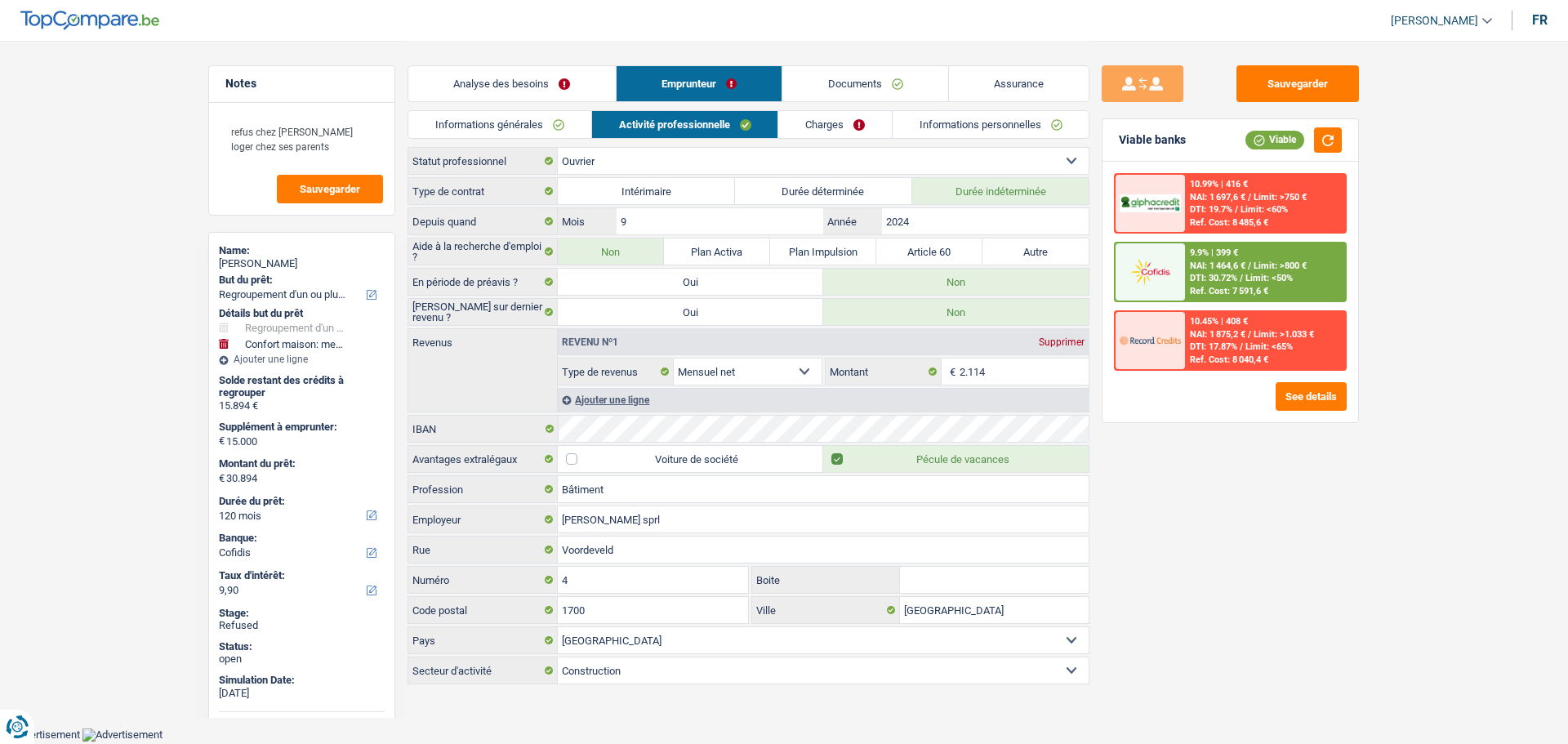
click at [805, 120] on link "Charges" at bounding box center [835, 124] width 114 height 27
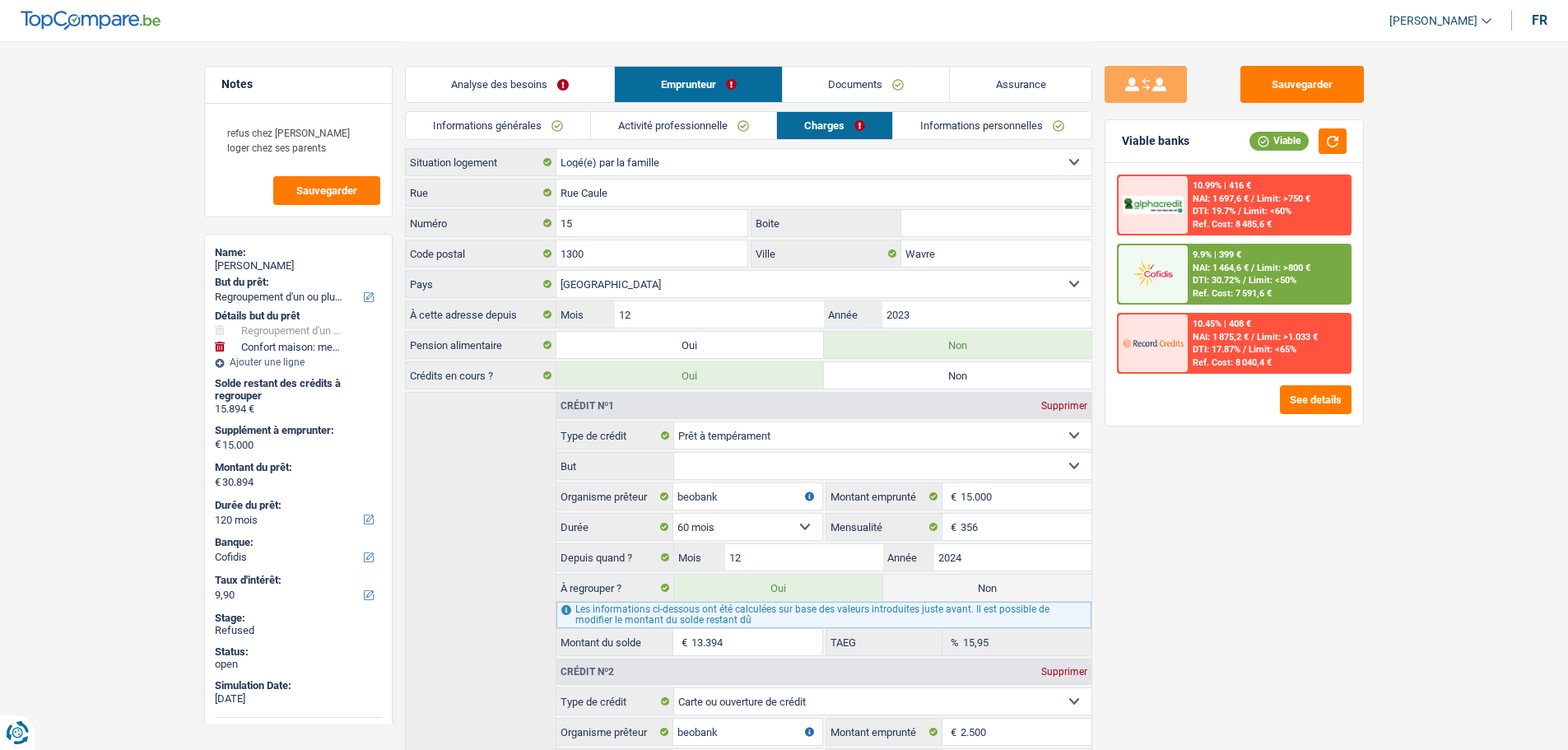
click at [834, 87] on link "Documents" at bounding box center [866, 84] width 168 height 35
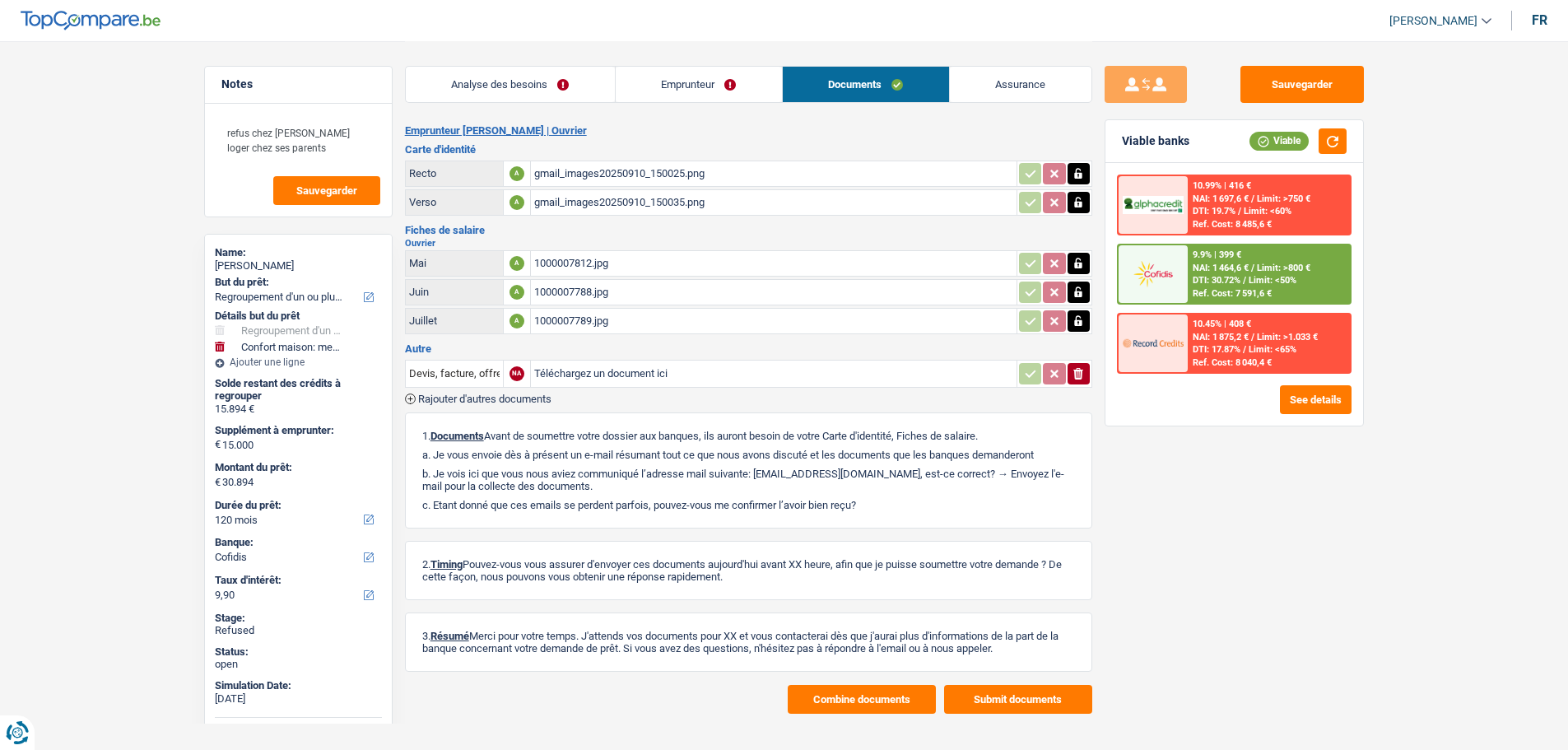
click at [474, 78] on link "Analyse des besoins" at bounding box center [511, 84] width 209 height 35
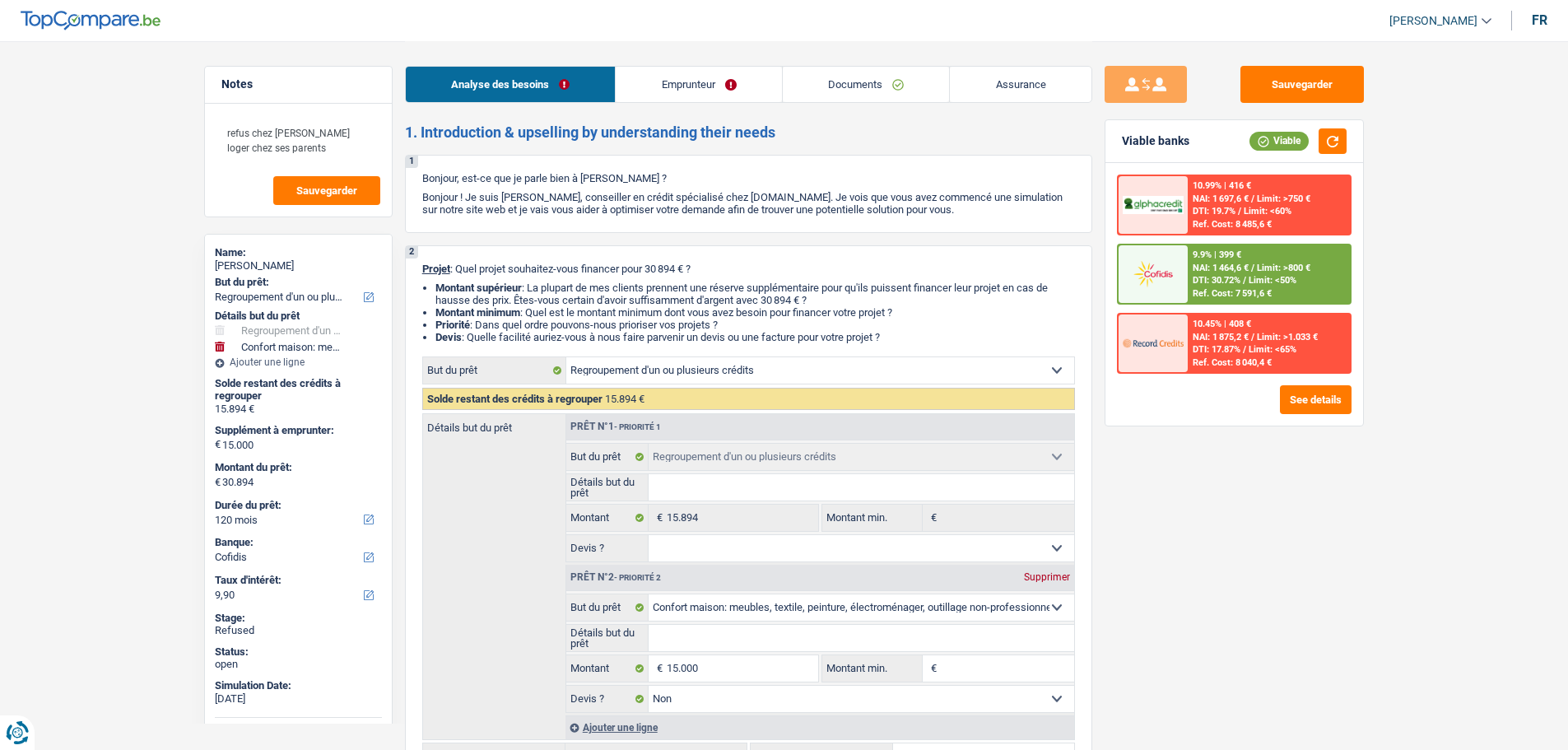
click at [1434, 19] on span "[PERSON_NAME]" at bounding box center [1433, 20] width 88 height 14
click at [1400, 150] on button "SO" at bounding box center [1403, 151] width 146 height 33
select select "120"
select select "refinancing"
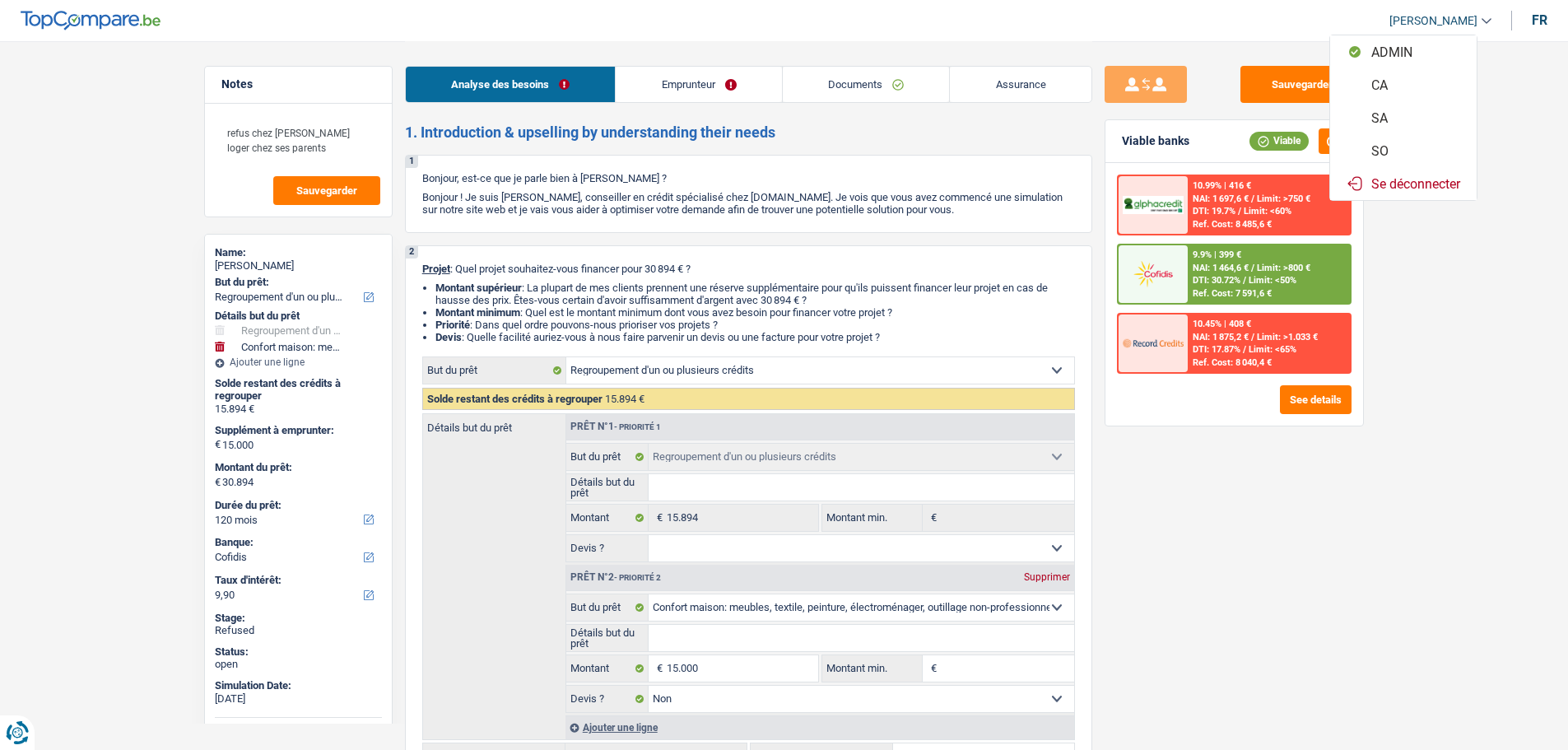
select select "refinancing"
select select "household"
select select "false"
select select "120"
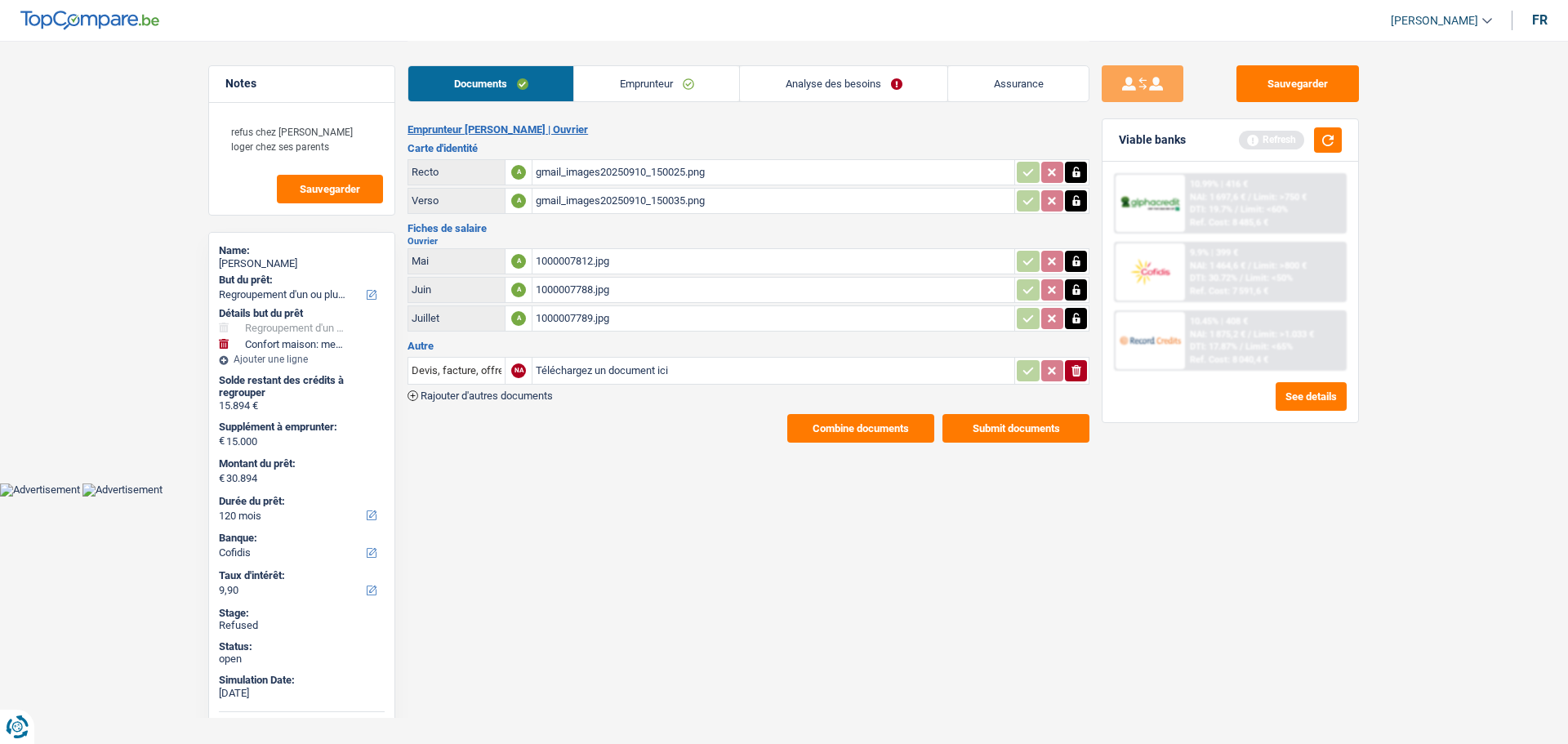
click at [816, 78] on link "Analyse des besoins" at bounding box center [844, 84] width 207 height 35
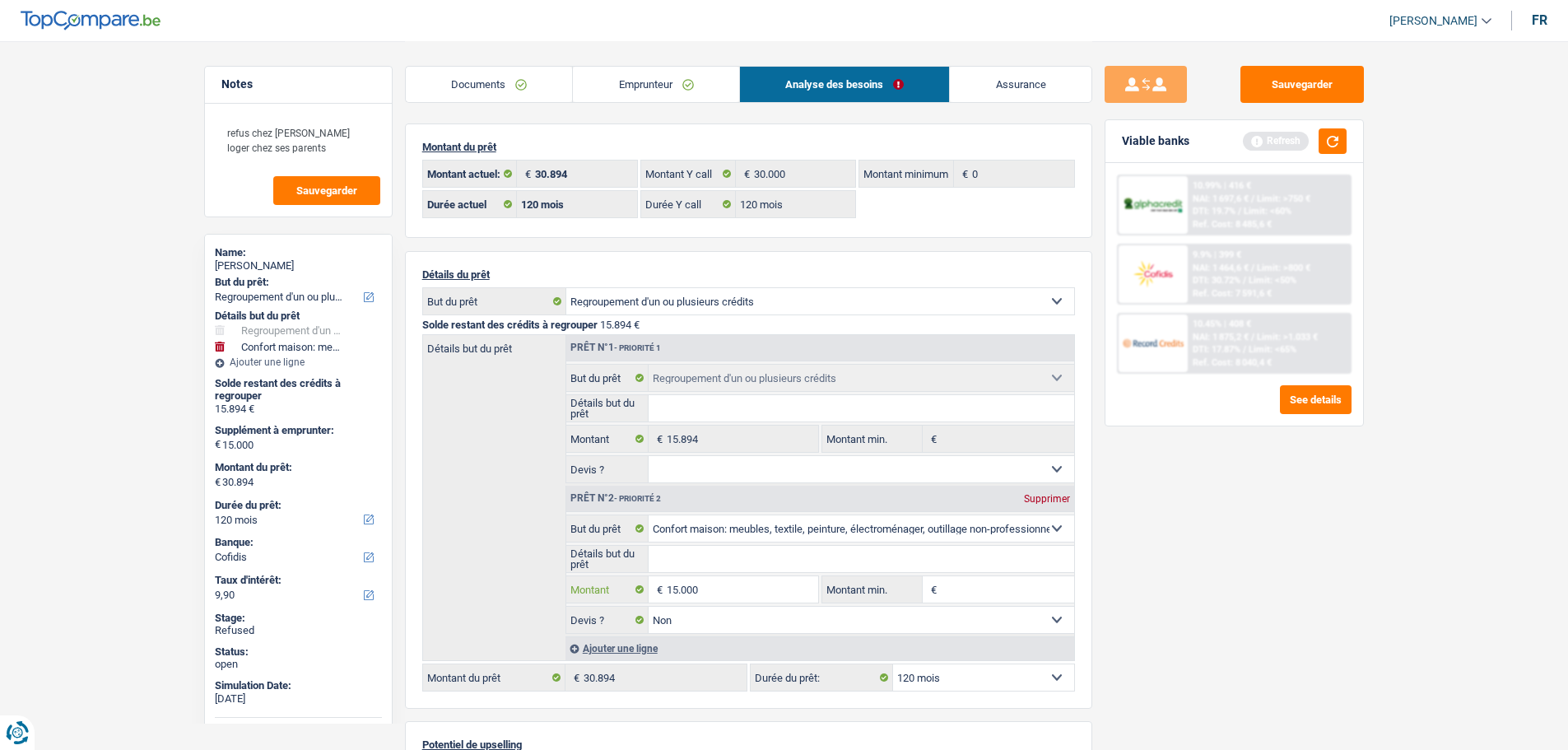
click at [727, 581] on input "15.000" at bounding box center [741, 590] width 151 height 26
type input "10.000"
type input "25.894"
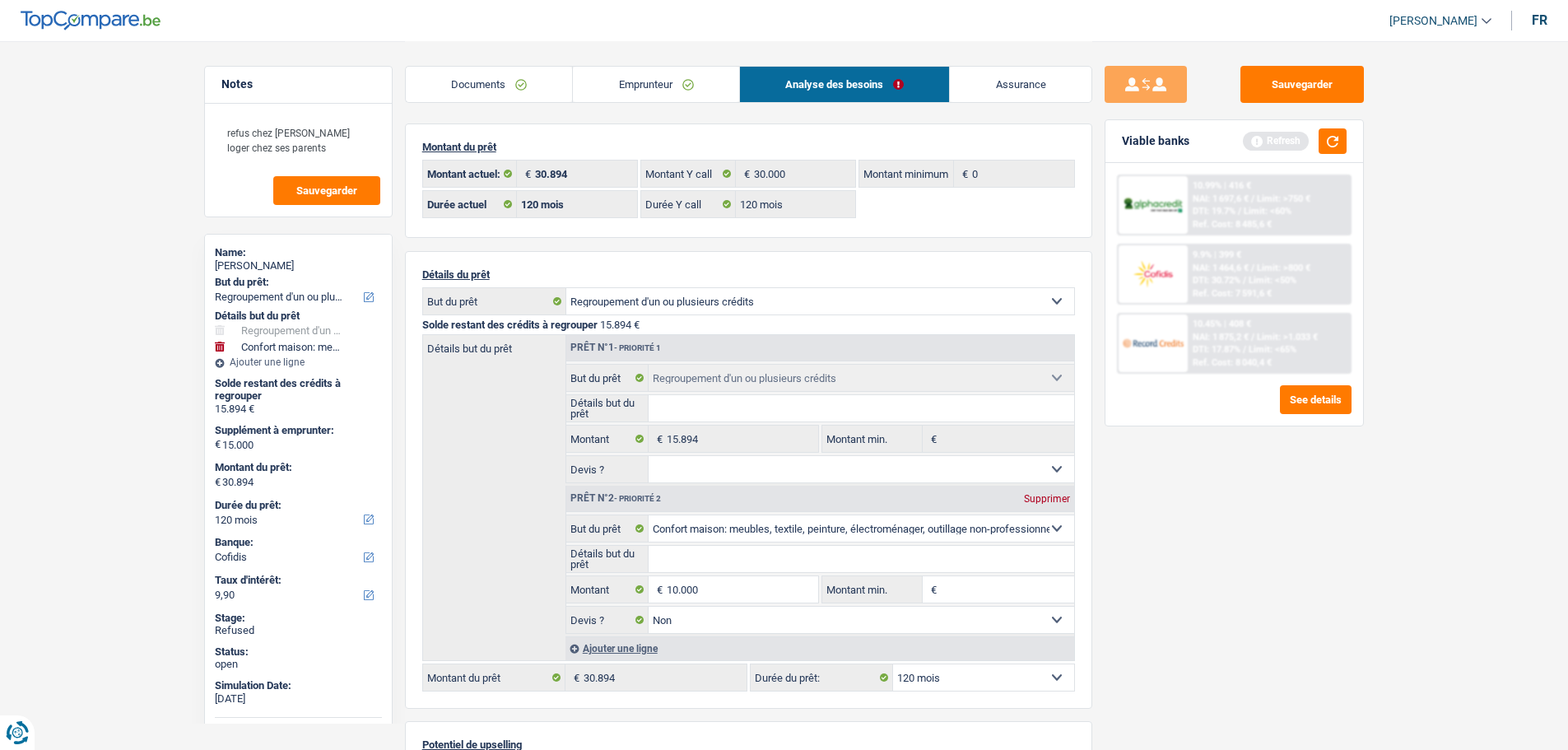
type input "25.894"
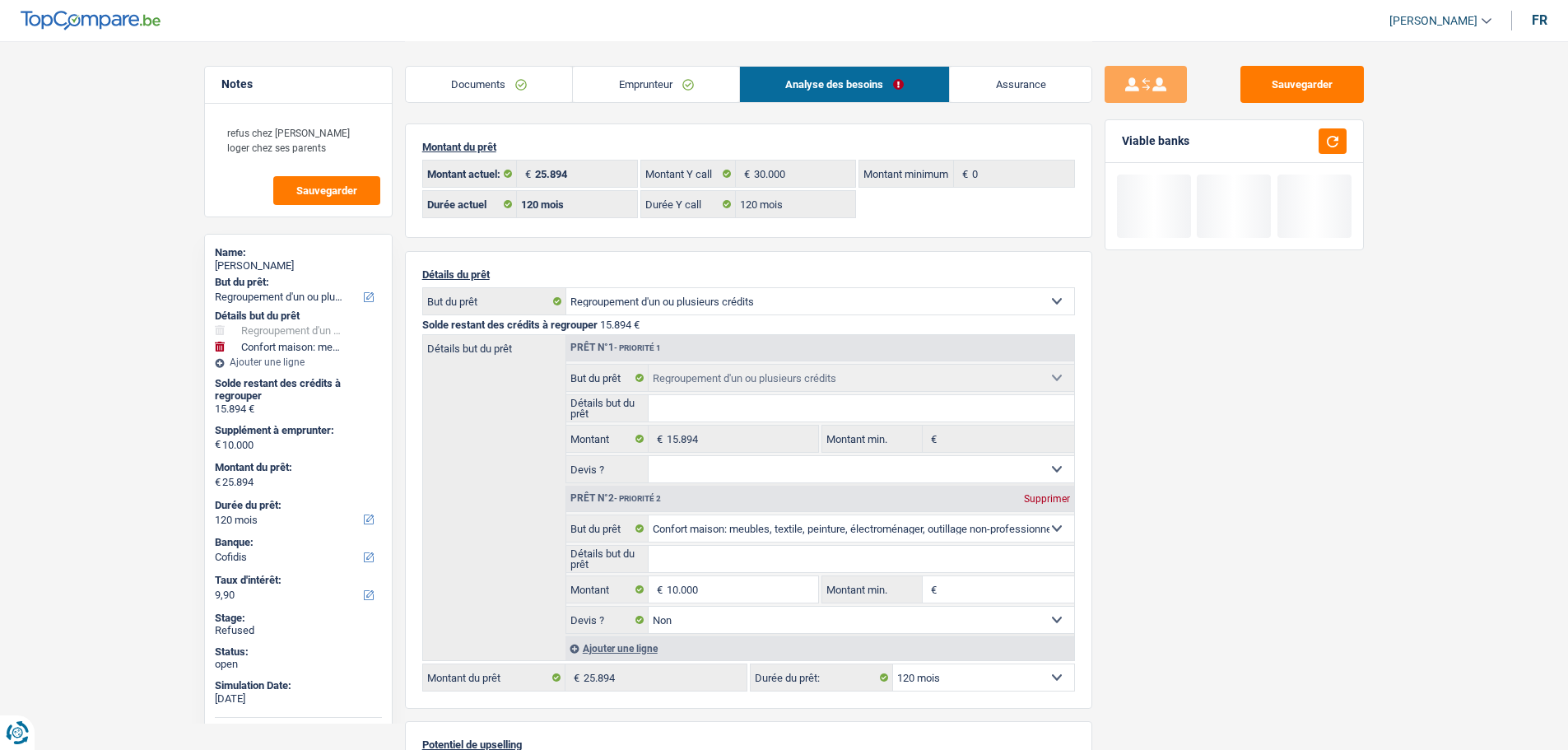
click at [1064, 578] on input "Montant min." at bounding box center [1008, 590] width 133 height 26
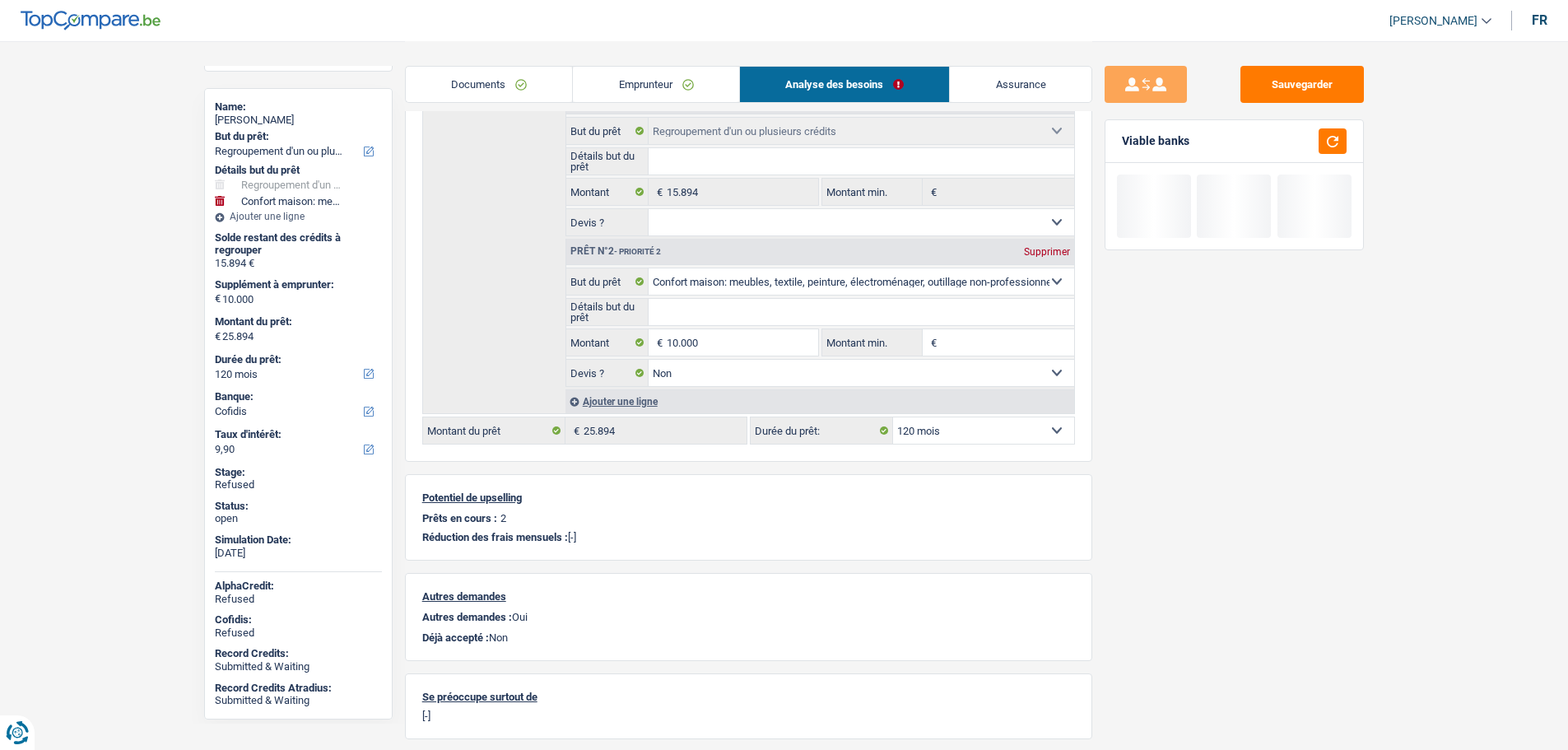
scroll to position [158, 0]
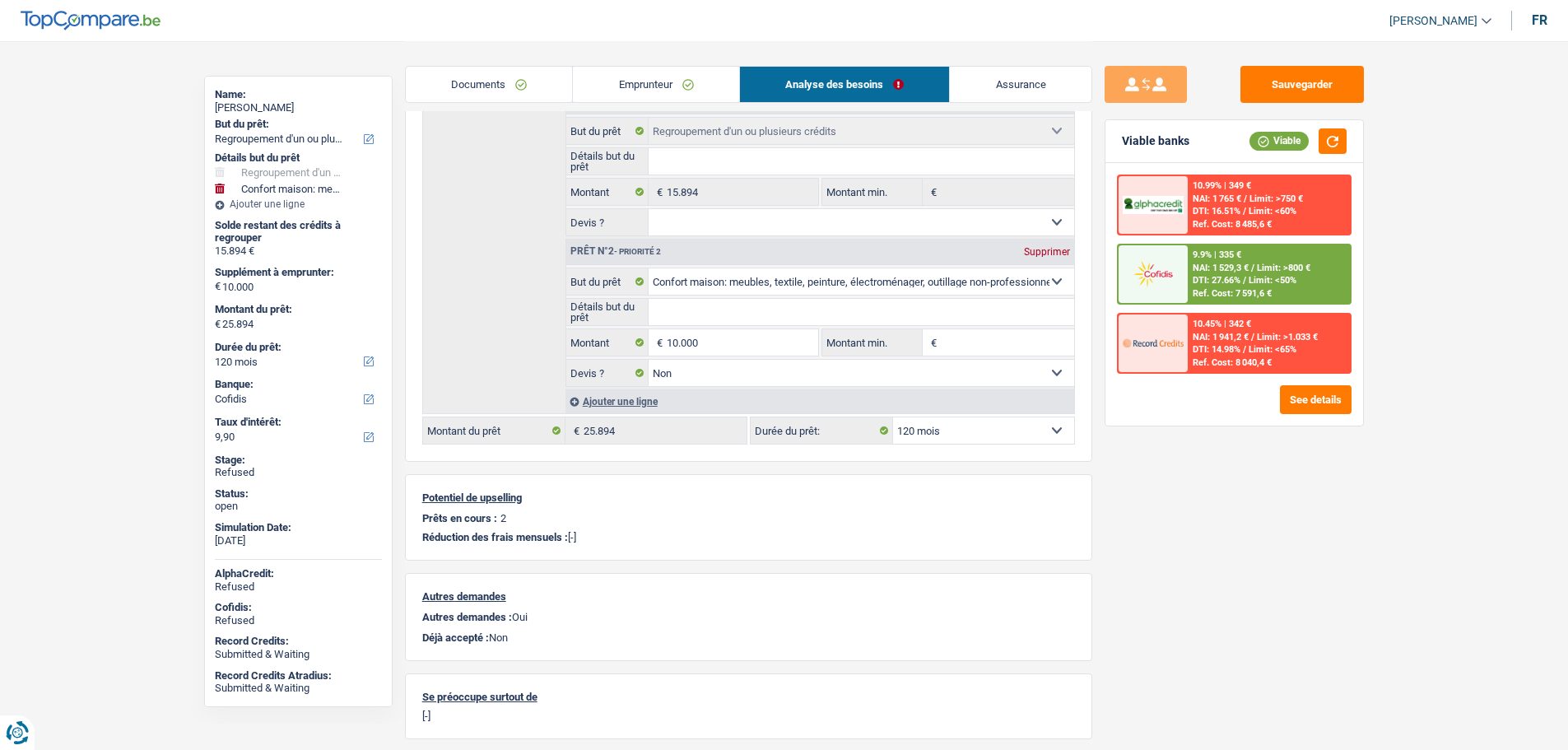
click at [943, 431] on select "12 mois 18 mois 24 mois 30 mois 36 mois 42 mois 48 mois 60 mois 72 mois 84 mois…" at bounding box center [984, 431] width 181 height 26
select select "84"
click at [893, 418] on select "12 mois 18 mois 24 mois 30 mois 36 mois 42 mois 48 mois 60 mois 72 mois 84 mois…" at bounding box center [984, 431] width 181 height 26
select select "84"
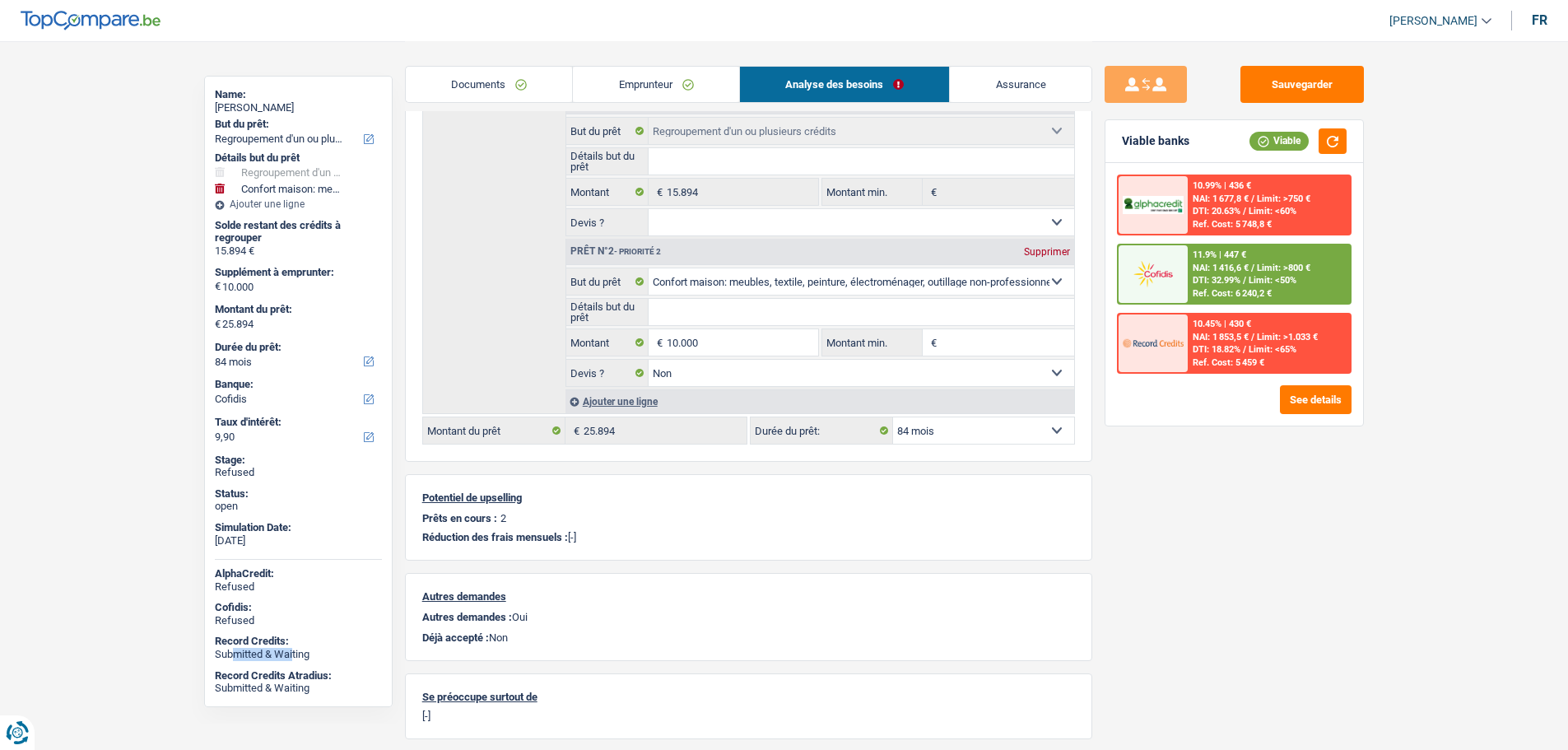
drag, startPoint x: 248, startPoint y: 651, endPoint x: 293, endPoint y: 651, distance: 45.0
click at [293, 651] on div "Submitted & Waiting" at bounding box center [298, 655] width 168 height 13
drag, startPoint x: 259, startPoint y: 106, endPoint x: 330, endPoint y: 107, distance: 71.0
click at [330, 107] on div "Emanuel Bicho salgueiro" at bounding box center [298, 107] width 168 height 13
copy div "Bicho salgueiro"
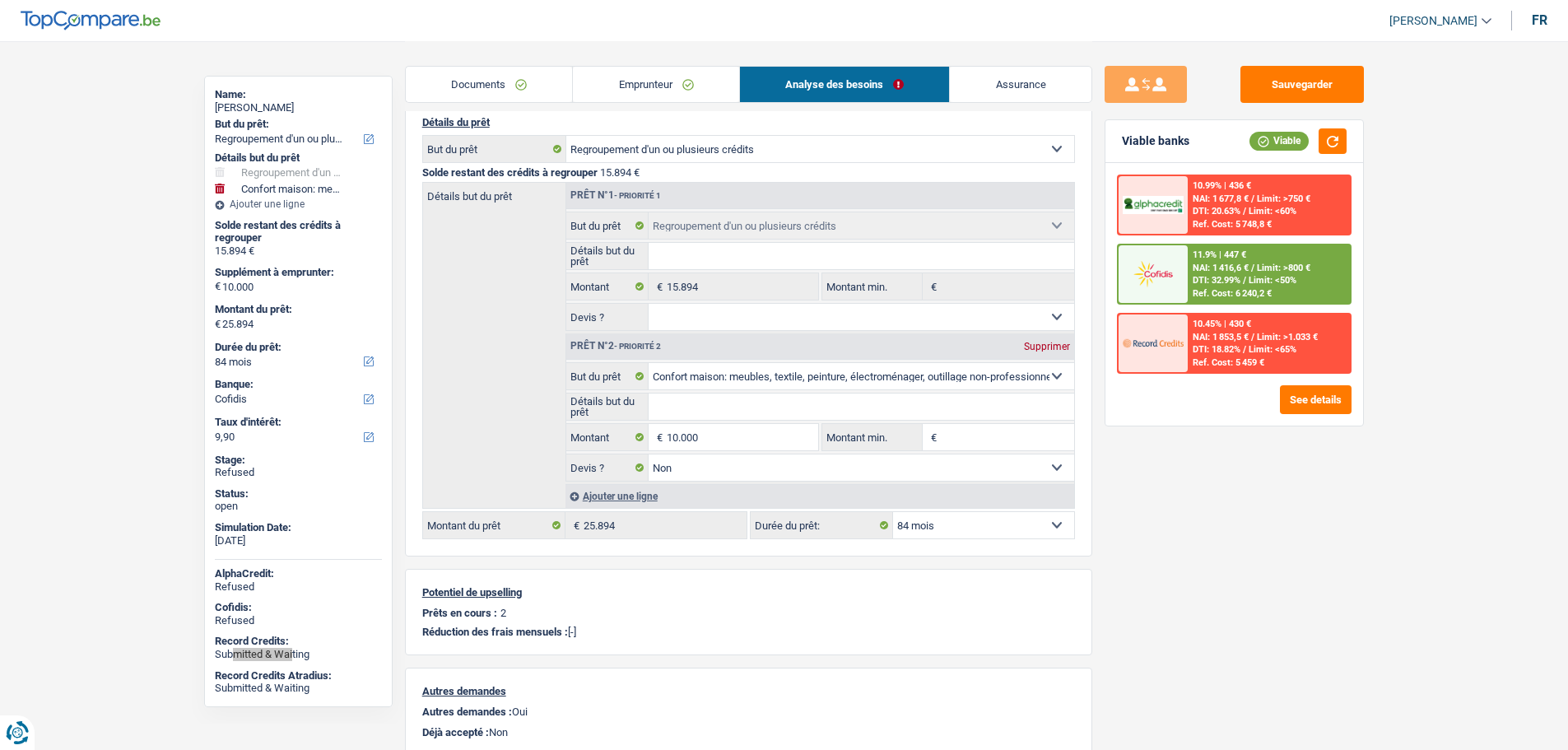
scroll to position [0, 0]
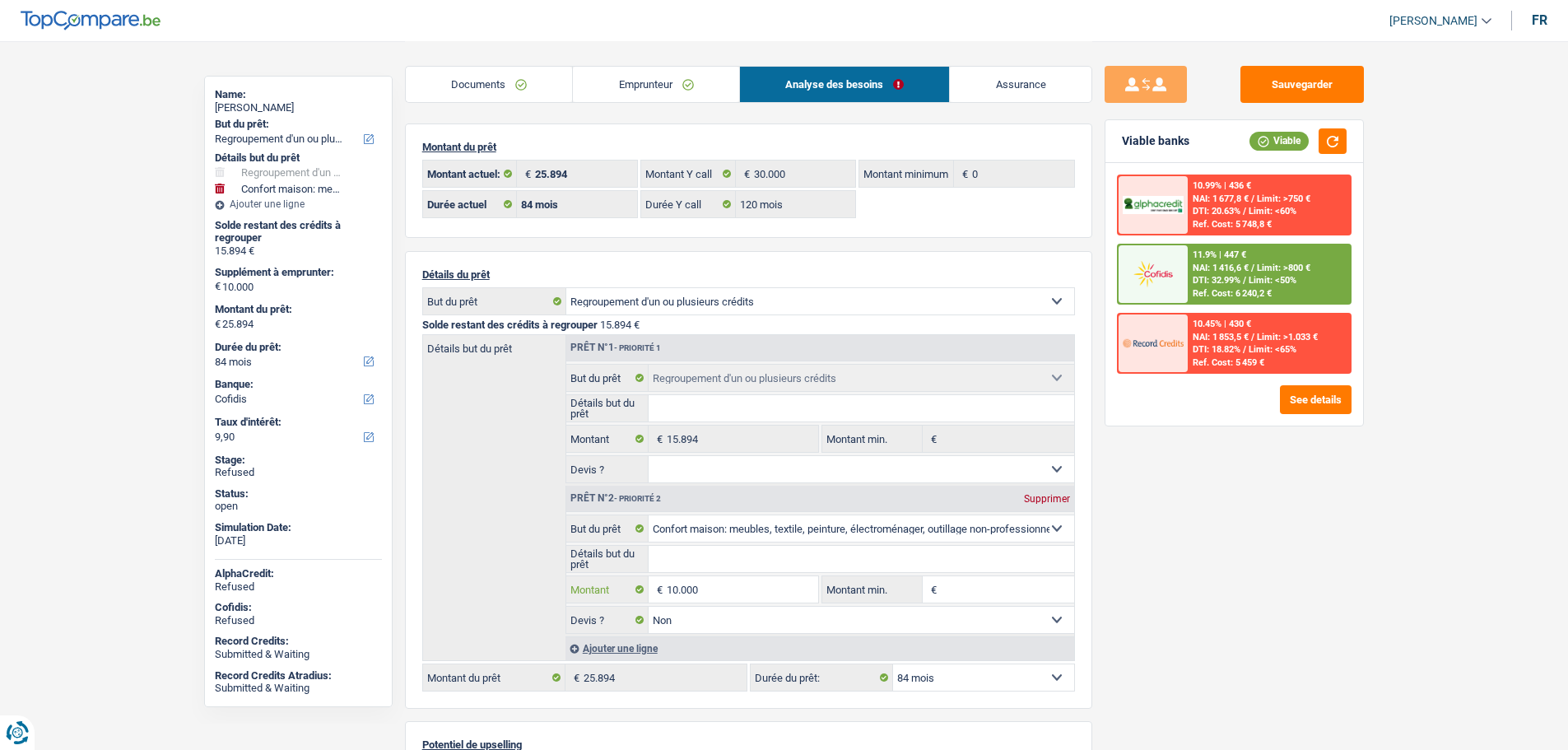
click at [715, 594] on input "10.000" at bounding box center [741, 590] width 151 height 26
click at [1212, 250] on div "11.9% | 447 €" at bounding box center [1220, 256] width 54 height 11
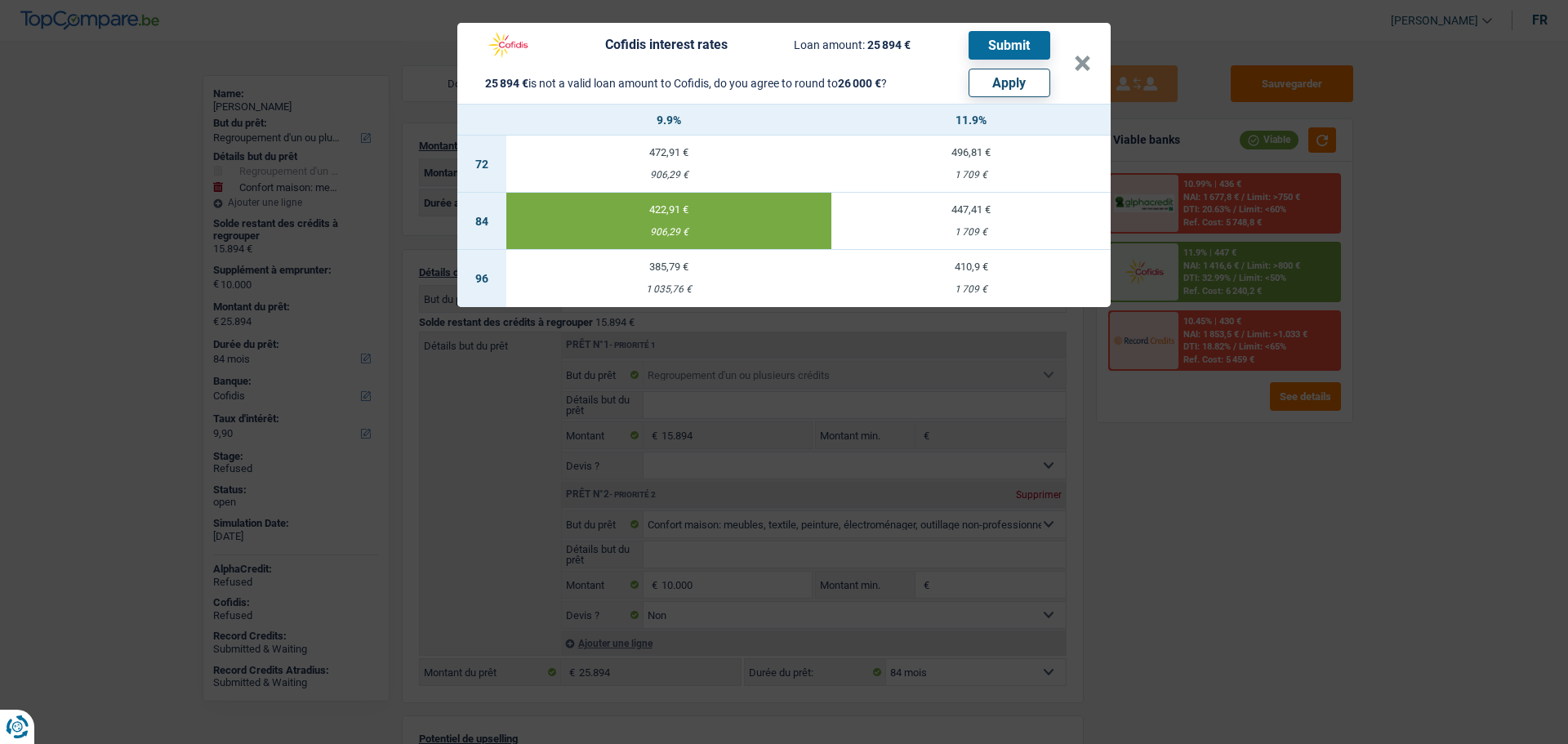
click at [1016, 81] on button "Apply" at bounding box center [1009, 83] width 82 height 28
type input "10.106"
type input "26.000"
select select "120"
type input "26.000"
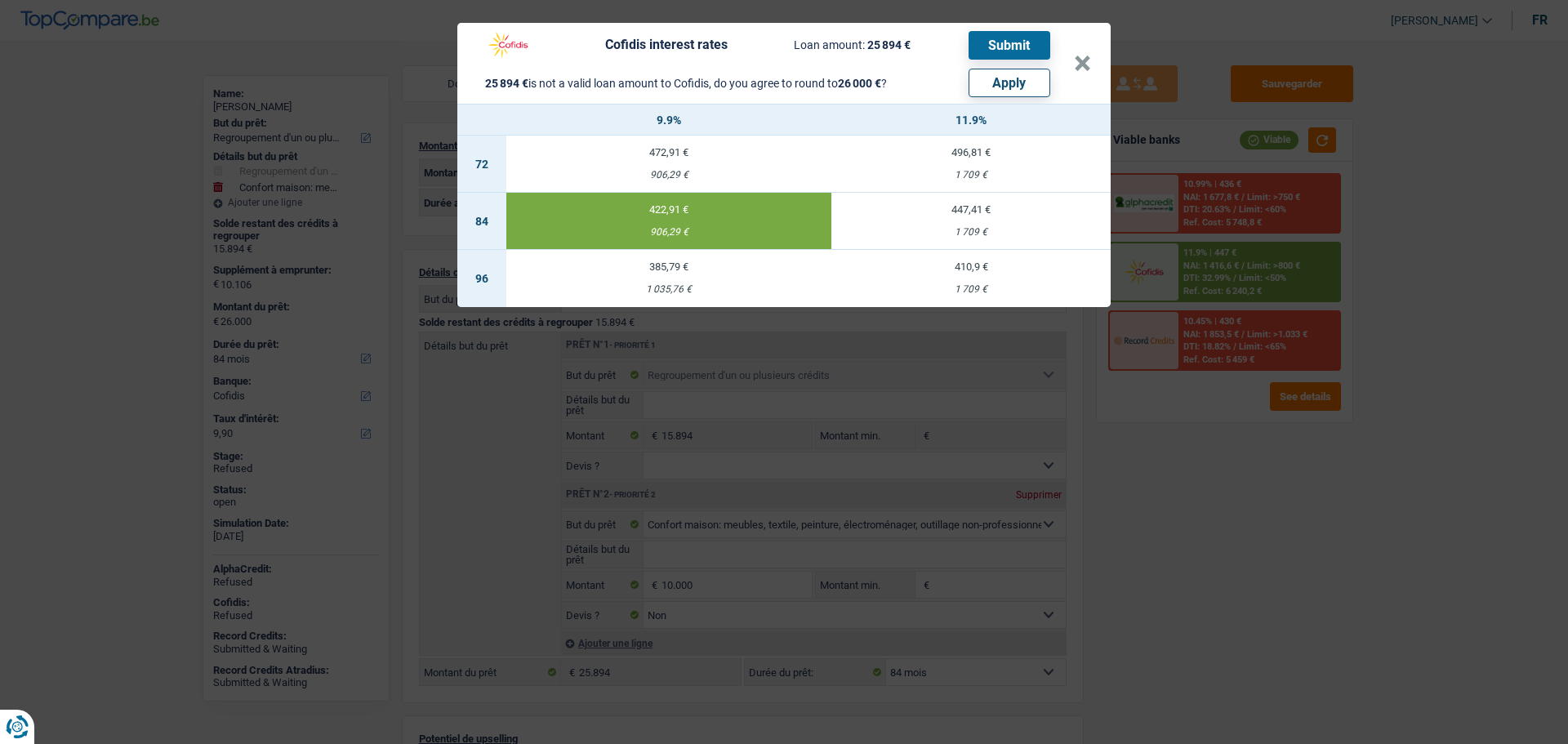
select select "120"
type input "26.000"
select select "120"
select select "other"
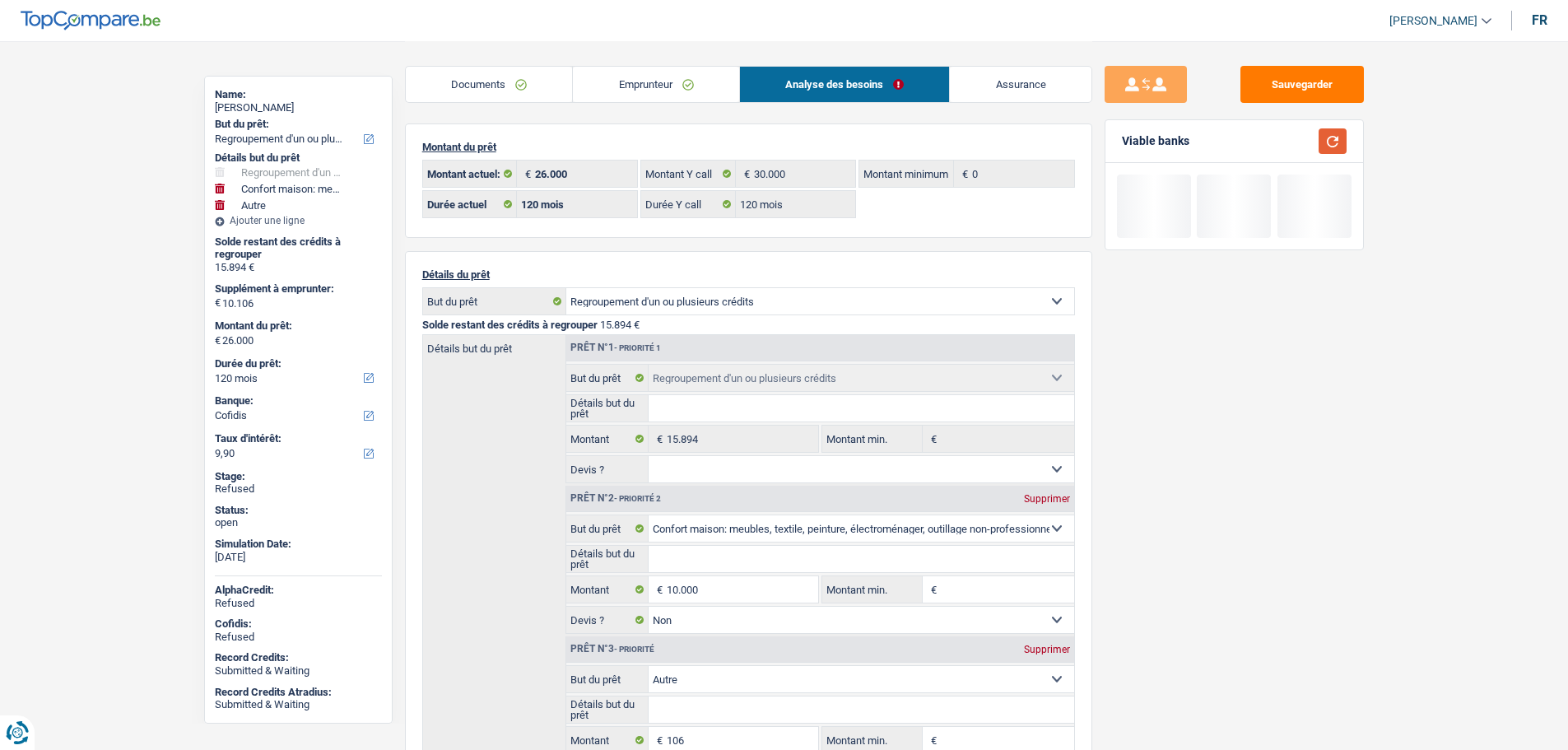
click at [1336, 145] on button "button" at bounding box center [1333, 142] width 28 height 26
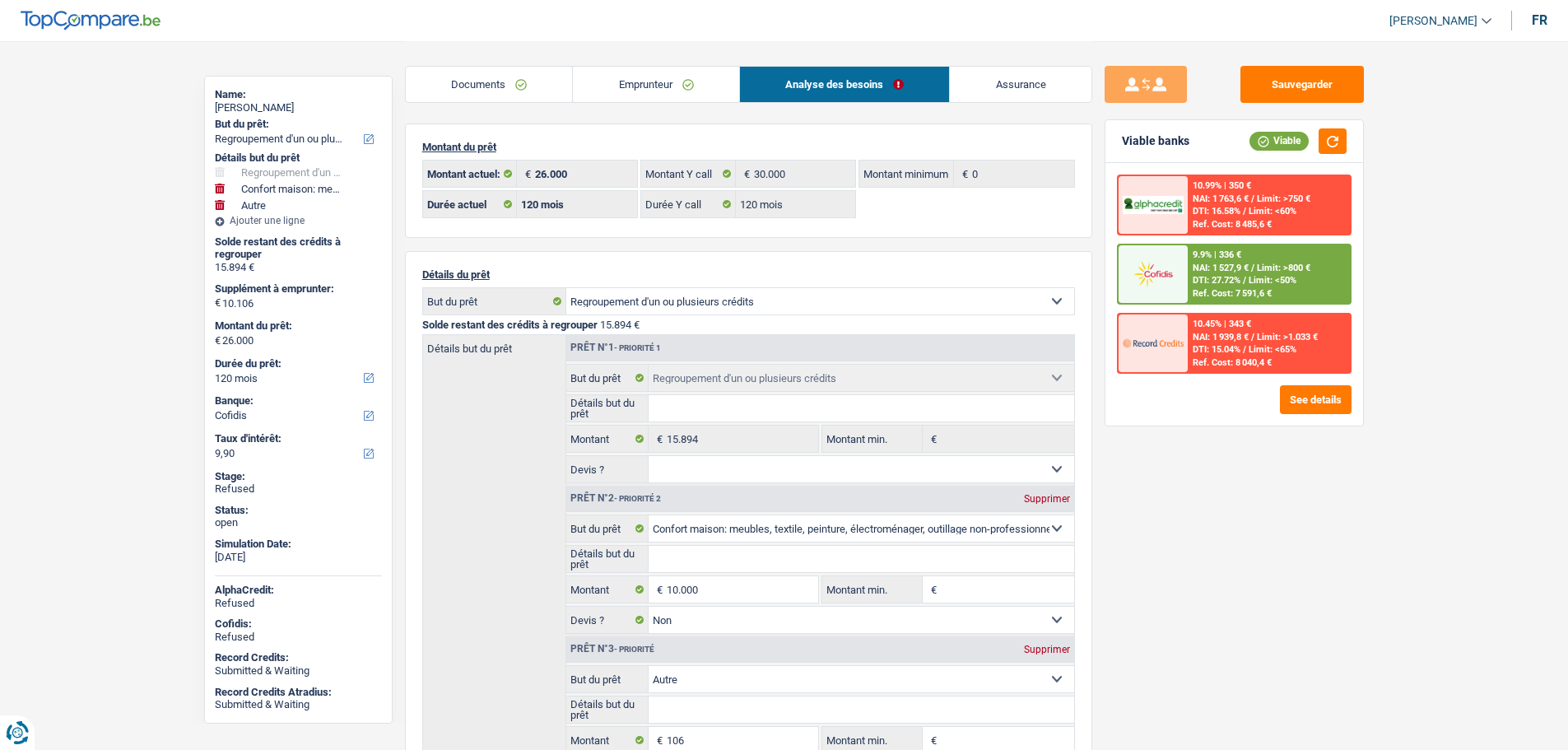
click at [1188, 260] on div "9.9% | 336 € NAI: 1 527,9 € / Limit: >800 € DTI: 27.72% / Limit: <50% Ref. Cost…" at bounding box center [1269, 274] width 162 height 57
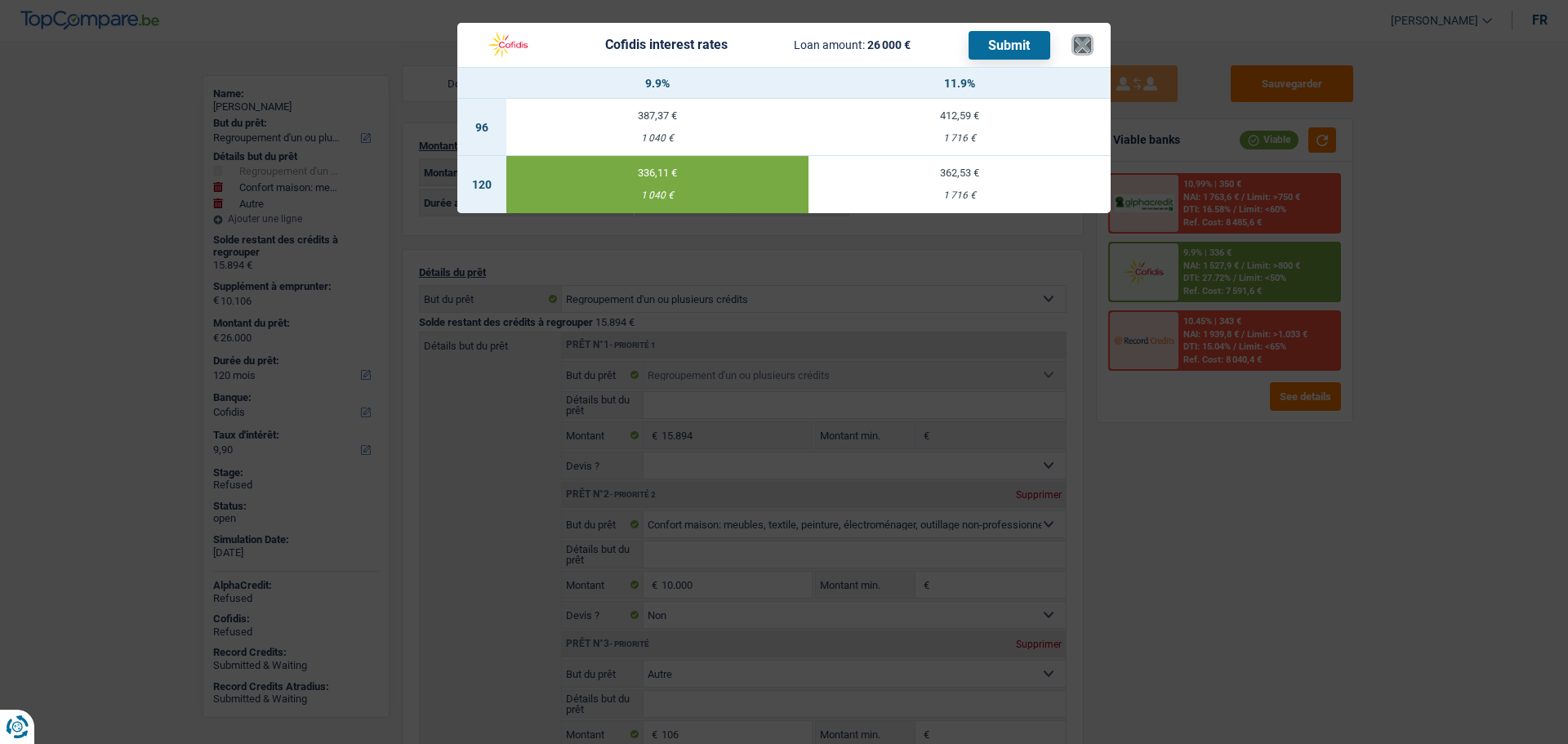
click at [1090, 39] on button "×" at bounding box center [1082, 45] width 17 height 17
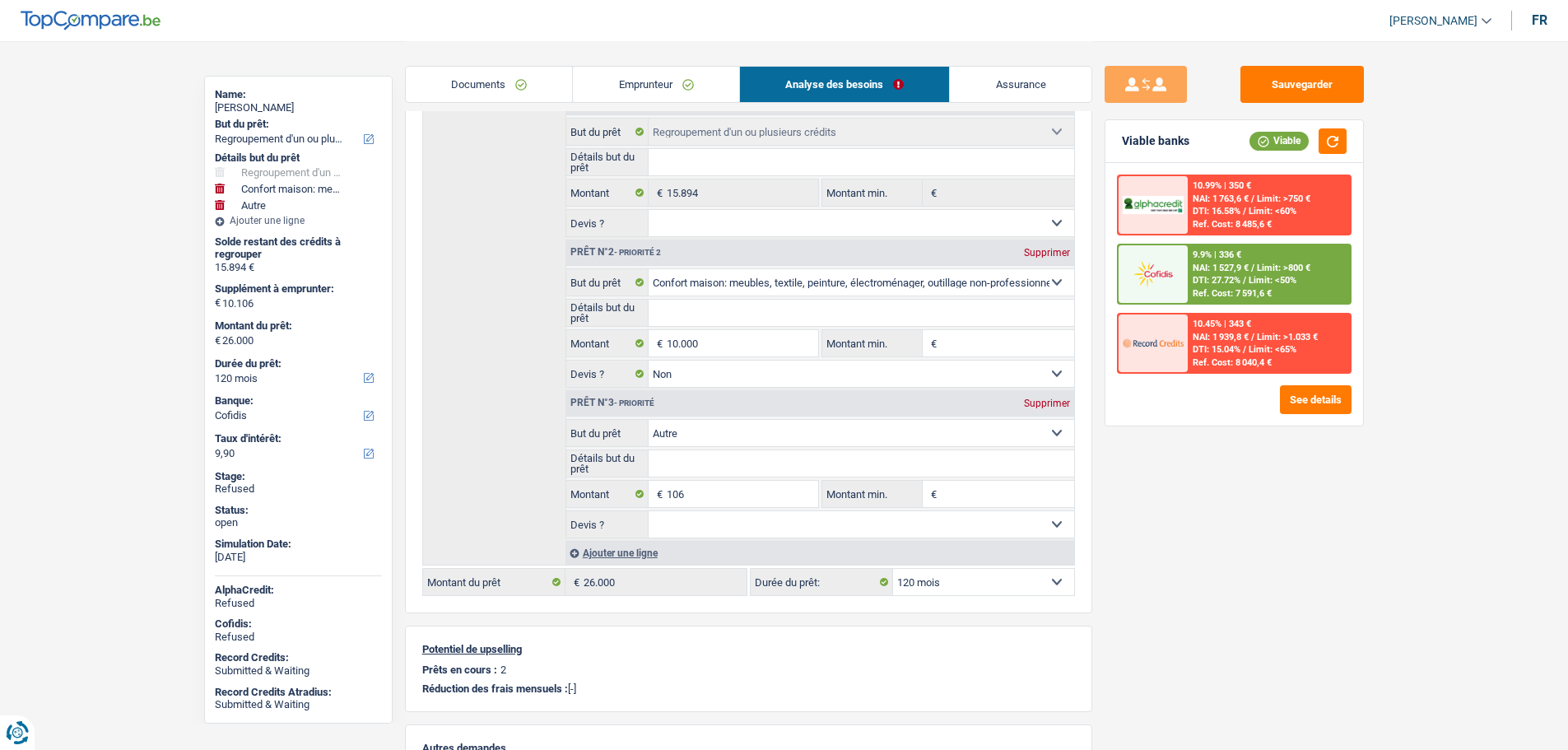
scroll to position [247, 0]
click at [978, 574] on select "12 mois 18 mois 24 mois 30 mois 36 mois 42 mois 48 mois 60 mois 72 mois 84 mois…" at bounding box center [984, 581] width 181 height 26
select select "84"
click at [893, 569] on select "12 mois 18 mois 24 mois 30 mois 36 mois 42 mois 48 mois 60 mois 72 mois 84 mois…" at bounding box center [984, 581] width 181 height 26
select select "84"
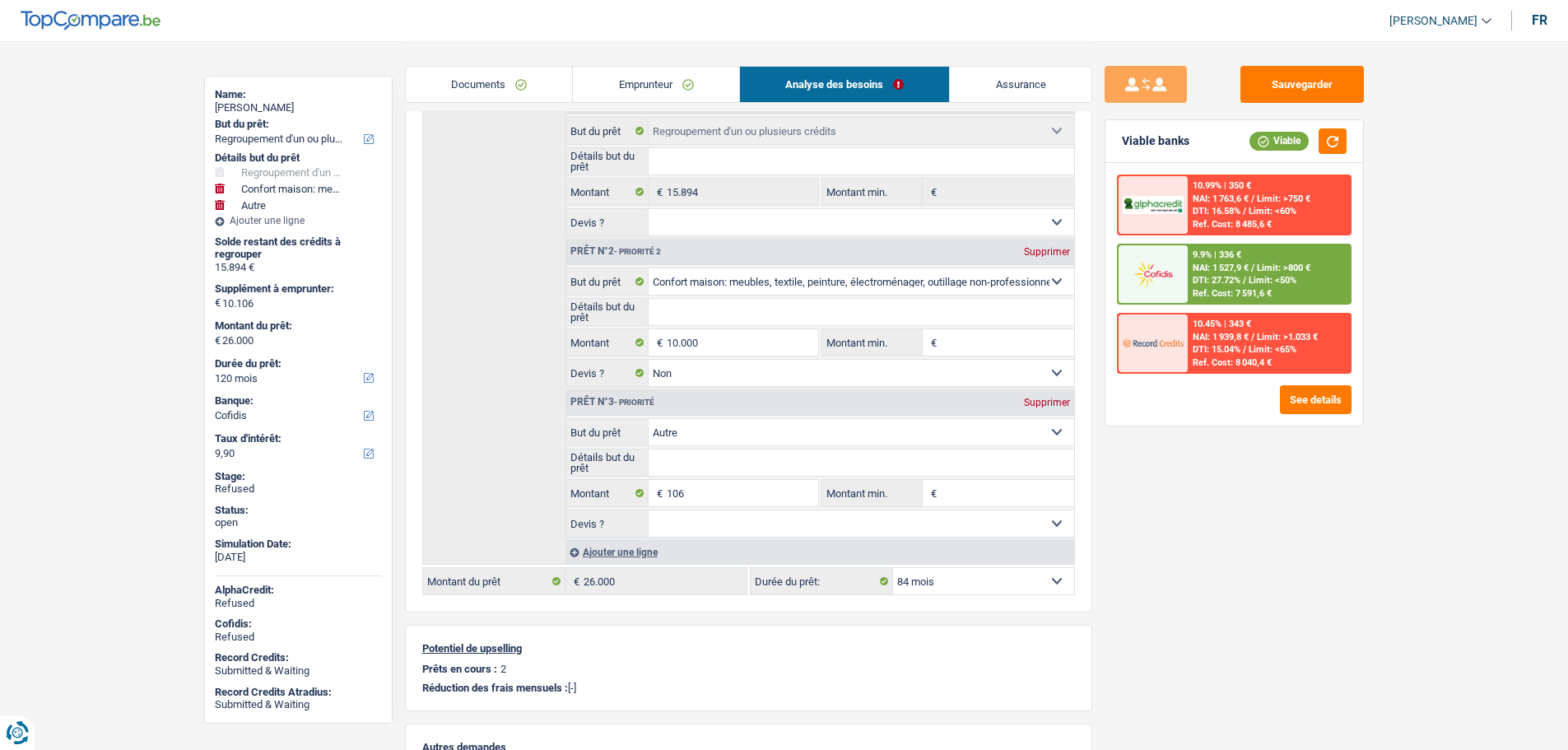
select select "84"
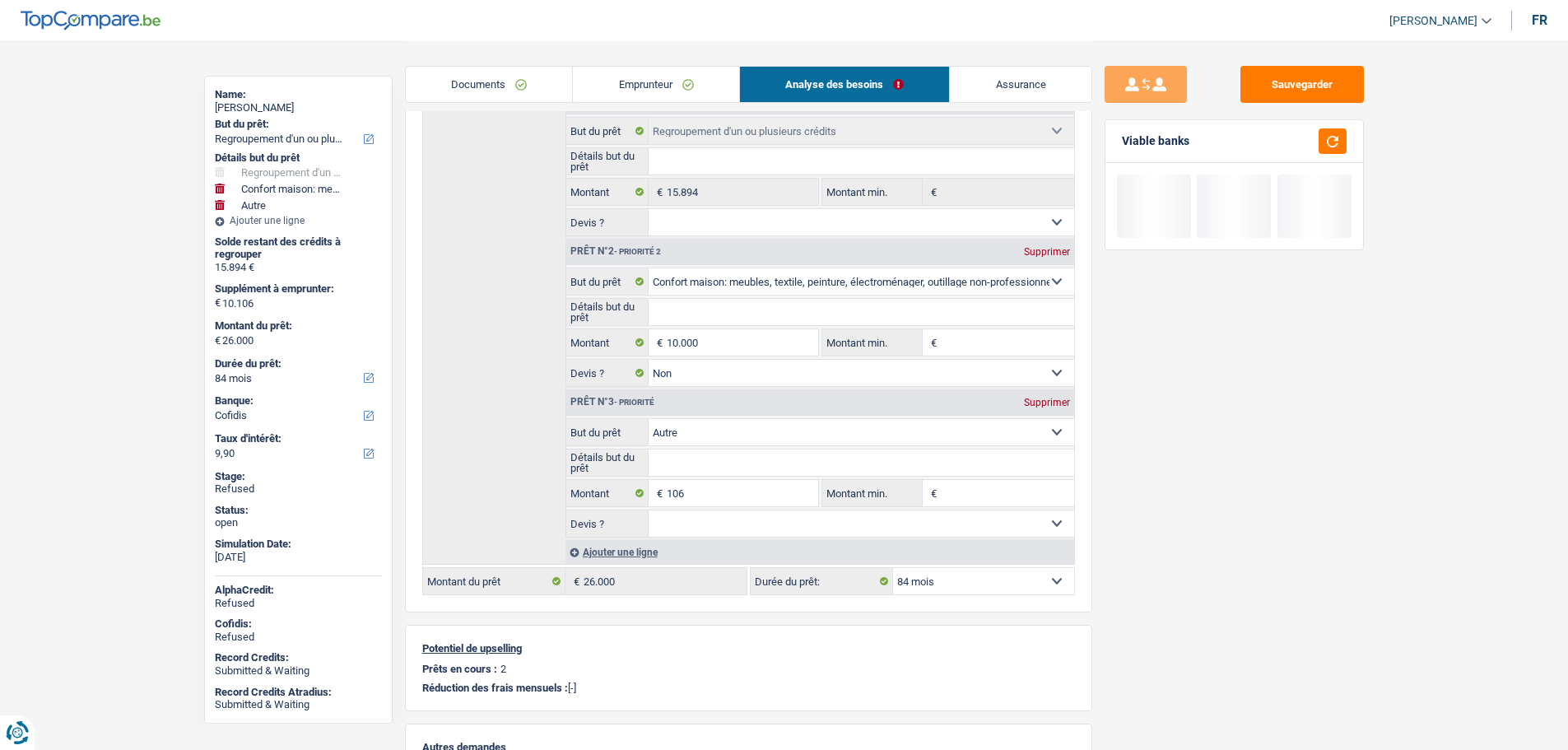
click at [1232, 495] on div "Sauvegarder Viable banks" at bounding box center [1234, 394] width 284 height 658
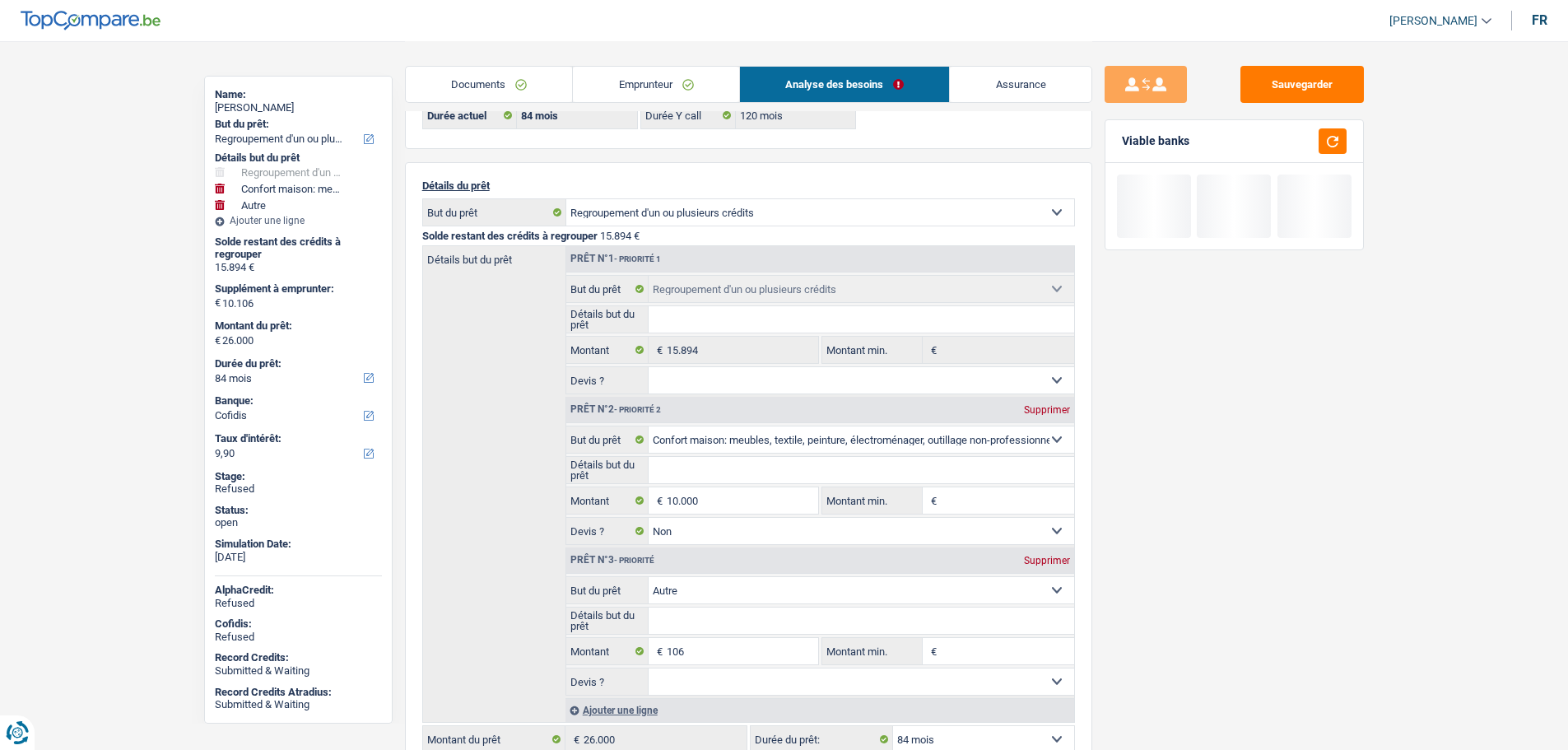
scroll to position [82, 0]
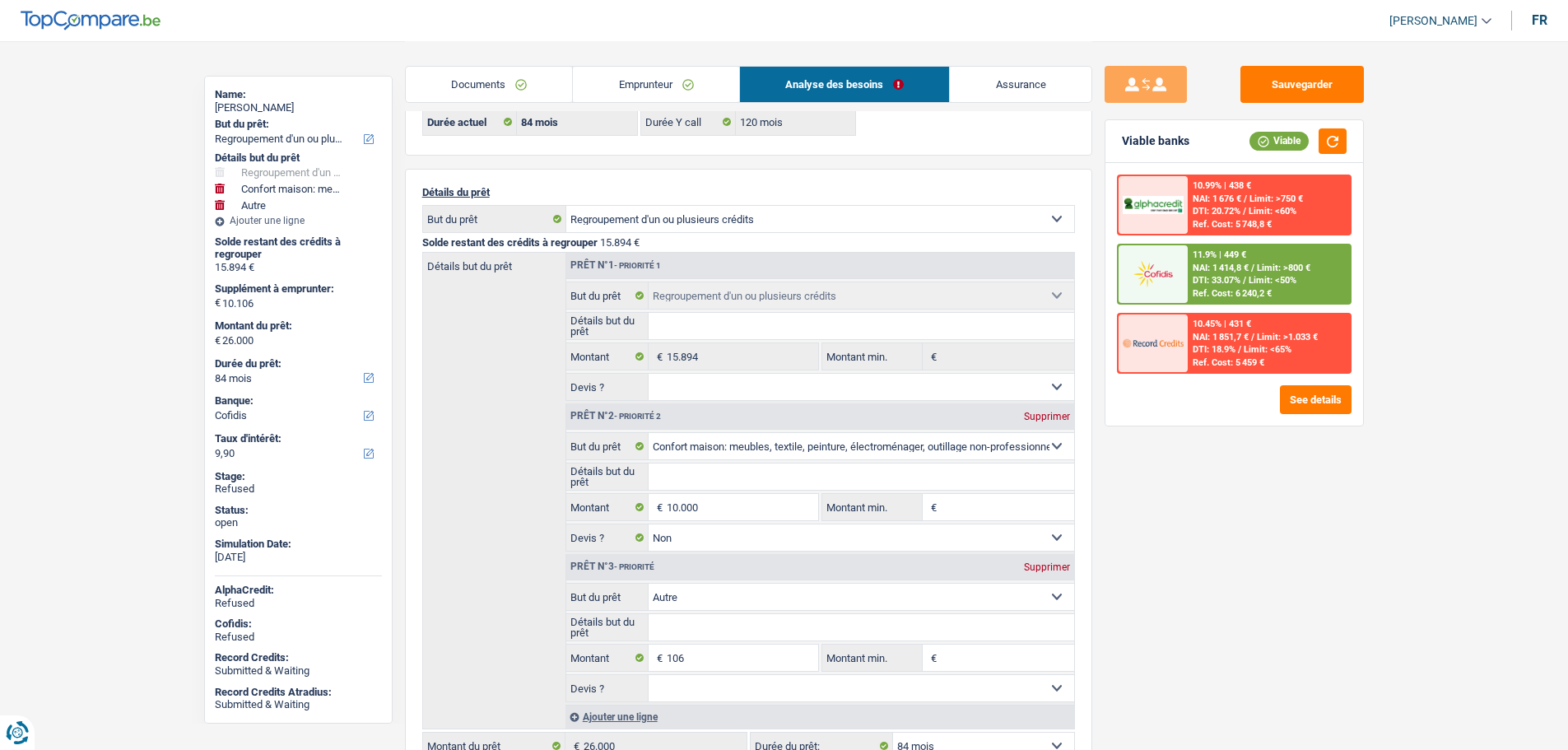
click at [1151, 286] on img at bounding box center [1153, 273] width 61 height 31
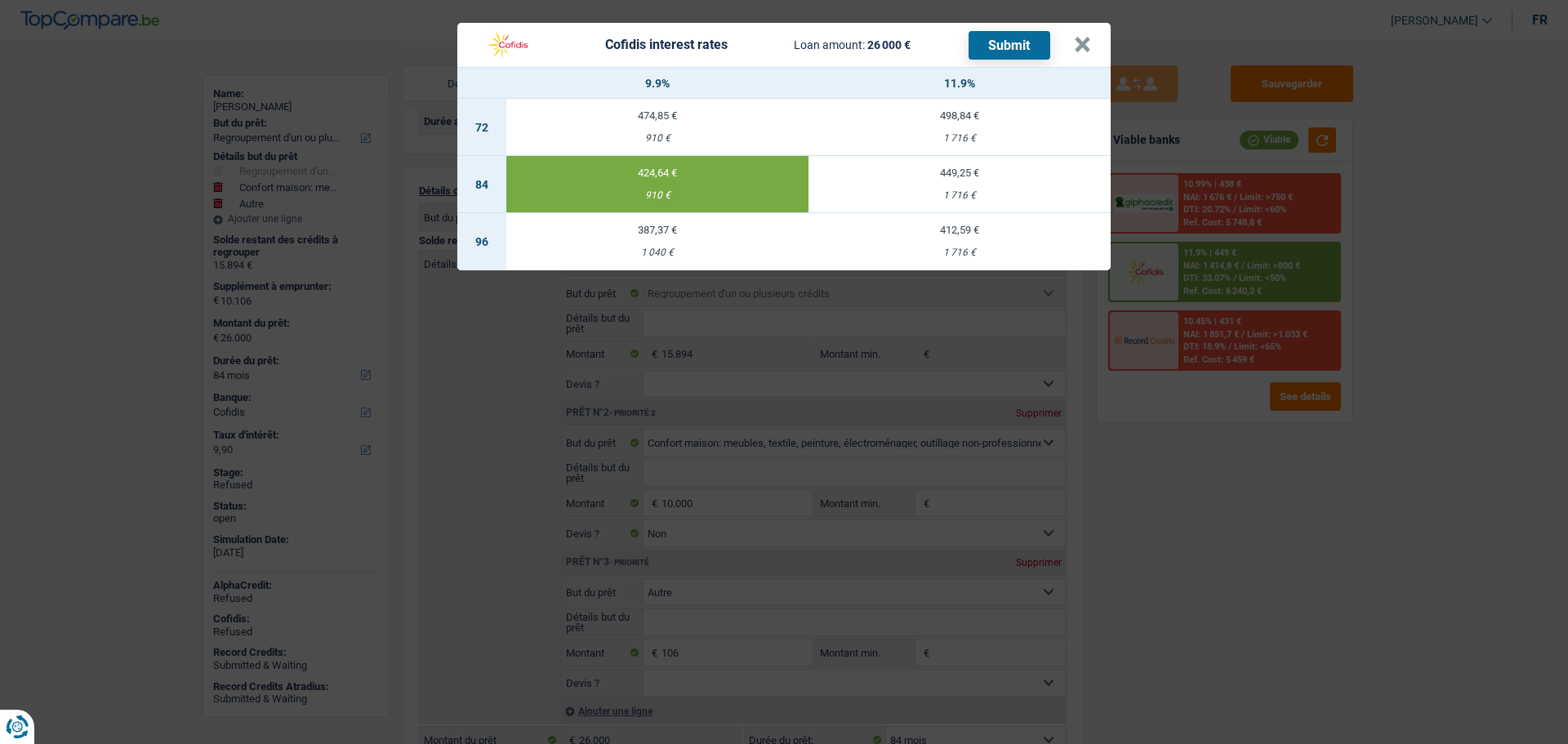
click at [998, 52] on button "Submit" at bounding box center [1009, 45] width 82 height 28
click at [1078, 39] on button "×" at bounding box center [1082, 45] width 17 height 17
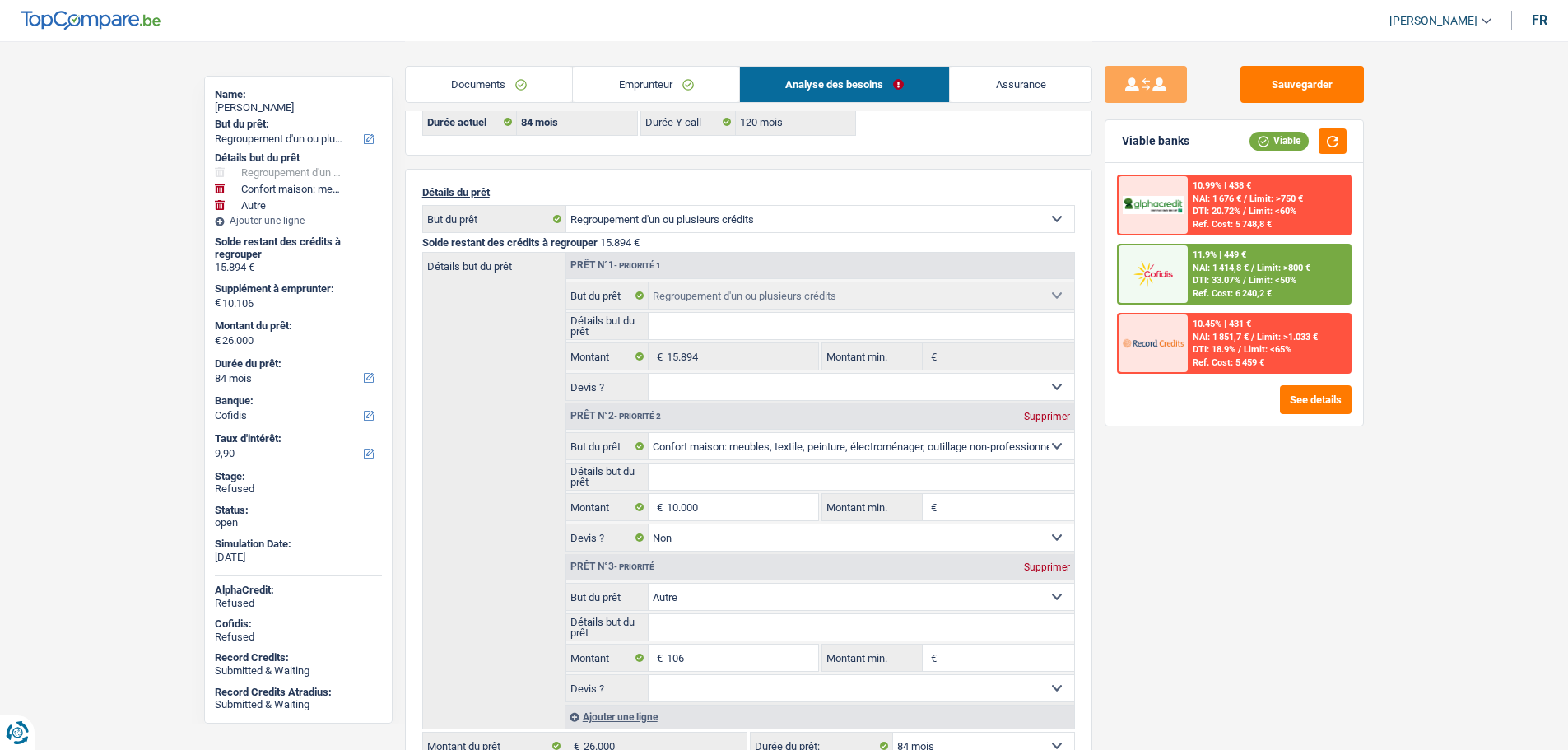
click at [628, 82] on link "Emprunteur" at bounding box center [656, 84] width 167 height 35
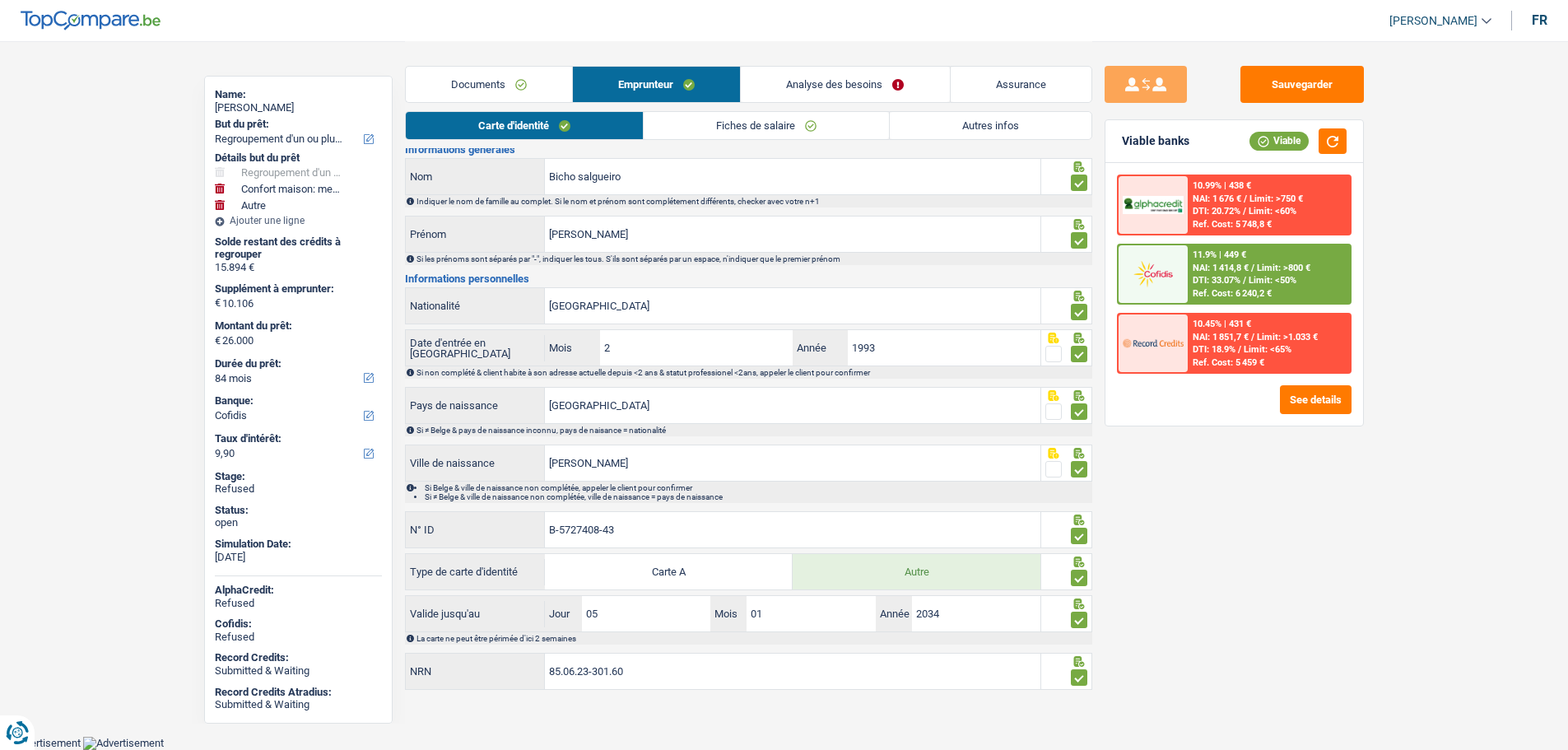
scroll to position [44, 0]
click at [957, 133] on link "Autres infos" at bounding box center [991, 125] width 202 height 27
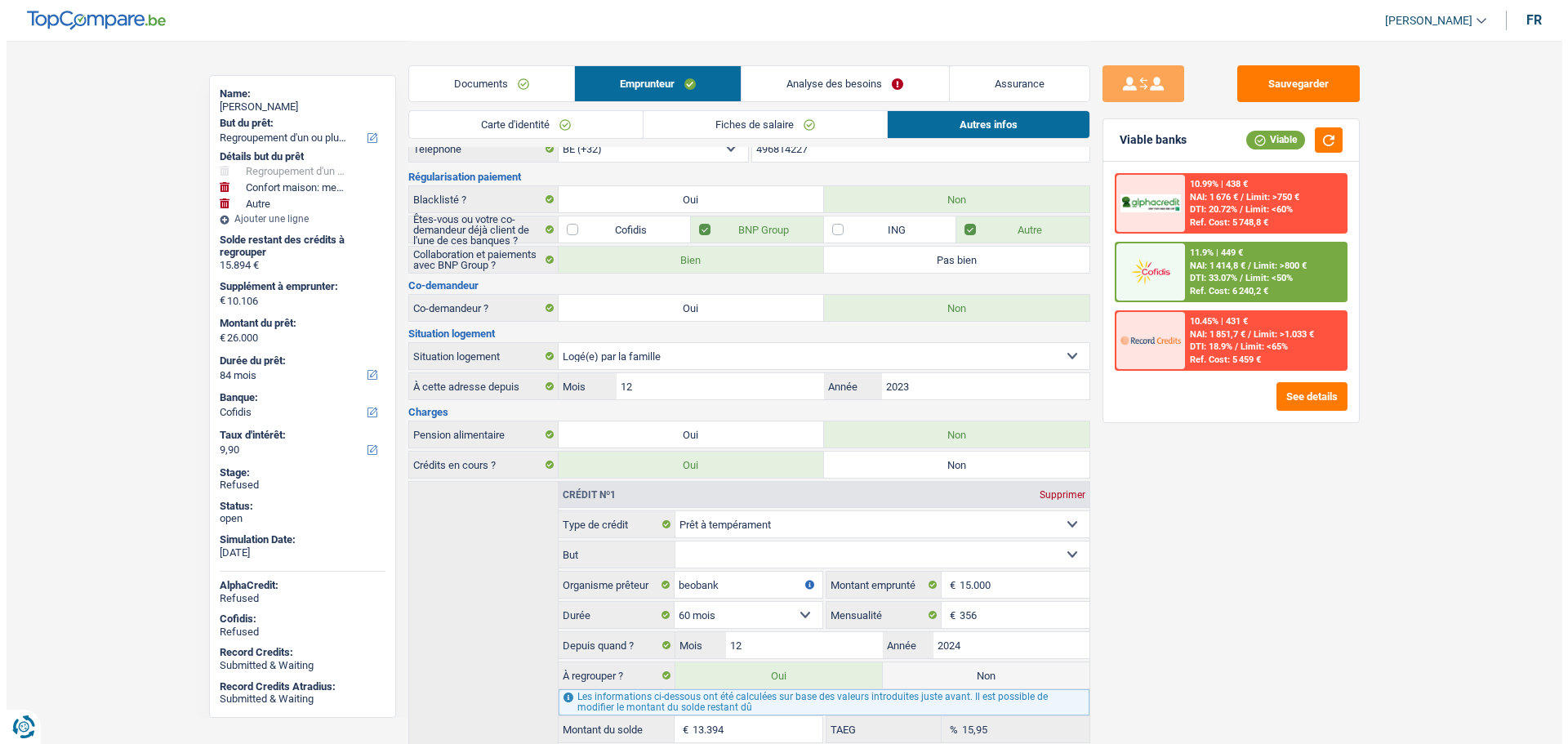
scroll to position [0, 0]
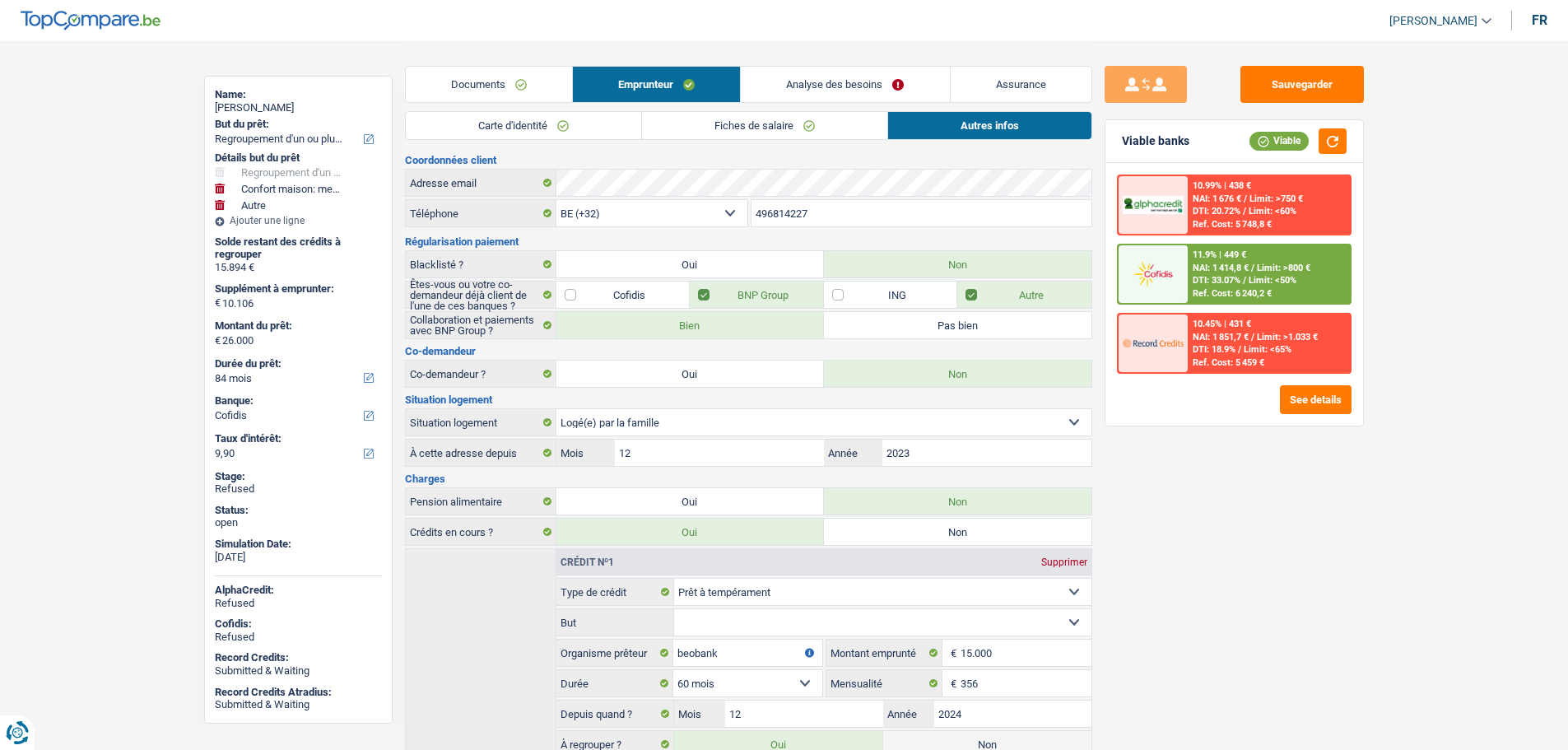
click at [477, 88] on link "Documents" at bounding box center [490, 84] width 167 height 35
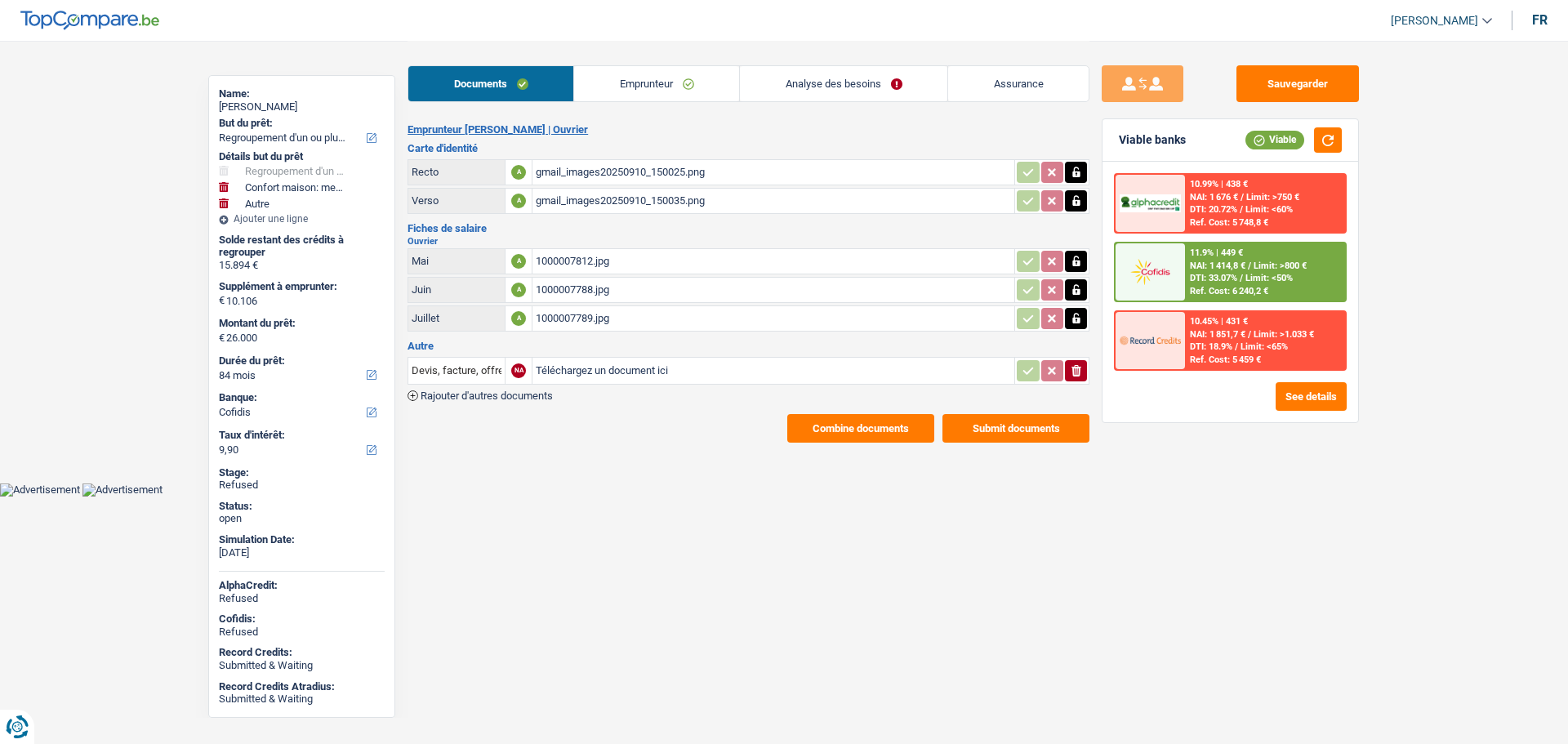
click at [836, 421] on button "Combine documents" at bounding box center [860, 428] width 147 height 28
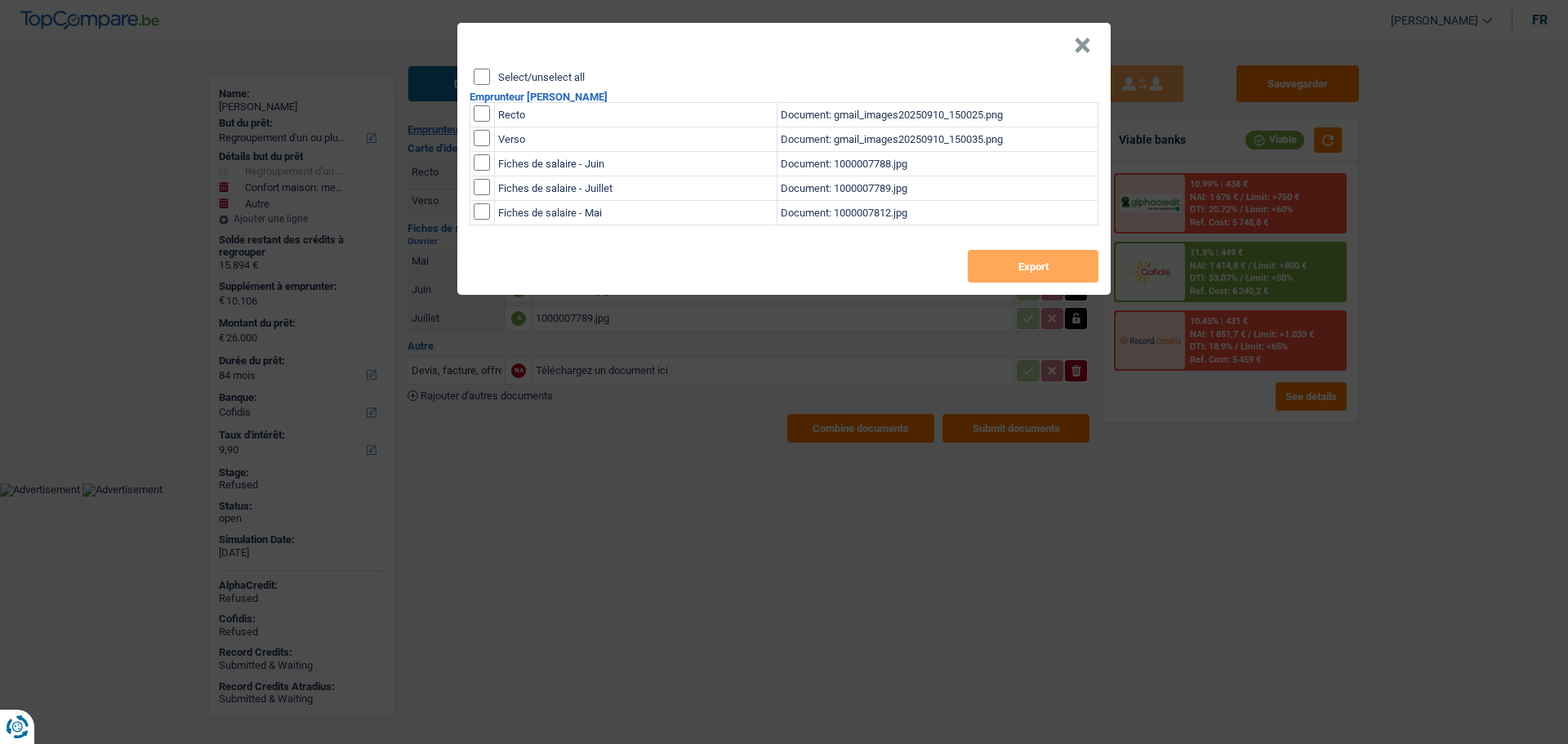
click at [514, 79] on label "Select/unselect all" at bounding box center [542, 77] width 86 height 11
click at [490, 79] on input "Select/unselect all" at bounding box center [482, 77] width 17 height 17
checkbox input "true"
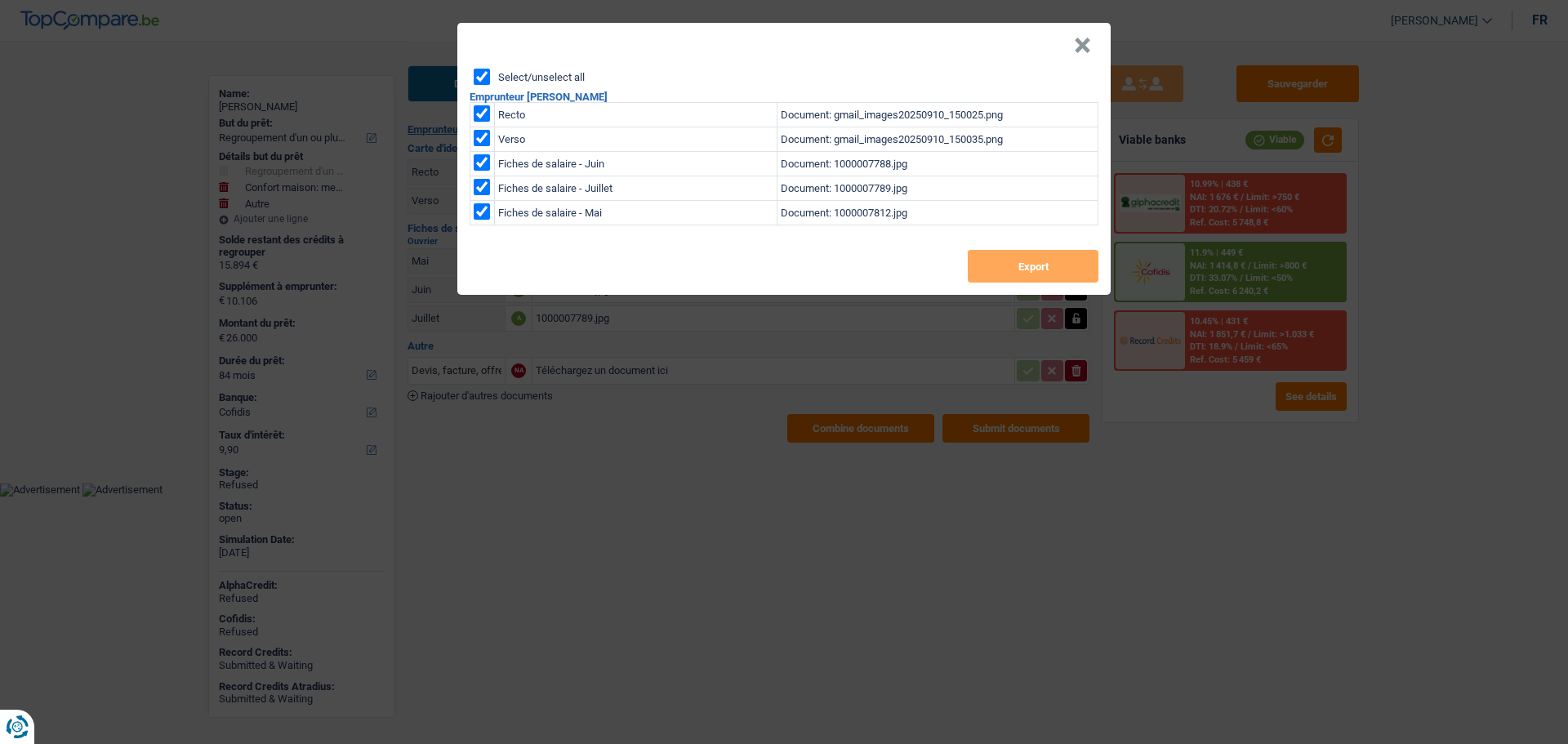
checkbox input "true"
click at [1088, 46] on button "×" at bounding box center [1082, 46] width 17 height 17
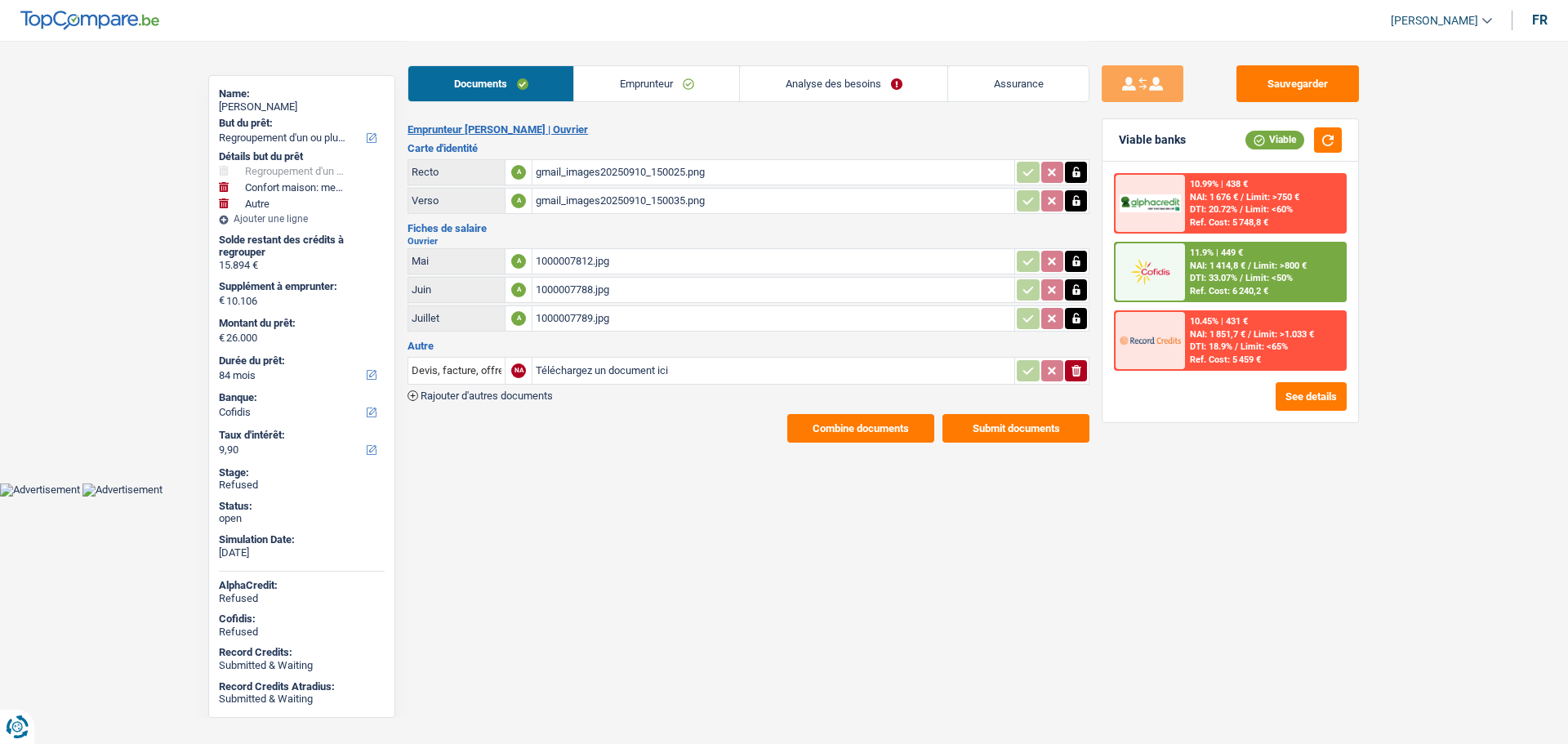
click at [1001, 433] on button "Submit documents" at bounding box center [1015, 428] width 147 height 28
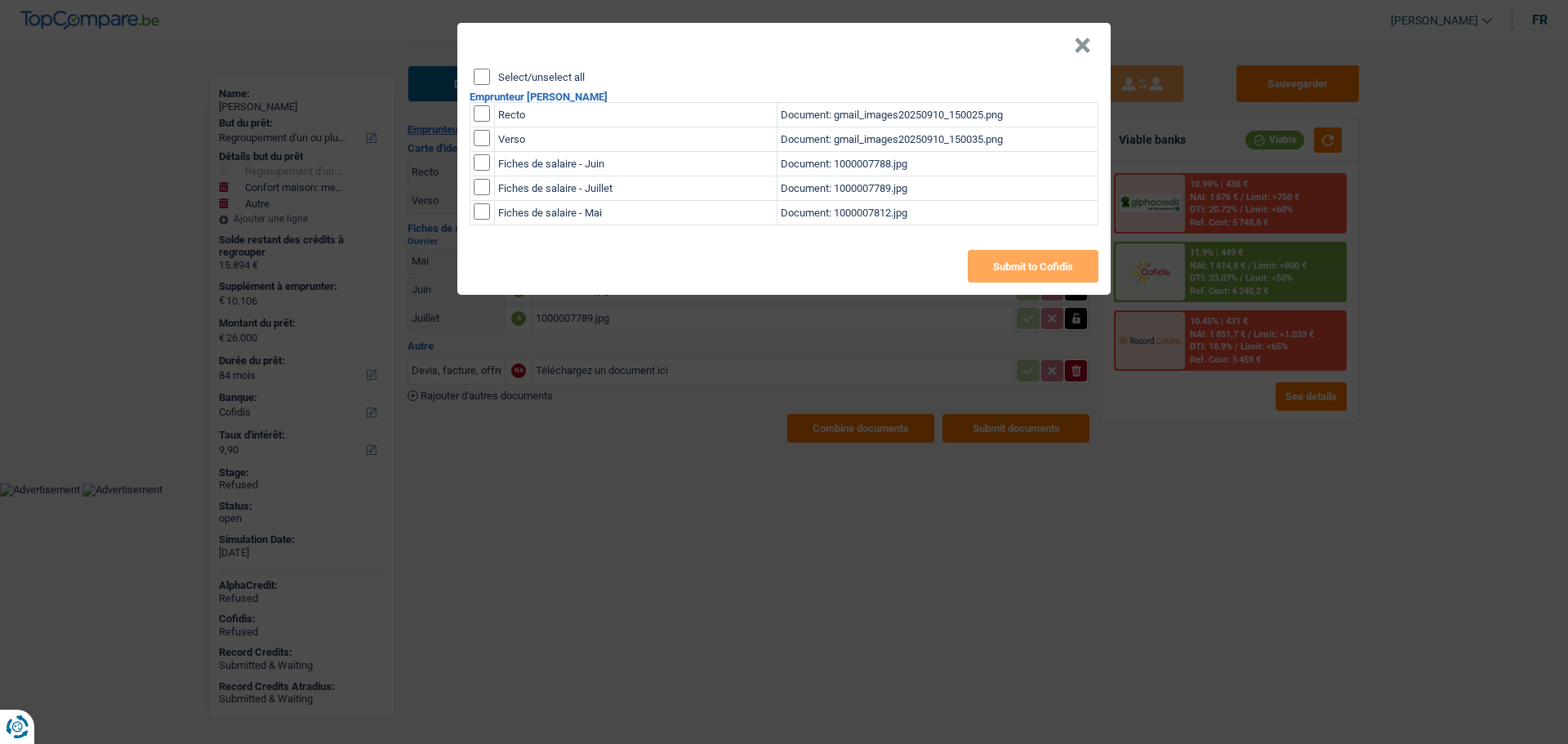
click at [506, 76] on label "Select/unselect all" at bounding box center [542, 77] width 86 height 11
click at [490, 76] on input "Select/unselect all" at bounding box center [482, 77] width 17 height 17
checkbox input "true"
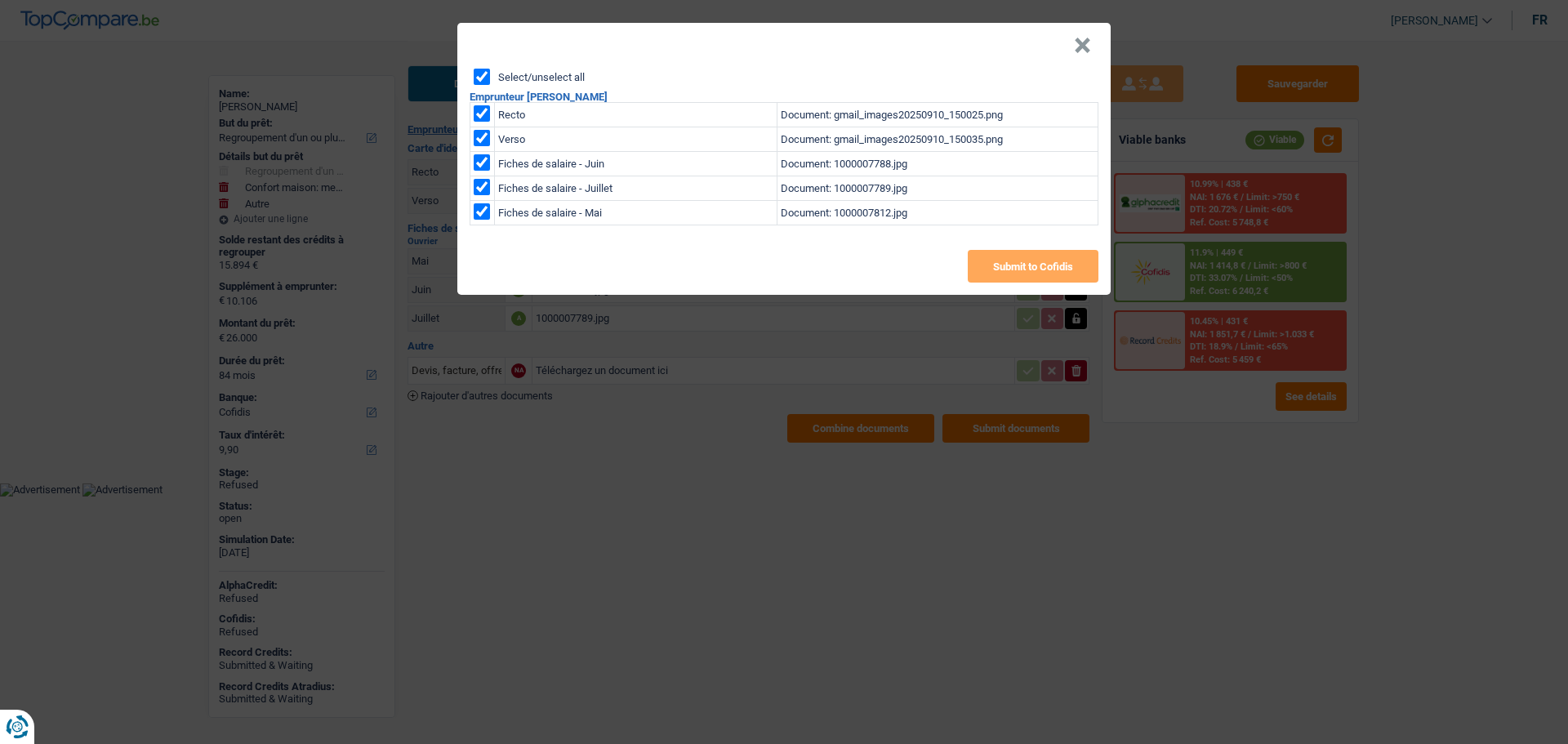
checkbox input "true"
click at [1013, 266] on button "Submit to Cofidis" at bounding box center [1033, 266] width 130 height 33
click at [1084, 50] on button "×" at bounding box center [1082, 46] width 17 height 17
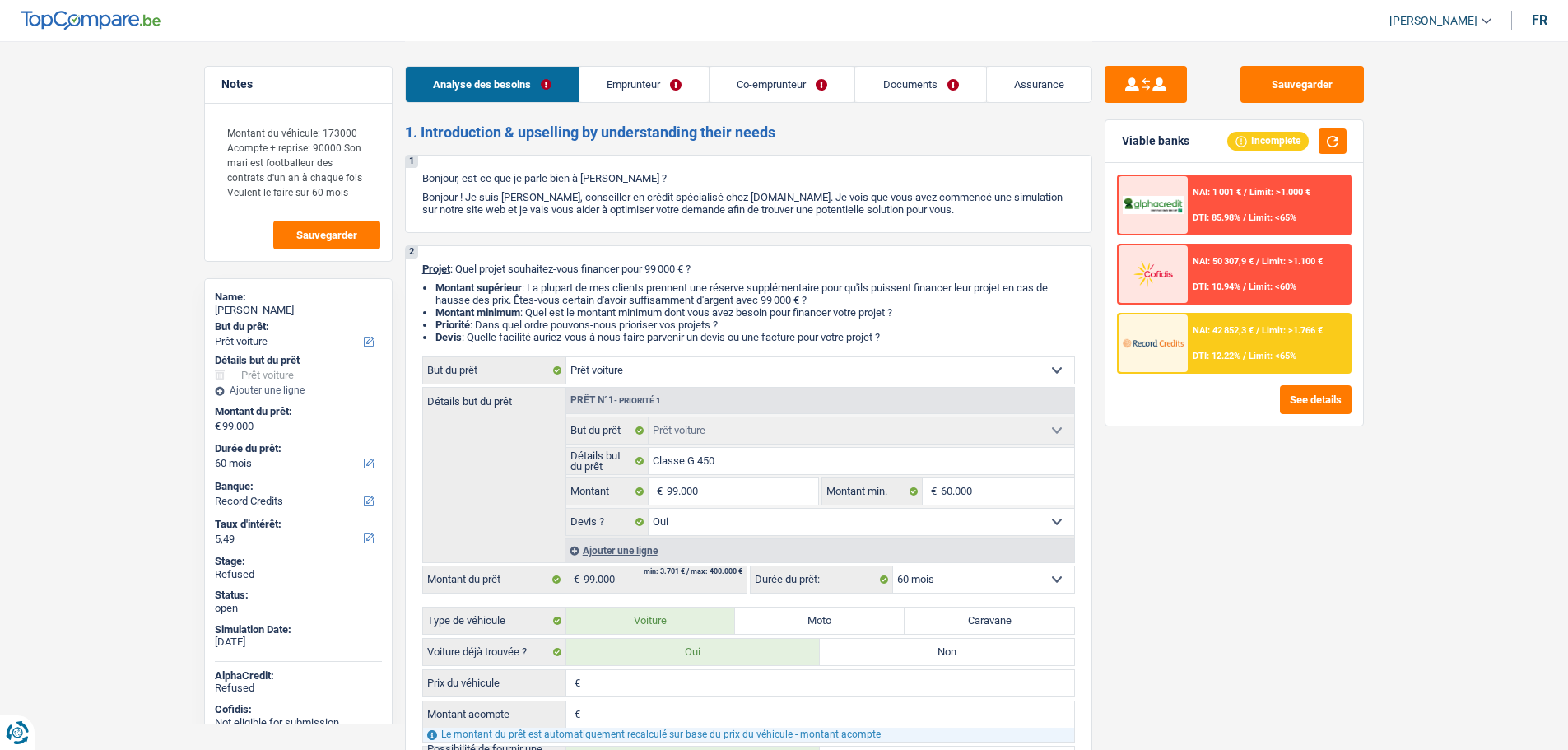
select select "car"
select select "60"
select select "record credits"
select select "car"
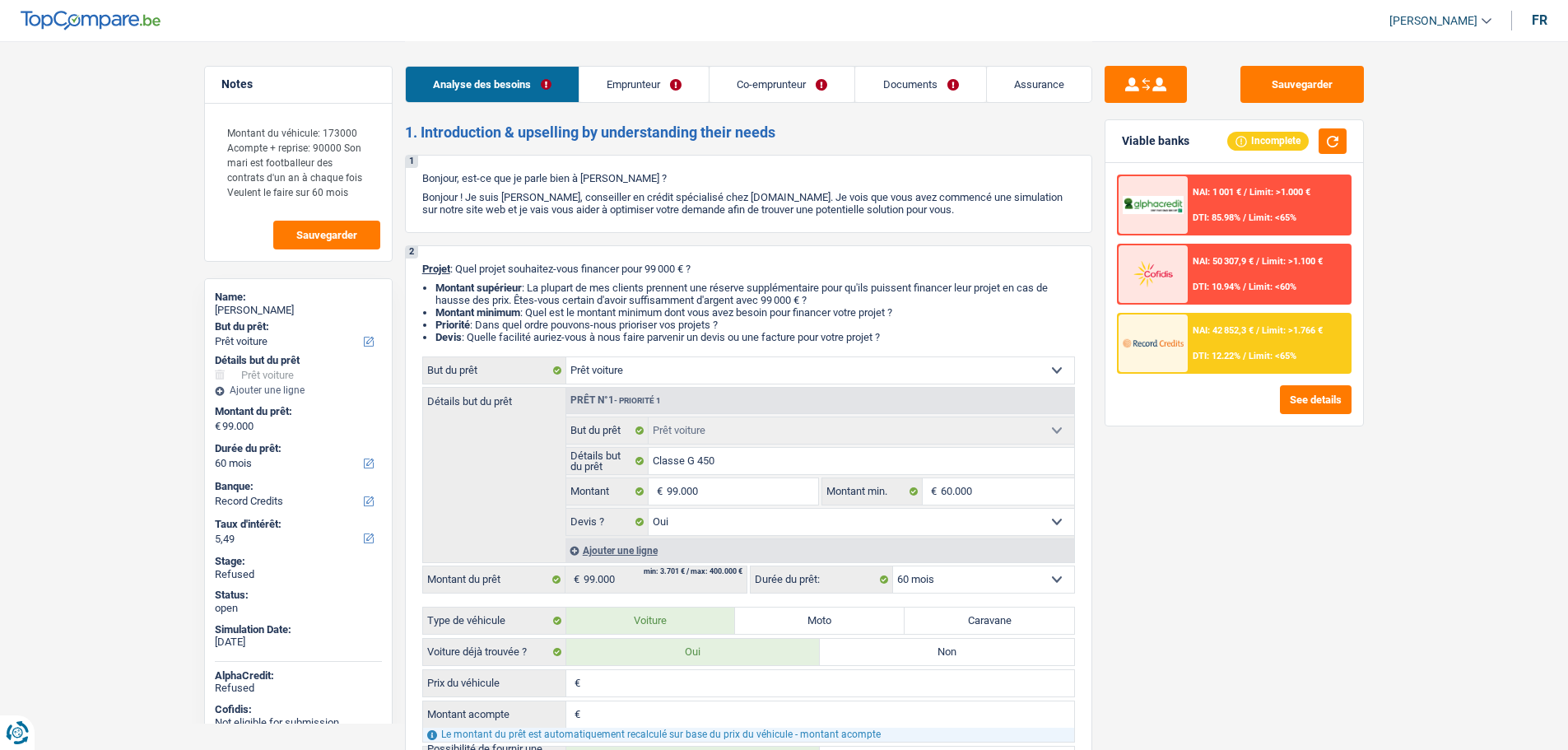
select select "car"
select select "yes"
select select "60"
select select "privateEmployee"
select select "housewife"
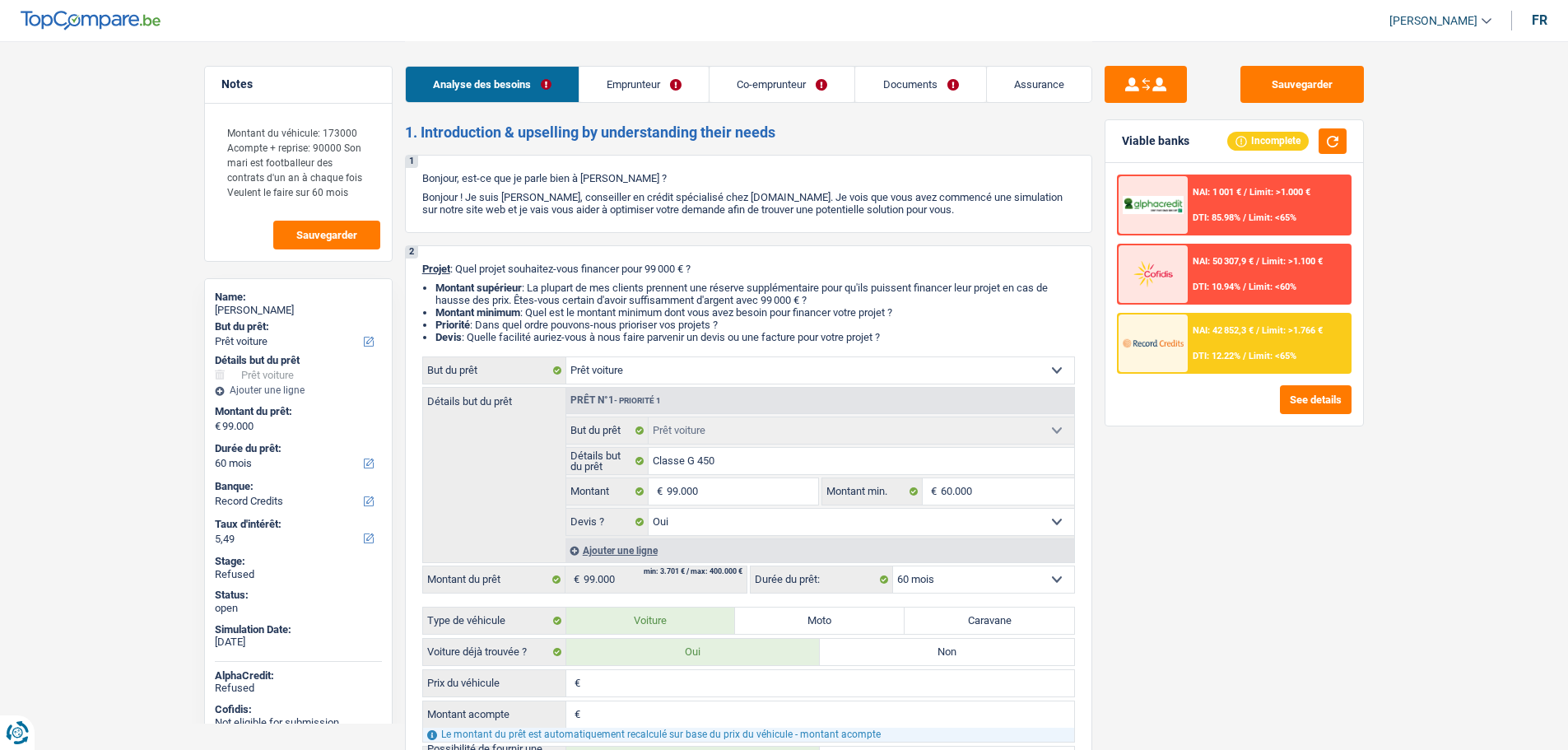
select select "netSalary"
select select "rentalIncome"
select select "familyAllowances"
select select "mealVouchers"
select select "netSalary"
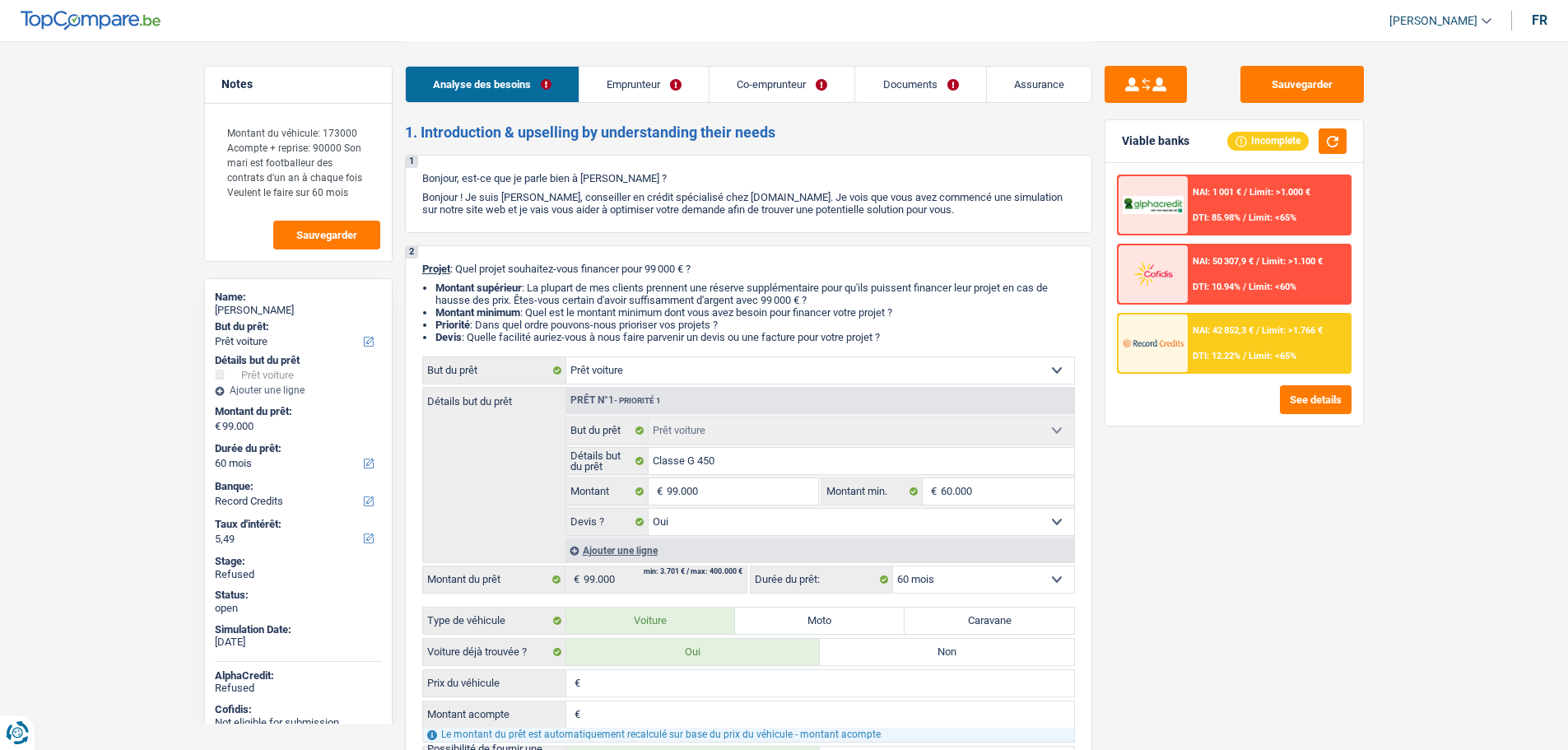
select select "ownerWithMortgage"
select select "mortgage"
select select "240"
select select "car"
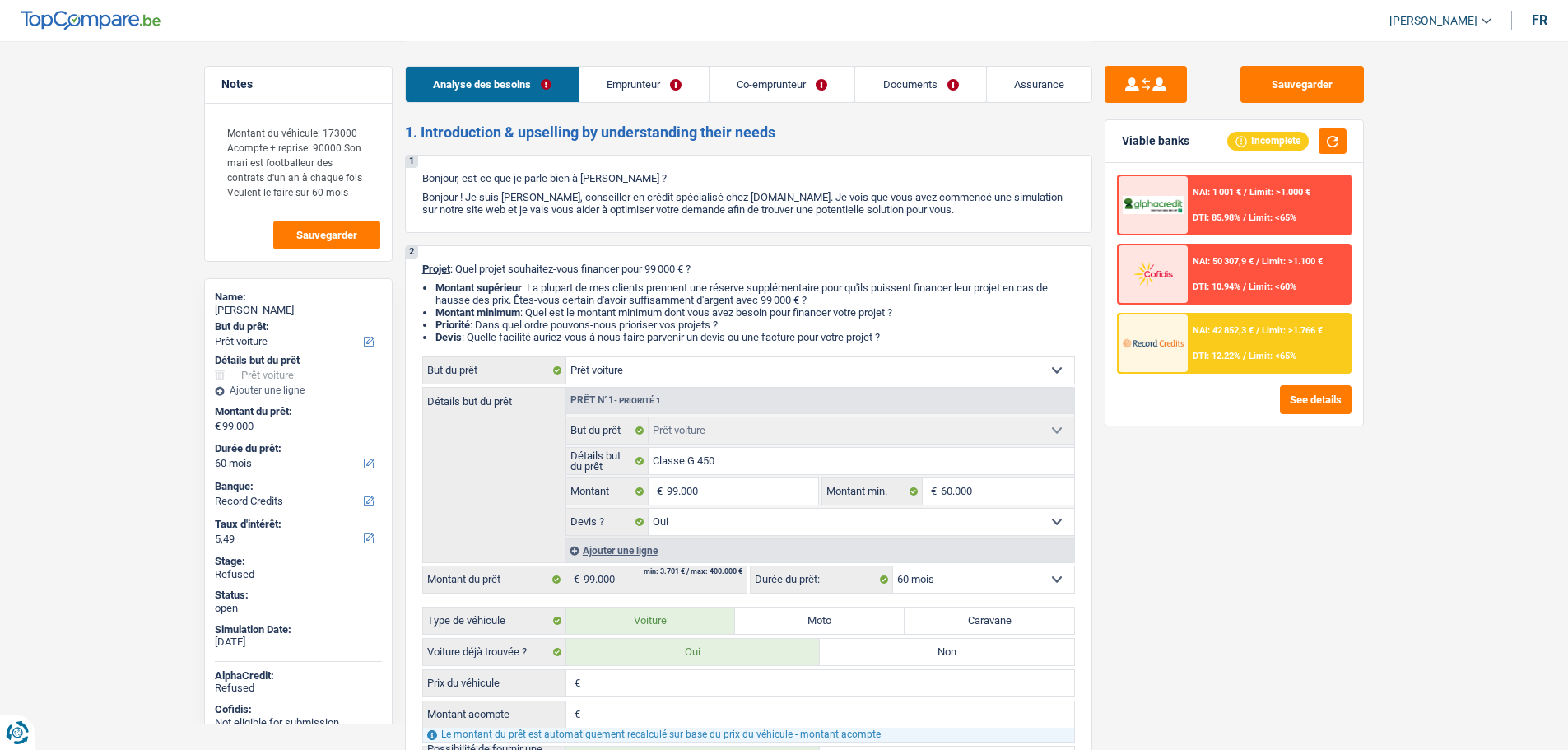
select select "yes"
select select "60"
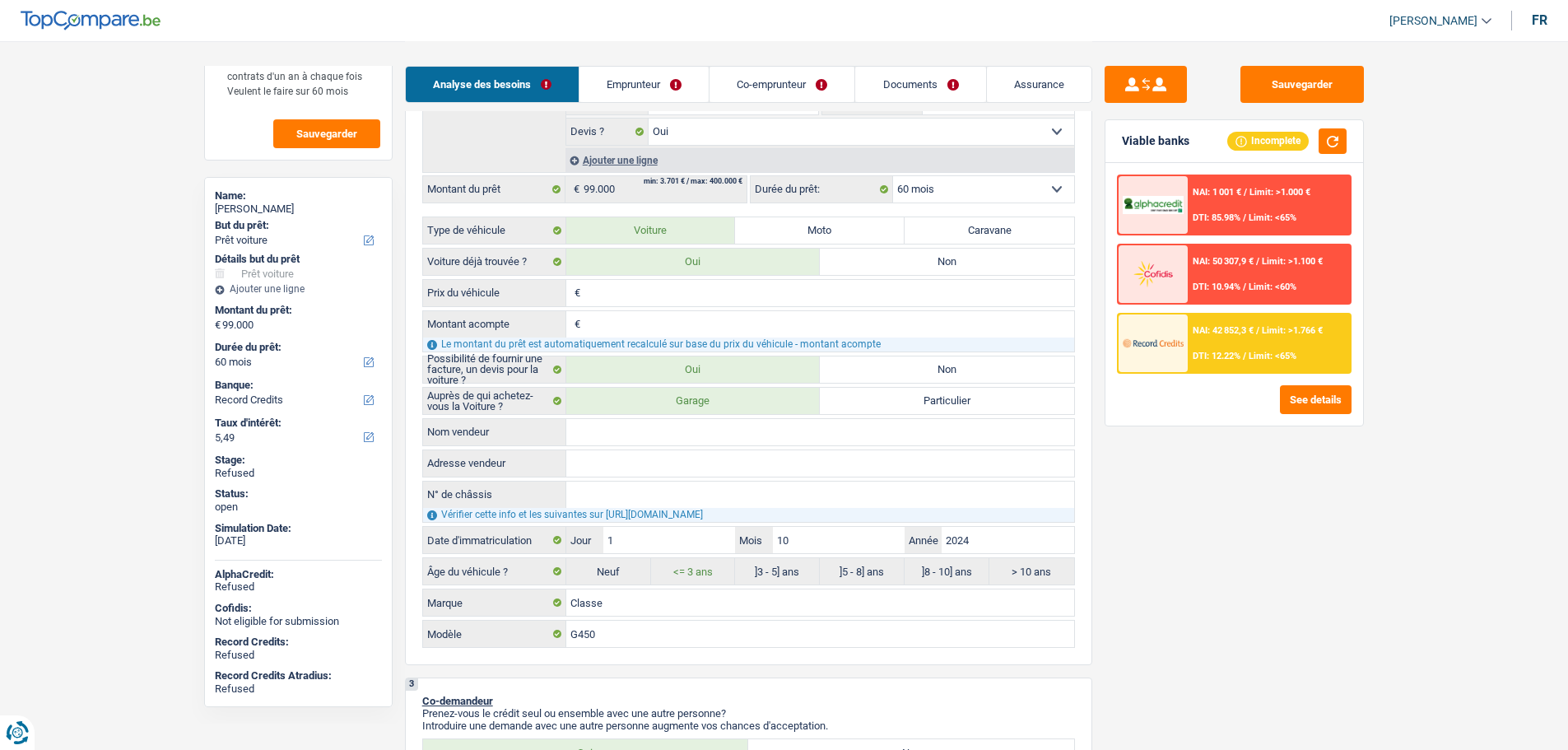
scroll to position [412, 0]
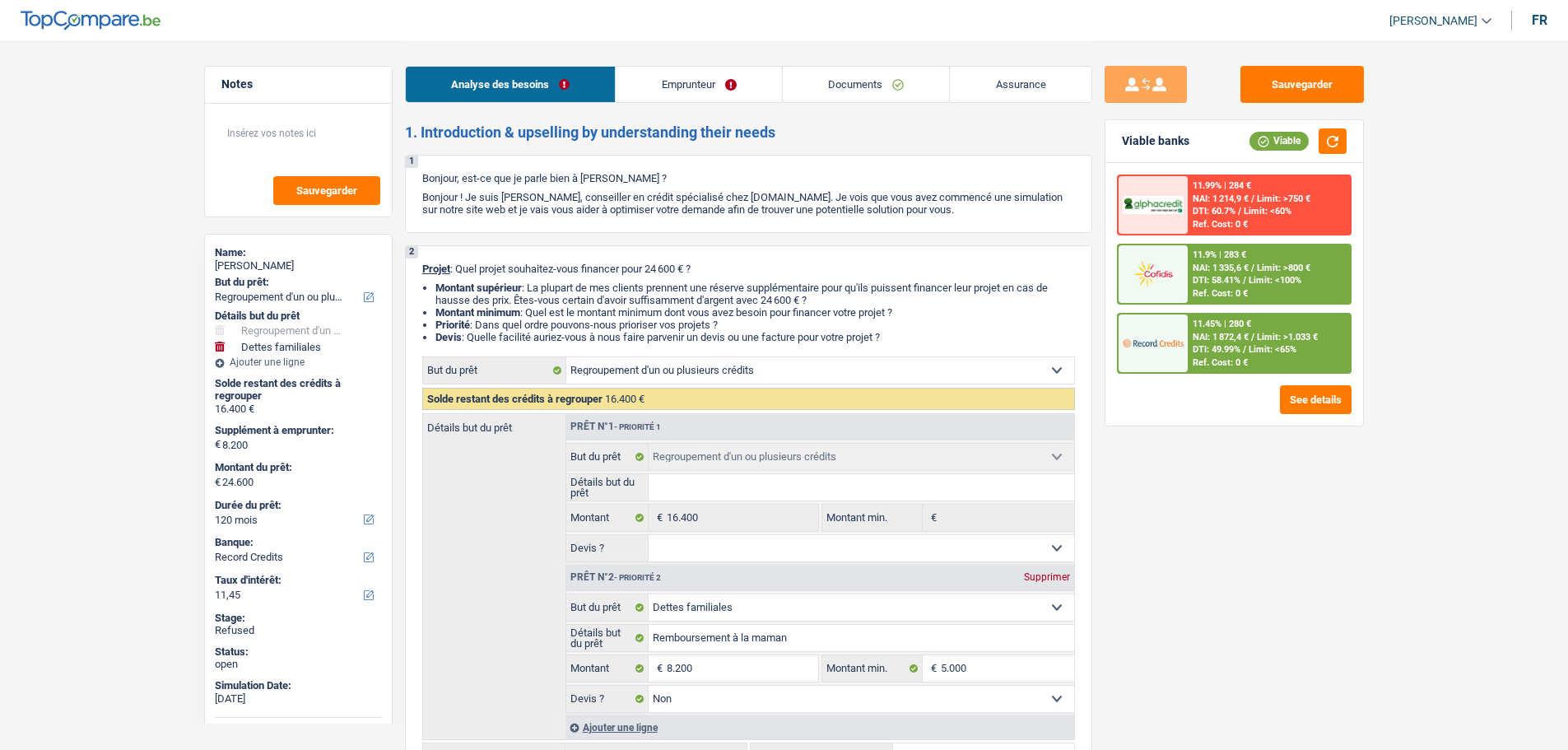
select select "refinancing"
select select "familyDebt"
select select "120"
select select "record credits"
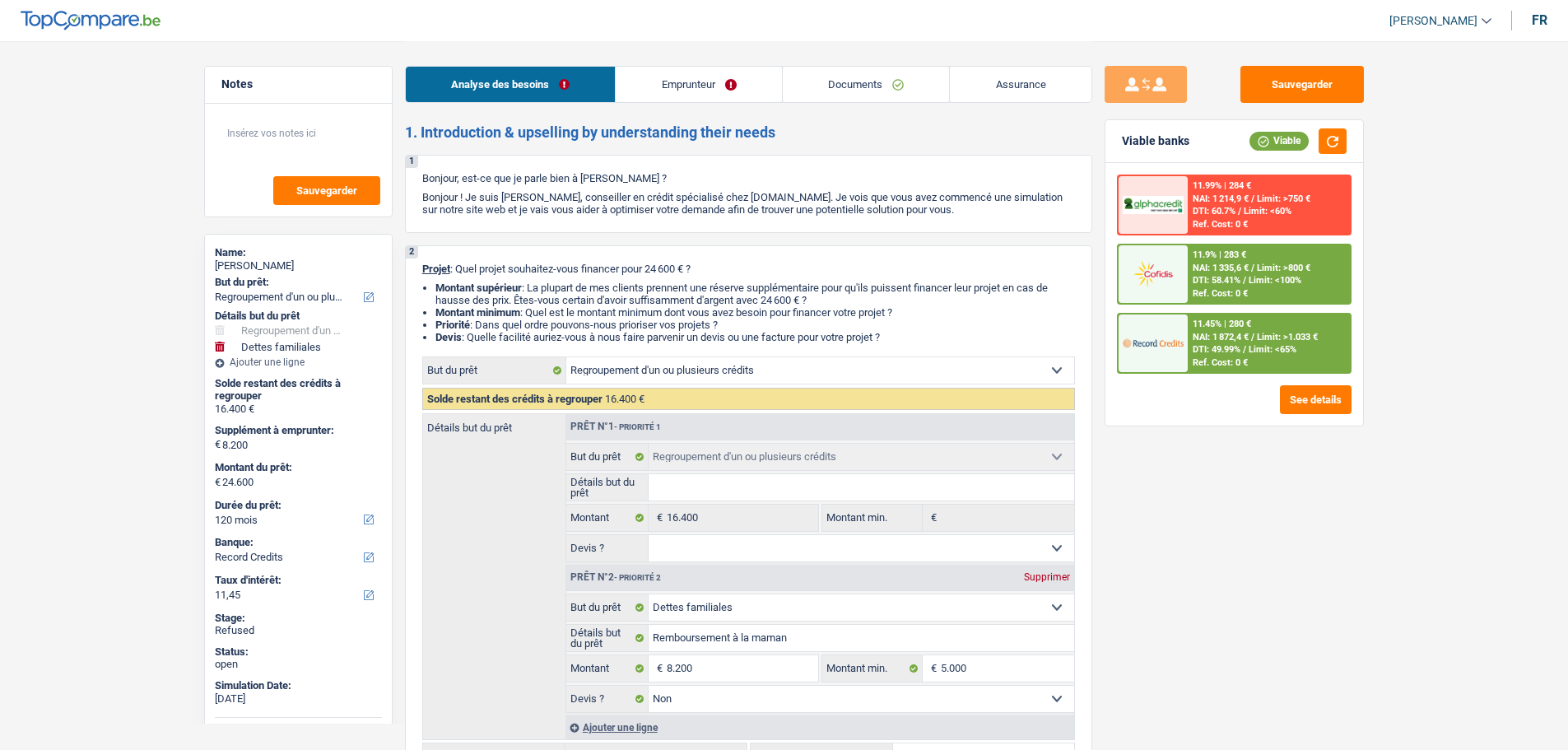
select select "refinancing"
select select "familyDebt"
select select "false"
select select "120"
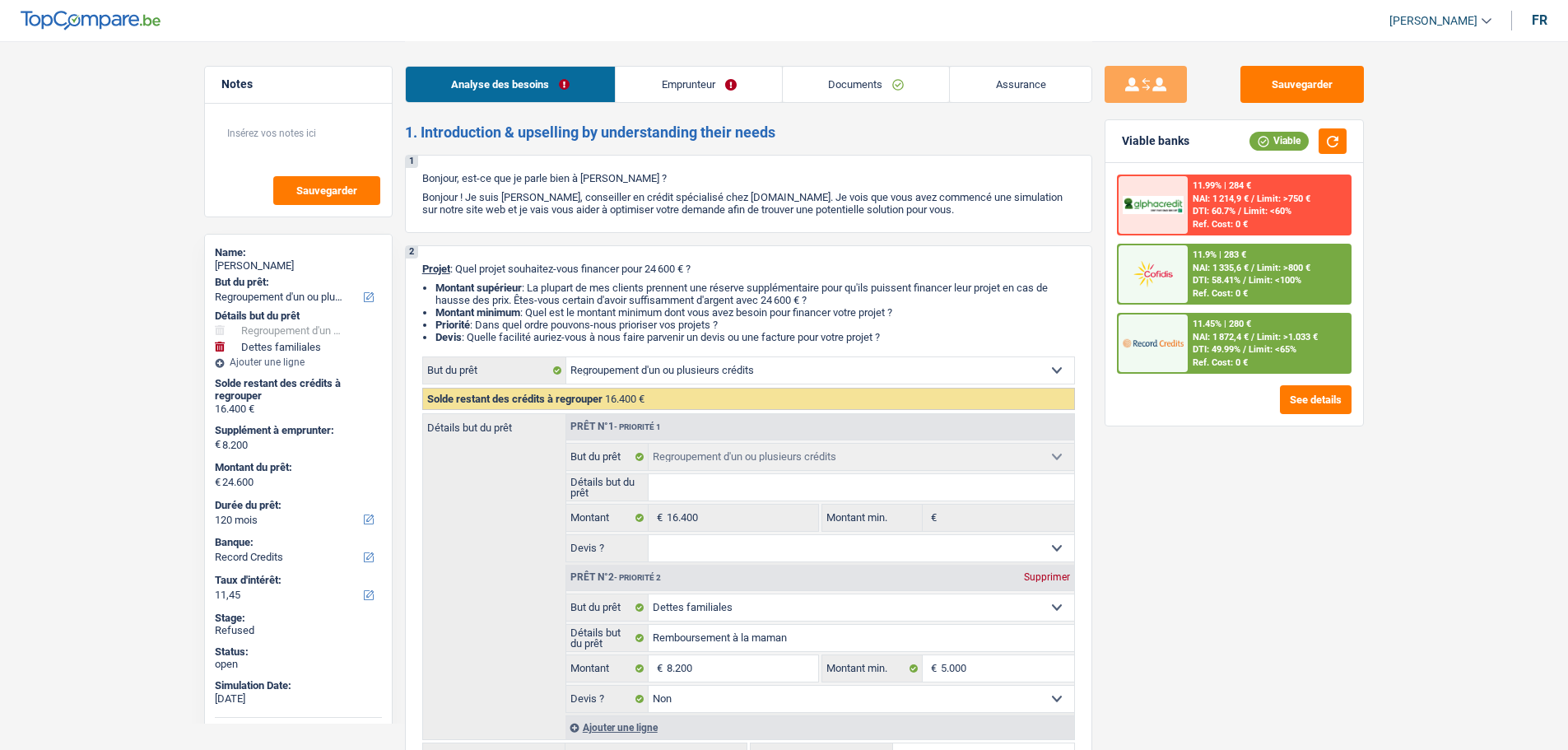
select select "privateEmployee"
select select "netSalary"
select select "mealVouchers"
select select "rents"
select select "personalLoan"
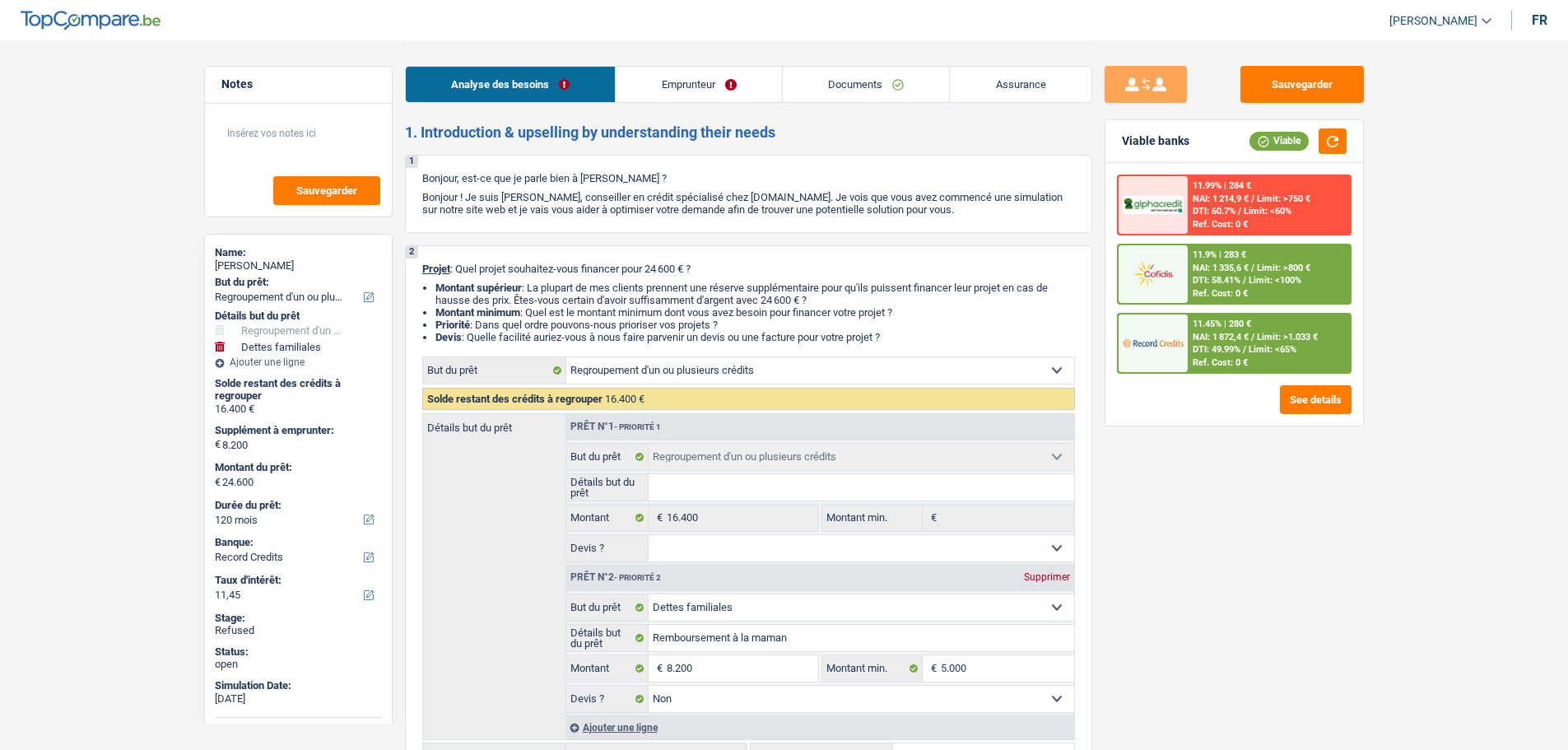
select select "other"
select select "120"
select select "cardOrCredit"
select select "personalLoan"
select select "other"
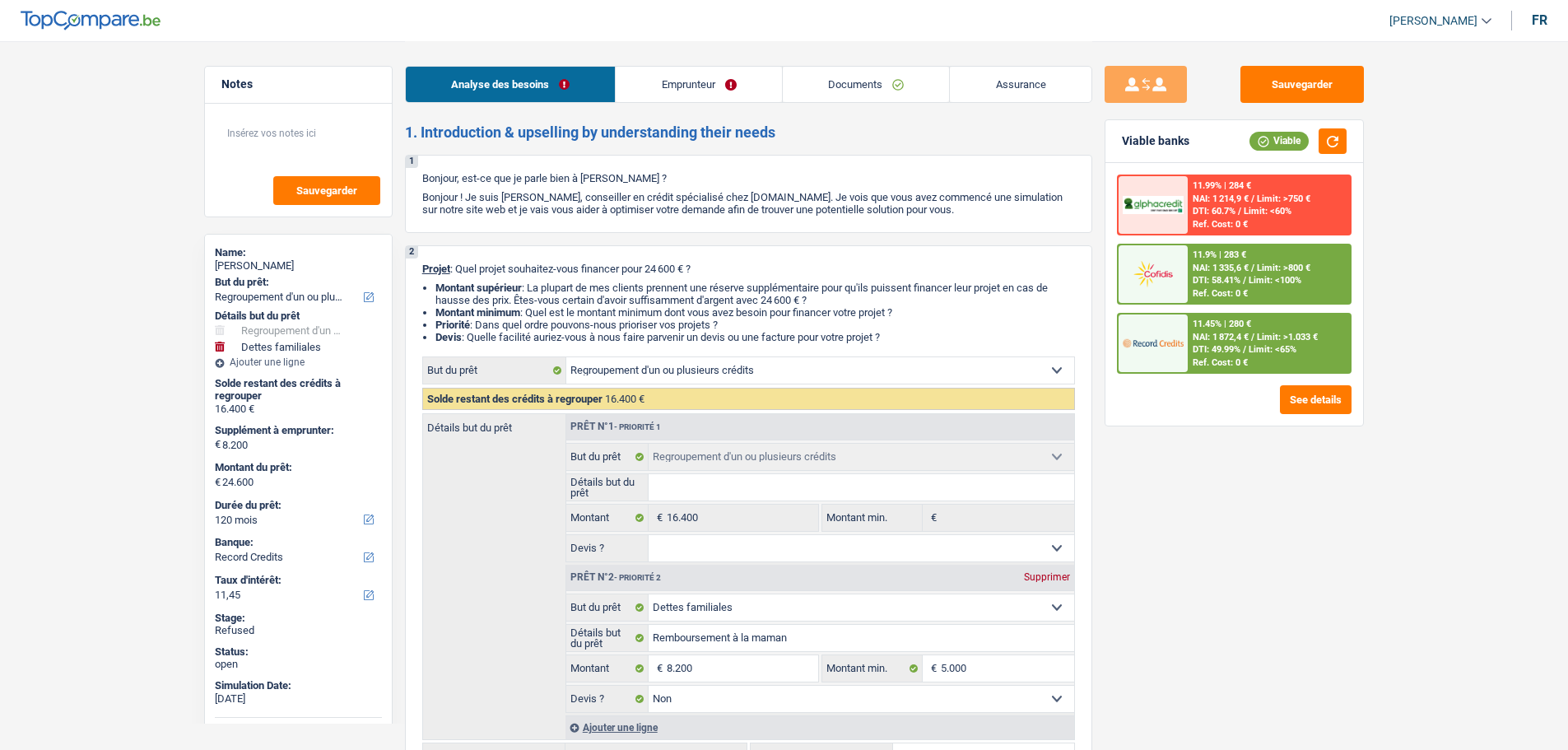
select select "36"
select select "personalLoan"
select select "other"
select select "36"
select select "cardOrCredit"
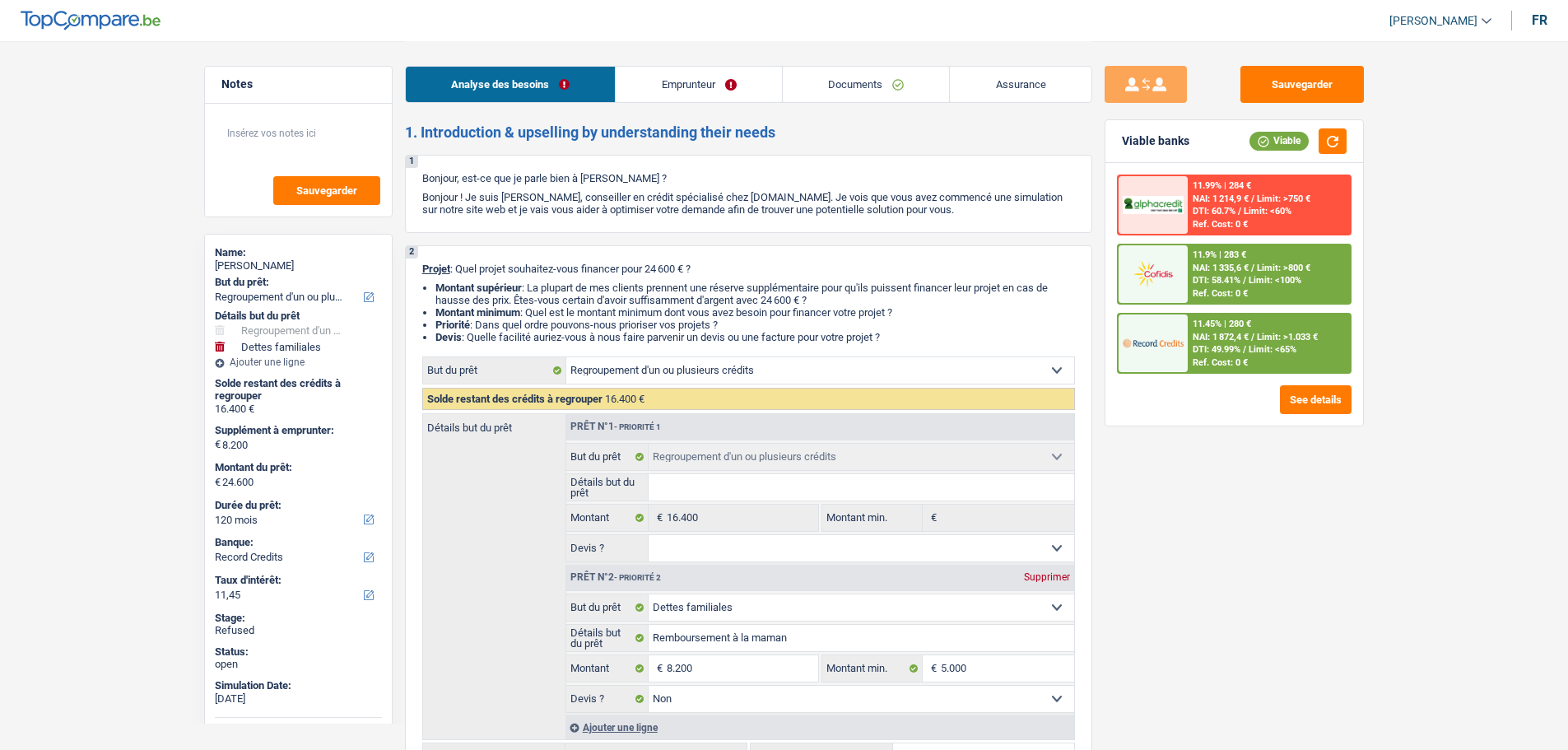
select select "refinancing"
select select "familyDebt"
select select "false"
select select "120"
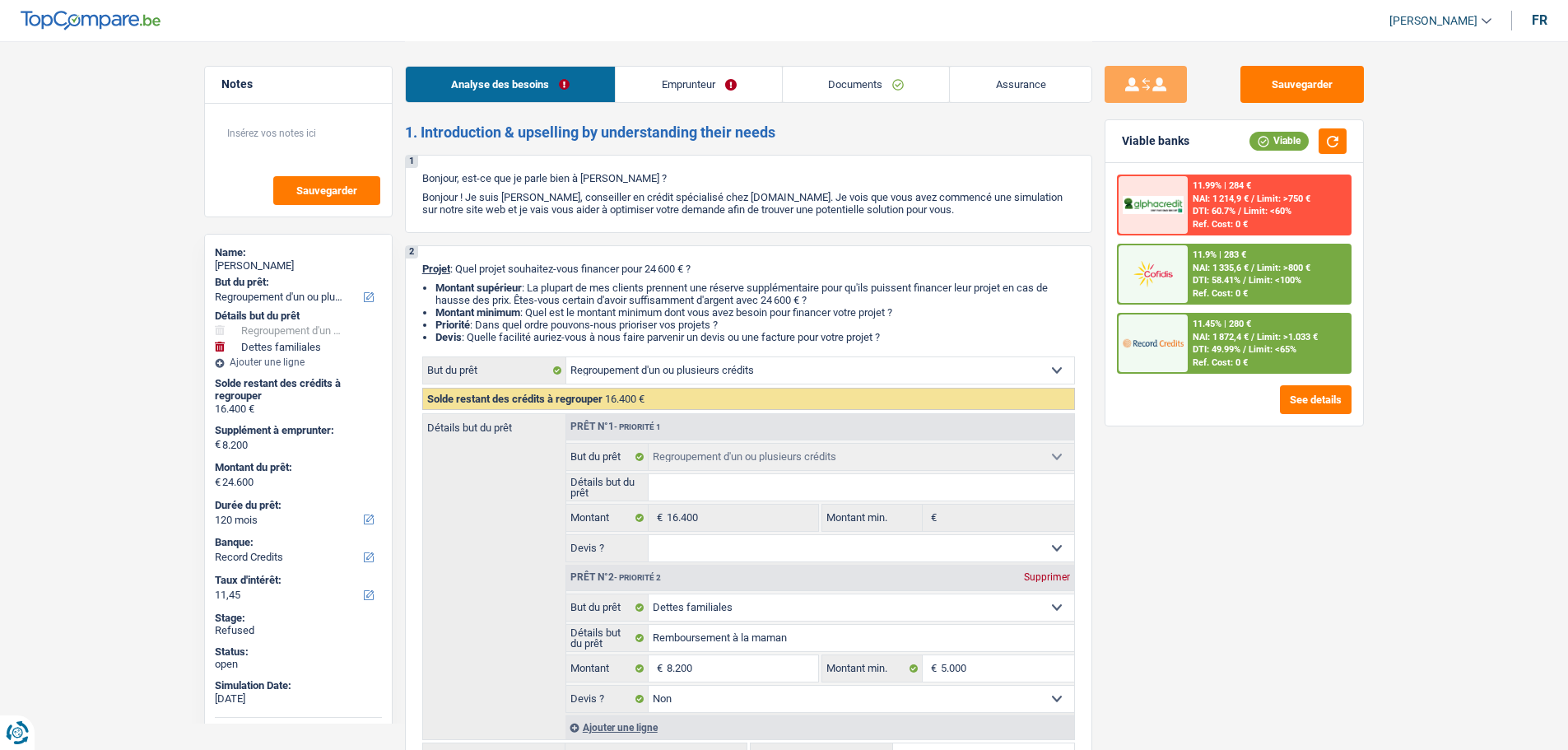
click at [1431, 30] on link "[PERSON_NAME]" at bounding box center [1434, 20] width 116 height 27
click at [1387, 146] on button "SO" at bounding box center [1403, 151] width 146 height 33
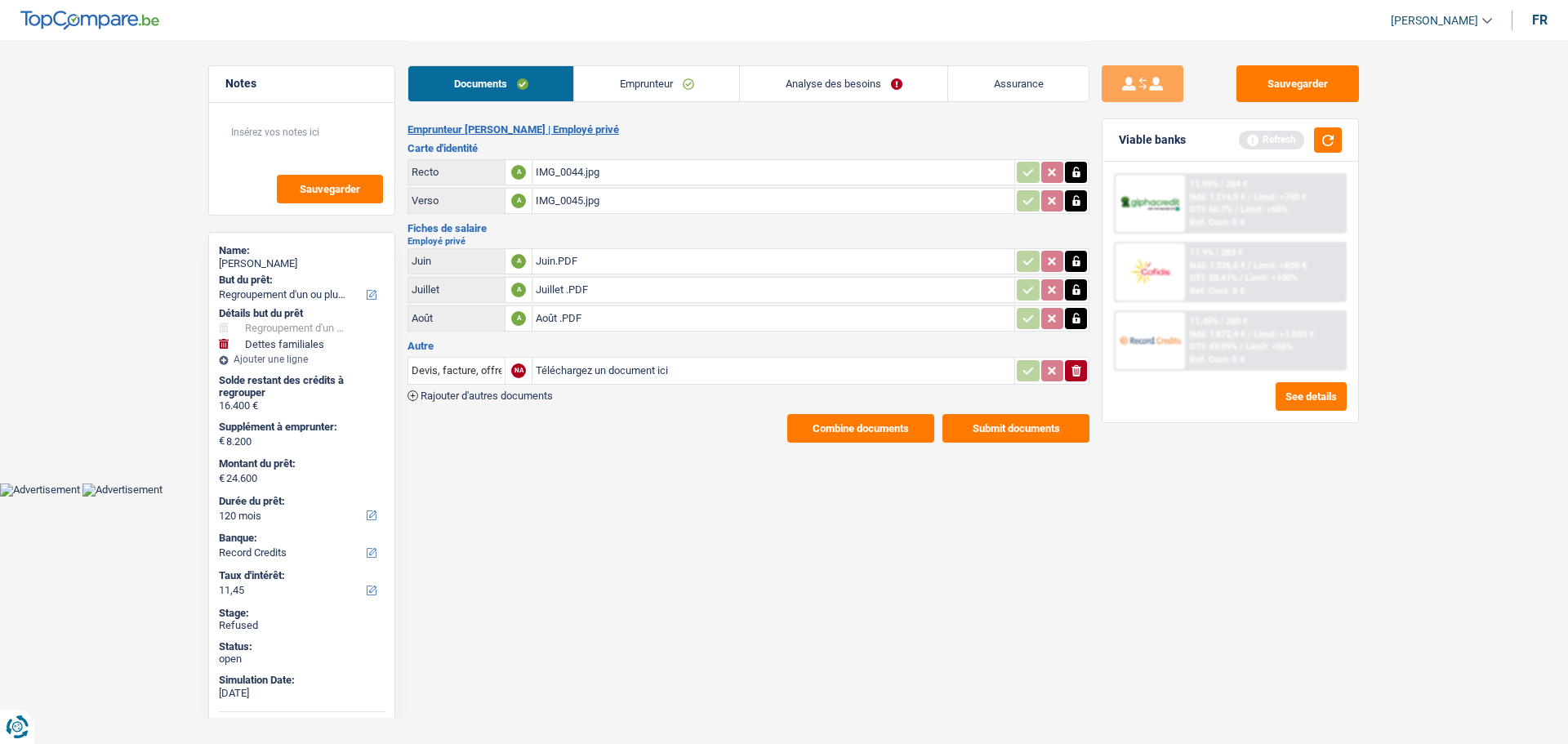
click at [273, 257] on div "[PERSON_NAME]" at bounding box center [301, 264] width 166 height 13
copy div "collin"
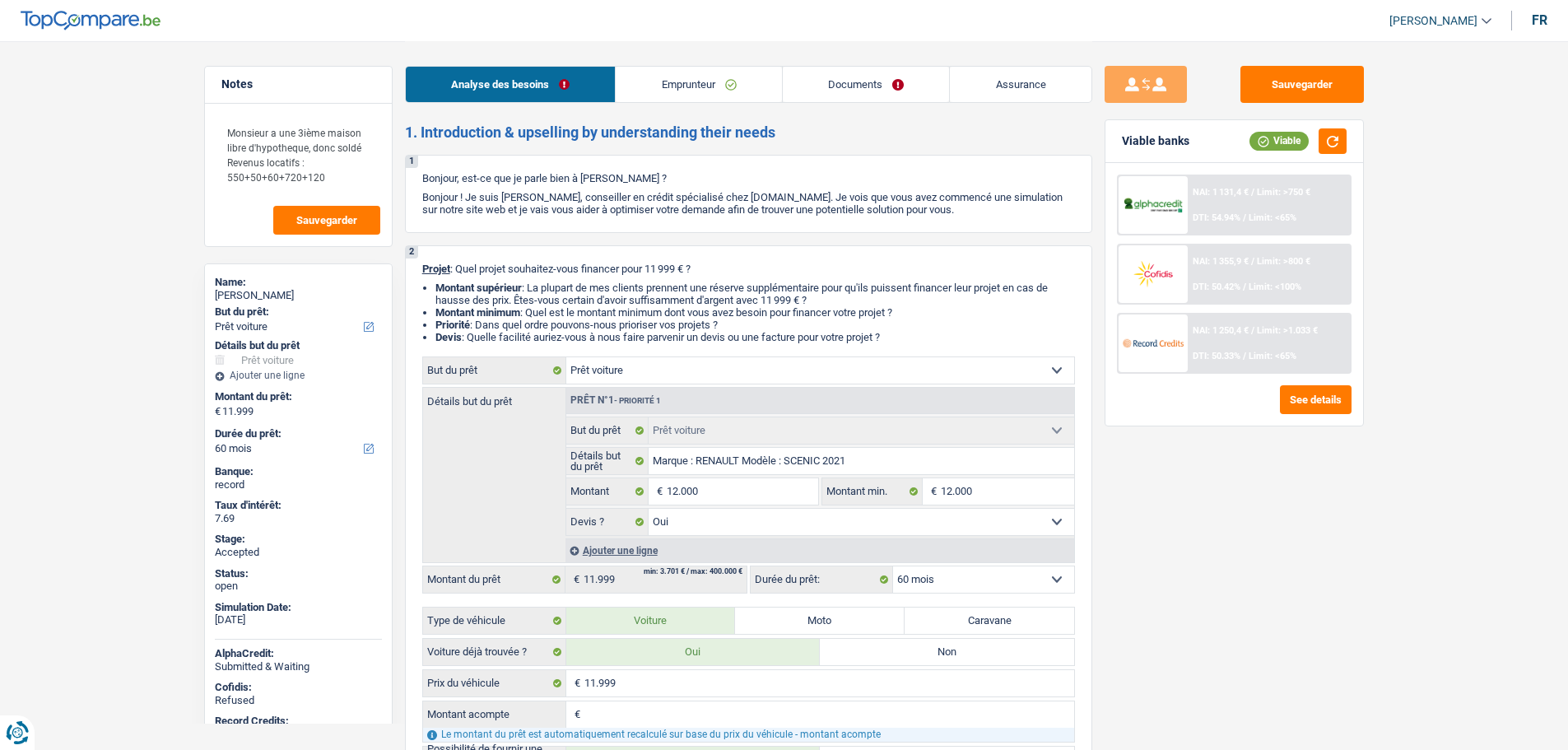
select select "car"
select select "60"
select select "car"
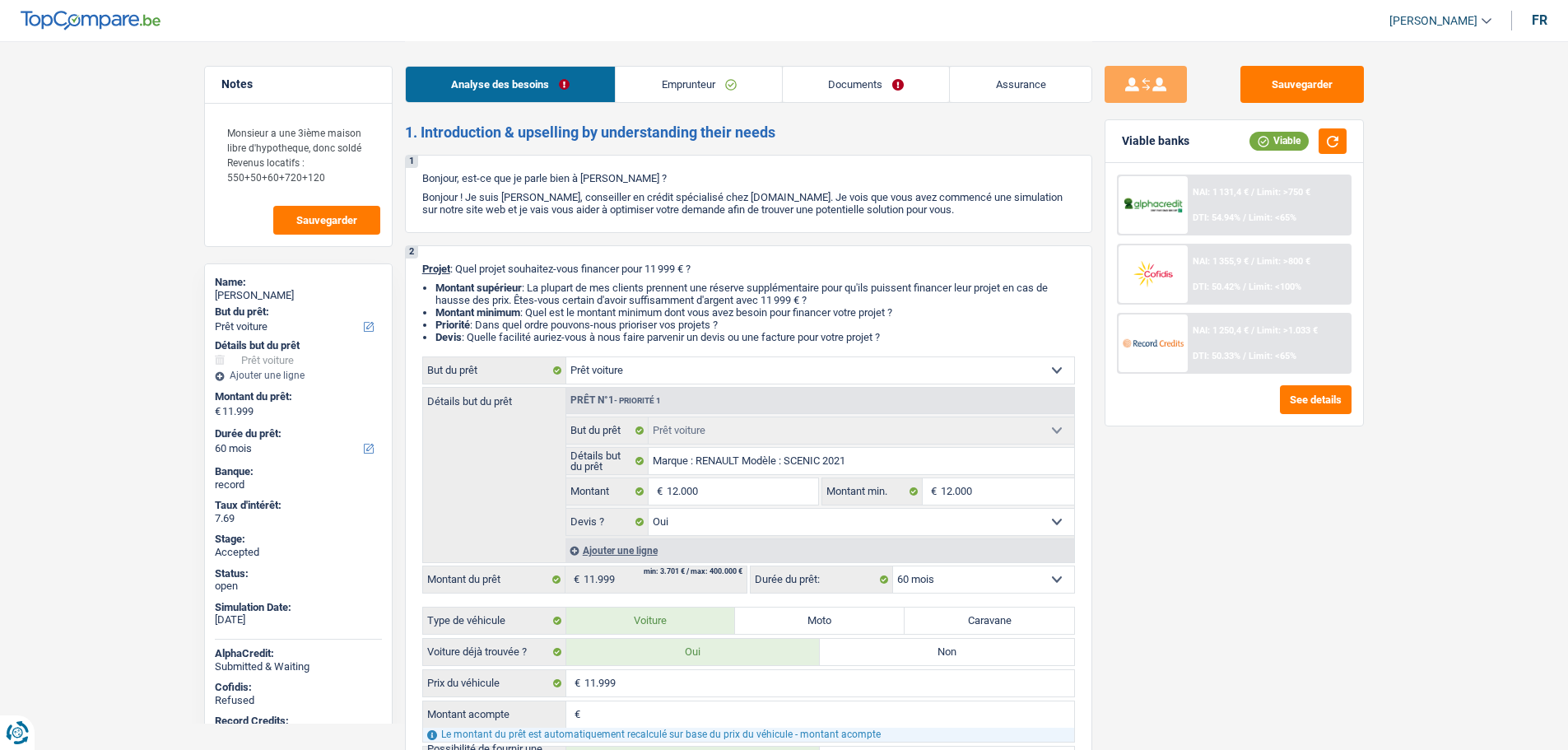
select select "yes"
select select "60"
select select "worker"
select select "netSalary"
select select "mealVouchers"
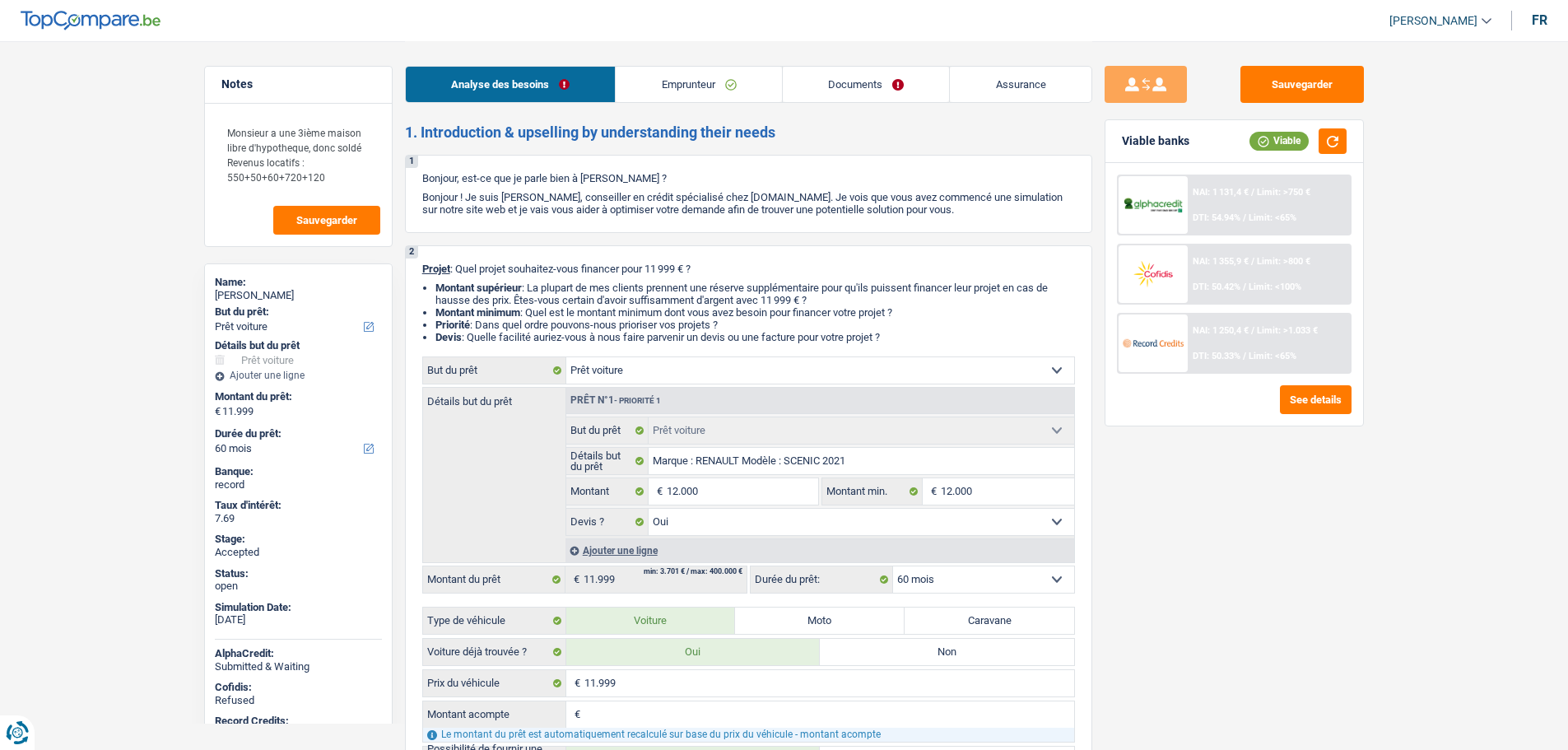
select select "rentalIncome"
select select "ownerWithMortgage"
select select "mortgage"
select select "300"
select select "mortgage"
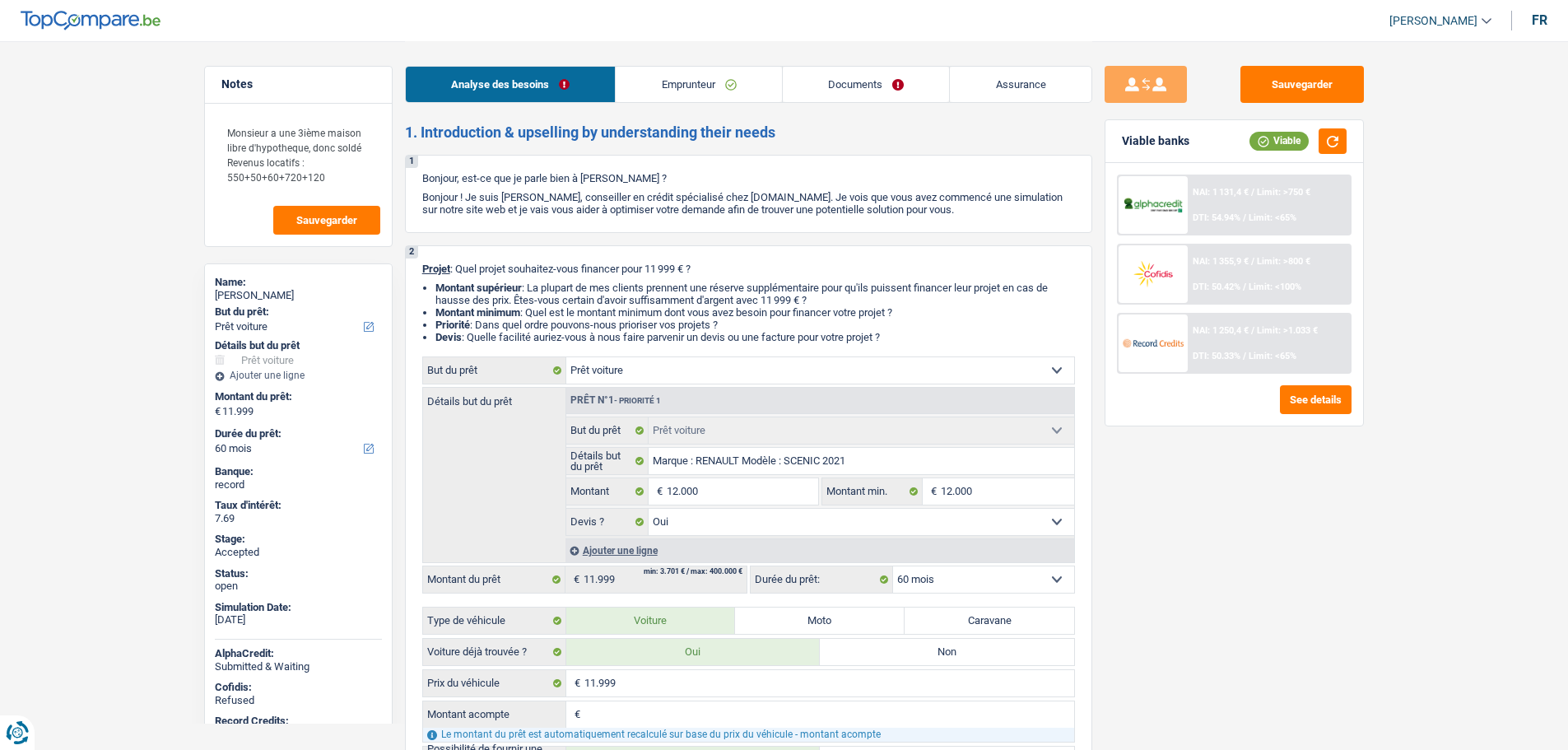
select select "300"
select select "car"
select select "yes"
select select "60"
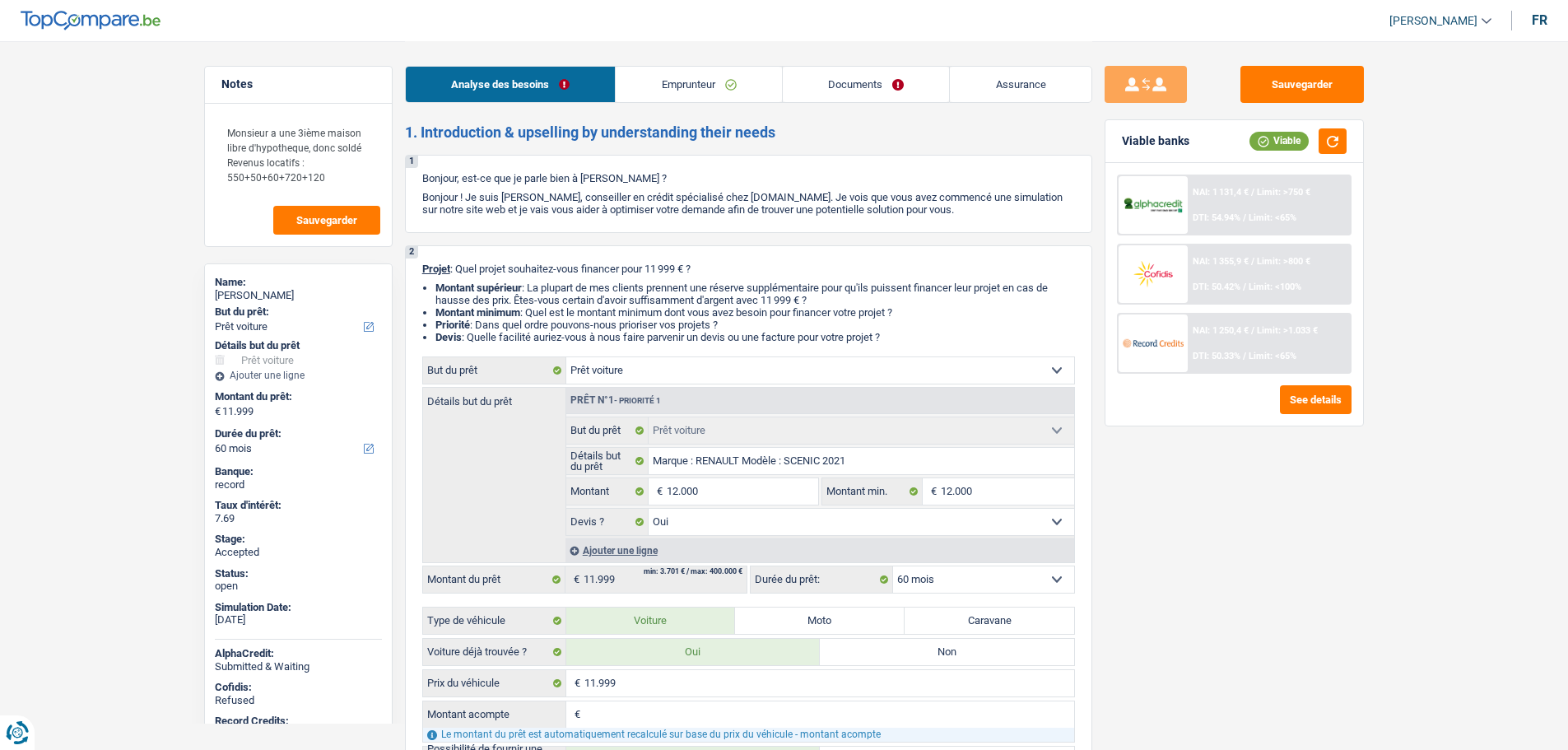
click at [1020, 86] on link "Assurance" at bounding box center [1020, 84] width 142 height 35
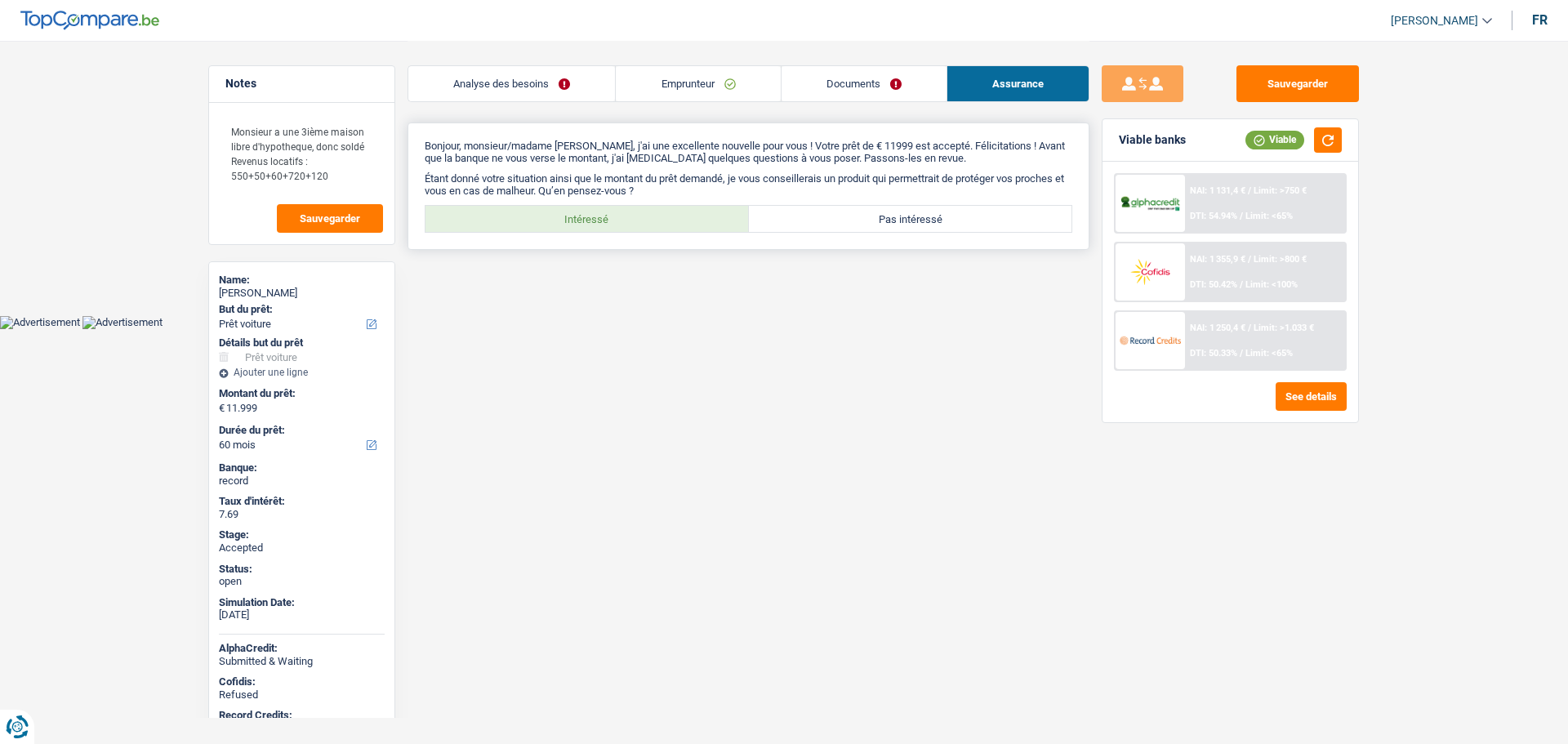
click at [595, 218] on label "Intéressé" at bounding box center [587, 219] width 323 height 26
click at [595, 218] on input "Intéressé" at bounding box center [587, 219] width 323 height 26
radio input "true"
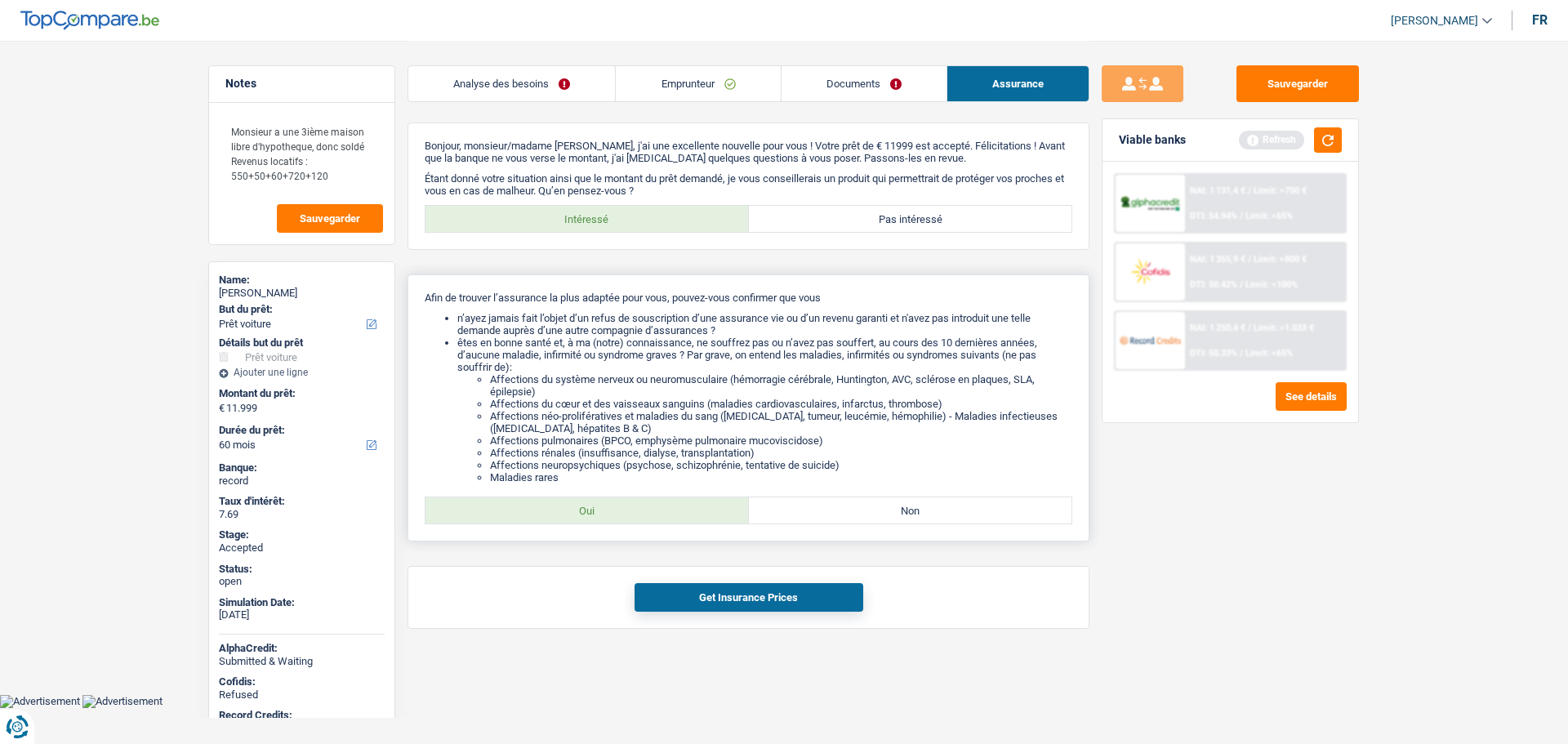
click at [631, 499] on label "Oui" at bounding box center [587, 511] width 323 height 26
click at [631, 499] on input "Oui" at bounding box center [587, 511] width 323 height 26
radio input "true"
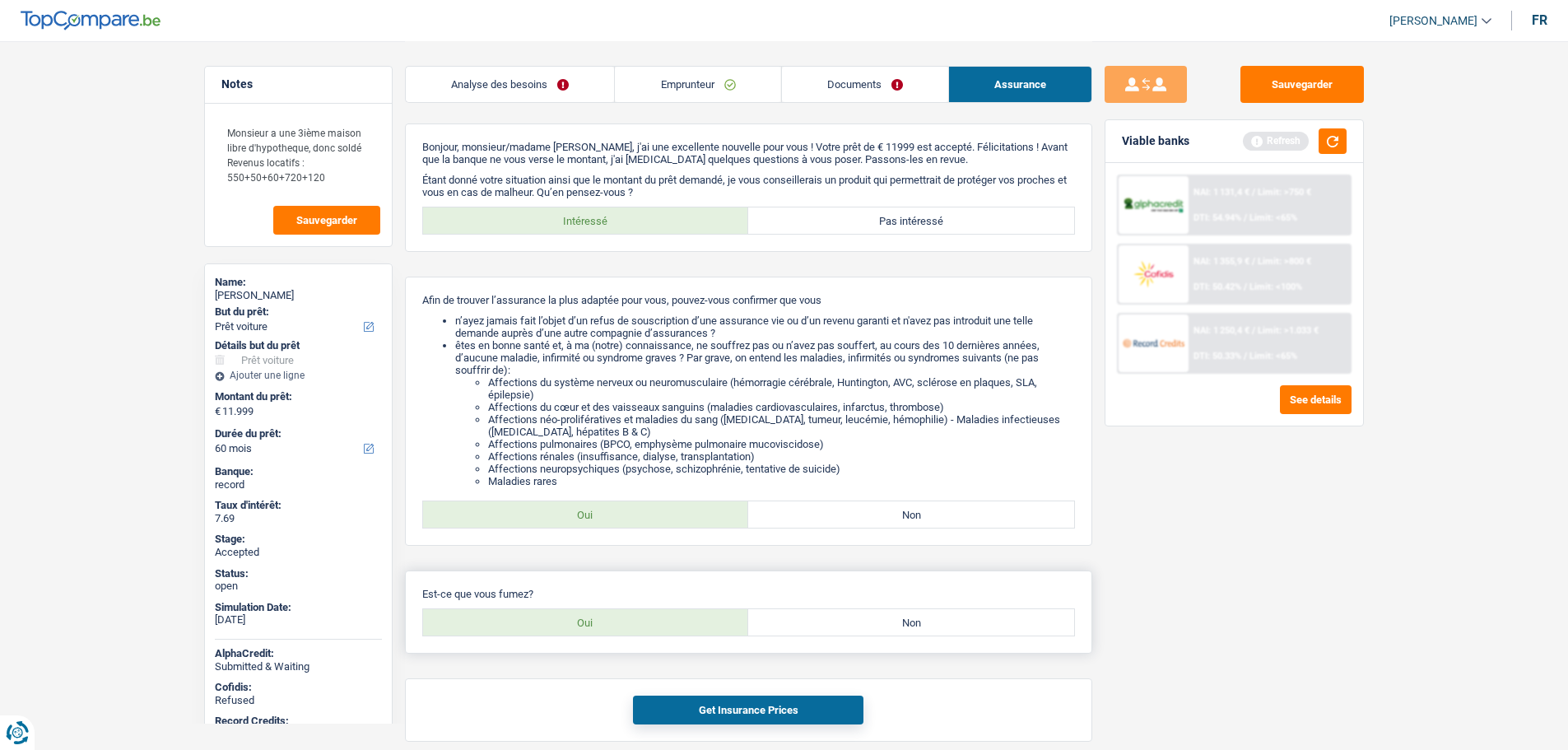
click at [622, 615] on label "Oui" at bounding box center [586, 622] width 326 height 26
click at [622, 615] on input "Oui" at bounding box center [586, 622] width 326 height 26
radio input "true"
click at [699, 719] on button "Get Insurance Prices" at bounding box center [748, 710] width 230 height 29
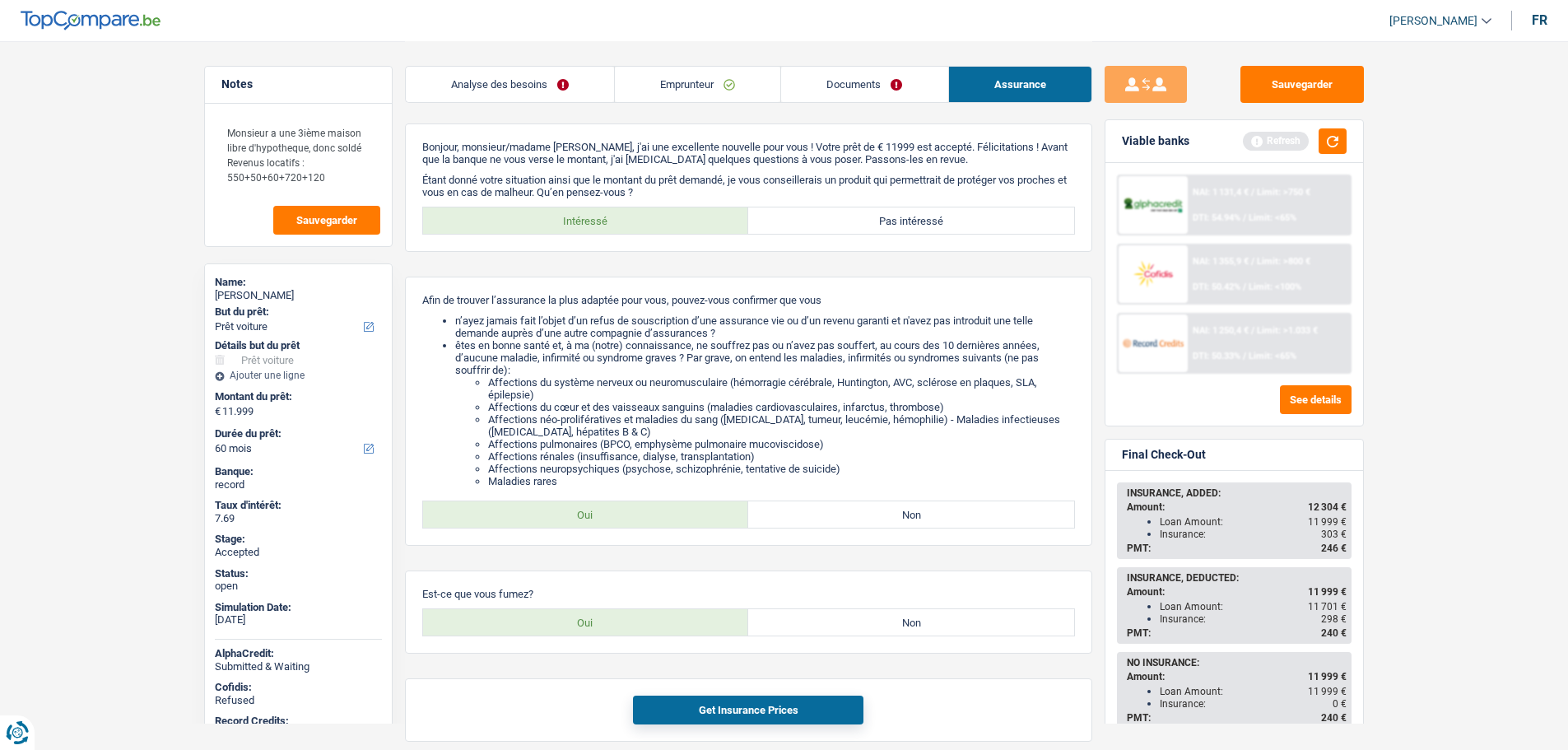
click at [492, 82] on link "Analyse des besoins" at bounding box center [510, 84] width 208 height 35
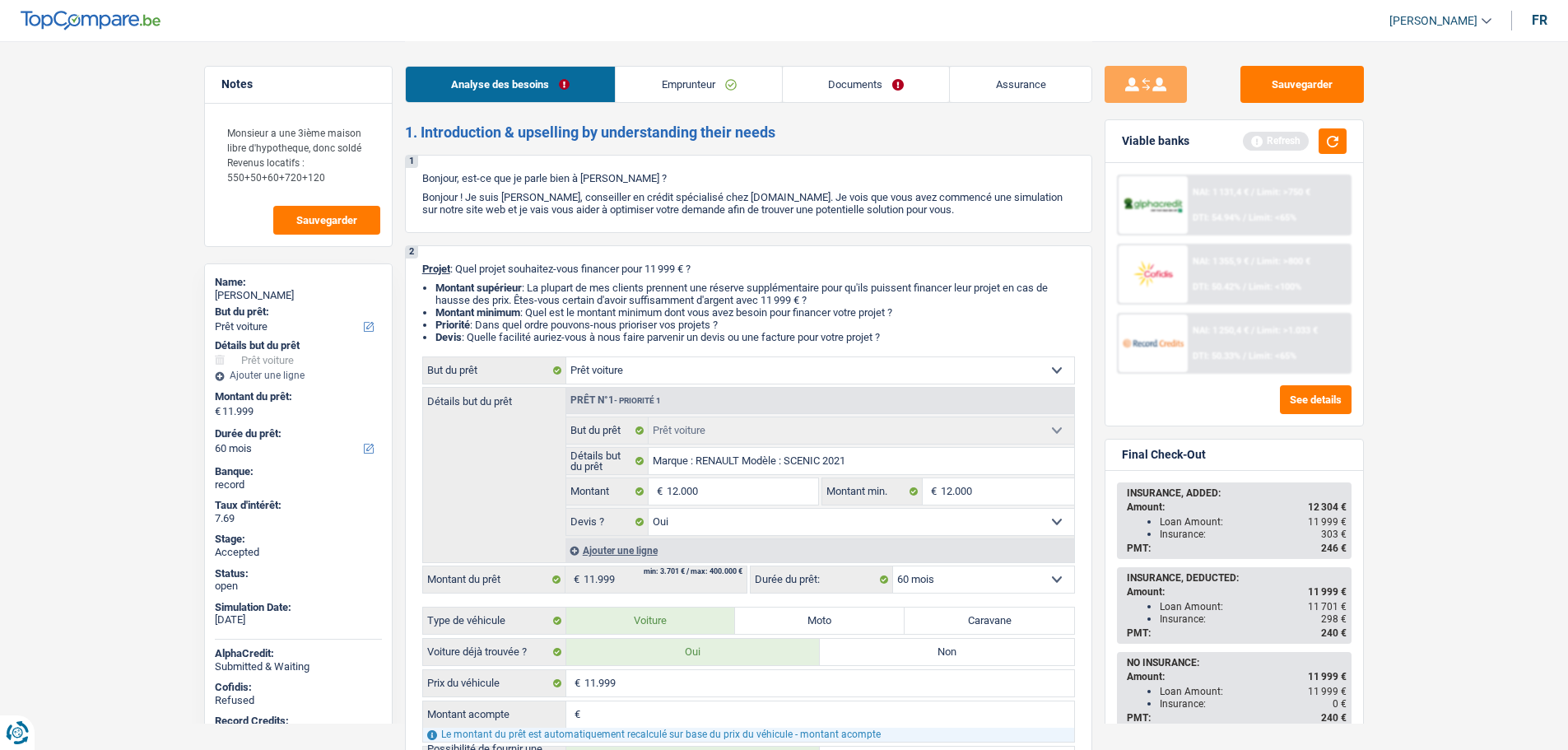
click at [1412, 18] on span "[PERSON_NAME]" at bounding box center [1433, 20] width 88 height 14
click at [1389, 141] on button "SO" at bounding box center [1403, 151] width 146 height 33
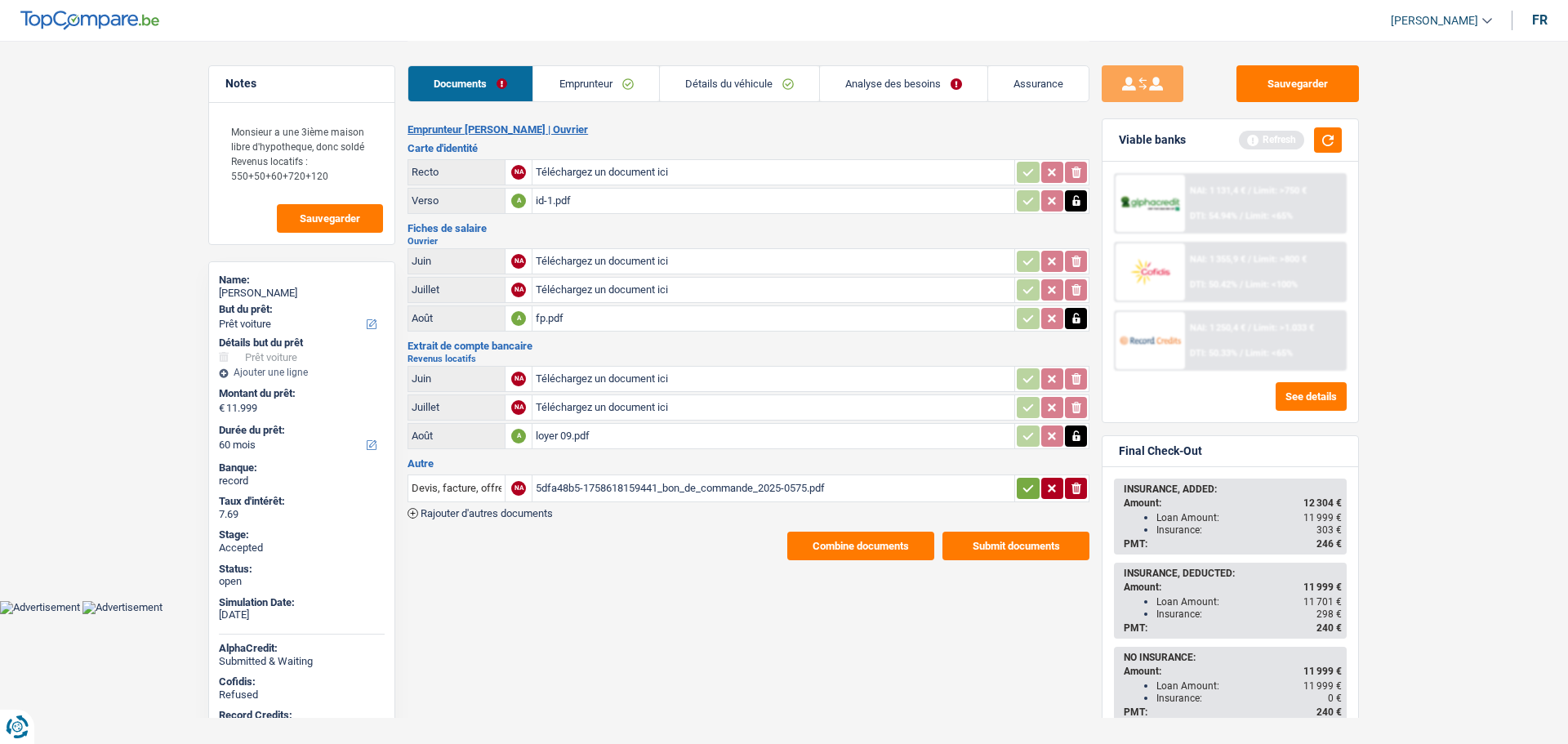
click at [612, 82] on link "Emprunteur" at bounding box center [596, 84] width 125 height 35
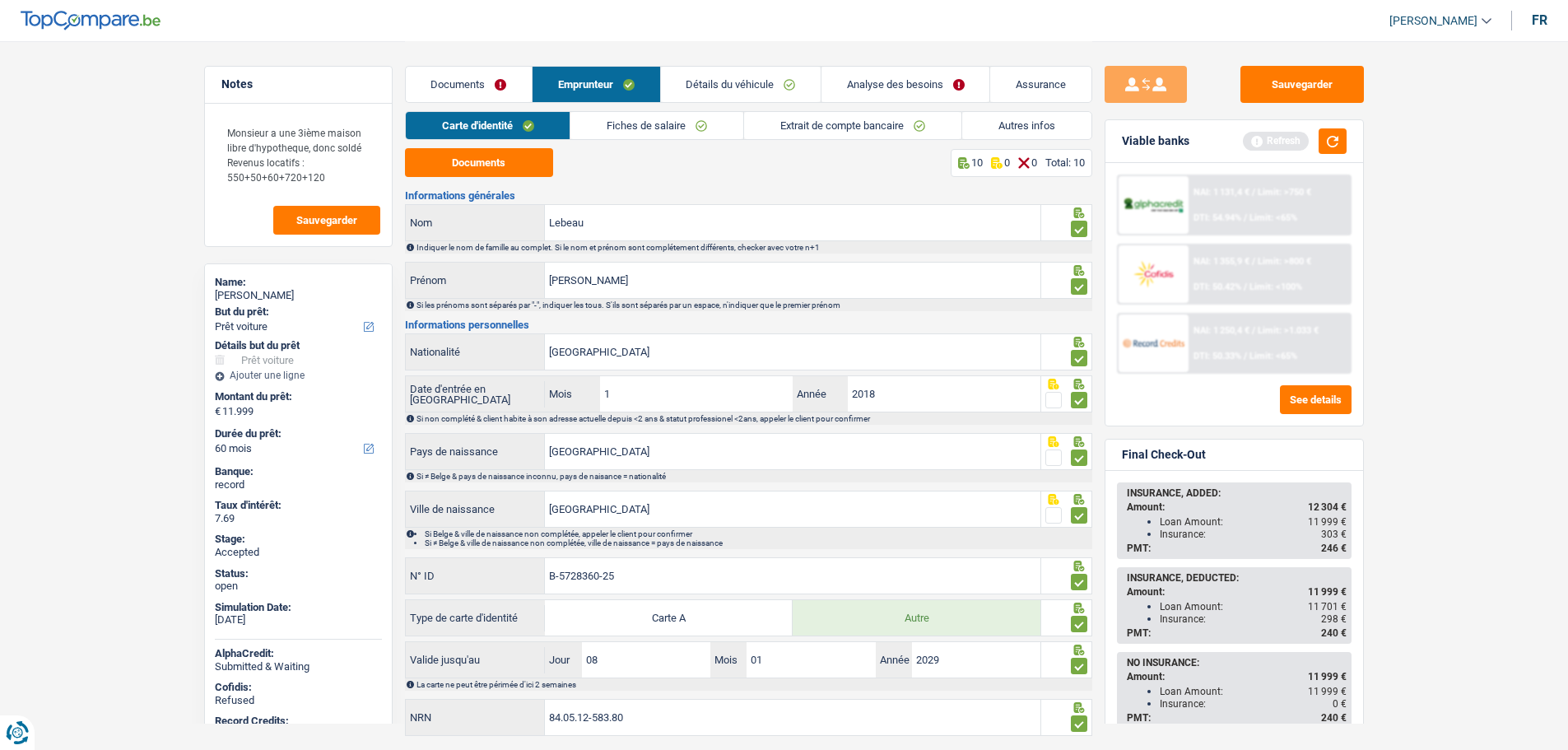
click at [451, 65] on div "Documents Emprunteur Détails du véhicule Analyse des besoins Assurance" at bounding box center [749, 76] width 688 height 70
drag, startPoint x: 454, startPoint y: 84, endPoint x: 529, endPoint y: 174, distance: 117.2
click at [454, 85] on link "Documents" at bounding box center [469, 84] width 126 height 35
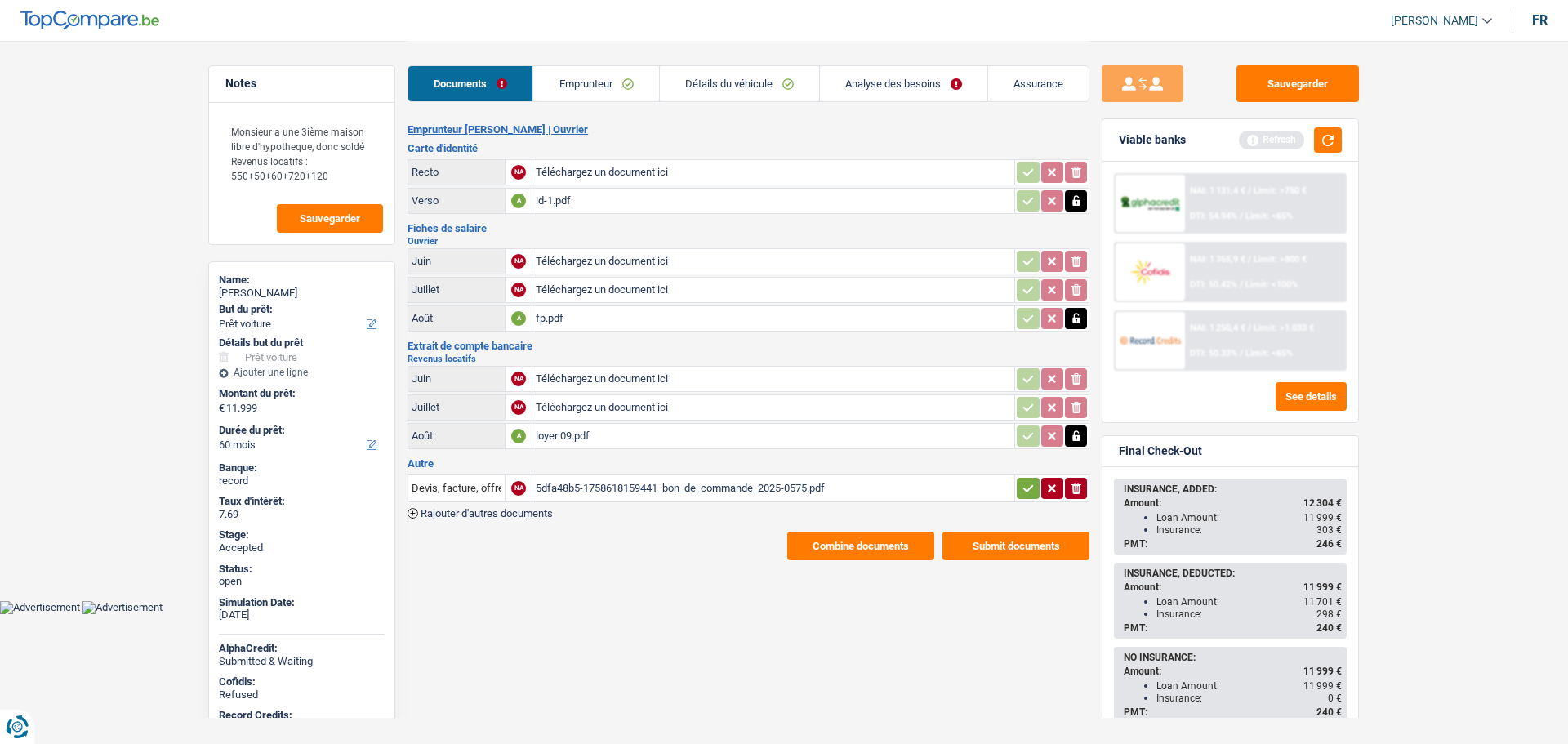
click at [845, 545] on button "Combine documents" at bounding box center [860, 546] width 147 height 28
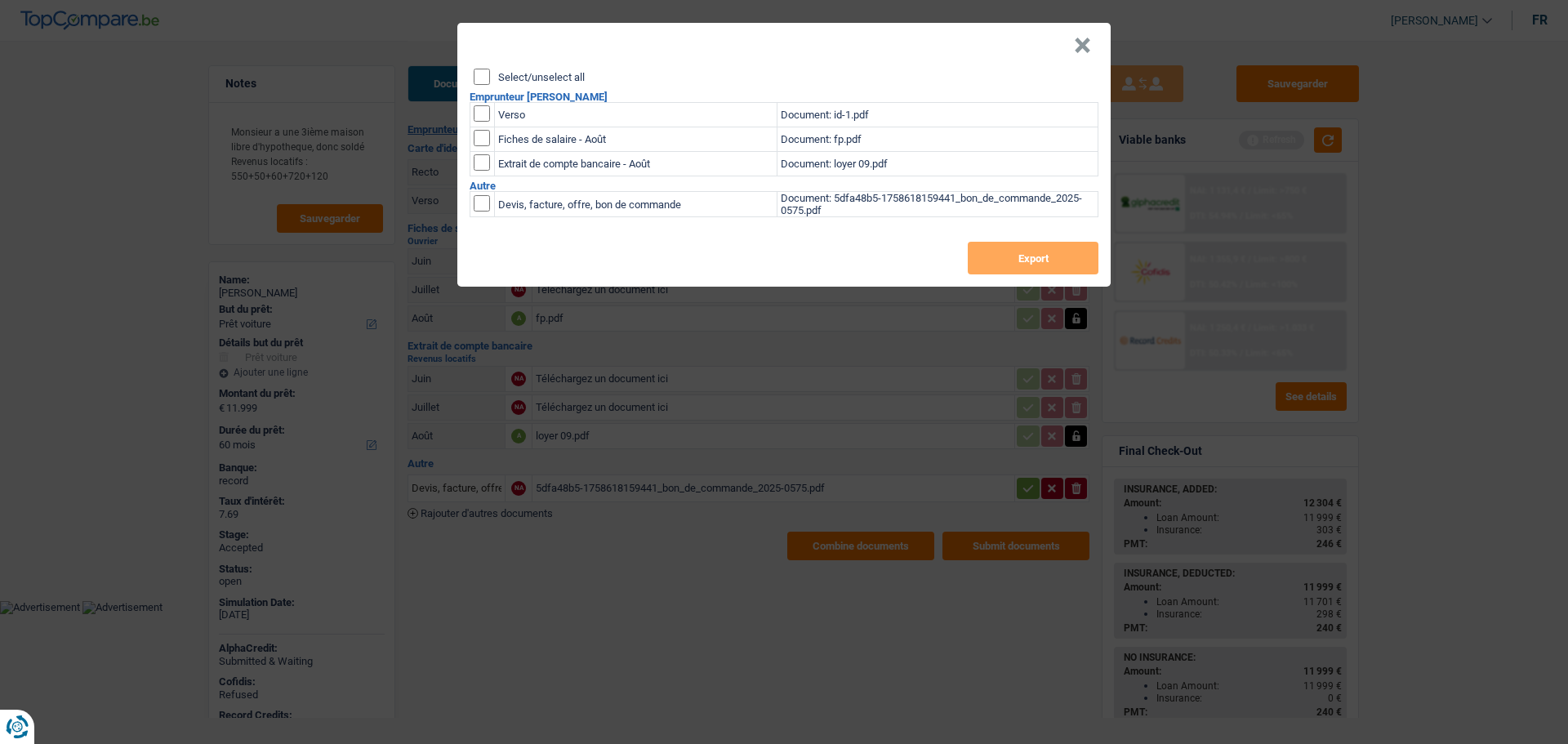
click at [498, 74] on label "Select/unselect all" at bounding box center [542, 77] width 86 height 11
click at [490, 74] on input "Select/unselect all" at bounding box center [482, 77] width 17 height 17
checkbox input "true"
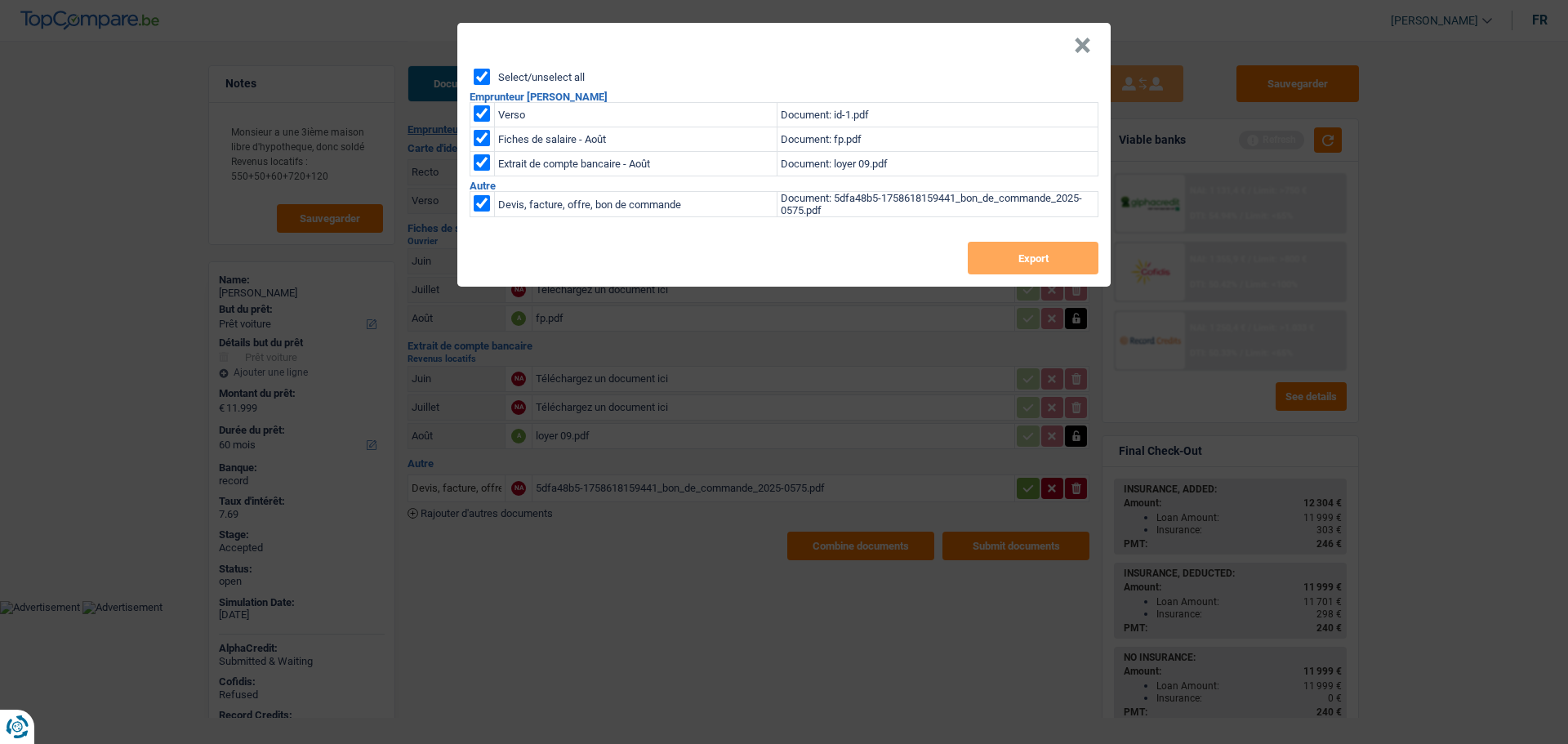
checkbox input "true"
click at [1042, 263] on button "Export" at bounding box center [1033, 258] width 130 height 33
drag, startPoint x: 1082, startPoint y: 48, endPoint x: 616, endPoint y: 28, distance: 466.4
click at [1082, 48] on button "×" at bounding box center [1082, 46] width 17 height 17
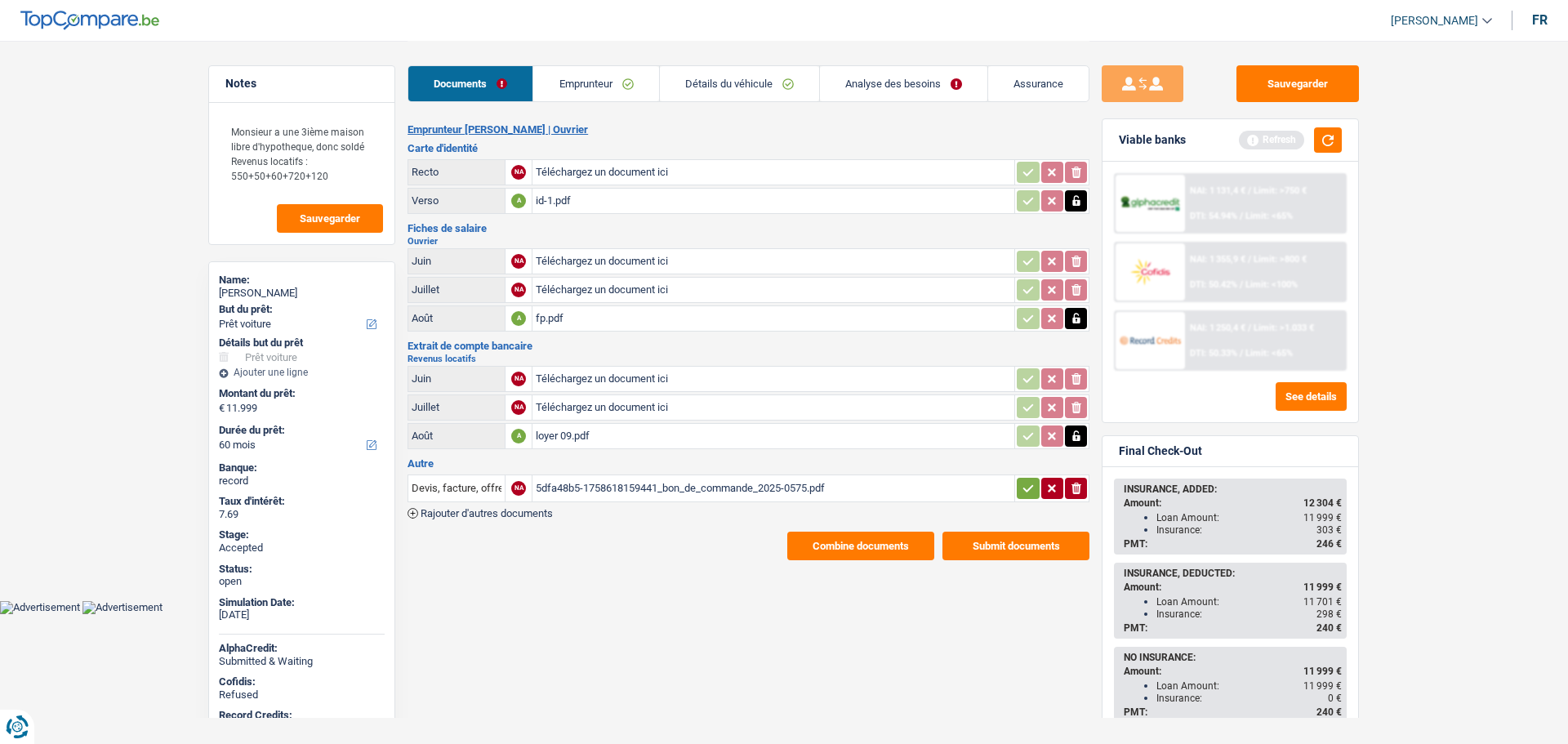
click at [1070, 83] on link "Assurance" at bounding box center [1037, 84] width 100 height 35
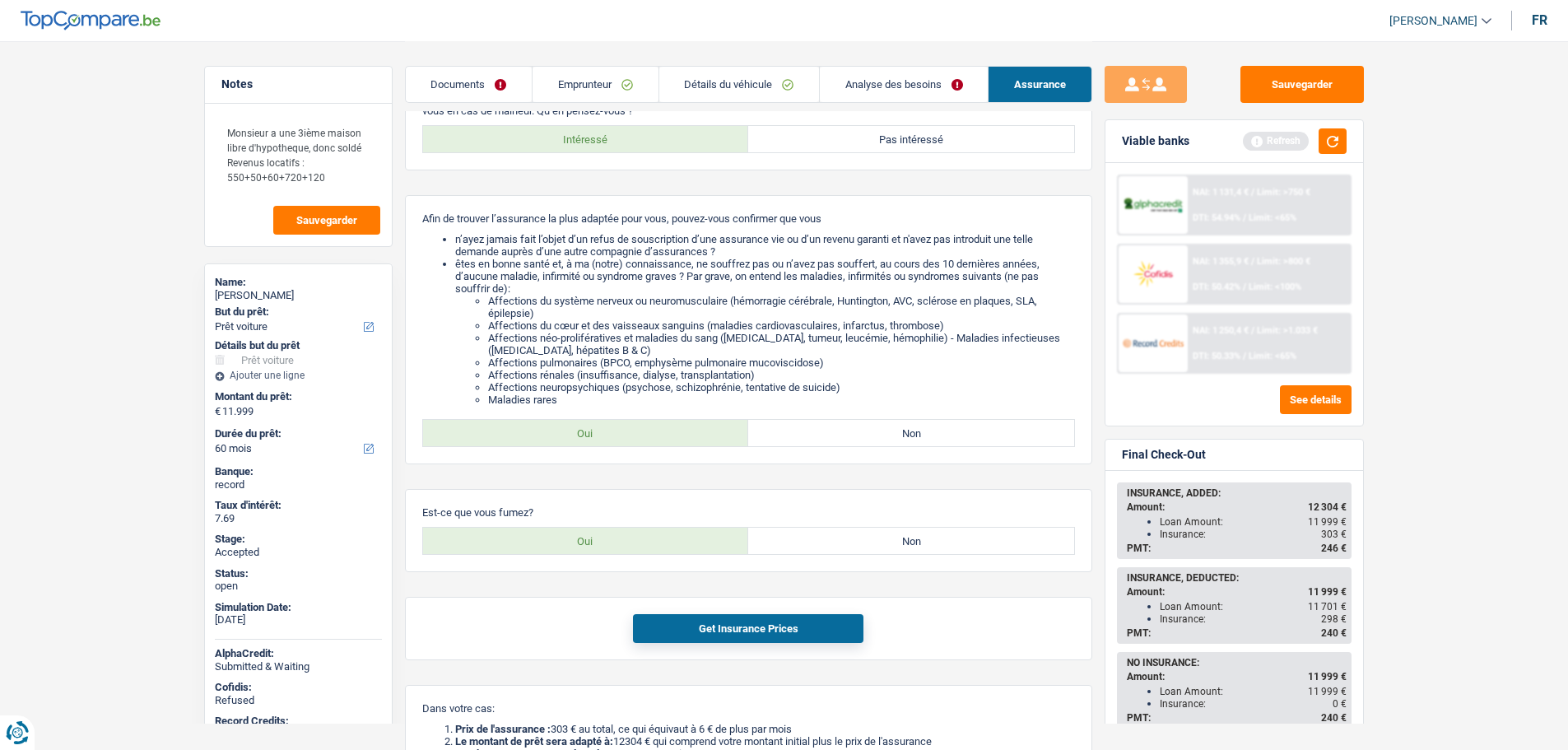
scroll to position [247, 0]
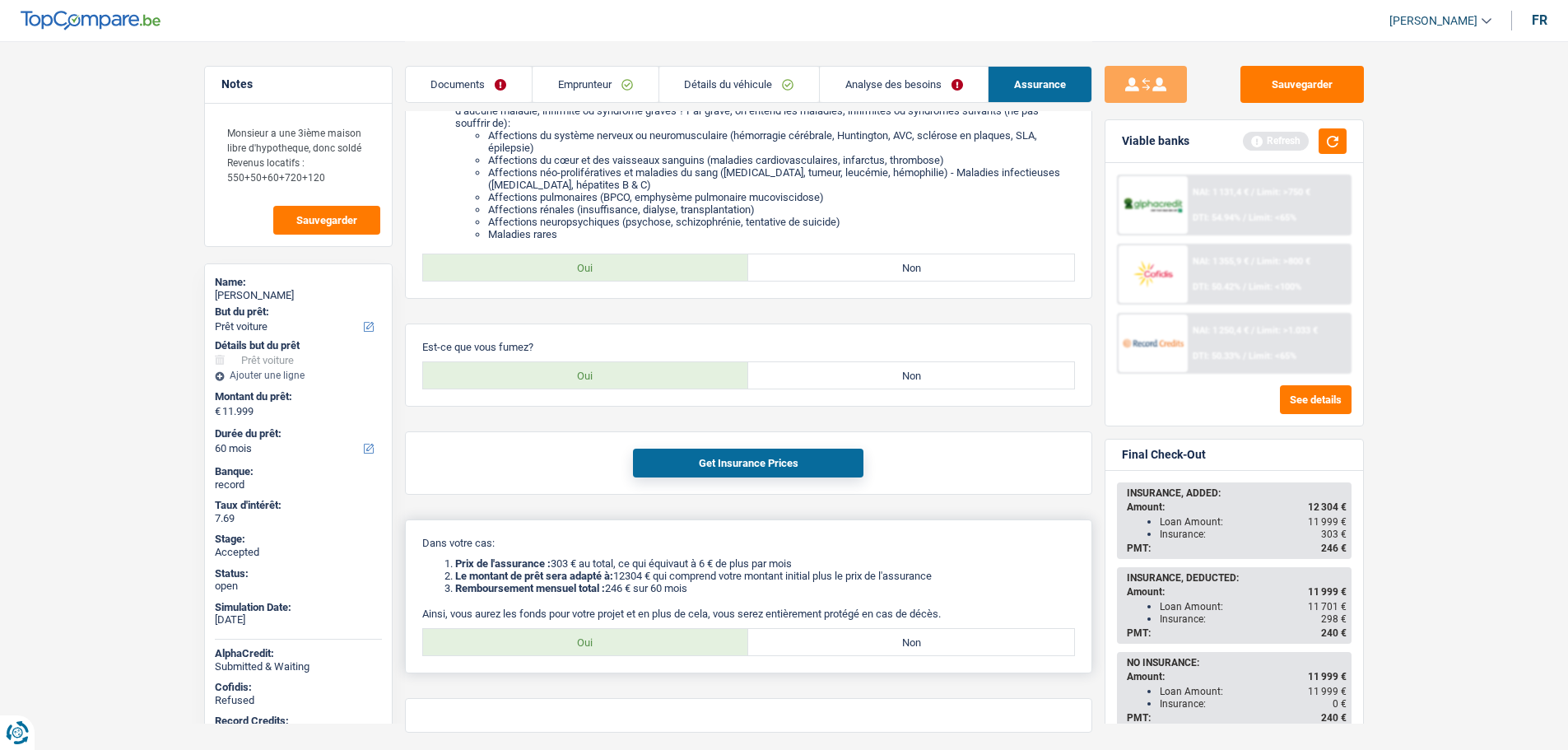
click at [578, 637] on label "Oui" at bounding box center [586, 643] width 326 height 26
click at [578, 637] on input "Oui" at bounding box center [586, 643] width 326 height 26
radio input "true"
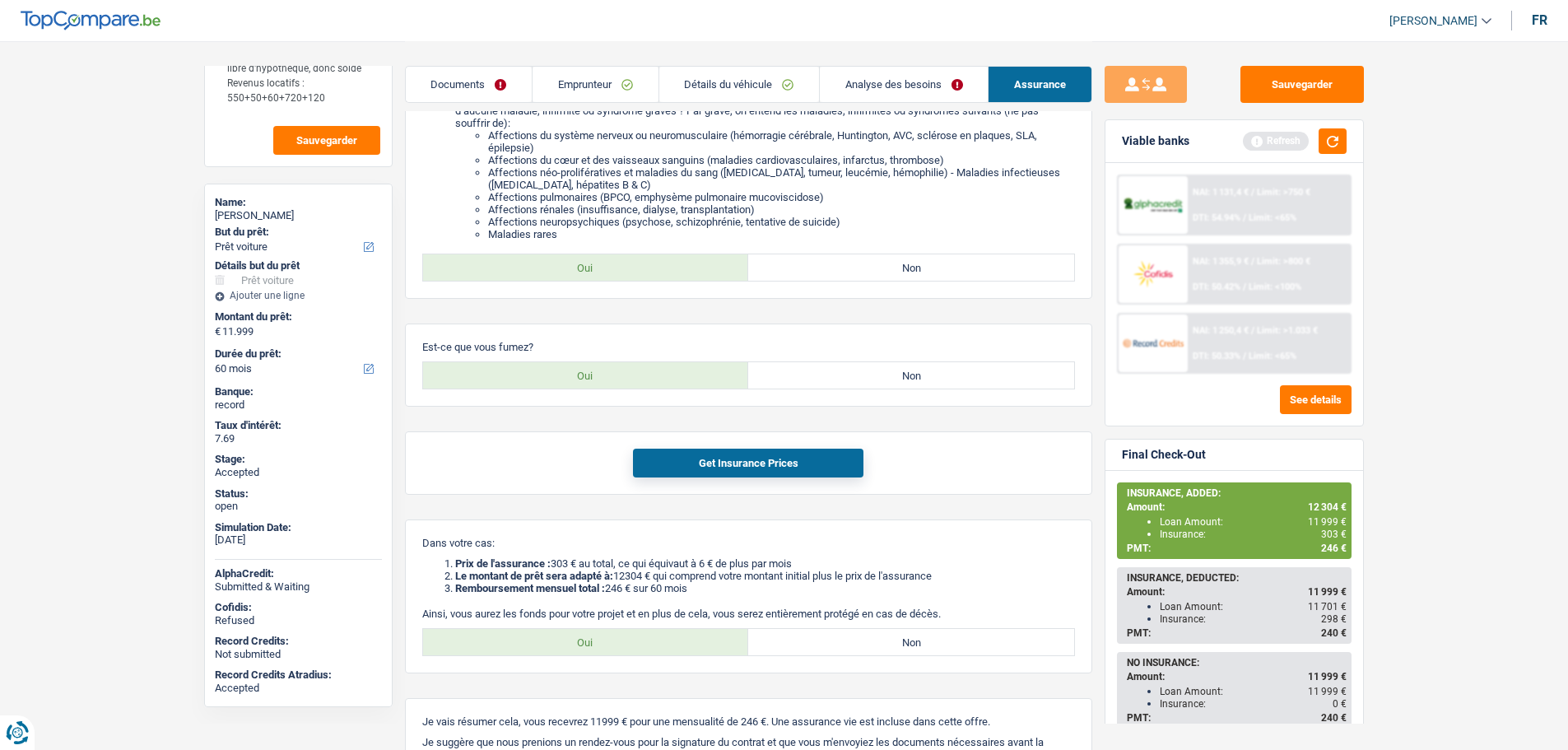
scroll to position [0, 0]
